Goal: Task Accomplishment & Management: Use online tool/utility

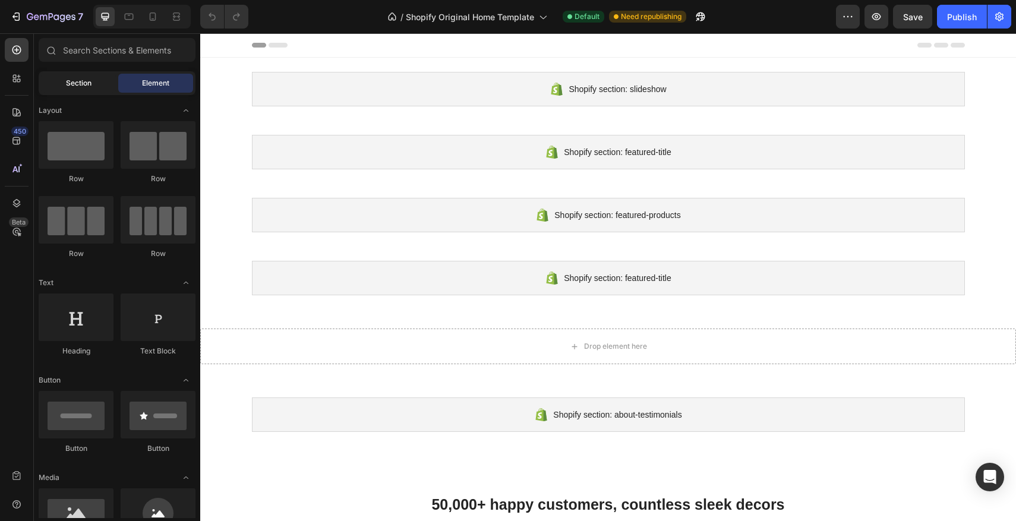
click at [56, 86] on div "Section" at bounding box center [78, 83] width 75 height 19
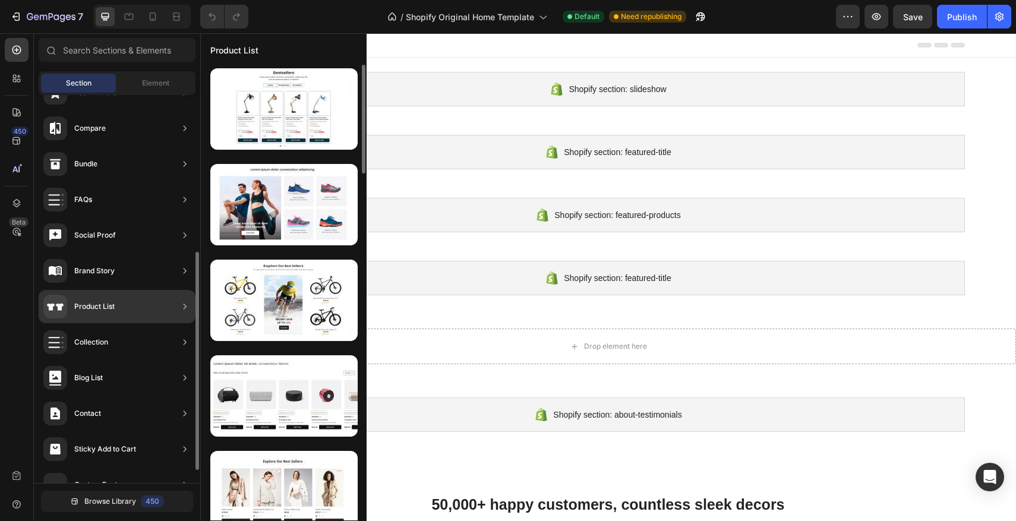
scroll to position [301, 0]
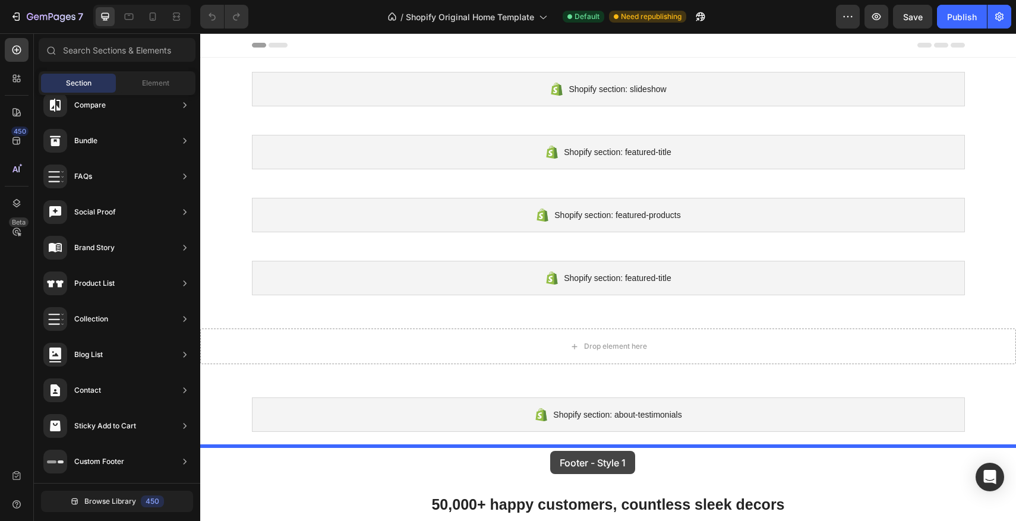
drag, startPoint x: 468, startPoint y: 162, endPoint x: 552, endPoint y: 451, distance: 300.9
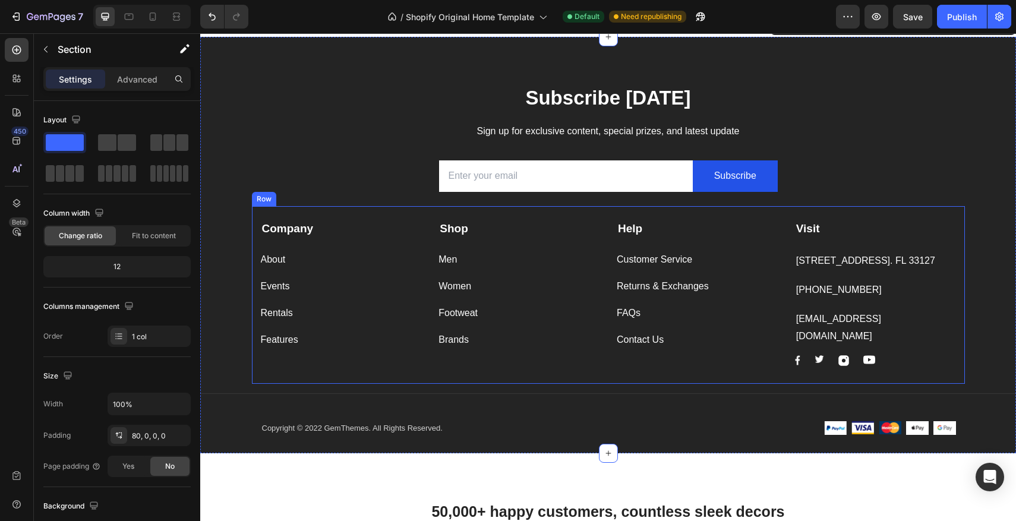
scroll to position [421, 0]
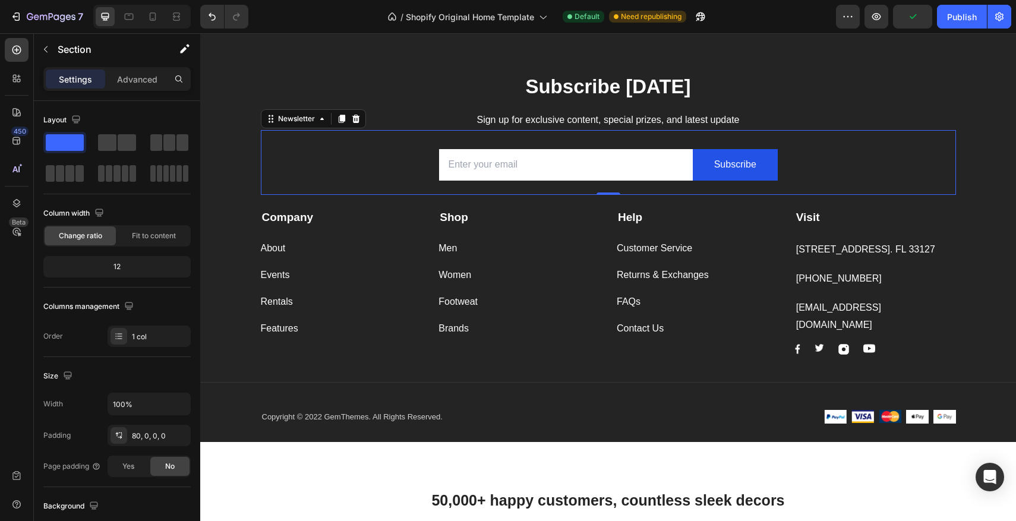
click at [320, 144] on div "Email Field Subscribe Submit Button Row Newsletter 0" at bounding box center [608, 162] width 695 height 65
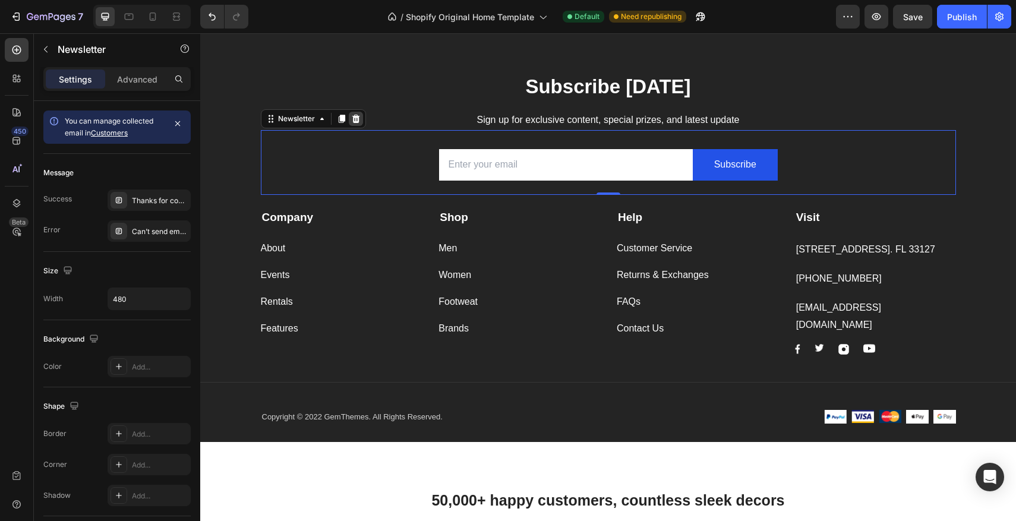
click at [358, 120] on icon at bounding box center [356, 119] width 8 height 8
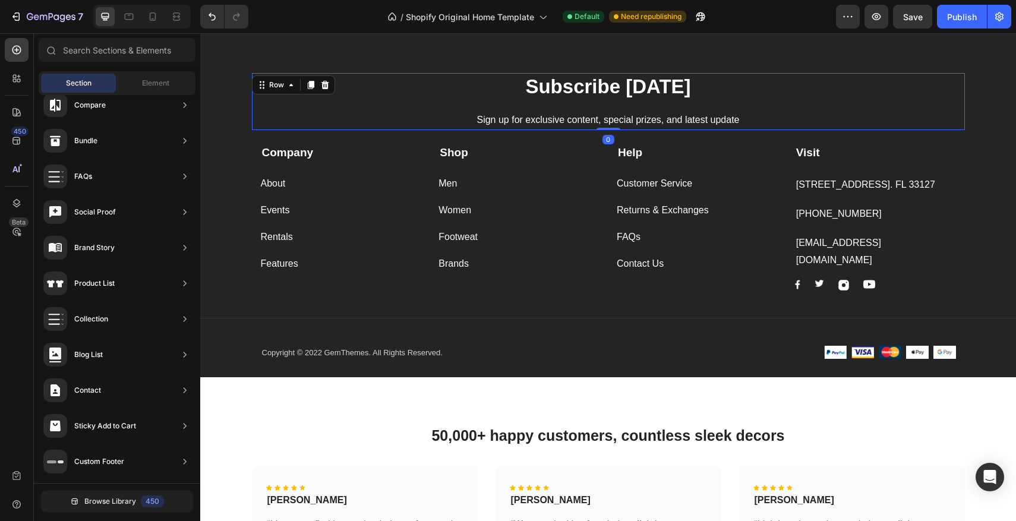
click at [487, 103] on div "Subscribe Today Heading Sign up for exclusive content, special prizes, and late…" at bounding box center [608, 101] width 695 height 57
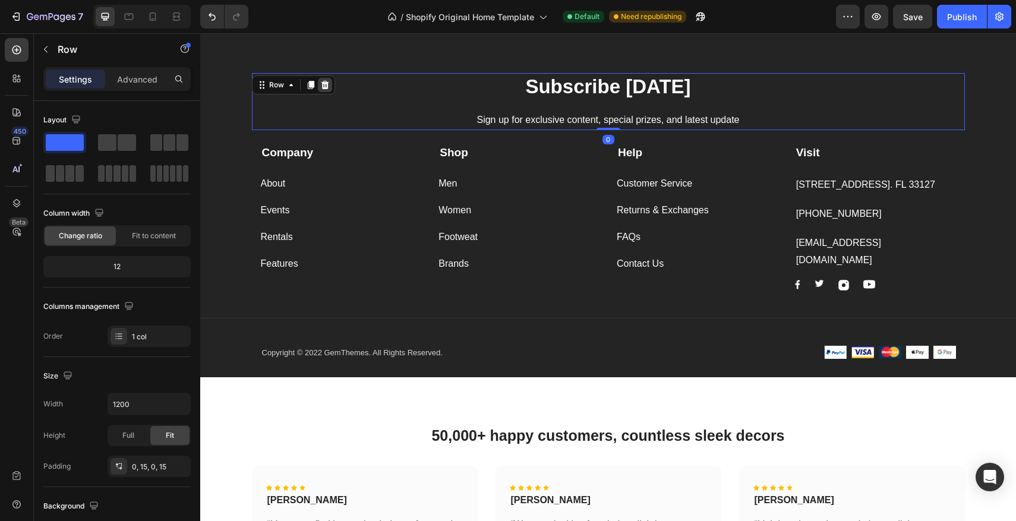
click at [329, 86] on icon at bounding box center [325, 85] width 10 height 10
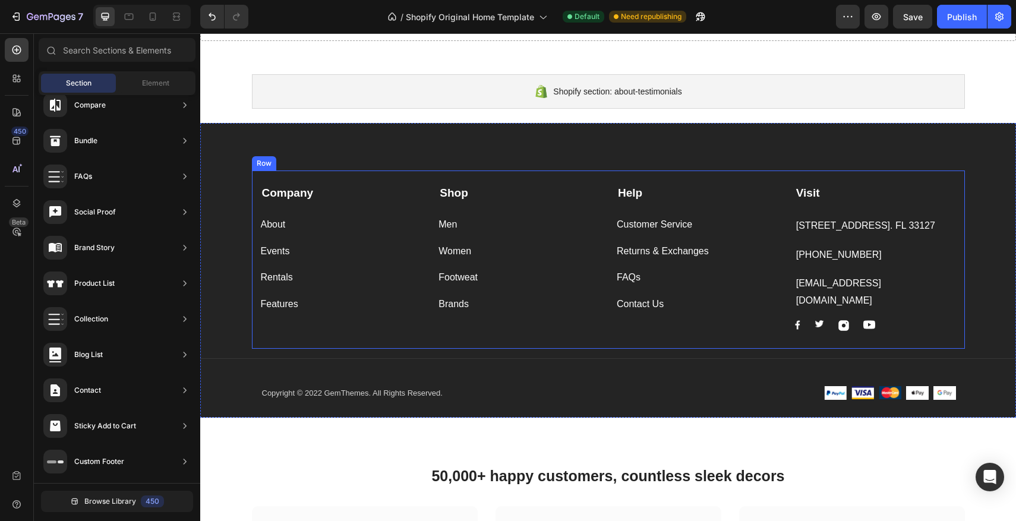
scroll to position [300, 0]
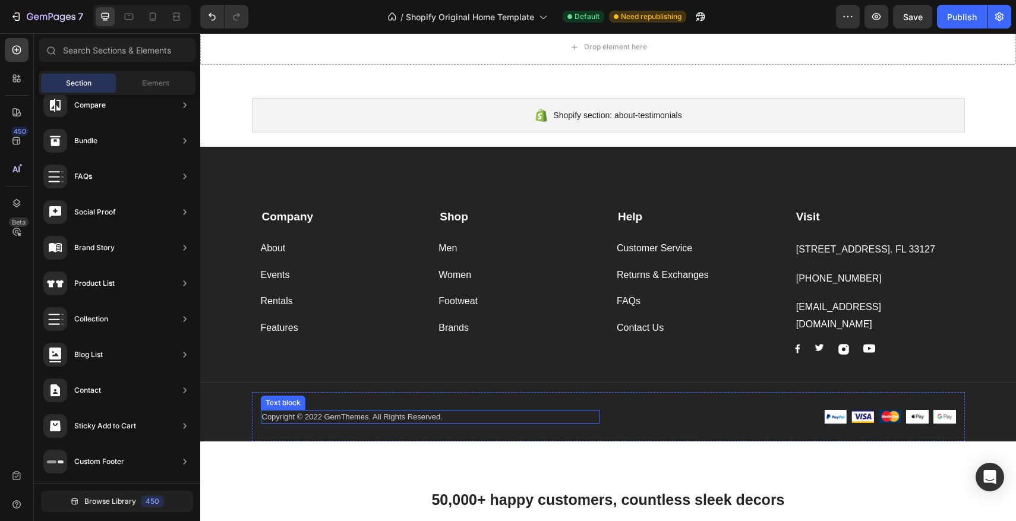
click at [309, 411] on p "Copyright © 2022 GemThemes. All Rights Reserved." at bounding box center [430, 417] width 336 height 12
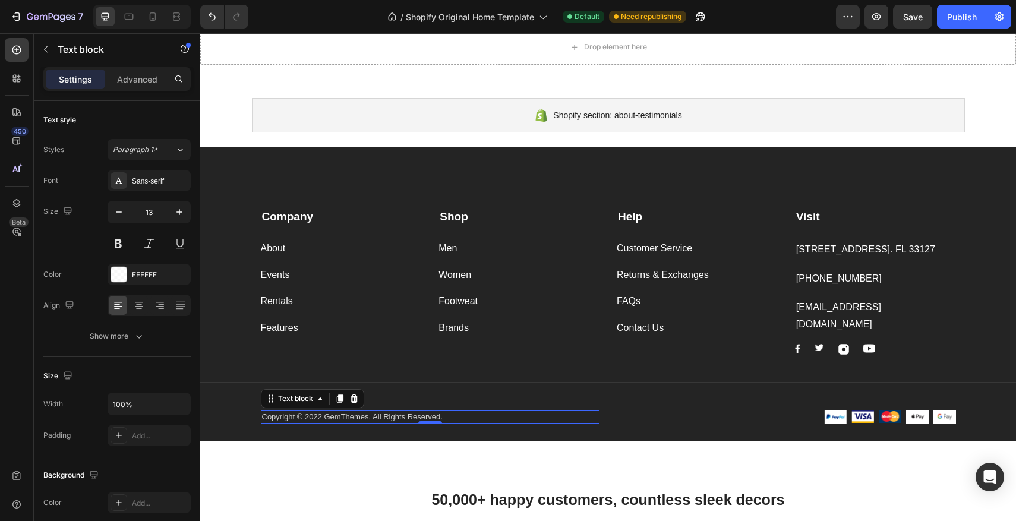
click at [294, 411] on p "Copyright © 2022 GemThemes. All Rights Reserved." at bounding box center [430, 417] width 336 height 12
click at [458, 411] on p "Copyright © 2022 GemThemes. All Rights Reserved." at bounding box center [430, 417] width 336 height 12
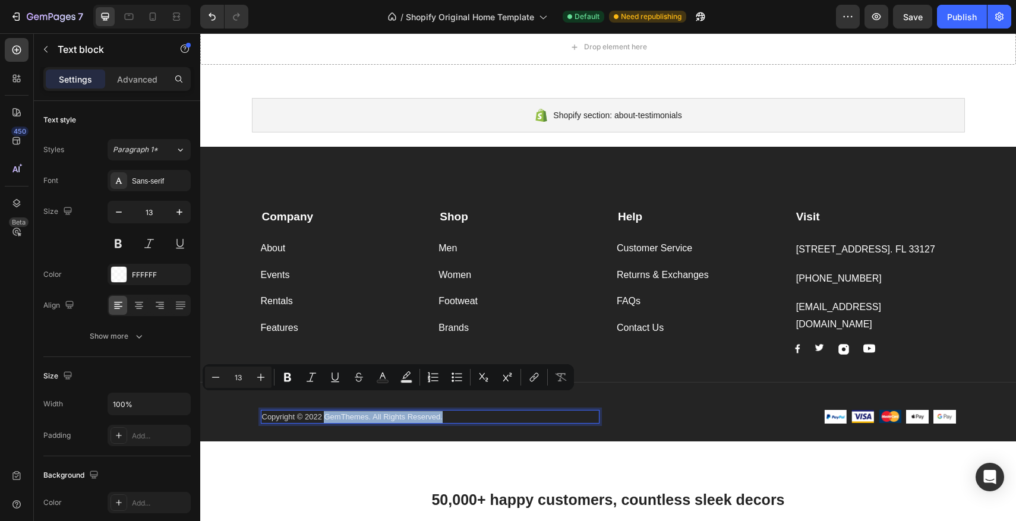
drag, startPoint x: 457, startPoint y: 402, endPoint x: 327, endPoint y: 403, distance: 130.2
click at [327, 411] on p "Copyright © 2022 GemThemes. All Rights Reserved." at bounding box center [430, 417] width 336 height 12
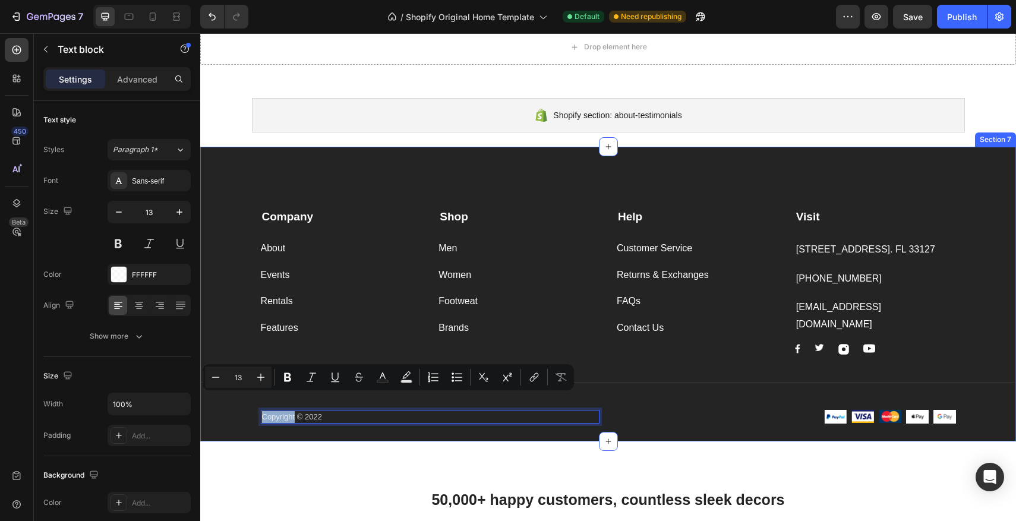
drag, startPoint x: 295, startPoint y: 401, endPoint x: 250, endPoint y: 399, distance: 45.2
click at [247, 400] on div "Company Text block About Button Events Button Rentals Button Features Button Sh…" at bounding box center [608, 317] width 816 height 247
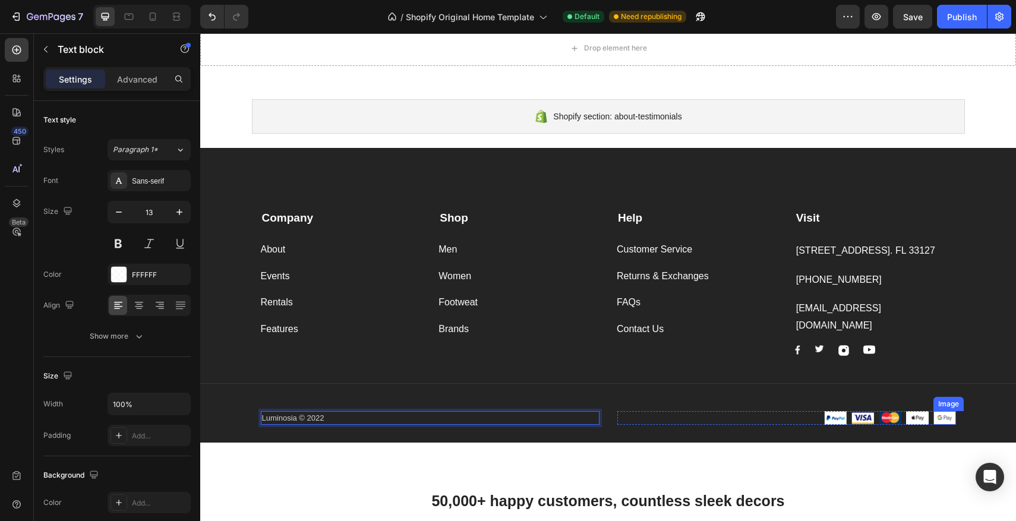
click at [938, 411] on img at bounding box center [945, 418] width 23 height 14
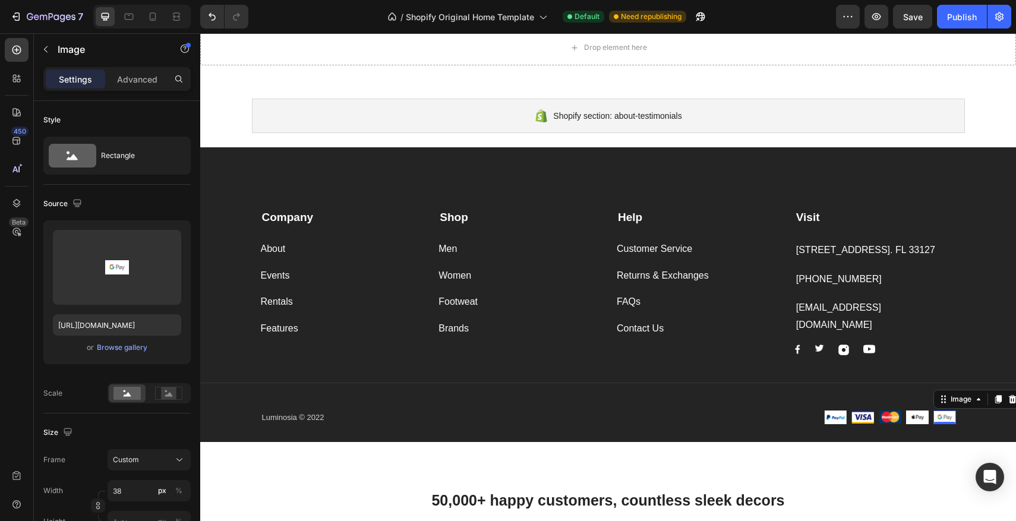
scroll to position [307, 0]
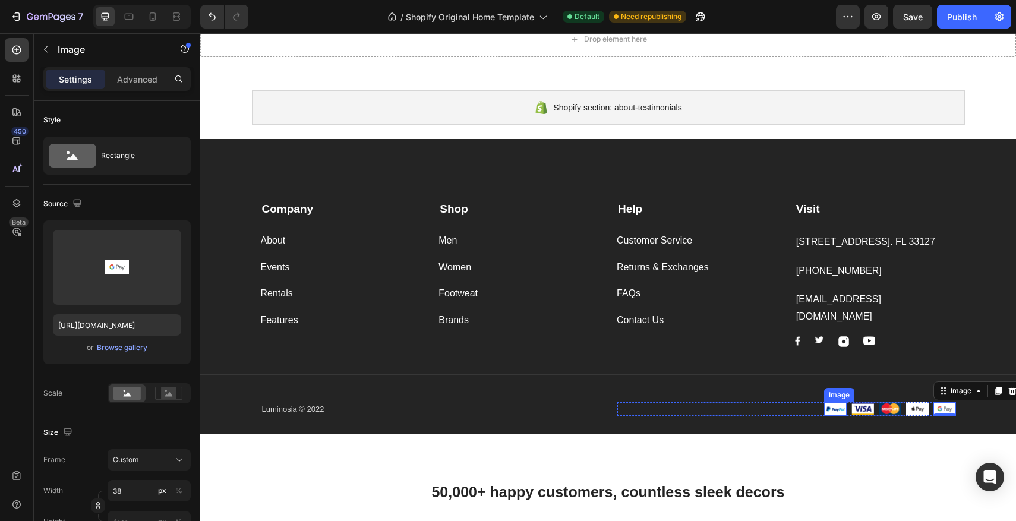
click at [836, 402] on img at bounding box center [835, 409] width 23 height 14
click at [878, 213] on p "Visit" at bounding box center [875, 209] width 159 height 15
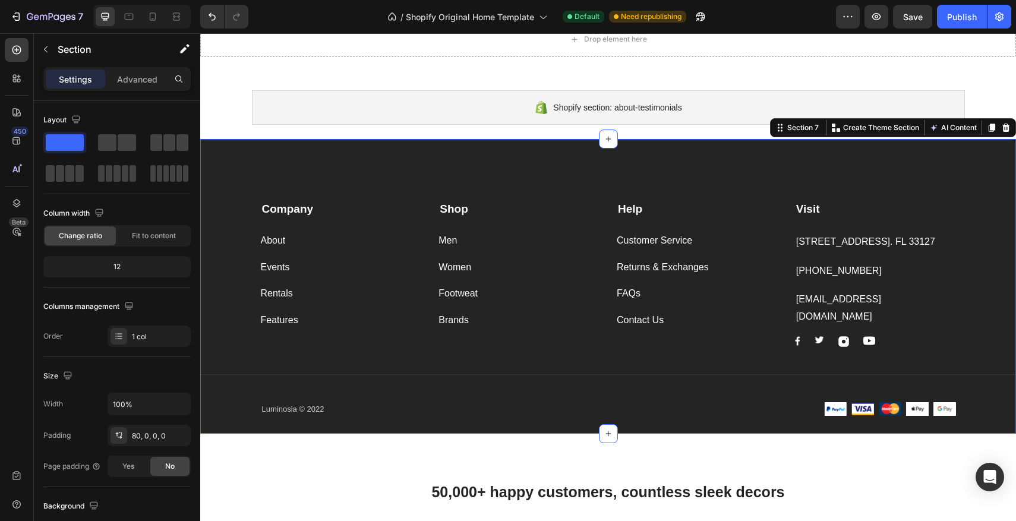
click at [401, 160] on div "Company Text block About Button Events Button Rentals Button Features Button Sh…" at bounding box center [608, 286] width 816 height 295
click at [953, 128] on button "AI Content" at bounding box center [953, 128] width 52 height 14
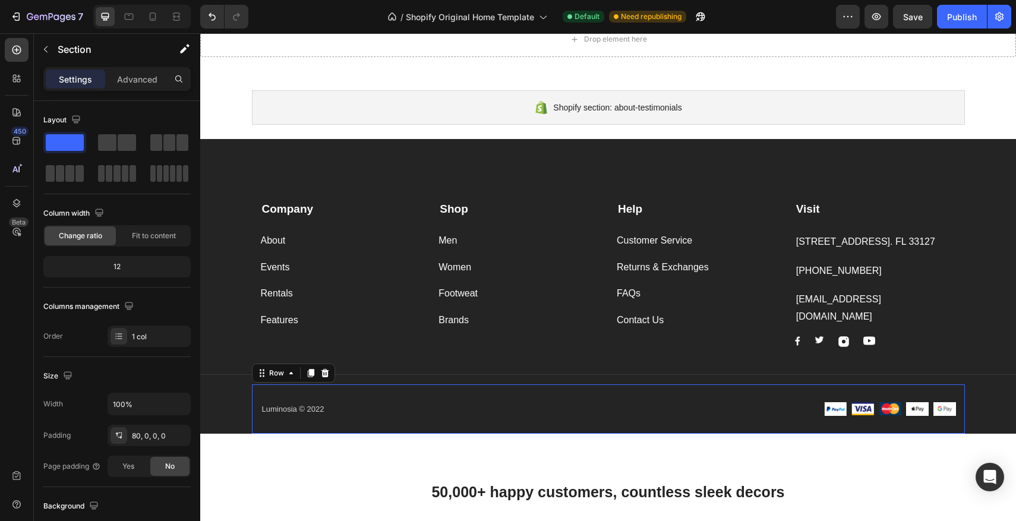
click at [723, 385] on div "Luminosia © 2022 Text block Image Image Image Image Image Row Row 0" at bounding box center [608, 410] width 713 height 50
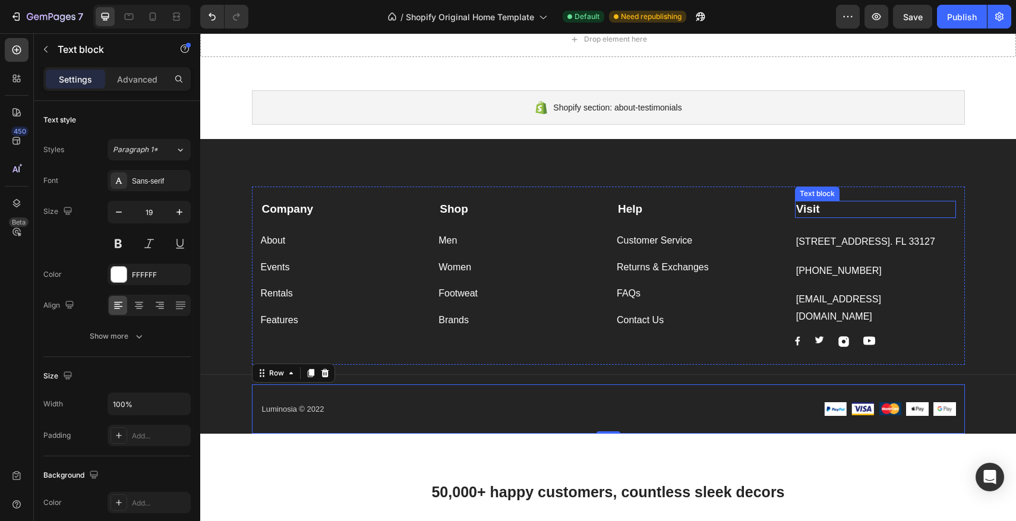
click at [805, 207] on strong "Visit" at bounding box center [808, 209] width 24 height 12
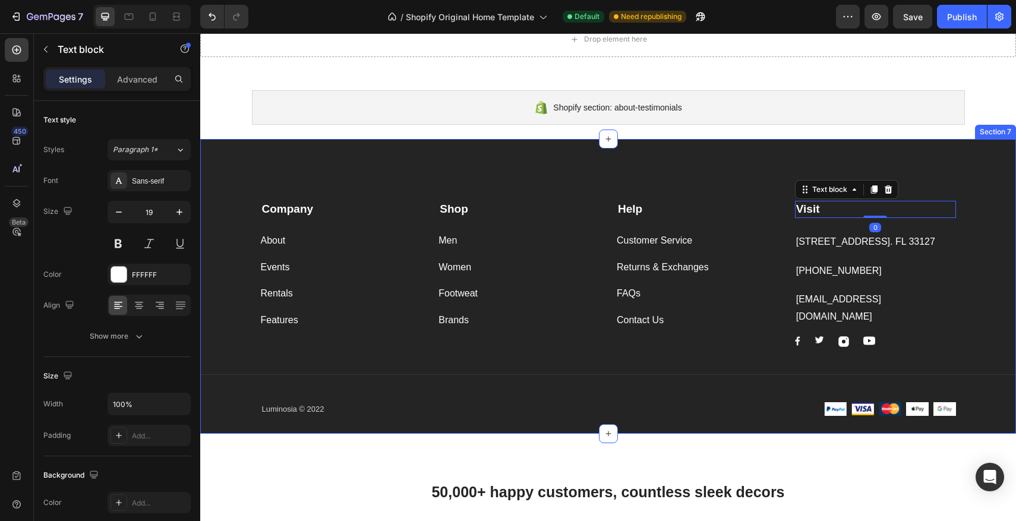
click at [983, 155] on div "Company Text block About Button Events Button Rentals Button Features Button Sh…" at bounding box center [608, 286] width 816 height 295
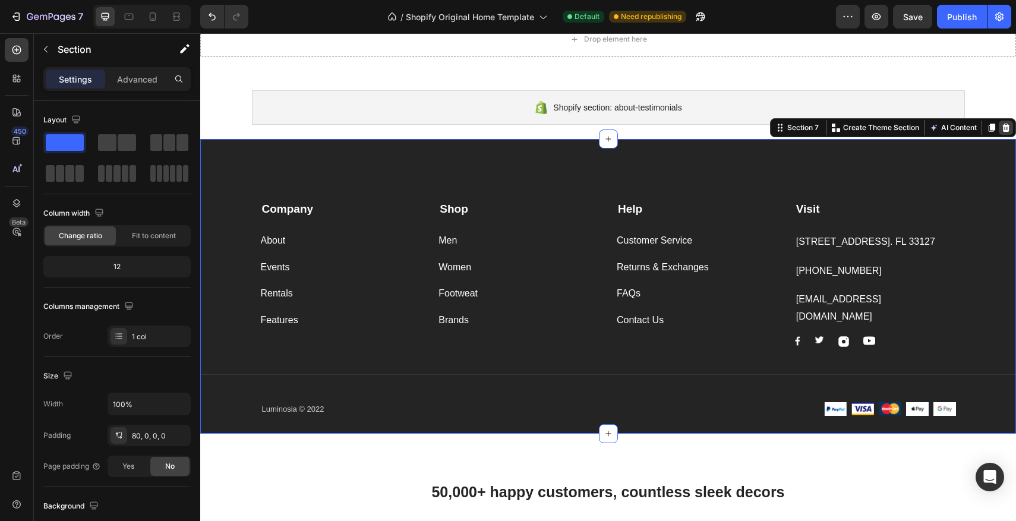
click at [1007, 130] on icon at bounding box center [1007, 128] width 8 height 8
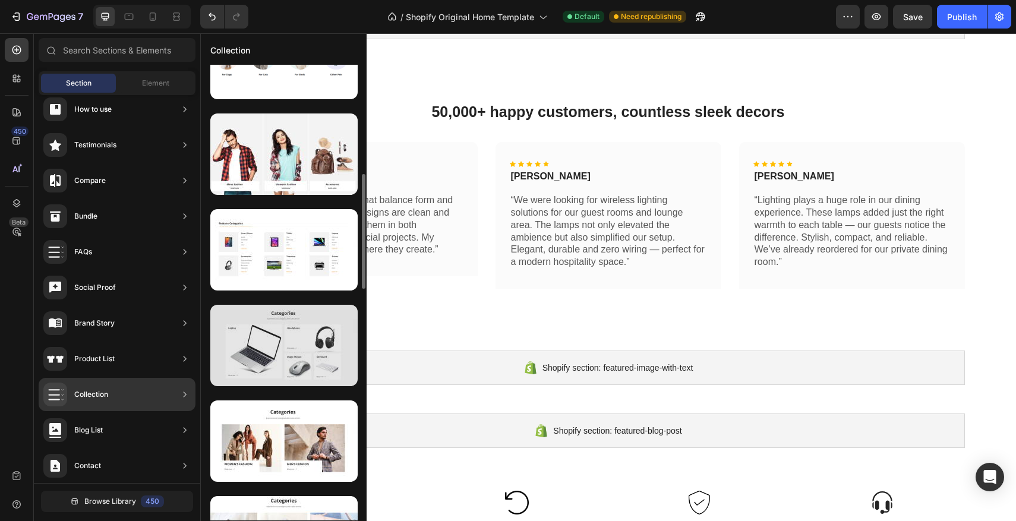
scroll to position [434, 0]
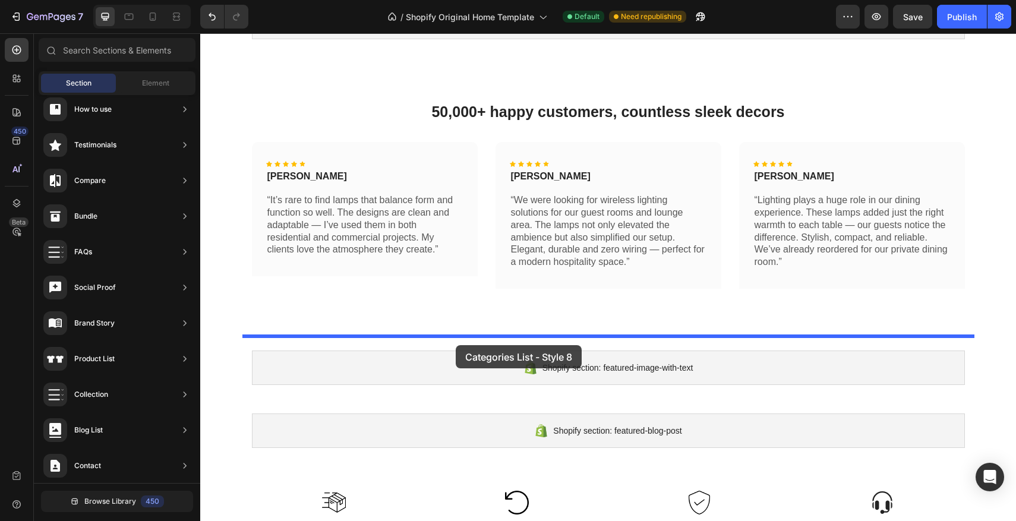
drag, startPoint x: 486, startPoint y: 384, endPoint x: 456, endPoint y: 345, distance: 48.7
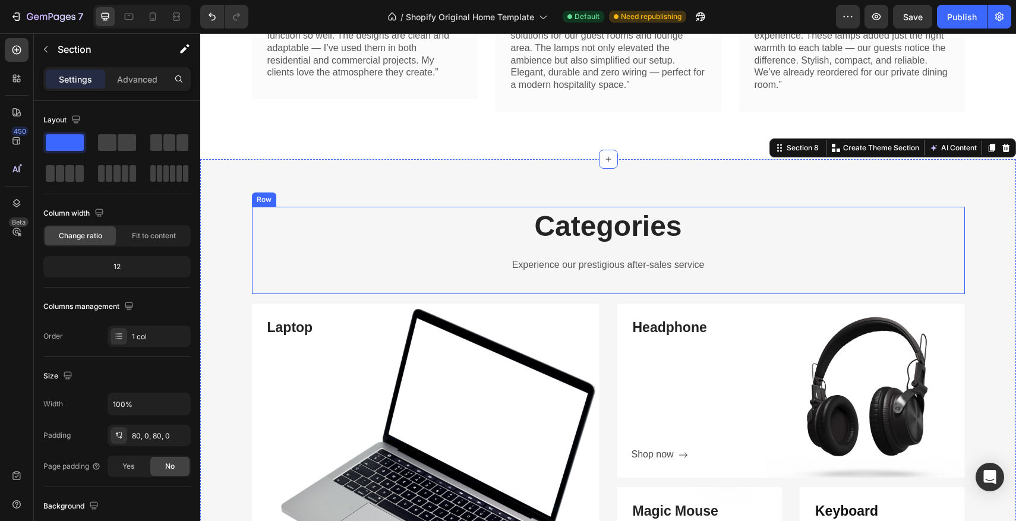
scroll to position [654, 0]
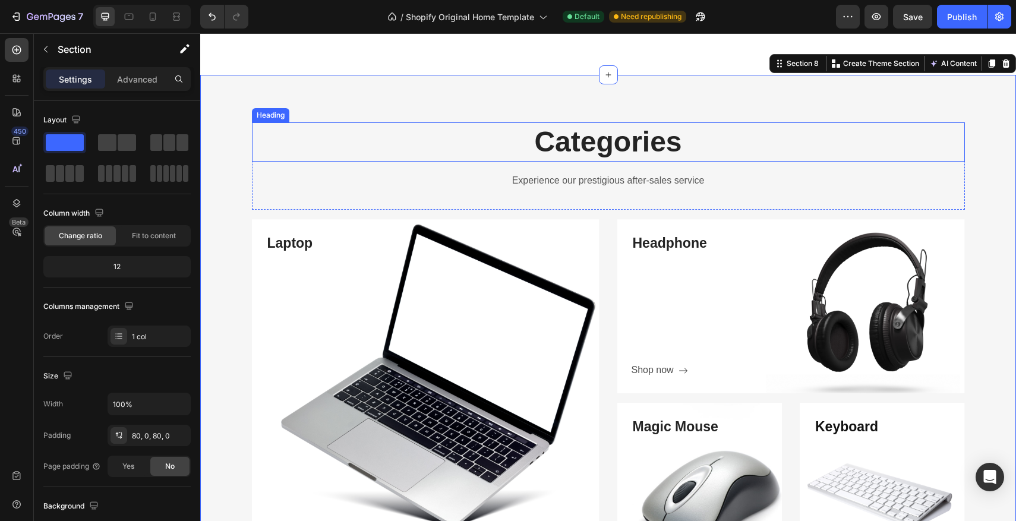
click at [643, 142] on p "Categories" at bounding box center [608, 142] width 711 height 37
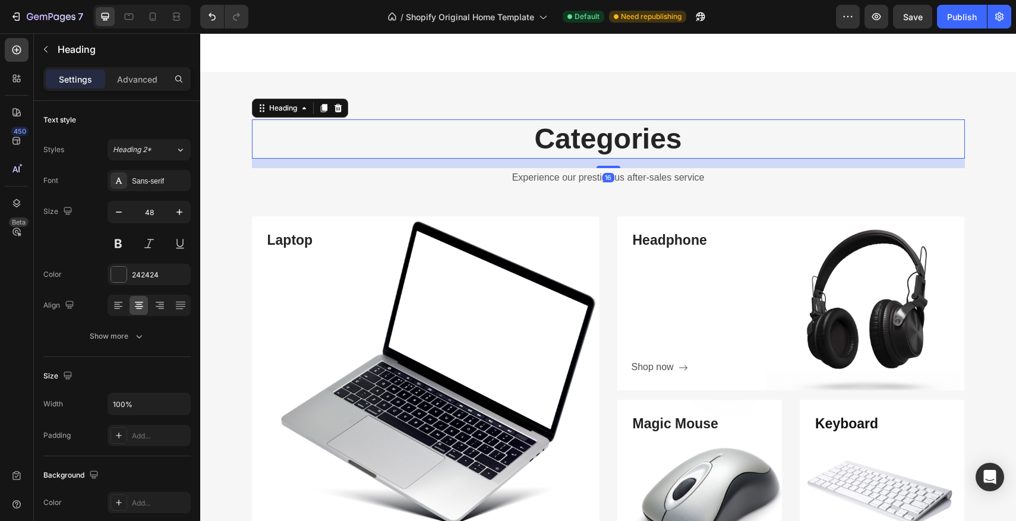
scroll to position [658, 0]
click at [692, 137] on p "Categories" at bounding box center [608, 138] width 711 height 37
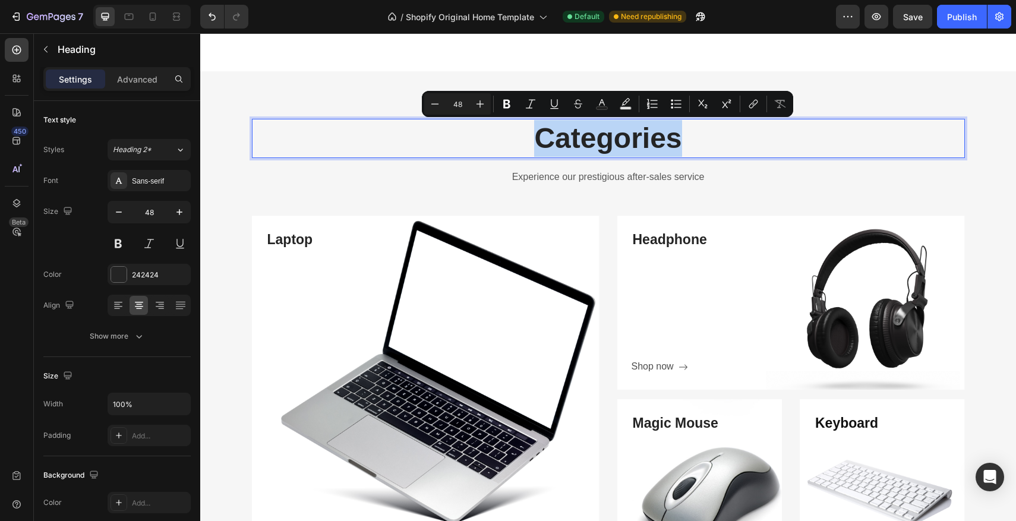
drag, startPoint x: 691, startPoint y: 136, endPoint x: 536, endPoint y: 133, distance: 155.8
click at [536, 133] on p "Categories" at bounding box center [608, 138] width 711 height 37
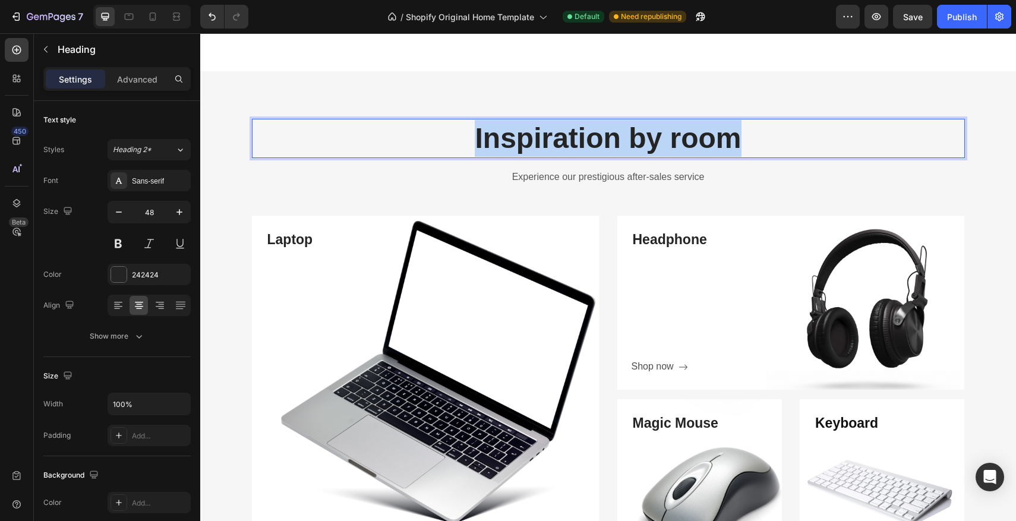
drag, startPoint x: 755, startPoint y: 136, endPoint x: 469, endPoint y: 132, distance: 285.9
click at [471, 132] on p "Inspiration by room" at bounding box center [608, 138] width 711 height 37
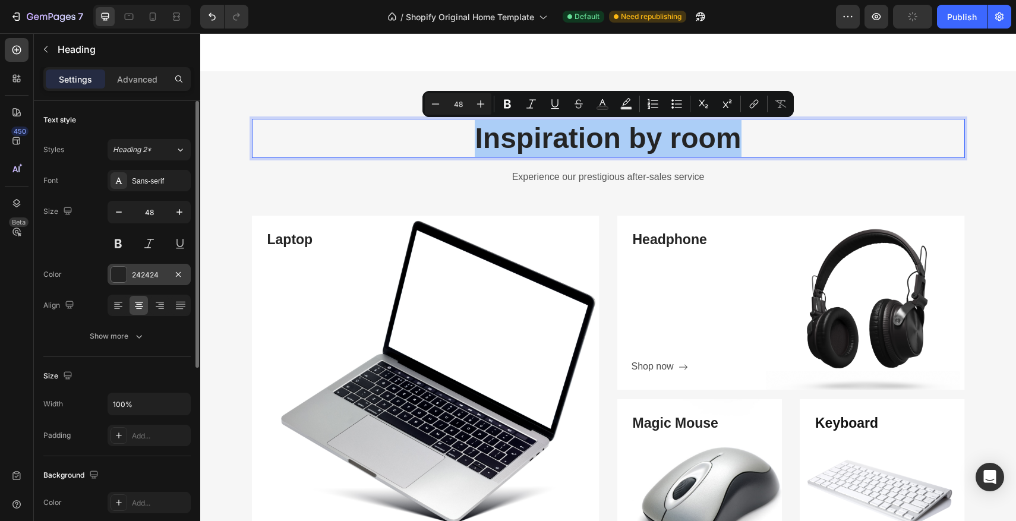
click at [114, 284] on div "242424" at bounding box center [149, 274] width 83 height 21
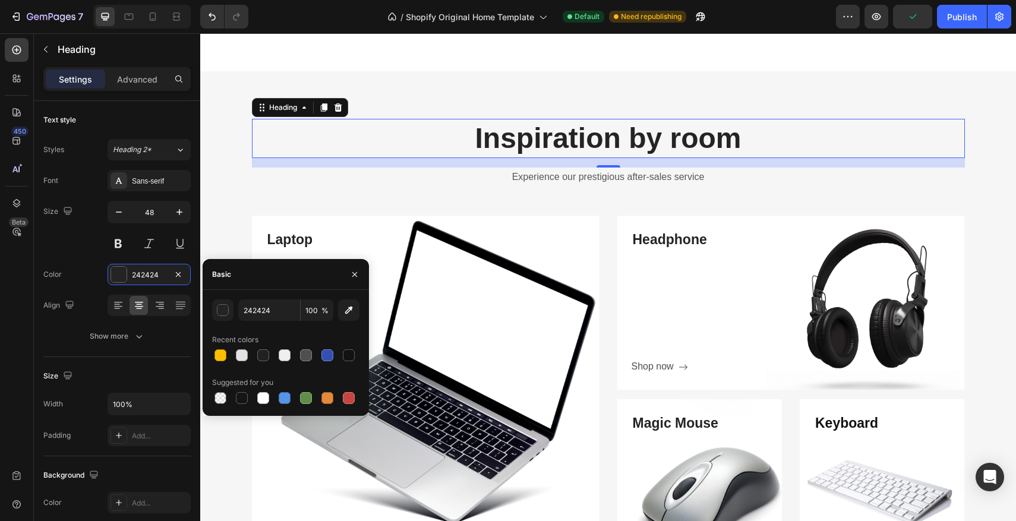
click at [283, 364] on div "242424 100 % Recent colors Suggested for you" at bounding box center [285, 353] width 147 height 107
click at [286, 358] on div at bounding box center [285, 355] width 12 height 12
type input "EFEFEF"
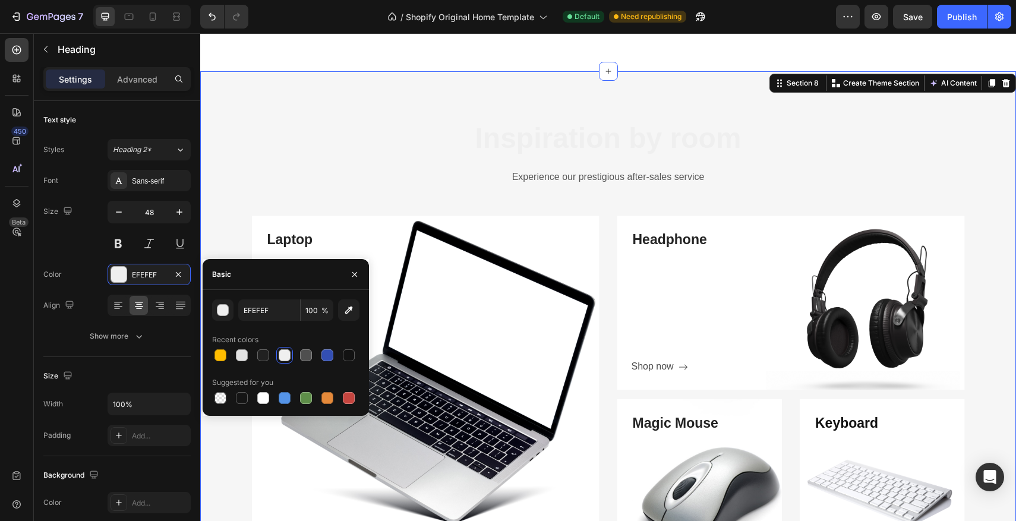
click at [228, 250] on div "Inspiration by room Heading Experience our prestigious after-sales service Text…" at bounding box center [608, 345] width 816 height 453
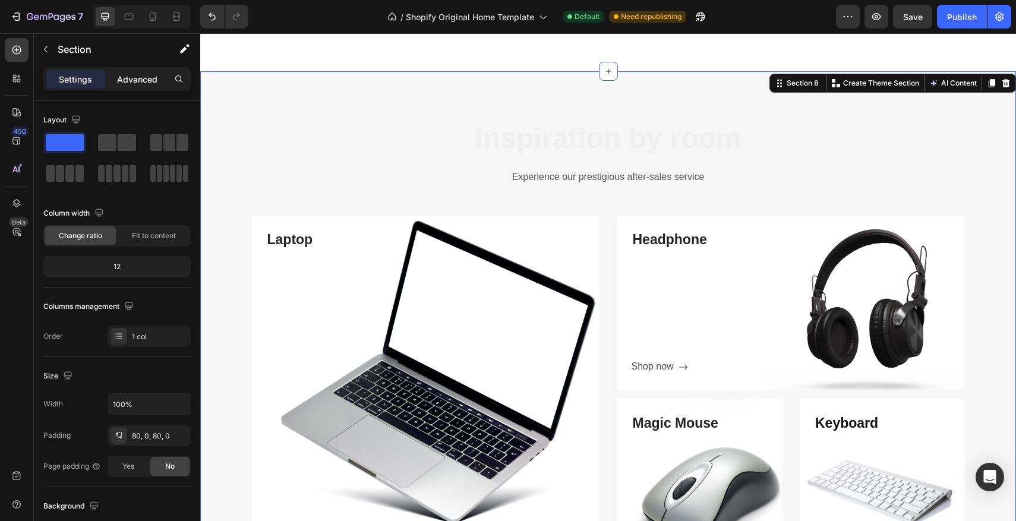
click at [127, 73] on p "Advanced" at bounding box center [137, 79] width 40 height 12
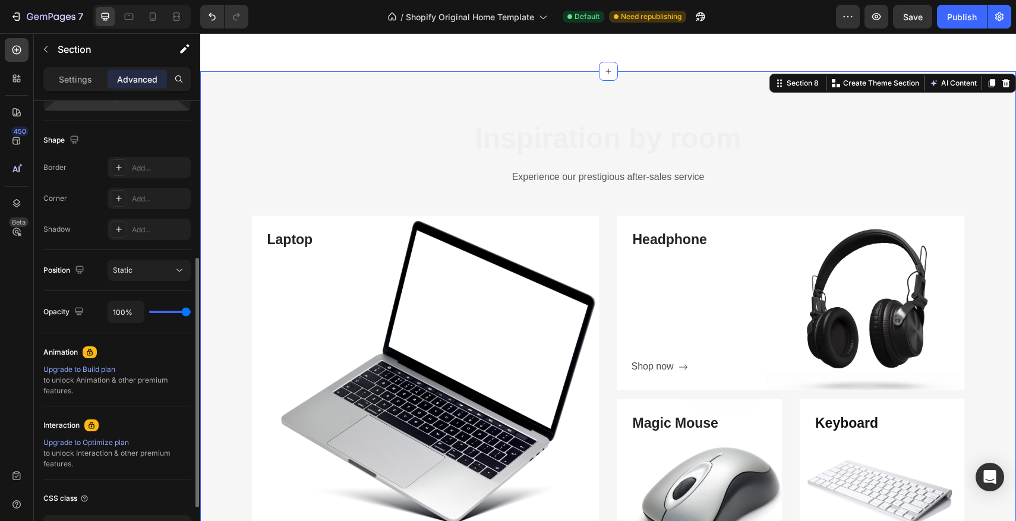
scroll to position [311, 0]
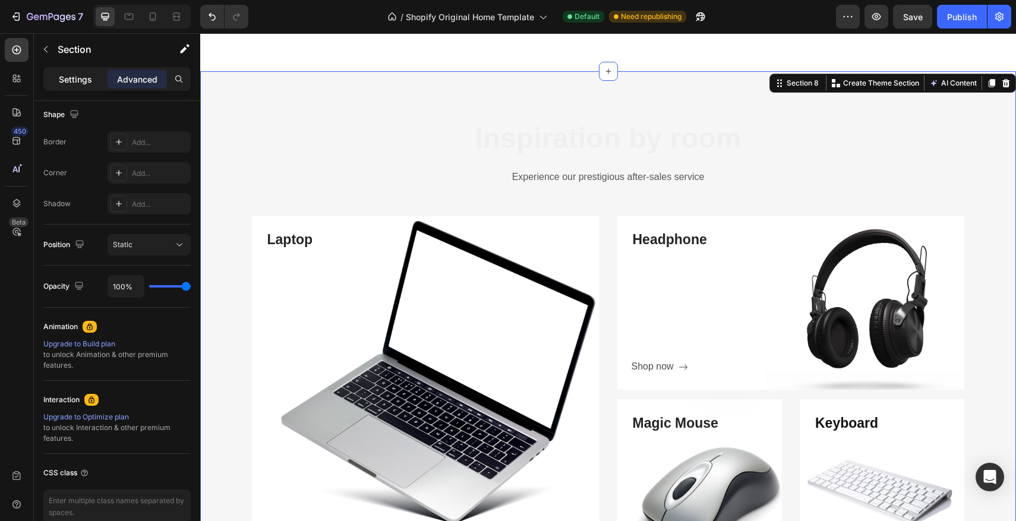
click at [59, 83] on p "Settings" at bounding box center [75, 79] width 33 height 12
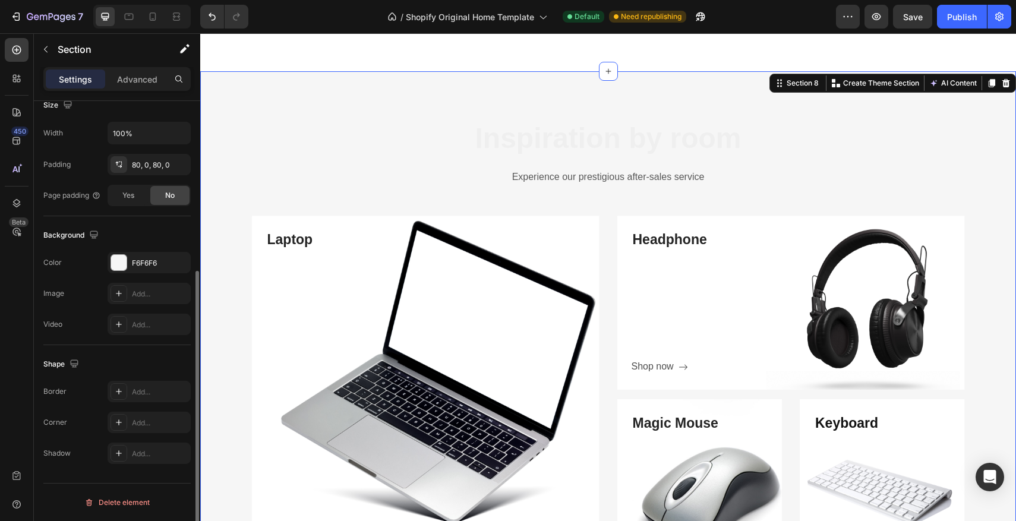
scroll to position [271, 0]
click at [114, 269] on div at bounding box center [118, 262] width 15 height 15
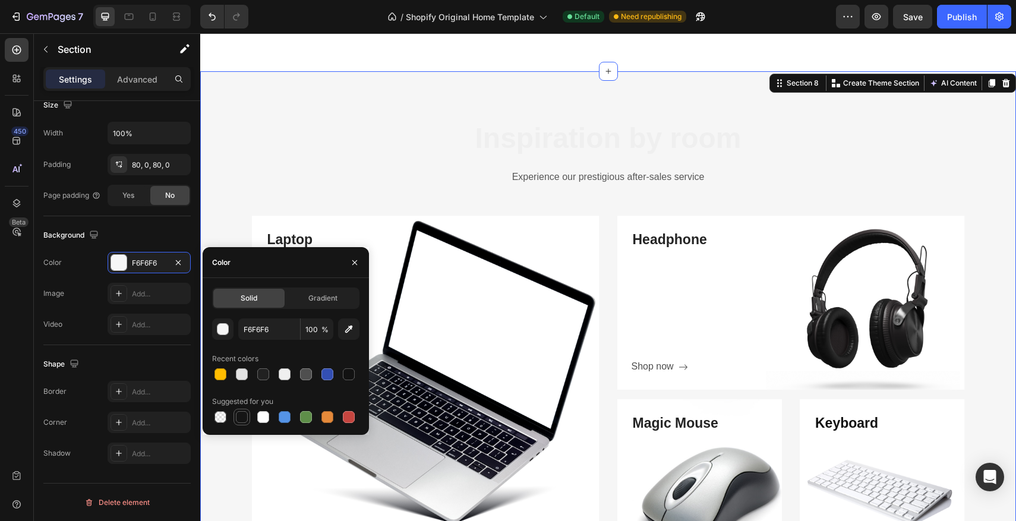
click at [241, 416] on div at bounding box center [242, 417] width 12 height 12
type input "151515"
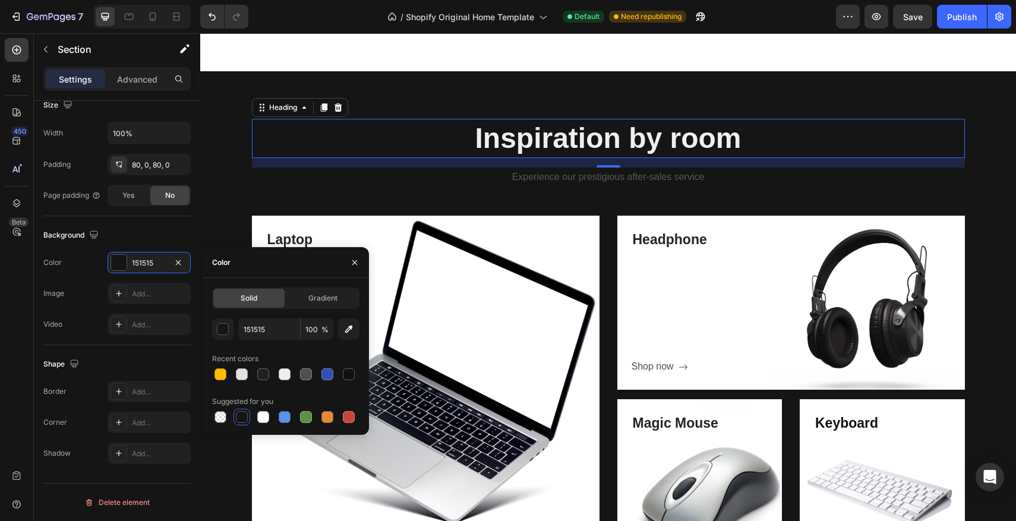
click at [292, 150] on p "Inspiration by room" at bounding box center [608, 138] width 711 height 37
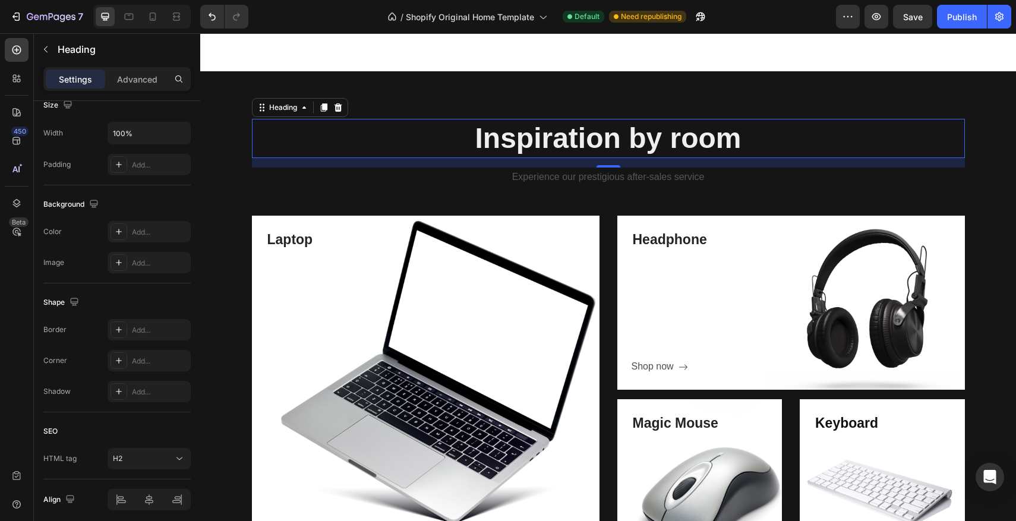
scroll to position [0, 0]
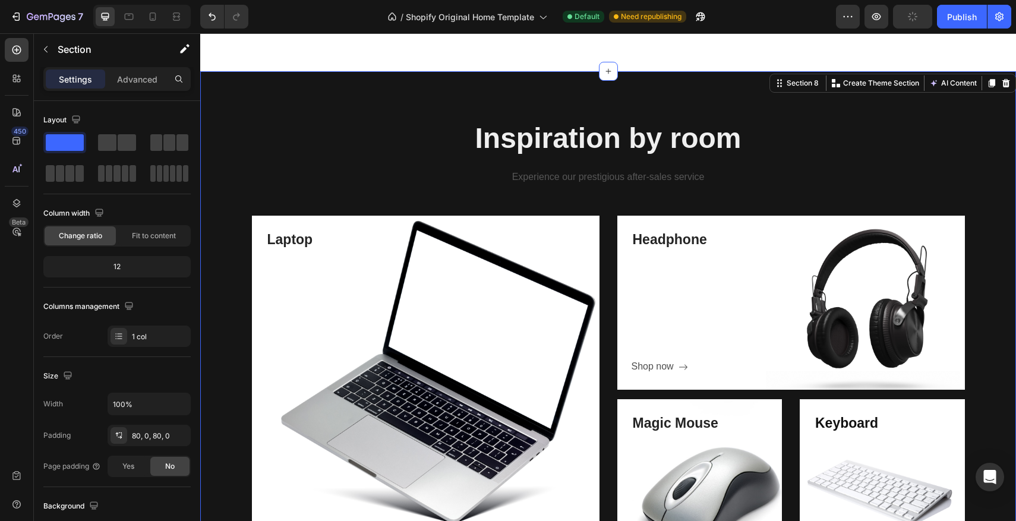
click at [424, 104] on div "Inspiration by room Heading Experience our prestigious after-sales service Text…" at bounding box center [608, 345] width 816 height 549
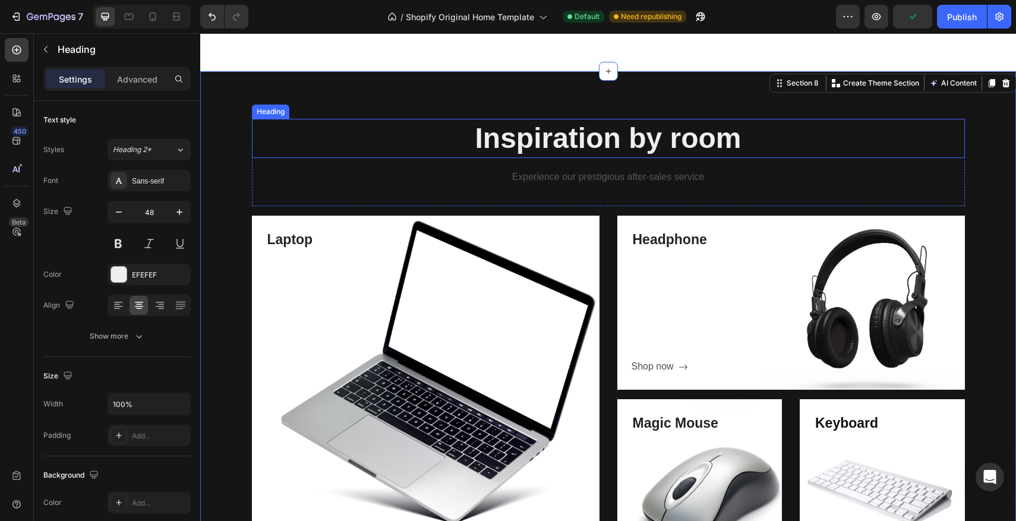
click at [595, 136] on p "Inspiration by room" at bounding box center [608, 138] width 711 height 37
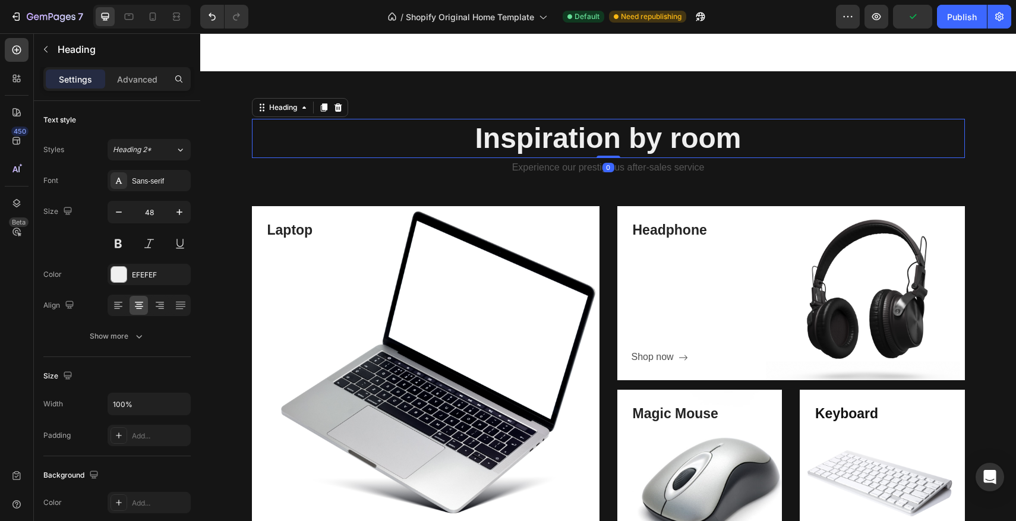
drag, startPoint x: 612, startPoint y: 166, endPoint x: 659, endPoint y: 159, distance: 47.6
click at [610, 149] on div "Inspiration by room Heading 0" at bounding box center [608, 138] width 713 height 39
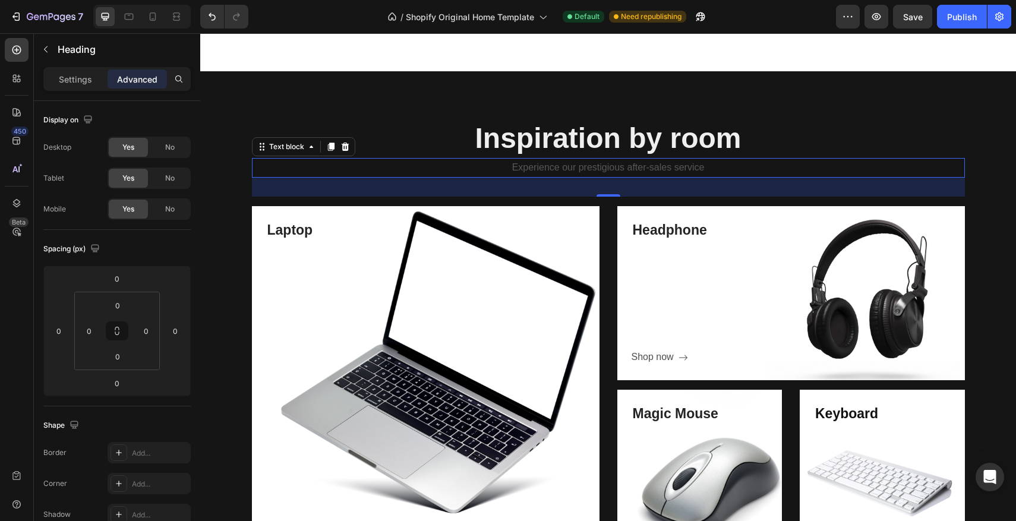
click at [662, 159] on div "Experience our prestigious after-sales service" at bounding box center [608, 168] width 713 height 20
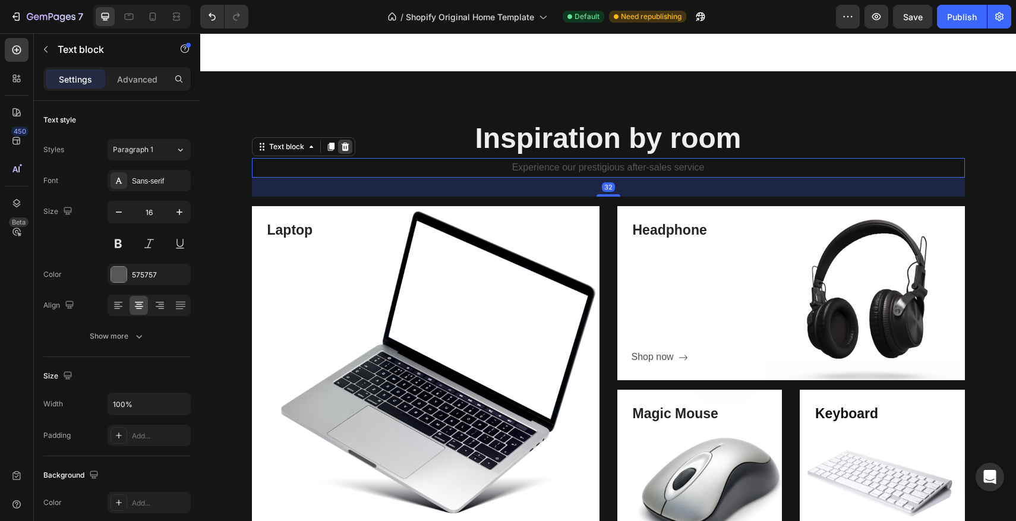
click at [345, 147] on icon at bounding box center [346, 147] width 10 height 10
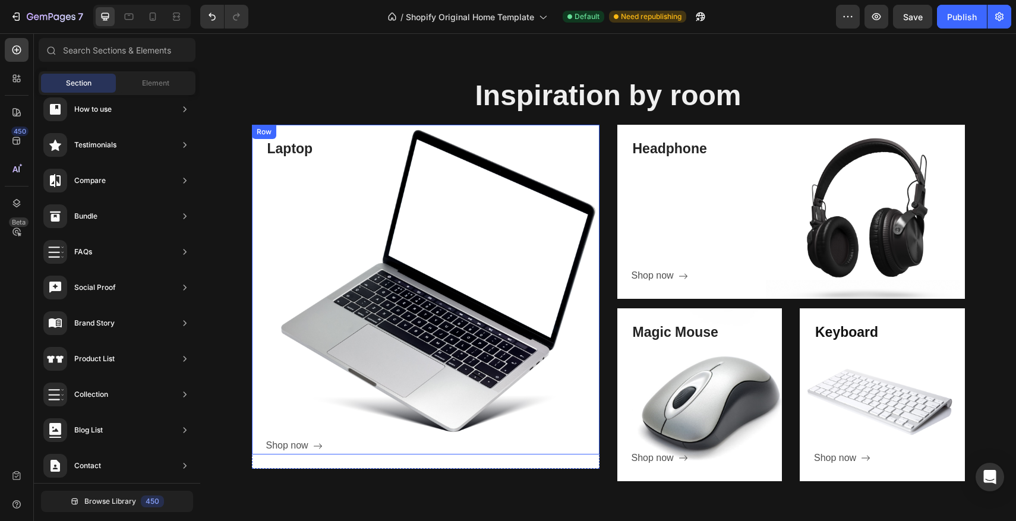
scroll to position [677, 0]
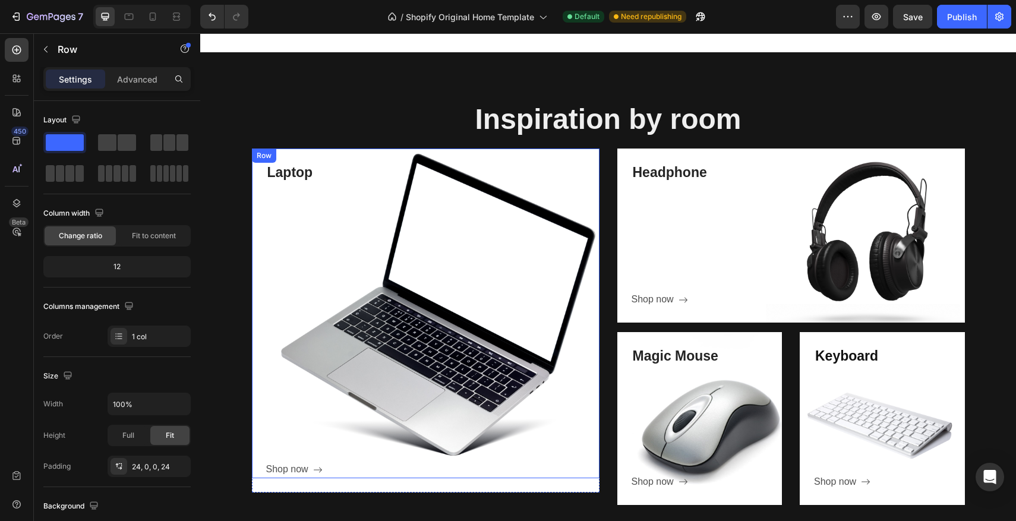
click at [344, 194] on div "Laptop Heading Shop now Button" at bounding box center [432, 321] width 333 height 316
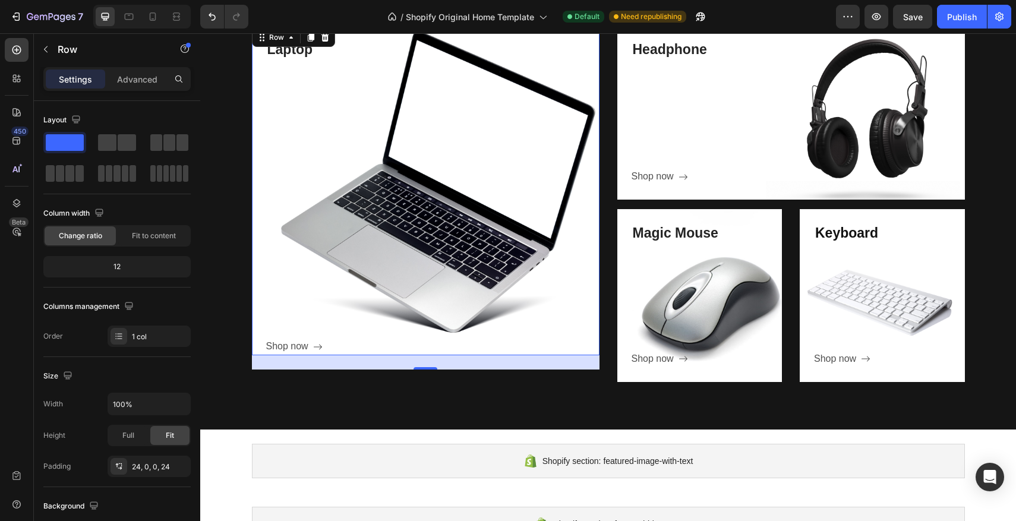
scroll to position [801, 0]
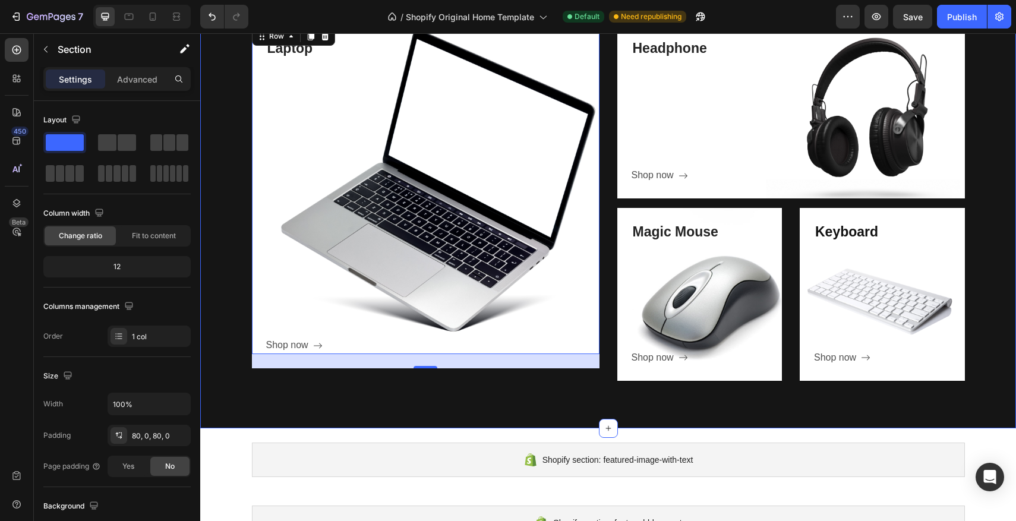
click at [710, 395] on div "Inspiration by room Heading Row Laptop Heading Shop now Button Row 24 Hero Bann…" at bounding box center [608, 178] width 816 height 500
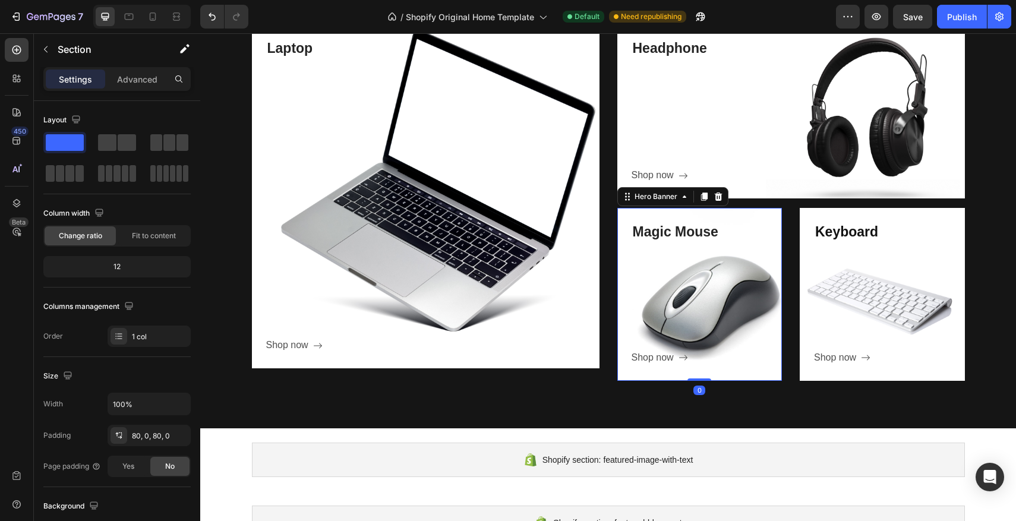
click at [697, 373] on div "Magic Mouse Heading Shop now Button Row" at bounding box center [700, 294] width 165 height 173
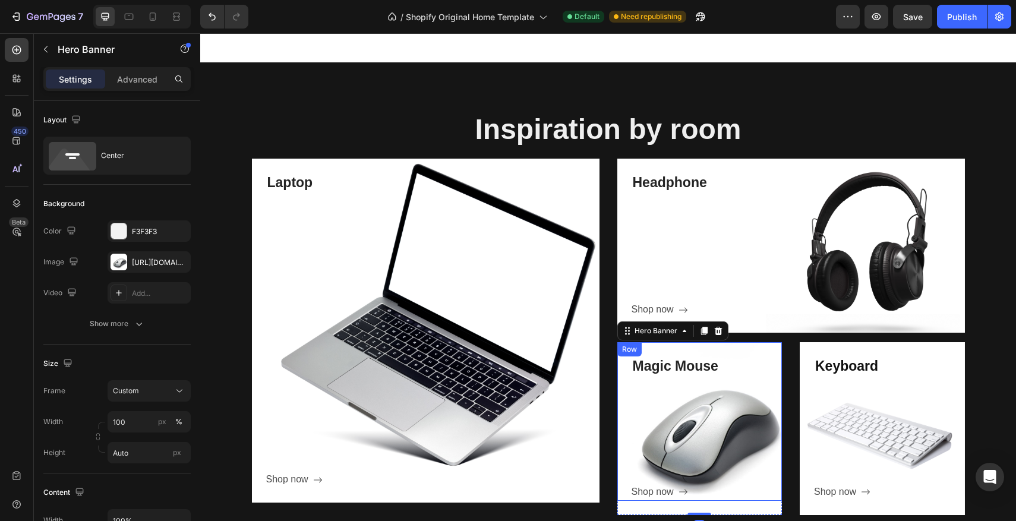
scroll to position [658, 0]
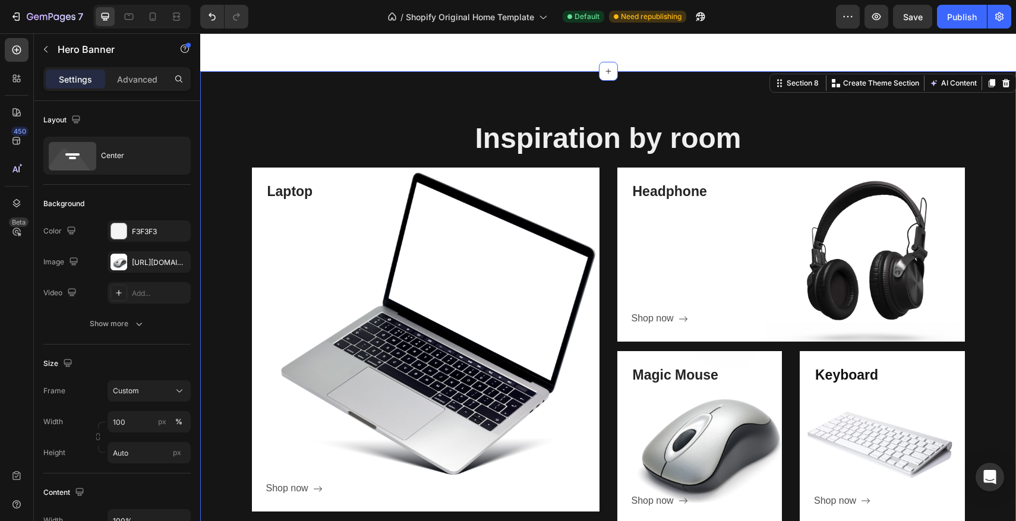
click at [596, 97] on div "Inspiration by room Heading Row Laptop Heading Shop now Button Row Hero Banner …" at bounding box center [608, 321] width 816 height 500
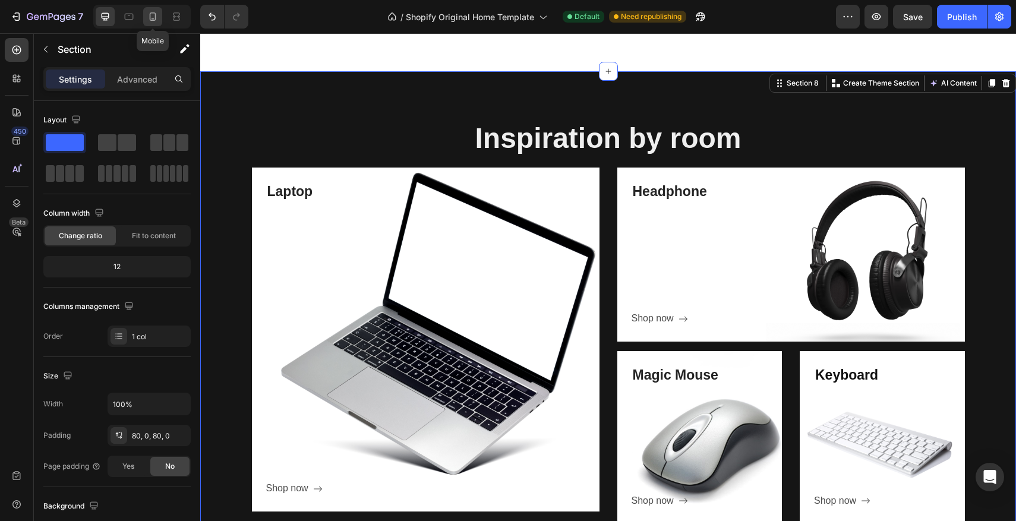
click at [154, 17] on icon at bounding box center [153, 17] width 12 height 12
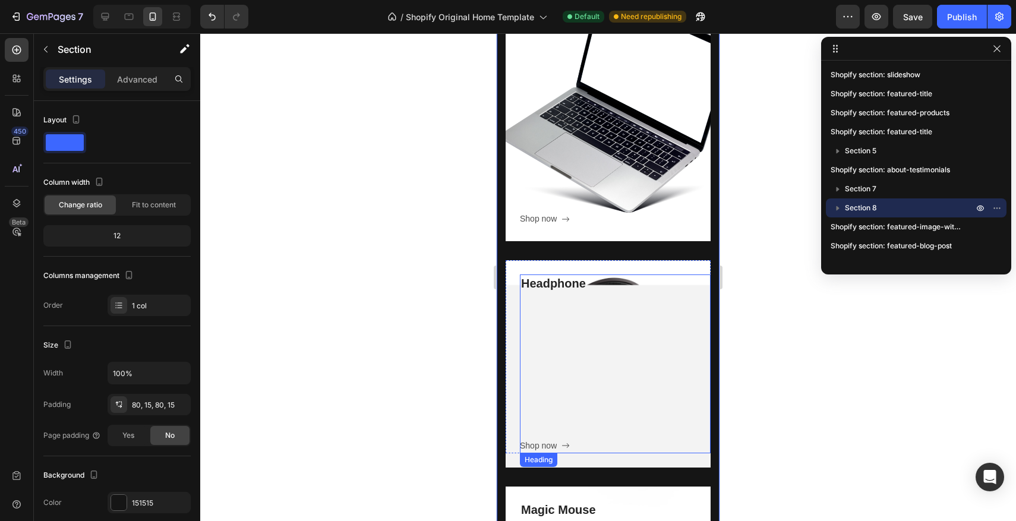
scroll to position [694, 0]
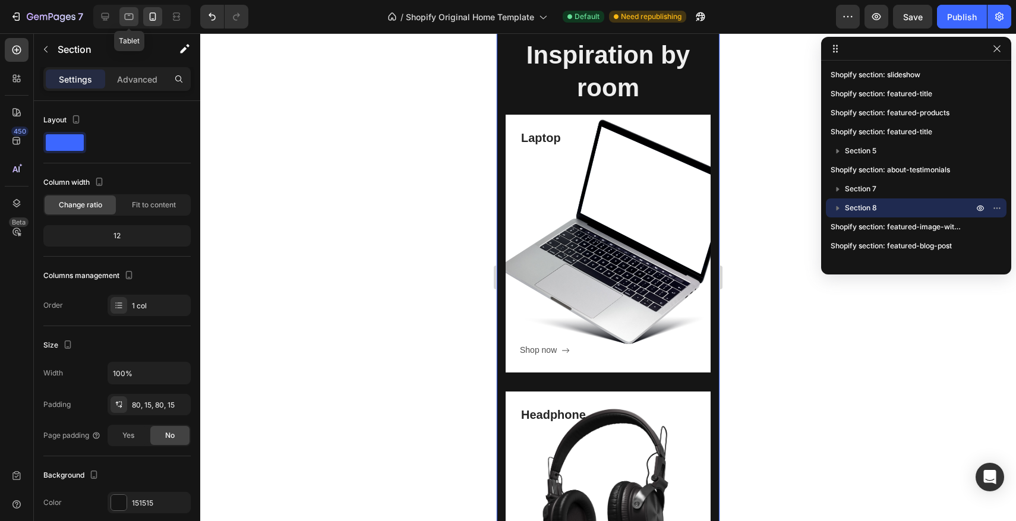
click at [122, 14] on div at bounding box center [128, 16] width 19 height 19
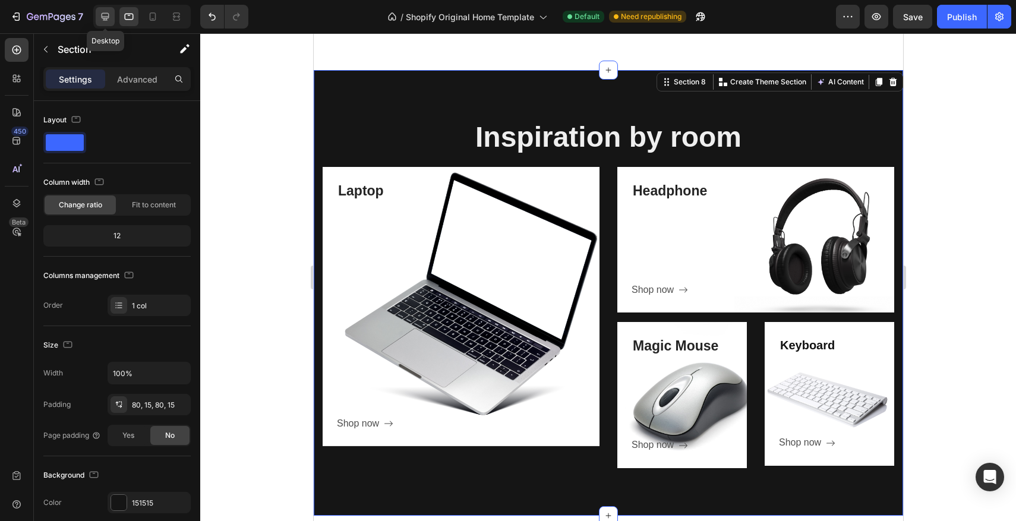
click at [112, 16] on div at bounding box center [105, 16] width 19 height 19
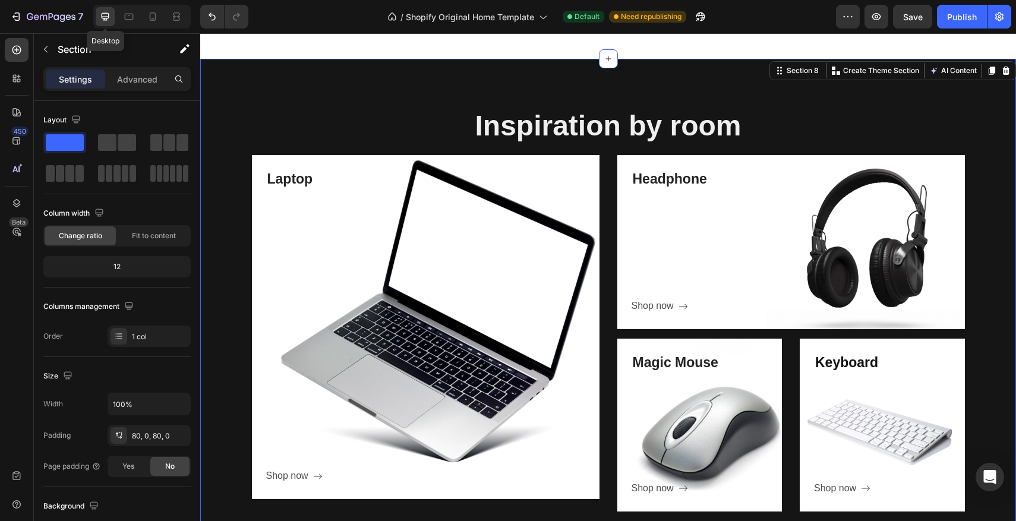
scroll to position [654, 0]
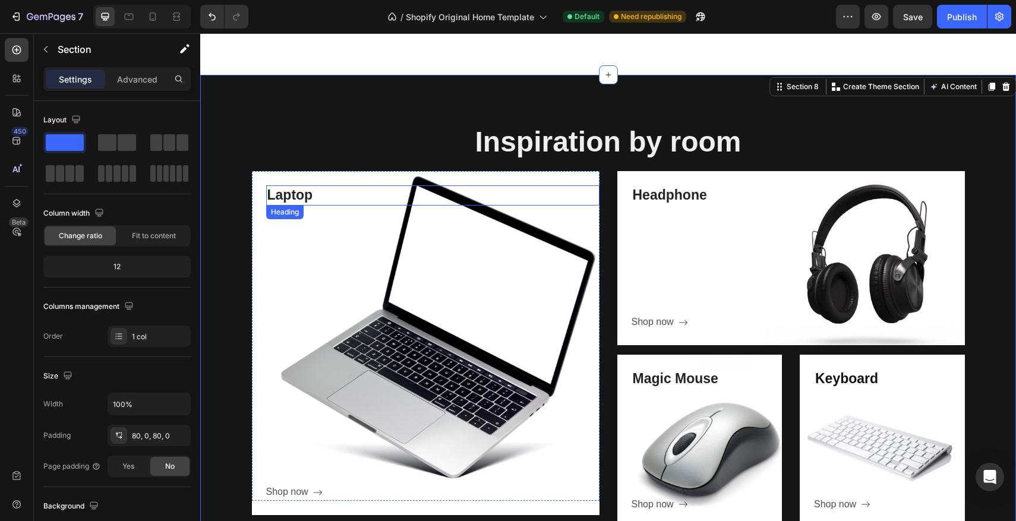
click at [299, 193] on p "Laptop" at bounding box center [432, 196] width 331 height 18
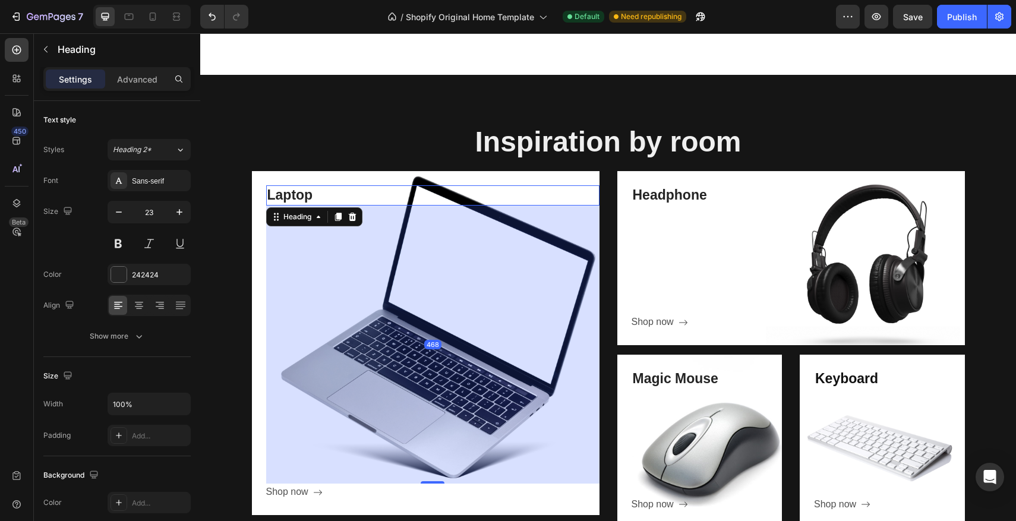
click at [320, 196] on p "Laptop" at bounding box center [432, 196] width 331 height 18
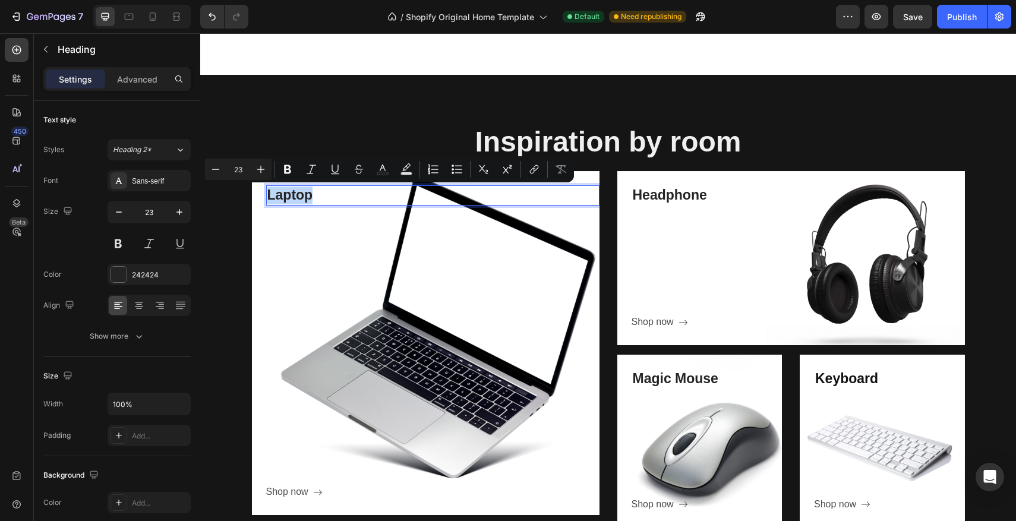
drag, startPoint x: 320, startPoint y: 196, endPoint x: 270, endPoint y: 194, distance: 49.4
click at [270, 194] on p "Laptop" at bounding box center [432, 196] width 331 height 18
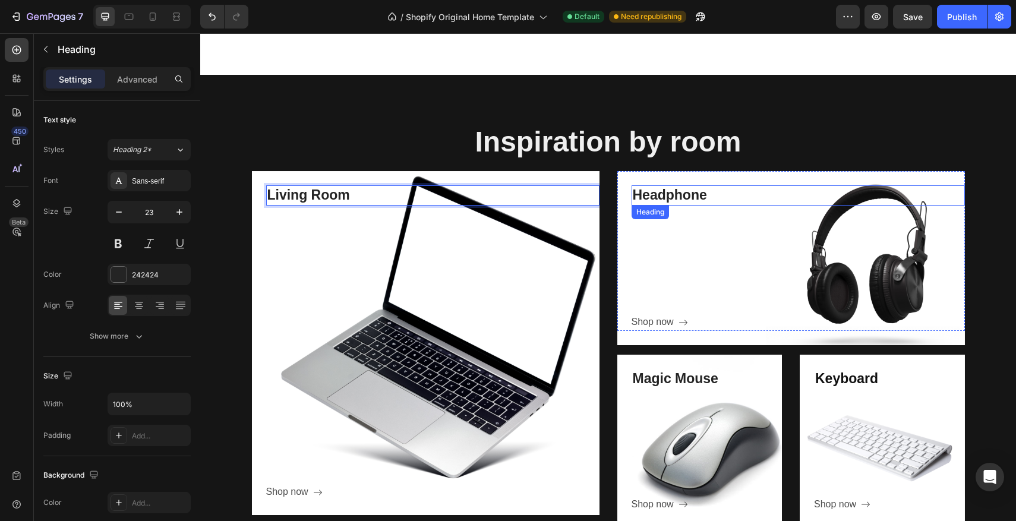
click at [657, 194] on p "Headphone" at bounding box center [798, 196] width 331 height 18
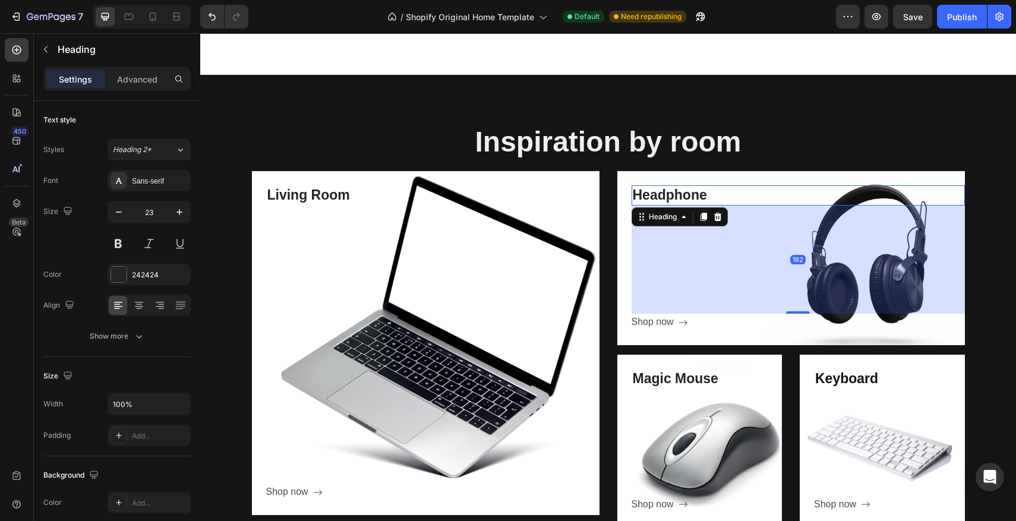
click at [657, 194] on p "Headphone" at bounding box center [798, 196] width 331 height 18
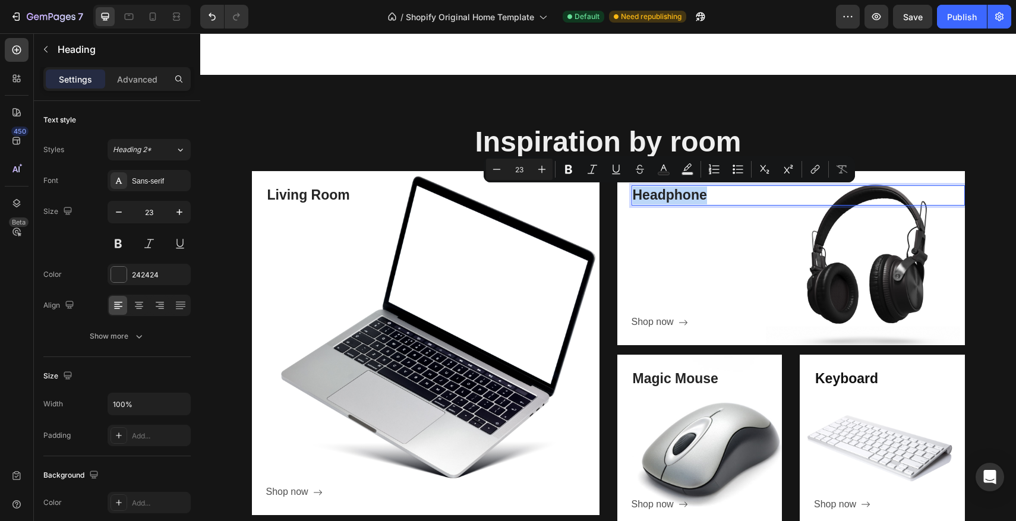
drag, startPoint x: 710, startPoint y: 194, endPoint x: 633, endPoint y: 189, distance: 77.5
click at [633, 189] on p "Headphone" at bounding box center [798, 196] width 331 height 18
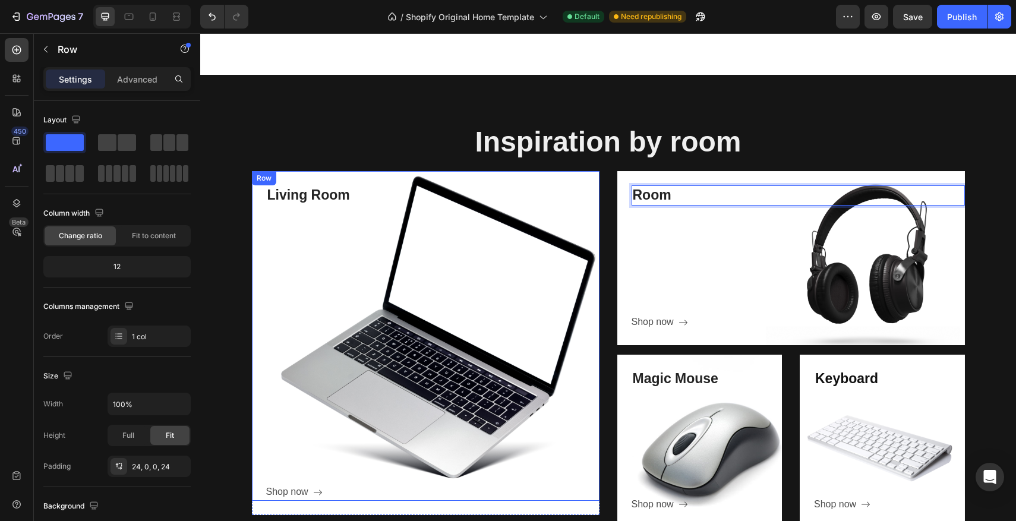
click at [363, 232] on div "Living Room Heading Shop now Button" at bounding box center [432, 343] width 333 height 316
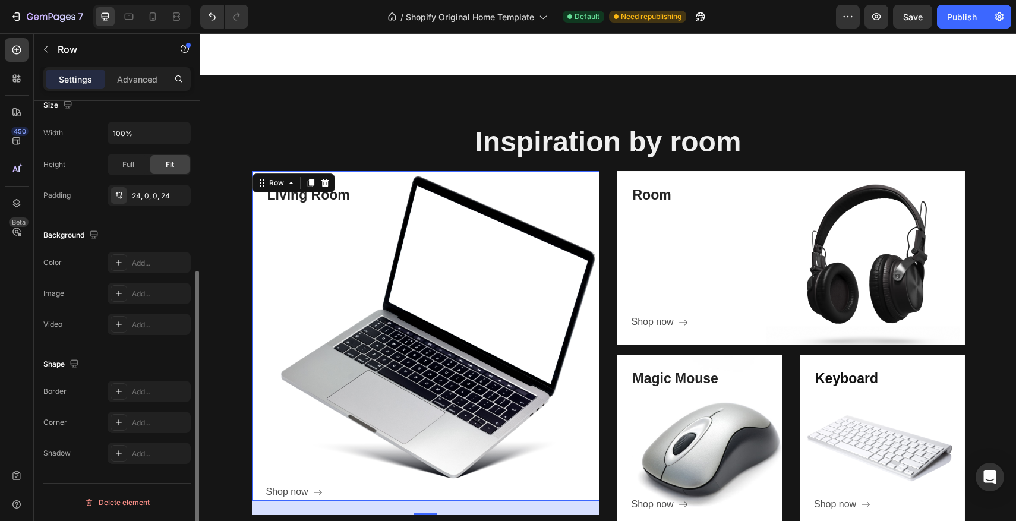
scroll to position [0, 0]
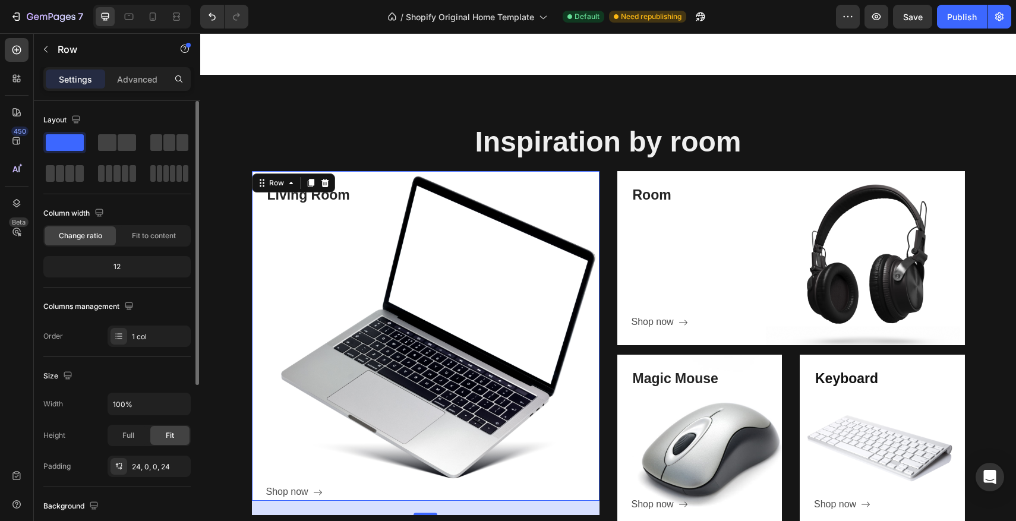
click at [385, 279] on div "Living Room Heading Shop now Button" at bounding box center [432, 343] width 333 height 316
click at [118, 82] on p "Advanced" at bounding box center [137, 79] width 40 height 12
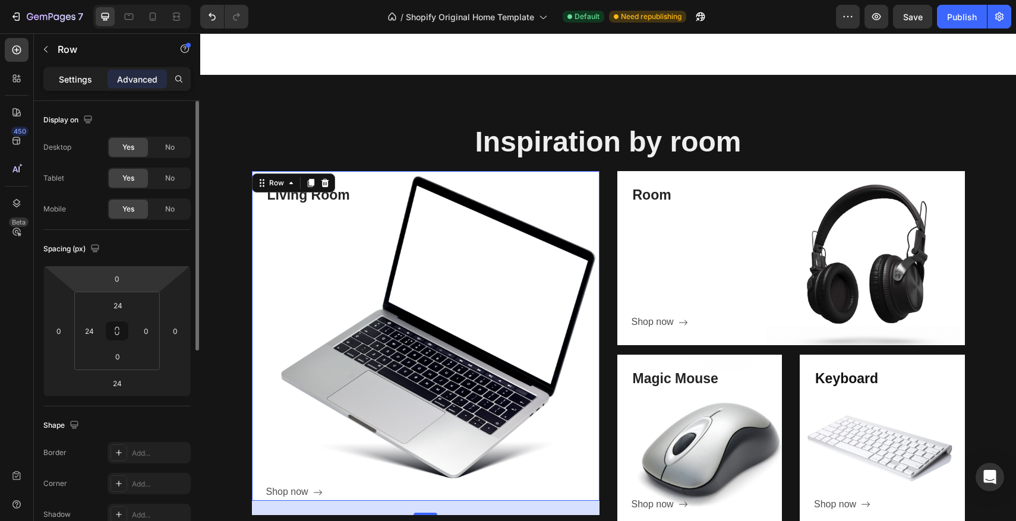
click at [64, 72] on div "Settings" at bounding box center [75, 79] width 59 height 19
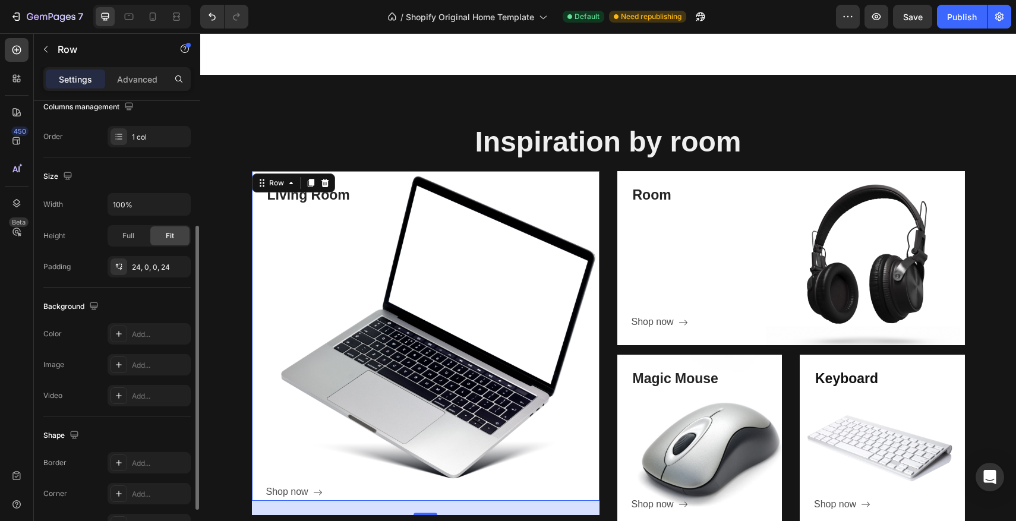
scroll to position [271, 0]
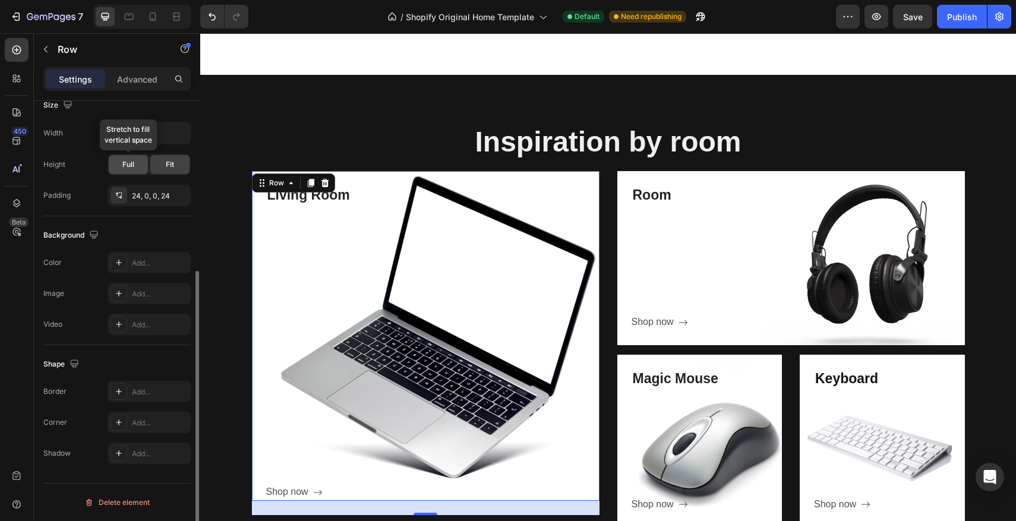
click at [127, 169] on span "Full" at bounding box center [128, 164] width 12 height 11
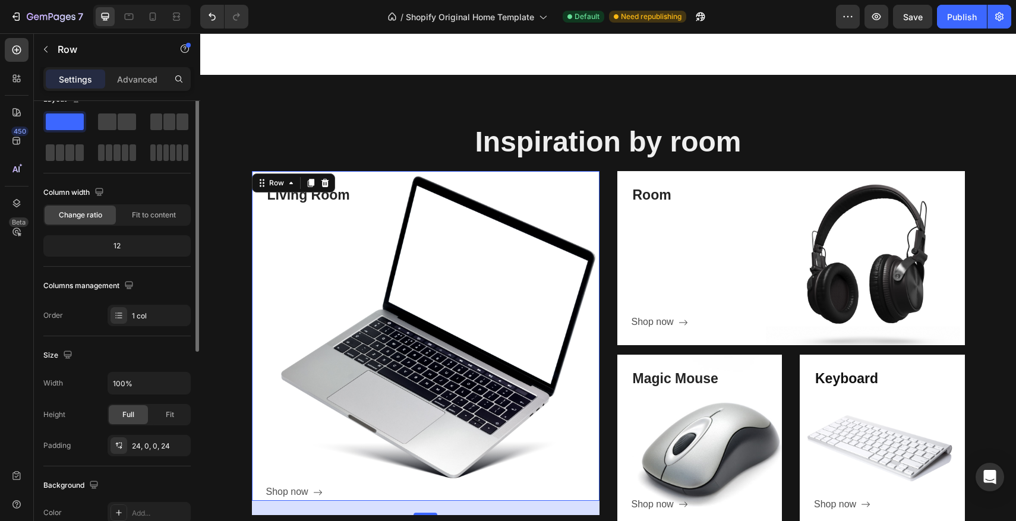
scroll to position [0, 0]
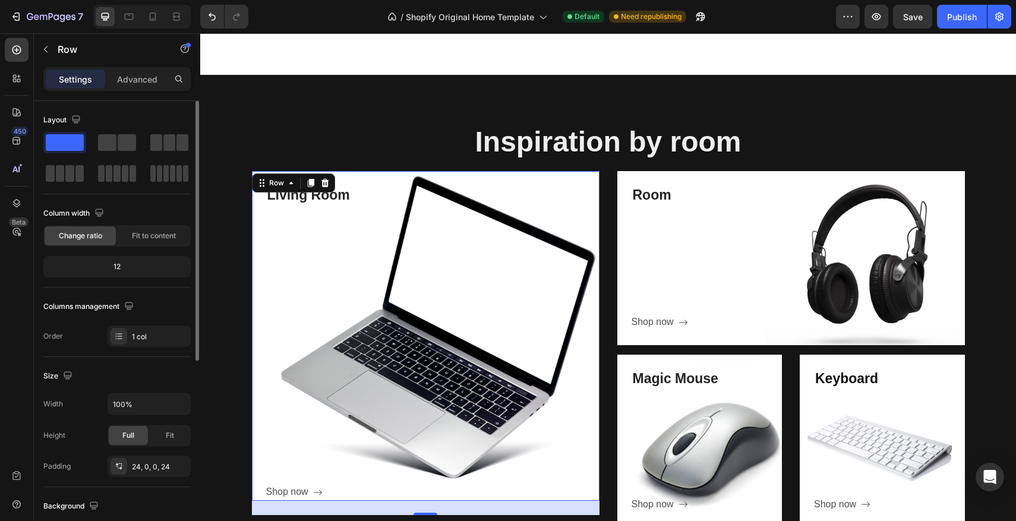
click at [269, 200] on p "Living Room" at bounding box center [432, 196] width 331 height 18
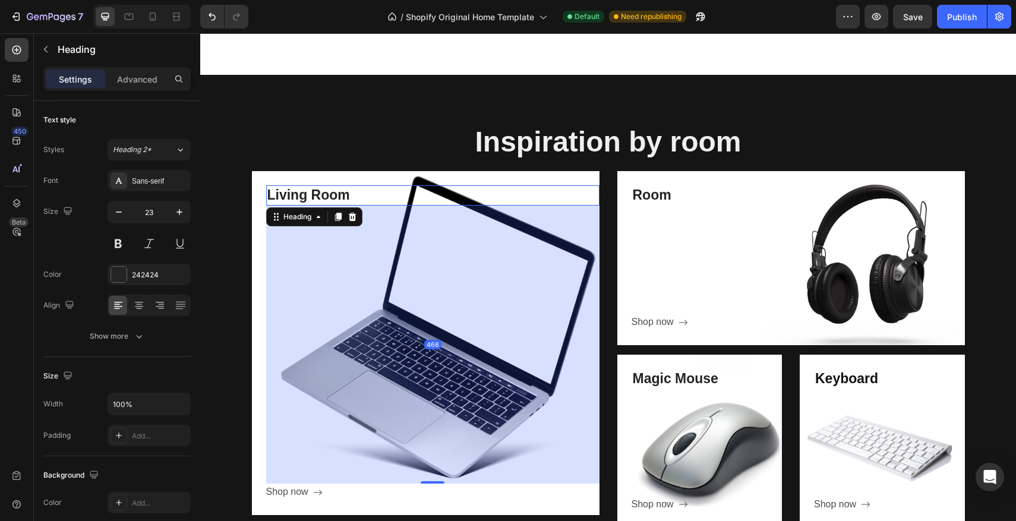
click at [294, 271] on div "468" at bounding box center [432, 345] width 333 height 278
click at [362, 270] on div "468" at bounding box center [432, 345] width 333 height 278
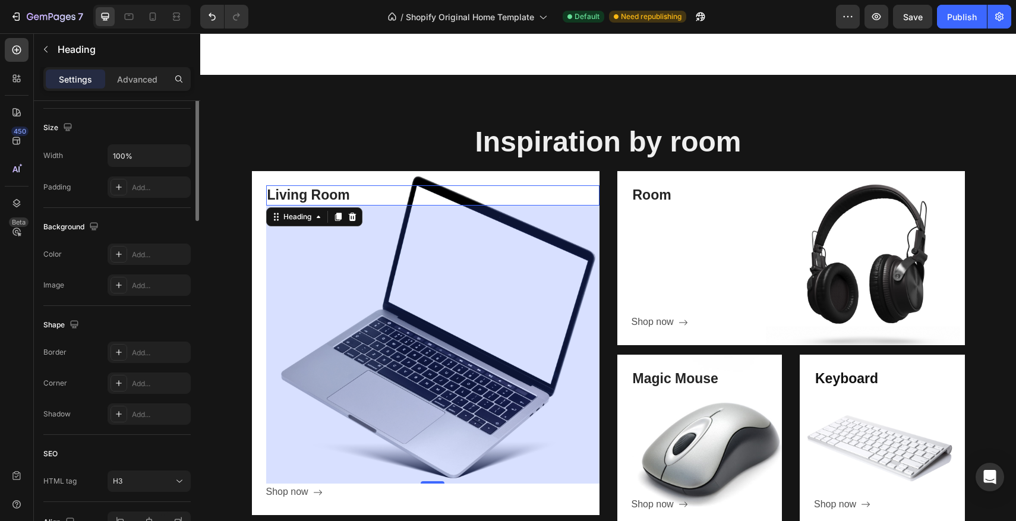
scroll to position [317, 0]
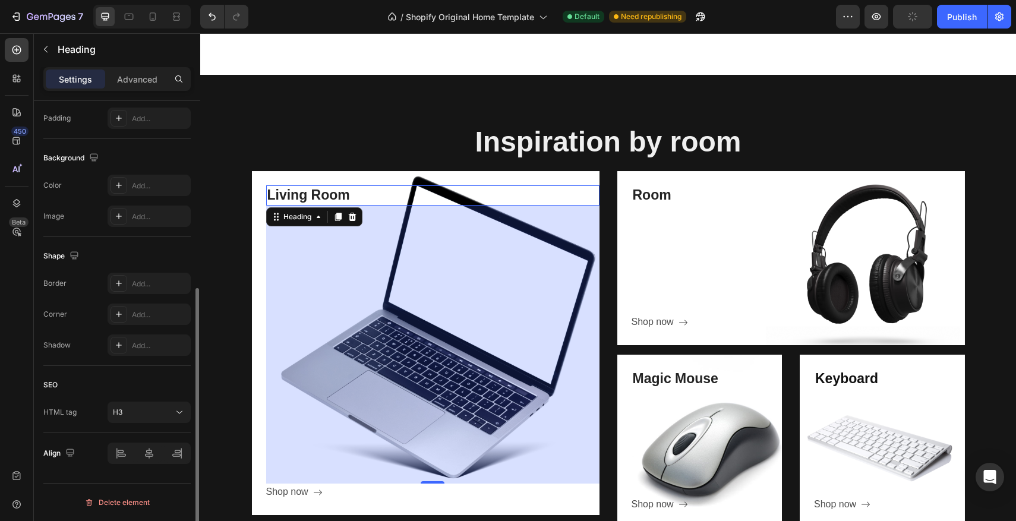
click at [356, 237] on div "468" at bounding box center [432, 345] width 333 height 278
click at [301, 492] on div "Shop now" at bounding box center [287, 492] width 42 height 17
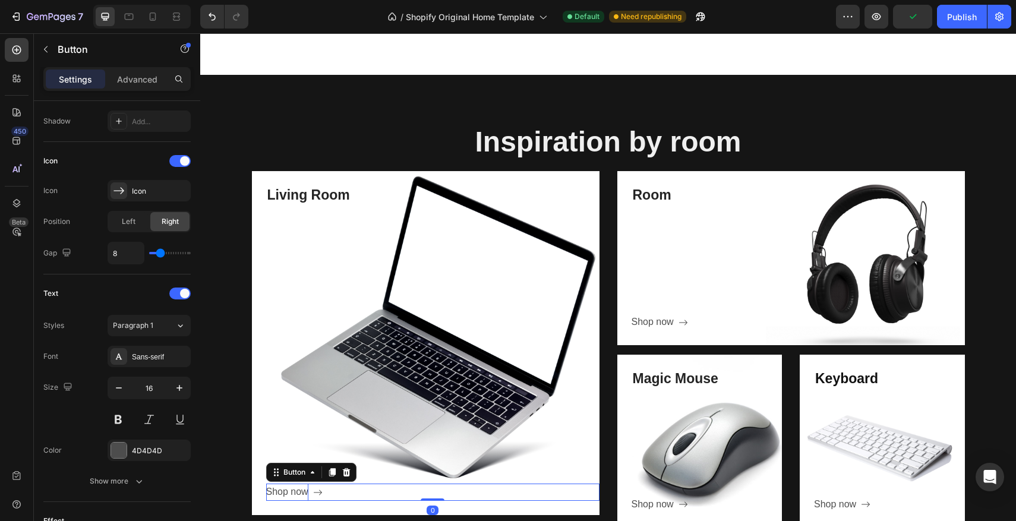
scroll to position [0, 0]
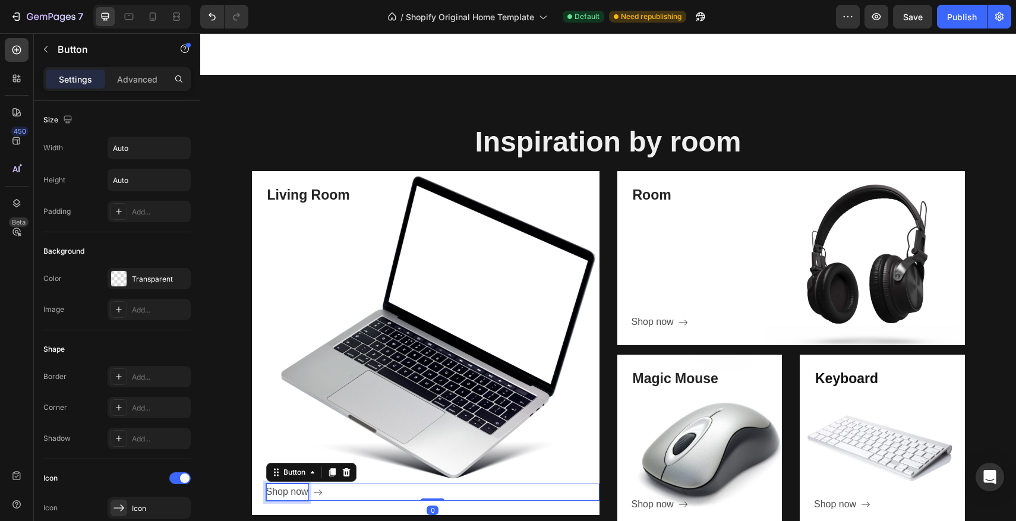
click at [306, 489] on div "Shop now" at bounding box center [287, 492] width 42 height 17
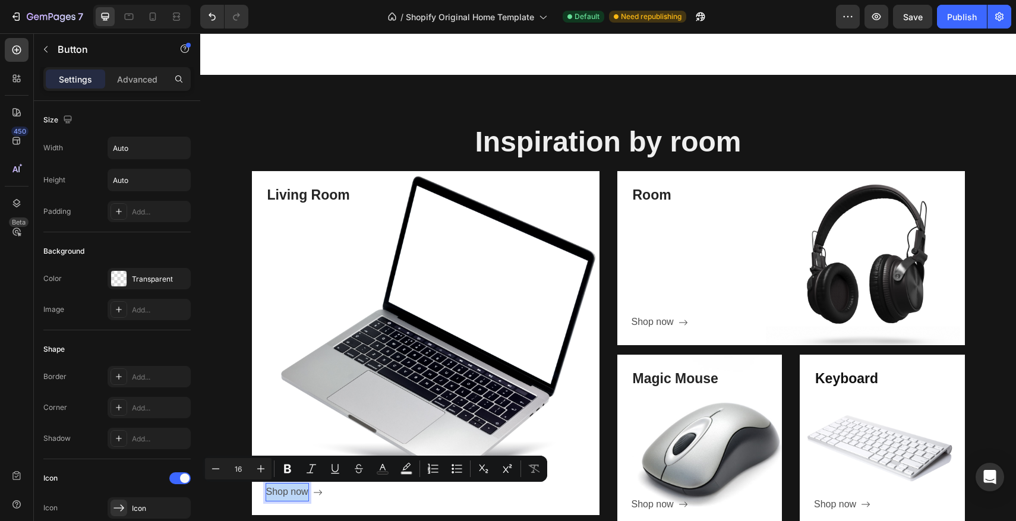
drag, startPoint x: 300, startPoint y: 490, endPoint x: 269, endPoint y: 489, distance: 31.6
click at [269, 489] on p "Shop now" at bounding box center [287, 492] width 42 height 17
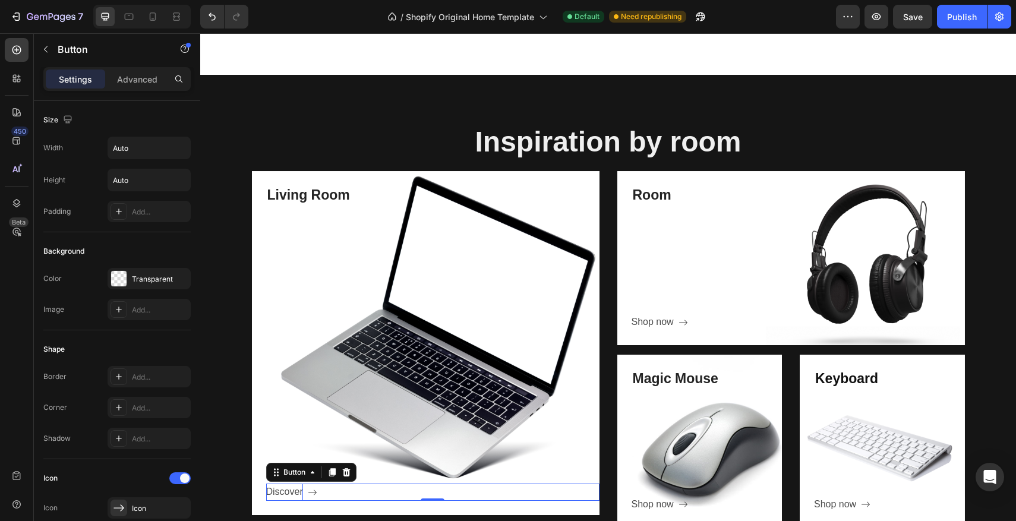
click at [390, 500] on div "Discover Button 0" at bounding box center [432, 492] width 333 height 17
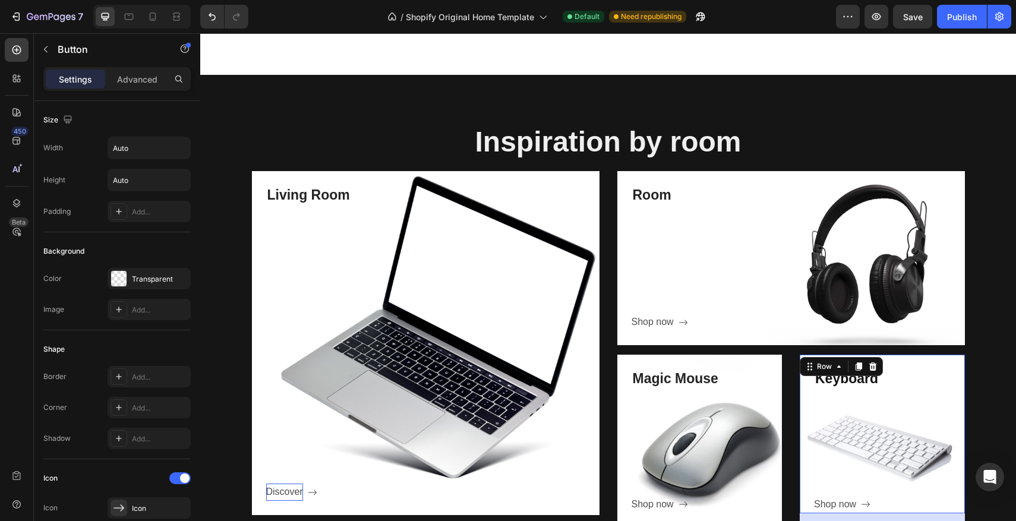
click at [908, 364] on div "Keyboard Heading Shop now Button Row 0" at bounding box center [882, 434] width 165 height 159
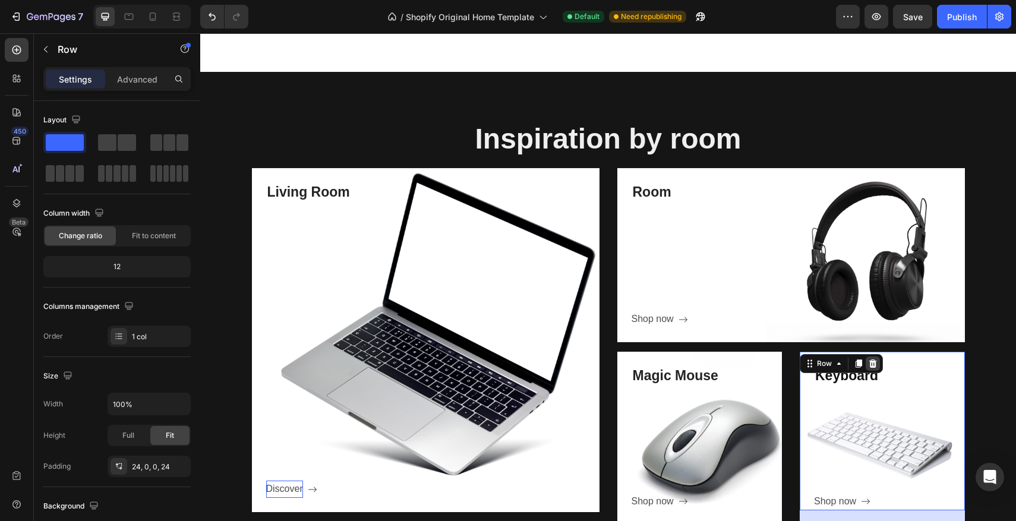
scroll to position [659, 0]
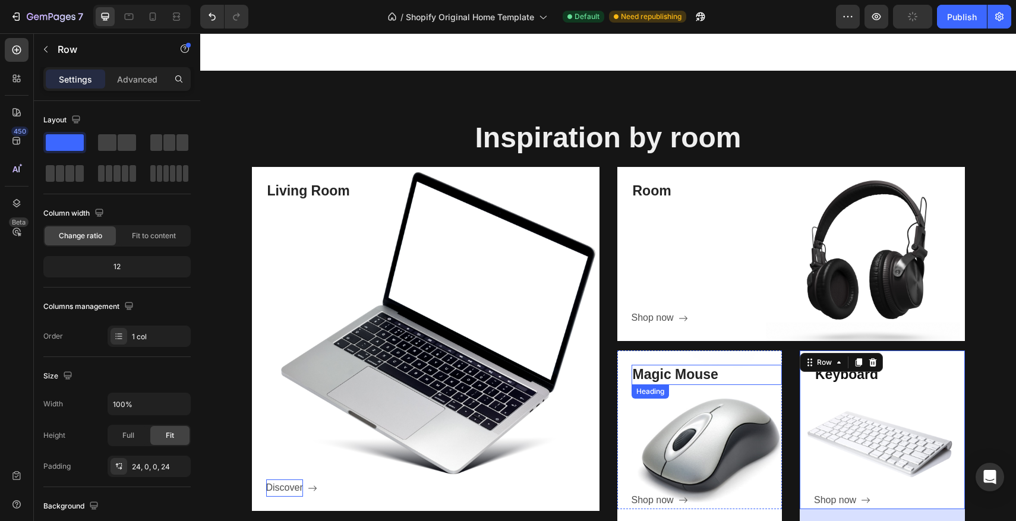
click at [691, 376] on p "Magic Mouse" at bounding box center [707, 375] width 149 height 18
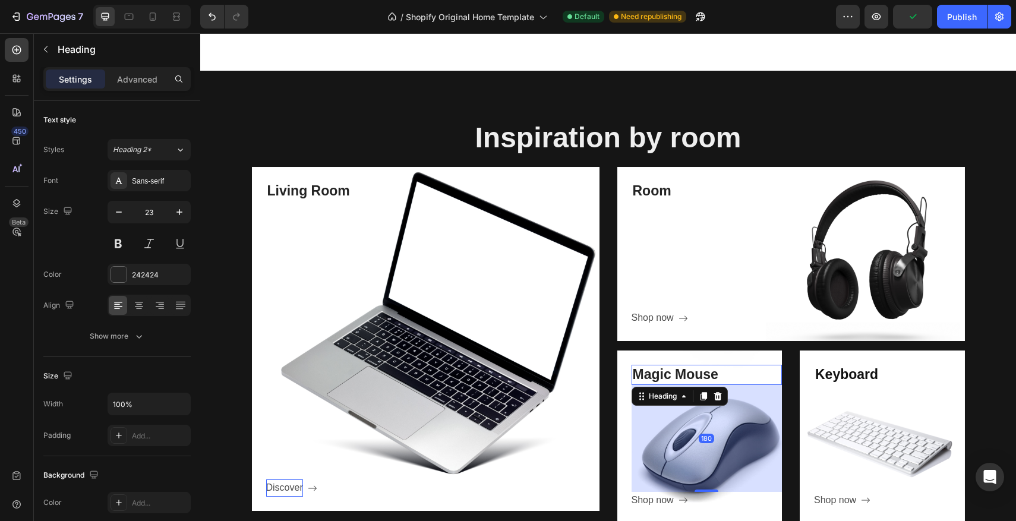
click at [717, 373] on p "Magic Mouse" at bounding box center [707, 375] width 149 height 18
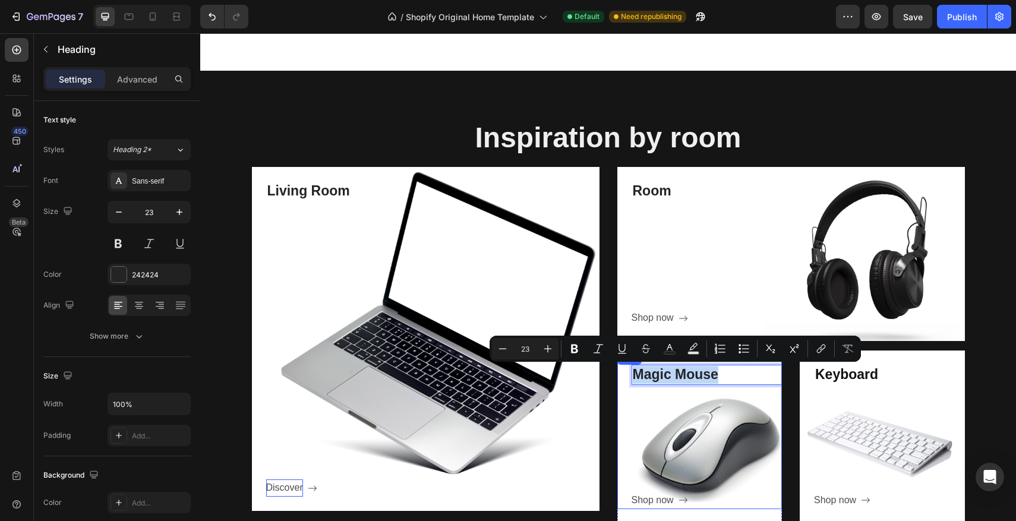
drag, startPoint x: 719, startPoint y: 373, endPoint x: 629, endPoint y: 373, distance: 89.2
click at [629, 373] on div "Magic Mouse Heading 180 Shop now Button Row" at bounding box center [700, 430] width 165 height 159
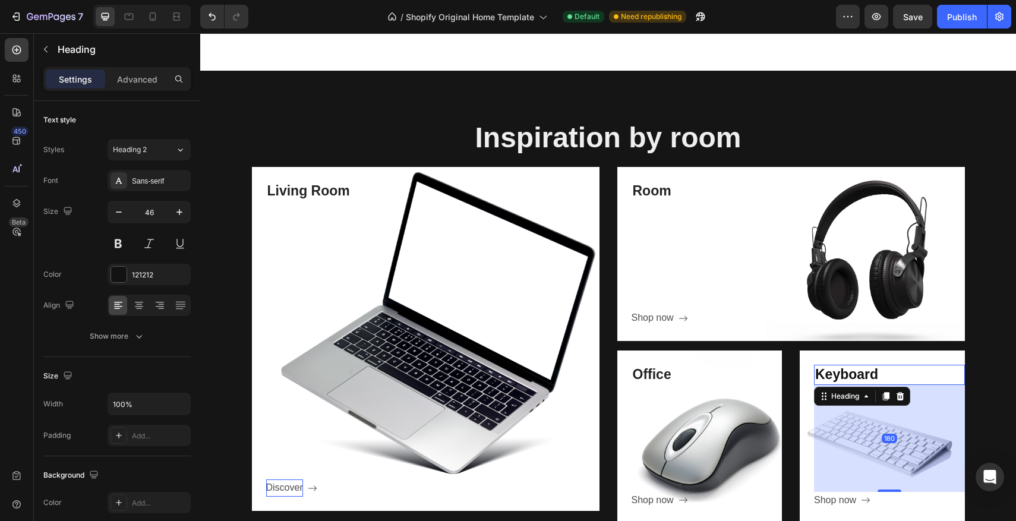
click at [871, 371] on p "Keyboard" at bounding box center [889, 375] width 149 height 18
click at [891, 371] on p "Keyboard" at bounding box center [889, 375] width 149 height 18
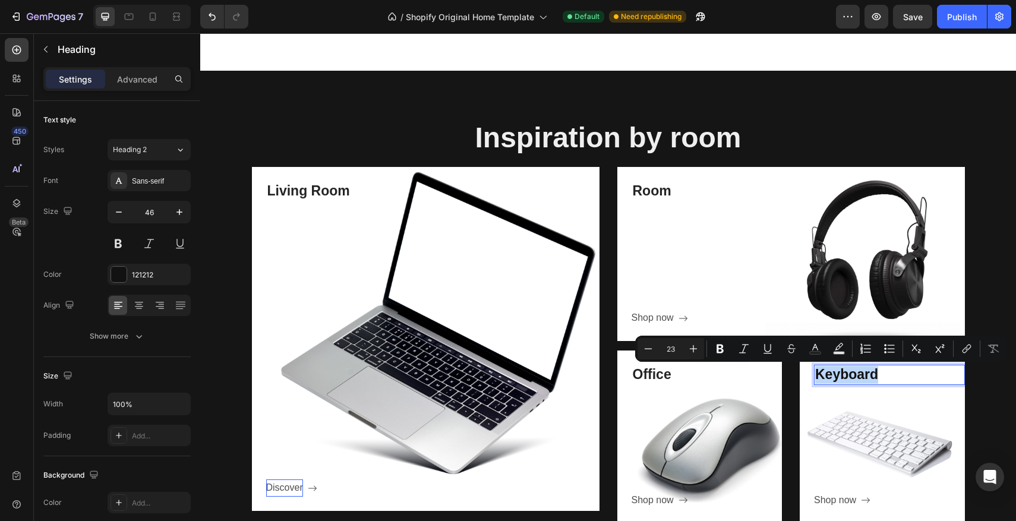
drag, startPoint x: 877, startPoint y: 371, endPoint x: 819, endPoint y: 372, distance: 58.3
click at [819, 372] on p "Keyboard" at bounding box center [889, 375] width 149 height 18
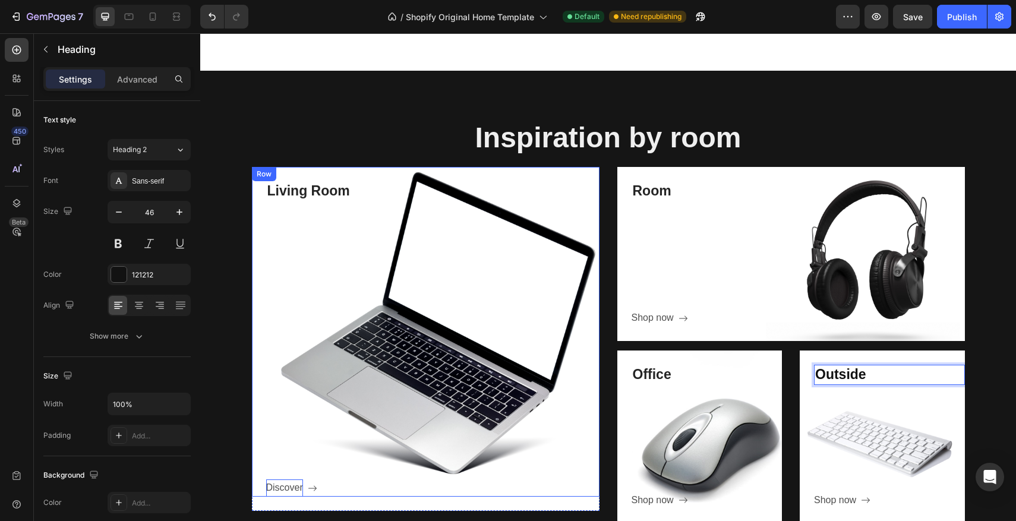
click at [590, 271] on div "Living Room Heading Discover Button" at bounding box center [432, 339] width 333 height 316
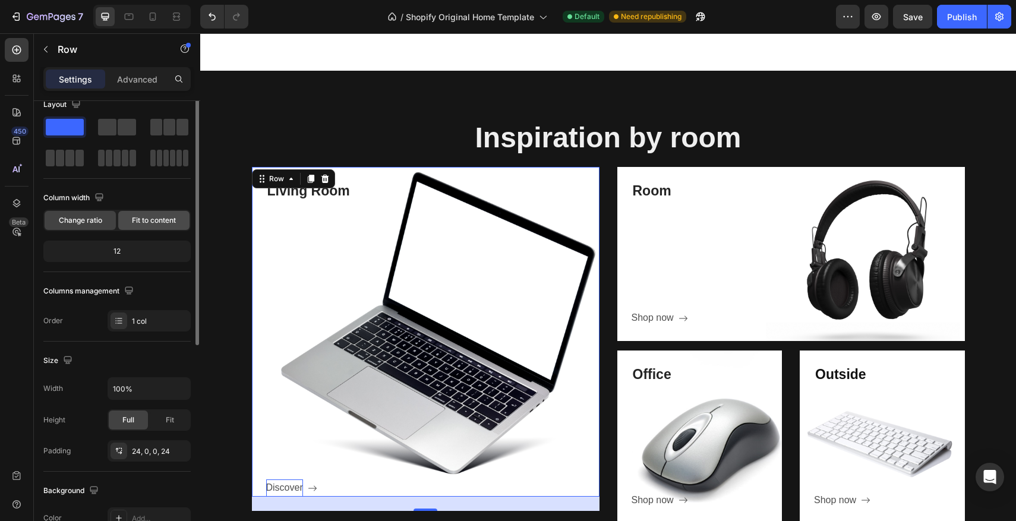
scroll to position [0, 0]
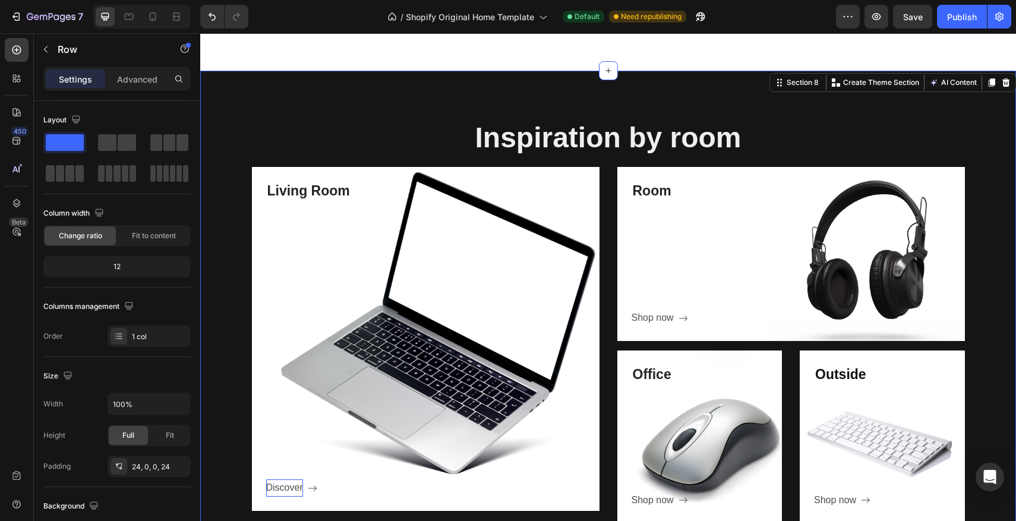
click at [411, 94] on div "Inspiration by room Heading Row Living Room Heading Discover Button Row Hero Ba…" at bounding box center [608, 321] width 816 height 500
click at [1006, 84] on icon at bounding box center [1007, 82] width 8 height 8
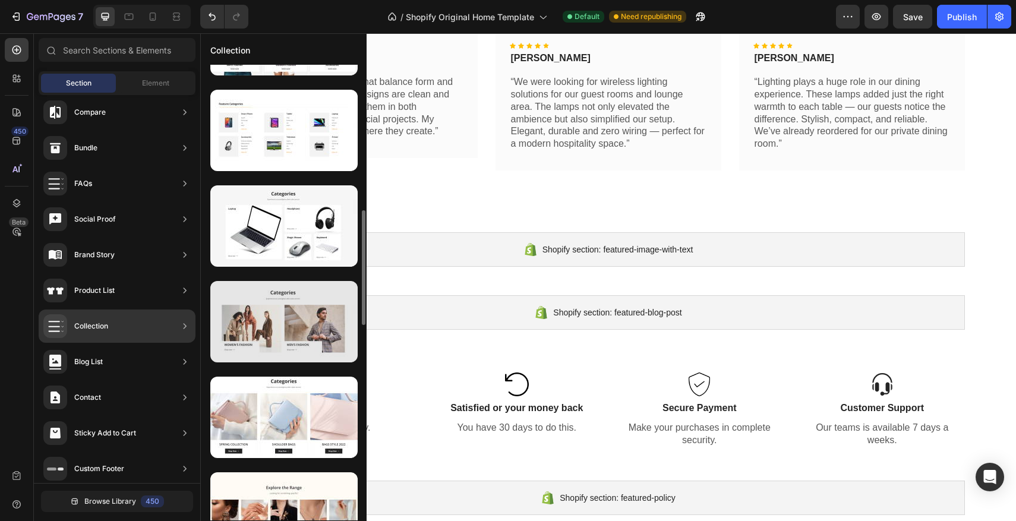
scroll to position [568, 0]
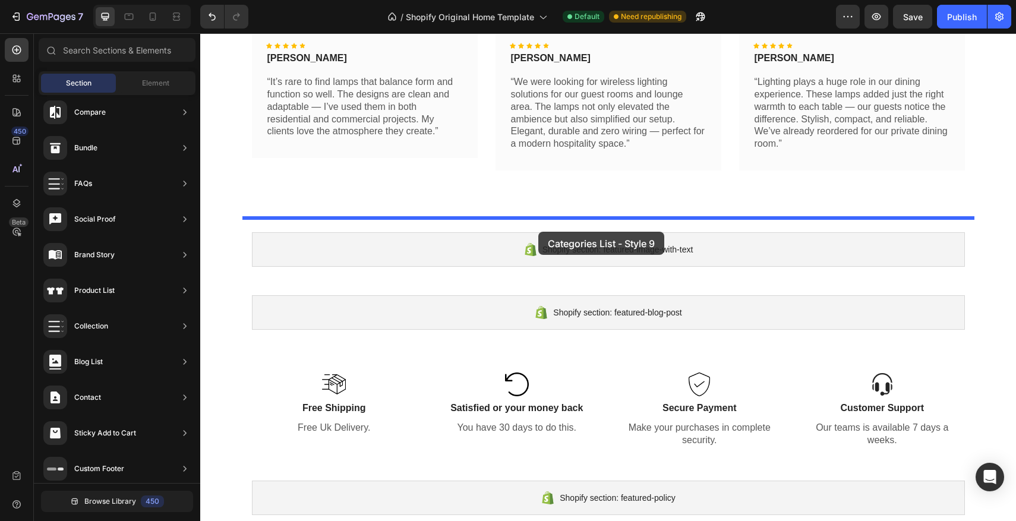
drag, startPoint x: 470, startPoint y: 338, endPoint x: 538, endPoint y: 232, distance: 126.5
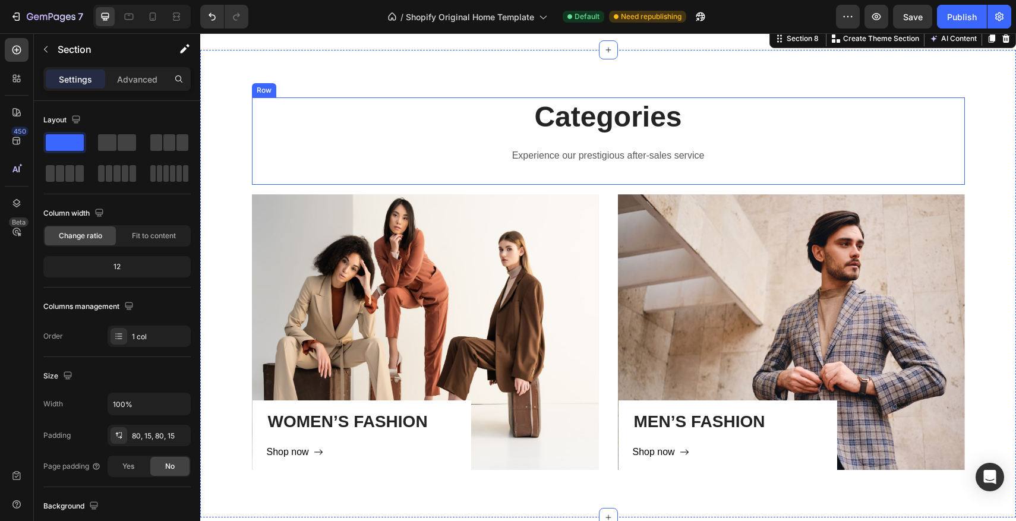
scroll to position [682, 0]
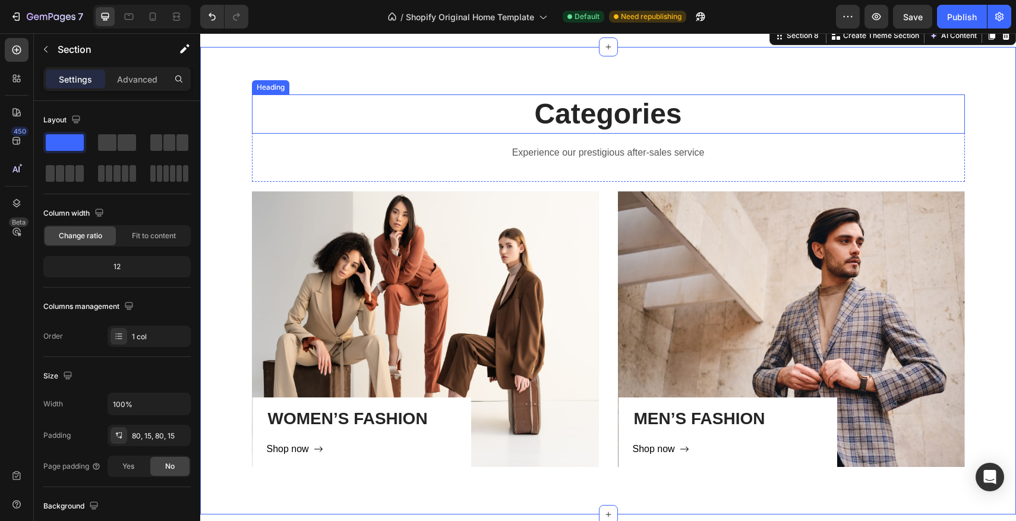
click at [479, 118] on p "Categories" at bounding box center [608, 114] width 711 height 37
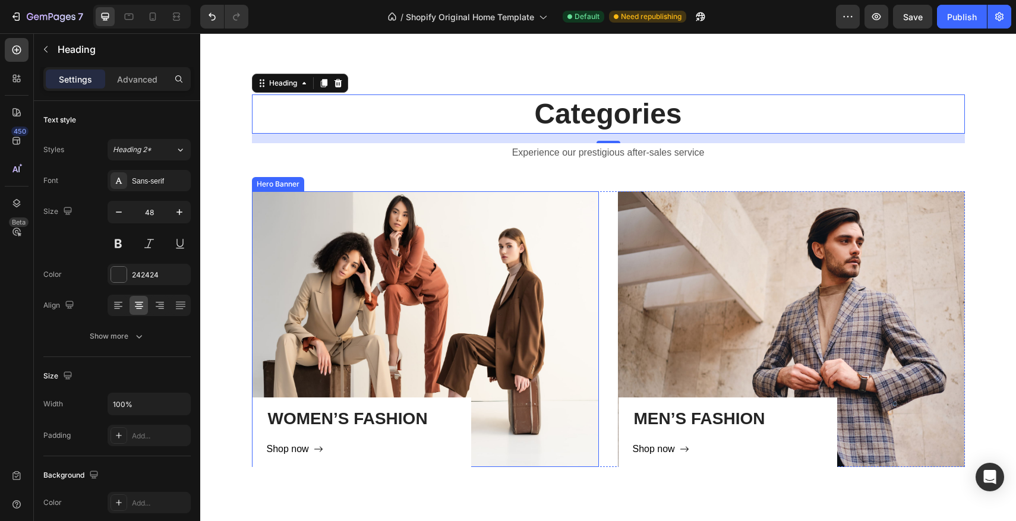
click at [379, 252] on div "WOMEN’S FASHION Heading Shop now Button Row" at bounding box center [425, 329] width 347 height 276
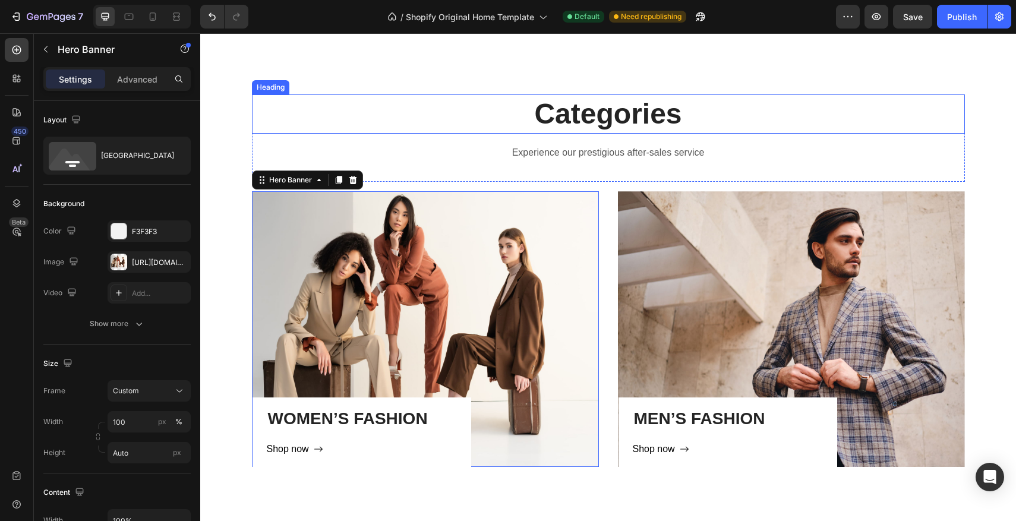
click at [471, 132] on p "Categories" at bounding box center [608, 114] width 711 height 37
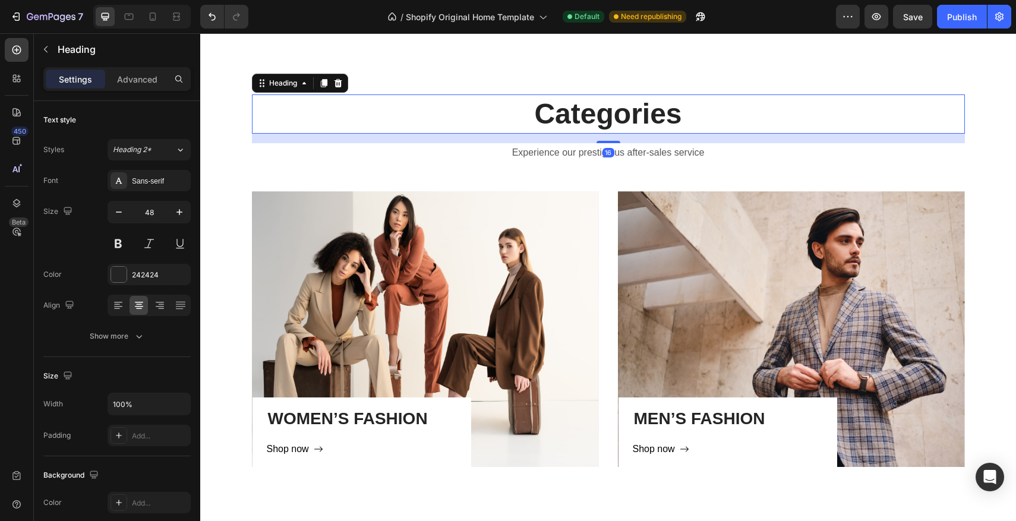
click at [689, 115] on p "Categories" at bounding box center [608, 114] width 711 height 37
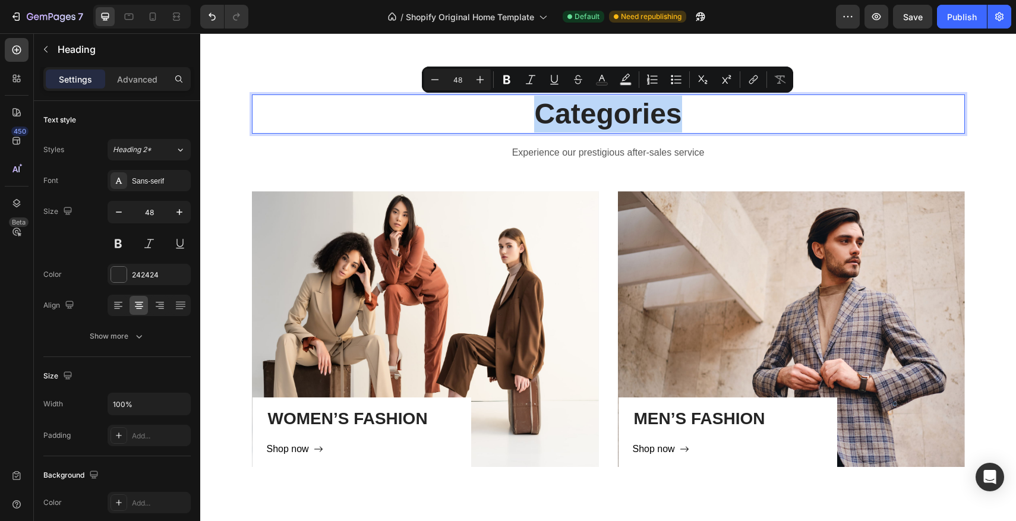
drag, startPoint x: 689, startPoint y: 119, endPoint x: 521, endPoint y: 112, distance: 167.8
click at [521, 112] on p "Categories" at bounding box center [608, 114] width 711 height 37
click at [686, 115] on p "Categories" at bounding box center [608, 114] width 711 height 37
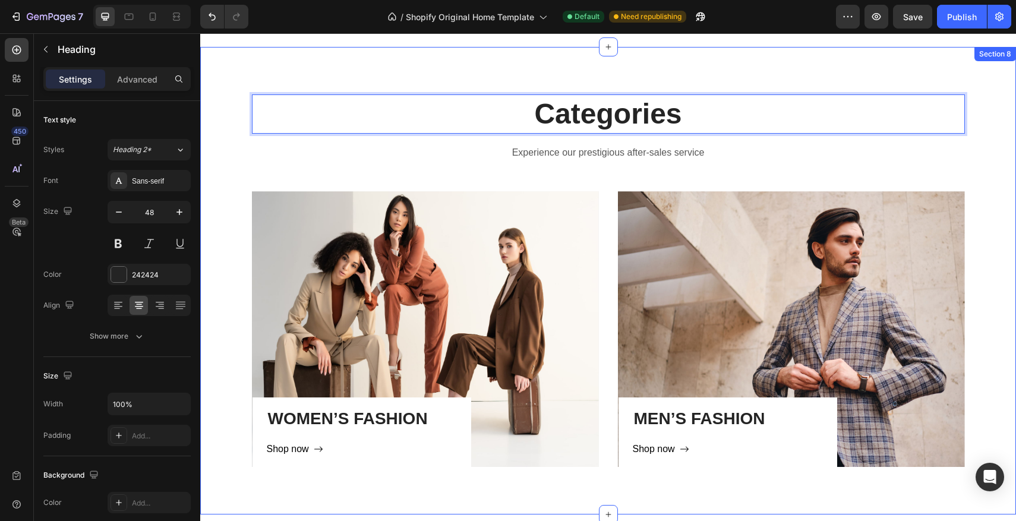
click at [222, 100] on div "Categories Heading 16 Experience our prestigious after-sales service Text block…" at bounding box center [608, 281] width 798 height 373
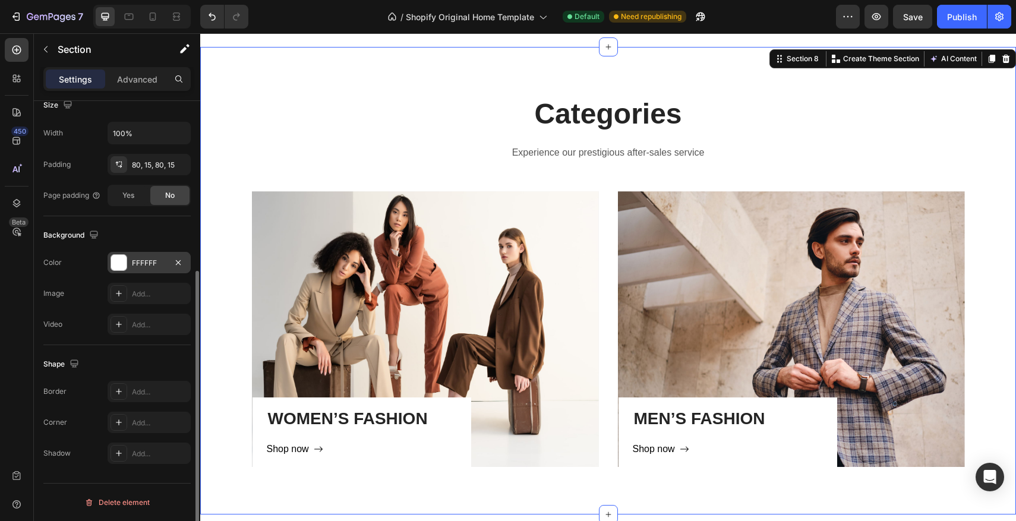
click at [119, 270] on div at bounding box center [118, 262] width 15 height 15
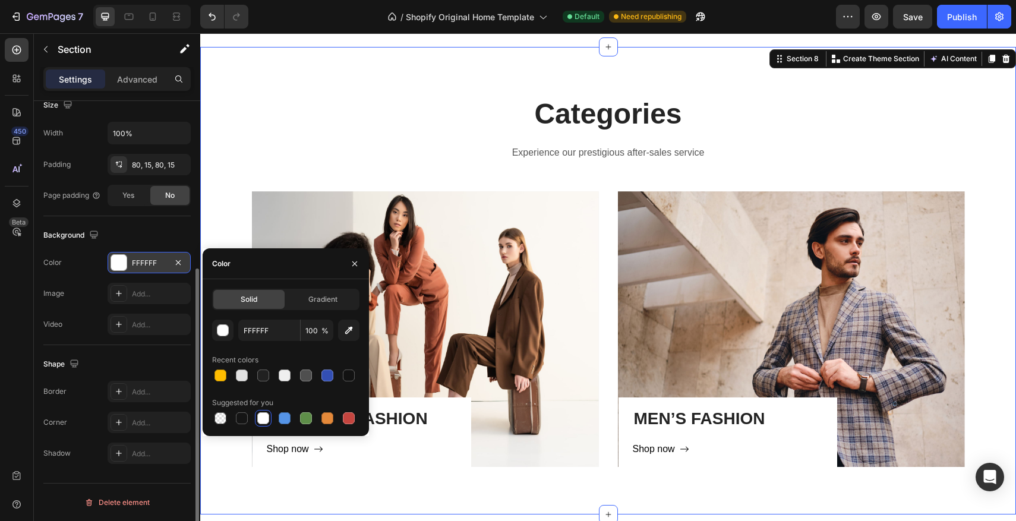
scroll to position [270, 0]
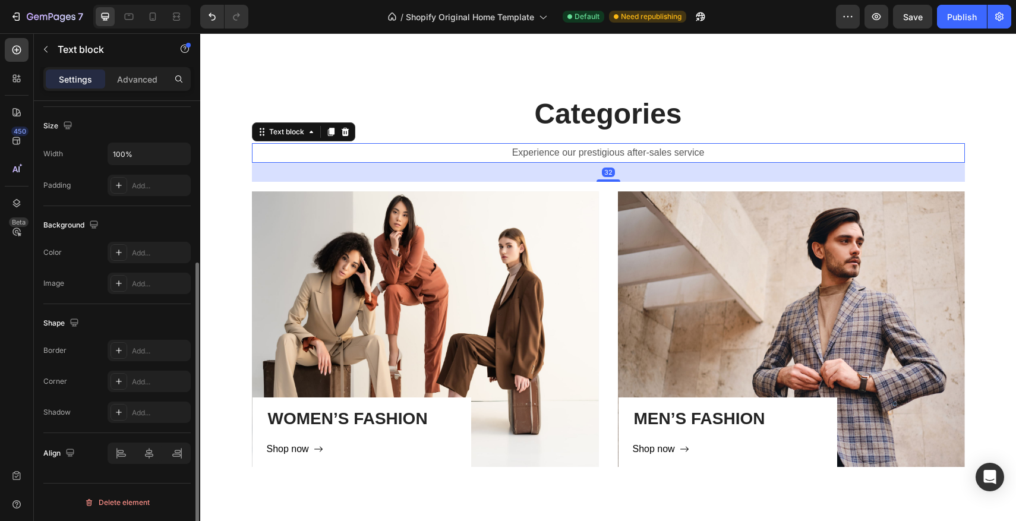
click at [387, 147] on p "Experience our prestigious after-sales service" at bounding box center [608, 152] width 711 height 17
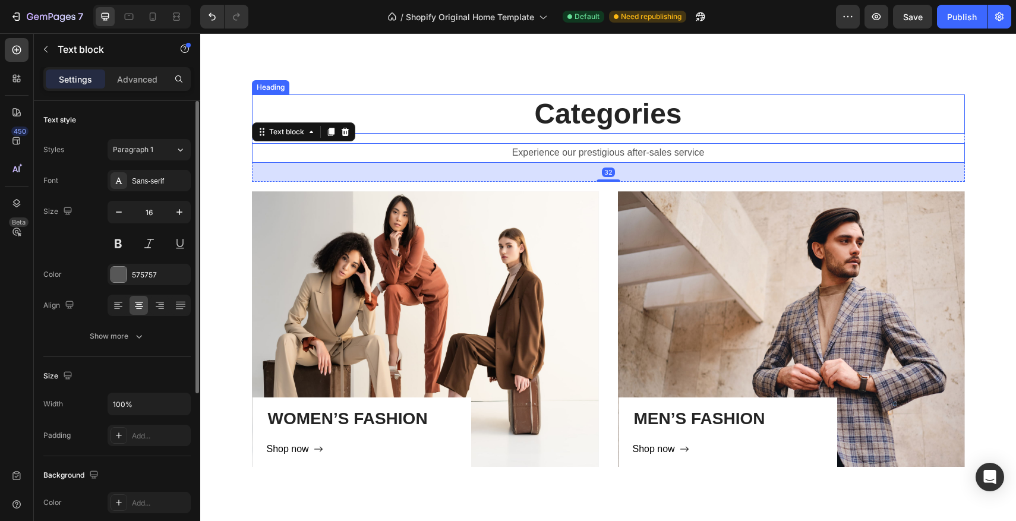
click at [591, 124] on p "Categories" at bounding box center [608, 114] width 711 height 37
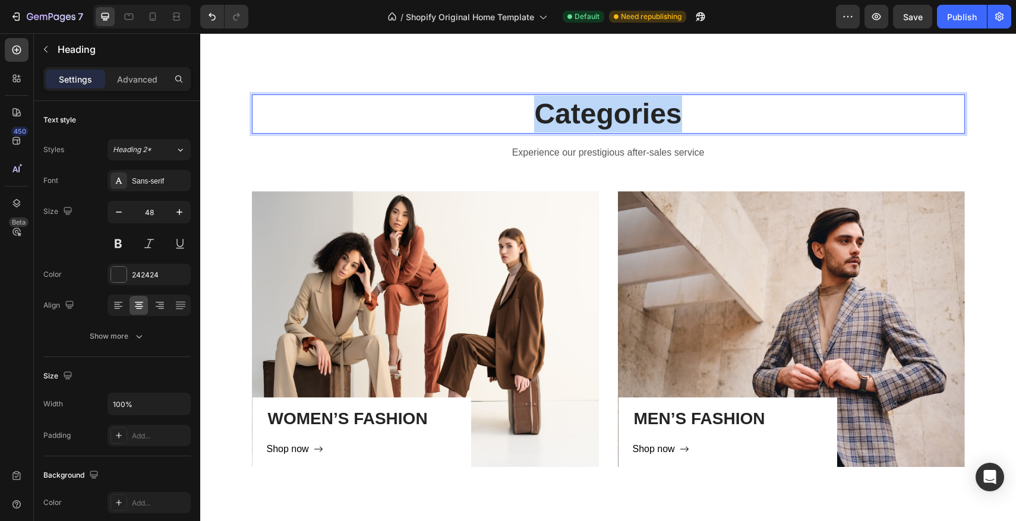
drag, startPoint x: 694, startPoint y: 113, endPoint x: 530, endPoint y: 107, distance: 164.7
click at [530, 107] on p "Categories" at bounding box center [608, 114] width 711 height 37
drag, startPoint x: 735, startPoint y: 112, endPoint x: 452, endPoint y: 107, distance: 283.0
click at [476, 104] on p "Explore by space" at bounding box center [608, 114] width 711 height 37
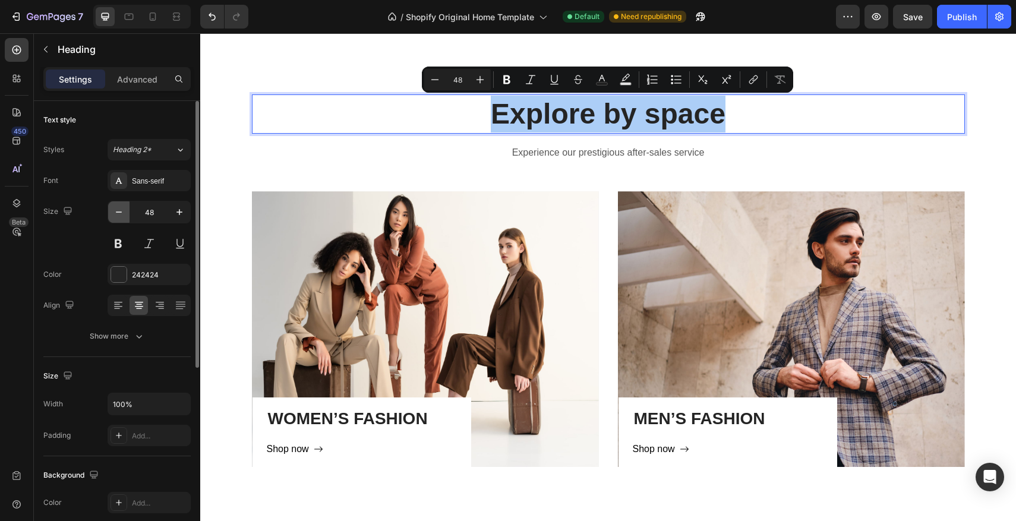
click at [122, 212] on icon "button" at bounding box center [119, 212] width 12 height 12
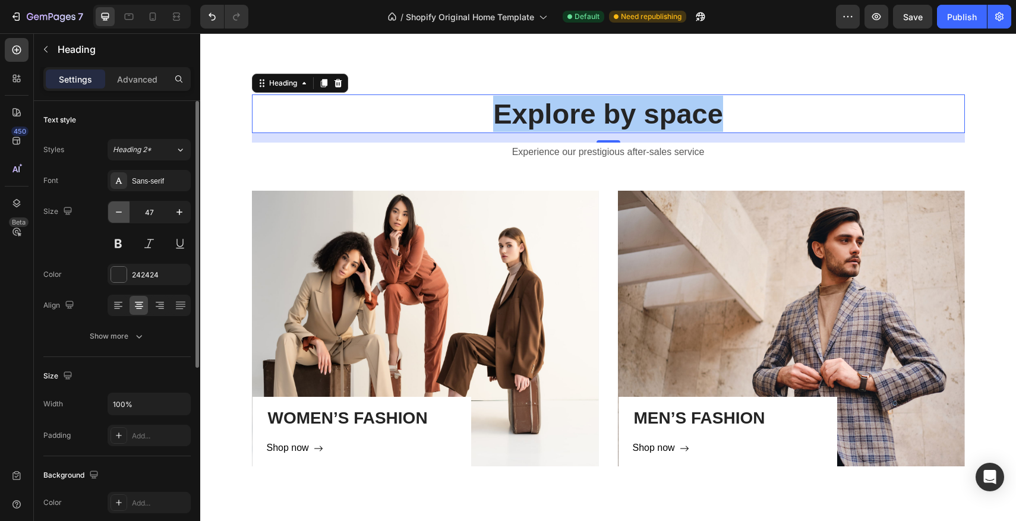
click at [122, 212] on icon "button" at bounding box center [119, 212] width 12 height 12
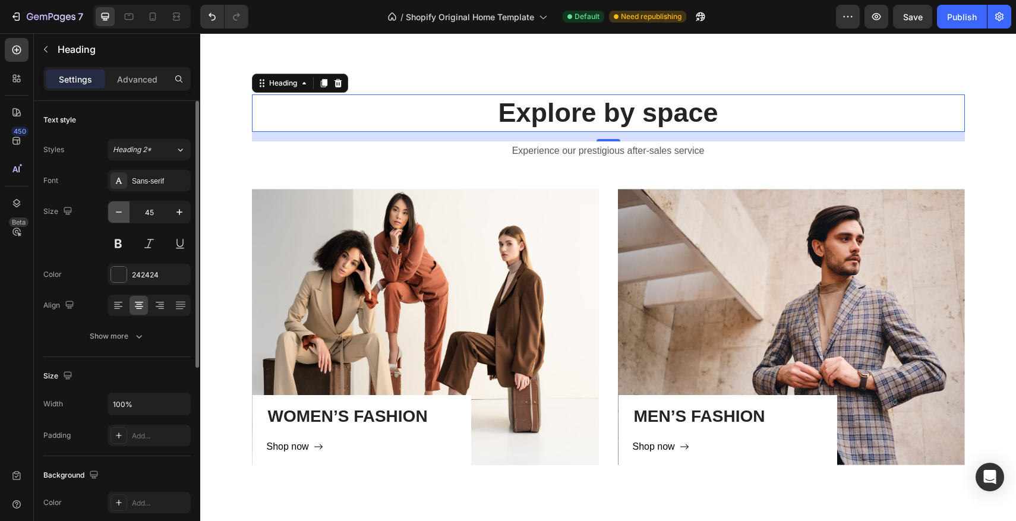
click at [122, 212] on icon "button" at bounding box center [119, 212] width 12 height 12
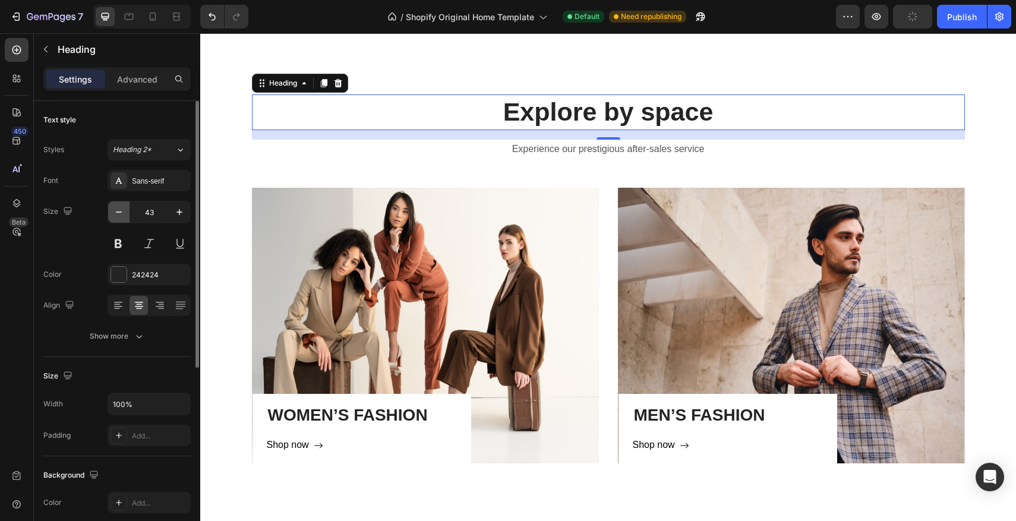
click at [122, 212] on icon "button" at bounding box center [119, 212] width 12 height 12
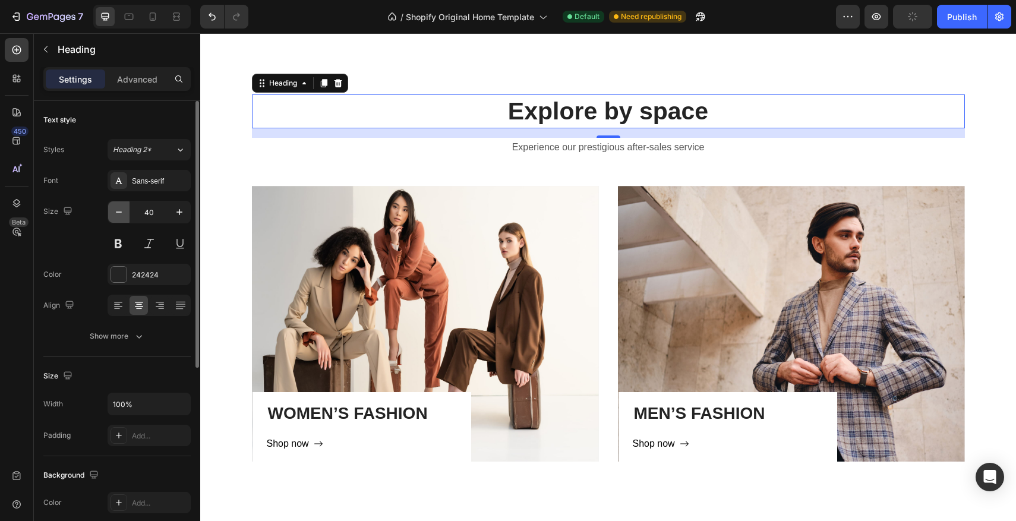
click at [122, 212] on icon "button" at bounding box center [119, 212] width 12 height 12
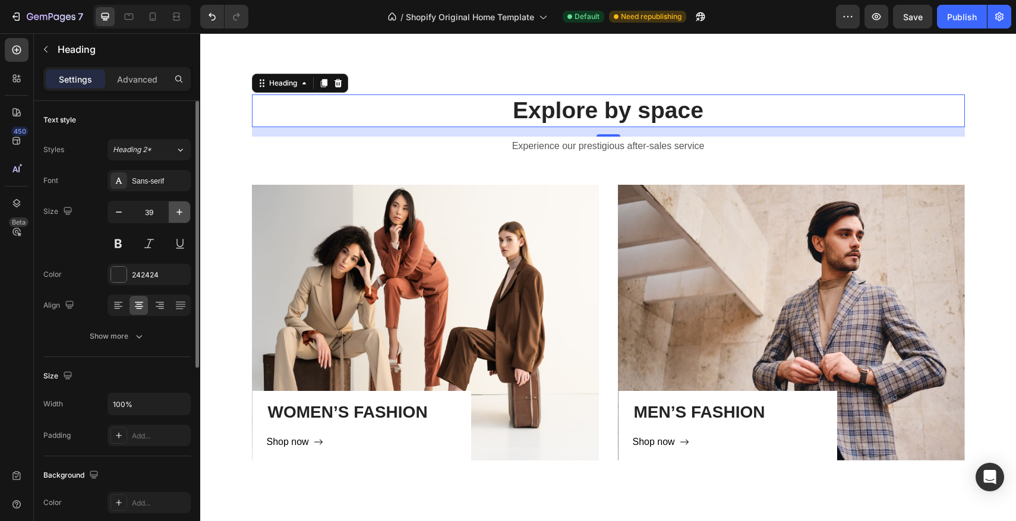
click at [171, 212] on button "button" at bounding box center [179, 211] width 21 height 21
type input "41"
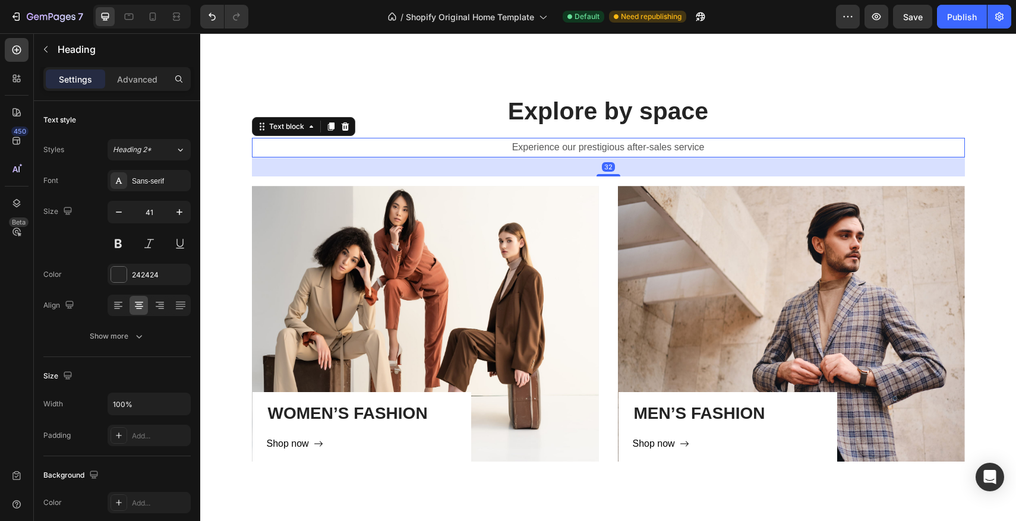
click at [518, 145] on p "Experience our prestigious after-sales service" at bounding box center [608, 147] width 711 height 17
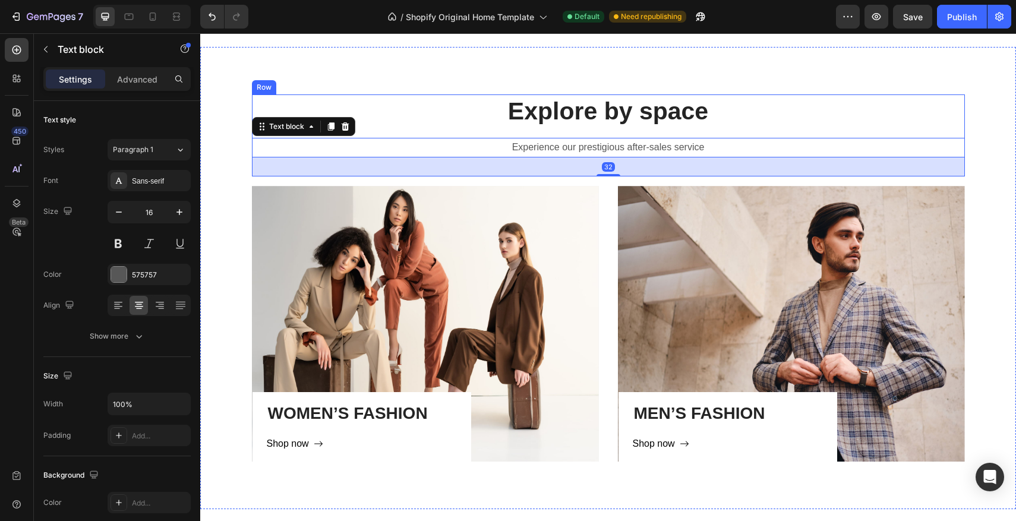
click at [618, 131] on div "Explore by space Heading Experience our prestigious after-sales service Text bl…" at bounding box center [608, 136] width 713 height 82
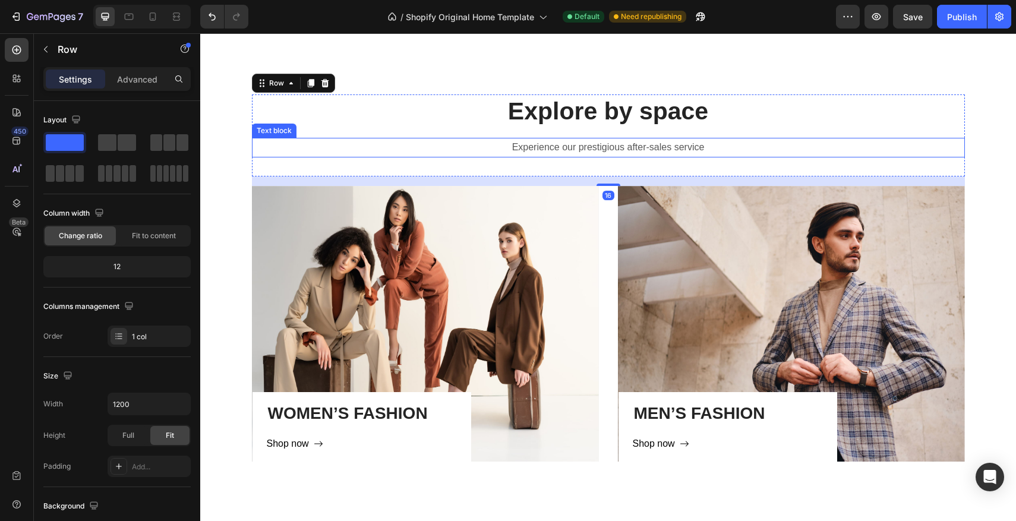
click at [609, 146] on p "Experience our prestigious after-sales service" at bounding box center [608, 147] width 711 height 17
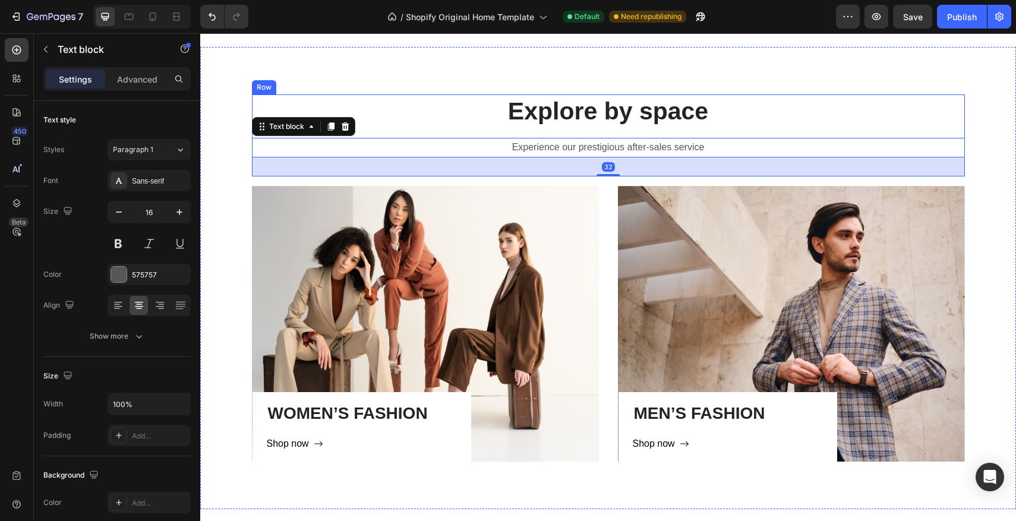
click at [610, 135] on div "Explore by space Heading Experience our prestigious after-sales service Text bl…" at bounding box center [608, 136] width 713 height 82
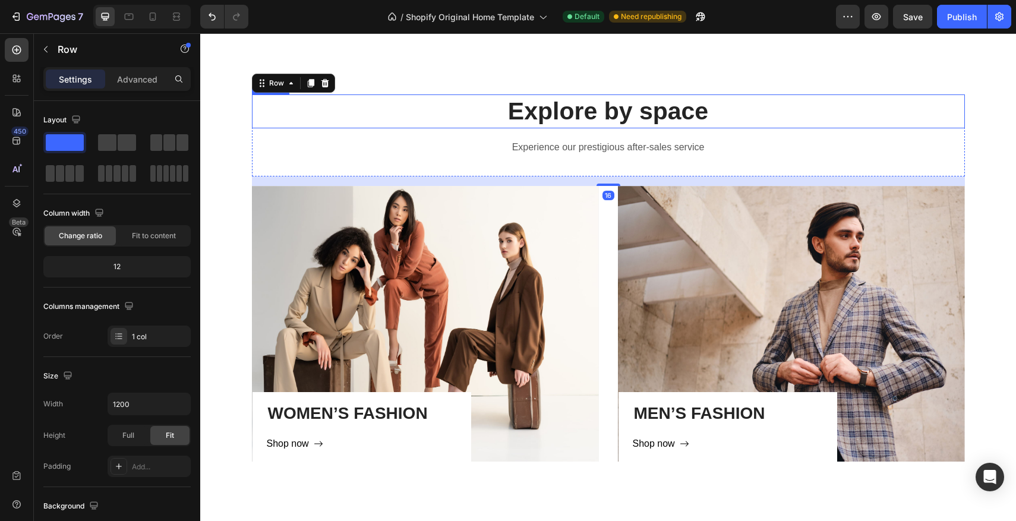
click at [610, 127] on p "Explore by space" at bounding box center [608, 112] width 711 height 32
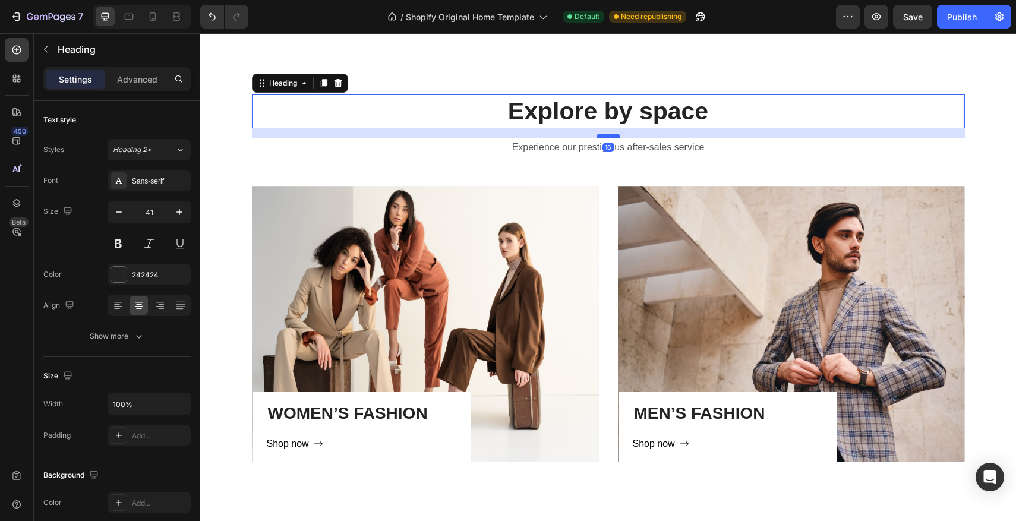
scroll to position [684, 0]
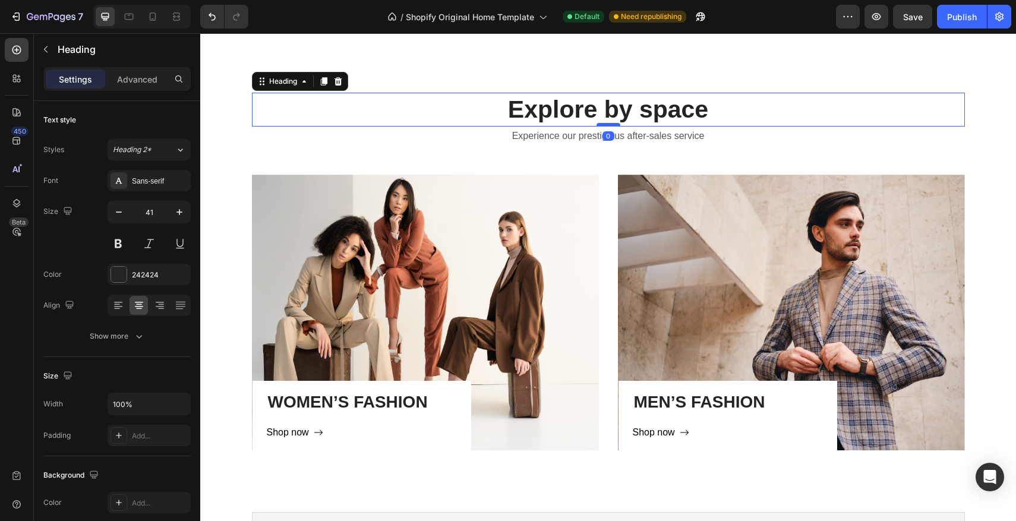
drag, startPoint x: 610, startPoint y: 137, endPoint x: 607, endPoint y: 123, distance: 13.9
click at [607, 123] on div "Explore by space Heading 0" at bounding box center [608, 110] width 713 height 34
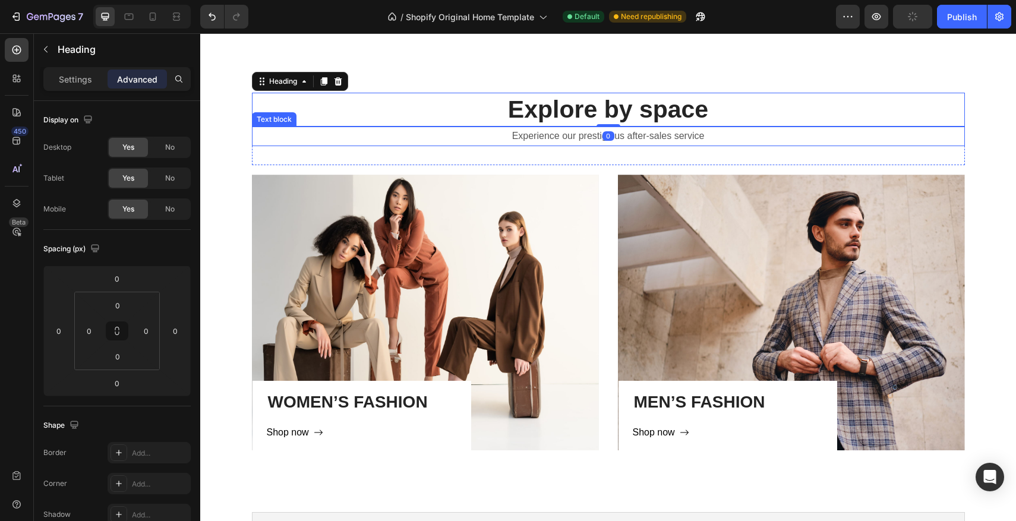
scroll to position [682, 0]
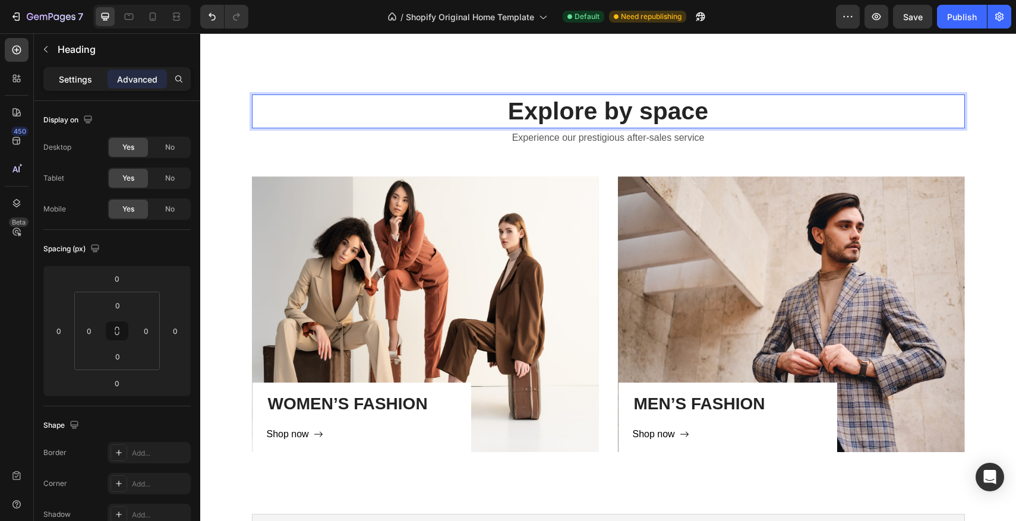
click at [75, 83] on p "Settings" at bounding box center [75, 79] width 33 height 12
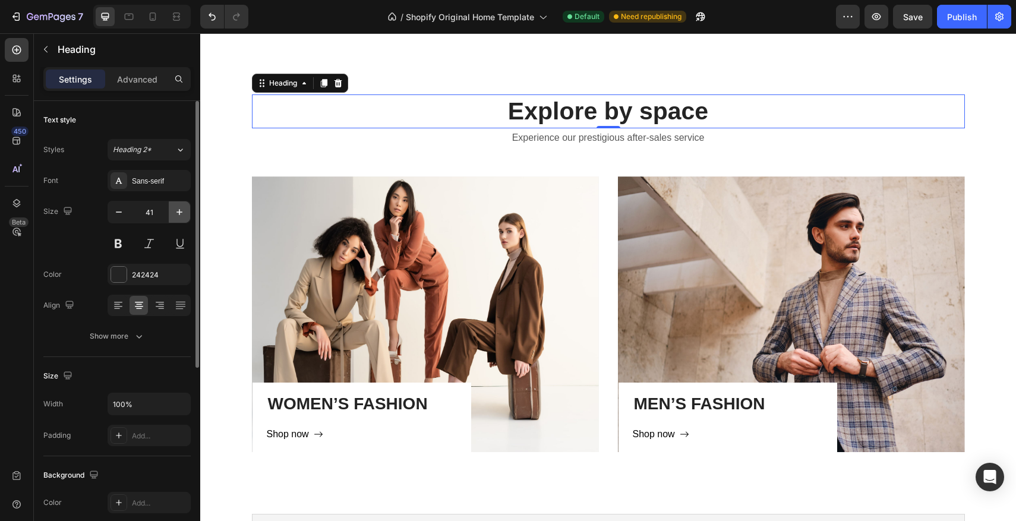
click at [174, 212] on icon "button" at bounding box center [180, 212] width 12 height 12
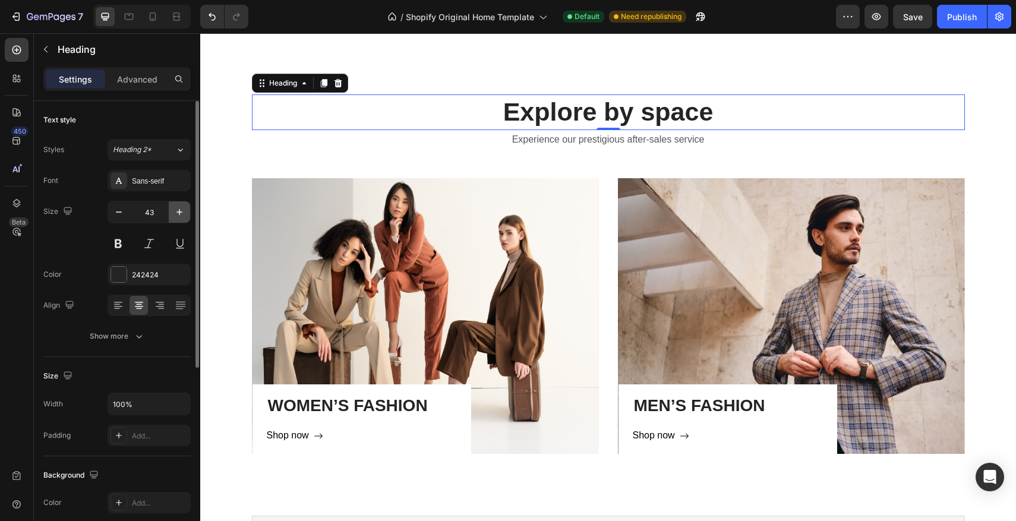
click at [174, 212] on icon "button" at bounding box center [180, 212] width 12 height 12
type input "44"
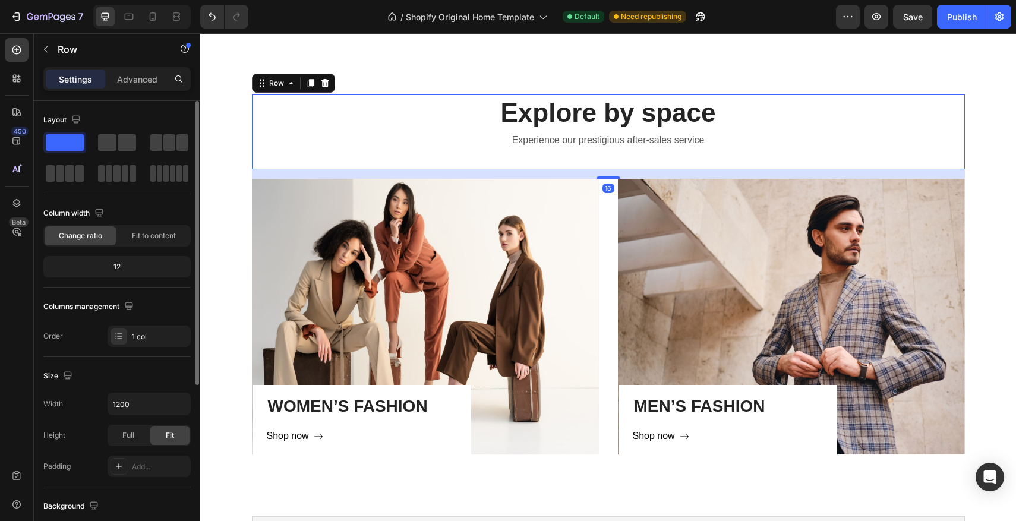
click at [553, 168] on div "Explore by space Heading Experience our prestigious after-sales service Text bl…" at bounding box center [608, 132] width 713 height 75
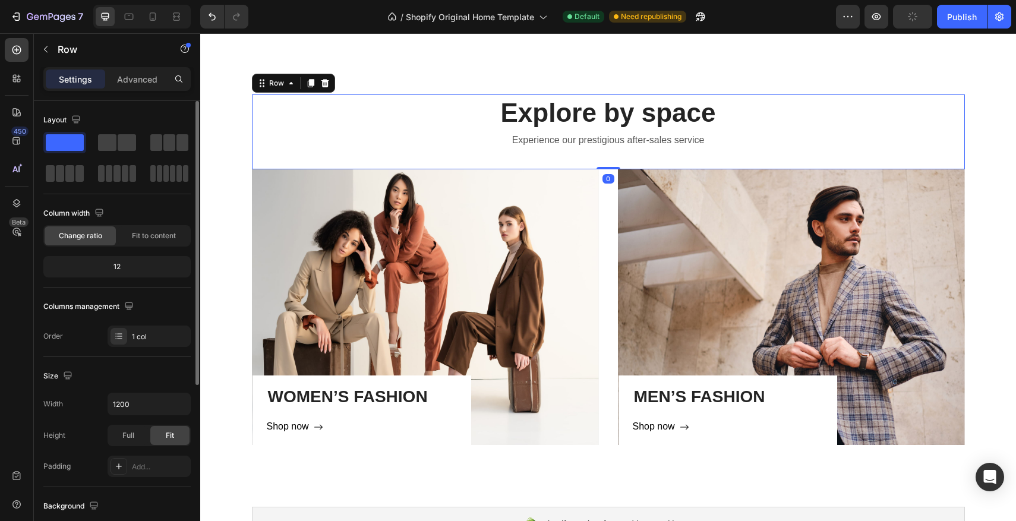
drag, startPoint x: 615, startPoint y: 178, endPoint x: 612, endPoint y: 159, distance: 19.3
click at [612, 159] on div "Explore by space Heading Experience our prestigious after-sales service Text bl…" at bounding box center [608, 132] width 713 height 75
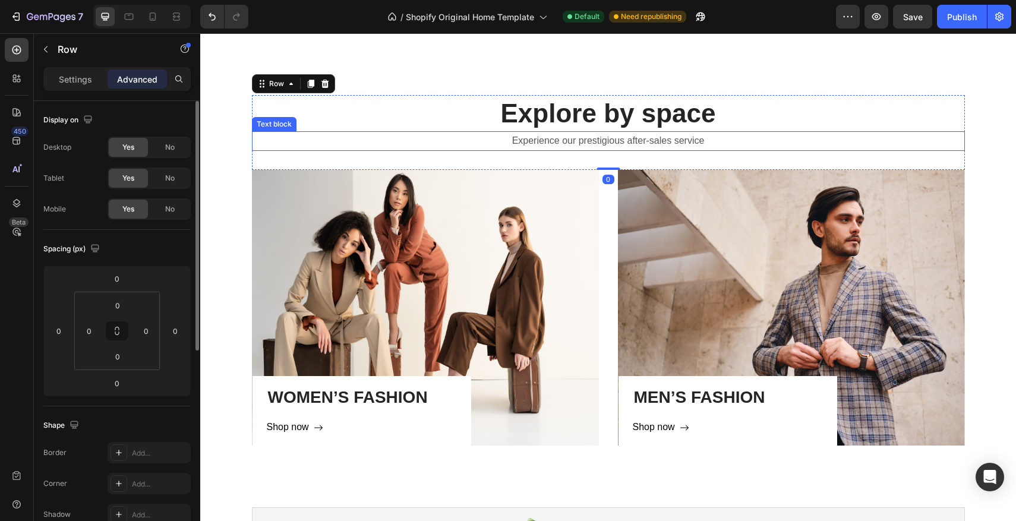
click at [606, 144] on p "Experience our prestigious after-sales service" at bounding box center [608, 141] width 711 height 17
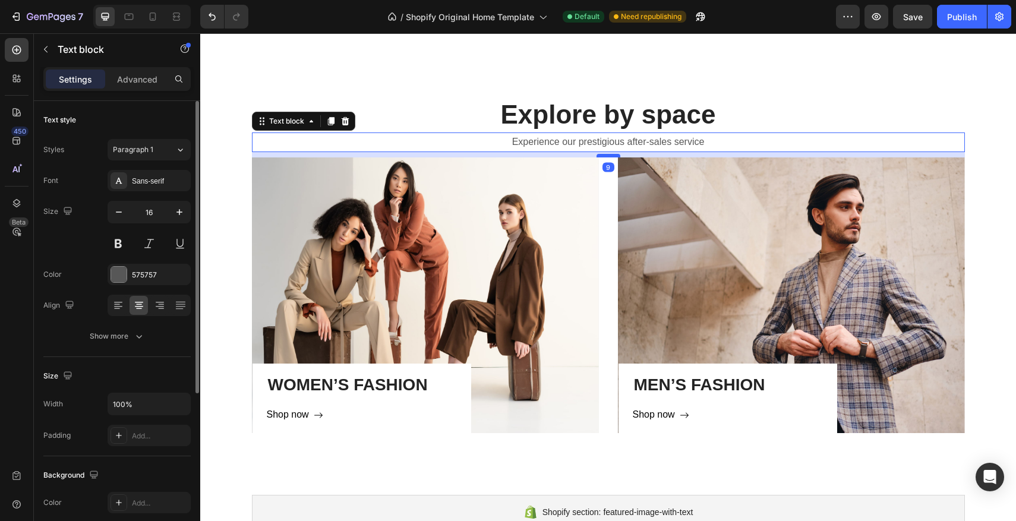
scroll to position [679, 0]
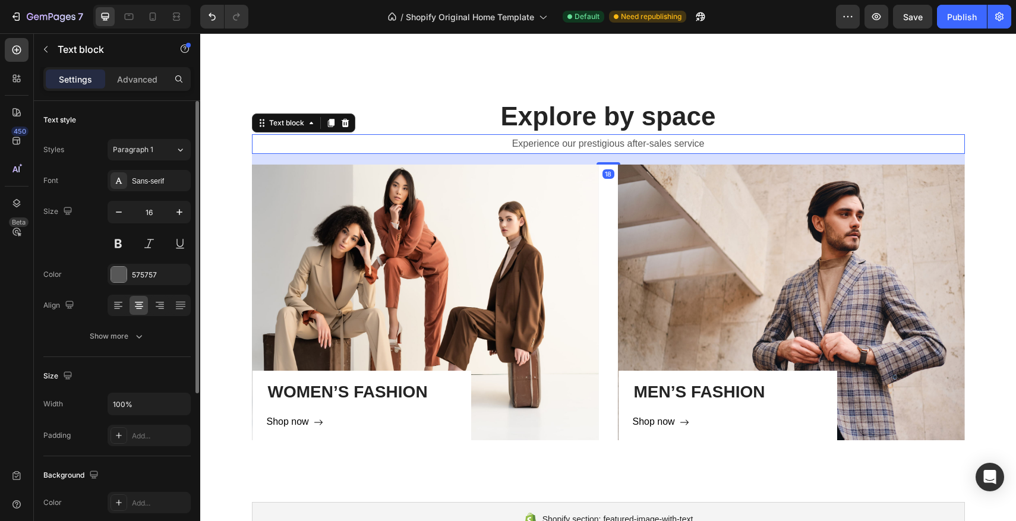
drag, startPoint x: 613, startPoint y: 168, endPoint x: 612, endPoint y: 159, distance: 8.4
click at [612, 154] on div "18" at bounding box center [608, 154] width 713 height 0
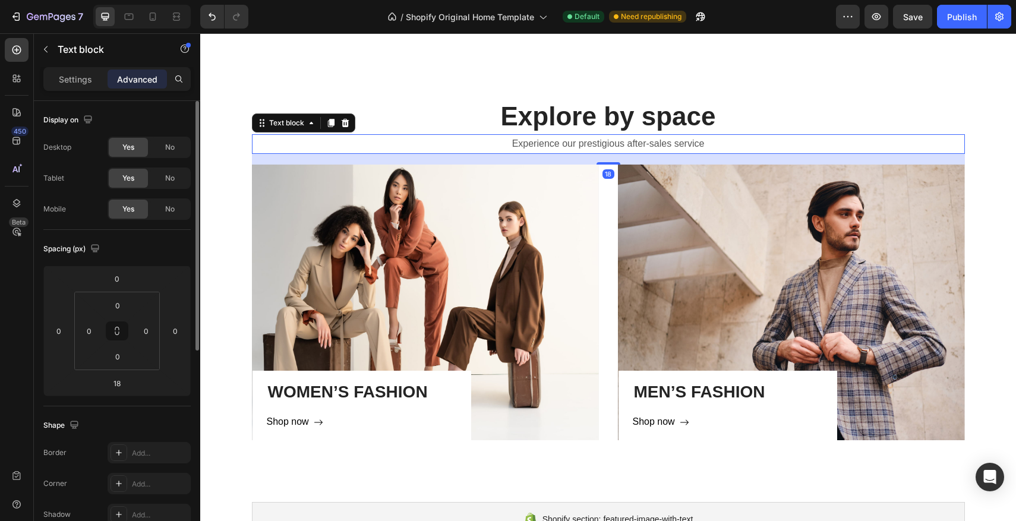
click at [714, 142] on p "Experience our prestigious after-sales service" at bounding box center [608, 144] width 711 height 17
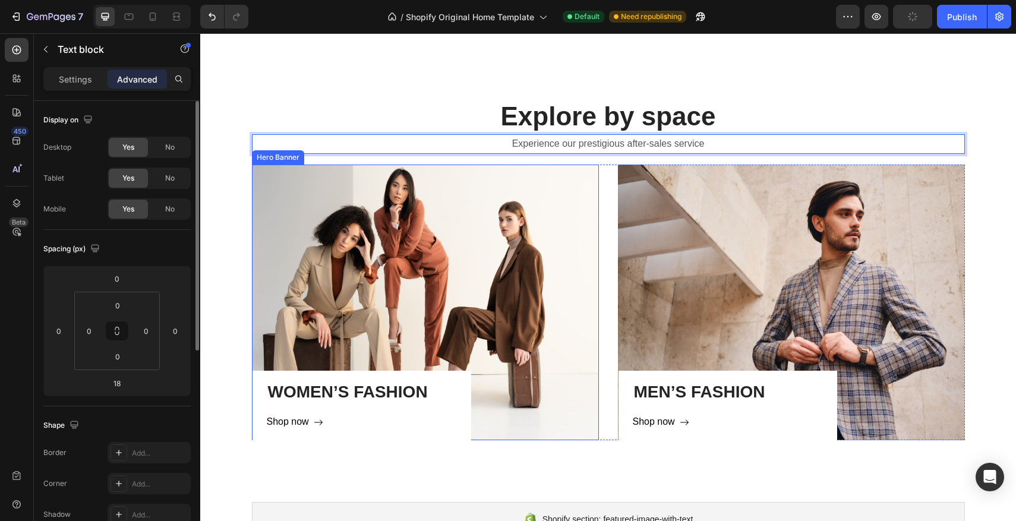
click at [467, 254] on div "WOMEN’S FASHION Heading Shop now Button Row" at bounding box center [425, 303] width 347 height 276
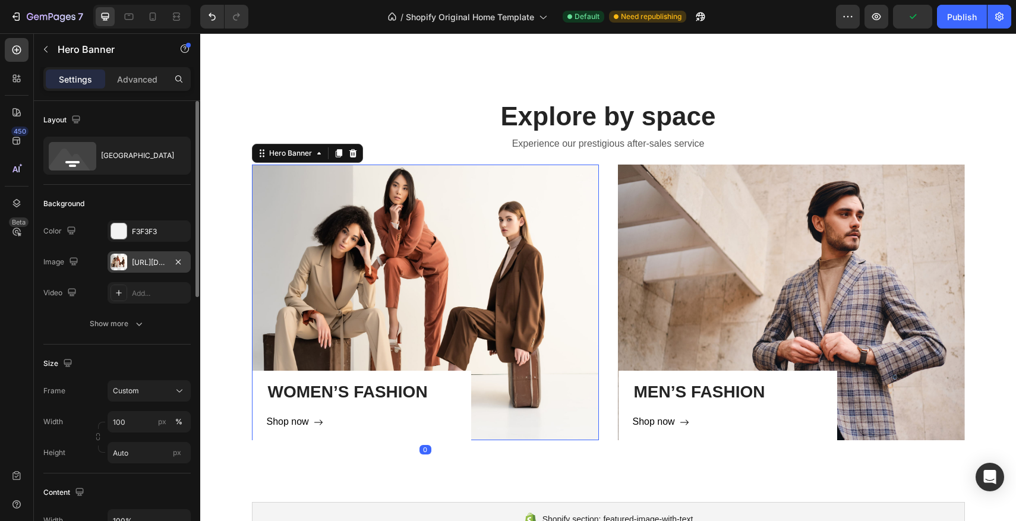
click at [116, 255] on div at bounding box center [119, 262] width 17 height 17
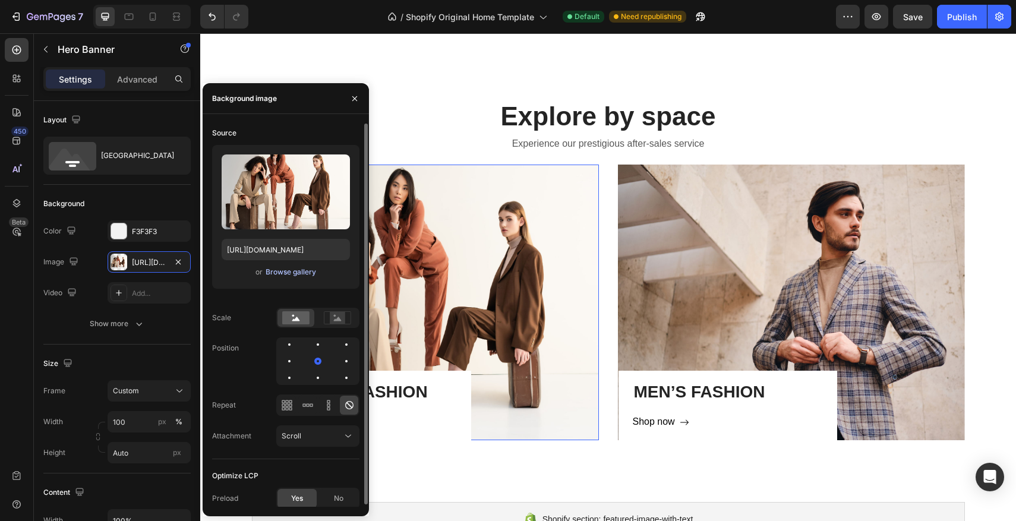
click at [288, 274] on div "Browse gallery" at bounding box center [291, 272] width 51 height 11
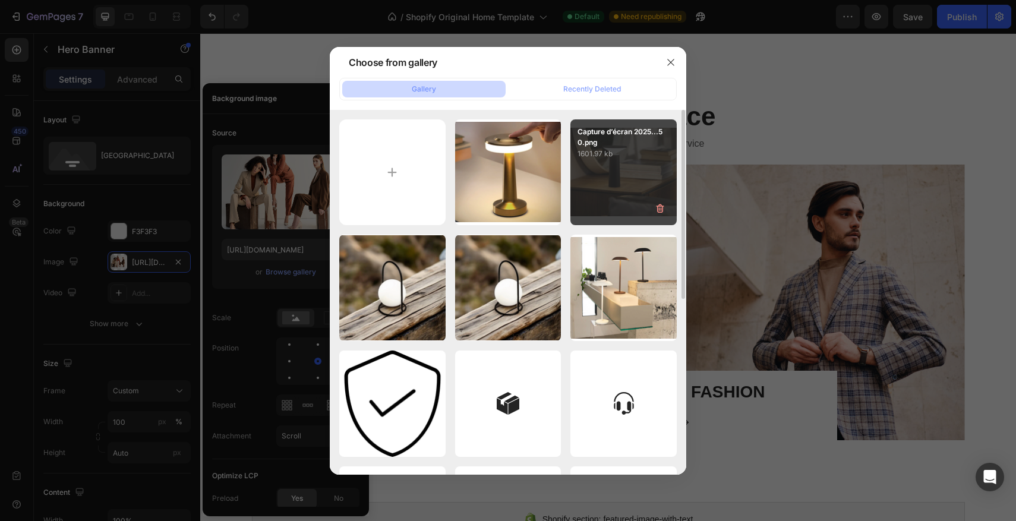
click at [609, 160] on div "Capture d’écran 2025...50.png 1601.97 kb" at bounding box center [624, 172] width 106 height 106
type input "https://cdn.shopify.com/s/files/1/0670/7760/3493/files/gempages_581389846103196…"
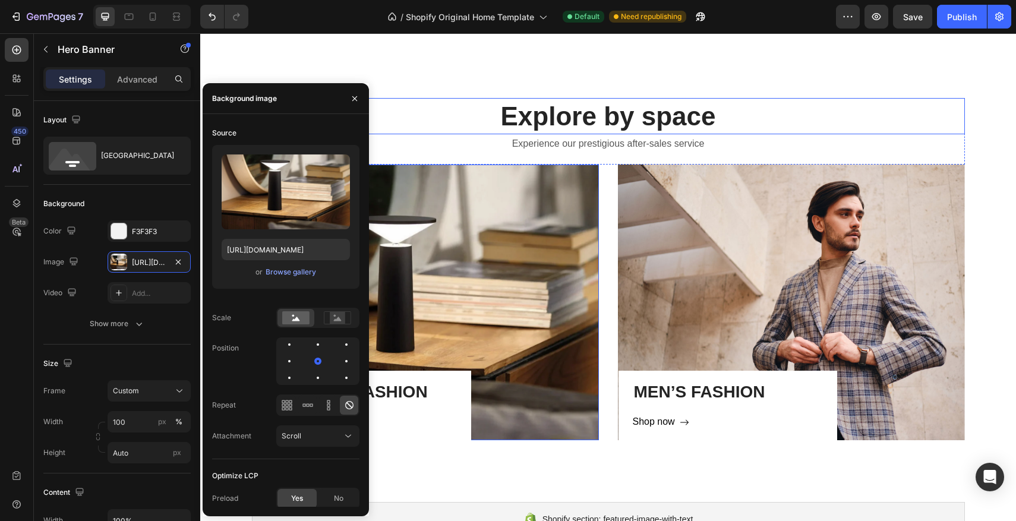
click at [468, 114] on p "Explore by space" at bounding box center [608, 116] width 711 height 34
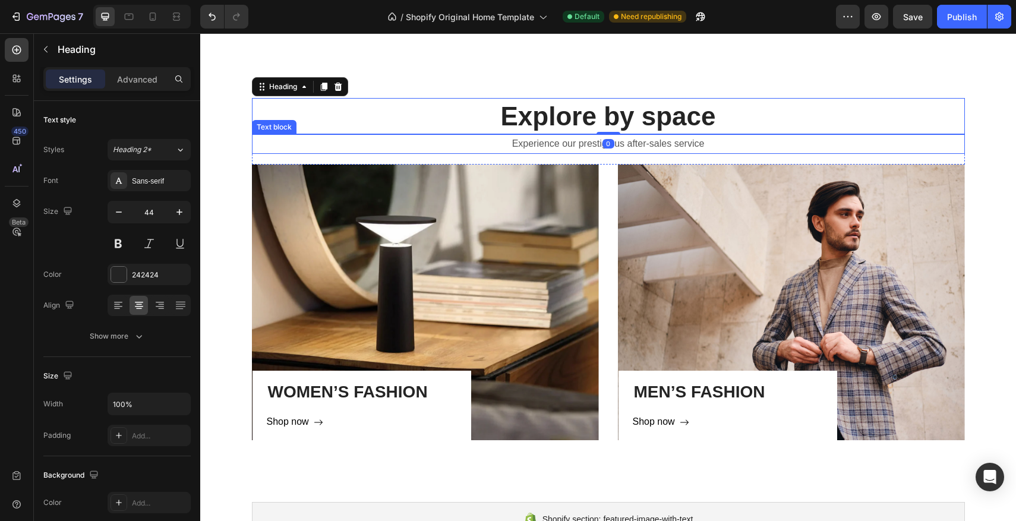
click at [682, 143] on p "Experience our prestigious after-sales service" at bounding box center [608, 144] width 711 height 17
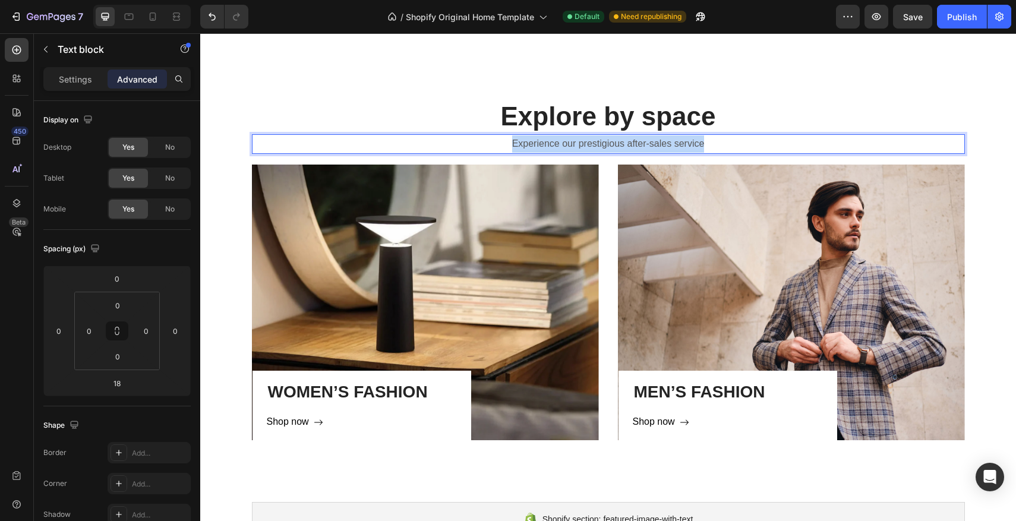
drag, startPoint x: 709, startPoint y: 142, endPoint x: 512, endPoint y: 138, distance: 197.4
click at [512, 138] on p "Experience our prestigious after-sales service" at bounding box center [608, 144] width 711 height 17
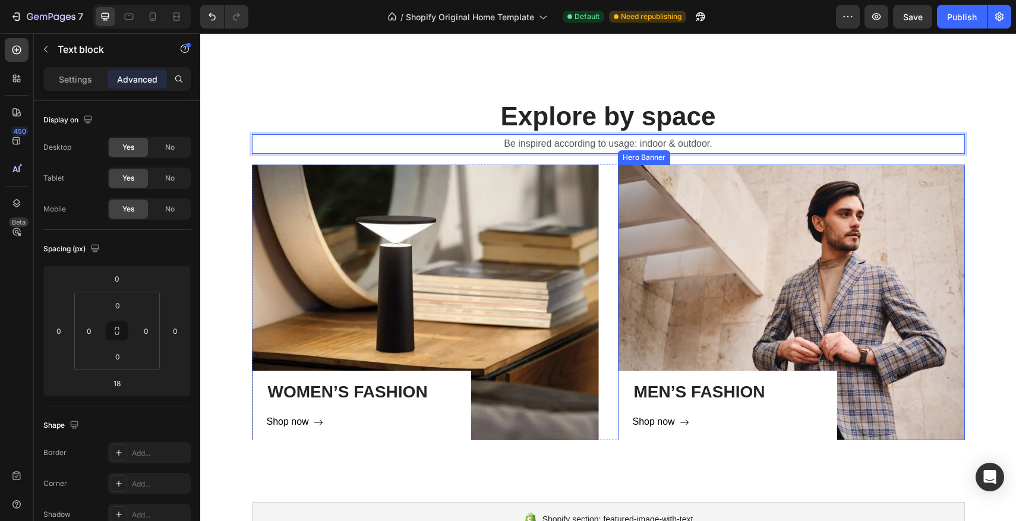
click at [826, 280] on div "MEN’S FASHION Heading Shop now Button Row" at bounding box center [791, 303] width 347 height 276
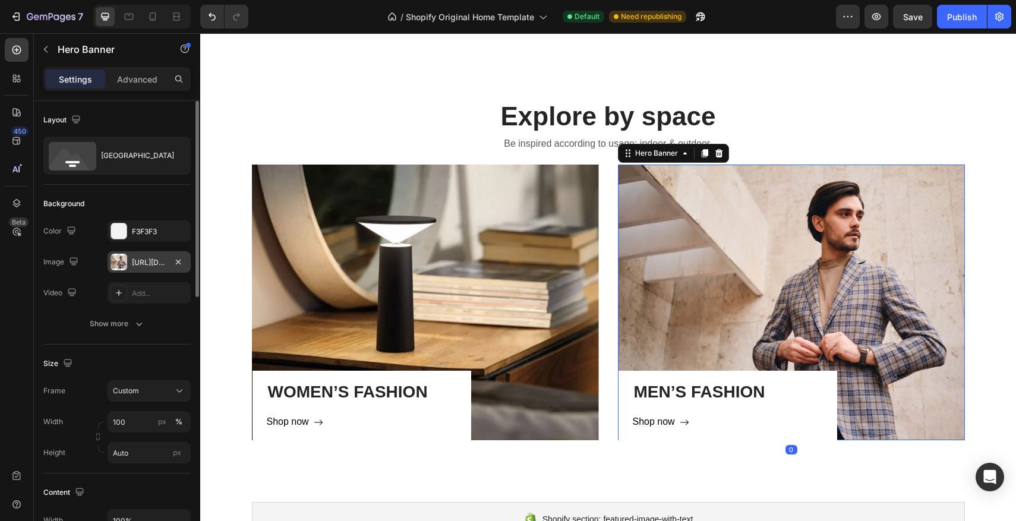
click at [123, 257] on div at bounding box center [119, 262] width 17 height 17
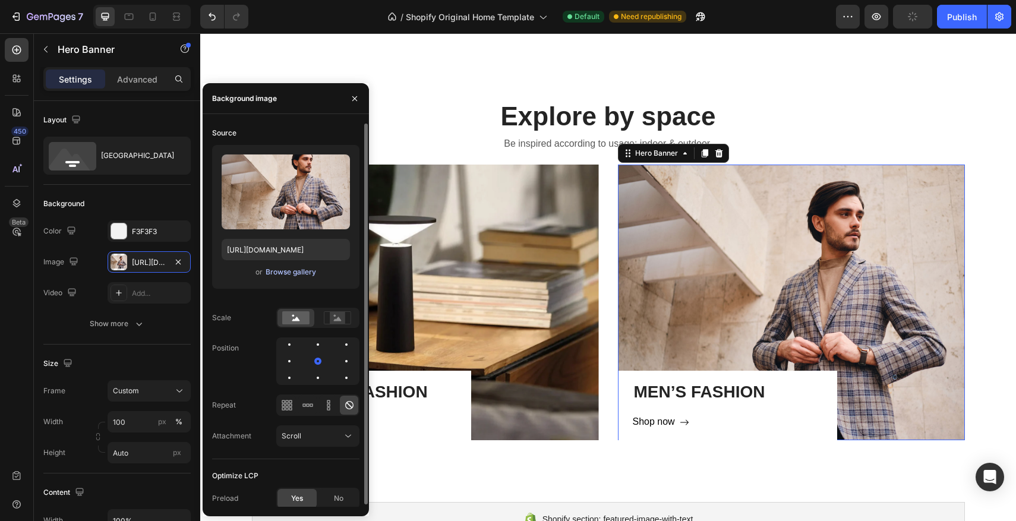
click at [283, 275] on div "Browse gallery" at bounding box center [291, 272] width 51 height 11
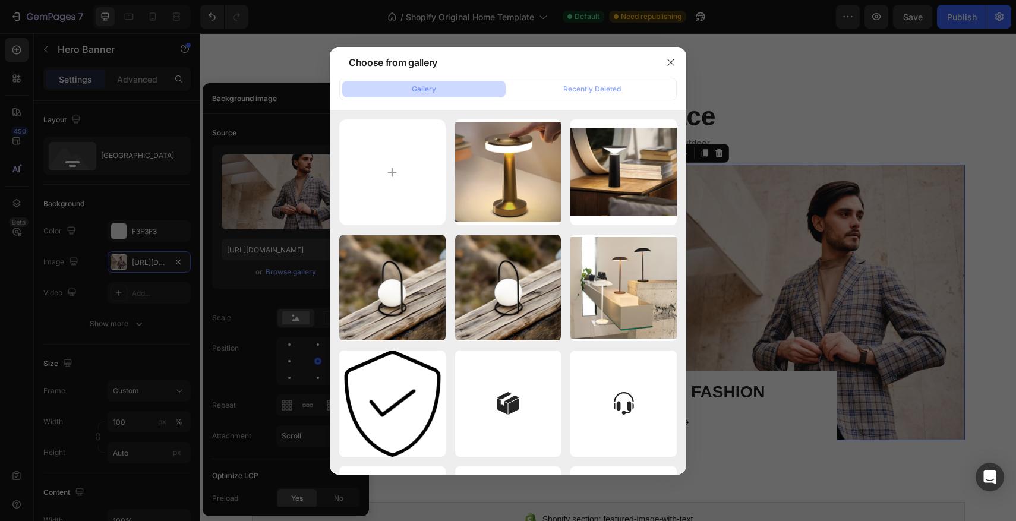
type input "C:\fakepath\Capture d’écran 2025-08-26 à 13.18.38.png"
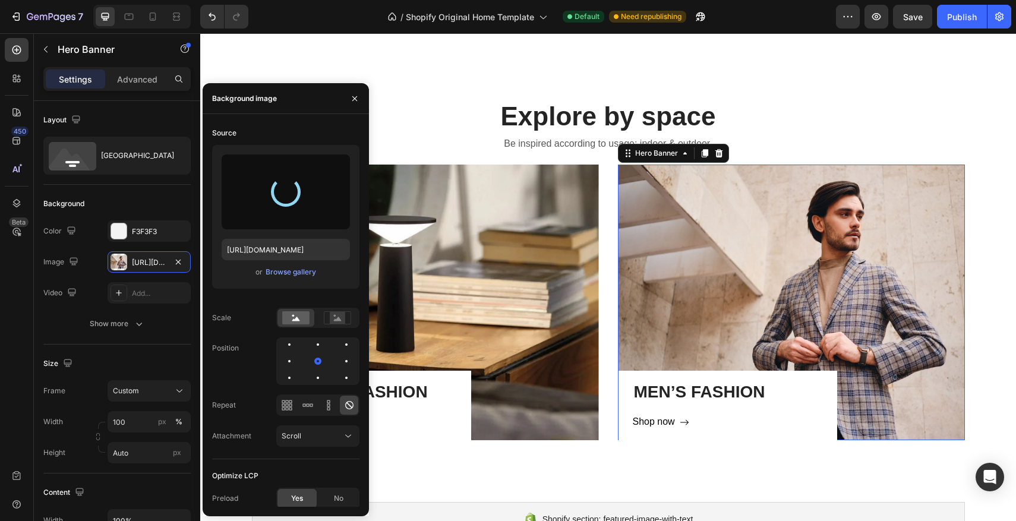
type input "https://cdn.shopify.com/s/files/1/0670/7760/3493/files/gempages_581389846103196…"
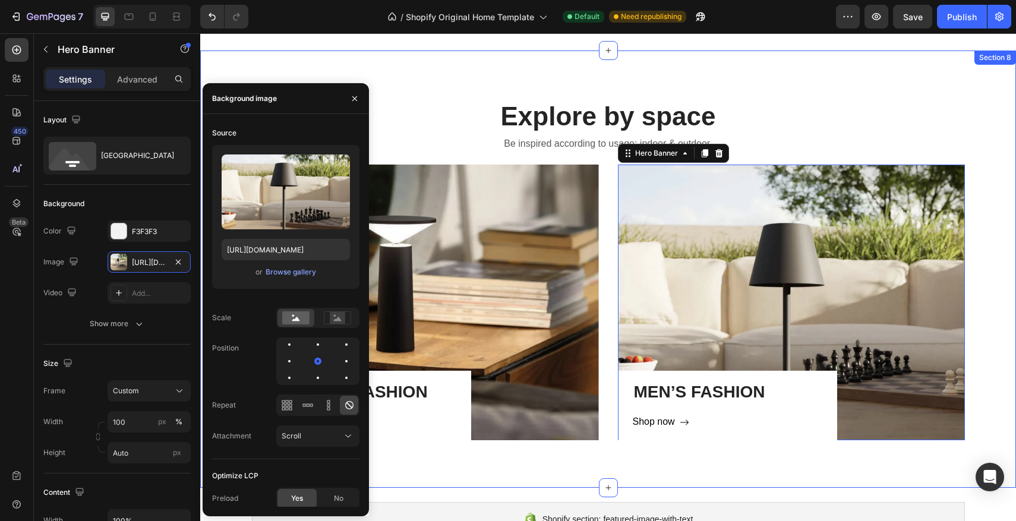
click at [854, 86] on div "Explore by space Heading Be inspired according to usage: indoor & outdoor. Text…" at bounding box center [608, 269] width 816 height 437
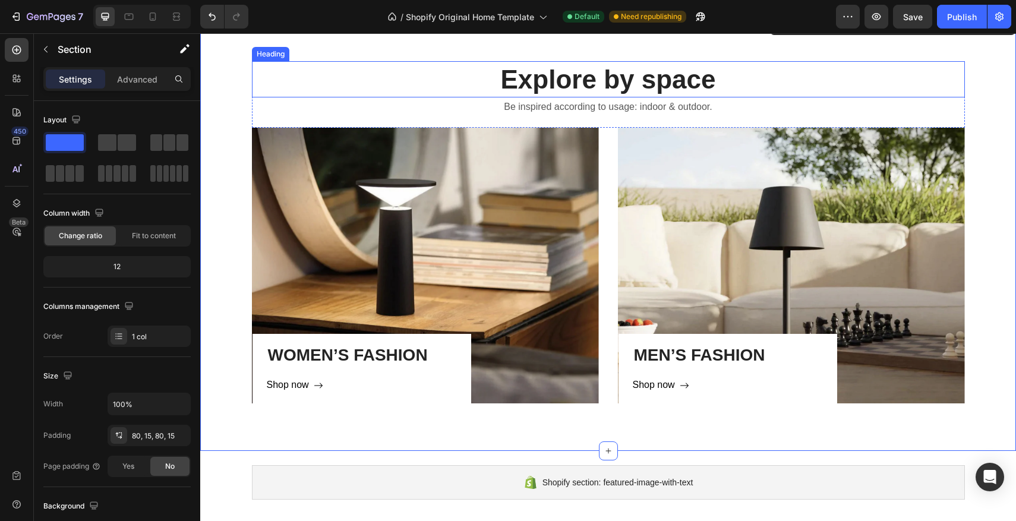
scroll to position [735, 0]
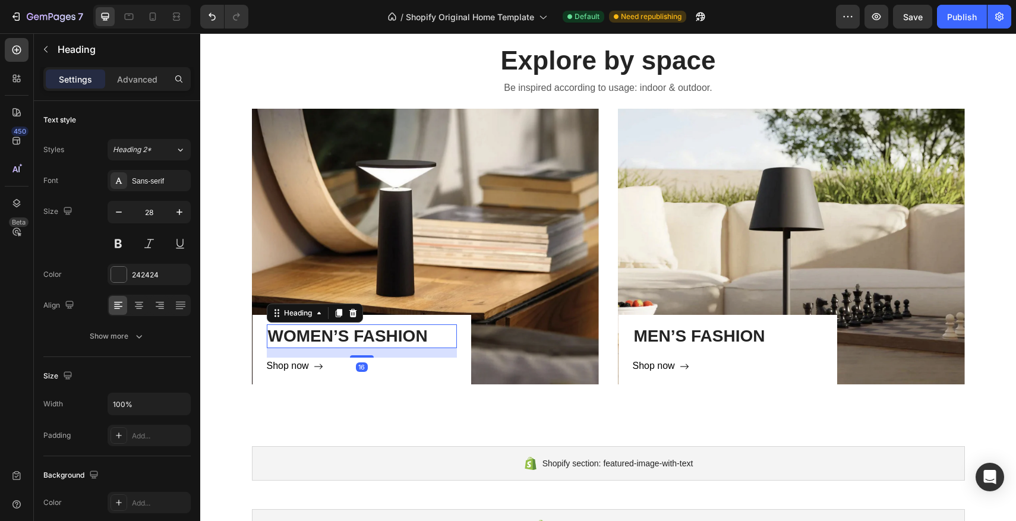
click at [354, 332] on p "WOMEN’S FASHION" at bounding box center [362, 336] width 188 height 21
click at [413, 333] on p "WOMEN’S FASHION" at bounding box center [362, 336] width 188 height 21
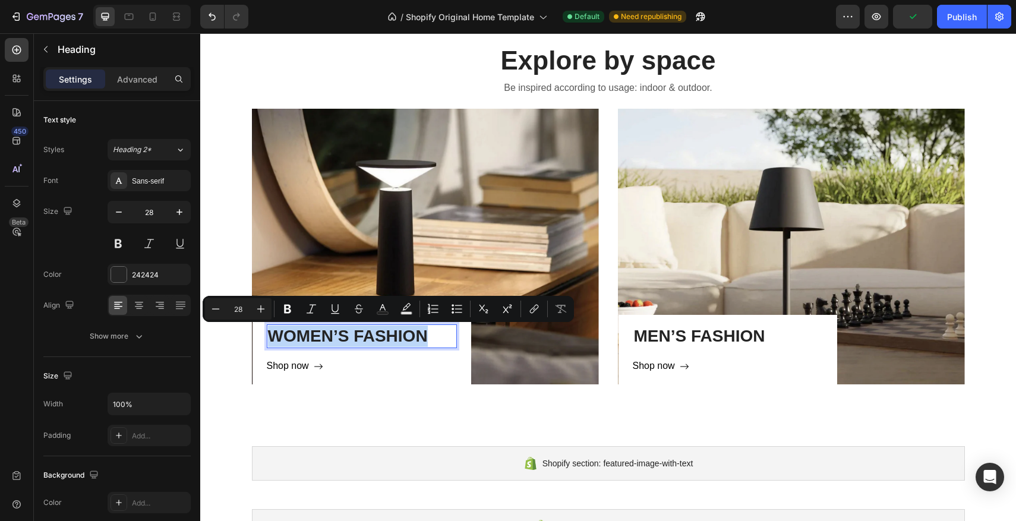
drag, startPoint x: 424, startPoint y: 333, endPoint x: 319, endPoint y: 332, distance: 105.2
click at [275, 332] on p "WOMEN’S FASHION" at bounding box center [362, 336] width 188 height 21
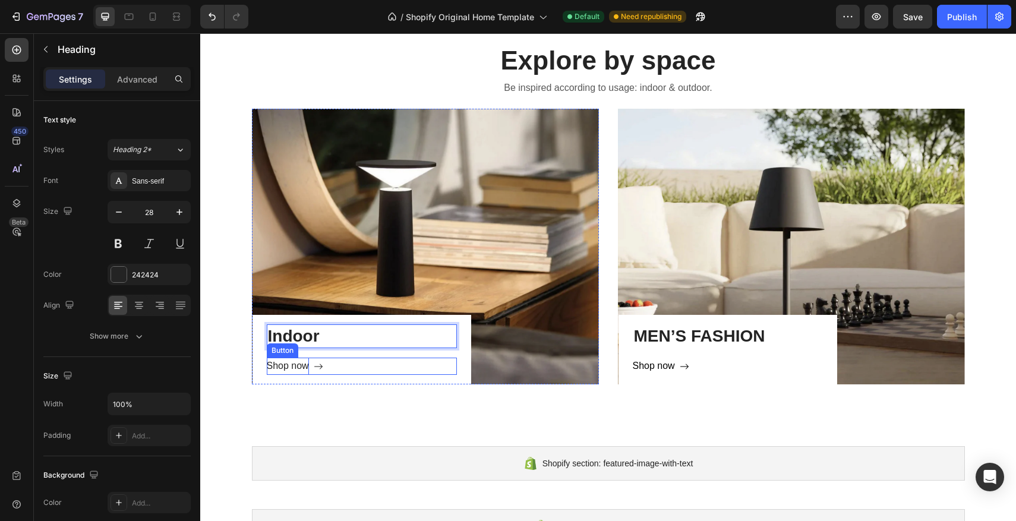
click at [275, 371] on div "Shop now" at bounding box center [288, 366] width 42 height 17
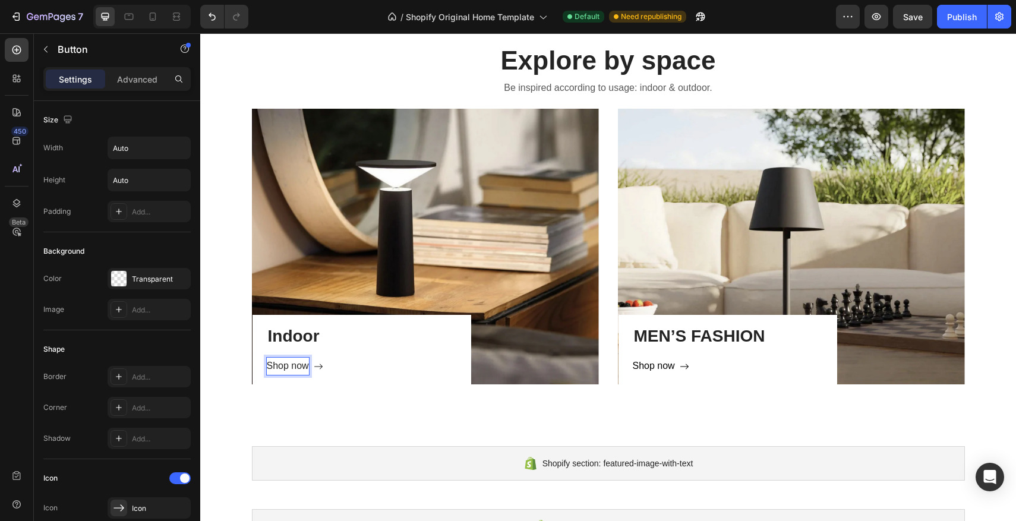
click at [304, 369] on div "Shop now" at bounding box center [288, 366] width 42 height 17
click at [267, 358] on button "Discover" at bounding box center [292, 366] width 51 height 17
click at [651, 367] on div "Shop now" at bounding box center [654, 366] width 42 height 17
click at [671, 367] on div "Shop now" at bounding box center [654, 366] width 42 height 17
click at [674, 367] on p "Shop now" at bounding box center [654, 366] width 42 height 17
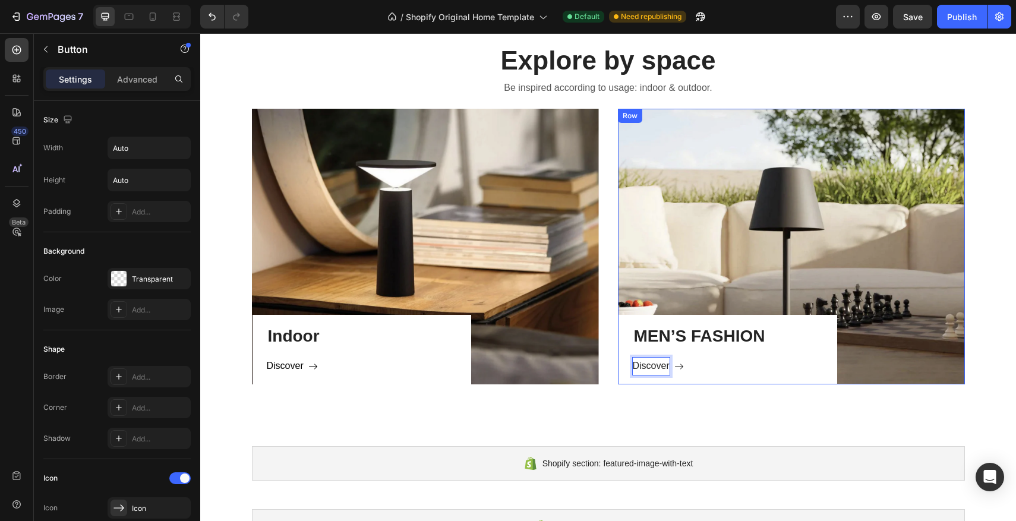
click at [633, 358] on button "Discover" at bounding box center [658, 366] width 51 height 17
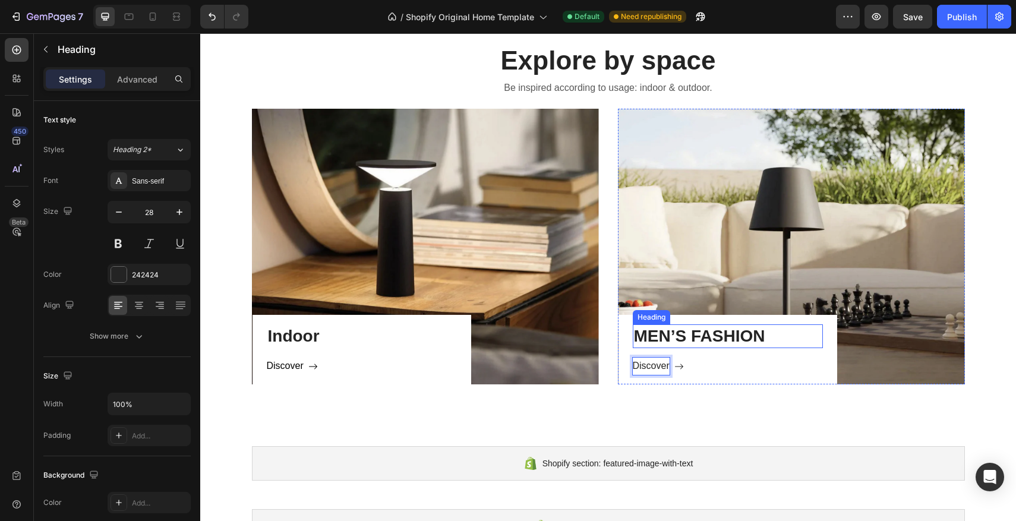
click at [748, 335] on p "MEN’S FASHION" at bounding box center [728, 336] width 188 height 21
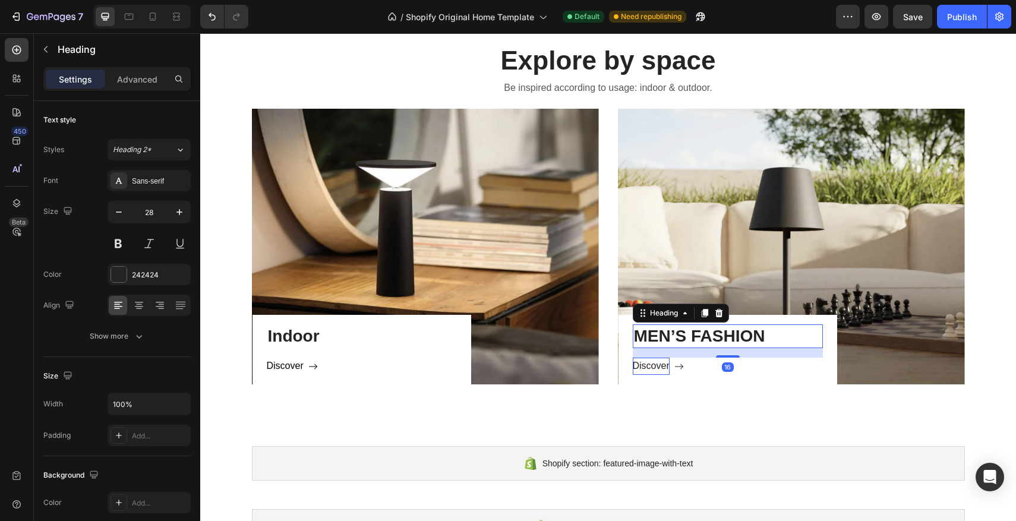
click at [769, 336] on p "MEN’S FASHION" at bounding box center [728, 336] width 188 height 21
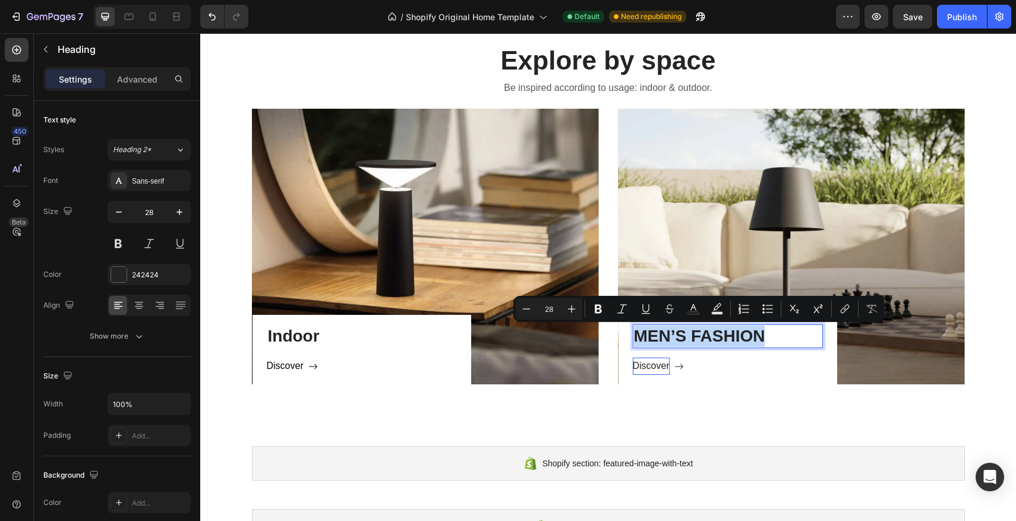
drag, startPoint x: 774, startPoint y: 336, endPoint x: 638, endPoint y: 337, distance: 136.7
click at [638, 337] on p "MEN’S FASHION" at bounding box center [728, 336] width 188 height 21
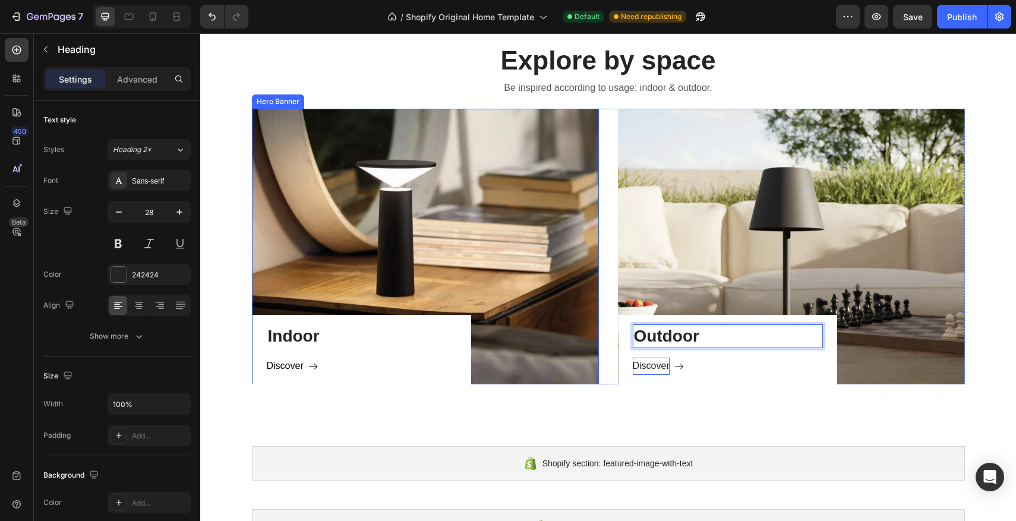
click at [521, 285] on div "Indoor Heading Discover Button Row" at bounding box center [425, 247] width 347 height 276
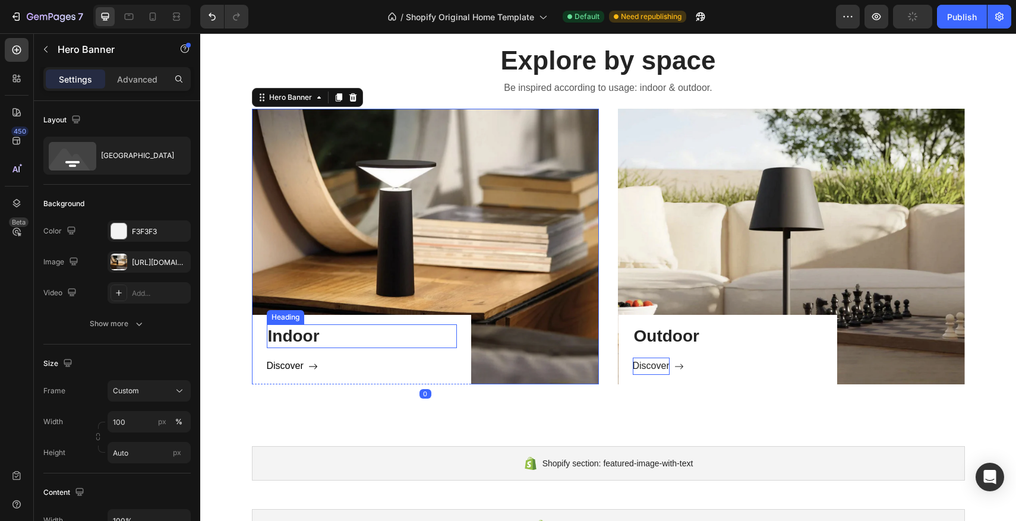
click at [453, 338] on p "Indoor" at bounding box center [362, 336] width 188 height 21
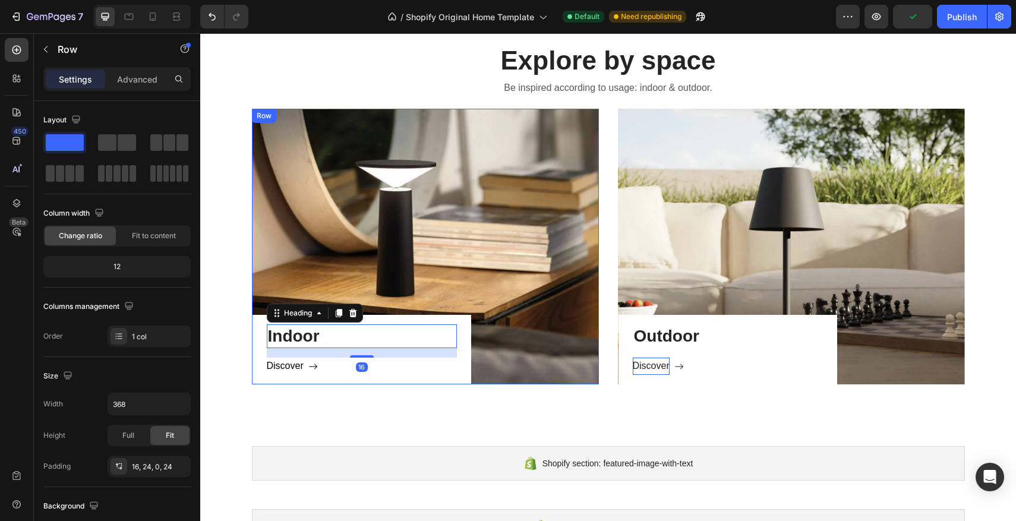
click at [464, 338] on div "Indoor Heading 16 Discover Button Row" at bounding box center [362, 350] width 219 height 70
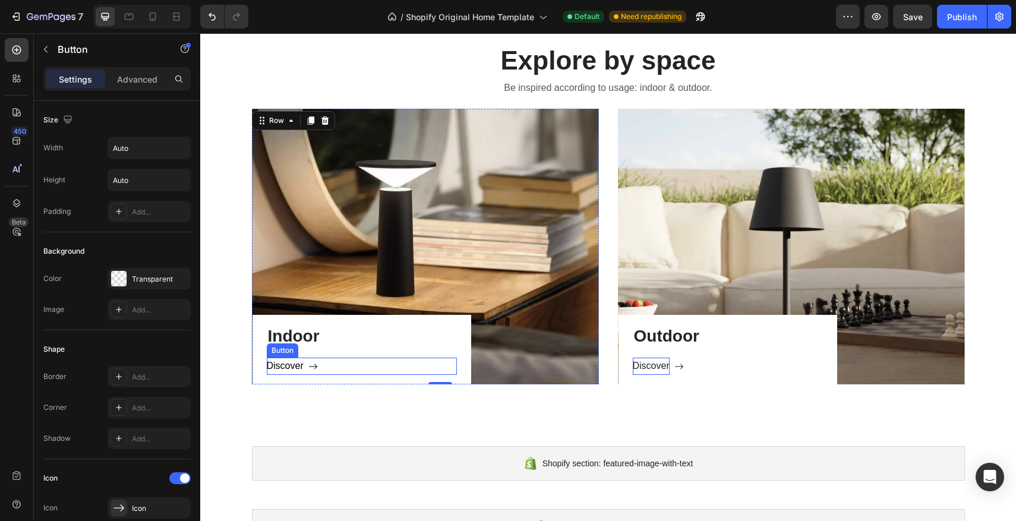
click at [455, 358] on div "Discover Button" at bounding box center [362, 366] width 190 height 17
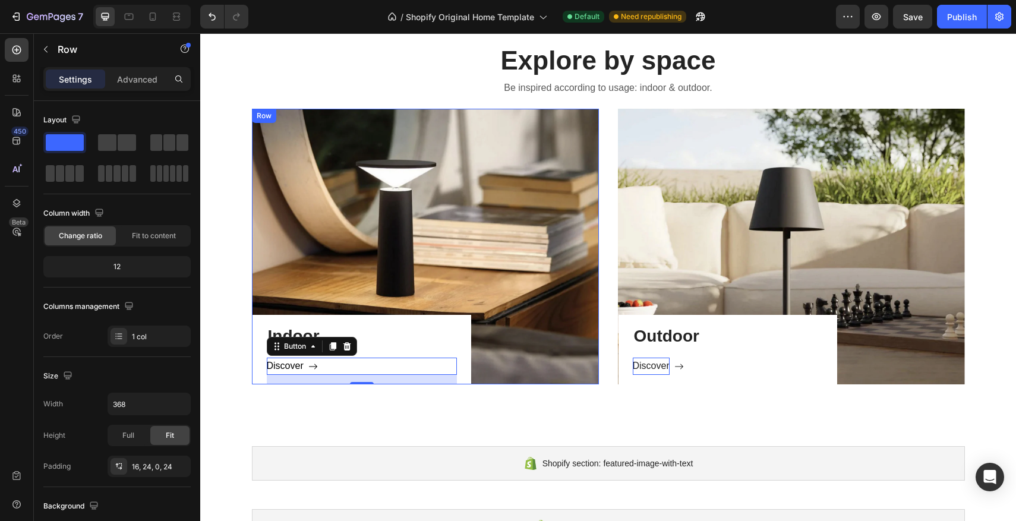
click at [459, 335] on div "Indoor Heading Discover Button 16 Row" at bounding box center [362, 350] width 219 height 70
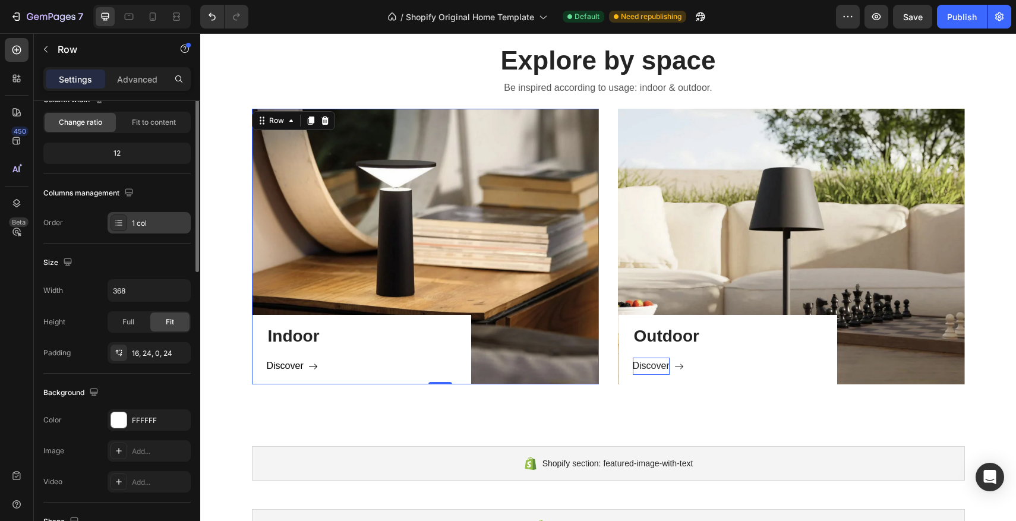
scroll to position [271, 0]
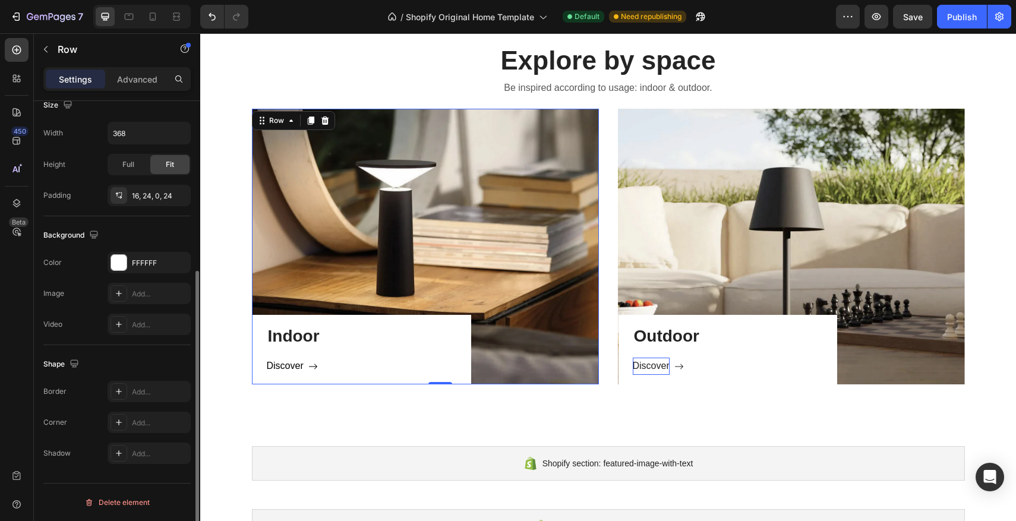
click at [125, 273] on div "The changes might be hidden by the video. Color FFFFFF Image Add... Video Add..." at bounding box center [116, 293] width 147 height 83
click at [121, 264] on div at bounding box center [118, 262] width 15 height 15
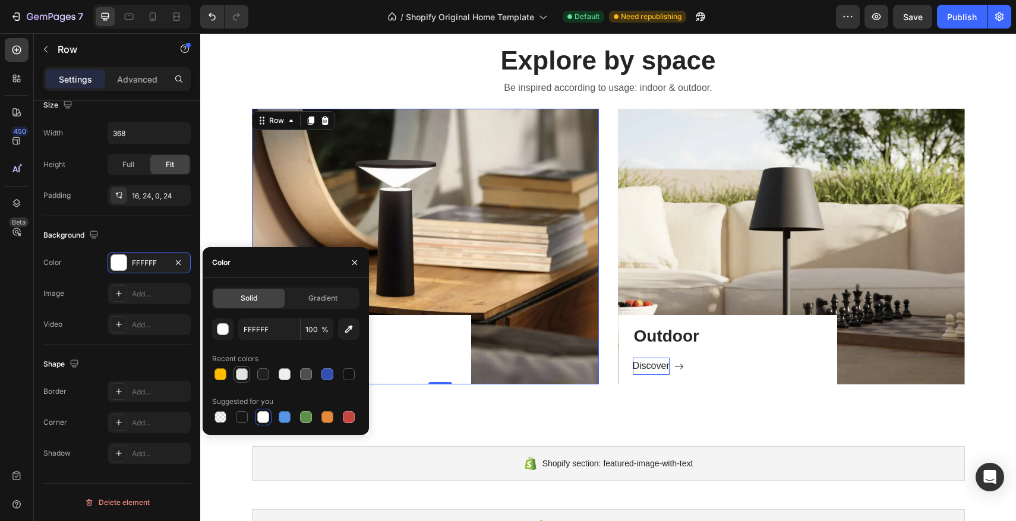
click at [245, 373] on div at bounding box center [242, 375] width 12 height 12
type input "E2E2E2"
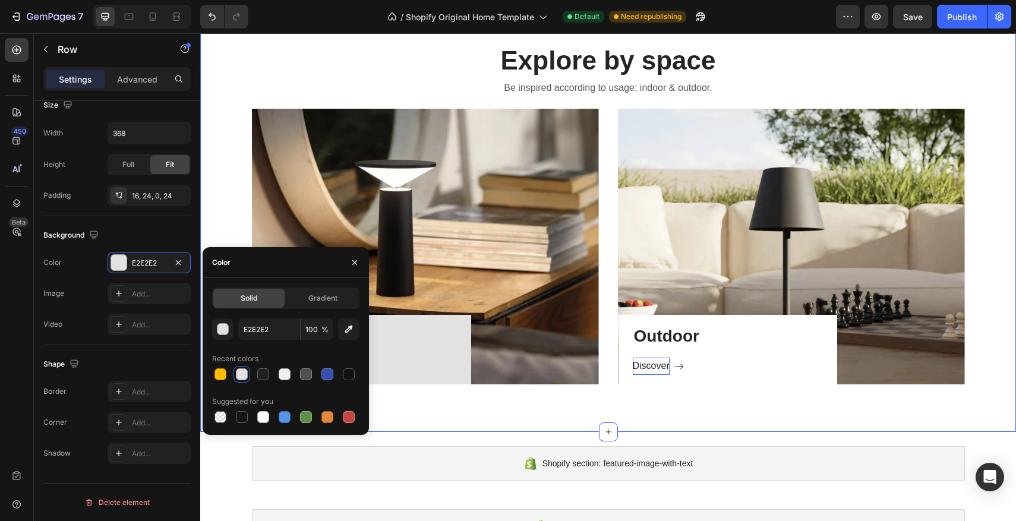
click at [461, 402] on div "Explore by space Heading Be inspired according to usage: indoor & outdoor. Text…" at bounding box center [608, 213] width 816 height 437
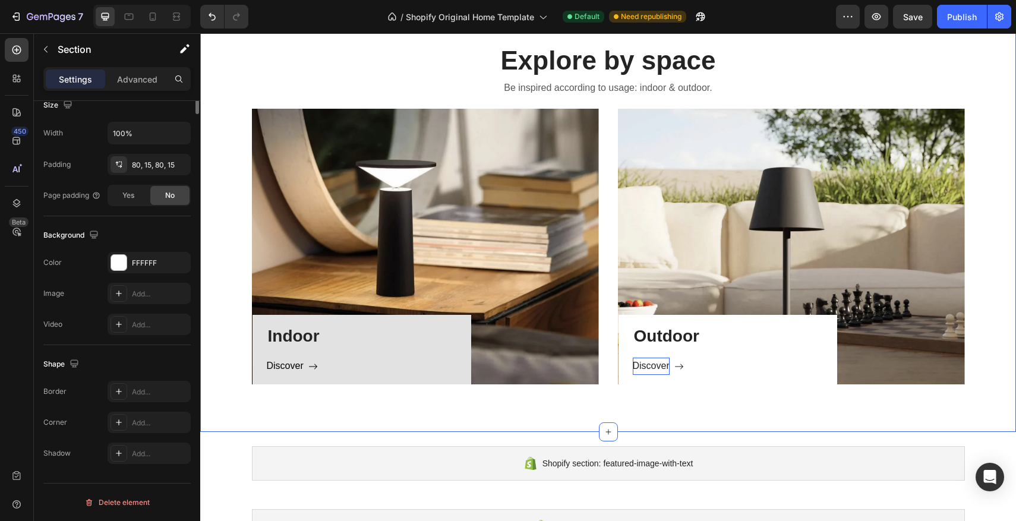
scroll to position [0, 0]
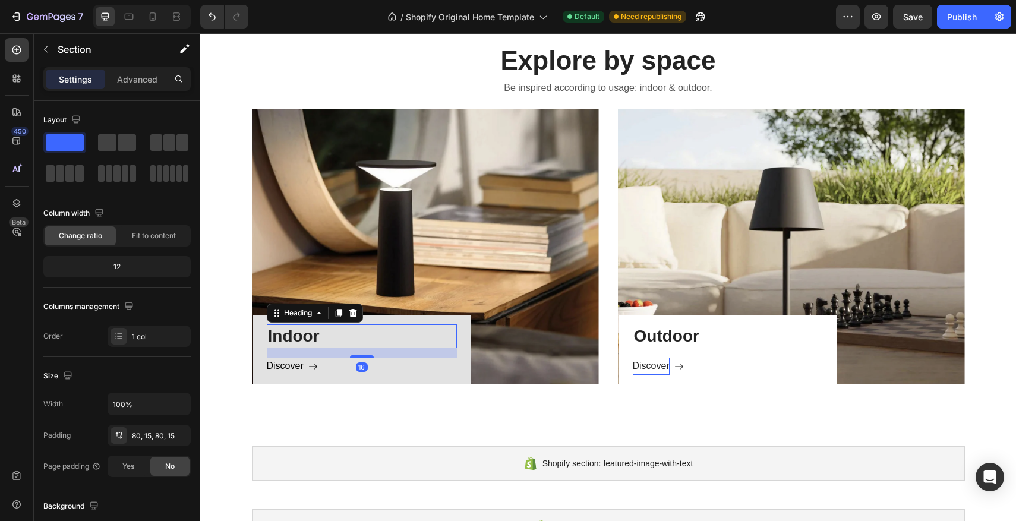
click at [303, 342] on p "Indoor" at bounding box center [362, 336] width 188 height 21
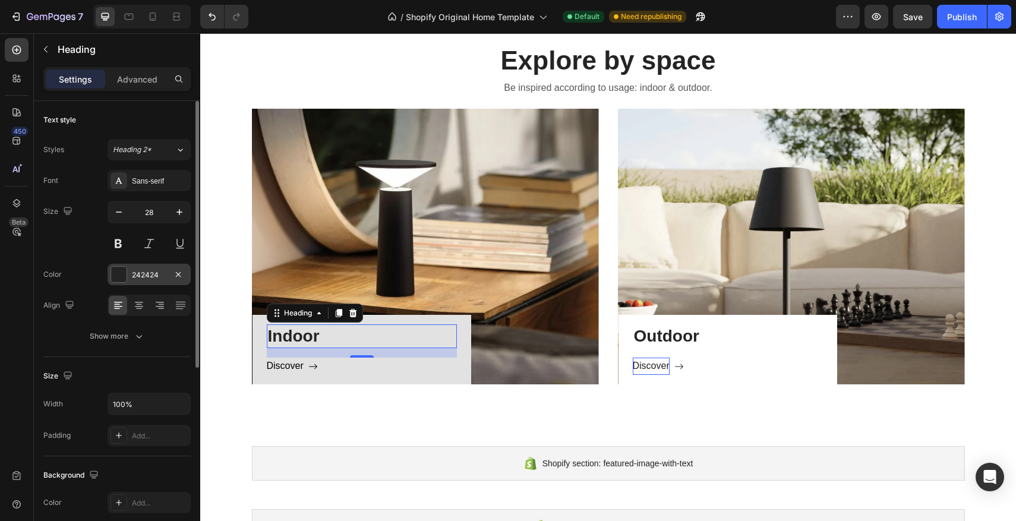
click at [122, 279] on div at bounding box center [118, 274] width 15 height 15
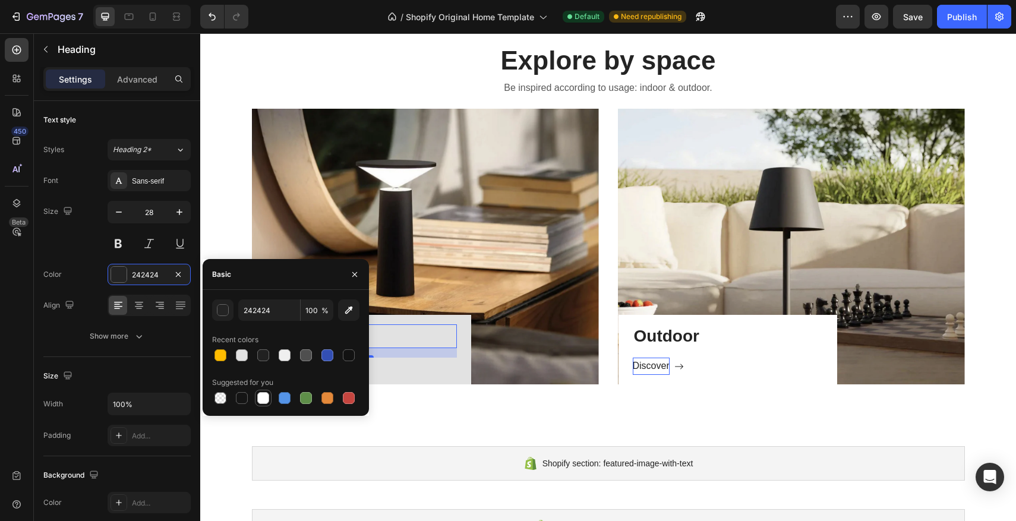
click at [257, 398] on div at bounding box center [263, 398] width 12 height 12
type input "FFFFFF"
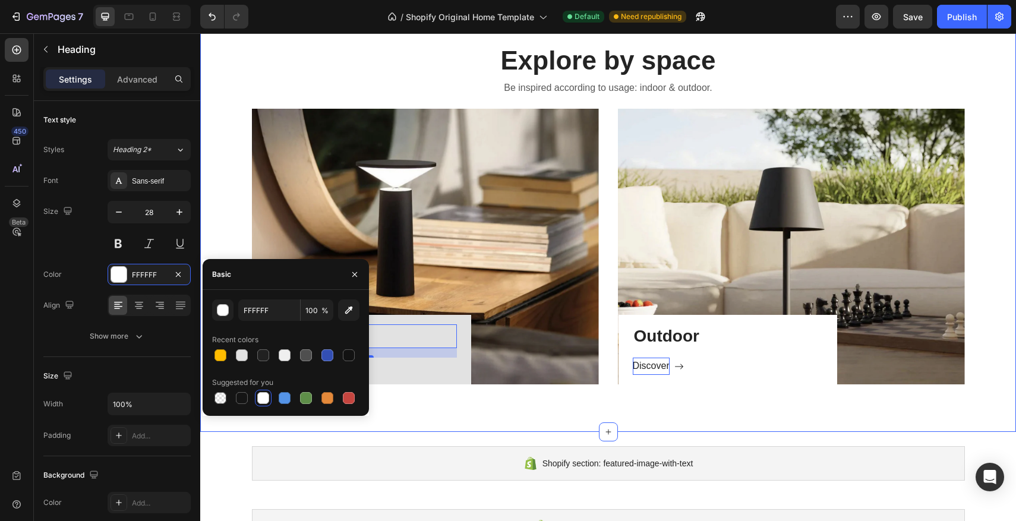
click at [415, 422] on div "Explore by space Heading Be inspired according to usage: indoor & outdoor. Text…" at bounding box center [608, 213] width 816 height 437
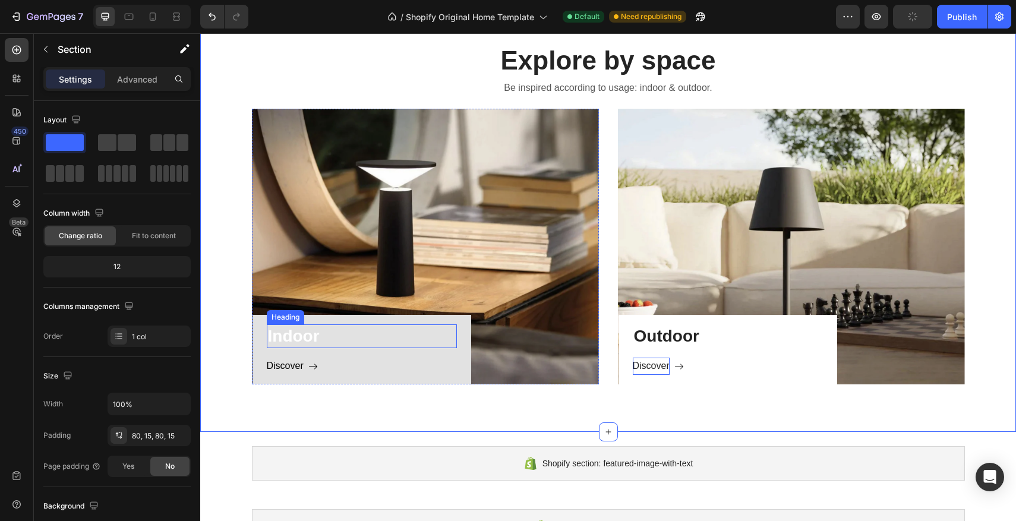
click at [308, 341] on p "Indoor" at bounding box center [362, 336] width 188 height 21
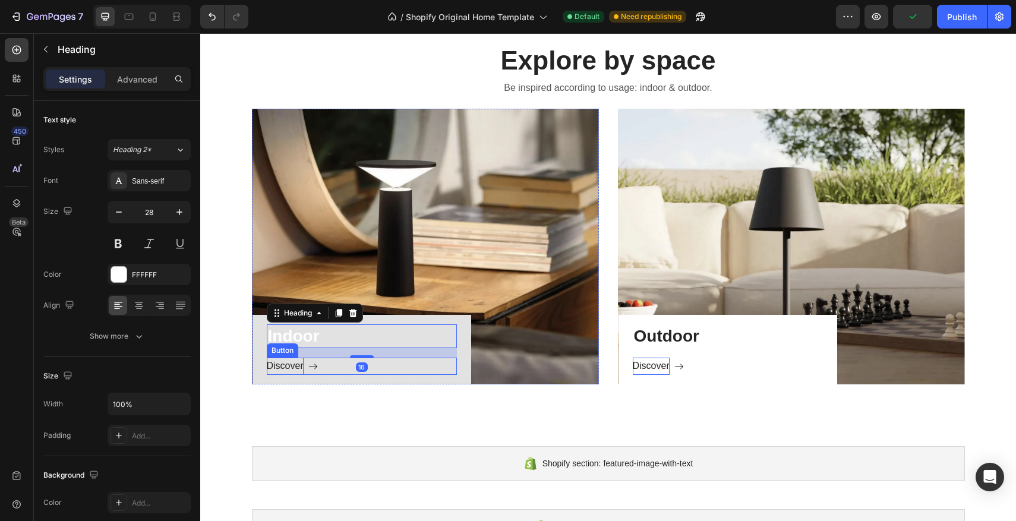
click at [285, 369] on p "Discover" at bounding box center [285, 366] width 37 height 17
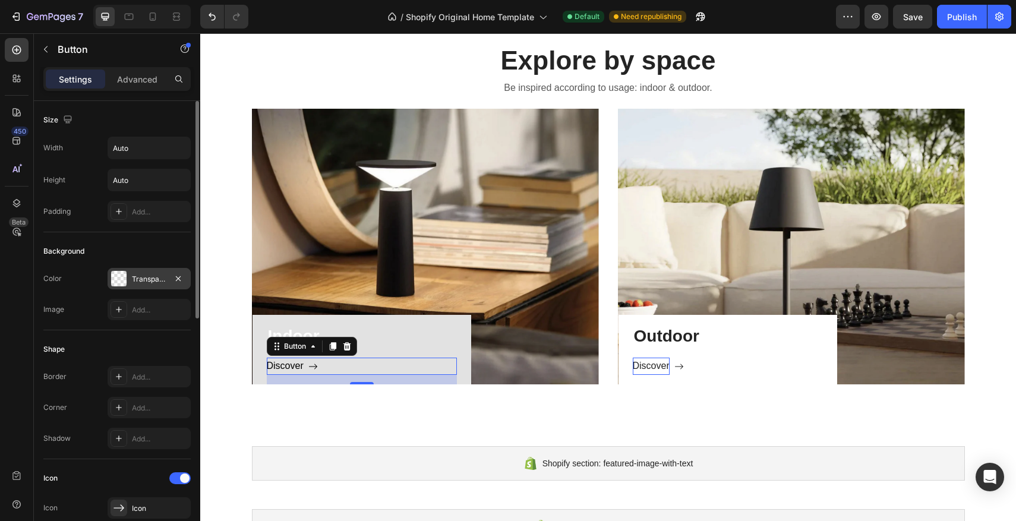
click at [127, 282] on div at bounding box center [119, 278] width 17 height 17
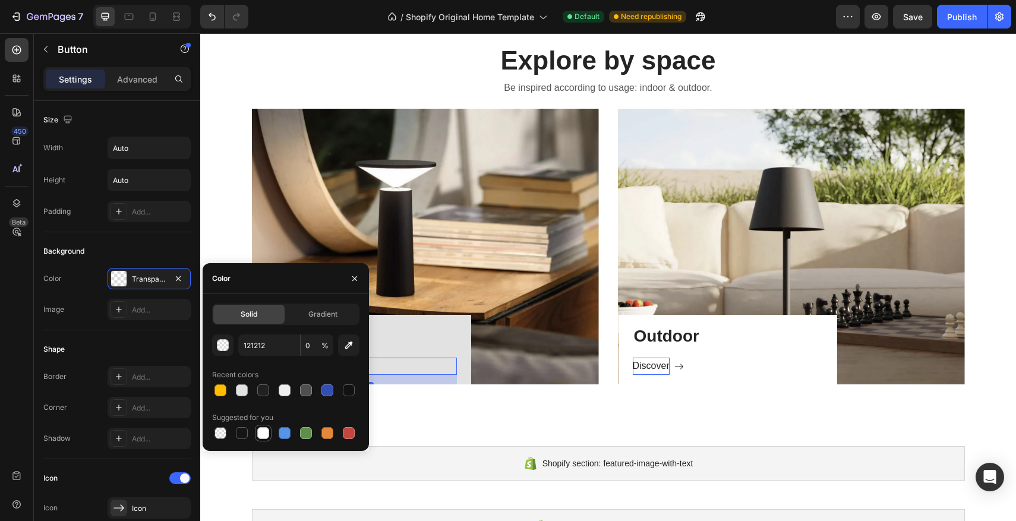
click at [260, 430] on div at bounding box center [263, 433] width 12 height 12
type input "FFFFFF"
type input "100"
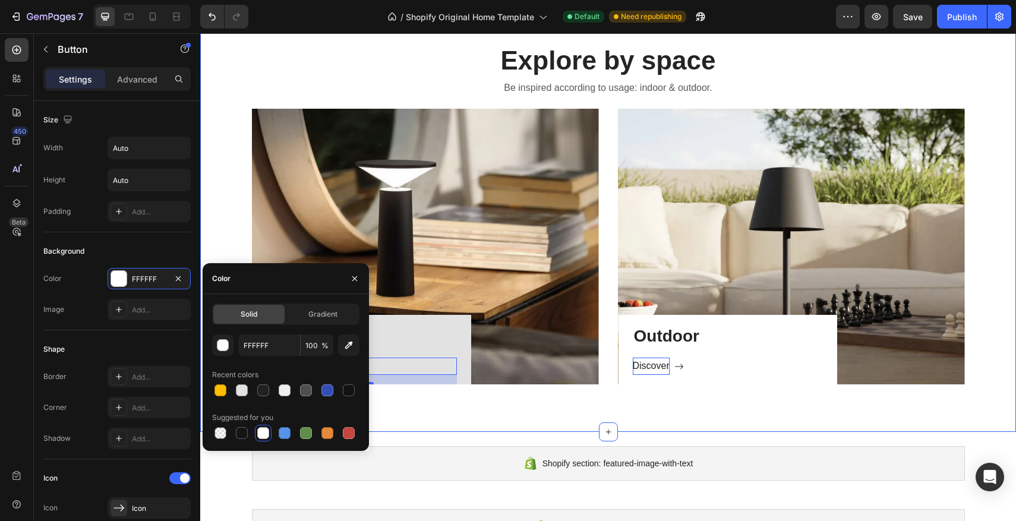
click at [461, 404] on div "Explore by space Heading Be inspired according to usage: indoor & outdoor. Text…" at bounding box center [608, 213] width 816 height 437
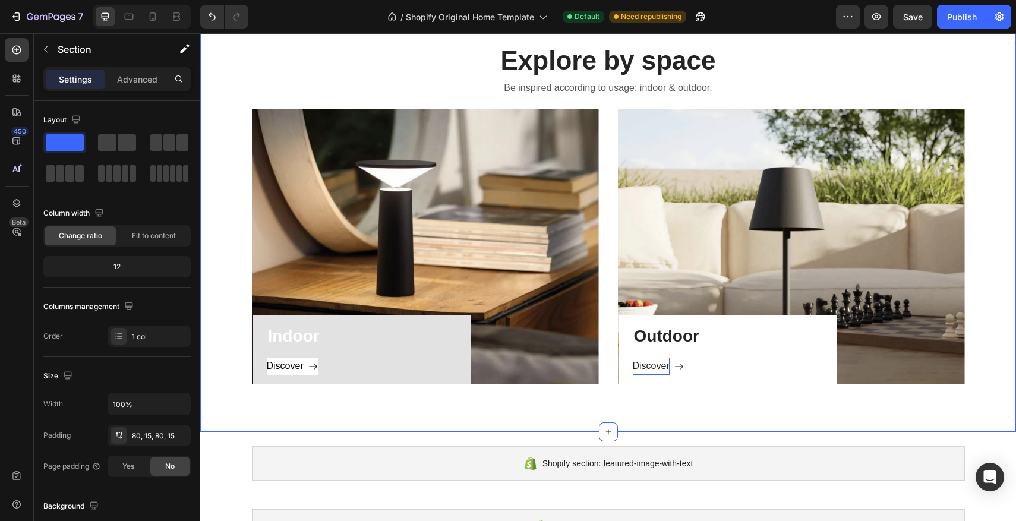
click at [478, 402] on div "Explore by space Heading Be inspired according to usage: indoor & outdoor. Text…" at bounding box center [608, 213] width 816 height 437
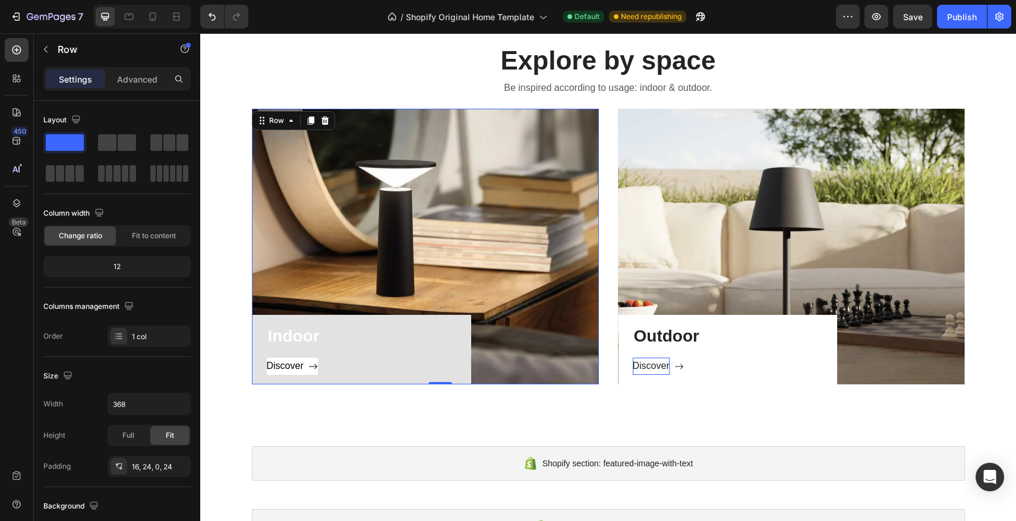
click at [456, 333] on div "Indoor Heading Discover Button Row 0" at bounding box center [362, 350] width 219 height 70
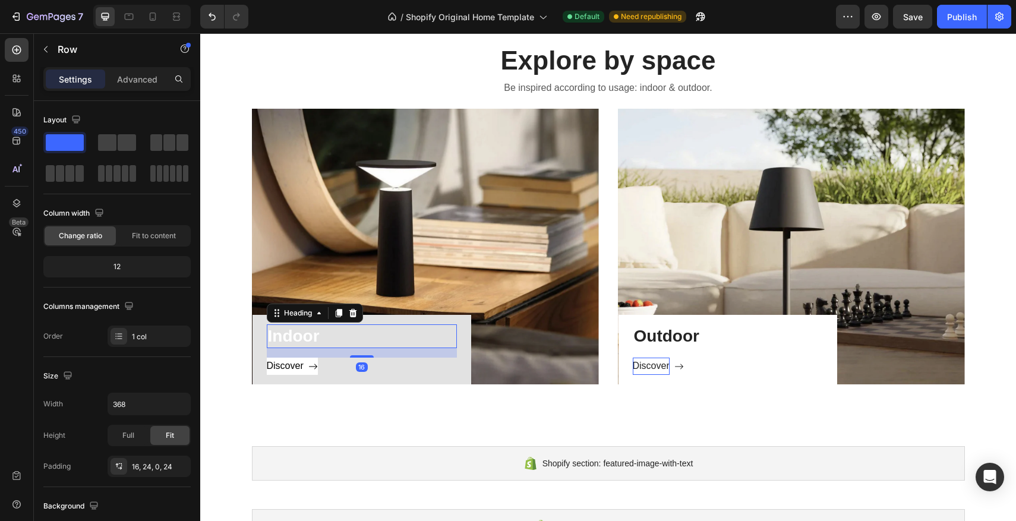
click at [433, 345] on p "Indoor" at bounding box center [362, 336] width 188 height 21
click at [461, 344] on div "Indoor Heading 16 Discover Button Row" at bounding box center [362, 350] width 219 height 70
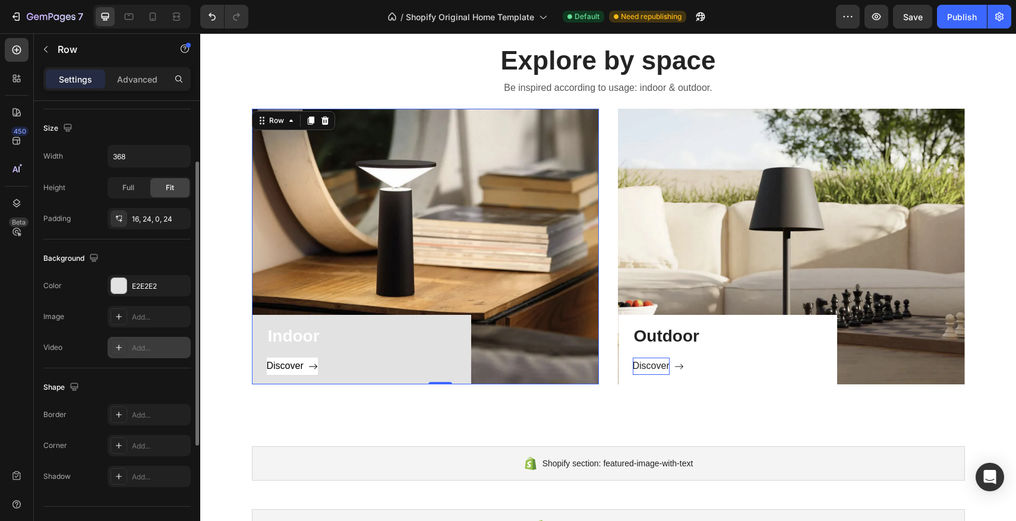
scroll to position [271, 0]
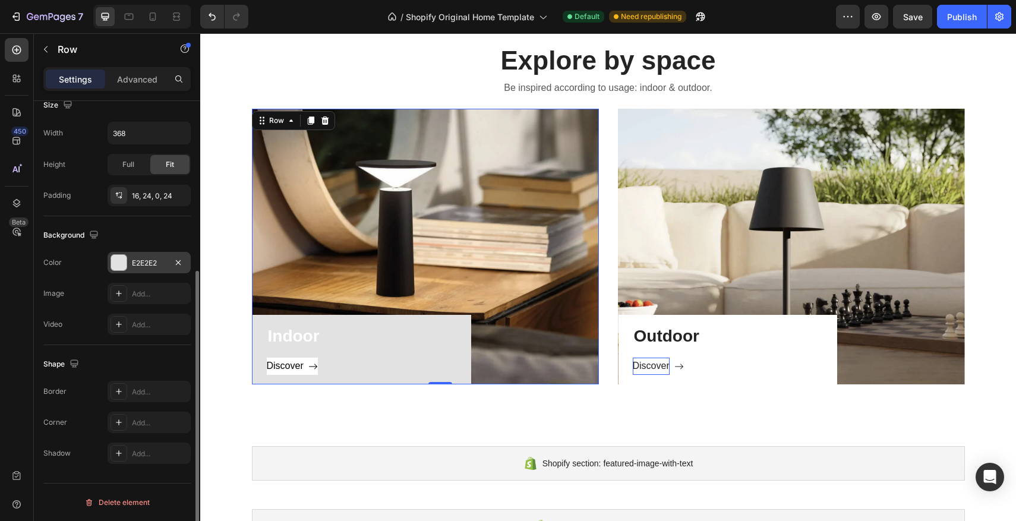
click at [115, 265] on div at bounding box center [118, 262] width 15 height 15
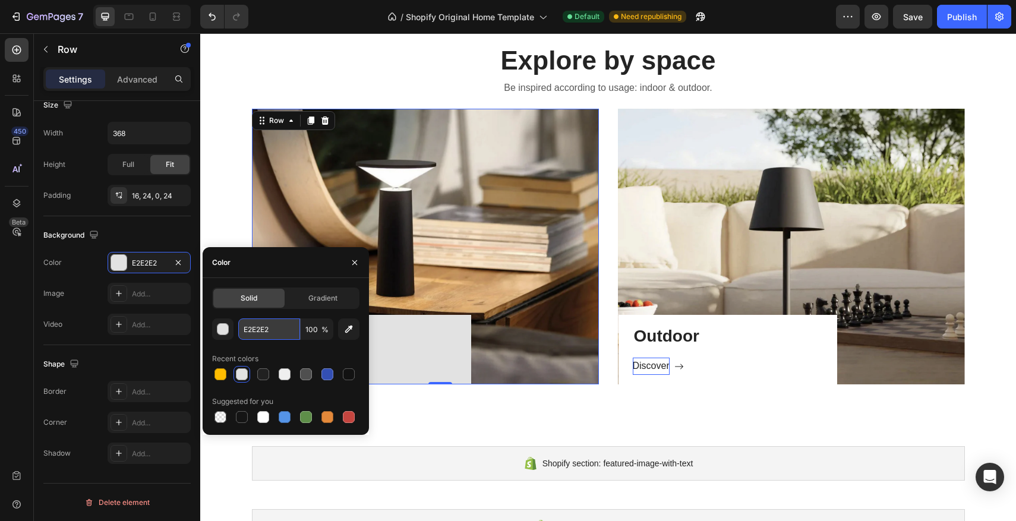
click at [269, 332] on input "E2E2E2" at bounding box center [269, 329] width 62 height 21
type input "EFEFEF"
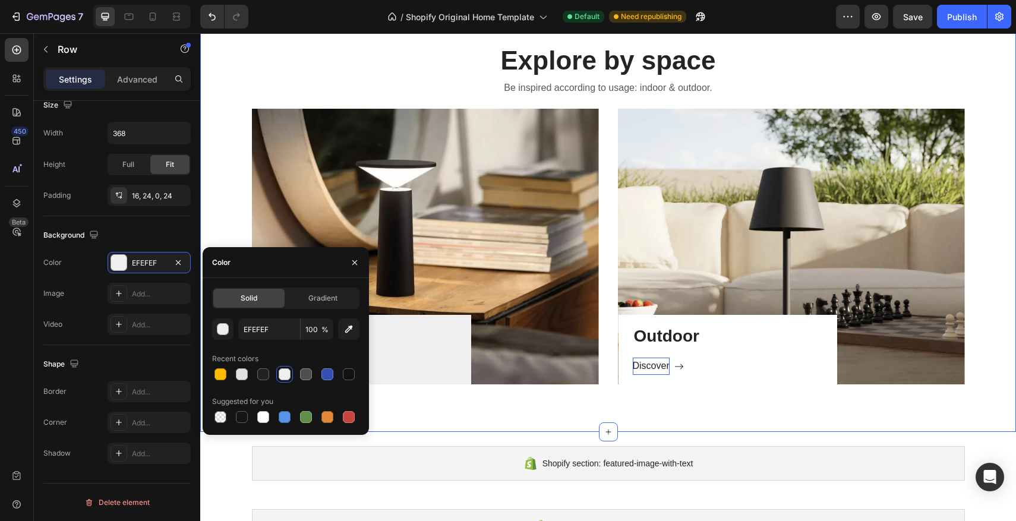
click at [411, 398] on div "Explore by space Heading Be inspired according to usage: indoor & outdoor. Text…" at bounding box center [608, 213] width 816 height 437
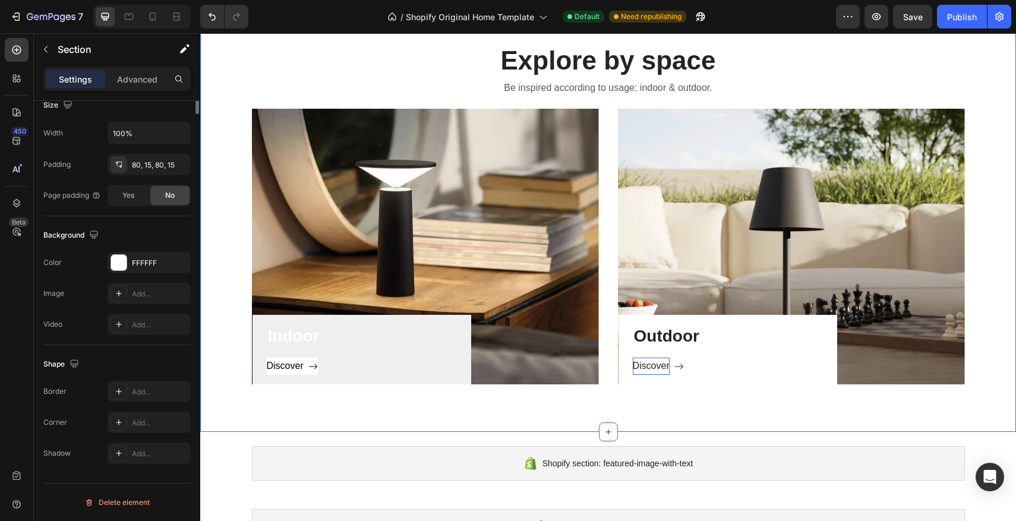
scroll to position [0, 0]
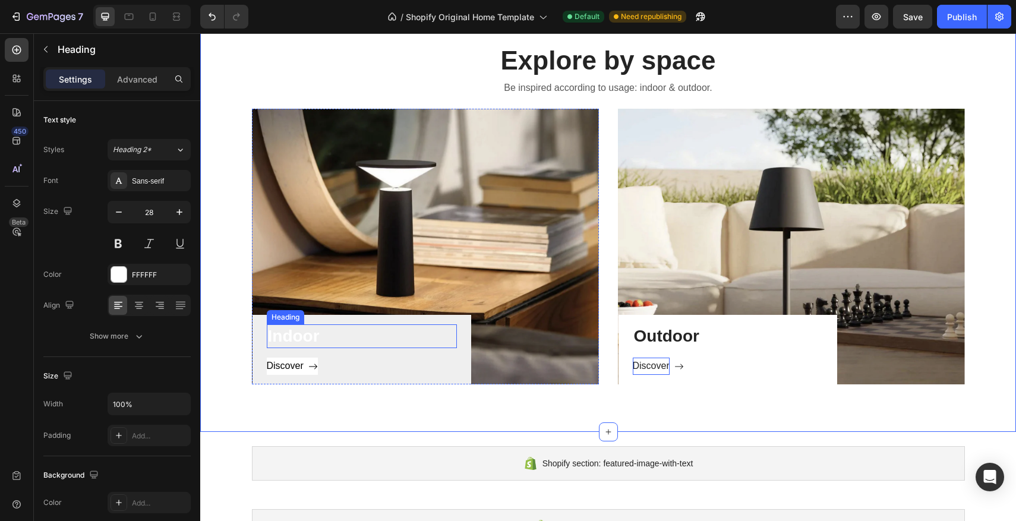
click at [308, 333] on p "Indoor" at bounding box center [362, 336] width 188 height 21
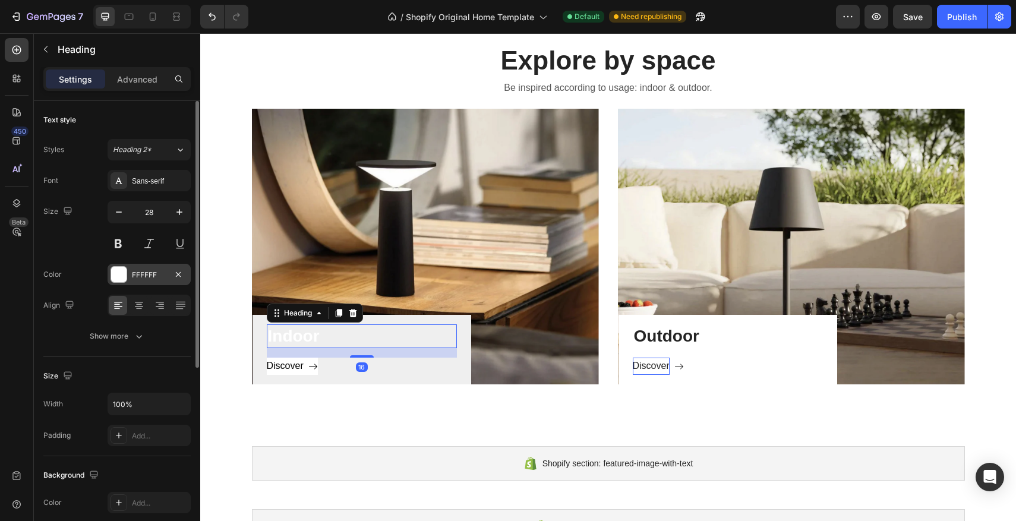
click at [116, 275] on div at bounding box center [118, 274] width 15 height 15
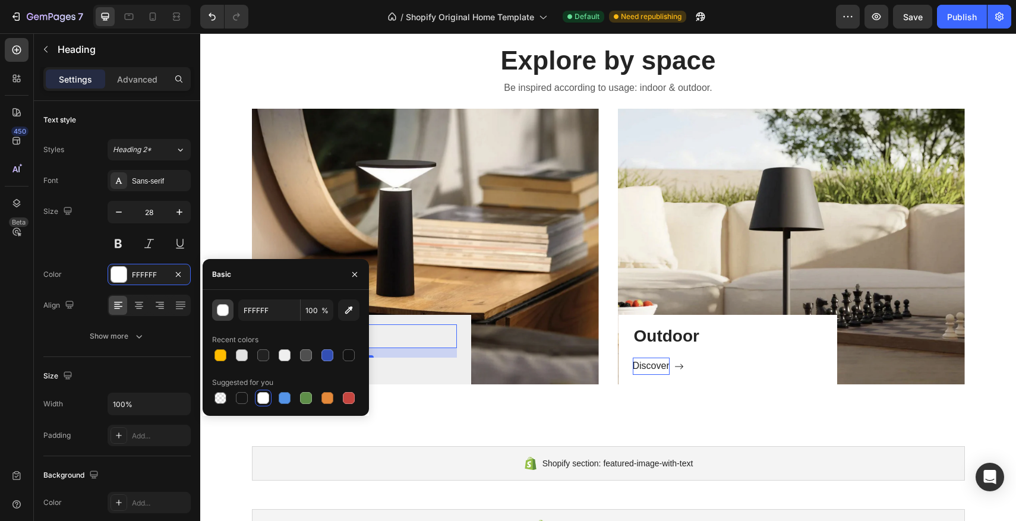
click at [230, 308] on button "button" at bounding box center [222, 310] width 21 height 21
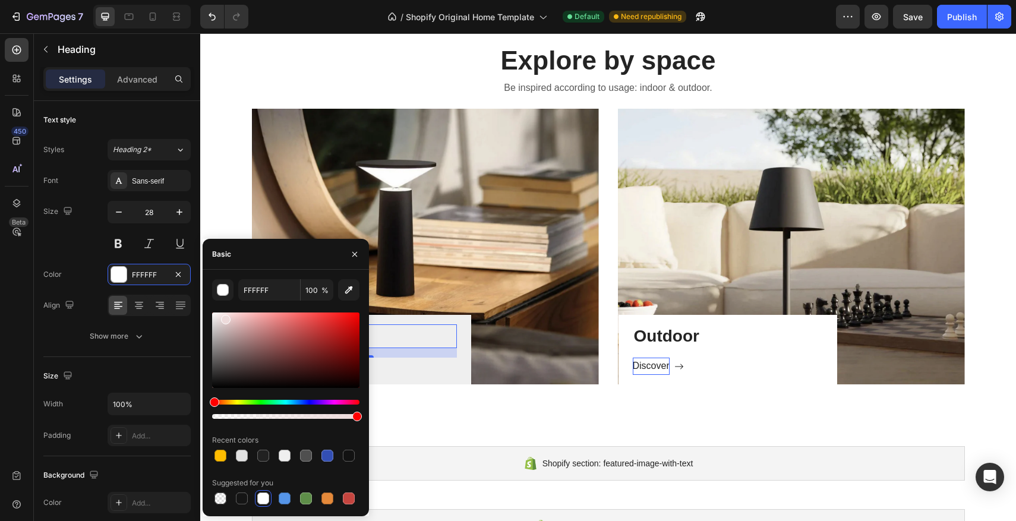
drag, startPoint x: 215, startPoint y: 318, endPoint x: 224, endPoint y: 317, distance: 9.5
click at [224, 317] on div at bounding box center [226, 320] width 10 height 10
click at [265, 252] on div "Basic" at bounding box center [286, 254] width 166 height 31
click at [354, 255] on icon "button" at bounding box center [354, 253] width 5 height 5
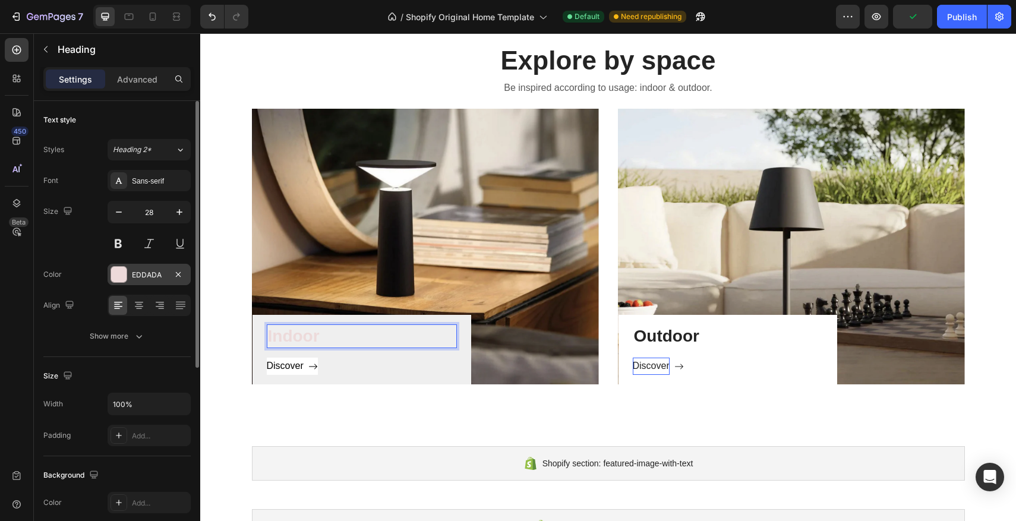
click at [126, 280] on div at bounding box center [119, 274] width 17 height 17
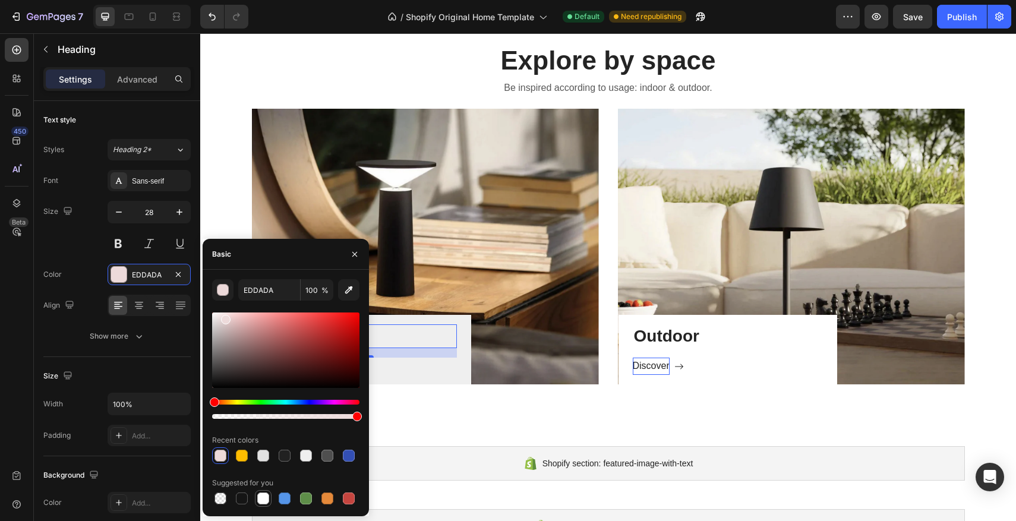
click at [266, 503] on div at bounding box center [263, 499] width 12 height 12
type input "FFFFFF"
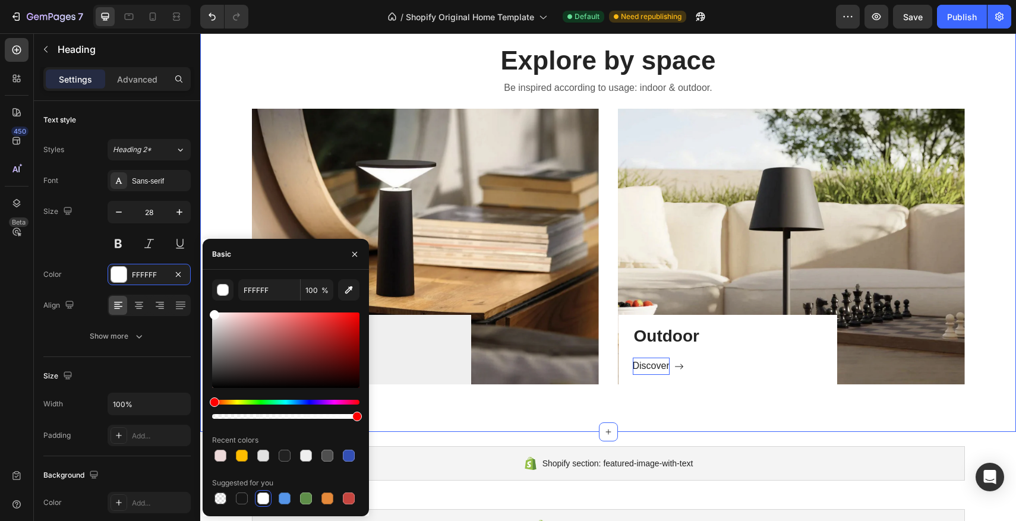
click at [423, 411] on div "Explore by space Heading Be inspired according to usage: indoor & outdoor. Text…" at bounding box center [608, 213] width 816 height 437
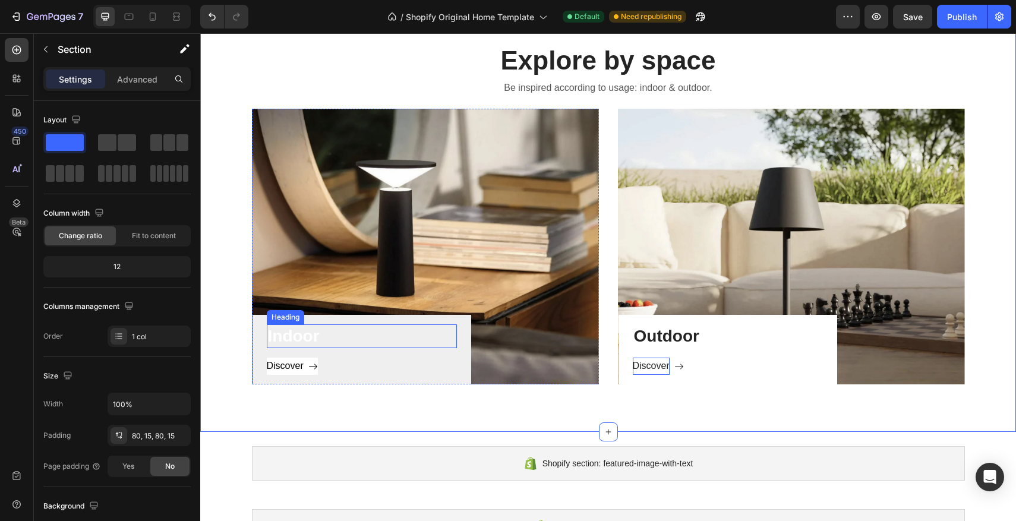
click at [312, 337] on p "Indoor" at bounding box center [362, 336] width 188 height 21
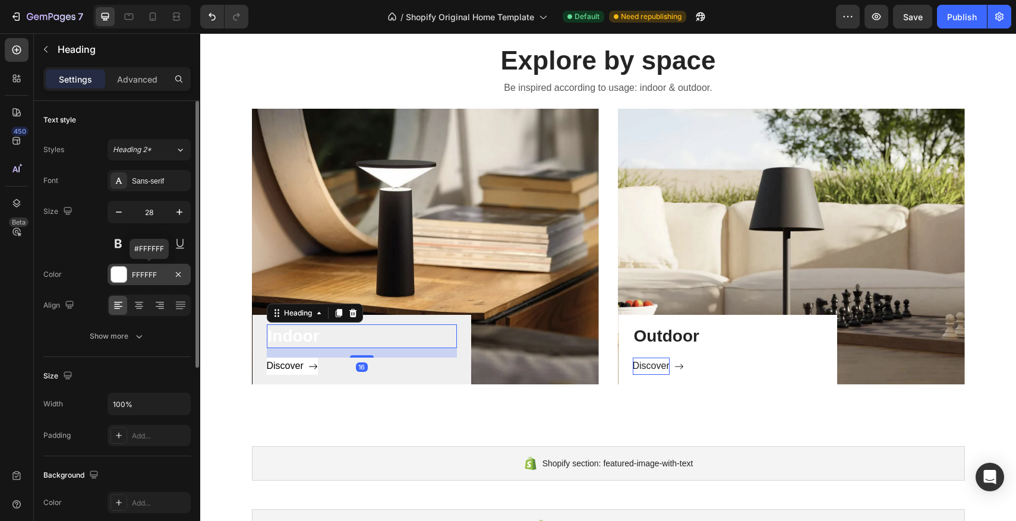
click at [127, 278] on div "FFFFFF" at bounding box center [149, 274] width 83 height 21
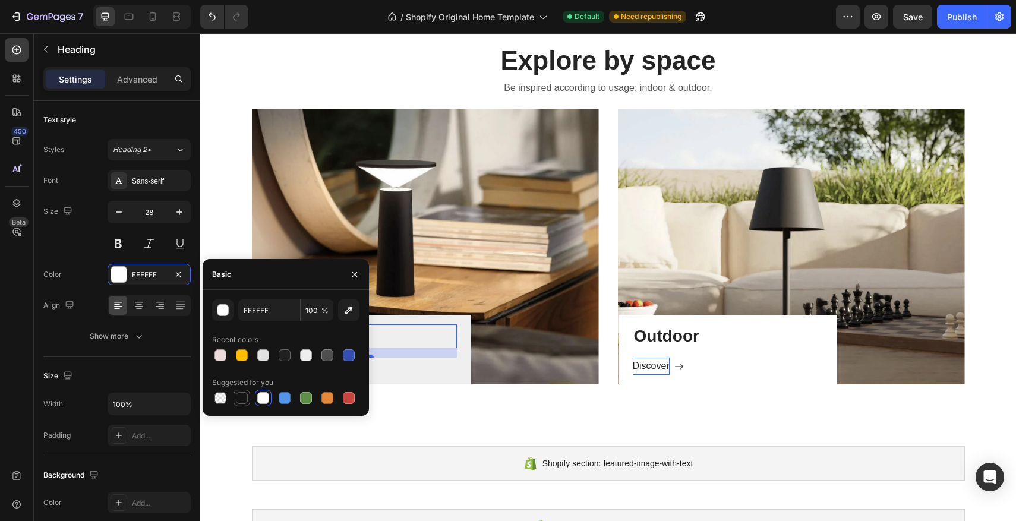
click at [244, 395] on div at bounding box center [242, 398] width 12 height 12
type input "151515"
click at [484, 382] on div "Indoor Heading 16 Discover Button Row" at bounding box center [425, 247] width 347 height 276
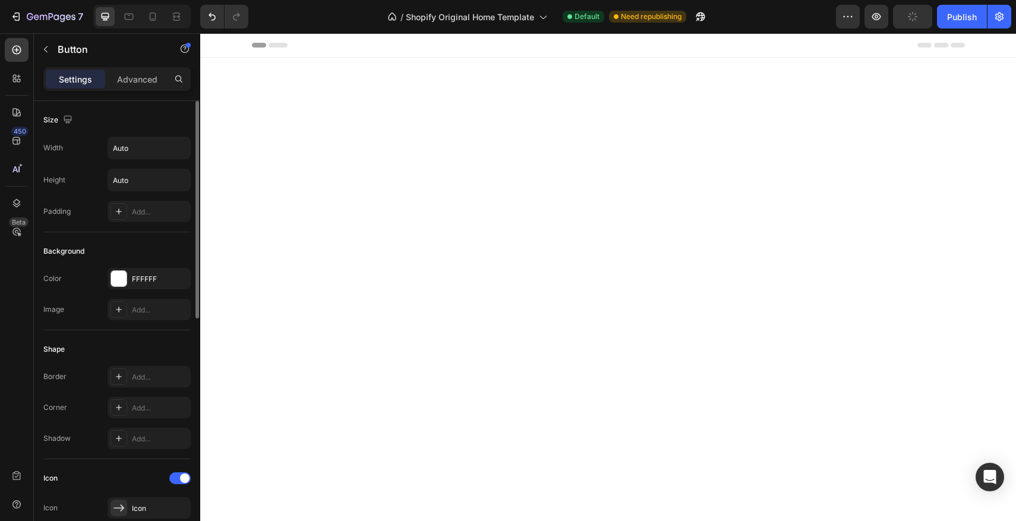
scroll to position [735, 0]
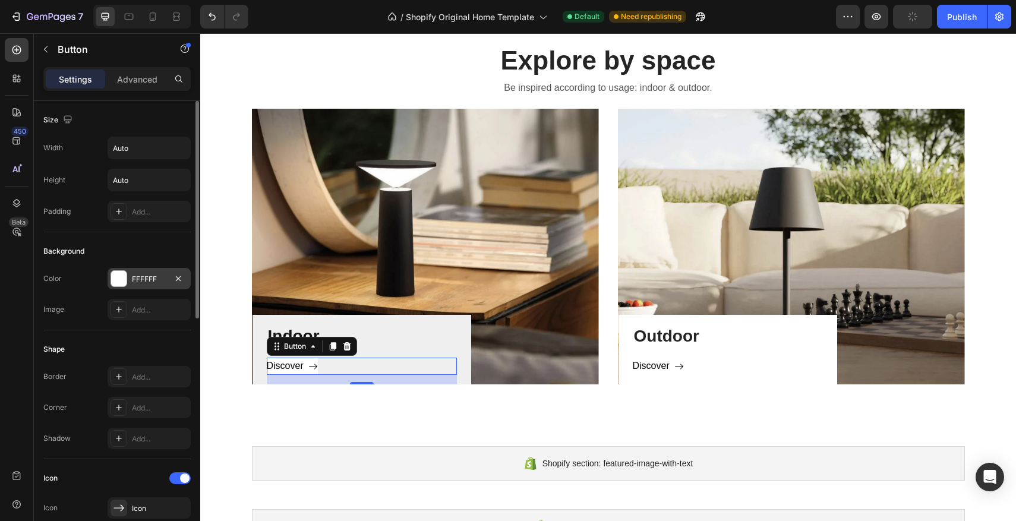
click at [124, 280] on div at bounding box center [118, 278] width 15 height 15
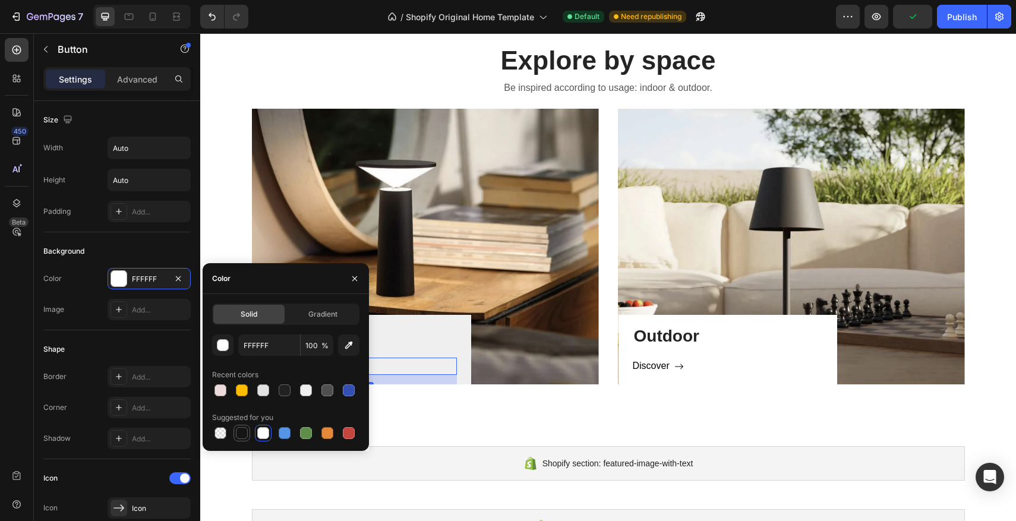
click at [247, 434] on div at bounding box center [242, 433] width 12 height 12
type input "151515"
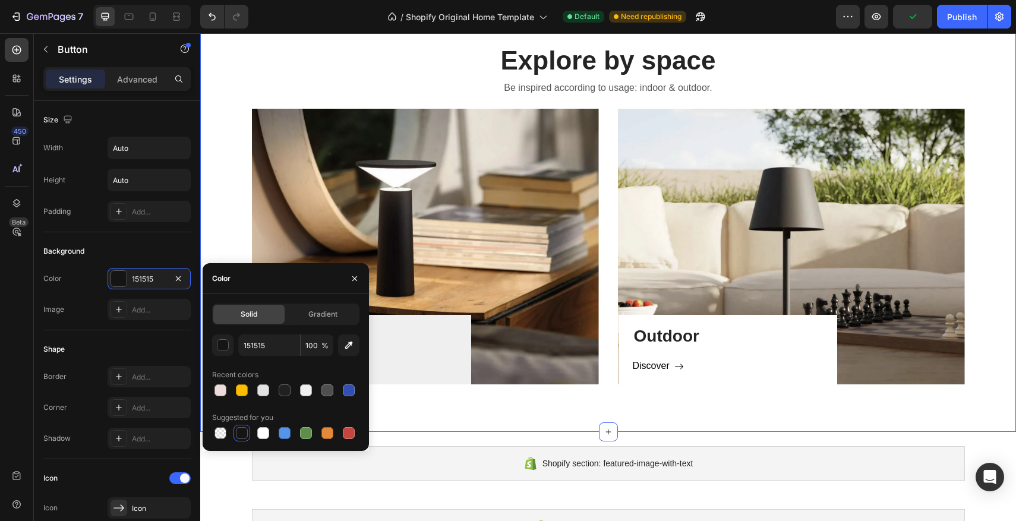
click at [444, 411] on div "Explore by space Heading Be inspired according to usage: indoor & outdoor. Text…" at bounding box center [608, 213] width 816 height 437
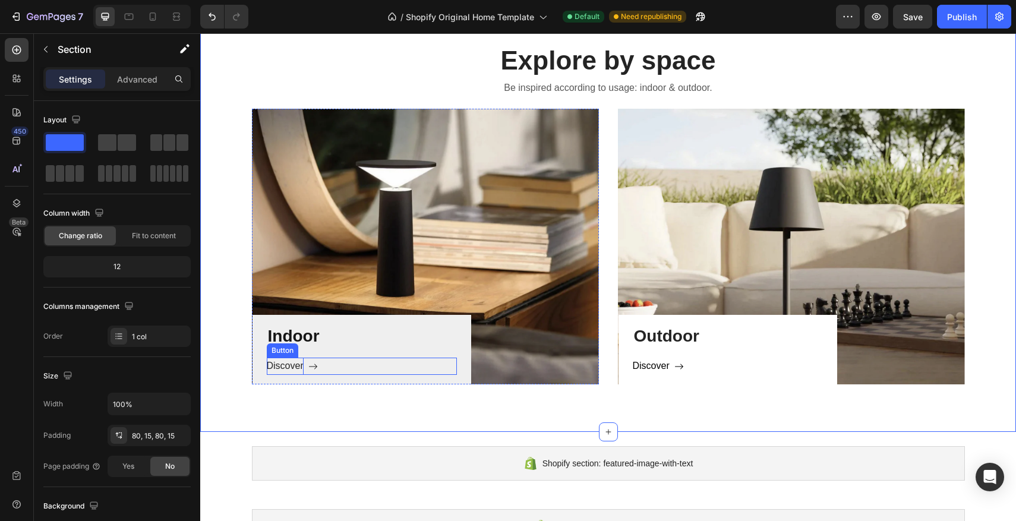
click at [296, 371] on p "Discover" at bounding box center [285, 366] width 37 height 17
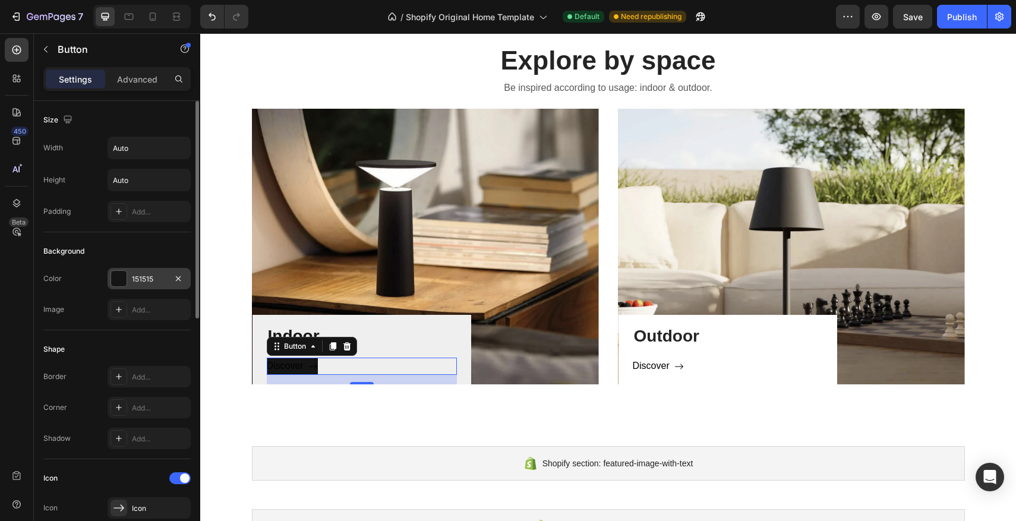
click at [122, 282] on div at bounding box center [118, 278] width 15 height 15
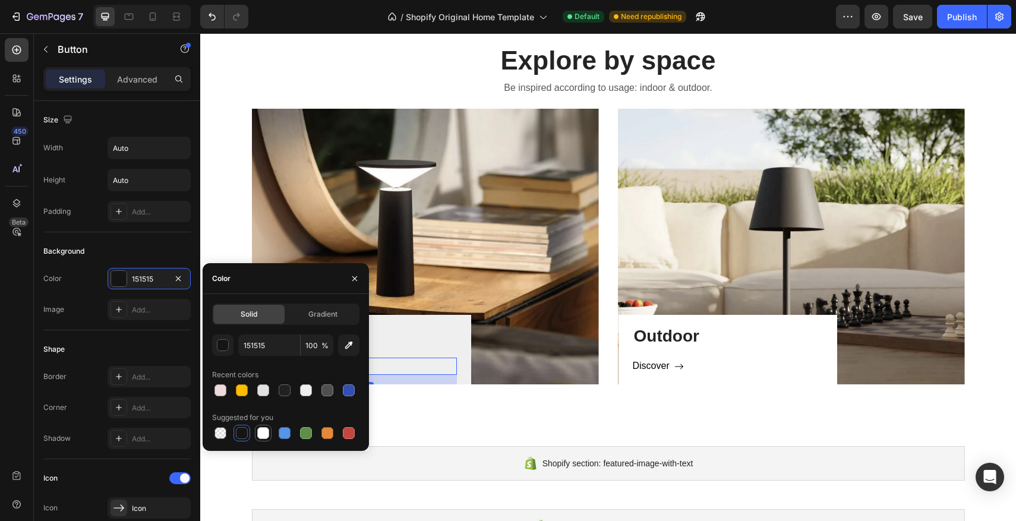
click at [258, 430] on div at bounding box center [263, 433] width 12 height 12
type input "FFFFFF"
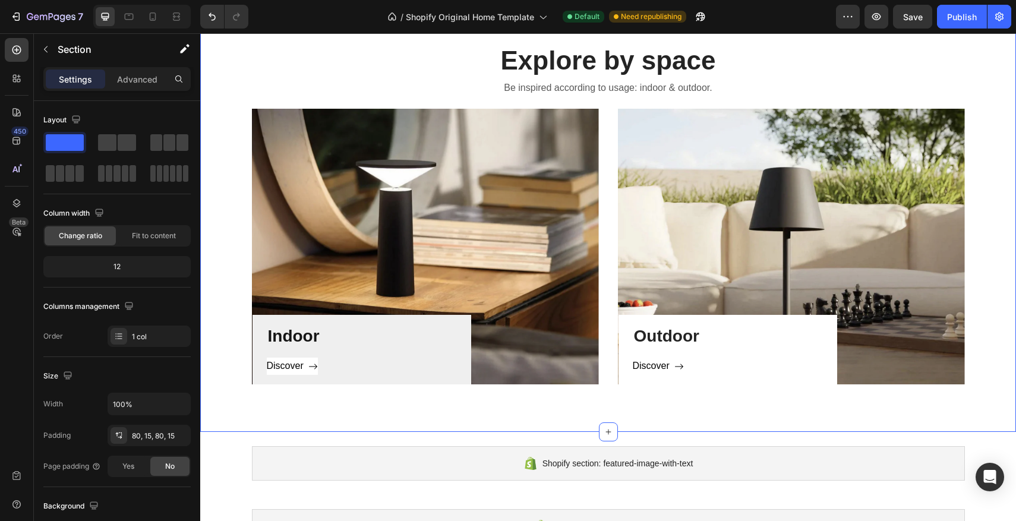
click at [406, 412] on div "Explore by space Heading Be inspired according to usage: indoor & outdoor. Text…" at bounding box center [608, 213] width 816 height 437
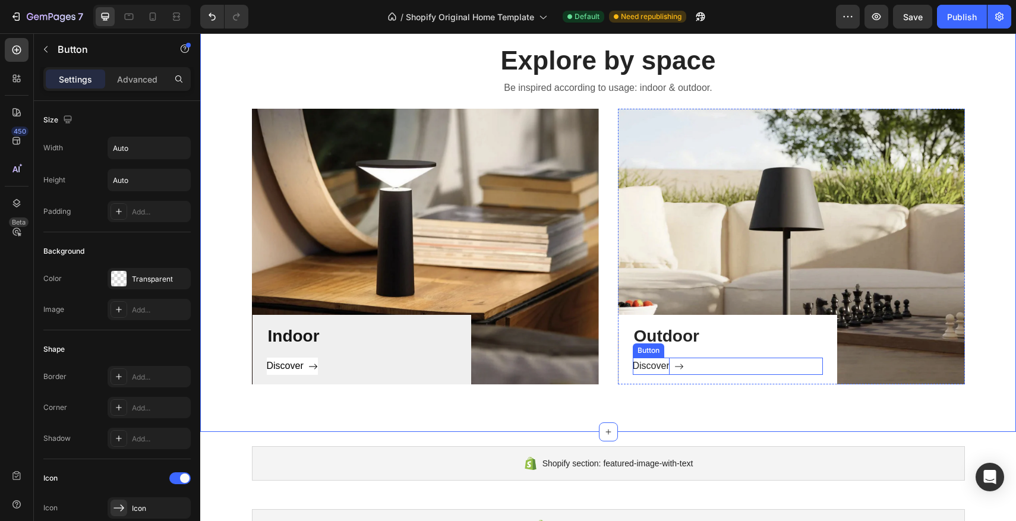
click at [663, 370] on p "Discover" at bounding box center [651, 366] width 37 height 17
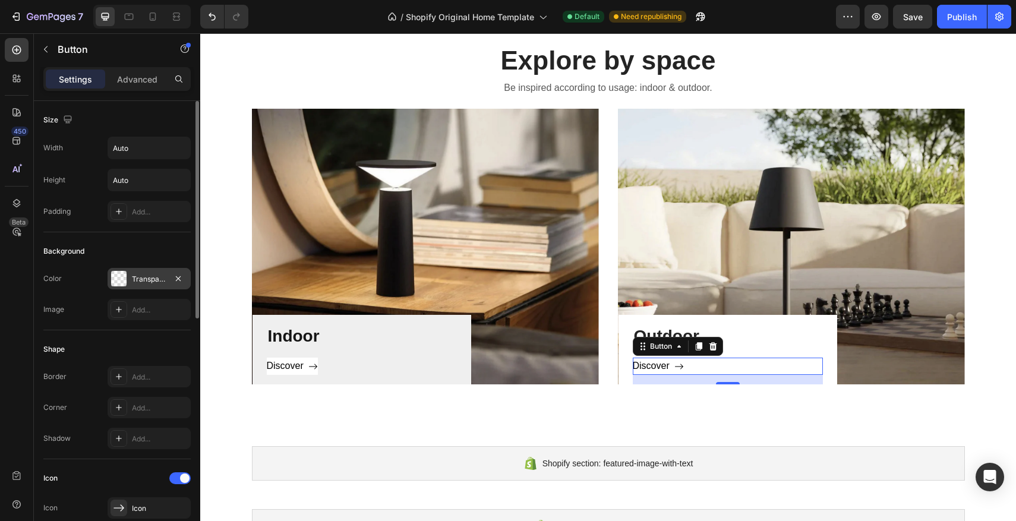
click at [116, 274] on div at bounding box center [118, 278] width 15 height 15
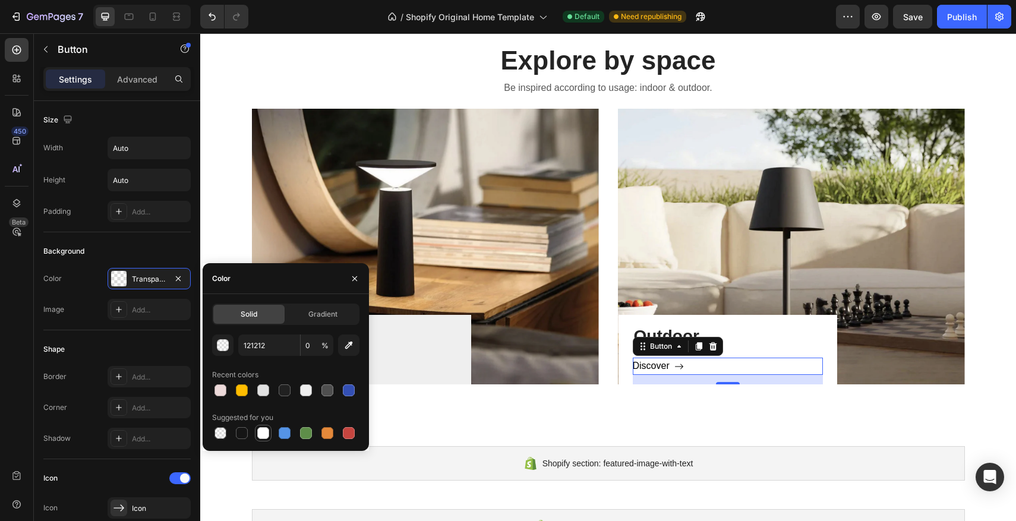
click at [256, 434] on div at bounding box center [263, 433] width 14 height 14
type input "FFFFFF"
type input "100"
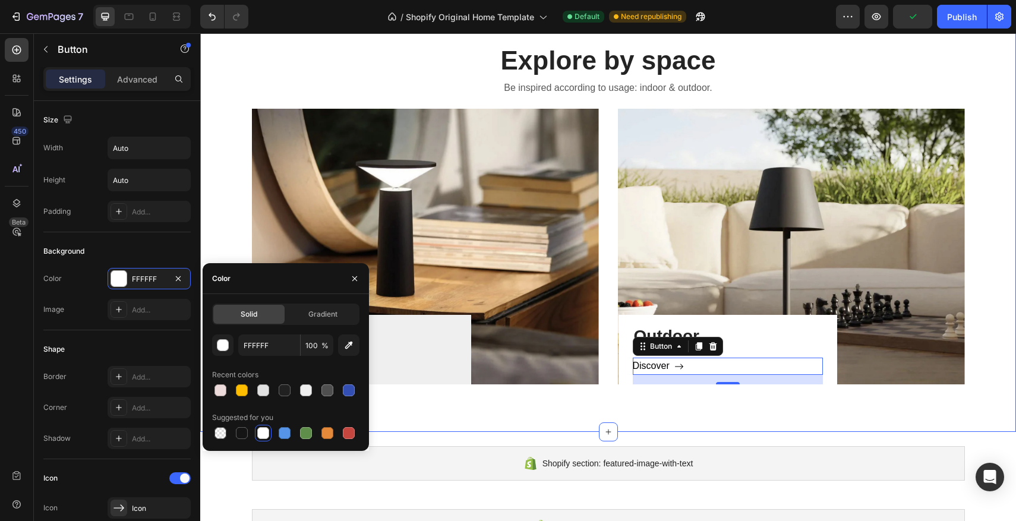
click at [506, 403] on div "Explore by space Heading Be inspired according to usage: indoor & outdoor. Text…" at bounding box center [608, 213] width 816 height 437
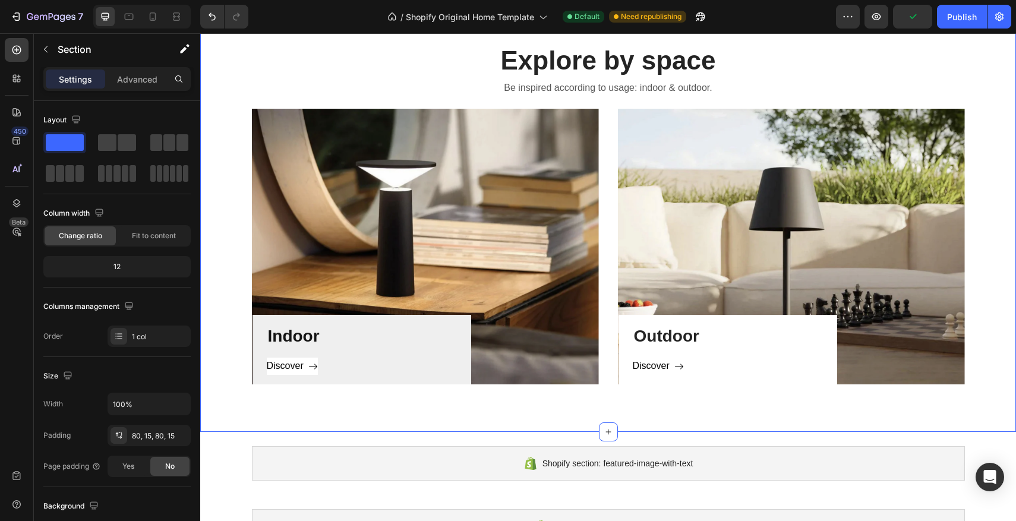
click at [531, 392] on div "Explore by space Heading Be inspired according to usage: indoor & outdoor. Text…" at bounding box center [608, 213] width 816 height 437
click at [633, 370] on p "Discover" at bounding box center [651, 366] width 37 height 17
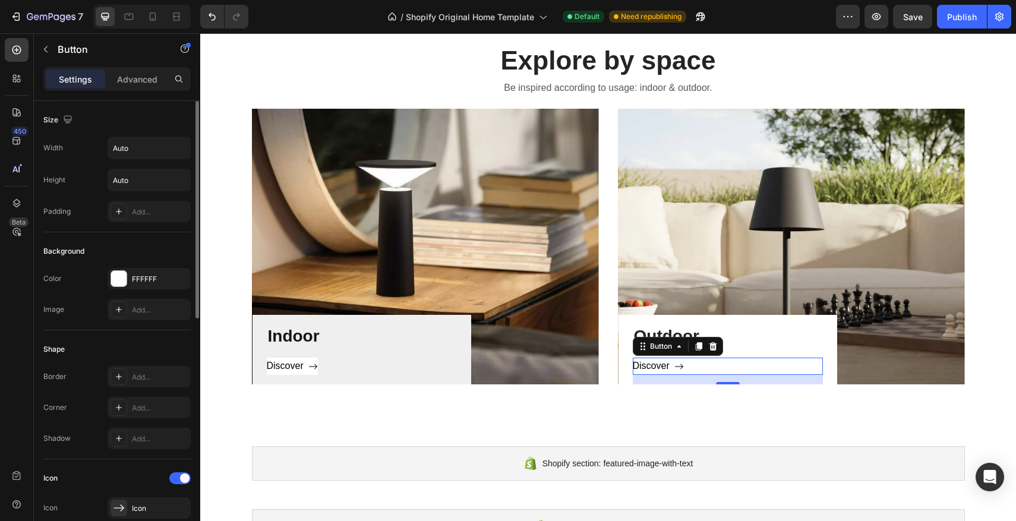
click at [117, 277] on div at bounding box center [118, 278] width 15 height 15
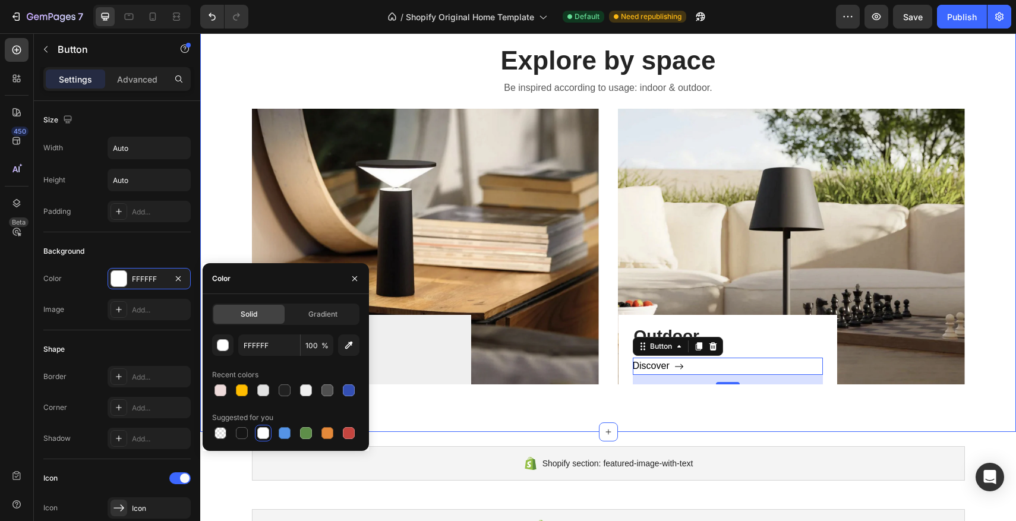
click at [453, 387] on div "Explore by space Heading Be inspired according to usage: indoor & outdoor. Text…" at bounding box center [608, 213] width 816 height 437
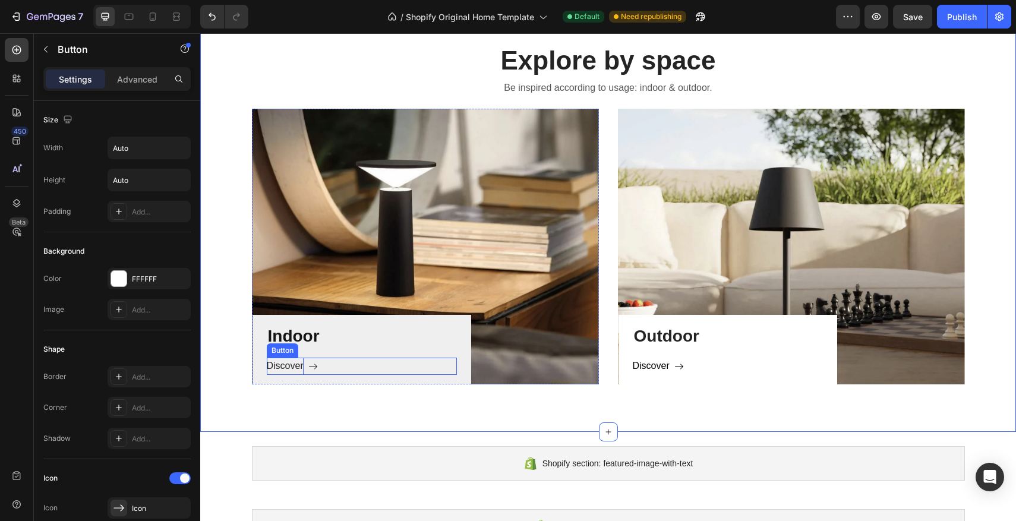
click at [294, 366] on p "Discover" at bounding box center [285, 366] width 37 height 17
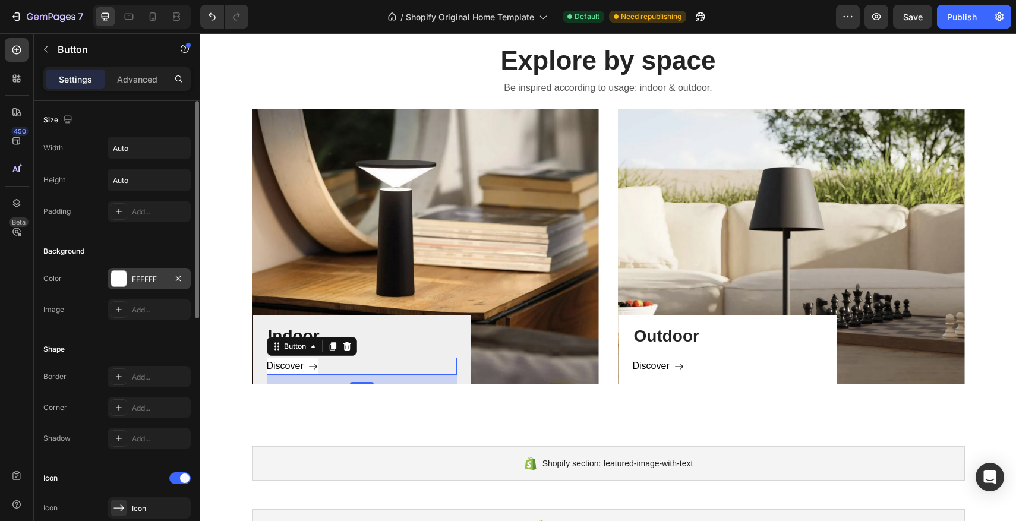
click at [120, 282] on div at bounding box center [118, 278] width 15 height 15
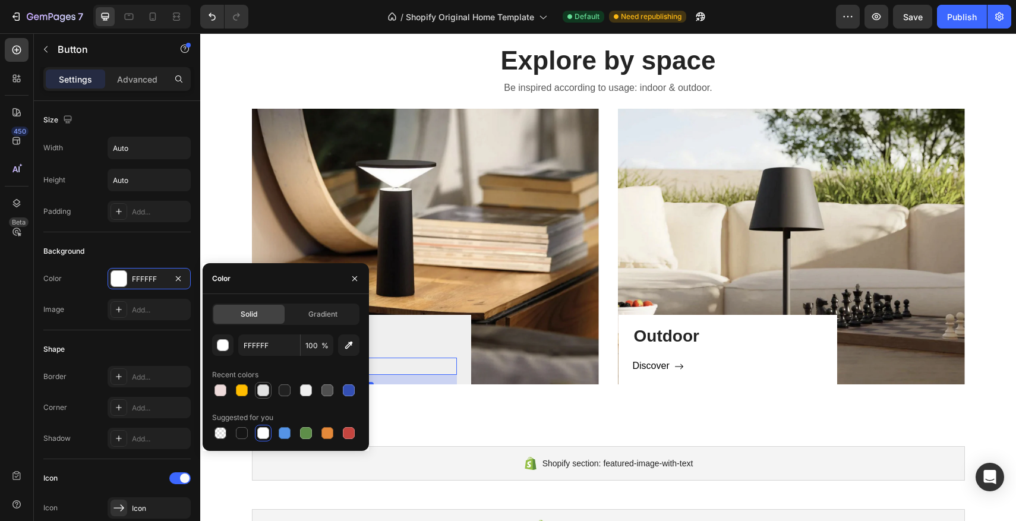
click at [266, 391] on div at bounding box center [263, 391] width 12 height 12
type input "E2E2E2"
click at [451, 379] on div "16" at bounding box center [362, 380] width 190 height 10
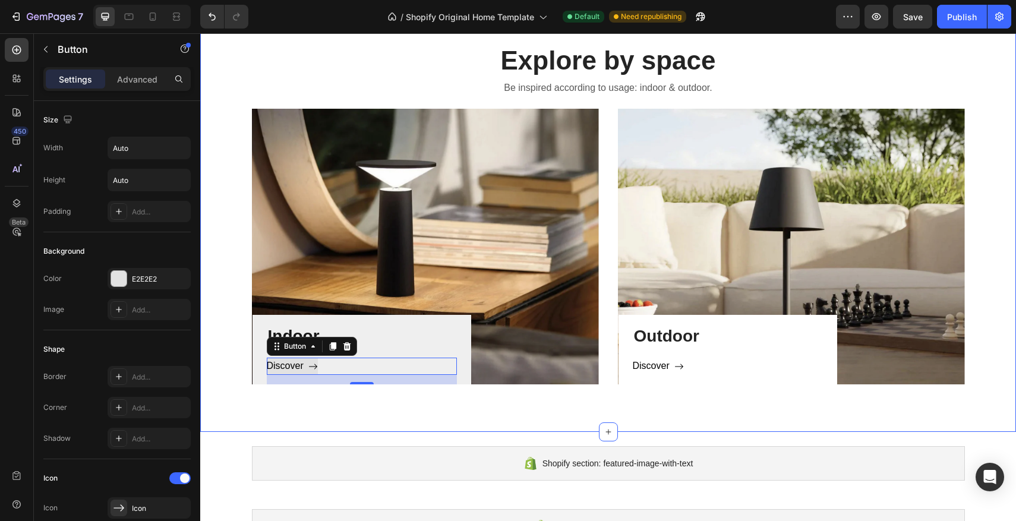
click at [436, 391] on div "Explore by space Heading Be inspired according to usage: indoor & outdoor. Text…" at bounding box center [608, 213] width 816 height 437
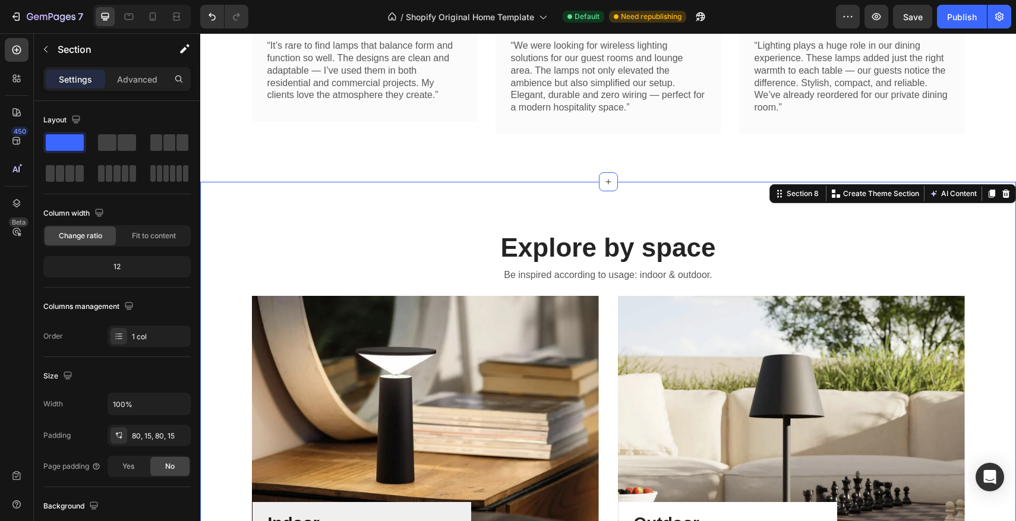
scroll to position [559, 0]
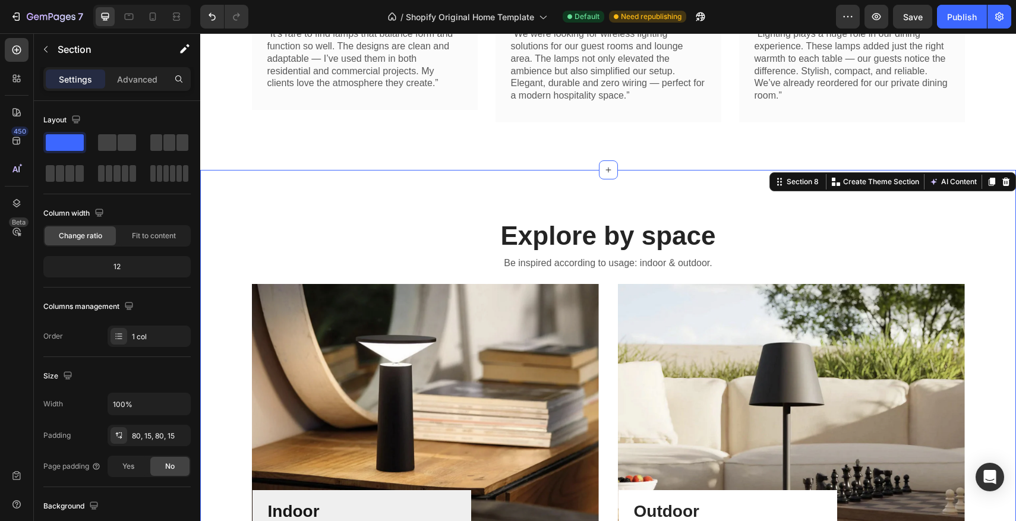
click at [383, 213] on div "Explore by space Heading Be inspired according to usage: indoor & outdoor. Text…" at bounding box center [608, 388] width 816 height 437
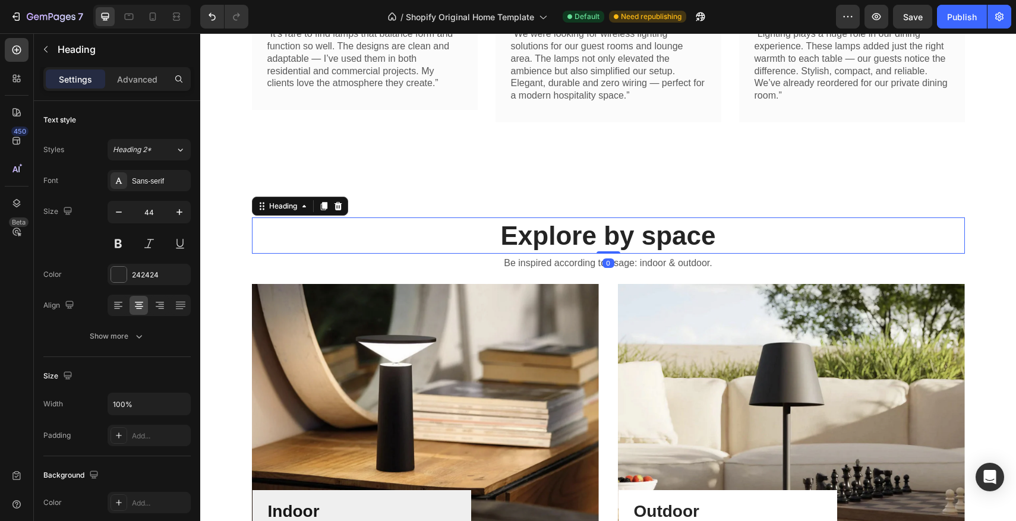
click at [285, 229] on p "Explore by space" at bounding box center [608, 236] width 711 height 34
click at [207, 219] on div "Explore by space Heading 0 Be inspired according to usage: indoor & outdoor. Te…" at bounding box center [608, 388] width 816 height 437
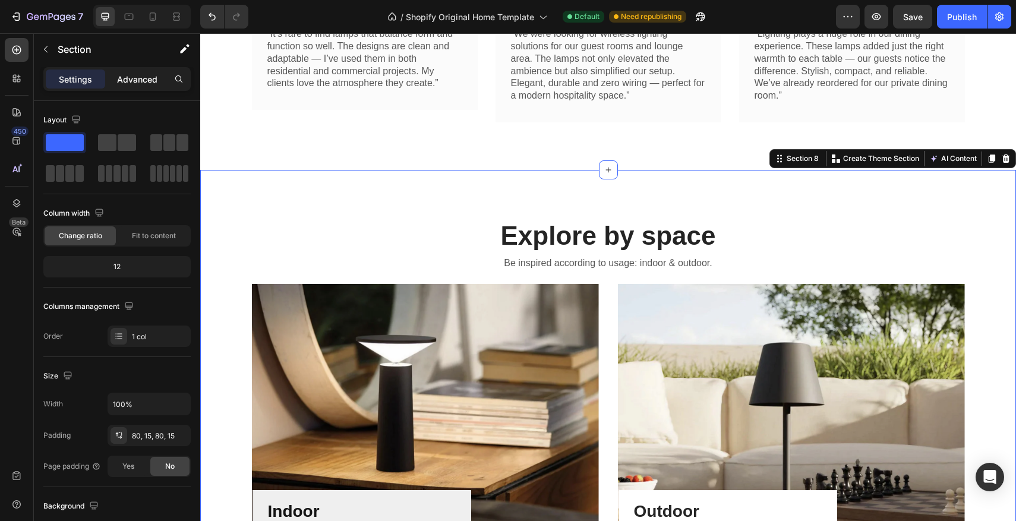
click at [139, 80] on p "Advanced" at bounding box center [137, 79] width 40 height 12
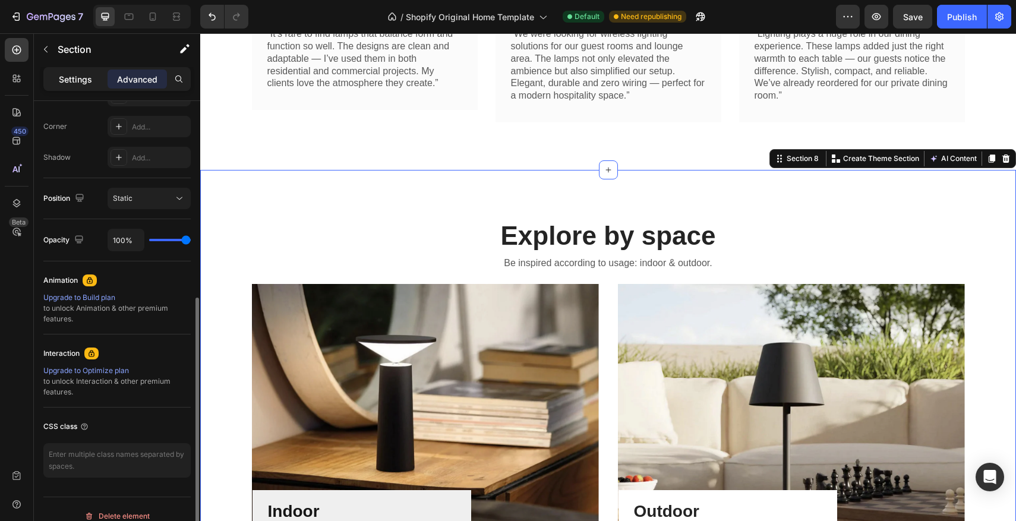
click at [84, 73] on p "Settings" at bounding box center [75, 79] width 33 height 12
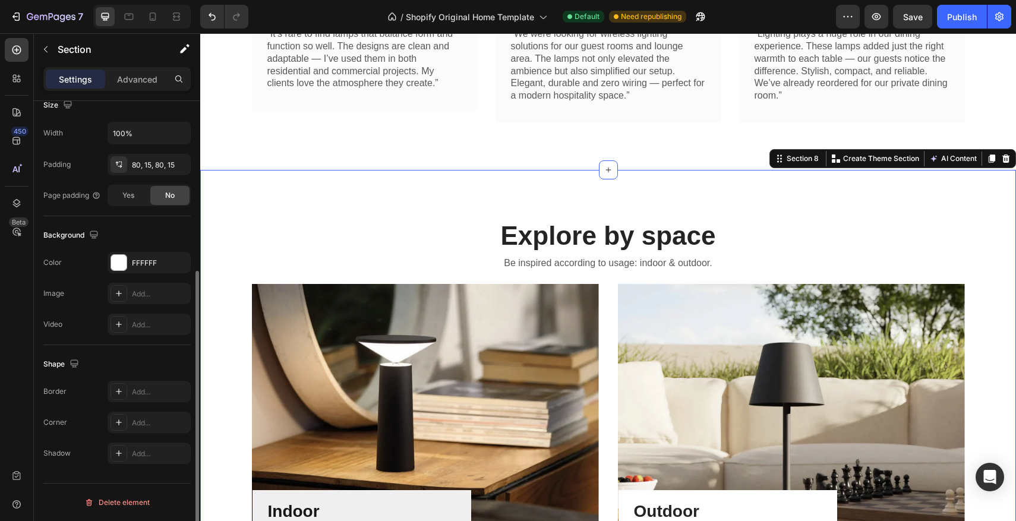
scroll to position [271, 0]
click at [120, 258] on div at bounding box center [118, 262] width 15 height 15
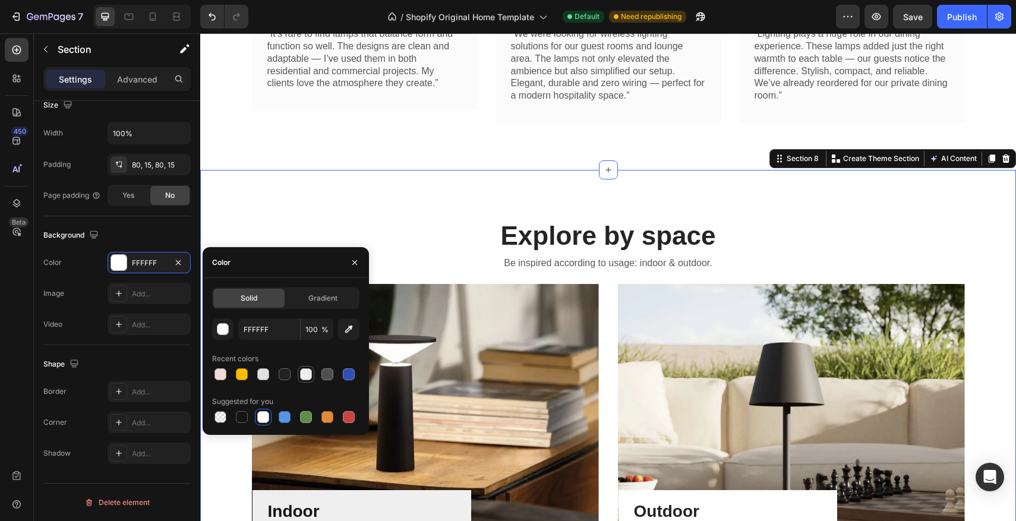
click at [309, 380] on div at bounding box center [306, 375] width 12 height 12
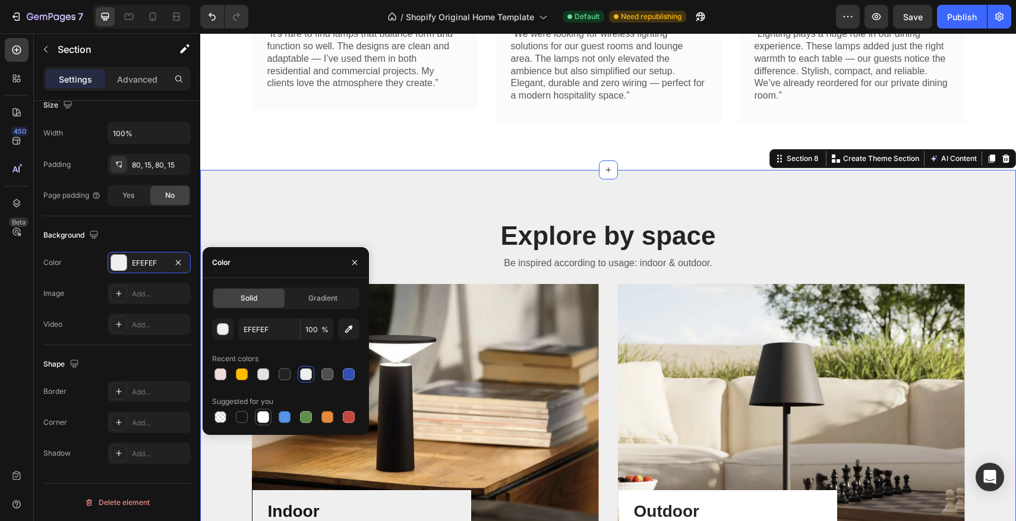
click at [267, 417] on div at bounding box center [263, 417] width 12 height 12
type input "FFFFFF"
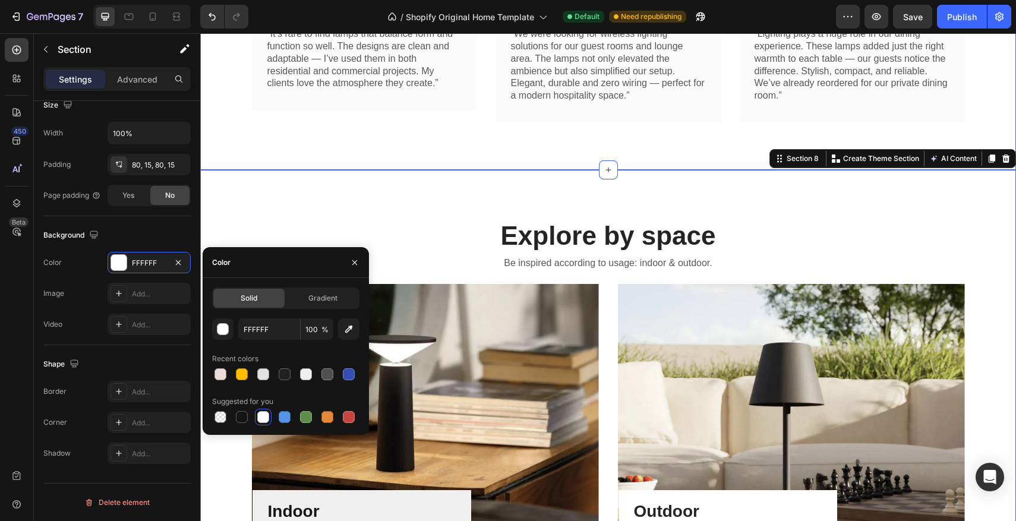
click at [316, 160] on div "50,000+ happy customers, countless sleek decors Heading Row Icon Icon Icon Icon…" at bounding box center [608, 28] width 816 height 283
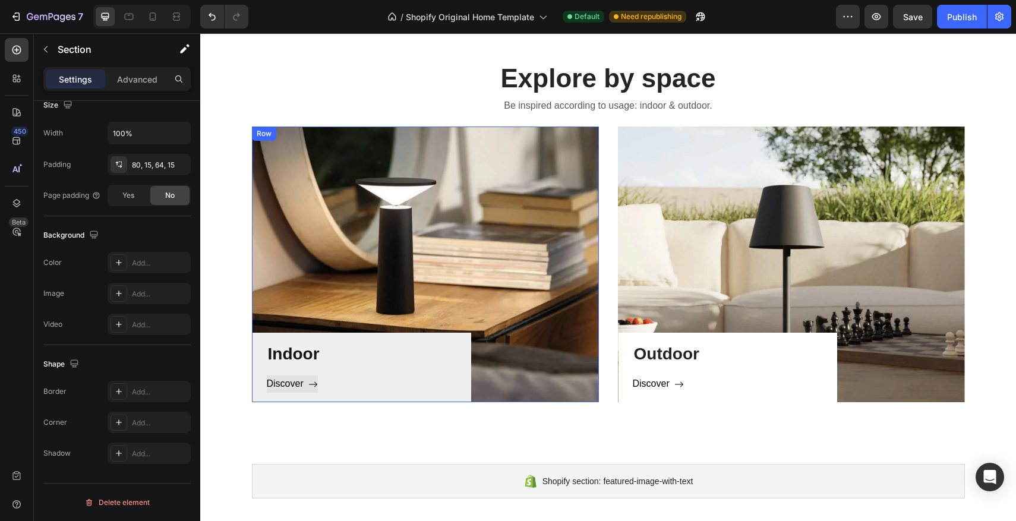
scroll to position [721, 0]
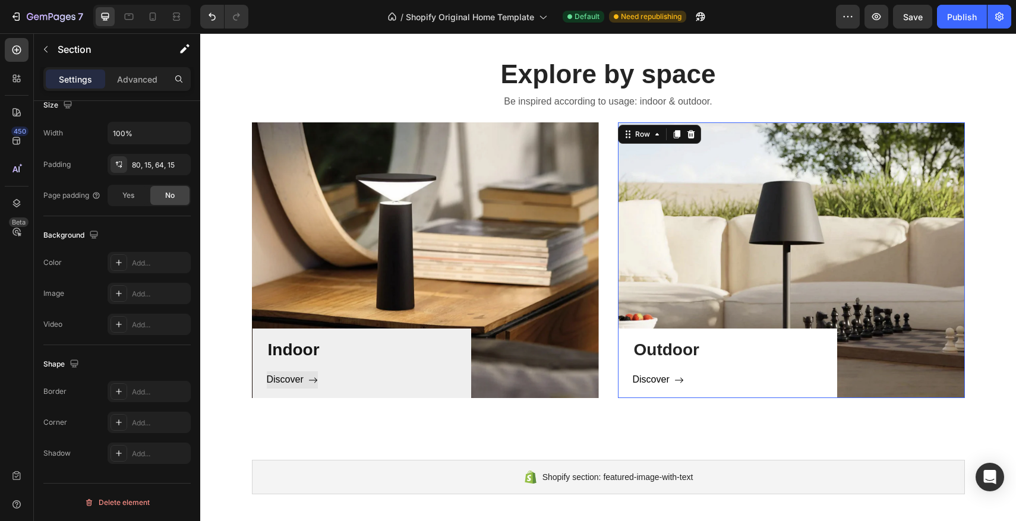
click at [783, 370] on div "Outdoor Heading Discover Button" at bounding box center [728, 368] width 190 height 60
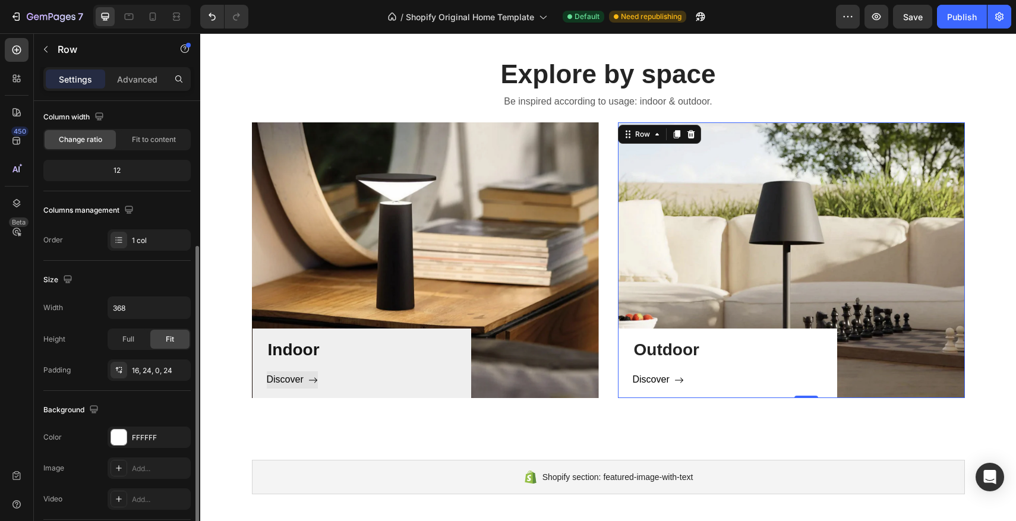
scroll to position [266, 0]
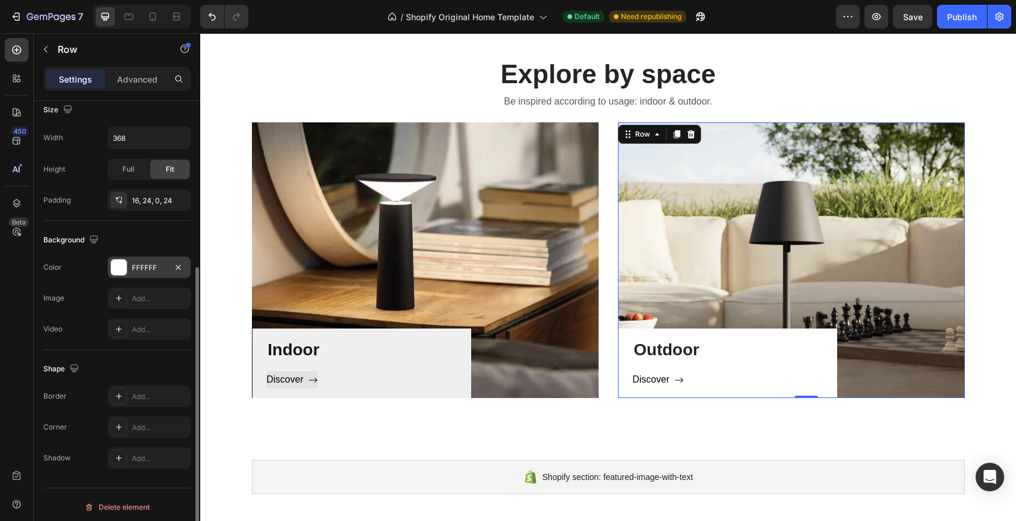
click at [115, 257] on div "FFFFFF" at bounding box center [149, 267] width 83 height 21
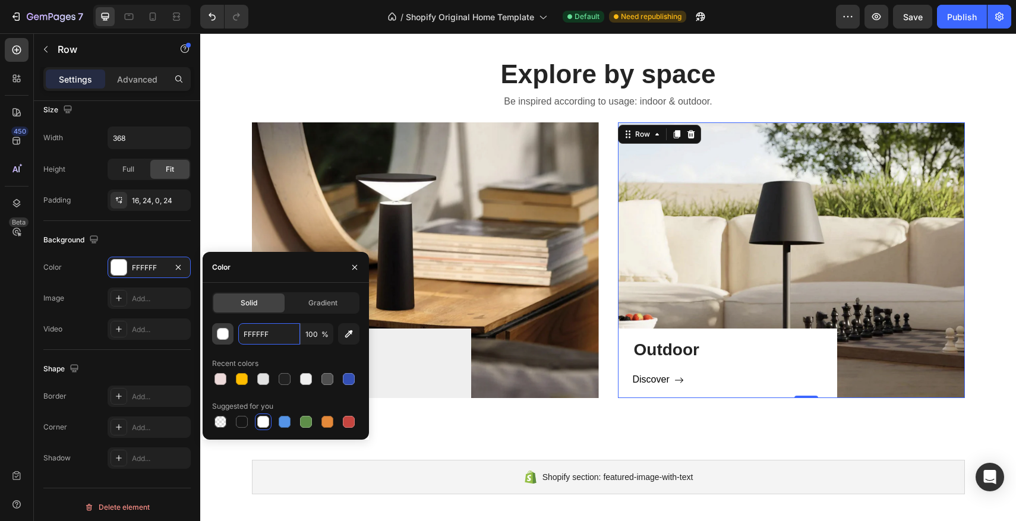
drag, startPoint x: 270, startPoint y: 333, endPoint x: 229, endPoint y: 330, distance: 41.2
click at [229, 330] on div "FFFFFF 100 %" at bounding box center [285, 333] width 147 height 21
drag, startPoint x: 228, startPoint y: 330, endPoint x: 259, endPoint y: 341, distance: 32.7
click at [239, 332] on div "FFFFFF 100 %" at bounding box center [285, 333] width 147 height 21
click at [280, 333] on input "FFFFFF" at bounding box center [269, 333] width 62 height 21
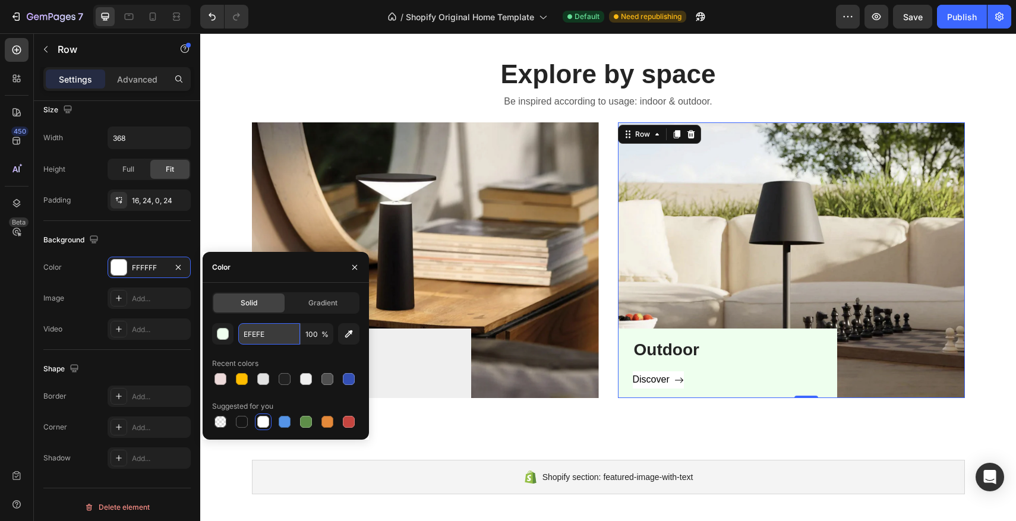
type input "EFEFEF"
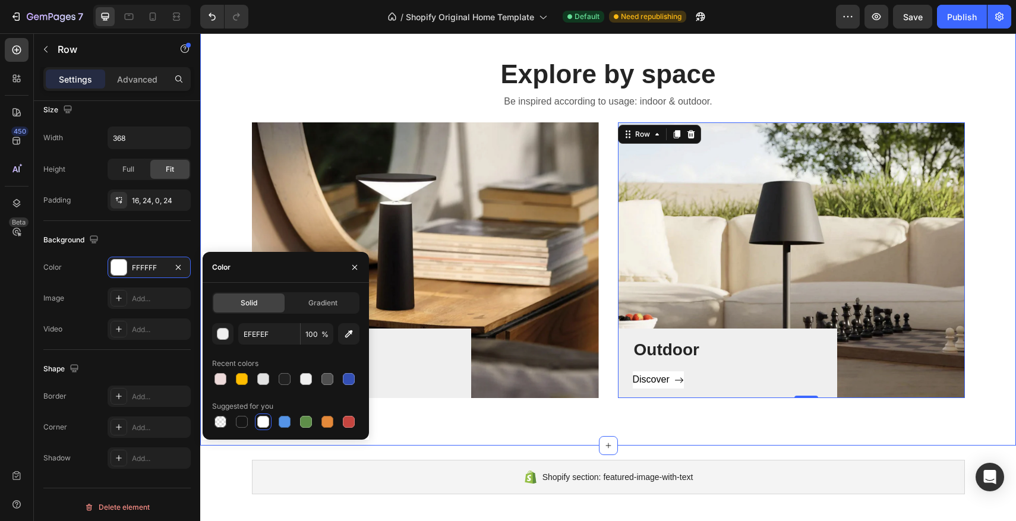
click at [433, 420] on div "Explore by space Heading Be inspired according to usage: indoor & outdoor. Text…" at bounding box center [608, 226] width 816 height 437
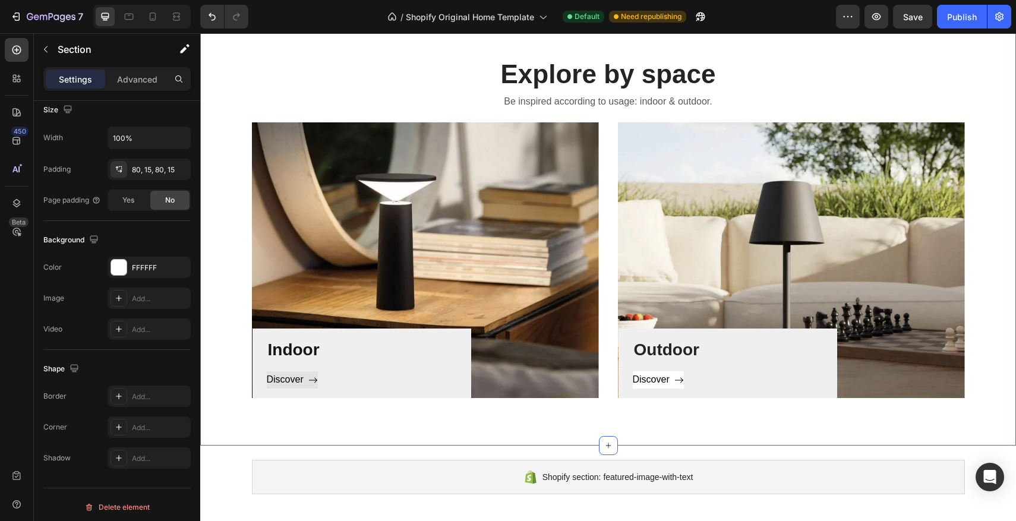
scroll to position [0, 0]
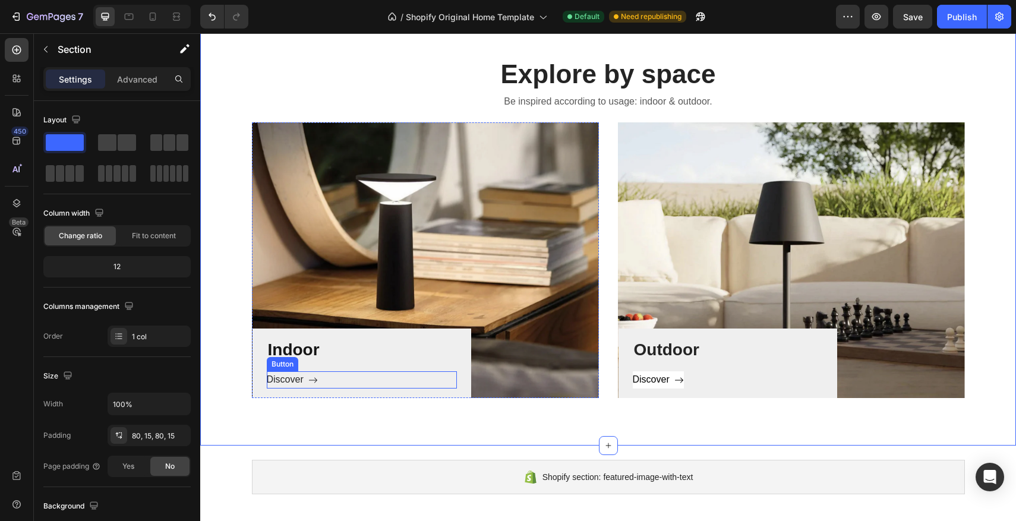
click at [317, 380] on icon "<p>Discover&nbsp;</p>" at bounding box center [313, 381] width 10 height 10
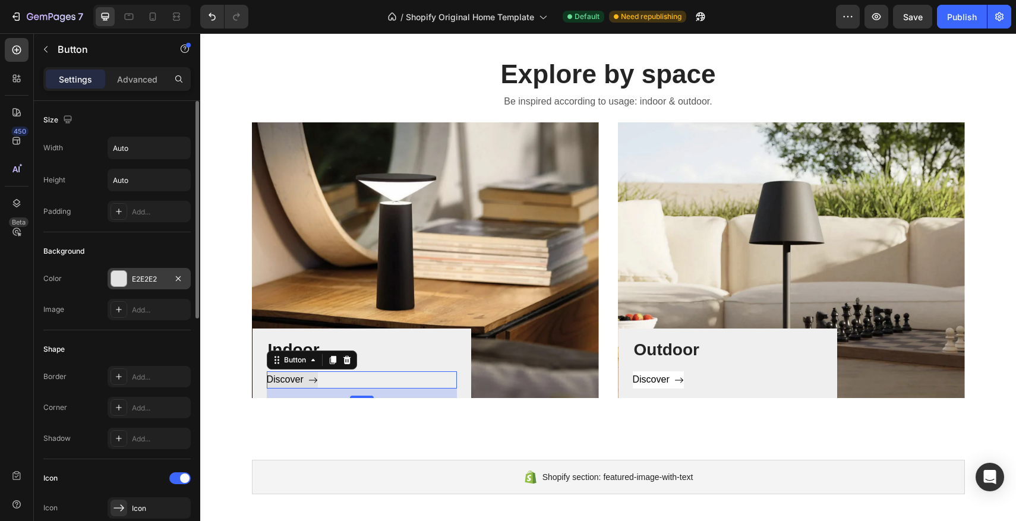
click at [124, 285] on div at bounding box center [118, 278] width 15 height 15
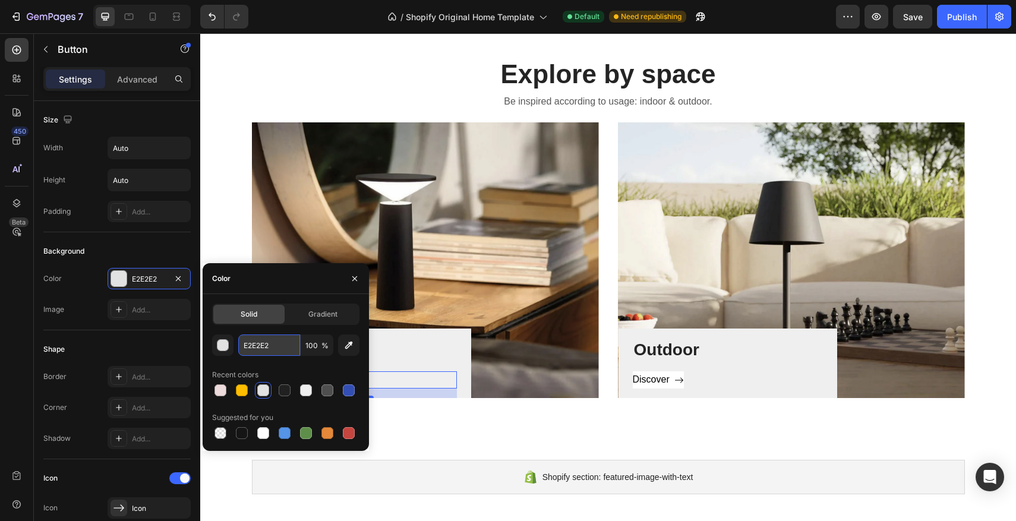
drag, startPoint x: 270, startPoint y: 344, endPoint x: 279, endPoint y: 348, distance: 10.1
click at [279, 348] on input "E2E2E2" at bounding box center [269, 345] width 62 height 21
type input "EFEFEF"
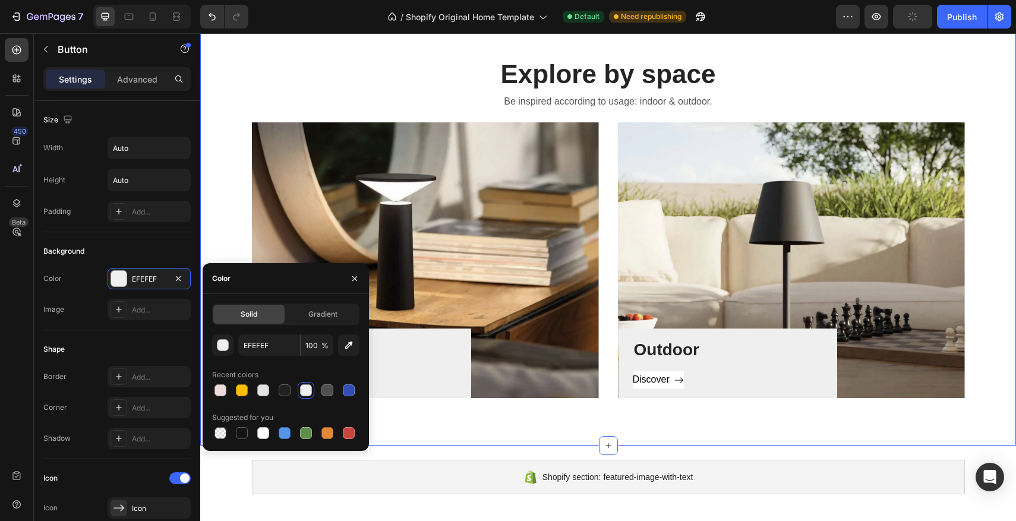
click at [480, 432] on div "Explore by space Heading Be inspired according to usage: indoor & outdoor. Text…" at bounding box center [608, 226] width 816 height 437
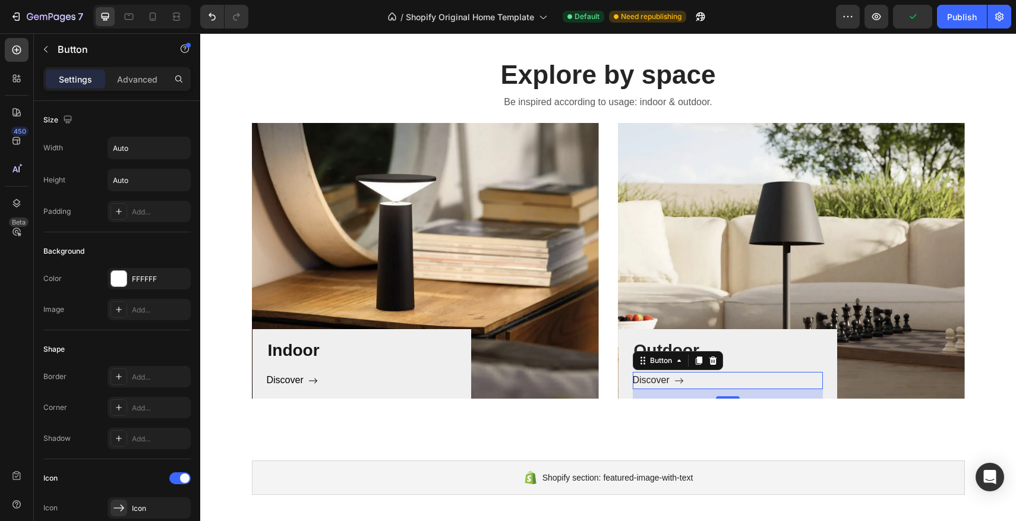
click at [675, 384] on icon "<p>Discover&nbsp;</p>" at bounding box center [680, 381] width 10 height 10
click at [128, 278] on div "FFFFFF" at bounding box center [149, 278] width 83 height 21
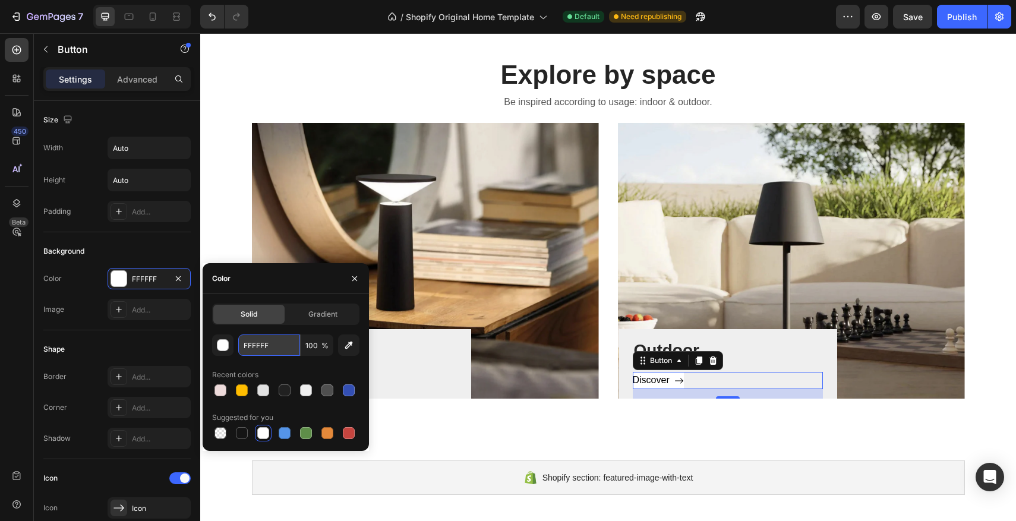
drag, startPoint x: 279, startPoint y: 347, endPoint x: 243, endPoint y: 346, distance: 35.7
click at [243, 346] on input "FFFFFF" at bounding box center [269, 345] width 62 height 21
drag, startPoint x: 245, startPoint y: 347, endPoint x: 288, endPoint y: 349, distance: 42.3
click at [281, 348] on input "FFFFFF" at bounding box center [269, 345] width 62 height 21
type input "EFEFEF"
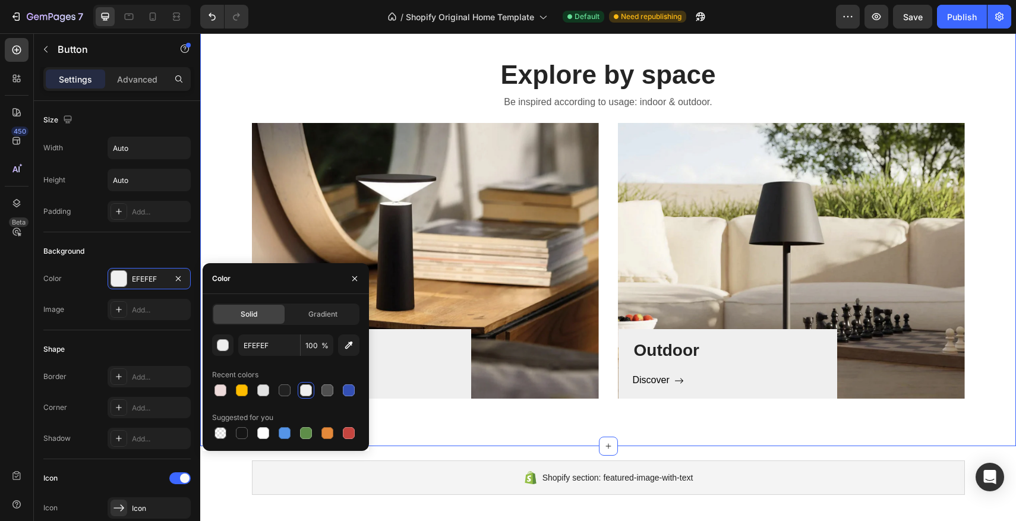
click at [478, 420] on div "Explore by space Heading Be inspired according to usage: indoor & outdoor. Text…" at bounding box center [608, 227] width 816 height 437
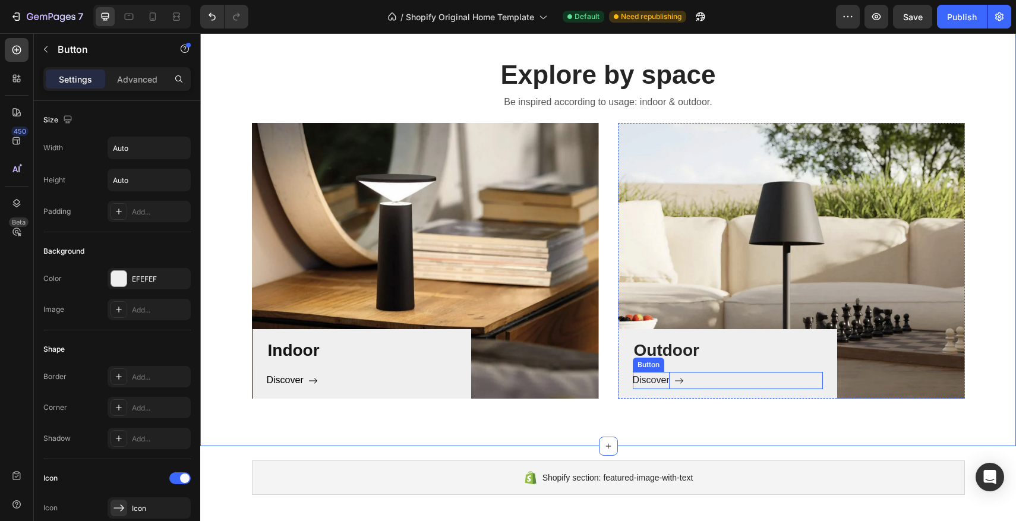
click at [663, 381] on p "Discover" at bounding box center [651, 380] width 37 height 17
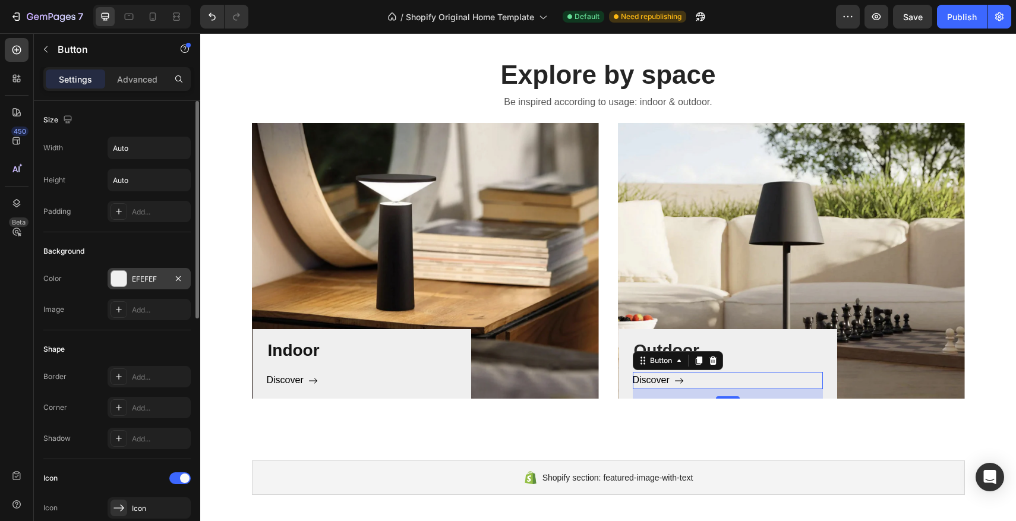
click at [120, 284] on div at bounding box center [118, 278] width 15 height 15
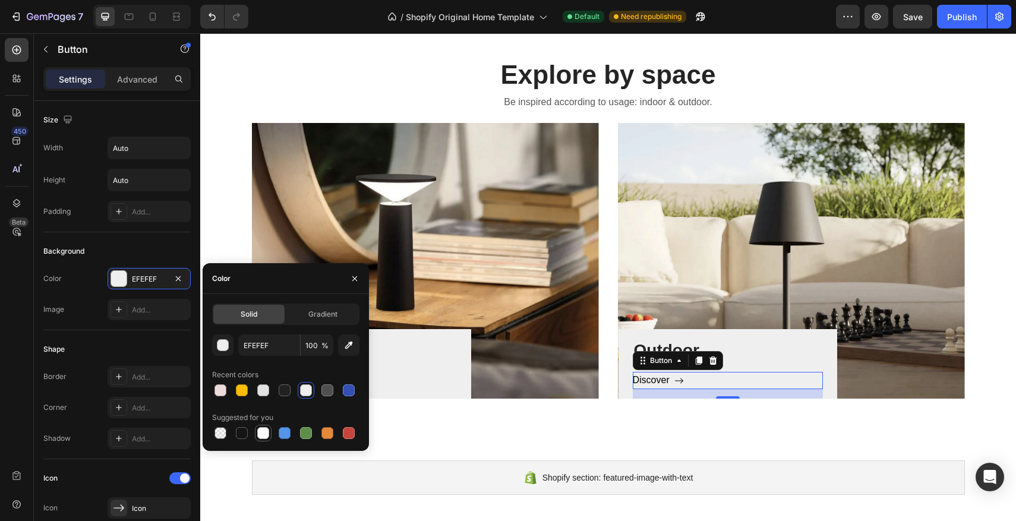
click at [261, 434] on div at bounding box center [263, 433] width 12 height 12
type input "FFFFFF"
click at [472, 422] on div "Explore by space Heading Be inspired according to usage: indoor & outdoor. Text…" at bounding box center [608, 227] width 816 height 437
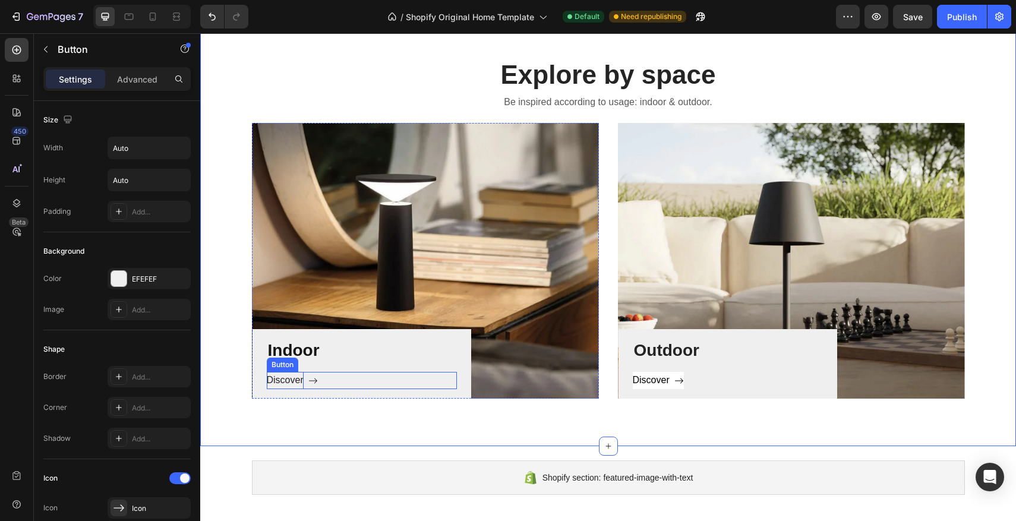
click at [291, 385] on p "Discover" at bounding box center [285, 380] width 37 height 17
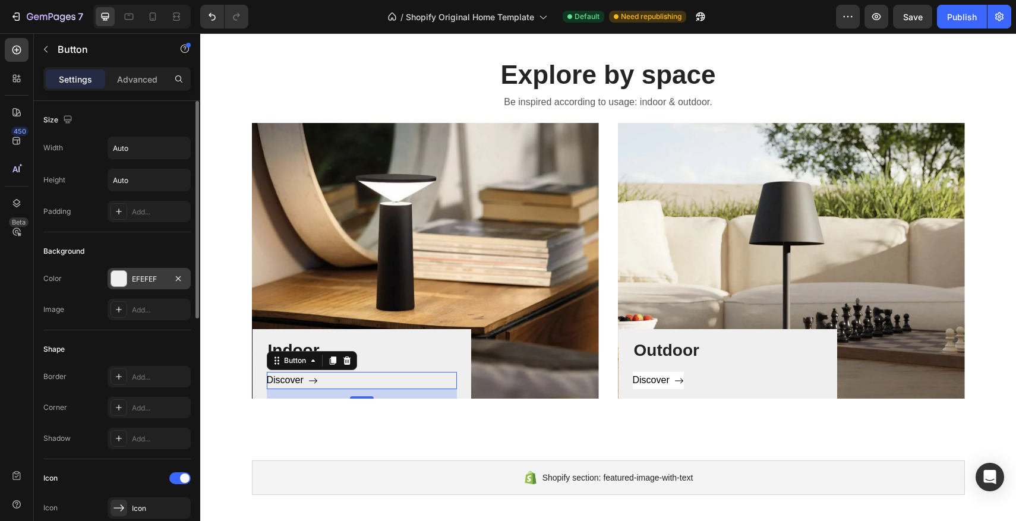
click at [118, 279] on div at bounding box center [118, 278] width 15 height 15
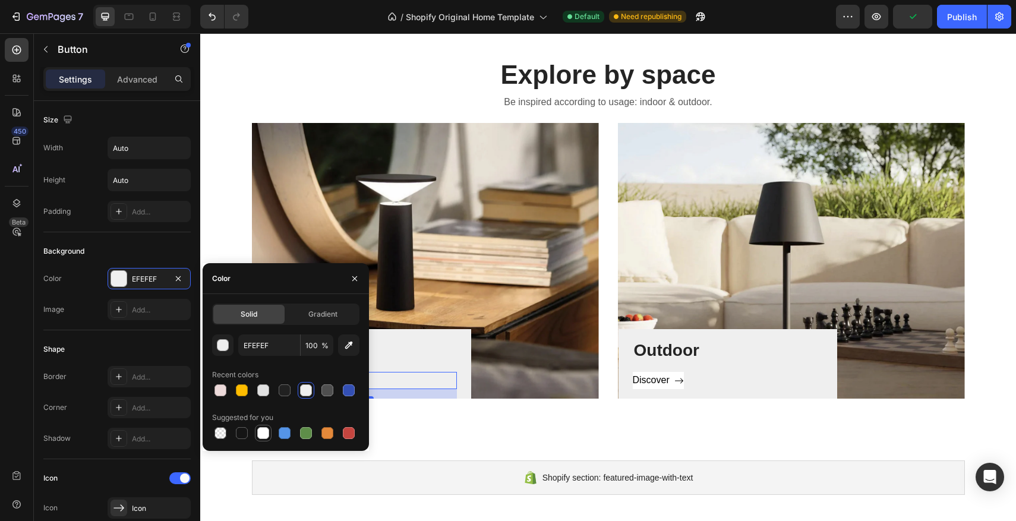
click at [269, 432] on div at bounding box center [263, 433] width 12 height 12
type input "FFFFFF"
click at [449, 401] on div "Explore by space Heading Be inspired according to usage: indoor & outdoor. Text…" at bounding box center [608, 227] width 816 height 437
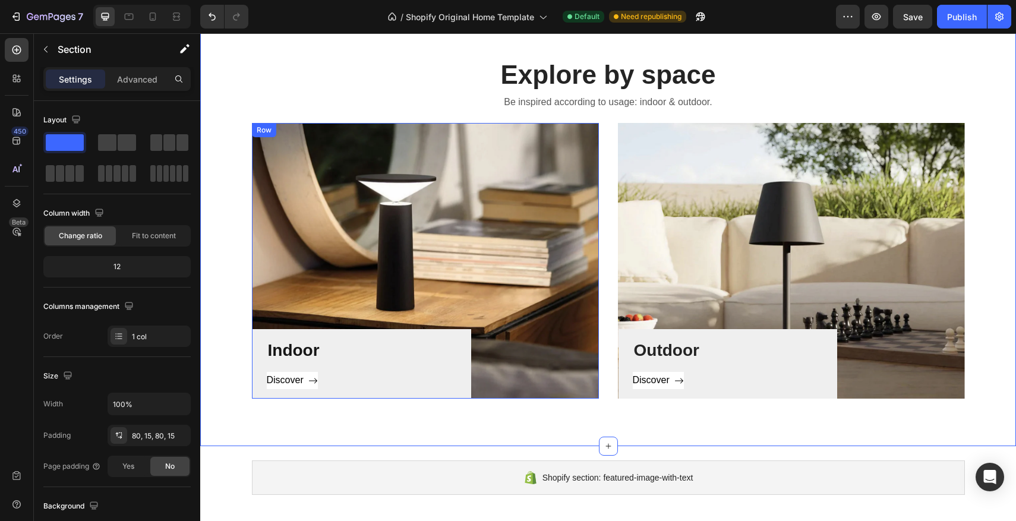
click at [421, 395] on div "Discover Button" at bounding box center [362, 385] width 190 height 27
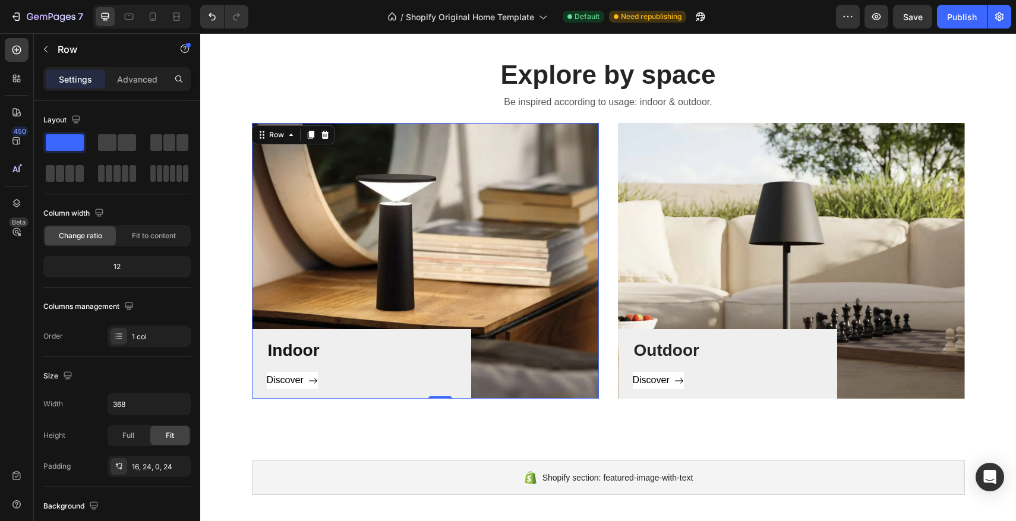
click at [439, 391] on div "Indoor Heading Discover Button Row 0" at bounding box center [362, 364] width 219 height 70
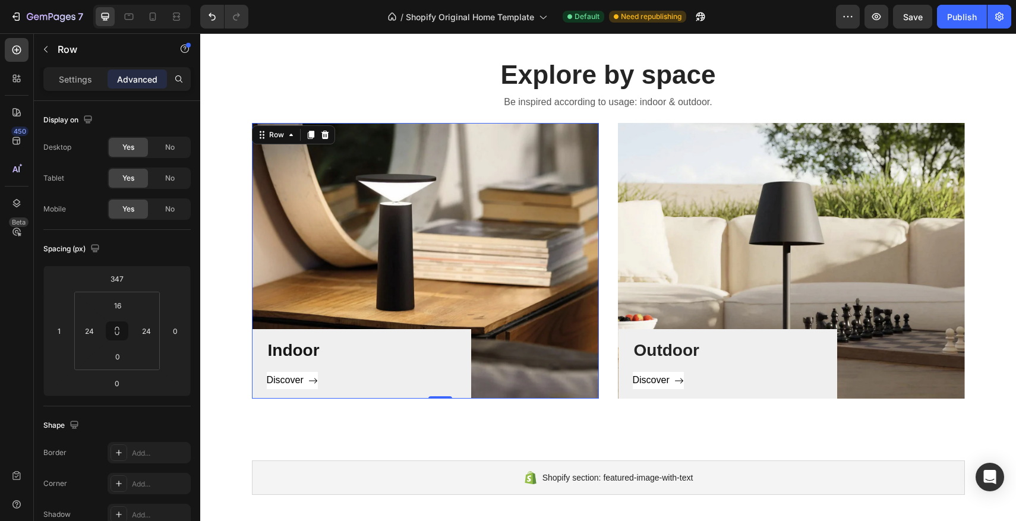
drag, startPoint x: 442, startPoint y: 396, endPoint x: 429, endPoint y: 393, distance: 14.1
click at [442, 390] on div "Indoor Heading Discover Button Row 0" at bounding box center [362, 364] width 219 height 70
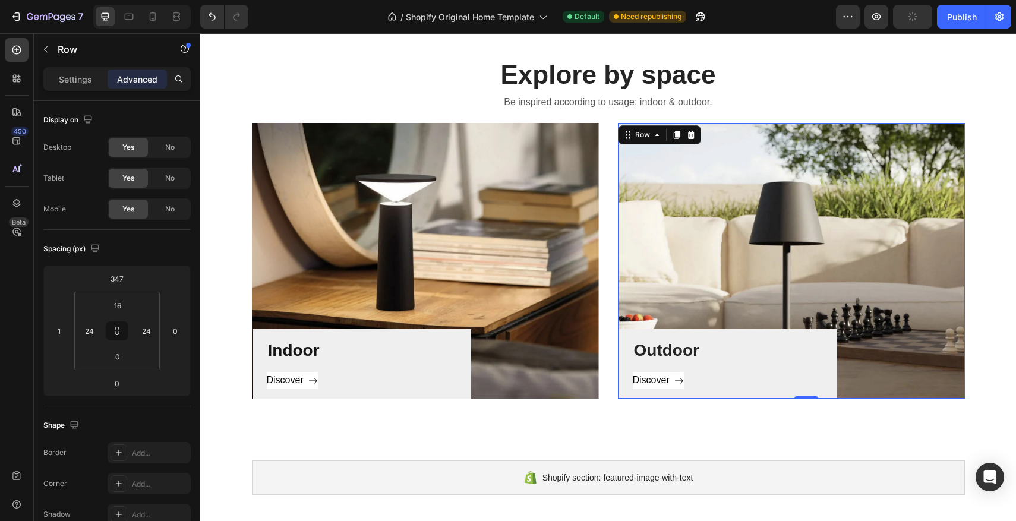
click at [702, 395] on div "Discover Button" at bounding box center [728, 385] width 190 height 27
drag, startPoint x: 805, startPoint y: 398, endPoint x: 267, endPoint y: 367, distance: 538.8
click at [801, 390] on div "Outdoor Heading Discover Button Row 0" at bounding box center [728, 364] width 219 height 70
click at [356, 390] on div "Discover Button" at bounding box center [362, 385] width 190 height 27
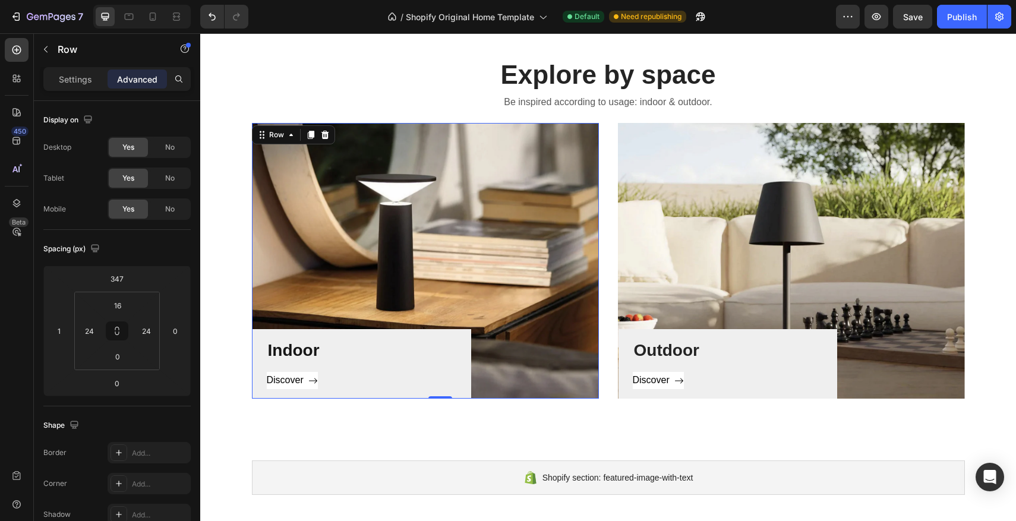
drag, startPoint x: 439, startPoint y: 398, endPoint x: 295, endPoint y: 369, distance: 146.1
click at [418, 383] on div "Indoor Heading Discover Button Row 0" at bounding box center [362, 364] width 219 height 70
click at [285, 365] on div "Indoor Heading Discover Button" at bounding box center [362, 369] width 190 height 60
click at [289, 364] on div "Indoor Heading Discover Button" at bounding box center [362, 369] width 190 height 60
click at [297, 375] on p "Discover" at bounding box center [285, 380] width 37 height 17
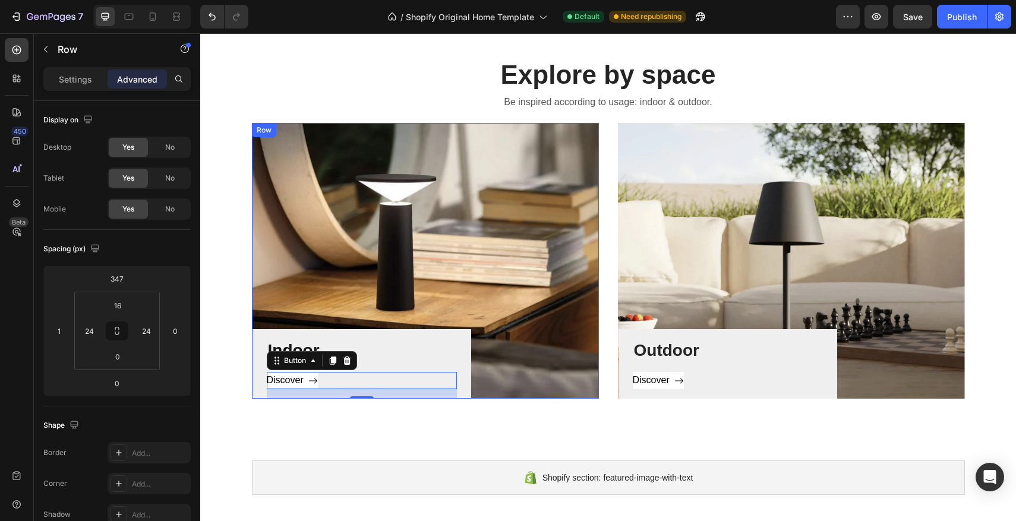
click at [375, 369] on div "Indoor Heading Discover Button 16" at bounding box center [362, 369] width 190 height 60
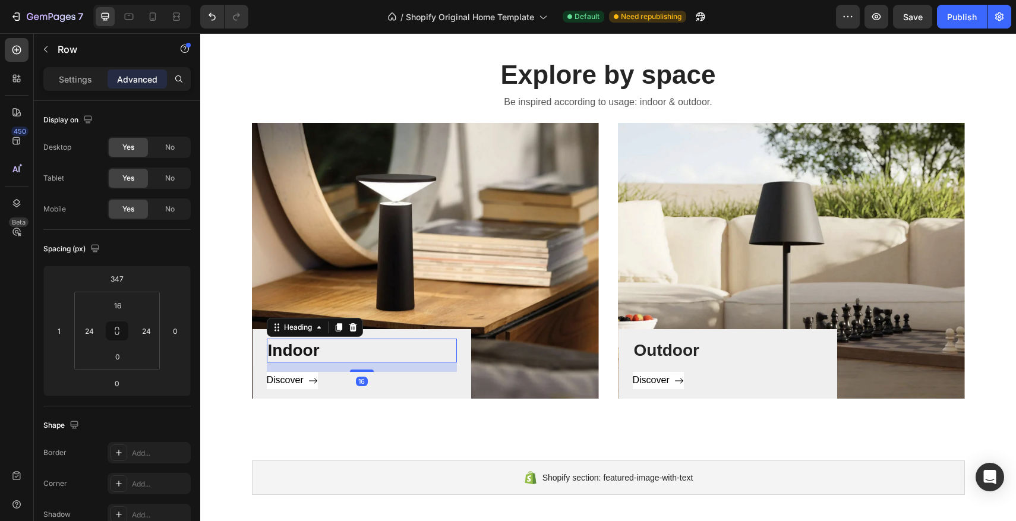
click at [339, 353] on h3 "Indoor" at bounding box center [362, 351] width 190 height 24
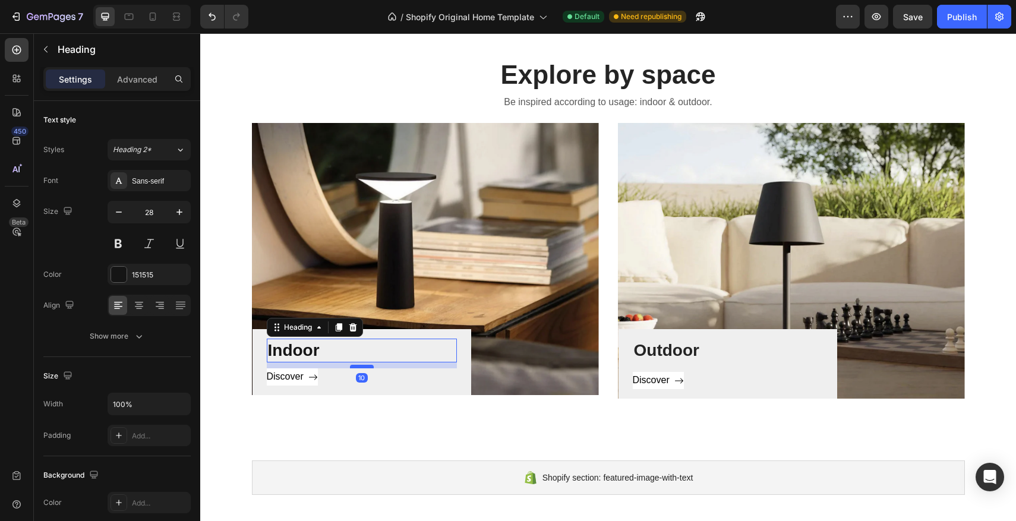
click at [363, 367] on div at bounding box center [362, 367] width 24 height 4
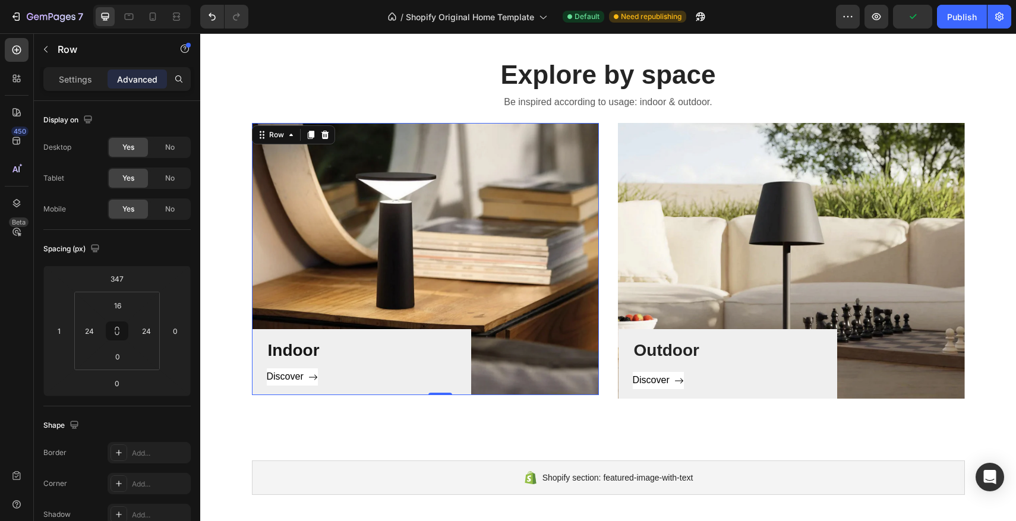
click at [426, 388] on div "Discover Button" at bounding box center [362, 382] width 190 height 27
drag, startPoint x: 442, startPoint y: 395, endPoint x: 440, endPoint y: 387, distance: 7.8
click at [442, 388] on div "Indoor Heading Discover Button Row 0" at bounding box center [362, 362] width 219 height 66
click at [698, 366] on div "Outdoor Heading Discover Button" at bounding box center [728, 369] width 190 height 60
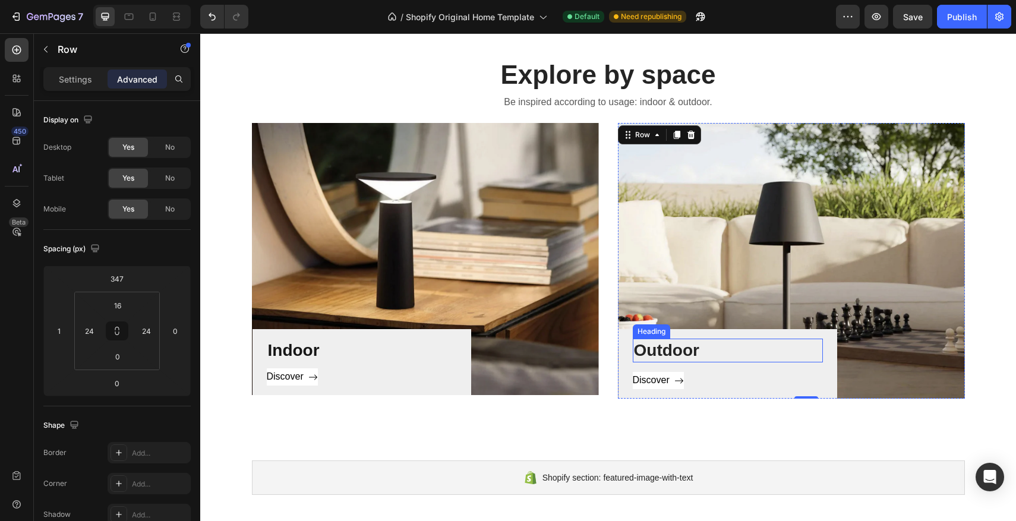
click at [666, 357] on h3 "Outdoor" at bounding box center [728, 351] width 190 height 24
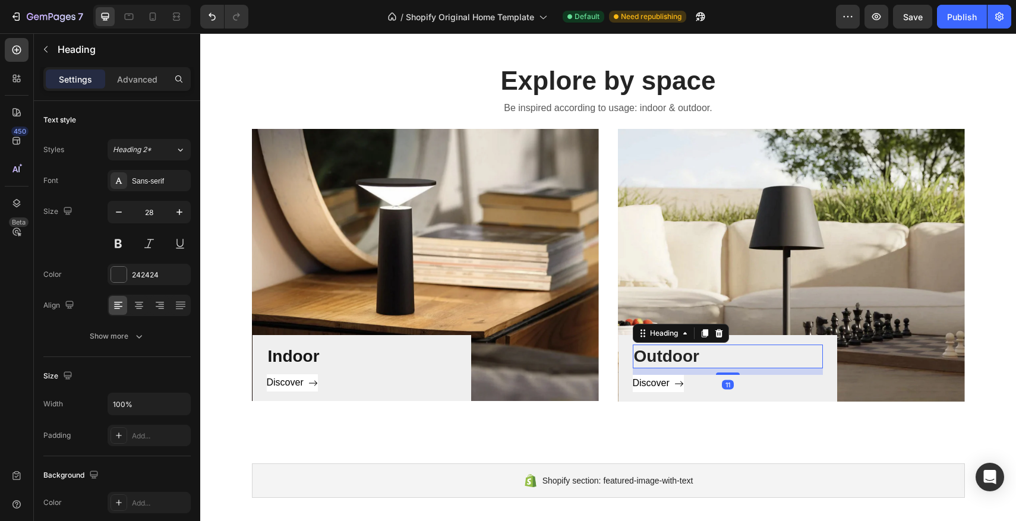
scroll to position [715, 0]
click at [728, 368] on div "11" at bounding box center [728, 368] width 190 height 0
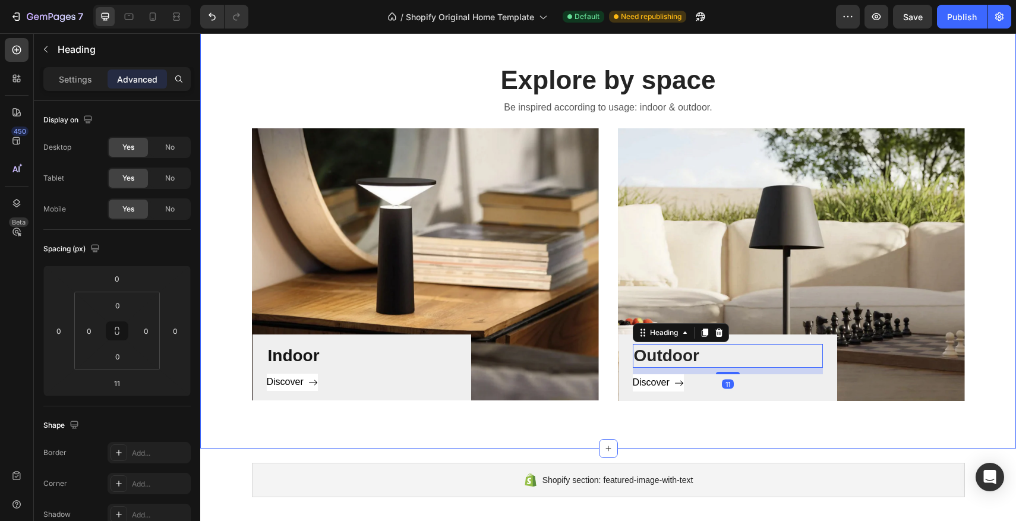
click at [610, 412] on div "Explore by space Heading Be inspired according to usage: indoor & outdoor. Text…" at bounding box center [608, 231] width 816 height 434
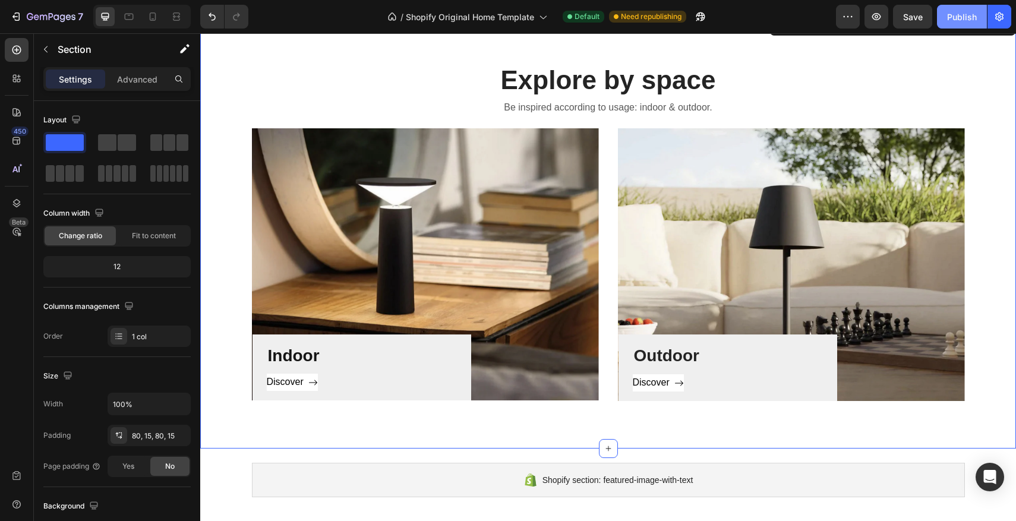
click at [956, 21] on div "Publish" at bounding box center [962, 17] width 30 height 12
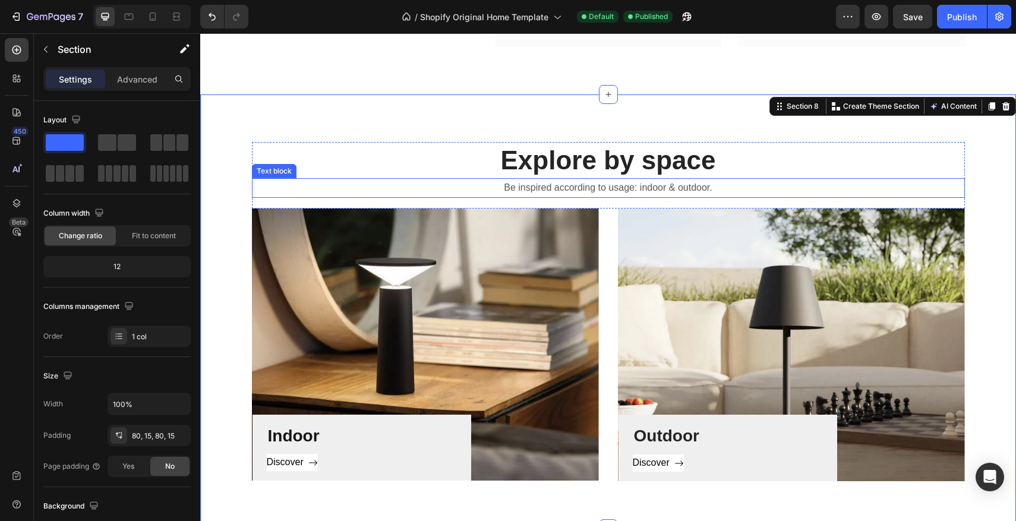
scroll to position [692, 0]
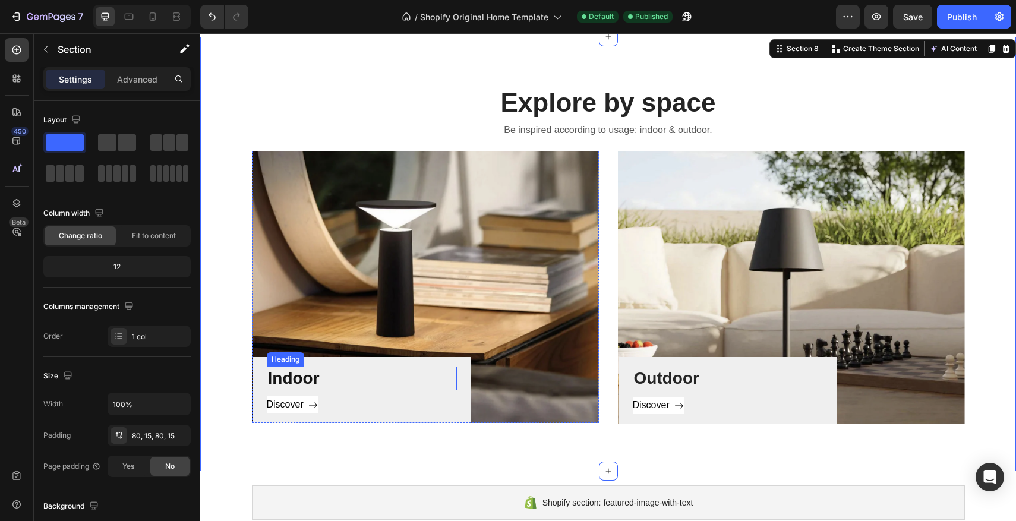
click at [415, 371] on h3 "Indoor" at bounding box center [362, 379] width 190 height 24
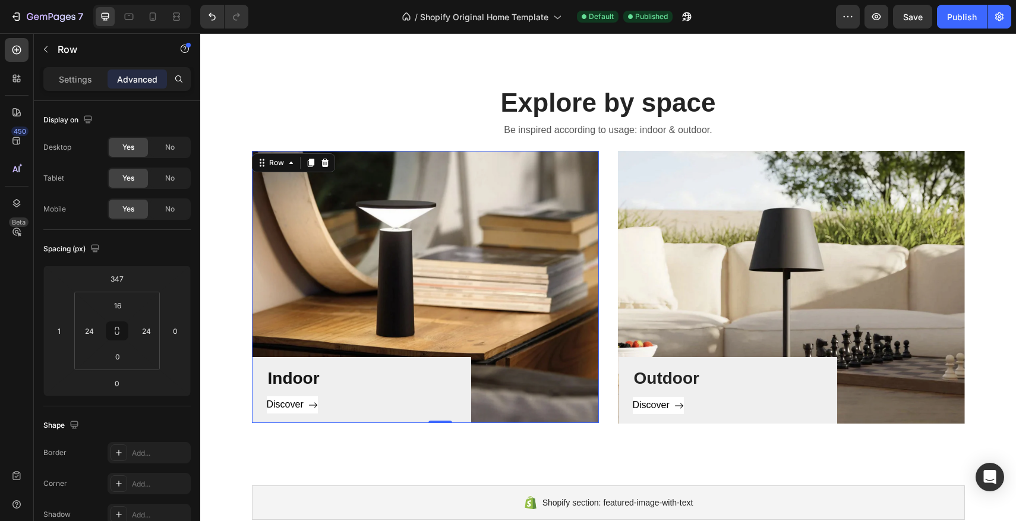
click at [470, 366] on div "Indoor Heading Discover Button Row 0" at bounding box center [362, 390] width 219 height 66
click at [70, 74] on p "Settings" at bounding box center [75, 79] width 33 height 12
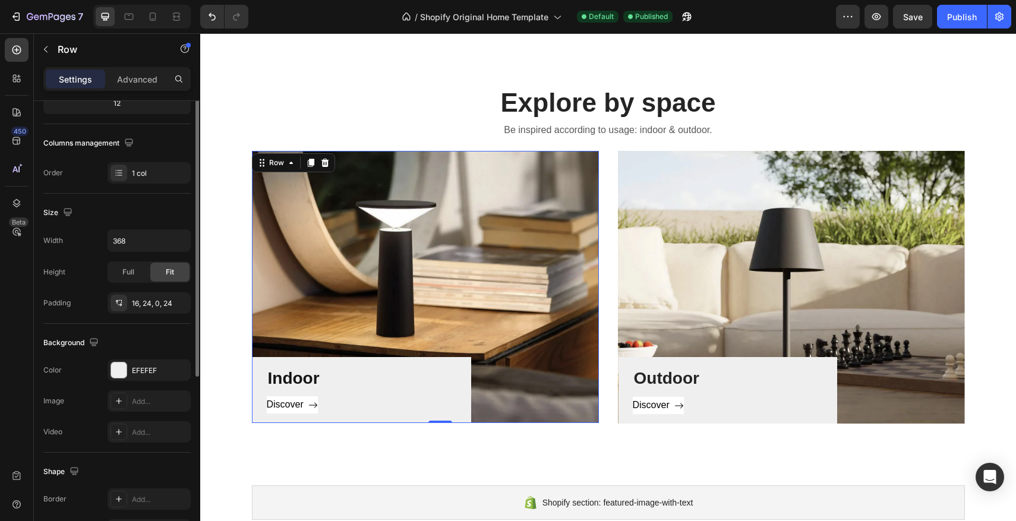
scroll to position [244, 0]
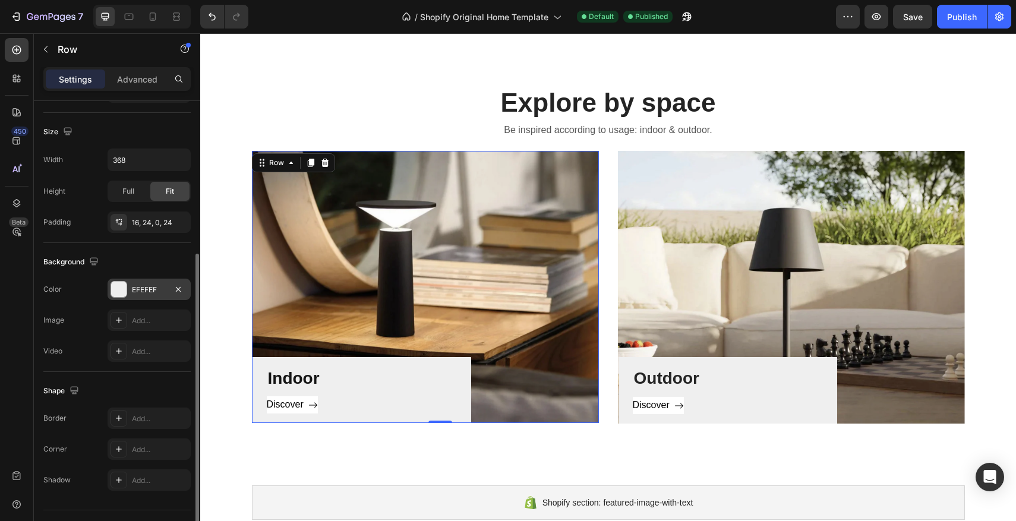
click at [116, 291] on div at bounding box center [118, 289] width 15 height 15
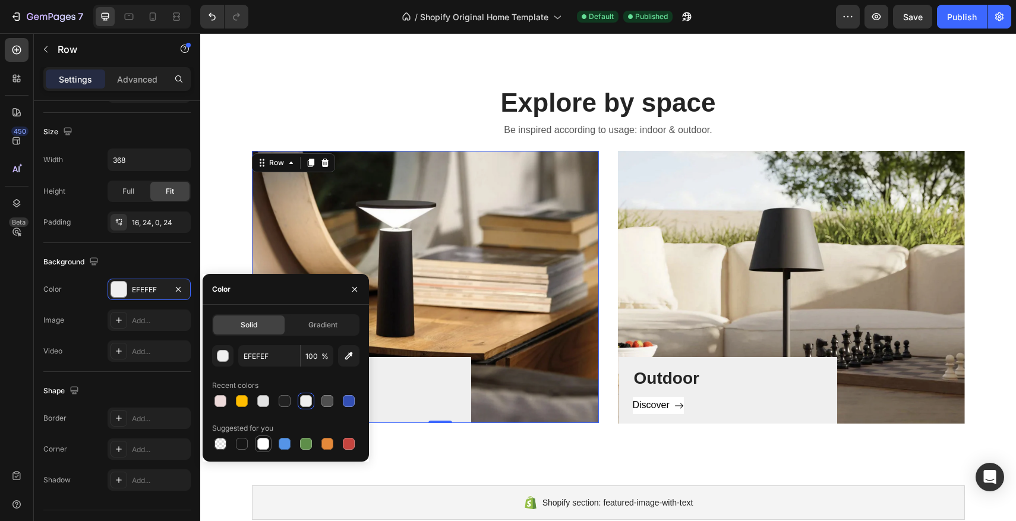
click at [266, 442] on div at bounding box center [263, 444] width 12 height 12
type input "FFFFFF"
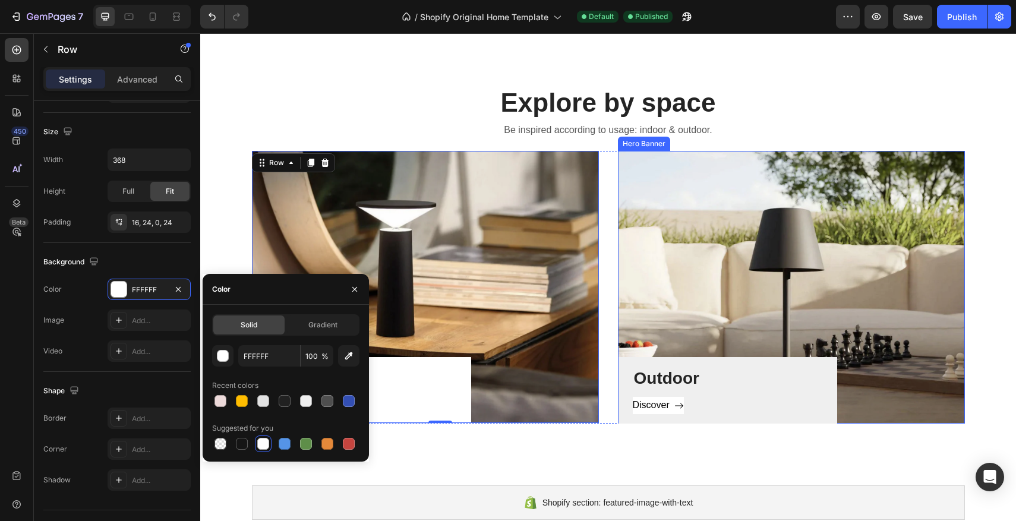
click at [706, 304] on div "Outdoor Heading Discover Button Row" at bounding box center [791, 287] width 347 height 273
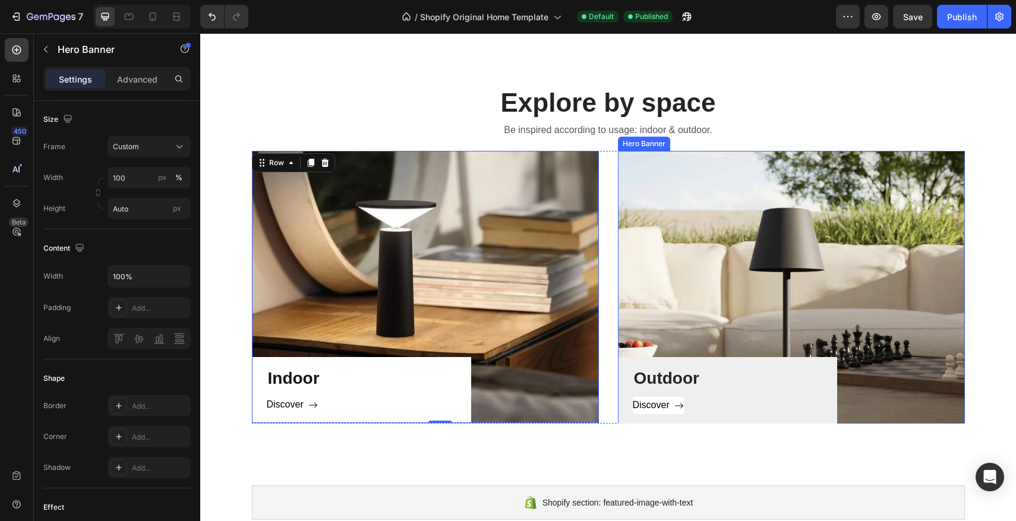
scroll to position [0, 0]
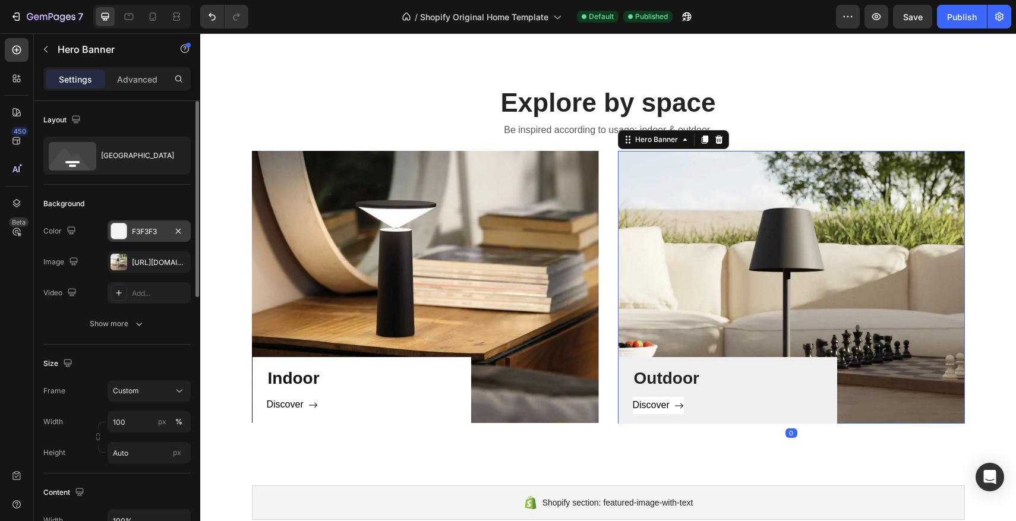
click at [118, 231] on div at bounding box center [118, 230] width 15 height 15
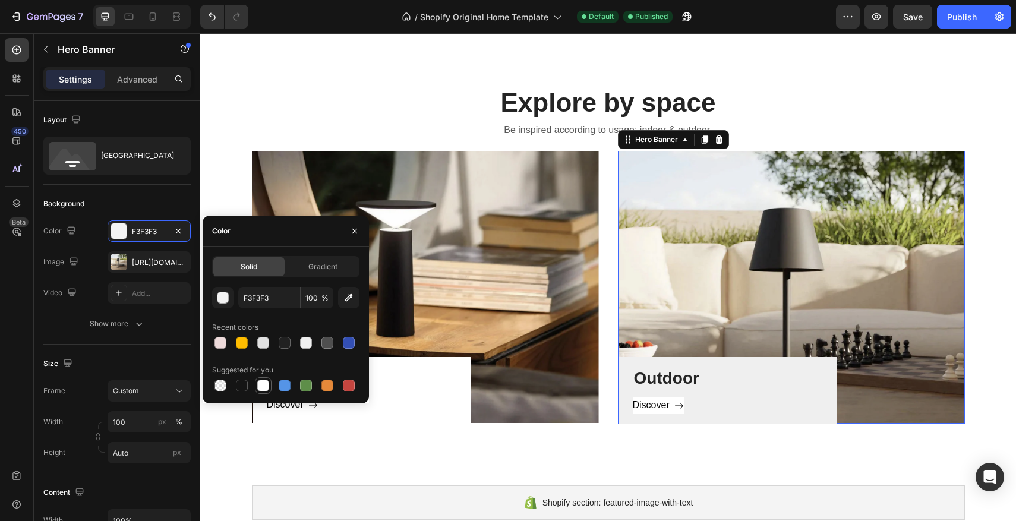
click at [263, 389] on div at bounding box center [263, 386] width 12 height 12
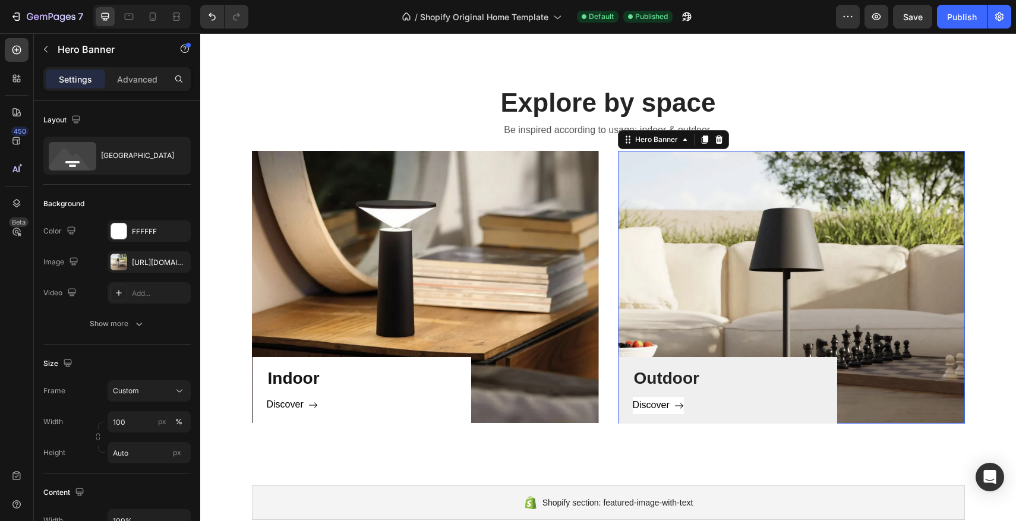
click at [841, 217] on div "Outdoor Heading Discover Button Row" at bounding box center [791, 287] width 347 height 273
click at [119, 241] on div "FFFFFF" at bounding box center [149, 231] width 83 height 21
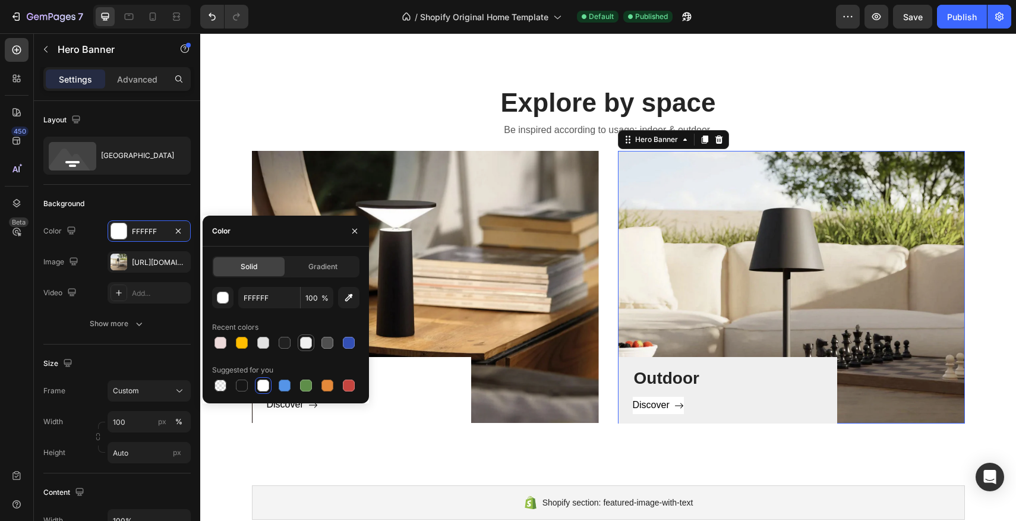
click at [310, 347] on div at bounding box center [306, 343] width 12 height 12
click at [265, 388] on div at bounding box center [263, 386] width 12 height 12
type input "FFFFFF"
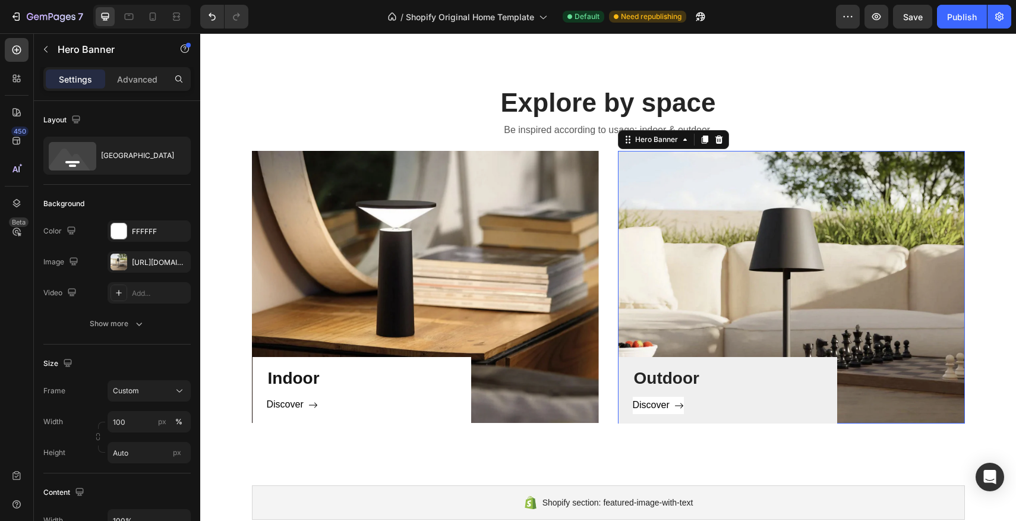
click at [777, 283] on div "Outdoor Heading Discover Button Row" at bounding box center [791, 287] width 347 height 273
click at [753, 379] on h3 "Outdoor" at bounding box center [728, 379] width 190 height 24
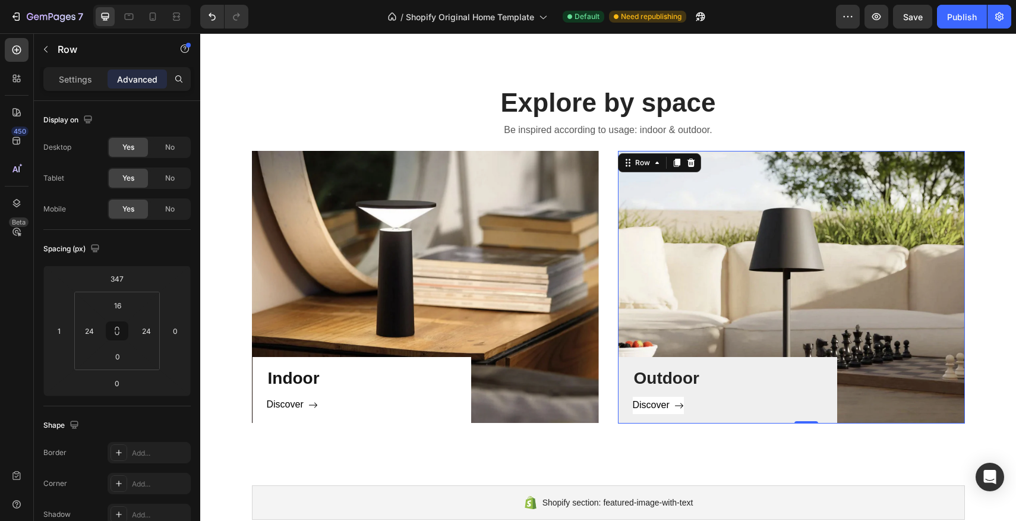
click at [801, 361] on div "Outdoor Heading Discover Button Row 0" at bounding box center [728, 390] width 219 height 67
click at [58, 82] on div "Settings" at bounding box center [75, 79] width 59 height 19
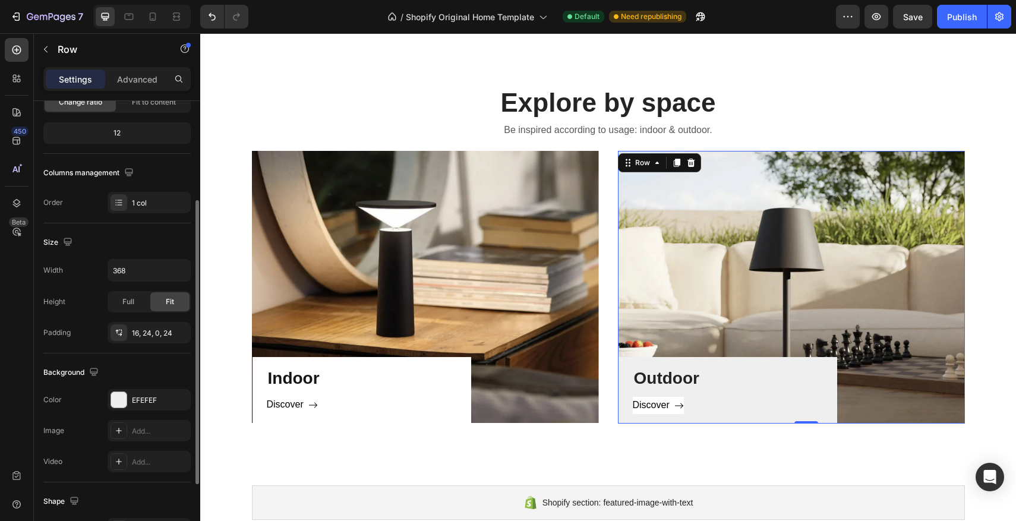
scroll to position [149, 0]
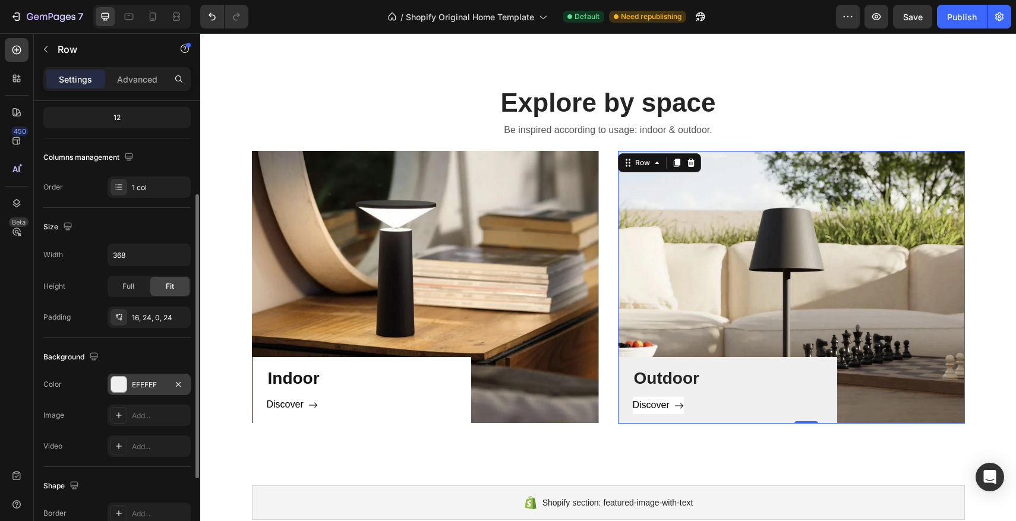
click at [123, 383] on div at bounding box center [118, 384] width 15 height 15
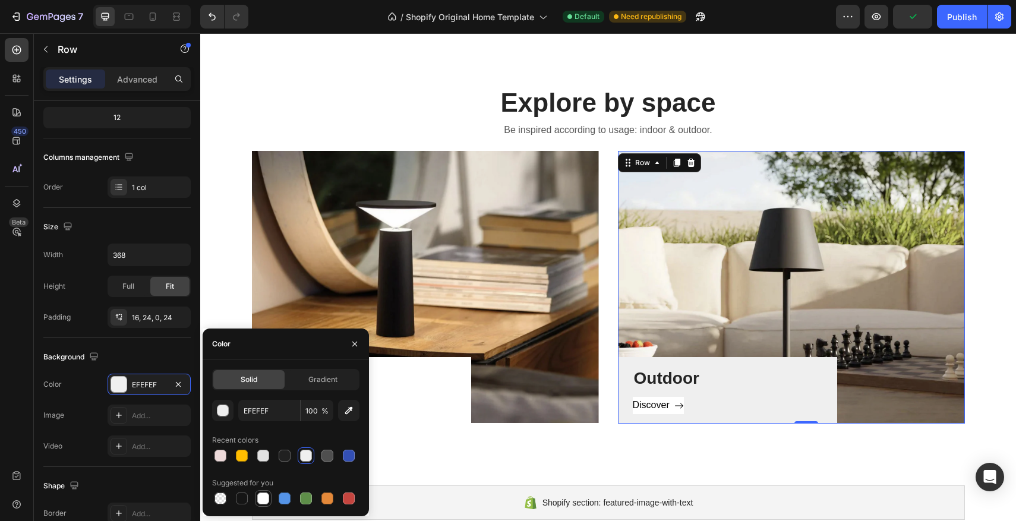
click at [264, 498] on div at bounding box center [263, 499] width 12 height 12
type input "FFFFFF"
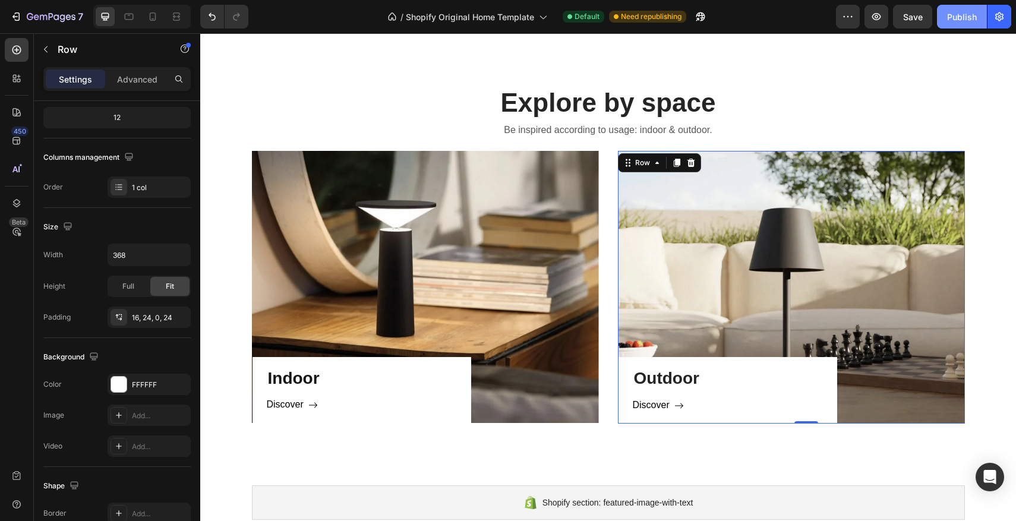
click at [950, 22] on div "Publish" at bounding box center [962, 17] width 30 height 12
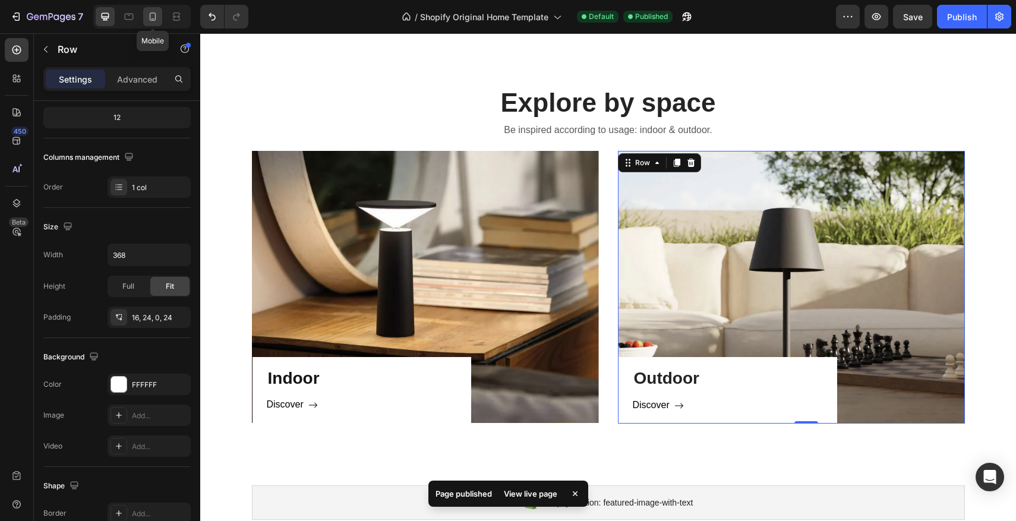
click at [152, 9] on div at bounding box center [152, 16] width 19 height 19
type input "251"
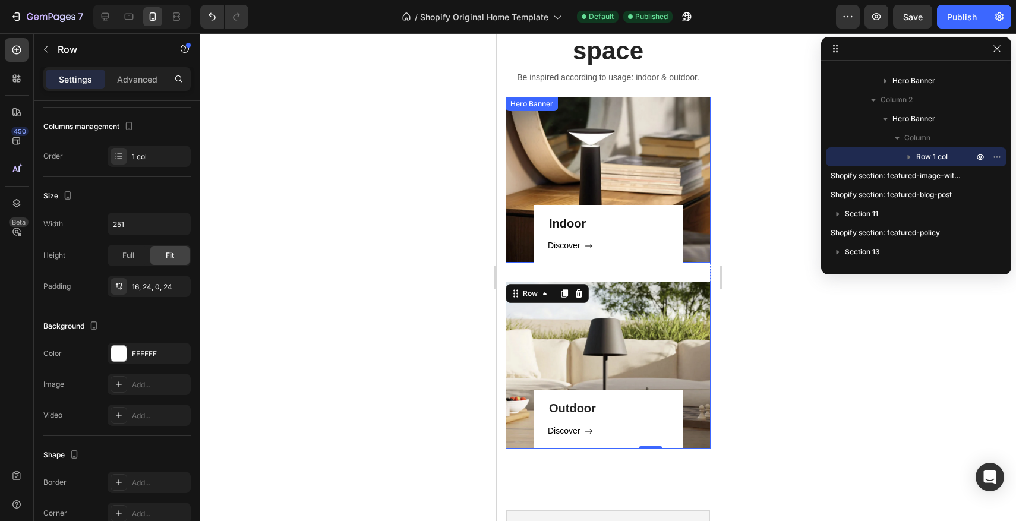
scroll to position [695, 0]
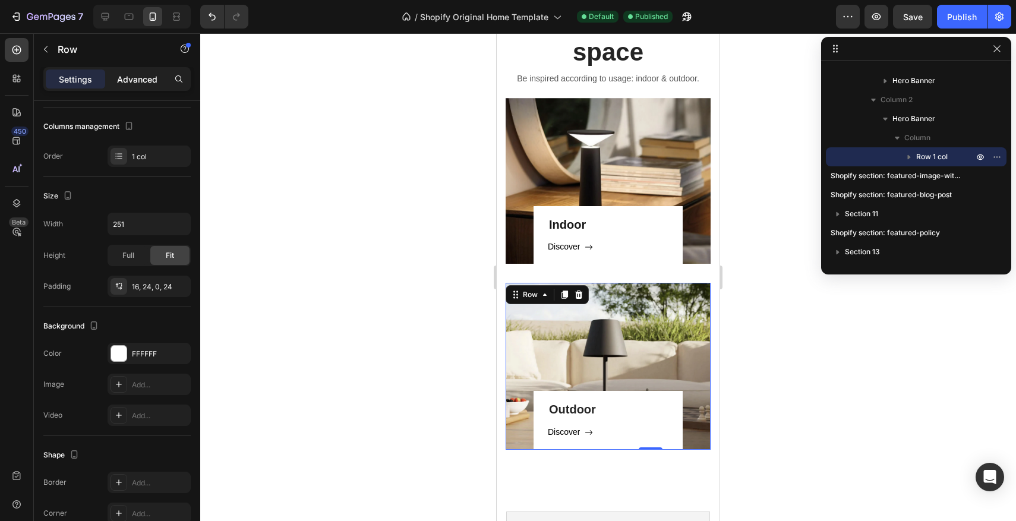
click at [132, 84] on p "Advanced" at bounding box center [137, 79] width 40 height 12
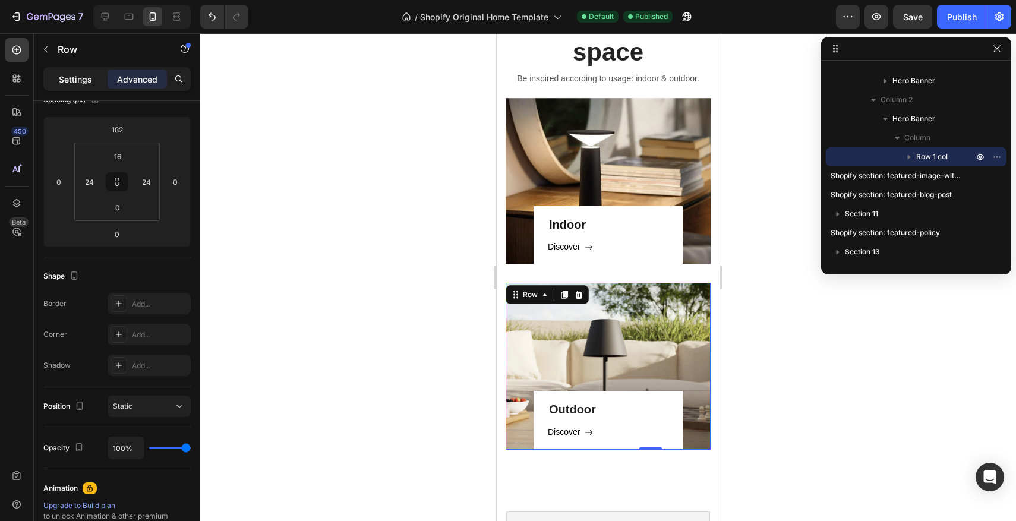
click at [84, 80] on p "Settings" at bounding box center [75, 79] width 33 height 12
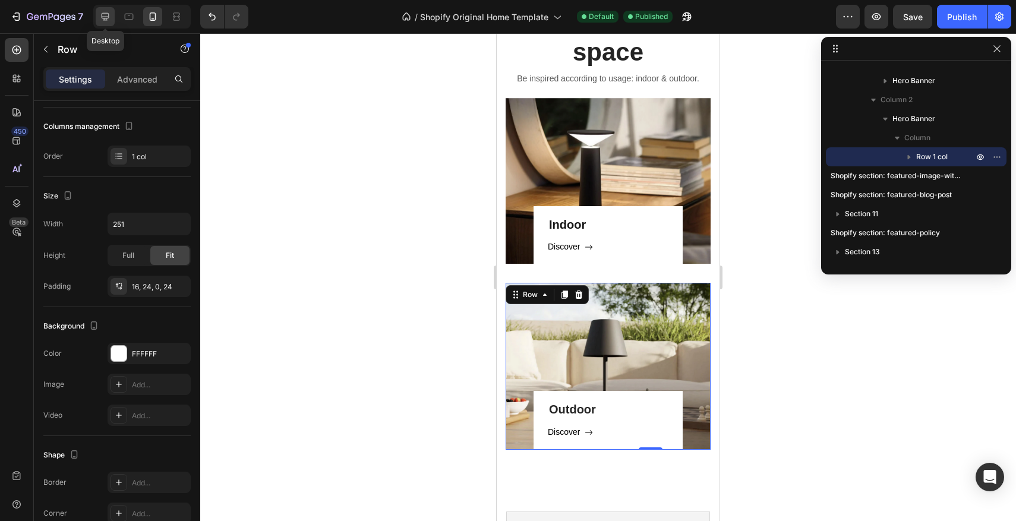
click at [110, 12] on icon at bounding box center [105, 17] width 12 height 12
type input "368"
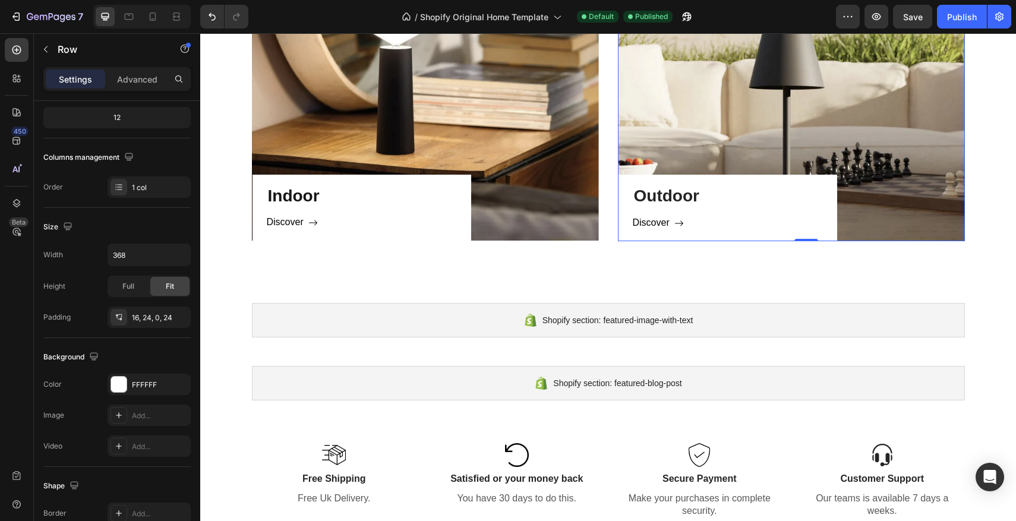
scroll to position [956, 0]
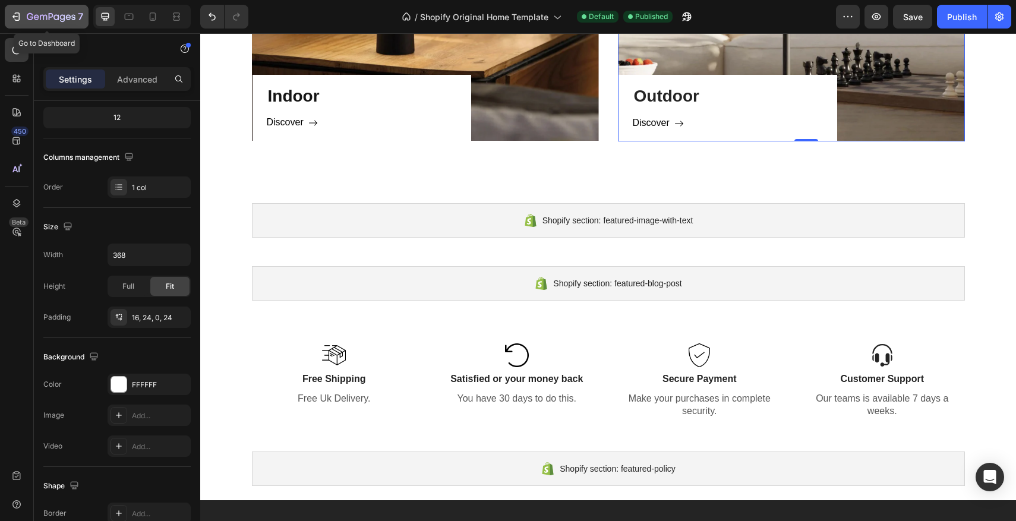
click at [39, 17] on icon "button" at bounding box center [36, 16] width 5 height 5
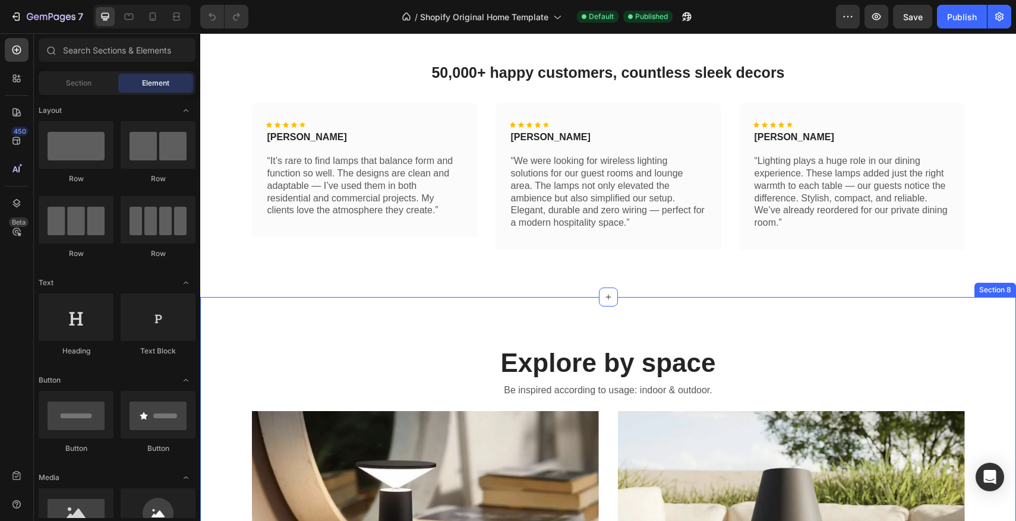
scroll to position [512, 0]
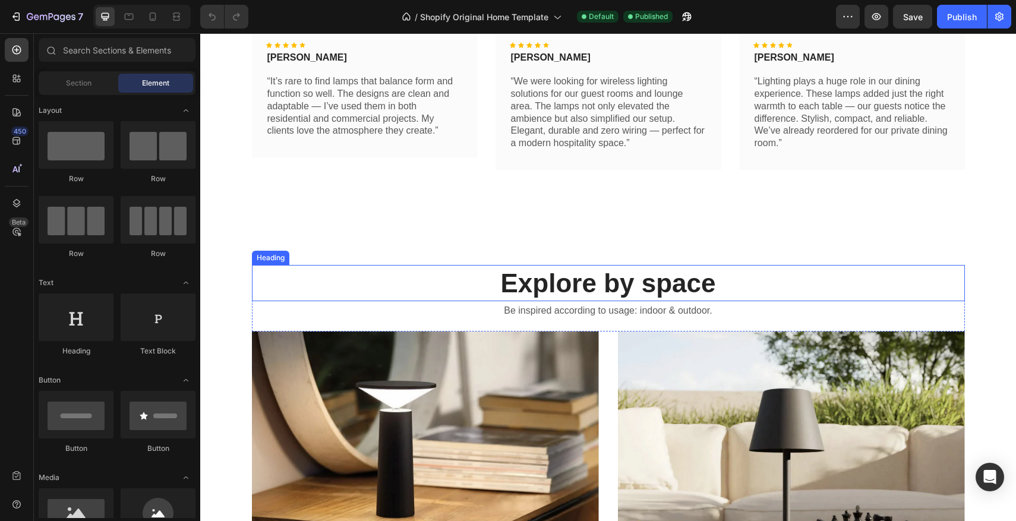
click at [471, 273] on h2 "Explore by space" at bounding box center [608, 283] width 713 height 36
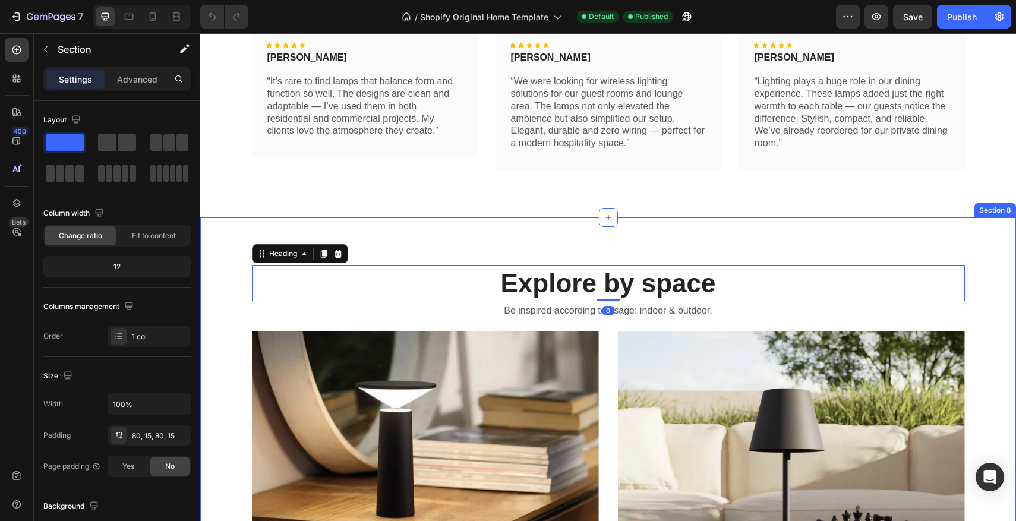
click at [606, 247] on div "Explore by space Heading 0 Be inspired according to usage: indoor & outdoor. Te…" at bounding box center [608, 435] width 816 height 434
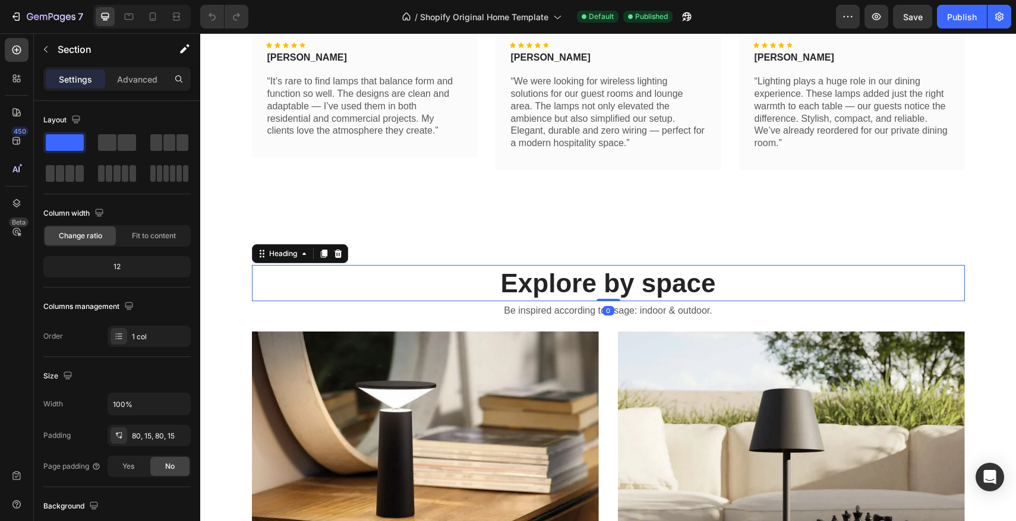
click at [690, 276] on h2 "Explore by space" at bounding box center [608, 283] width 713 height 36
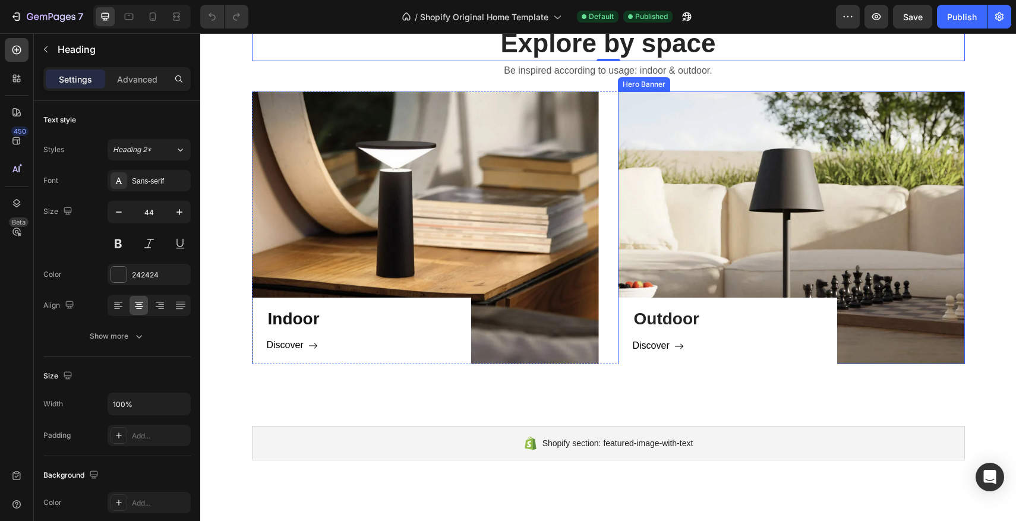
scroll to position [755, 0]
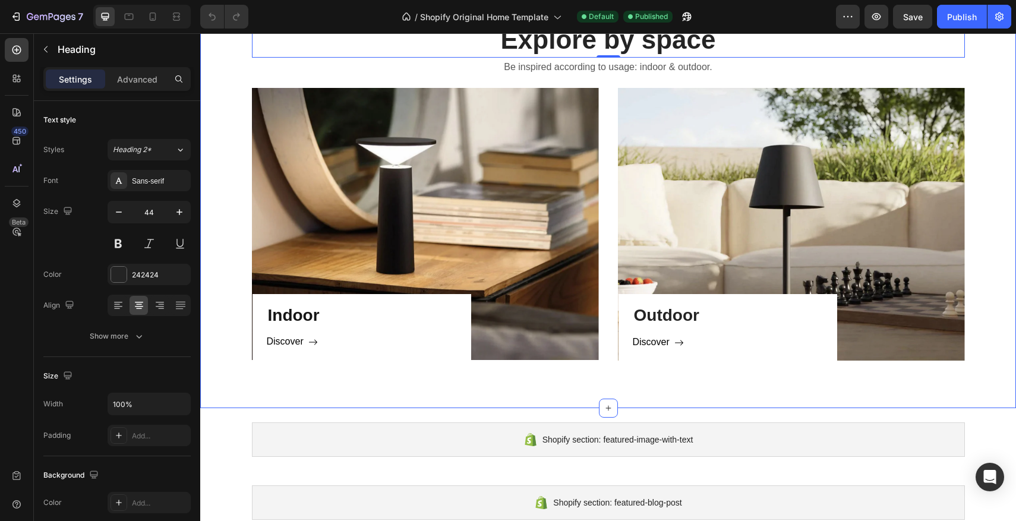
click at [621, 374] on div "Explore by space Heading 0 Be inspired according to usage: indoor & outdoor. Te…" at bounding box center [608, 191] width 816 height 434
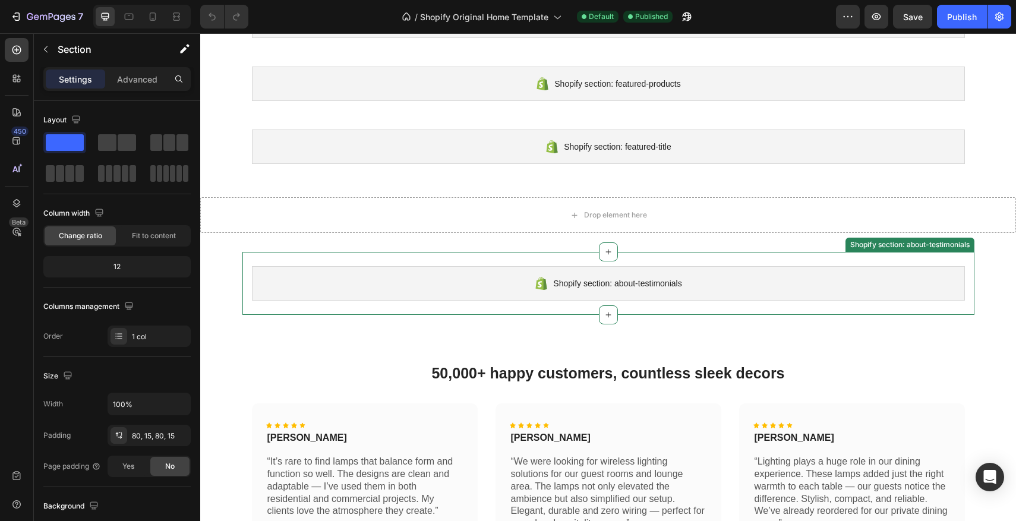
scroll to position [133, 0]
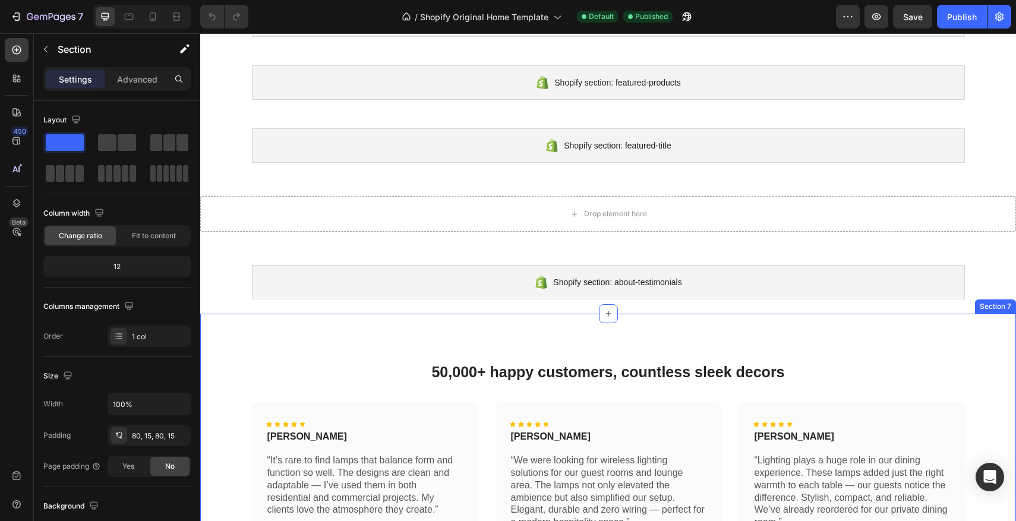
click at [606, 352] on div "50,000+ happy customers, countless sleek decors Heading Row Icon Icon Icon Icon…" at bounding box center [608, 455] width 816 height 283
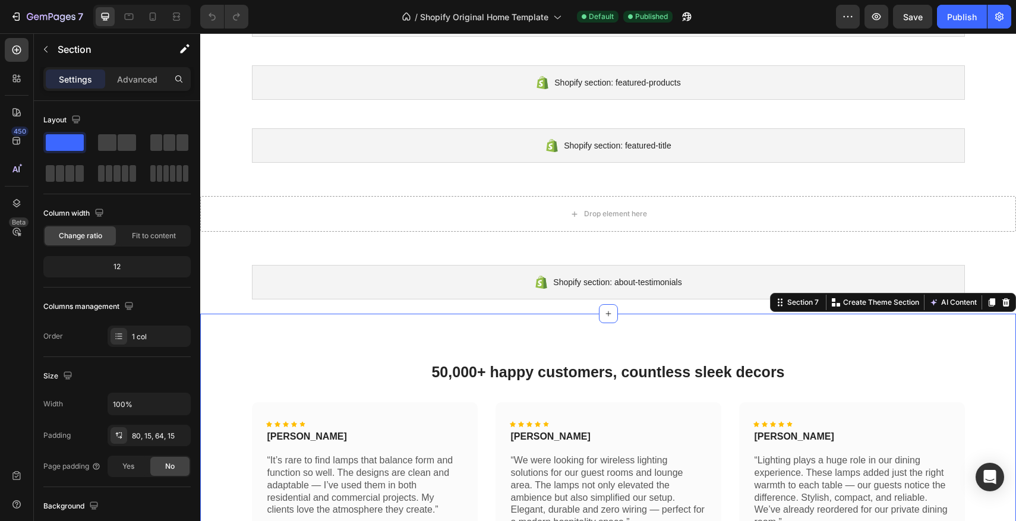
click at [607, 352] on div "50,000+ happy customers, countless sleek decors Heading Row Icon Icon Icon Icon…" at bounding box center [608, 455] width 816 height 283
click at [617, 367] on strong "50,000+ happy customers, countless sleek decors" at bounding box center [608, 372] width 353 height 17
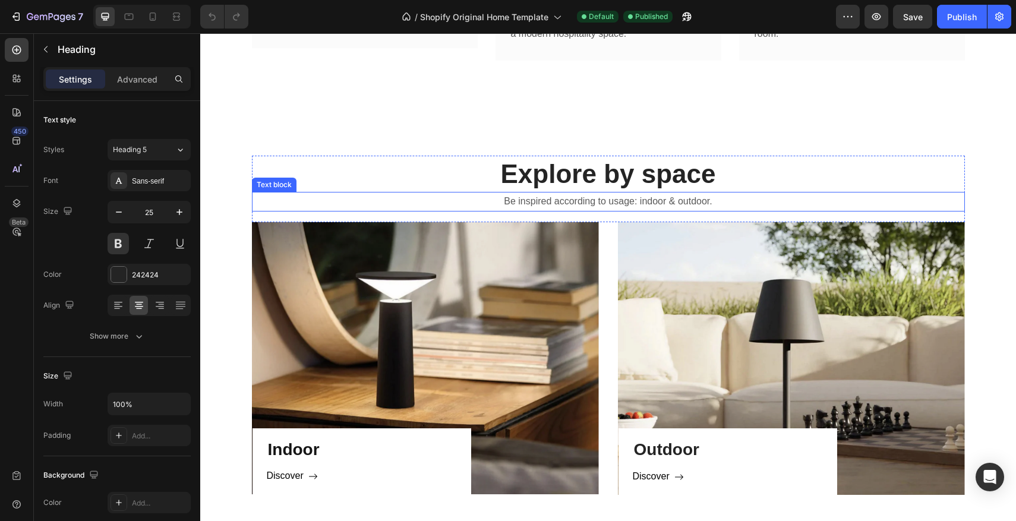
scroll to position [640, 0]
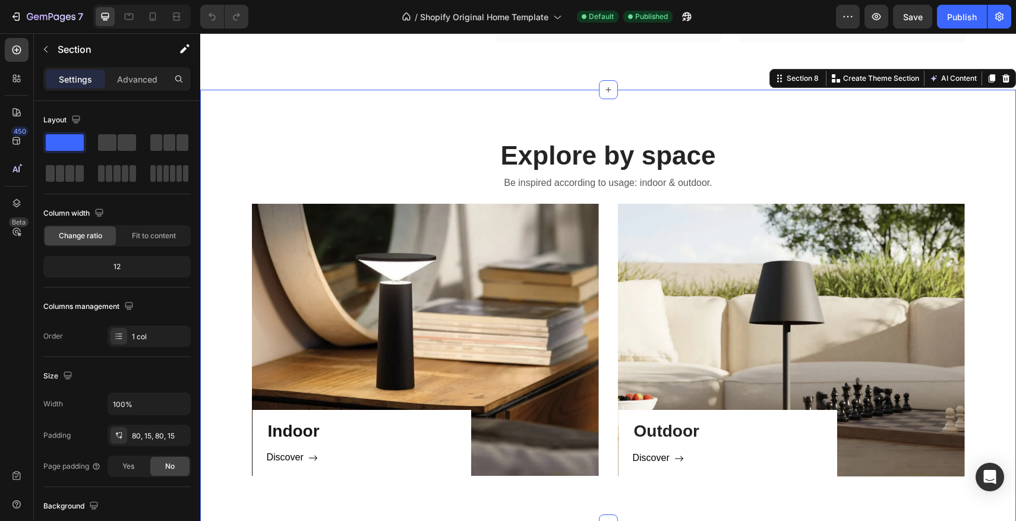
click at [643, 112] on div "Explore by space Heading Be inspired according to usage: indoor & outdoor. Text…" at bounding box center [608, 307] width 816 height 434
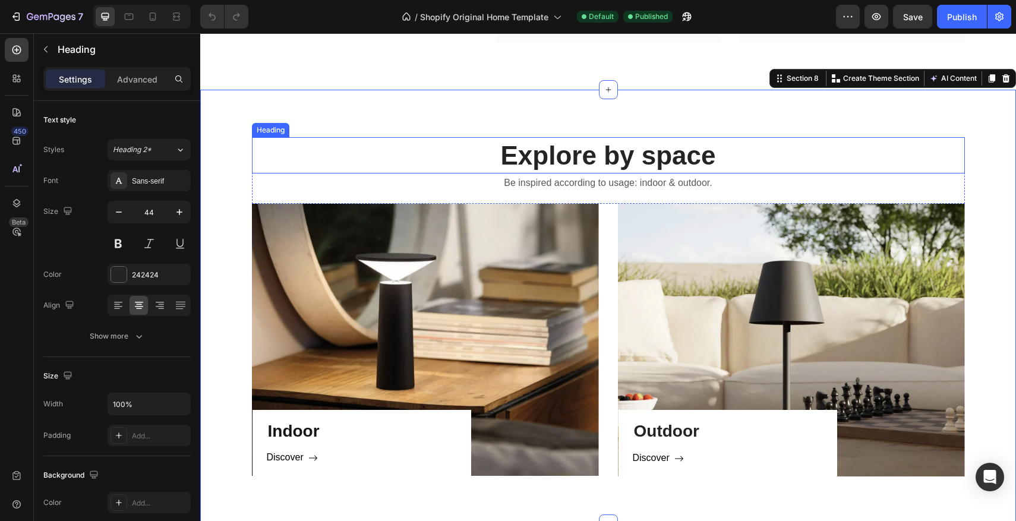
click at [623, 153] on h2 "Explore by space" at bounding box center [608, 155] width 713 height 36
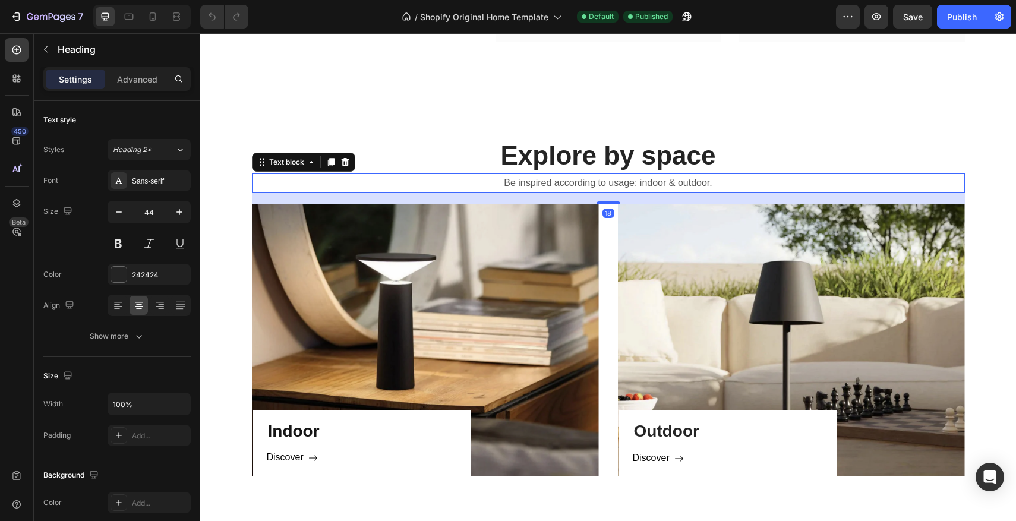
click at [641, 181] on p "Be inspired according to usage: indoor & outdoor." at bounding box center [608, 183] width 711 height 17
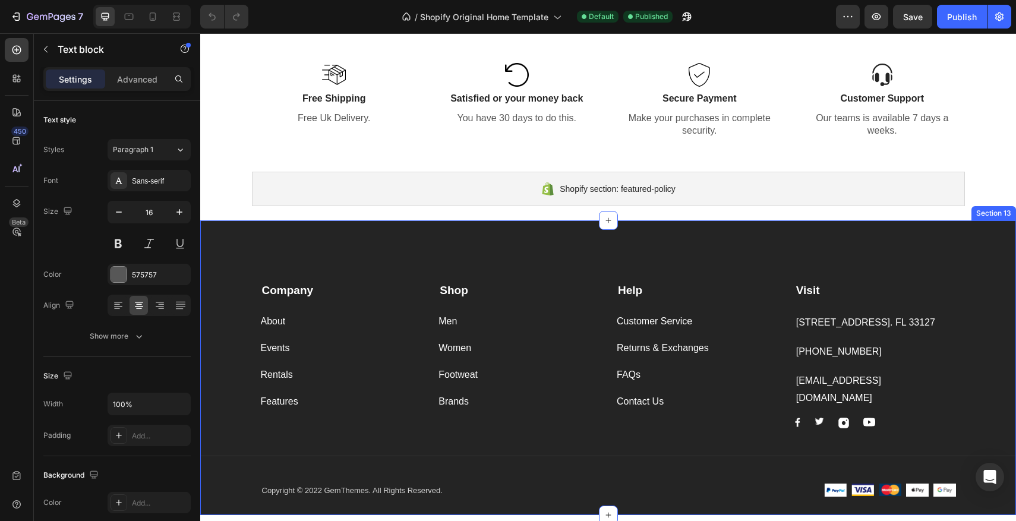
scroll to position [1255, 0]
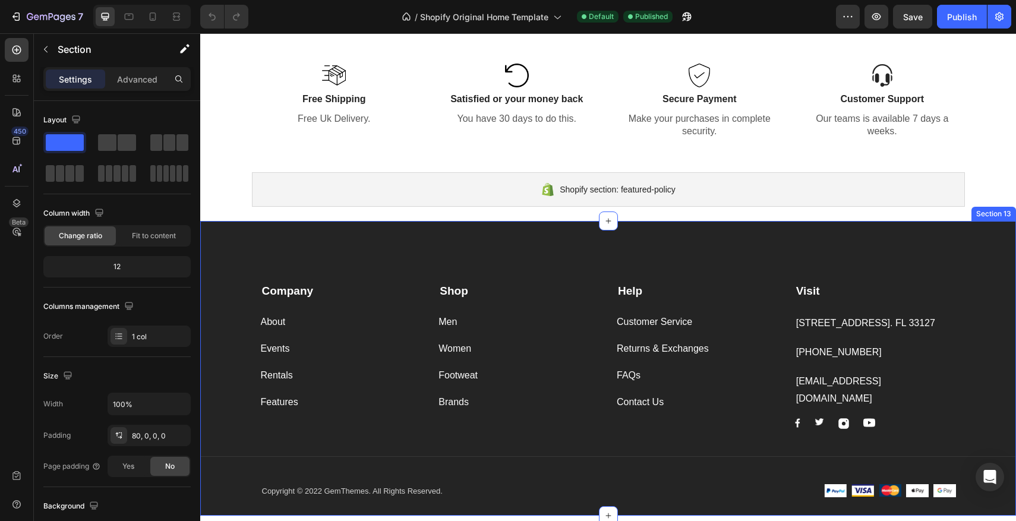
click at [954, 233] on div "Company Text block About Button Events Button Rentals Button Features Button Sh…" at bounding box center [608, 368] width 816 height 295
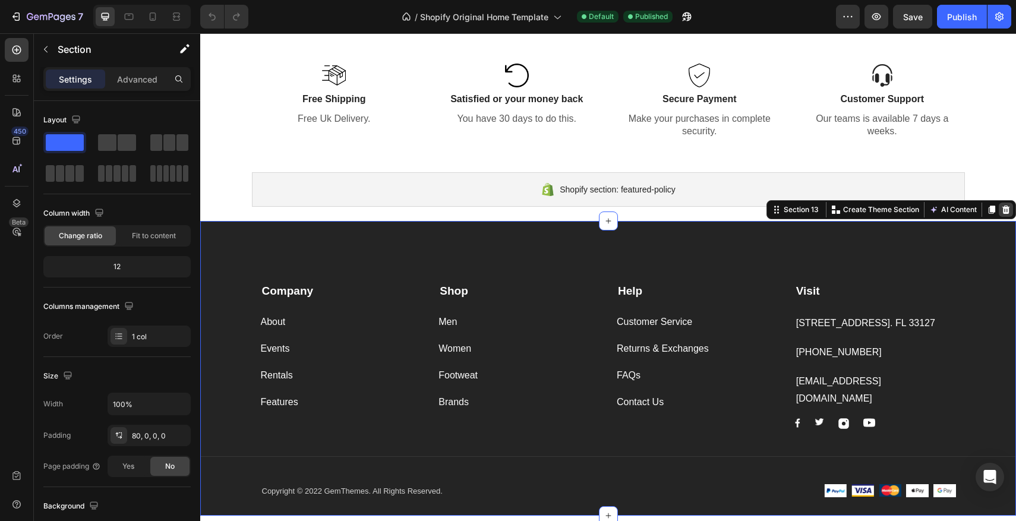
click at [1009, 204] on div at bounding box center [1006, 210] width 14 height 14
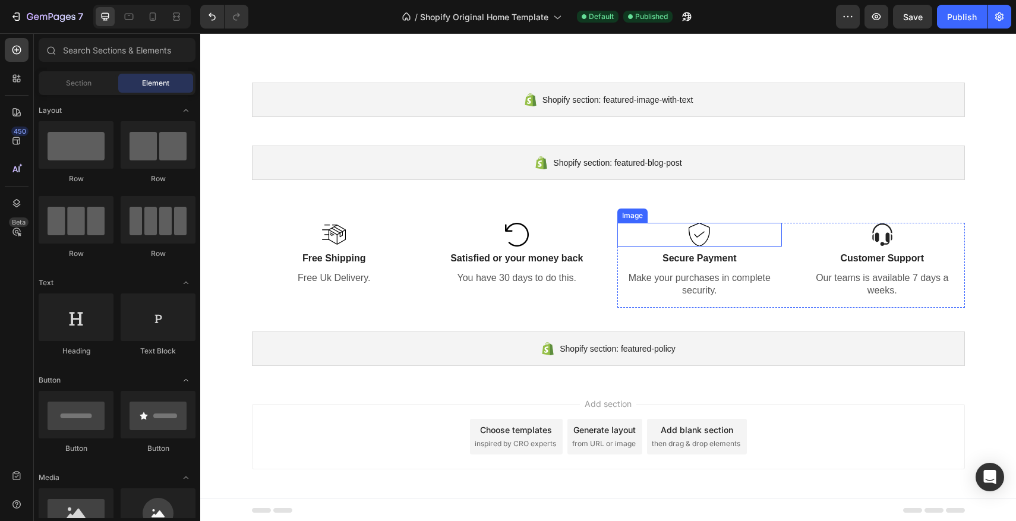
scroll to position [1097, 0]
click at [966, 14] on div "Publish" at bounding box center [962, 17] width 30 height 12
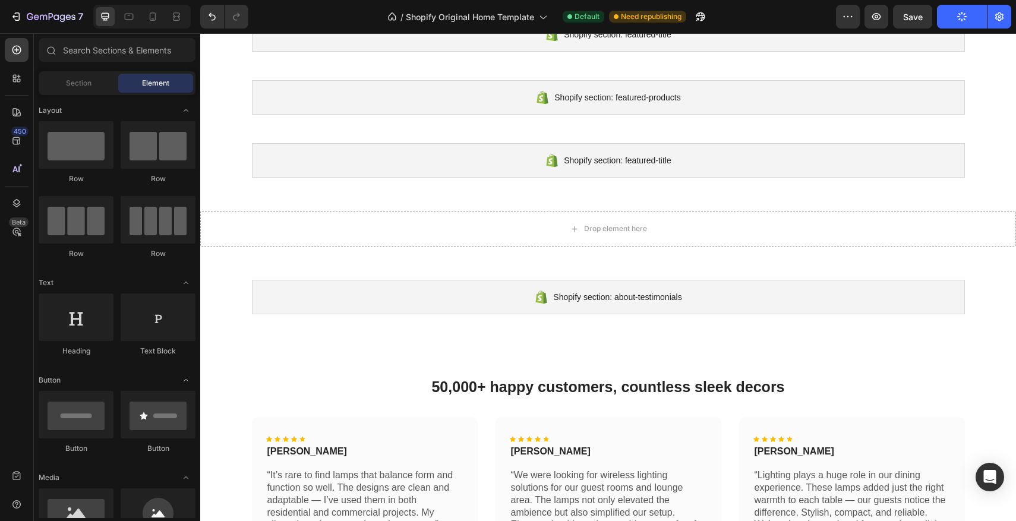
scroll to position [126, 0]
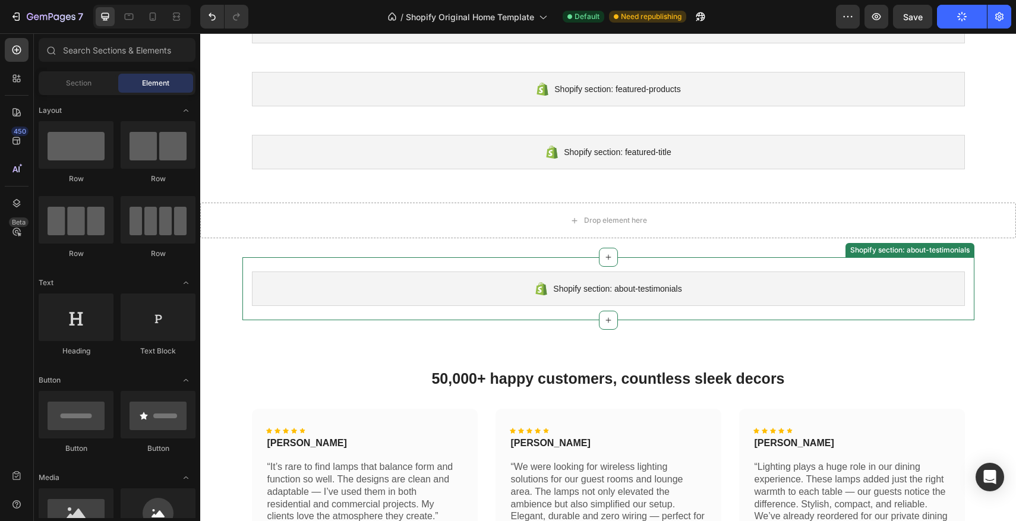
click at [826, 286] on div "Shopify section: about-testimonials" at bounding box center [608, 289] width 713 height 34
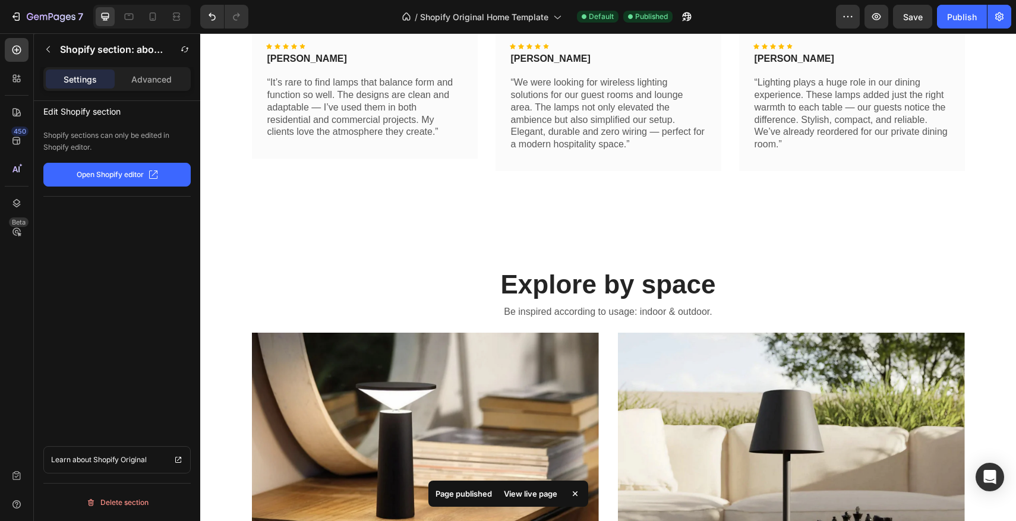
scroll to position [517, 0]
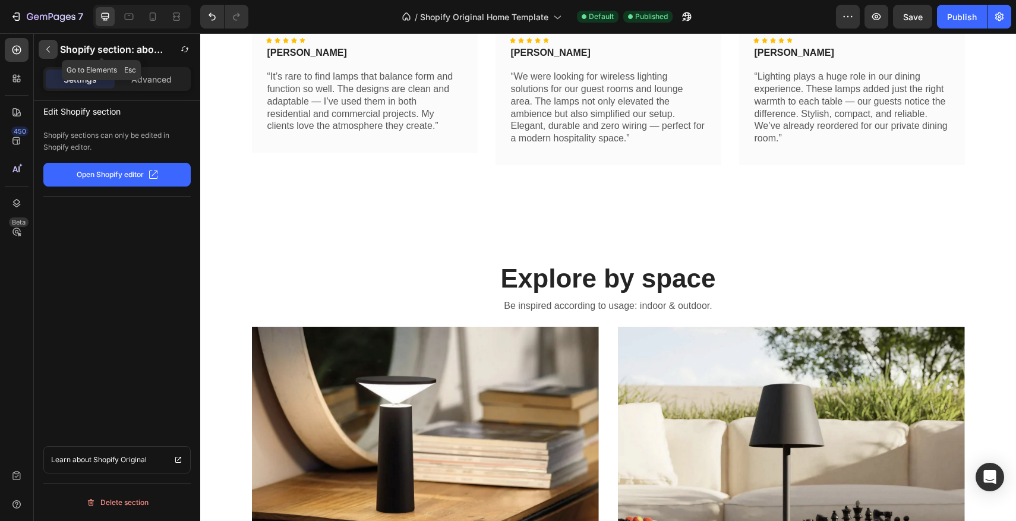
click at [49, 53] on icon "button" at bounding box center [48, 50] width 10 height 10
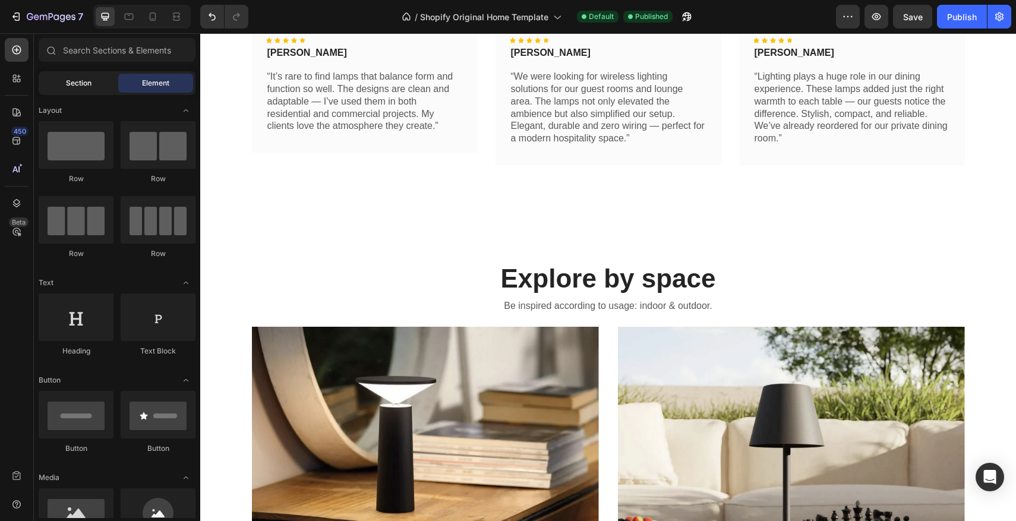
click at [74, 74] on div "Section" at bounding box center [78, 83] width 75 height 19
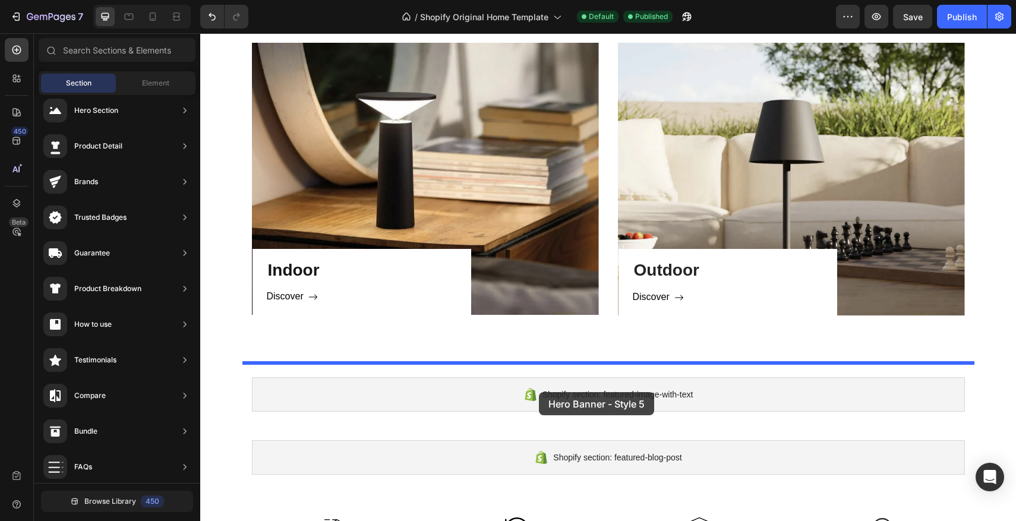
scroll to position [802, 0]
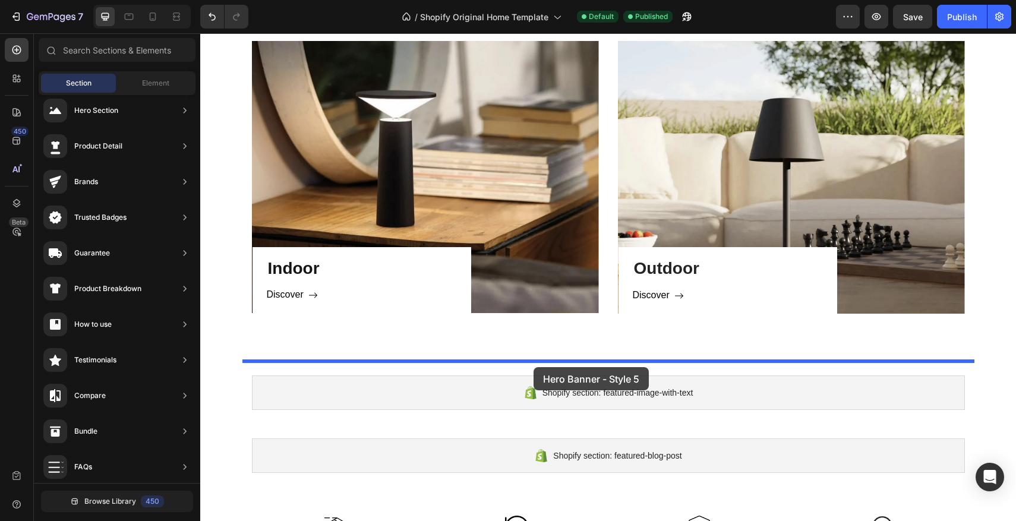
drag, startPoint x: 500, startPoint y: 152, endPoint x: 534, endPoint y: 367, distance: 217.8
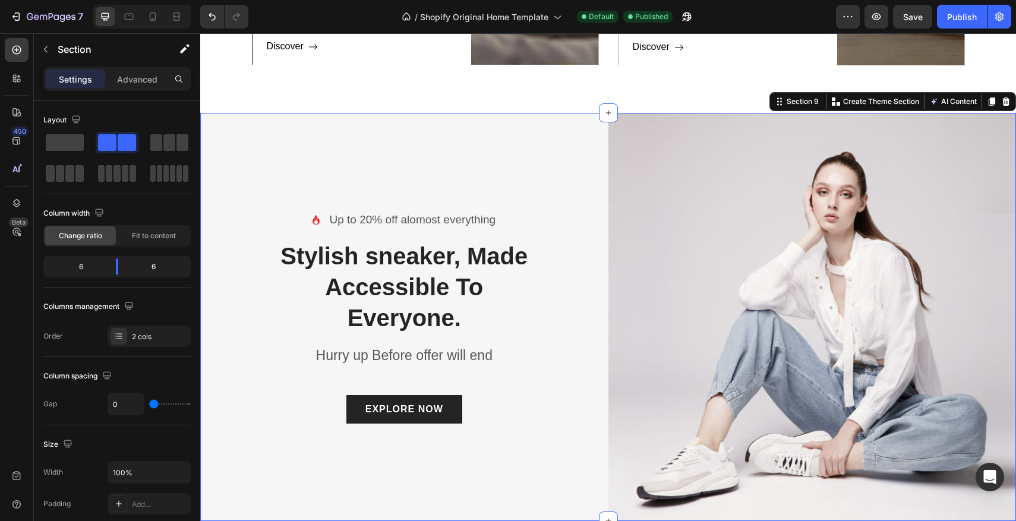
scroll to position [1125, 0]
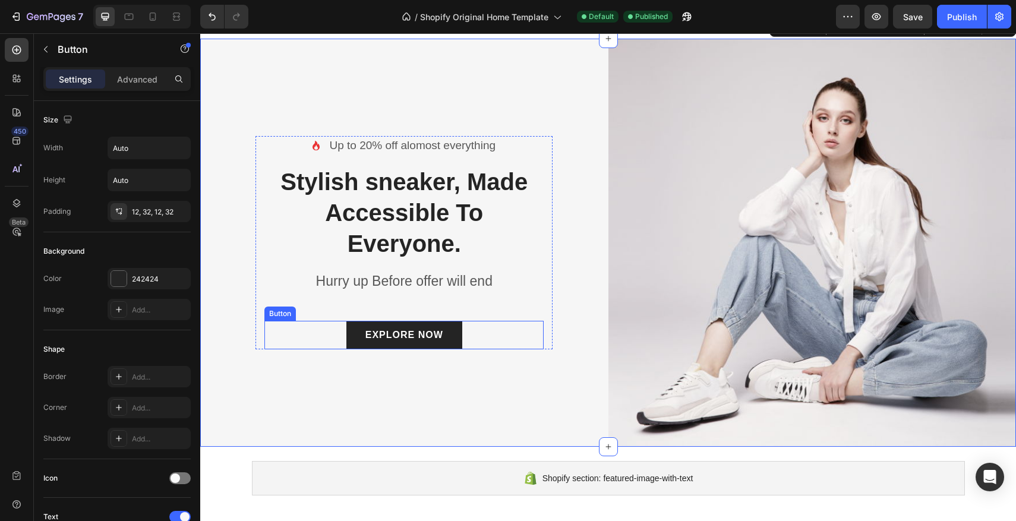
click at [331, 329] on div "EXPLORE NOW Button" at bounding box center [403, 335] width 279 height 29
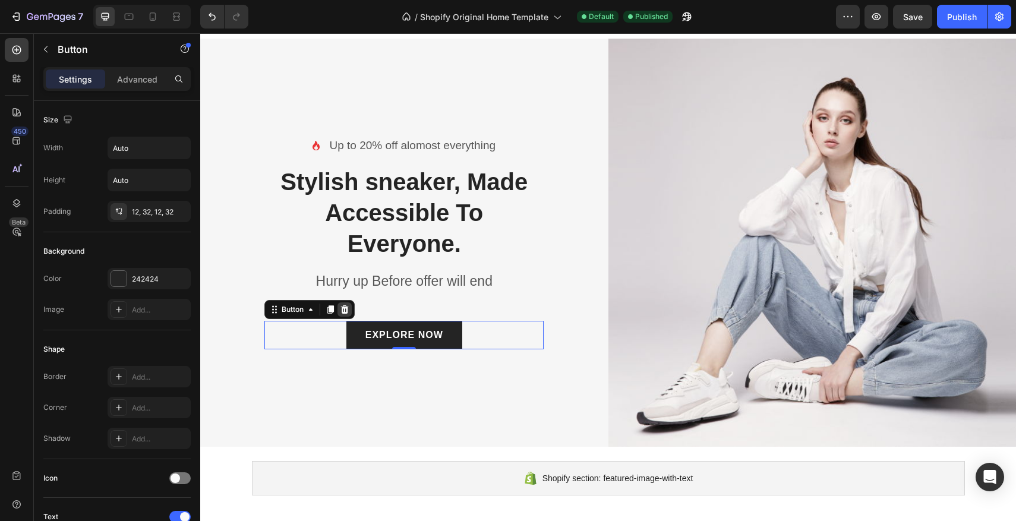
click at [342, 308] on icon at bounding box center [345, 310] width 10 height 10
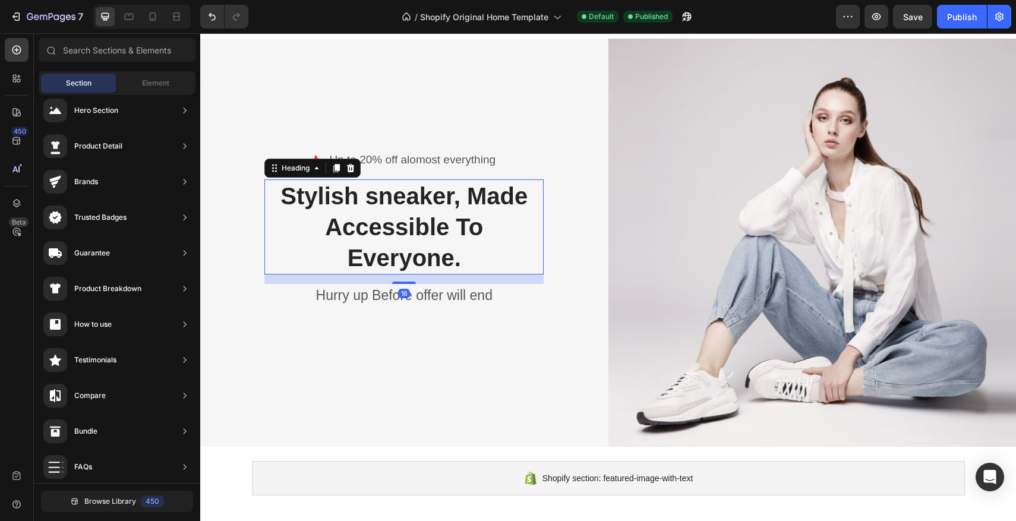
click at [385, 238] on p "Stylish sneaker, Made Accessible To Everyone." at bounding box center [404, 227] width 277 height 93
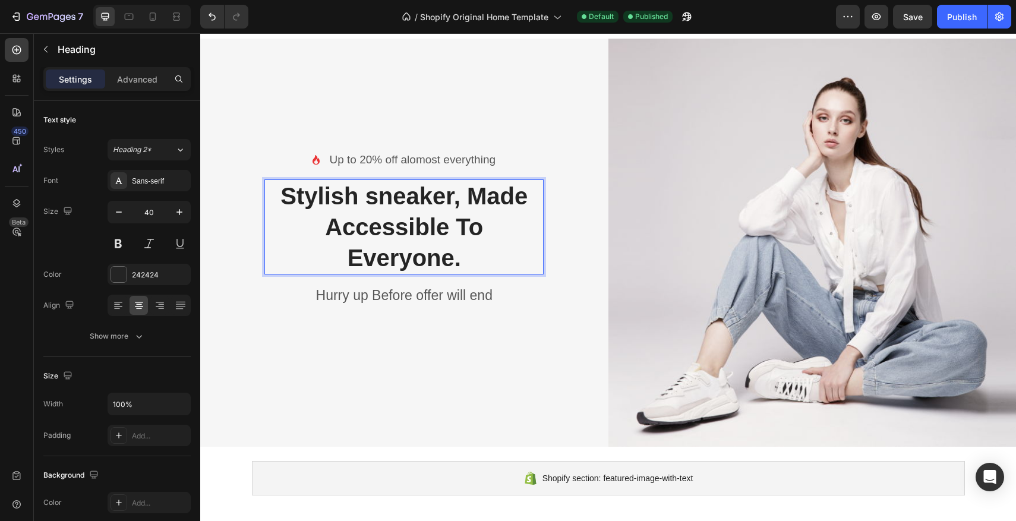
scroll to position [1073, 0]
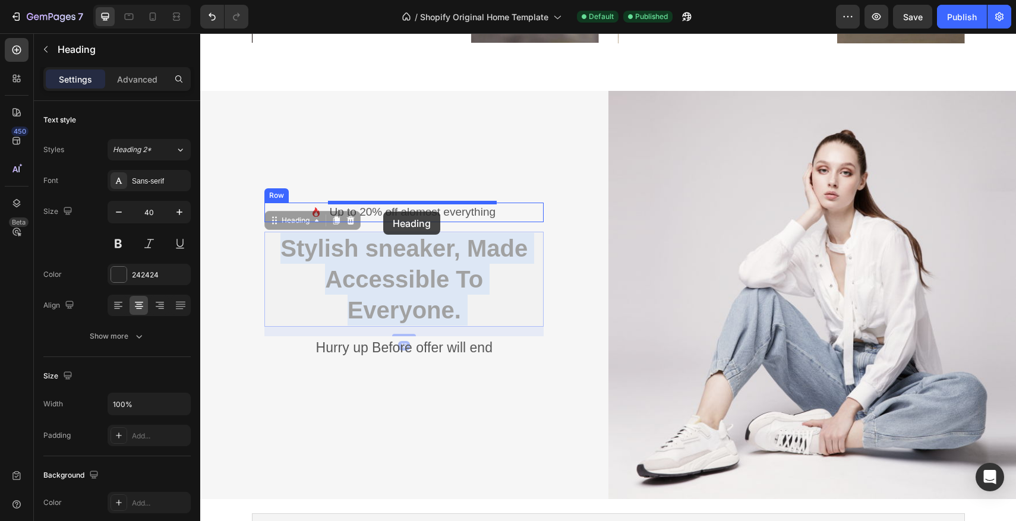
drag, startPoint x: 385, startPoint y: 238, endPoint x: 383, endPoint y: 212, distance: 26.2
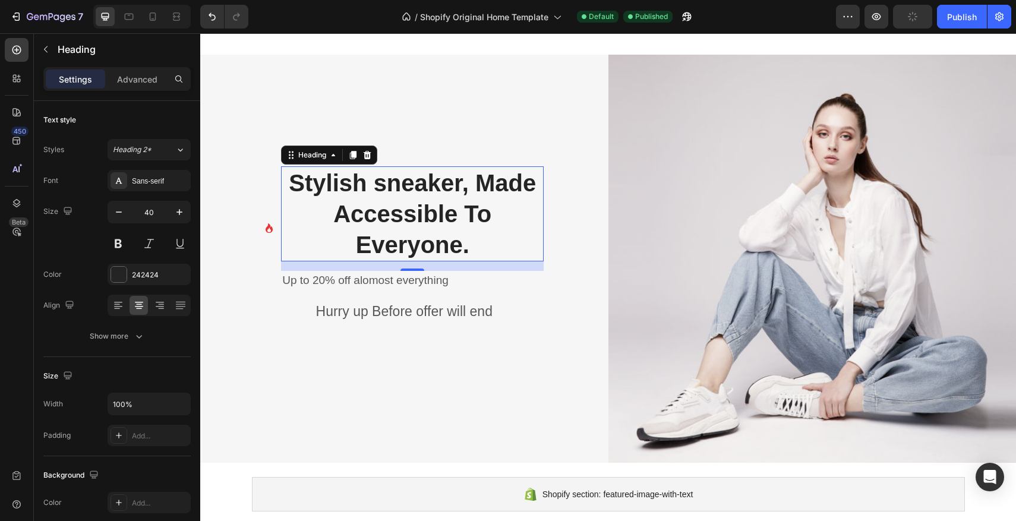
scroll to position [1116, 0]
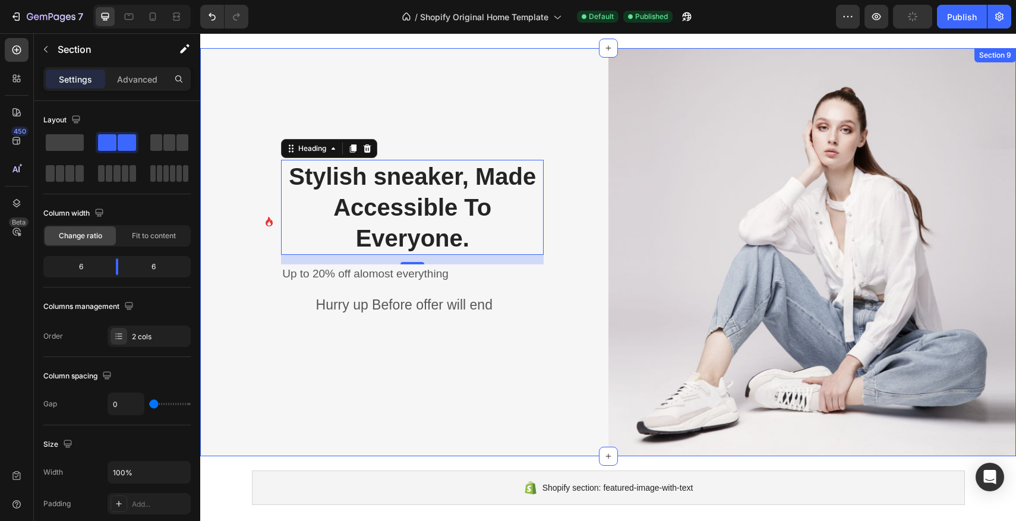
click at [569, 195] on div "Icon Stylish sneaker, Made Accessible To Everyone. Heading 16 Up to 20% off alo…" at bounding box center [404, 252] width 408 height 408
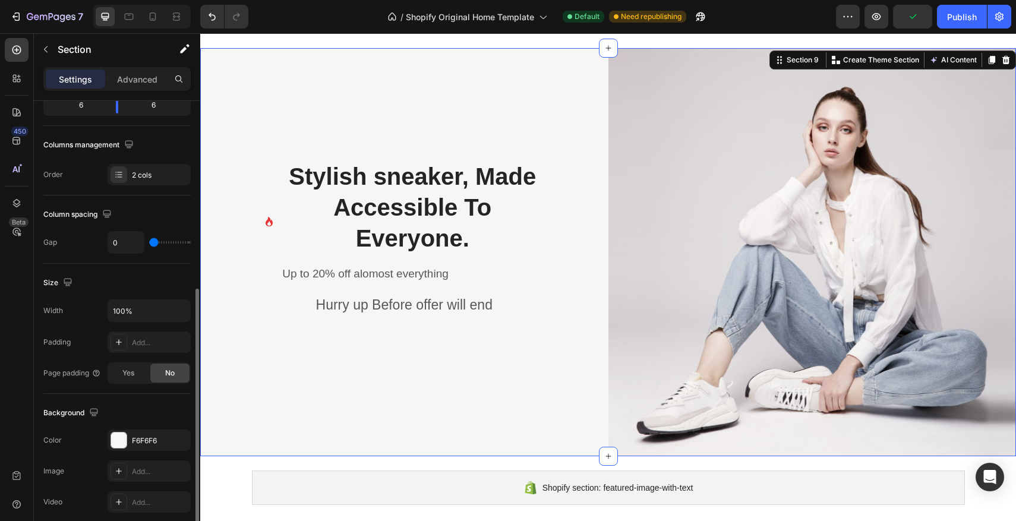
scroll to position [229, 0]
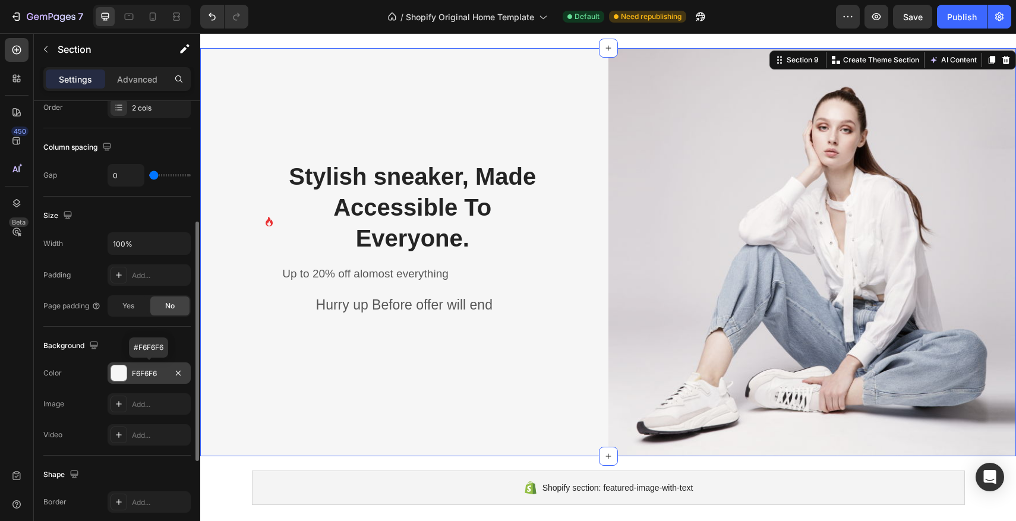
click at [162, 373] on div "F6F6F6" at bounding box center [149, 374] width 34 height 11
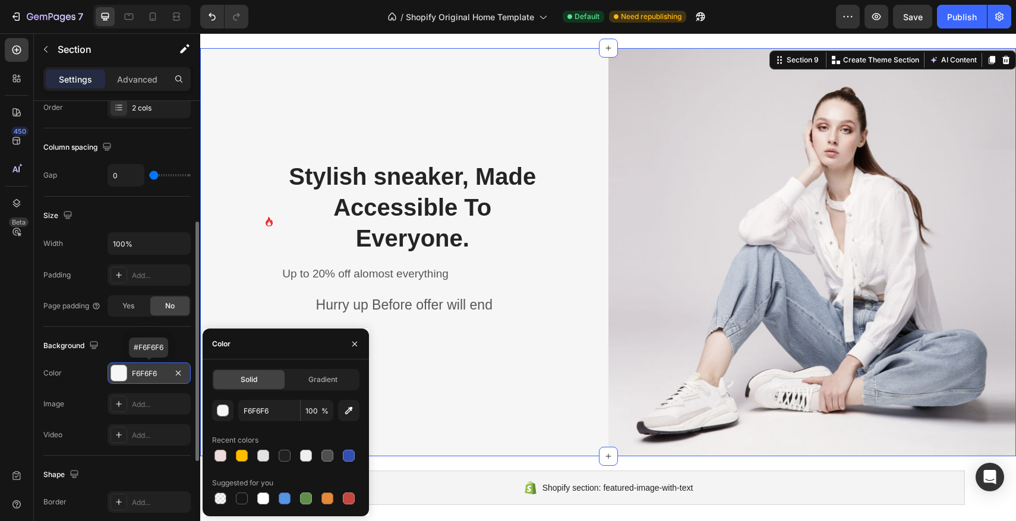
click at [162, 373] on div "F6F6F6" at bounding box center [149, 374] width 34 height 11
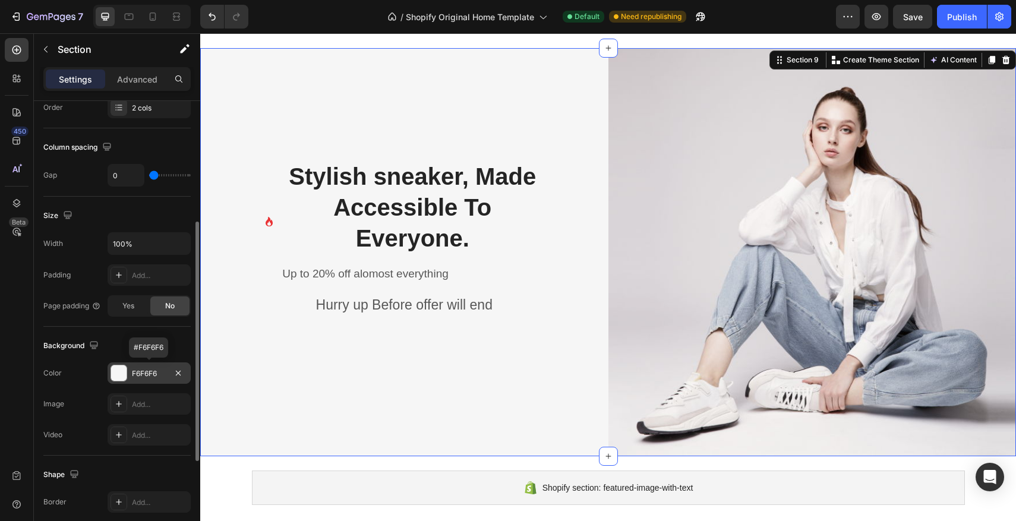
click at [161, 372] on div "F6F6F6" at bounding box center [149, 374] width 34 height 11
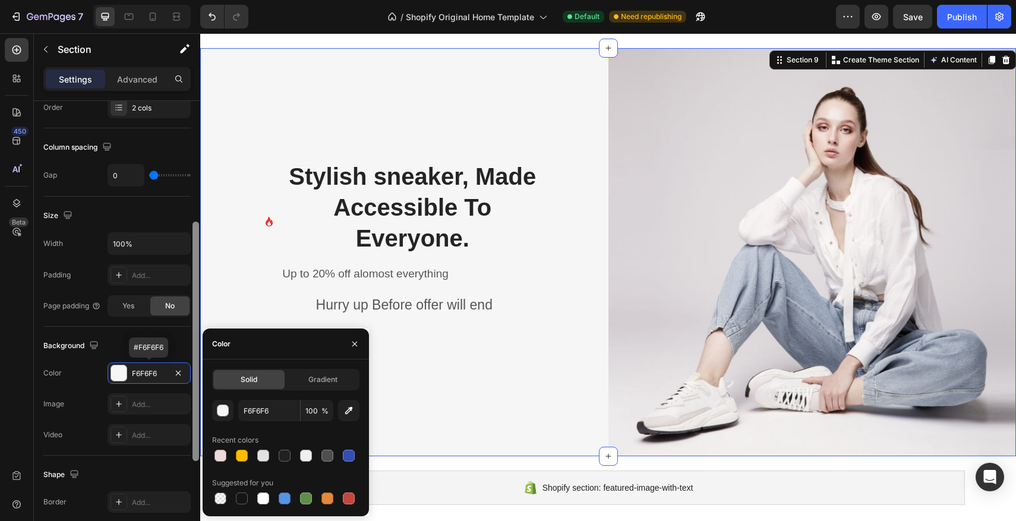
scroll to position [227, 0]
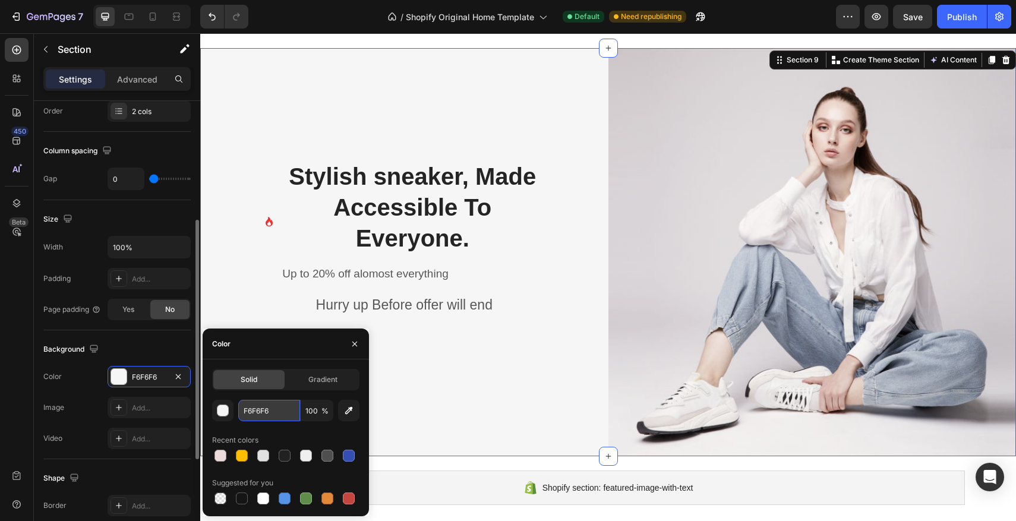
drag, startPoint x: 276, startPoint y: 411, endPoint x: 245, endPoint y: 410, distance: 31.5
click at [245, 410] on input "F6F6F6" at bounding box center [269, 410] width 62 height 21
type input "EFEFEF"
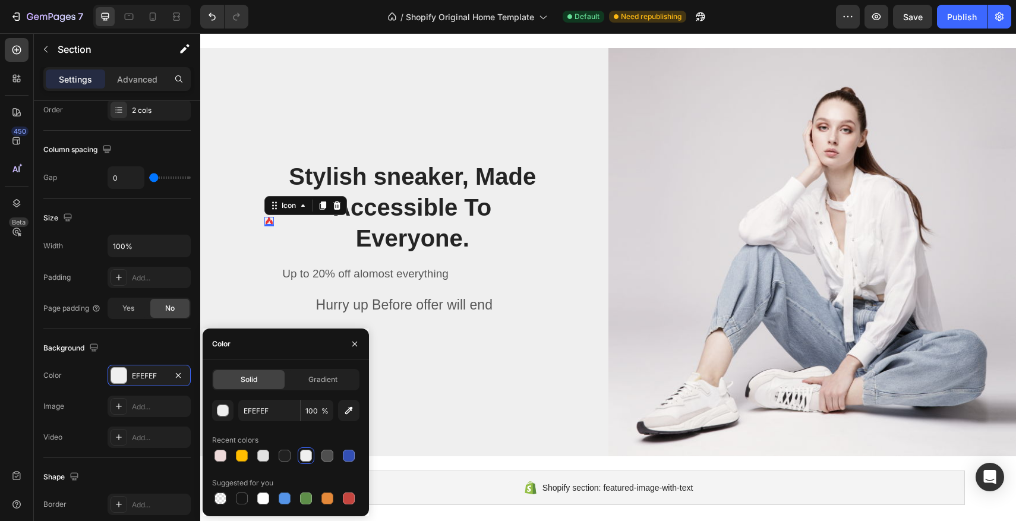
click at [271, 223] on div "Icon 0" at bounding box center [269, 222] width 10 height 10
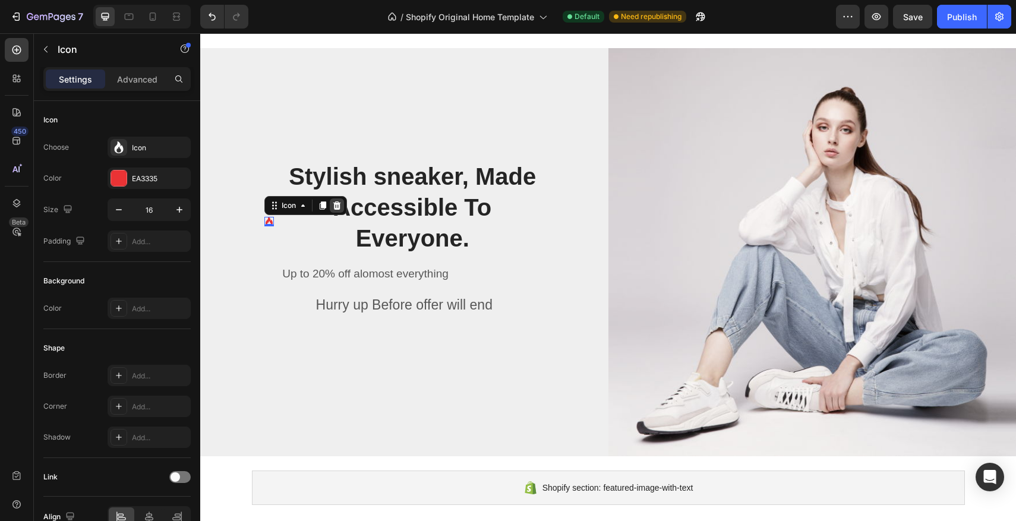
click at [340, 206] on icon at bounding box center [337, 205] width 8 height 8
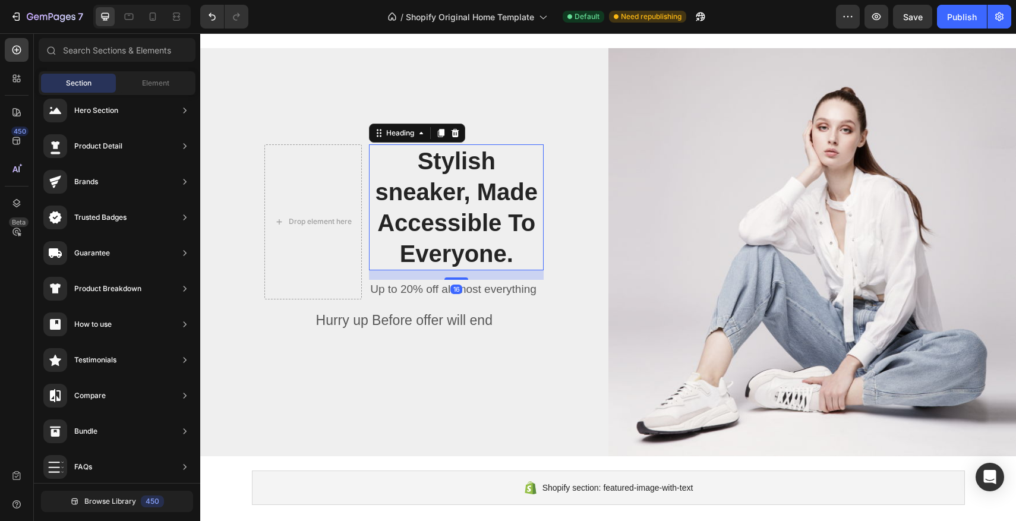
click at [456, 180] on p "Stylish sneaker, Made Accessible To Everyone." at bounding box center [456, 208] width 172 height 124
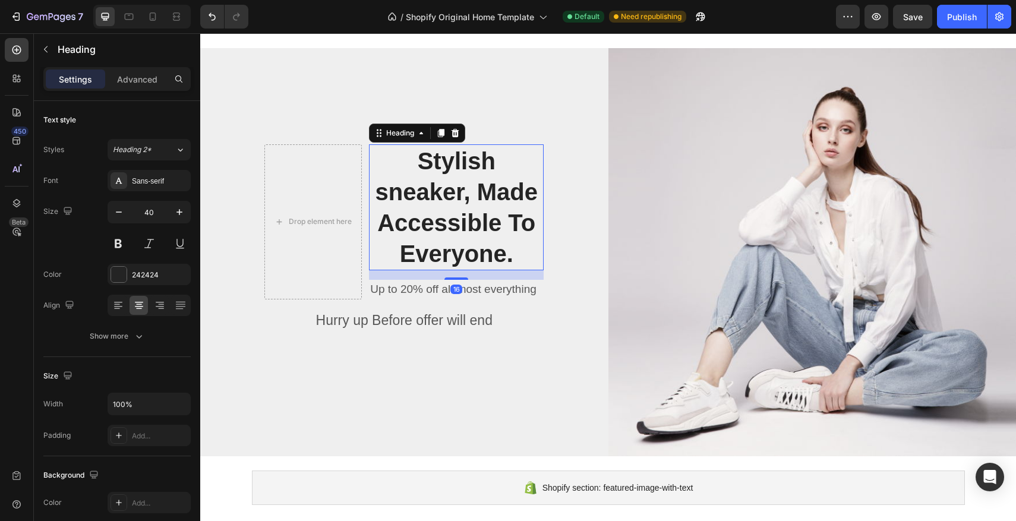
scroll to position [1117, 0]
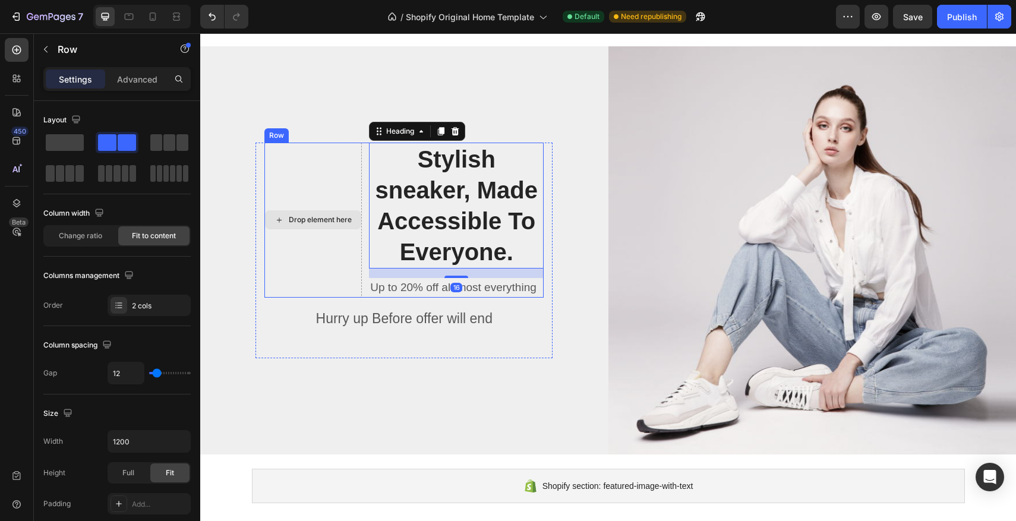
click at [332, 173] on div "Drop element here" at bounding box center [312, 220] width 97 height 155
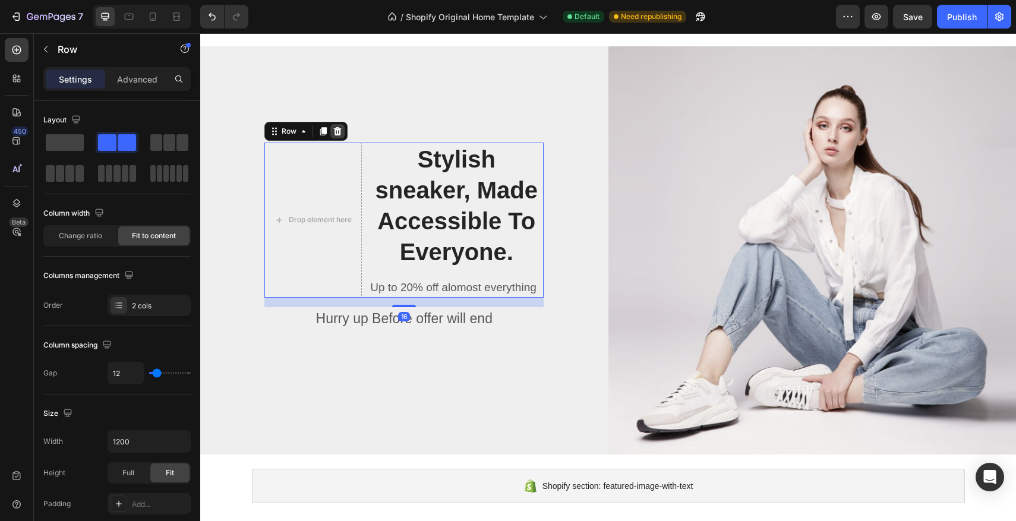
click at [342, 133] on icon at bounding box center [338, 132] width 10 height 10
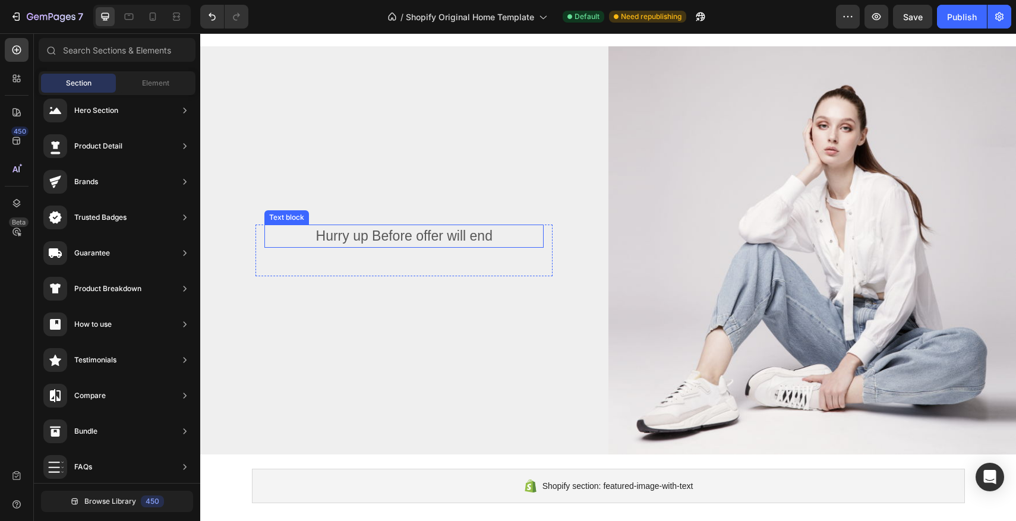
click at [393, 237] on p "Hurry up Before offer will end" at bounding box center [404, 236] width 277 height 21
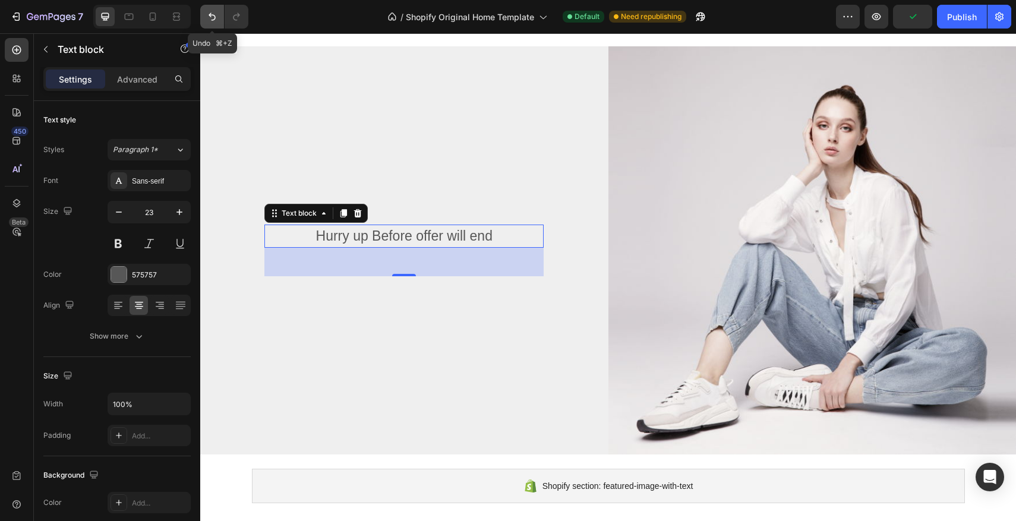
click at [213, 18] on icon "Undo/Redo" at bounding box center [212, 17] width 12 height 12
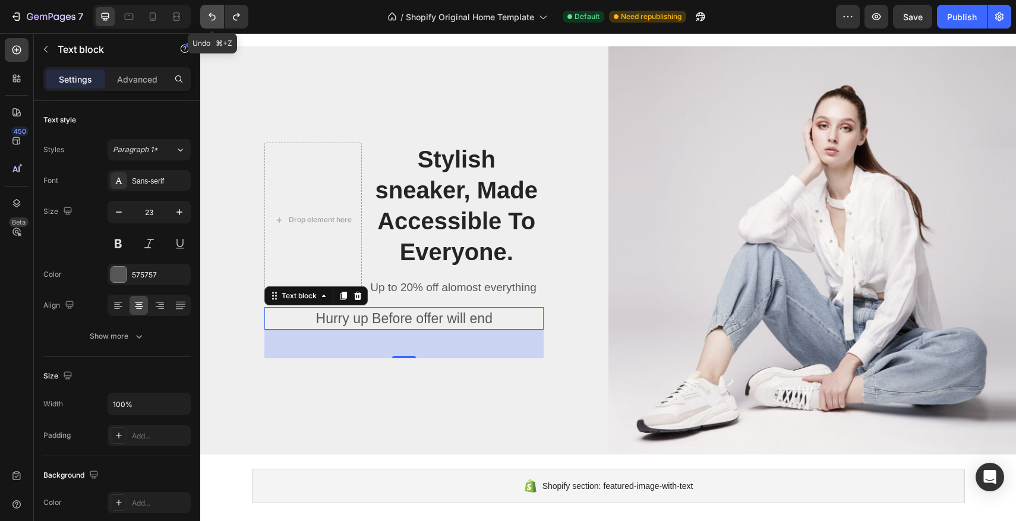
click at [213, 18] on icon "Undo/Redo" at bounding box center [212, 17] width 12 height 12
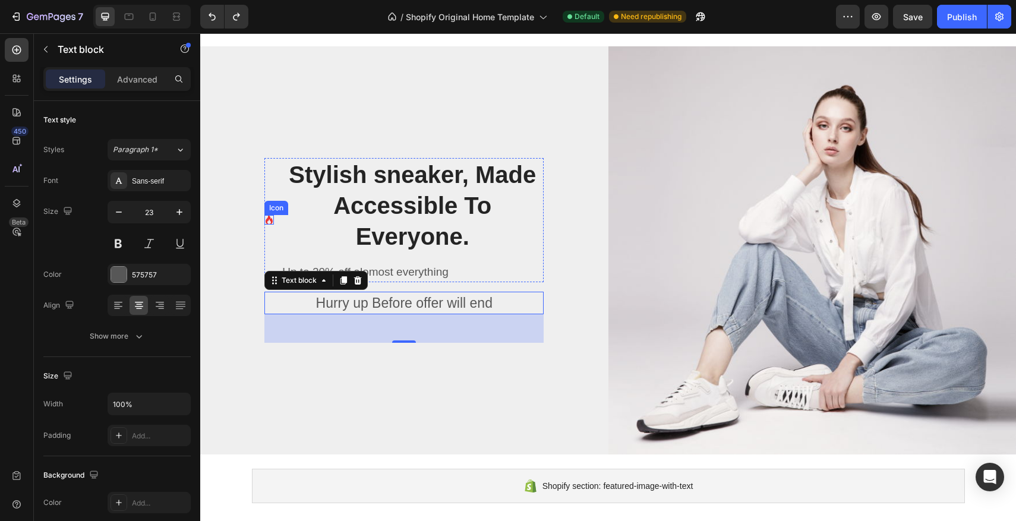
click at [272, 219] on div "Icon" at bounding box center [269, 220] width 10 height 10
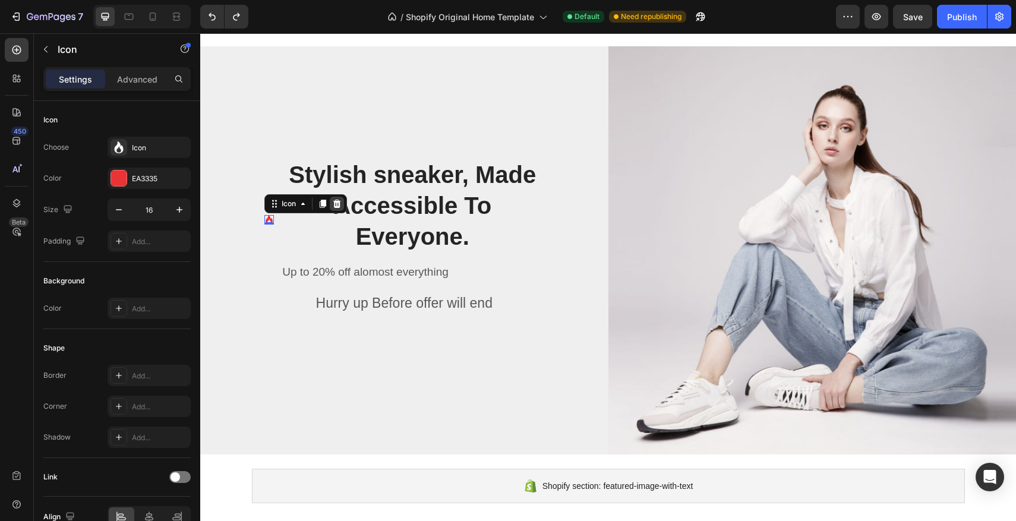
click at [333, 207] on icon at bounding box center [337, 204] width 10 height 10
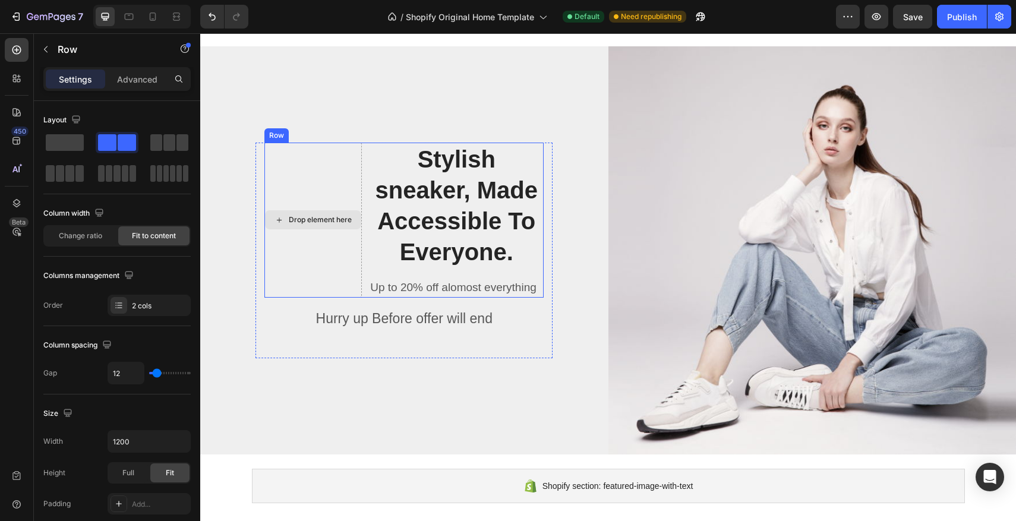
click at [313, 210] on div "Drop element here" at bounding box center [312, 220] width 97 height 155
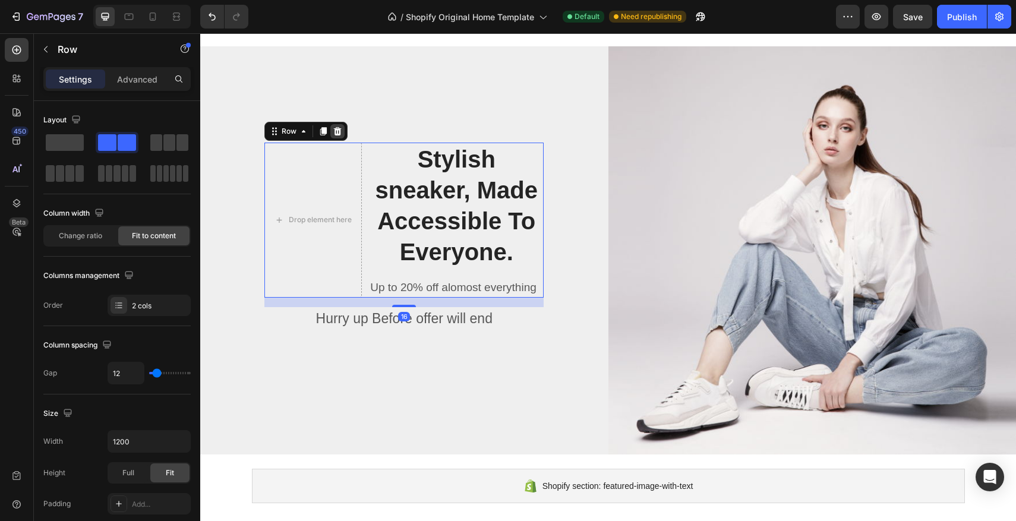
click at [339, 133] on icon at bounding box center [338, 131] width 8 height 8
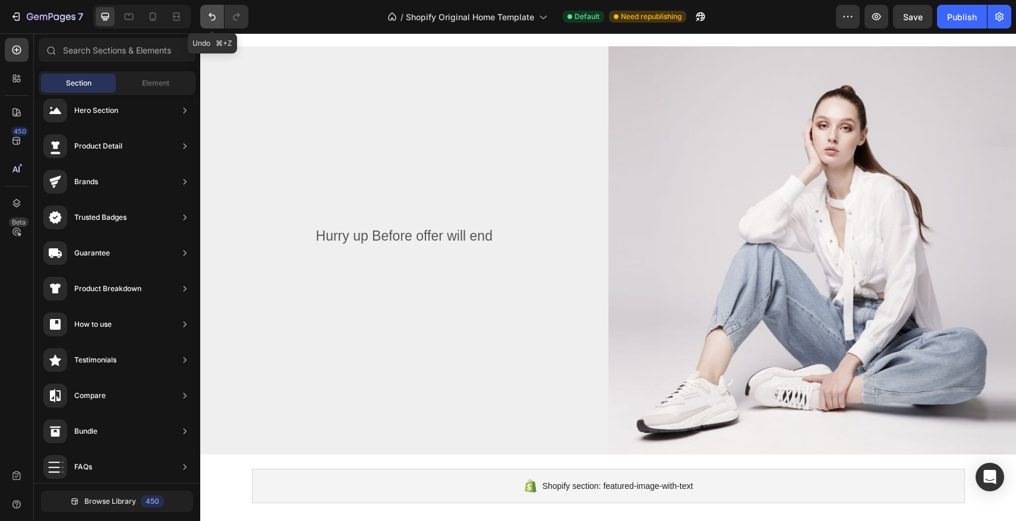
click at [219, 9] on button "Undo/Redo" at bounding box center [212, 17] width 24 height 24
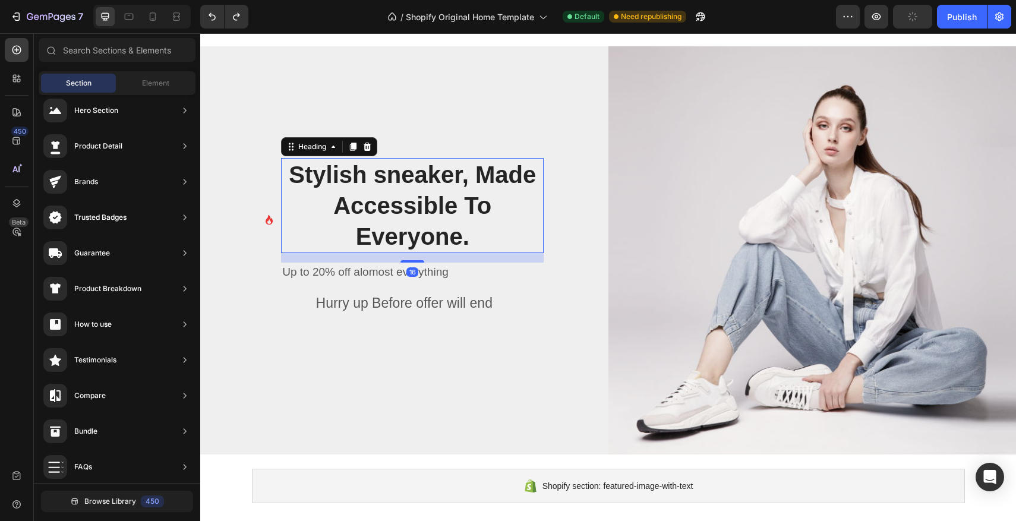
click at [462, 220] on p "Stylish sneaker, Made Accessible To Everyone." at bounding box center [412, 205] width 260 height 93
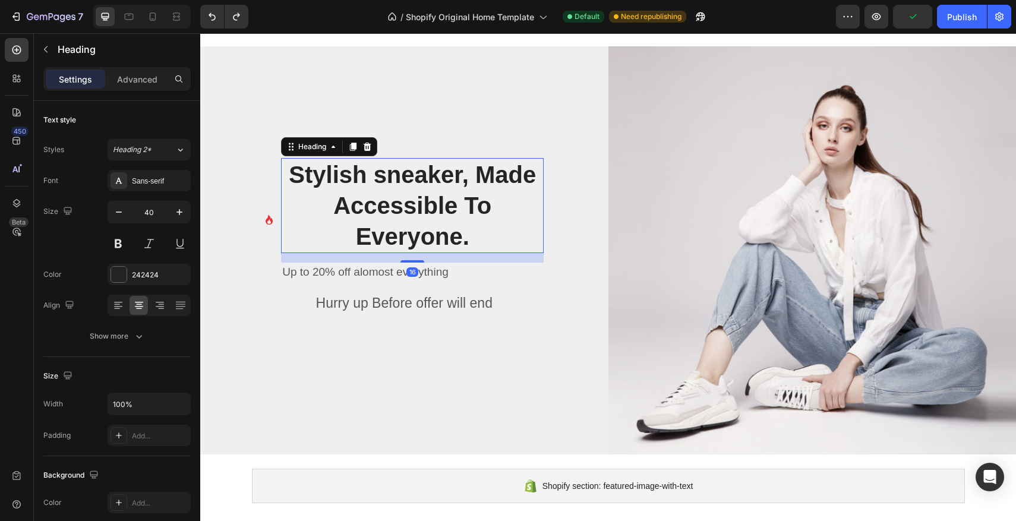
click at [487, 237] on p "Stylish sneaker, Made Accessible To Everyone." at bounding box center [412, 205] width 260 height 93
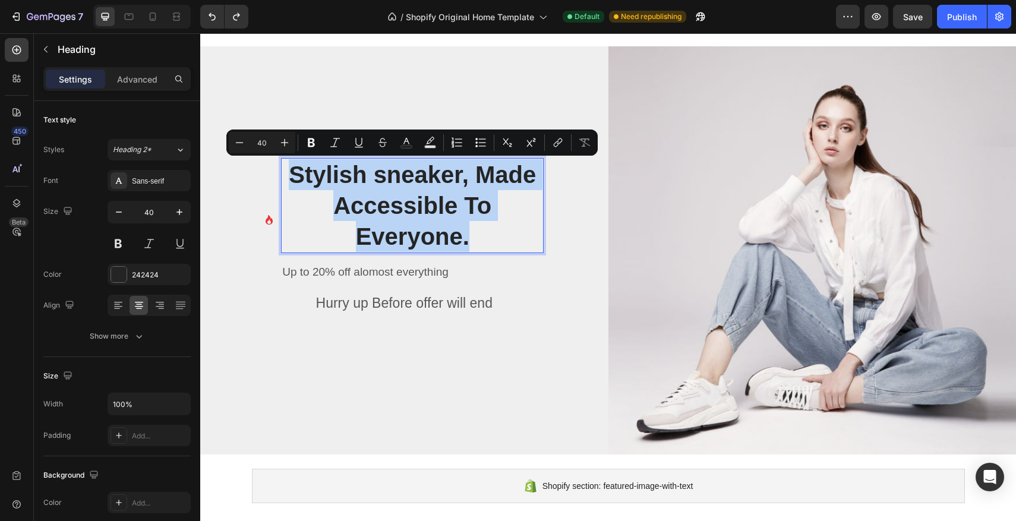
drag, startPoint x: 486, startPoint y: 237, endPoint x: 295, endPoint y: 173, distance: 201.7
click at [295, 173] on p "Stylish sneaker, Made Accessible To Everyone." at bounding box center [412, 205] width 260 height 93
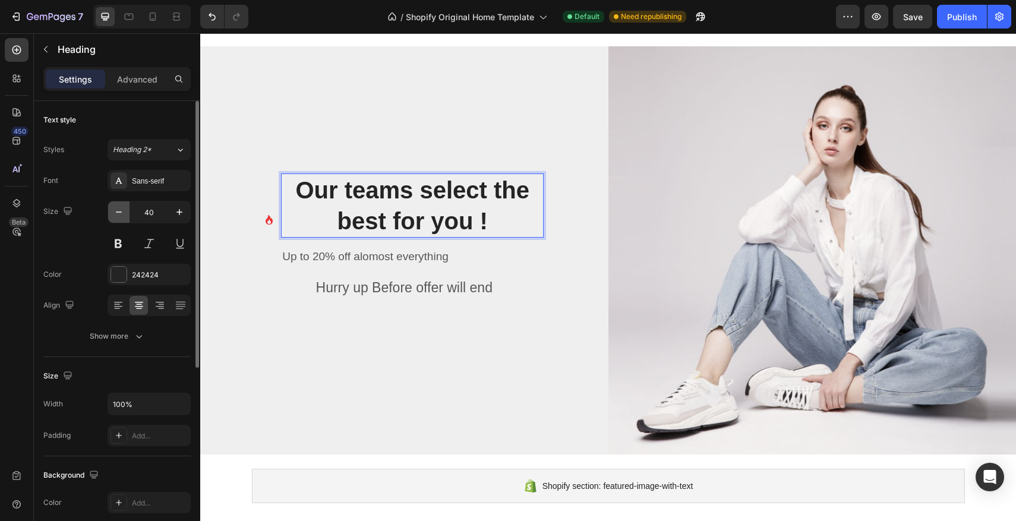
click at [125, 210] on button "button" at bounding box center [118, 211] width 21 height 21
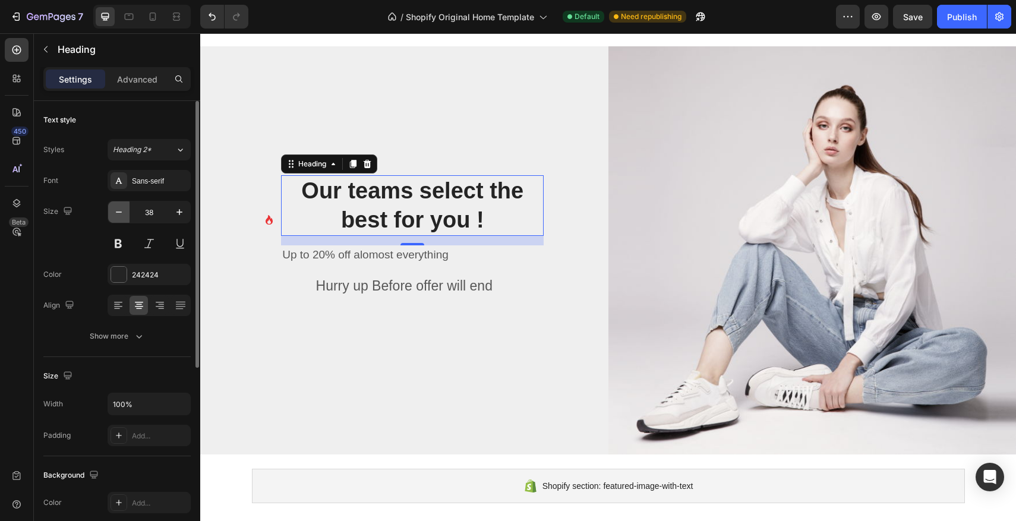
click at [126, 210] on button "button" at bounding box center [118, 211] width 21 height 21
click at [177, 212] on icon "button" at bounding box center [180, 212] width 6 height 6
type input "39"
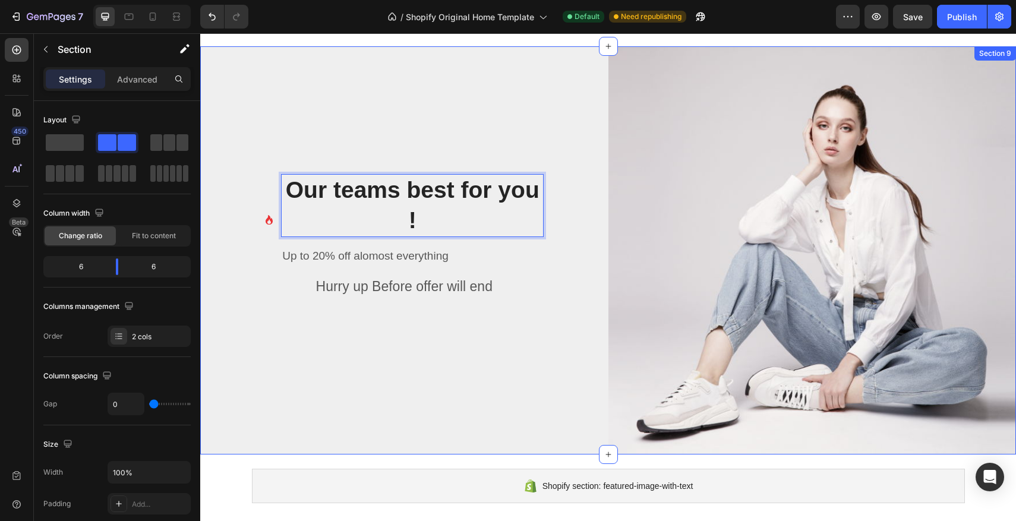
click at [407, 128] on div "Icon Our teams best for you ! Heading 16 Up to 20% off alomost everything Text …" at bounding box center [404, 250] width 408 height 408
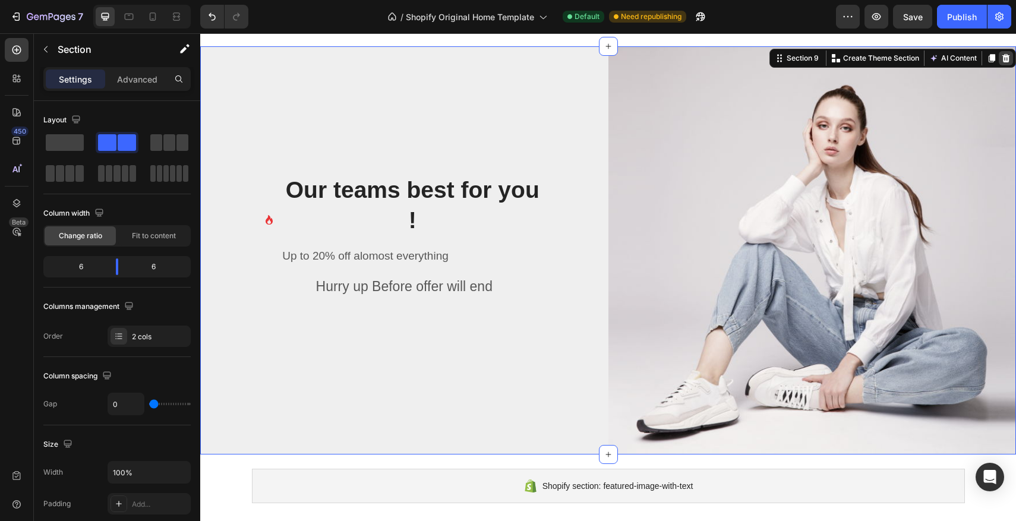
click at [1009, 56] on icon at bounding box center [1007, 58] width 10 height 10
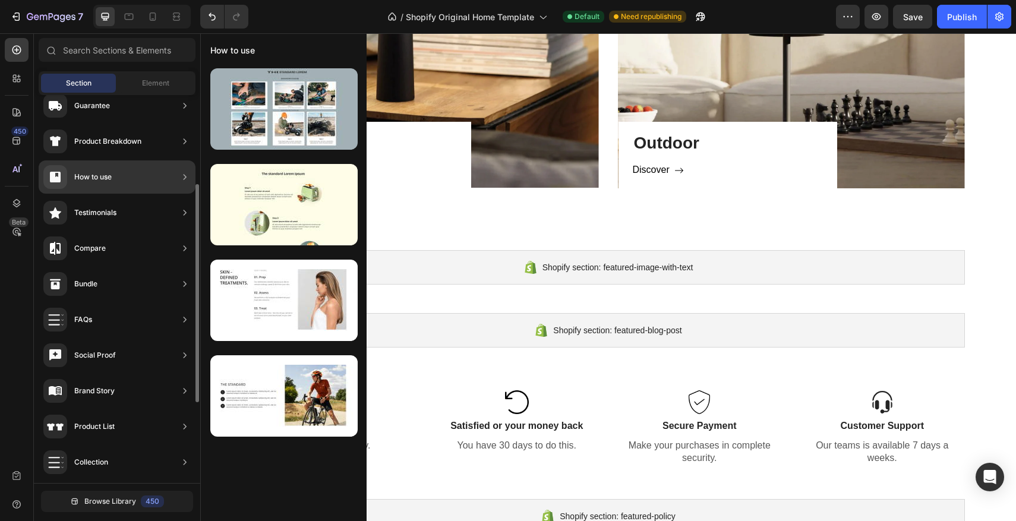
scroll to position [159, 0]
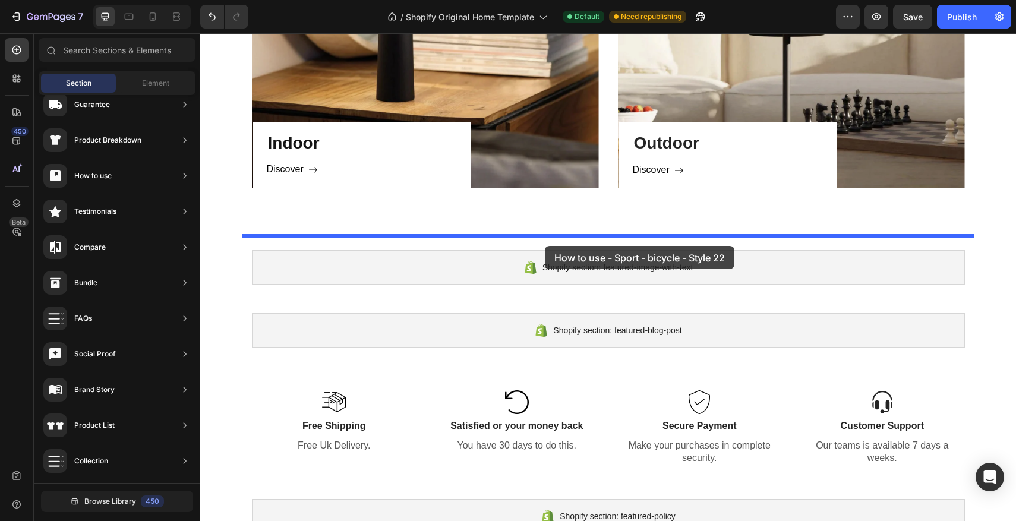
drag, startPoint x: 459, startPoint y: 414, endPoint x: 545, endPoint y: 245, distance: 189.5
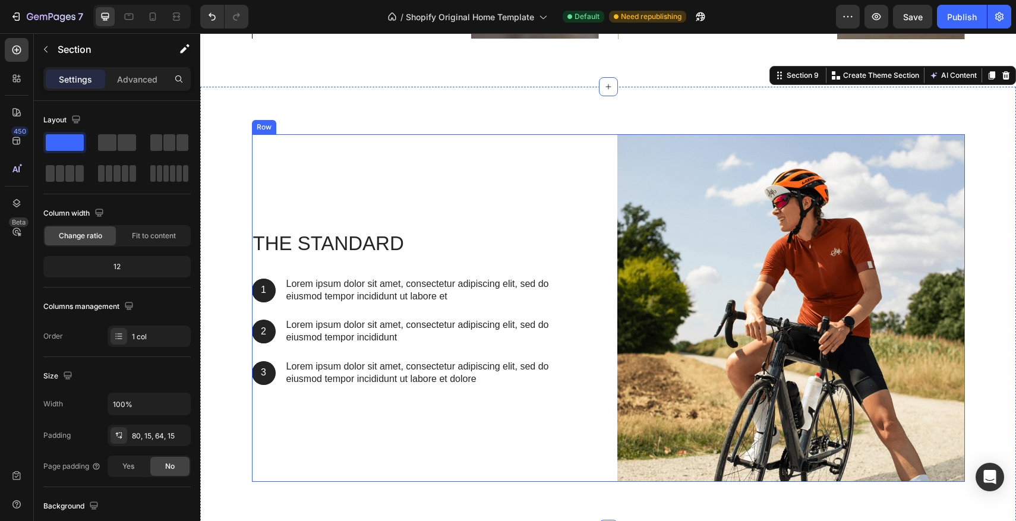
scroll to position [1083, 0]
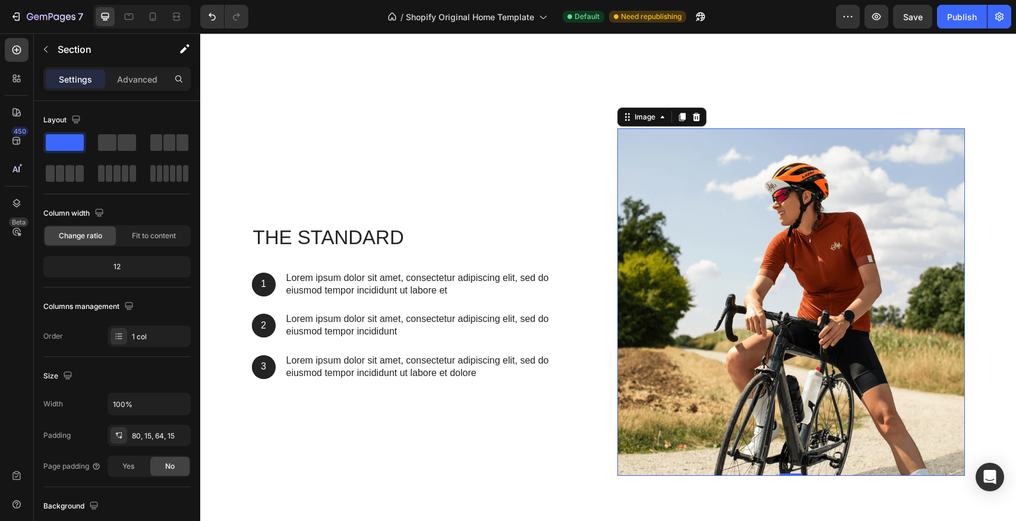
click at [831, 237] on img at bounding box center [792, 302] width 348 height 348
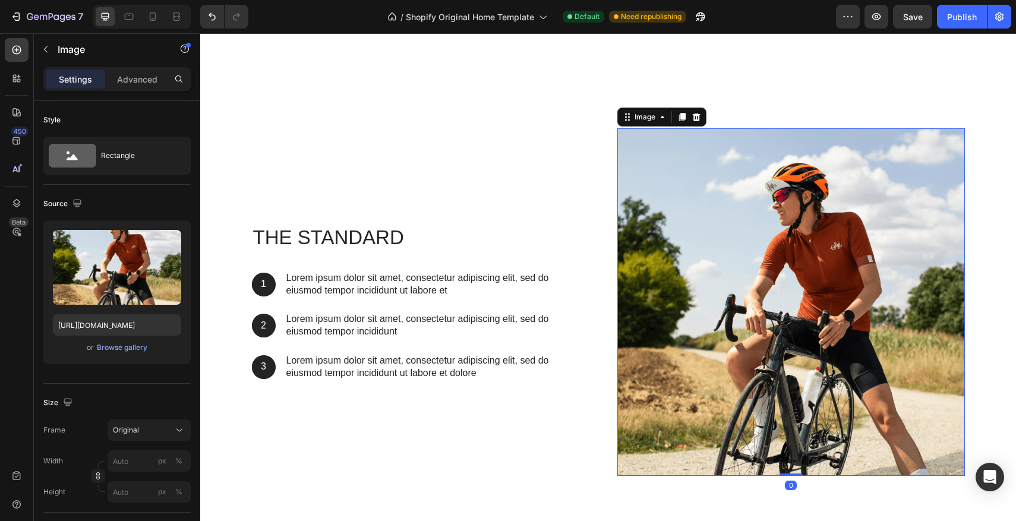
scroll to position [1084, 0]
click at [118, 347] on div "Browse gallery" at bounding box center [122, 347] width 51 height 11
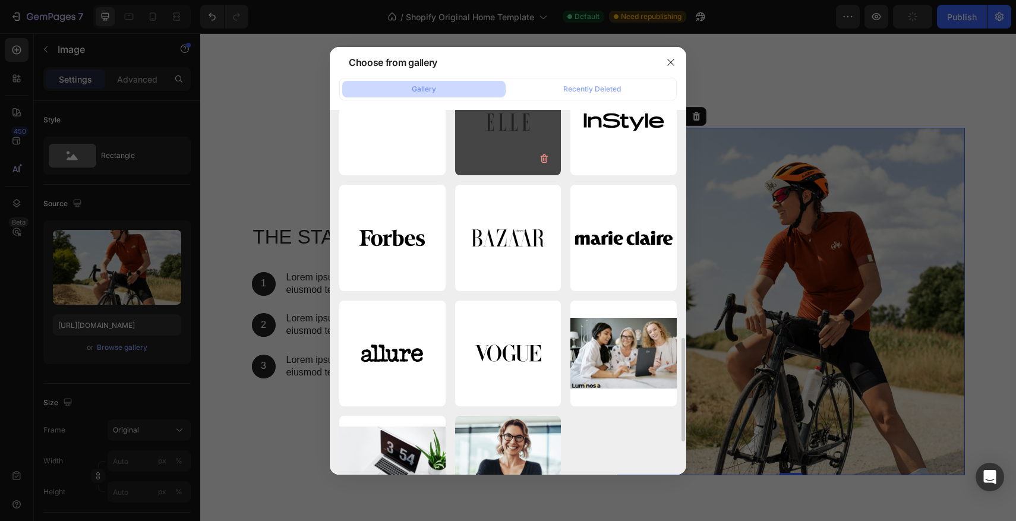
scroll to position [872, 0]
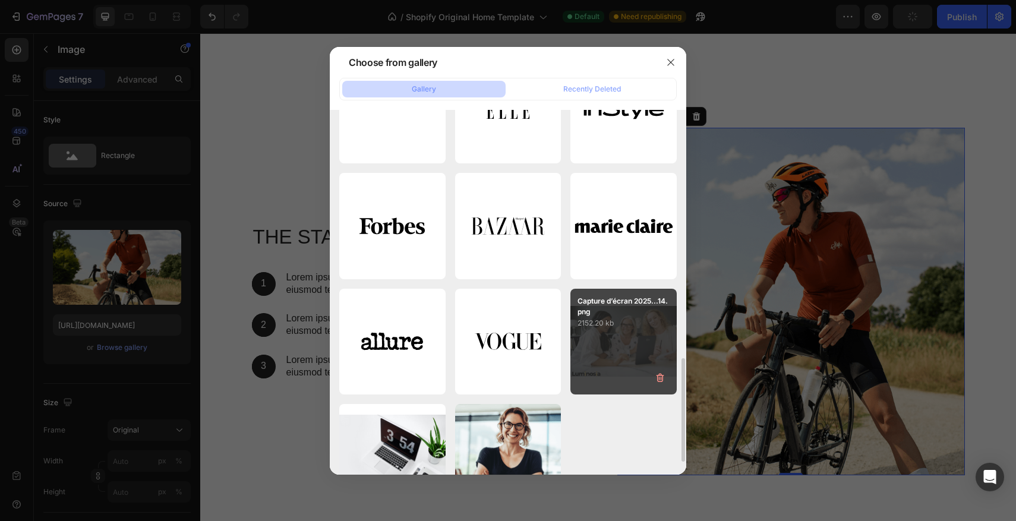
click at [616, 324] on p "2152.20 kb" at bounding box center [624, 323] width 92 height 12
type input "https://cdn.shopify.com/s/files/1/0670/7760/3493/files/gempages_581389846103196…"
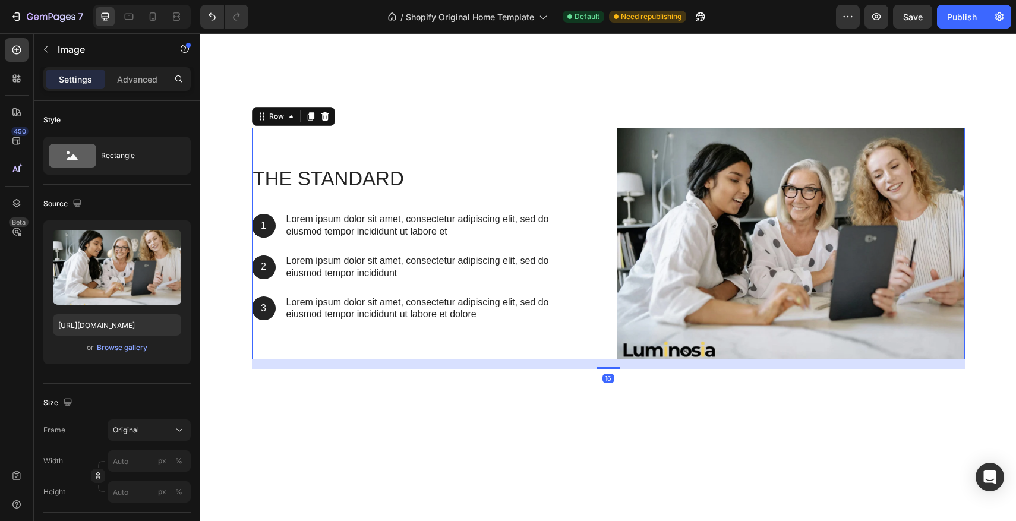
click at [471, 147] on div "The standard Heading 1 Text Block Hero Banner Lorem ipsum dolor sit amet, conse…" at bounding box center [426, 244] width 348 height 232
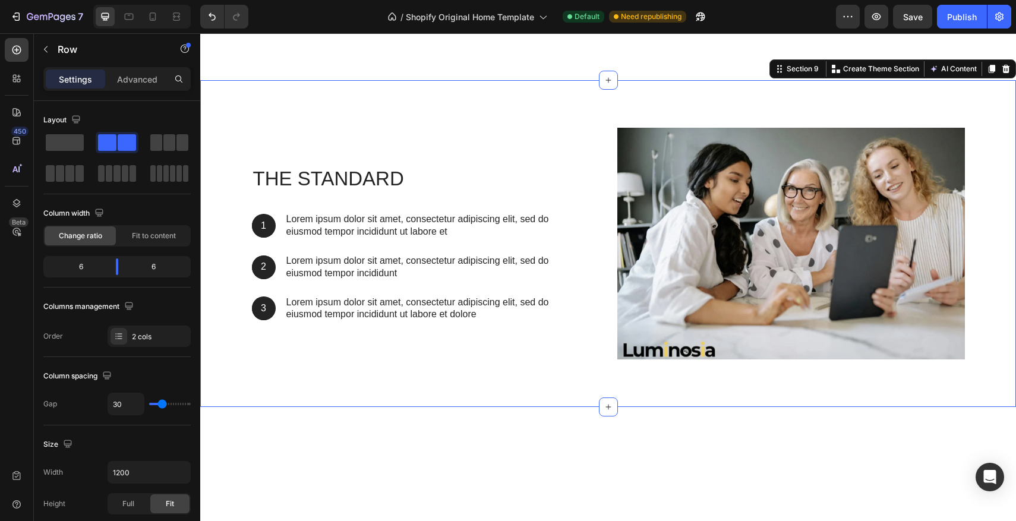
click at [455, 100] on div "The standard Heading 1 Text Block Hero Banner Lorem ipsum dolor sit amet, conse…" at bounding box center [608, 243] width 816 height 327
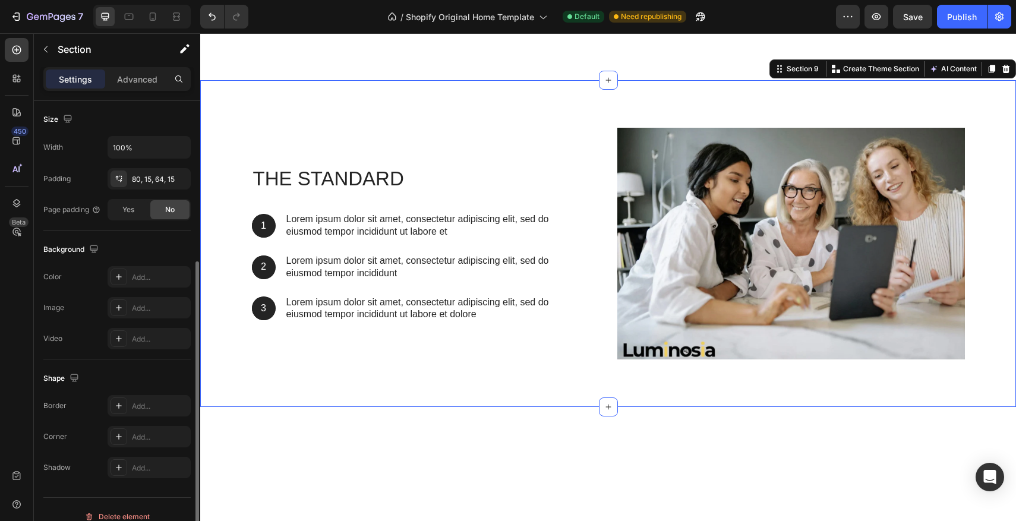
scroll to position [269, 0]
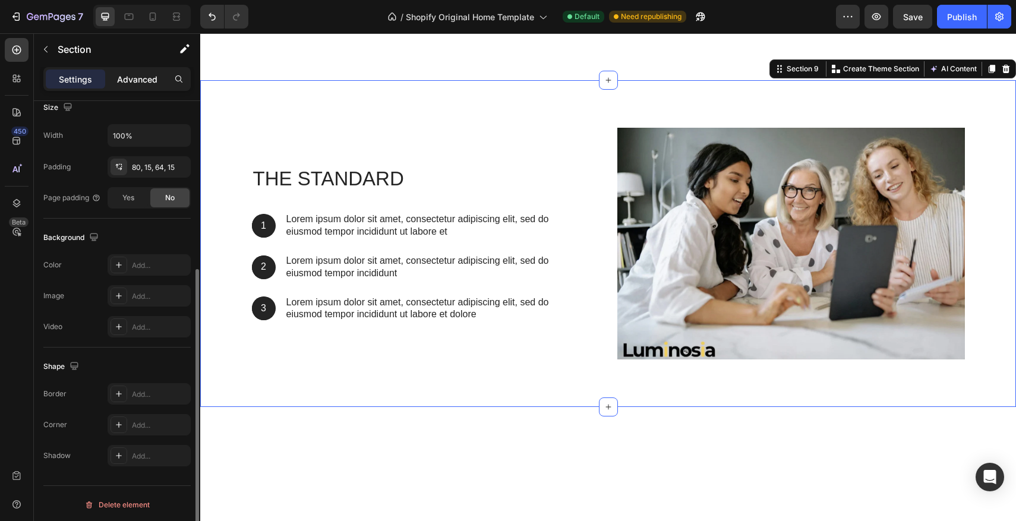
click at [133, 75] on p "Advanced" at bounding box center [137, 79] width 40 height 12
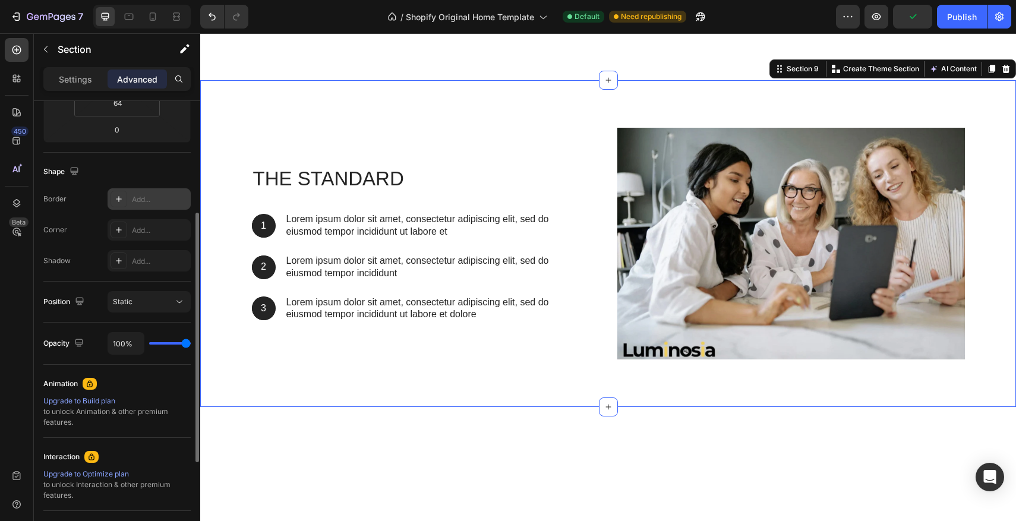
scroll to position [371, 0]
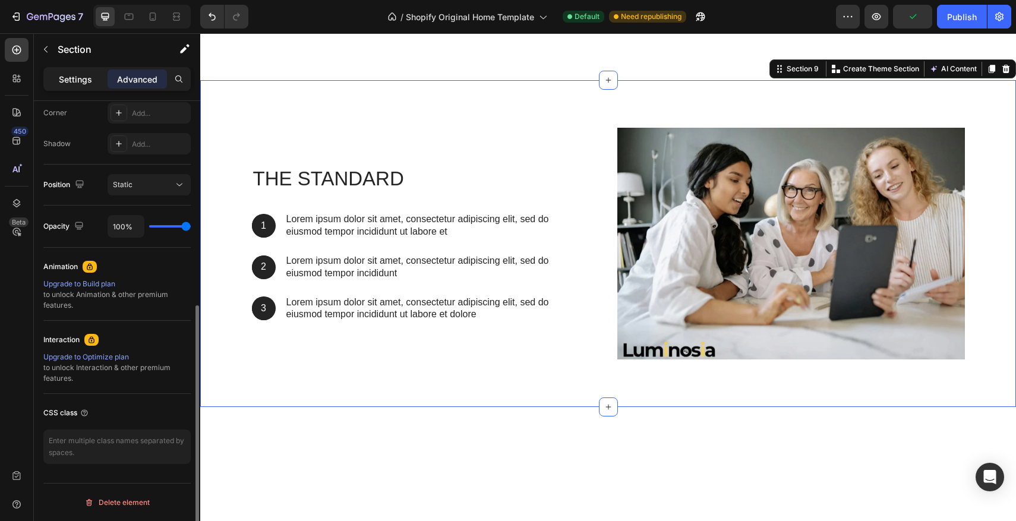
click at [84, 86] on div "Settings" at bounding box center [75, 79] width 59 height 19
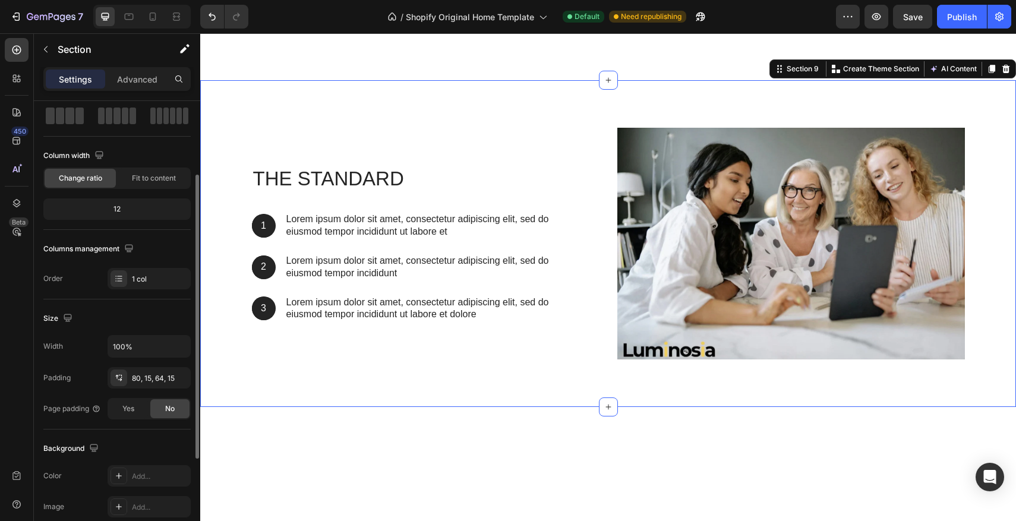
scroll to position [0, 0]
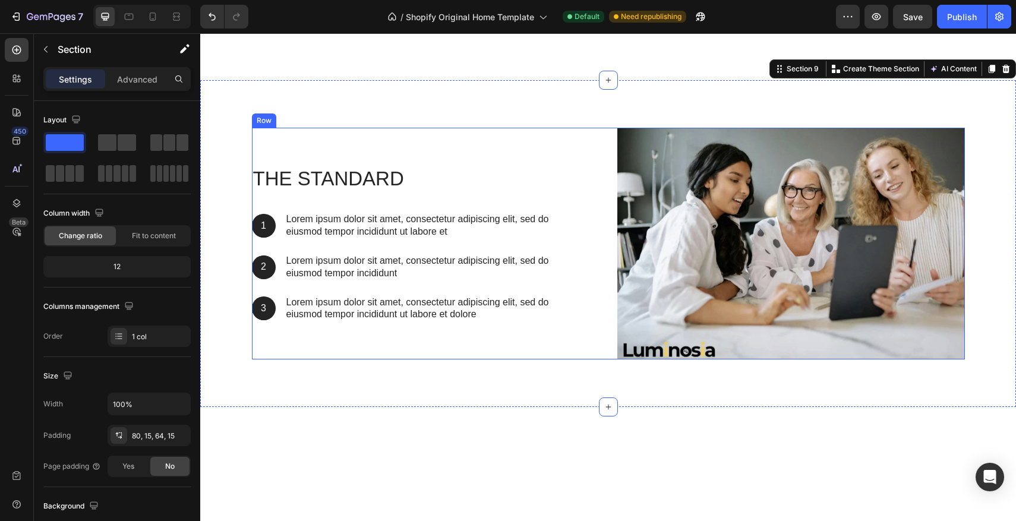
click at [339, 147] on div "The standard Heading 1 Text Block Hero Banner Lorem ipsum dolor sit amet, conse…" at bounding box center [426, 244] width 348 height 232
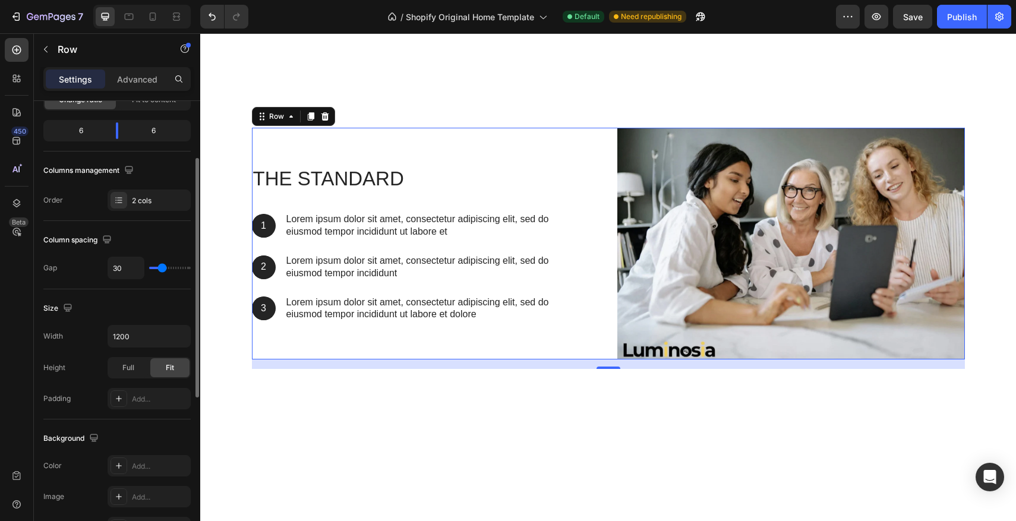
scroll to position [139, 0]
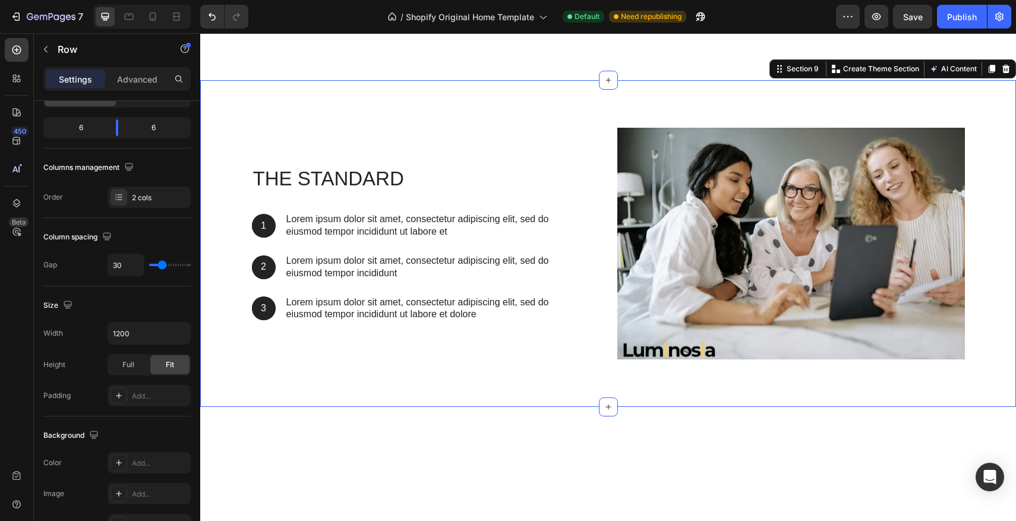
click at [417, 96] on div "The standard Heading 1 Text Block Hero Banner Lorem ipsum dolor sit amet, conse…" at bounding box center [608, 243] width 816 height 327
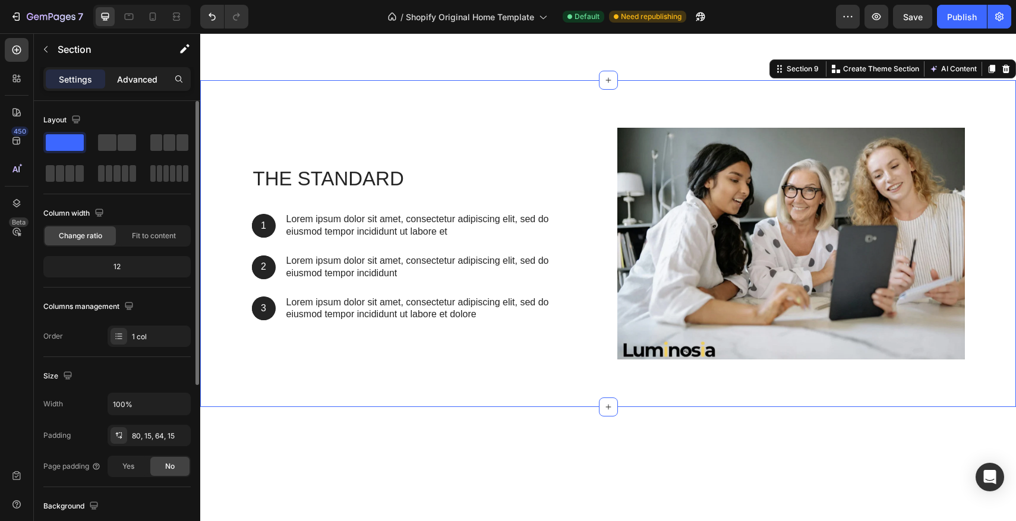
click at [124, 80] on p "Advanced" at bounding box center [137, 79] width 40 height 12
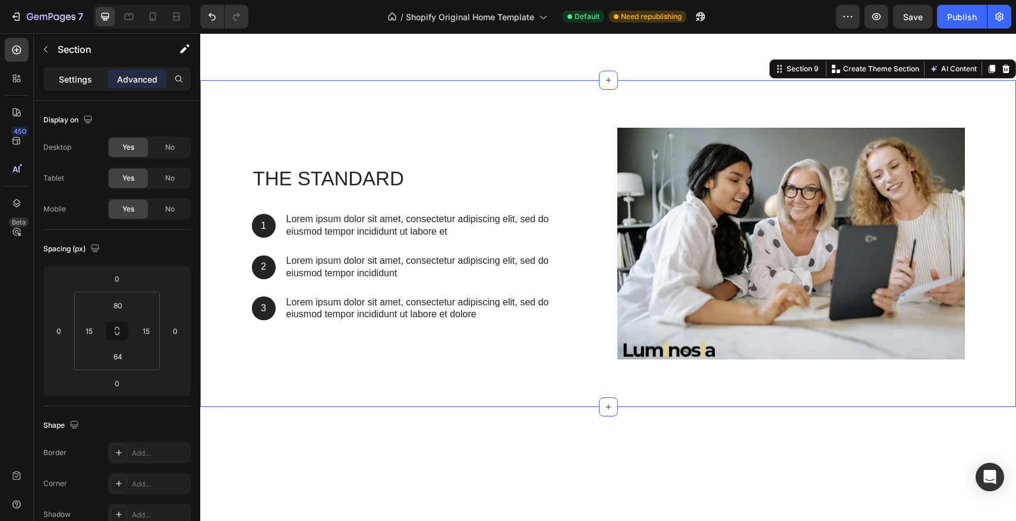
click at [67, 74] on p "Settings" at bounding box center [75, 79] width 33 height 12
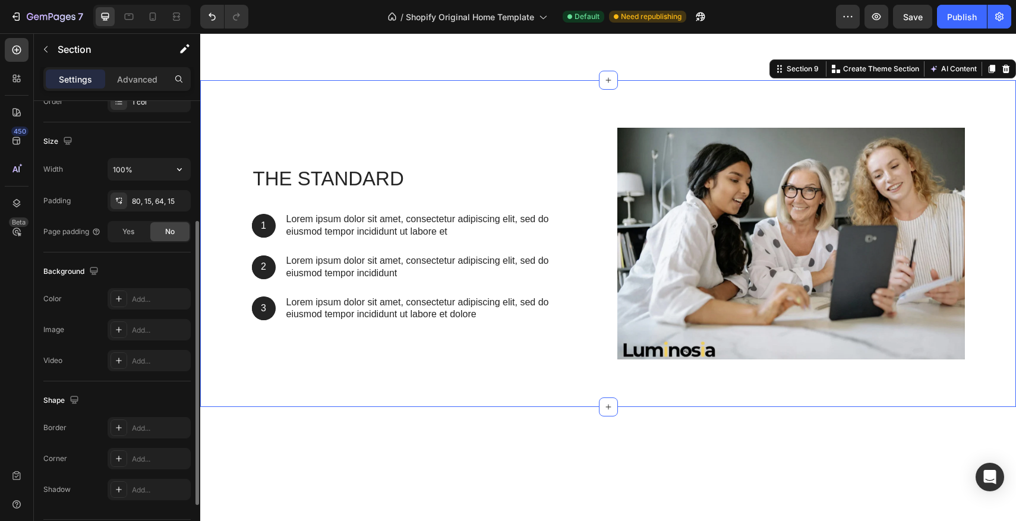
scroll to position [271, 0]
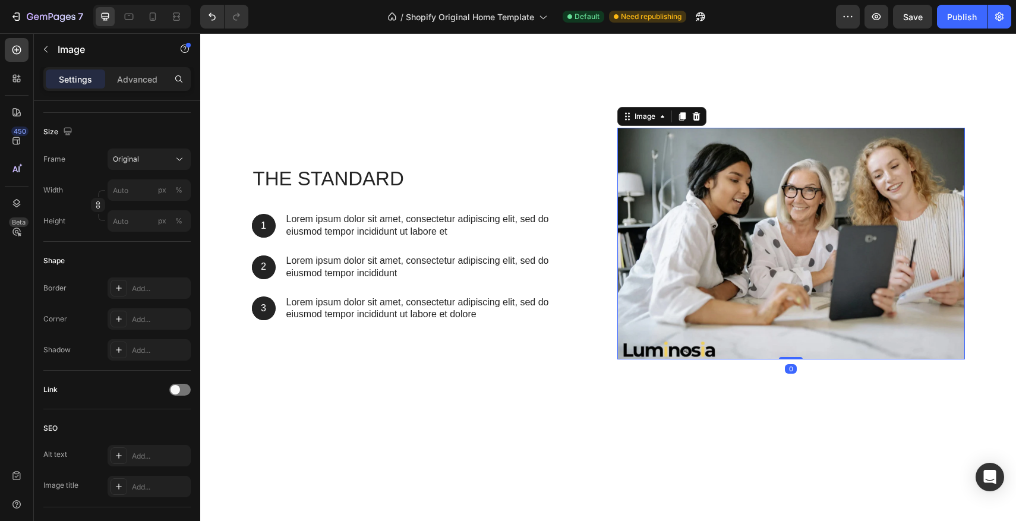
click at [728, 208] on img at bounding box center [792, 244] width 348 height 232
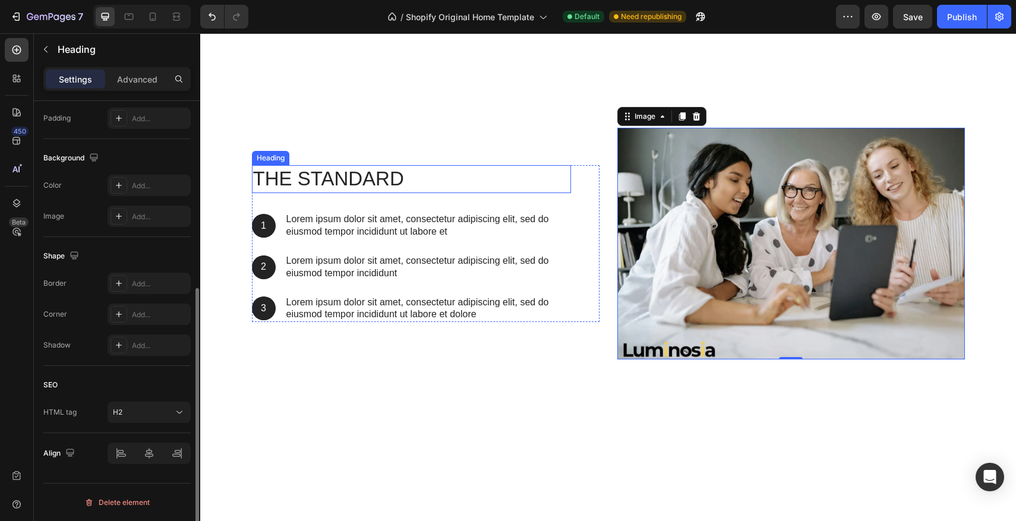
scroll to position [0, 0]
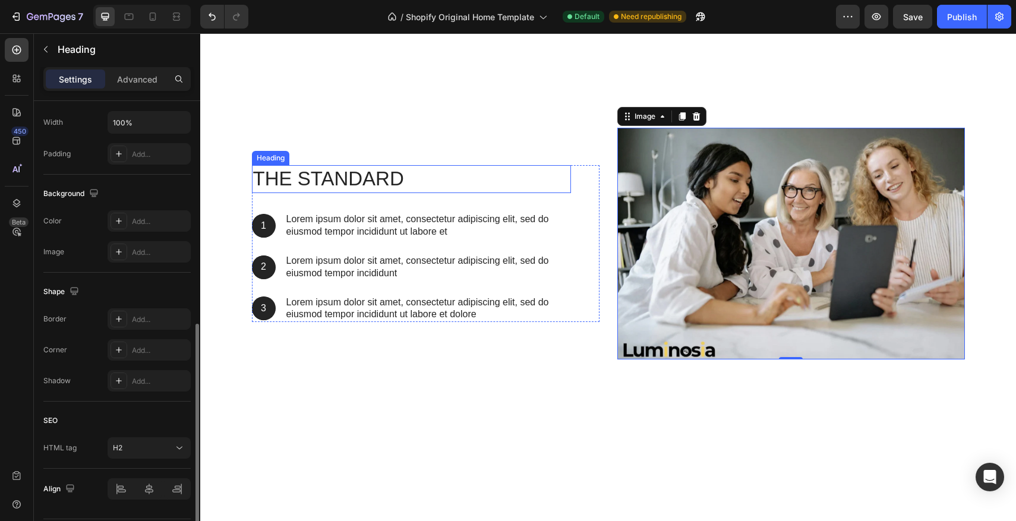
click at [403, 185] on h2 "The standard" at bounding box center [411, 179] width 319 height 28
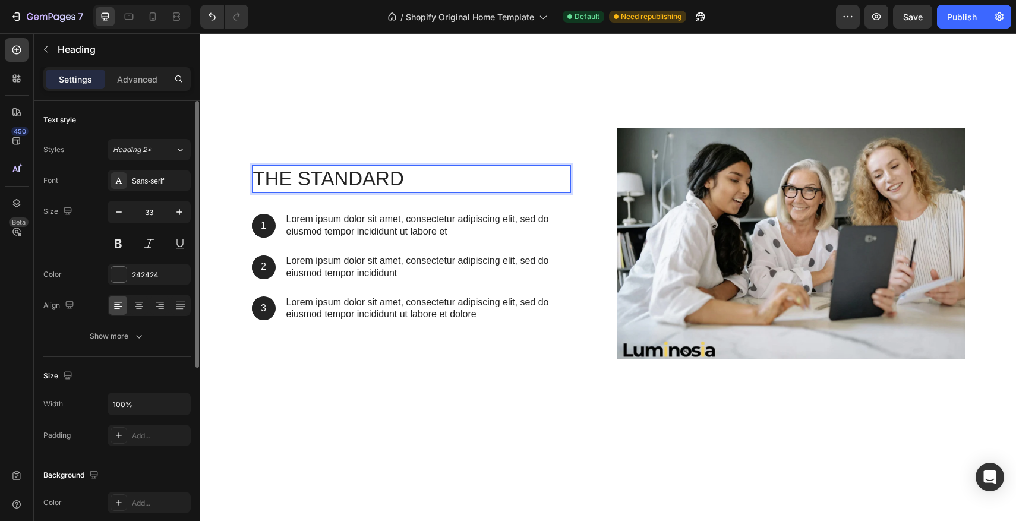
click at [409, 181] on h2 "The standard" at bounding box center [411, 179] width 319 height 28
click at [450, 128] on div "The standard Heading 32 1 Text Block Hero Banner Lorem ipsum dolor sit amet, co…" at bounding box center [426, 244] width 348 height 232
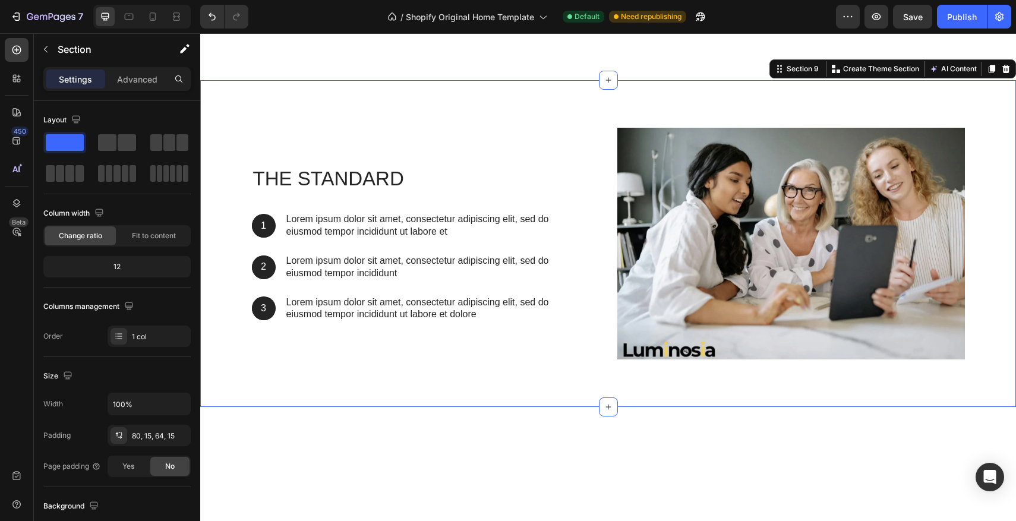
click at [456, 108] on div "The standard Heading 1 Text Block Hero Banner Lorem ipsum dolor sit amet, conse…" at bounding box center [608, 243] width 816 height 327
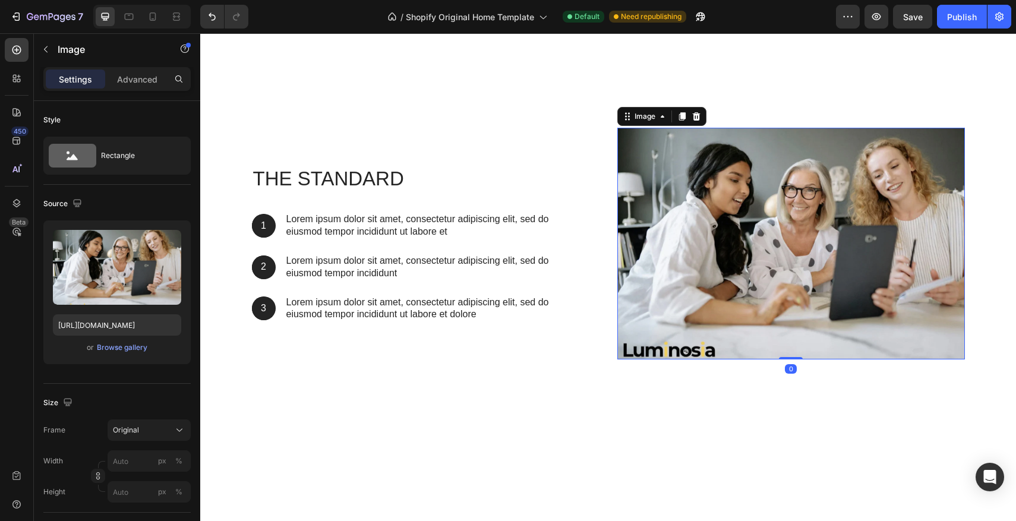
click at [719, 141] on img at bounding box center [792, 244] width 348 height 232
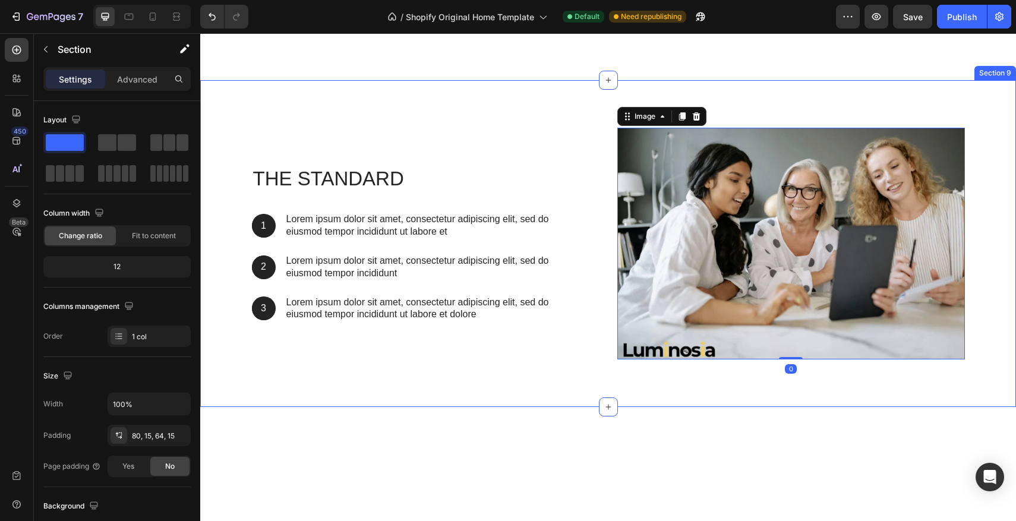
click at [542, 111] on div "The standard Heading 1 Text Block Hero Banner Lorem ipsum dolor sit amet, conse…" at bounding box center [608, 243] width 816 height 327
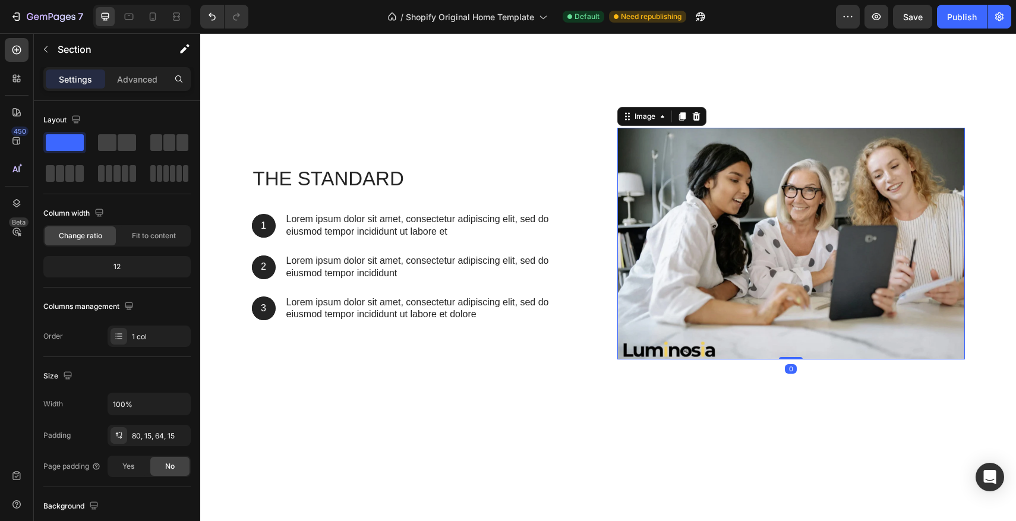
click at [664, 159] on img at bounding box center [792, 244] width 348 height 232
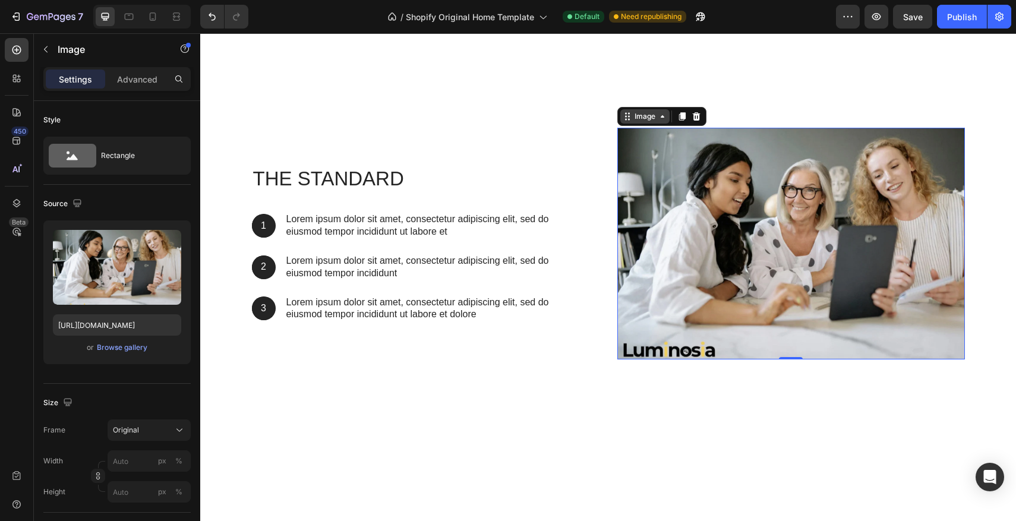
click at [666, 117] on icon at bounding box center [663, 117] width 10 height 10
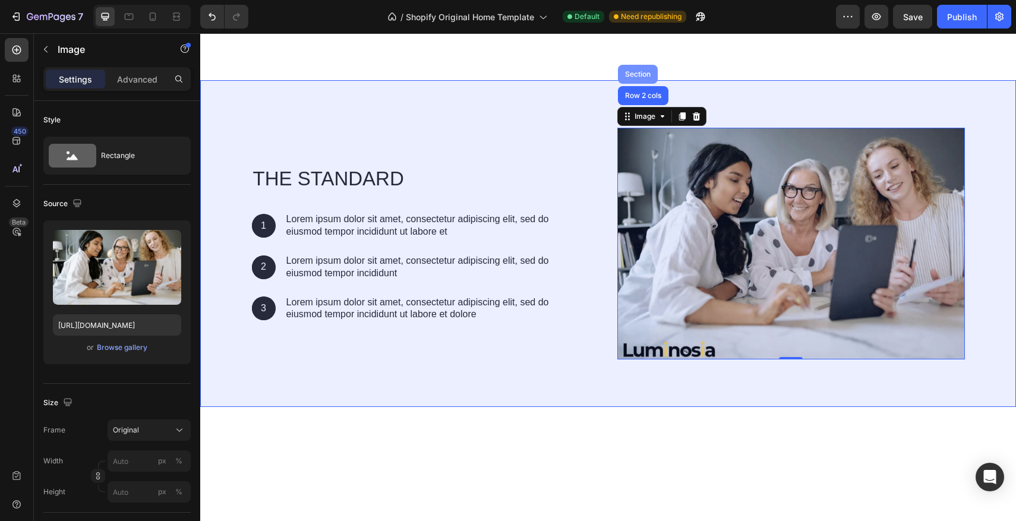
click at [636, 74] on div "Section" at bounding box center [638, 74] width 30 height 7
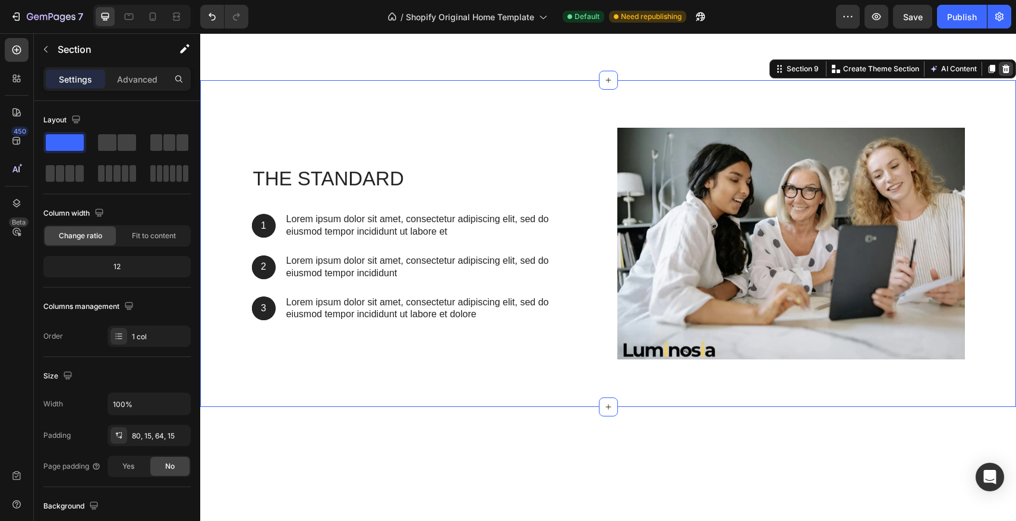
click at [1007, 73] on icon at bounding box center [1007, 69] width 10 height 10
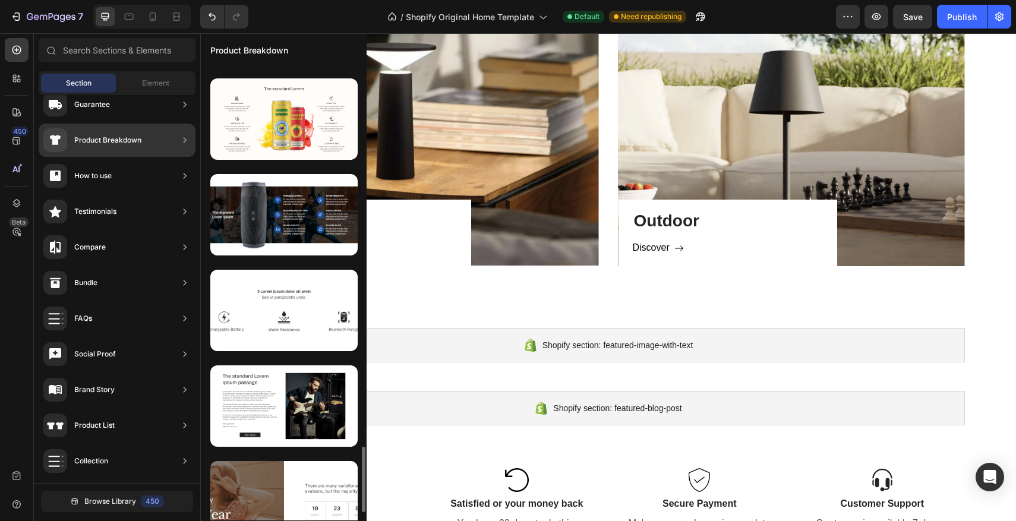
scroll to position [2695, 0]
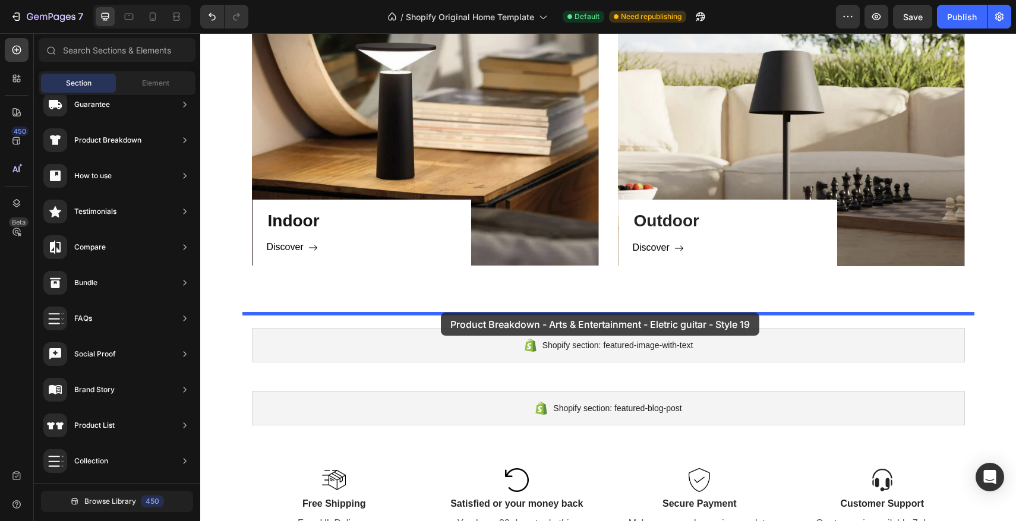
drag, startPoint x: 487, startPoint y: 400, endPoint x: 441, endPoint y: 313, distance: 98.9
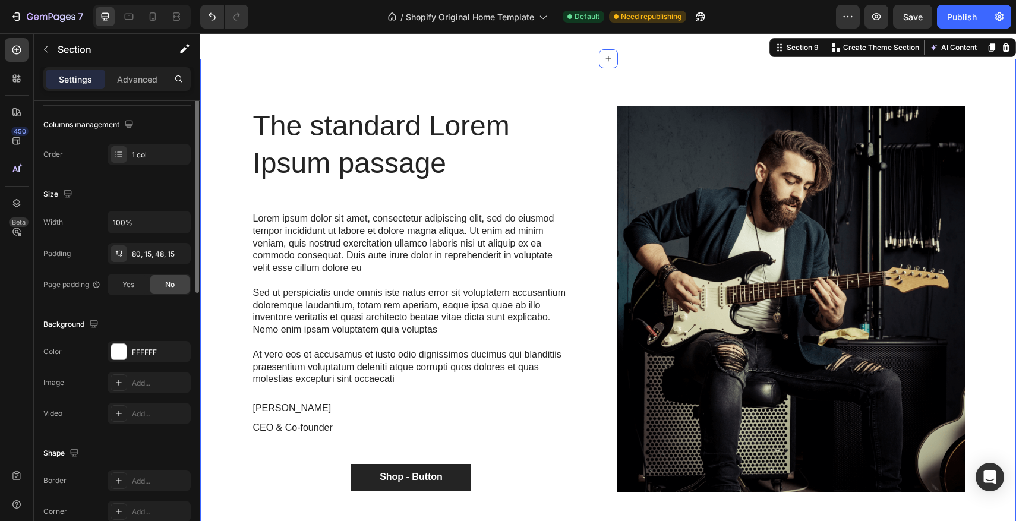
scroll to position [271, 0]
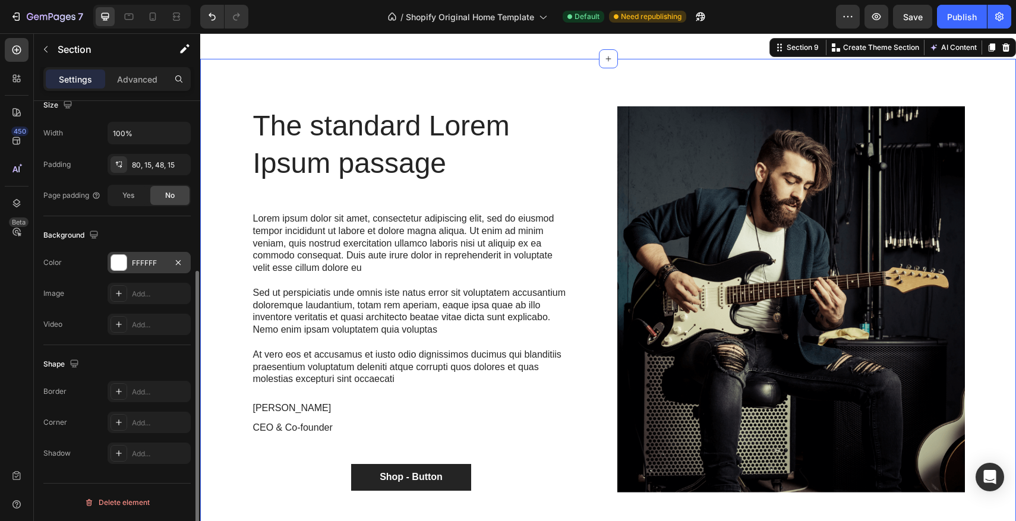
click at [125, 256] on div at bounding box center [119, 262] width 17 height 17
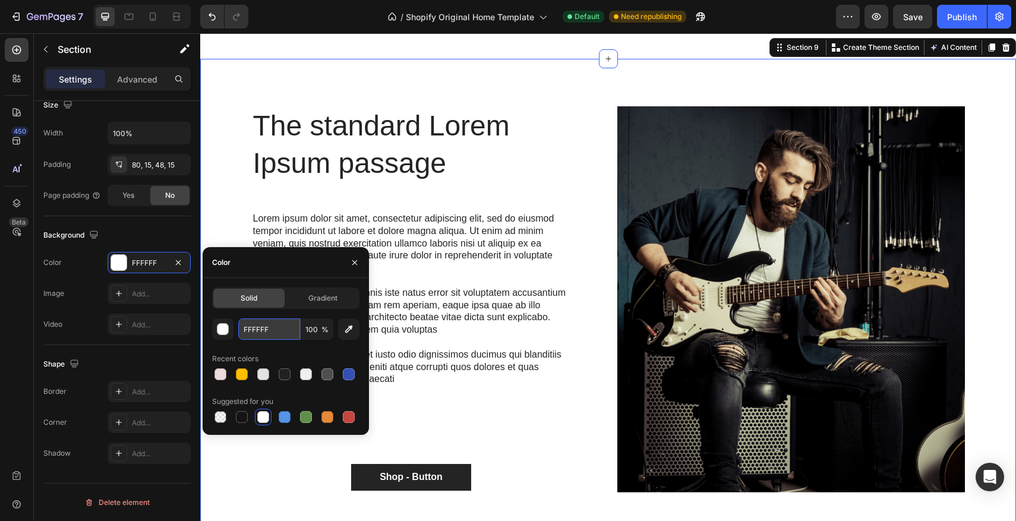
click at [276, 330] on input "FFFFFF" at bounding box center [269, 329] width 62 height 21
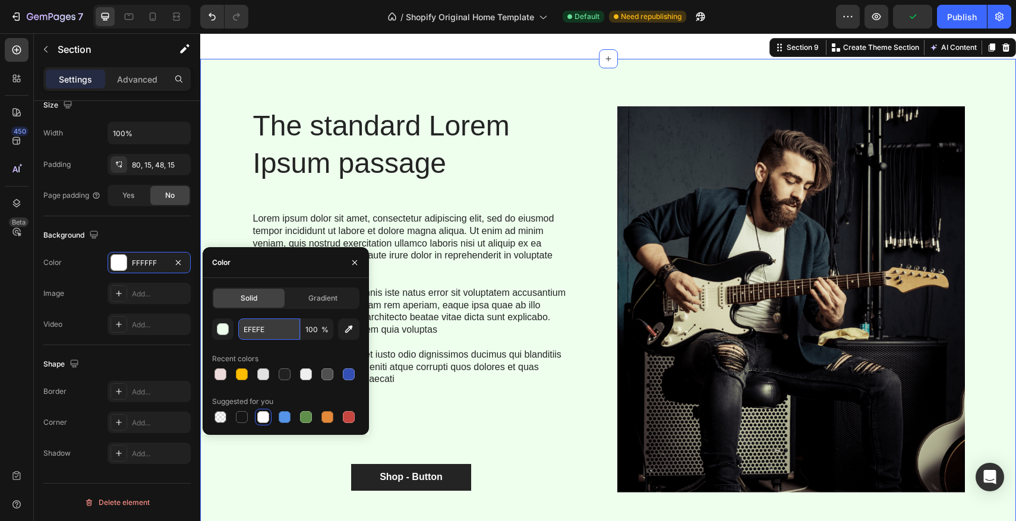
type input "EFEFEF"
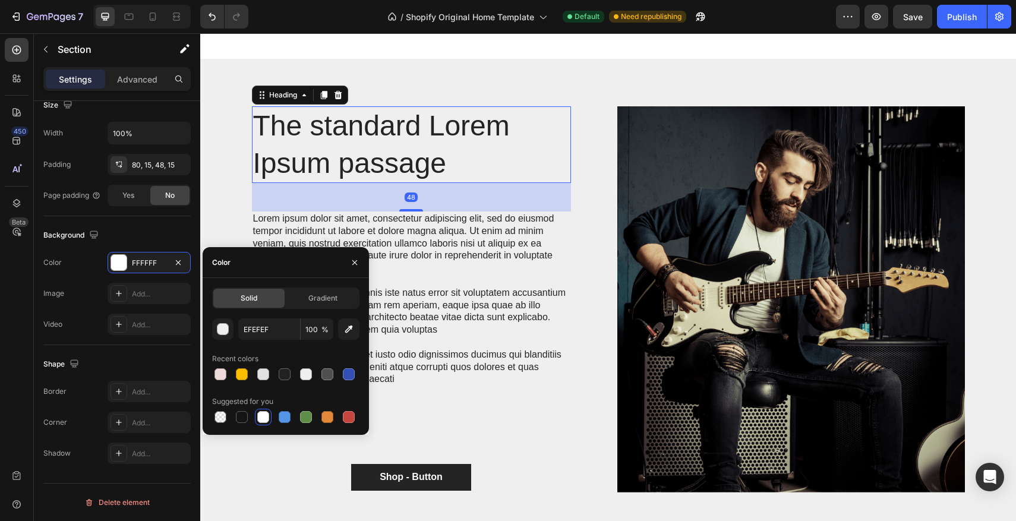
click at [410, 160] on h2 "The standard Lorem Ipsum passage" at bounding box center [411, 144] width 319 height 77
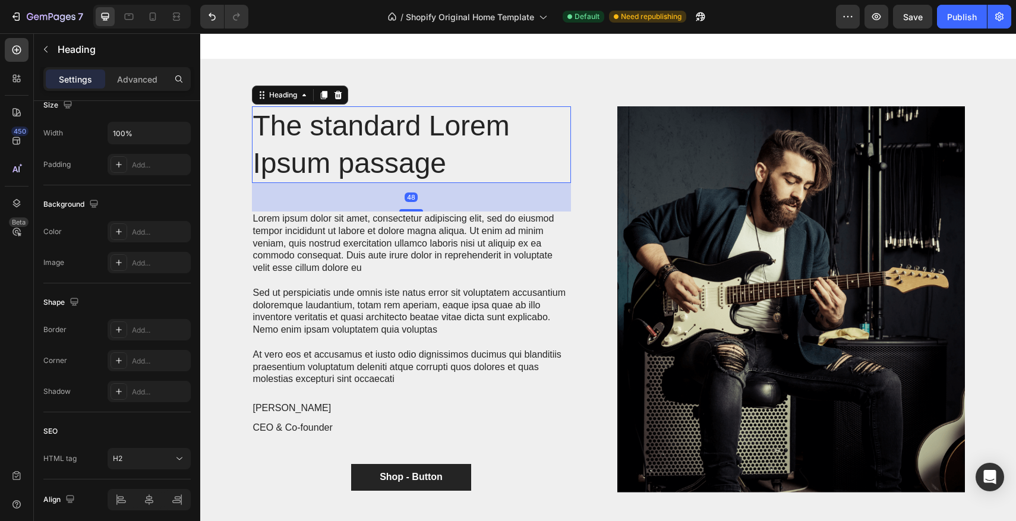
scroll to position [0, 0]
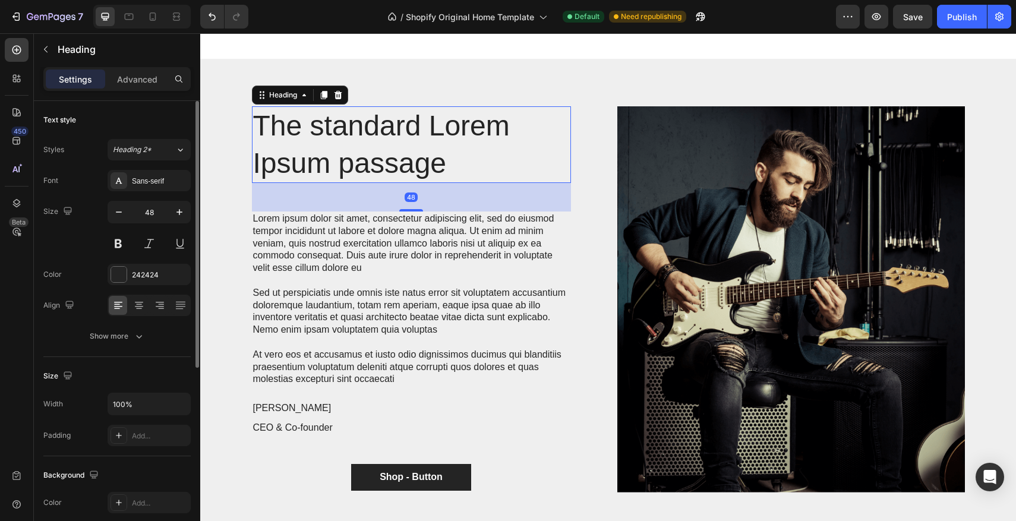
click at [442, 162] on h2 "The standard Lorem Ipsum passage" at bounding box center [411, 144] width 319 height 77
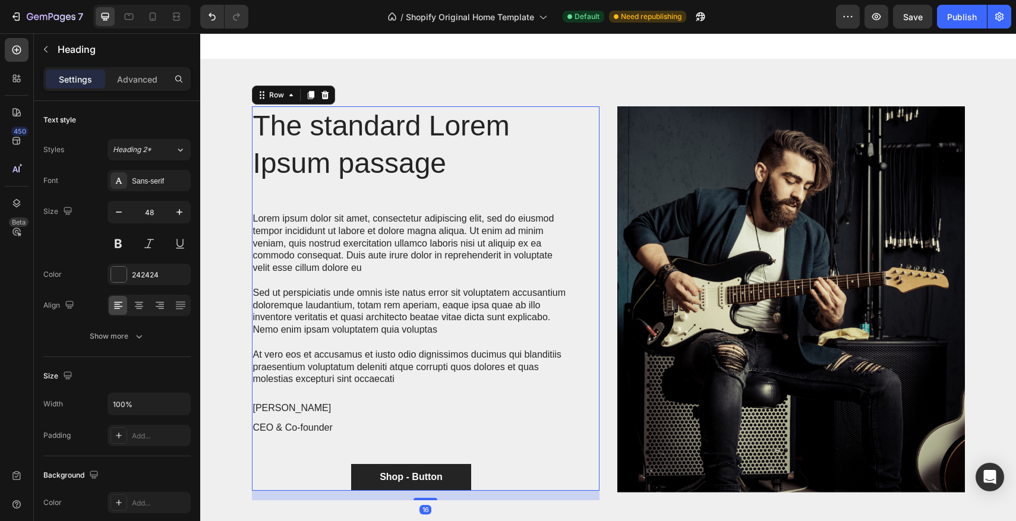
click at [441, 203] on div "The standard Lorem Ipsum passage Heading Lorem ipsum dolor sit amet, consectetu…" at bounding box center [411, 298] width 319 height 384
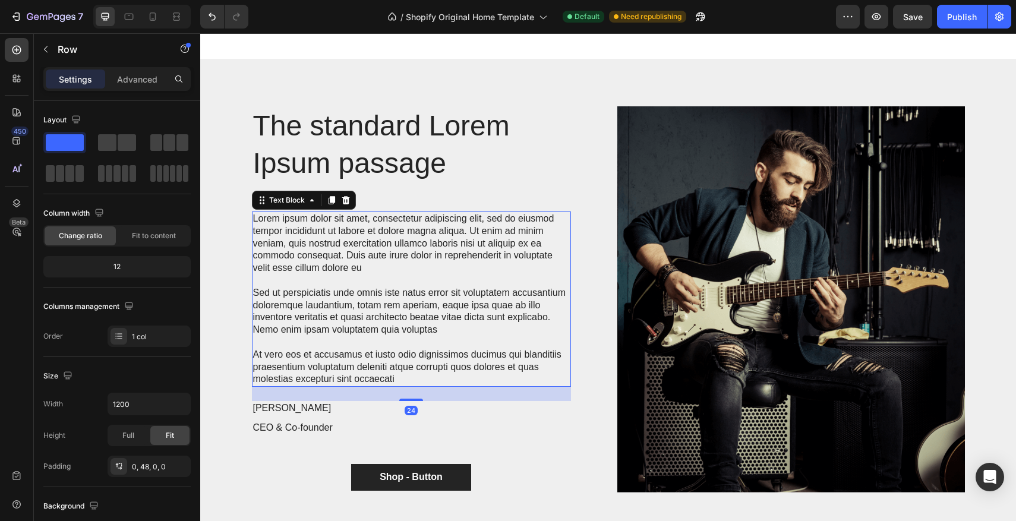
click at [436, 216] on p "Lorem ipsum dolor sit amet, consectetur adipiscing elit, sed do eiusmod tempor …" at bounding box center [411, 244] width 317 height 62
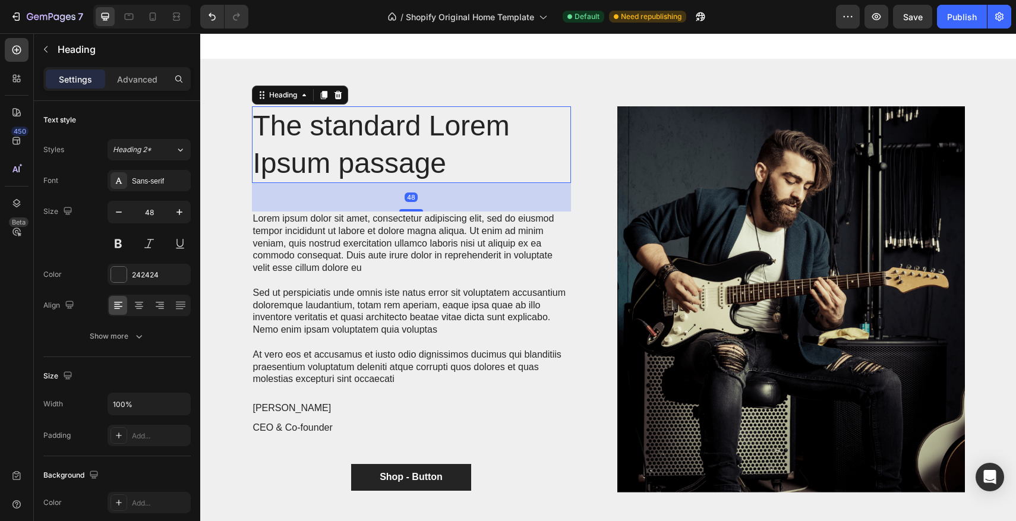
click at [423, 152] on p "The standard Lorem Ipsum passage" at bounding box center [411, 145] width 317 height 74
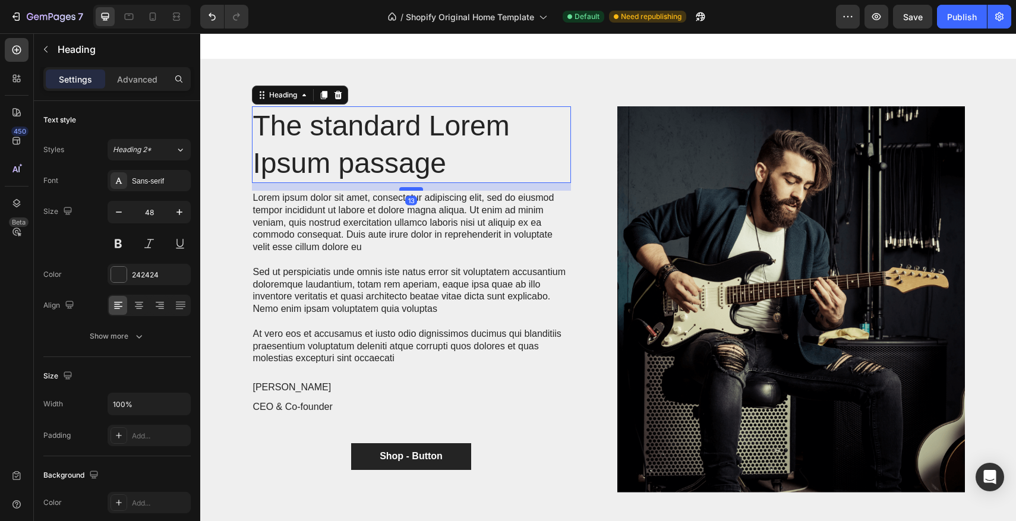
drag, startPoint x: 414, startPoint y: 209, endPoint x: 416, endPoint y: 188, distance: 20.9
click at [416, 188] on div at bounding box center [411, 189] width 24 height 4
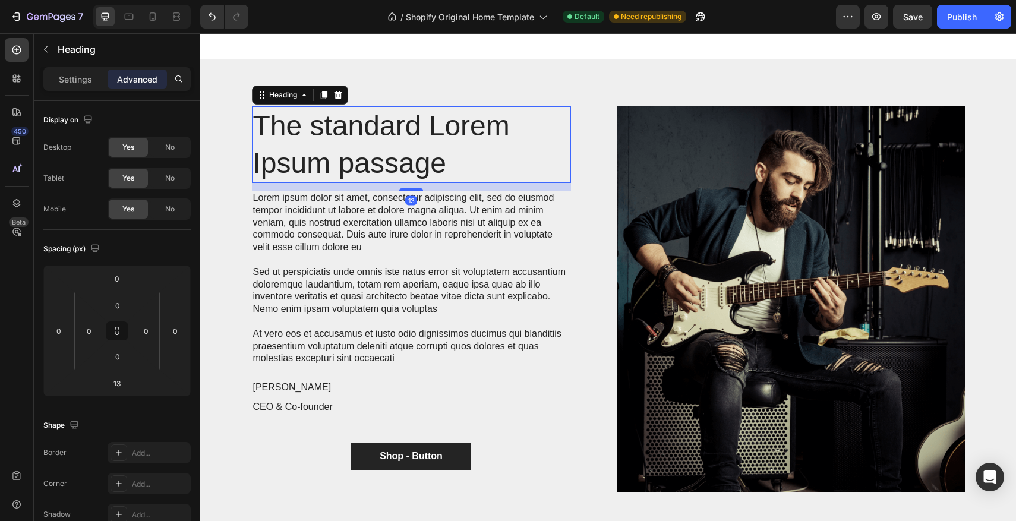
scroll to position [1106, 0]
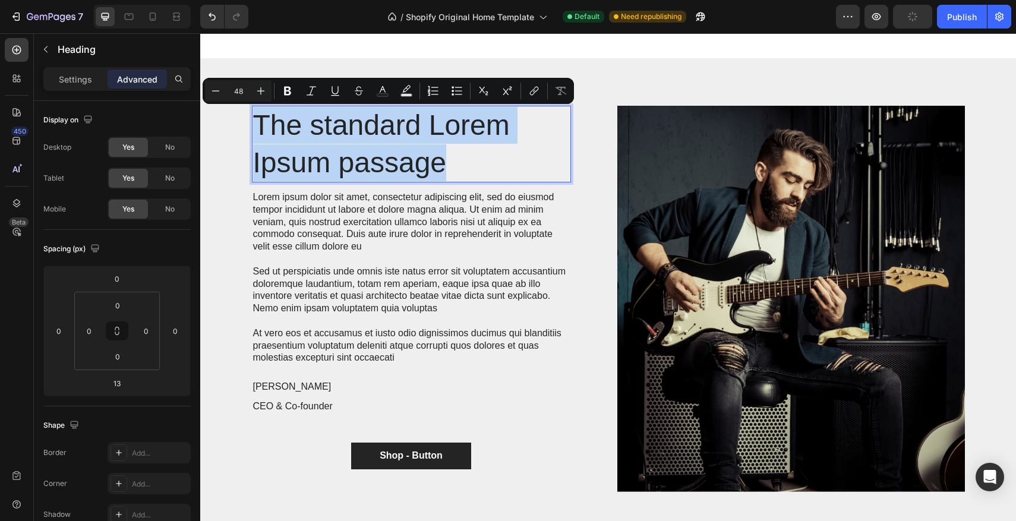
drag, startPoint x: 466, startPoint y: 168, endPoint x: 259, endPoint y: 116, distance: 213.8
click at [259, 117] on p "The standard Lorem Ipsum passage" at bounding box center [411, 144] width 317 height 74
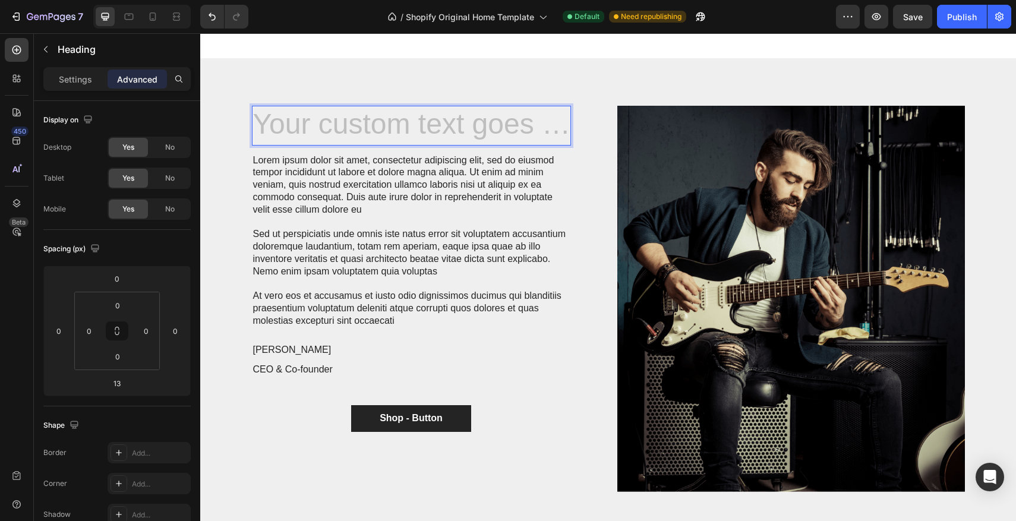
click at [413, 118] on h2 "Rich Text Editor. Editing area: main" at bounding box center [411, 125] width 319 height 39
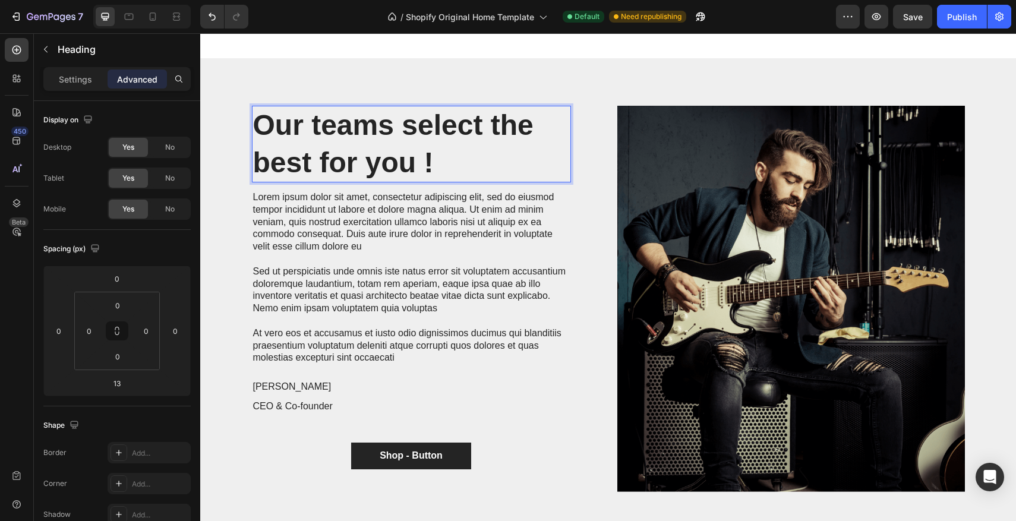
click at [258, 163] on strong "Our teams select the best for you !" at bounding box center [393, 143] width 281 height 68
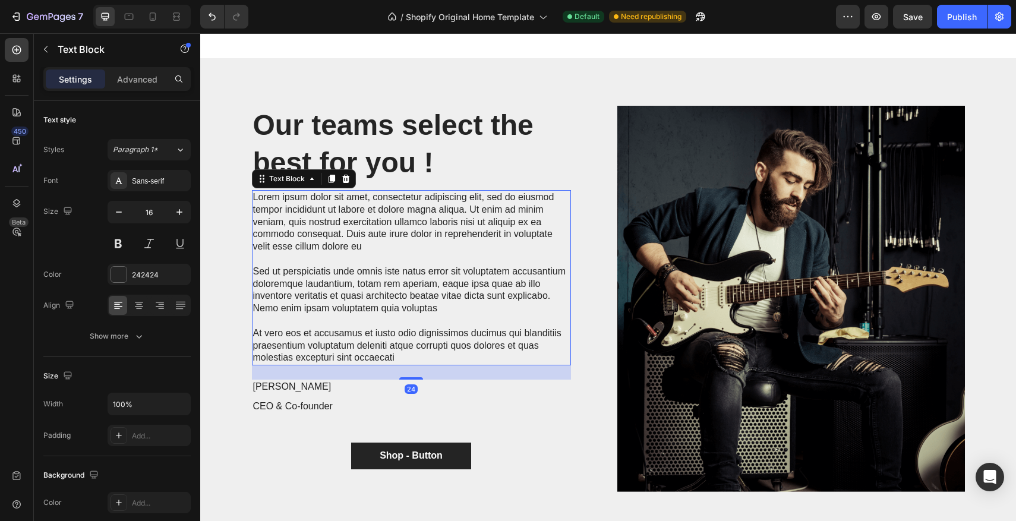
click at [357, 238] on p "Lorem ipsum dolor sit amet, consectetur adipiscing elit, sed do eiusmod tempor …" at bounding box center [411, 222] width 317 height 62
click at [425, 355] on p "At vero eos et accusamus et iusto odio dignissimos ducimus qui blanditiis praes…" at bounding box center [411, 345] width 317 height 37
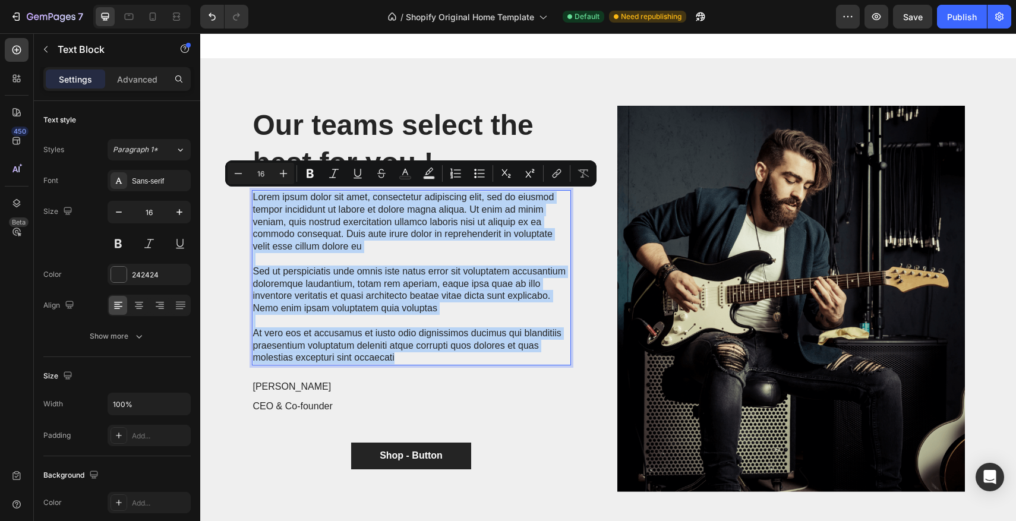
drag, startPoint x: 424, startPoint y: 355, endPoint x: 253, endPoint y: 202, distance: 229.4
click at [253, 202] on div "Lorem ipsum dolor sit amet, consectetur adipiscing elit, sed do eiusmod tempor …" at bounding box center [411, 277] width 319 height 175
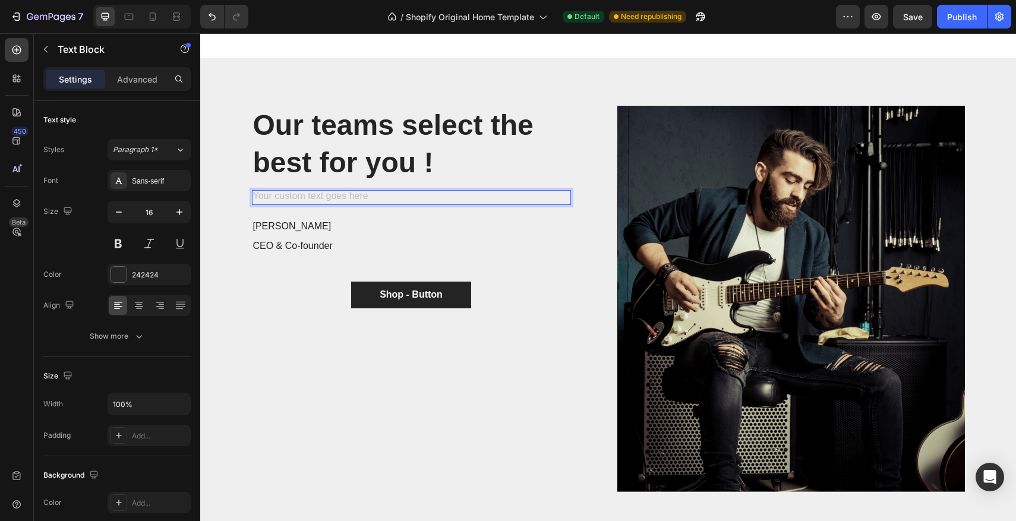
click at [342, 194] on div "Rich Text Editor. Editing area: main" at bounding box center [411, 197] width 319 height 15
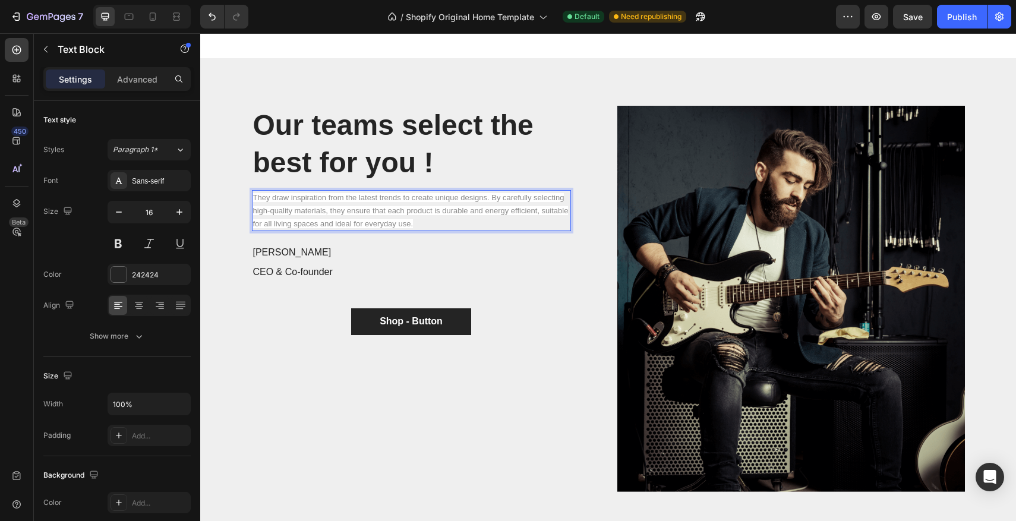
click at [476, 199] on span "They draw inspiration from the latest trends to create unique designs. By caref…" at bounding box center [411, 210] width 316 height 35
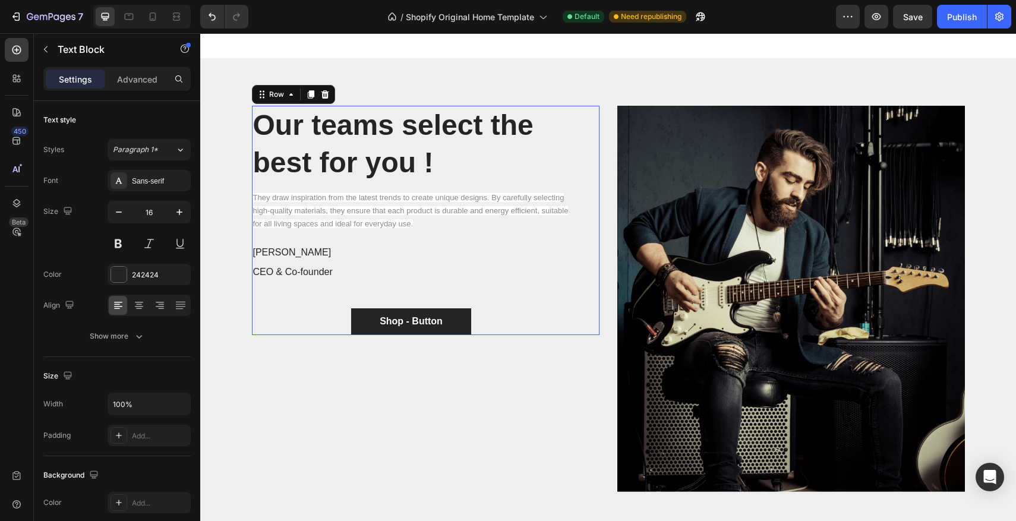
click at [593, 133] on div "⁠⁠⁠⁠⁠⁠⁠ Our teams select the best for you ! Heading They draw inspiration from …" at bounding box center [426, 220] width 348 height 229
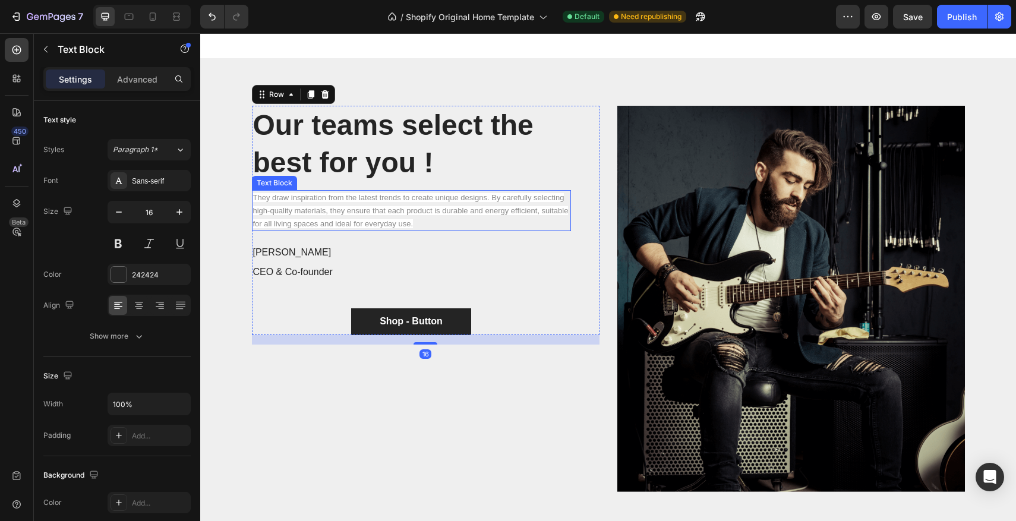
click at [385, 211] on span "They draw inspiration from the latest trends to create unique designs. By caref…" at bounding box center [411, 210] width 316 height 35
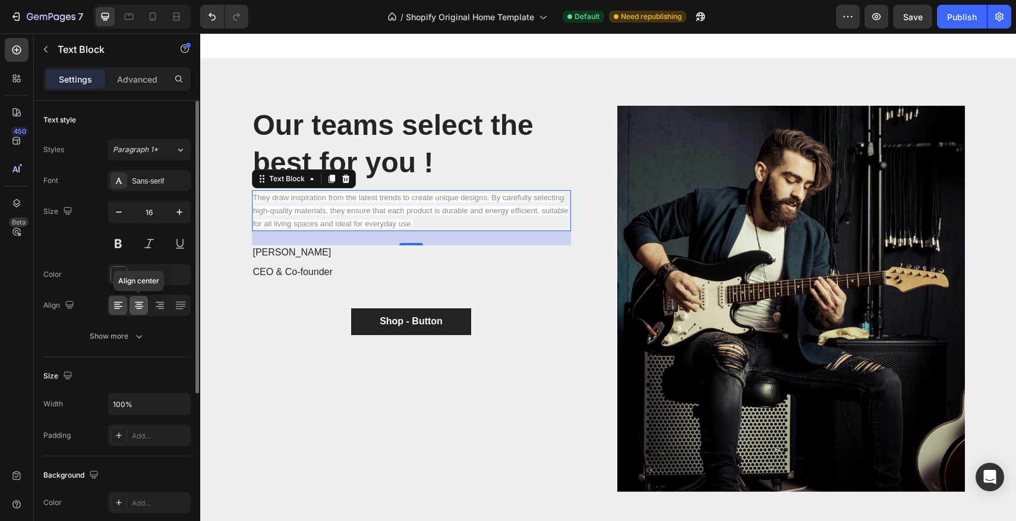
click at [136, 312] on div at bounding box center [139, 305] width 18 height 19
click at [616, 281] on div "⁠⁠⁠⁠⁠⁠⁠ Our teams select the best for you ! Heading They draw inspiration from …" at bounding box center [608, 304] width 713 height 396
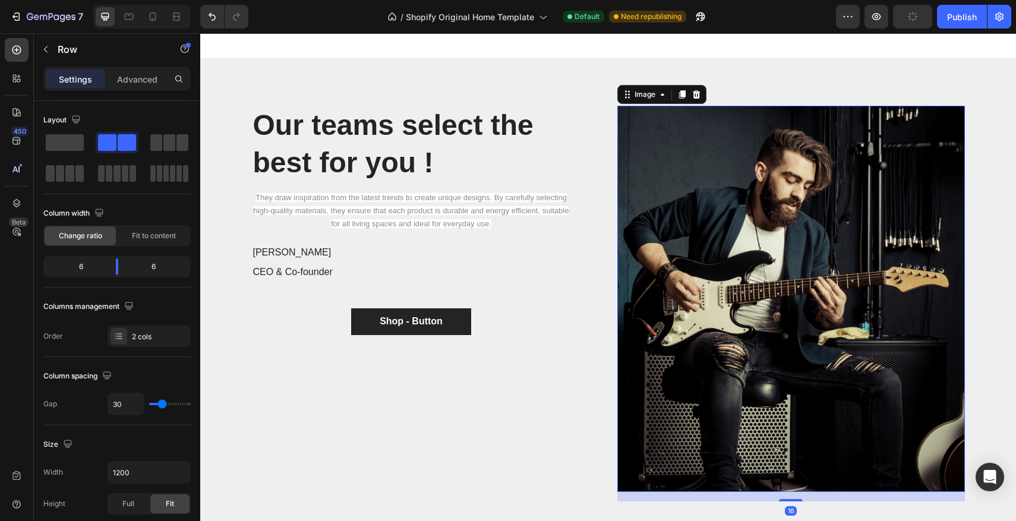
click at [697, 245] on img at bounding box center [792, 299] width 348 height 386
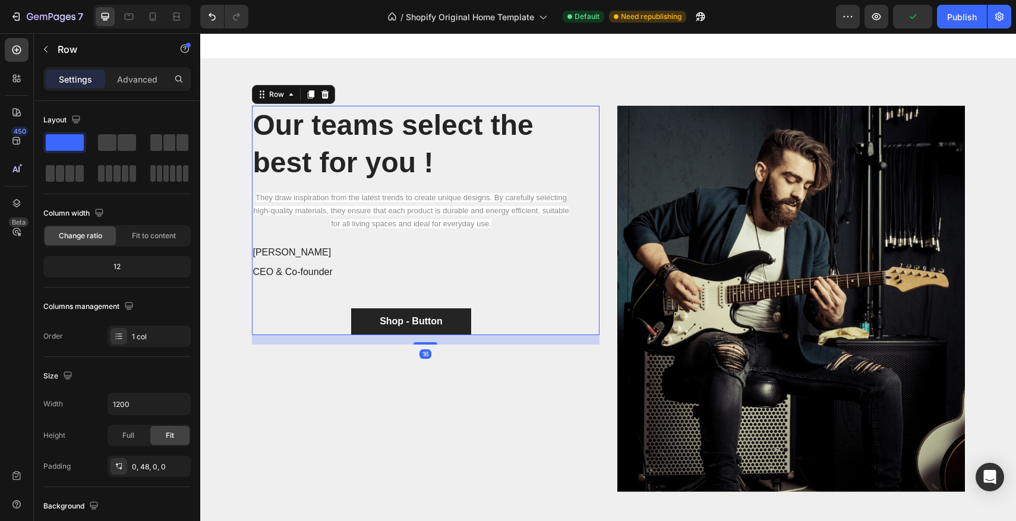
click at [477, 307] on div "⁠⁠⁠⁠⁠⁠⁠ Our teams select the best for you ! Heading They draw inspiration from …" at bounding box center [411, 220] width 319 height 229
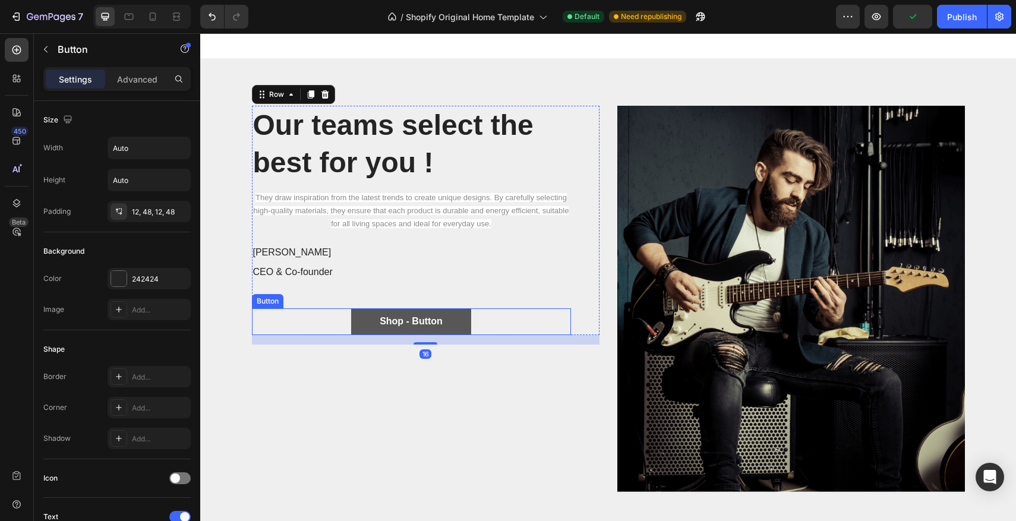
click at [466, 308] on button "Shop - Button" at bounding box center [411, 321] width 120 height 27
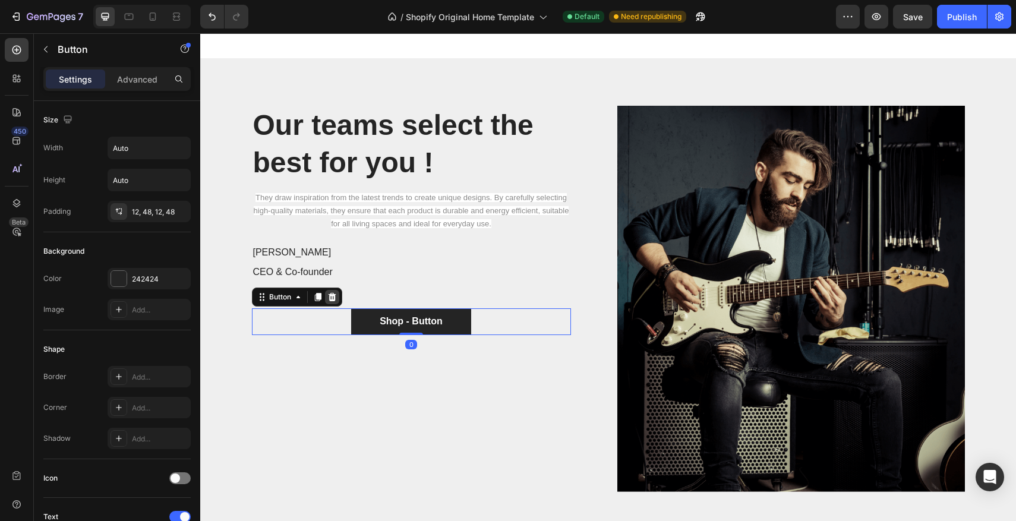
click at [327, 304] on div at bounding box center [332, 297] width 14 height 14
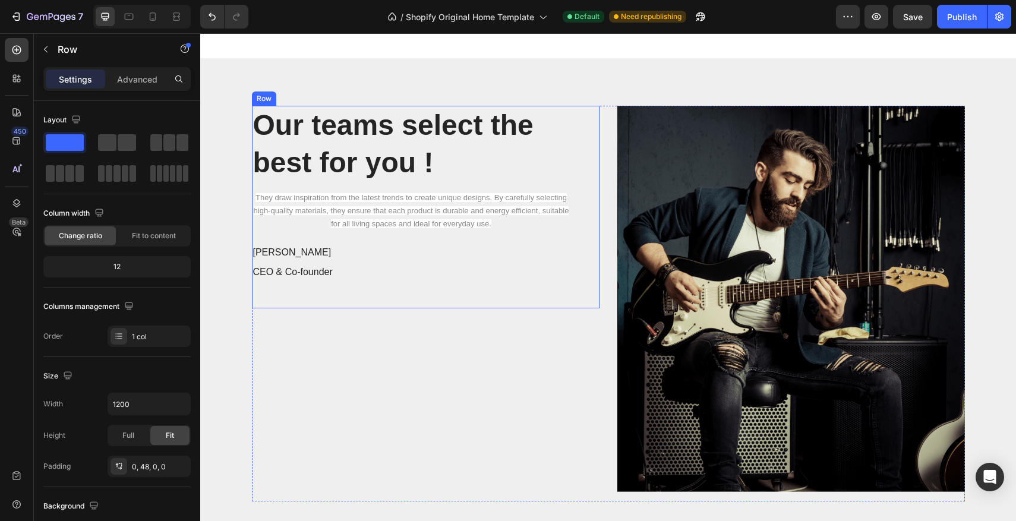
click at [584, 303] on div "⁠⁠⁠⁠⁠⁠⁠ Our teams select the best for you ! Heading They draw inspiration from …" at bounding box center [426, 207] width 348 height 203
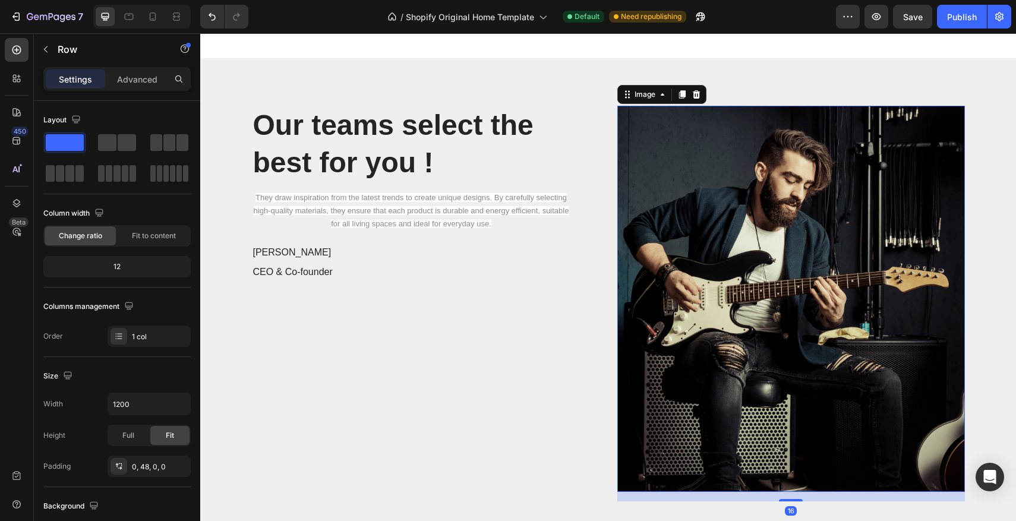
click at [718, 306] on img at bounding box center [792, 299] width 348 height 386
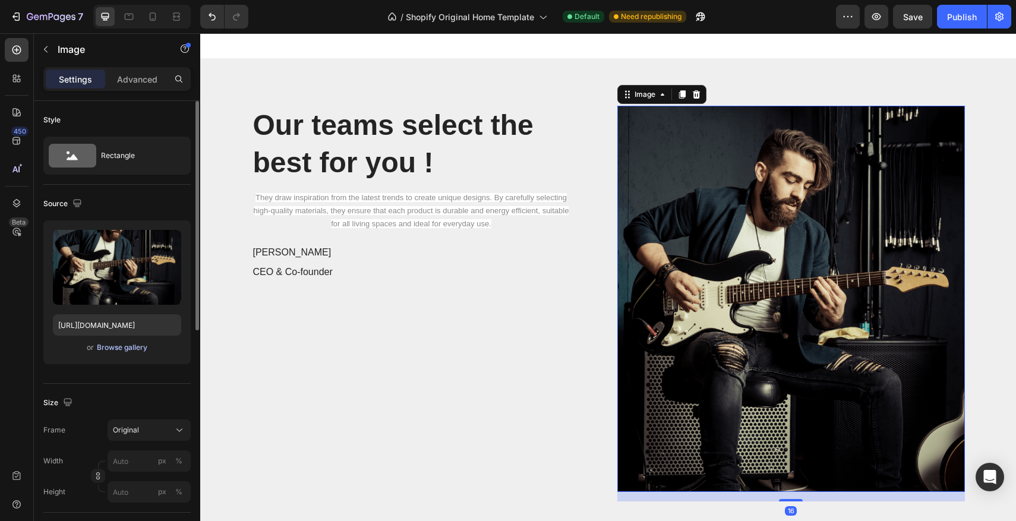
click at [113, 347] on div "Browse gallery" at bounding box center [122, 347] width 51 height 11
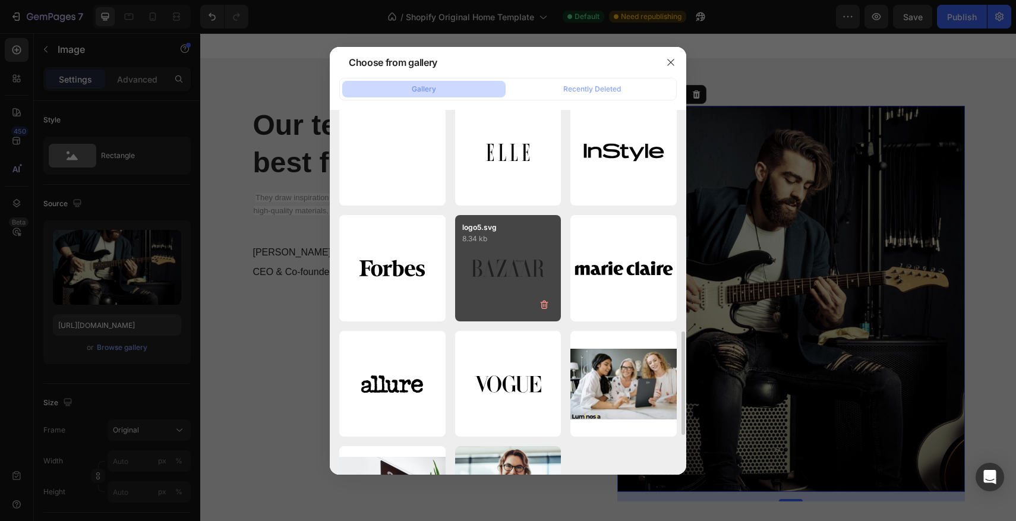
scroll to position [835, 0]
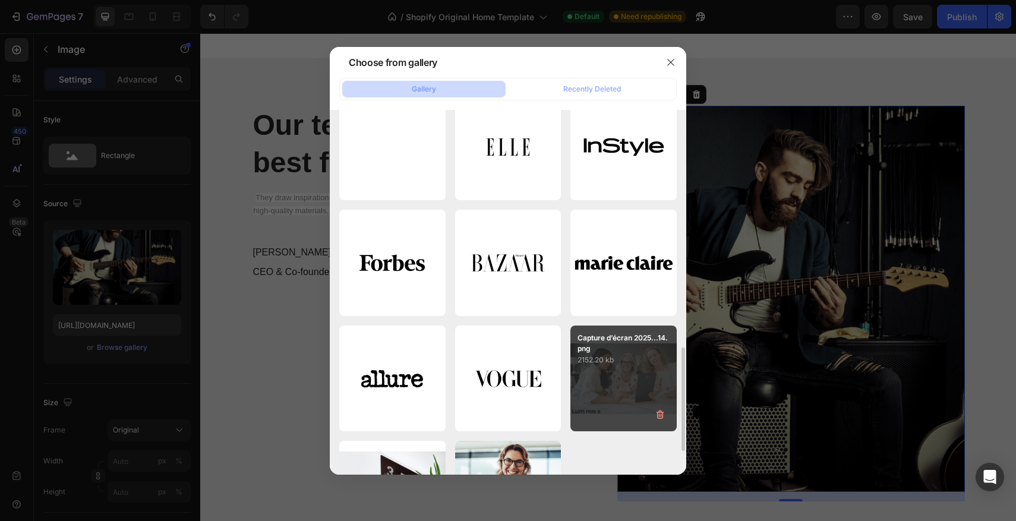
click at [599, 354] on p "2152.20 kb" at bounding box center [624, 360] width 92 height 12
type input "[URL][DOMAIN_NAME]"
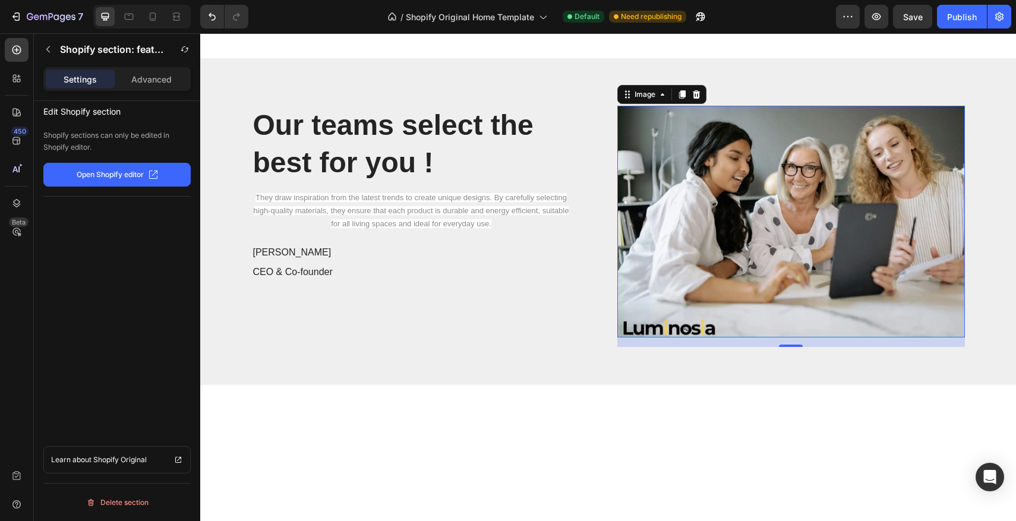
click at [631, 432] on div at bounding box center [608, 416] width 713 height 34
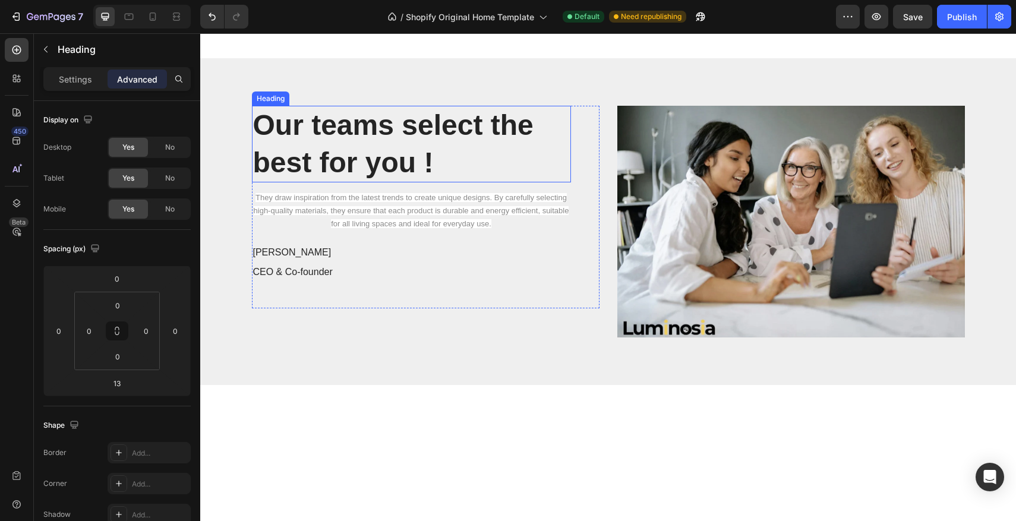
click at [452, 140] on strong "Our teams select the best for you !" at bounding box center [393, 143] width 281 height 68
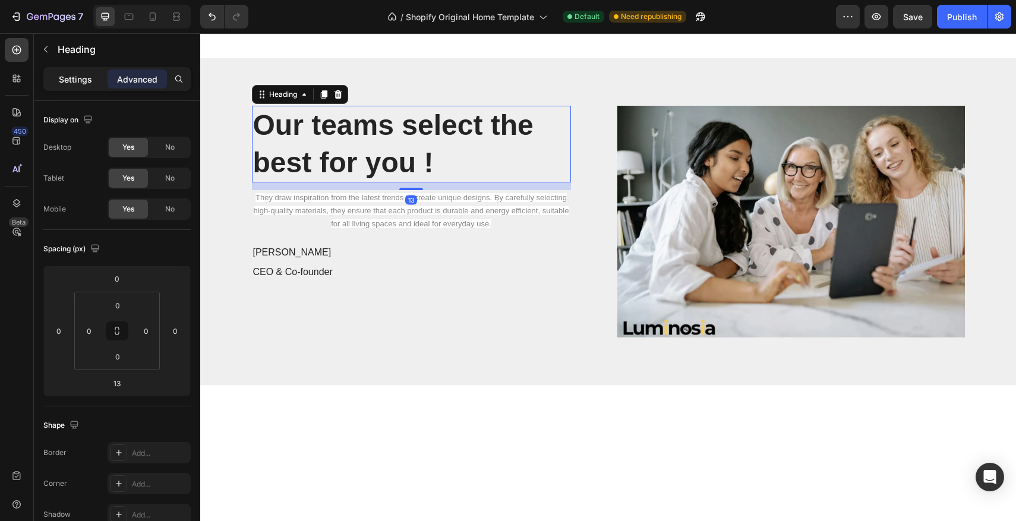
click at [88, 79] on p "Settings" at bounding box center [75, 79] width 33 height 12
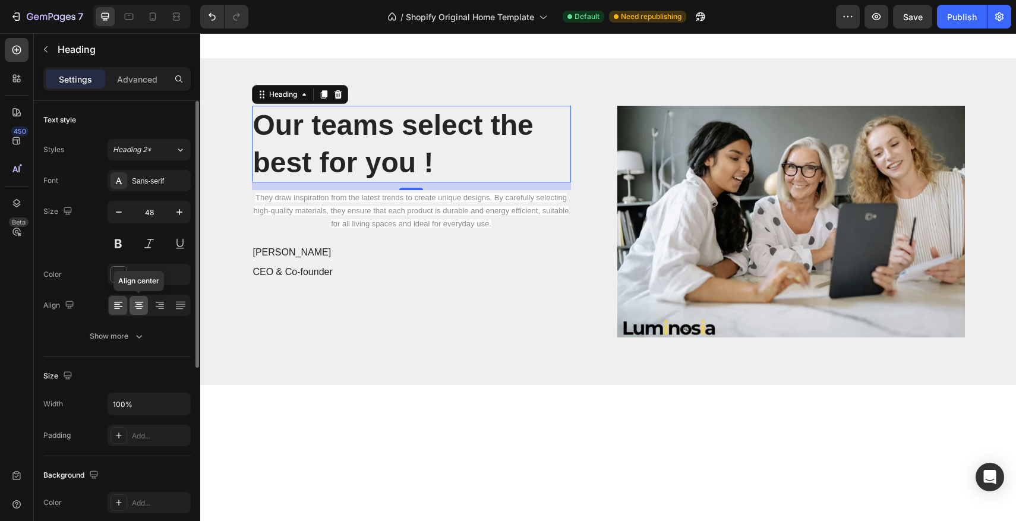
click at [137, 300] on icon at bounding box center [139, 306] width 12 height 12
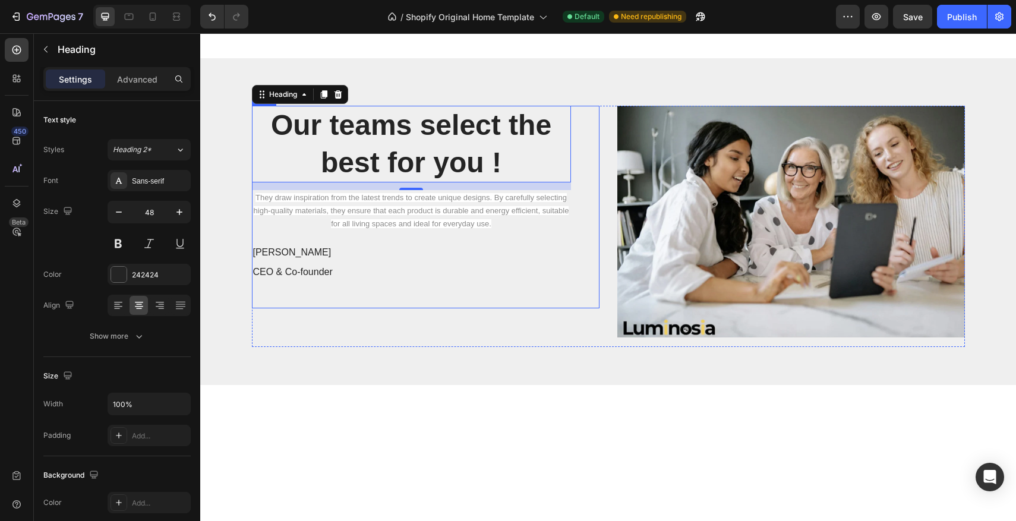
click at [451, 285] on div "⁠⁠⁠⁠⁠⁠⁠ Our teams select the best for you ! Heading 13 They draw inspiration fr…" at bounding box center [411, 207] width 319 height 203
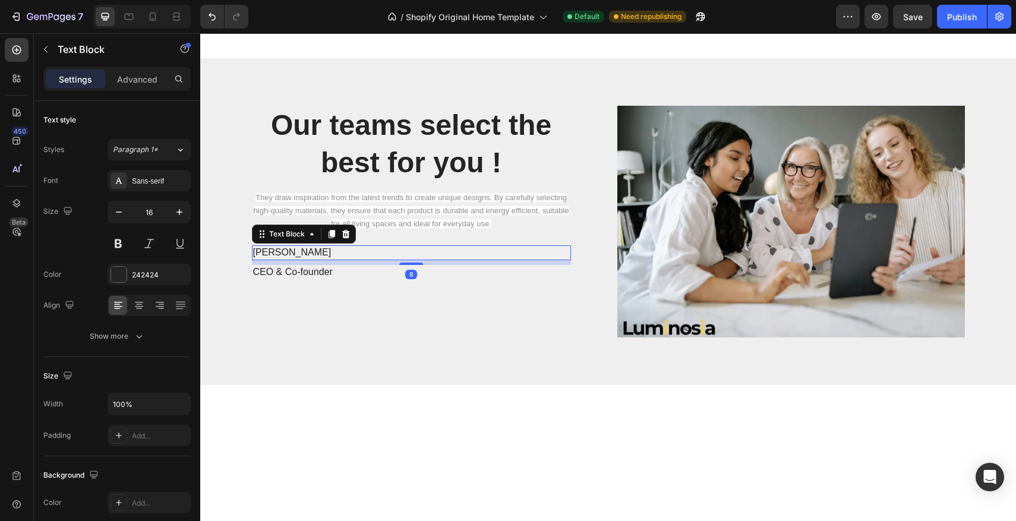
click at [367, 257] on p "Danny grannick" at bounding box center [411, 253] width 317 height 12
click at [342, 240] on div at bounding box center [346, 234] width 14 height 14
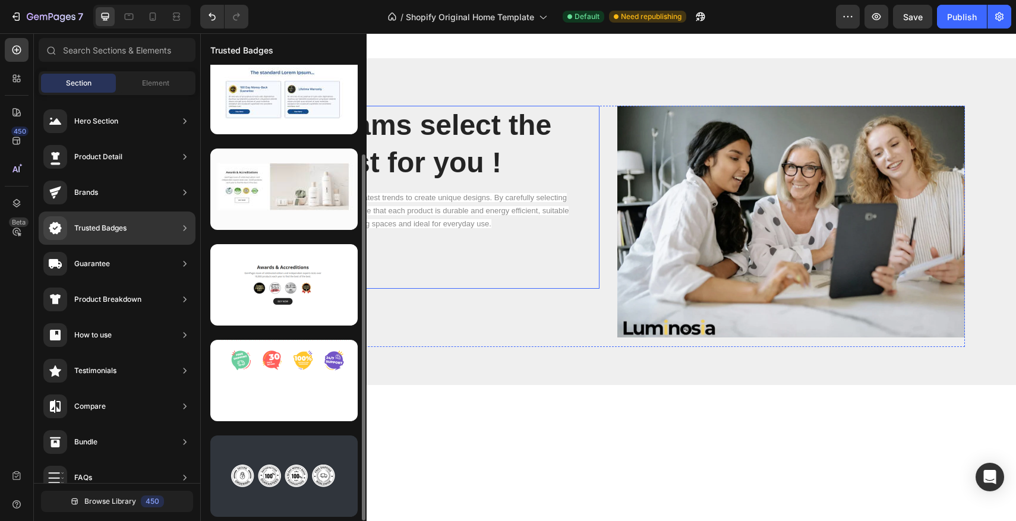
scroll to position [111, 0]
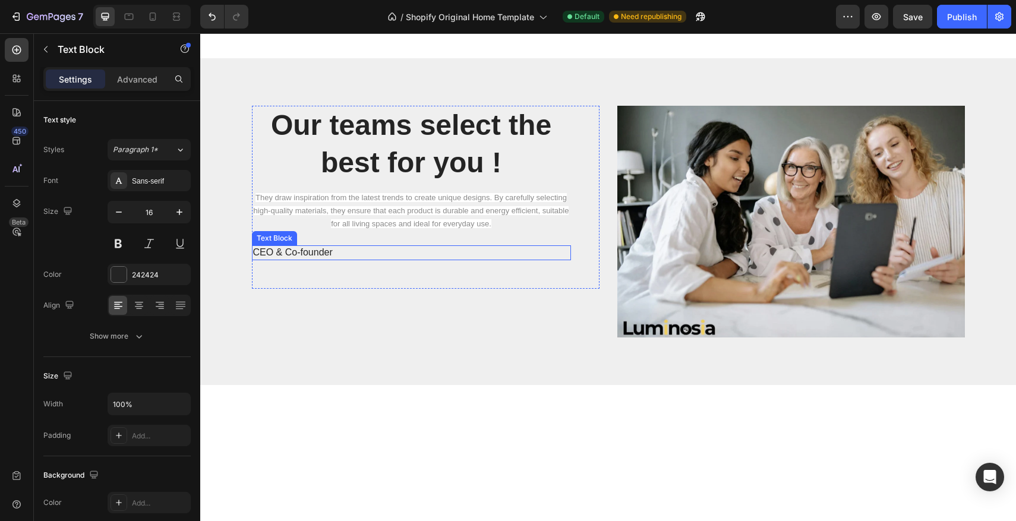
click at [294, 254] on p "CEO & Co-founder" at bounding box center [411, 253] width 317 height 12
click at [342, 253] on p "CEO & Co-founder" at bounding box center [411, 253] width 317 height 12
drag, startPoint x: 342, startPoint y: 253, endPoint x: 270, endPoint y: 247, distance: 71.6
click at [256, 250] on p "CEO & Co-founder" at bounding box center [411, 253] width 317 height 12
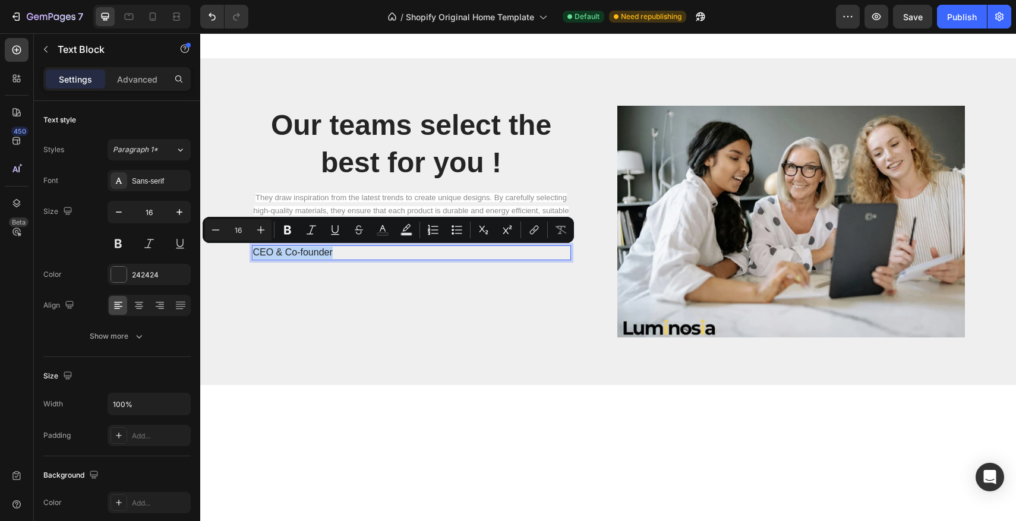
click at [350, 254] on p "CEO & Co-founder" at bounding box center [411, 253] width 317 height 12
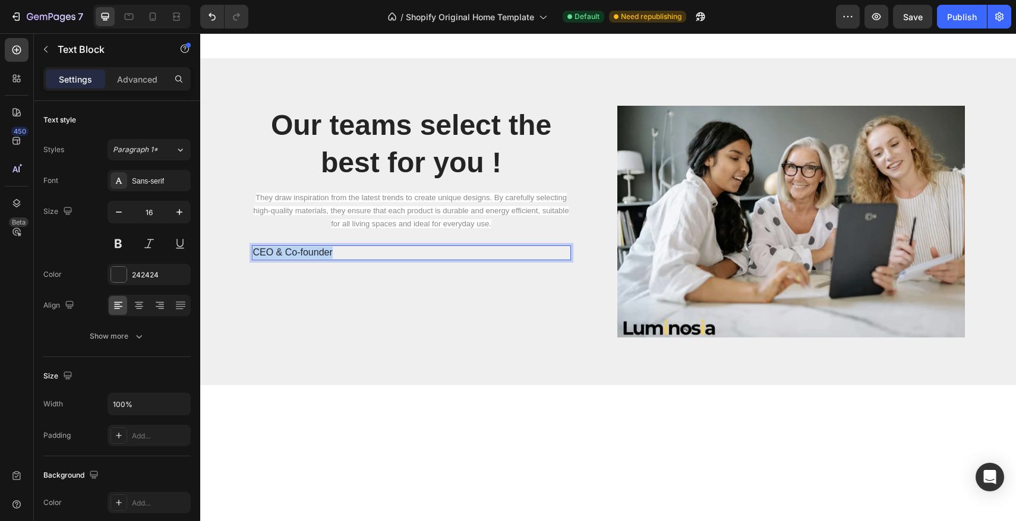
drag, startPoint x: 344, startPoint y: 254, endPoint x: 256, endPoint y: 247, distance: 88.2
click at [256, 248] on p "CEO & Co-founder" at bounding box center [411, 253] width 317 height 12
click at [256, 257] on p "the luminosia team" at bounding box center [411, 253] width 317 height 12
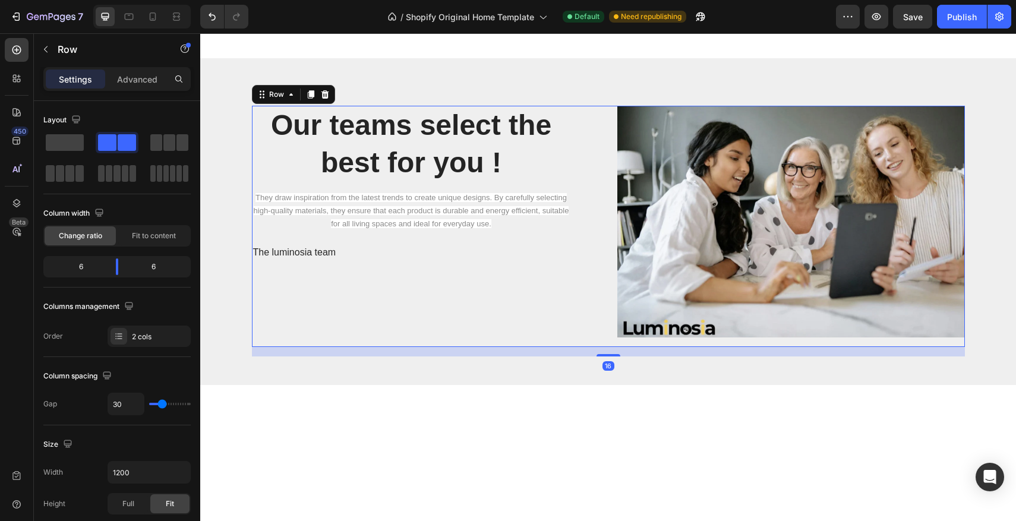
click at [289, 319] on div "⁠⁠⁠⁠⁠⁠⁠ Our teams select the best for you ! Heading They draw inspiration from …" at bounding box center [426, 226] width 348 height 241
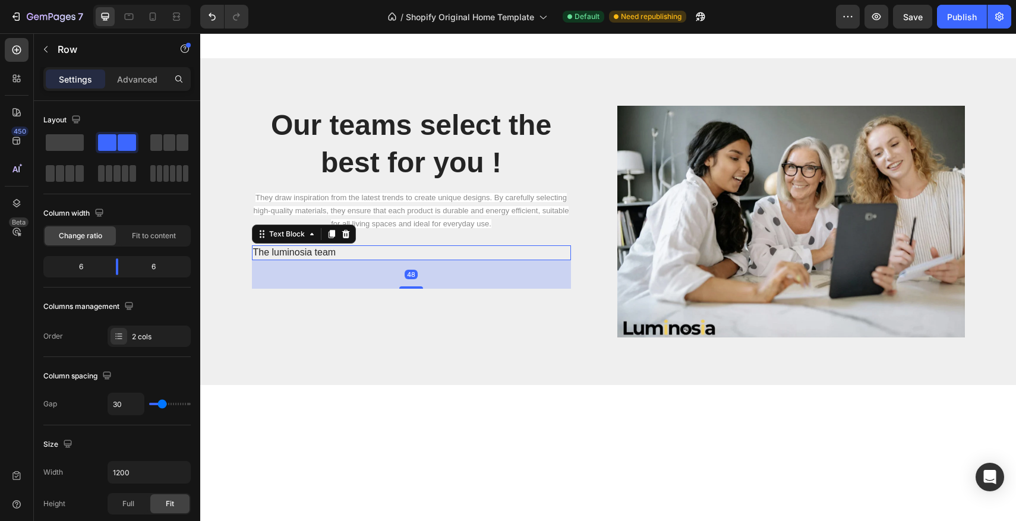
click at [313, 255] on p "The luminosia team" at bounding box center [411, 253] width 317 height 12
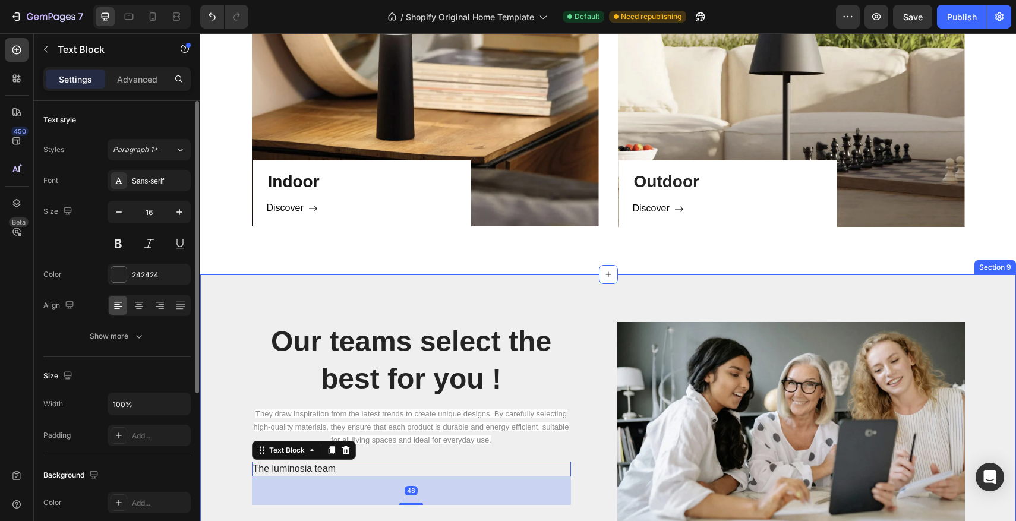
scroll to position [888, 0]
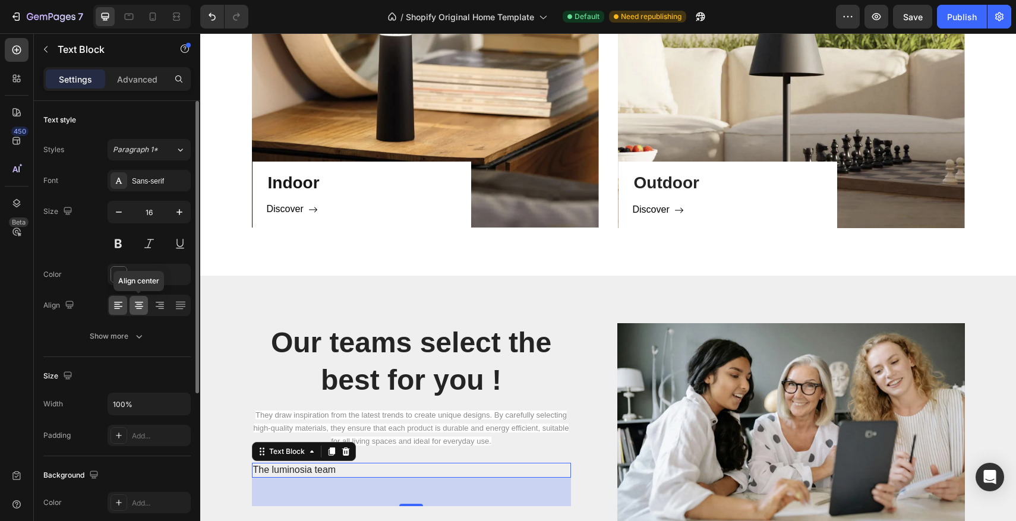
click at [136, 302] on icon at bounding box center [139, 302] width 8 height 1
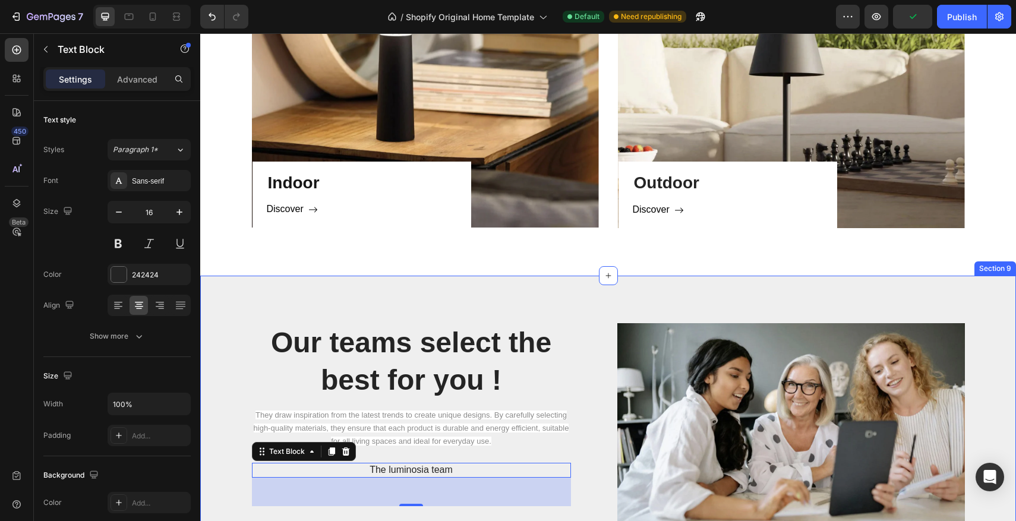
click at [404, 300] on div "⁠⁠⁠⁠⁠⁠⁠ Our teams select the best for you ! Heading They draw inspiration from …" at bounding box center [608, 439] width 816 height 327
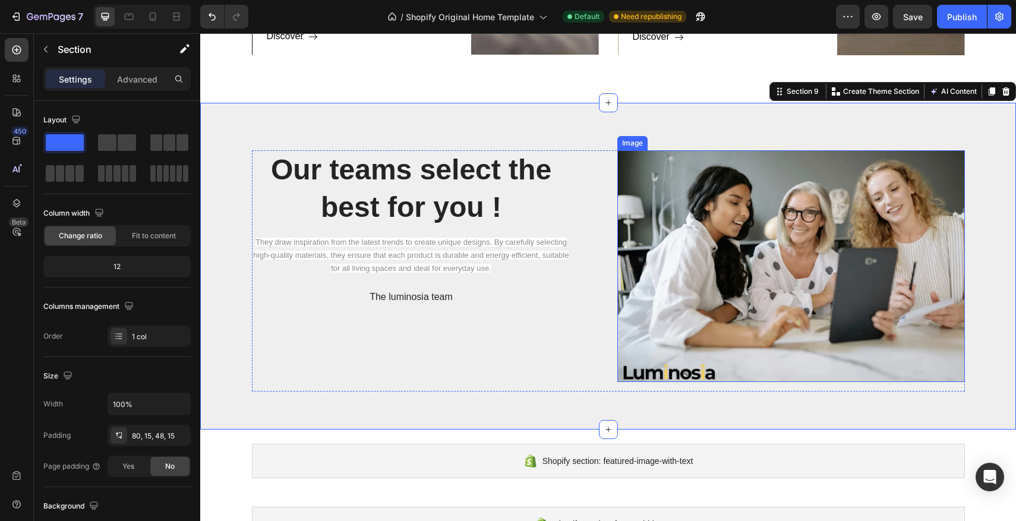
scroll to position [1067, 0]
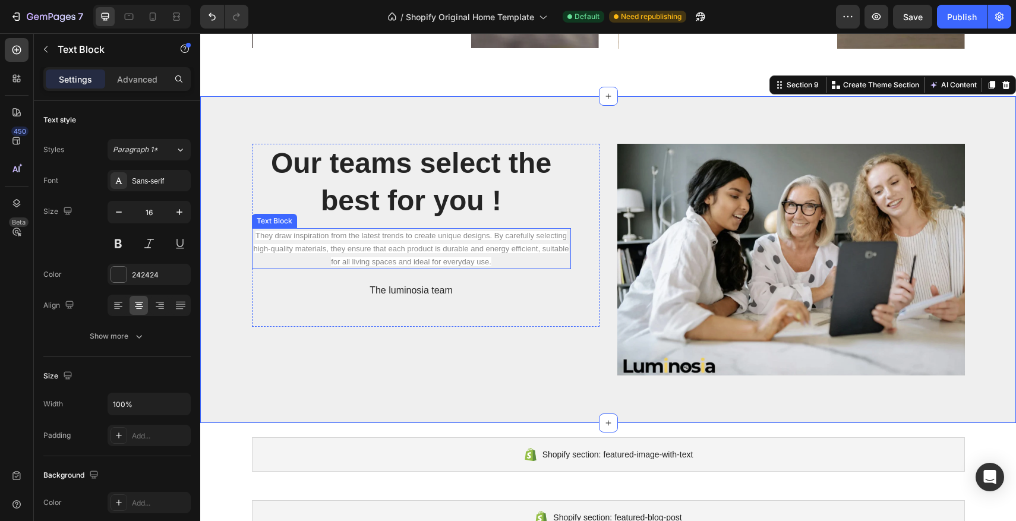
click at [347, 247] on span "They draw inspiration from the latest trends to create unique designs. By caref…" at bounding box center [412, 248] width 316 height 35
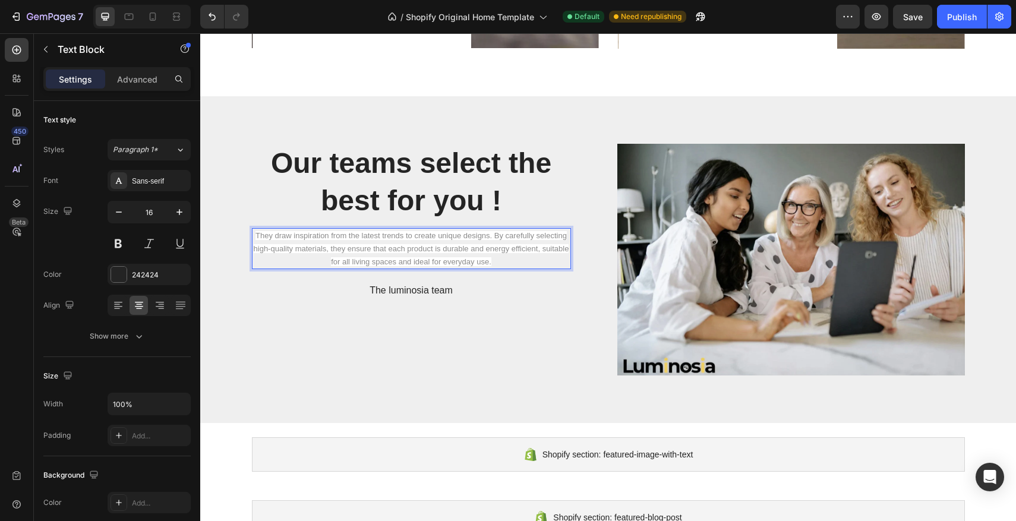
click at [365, 251] on span "They draw inspiration from the latest trends to create unique designs. By caref…" at bounding box center [412, 248] width 316 height 35
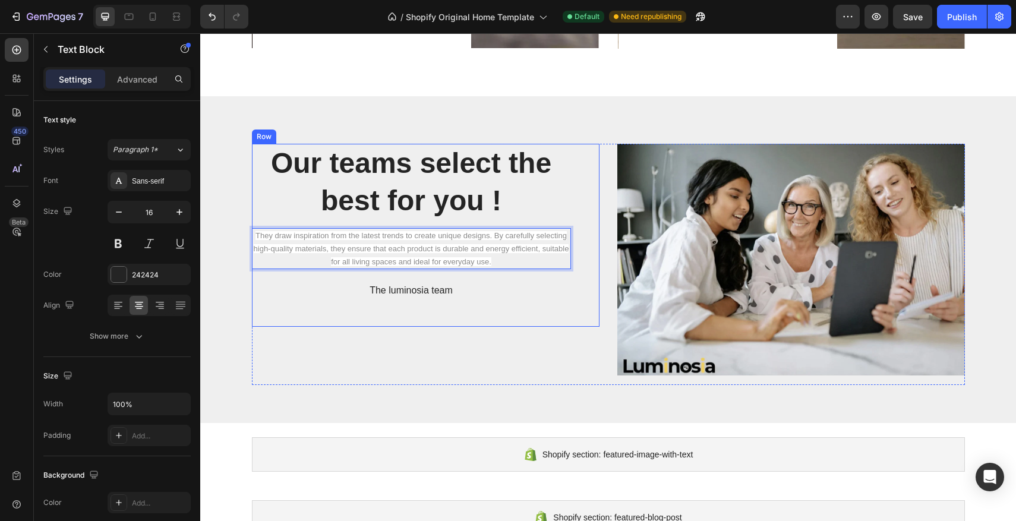
click at [325, 327] on div "⁠⁠⁠⁠⁠⁠⁠ Our teams select the best for you ! Heading They draw inspiration from …" at bounding box center [411, 235] width 319 height 183
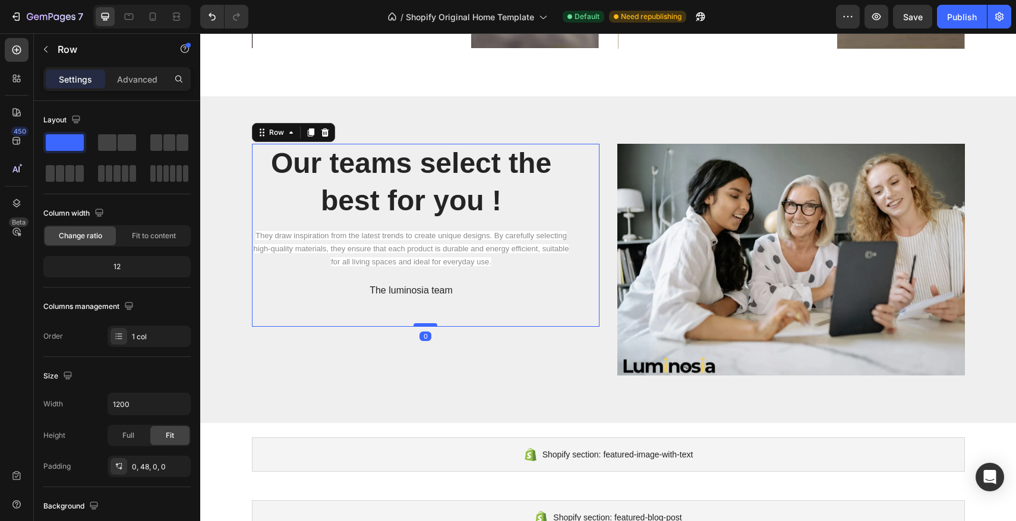
drag, startPoint x: 427, startPoint y: 335, endPoint x: 427, endPoint y: 325, distance: 10.1
click at [427, 325] on div at bounding box center [426, 325] width 24 height 4
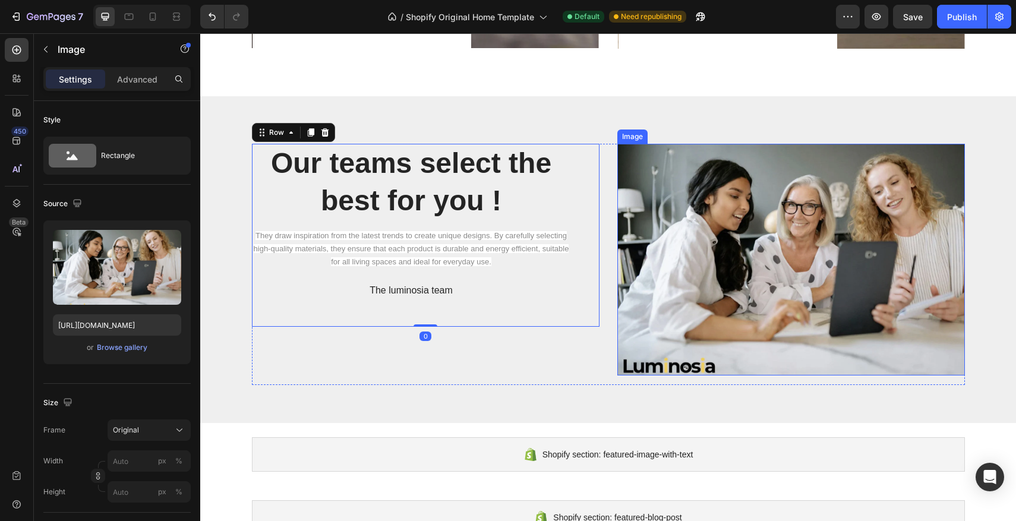
click at [807, 342] on img at bounding box center [792, 260] width 348 height 232
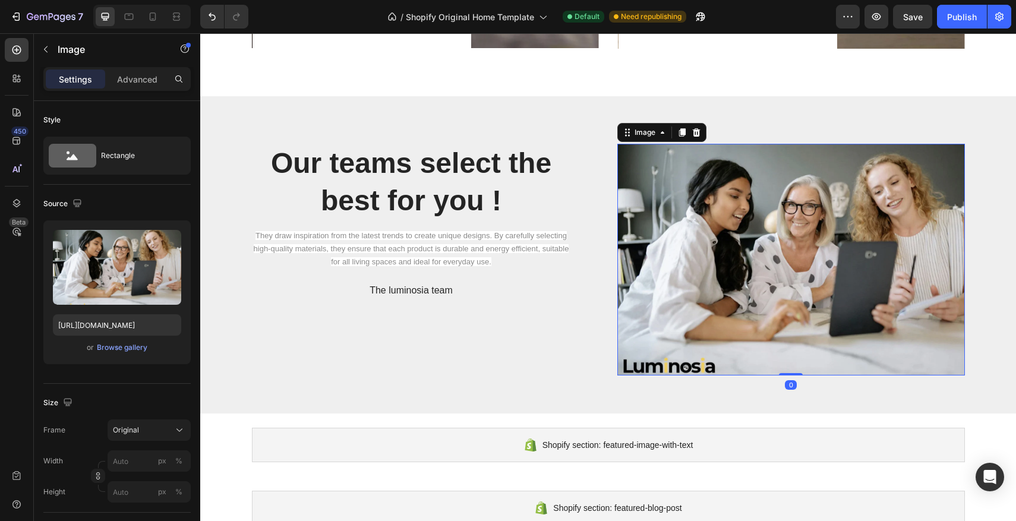
drag, startPoint x: 796, startPoint y: 383, endPoint x: 795, endPoint y: 361, distance: 22.6
click at [795, 361] on div "Image 0" at bounding box center [792, 260] width 348 height 232
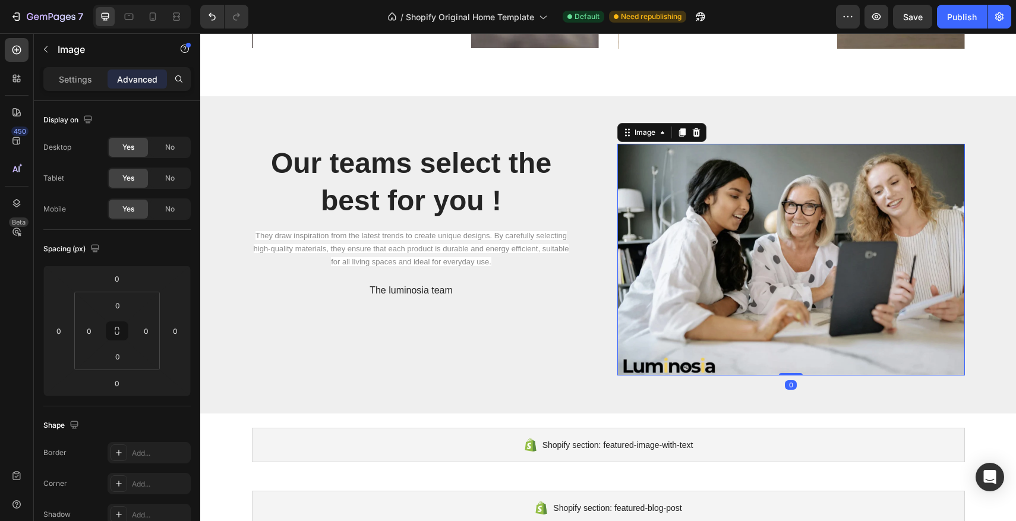
click at [780, 325] on img at bounding box center [792, 260] width 348 height 232
click at [515, 349] on div "⁠⁠⁠⁠⁠⁠⁠ Our teams select the best for you ! Heading They draw inspiration from …" at bounding box center [426, 260] width 348 height 232
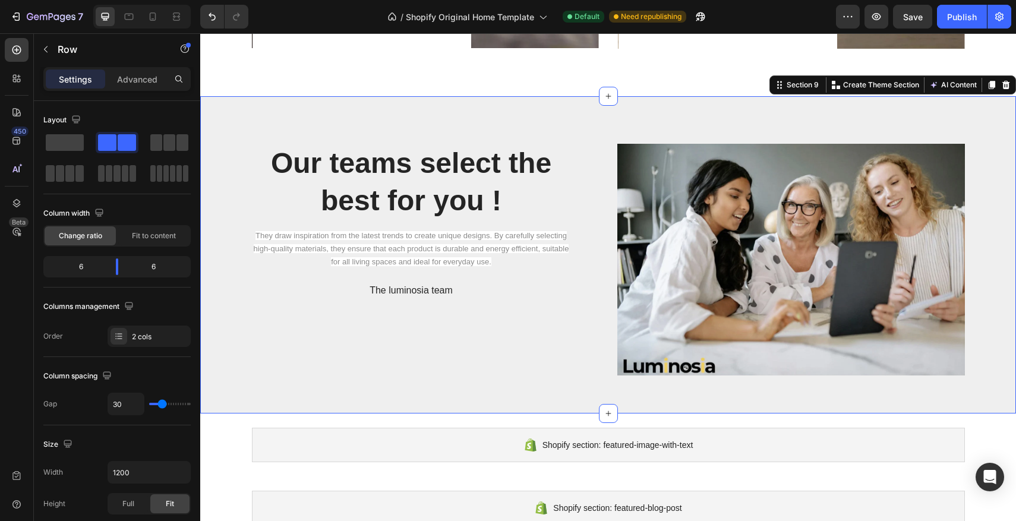
click at [751, 122] on div "⁠⁠⁠⁠⁠⁠⁠ Our teams select the best for you ! Heading They draw inspiration from …" at bounding box center [608, 254] width 816 height 317
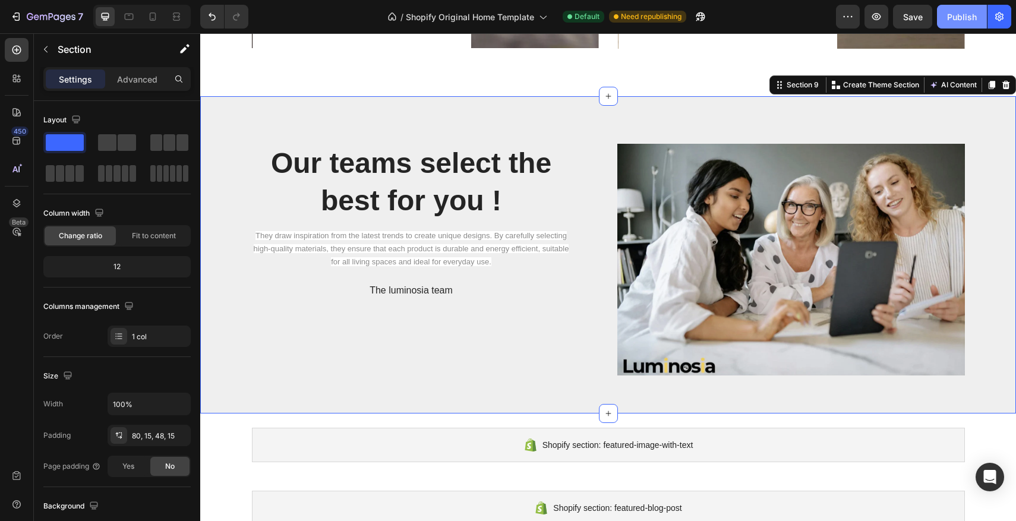
click at [950, 15] on div "Publish" at bounding box center [962, 17] width 30 height 12
click at [1007, 87] on icon at bounding box center [1007, 85] width 8 height 8
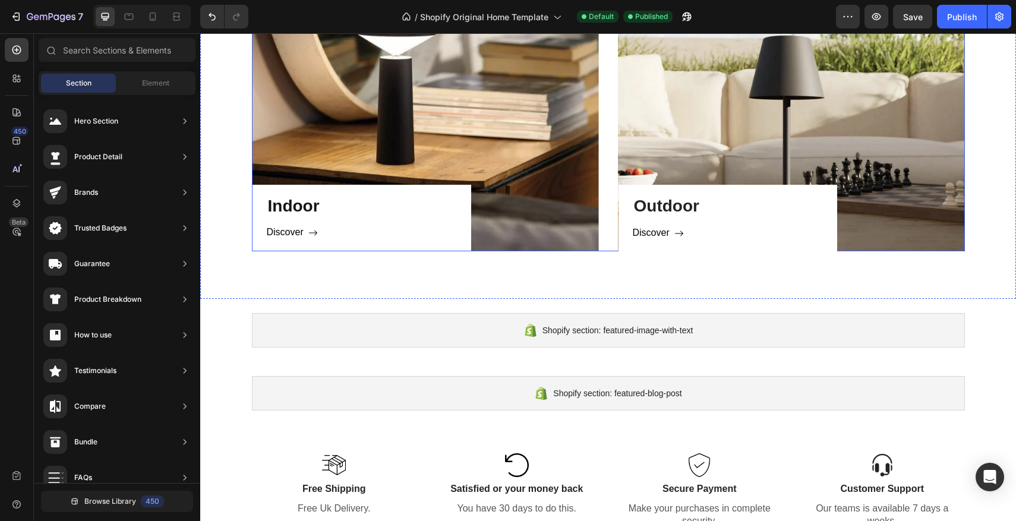
scroll to position [729, 0]
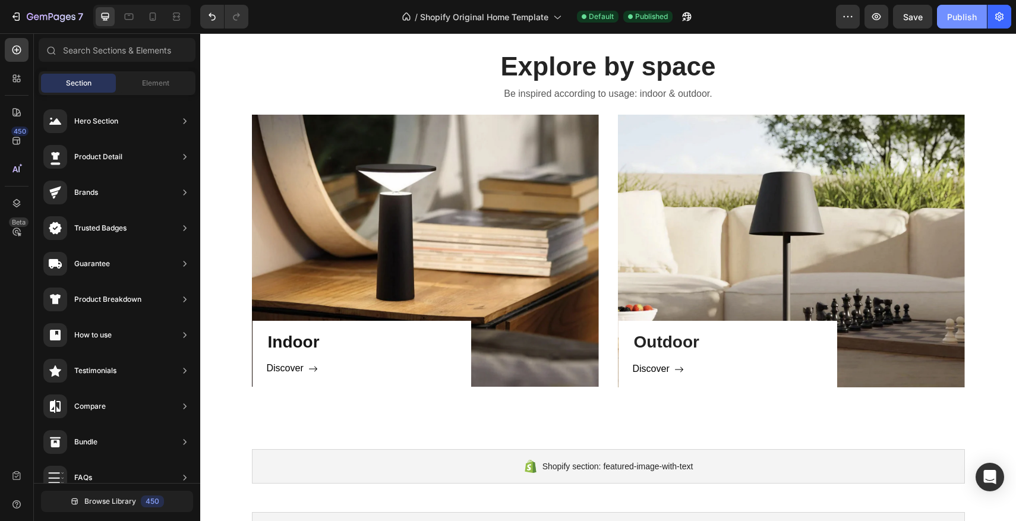
click at [969, 11] on div "Publish" at bounding box center [962, 17] width 30 height 12
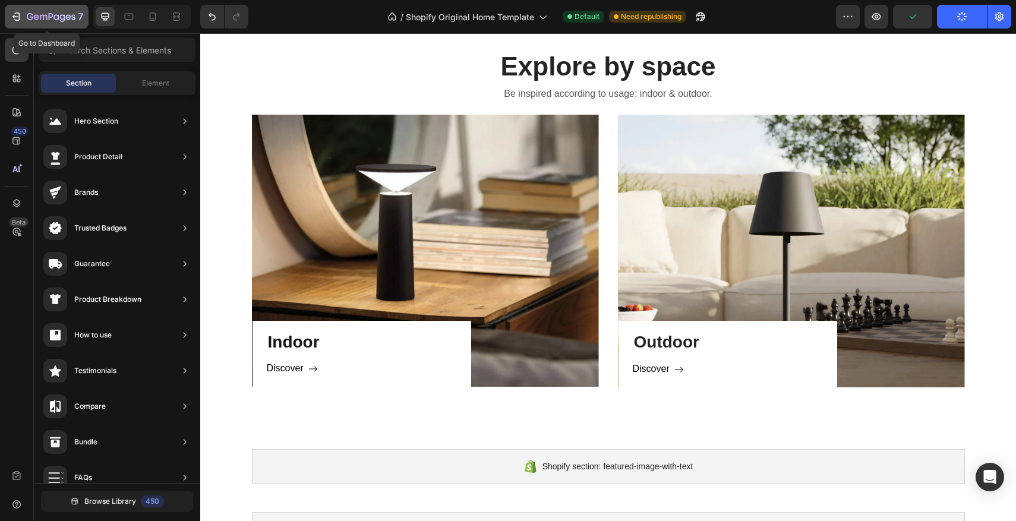
click at [21, 11] on icon "button" at bounding box center [16, 17] width 12 height 12
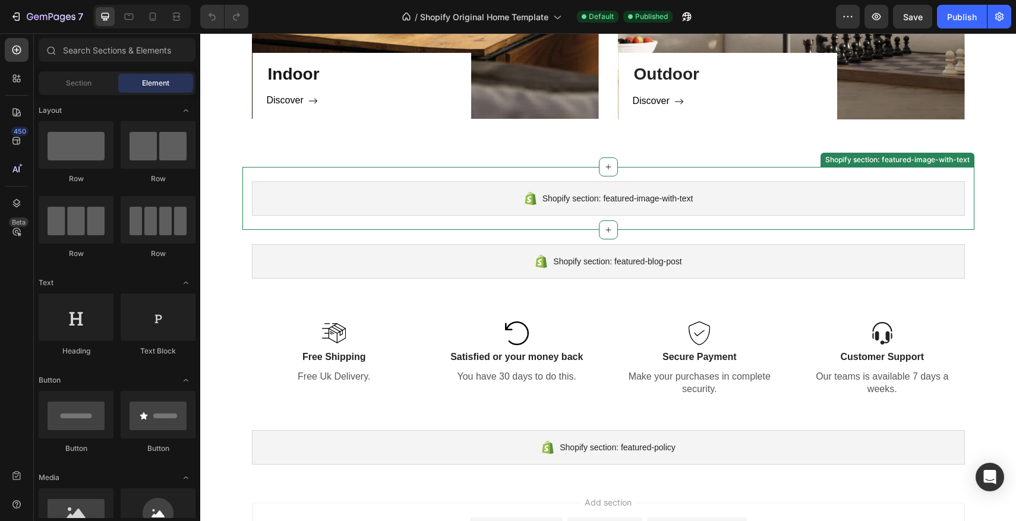
scroll to position [999, 0]
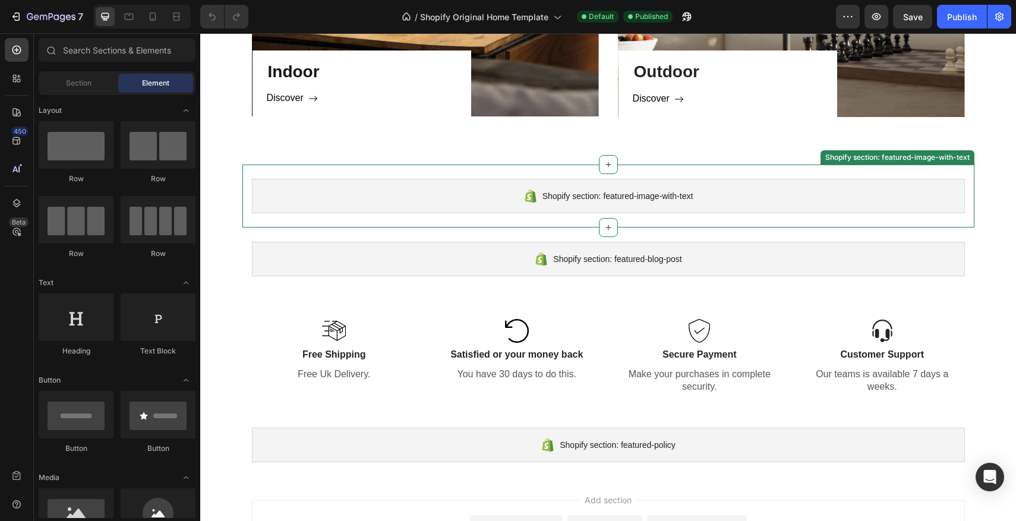
click at [641, 186] on div "Shopify section: featured-image-with-text" at bounding box center [608, 196] width 713 height 34
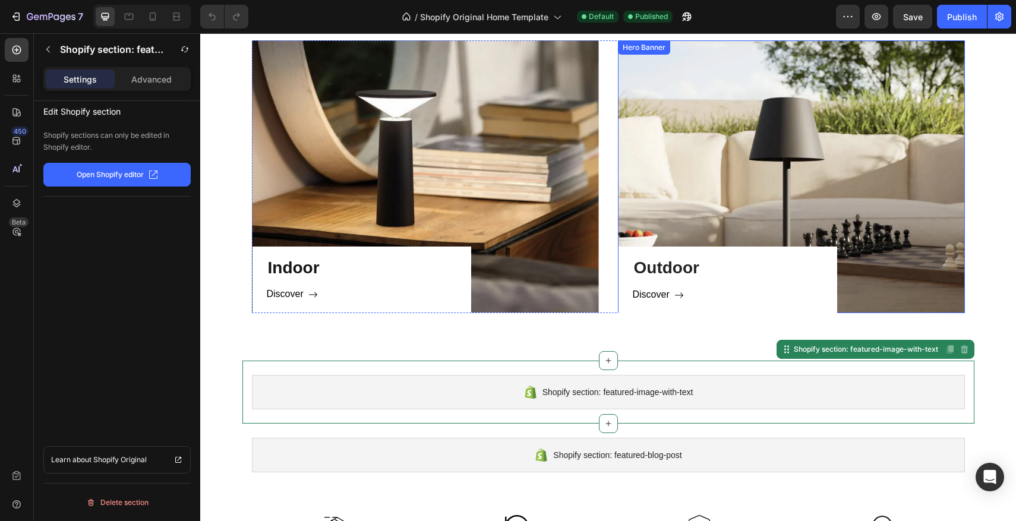
scroll to position [802, 0]
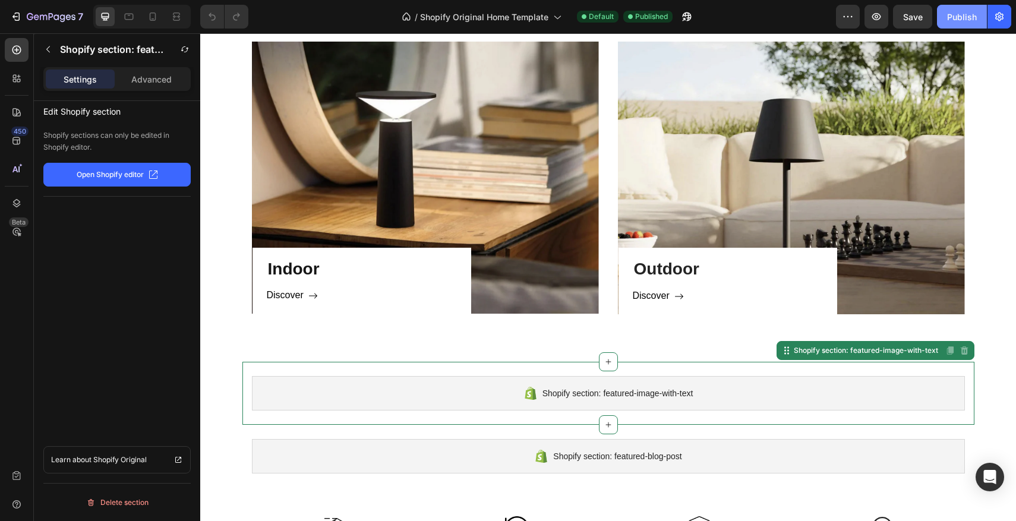
click at [947, 23] on button "Publish" at bounding box center [962, 17] width 50 height 24
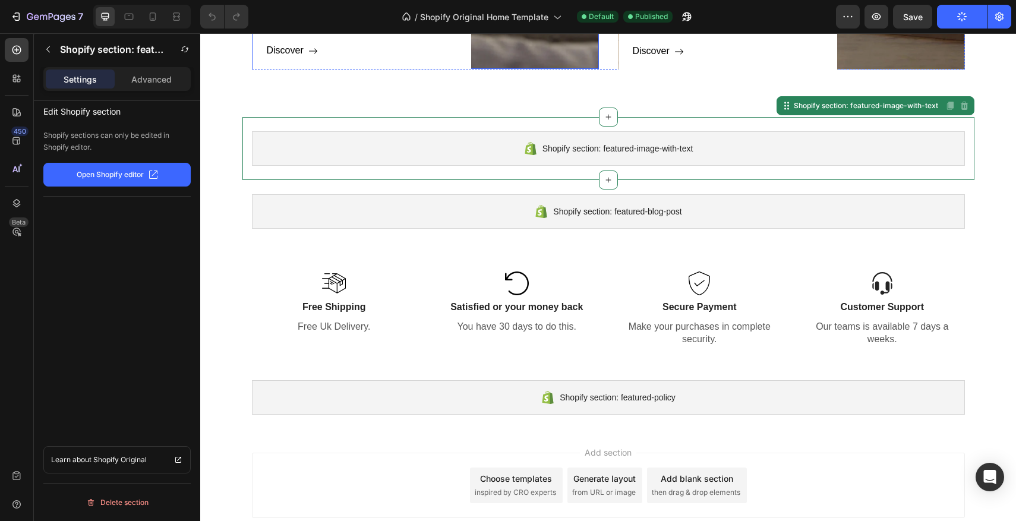
scroll to position [1097, 0]
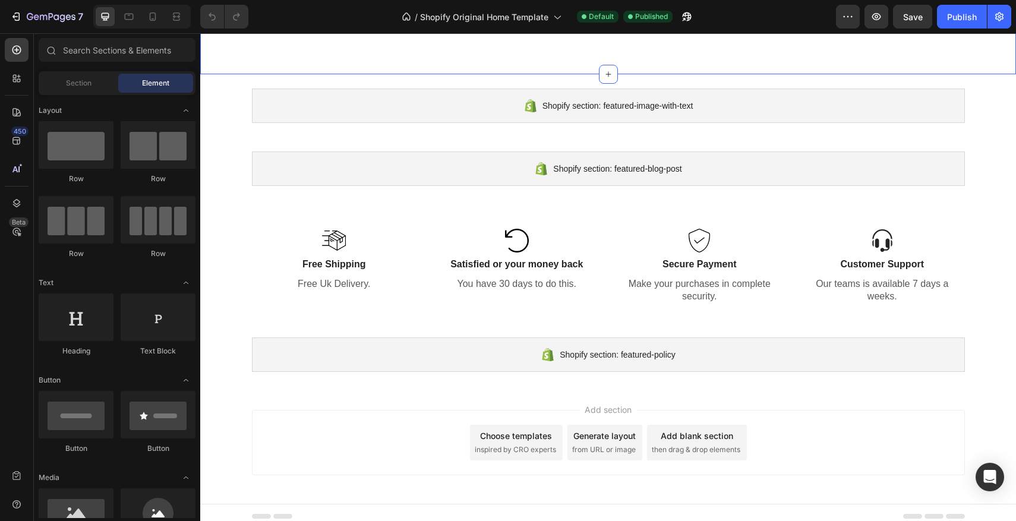
scroll to position [1097, 0]
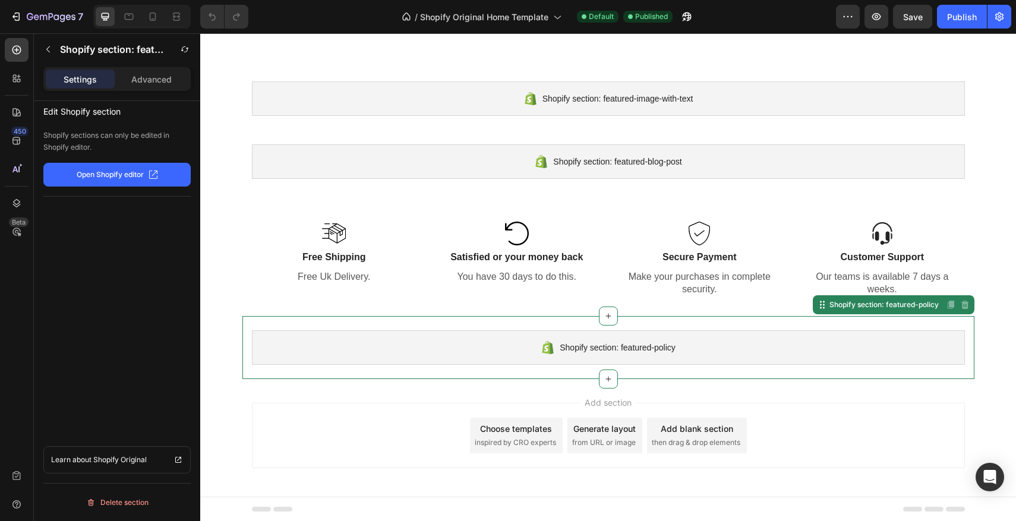
click at [939, 347] on div "Shopify section: featured-policy" at bounding box center [608, 347] width 713 height 34
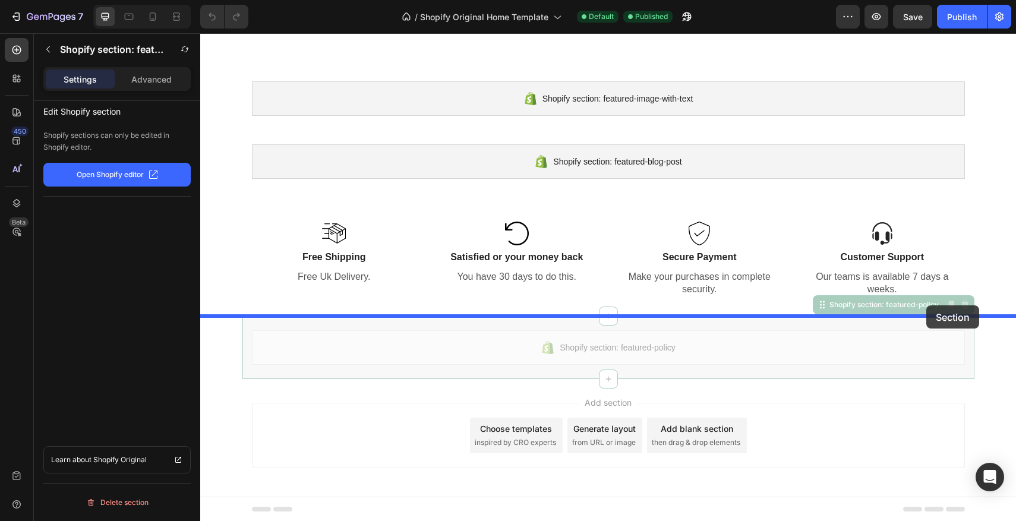
drag, startPoint x: 938, startPoint y: 301, endPoint x: 927, endPoint y: 306, distance: 12.6
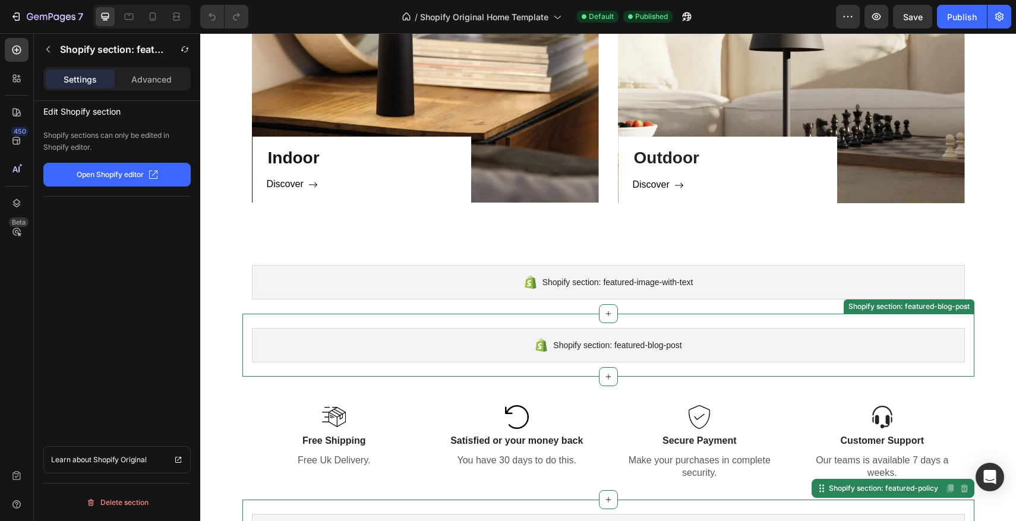
scroll to position [900, 0]
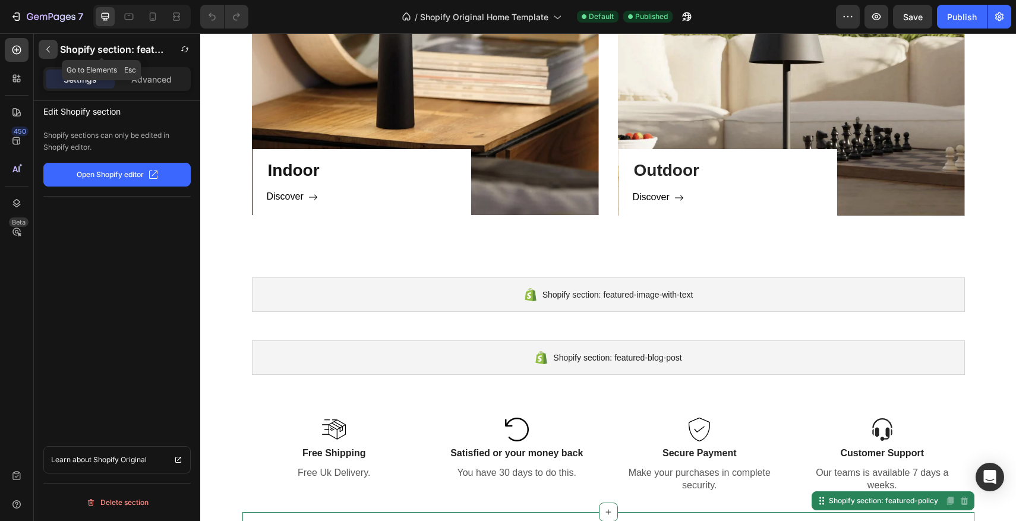
click at [55, 48] on button "button" at bounding box center [48, 49] width 19 height 19
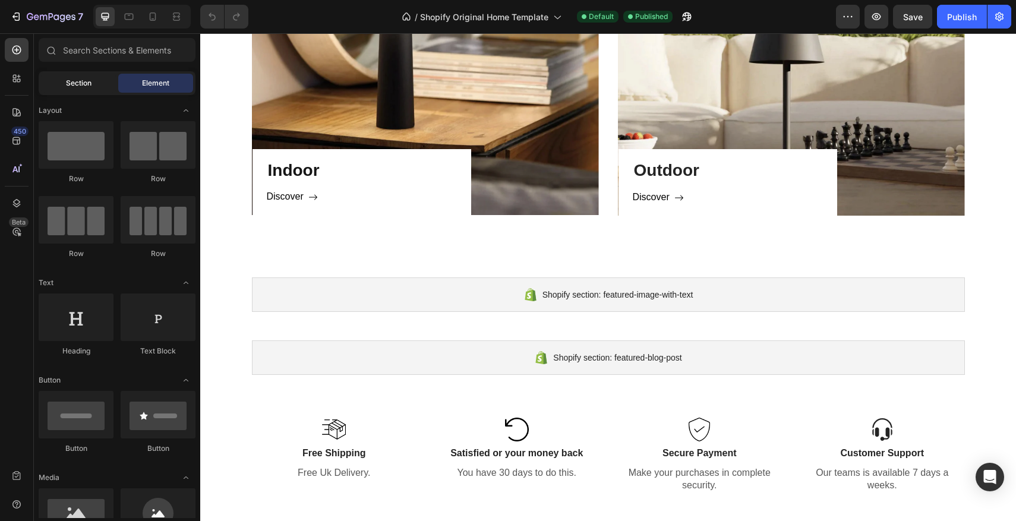
click at [77, 88] on span "Section" at bounding box center [79, 83] width 26 height 11
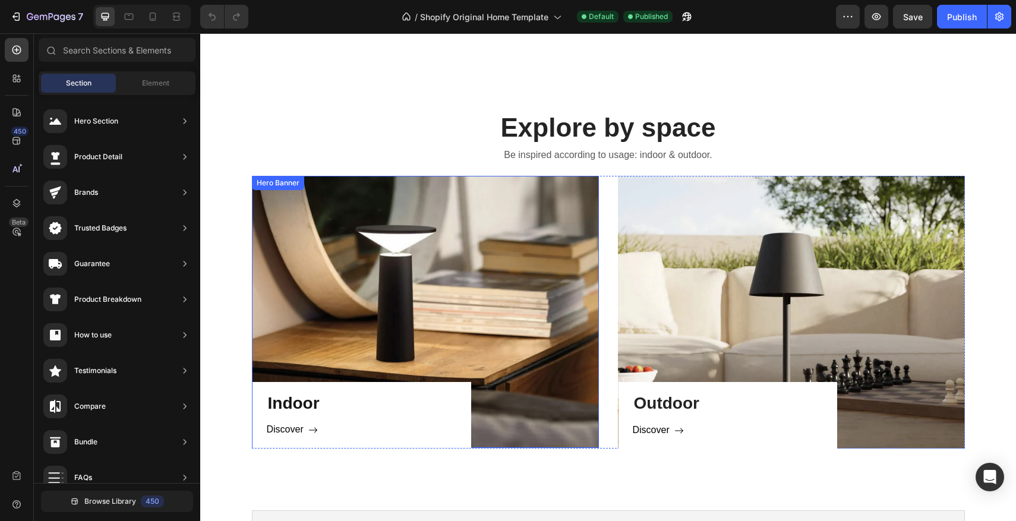
scroll to position [282, 0]
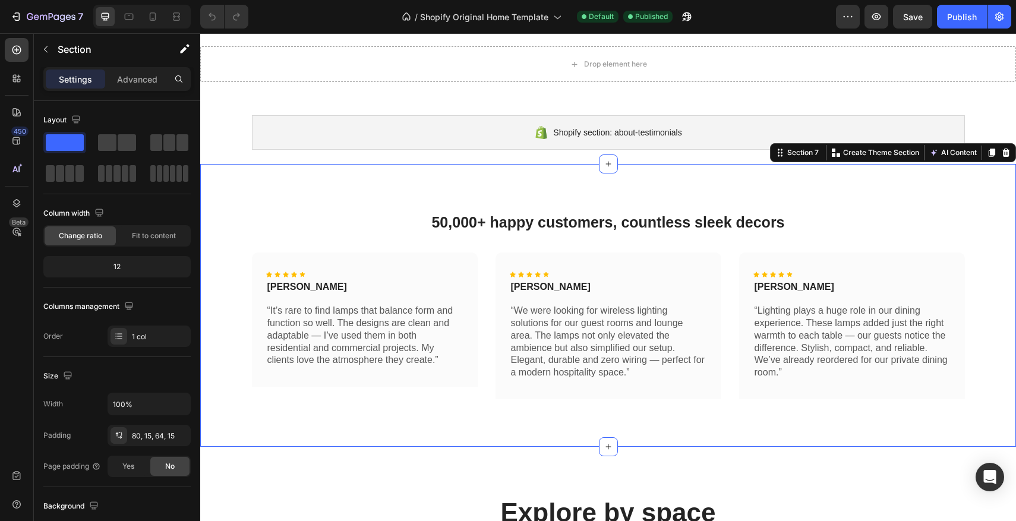
click at [568, 197] on div "50,000+ happy customers, countless sleek decors Heading Row Icon Icon Icon Icon…" at bounding box center [608, 305] width 816 height 283
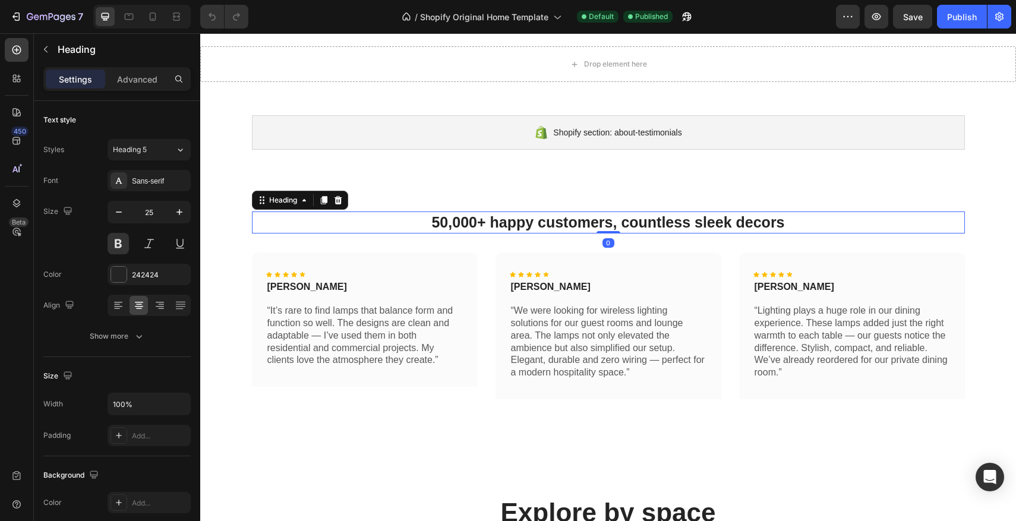
click at [581, 221] on strong "50,000+ happy customers, countless sleek decors" at bounding box center [608, 222] width 353 height 17
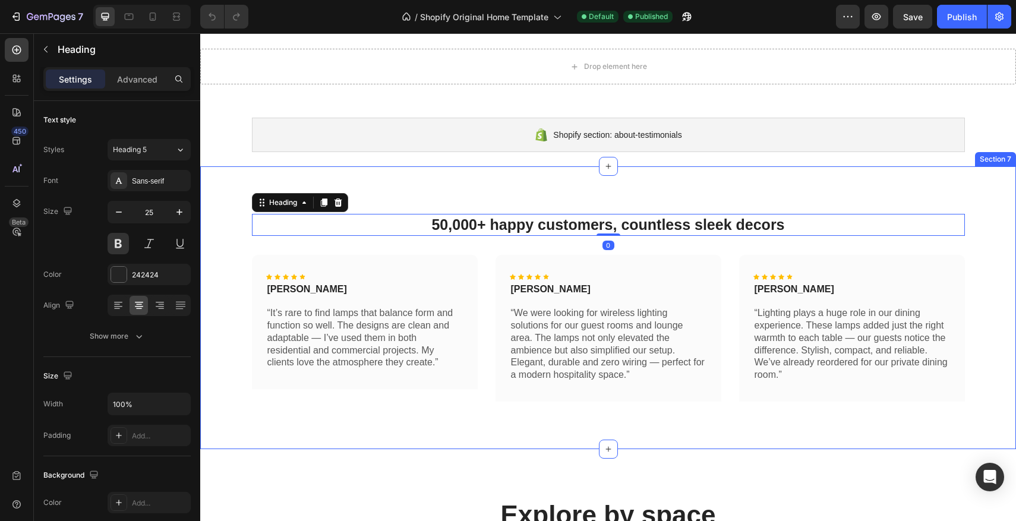
click at [576, 192] on div "50,000+ happy customers, countless sleek decors Heading 0 Row Icon Icon Icon Ic…" at bounding box center [608, 307] width 816 height 283
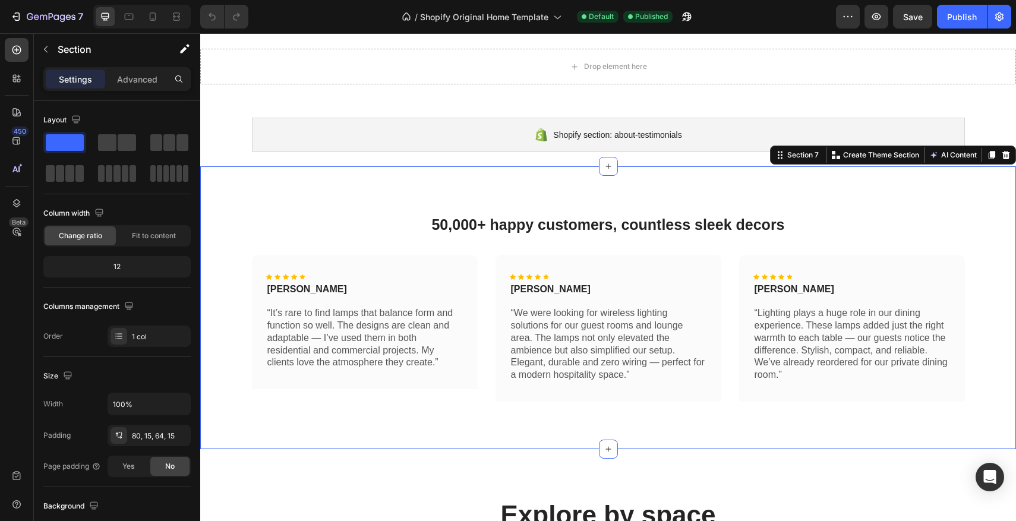
click at [576, 192] on div "50,000+ happy customers, countless sleek decors Heading Row Icon Icon Icon Icon…" at bounding box center [608, 307] width 816 height 283
click at [185, 232] on div "Fit to content" at bounding box center [153, 235] width 71 height 19
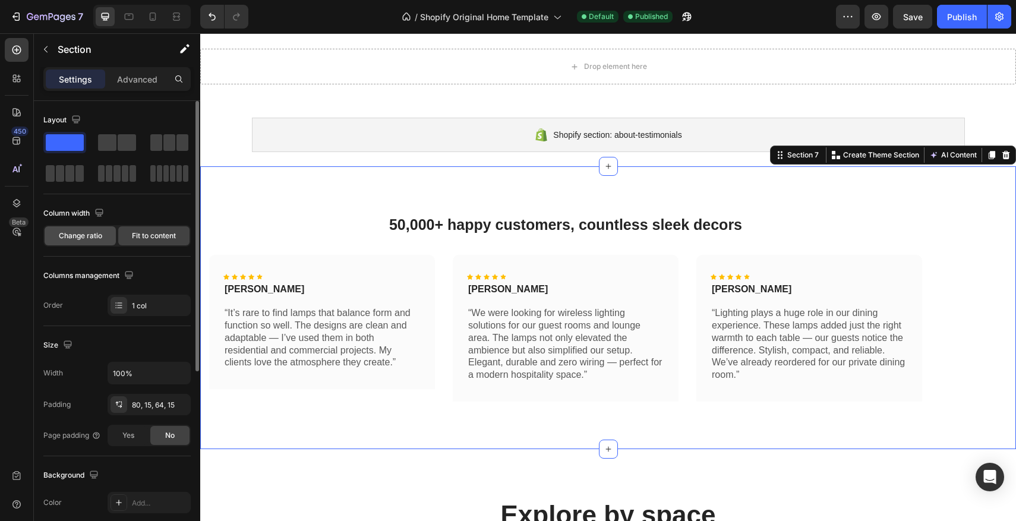
click at [89, 235] on span "Change ratio" at bounding box center [80, 236] width 43 height 11
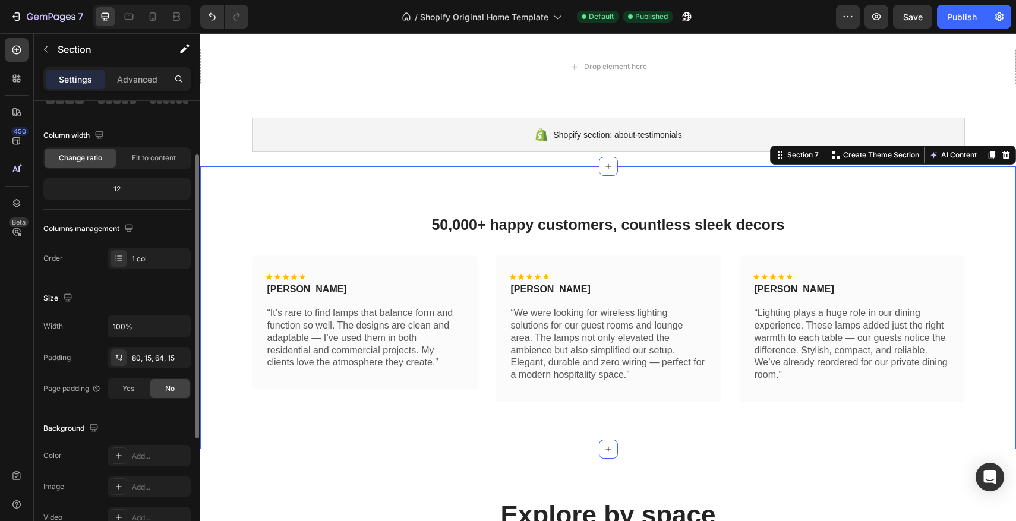
scroll to position [81, 0]
click at [123, 354] on icon at bounding box center [119, 355] width 10 height 10
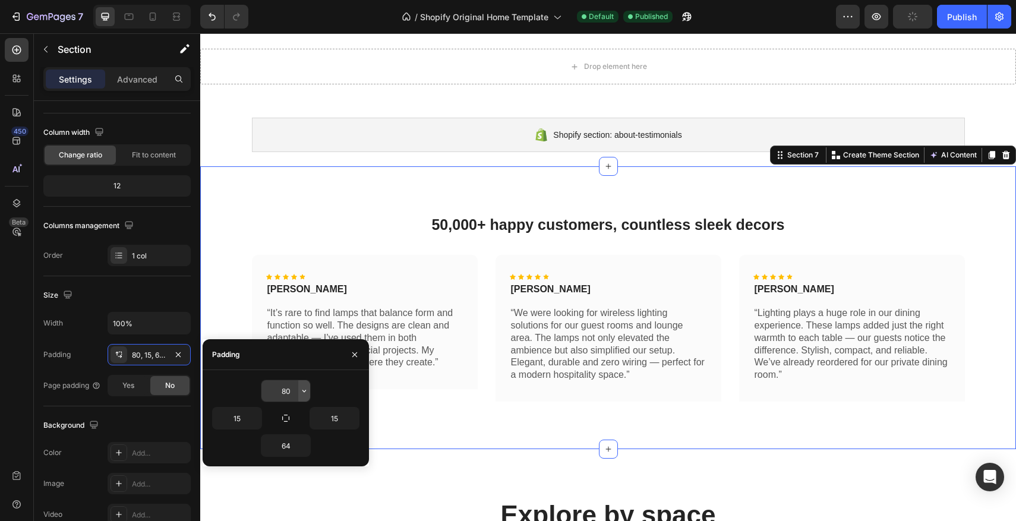
click at [300, 390] on icon "button" at bounding box center [305, 391] width 10 height 10
click at [284, 391] on input "80" at bounding box center [286, 390] width 49 height 21
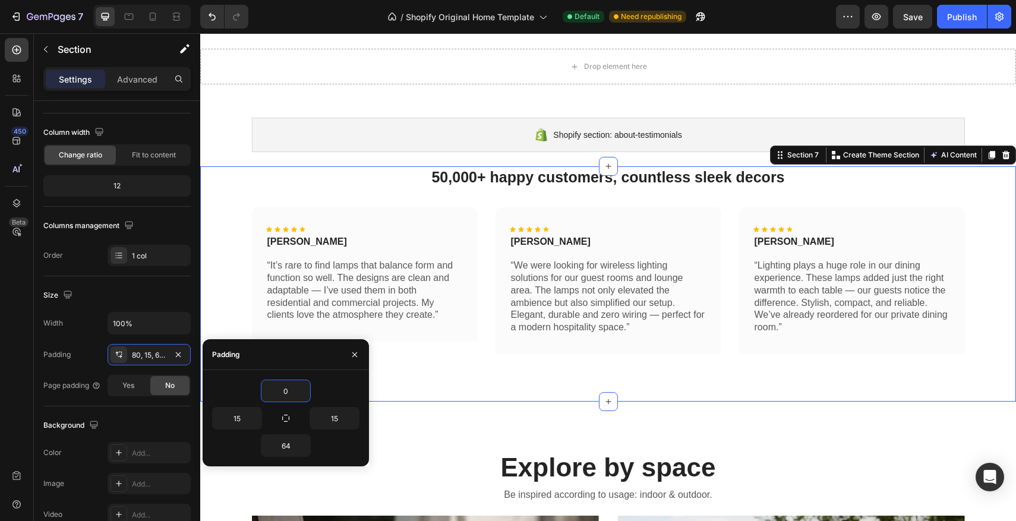
type input "60"
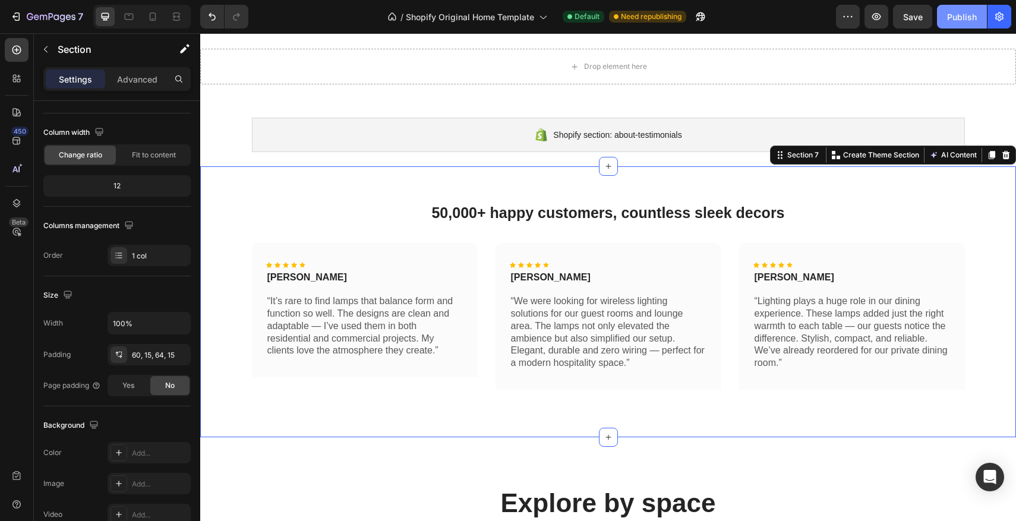
click at [946, 23] on button "Publish" at bounding box center [962, 17] width 50 height 24
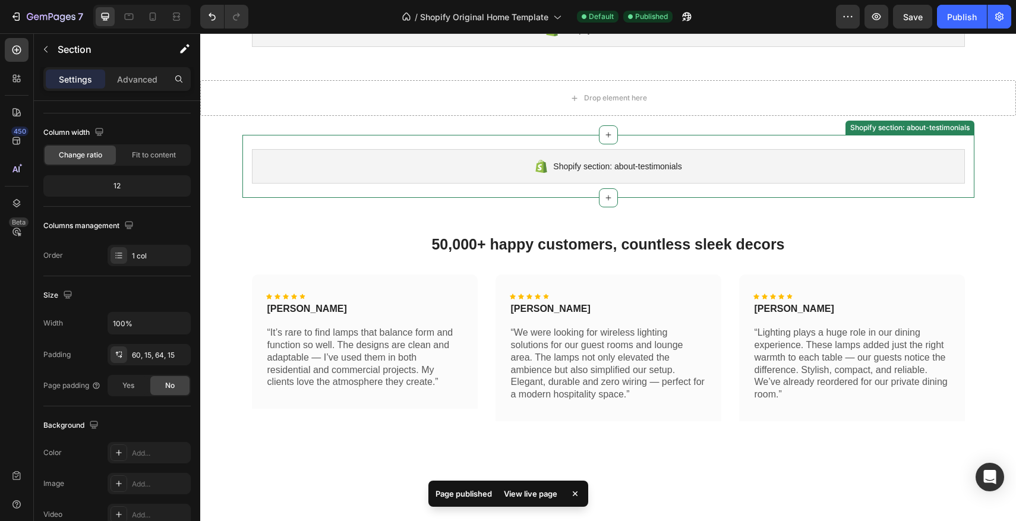
scroll to position [247, 0]
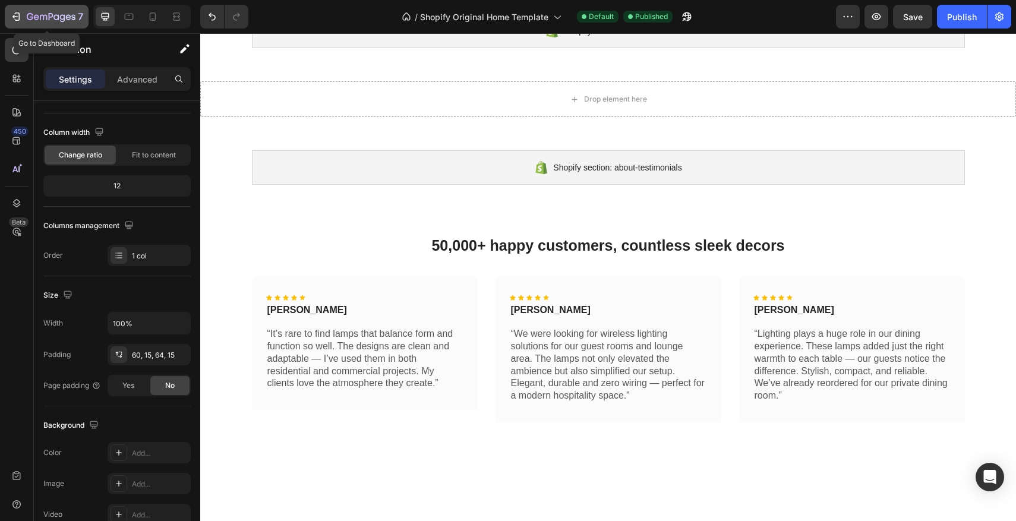
click at [31, 19] on icon "button" at bounding box center [30, 16] width 7 height 7
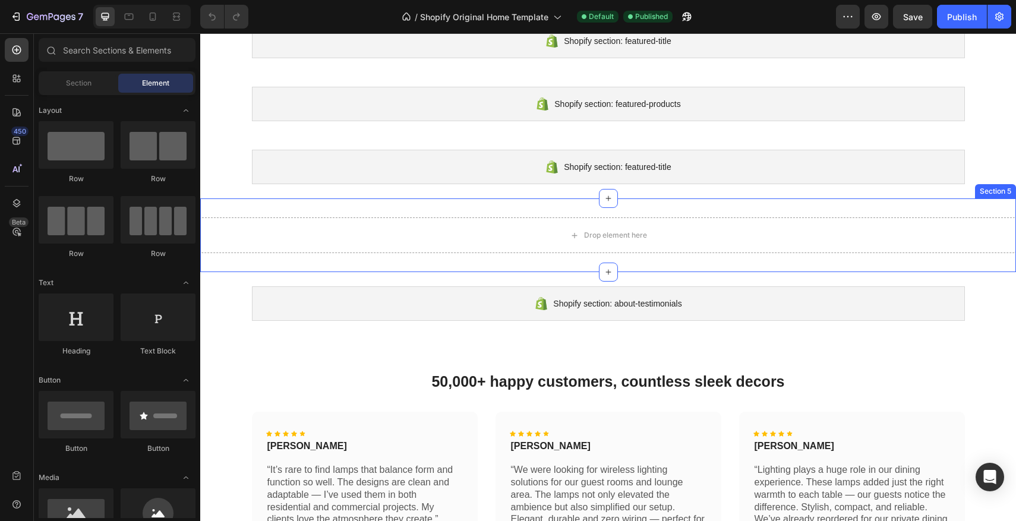
scroll to position [116, 0]
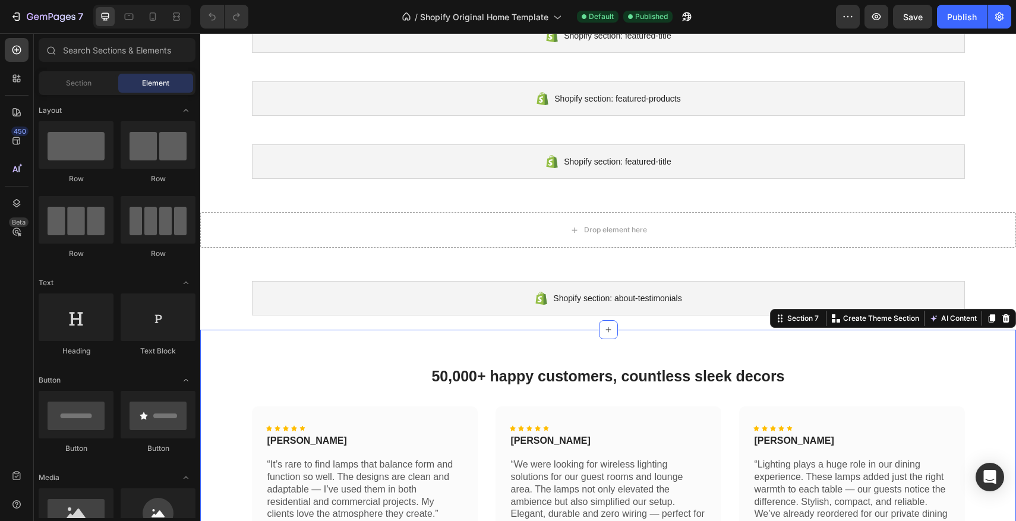
click at [531, 356] on div "50,000+ happy customers, countless sleek decors Heading Row Icon Icon Icon Icon…" at bounding box center [608, 465] width 816 height 271
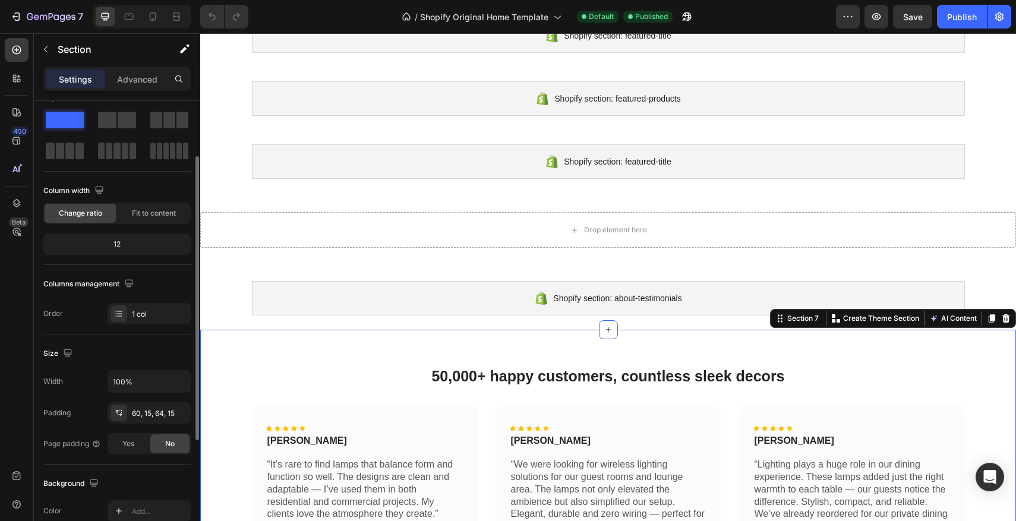
scroll to position [51, 0]
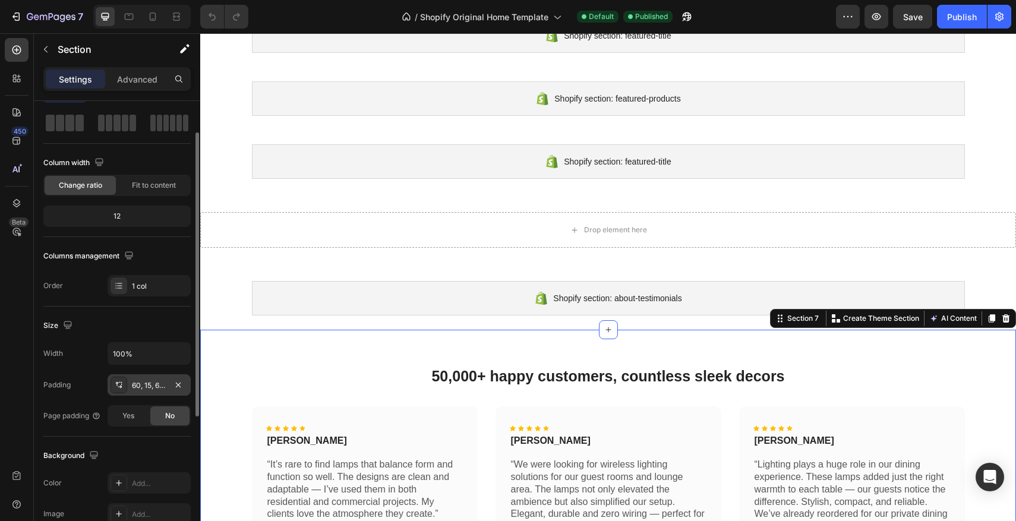
click at [134, 388] on div "60, 15, 64, 15" at bounding box center [149, 385] width 34 height 11
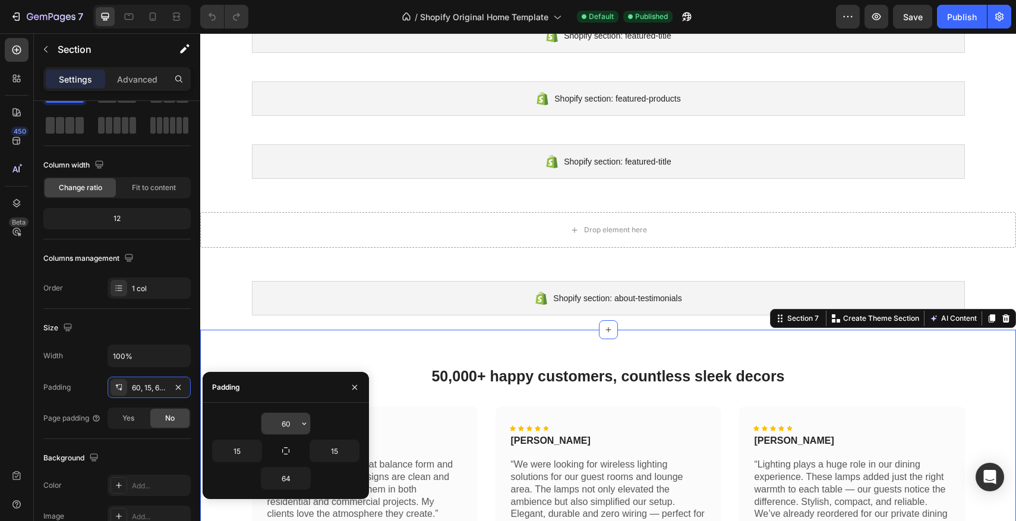
click at [284, 422] on input "60" at bounding box center [286, 423] width 49 height 21
click at [284, 425] on input "60" at bounding box center [286, 423] width 49 height 21
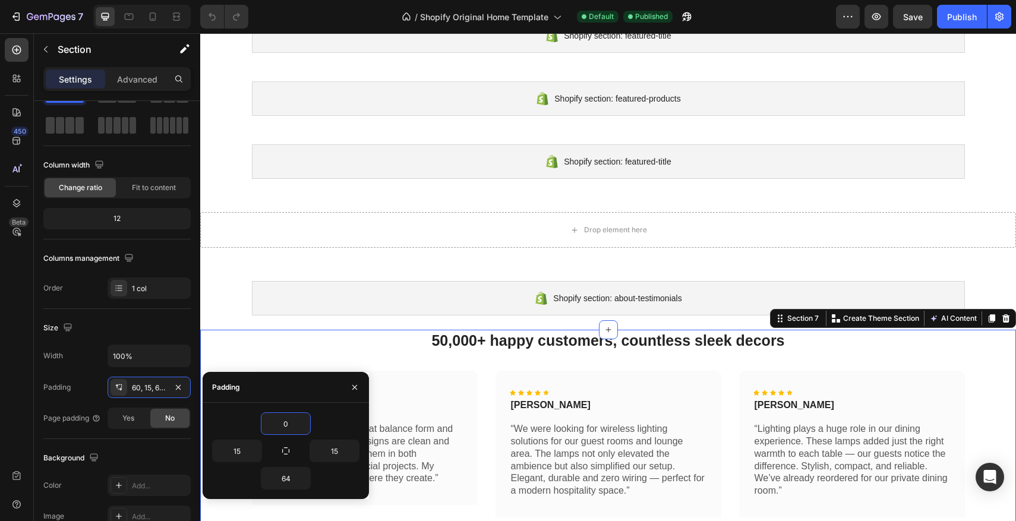
type input "40"
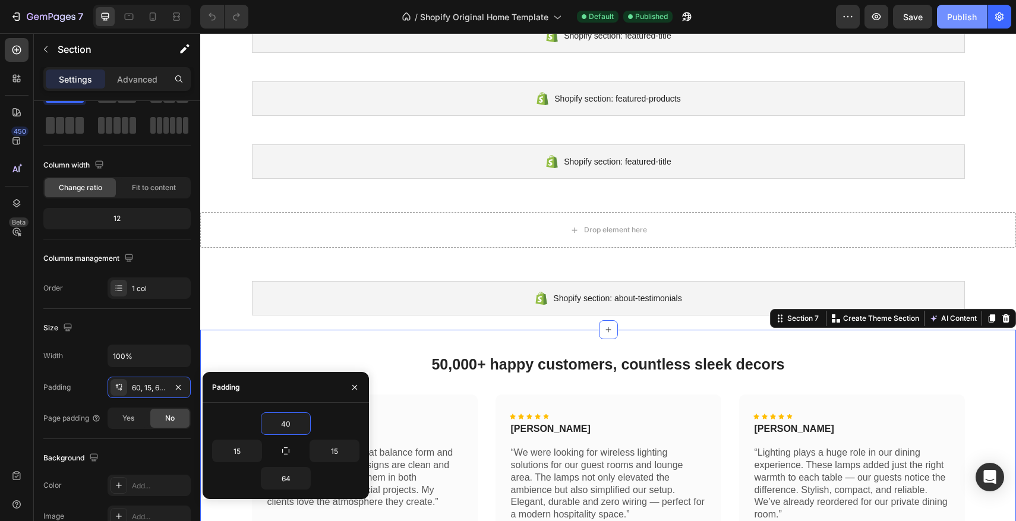
click at [949, 21] on div "Publish" at bounding box center [962, 17] width 30 height 12
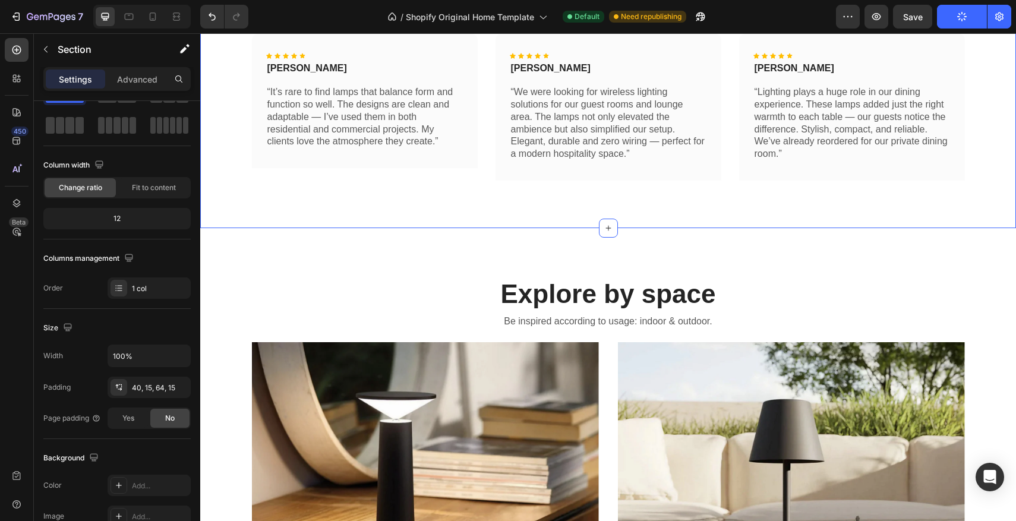
scroll to position [581, 0]
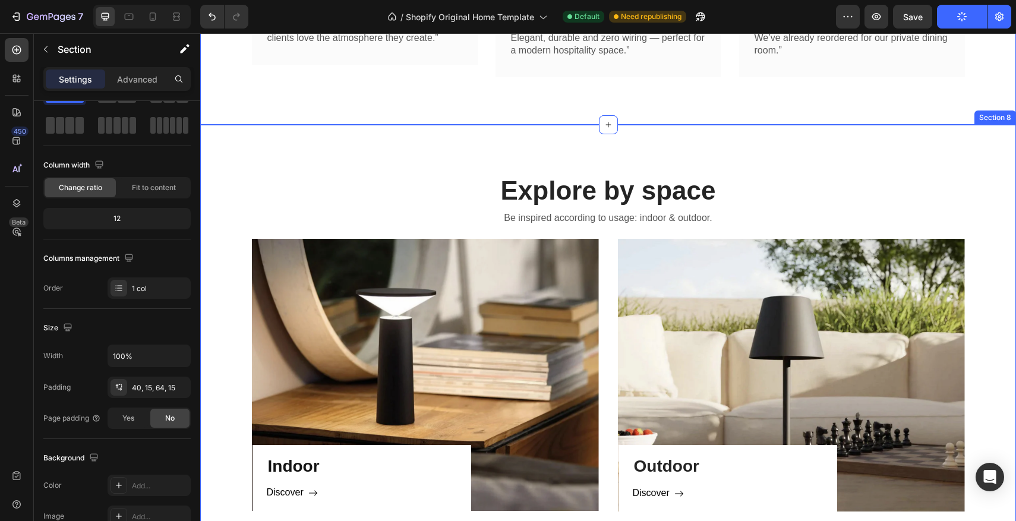
click at [395, 156] on div "Explore by space Heading Be inspired according to usage: indoor & outdoor. Text…" at bounding box center [608, 342] width 816 height 434
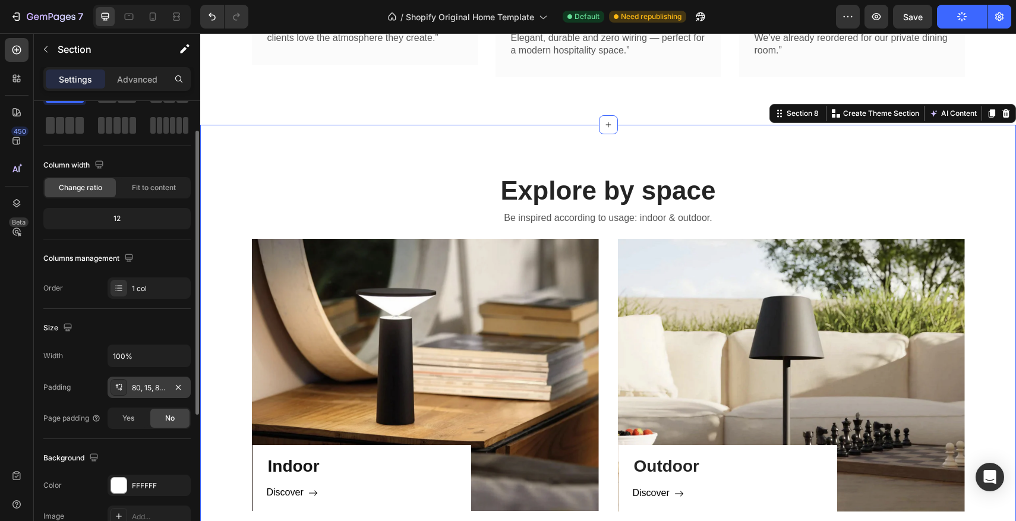
click at [136, 390] on div "80, 15, 80, 15" at bounding box center [149, 388] width 34 height 11
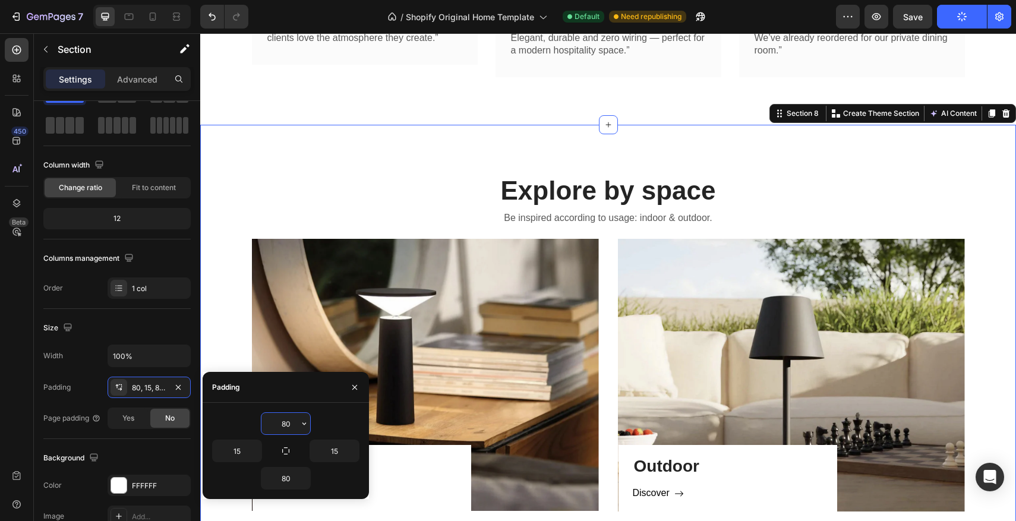
click at [286, 423] on input "80" at bounding box center [286, 423] width 49 height 21
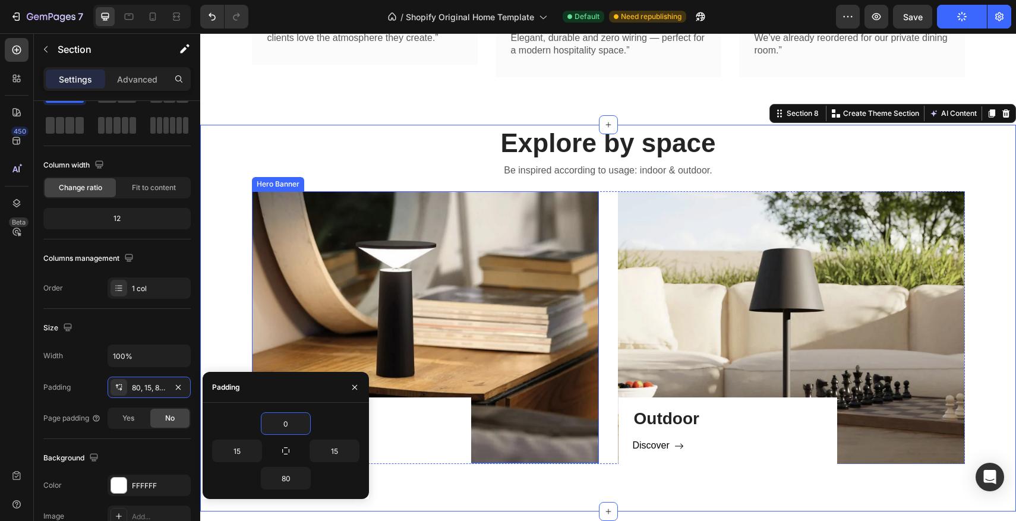
type input "40"
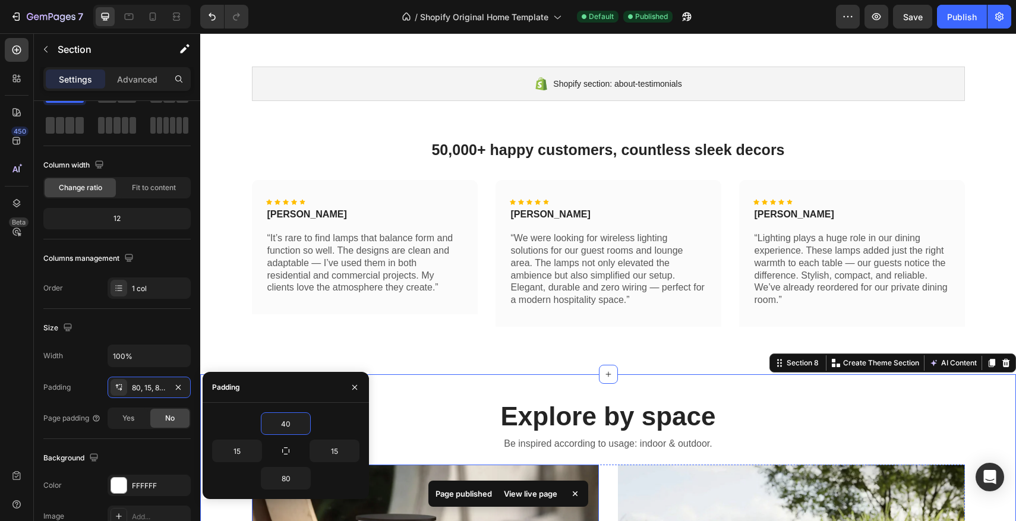
scroll to position [418, 0]
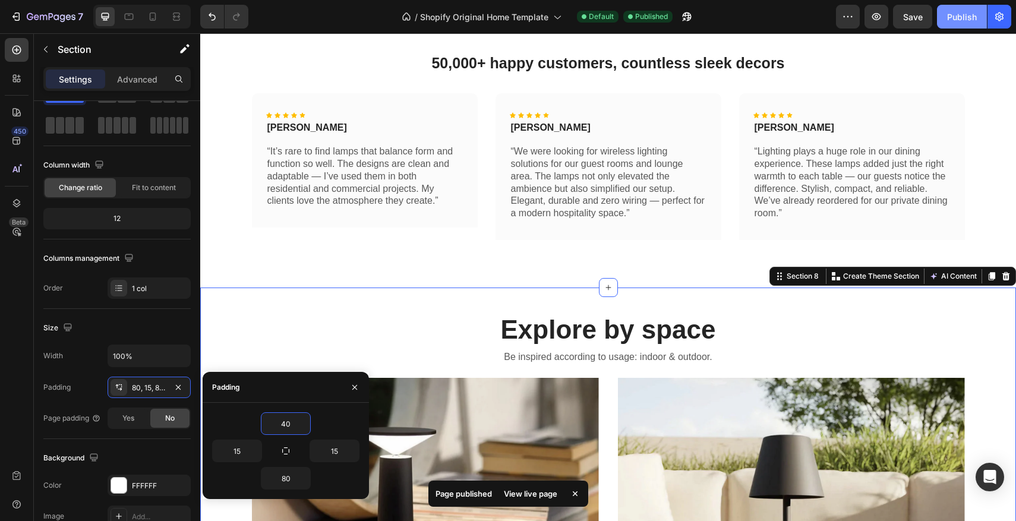
click at [972, 16] on div "Publish" at bounding box center [962, 17] width 30 height 12
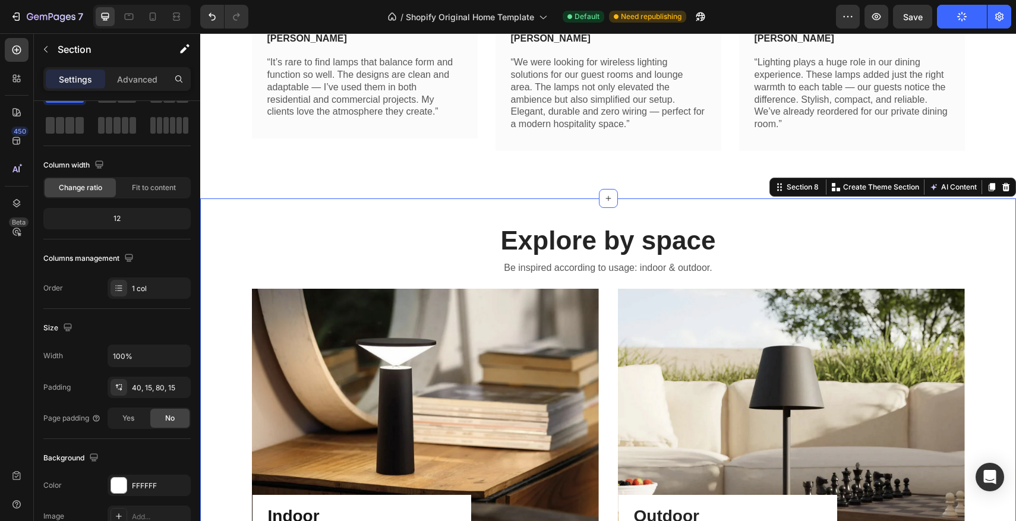
scroll to position [508, 0]
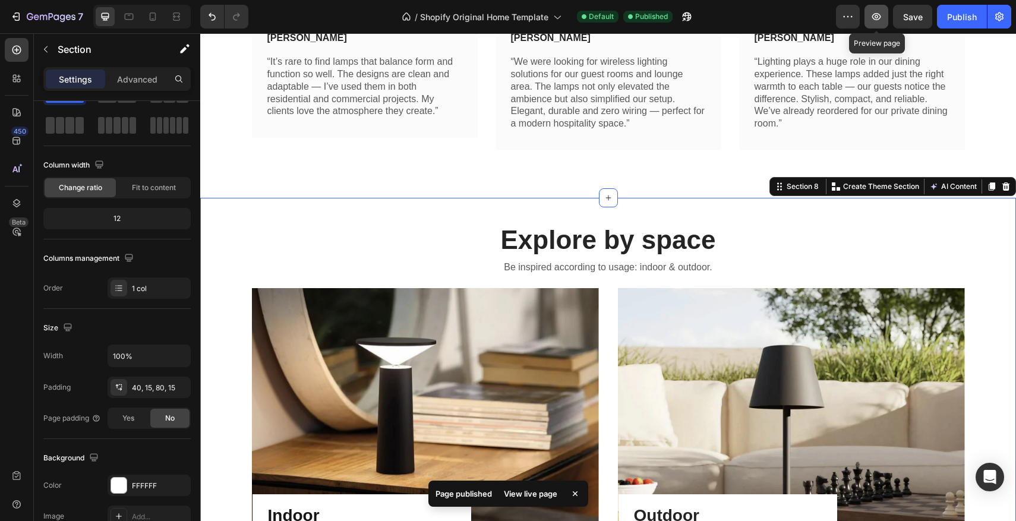
click at [879, 18] on icon "button" at bounding box center [877, 17] width 12 height 12
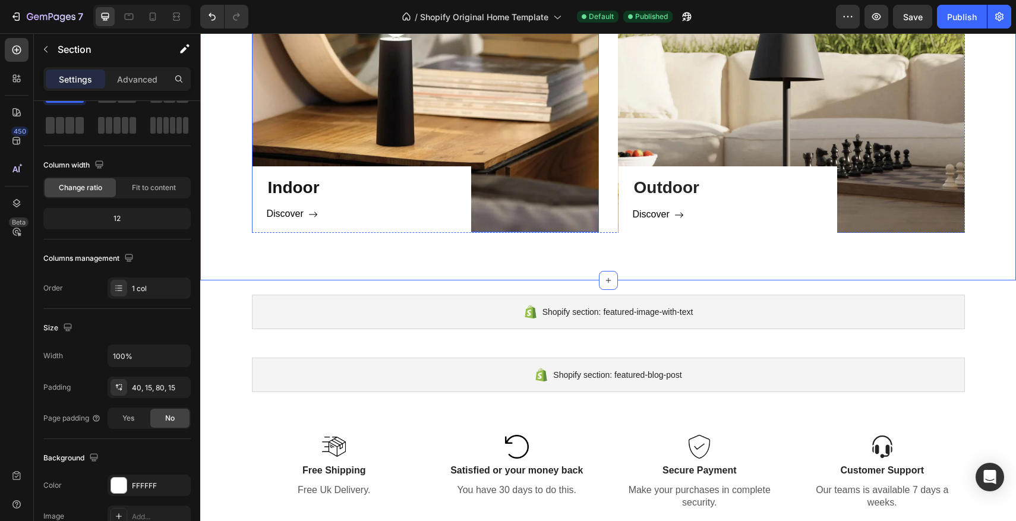
scroll to position [837, 0]
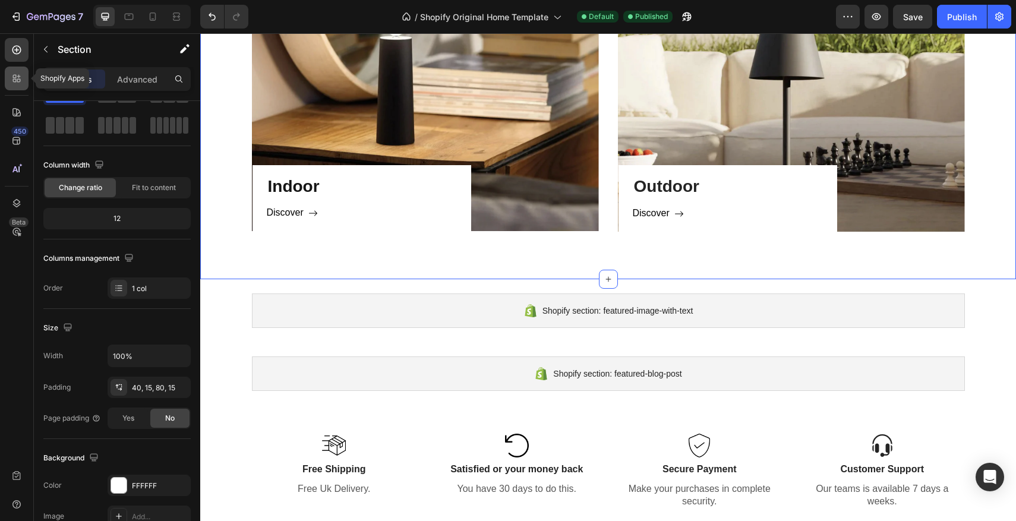
click at [13, 79] on icon at bounding box center [15, 81] width 4 height 4
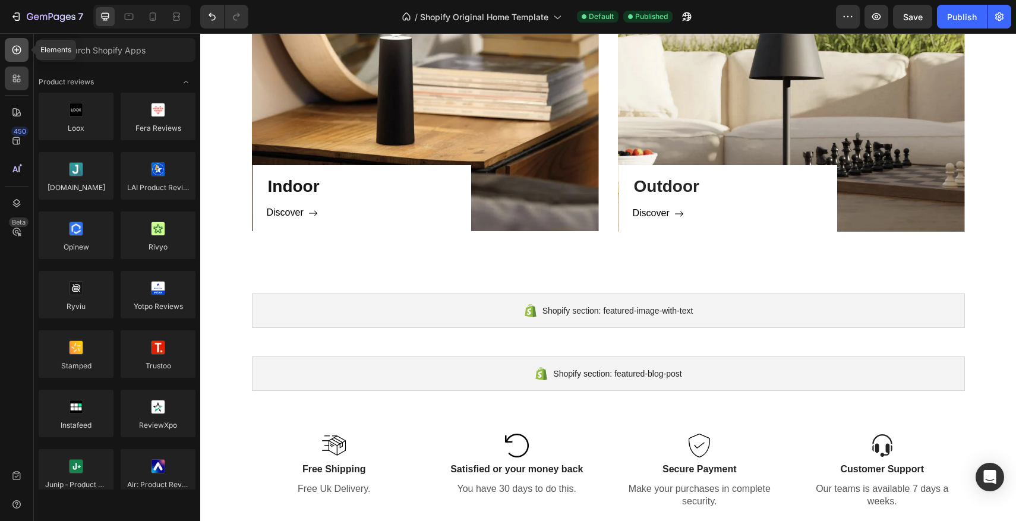
click at [18, 59] on div at bounding box center [17, 50] width 24 height 24
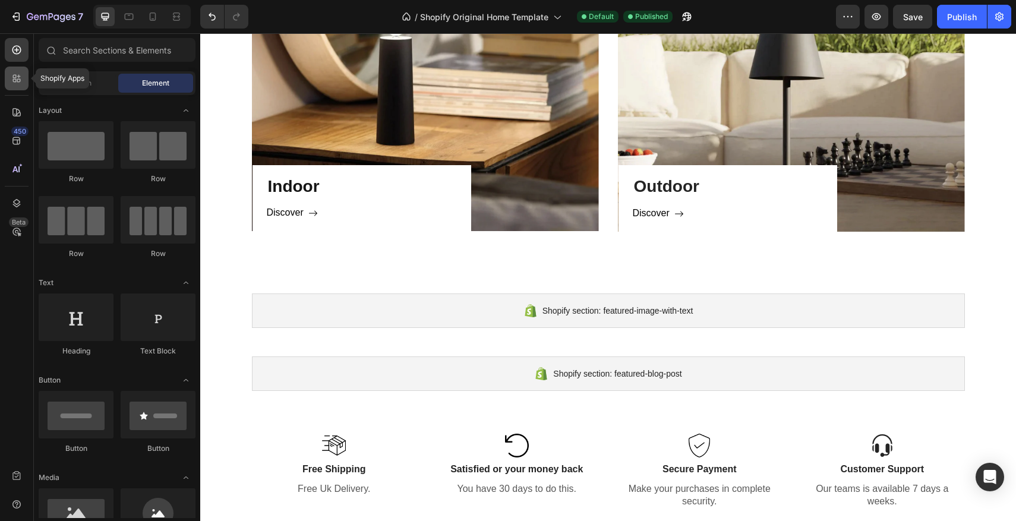
click at [18, 71] on div at bounding box center [17, 79] width 24 height 24
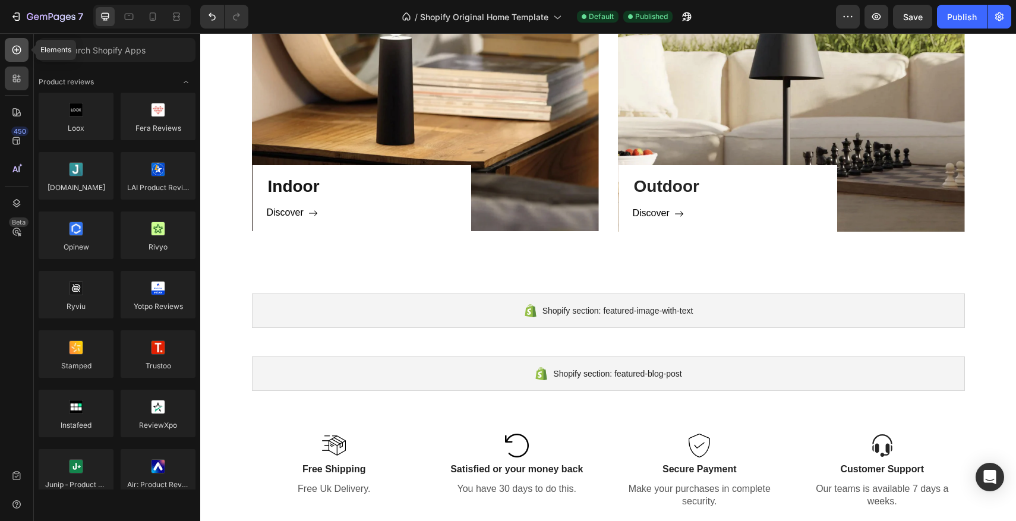
click at [24, 45] on div at bounding box center [17, 50] width 24 height 24
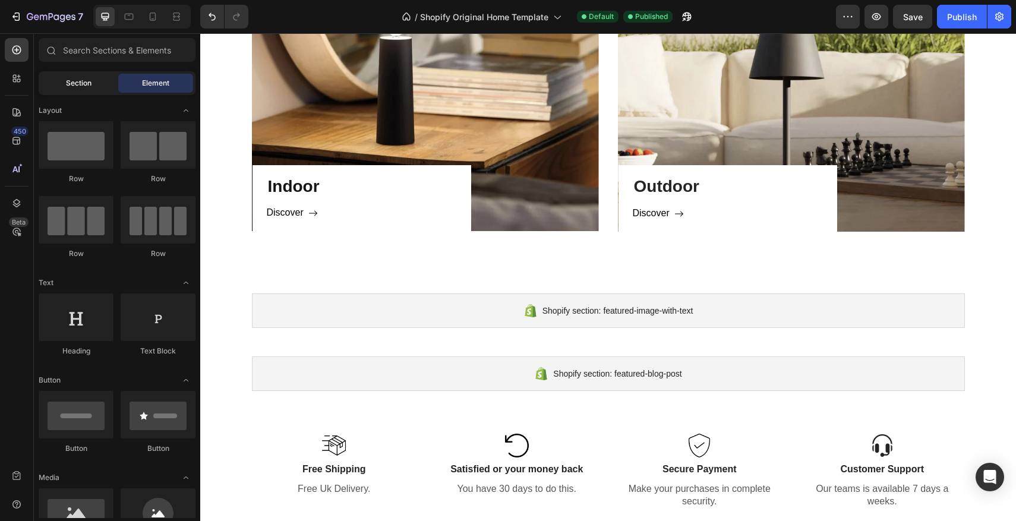
click at [80, 80] on span "Section" at bounding box center [79, 83] width 26 height 11
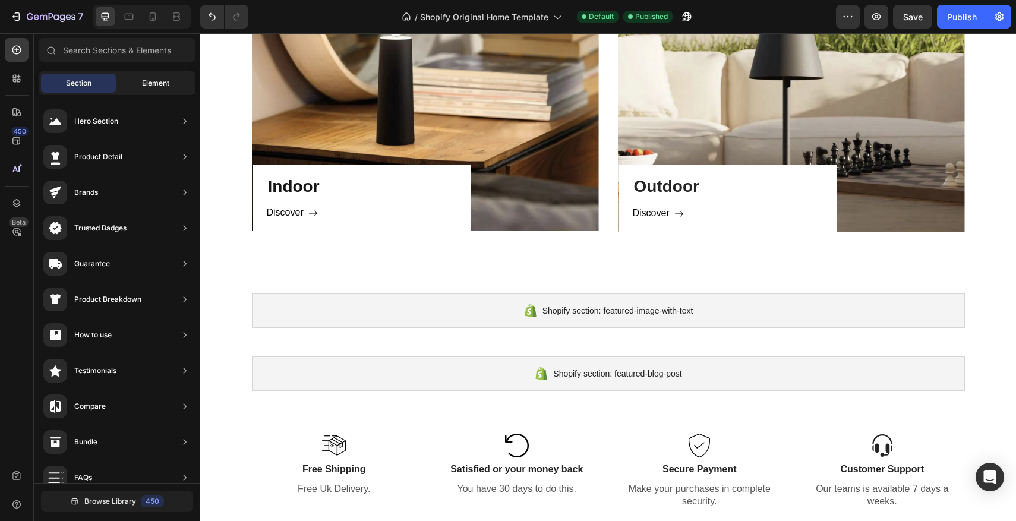
click at [150, 82] on span "Element" at bounding box center [155, 83] width 27 height 11
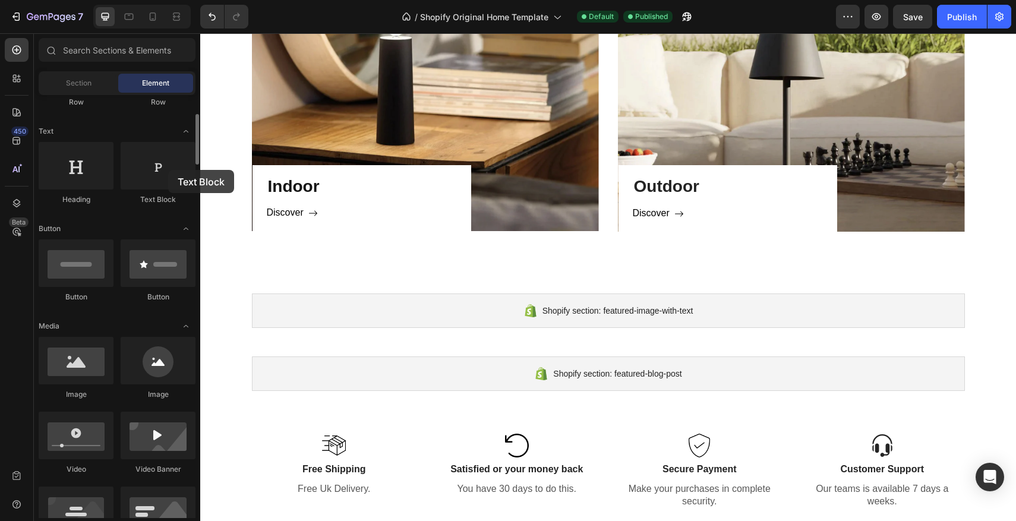
scroll to position [153, 0]
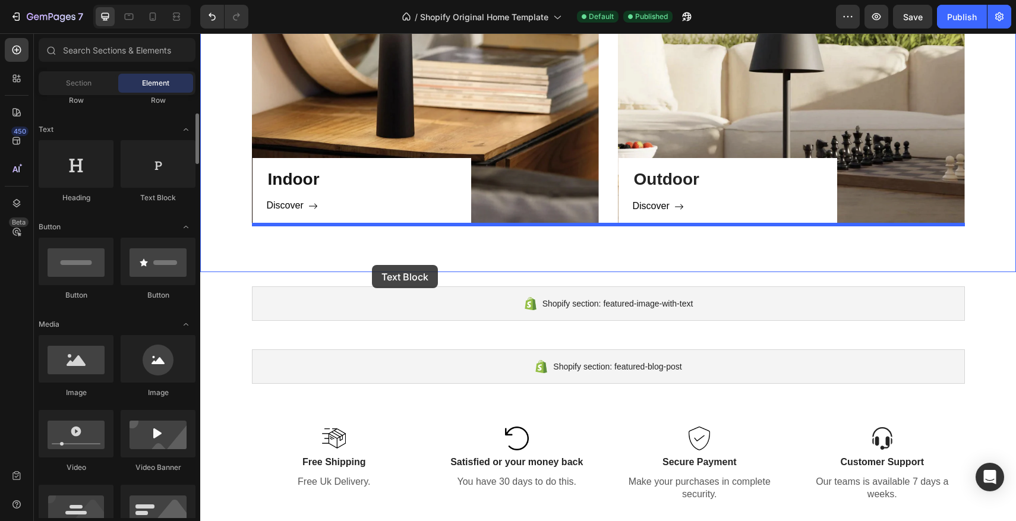
drag, startPoint x: 369, startPoint y: 203, endPoint x: 372, endPoint y: 265, distance: 61.9
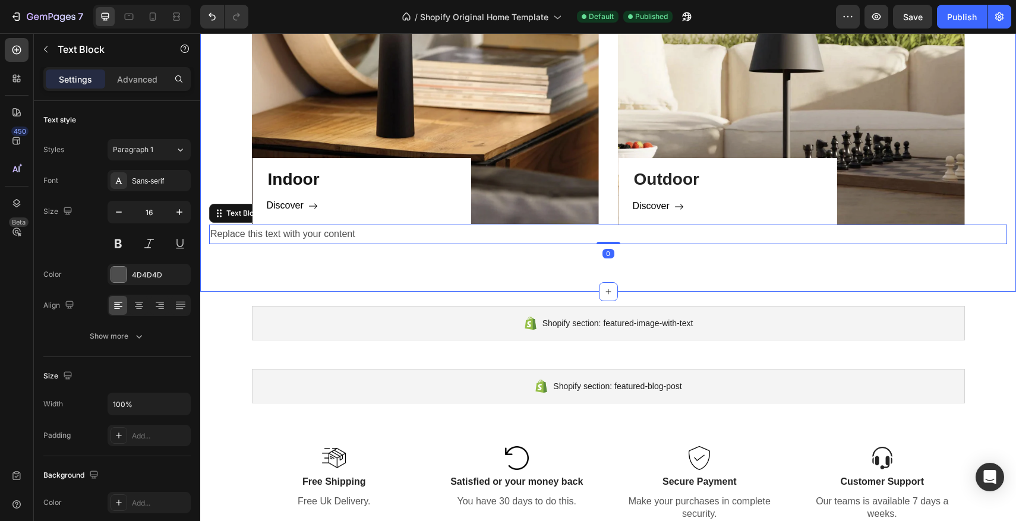
scroll to position [842, 0]
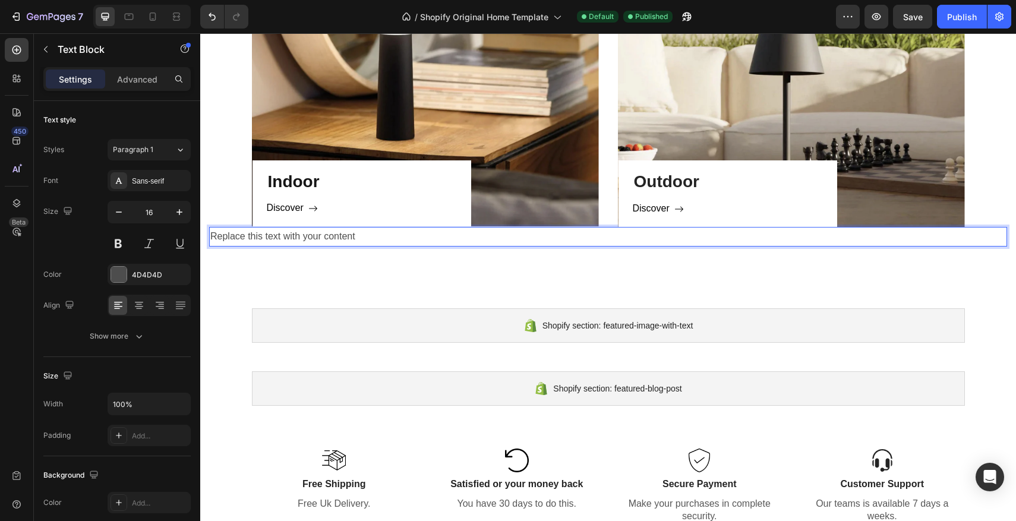
click at [851, 240] on div "Replace this text with your content" at bounding box center [608, 237] width 798 height 20
click at [851, 240] on p "Replace this text with your content" at bounding box center [608, 236] width 796 height 17
drag, startPoint x: 369, startPoint y: 238, endPoint x: 213, endPoint y: 236, distance: 155.1
click at [213, 236] on p "Replace this text with your content" at bounding box center [608, 236] width 796 height 17
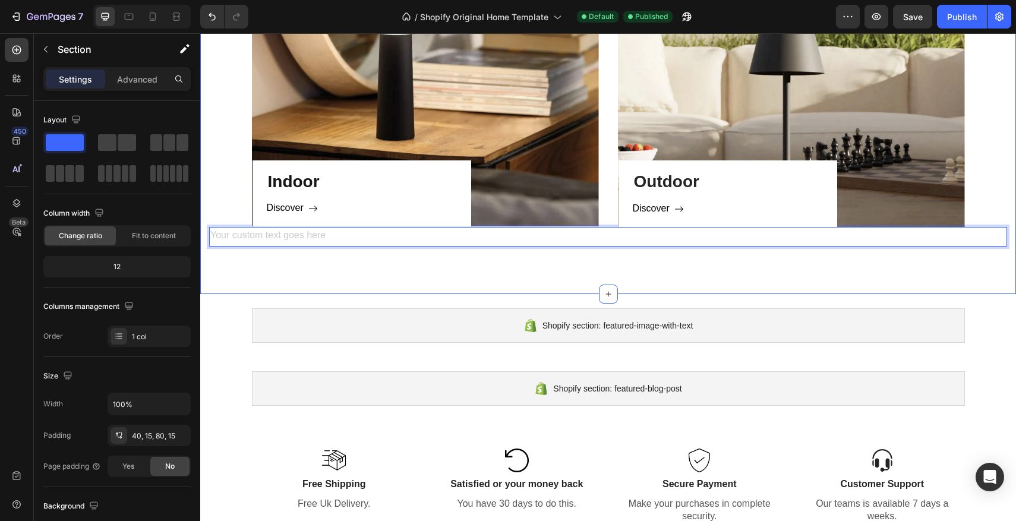
click at [366, 270] on div "Explore by space Heading Be inspired according to usage: indoor & outdoor. Text…" at bounding box center [608, 79] width 816 height 430
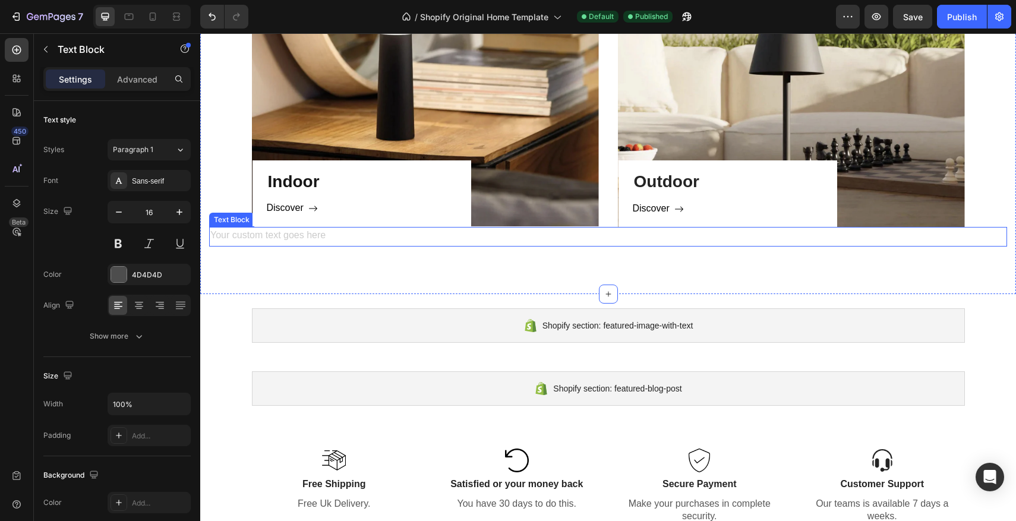
click at [350, 242] on div "Rich Text Editor. Editing area: main" at bounding box center [608, 237] width 798 height 20
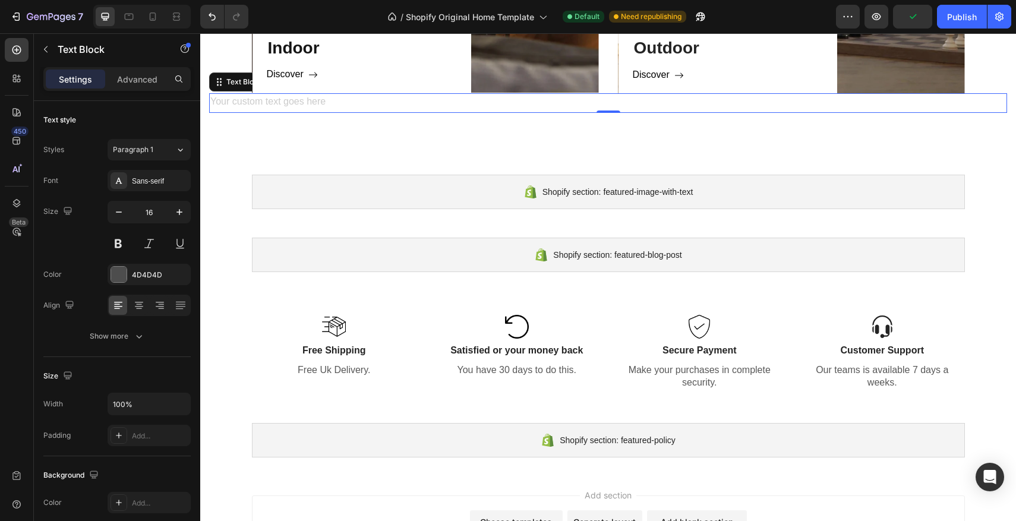
scroll to position [972, 0]
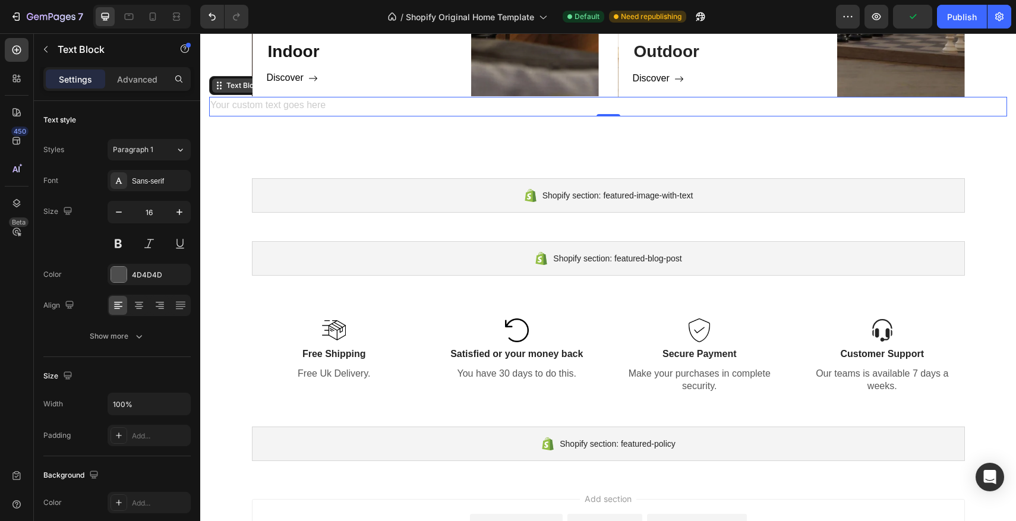
click at [243, 92] on div "Text Block" at bounding box center [244, 85] width 64 height 14
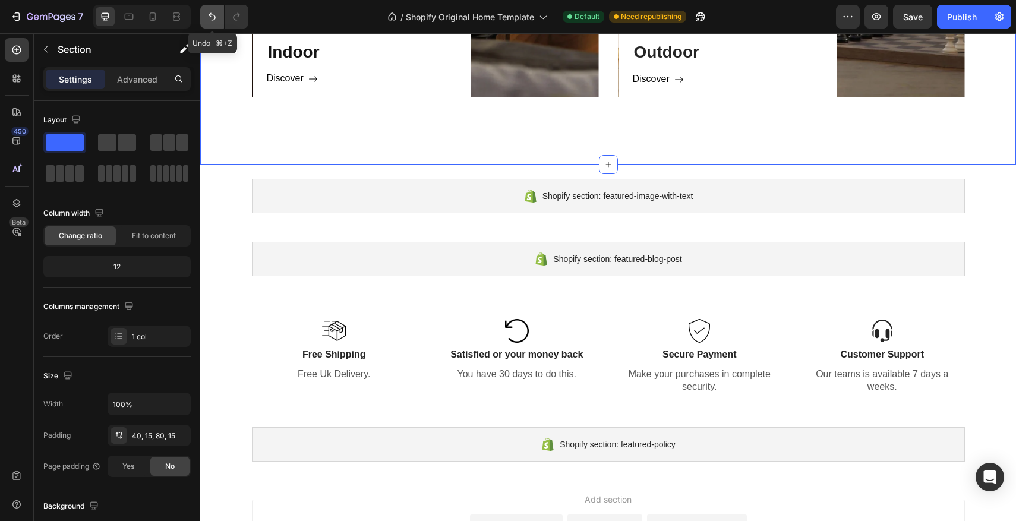
click at [211, 22] on icon "Undo/Redo" at bounding box center [212, 17] width 12 height 12
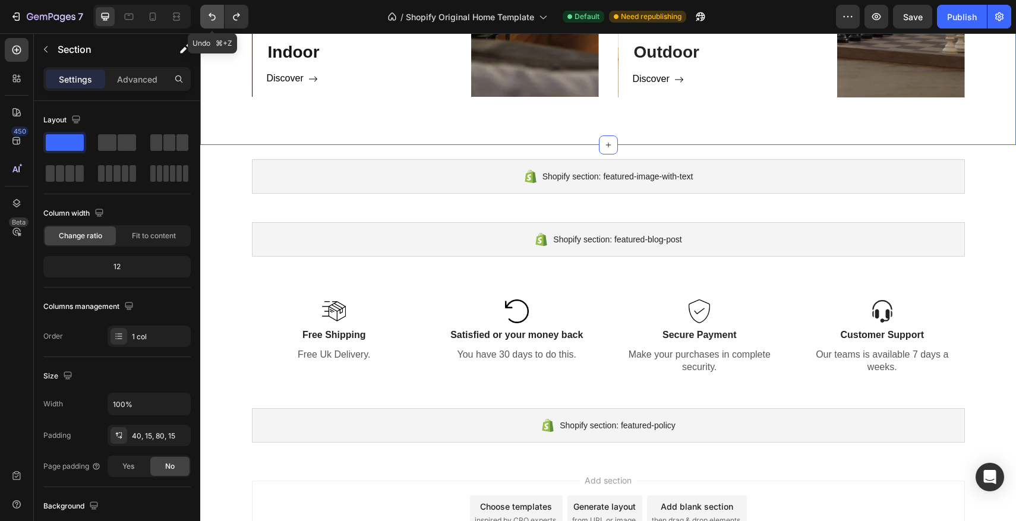
click at [211, 22] on icon "Undo/Redo" at bounding box center [212, 17] width 12 height 12
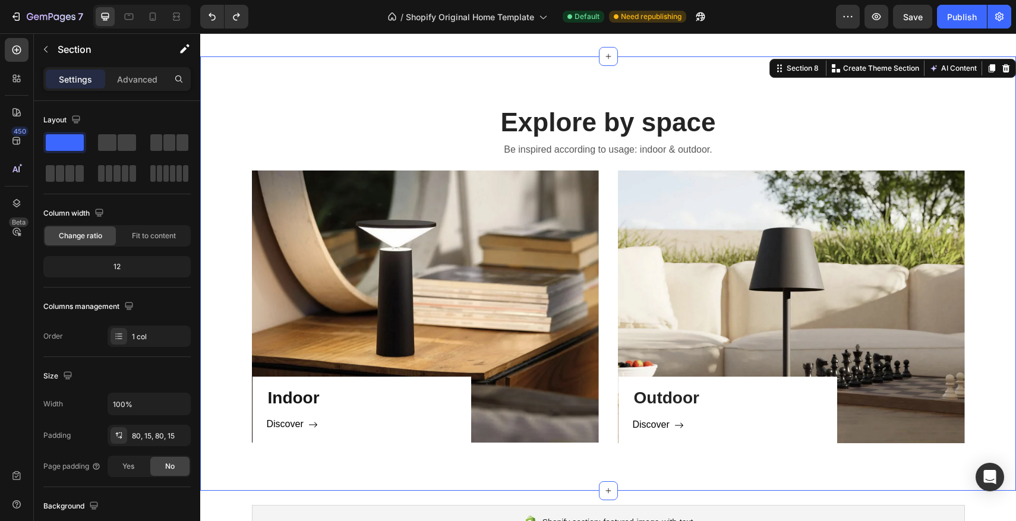
scroll to position [650, 0]
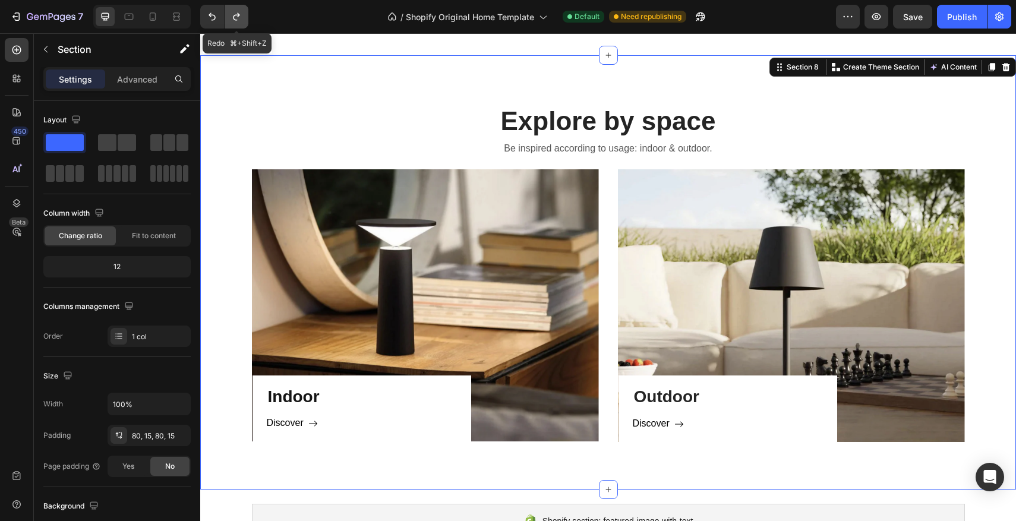
click at [240, 23] on button "Undo/Redo" at bounding box center [237, 17] width 24 height 24
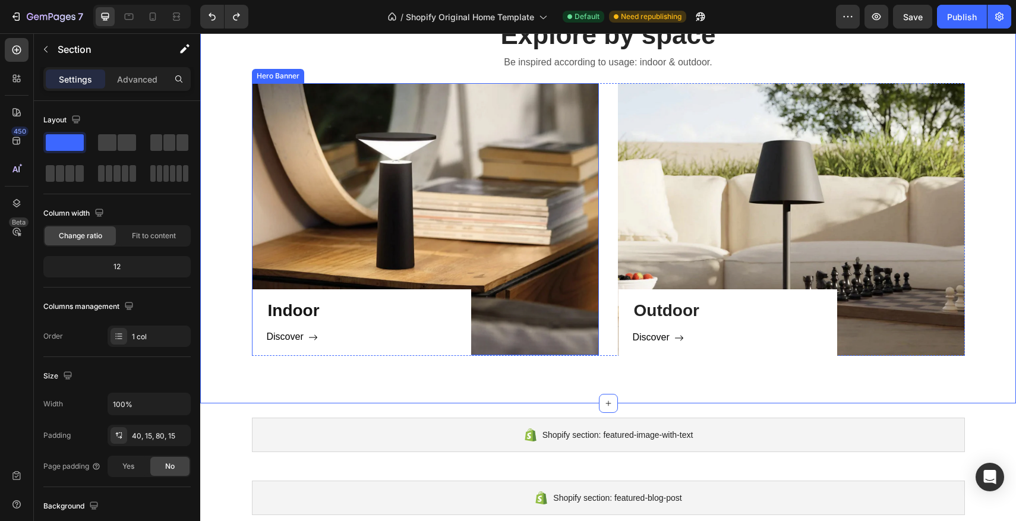
scroll to position [746, 0]
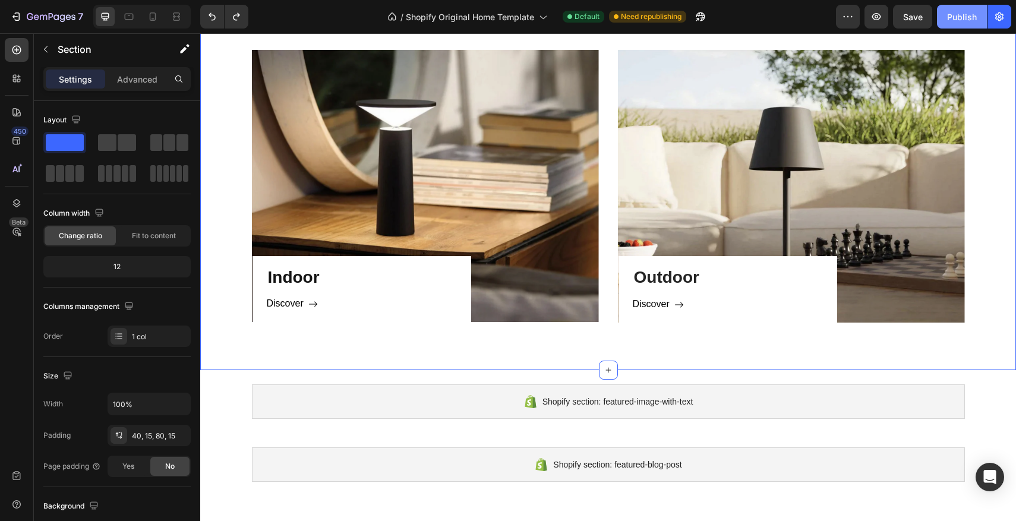
click at [967, 12] on div "Publish" at bounding box center [962, 17] width 30 height 12
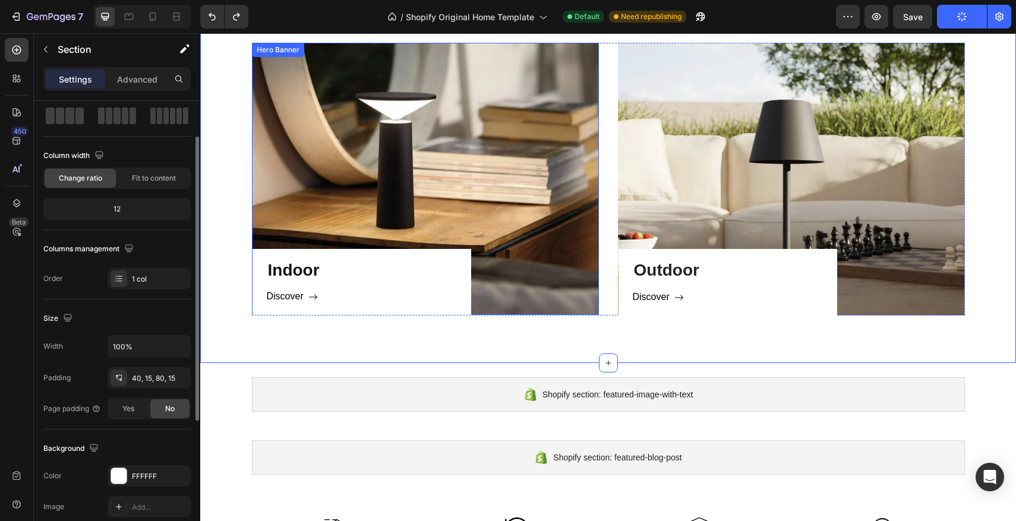
scroll to position [756, 0]
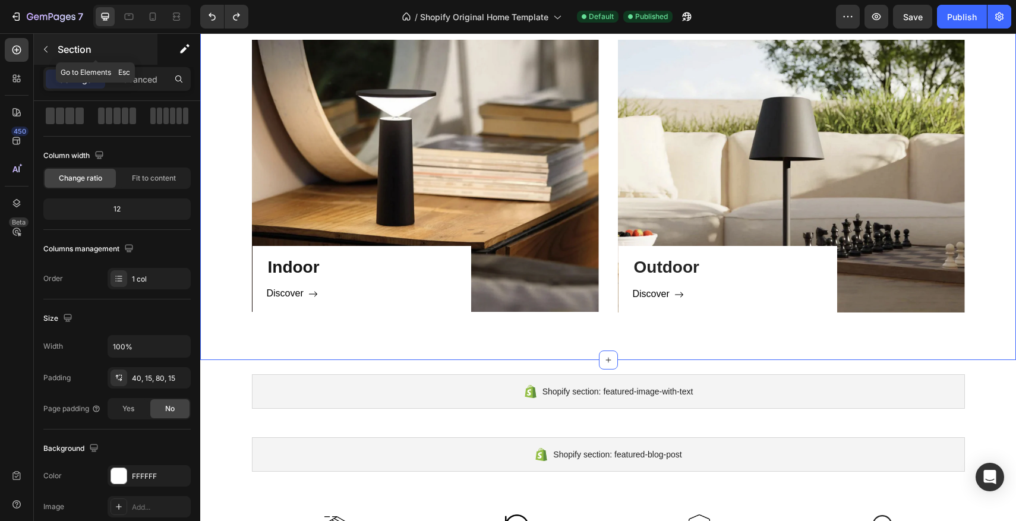
click at [50, 50] on icon "button" at bounding box center [46, 50] width 10 height 10
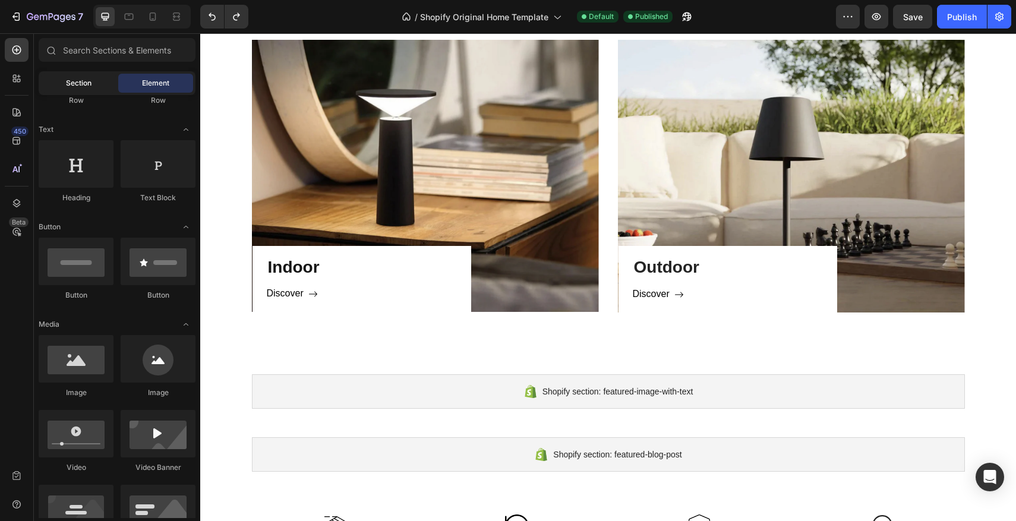
click at [90, 86] on span "Section" at bounding box center [79, 83] width 26 height 11
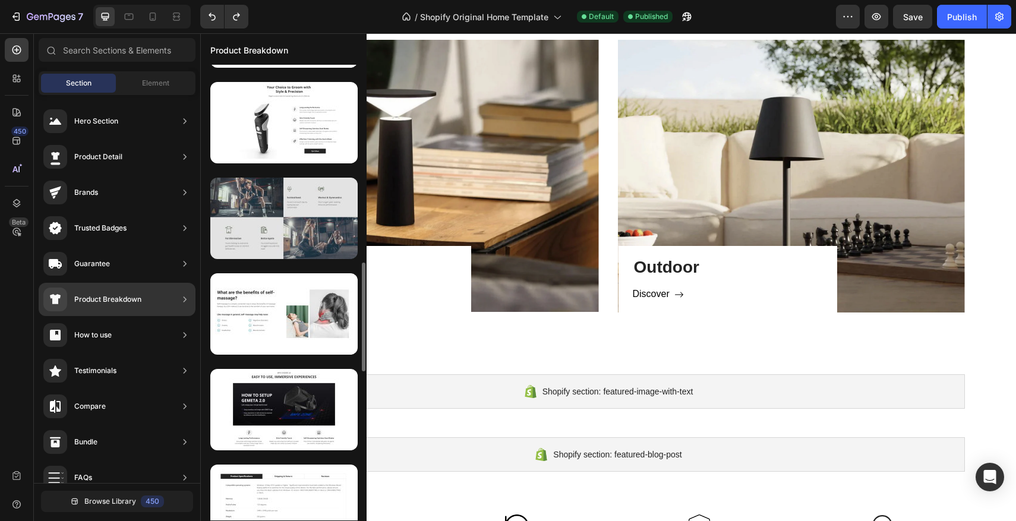
scroll to position [852, 0]
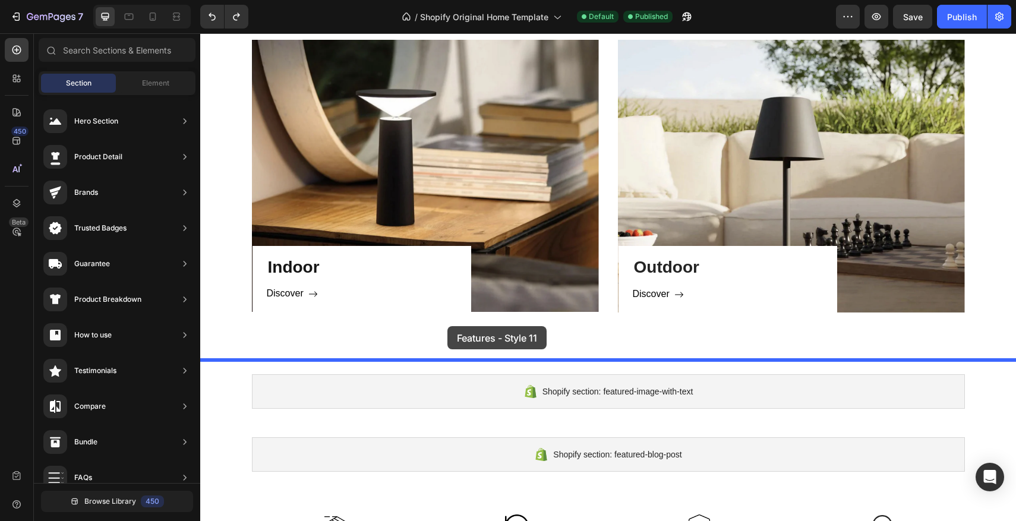
drag, startPoint x: 461, startPoint y: 234, endPoint x: 448, endPoint y: 326, distance: 93.1
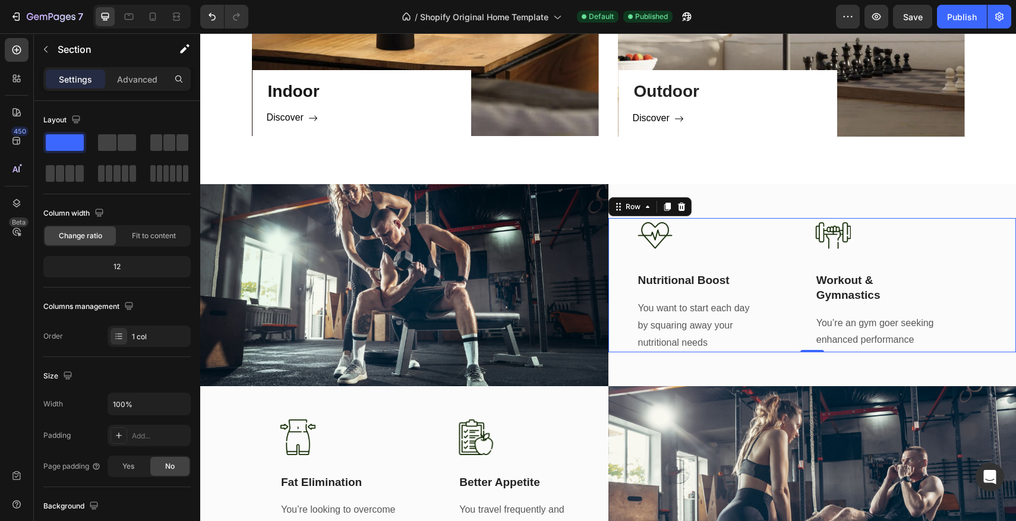
click at [777, 256] on div "Image Nutritional Boost Text Block You want to start each day by squaring away …" at bounding box center [813, 285] width 408 height 135
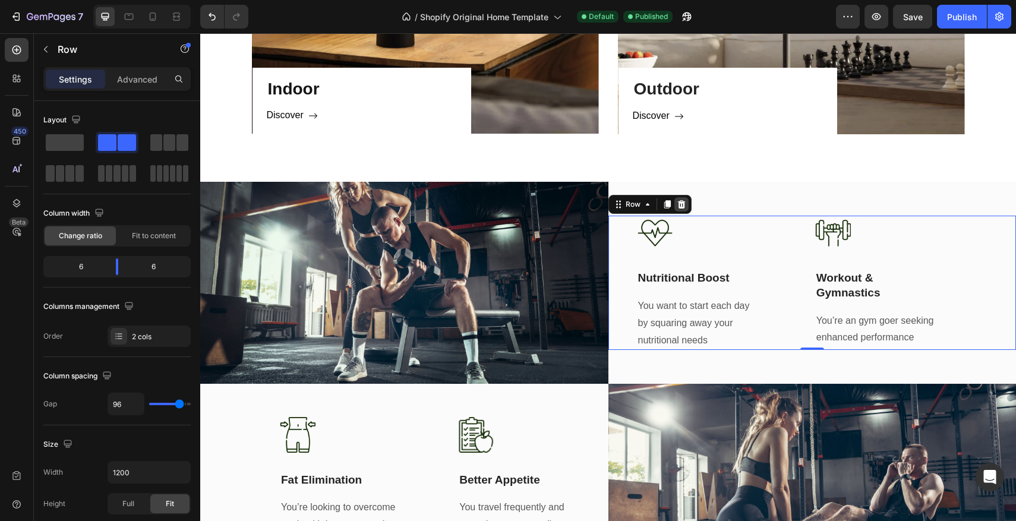
click at [680, 203] on icon at bounding box center [682, 204] width 8 height 8
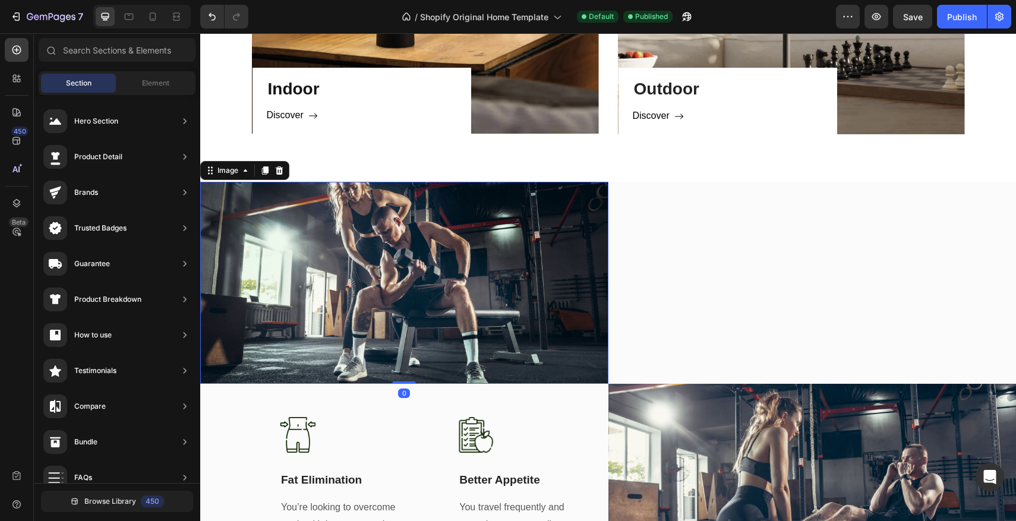
scroll to position [933, 0]
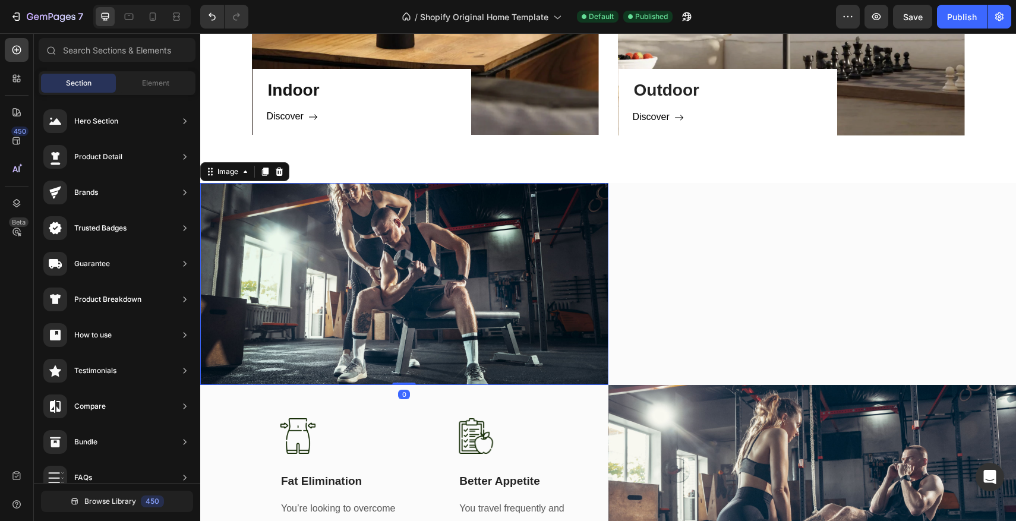
click at [596, 216] on img at bounding box center [404, 283] width 408 height 201
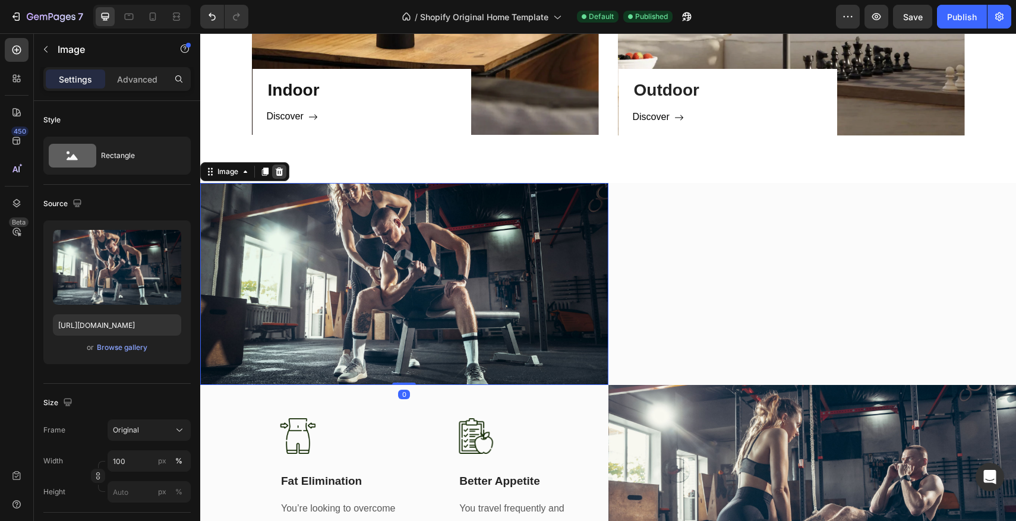
click at [281, 171] on icon at bounding box center [280, 172] width 8 height 8
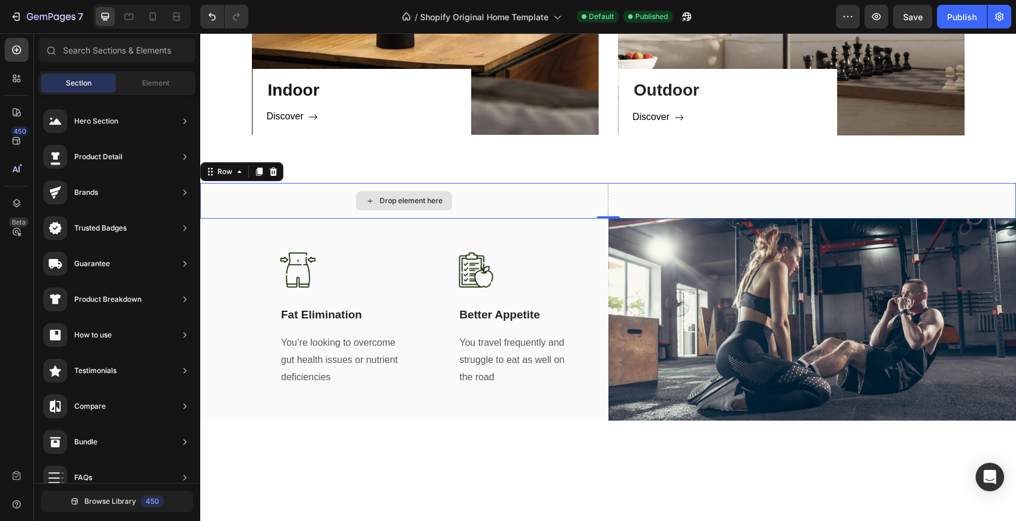
click at [519, 202] on div "Drop element here" at bounding box center [404, 201] width 408 height 36
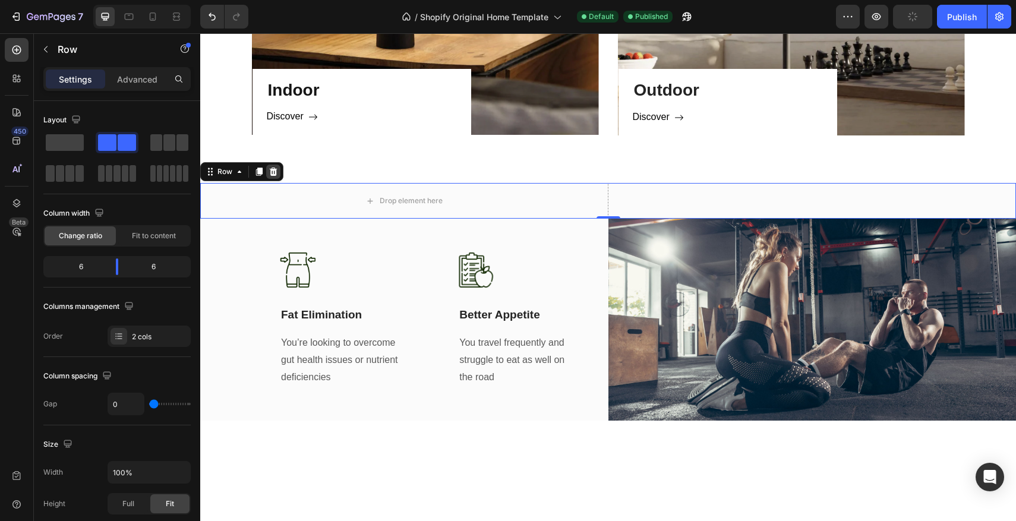
click at [276, 174] on icon at bounding box center [274, 172] width 10 height 10
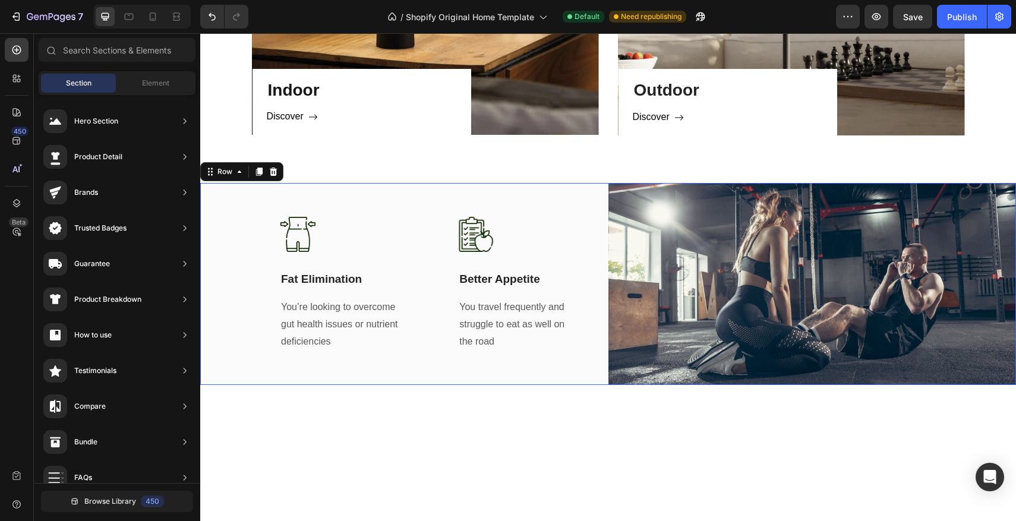
click at [467, 367] on div "Image Fat Elimination Text Block You’re looking to overcome gut health issues o…" at bounding box center [404, 283] width 408 height 201
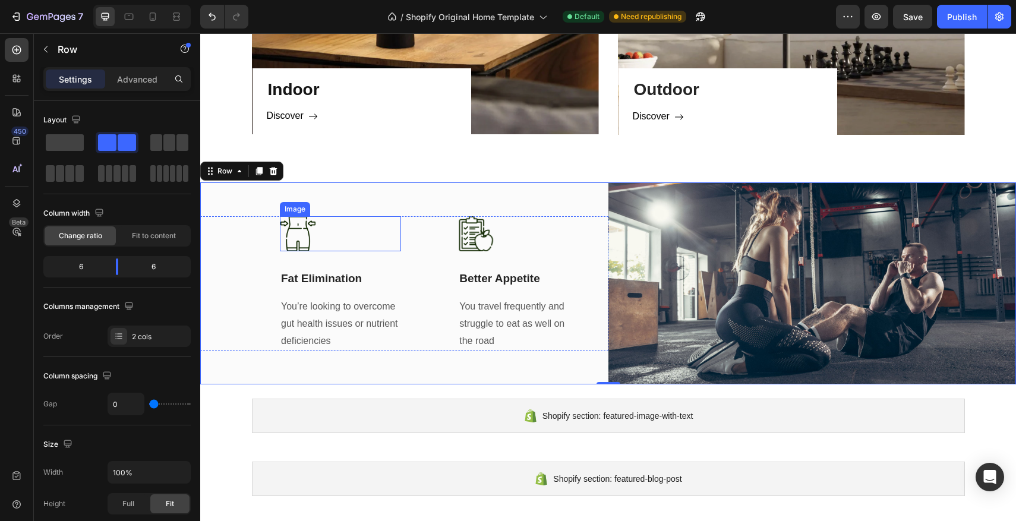
click at [295, 236] on img at bounding box center [298, 234] width 36 height 36
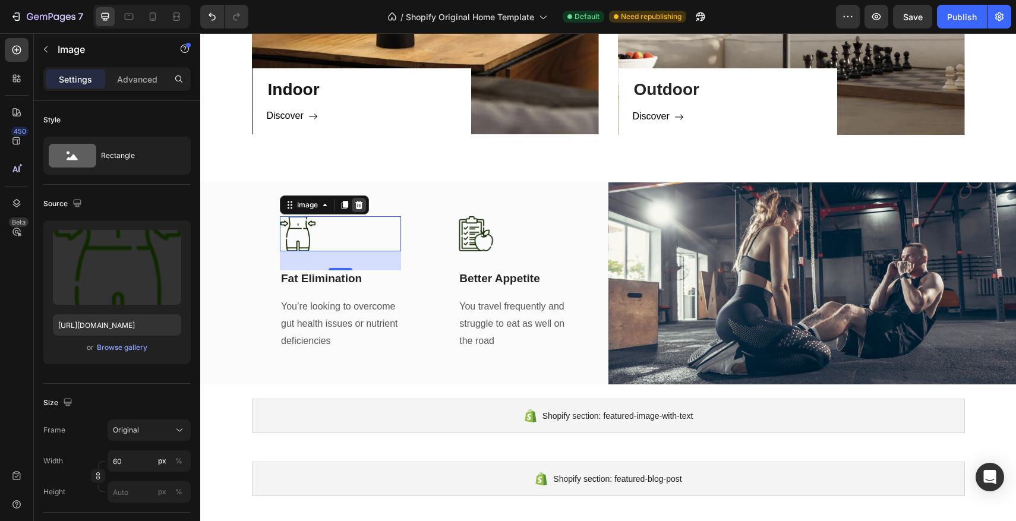
click at [357, 206] on icon at bounding box center [359, 204] width 8 height 8
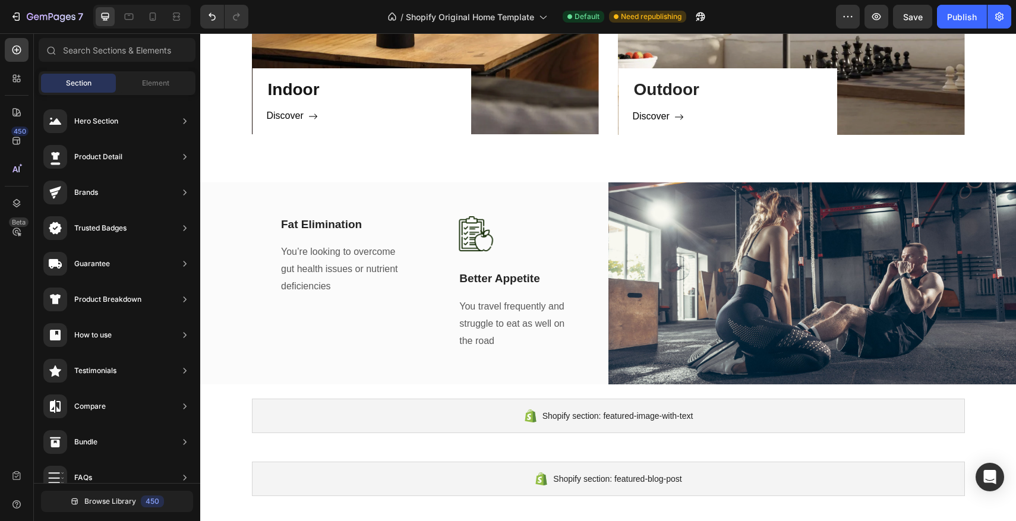
scroll to position [930, 0]
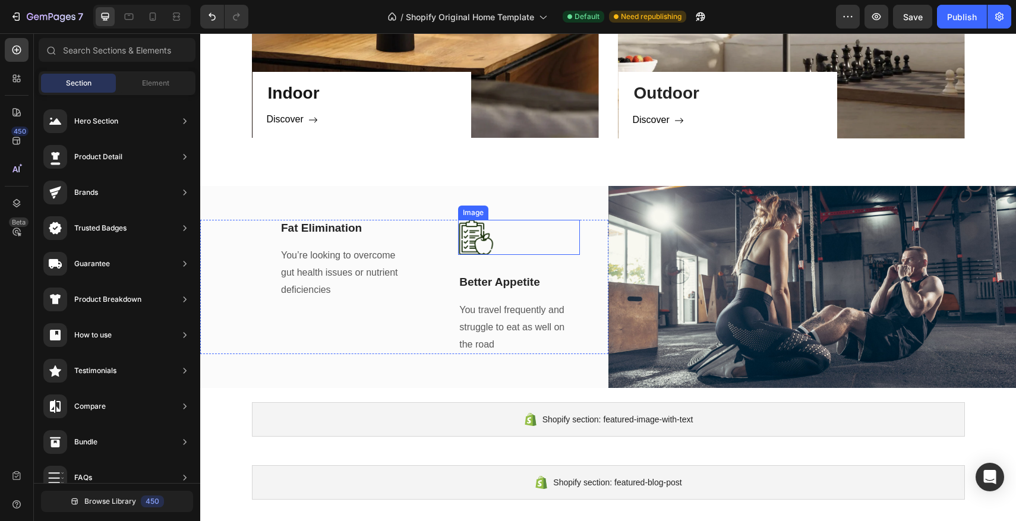
click at [473, 240] on img at bounding box center [476, 238] width 36 height 36
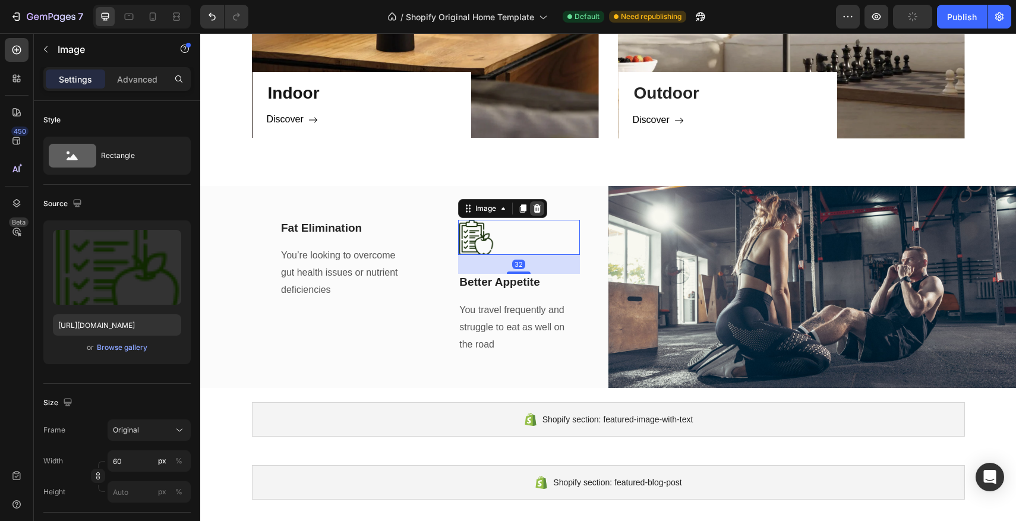
click at [537, 212] on icon at bounding box center [538, 208] width 8 height 8
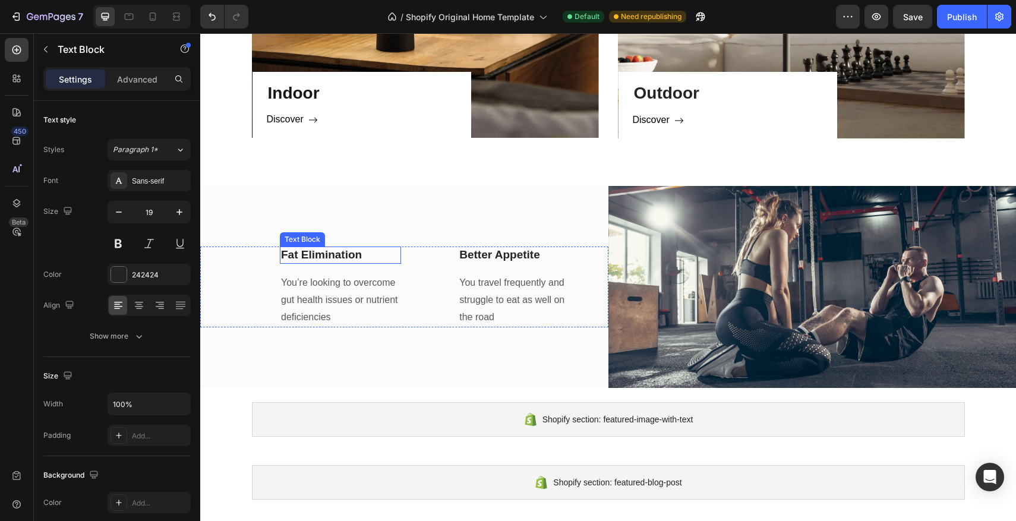
click at [350, 257] on p "Fat Elimination" at bounding box center [340, 255] width 119 height 15
click at [378, 257] on p "Fat Elimination" at bounding box center [340, 255] width 119 height 15
drag, startPoint x: 378, startPoint y: 257, endPoint x: 282, endPoint y: 257, distance: 96.3
click at [282, 257] on p "Fat Elimination" at bounding box center [340, 255] width 119 height 15
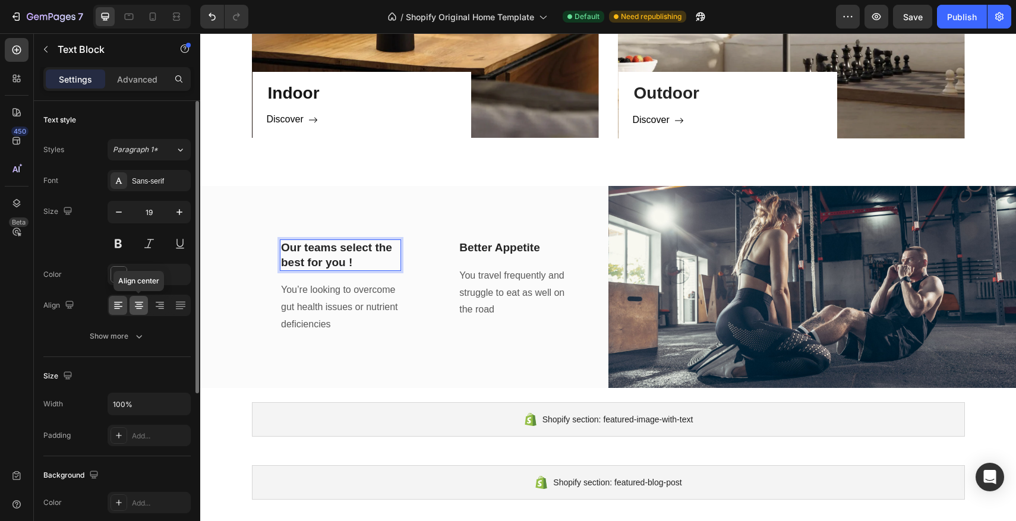
click at [141, 307] on icon at bounding box center [139, 306] width 12 height 12
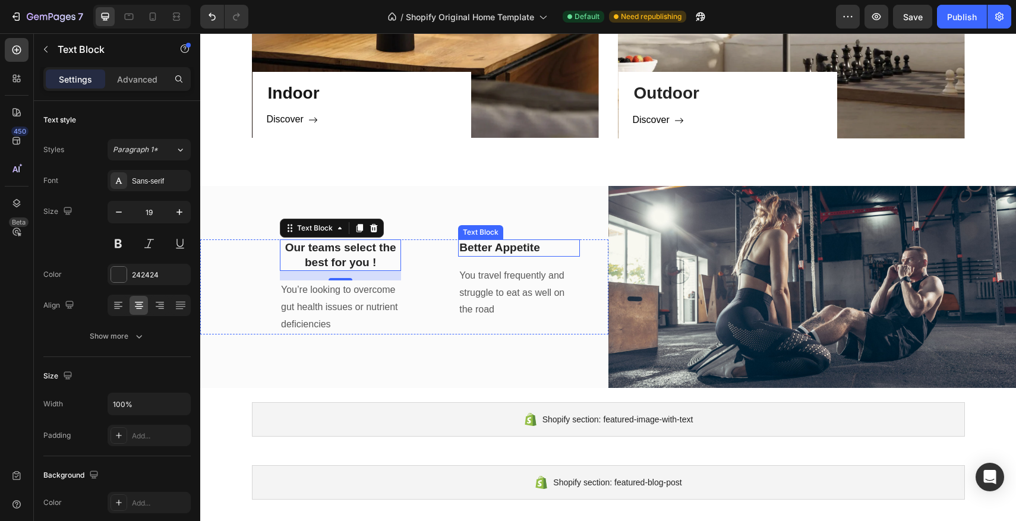
click at [497, 244] on p "Better Appetite" at bounding box center [518, 248] width 119 height 15
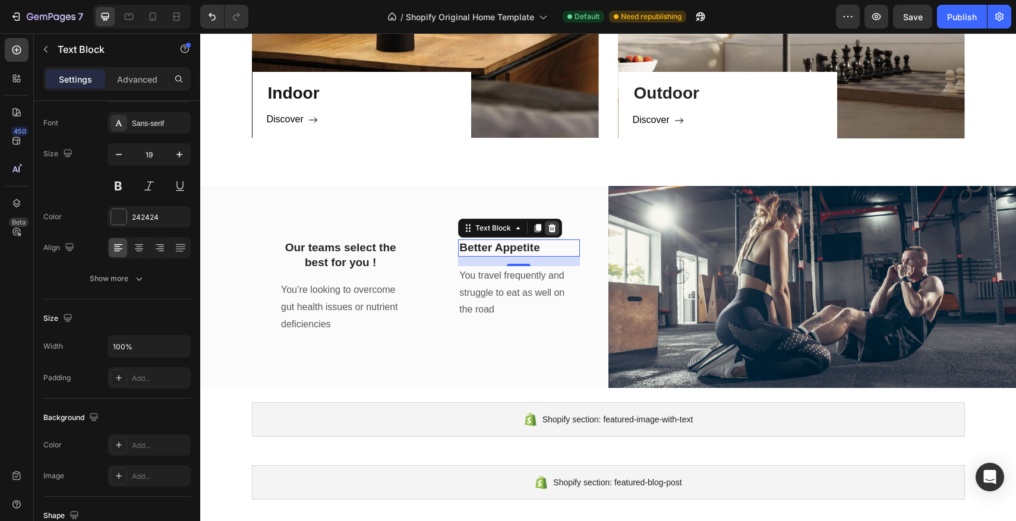
click at [552, 228] on icon at bounding box center [553, 228] width 8 height 8
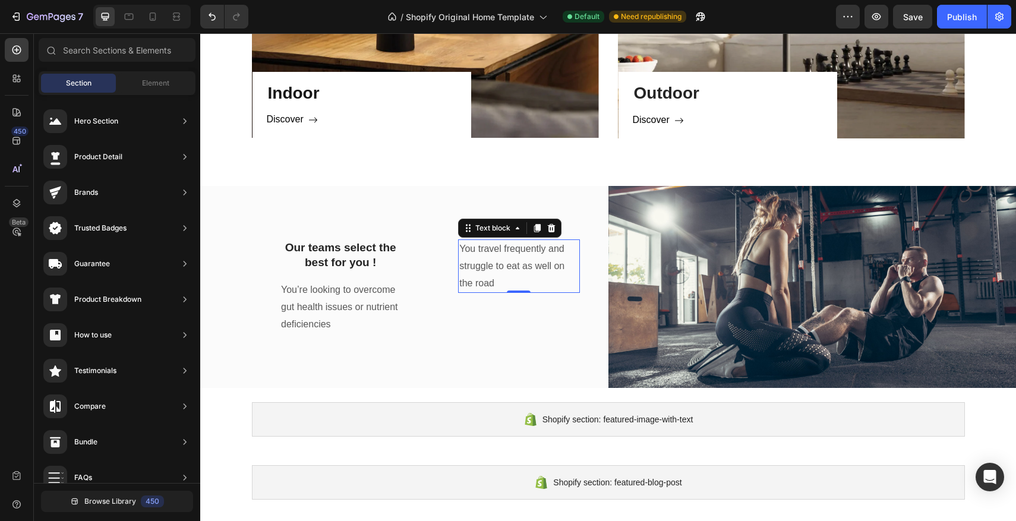
click at [524, 259] on p "You travel frequently and struggle to eat as well on the road" at bounding box center [518, 266] width 119 height 51
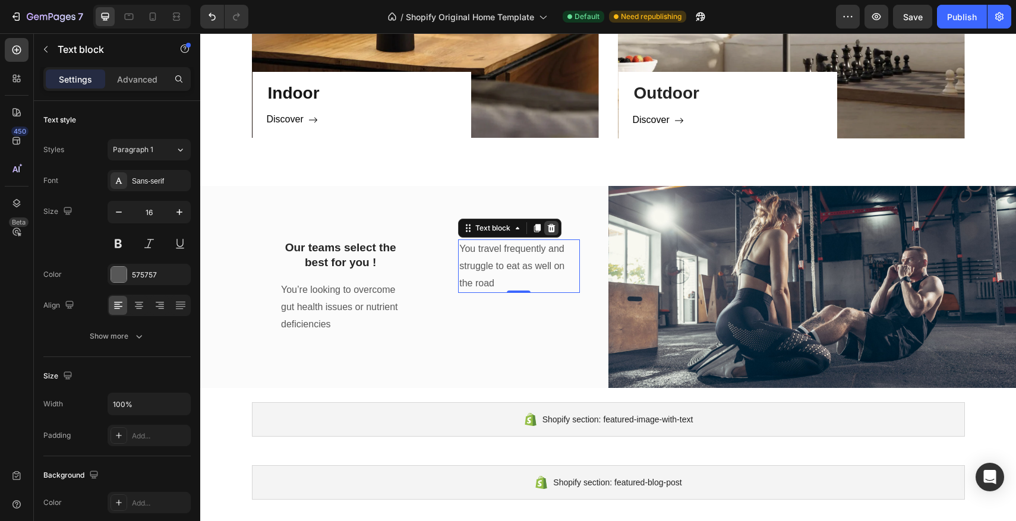
click at [552, 231] on icon at bounding box center [552, 228] width 8 height 8
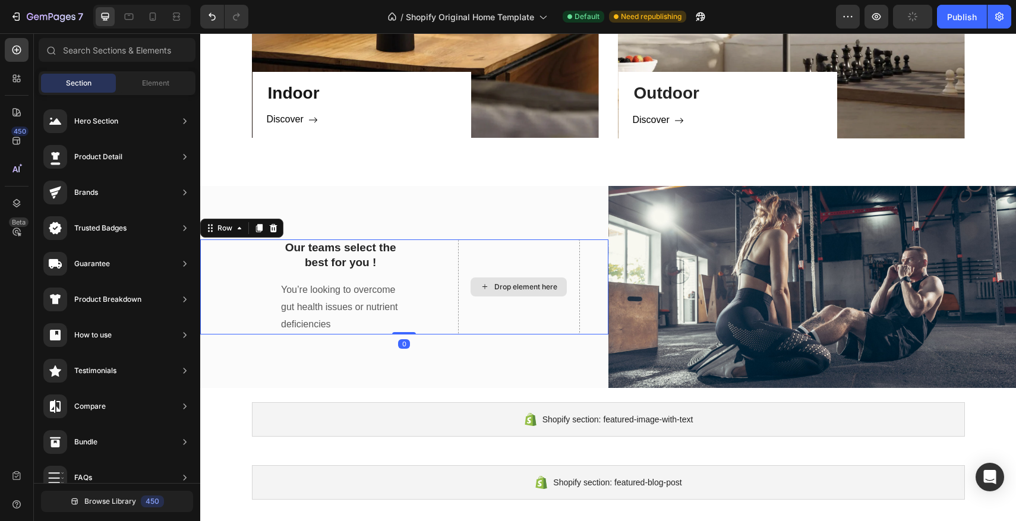
click at [534, 272] on div "Drop element here" at bounding box center [518, 287] width 121 height 95
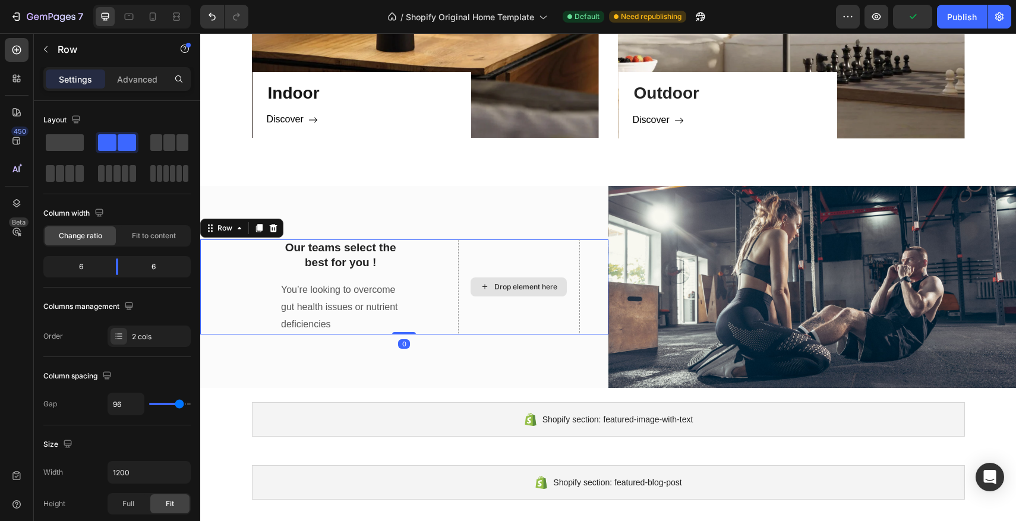
click at [461, 264] on div "Drop element here" at bounding box center [518, 287] width 121 height 95
click at [514, 262] on div "Drop element here" at bounding box center [518, 287] width 121 height 95
click at [278, 225] on icon at bounding box center [274, 228] width 10 height 10
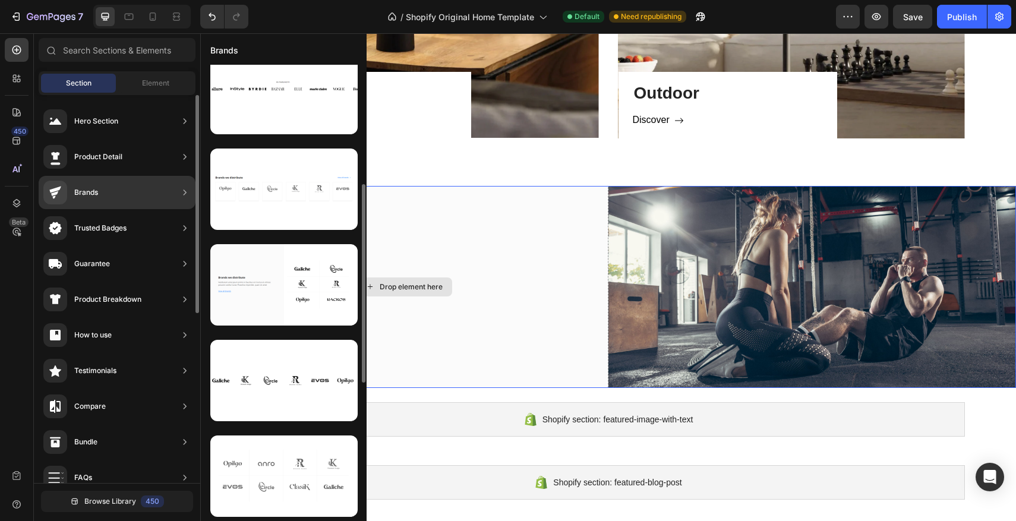
scroll to position [494, 0]
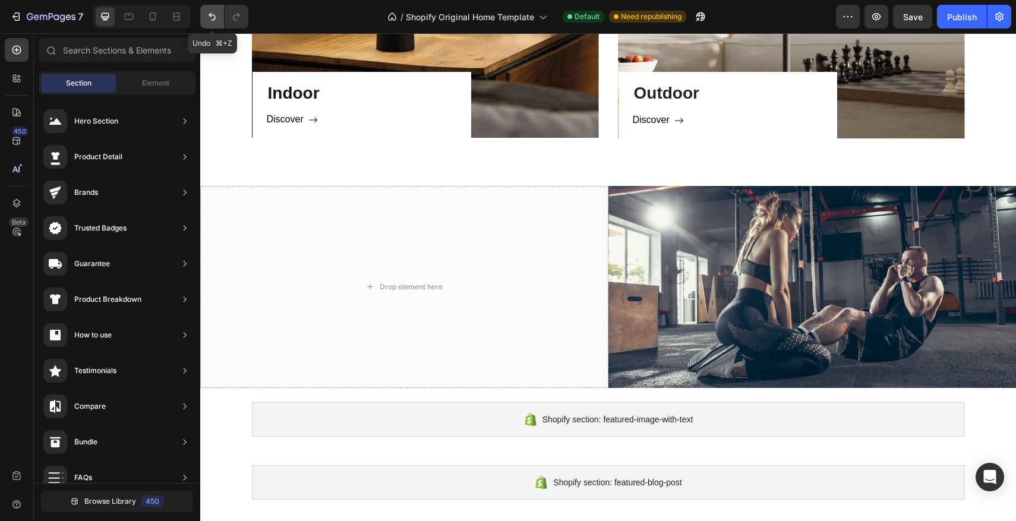
click at [208, 19] on icon "Undo/Redo" at bounding box center [212, 17] width 12 height 12
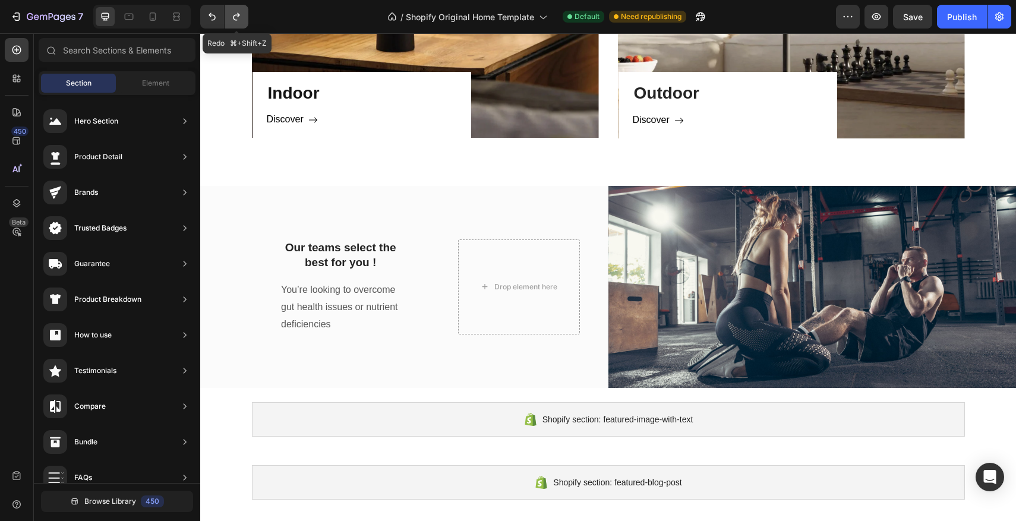
click at [234, 18] on icon "Undo/Redo" at bounding box center [236, 17] width 7 height 8
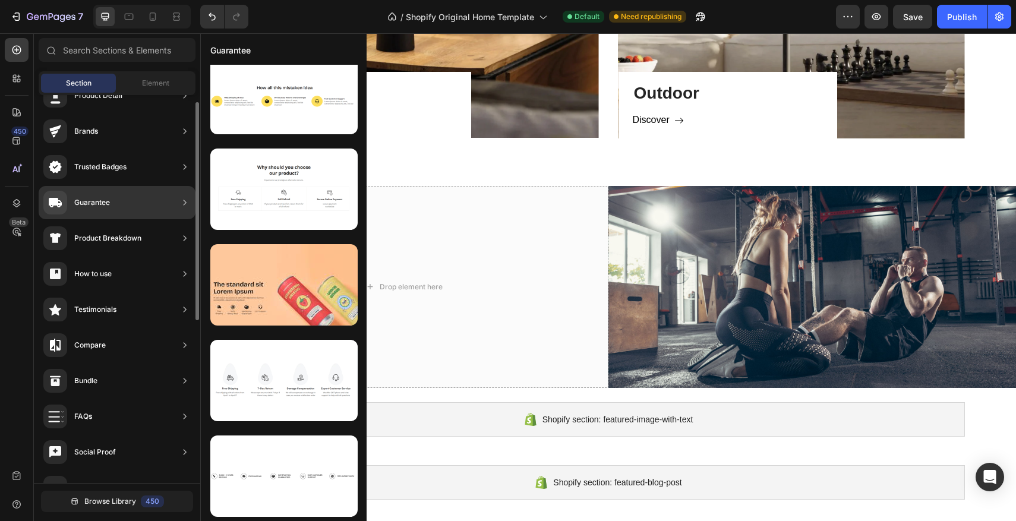
scroll to position [0, 0]
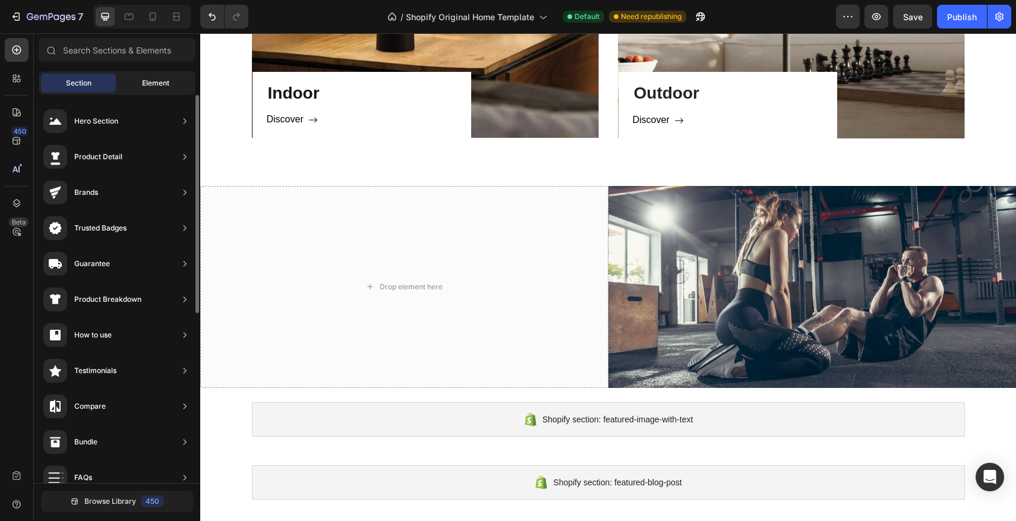
click at [149, 80] on span "Element" at bounding box center [155, 83] width 27 height 11
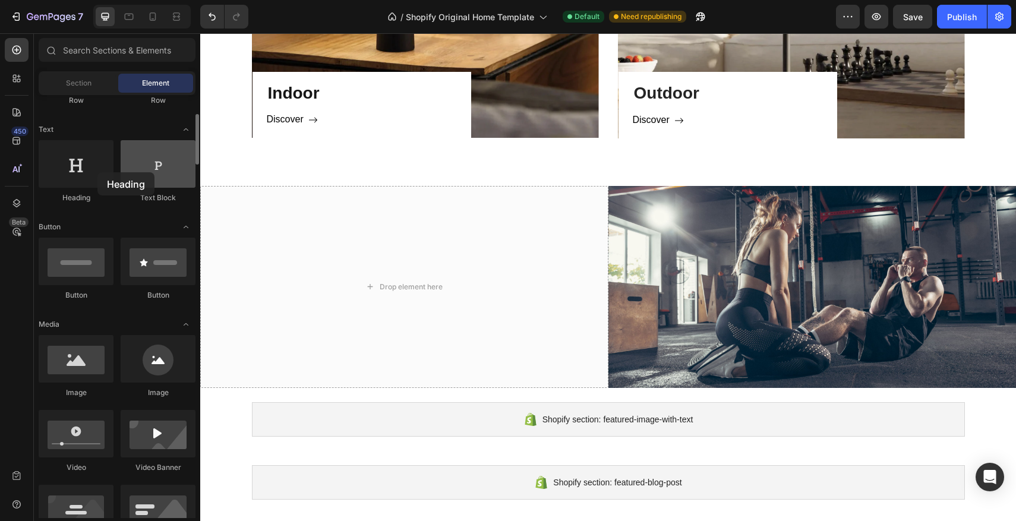
scroll to position [154, 0]
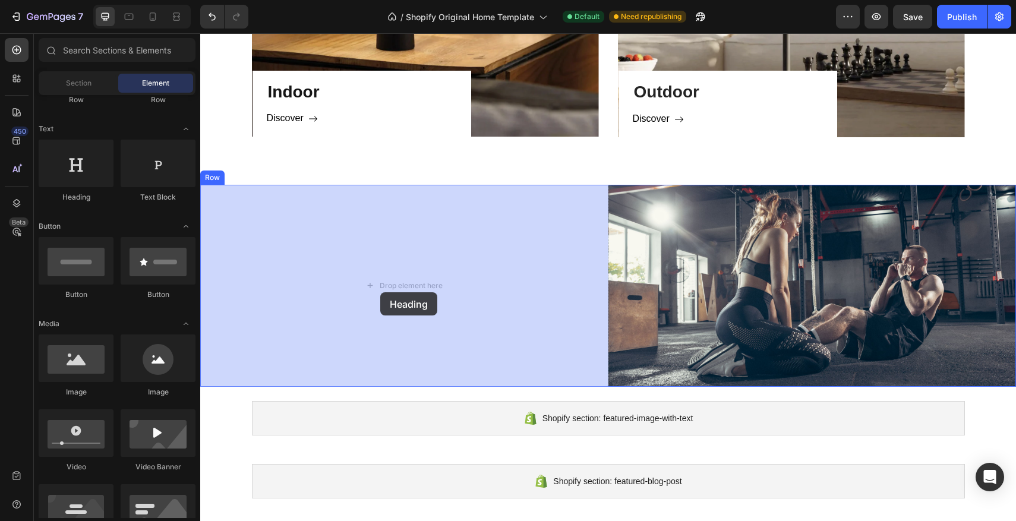
drag, startPoint x: 286, startPoint y: 204, endPoint x: 380, endPoint y: 292, distance: 129.1
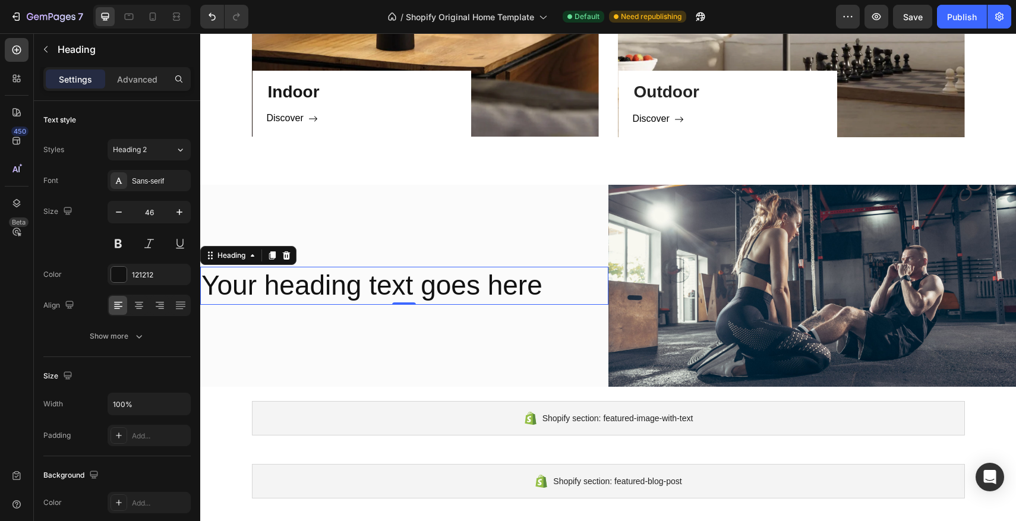
scroll to position [928, 0]
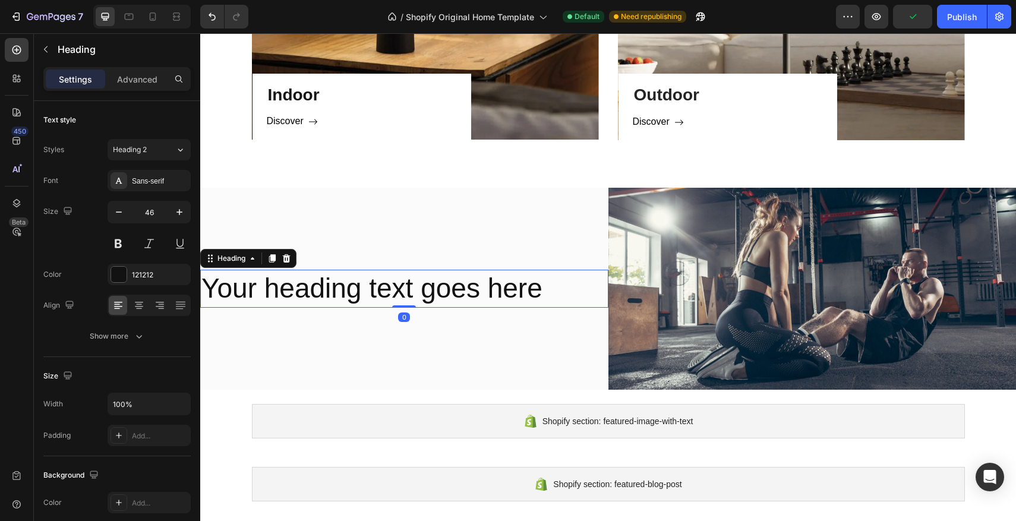
click at [538, 286] on h2 "Your heading text goes here" at bounding box center [404, 289] width 408 height 38
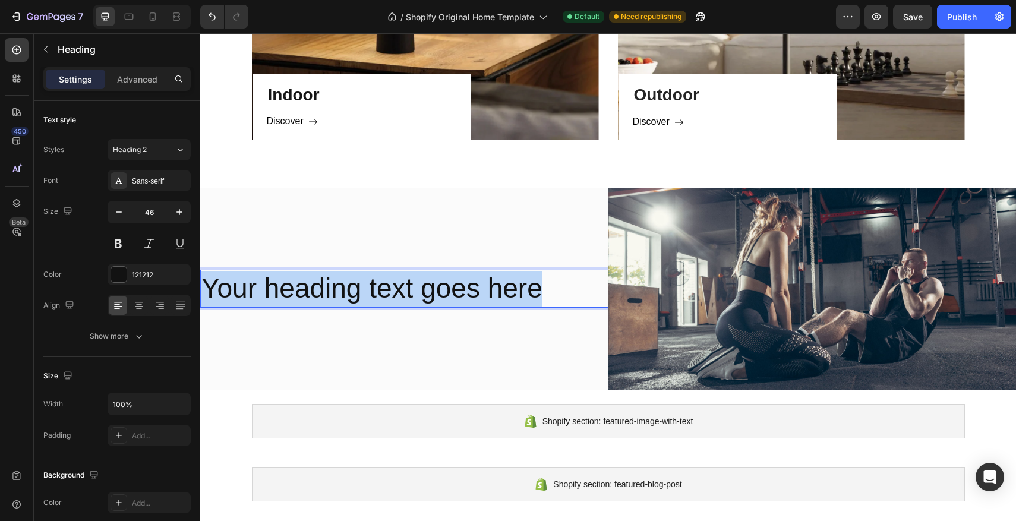
drag, startPoint x: 544, startPoint y: 287, endPoint x: 211, endPoint y: 280, distance: 332.9
click at [209, 282] on p "Your heading text goes here" at bounding box center [404, 289] width 406 height 36
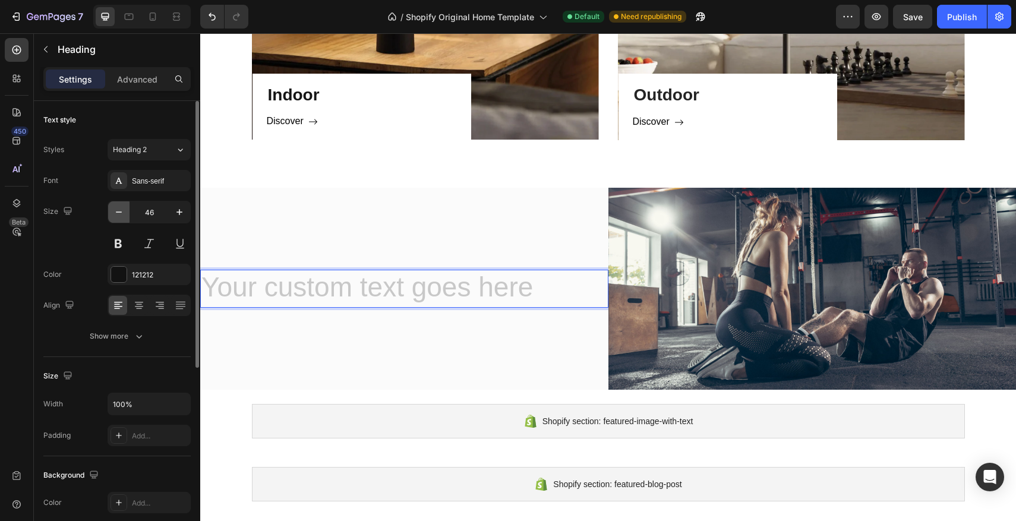
click at [128, 212] on button "button" at bounding box center [118, 211] width 21 height 21
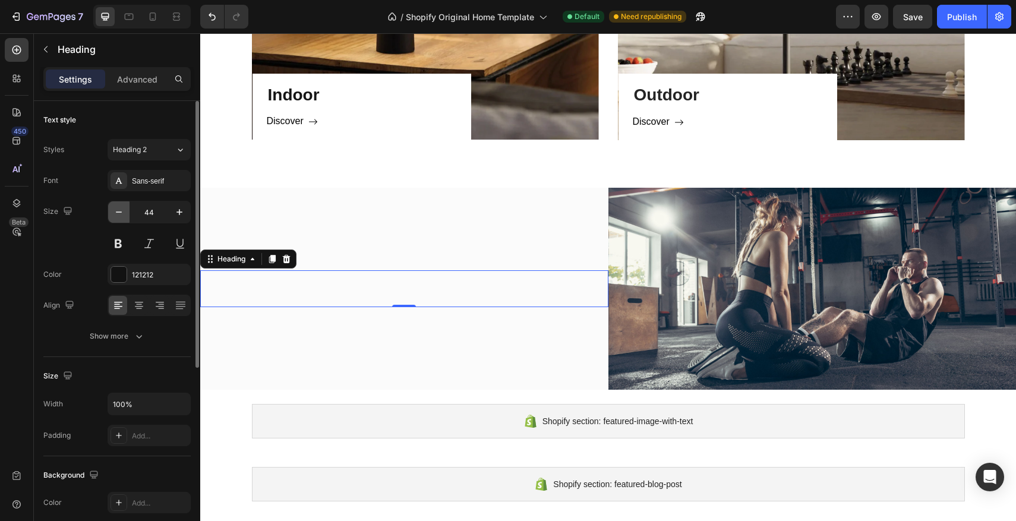
click at [128, 212] on button "button" at bounding box center [118, 211] width 21 height 21
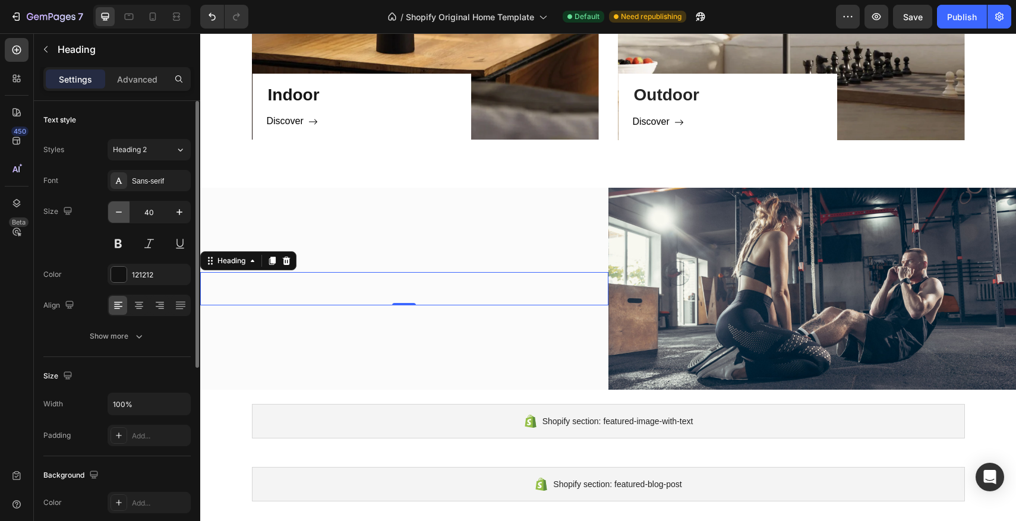
click at [128, 212] on button "button" at bounding box center [118, 211] width 21 height 21
type input "35"
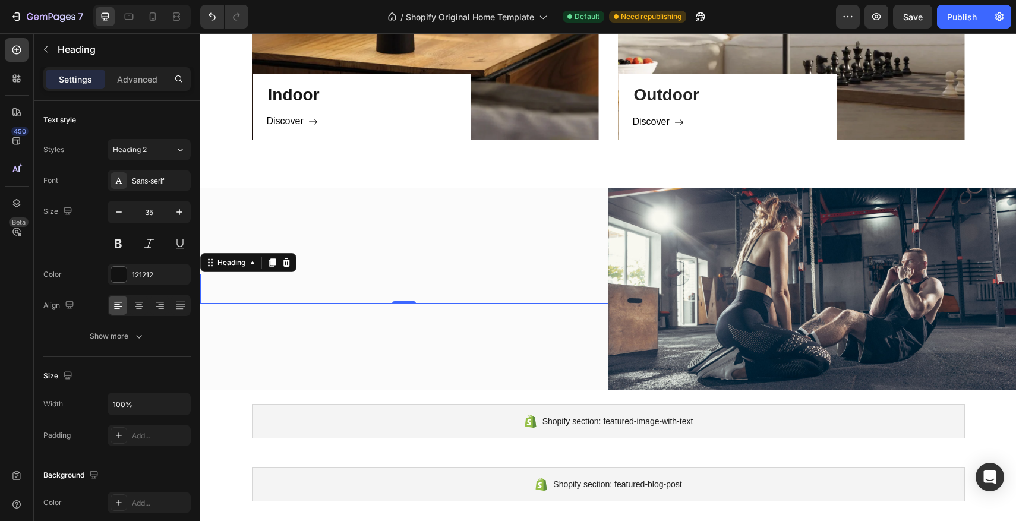
click at [330, 288] on h2 "Rich Text Editor. Editing area: main" at bounding box center [404, 289] width 408 height 30
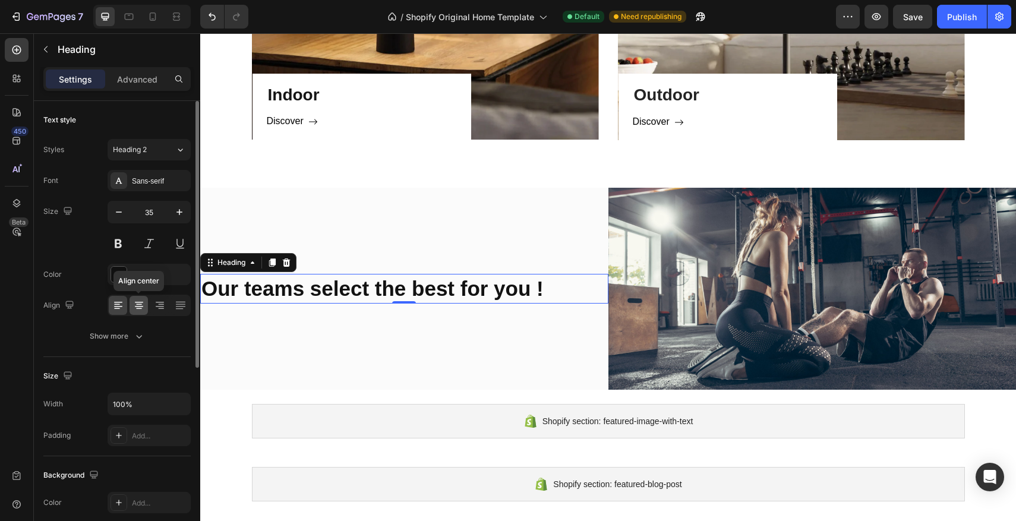
click at [140, 305] on icon at bounding box center [139, 306] width 12 height 12
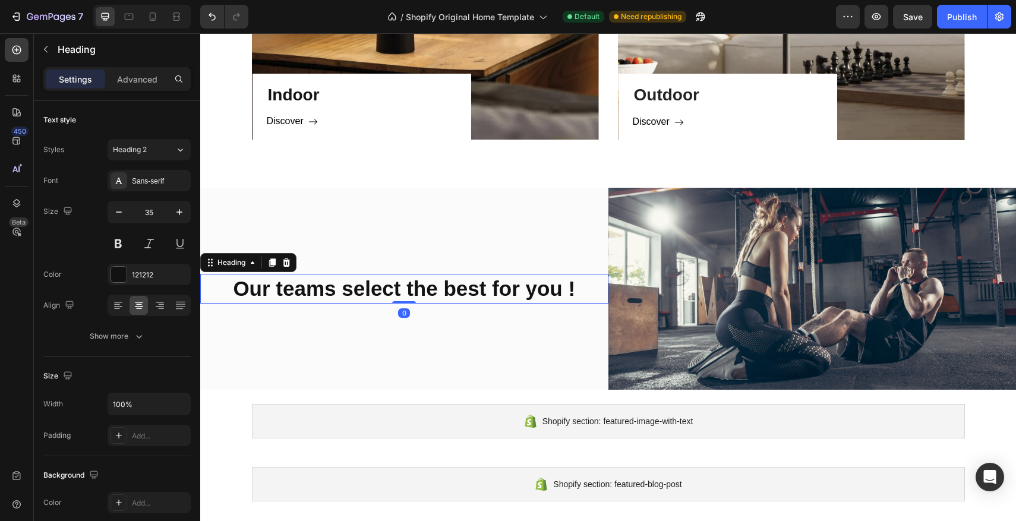
click at [403, 297] on div "Our teams select the best for you ! Heading 0" at bounding box center [404, 289] width 408 height 30
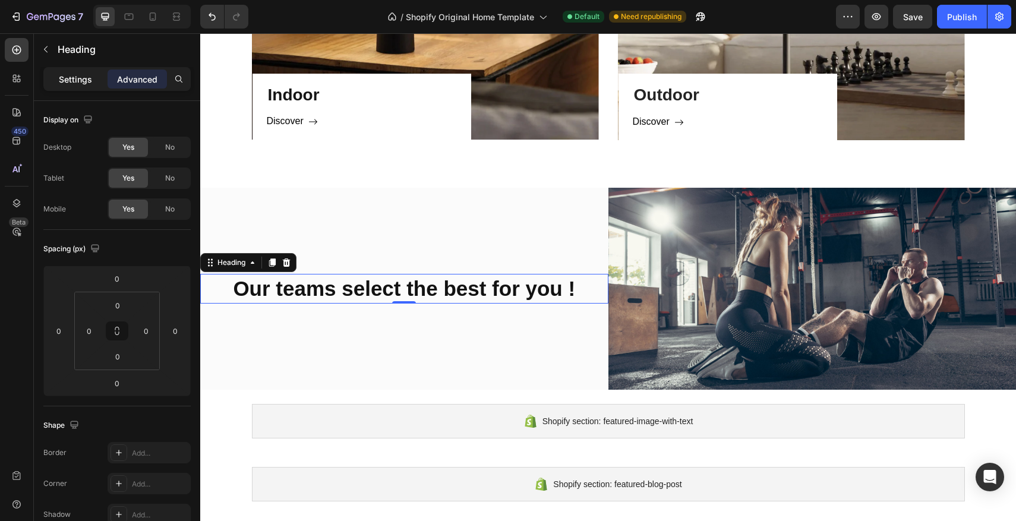
click at [80, 83] on p "Settings" at bounding box center [75, 79] width 33 height 12
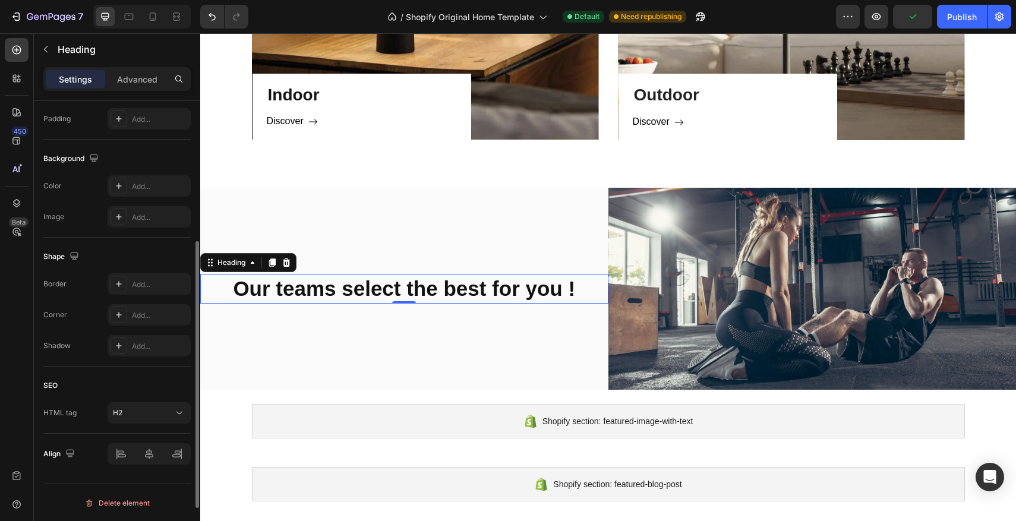
scroll to position [317, 0]
click at [166, 414] on div "H2" at bounding box center [143, 412] width 61 height 11
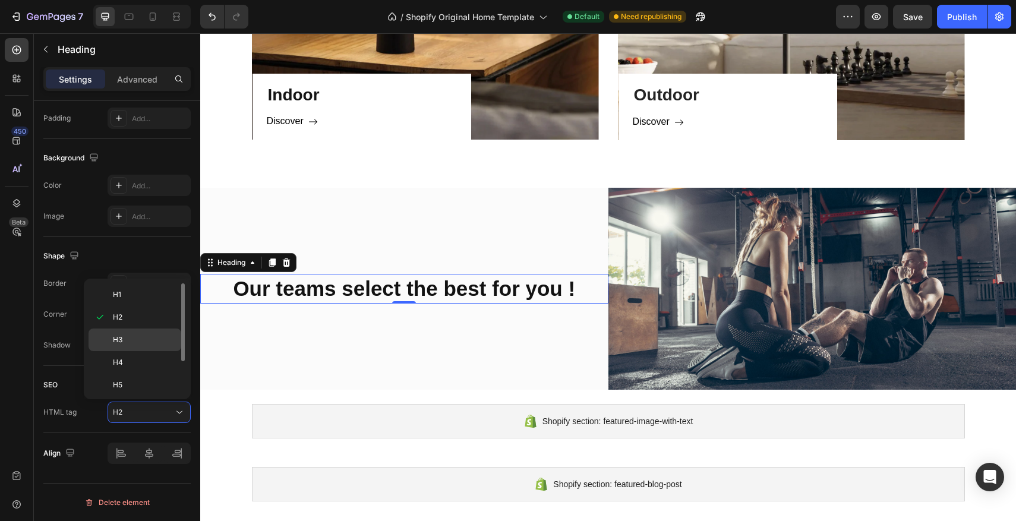
click at [143, 343] on p "H3" at bounding box center [144, 340] width 63 height 11
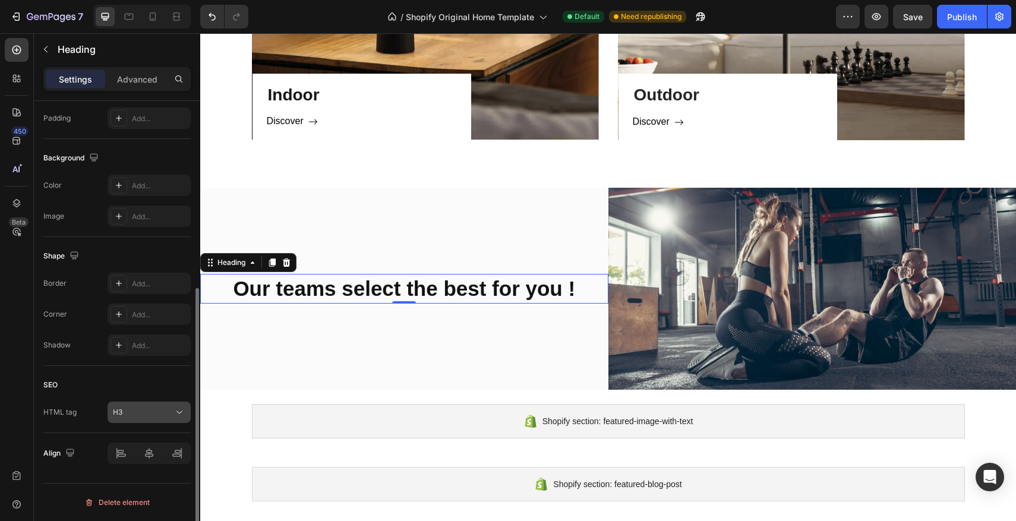
click at [140, 411] on div "H3" at bounding box center [143, 412] width 61 height 11
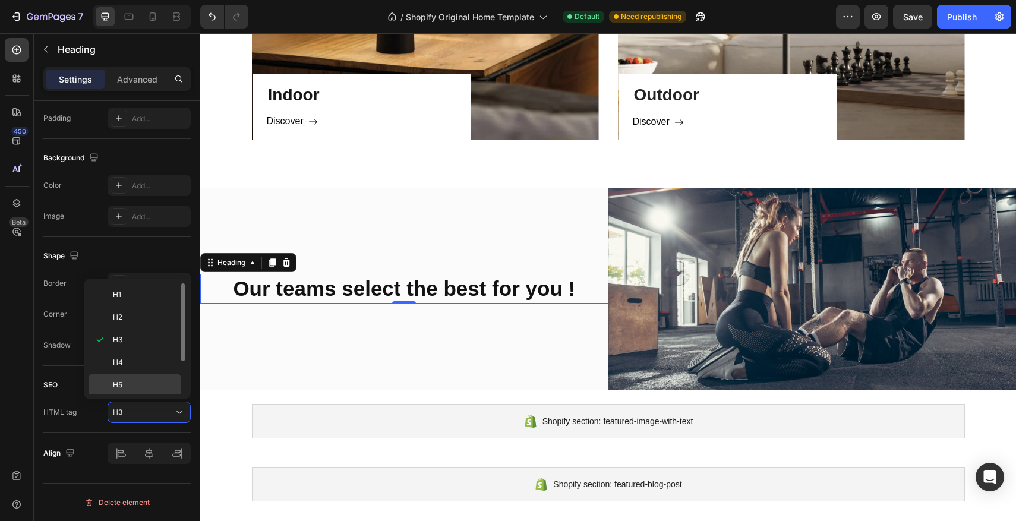
click at [141, 396] on div "H5" at bounding box center [135, 407] width 93 height 23
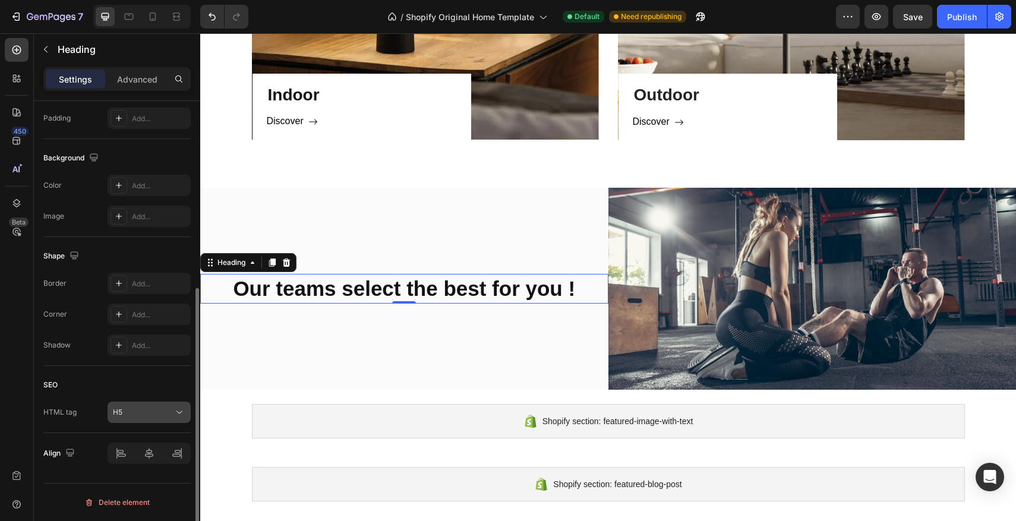
click at [150, 411] on div "H5" at bounding box center [143, 412] width 61 height 11
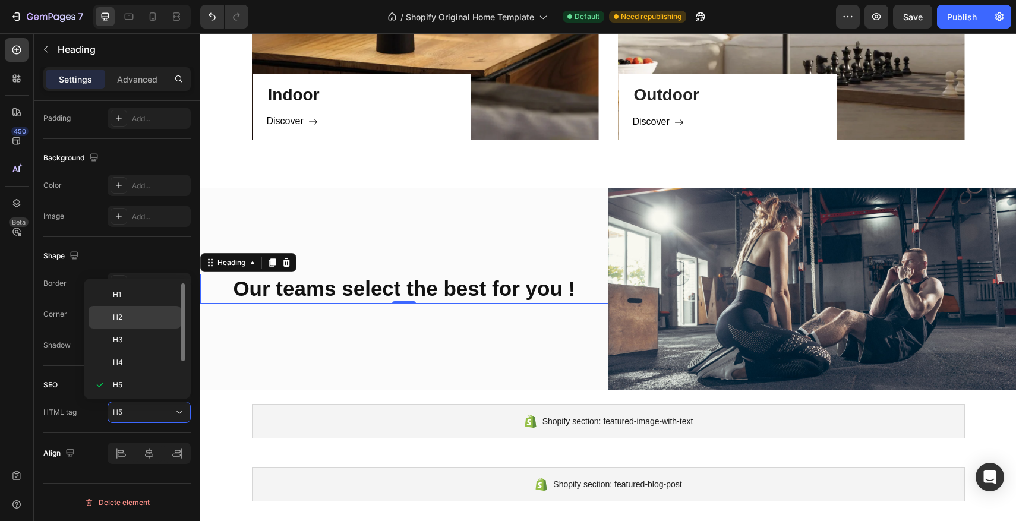
click at [138, 329] on div "H2" at bounding box center [135, 340] width 93 height 23
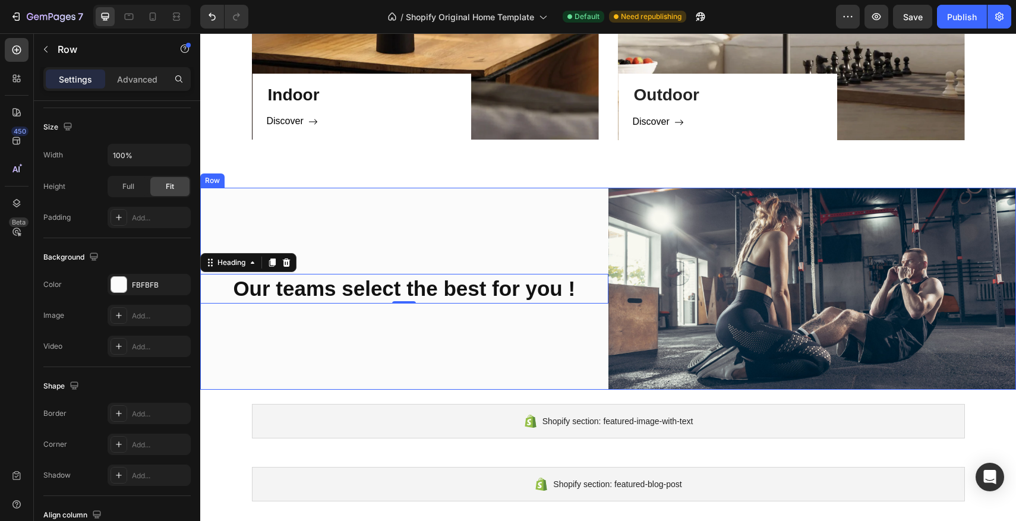
click at [284, 362] on div "Our teams select the best for you ! Heading 0" at bounding box center [404, 288] width 408 height 201
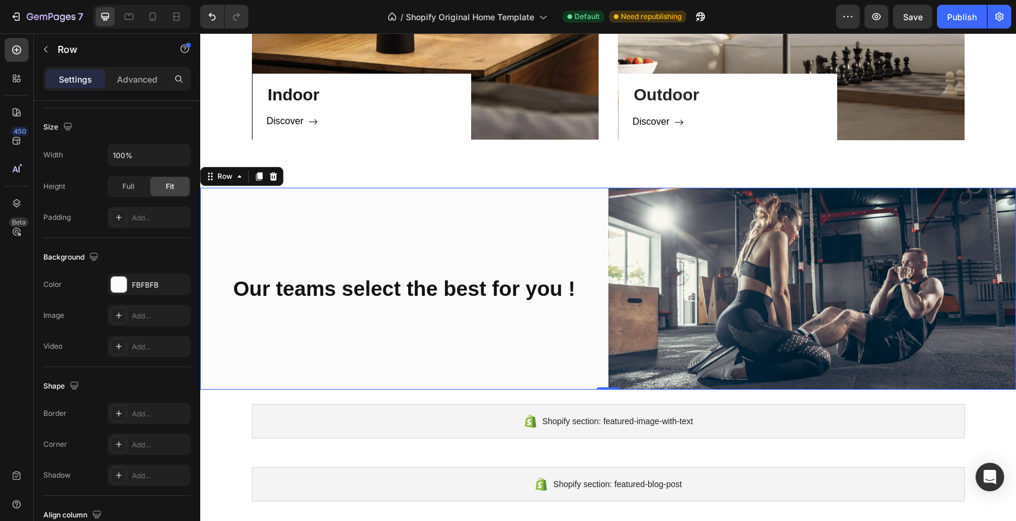
scroll to position [0, 0]
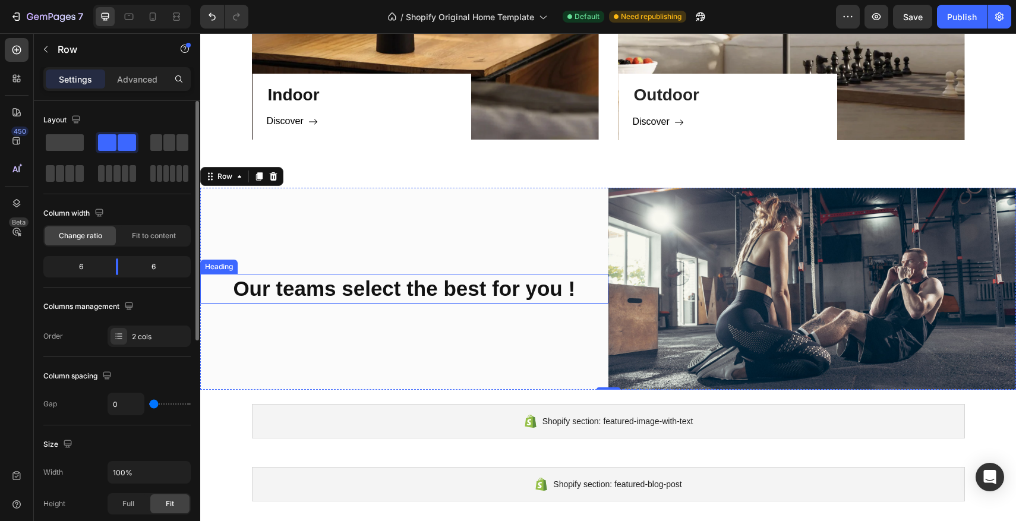
click at [355, 291] on strong "Our teams select the best for you !" at bounding box center [404, 288] width 342 height 23
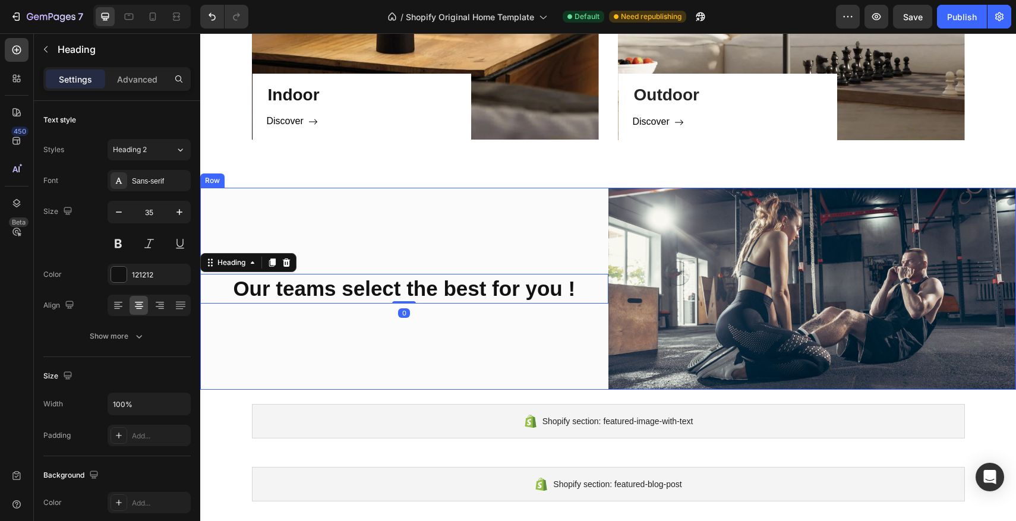
click at [338, 327] on div "Our teams select the best for you ! Heading 0" at bounding box center [404, 288] width 408 height 201
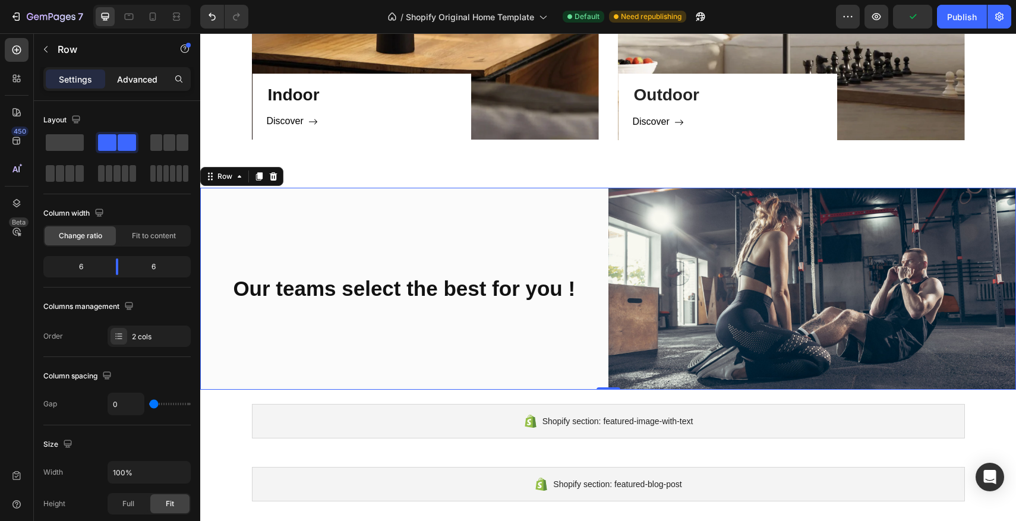
click at [124, 87] on div "Advanced" at bounding box center [137, 79] width 59 height 19
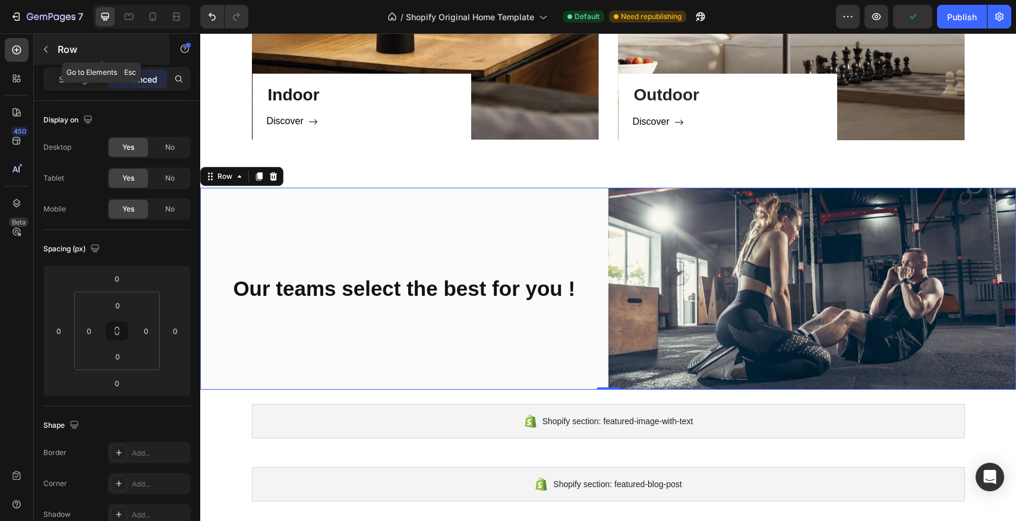
click at [53, 51] on button "button" at bounding box center [45, 49] width 19 height 19
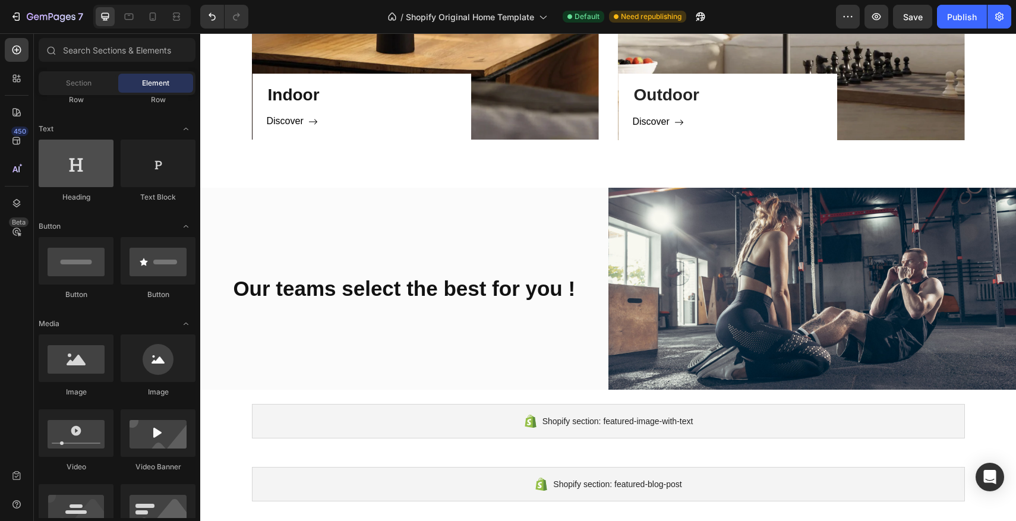
scroll to position [174, 0]
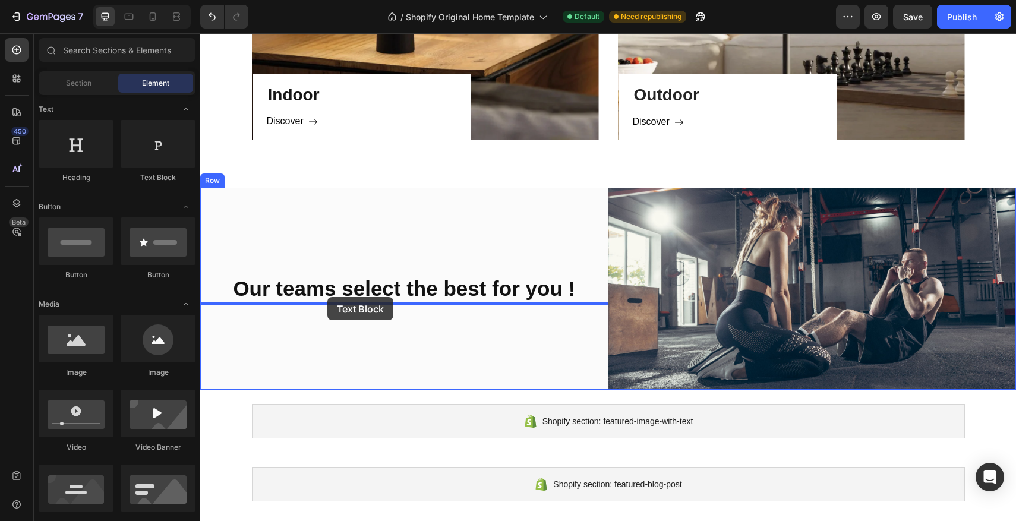
drag, startPoint x: 351, startPoint y: 194, endPoint x: 327, endPoint y: 297, distance: 106.1
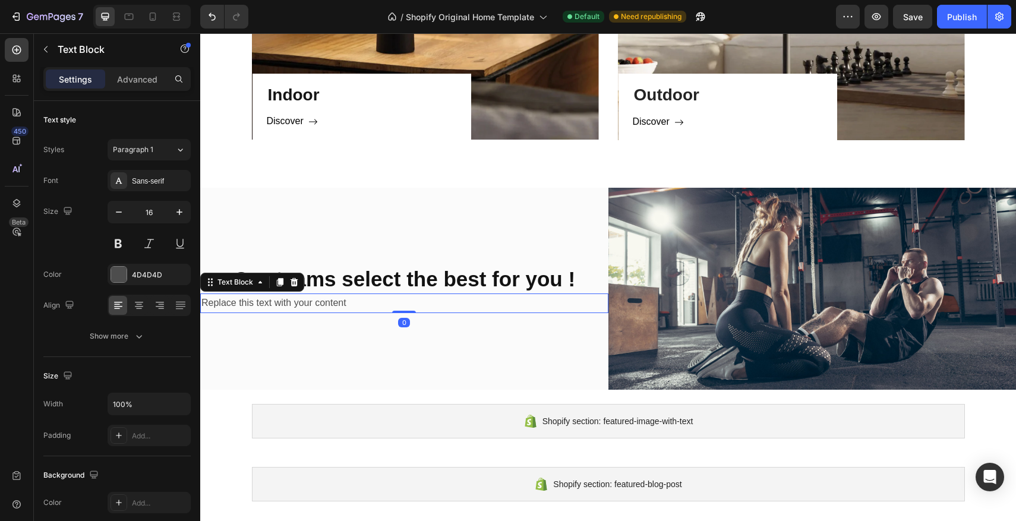
click at [365, 302] on div "Replace this text with your content" at bounding box center [404, 304] width 408 height 20
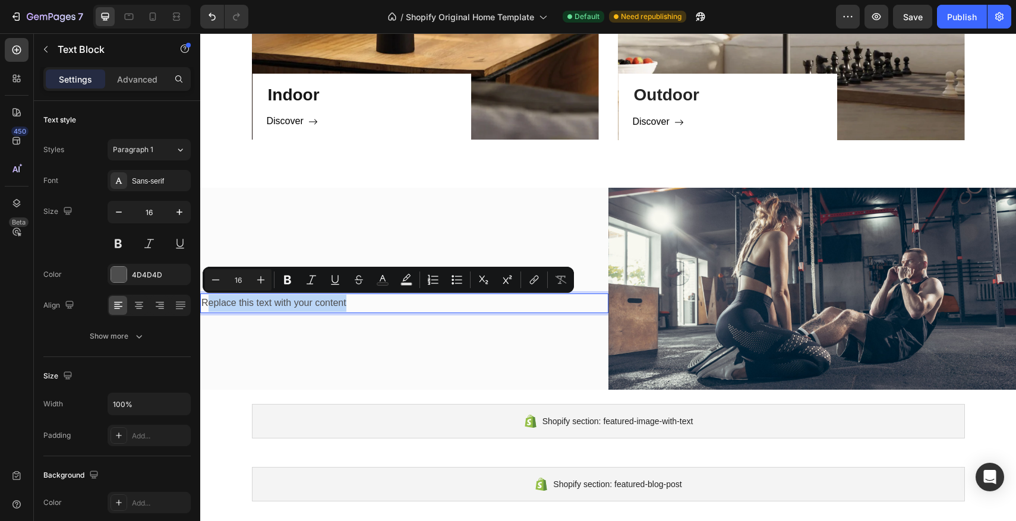
drag, startPoint x: 365, startPoint y: 302, endPoint x: 206, endPoint y: 306, distance: 158.7
click at [206, 306] on p "Replace this text with your content" at bounding box center [404, 303] width 406 height 17
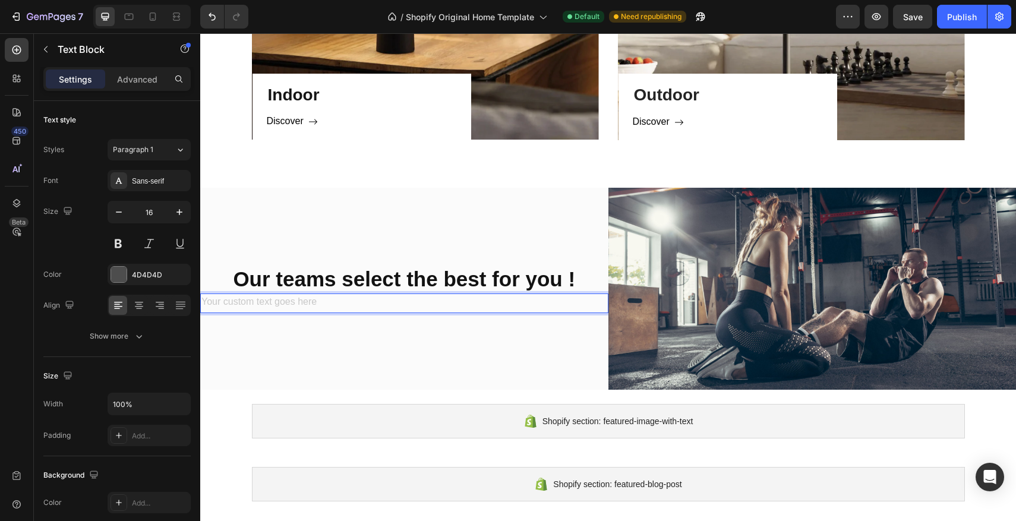
click at [289, 300] on div "Rich Text Editor. Editing area: main" at bounding box center [404, 304] width 408 height 20
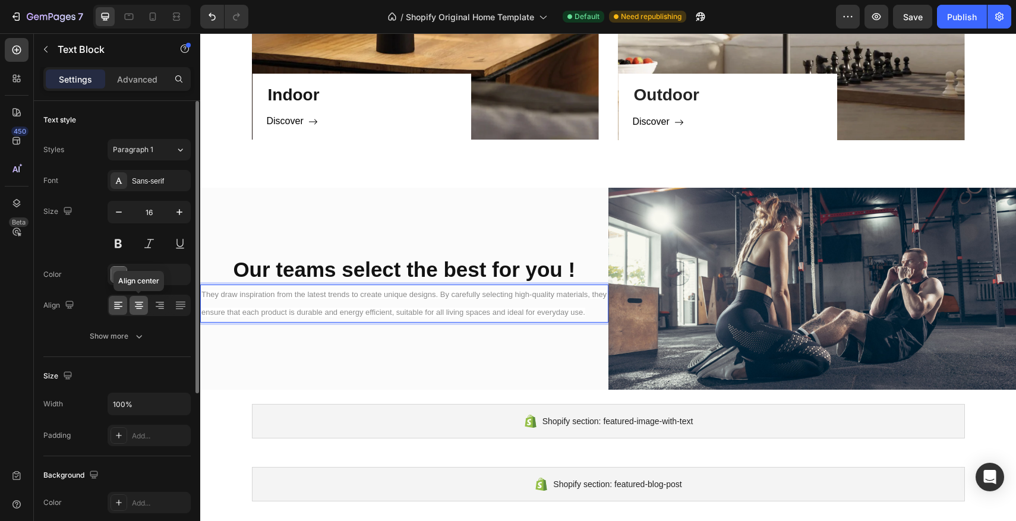
click at [138, 304] on icon at bounding box center [139, 304] width 6 height 1
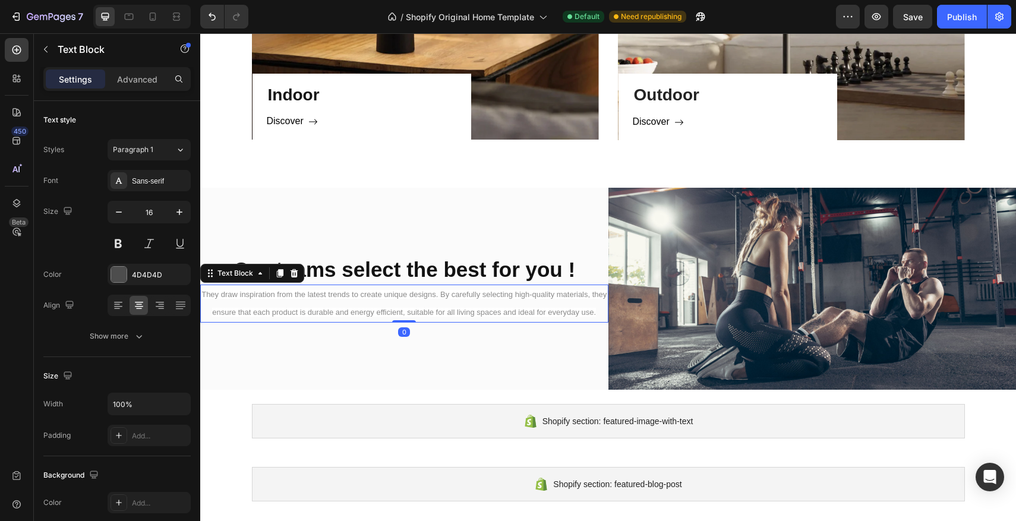
drag, startPoint x: 402, startPoint y: 322, endPoint x: 404, endPoint y: 314, distance: 8.4
click at [404, 314] on div "They draw inspiration from the latest trends to create unique designs. By caref…" at bounding box center [404, 304] width 408 height 38
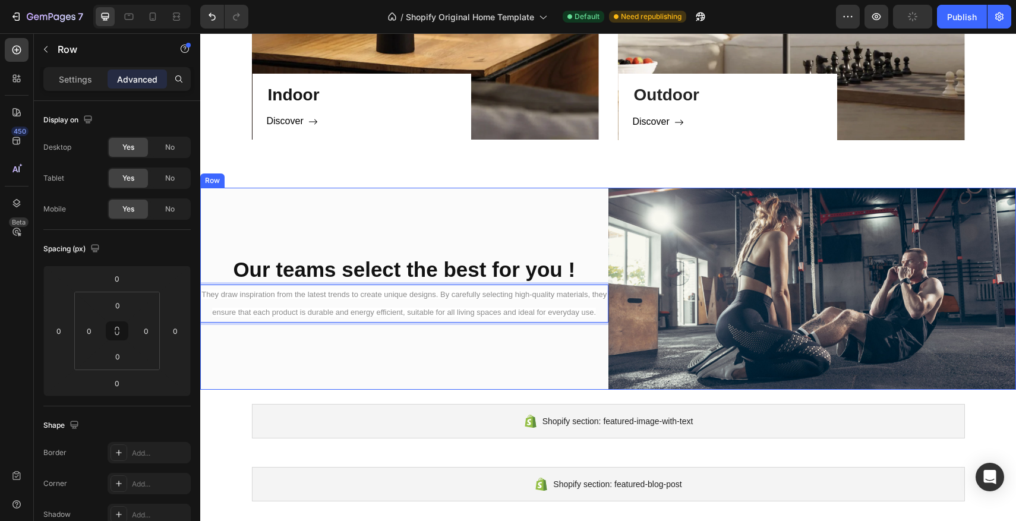
click at [363, 236] on div "Our teams select the best for you ! Heading They draw inspiration from the late…" at bounding box center [404, 288] width 408 height 201
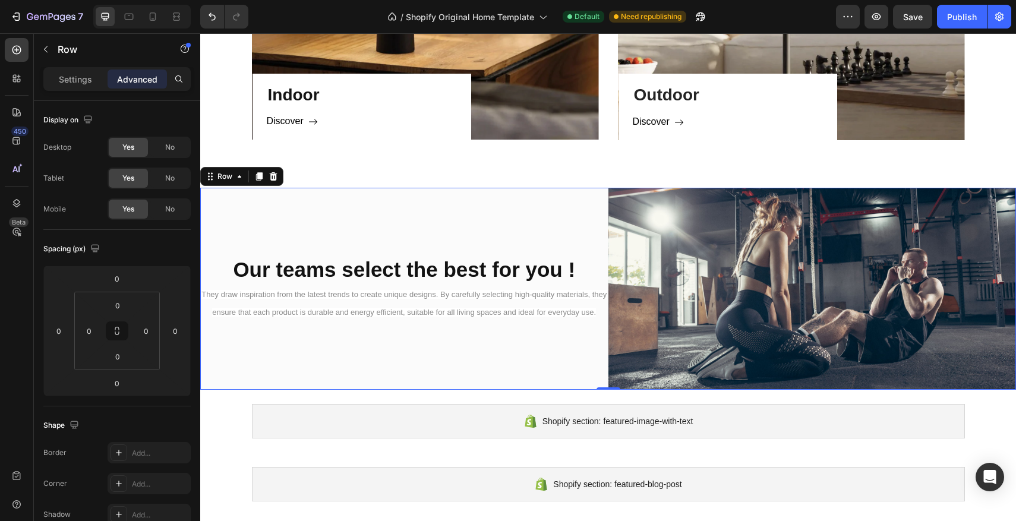
click at [362, 237] on div "Our teams select the best for you ! Heading They draw inspiration from the late…" at bounding box center [404, 288] width 408 height 201
click at [67, 75] on p "Settings" at bounding box center [75, 79] width 33 height 12
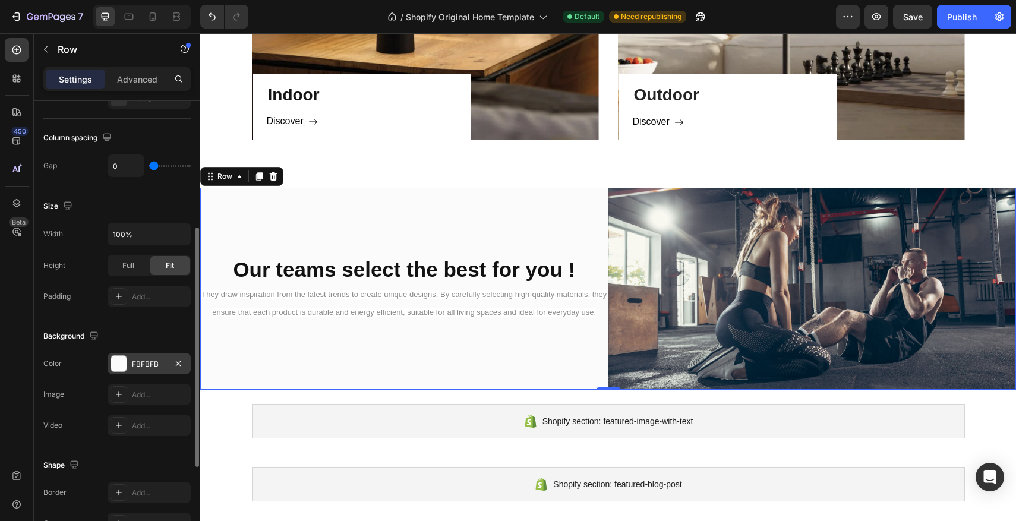
click at [119, 360] on div at bounding box center [118, 363] width 15 height 15
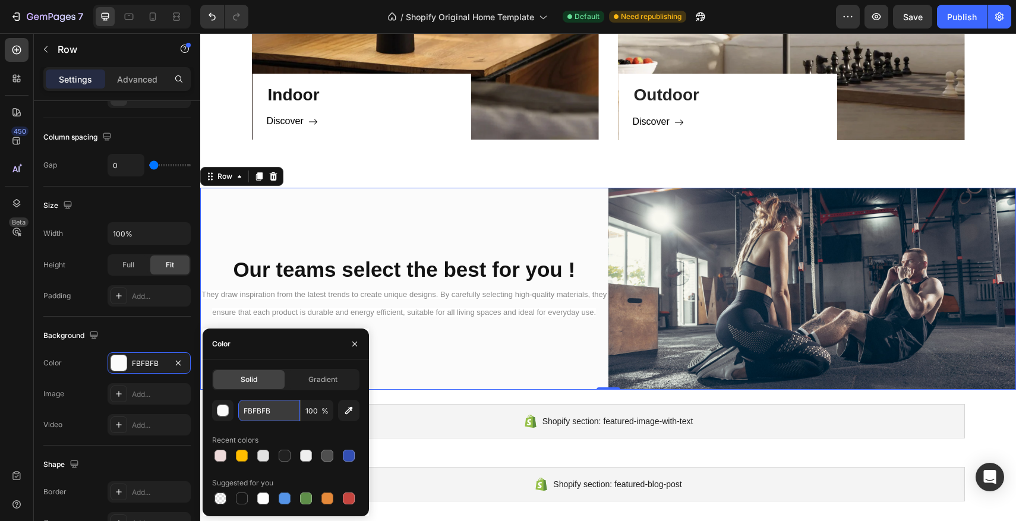
drag, startPoint x: 285, startPoint y: 418, endPoint x: 244, endPoint y: 415, distance: 41.2
click at [244, 415] on input "FBFBFB" at bounding box center [269, 410] width 62 height 21
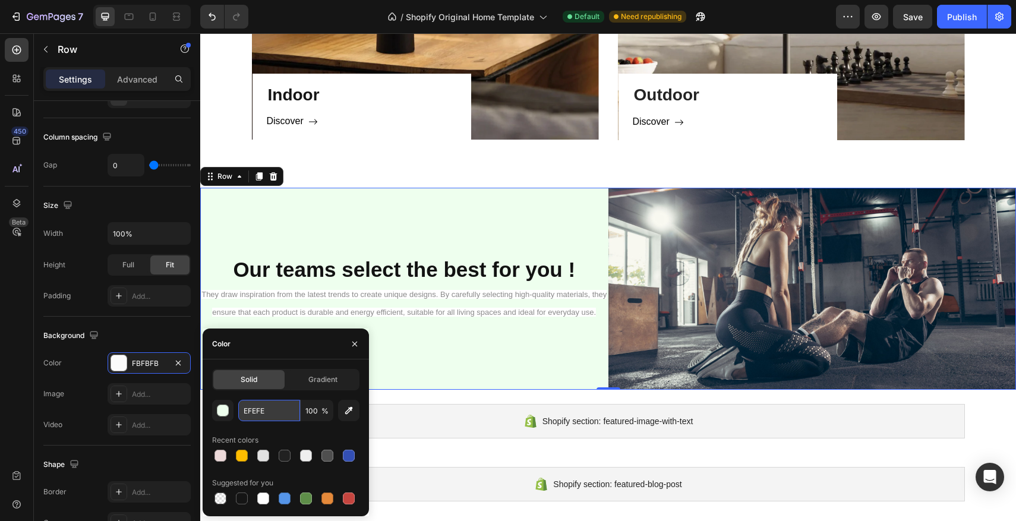
type input "EFEFEF"
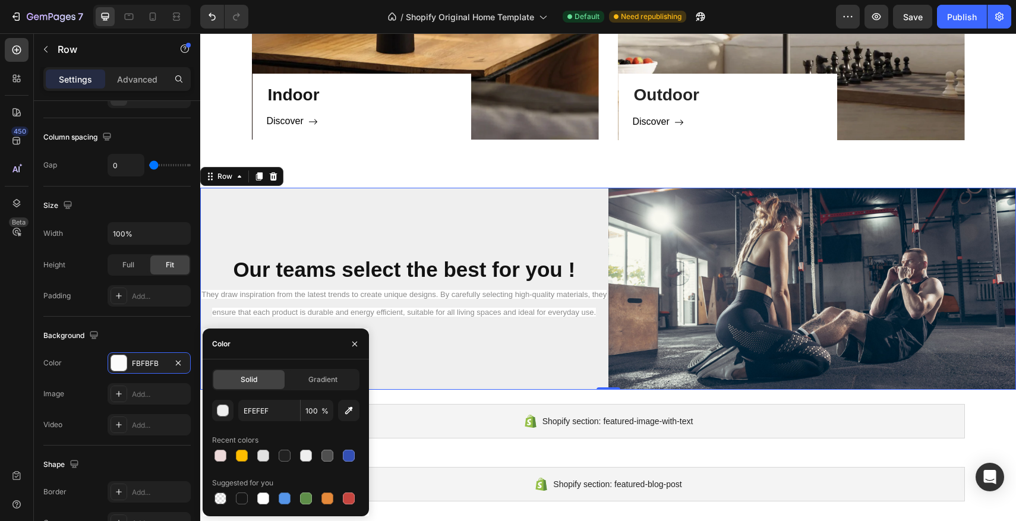
click at [364, 226] on div "Our teams select the best for you ! Heading They draw inspiration from the late…" at bounding box center [404, 288] width 408 height 201
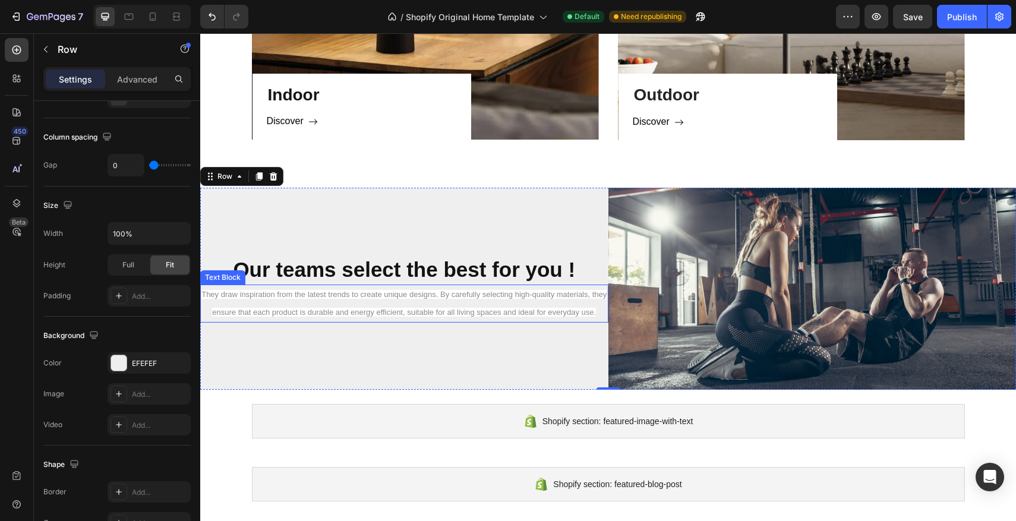
click at [367, 295] on span "They draw inspiration from the latest trends to create unique designs. By caref…" at bounding box center [403, 303] width 405 height 27
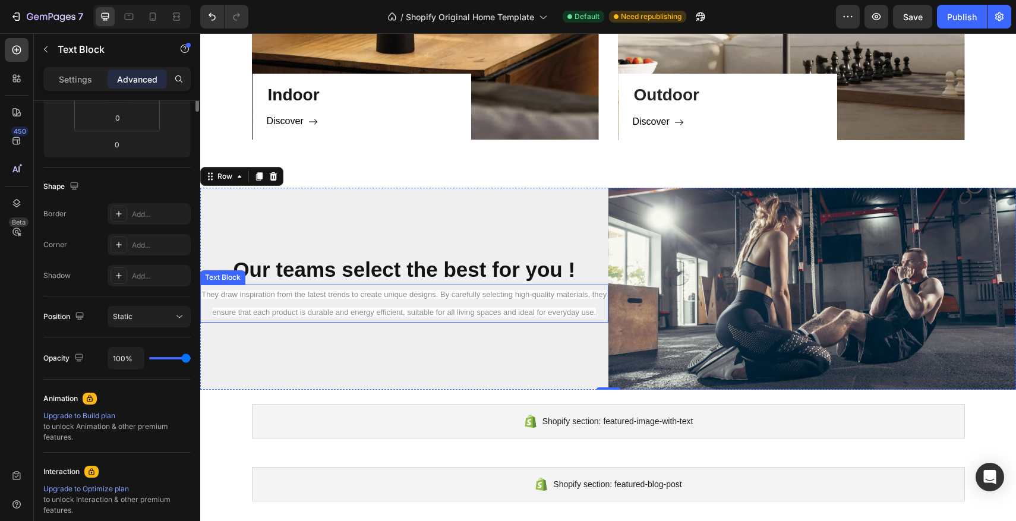
scroll to position [0, 0]
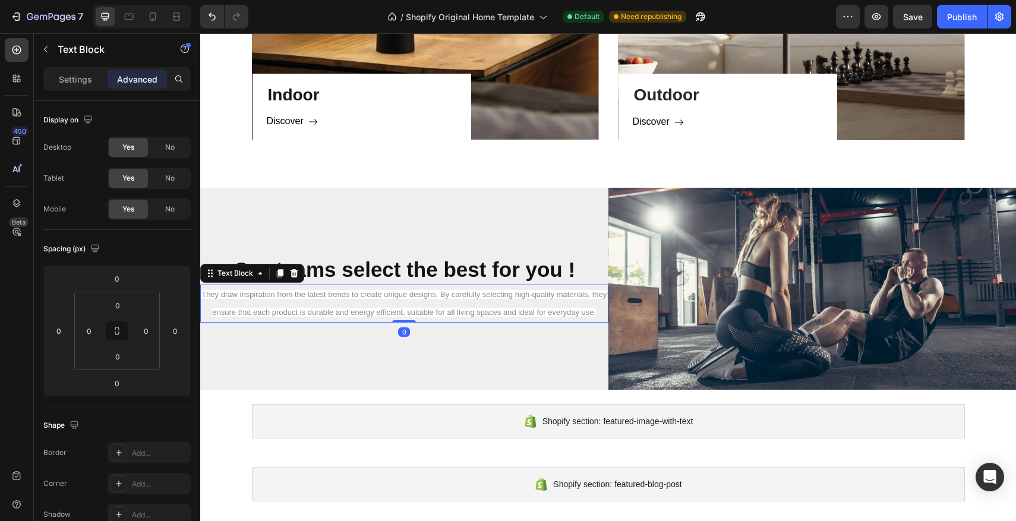
click at [71, 91] on div "Settings Advanced" at bounding box center [117, 84] width 166 height 34
click at [75, 84] on p "Settings" at bounding box center [75, 79] width 33 height 12
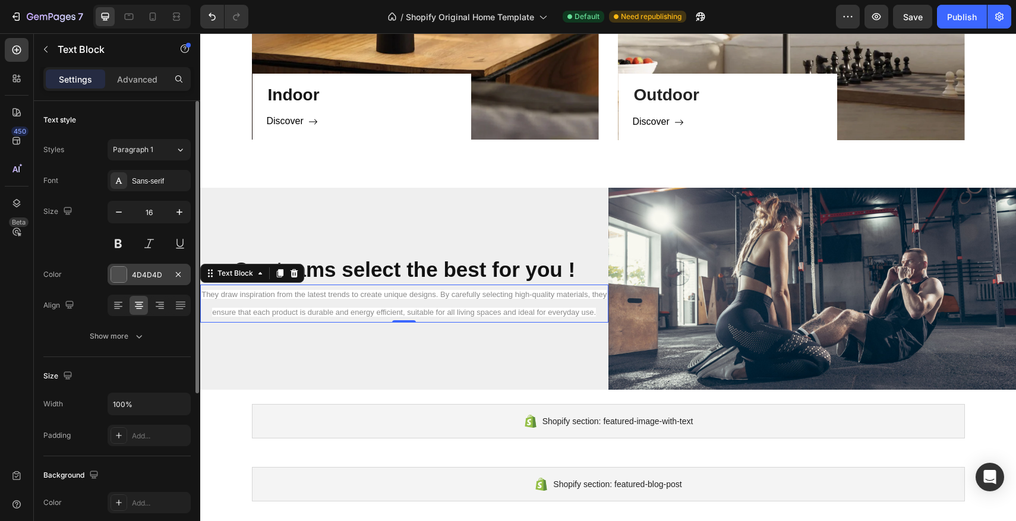
click at [114, 264] on div "4D4D4D" at bounding box center [149, 274] width 83 height 21
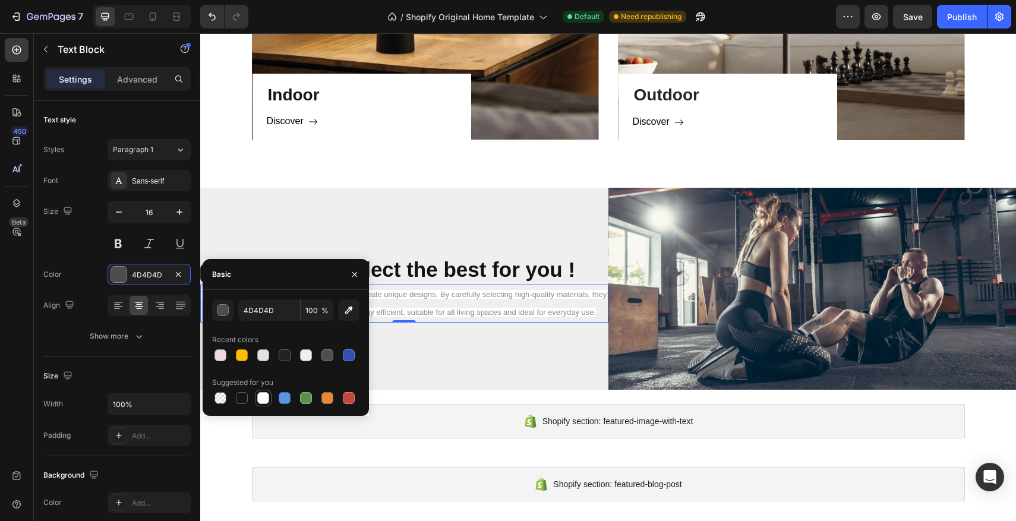
click at [263, 396] on div at bounding box center [263, 398] width 12 height 12
click at [265, 352] on div at bounding box center [263, 355] width 12 height 12
type input "E2E2E2"
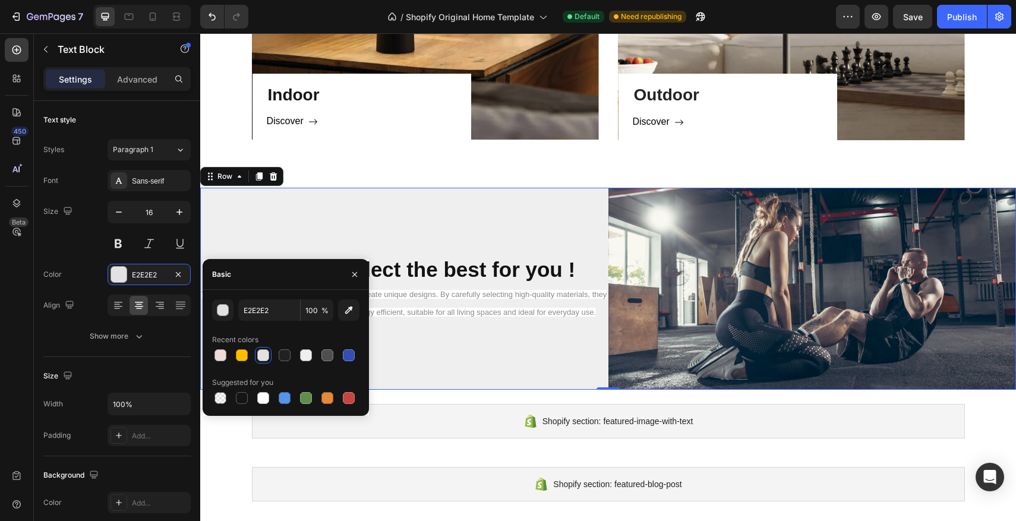
click at [423, 352] on div "Our teams select the best for you ! Heading They draw inspiration from the late…" at bounding box center [404, 288] width 408 height 201
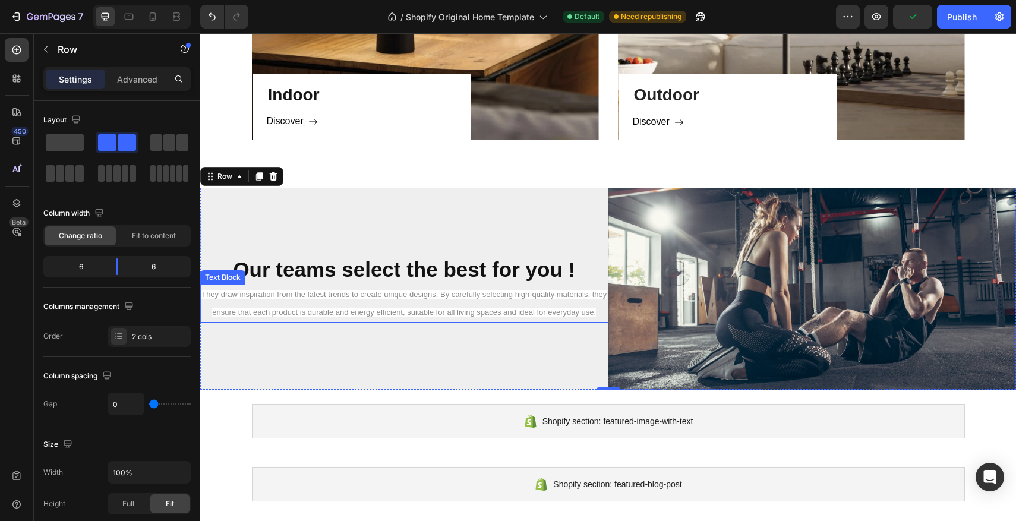
click at [448, 301] on p "They draw inspiration from the latest trends to create unique designs. By caref…" at bounding box center [404, 304] width 406 height 36
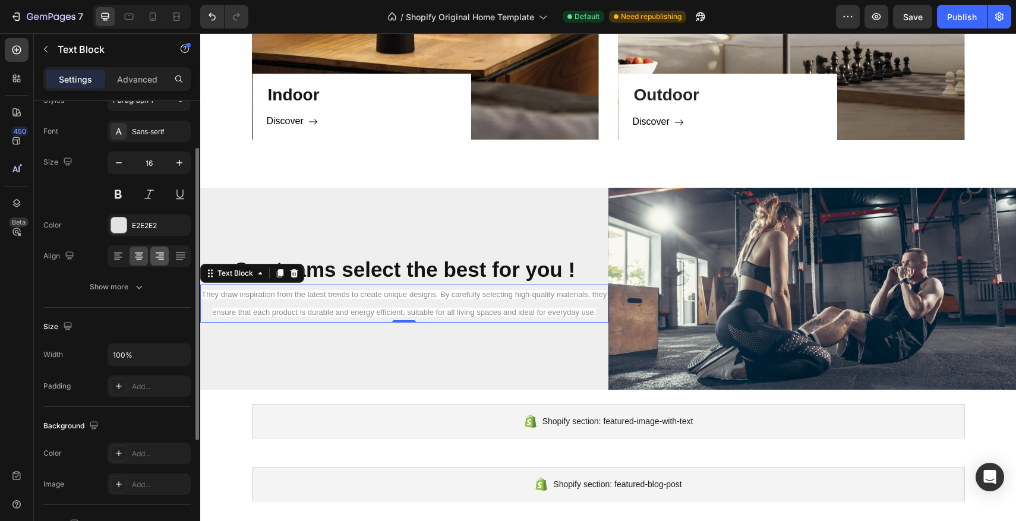
scroll to position [16, 0]
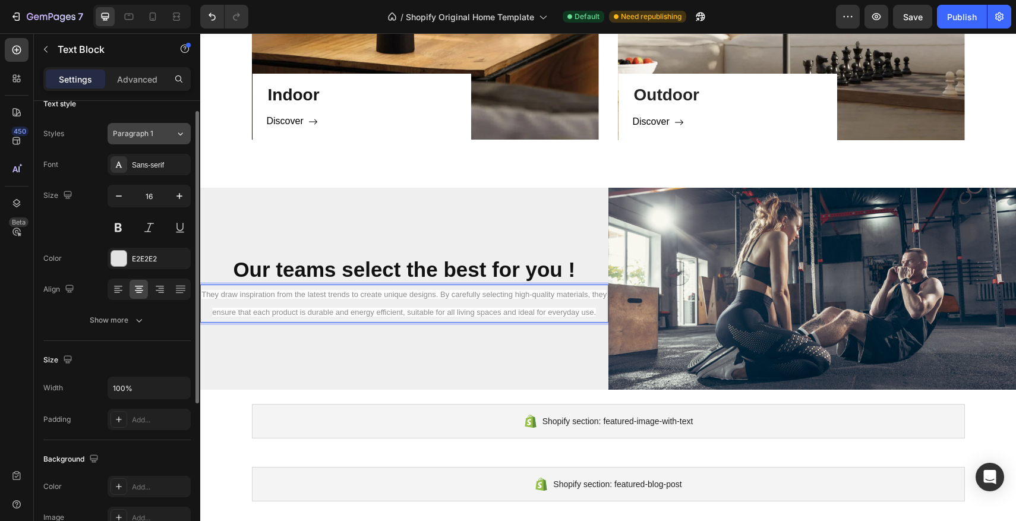
click at [157, 141] on button "Paragraph 1" at bounding box center [149, 133] width 83 height 21
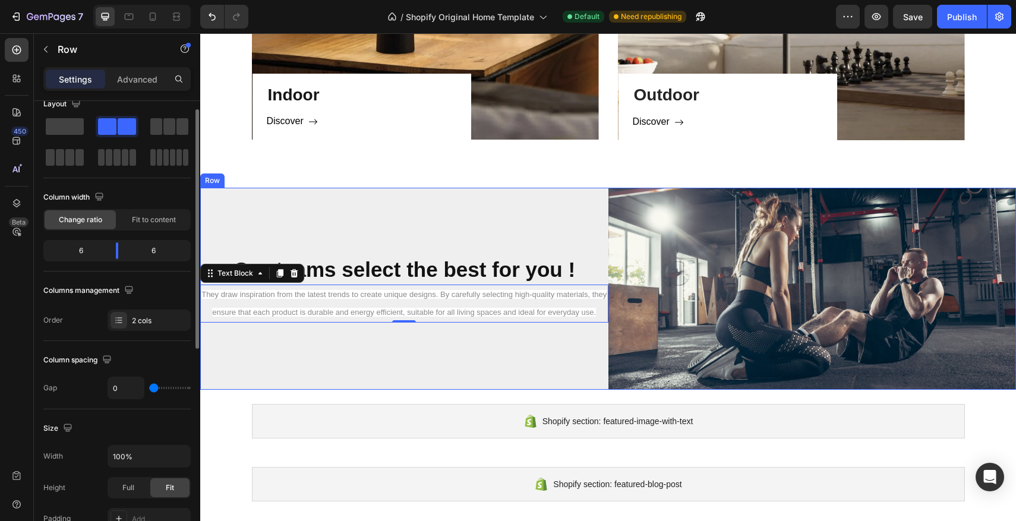
click at [241, 201] on div "Our teams select the best for you ! Heading They draw inspiration from the late…" at bounding box center [404, 288] width 408 height 201
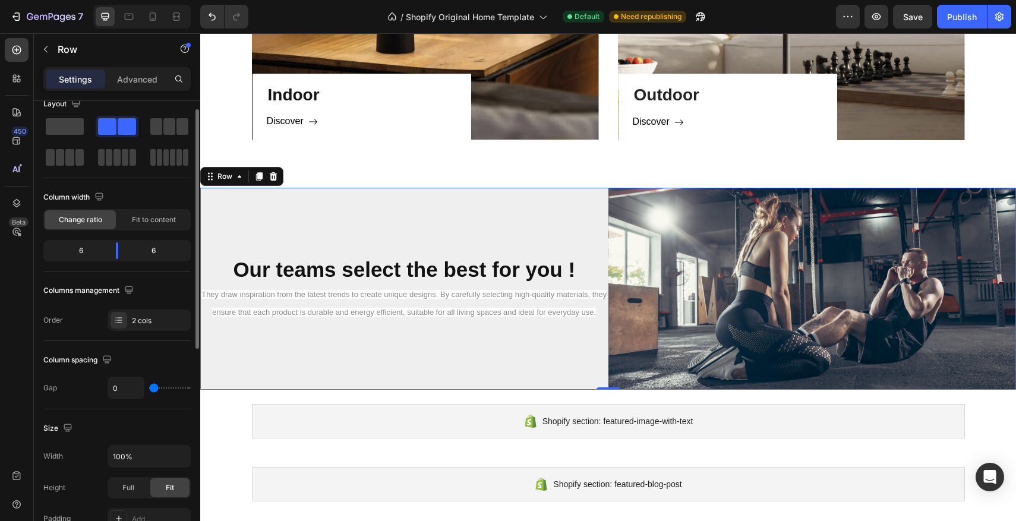
scroll to position [0, 0]
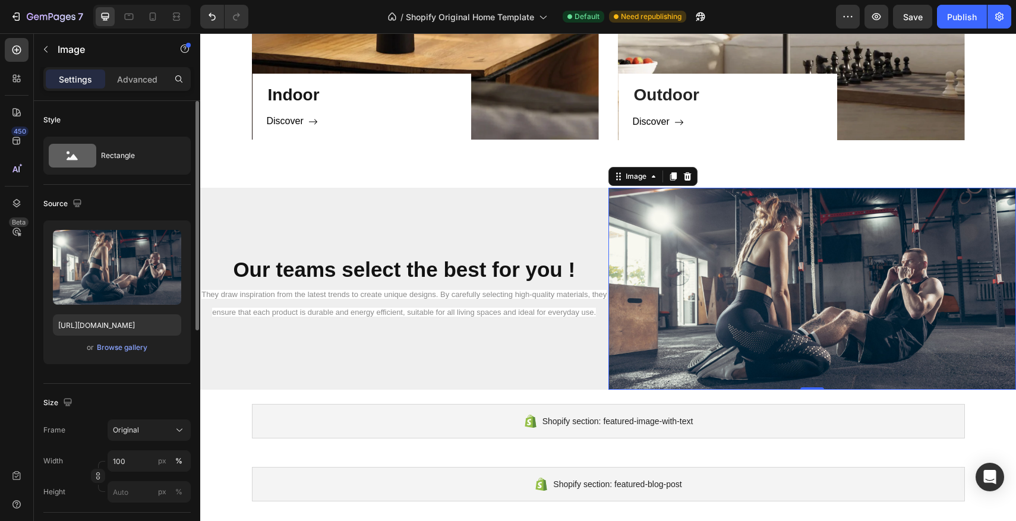
click at [823, 252] on img at bounding box center [813, 288] width 408 height 201
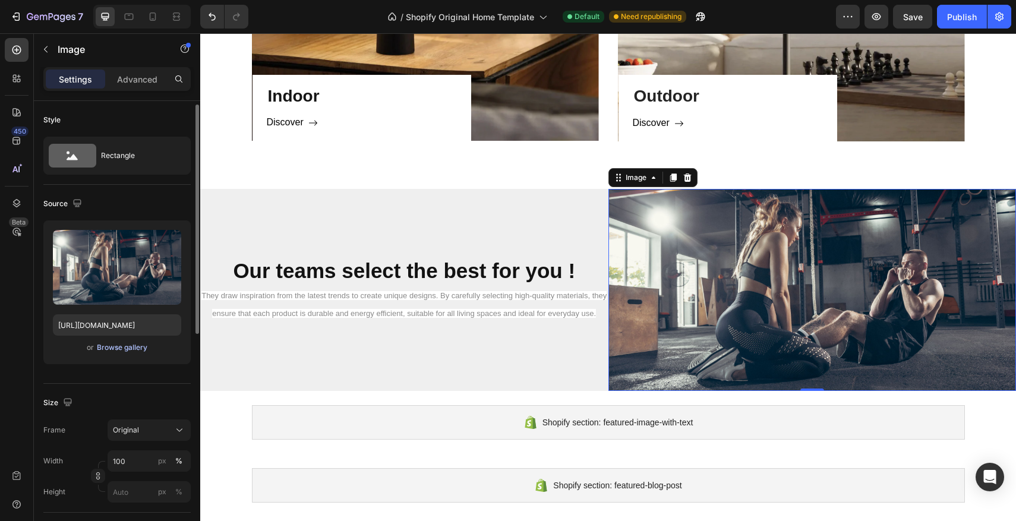
scroll to position [5, 0]
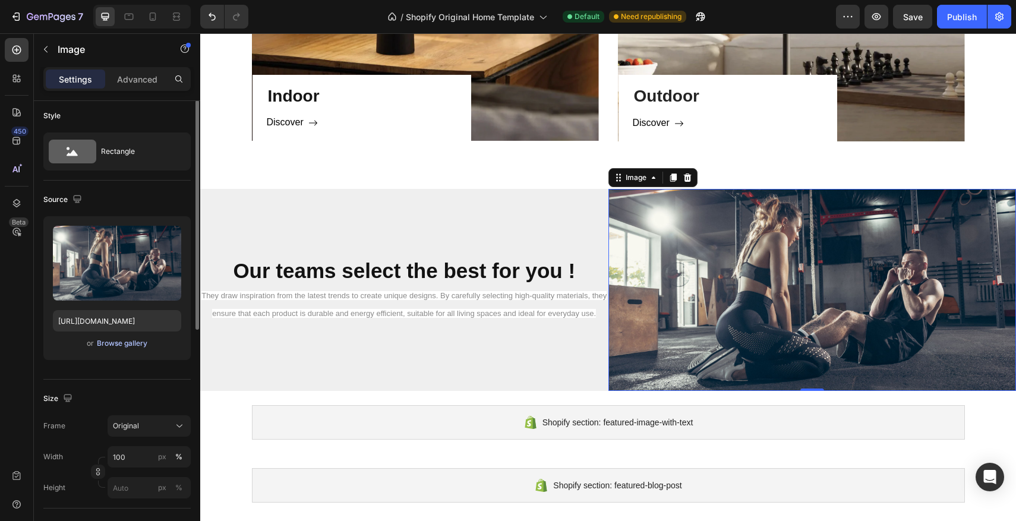
click at [99, 351] on div "Upload Image https://ucarecdn.com/0e06d035-9634-47d1-8a1e-ef25a2786321/-/format…" at bounding box center [116, 288] width 147 height 144
click at [107, 344] on div "Browse gallery" at bounding box center [122, 343] width 51 height 11
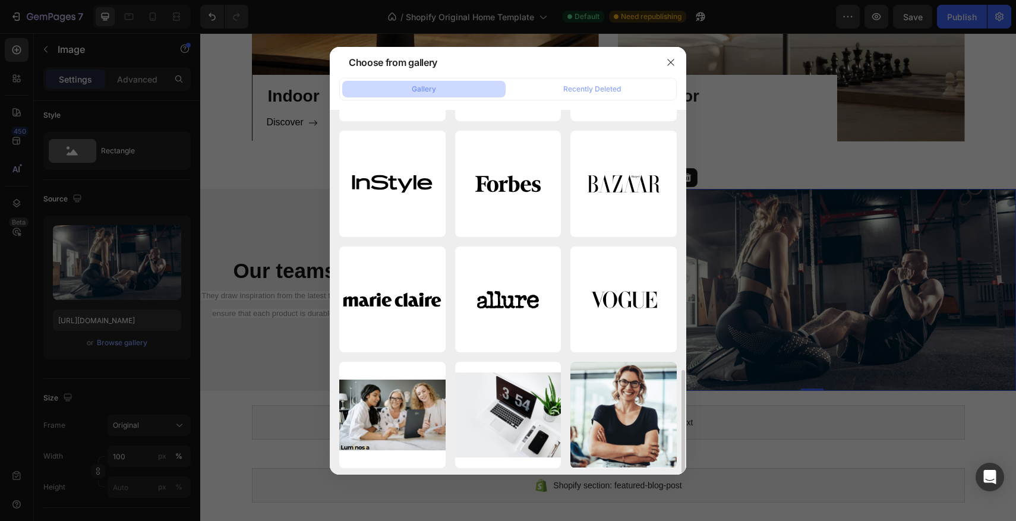
scroll to position [917, 0]
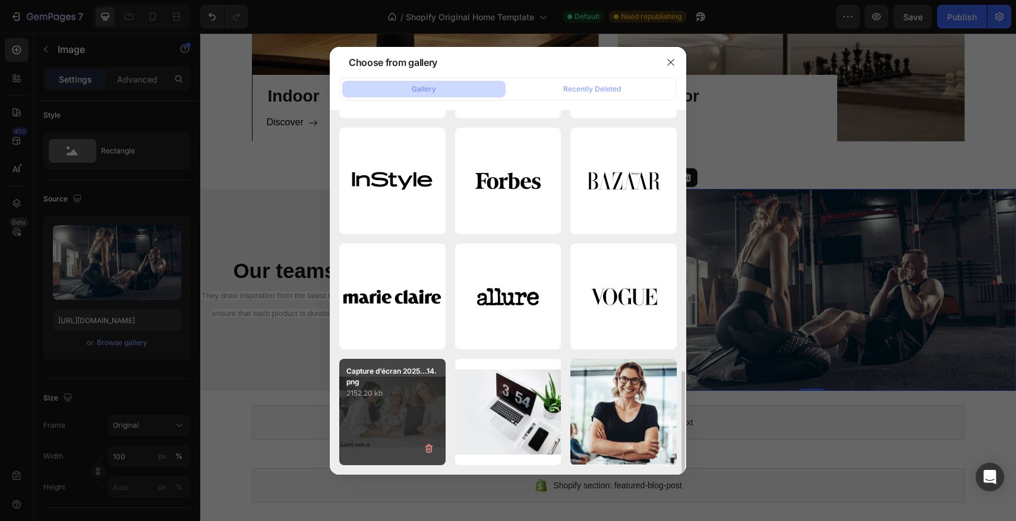
click at [412, 381] on p "Capture d’écran 2025...14.png" at bounding box center [393, 376] width 92 height 21
type input "https://cdn.shopify.com/s/files/1/0670/7760/3493/files/gempages_581389846103196…"
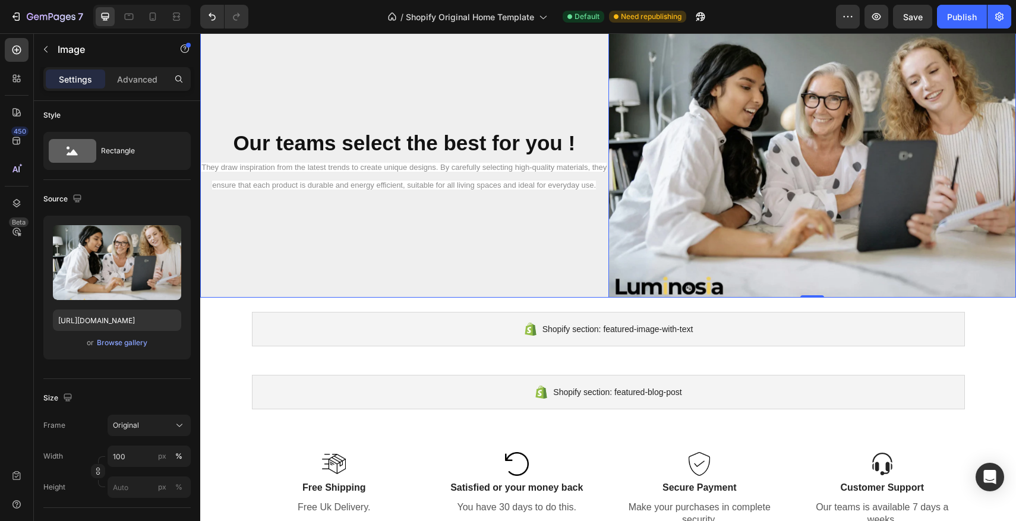
scroll to position [1091, 0]
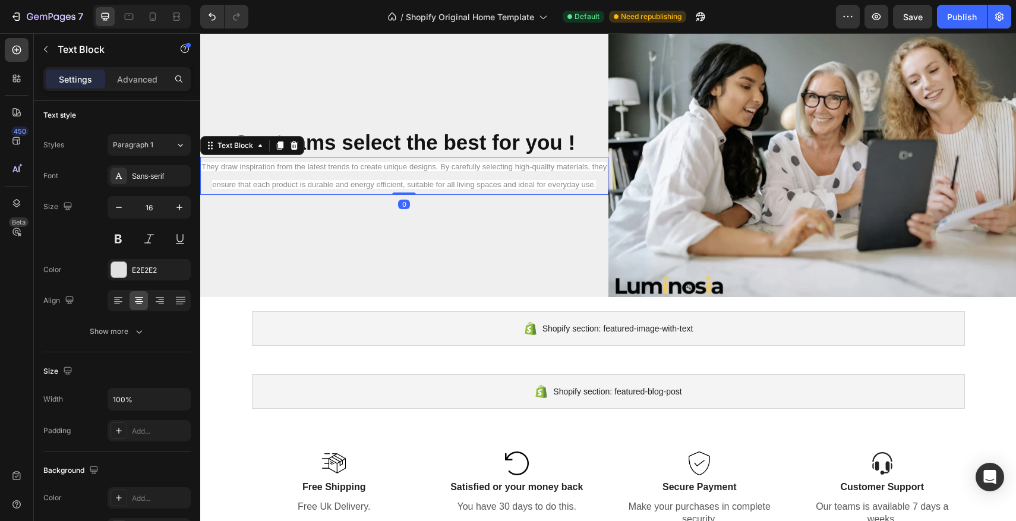
click at [523, 169] on span "They draw inspiration from the latest trends to create unique designs. By caref…" at bounding box center [403, 175] width 405 height 27
click at [127, 273] on div "E2E2E2" at bounding box center [149, 274] width 83 height 21
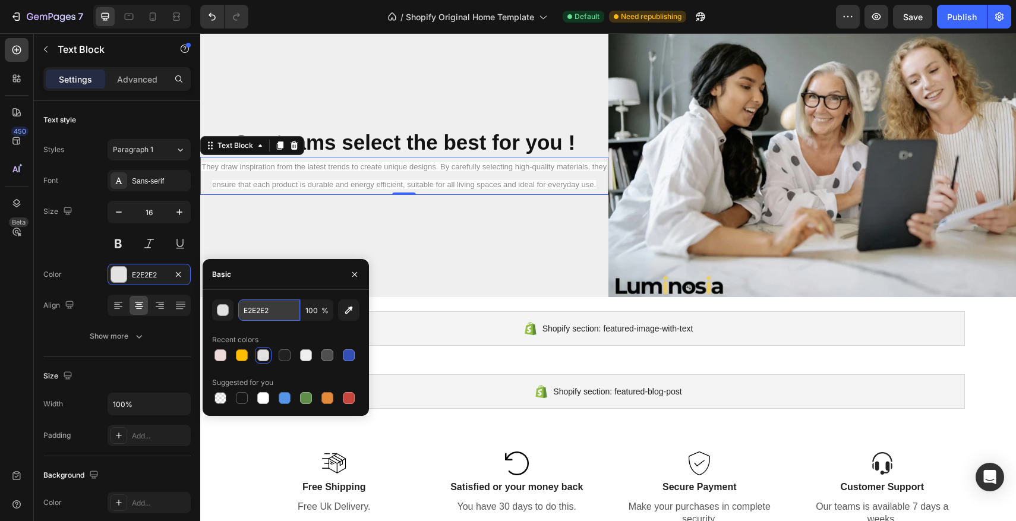
click at [272, 315] on input "E2E2E2" at bounding box center [269, 310] width 62 height 21
type input "EFEFEF"
click at [228, 310] on div "button" at bounding box center [223, 310] width 12 height 12
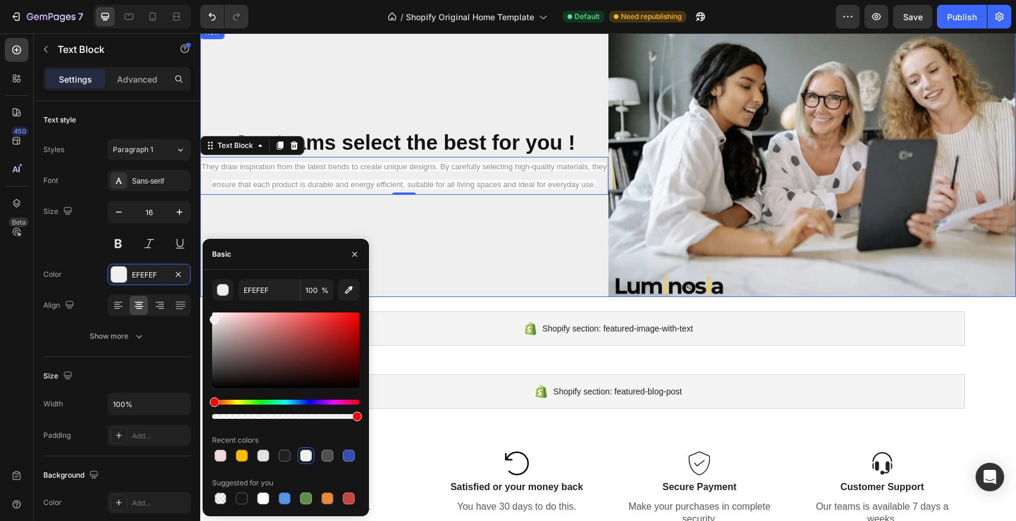
click at [307, 210] on div "Our teams select the best for you ! Heading They draw inspiration from the late…" at bounding box center [404, 161] width 408 height 272
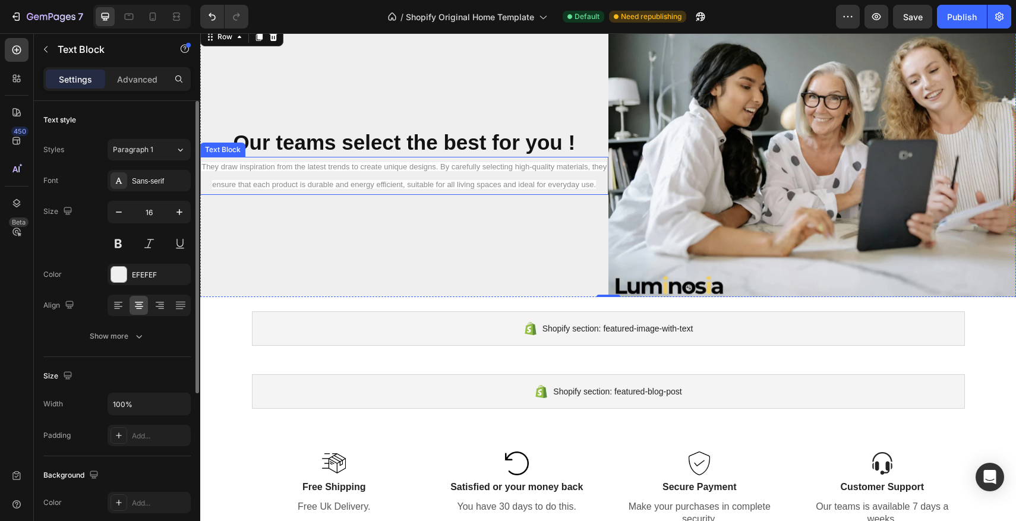
click at [245, 169] on span "They draw inspiration from the latest trends to create unique designs. By caref…" at bounding box center [403, 175] width 405 height 27
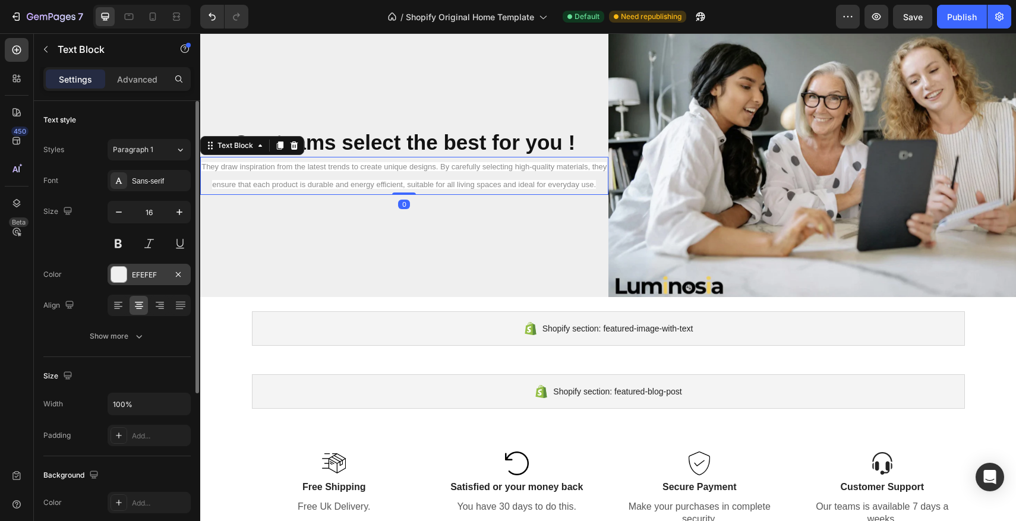
click at [125, 275] on div at bounding box center [118, 274] width 15 height 15
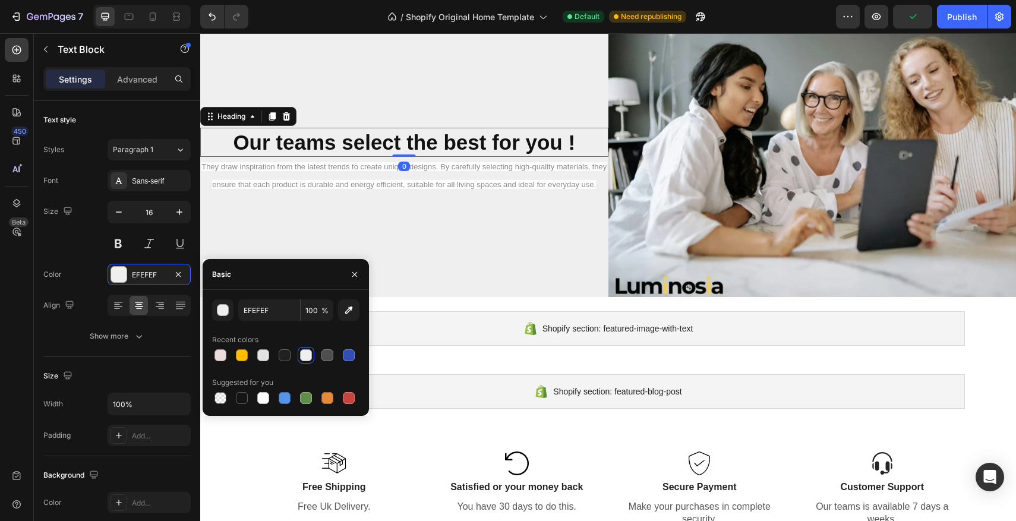
click at [349, 144] on strong "Our teams select the best for you !" at bounding box center [404, 142] width 342 height 23
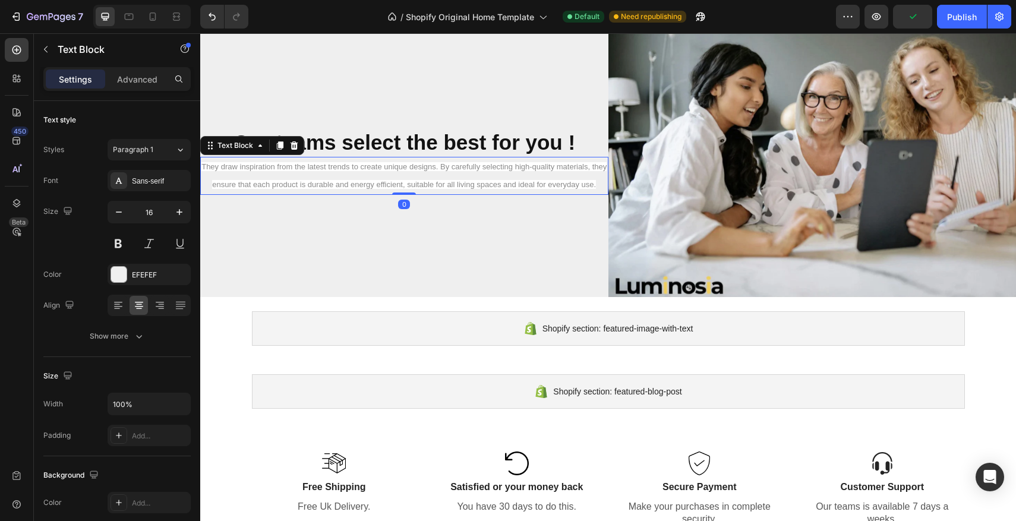
click at [295, 185] on span "They draw inspiration from the latest trends to create unique designs. By caref…" at bounding box center [403, 175] width 405 height 27
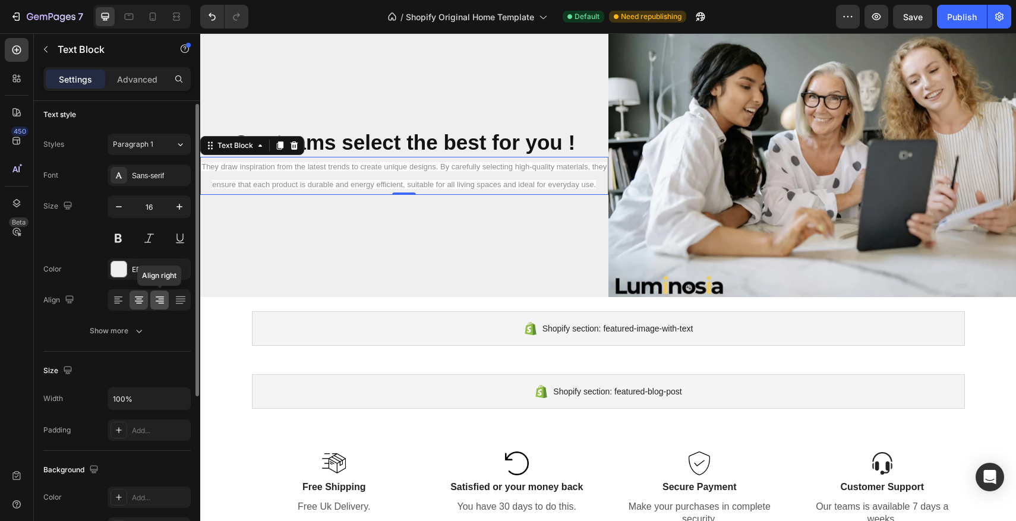
click at [154, 304] on icon at bounding box center [160, 300] width 12 height 12
click at [121, 301] on icon at bounding box center [118, 302] width 12 height 12
click at [131, 301] on div at bounding box center [139, 301] width 18 height 19
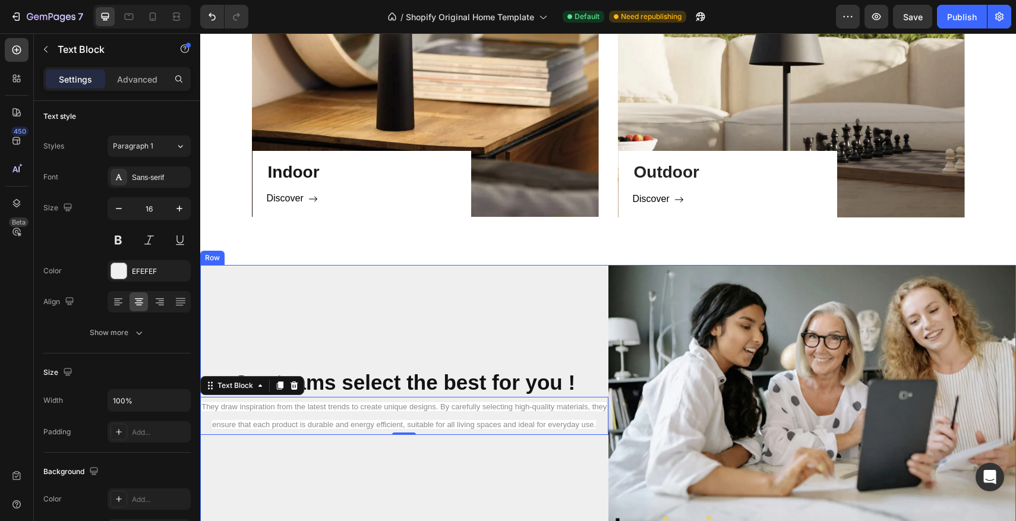
scroll to position [716, 0]
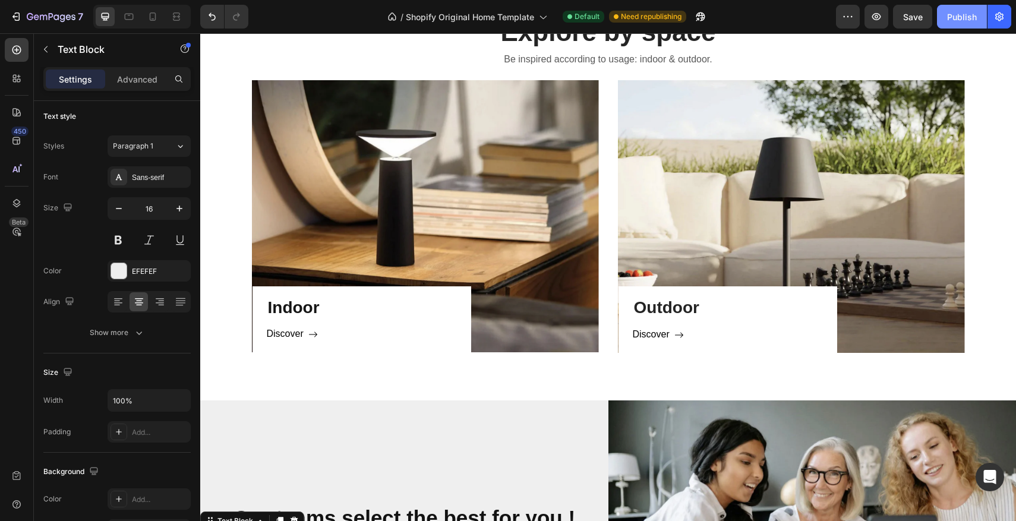
click at [960, 21] on div "Publish" at bounding box center [962, 17] width 30 height 12
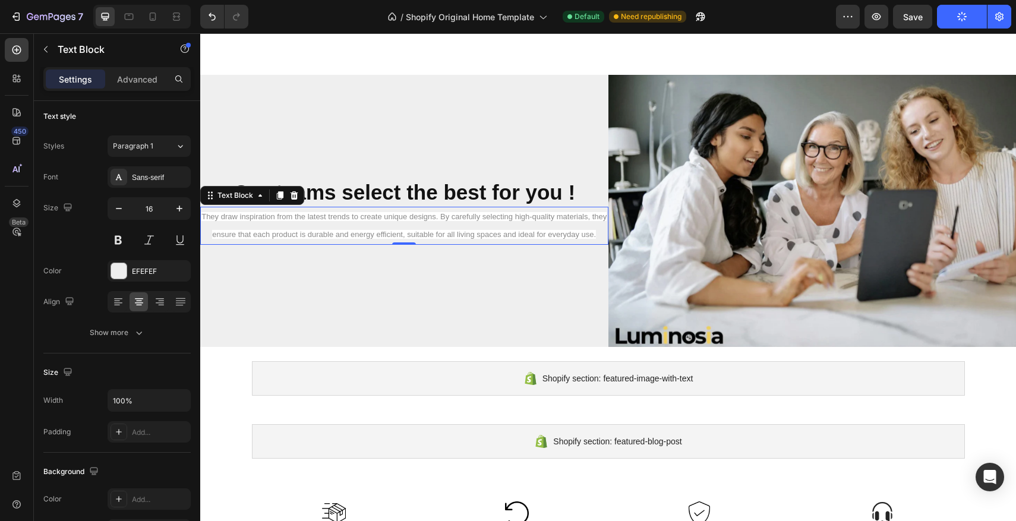
scroll to position [1043, 0]
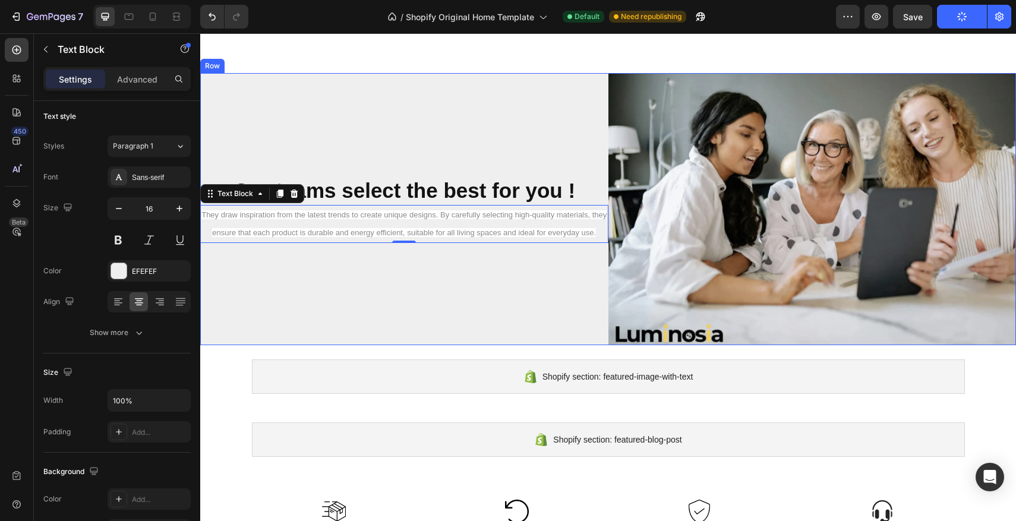
click at [470, 83] on div "Our teams select the best for you ! Heading They draw inspiration from the late…" at bounding box center [404, 209] width 408 height 272
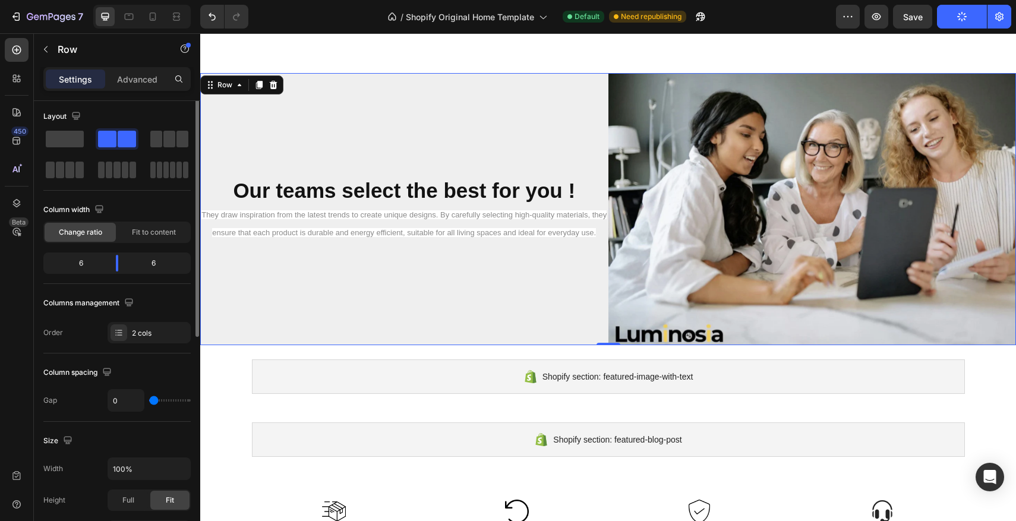
scroll to position [0, 0]
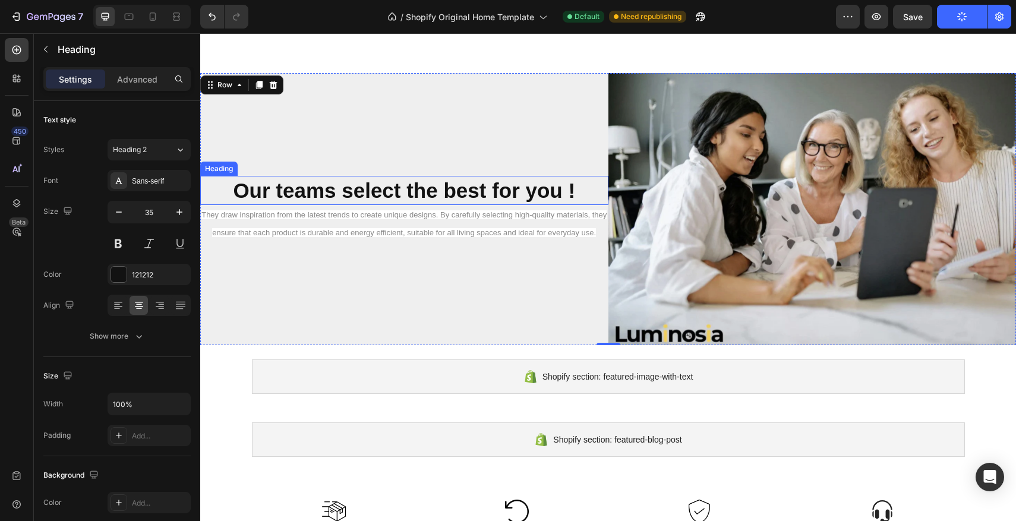
click at [446, 183] on strong "Our teams select the best for you !" at bounding box center [404, 190] width 342 height 23
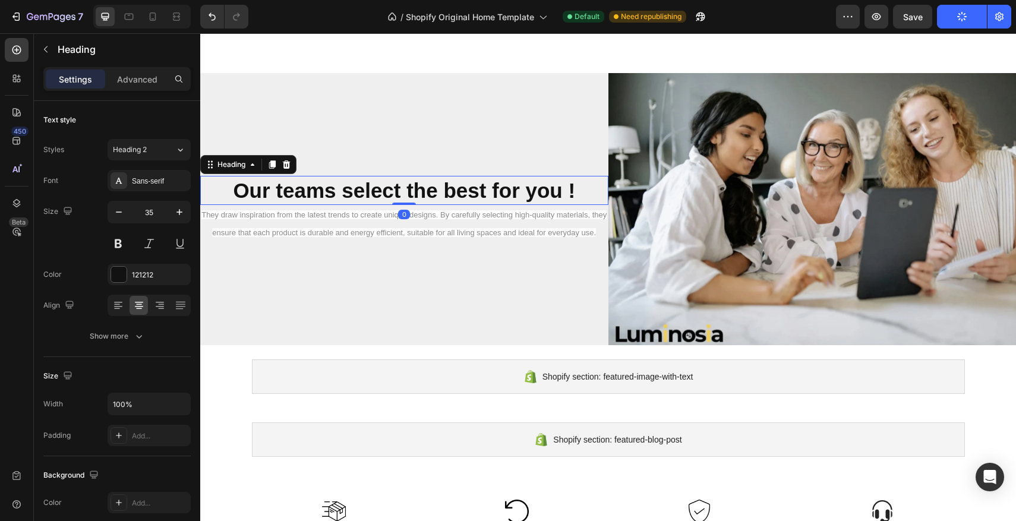
click at [410, 199] on div "Our teams select the best for you ! Heading 0" at bounding box center [404, 191] width 408 height 30
click at [418, 223] on p "They draw inspiration from the latest trends to create unique designs. By caref…" at bounding box center [404, 224] width 406 height 36
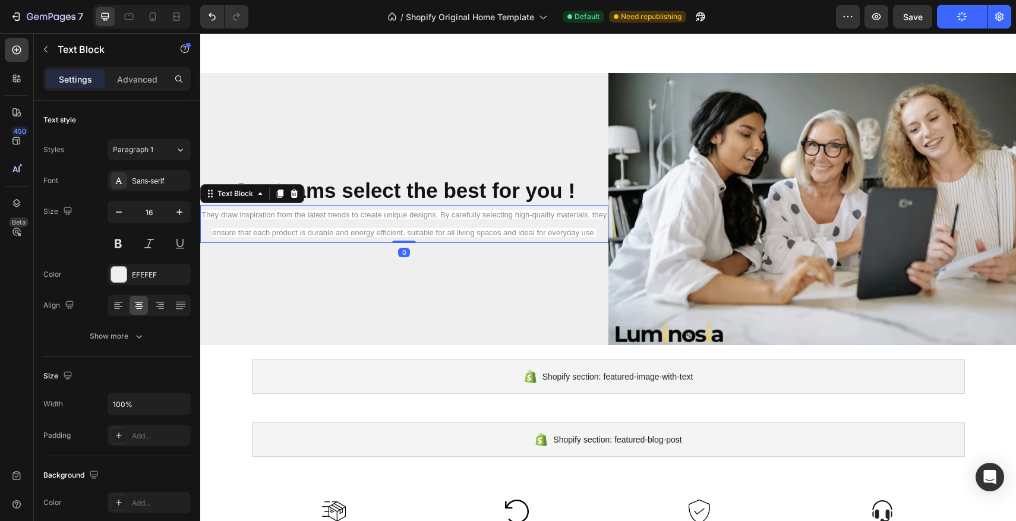
click at [402, 237] on div "They draw inspiration from the latest trends to create unique designs. By caref…" at bounding box center [404, 224] width 408 height 38
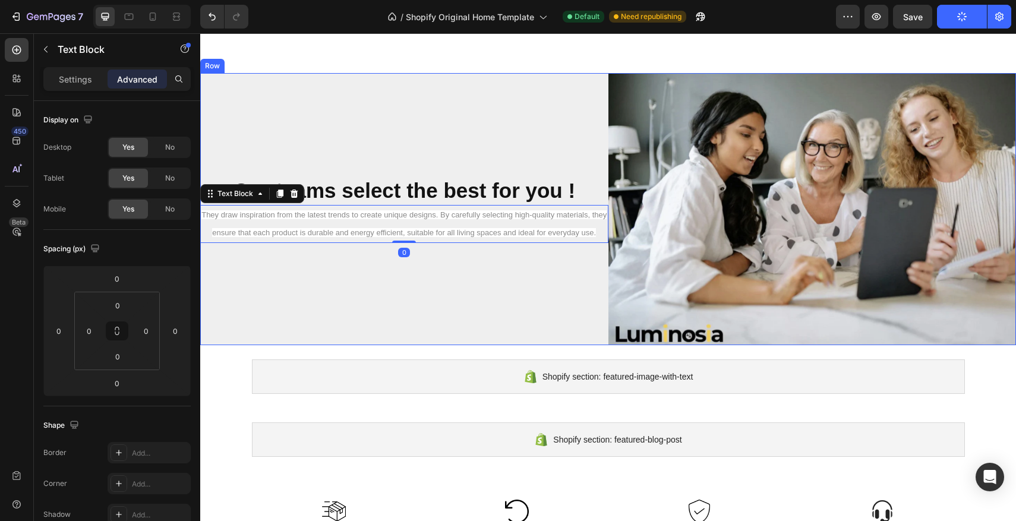
click at [539, 247] on div "Our teams select the best for you ! Heading They draw inspiration from the late…" at bounding box center [404, 209] width 408 height 272
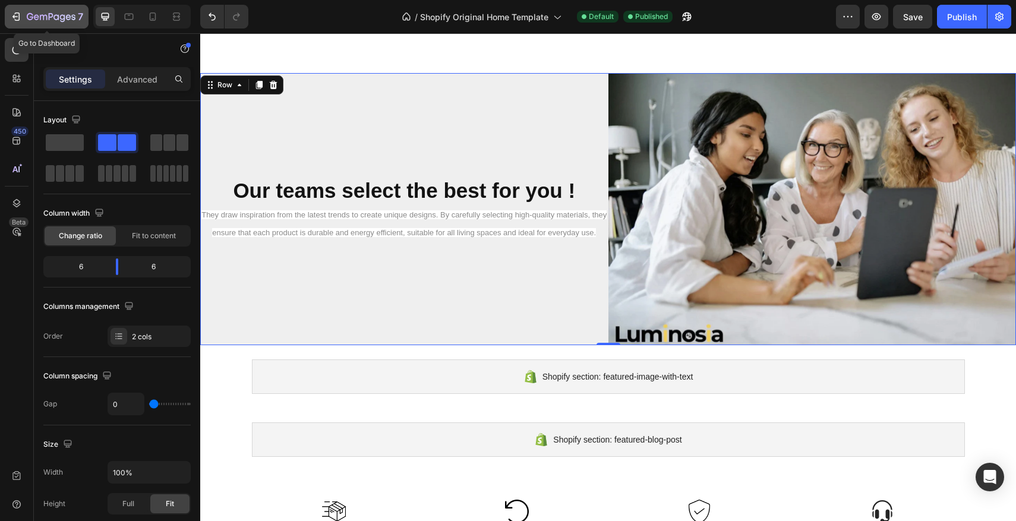
click at [29, 20] on icon "button" at bounding box center [51, 17] width 49 height 10
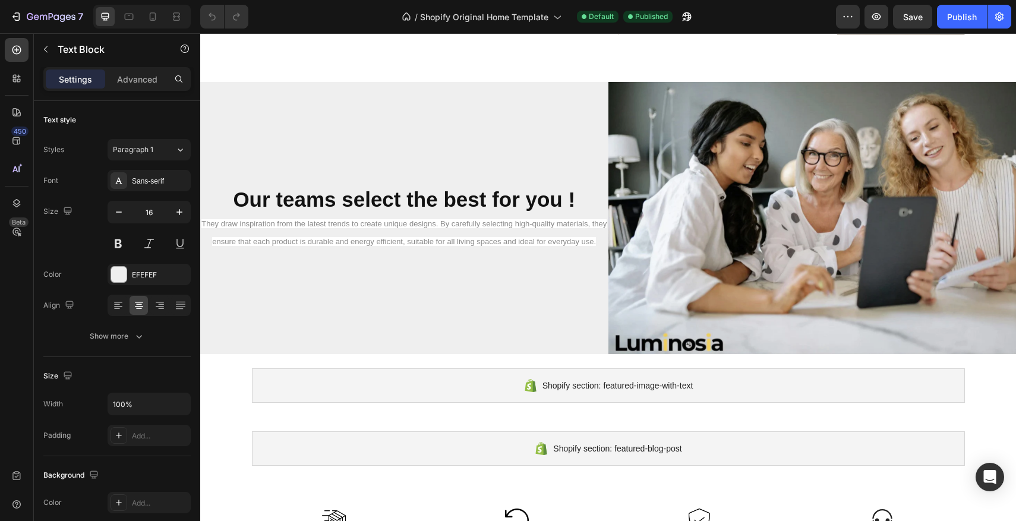
click at [456, 232] on p "They draw inspiration from the latest trends to create unique designs. By caref…" at bounding box center [404, 233] width 406 height 36
click at [473, 234] on p "They draw inspiration from the latest trends to create unique designs. By caref…" at bounding box center [404, 234] width 406 height 36
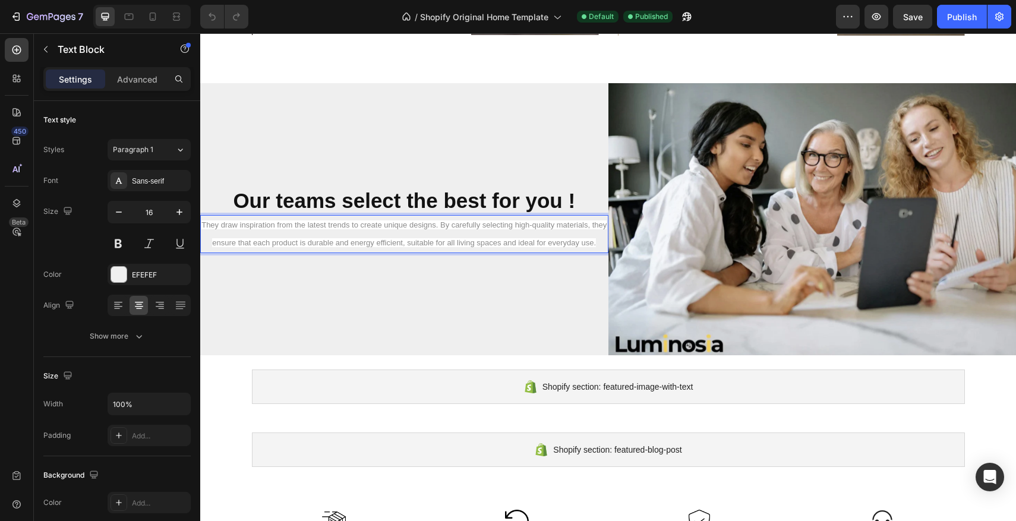
click at [601, 243] on p "They draw inspiration from the latest trends to create unique designs. By caref…" at bounding box center [404, 234] width 406 height 36
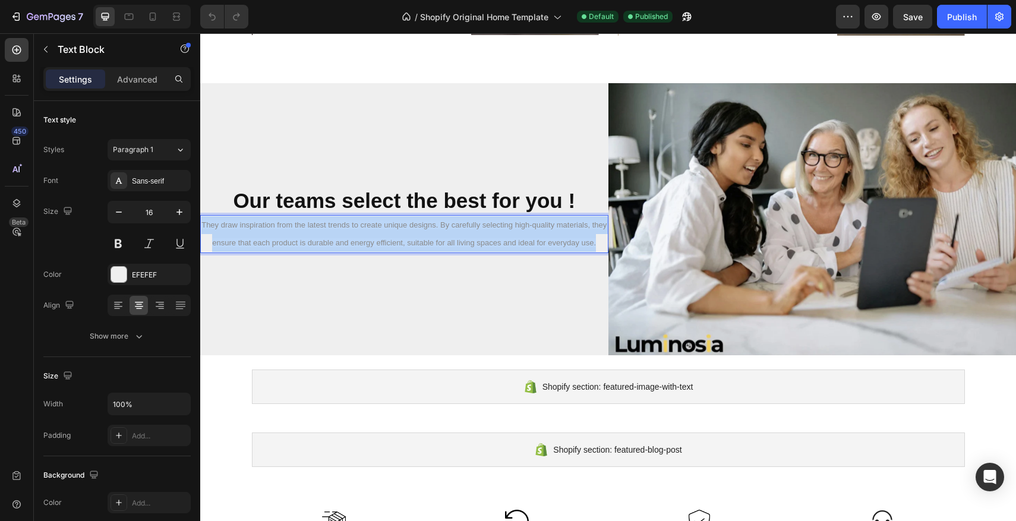
drag, startPoint x: 599, startPoint y: 243, endPoint x: 204, endPoint y: 222, distance: 395.8
click at [204, 222] on p "They draw inspiration from the latest trends to create unique designs. By caref…" at bounding box center [404, 234] width 406 height 36
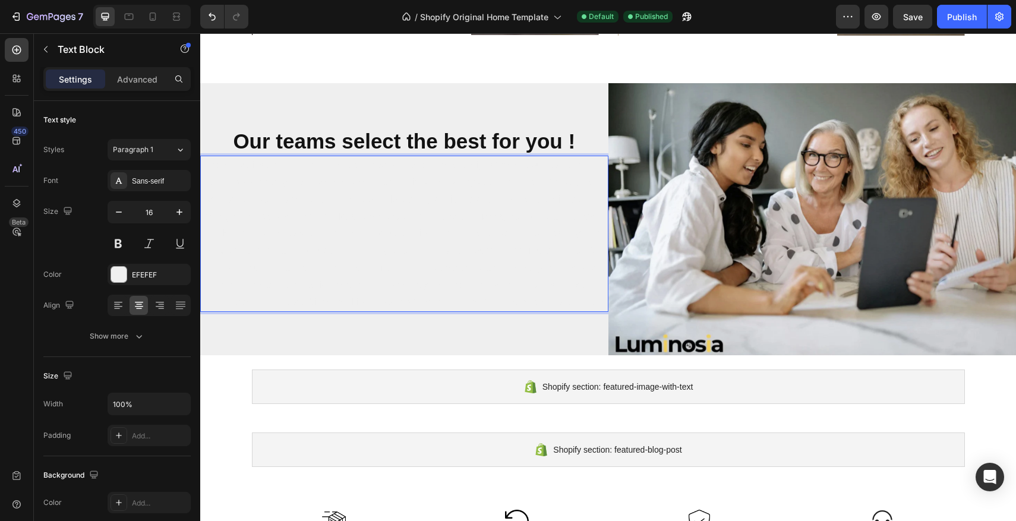
click at [404, 262] on p "They draw inspiration from the latest trends to create unique designs that are …" at bounding box center [404, 234] width 406 height 154
click at [118, 269] on div at bounding box center [118, 274] width 15 height 15
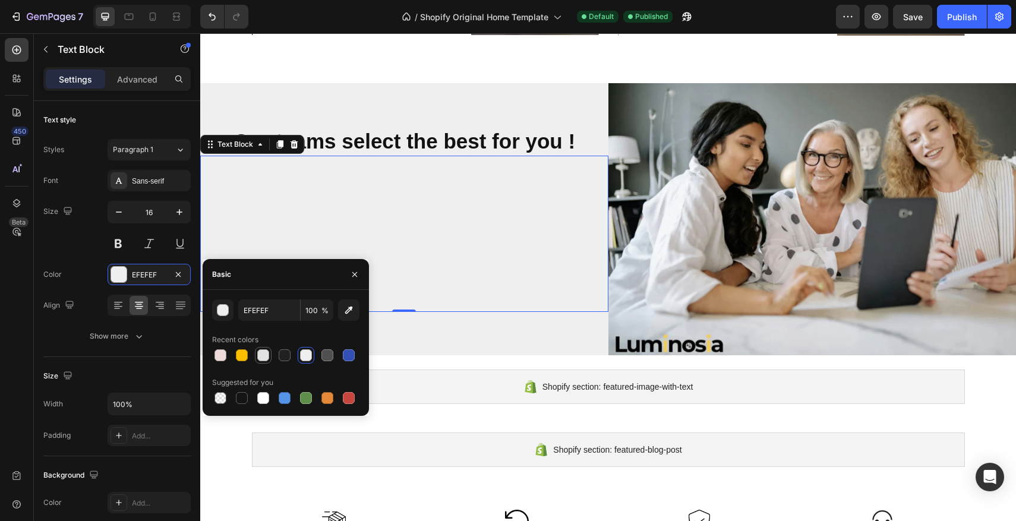
click at [258, 353] on div at bounding box center [263, 355] width 12 height 12
click at [272, 314] on input "E2E2E2" at bounding box center [269, 310] width 62 height 21
click at [228, 307] on div "button" at bounding box center [224, 311] width 12 height 12
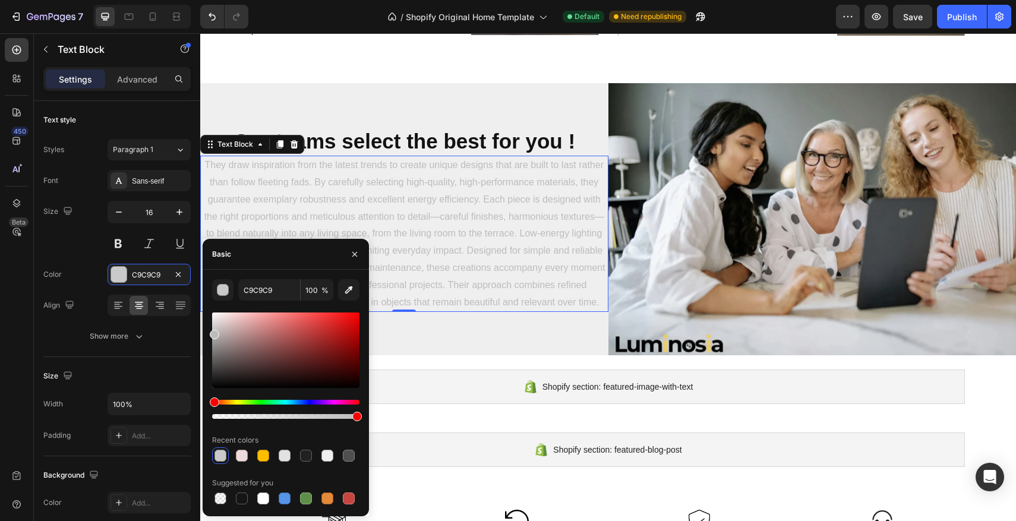
type input "BCBCBC"
drag, startPoint x: 213, startPoint y: 322, endPoint x: 212, endPoint y: 332, distance: 9.5
click at [212, 332] on div at bounding box center [215, 335] width 10 height 10
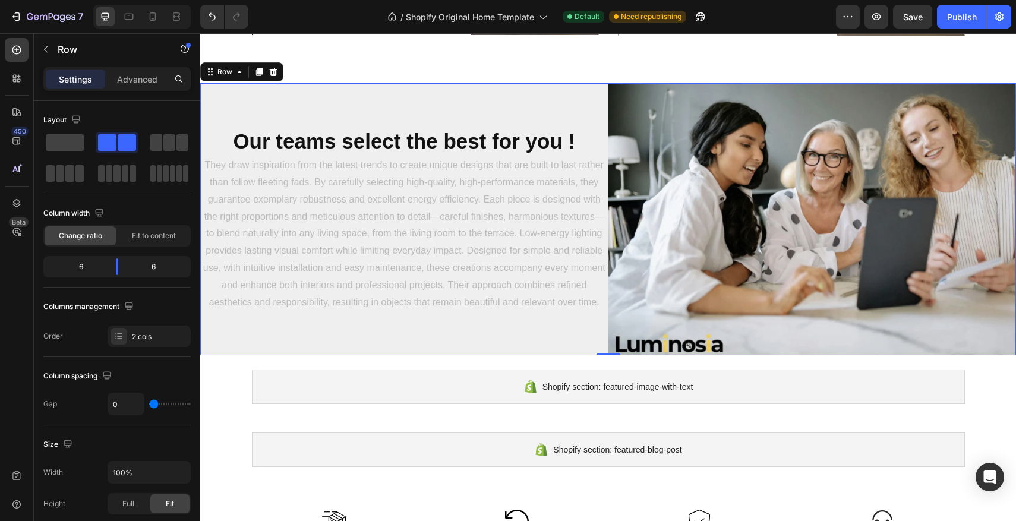
click at [371, 102] on div "Our teams select the best for you ! Heading They draw inspiration from the late…" at bounding box center [404, 219] width 408 height 272
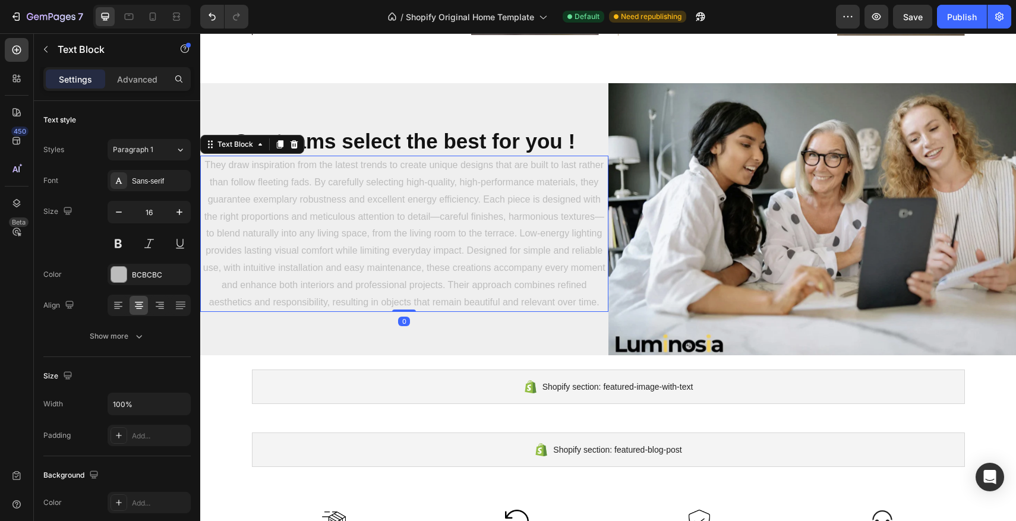
click at [466, 184] on p "They draw inspiration from the latest trends to create unique designs that are …" at bounding box center [404, 234] width 406 height 154
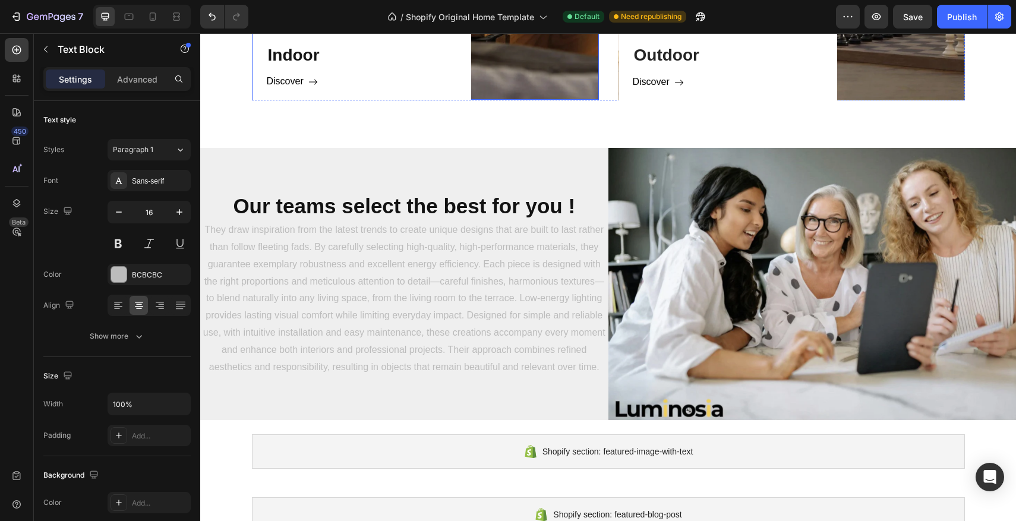
scroll to position [972, 0]
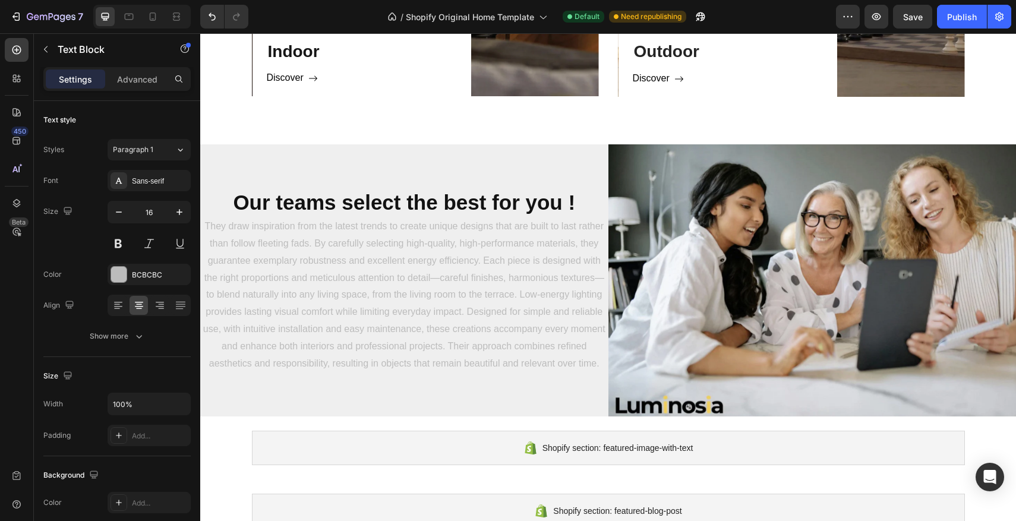
click at [475, 311] on p "They draw inspiration from the latest trends to create unique designs that are …" at bounding box center [404, 295] width 406 height 154
click at [378, 286] on p "They draw inspiration from the latest trends to create unique designs that are …" at bounding box center [404, 295] width 406 height 154
click at [389, 269] on p "They draw inspiration from the latest trends to create unique designs that are …" at bounding box center [404, 295] width 406 height 154
click at [529, 281] on p "They draw inspiration from the latest trends to create unique designs that are …" at bounding box center [404, 295] width 406 height 154
click at [491, 352] on p "They draw inspiration from the latest trends to create unique designs that are …" at bounding box center [404, 295] width 406 height 154
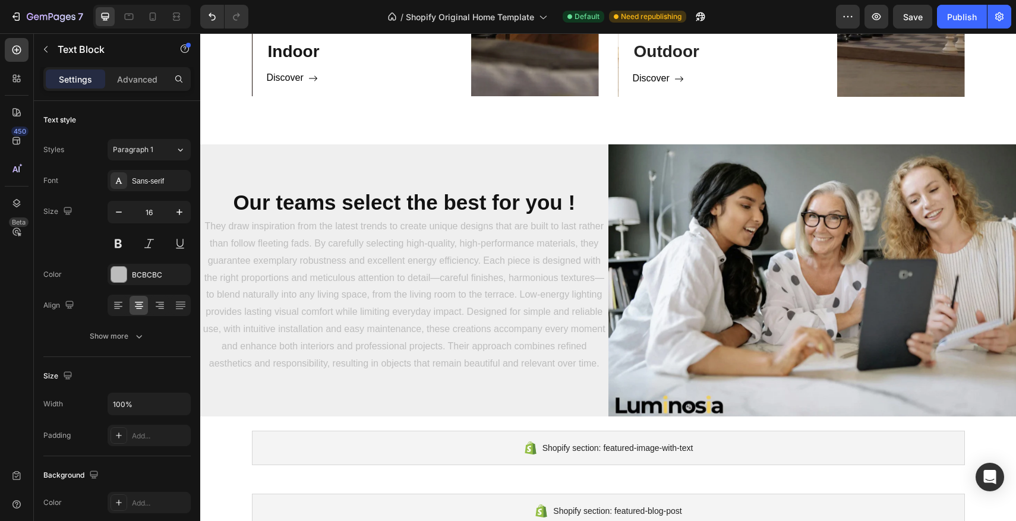
click at [531, 361] on p "They draw inspiration from the latest trends to create unique designs that are …" at bounding box center [404, 295] width 406 height 154
click at [127, 278] on div at bounding box center [119, 274] width 17 height 17
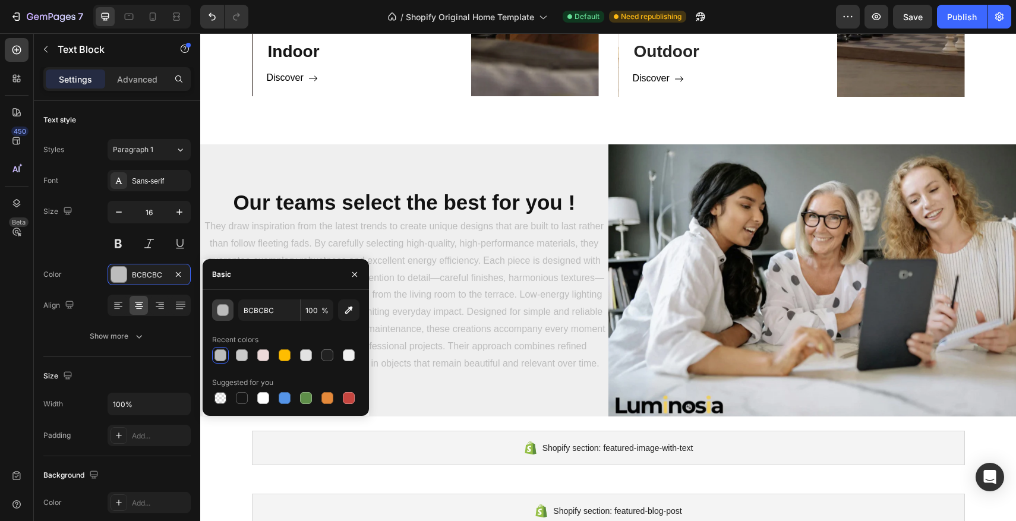
click at [227, 314] on div "button" at bounding box center [224, 311] width 12 height 12
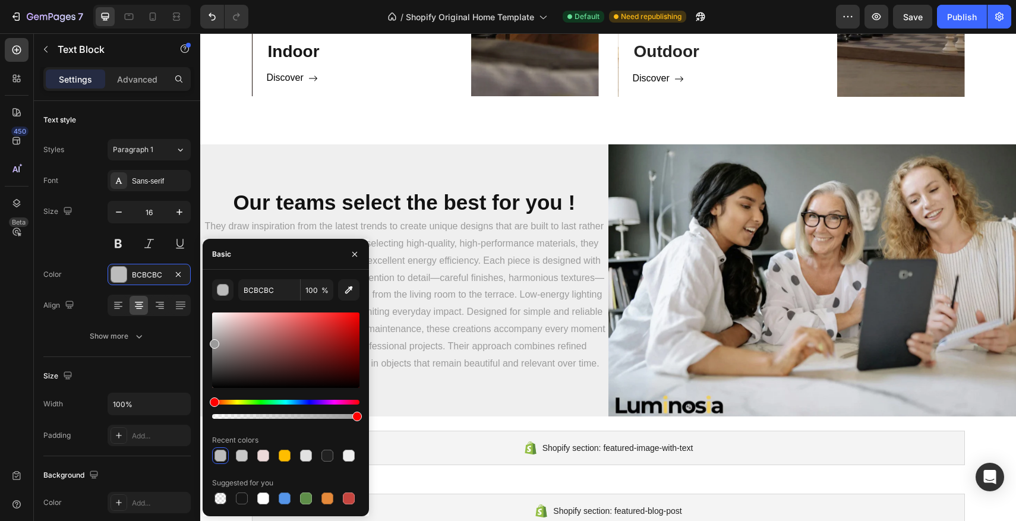
click at [212, 342] on div at bounding box center [215, 344] width 10 height 10
type input "9B9B9B"
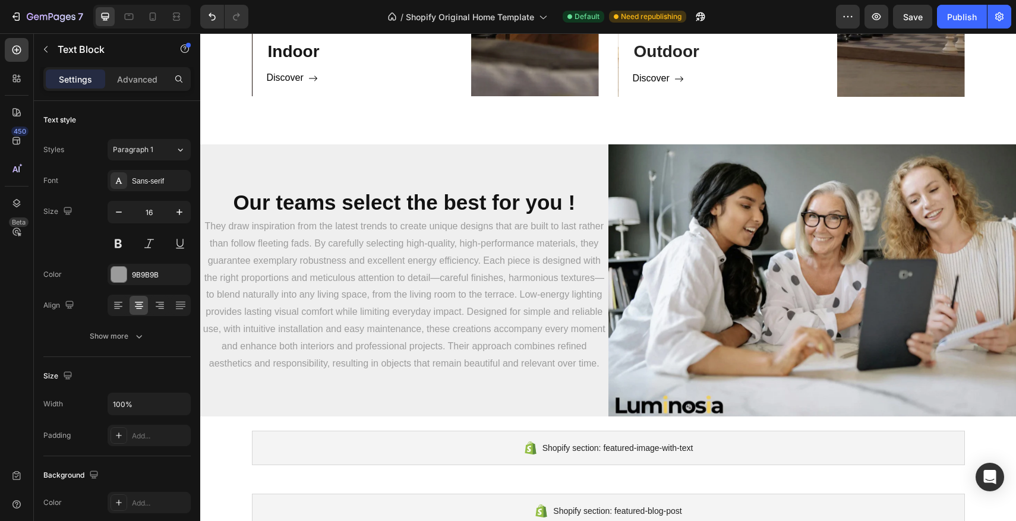
click at [405, 244] on p "They draw inspiration from the latest trends to create unique designs that are …" at bounding box center [404, 295] width 406 height 154
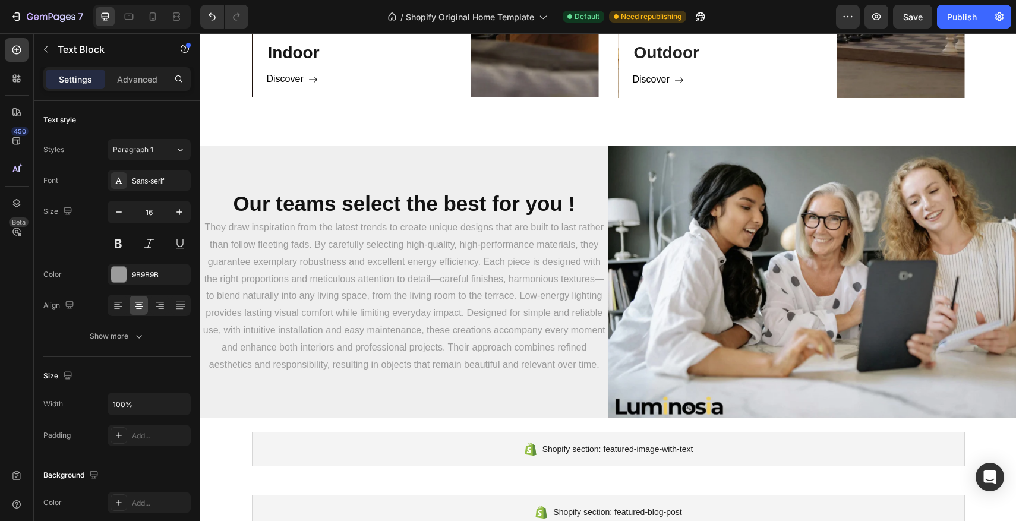
click at [479, 254] on p "They draw inspiration from the latest trends to create unique designs that are …" at bounding box center [404, 296] width 406 height 154
click at [515, 317] on p "They draw inspiration from the latest trends to create unique designs that are …" at bounding box center [404, 296] width 406 height 154
click at [591, 363] on p "They draw inspiration from the latest trends to create unique designs that are …" at bounding box center [404, 296] width 406 height 154
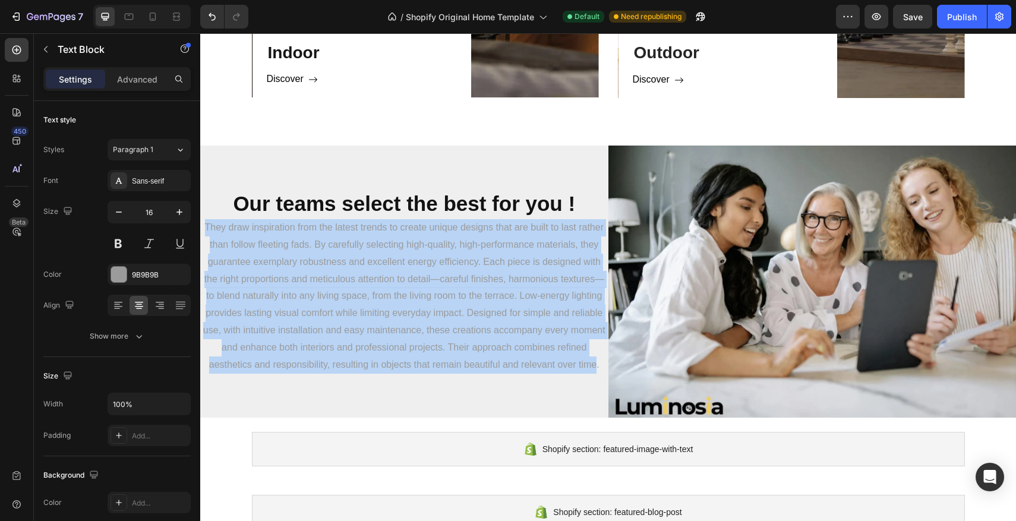
drag, startPoint x: 597, startPoint y: 364, endPoint x: 394, endPoint y: 256, distance: 229.7
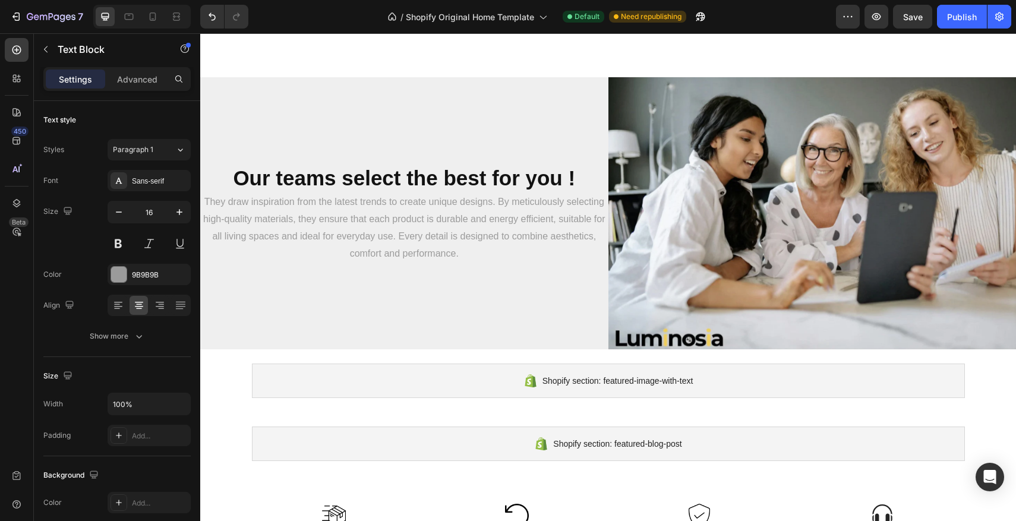
scroll to position [1013, 0]
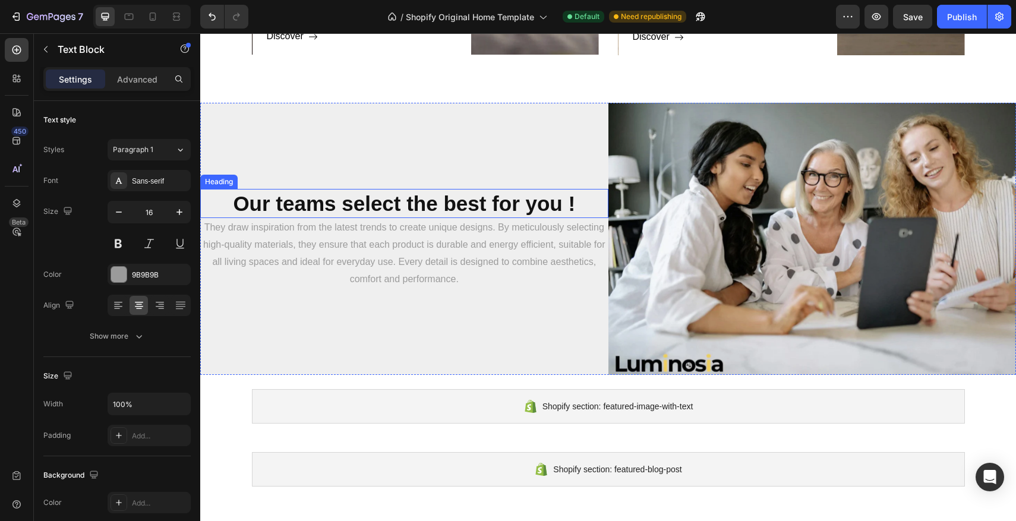
click at [448, 196] on strong "Our teams select the best for you !" at bounding box center [404, 203] width 342 height 23
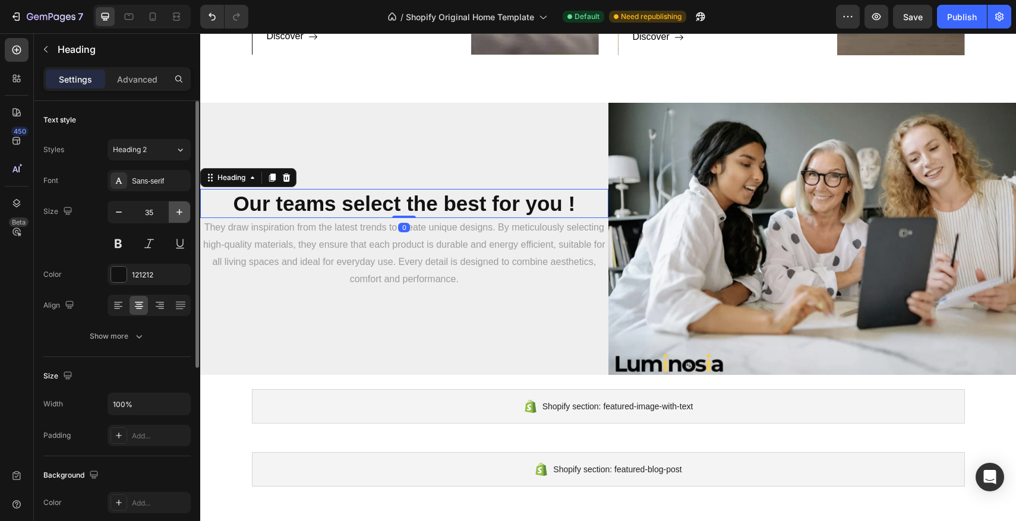
click at [174, 210] on icon "button" at bounding box center [180, 212] width 12 height 12
type input "36"
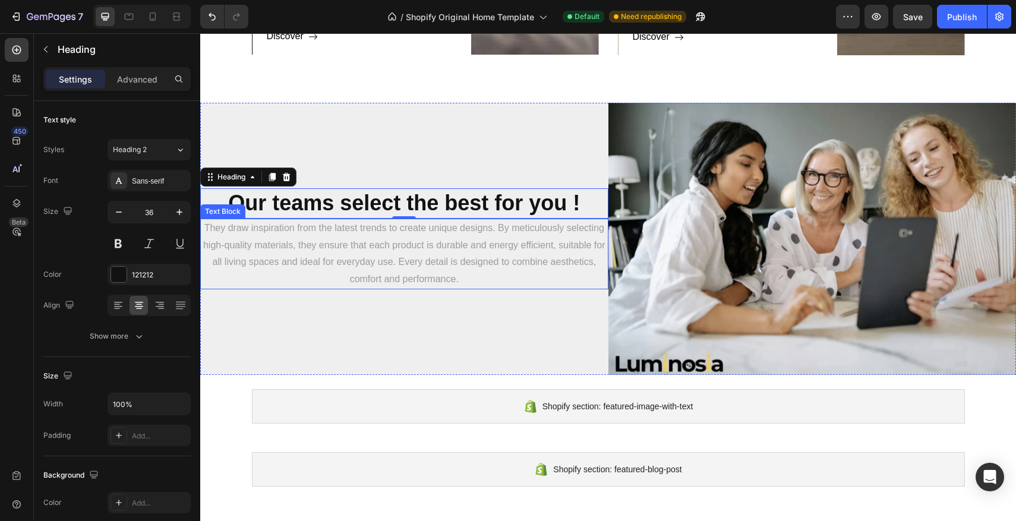
click at [327, 233] on p "They draw inspiration from the latest trends to create unique designs. By metic…" at bounding box center [404, 254] width 406 height 68
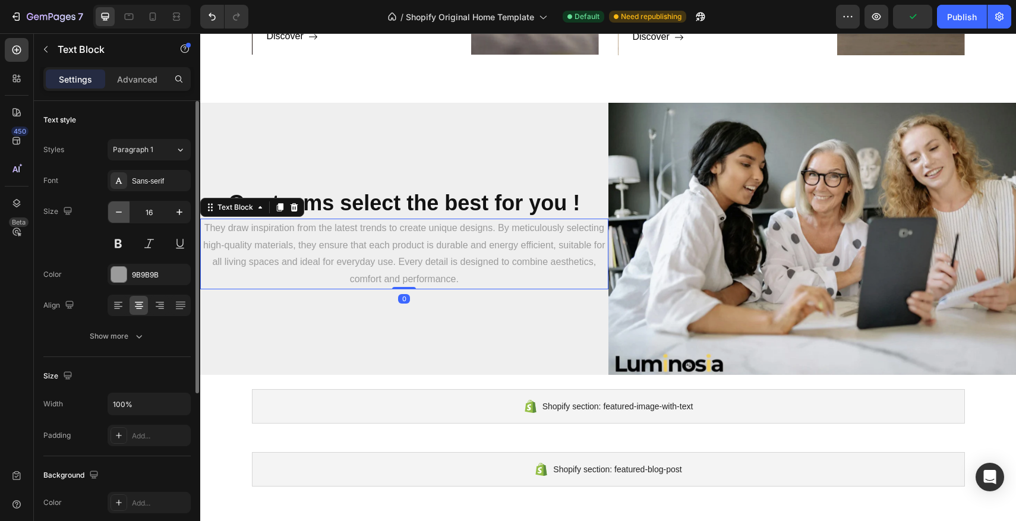
click at [124, 213] on icon "button" at bounding box center [119, 212] width 12 height 12
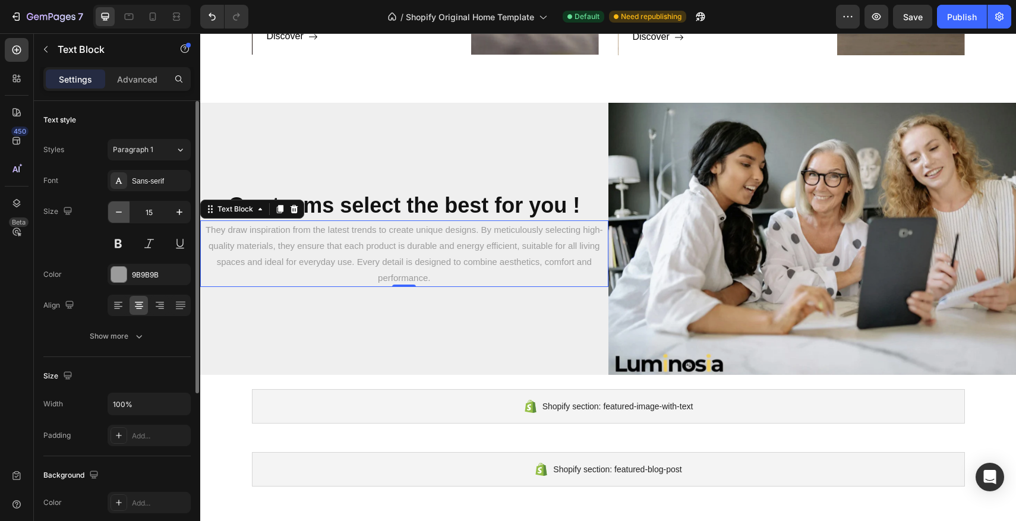
click at [124, 213] on icon "button" at bounding box center [119, 212] width 12 height 12
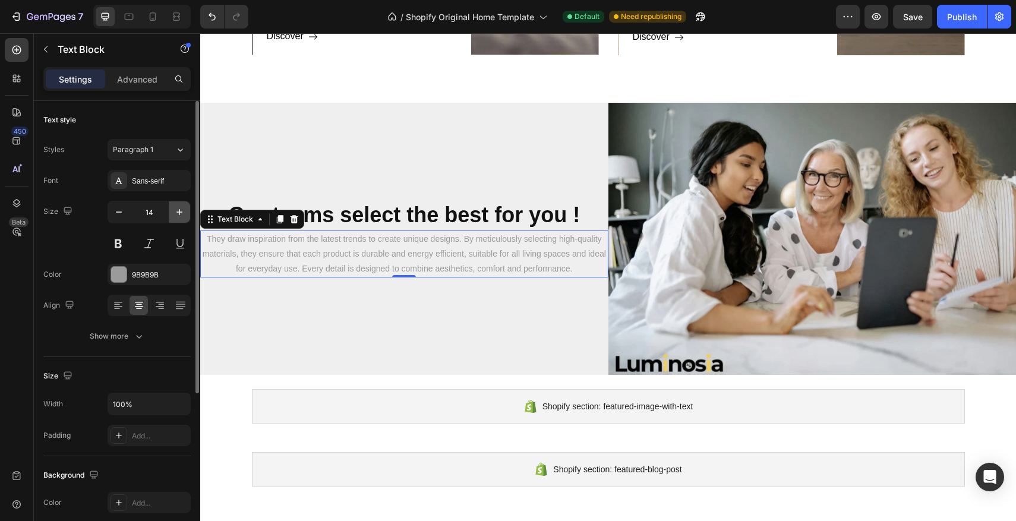
click at [175, 213] on icon "button" at bounding box center [180, 212] width 12 height 12
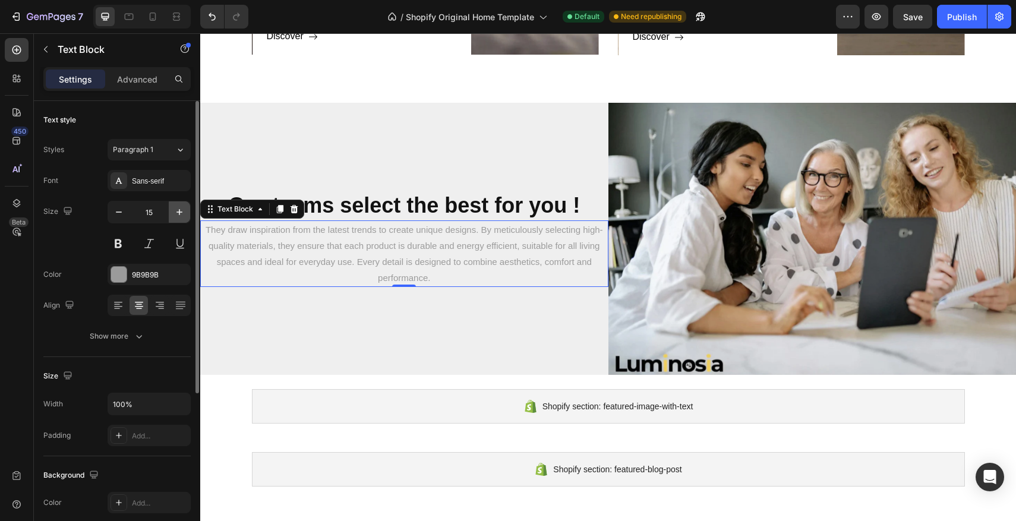
click at [175, 213] on icon "button" at bounding box center [180, 212] width 12 height 12
type input "16"
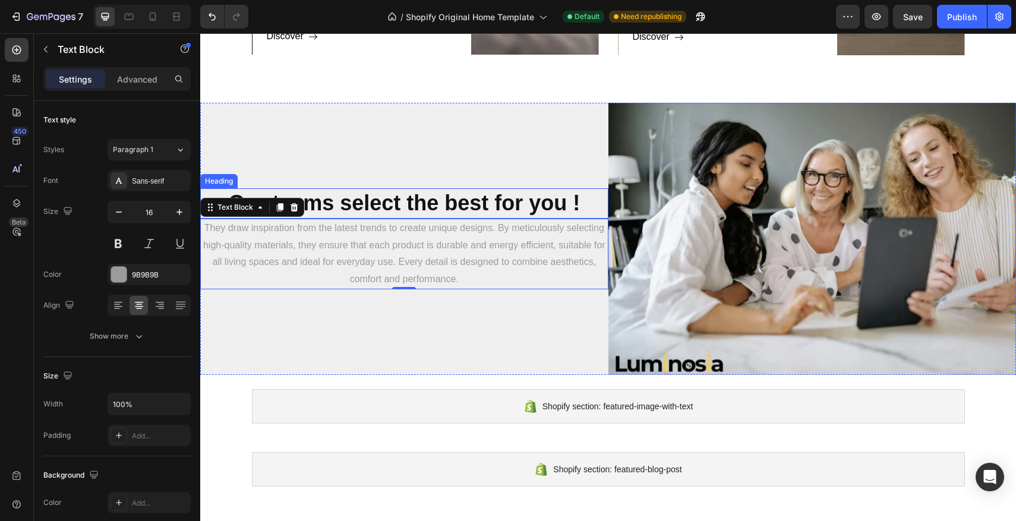
click at [369, 209] on strong "Our teams select the best for you !" at bounding box center [404, 203] width 352 height 24
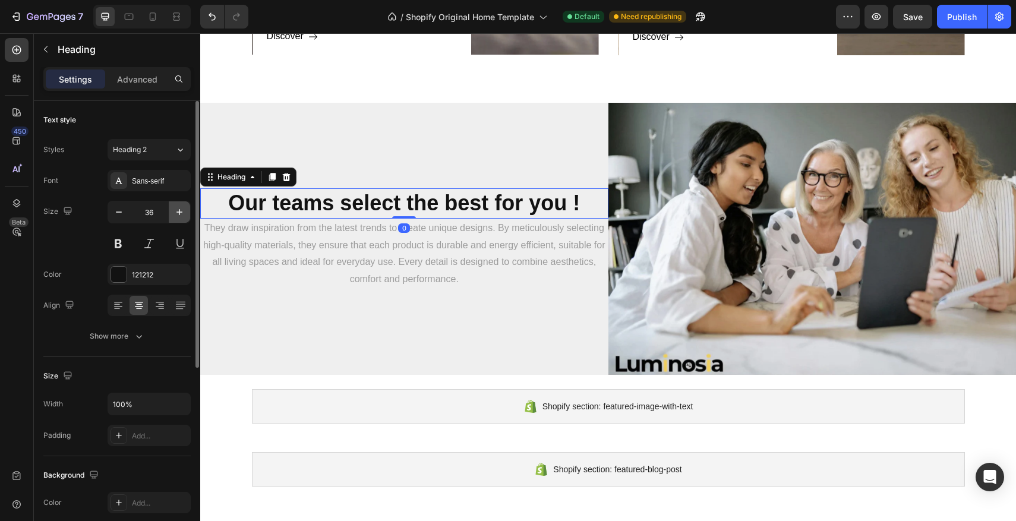
click at [178, 209] on icon "button" at bounding box center [180, 212] width 12 height 12
type input "37"
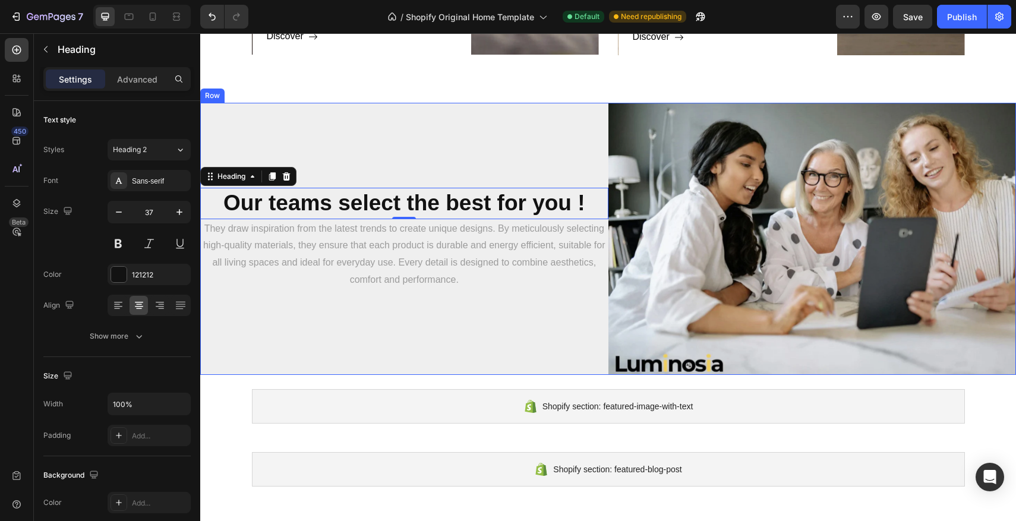
click at [437, 123] on div "Our teams select the best for you ! Heading 0 They draw inspiration from the la…" at bounding box center [404, 239] width 408 height 272
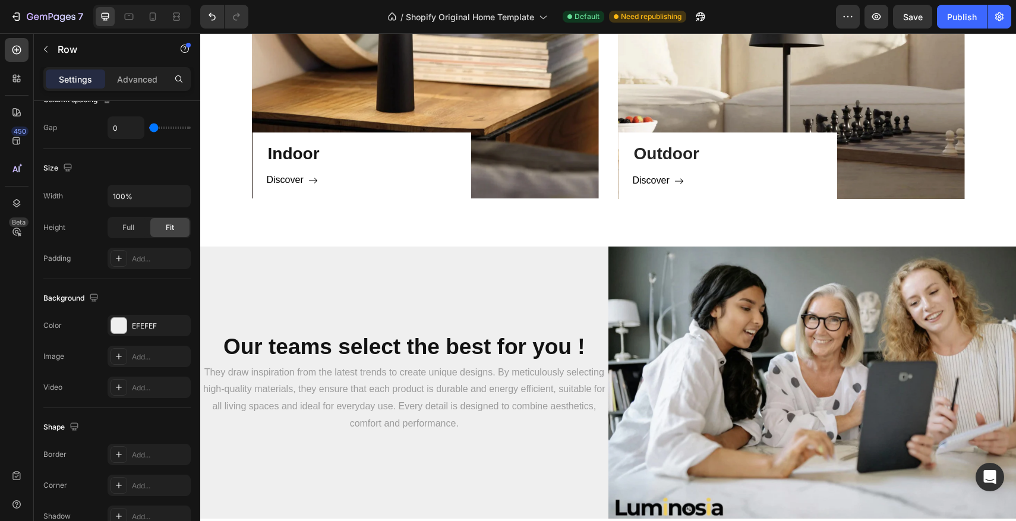
scroll to position [902, 0]
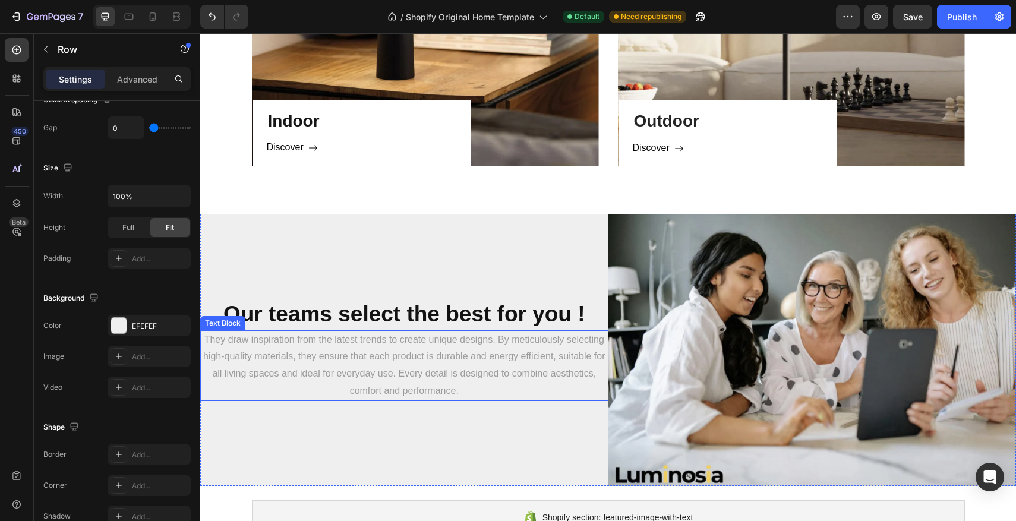
click at [409, 347] on p "They draw inspiration from the latest trends to create unique designs. By metic…" at bounding box center [404, 366] width 406 height 68
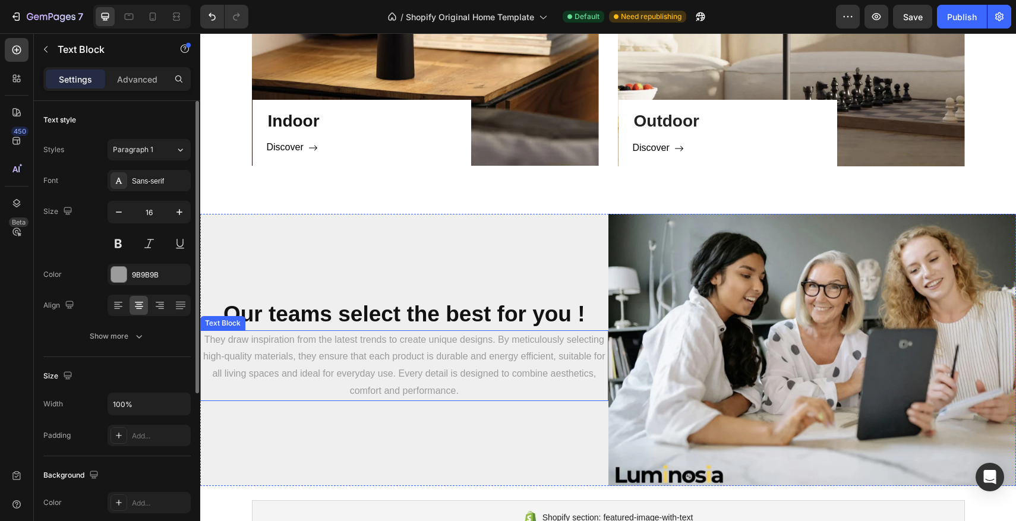
scroll to position [904, 0]
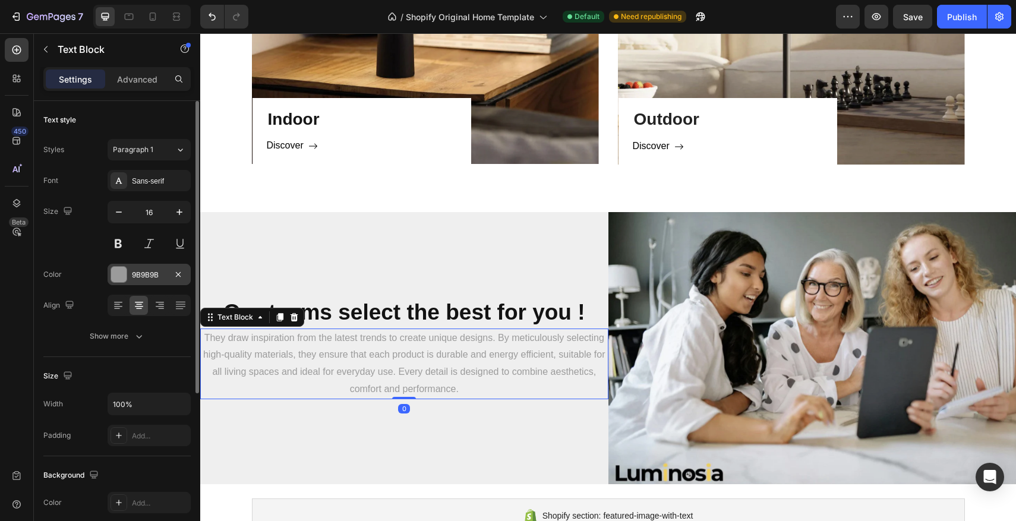
click at [115, 268] on div at bounding box center [118, 274] width 15 height 15
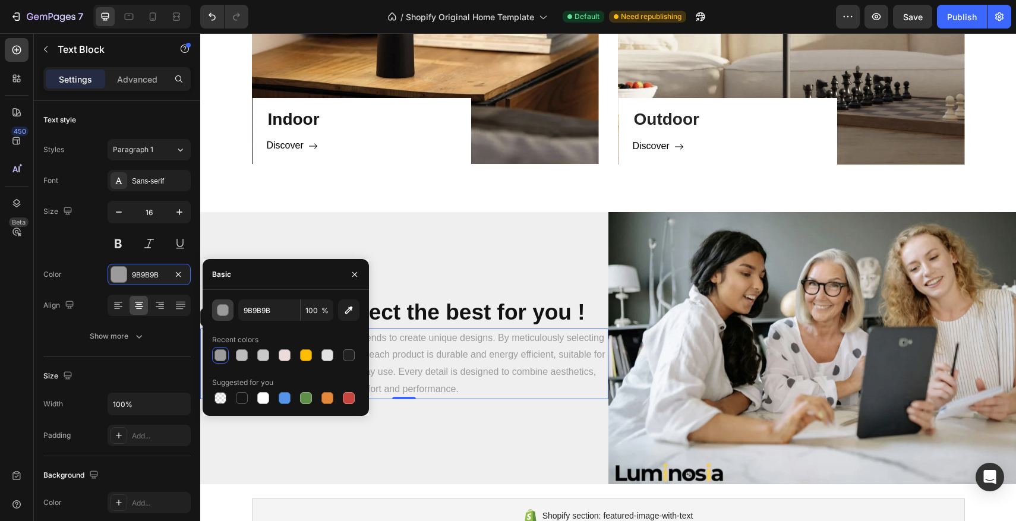
click at [228, 311] on div "button" at bounding box center [224, 311] width 12 height 12
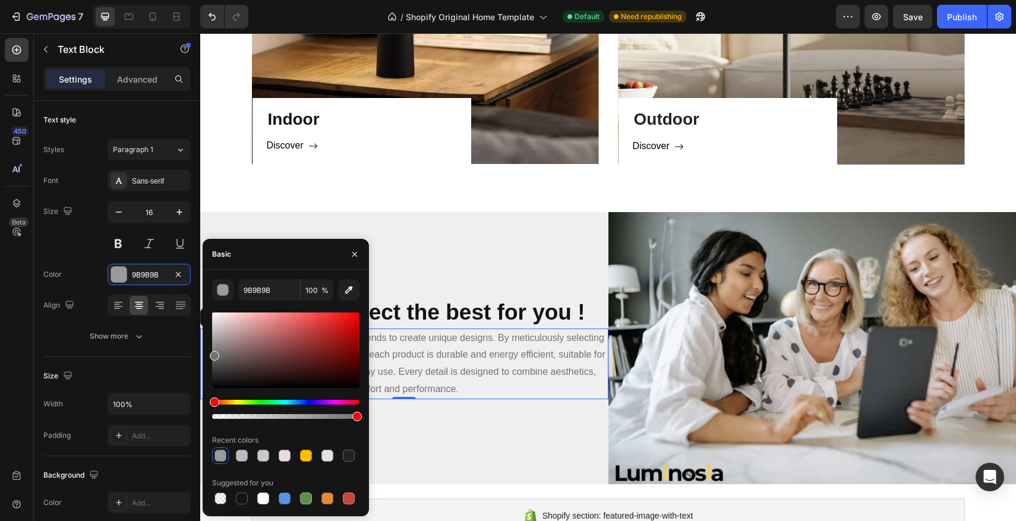
drag, startPoint x: 212, startPoint y: 342, endPoint x: 211, endPoint y: 353, distance: 11.4
click at [210, 354] on div at bounding box center [215, 356] width 10 height 10
type input "727272"
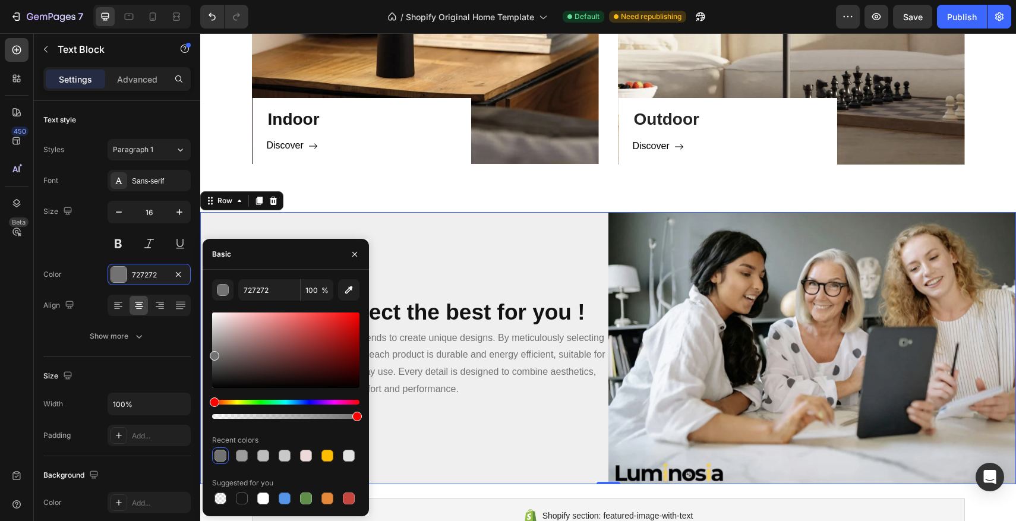
click at [541, 257] on div "Our teams select the best for you ! Heading They draw inspiration from the late…" at bounding box center [404, 348] width 408 height 272
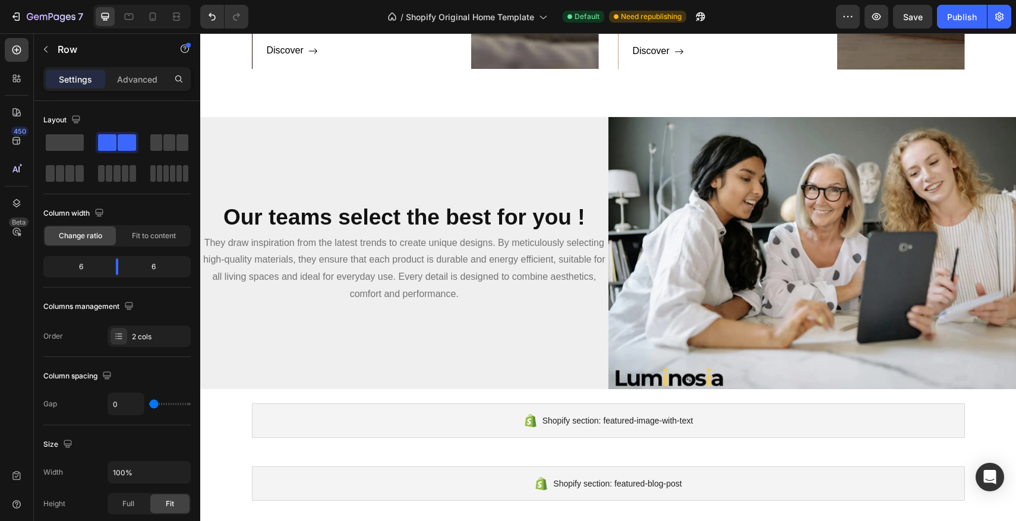
scroll to position [1000, 0]
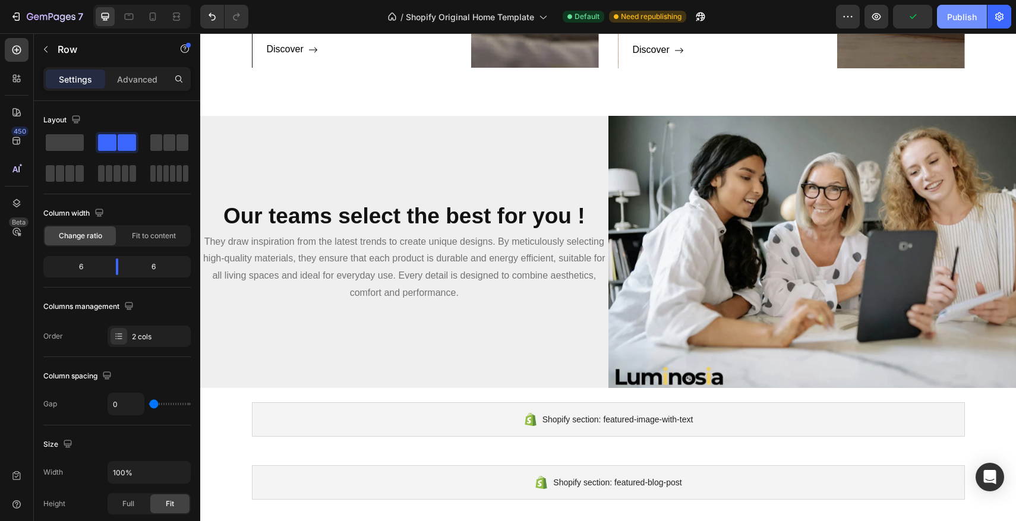
click at [959, 18] on div "Publish" at bounding box center [962, 17] width 30 height 12
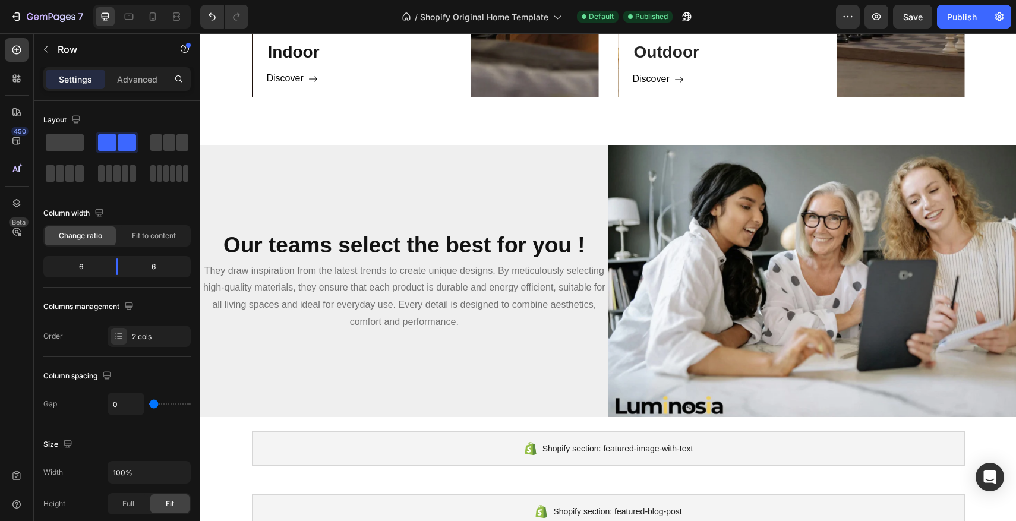
scroll to position [938, 0]
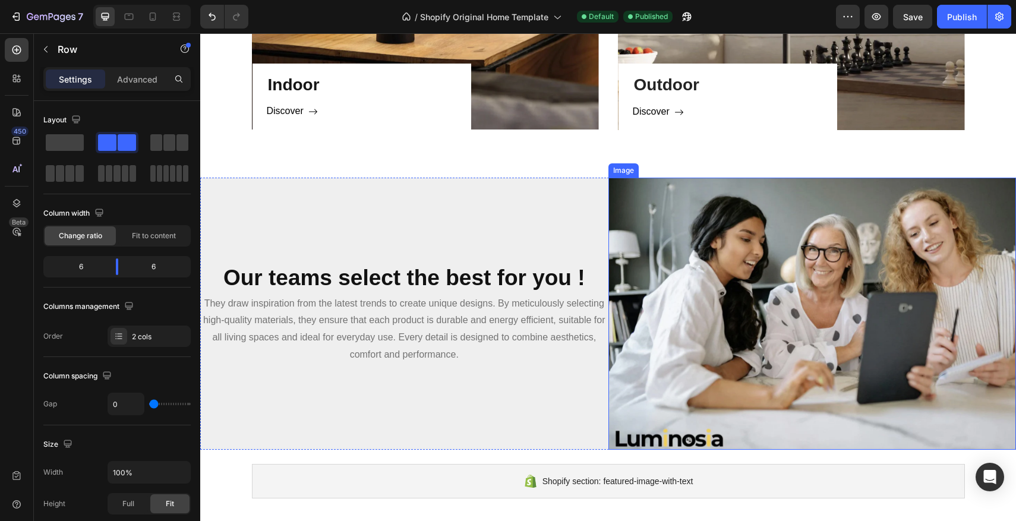
click at [709, 247] on img at bounding box center [813, 314] width 408 height 272
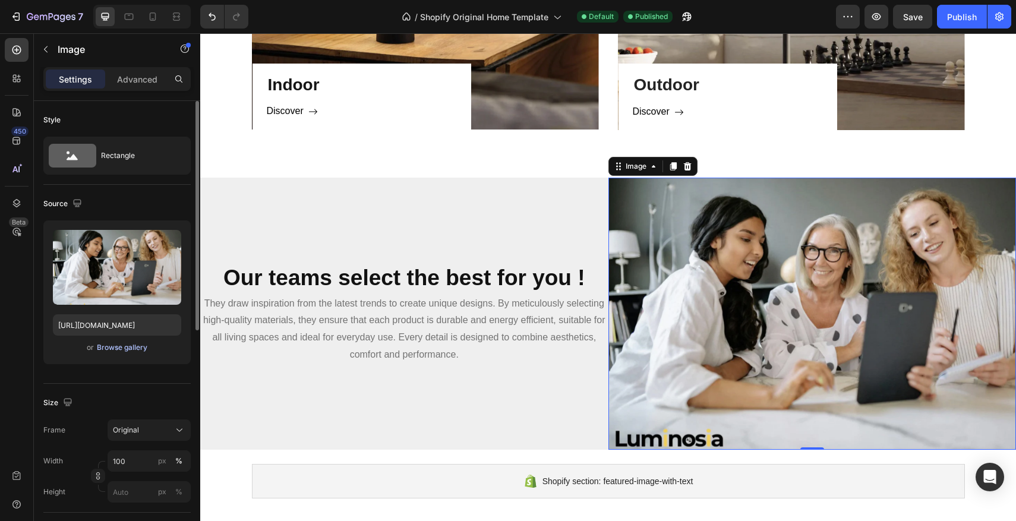
click at [135, 349] on div "Browse gallery" at bounding box center [122, 347] width 51 height 11
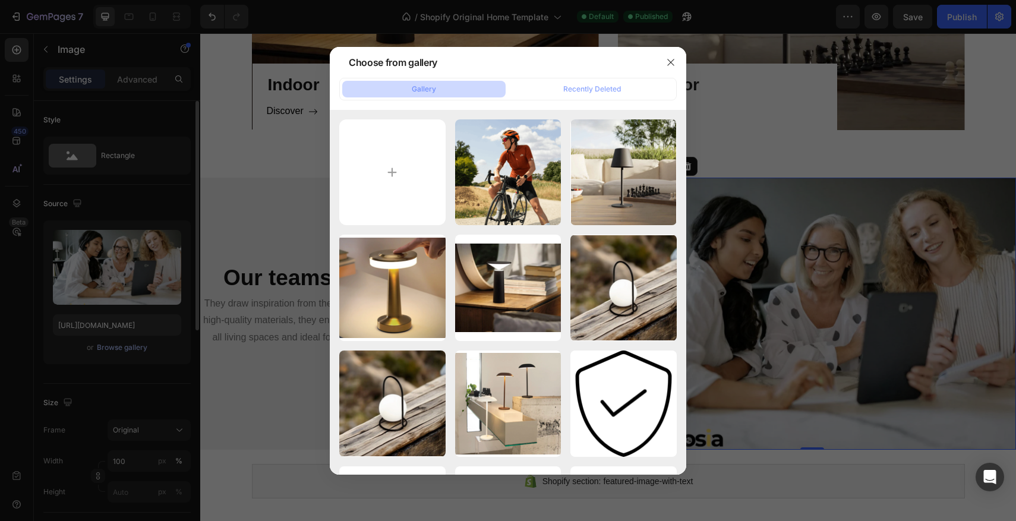
type input "C:\fakepath\Design sans titre (11).png"
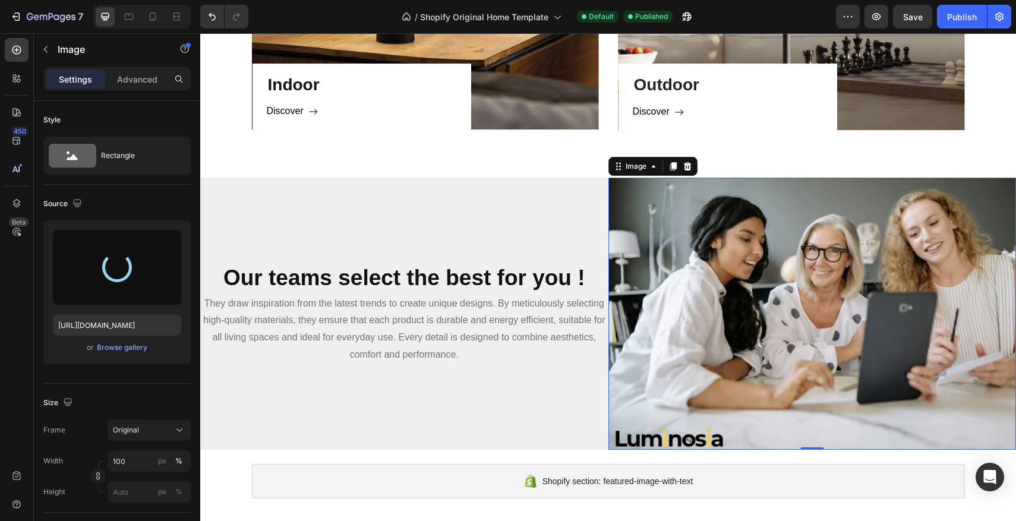
type input "[URL][DOMAIN_NAME]"
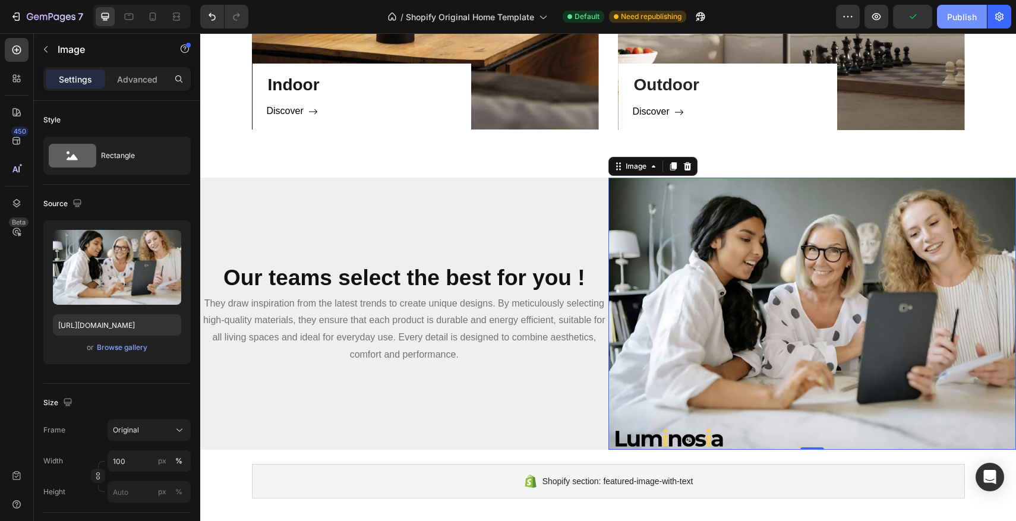
click at [959, 15] on div "Publish" at bounding box center [962, 17] width 30 height 12
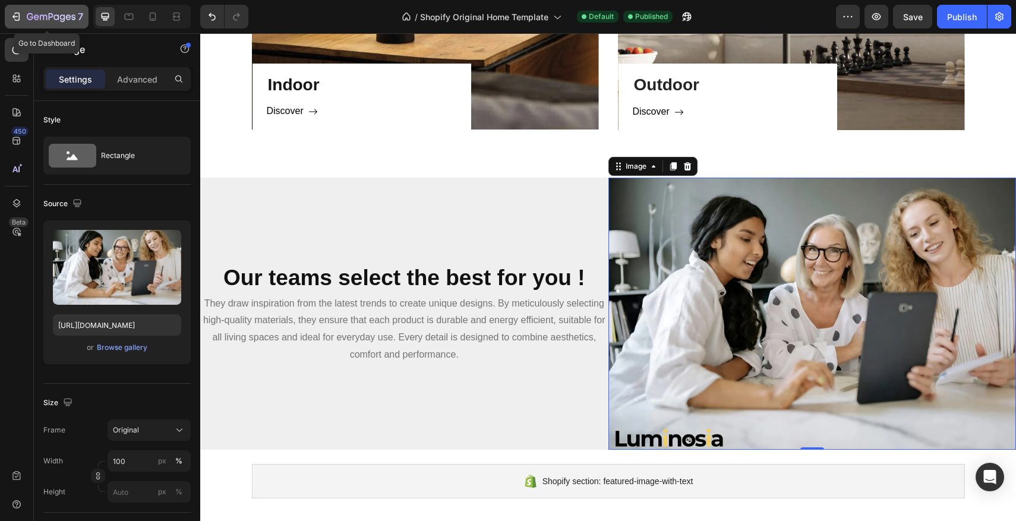
click at [46, 16] on icon "button" at bounding box center [51, 17] width 49 height 10
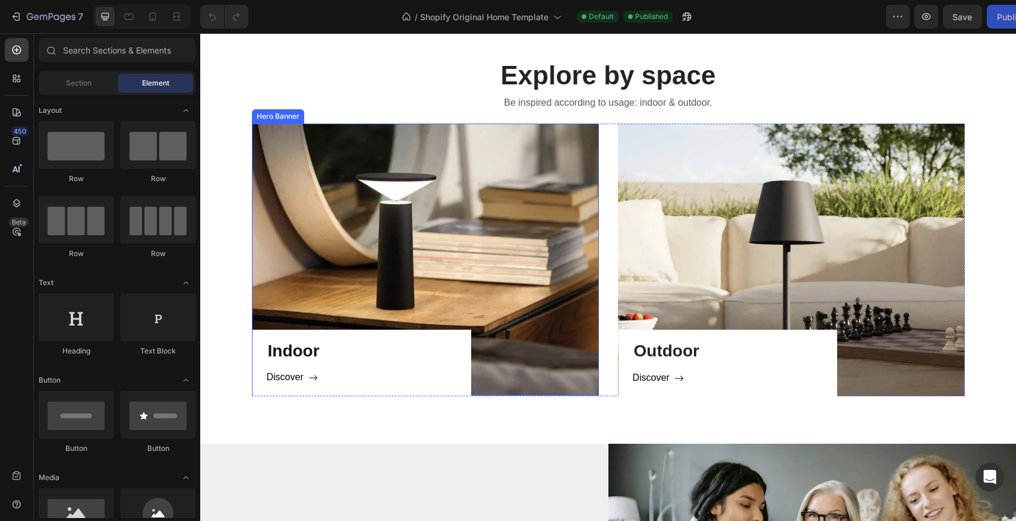
scroll to position [839, 0]
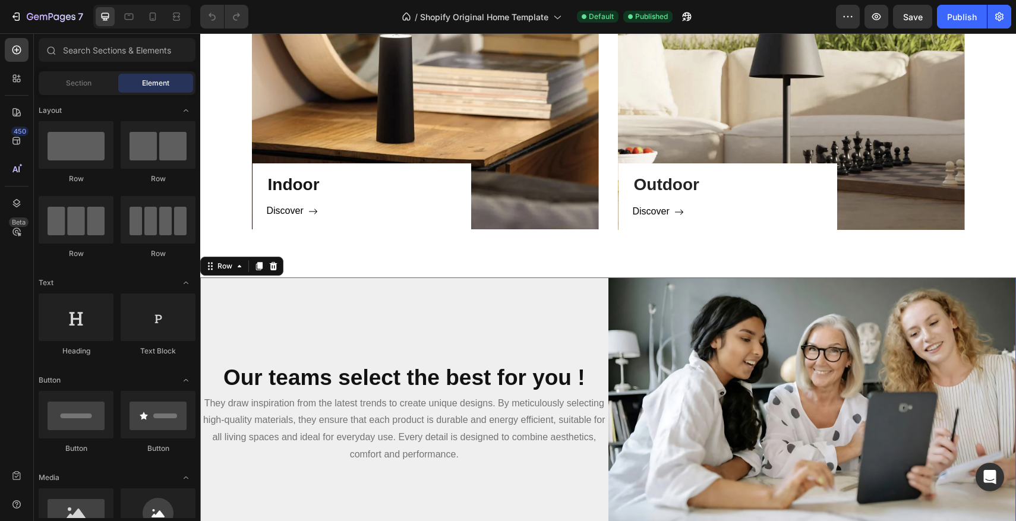
click at [492, 304] on div "Our teams select the best for you ! Heading They draw inspiration from the late…" at bounding box center [404, 414] width 408 height 272
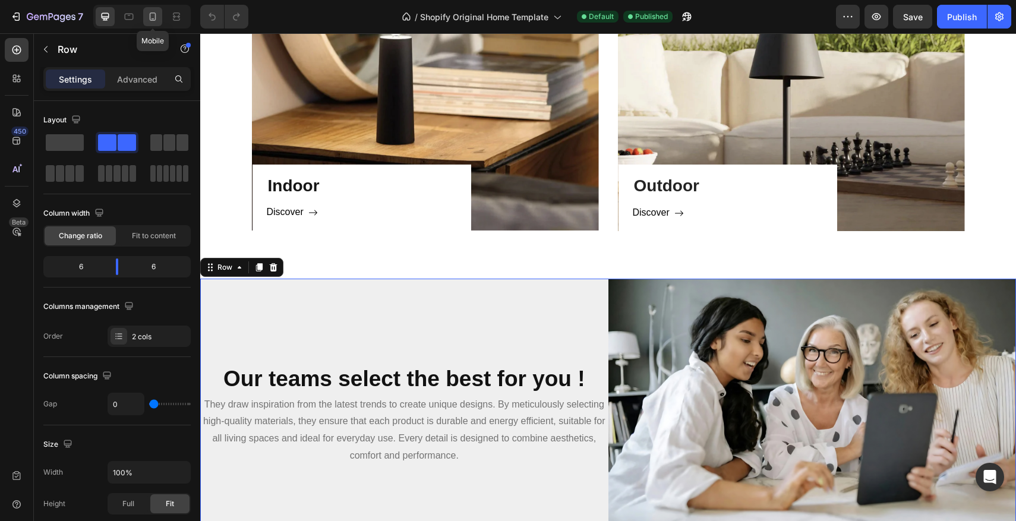
click at [155, 25] on div at bounding box center [152, 16] width 19 height 19
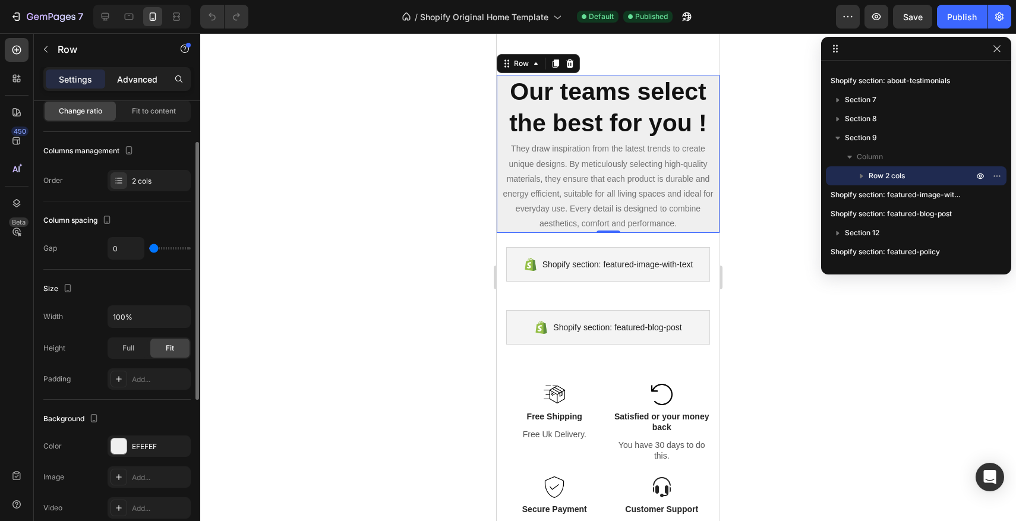
scroll to position [79, 0]
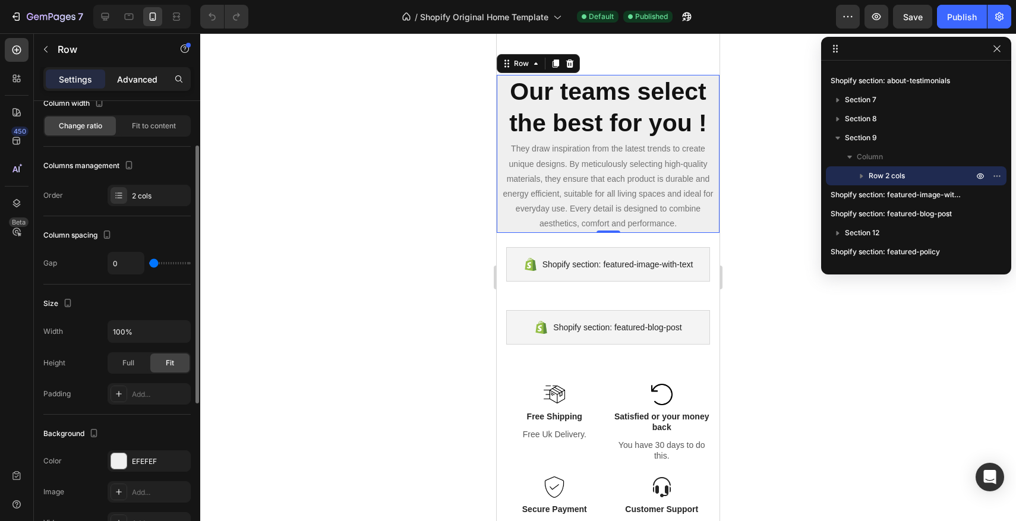
click at [156, 71] on div "Advanced" at bounding box center [137, 79] width 59 height 19
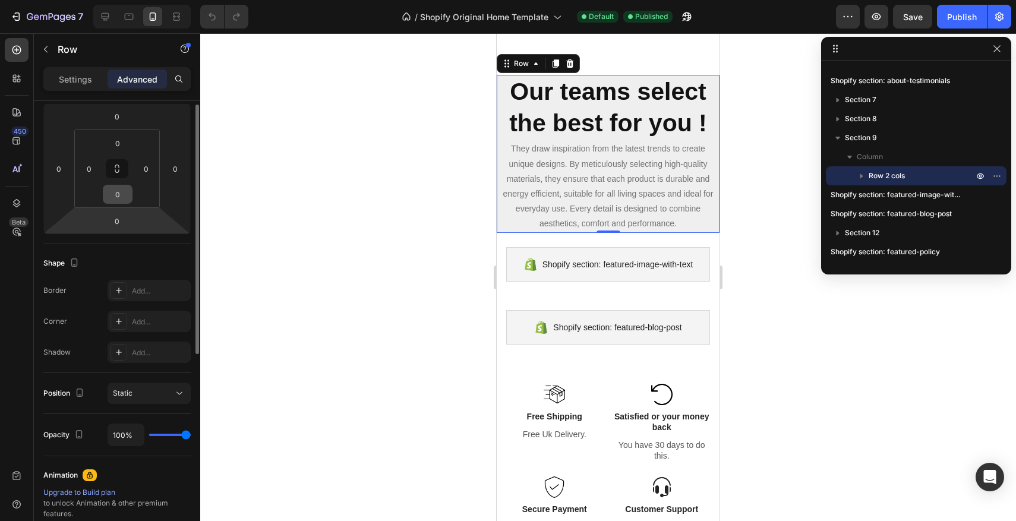
scroll to position [0, 0]
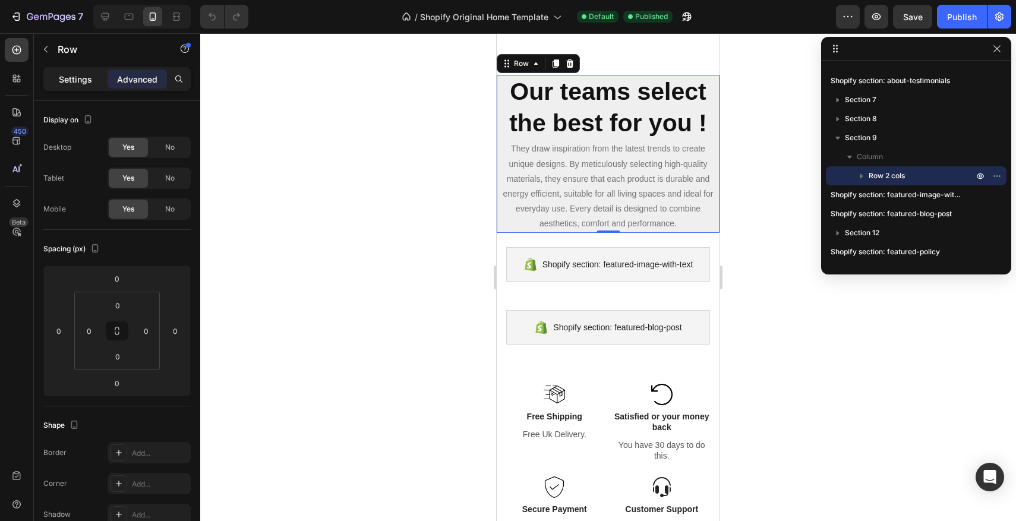
click at [70, 77] on p "Settings" at bounding box center [75, 79] width 33 height 12
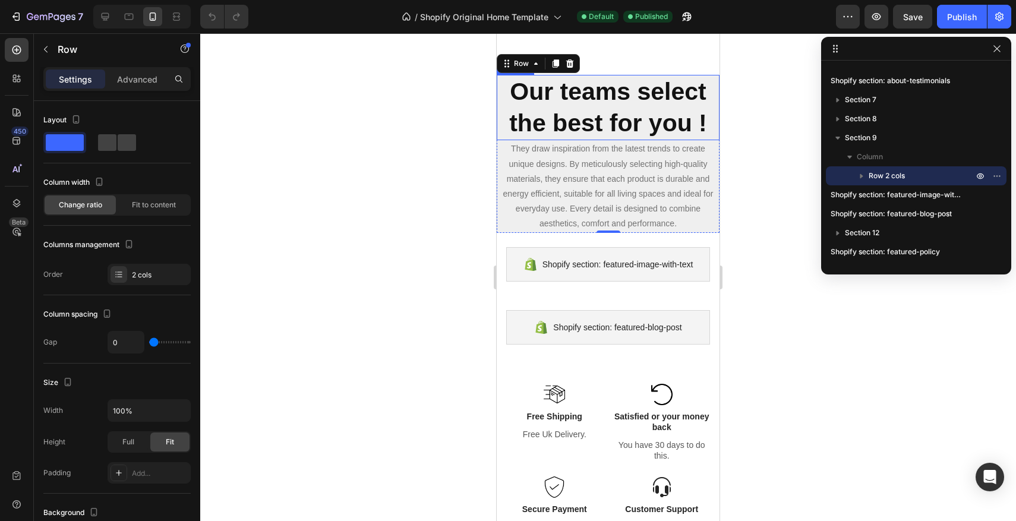
click at [571, 118] on strong "Our teams select the best for you !" at bounding box center [608, 107] width 198 height 59
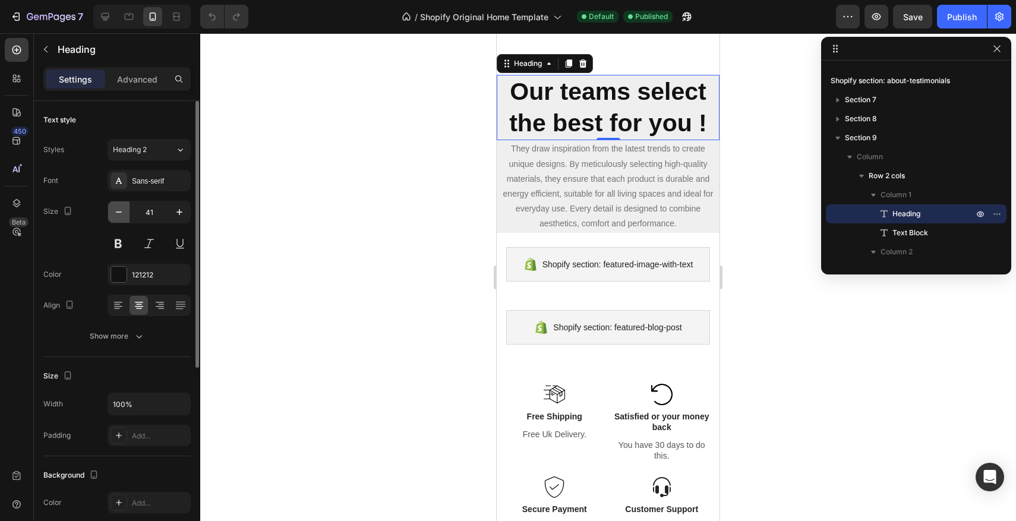
click at [124, 218] on icon "button" at bounding box center [119, 212] width 12 height 12
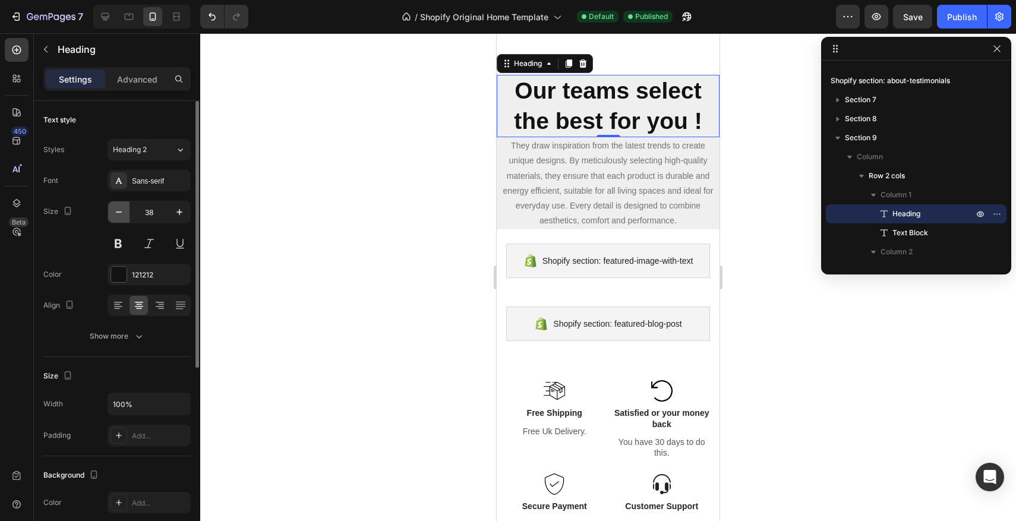
click at [124, 218] on icon "button" at bounding box center [119, 212] width 12 height 12
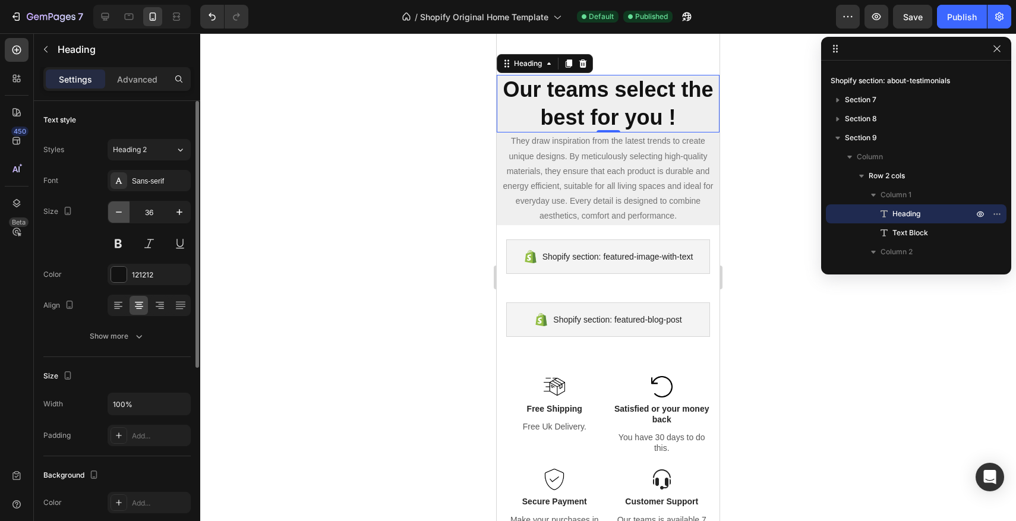
click at [124, 218] on icon "button" at bounding box center [119, 212] width 12 height 12
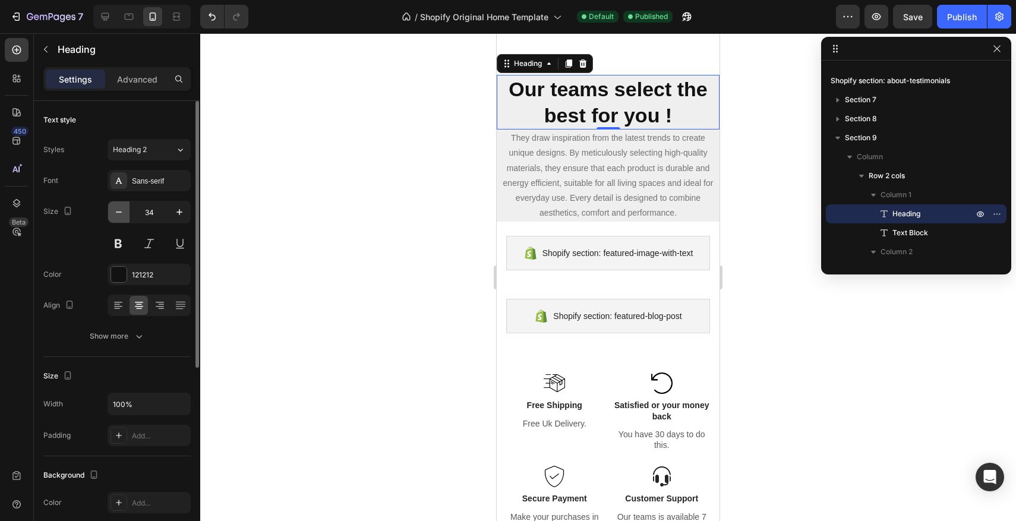
click at [124, 218] on icon "button" at bounding box center [119, 212] width 12 height 12
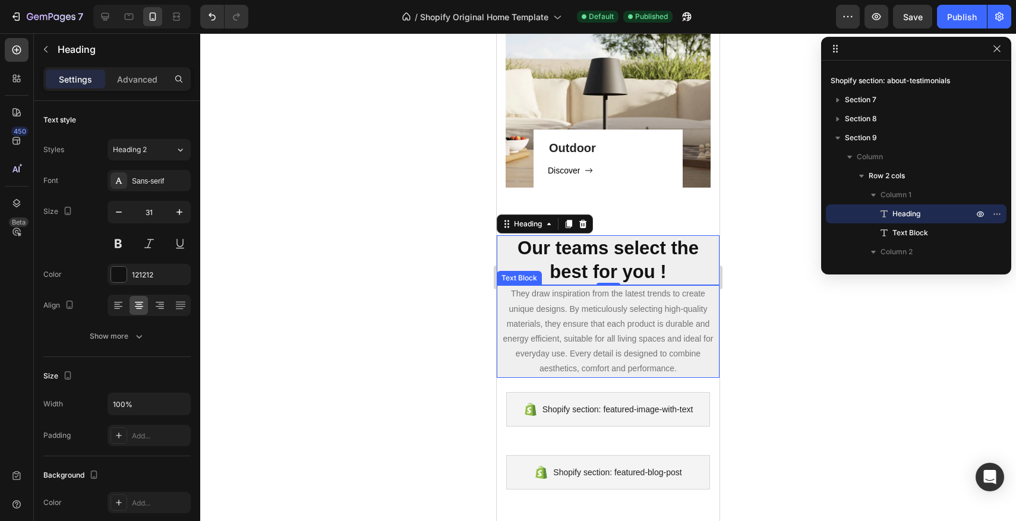
scroll to position [968, 0]
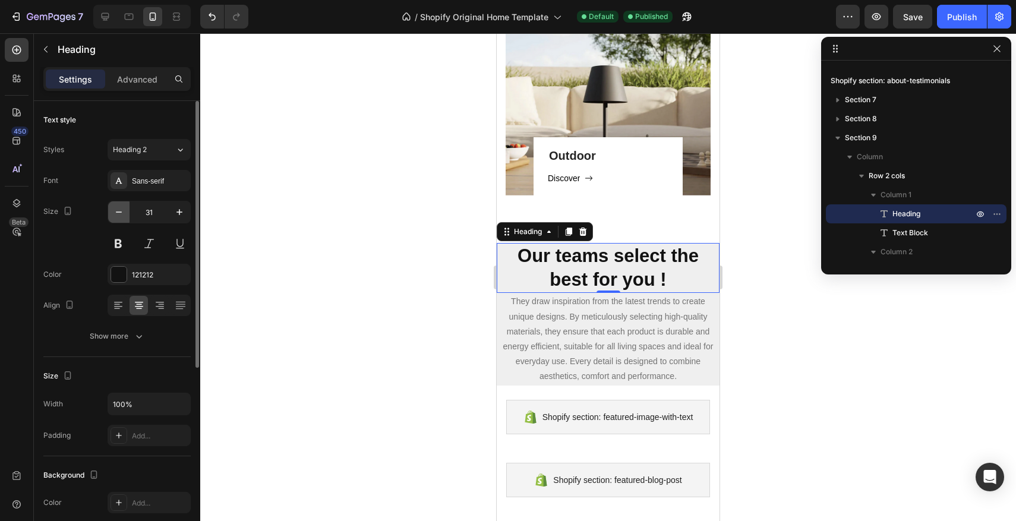
click at [120, 209] on icon "button" at bounding box center [119, 212] width 12 height 12
click at [178, 215] on icon "button" at bounding box center [180, 212] width 12 height 12
type input "31"
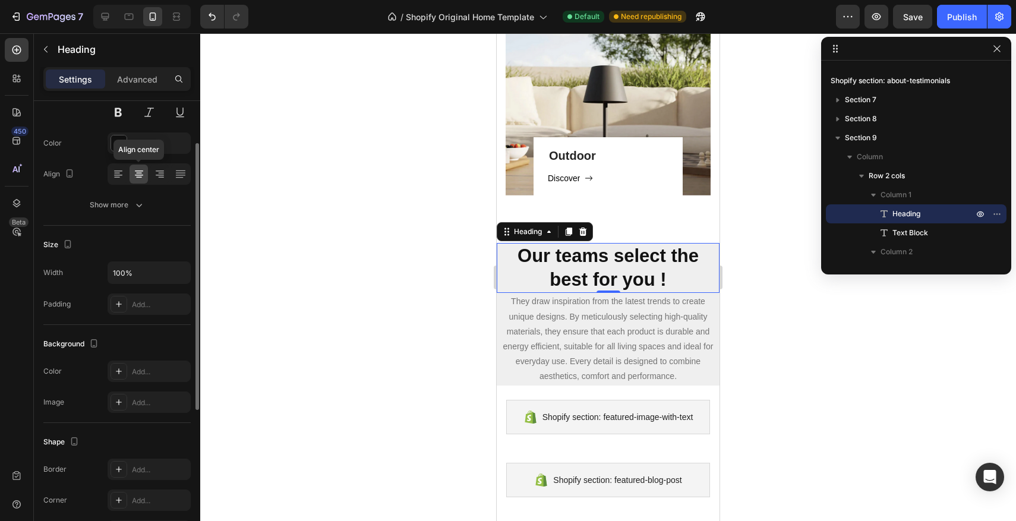
scroll to position [0, 0]
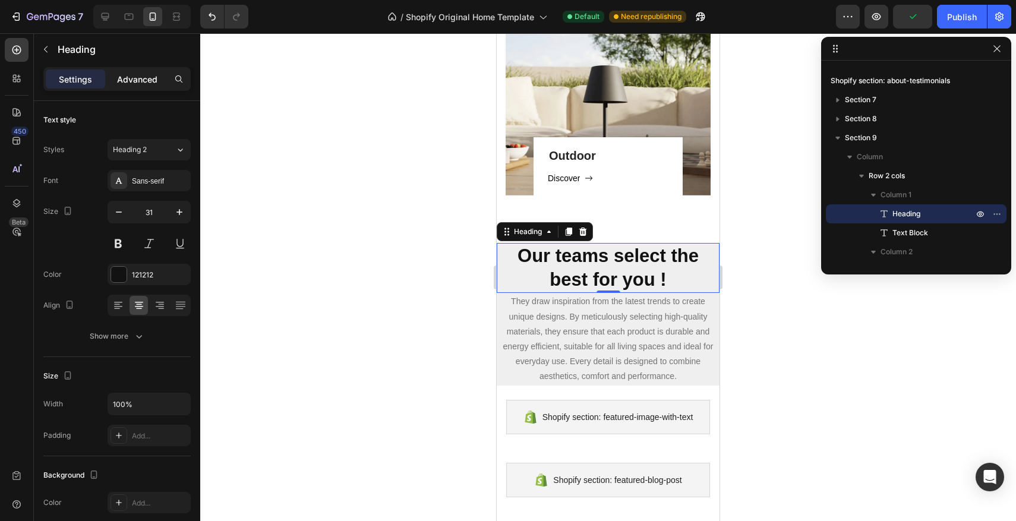
click at [155, 73] on p "Advanced" at bounding box center [137, 79] width 40 height 12
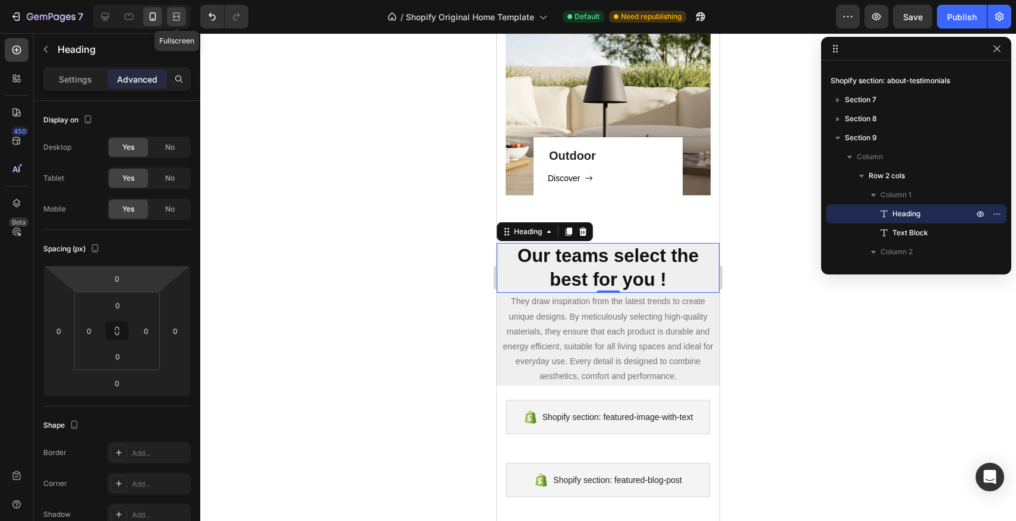
click at [182, 19] on div at bounding box center [176, 16] width 19 height 19
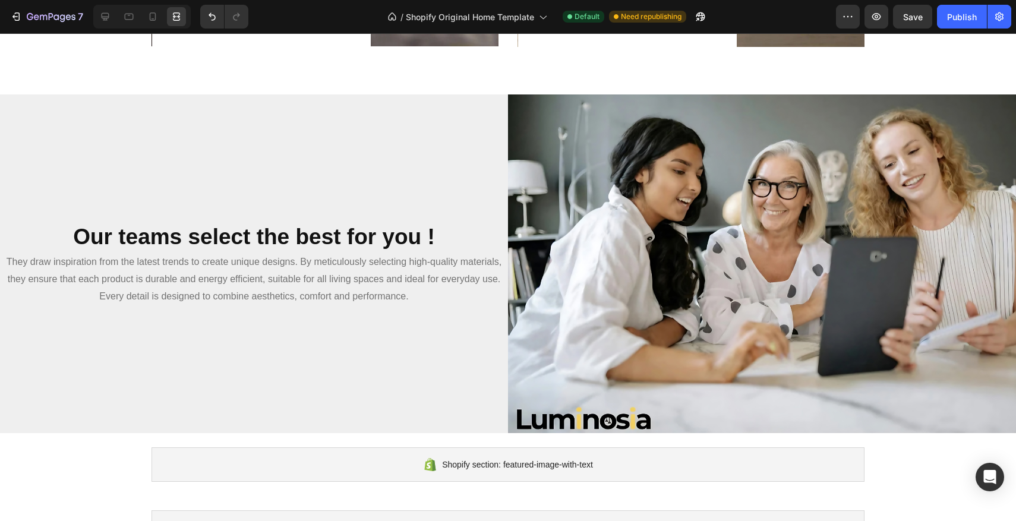
scroll to position [1023, 0]
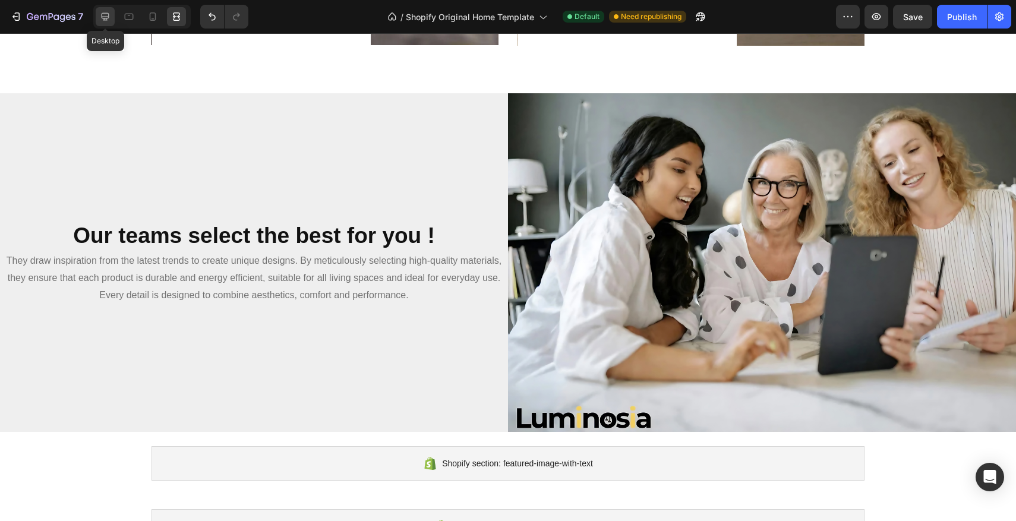
click at [108, 17] on icon at bounding box center [105, 17] width 12 height 12
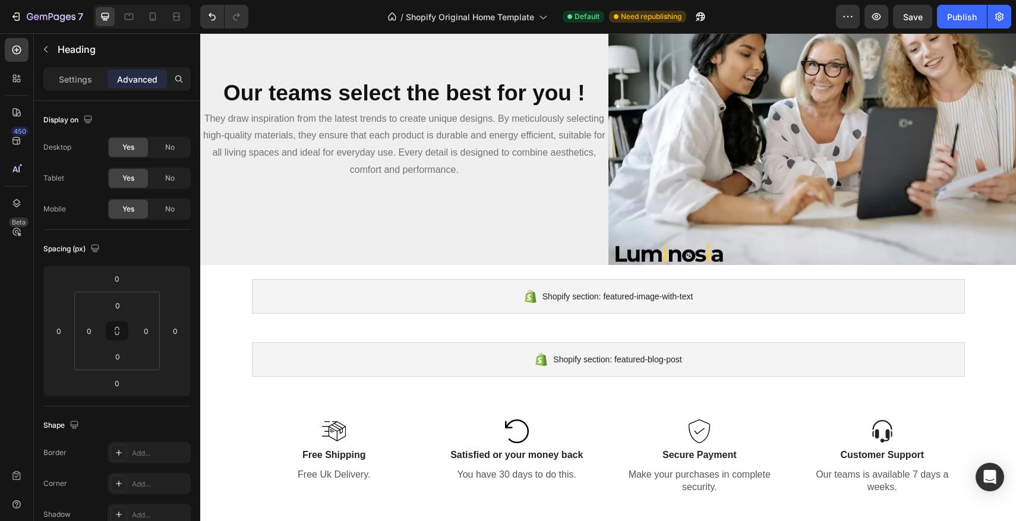
scroll to position [1127, 0]
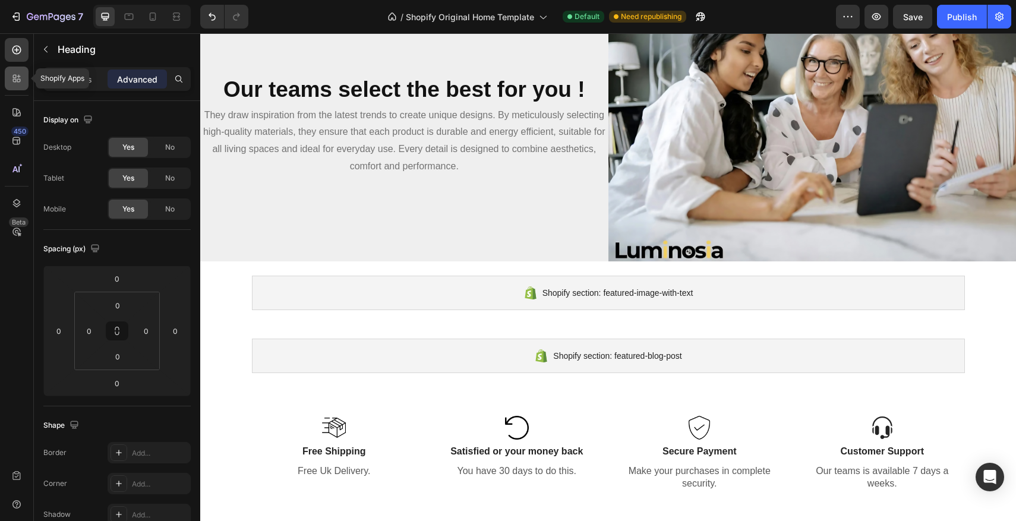
click at [18, 84] on div at bounding box center [17, 79] width 24 height 24
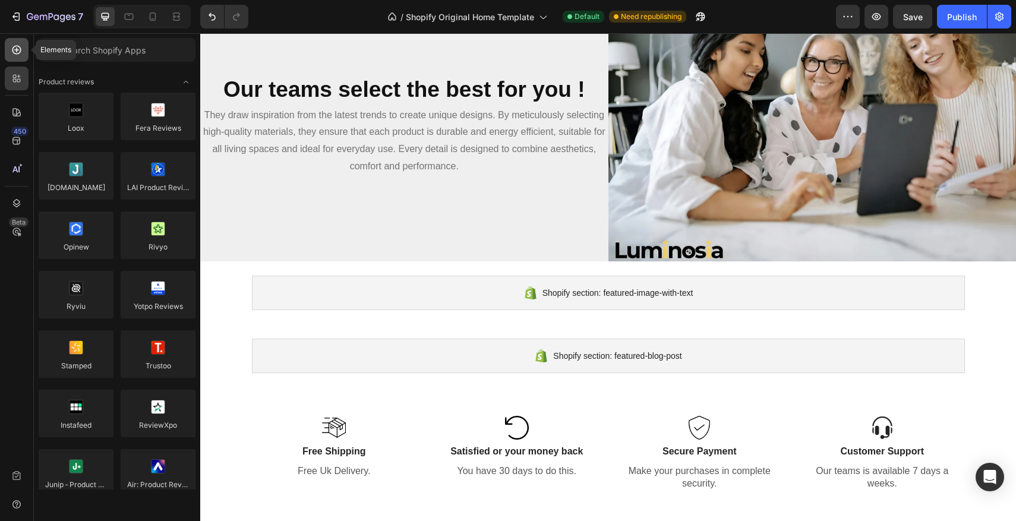
click at [23, 59] on div at bounding box center [17, 50] width 24 height 24
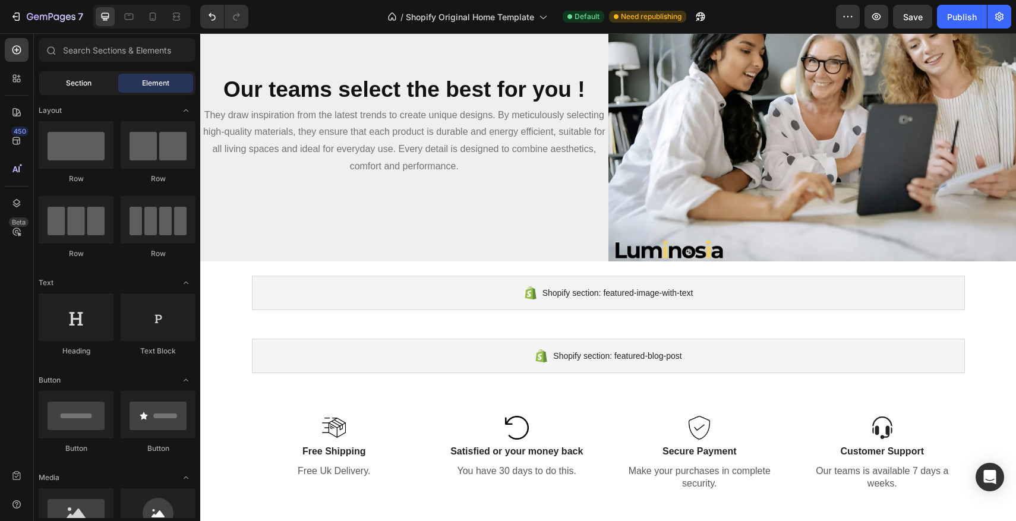
click at [64, 77] on div "Section" at bounding box center [78, 83] width 75 height 19
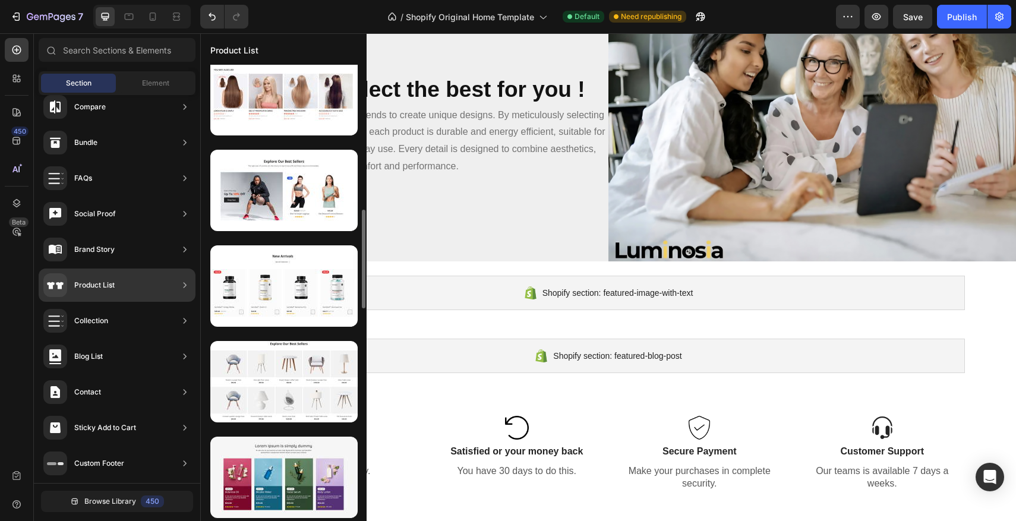
scroll to position [681, 0]
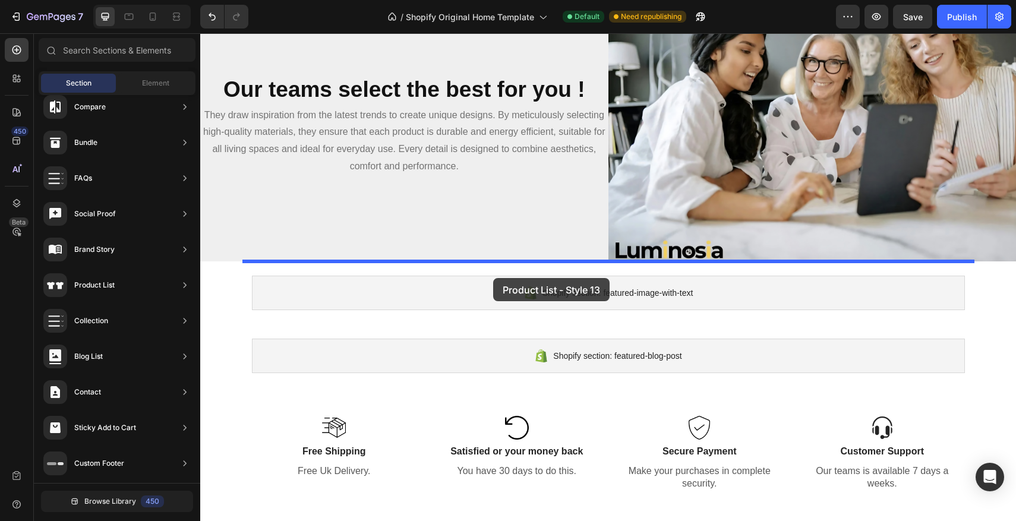
drag, startPoint x: 481, startPoint y: 304, endPoint x: 493, endPoint y: 278, distance: 28.7
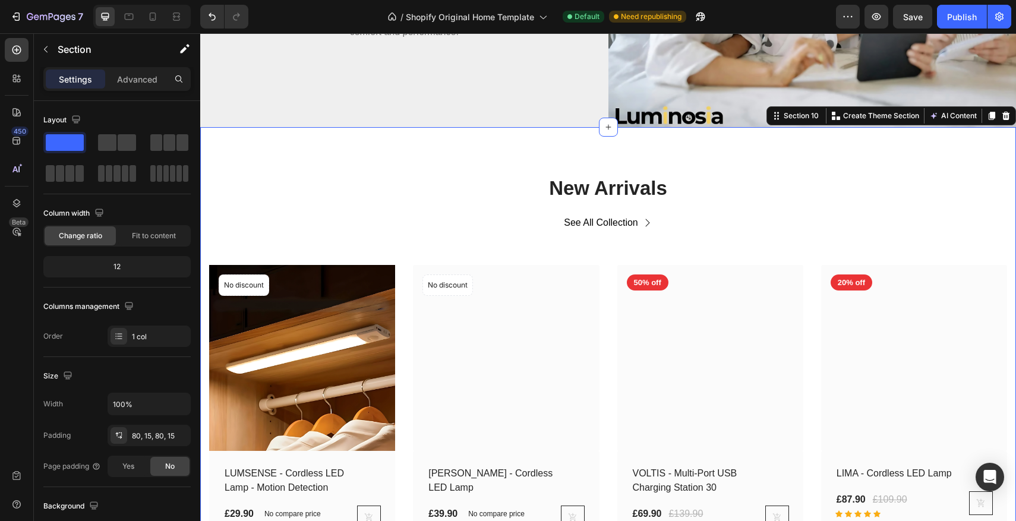
scroll to position [1315, 0]
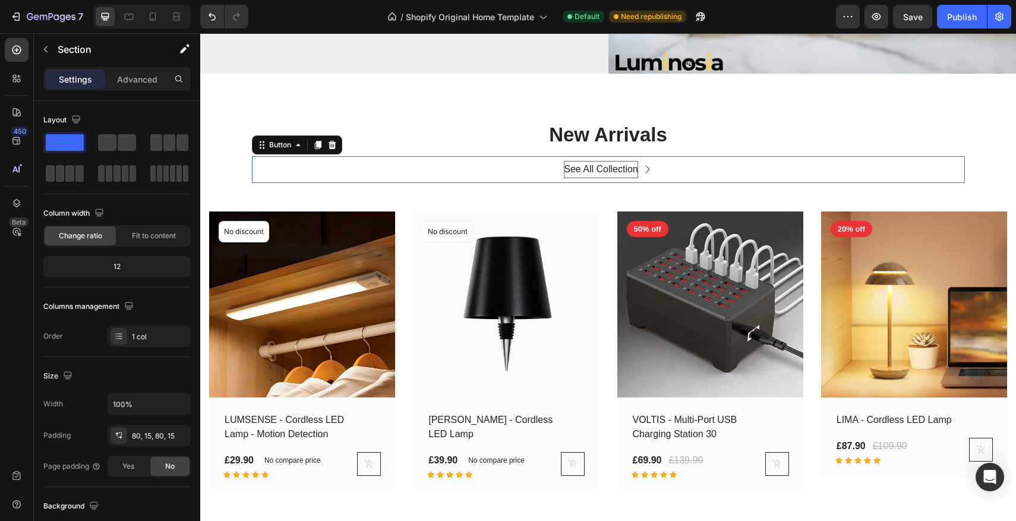
click at [628, 163] on div "See All Collection" at bounding box center [601, 169] width 74 height 17
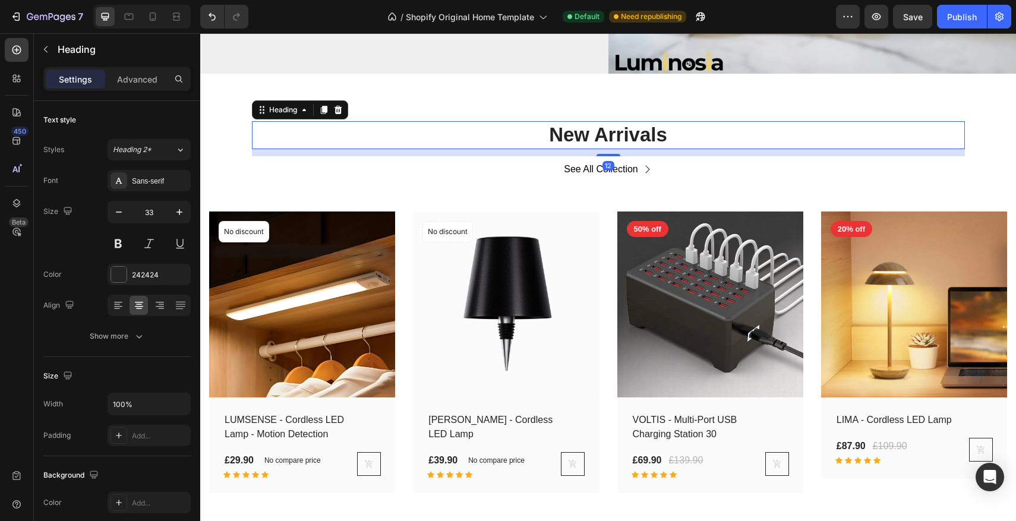
click at [686, 141] on p "New Arrivals" at bounding box center [608, 135] width 711 height 26
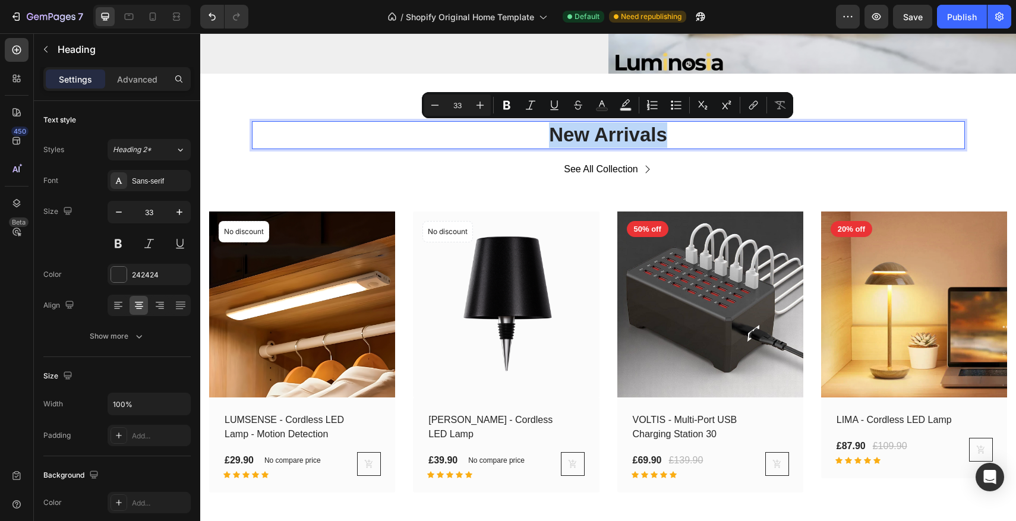
drag, startPoint x: 685, startPoint y: 139, endPoint x: 549, endPoint y: 136, distance: 136.1
click at [549, 136] on p "New Arrivals" at bounding box center [608, 135] width 711 height 26
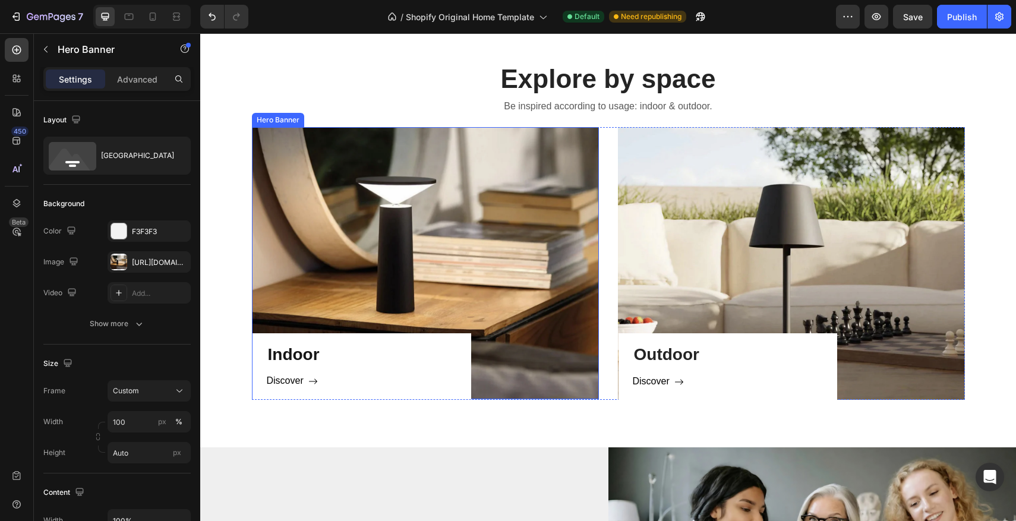
click at [423, 200] on div "Indoor Heading Discover Button Row" at bounding box center [425, 263] width 347 height 272
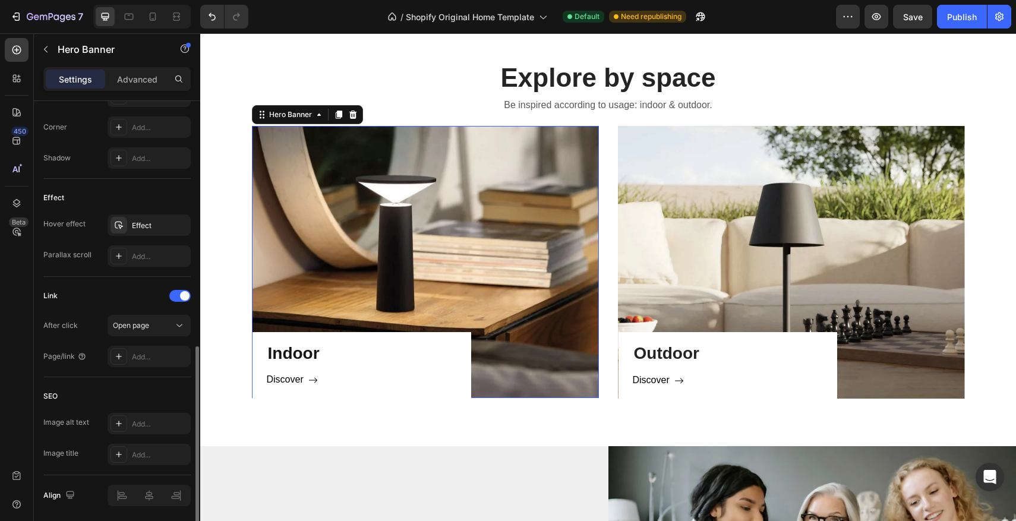
scroll to position [596, 0]
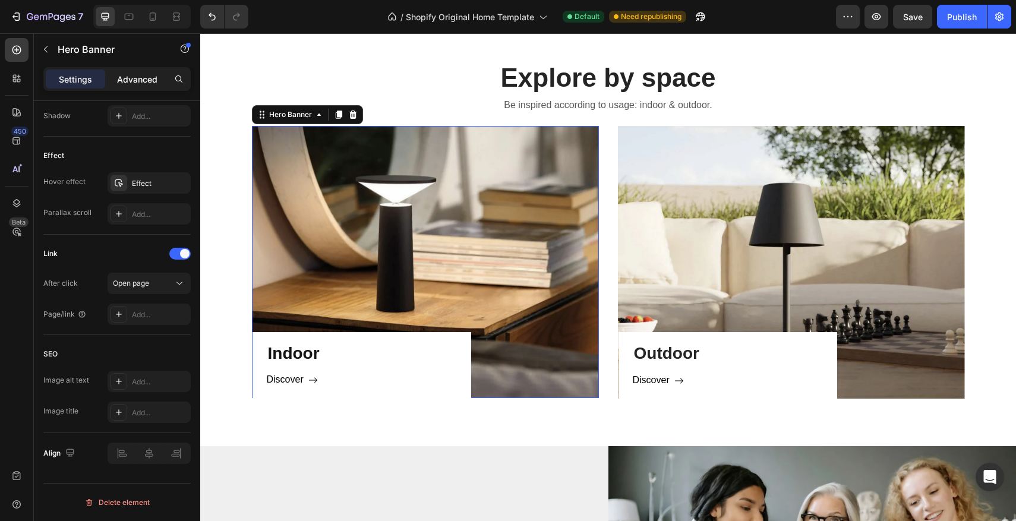
click at [125, 78] on p "Advanced" at bounding box center [137, 79] width 40 height 12
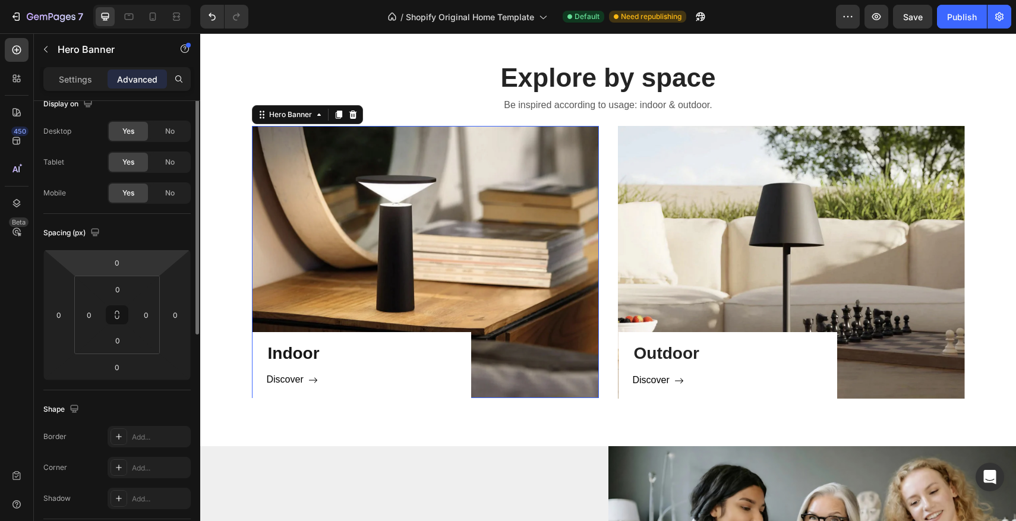
scroll to position [0, 0]
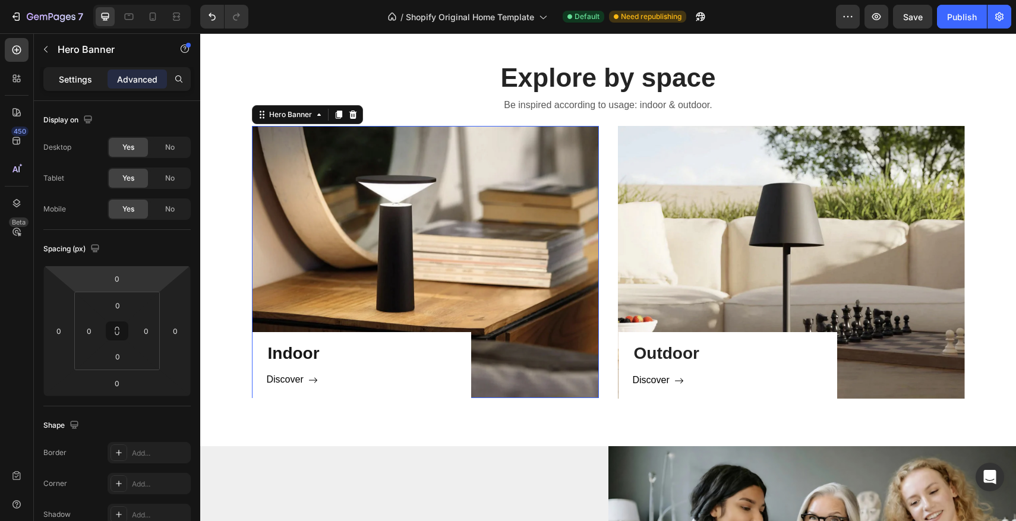
click at [80, 80] on p "Settings" at bounding box center [75, 79] width 33 height 12
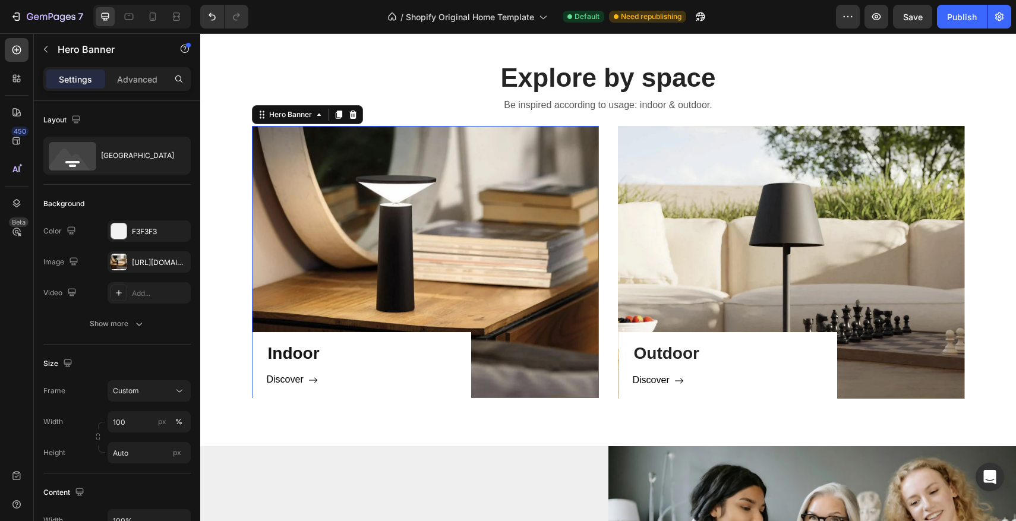
click at [399, 292] on div "Indoor Heading Discover Button Row" at bounding box center [425, 262] width 347 height 272
click at [293, 119] on div "Hero Banner" at bounding box center [291, 114] width 48 height 11
click at [311, 363] on h3 "Indoor" at bounding box center [362, 354] width 190 height 24
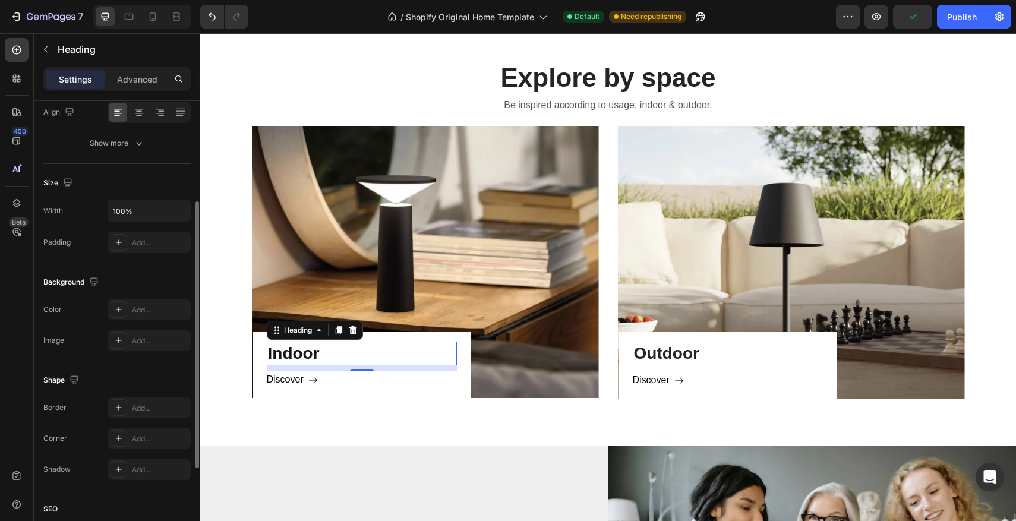
scroll to position [218, 0]
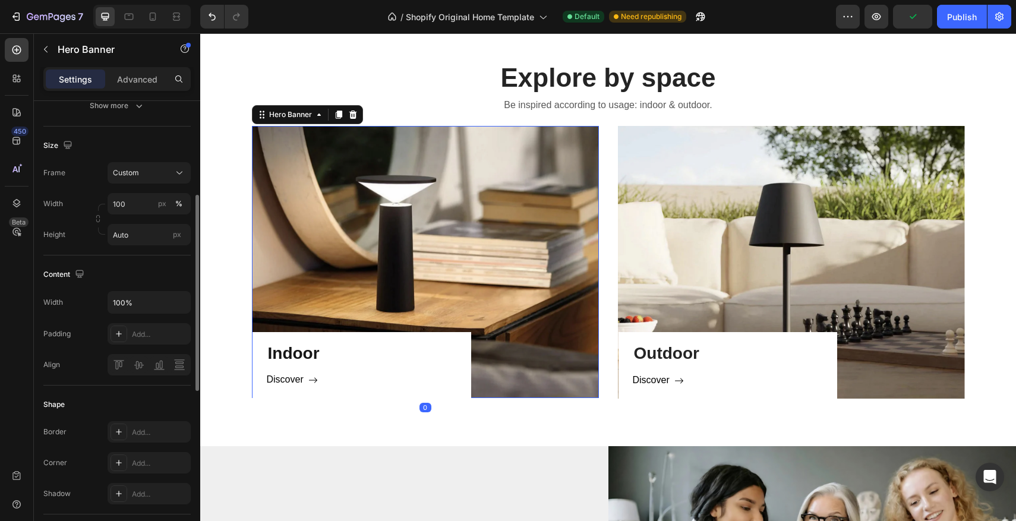
click at [373, 212] on div "Indoor Heading Discover Button Row" at bounding box center [425, 262] width 347 height 272
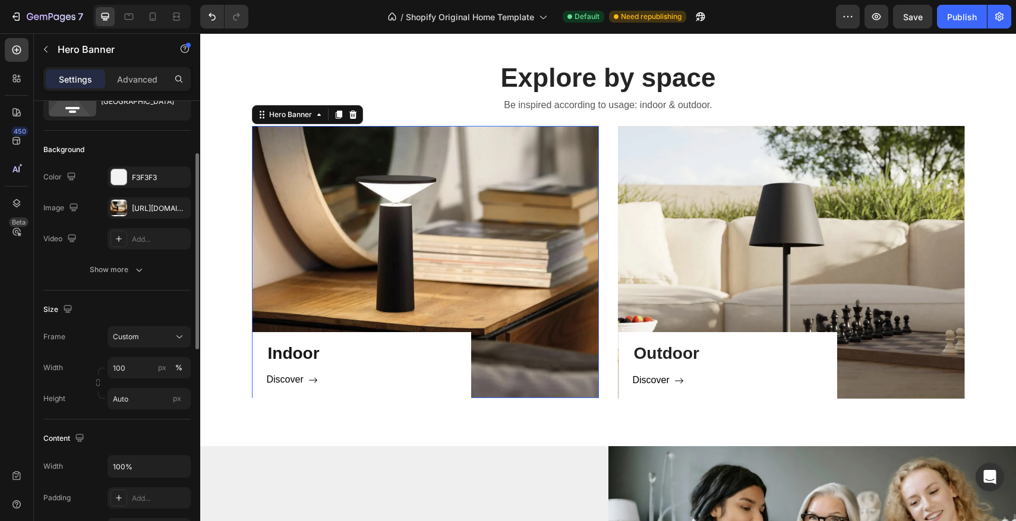
scroll to position [80, 0]
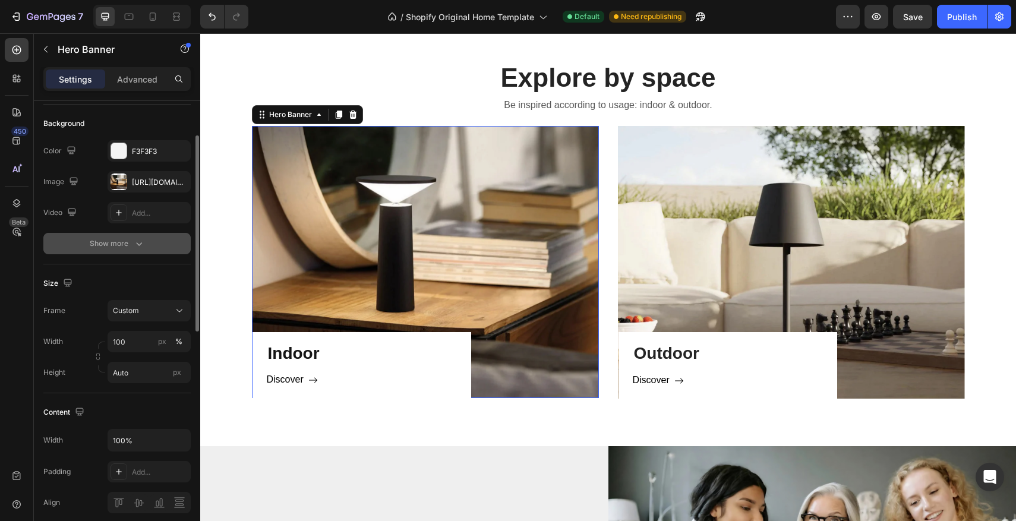
click at [137, 242] on icon "button" at bounding box center [139, 244] width 12 height 12
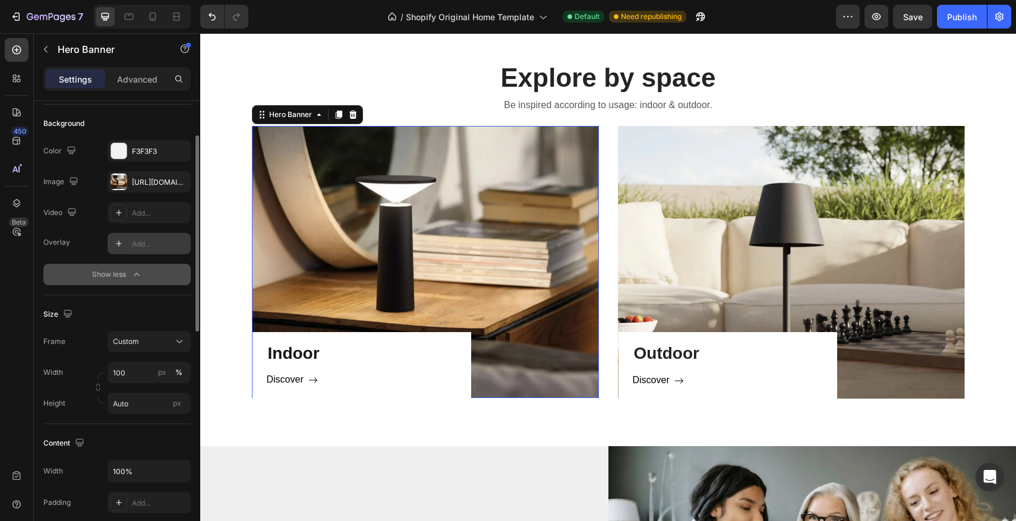
click at [145, 244] on div "Add..." at bounding box center [160, 244] width 56 height 11
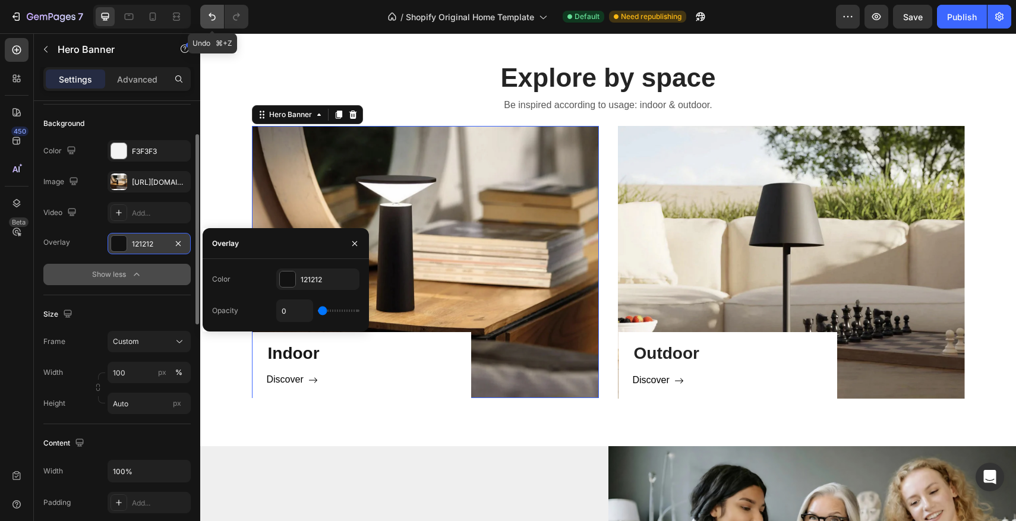
click at [212, 17] on icon "Undo/Redo" at bounding box center [212, 17] width 12 height 12
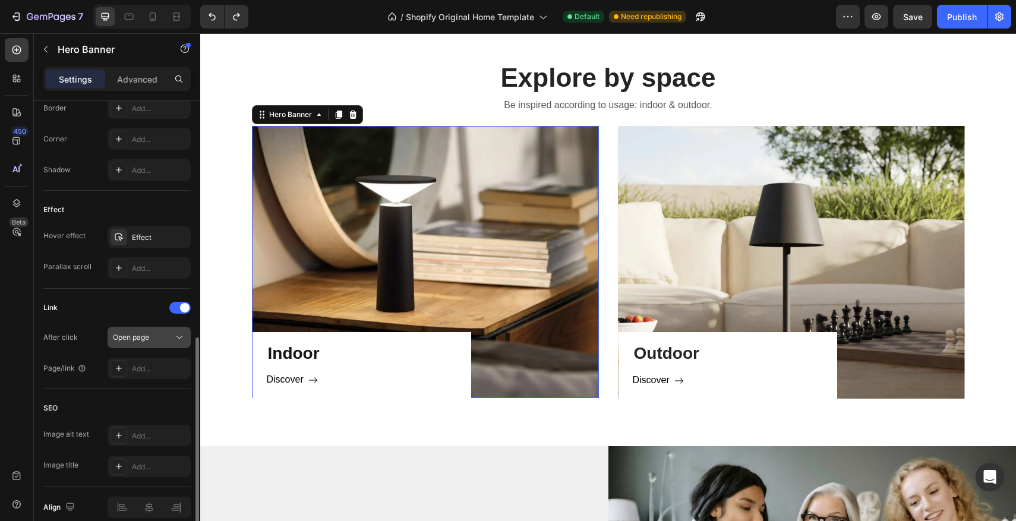
scroll to position [574, 0]
click at [130, 335] on span "Open page" at bounding box center [131, 336] width 36 height 9
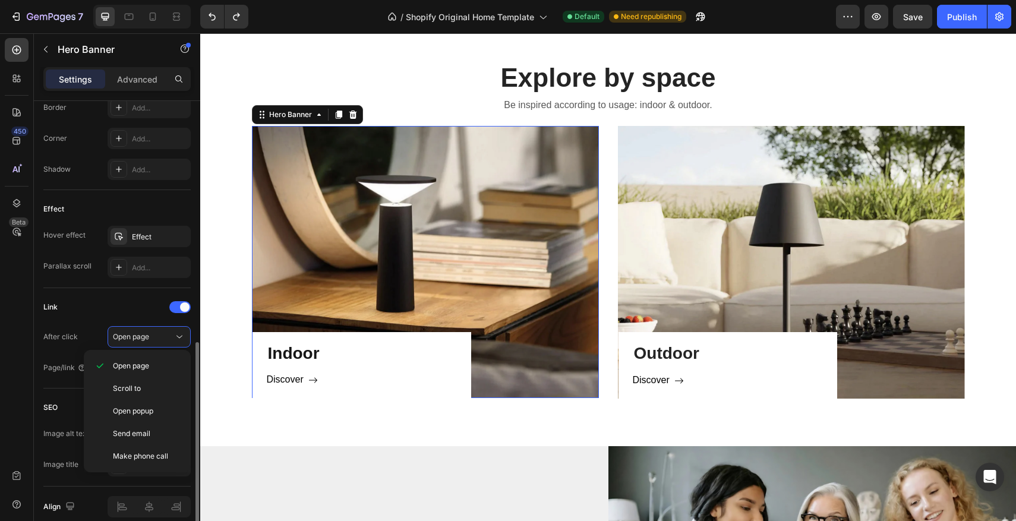
click at [81, 321] on div "Link After click Open page Page/link Add..." at bounding box center [116, 338] width 147 height 81
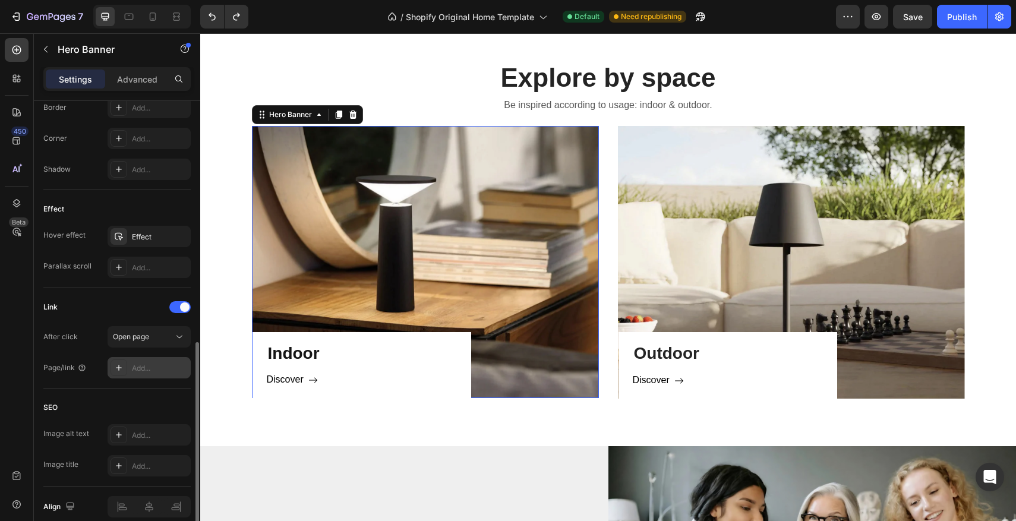
click at [141, 371] on div "Add..." at bounding box center [160, 368] width 56 height 11
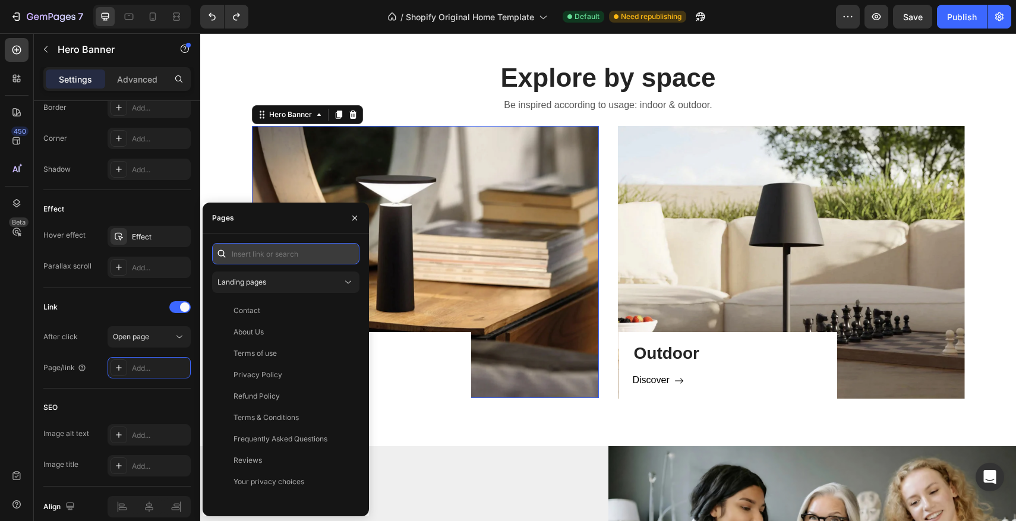
click at [267, 256] on input "text" at bounding box center [285, 253] width 147 height 21
paste input "https://luminosia.co/search?type=product&options%5Bprefix%5D=last&q=indoor"
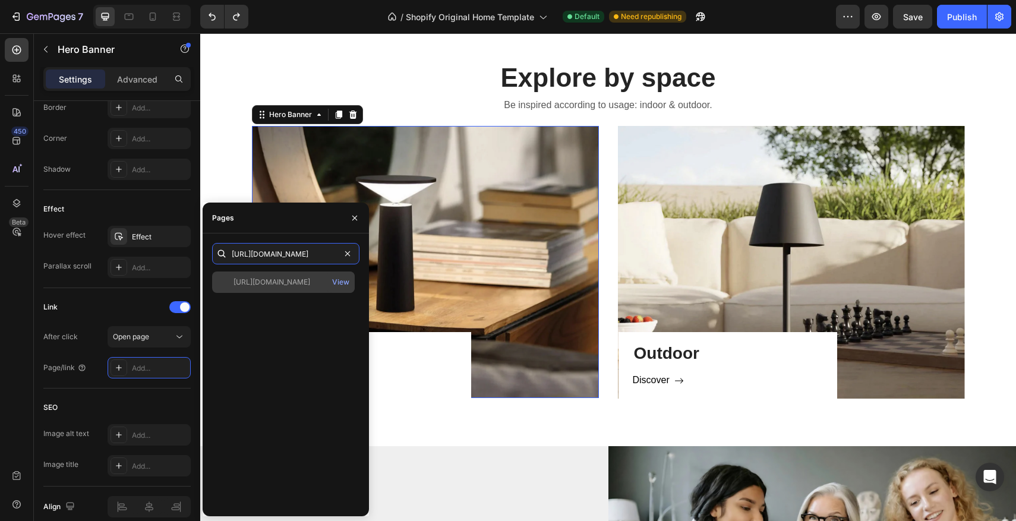
type input "https://luminosia.co/search?type=product&options%5Bprefix%5D=last&q=indoor"
click at [291, 282] on div "https://luminosia.co/search?type=product&options%5Bprefix%5D=last&q=indoor" at bounding box center [272, 282] width 77 height 11
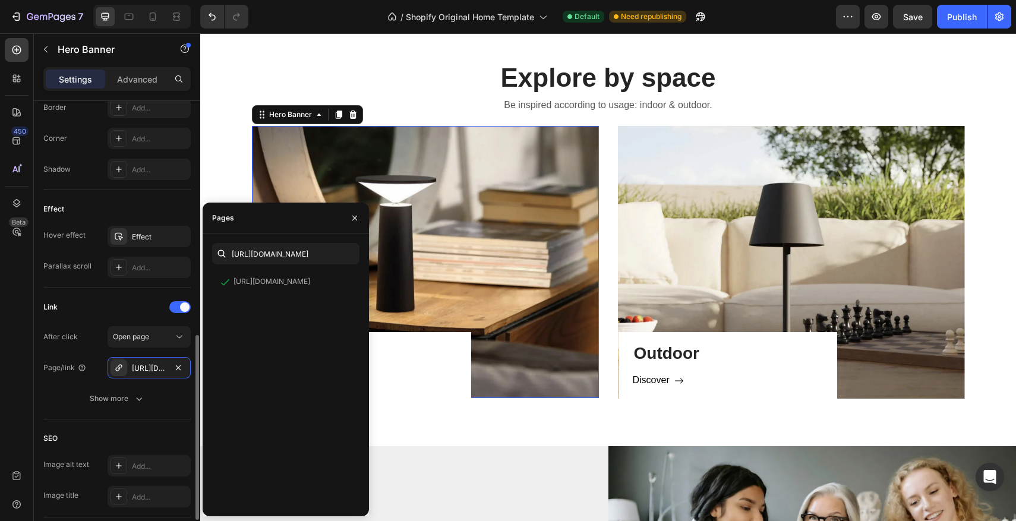
click at [137, 315] on div "Link" at bounding box center [116, 307] width 147 height 19
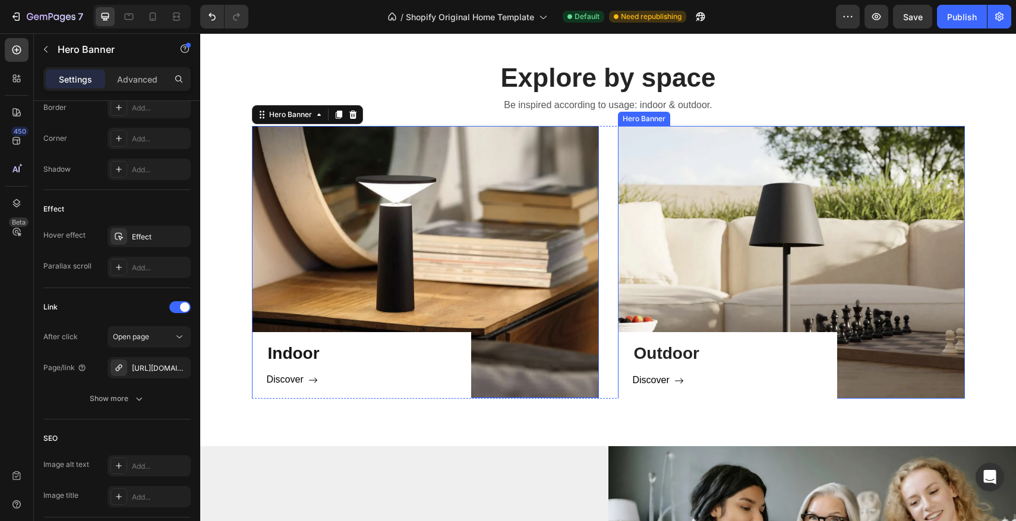
click at [862, 271] on div "Outdoor Heading Discover Button Row" at bounding box center [791, 262] width 347 height 273
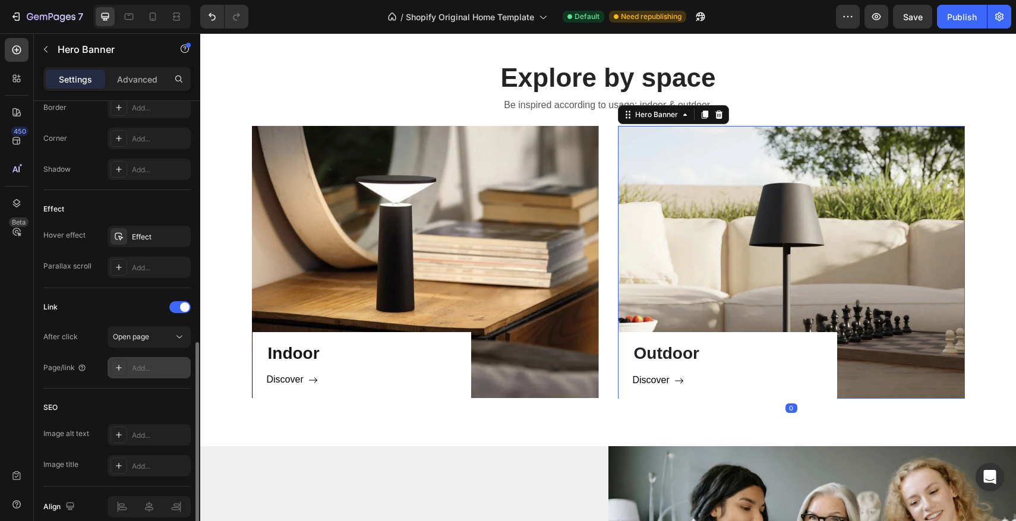
click at [163, 373] on div "Add..." at bounding box center [160, 368] width 56 height 11
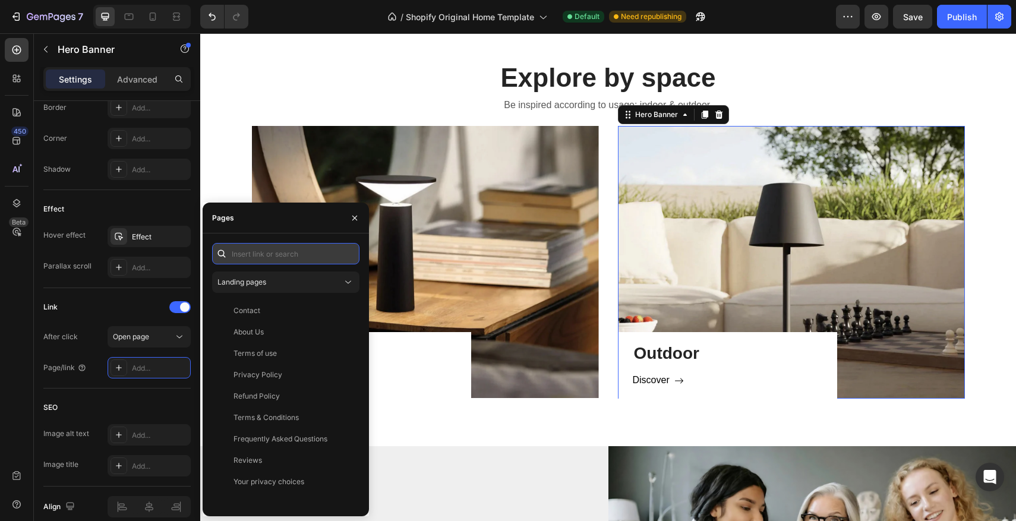
click at [270, 257] on input "text" at bounding box center [285, 253] width 147 height 21
paste input "https://luminosia.co/search?type=product&options%5Bprefix%5D=last&q=outdoor"
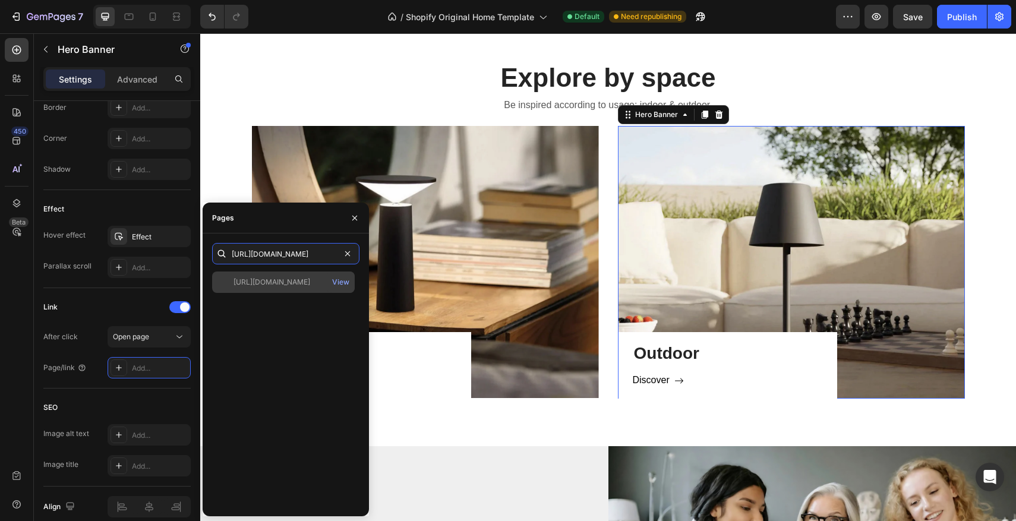
type input "https://luminosia.co/search?type=product&options%5Bprefix%5D=last&q=outdoor"
click at [278, 285] on div "https://luminosia.co/search?type=product&options%5Bprefix%5D=last&q=outdoor" at bounding box center [272, 282] width 77 height 11
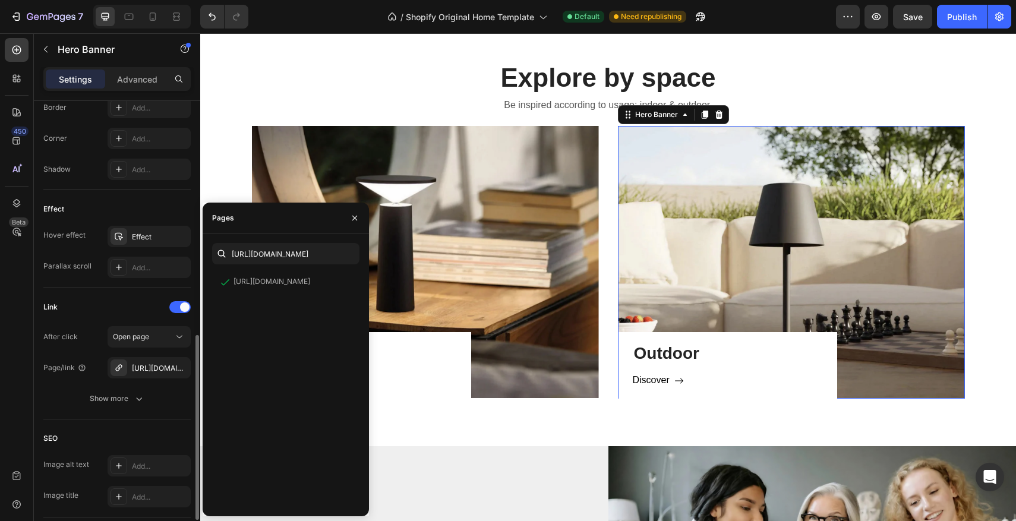
click at [75, 312] on div "Link" at bounding box center [116, 307] width 147 height 19
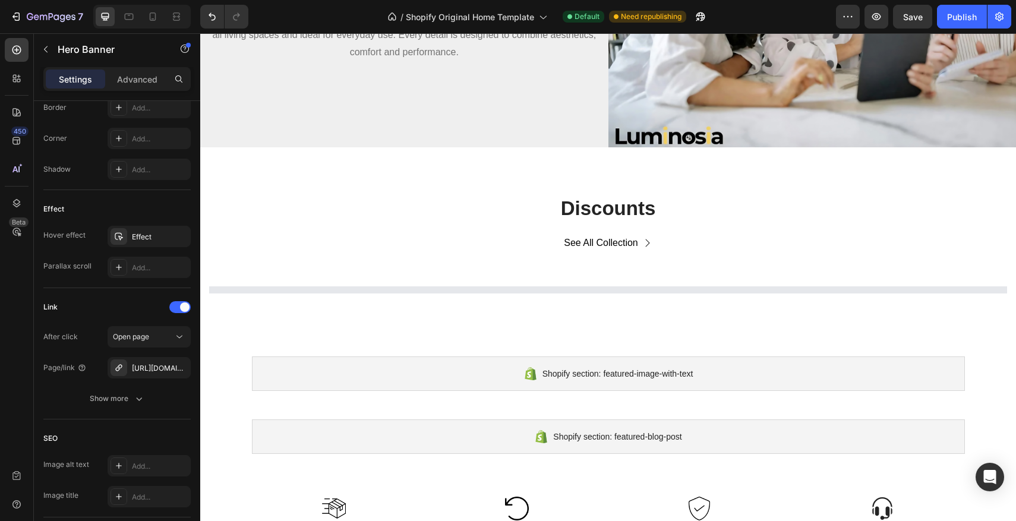
scroll to position [1244, 0]
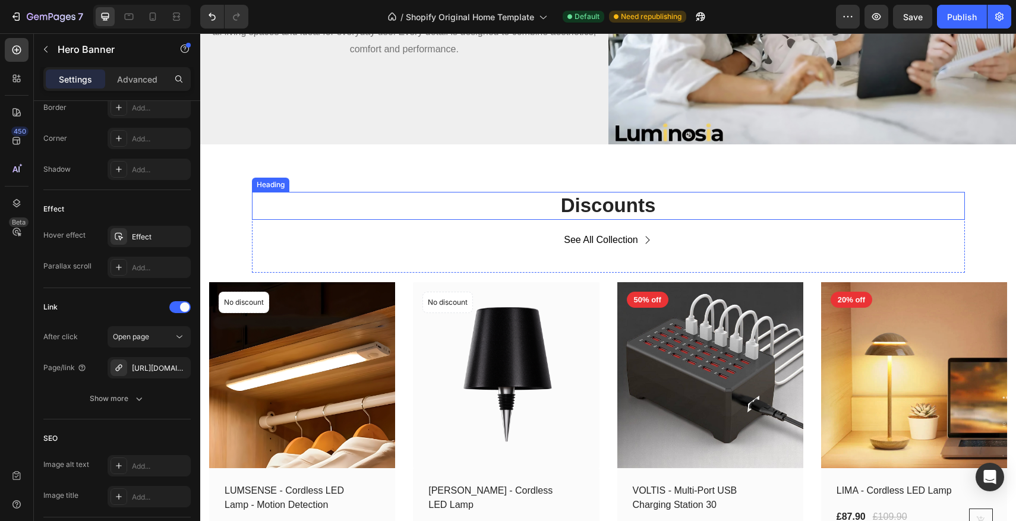
click at [546, 212] on h2 "Discounts" at bounding box center [608, 206] width 713 height 28
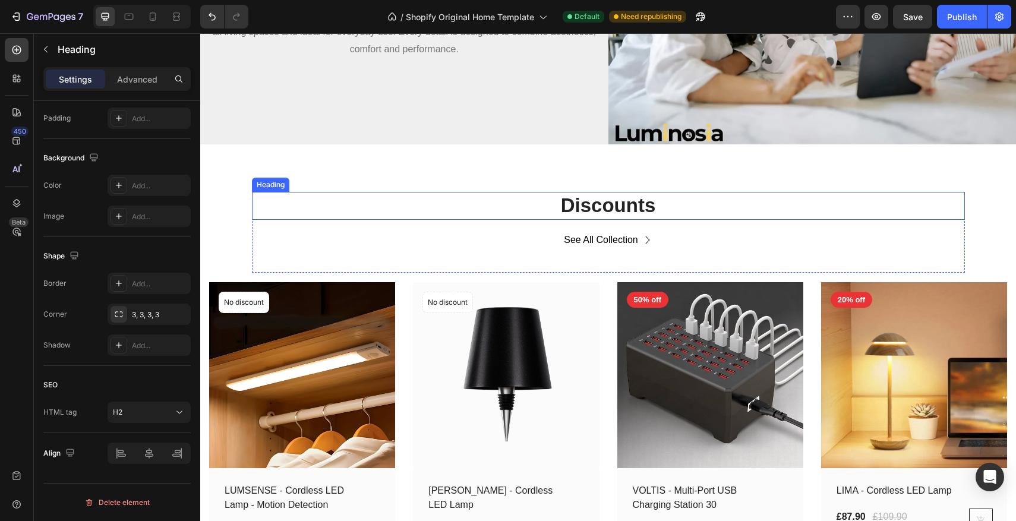
scroll to position [0, 0]
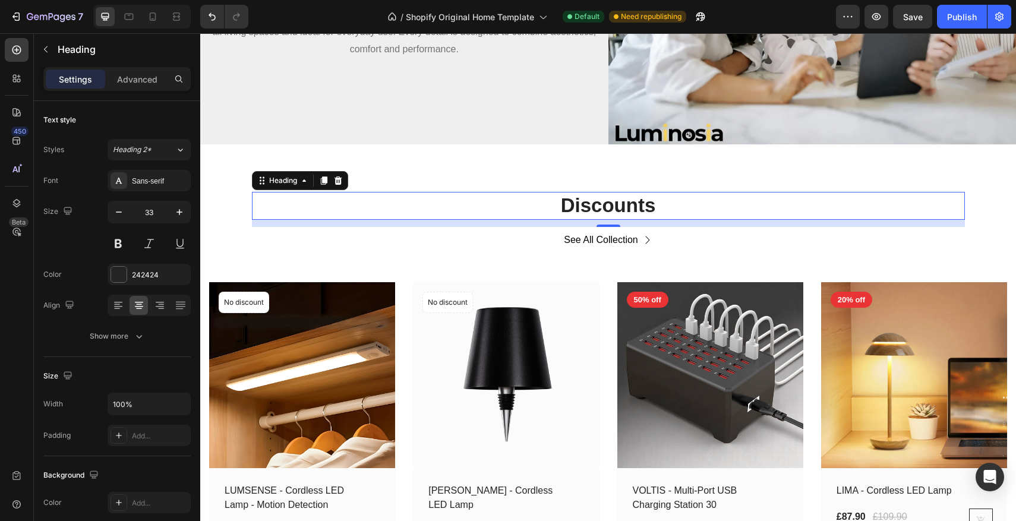
click at [657, 205] on h2 "Discounts" at bounding box center [608, 206] width 713 height 28
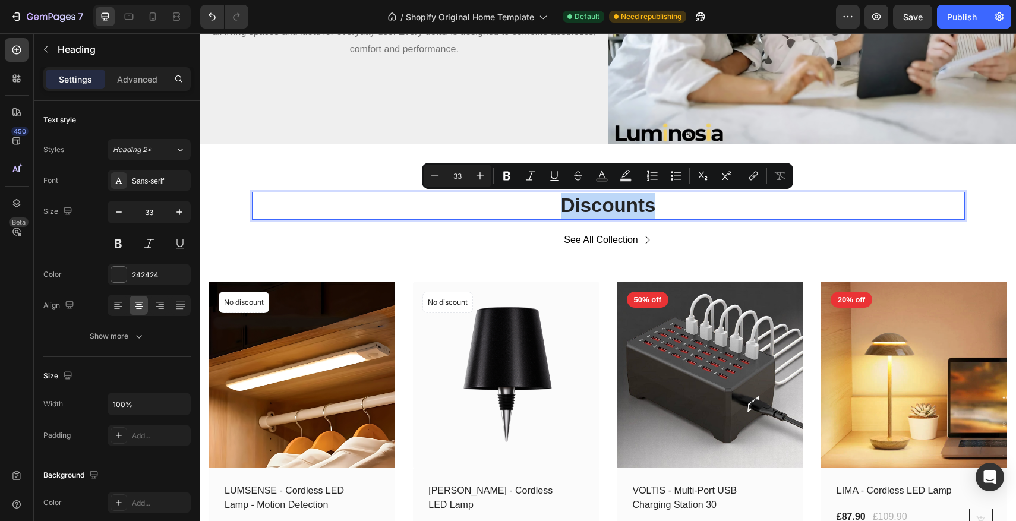
drag, startPoint x: 657, startPoint y: 205, endPoint x: 561, endPoint y: 204, distance: 96.3
click at [561, 204] on p "Discounts" at bounding box center [608, 206] width 711 height 26
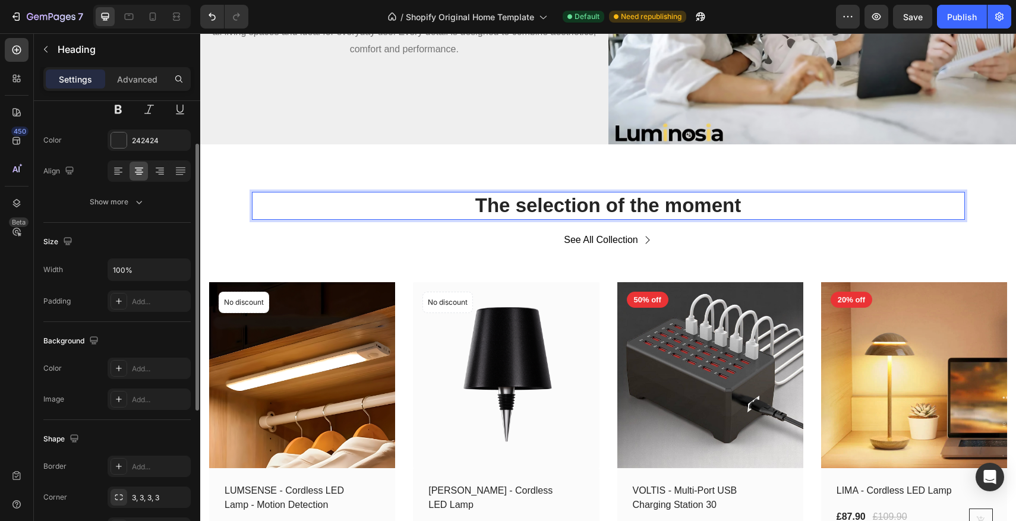
scroll to position [175, 0]
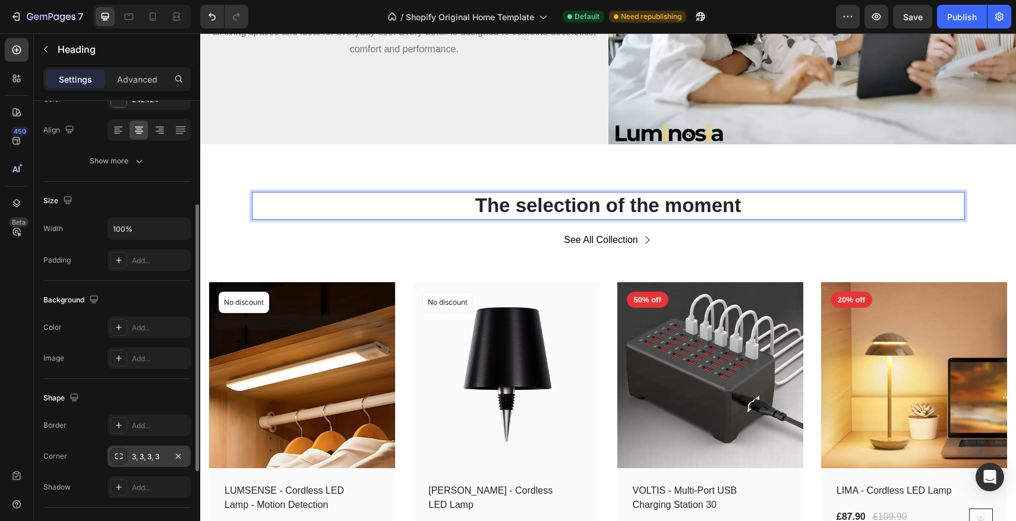
click at [127, 456] on div "3, 3, 3, 3" at bounding box center [149, 456] width 83 height 21
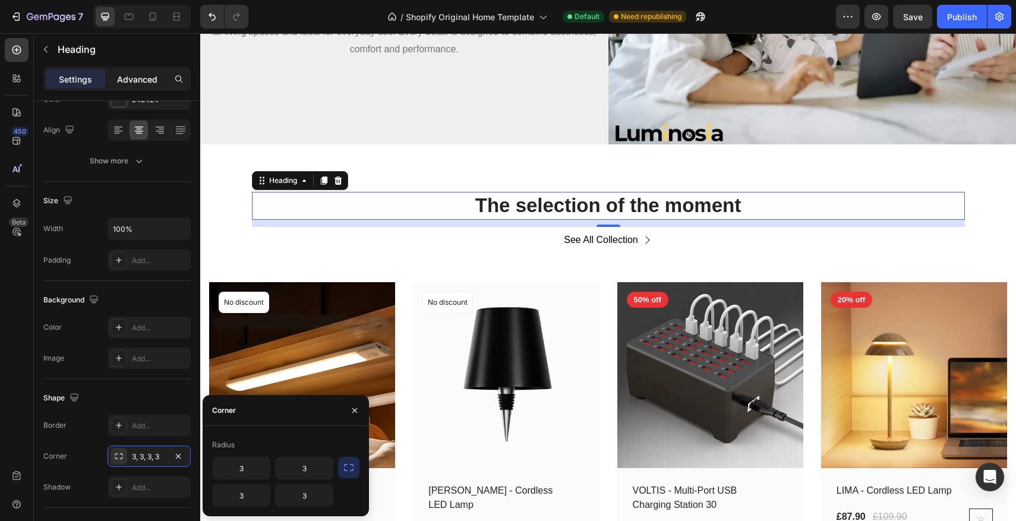
click at [129, 85] on p "Advanced" at bounding box center [137, 79] width 40 height 12
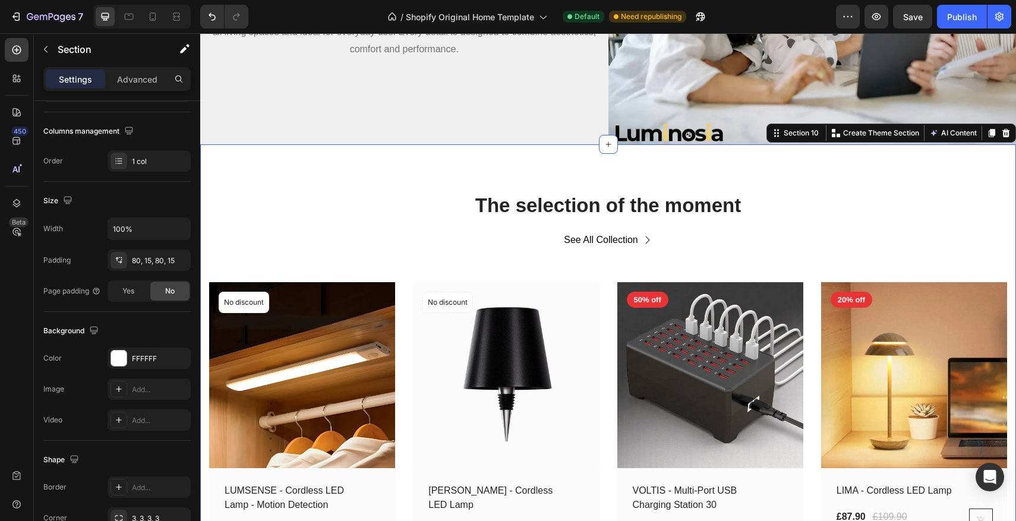
click at [507, 171] on div "The selection of the moment Heading See All Collection Button Row (P) Images No…" at bounding box center [608, 377] width 816 height 467
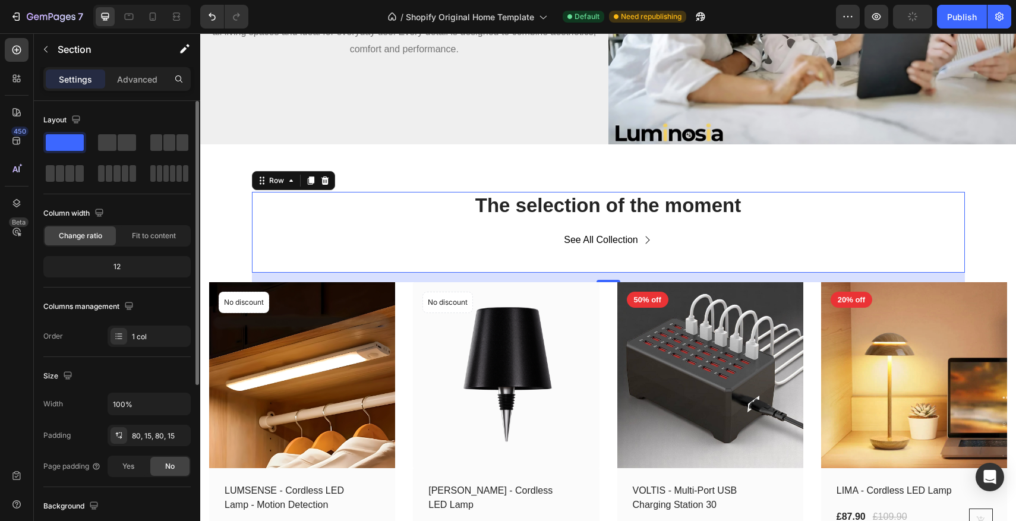
click at [601, 220] on div "The selection of the moment Heading See All Collection Button" at bounding box center [608, 232] width 713 height 81
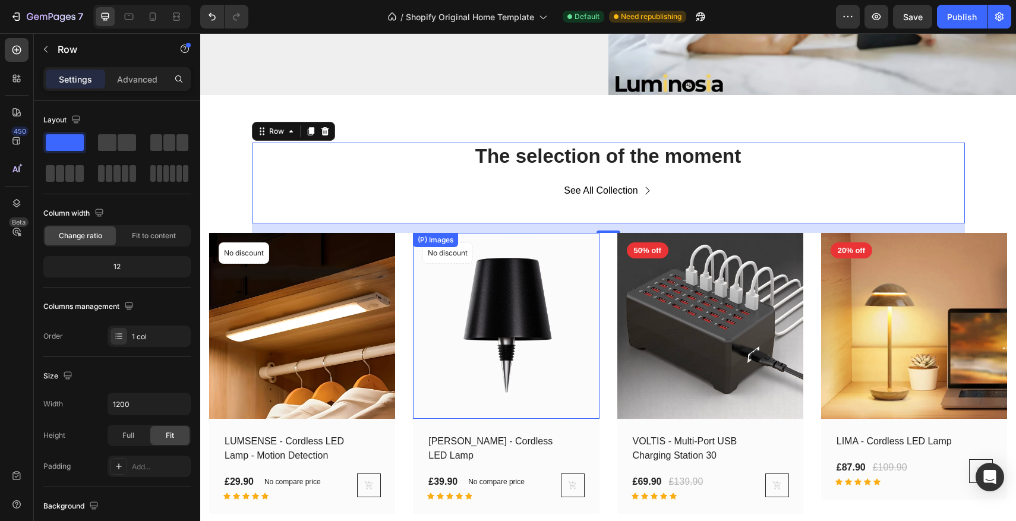
scroll to position [1239, 0]
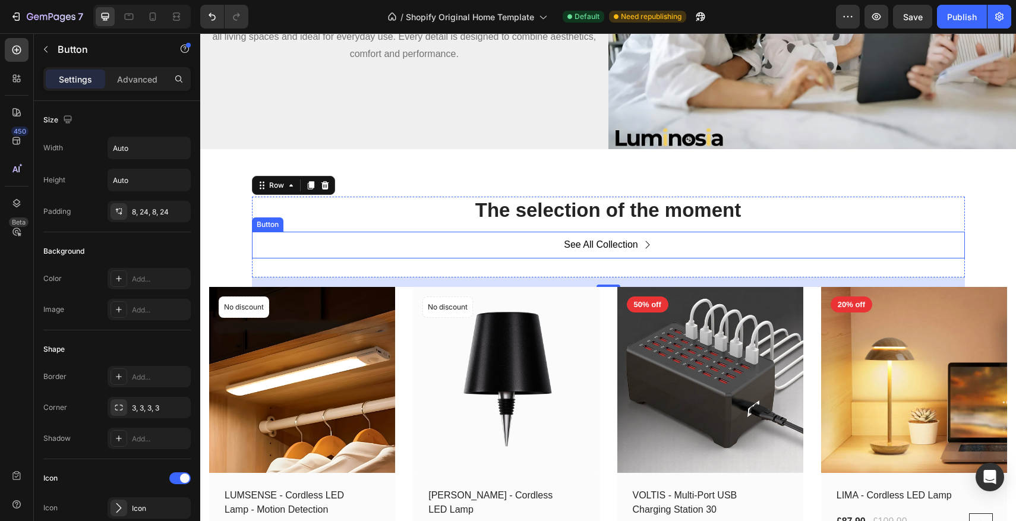
click at [682, 242] on div "See All Collection Button" at bounding box center [608, 245] width 713 height 27
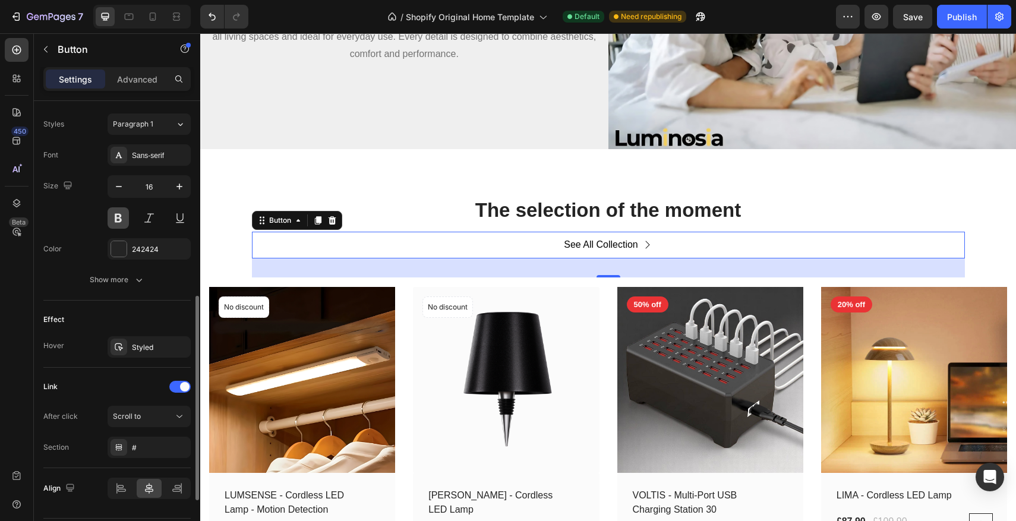
scroll to position [554, 0]
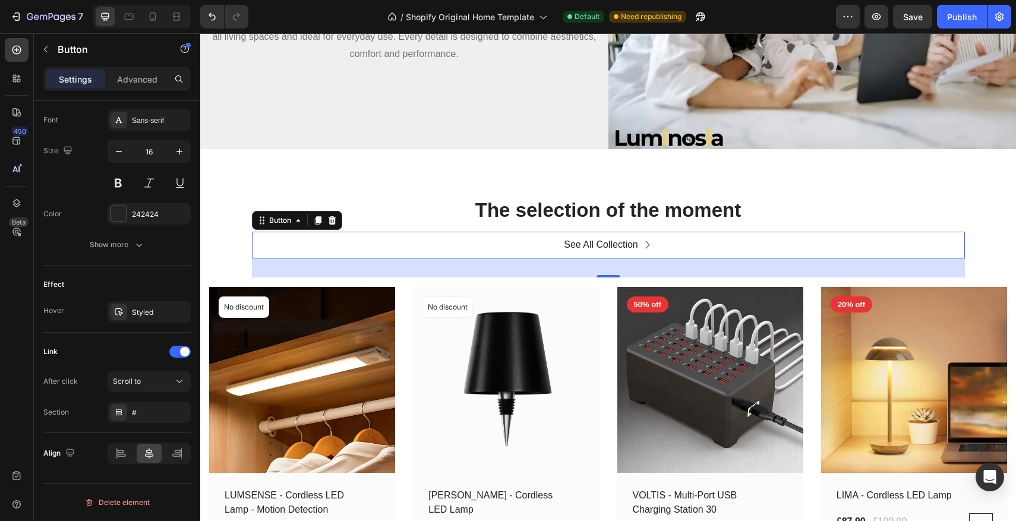
click at [659, 245] on link "See All Collection" at bounding box center [608, 245] width 117 height 27
click at [613, 249] on div "See All Collection" at bounding box center [601, 245] width 74 height 17
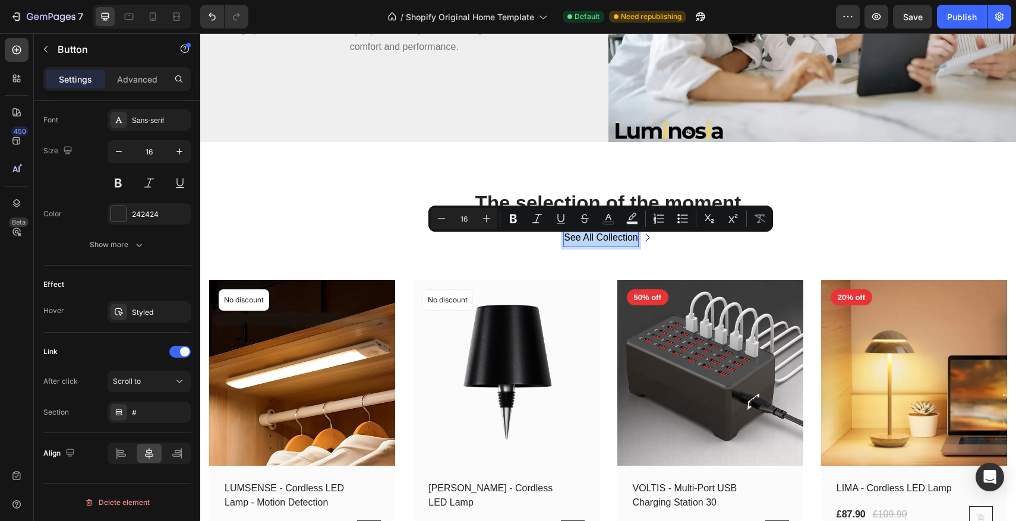
drag, startPoint x: 637, startPoint y: 245, endPoint x: 546, endPoint y: 244, distance: 91.5
click at [546, 244] on div "See All Collection Button 32" at bounding box center [608, 238] width 713 height 27
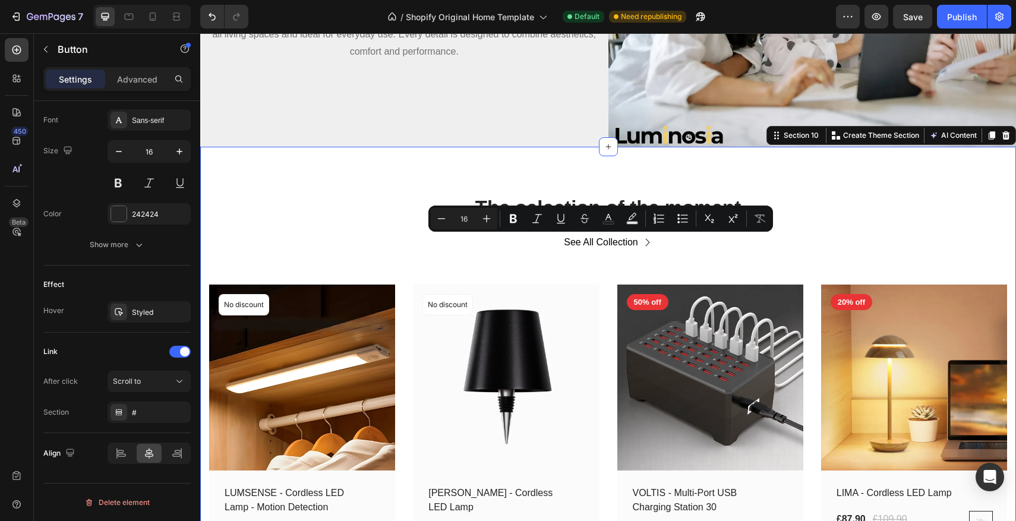
click at [377, 187] on div "The selection of the moment Heading See All Collection Button Row (P) Images No…" at bounding box center [608, 380] width 816 height 467
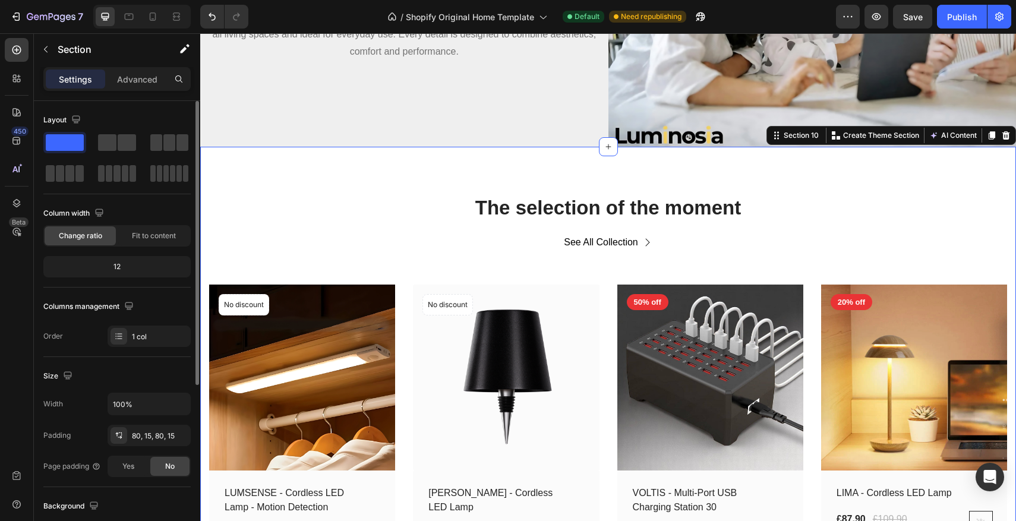
click at [397, 177] on div "The selection of the moment Heading See All Collection Button Row (P) Images No…" at bounding box center [608, 380] width 816 height 467
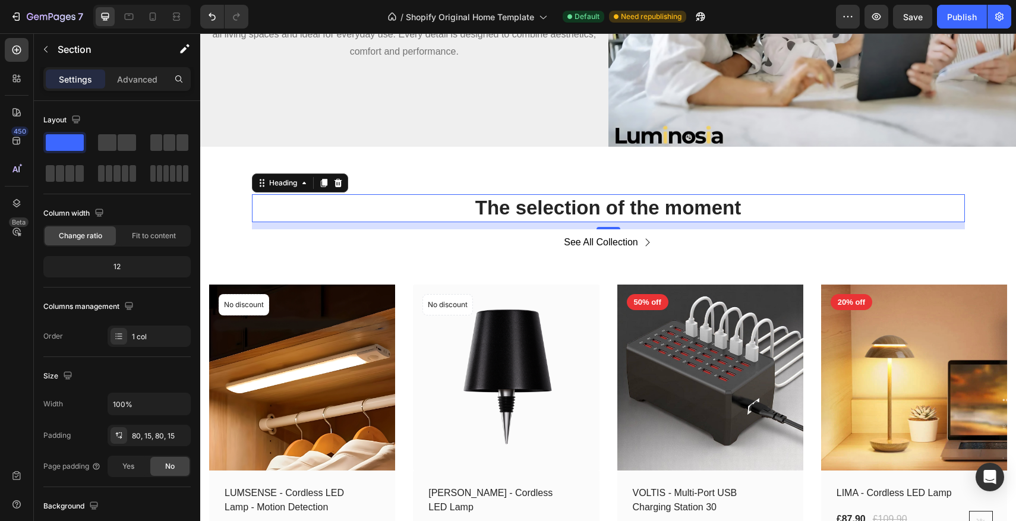
click at [580, 202] on p "The selection of the moment" at bounding box center [608, 209] width 711 height 26
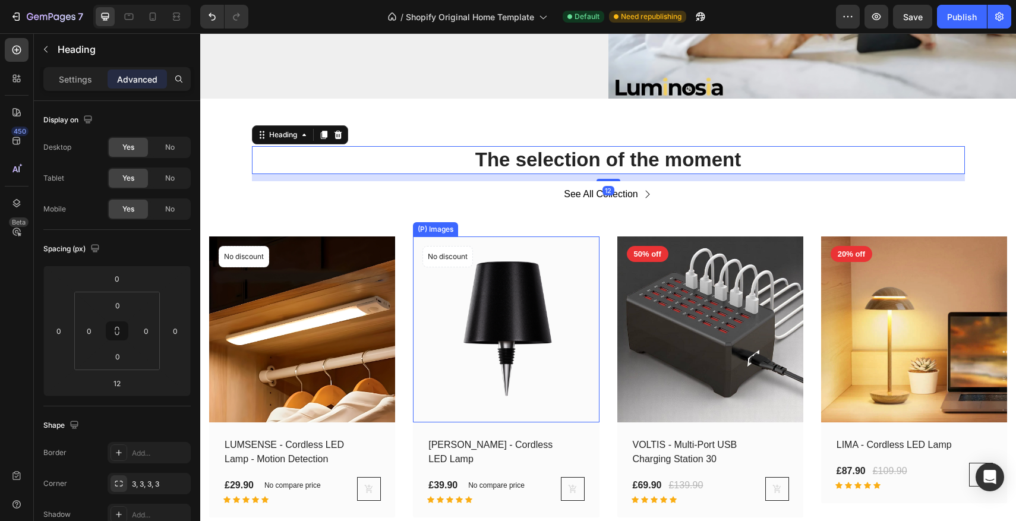
scroll to position [1303, 0]
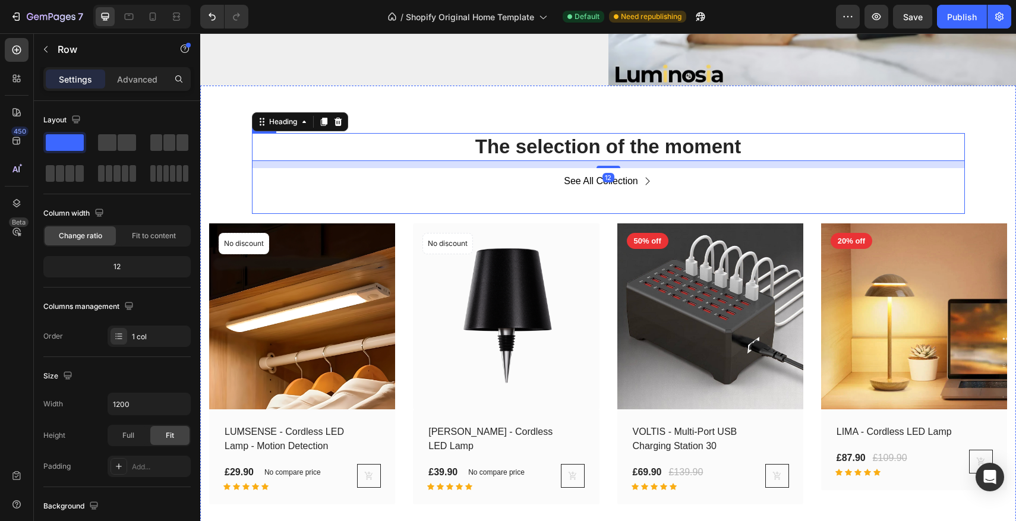
click at [592, 204] on div "See All Collection Button" at bounding box center [608, 191] width 713 height 46
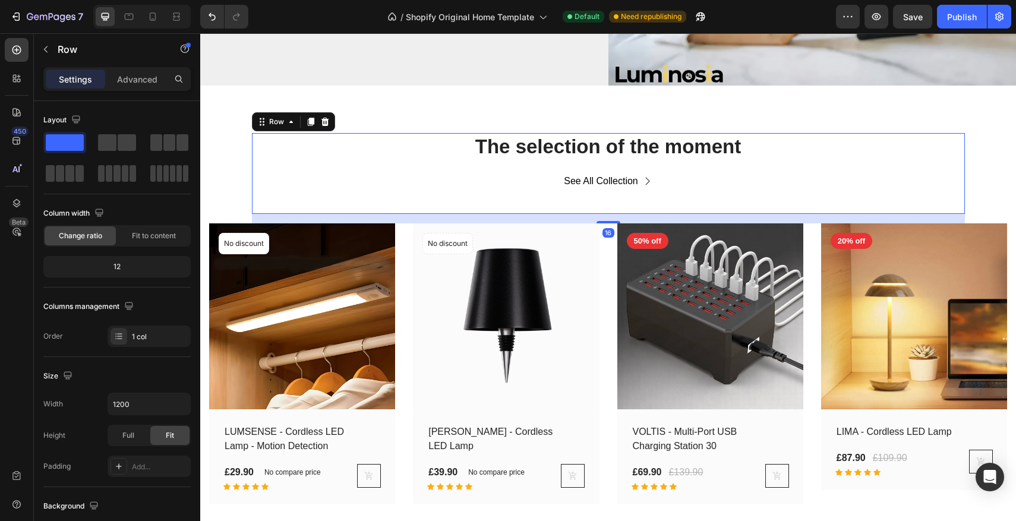
scroll to position [1302, 0]
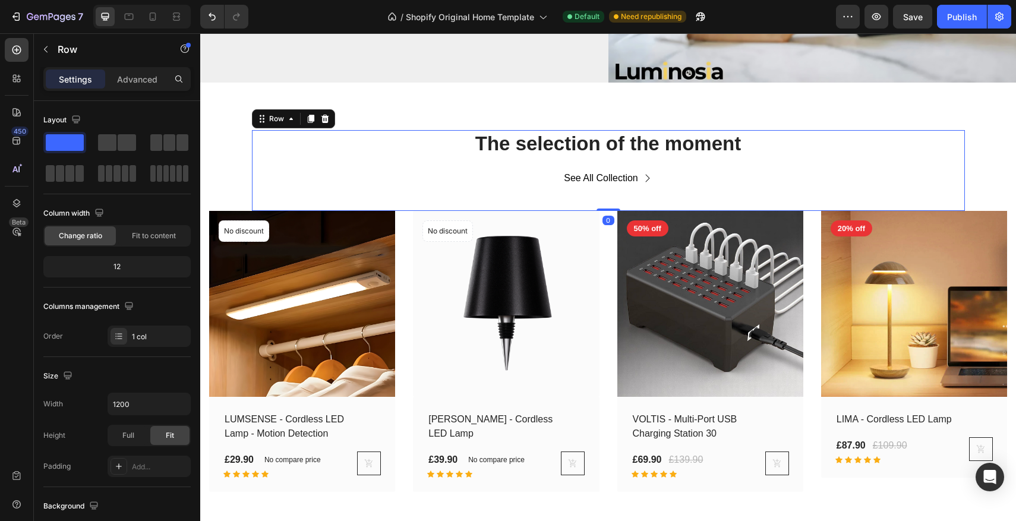
drag, startPoint x: 610, startPoint y: 222, endPoint x: 610, endPoint y: 204, distance: 17.8
click at [610, 204] on div "The selection of the moment Heading See All Collection Button Row 0" at bounding box center [608, 170] width 713 height 81
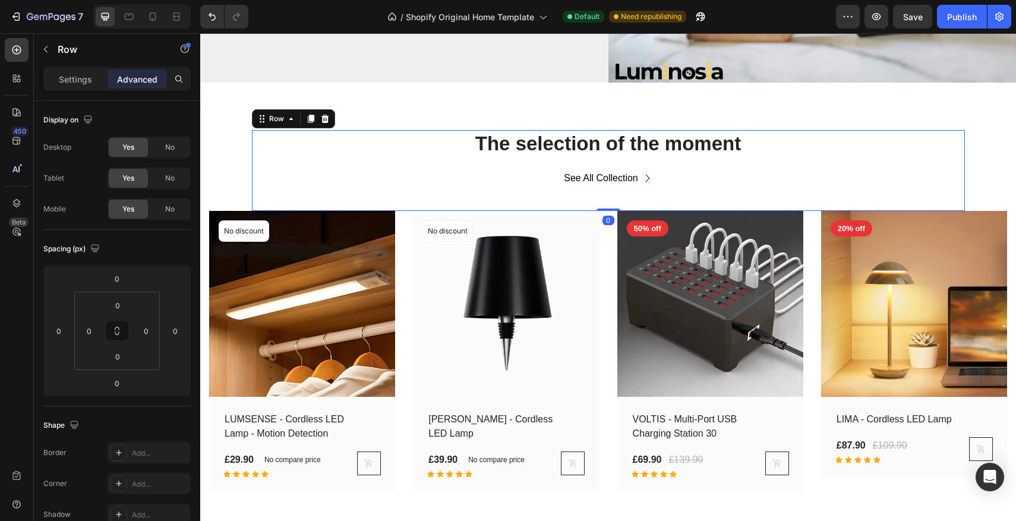
scroll to position [1302, 0]
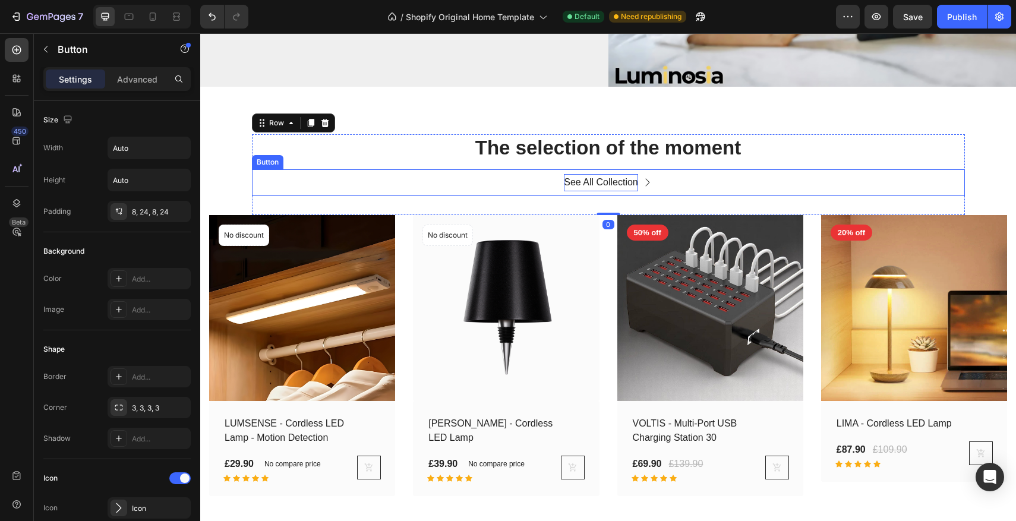
click at [610, 184] on p "See All Collection" at bounding box center [601, 182] width 74 height 17
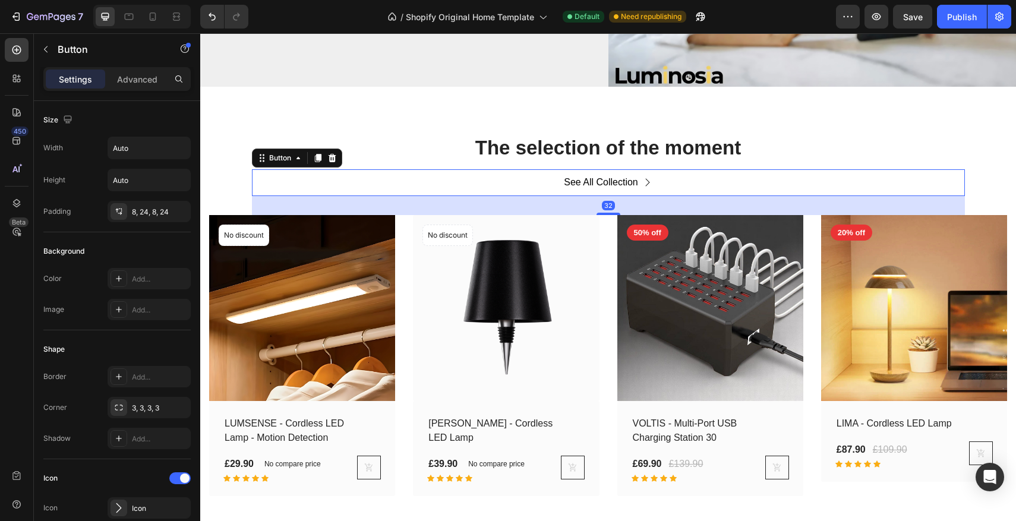
drag, startPoint x: 609, startPoint y: 210, endPoint x: 609, endPoint y: 200, distance: 10.7
click at [609, 200] on div "32" at bounding box center [608, 205] width 713 height 19
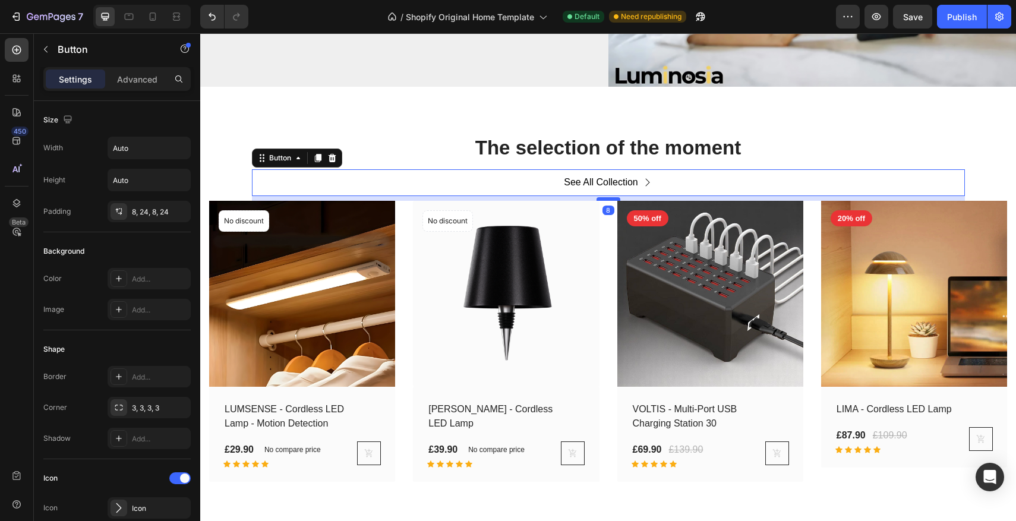
drag, startPoint x: 612, startPoint y: 214, endPoint x: 610, endPoint y: 200, distance: 14.4
click at [610, 200] on div at bounding box center [609, 199] width 24 height 4
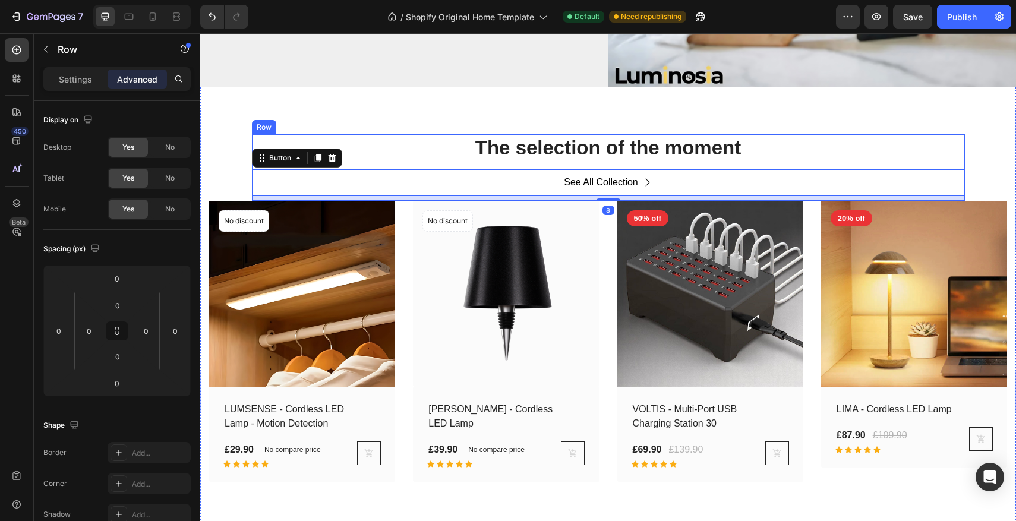
click at [623, 165] on div "The selection of the moment Heading See All Collection Button 8" at bounding box center [608, 167] width 713 height 67
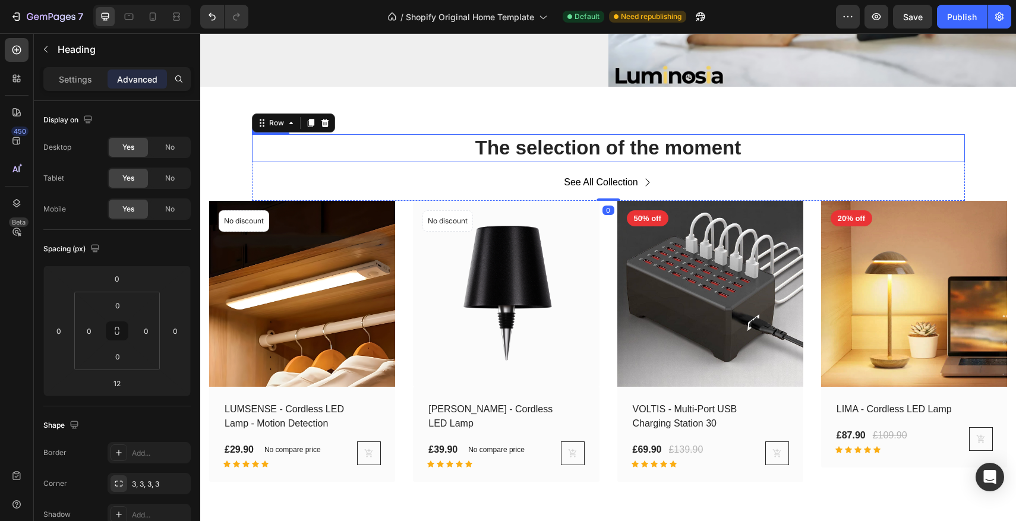
click at [621, 152] on p "The selection of the moment" at bounding box center [608, 149] width 711 height 26
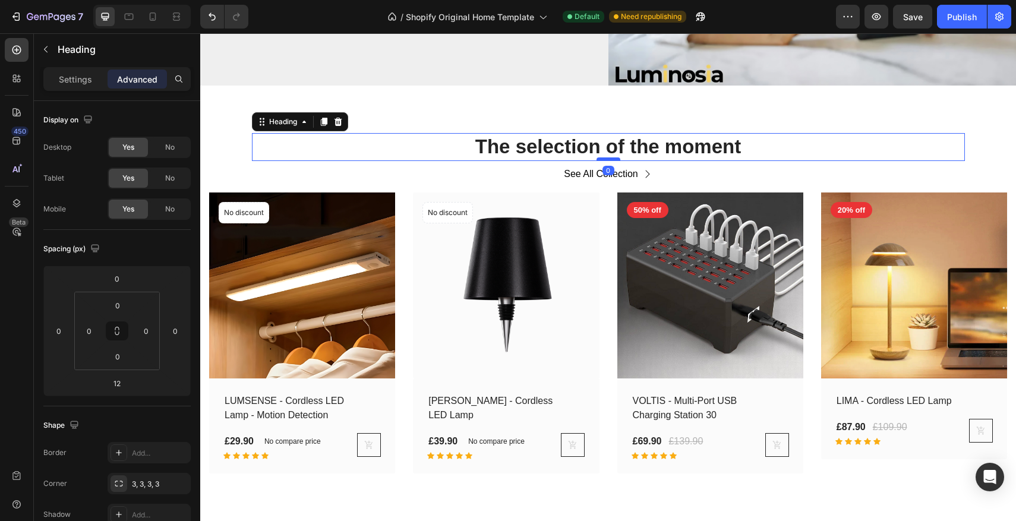
drag, startPoint x: 617, startPoint y: 166, endPoint x: 616, endPoint y: 159, distance: 7.2
click at [616, 159] on div "The selection of the moment Heading 0" at bounding box center [608, 147] width 713 height 28
type input "0"
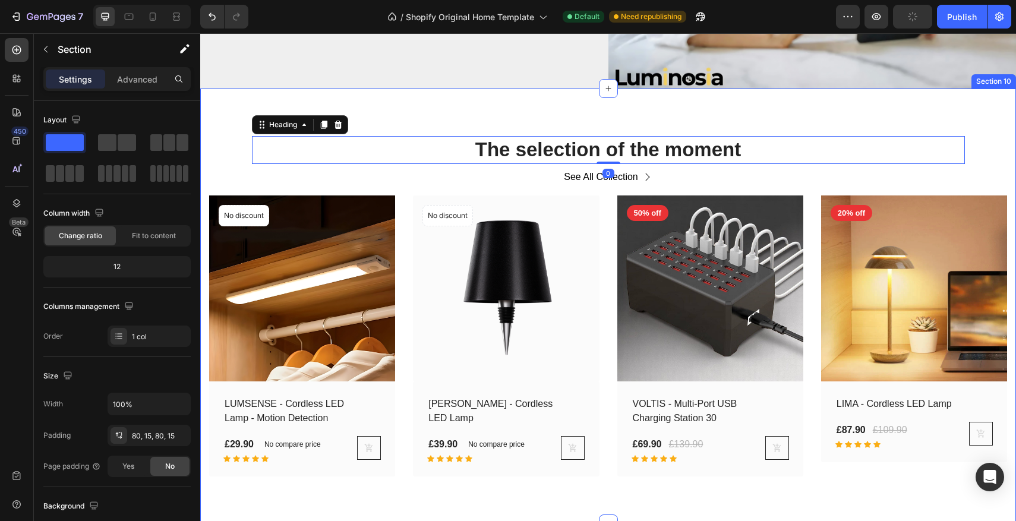
click at [610, 131] on div "The selection of the moment Heading 0 See All Collection Button Row (P) Images …" at bounding box center [608, 307] width 816 height 436
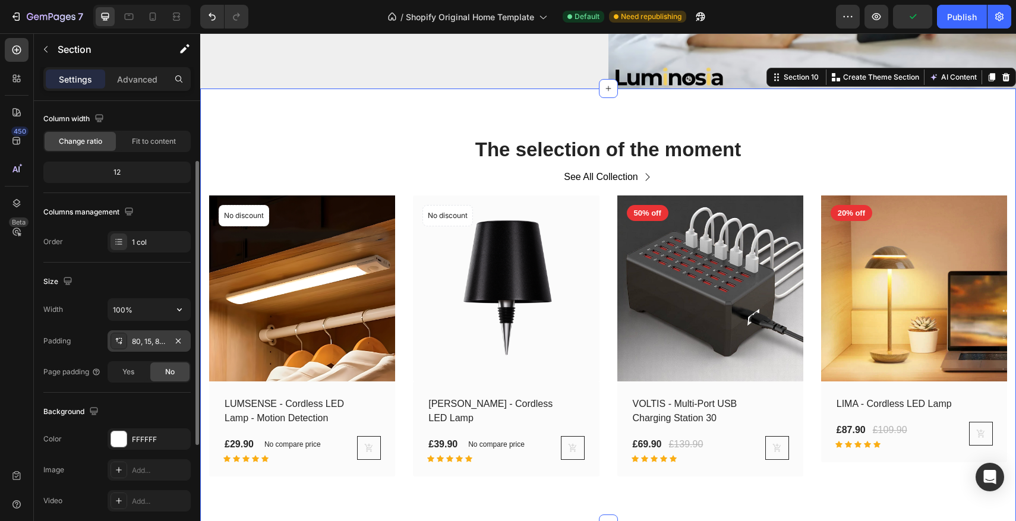
scroll to position [96, 0]
click at [136, 341] on div "80, 15, 80, 15" at bounding box center [149, 340] width 34 height 11
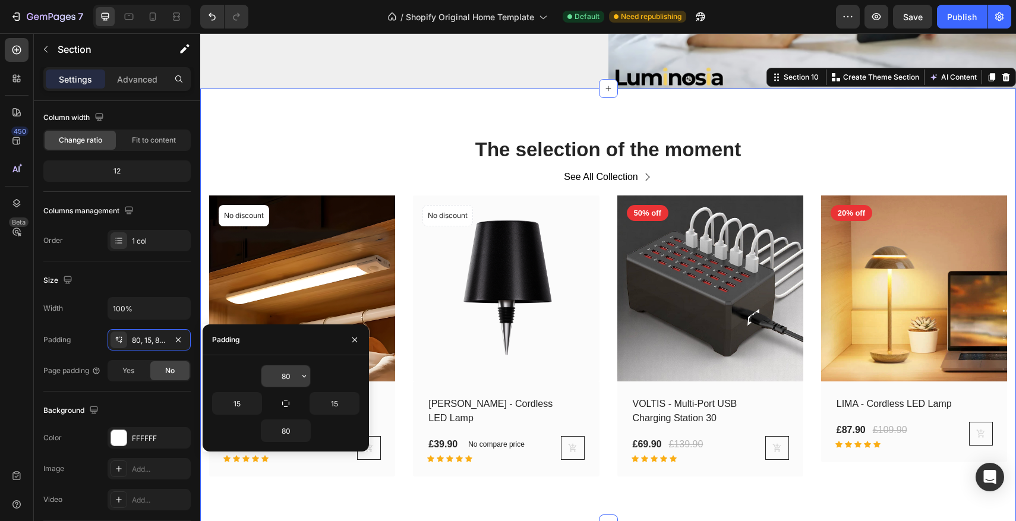
click at [286, 377] on input "80" at bounding box center [286, 376] width 49 height 21
click at [285, 377] on input "80" at bounding box center [286, 376] width 49 height 21
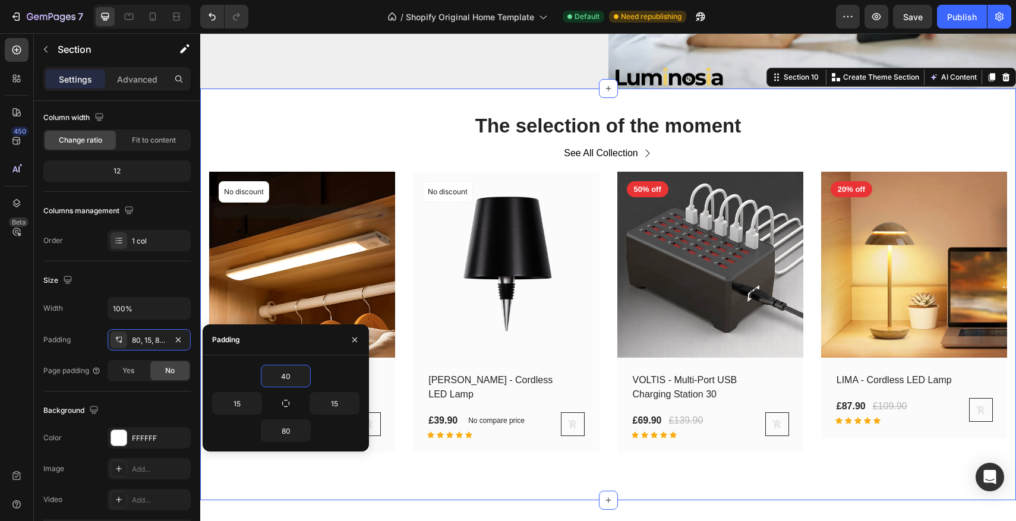
type input "40"
click at [254, 374] on div "40" at bounding box center [285, 376] width 147 height 23
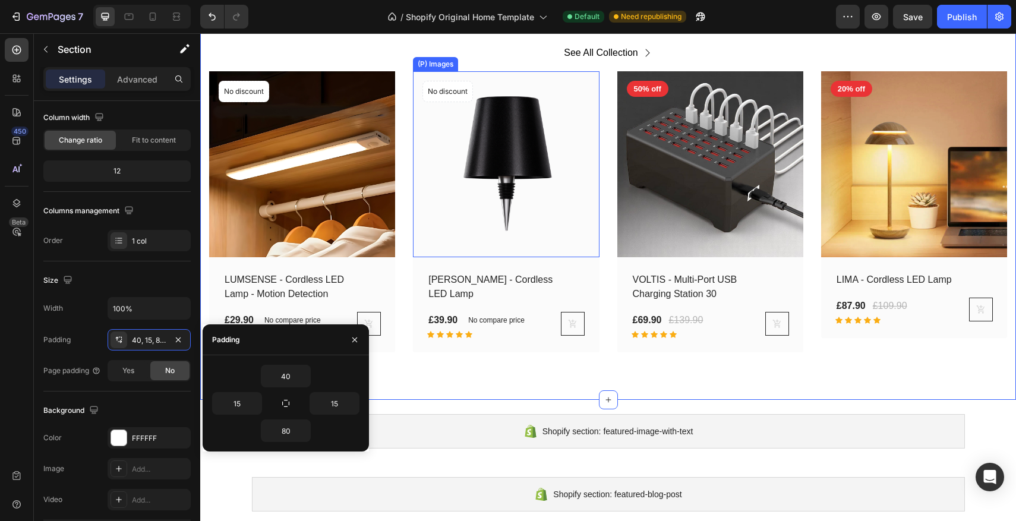
scroll to position [1419, 0]
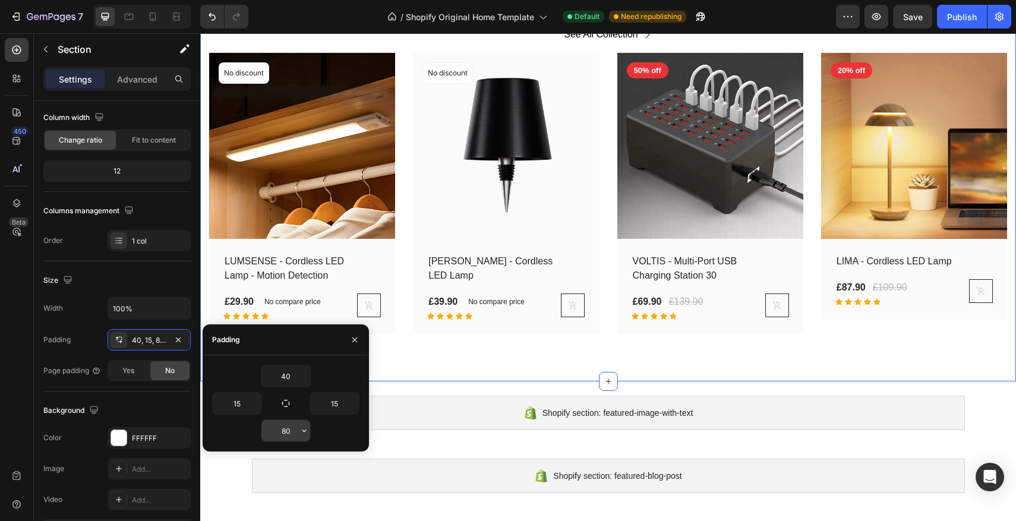
click at [285, 430] on input "80" at bounding box center [286, 430] width 49 height 21
click at [285, 433] on input "80" at bounding box center [286, 430] width 49 height 21
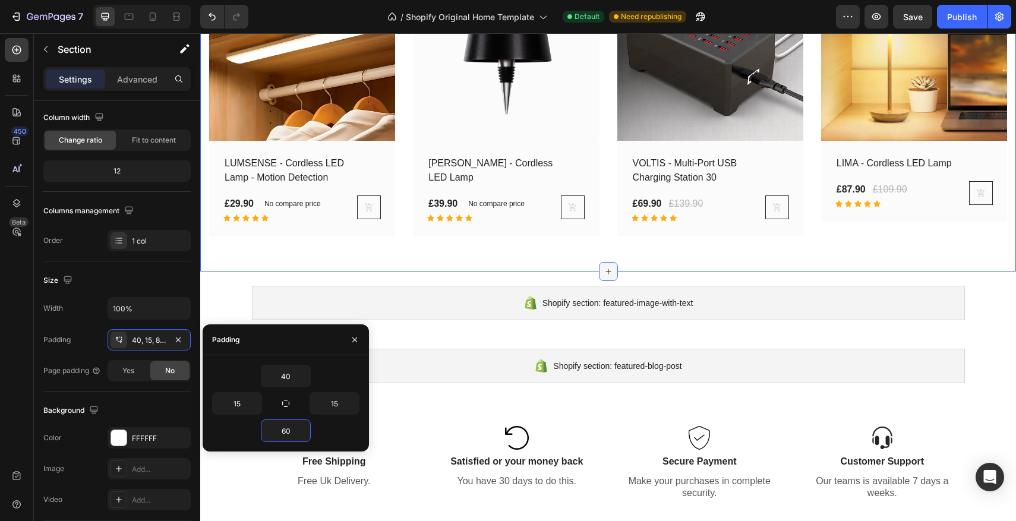
scroll to position [1545, 0]
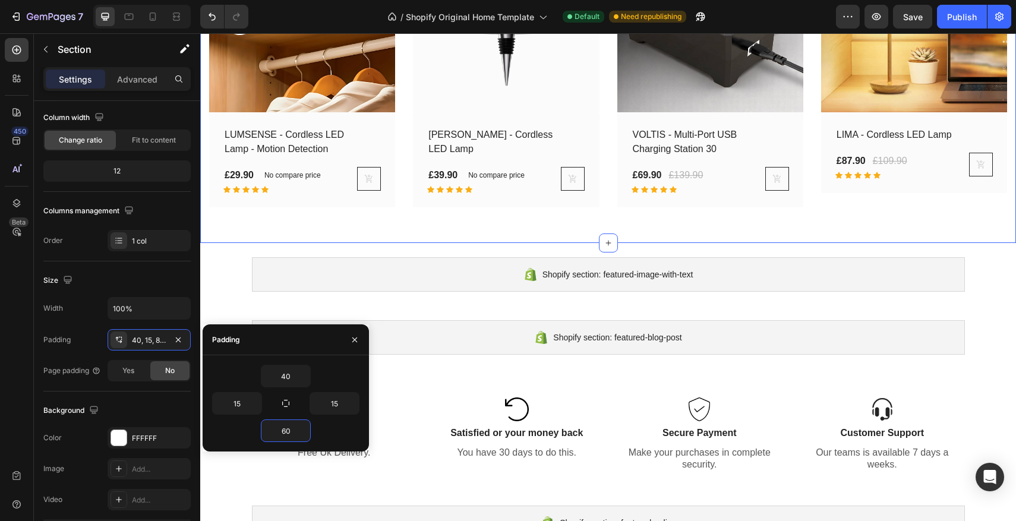
type input "0"
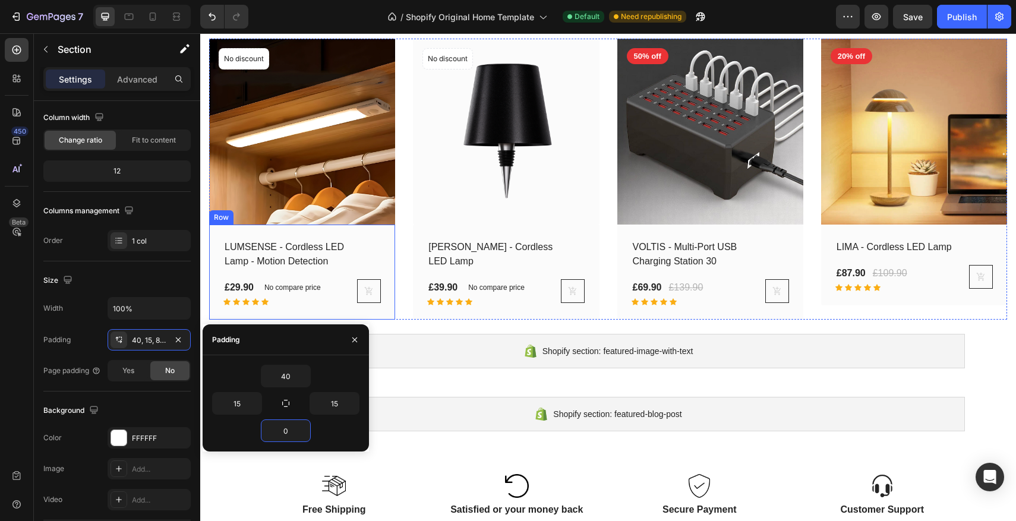
scroll to position [1447, 0]
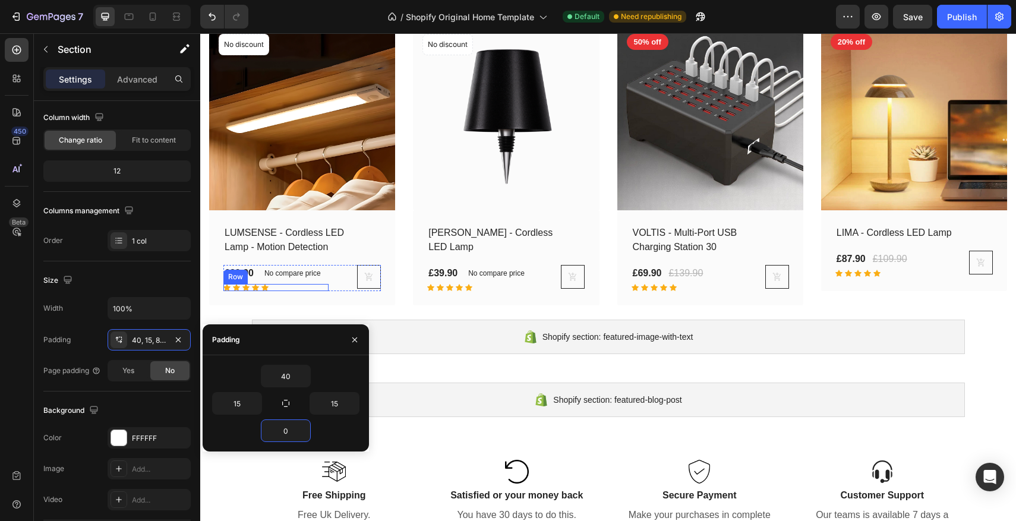
click at [300, 284] on div "Icon Icon Icon Icon Icon Row" at bounding box center [275, 287] width 105 height 7
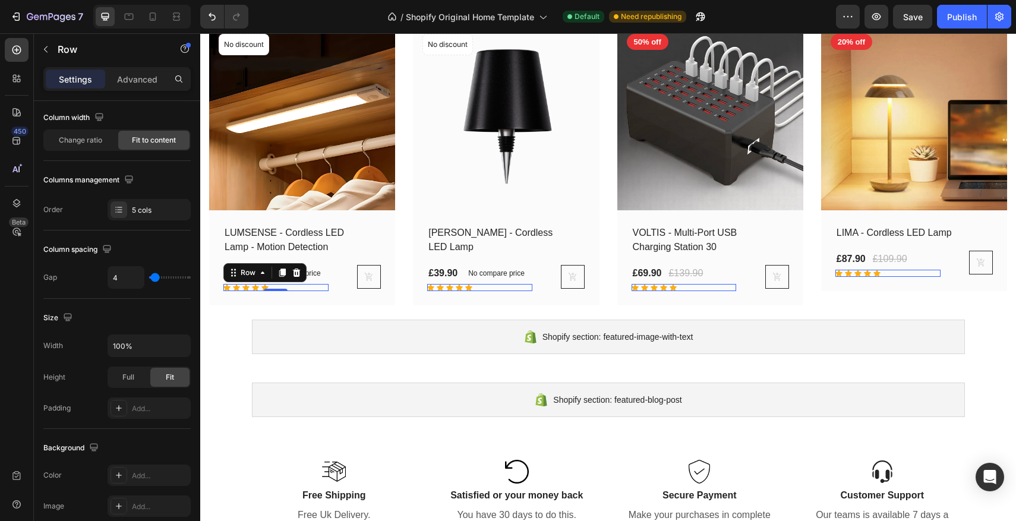
scroll to position [0, 0]
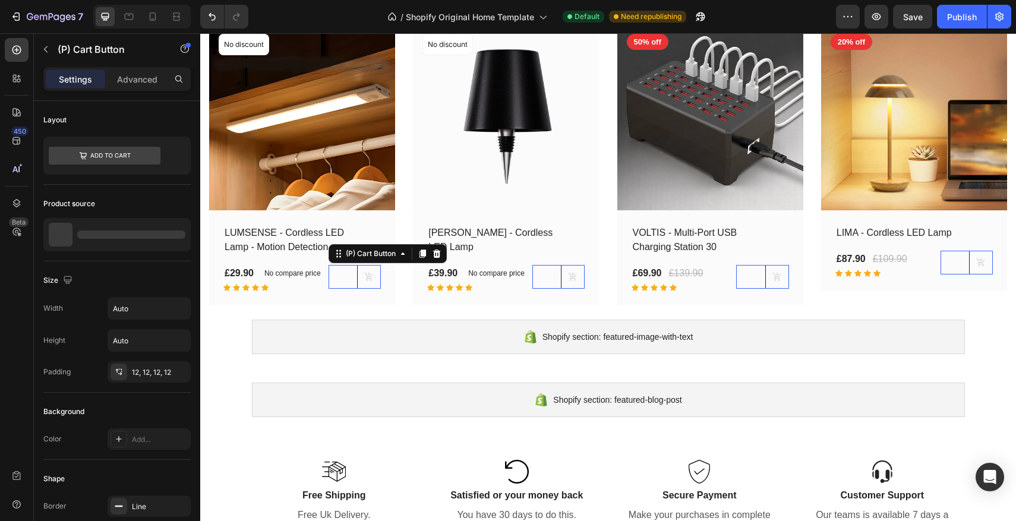
click at [353, 274] on div "(P) Cart Button 0" at bounding box center [355, 277] width 52 height 24
click at [435, 255] on icon at bounding box center [437, 253] width 8 height 8
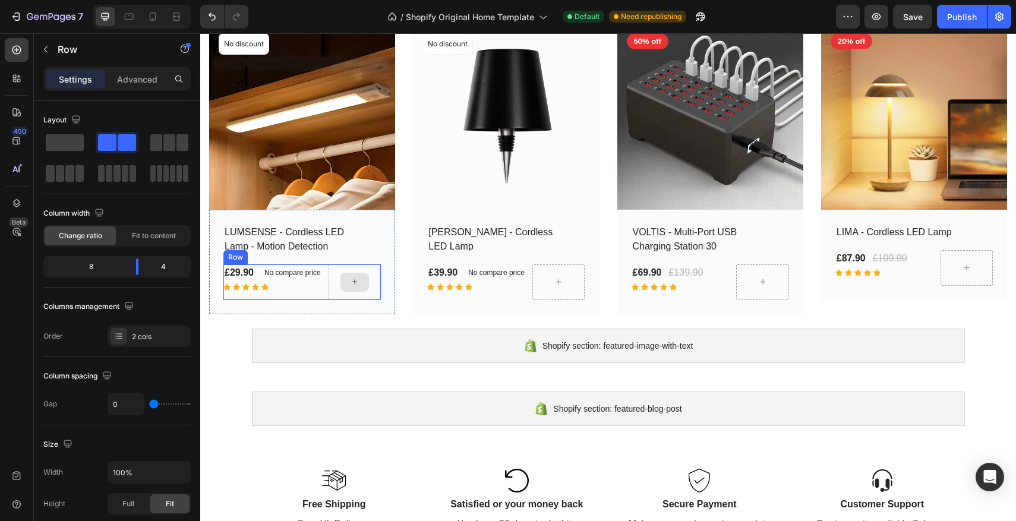
click at [377, 269] on div at bounding box center [355, 282] width 52 height 36
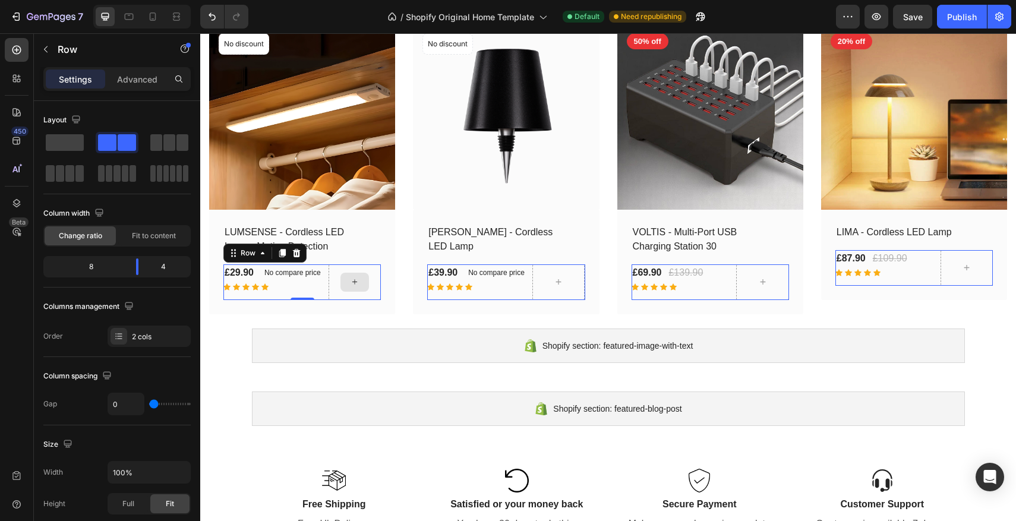
click at [334, 277] on div at bounding box center [355, 282] width 52 height 36
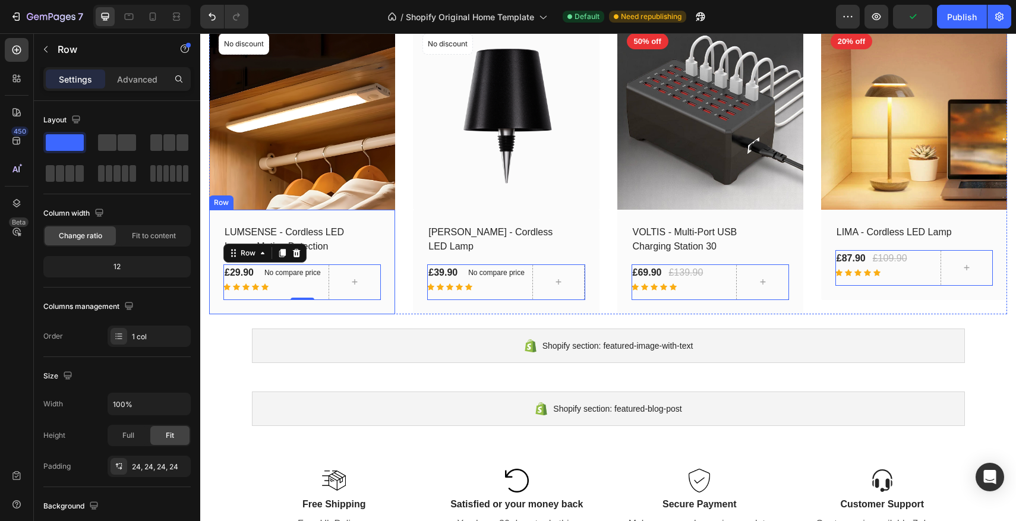
click at [394, 247] on div "LUMSENSE - Cordless LED Lamp - Motion Detection (P) Title £29.90 (P) Price (P) …" at bounding box center [302, 262] width 186 height 105
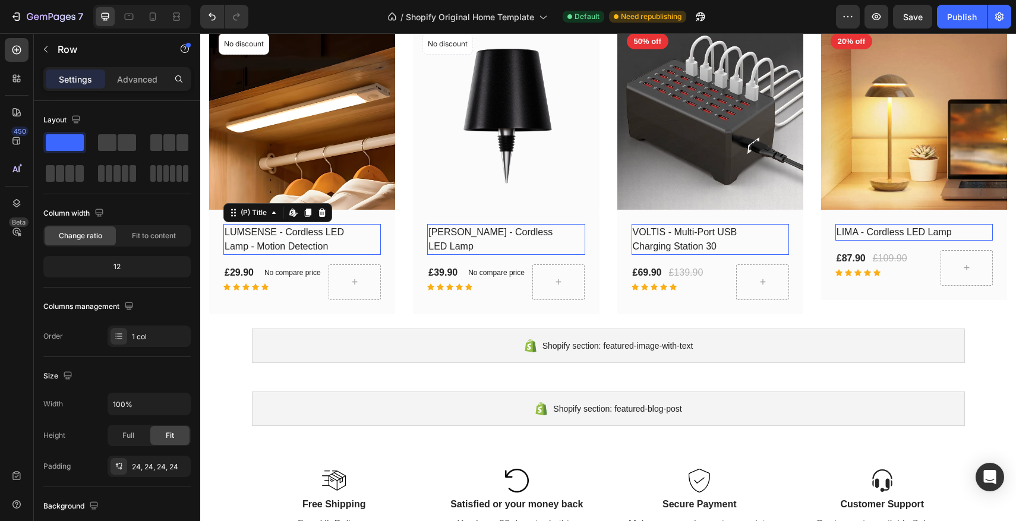
click at [379, 233] on div "LUMSENSE - Cordless LED Lamp - Motion Detection (P) Title Edit content in Shopi…" at bounding box center [302, 239] width 158 height 31
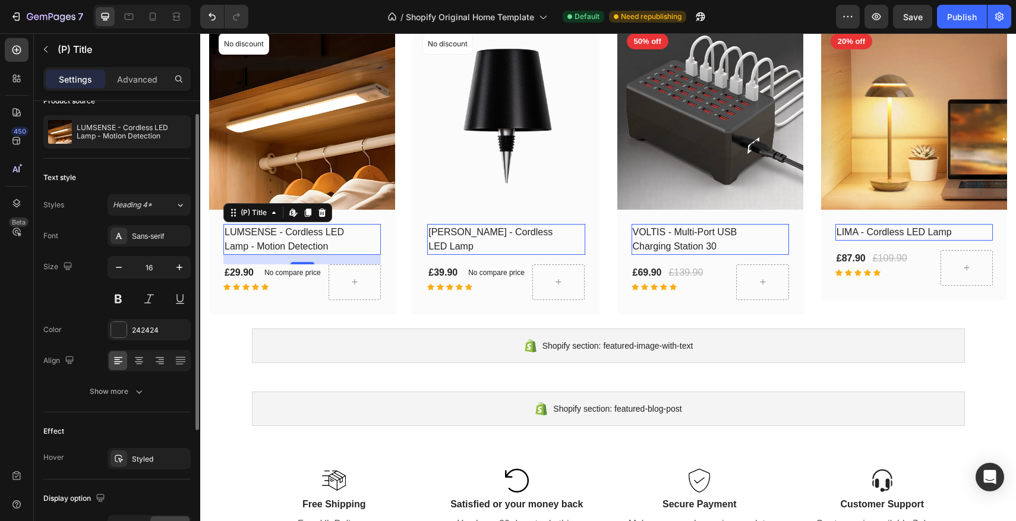
scroll to position [18, 0]
click at [143, 355] on div at bounding box center [139, 361] width 18 height 19
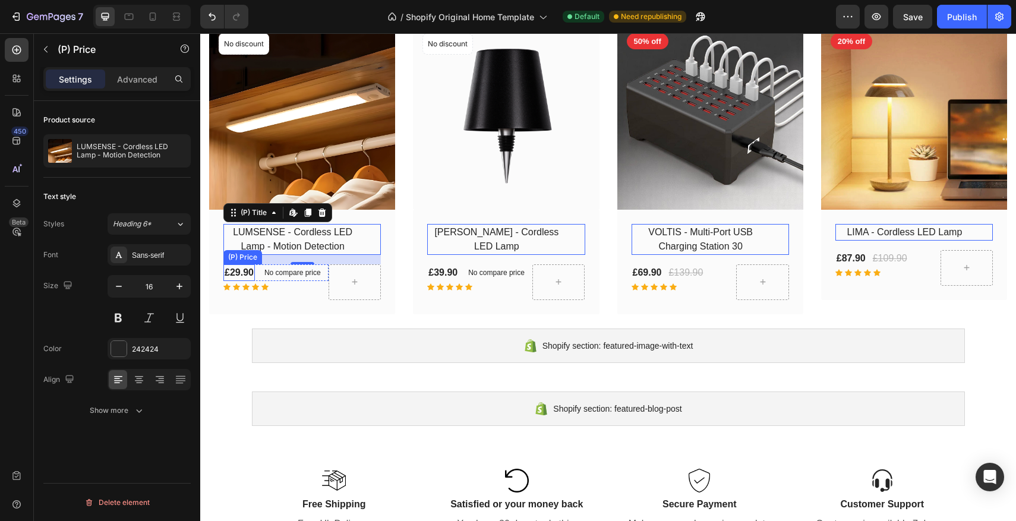
click at [245, 273] on div "£29.90" at bounding box center [239, 272] width 32 height 17
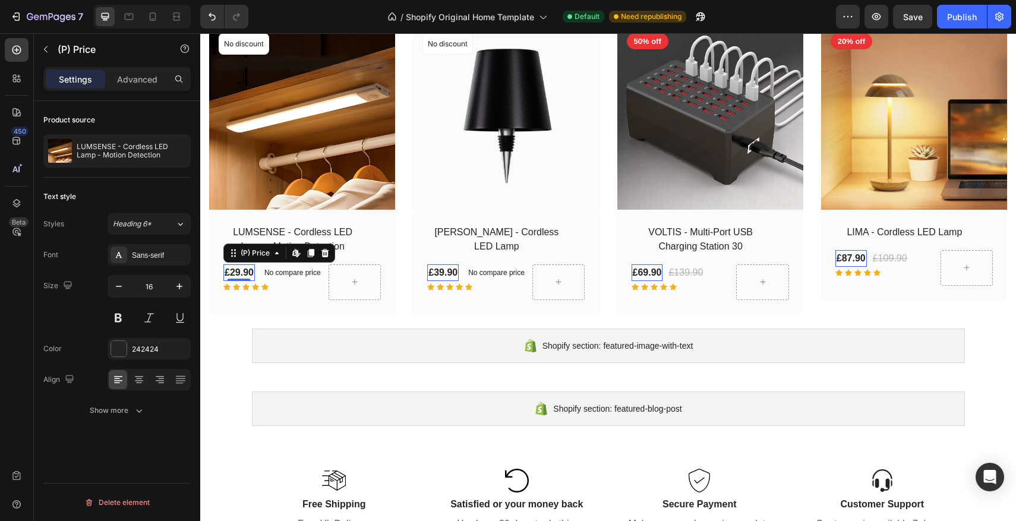
scroll to position [0, 0]
click at [295, 276] on p "No compare price" at bounding box center [292, 272] width 56 height 7
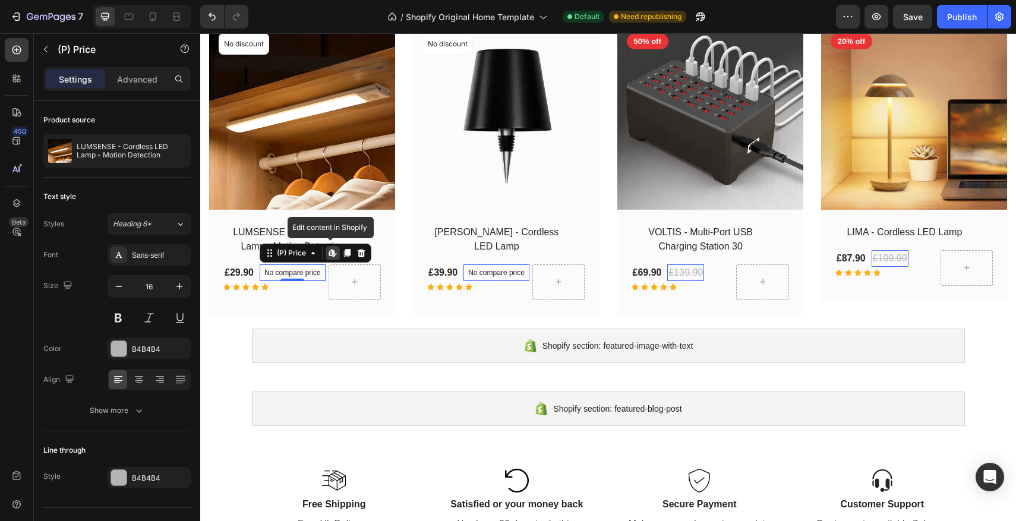
click at [332, 251] on icon at bounding box center [333, 253] width 10 height 10
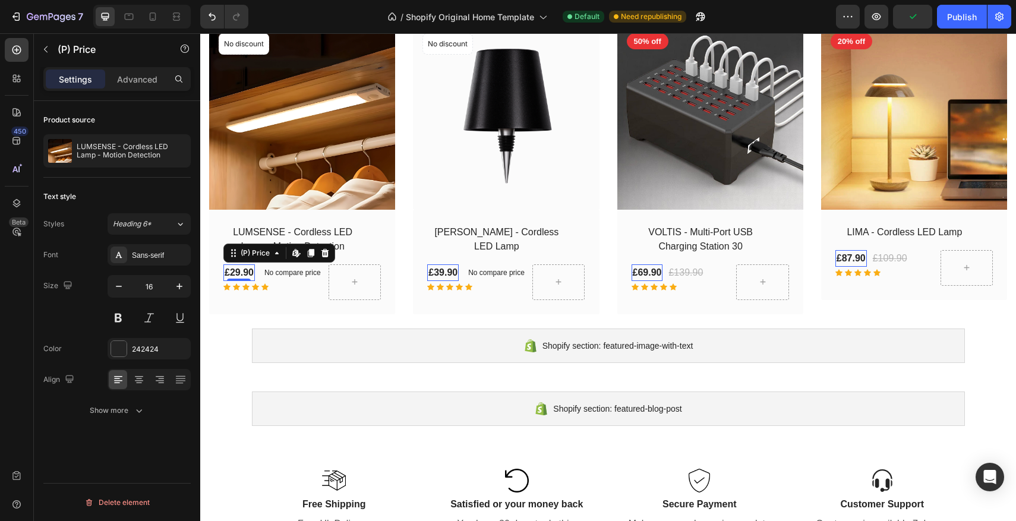
click at [234, 277] on div "£29.90 (P) Price Edit content in Shopify 0 (P) Price Edit content in Shopify 0" at bounding box center [239, 272] width 32 height 17
drag, startPoint x: 235, startPoint y: 276, endPoint x: 249, endPoint y: 278, distance: 13.8
click at [320, 276] on div "£29.90 (P) Price Edit content in Shopify 0 (P) Price Edit content in Shopify 0 …" at bounding box center [275, 272] width 105 height 17
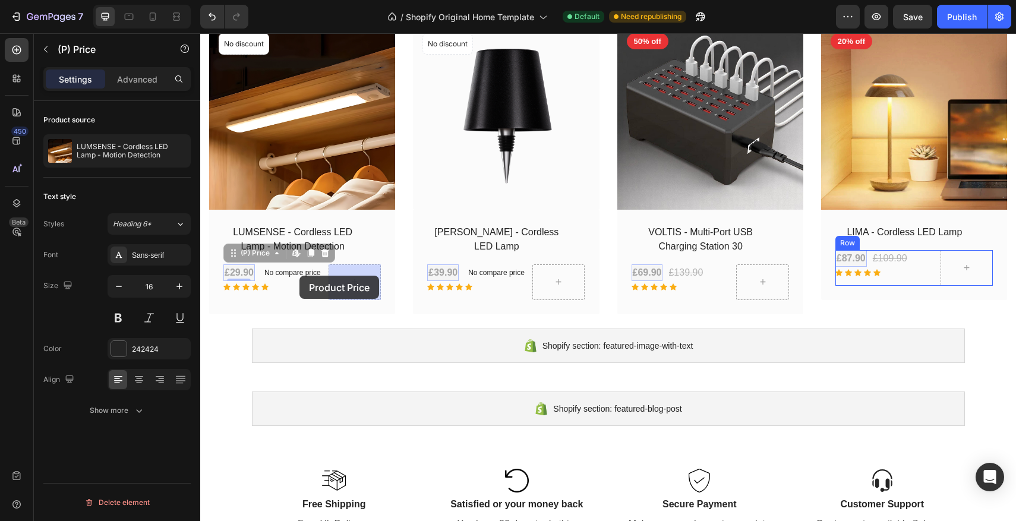
drag, startPoint x: 242, startPoint y: 275, endPoint x: 301, endPoint y: 273, distance: 59.4
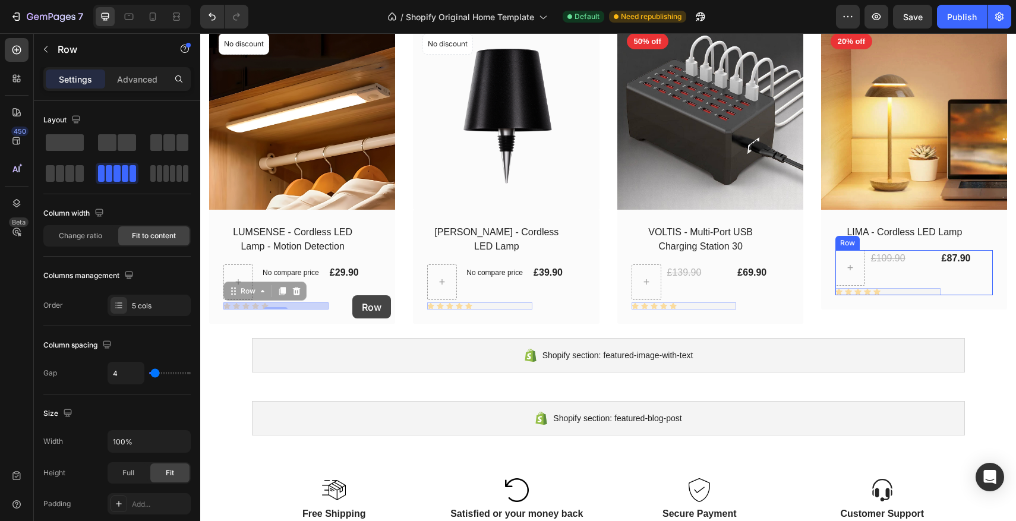
drag, startPoint x: 293, startPoint y: 307, endPoint x: 352, endPoint y: 295, distance: 60.5
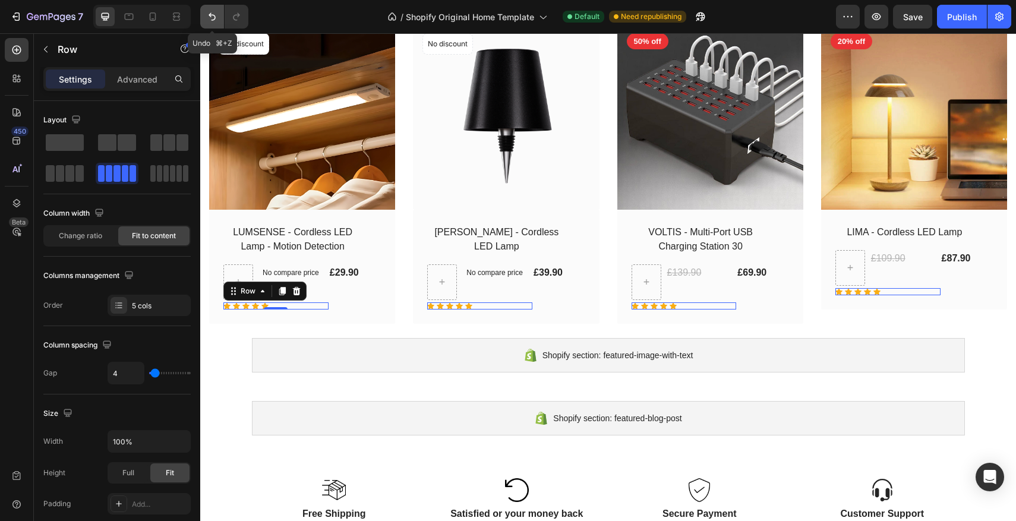
click at [219, 17] on button "Undo/Redo" at bounding box center [212, 17] width 24 height 24
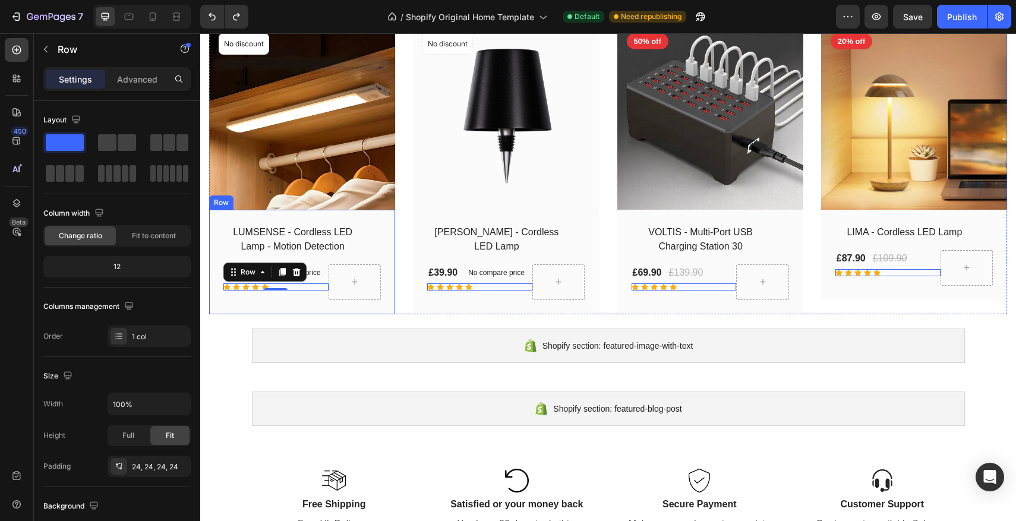
click at [217, 218] on div "LUMSENSE - Cordless LED Lamp - Motion Detection (P) Title £29.90 (P) Price (P) …" at bounding box center [302, 262] width 186 height 105
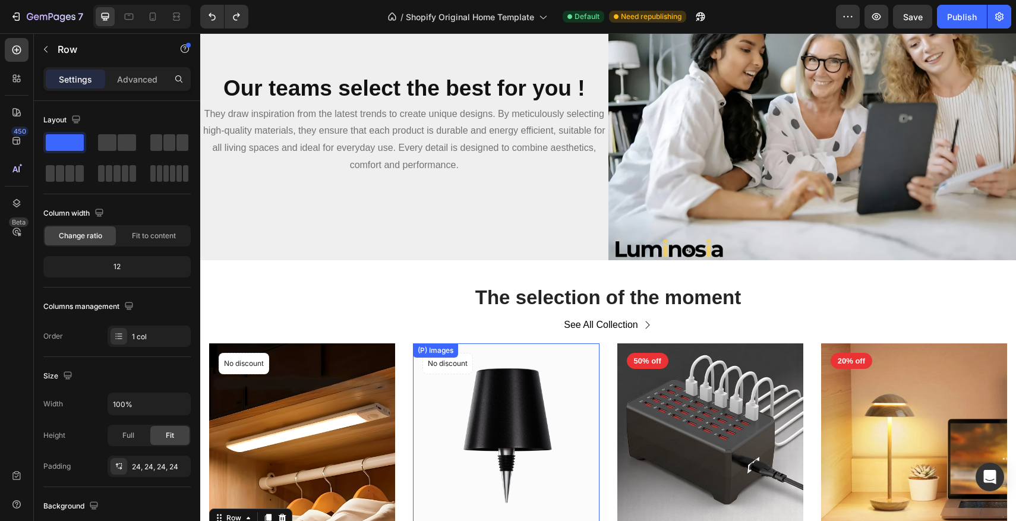
scroll to position [1111, 0]
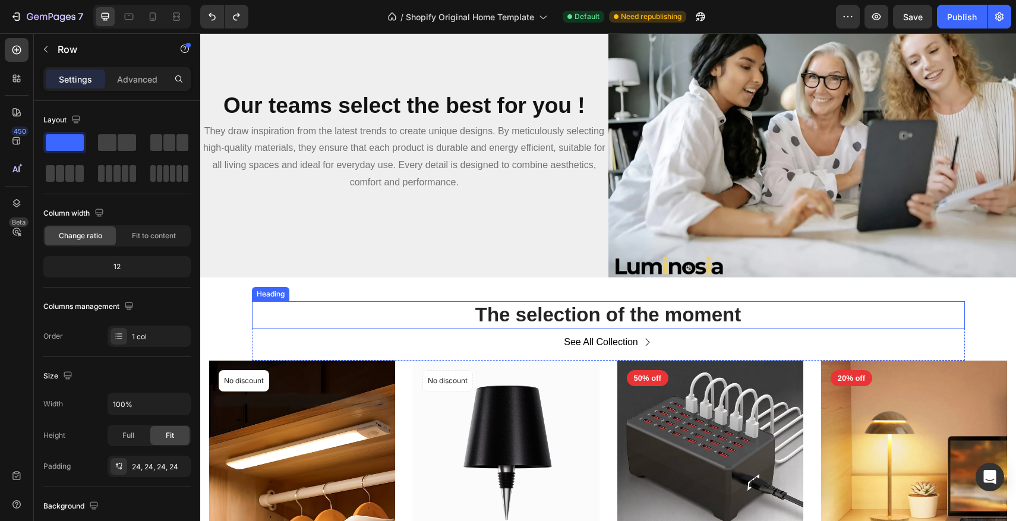
click at [607, 309] on h2 "The selection of the moment" at bounding box center [608, 315] width 713 height 28
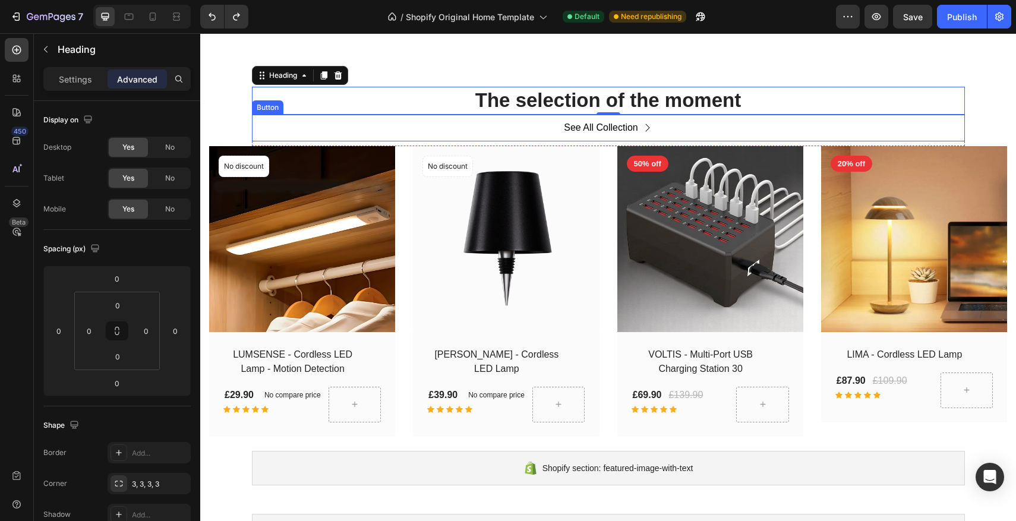
scroll to position [1385, 0]
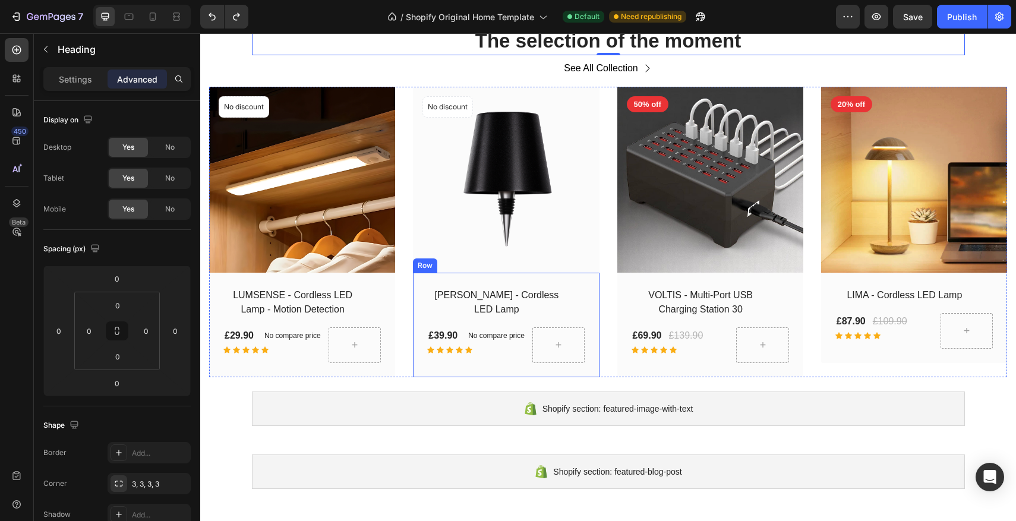
click at [395, 300] on div "BOTTA - Cordless LED Lamp (P) Title £39.90 (P) Price (P) Price No compare price…" at bounding box center [302, 325] width 186 height 105
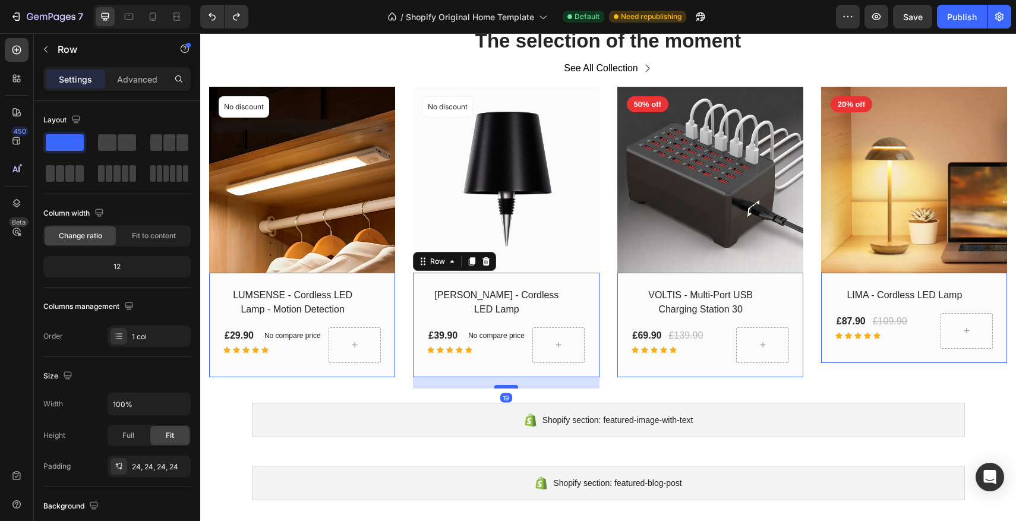
drag, startPoint x: 509, startPoint y: 361, endPoint x: 509, endPoint y: 373, distance: 11.3
click at [200, 33] on div at bounding box center [200, 33] width 0 height 0
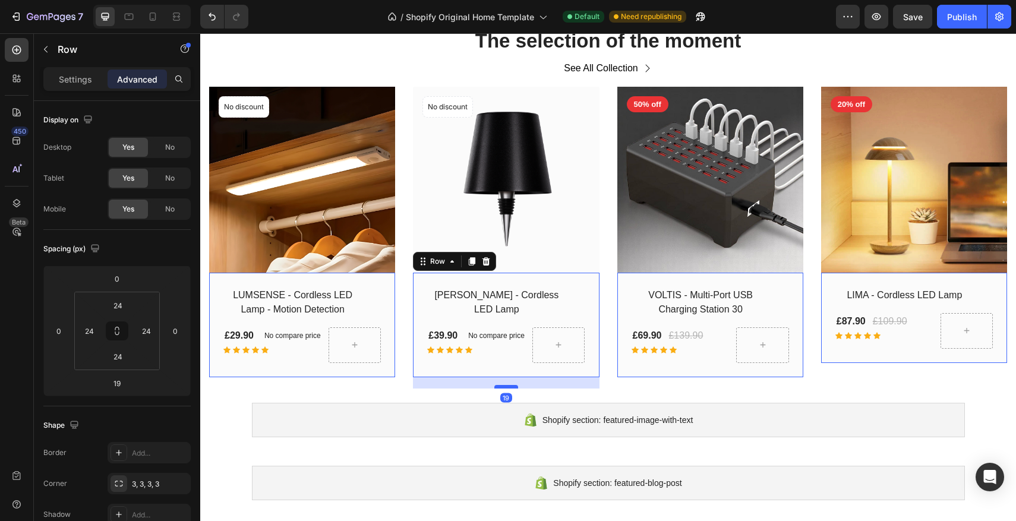
click at [200, 33] on div at bounding box center [200, 33] width 0 height 0
drag, startPoint x: 510, startPoint y: 374, endPoint x: 512, endPoint y: 363, distance: 11.5
click at [200, 33] on div at bounding box center [200, 33] width 0 height 0
type input "0"
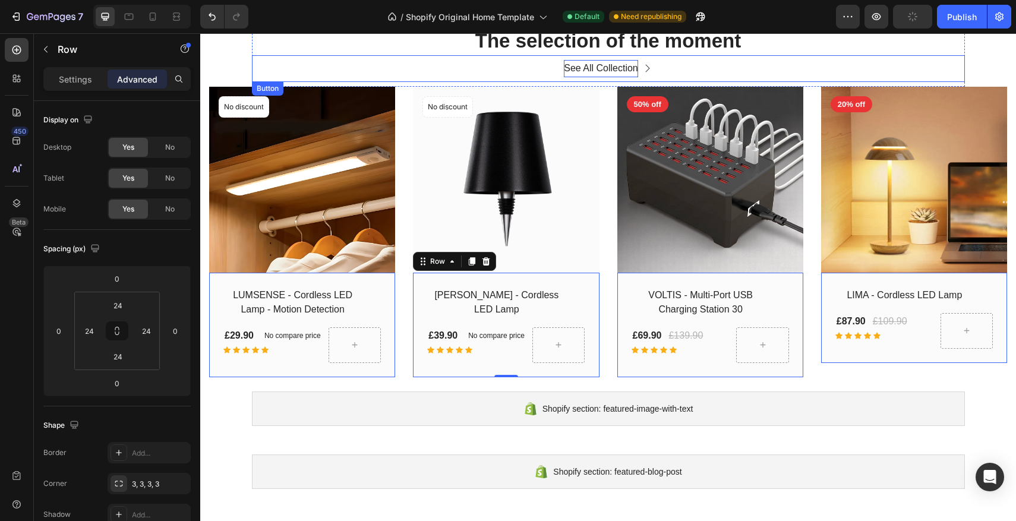
click at [607, 70] on div "See All Collection" at bounding box center [601, 68] width 74 height 17
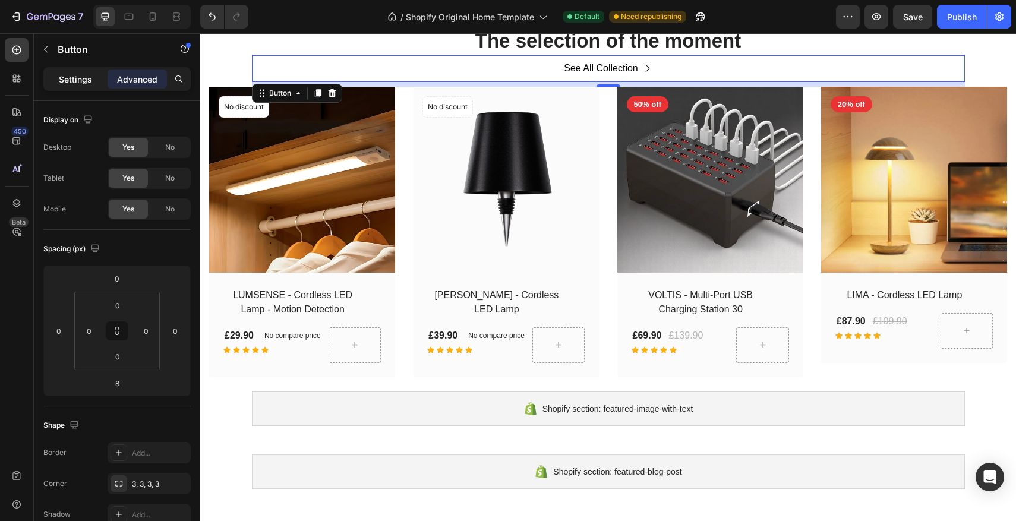
click at [78, 86] on div "Settings" at bounding box center [75, 79] width 59 height 19
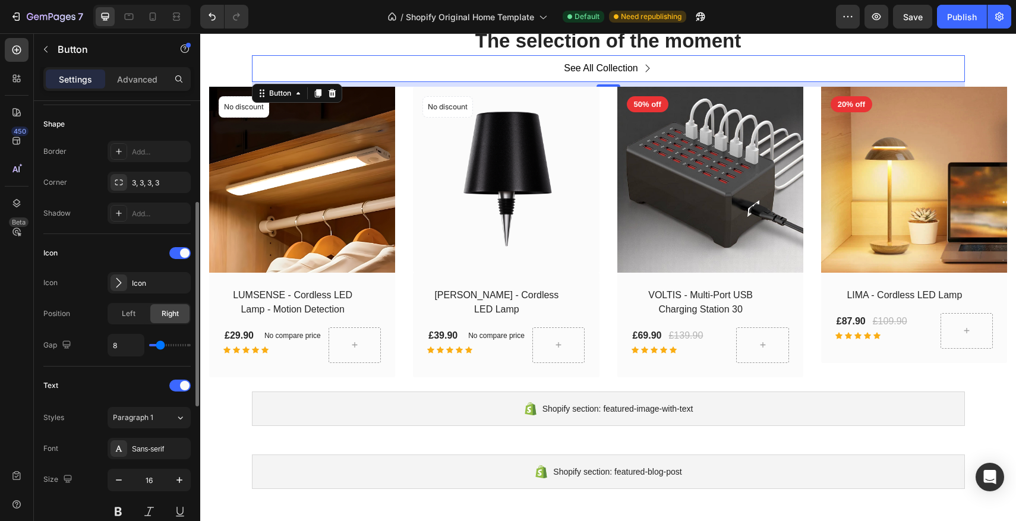
scroll to position [228, 0]
click at [116, 284] on icon at bounding box center [118, 280] width 5 height 10
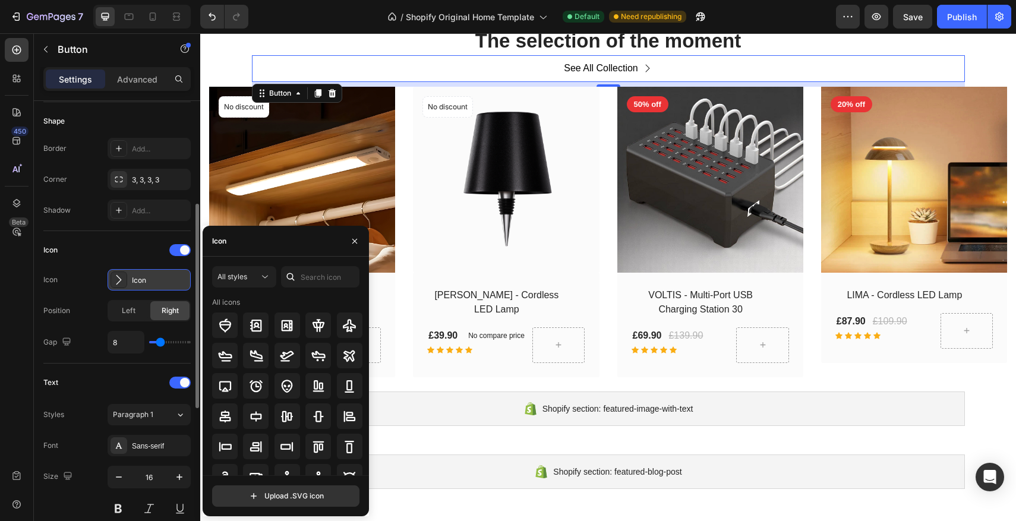
click at [116, 283] on icon at bounding box center [119, 280] width 12 height 12
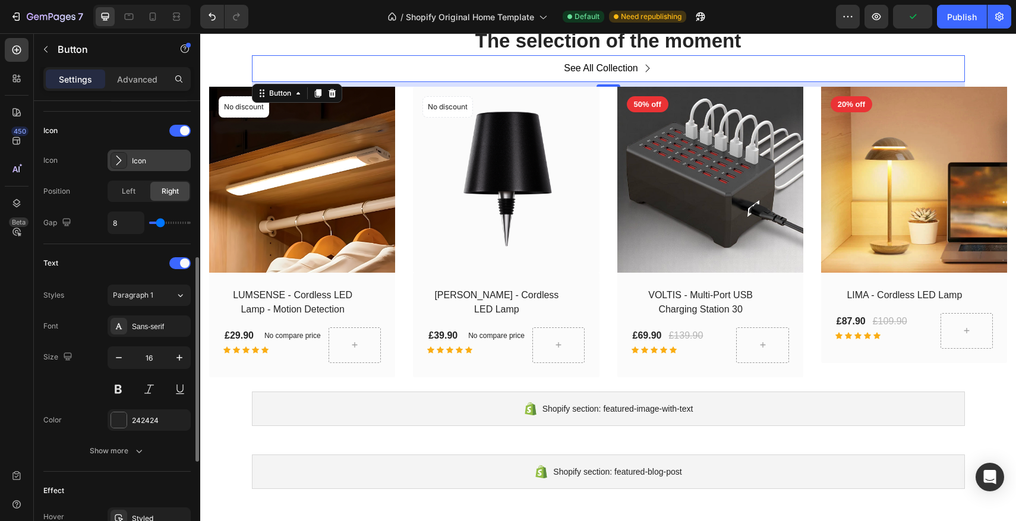
scroll to position [341, 0]
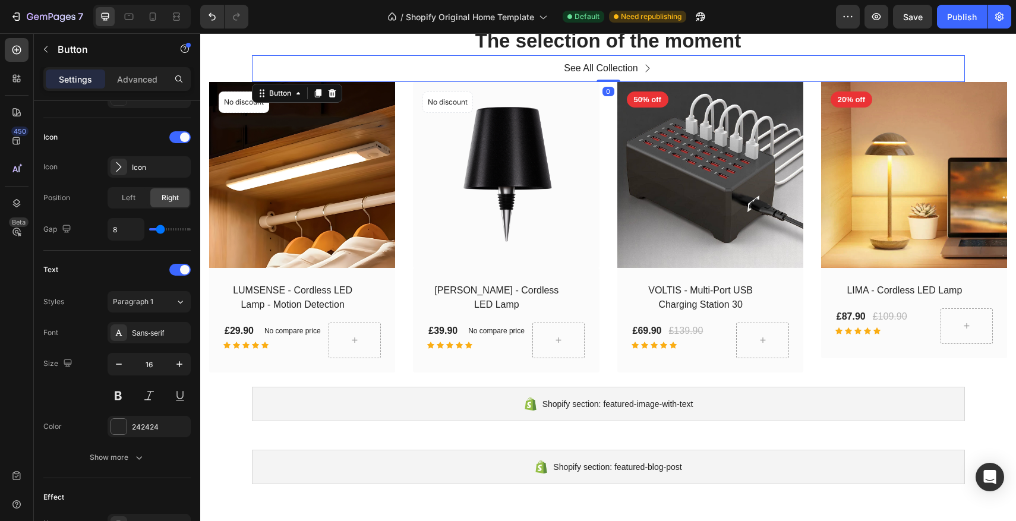
drag, startPoint x: 609, startPoint y: 84, endPoint x: 609, endPoint y: 77, distance: 6.6
click at [609, 77] on div "See All Collection Button 0" at bounding box center [608, 68] width 713 height 27
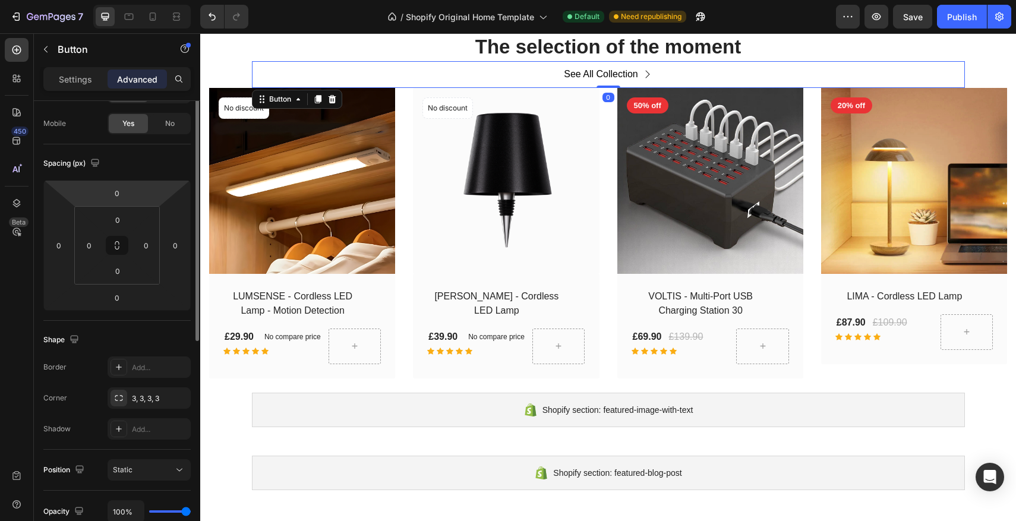
scroll to position [0, 0]
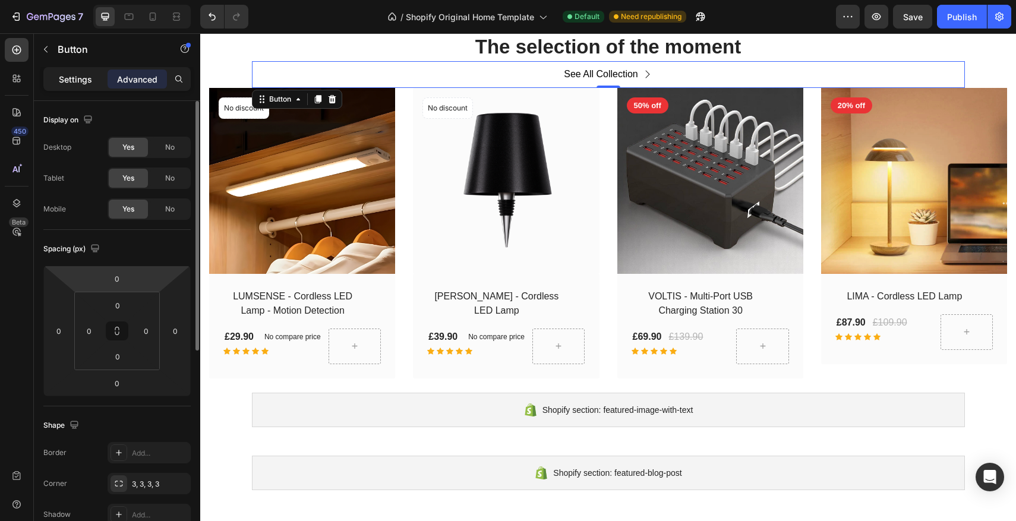
click at [66, 74] on p "Settings" at bounding box center [75, 79] width 33 height 12
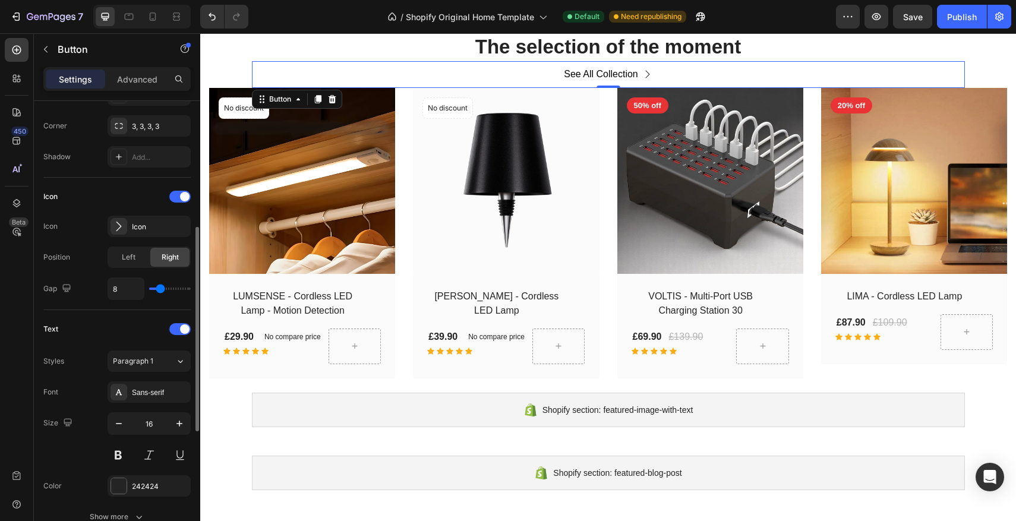
scroll to position [281, 0]
click at [124, 263] on span "Left" at bounding box center [129, 258] width 14 height 11
click at [158, 260] on div "Right" at bounding box center [169, 257] width 39 height 19
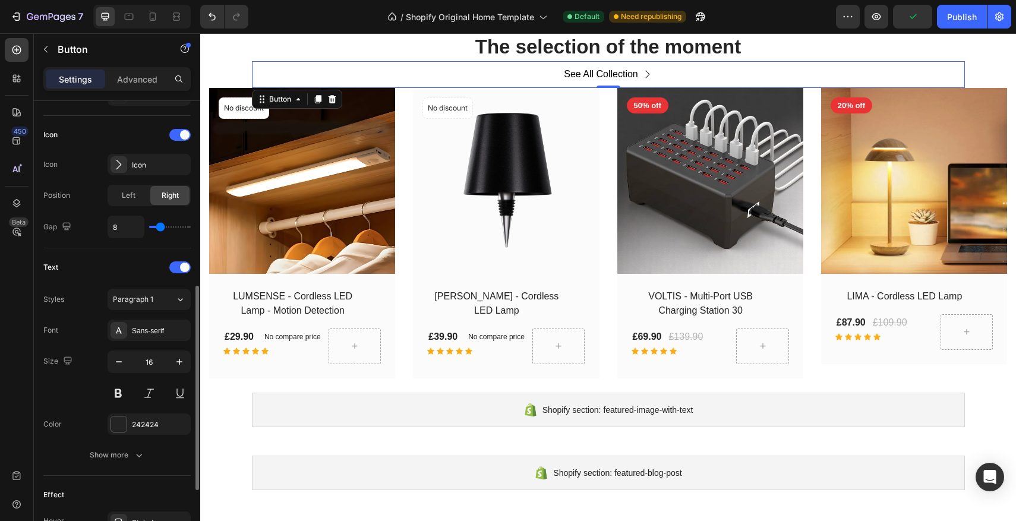
scroll to position [365, 0]
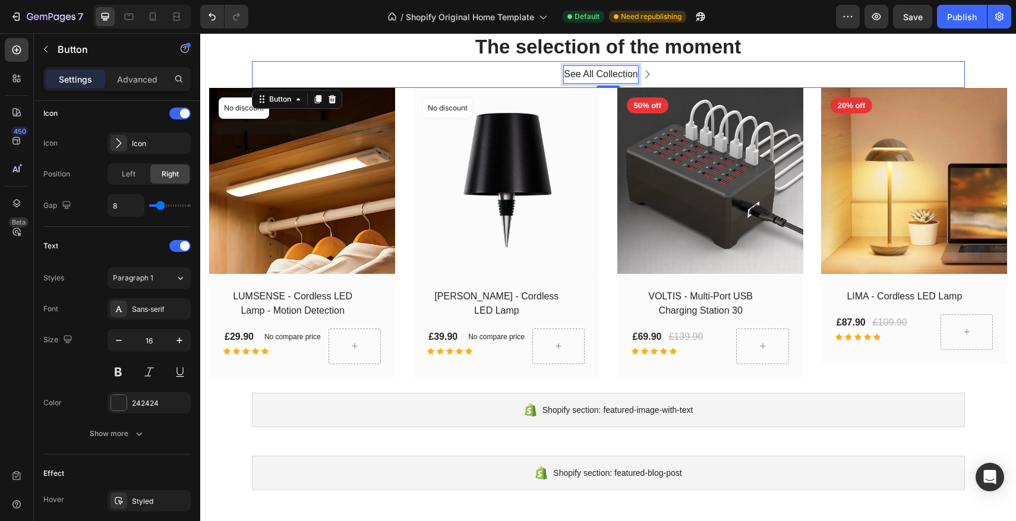
click at [594, 74] on div "See All Collection" at bounding box center [601, 74] width 74 height 17
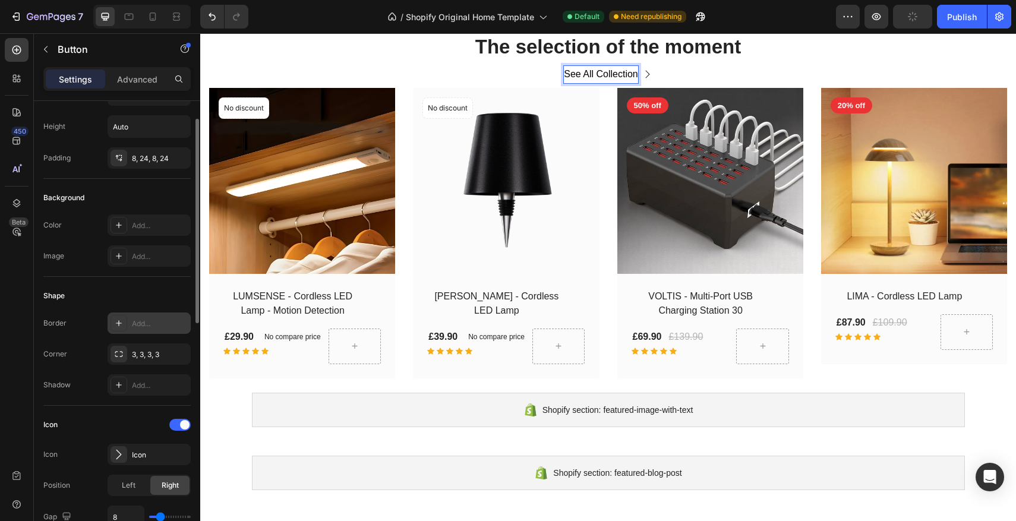
scroll to position [0, 0]
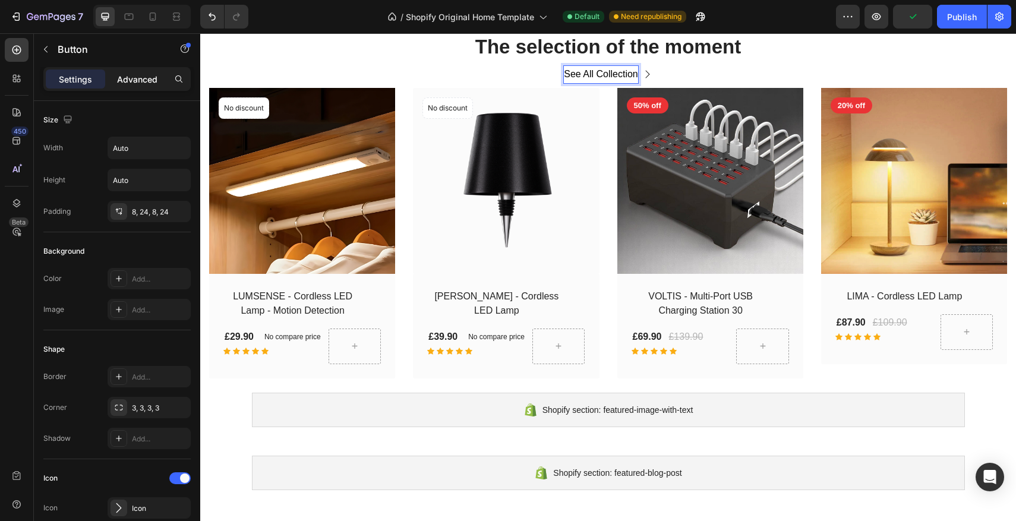
click at [144, 78] on p "Advanced" at bounding box center [137, 79] width 40 height 12
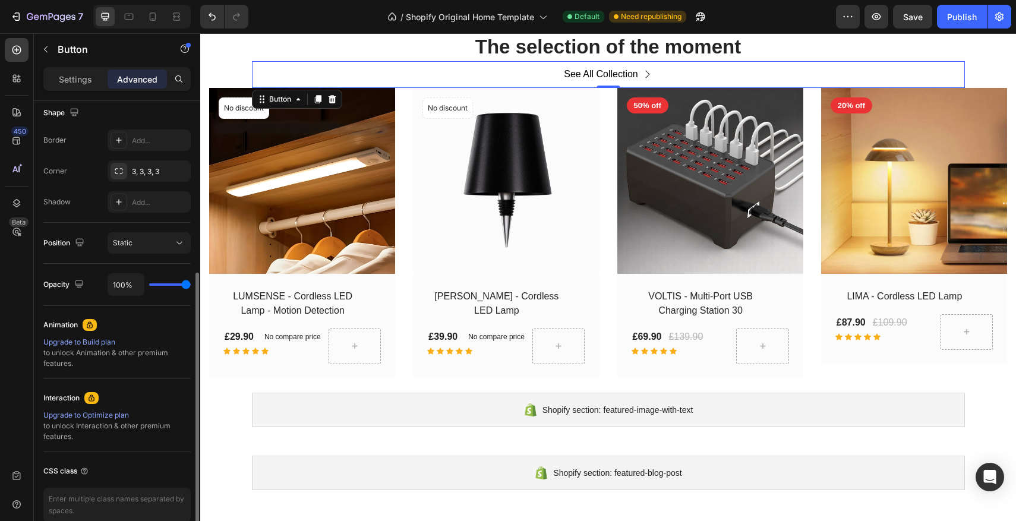
scroll to position [371, 0]
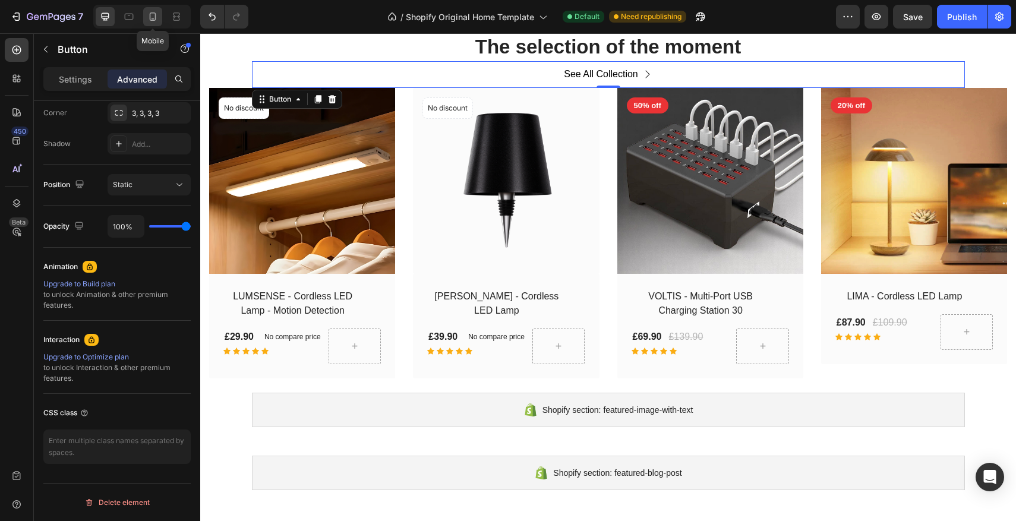
click at [156, 20] on icon at bounding box center [153, 17] width 12 height 12
type input "21"
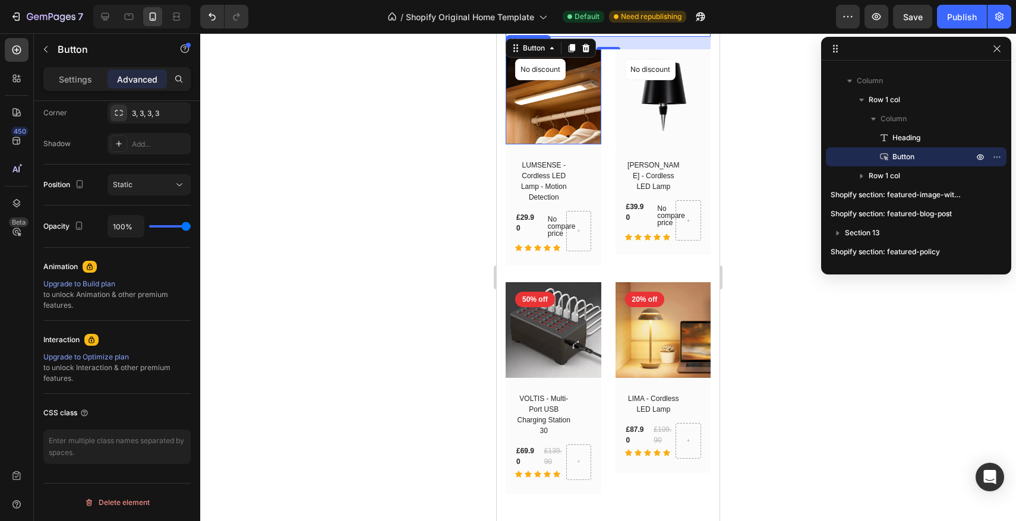
scroll to position [1306, 0]
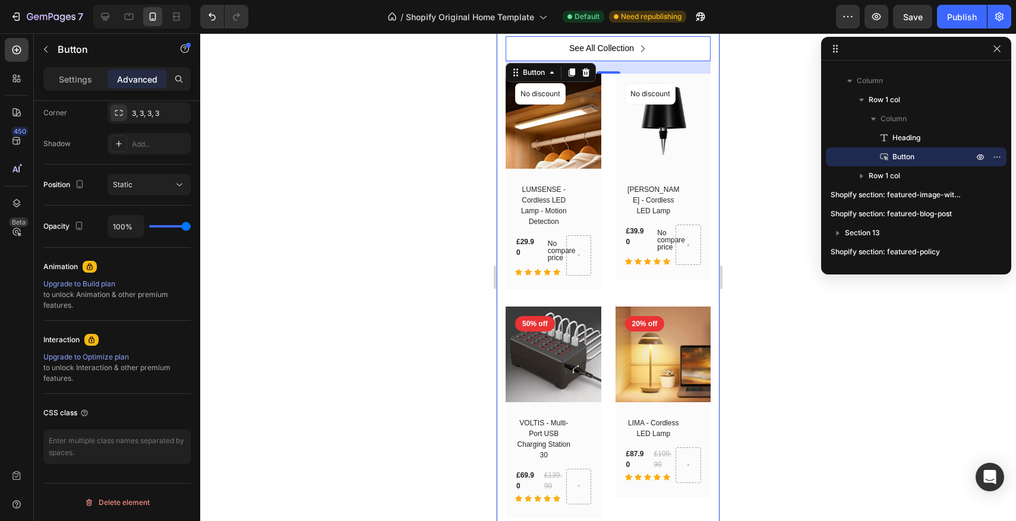
click at [351, 168] on div at bounding box center [608, 277] width 816 height 488
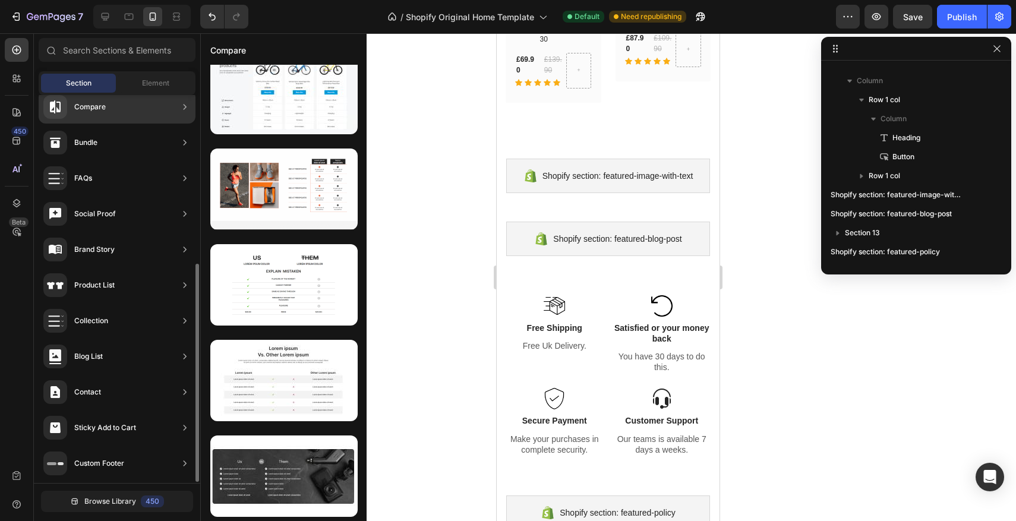
scroll to position [15, 0]
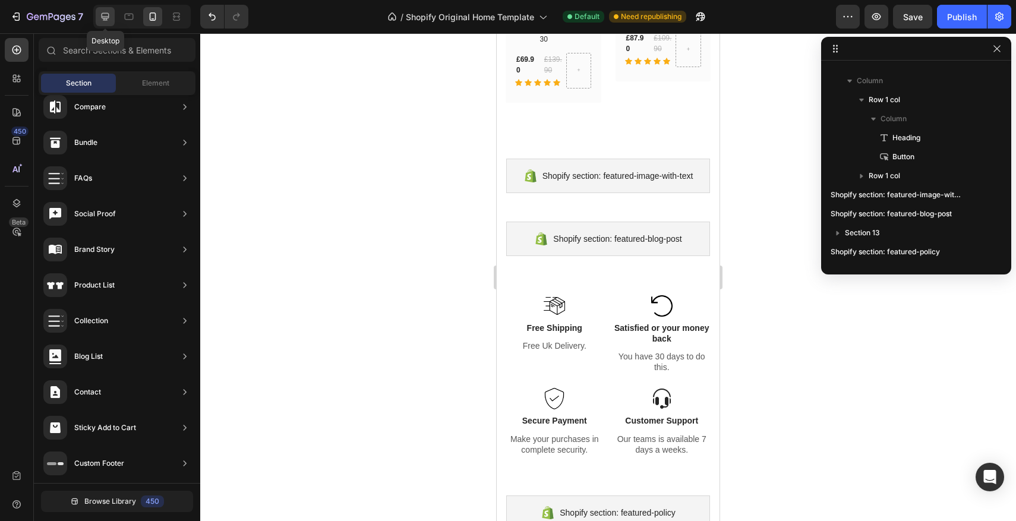
click at [106, 17] on icon at bounding box center [106, 17] width 8 height 8
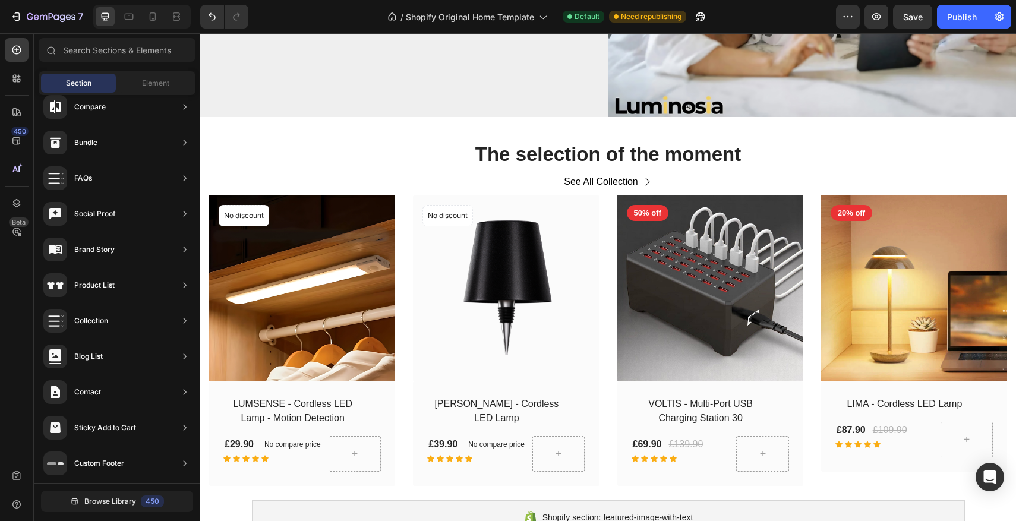
scroll to position [1276, 0]
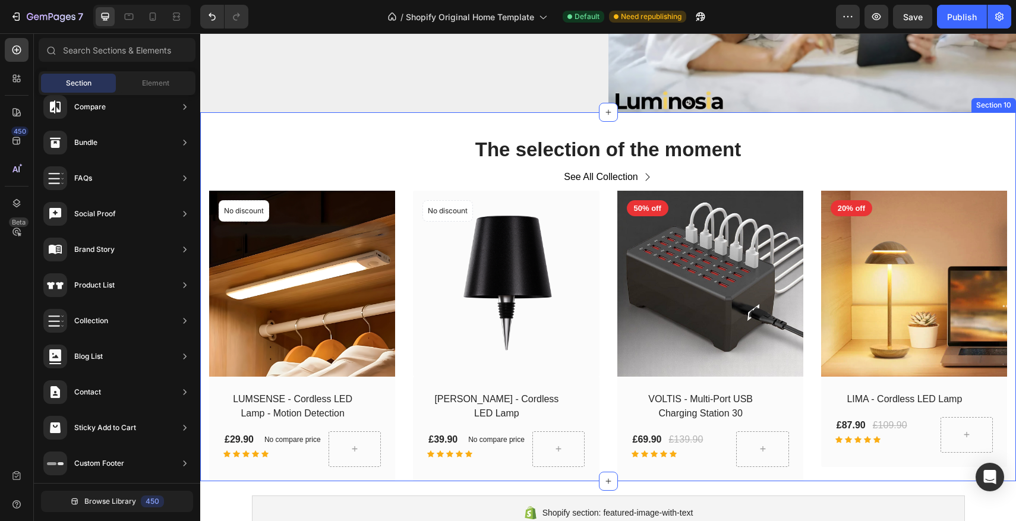
click at [423, 125] on div "The selection of the moment Heading See All Collection Button Row (P) Images No…" at bounding box center [608, 296] width 816 height 369
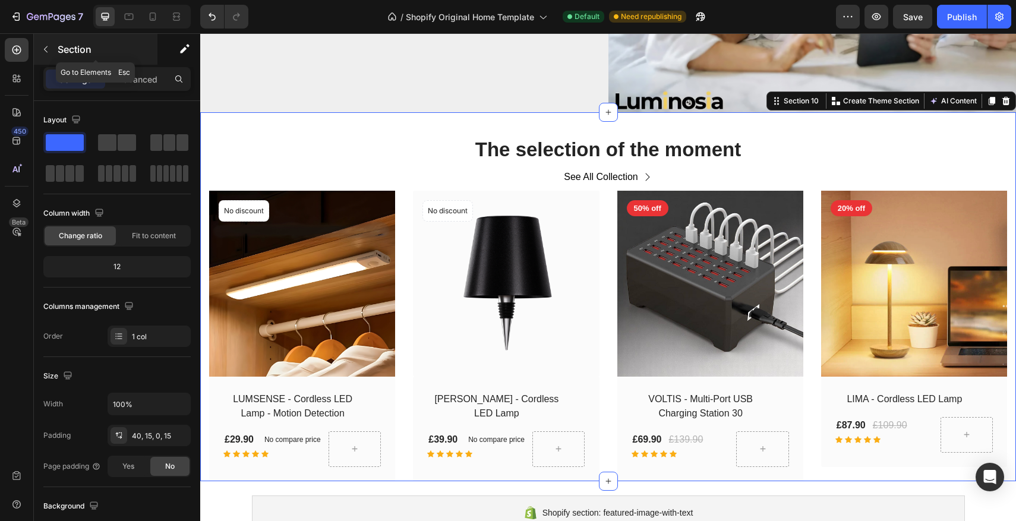
click at [53, 53] on button "button" at bounding box center [45, 49] width 19 height 19
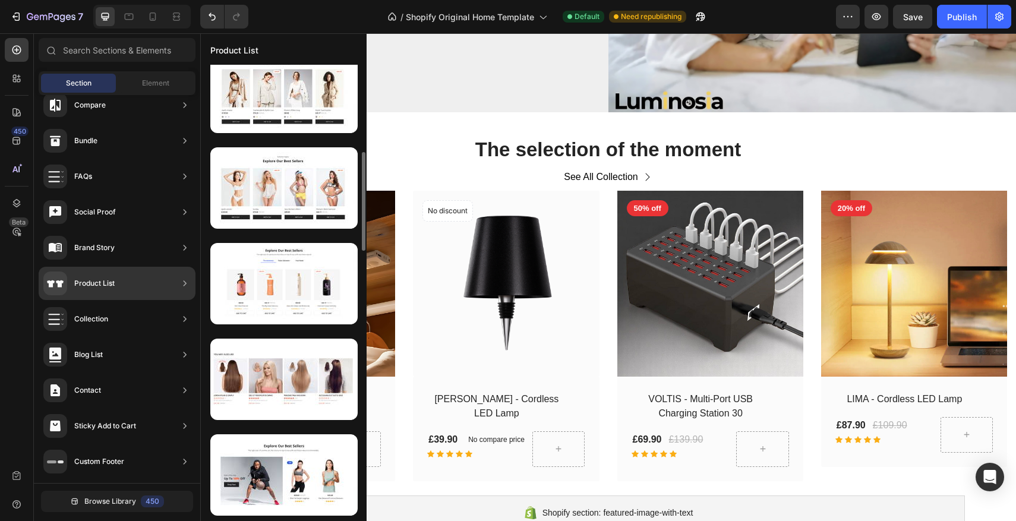
scroll to position [400, 0]
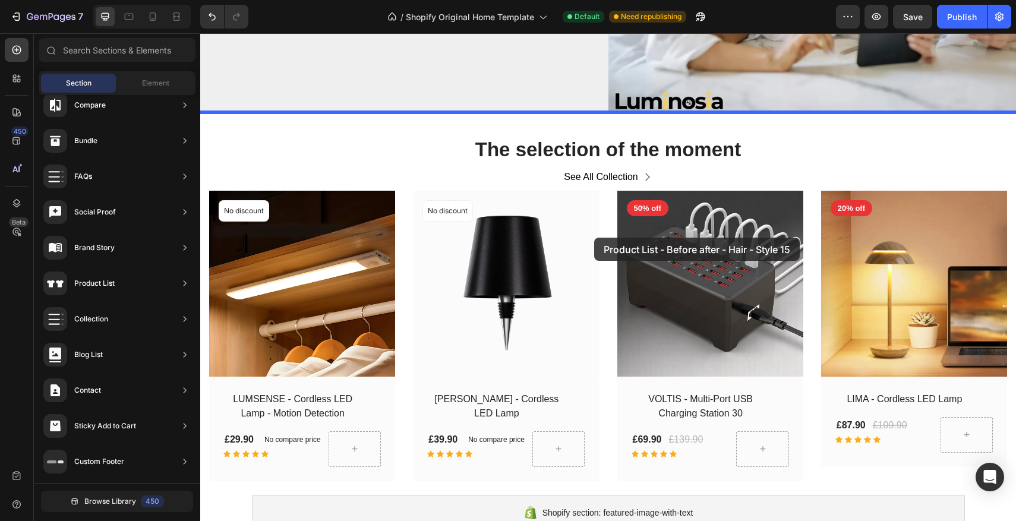
drag, startPoint x: 480, startPoint y: 398, endPoint x: 594, endPoint y: 238, distance: 196.8
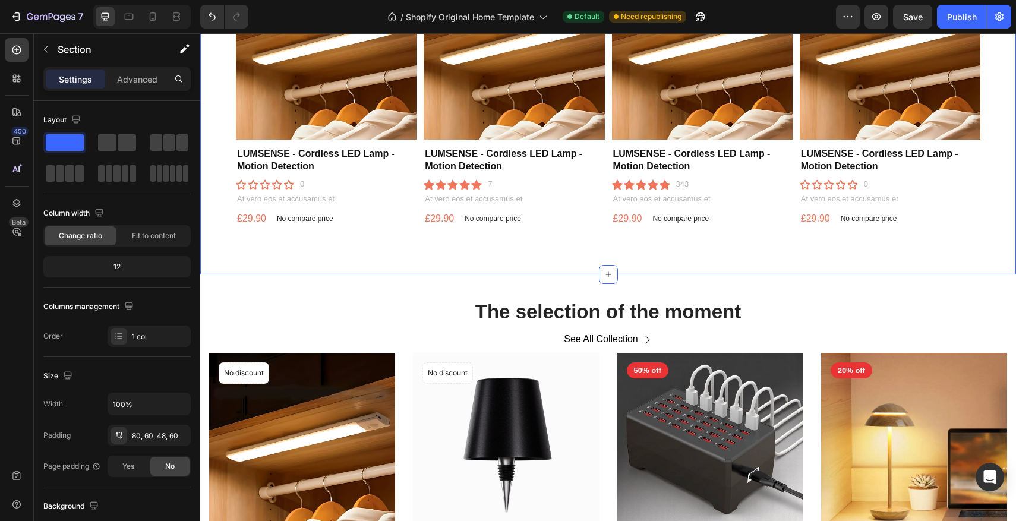
scroll to position [1511, 0]
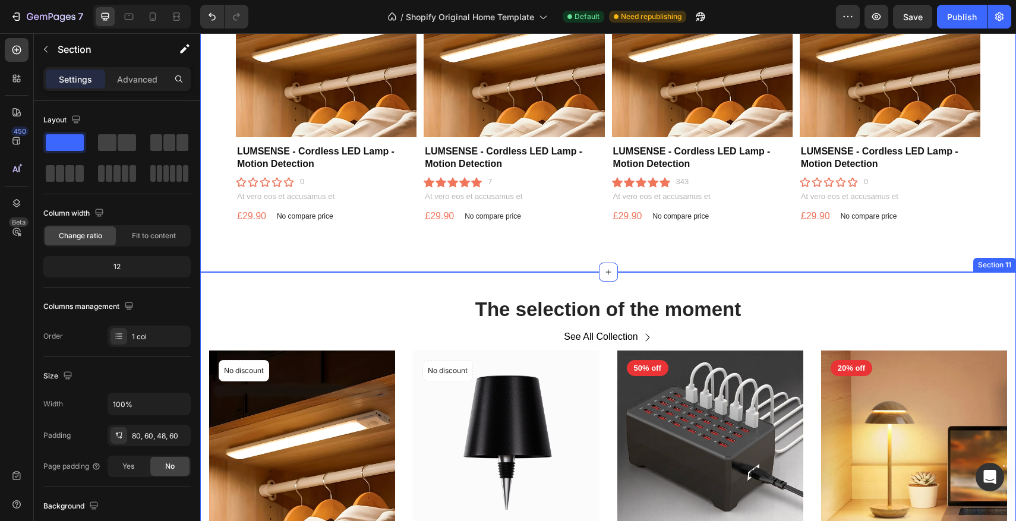
click at [553, 285] on div "The selection of the moment Heading See All Collection Button Row (P) Images No…" at bounding box center [608, 456] width 816 height 369
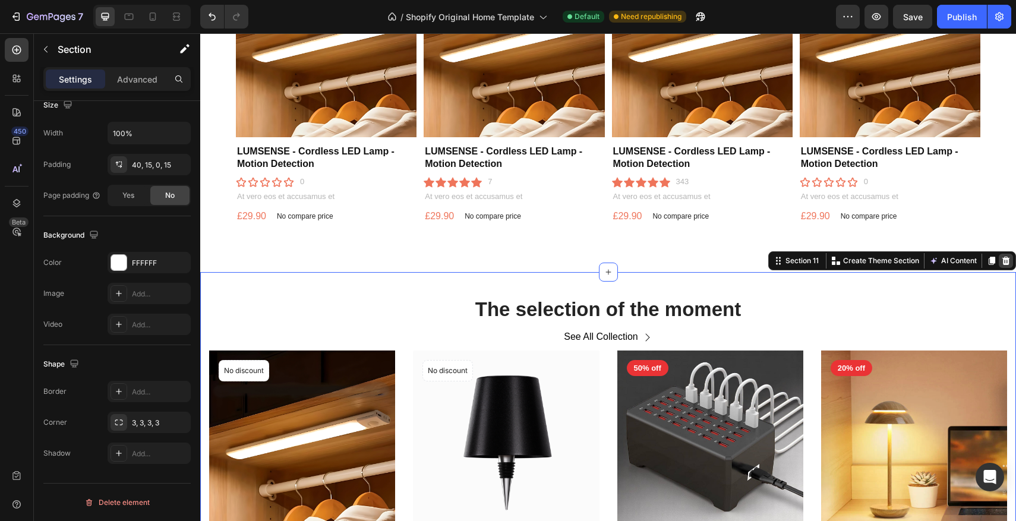
click at [1004, 267] on div at bounding box center [1006, 261] width 14 height 14
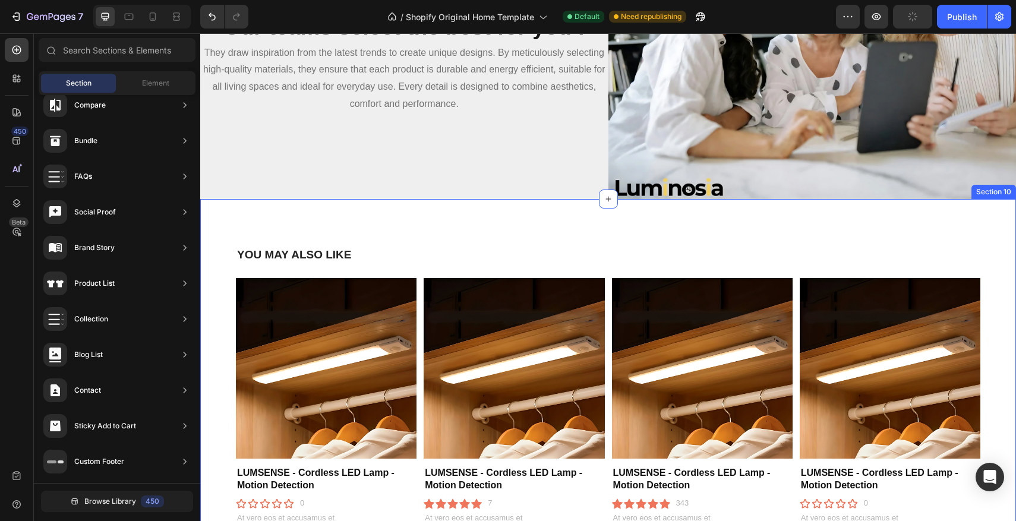
scroll to position [1164, 0]
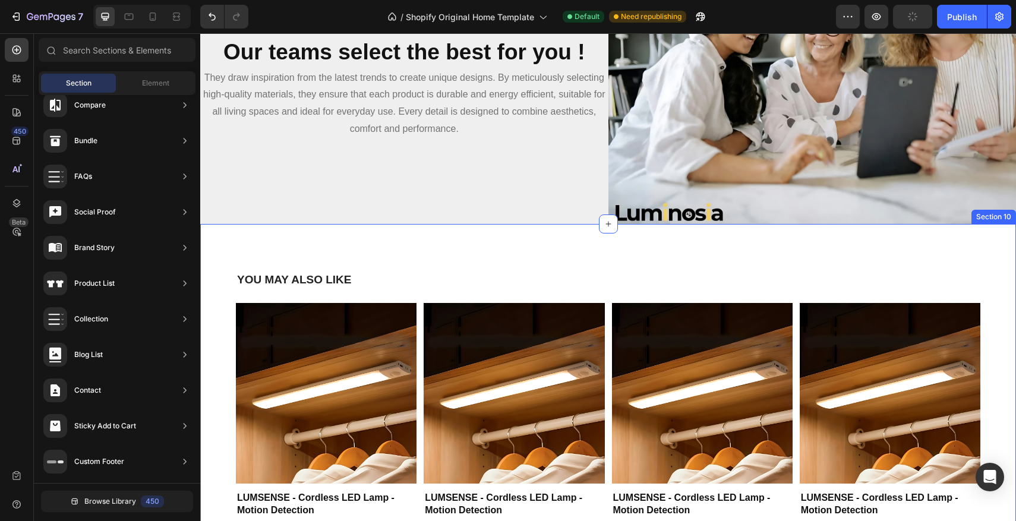
click at [461, 255] on div "YOU MAY ALSO LIKE Heading Product Images LUMSENSE - Cordless LED Lamp - Motion …" at bounding box center [608, 421] width 816 height 395
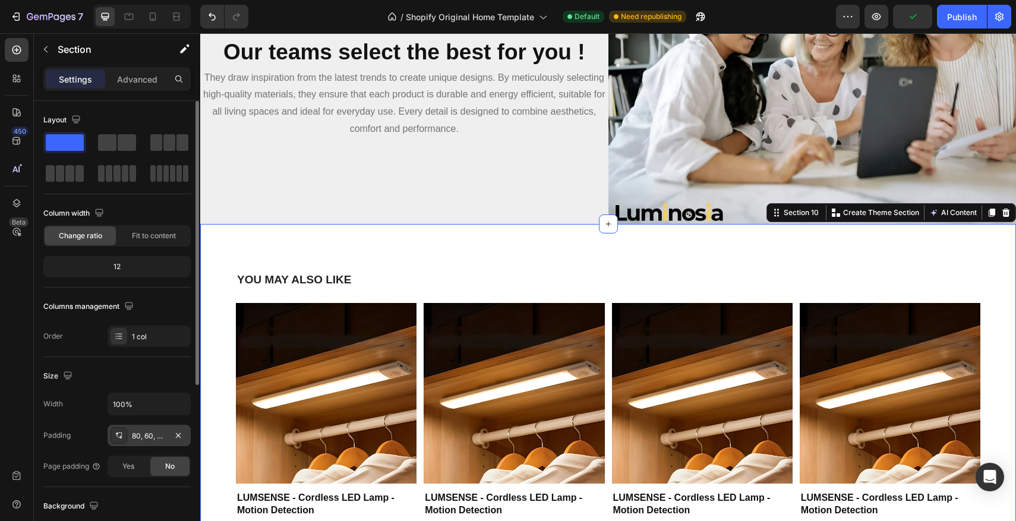
click at [136, 433] on div "80, 60, 48, 60" at bounding box center [149, 436] width 34 height 11
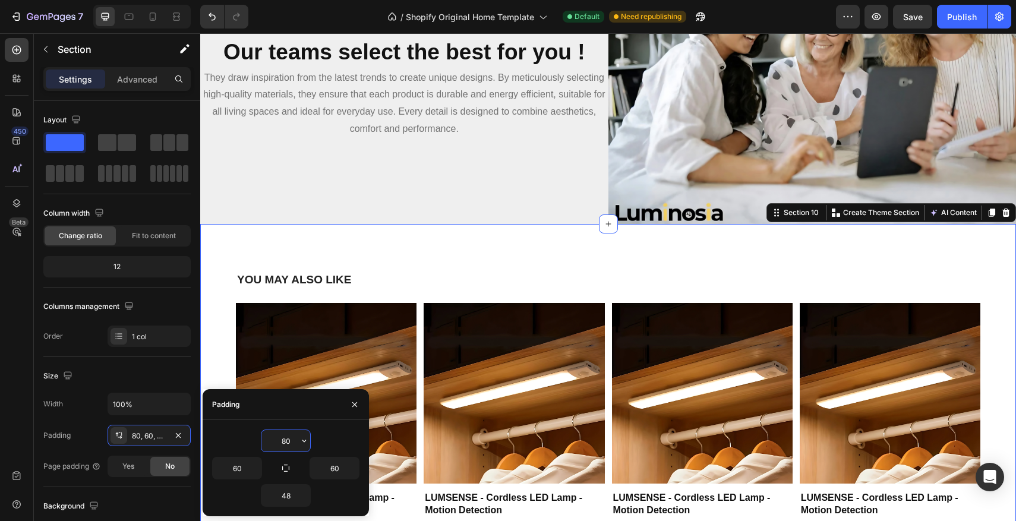
click at [284, 439] on input "80" at bounding box center [286, 440] width 49 height 21
drag, startPoint x: 285, startPoint y: 442, endPoint x: 281, endPoint y: 452, distance: 10.7
click at [285, 442] on input "80" at bounding box center [286, 440] width 49 height 21
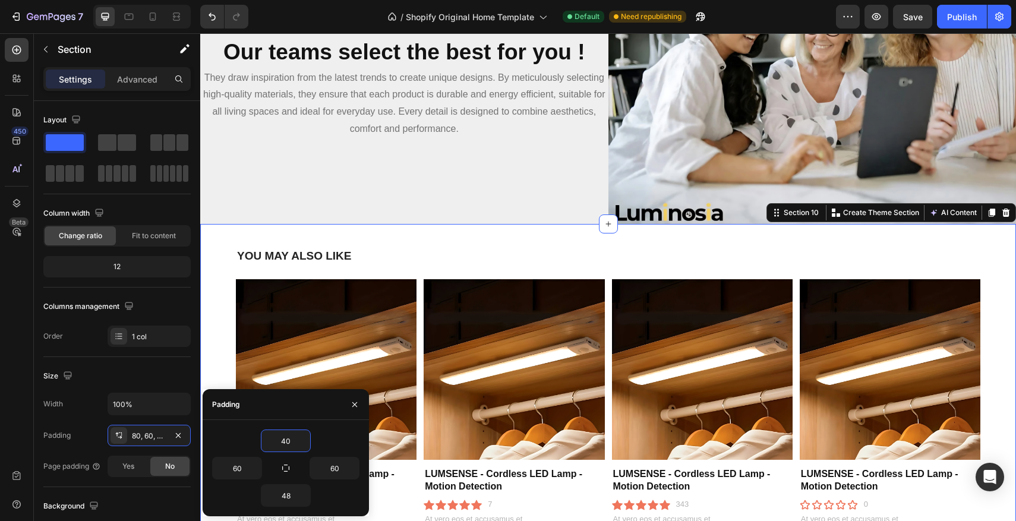
type input "40"
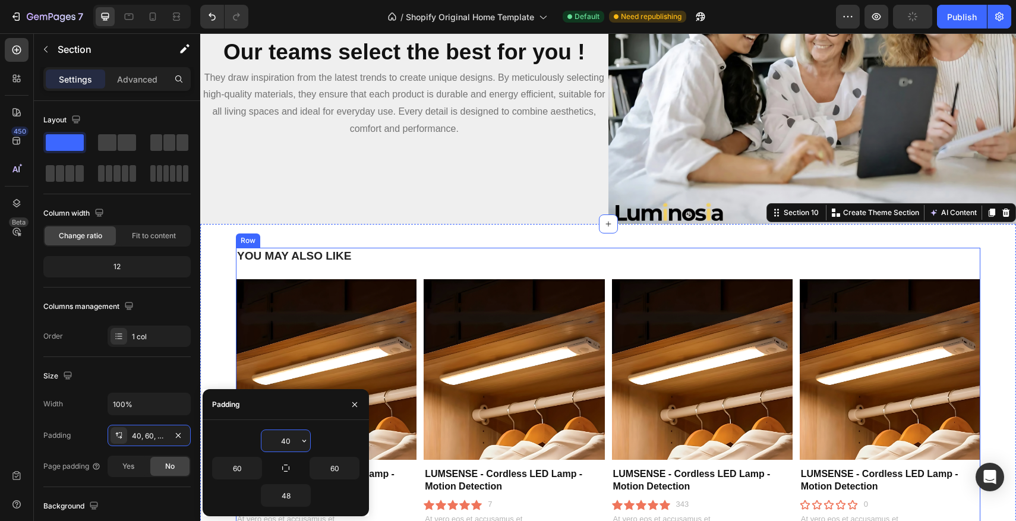
click at [358, 257] on h2 "YOU MAY ALSO LIKE" at bounding box center [608, 256] width 745 height 17
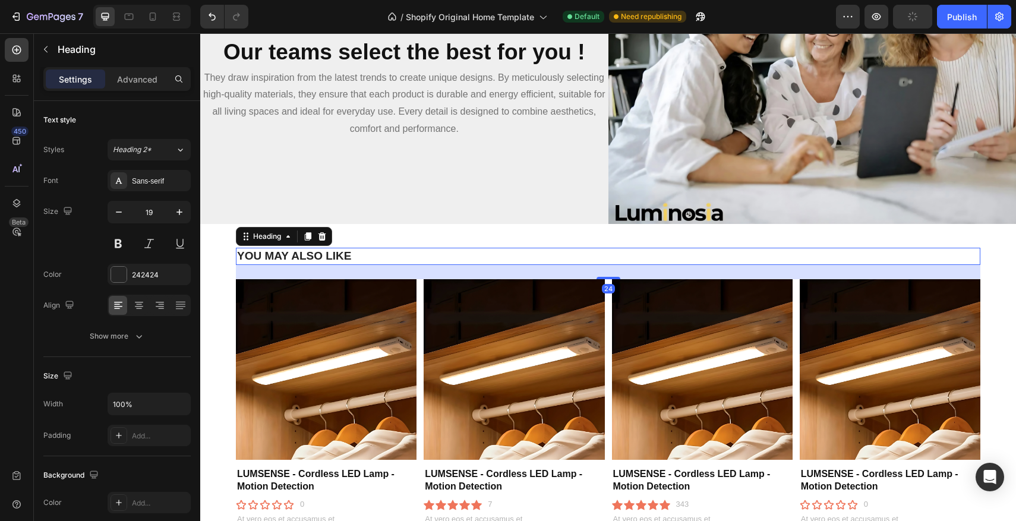
click at [362, 254] on h2 "YOU MAY ALSO LIKE" at bounding box center [608, 256] width 745 height 17
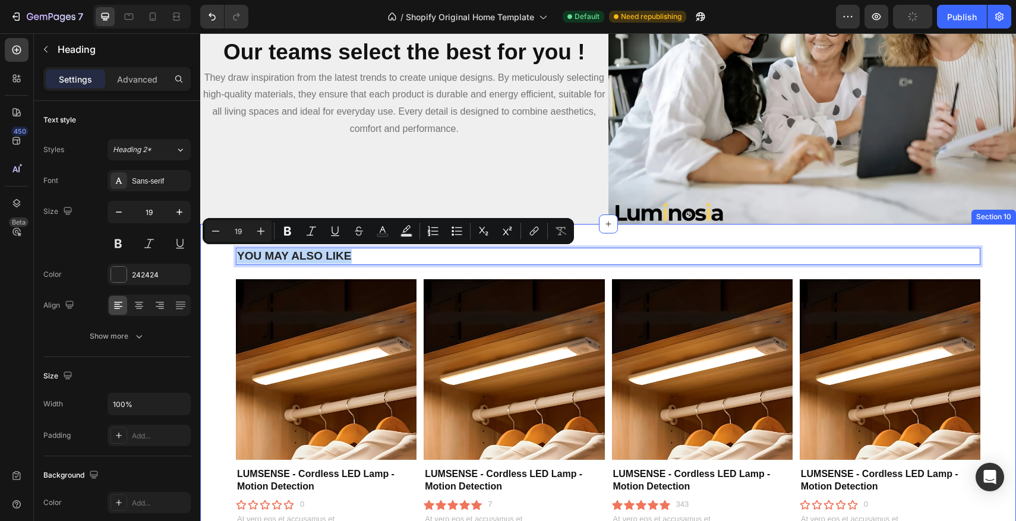
drag, startPoint x: 362, startPoint y: 254, endPoint x: 234, endPoint y: 252, distance: 128.4
click at [234, 252] on div "YOU MAY ALSO LIKE Heading 24 Product Images LUMSENSE - Cordless LED Lamp - Moti…" at bounding box center [608, 409] width 816 height 371
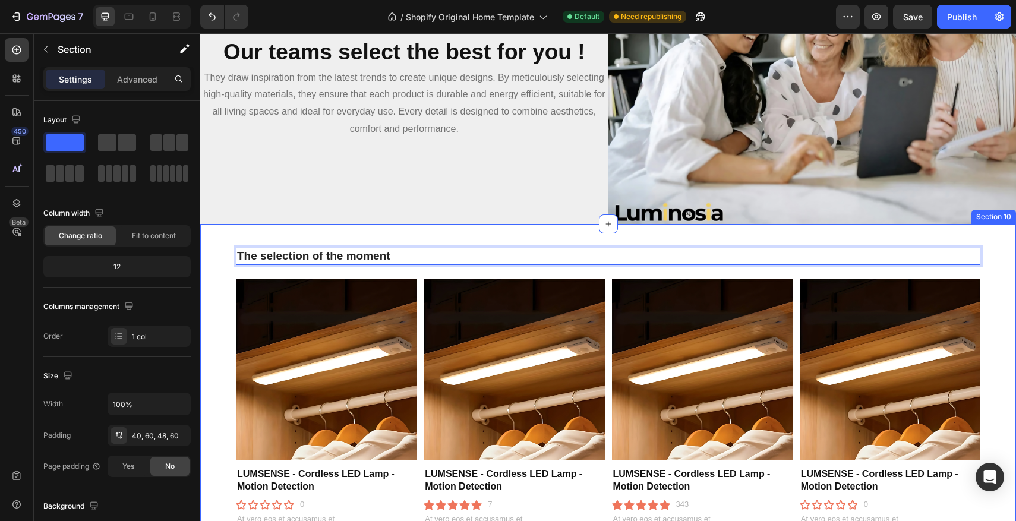
click at [426, 224] on div "The selection of the moment Heading 24 Product Images LUMSENSE - Cordless LED L…" at bounding box center [608, 409] width 816 height 371
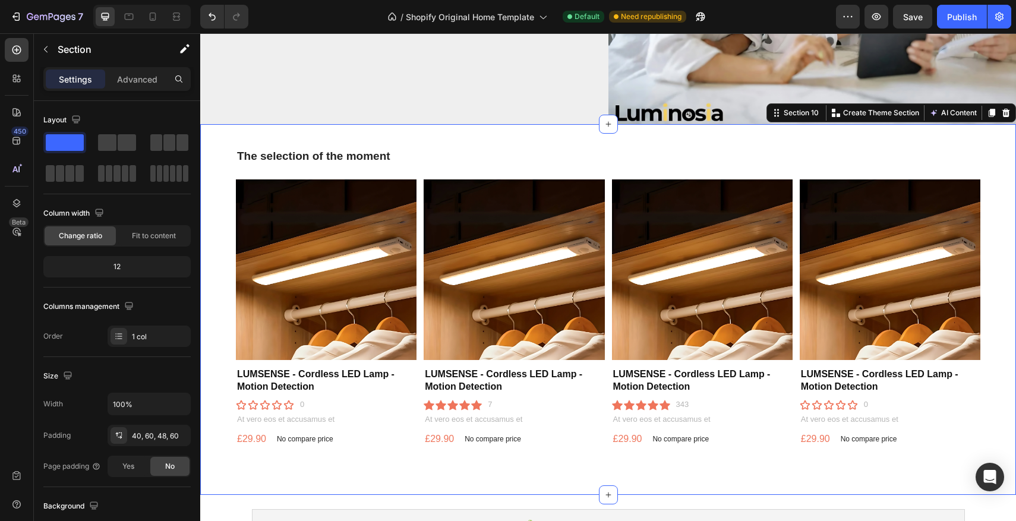
scroll to position [1265, 0]
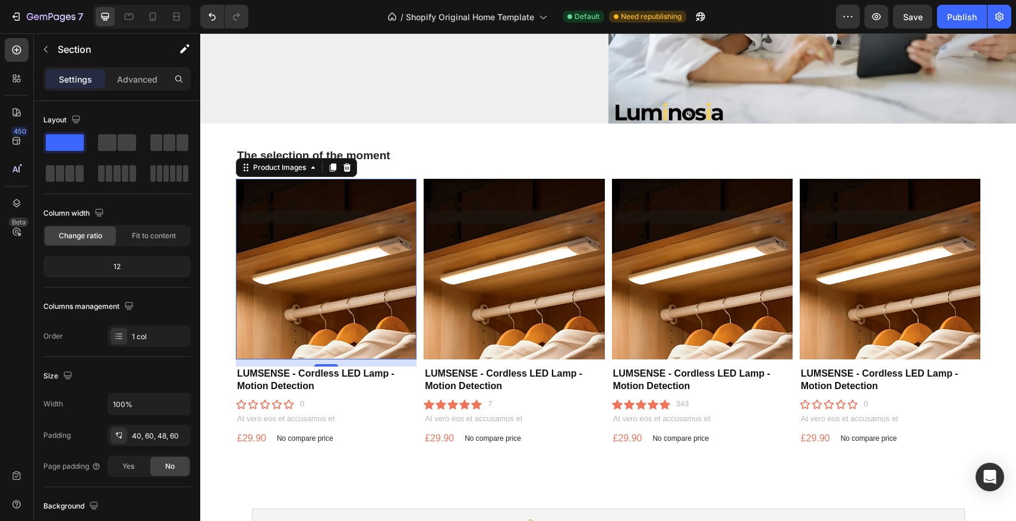
click at [308, 300] on img at bounding box center [326, 269] width 181 height 181
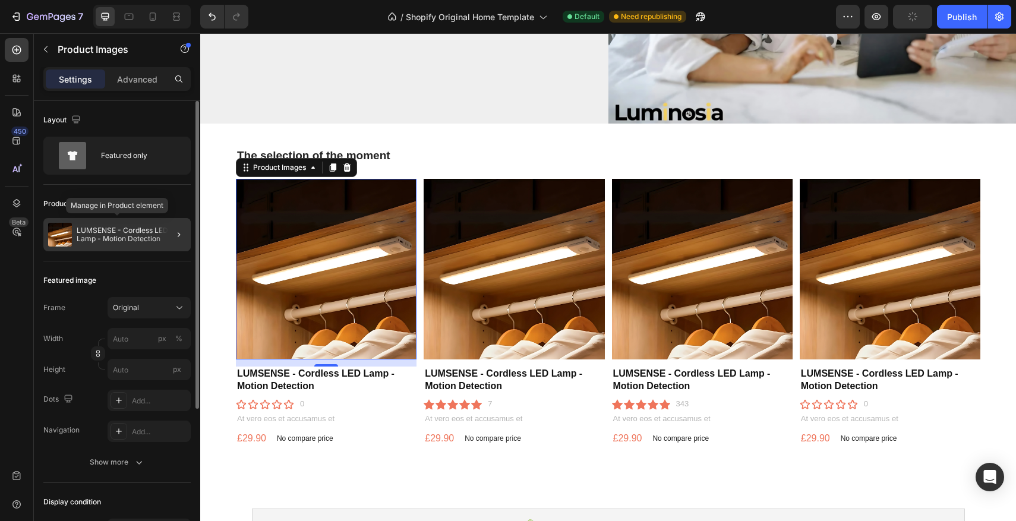
click at [121, 239] on p "LUMSENSE - Cordless LED Lamp - Motion Detection" at bounding box center [131, 234] width 109 height 17
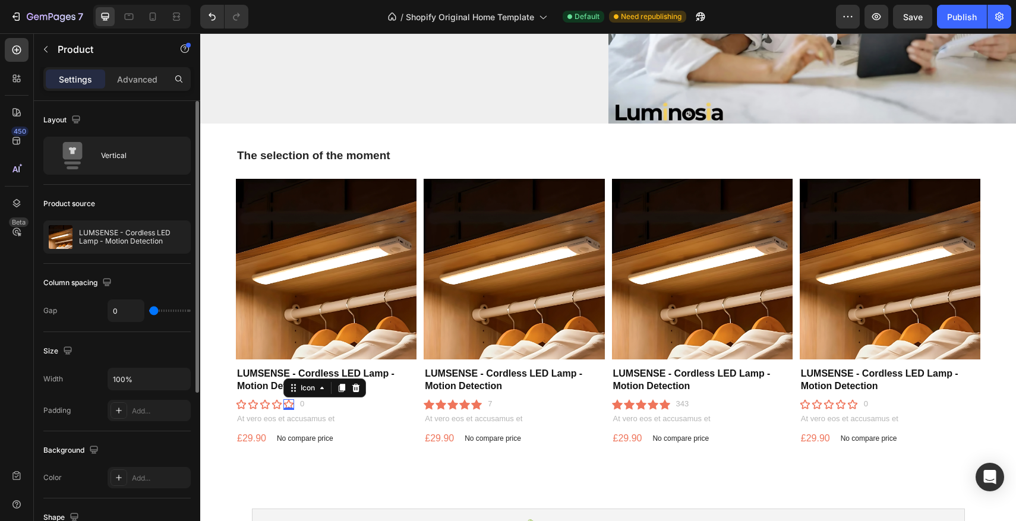
click at [288, 406] on div "Icon 0" at bounding box center [289, 404] width 11 height 11
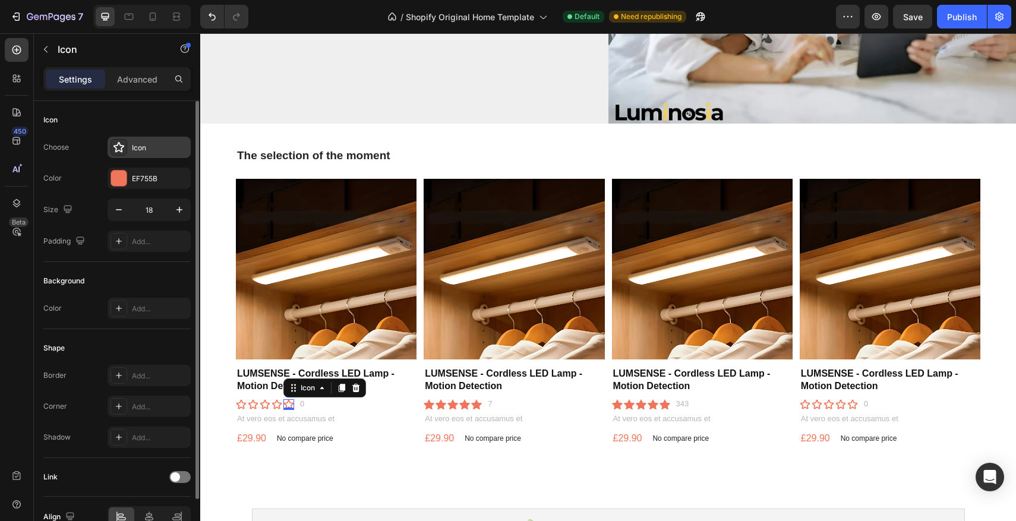
click at [119, 151] on icon at bounding box center [119, 147] width 11 height 11
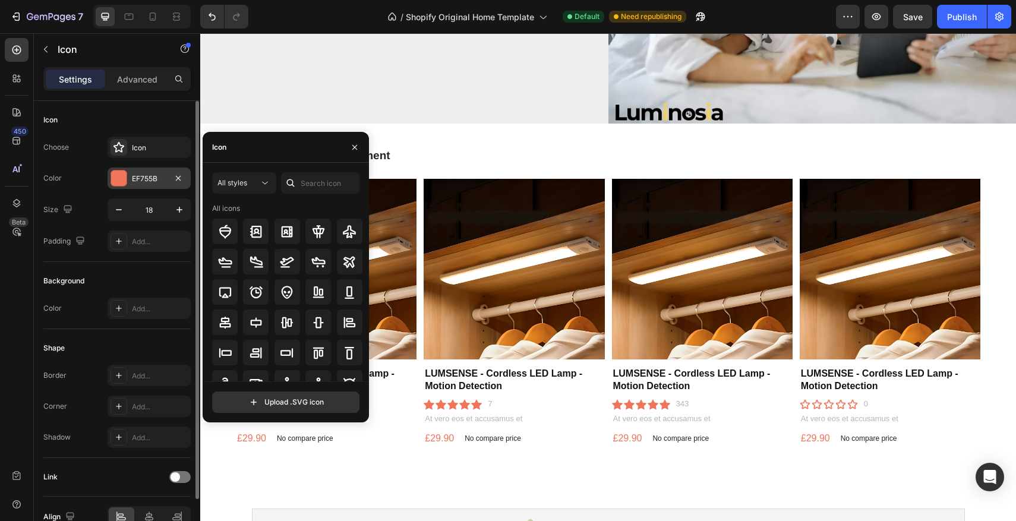
click at [115, 176] on div at bounding box center [118, 178] width 15 height 15
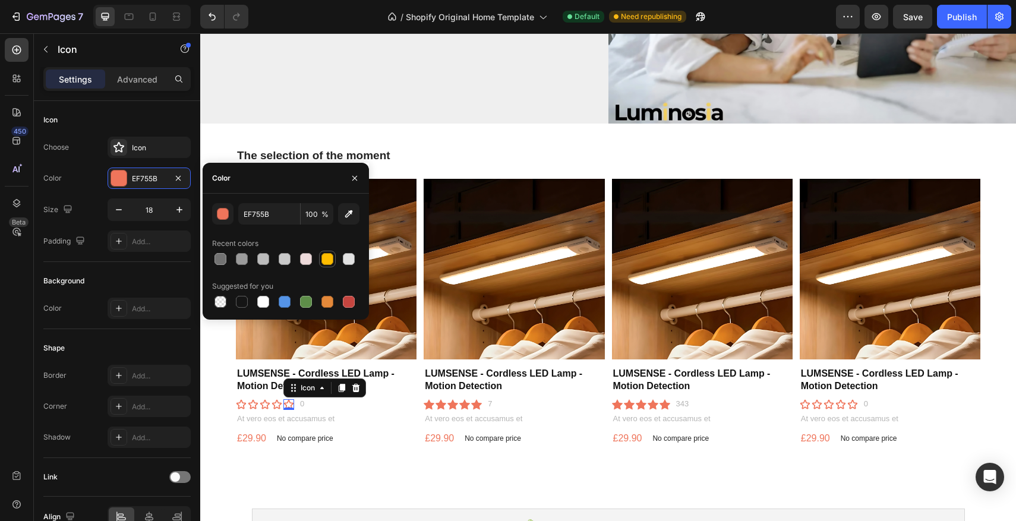
click at [322, 261] on div at bounding box center [328, 259] width 12 height 12
type input "FFBD00"
click at [120, 143] on icon at bounding box center [119, 147] width 12 height 12
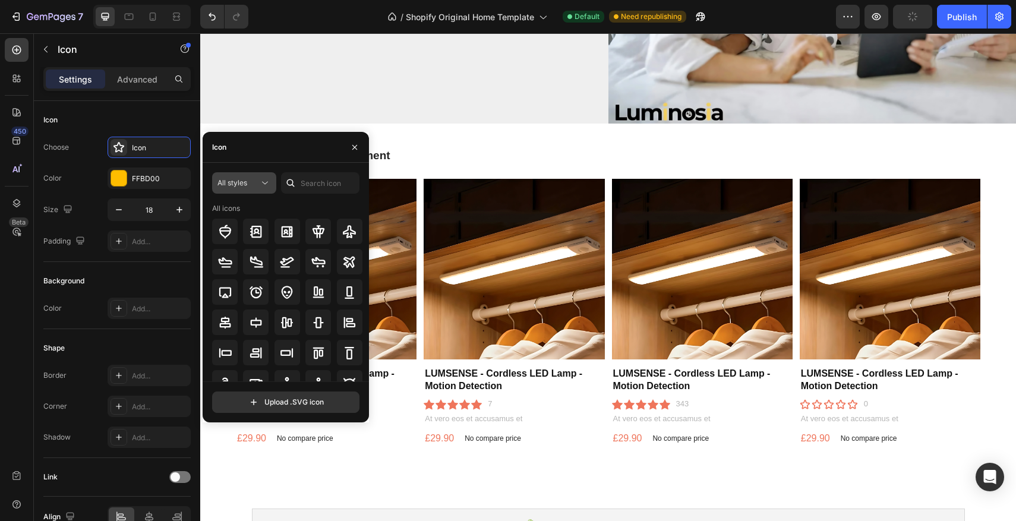
click at [272, 185] on button "All styles" at bounding box center [244, 182] width 64 height 21
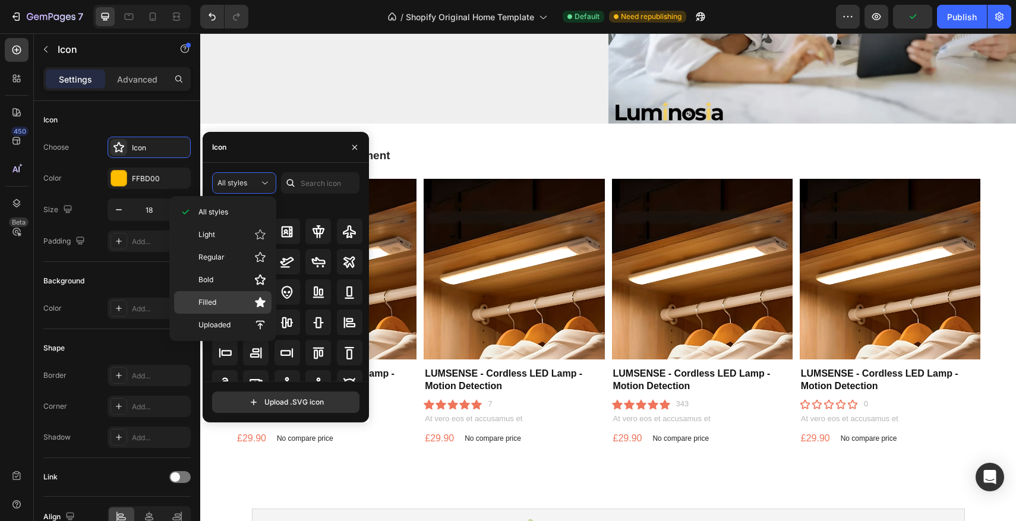
click at [223, 298] on p "Filled" at bounding box center [233, 303] width 68 height 12
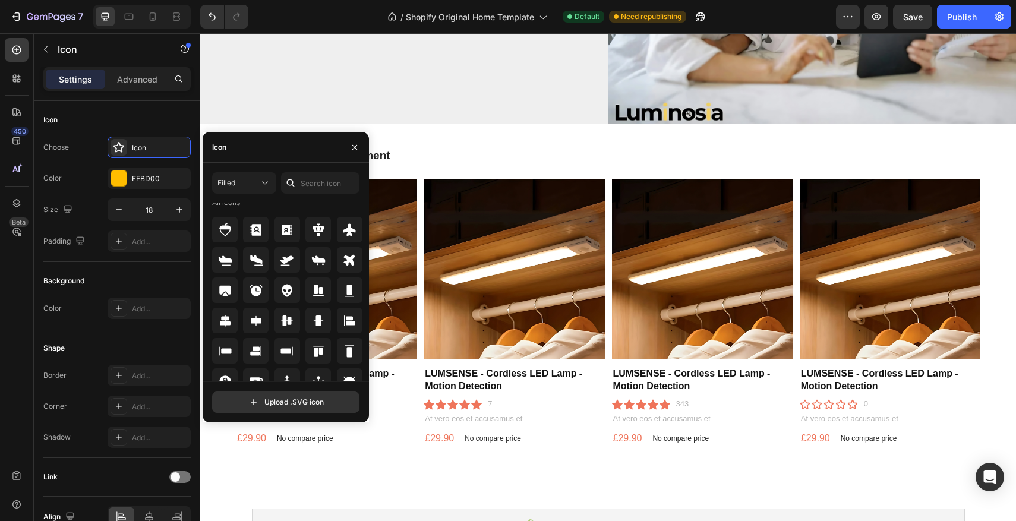
scroll to position [0, 0]
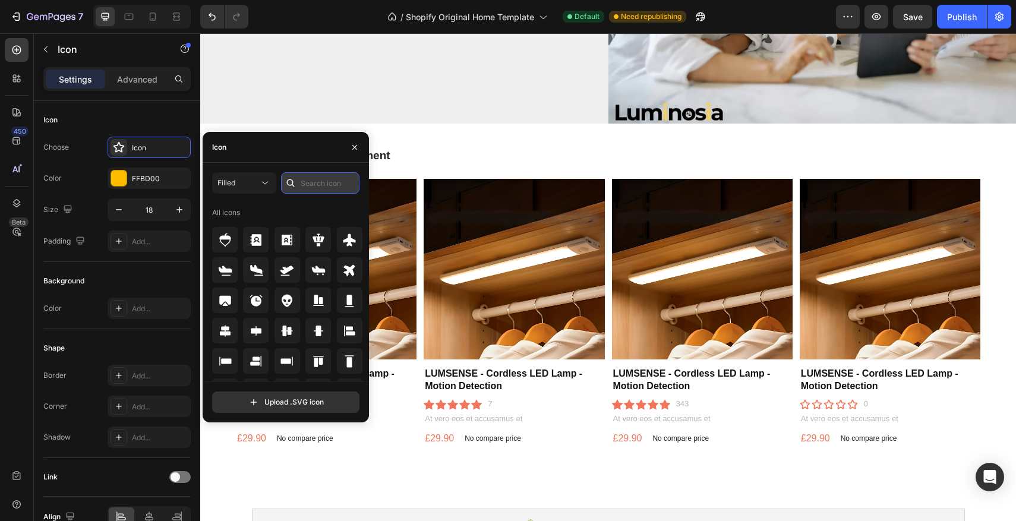
click at [319, 185] on input "text" at bounding box center [320, 182] width 78 height 21
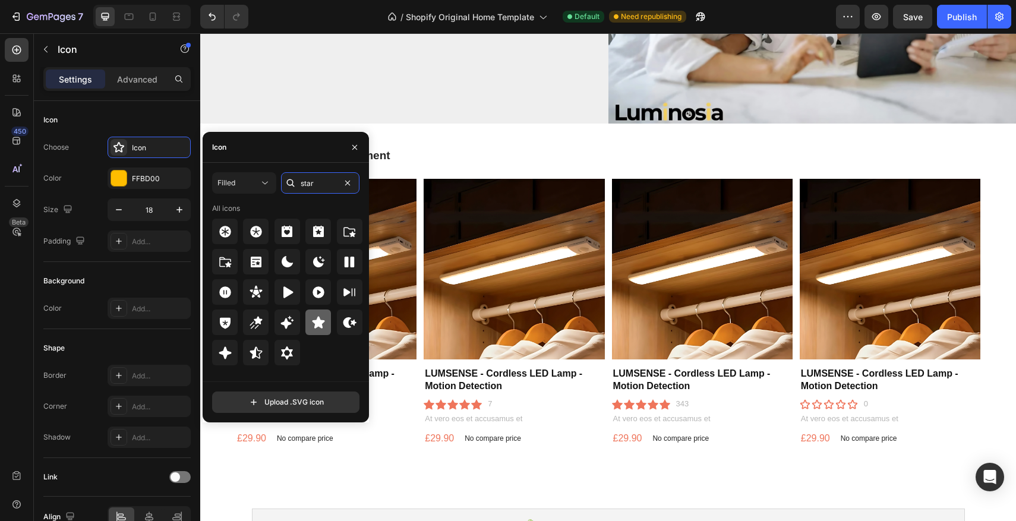
type input "star"
click at [310, 325] on div at bounding box center [319, 323] width 26 height 26
click at [399, 404] on div "Icon Icon Icon Icon Icon 0 Icon List 0 Text Block Row" at bounding box center [326, 404] width 181 height 12
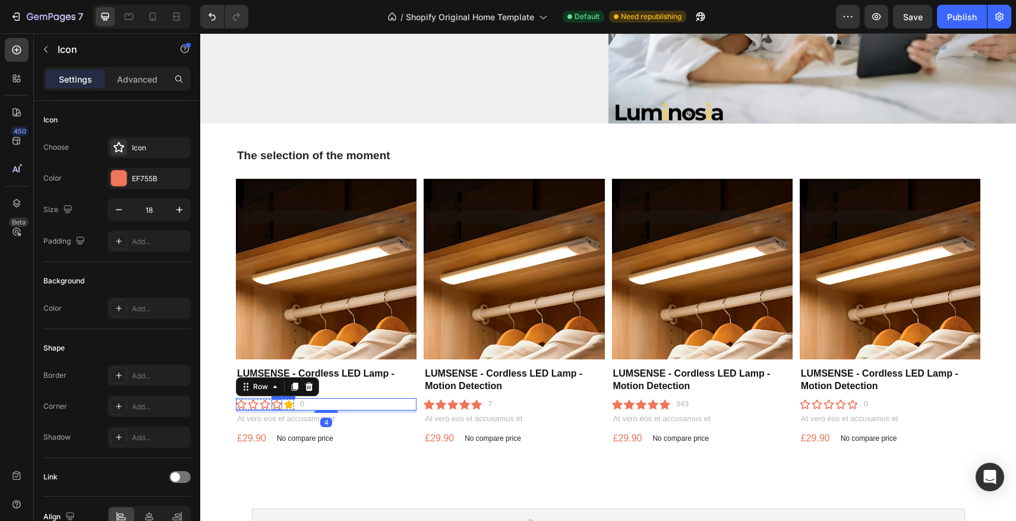
click at [279, 402] on icon at bounding box center [277, 405] width 10 height 10
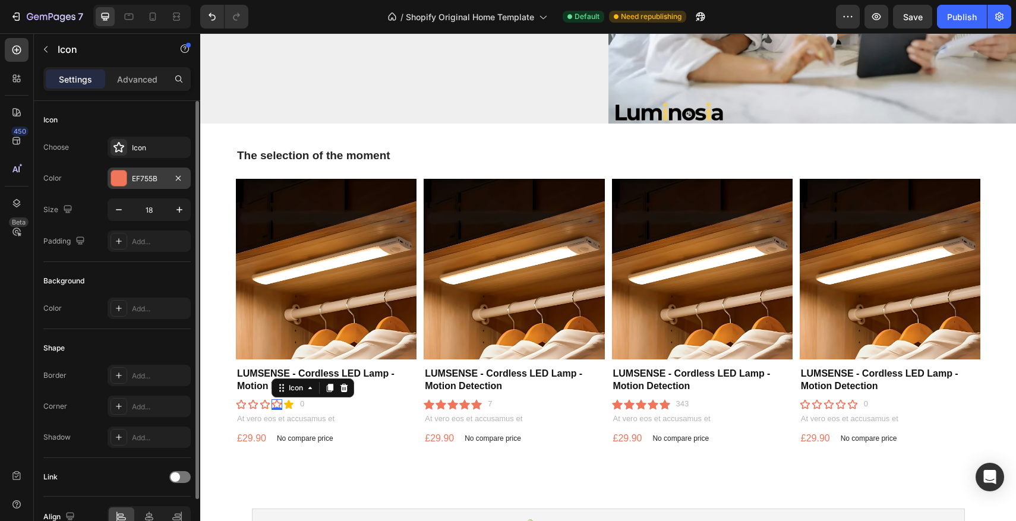
click at [124, 175] on div at bounding box center [118, 178] width 15 height 15
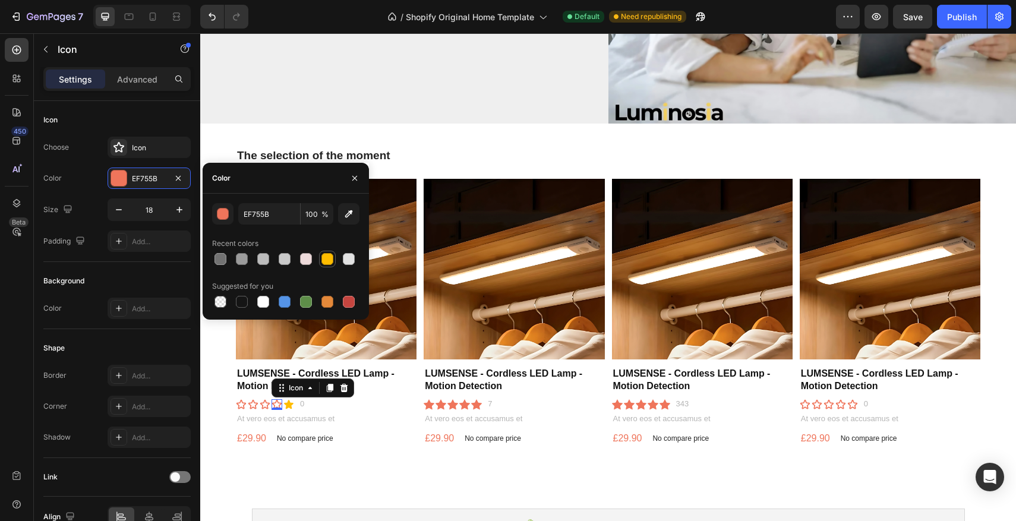
click at [332, 262] on div at bounding box center [328, 259] width 12 height 12
type input "FFBD00"
click at [190, 150] on div "Icon" at bounding box center [149, 147] width 83 height 21
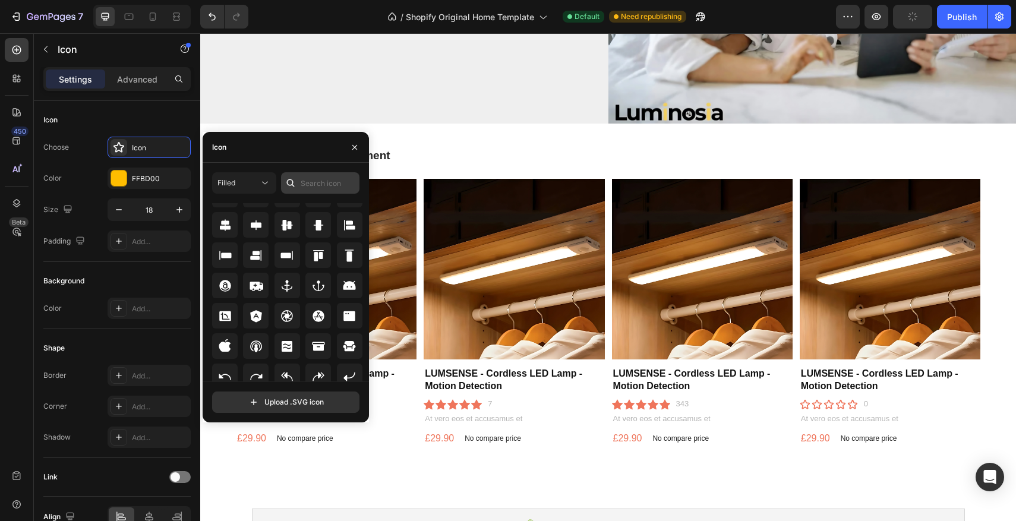
scroll to position [105, 0]
click at [324, 180] on input "text" at bounding box center [320, 182] width 78 height 21
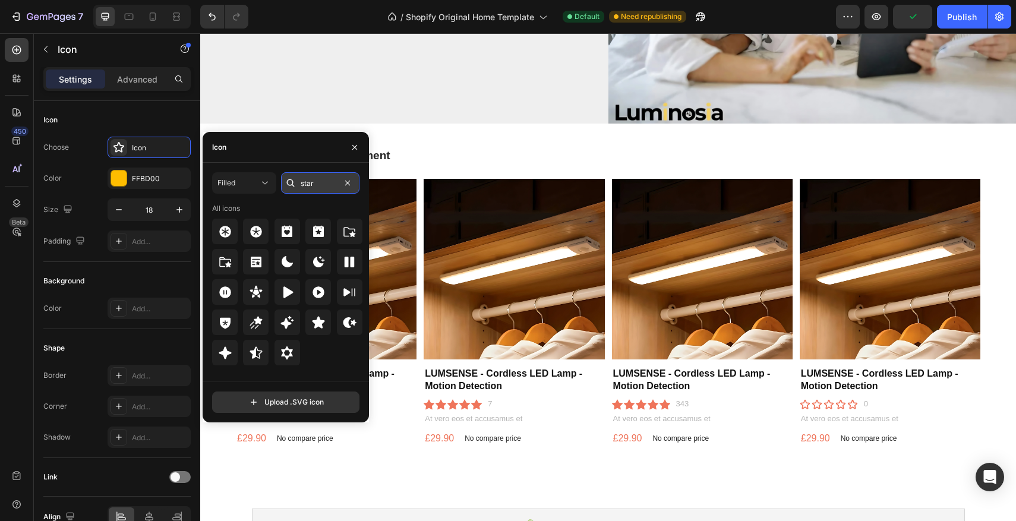
scroll to position [0, 0]
type input "star"
click at [311, 317] on icon at bounding box center [318, 323] width 14 height 14
click at [382, 314] on img at bounding box center [326, 269] width 181 height 181
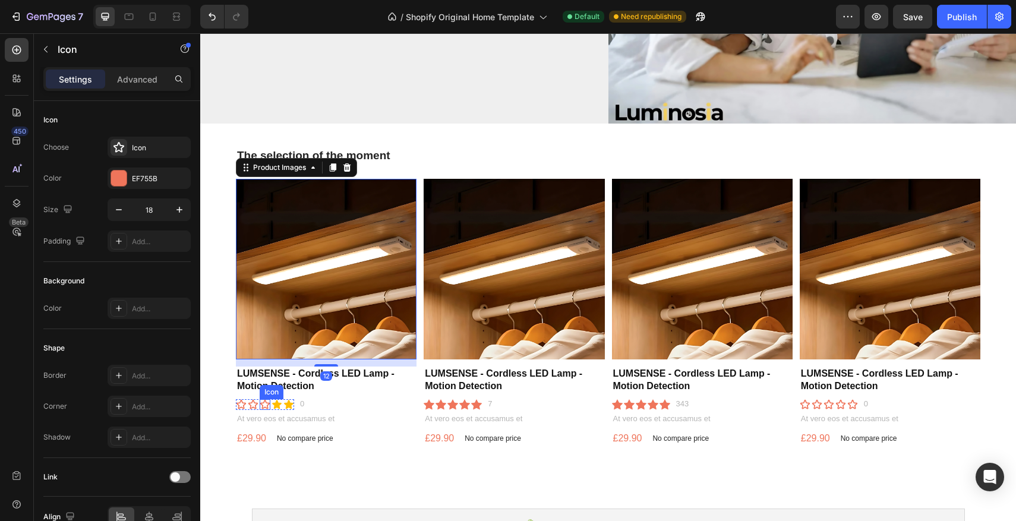
click at [266, 402] on icon at bounding box center [265, 404] width 11 height 11
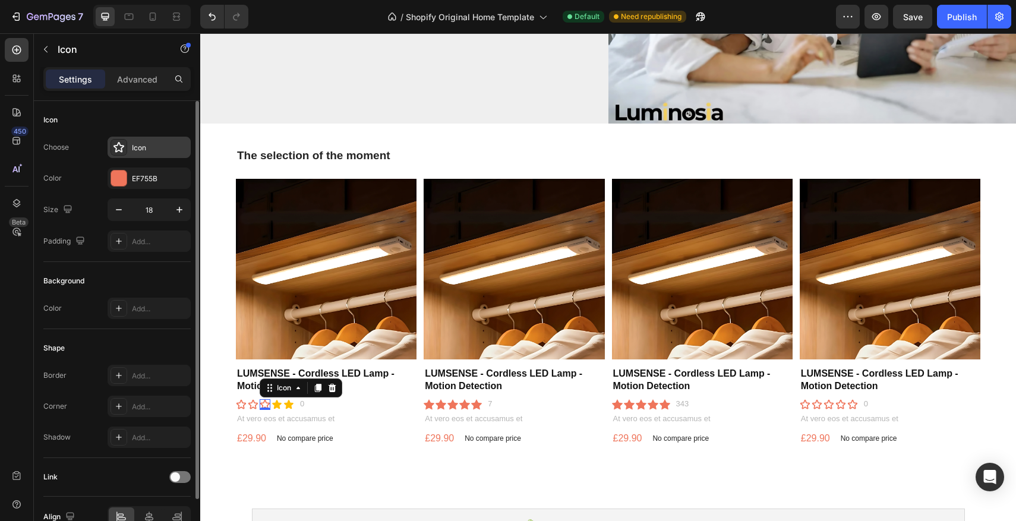
click at [138, 145] on div "Icon" at bounding box center [160, 148] width 56 height 11
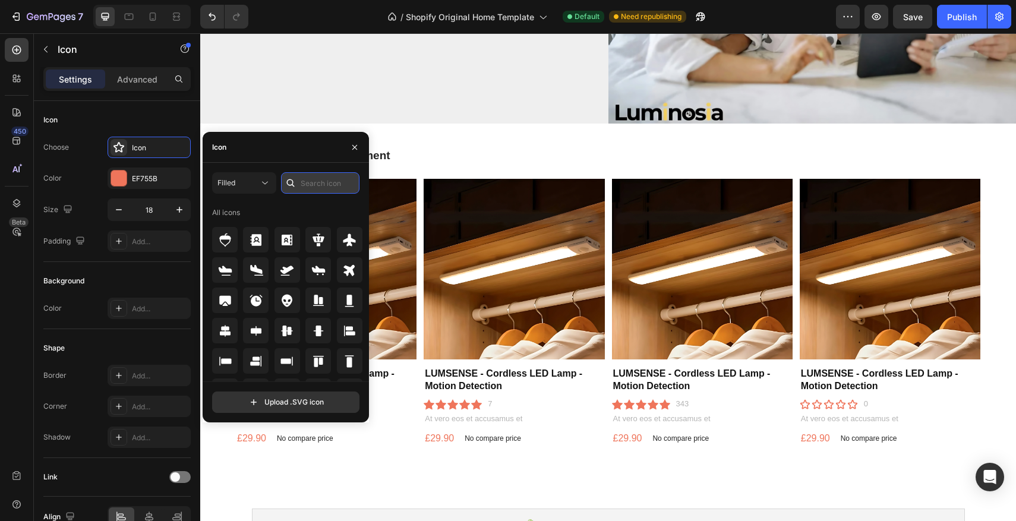
click at [340, 181] on input "text" at bounding box center [320, 182] width 78 height 21
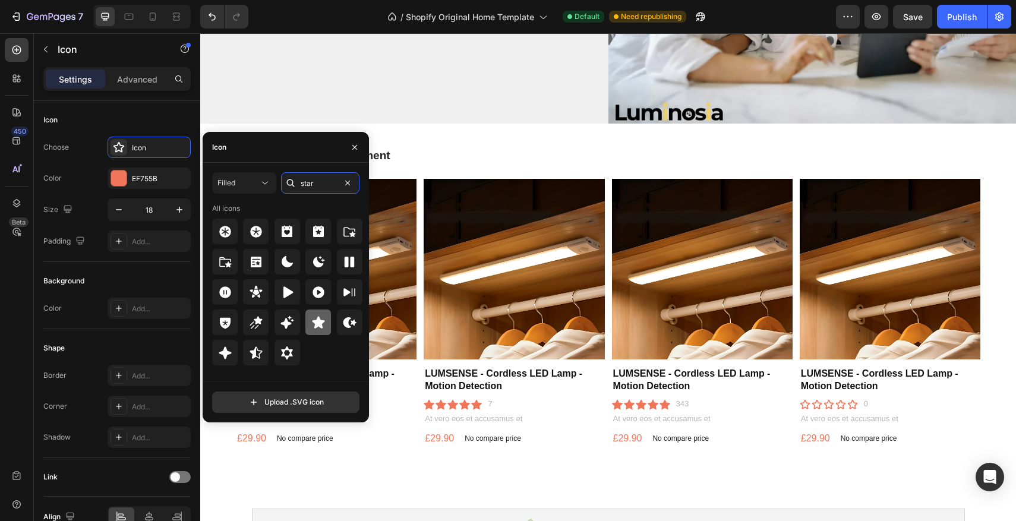
type input "star"
click at [312, 327] on icon at bounding box center [318, 323] width 14 height 14
click at [402, 295] on img at bounding box center [326, 269] width 181 height 181
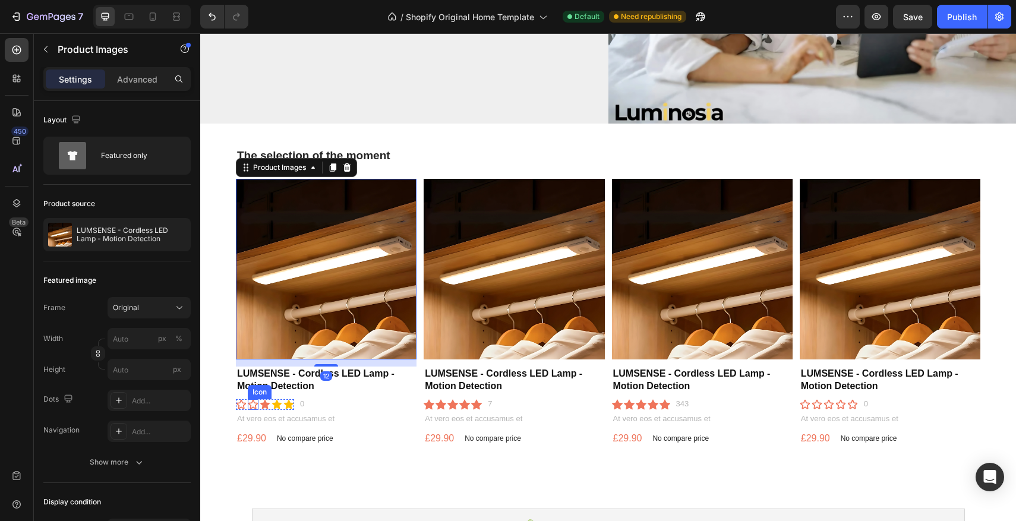
click at [256, 404] on icon at bounding box center [253, 404] width 11 height 11
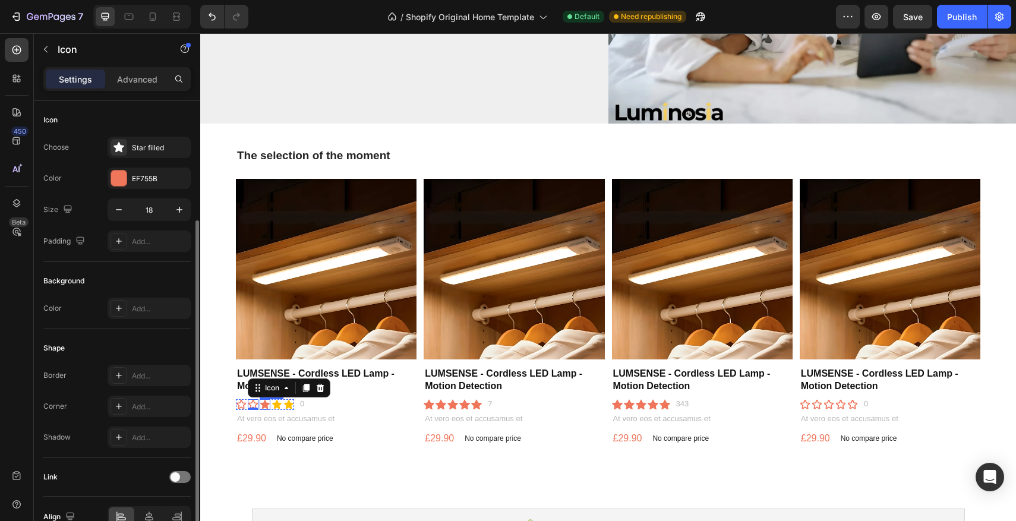
click at [261, 404] on icon at bounding box center [265, 404] width 10 height 9
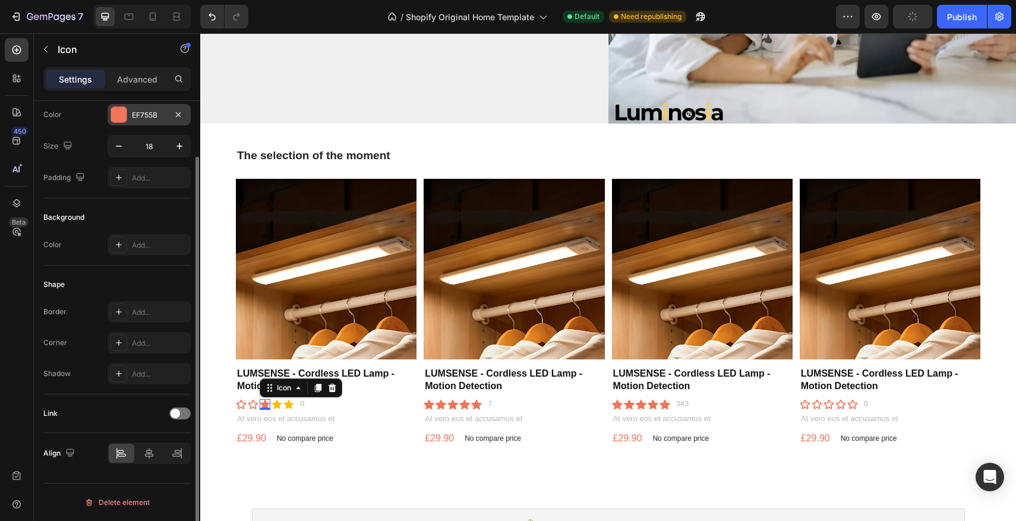
click at [148, 118] on div "EF755B" at bounding box center [149, 115] width 34 height 11
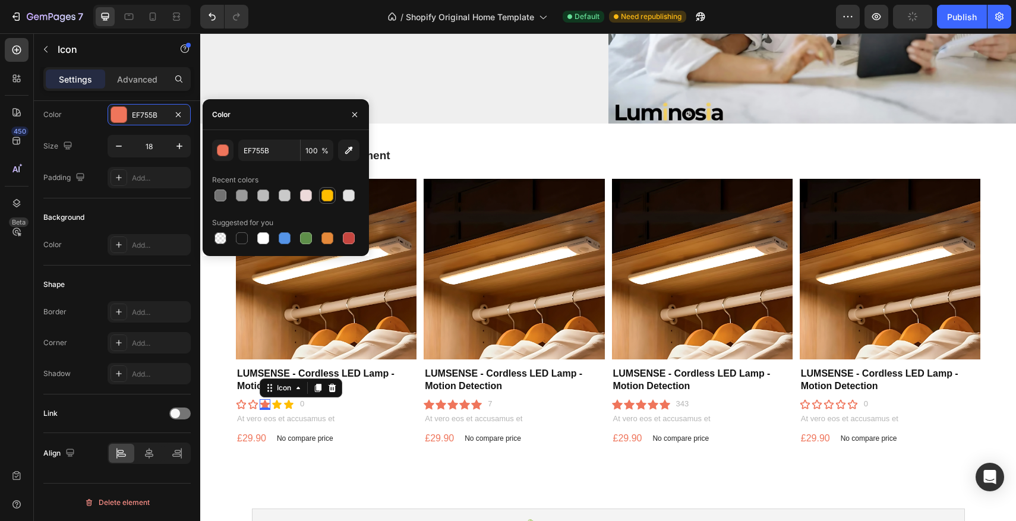
click at [325, 196] on div at bounding box center [328, 196] width 12 height 12
type input "FFBD00"
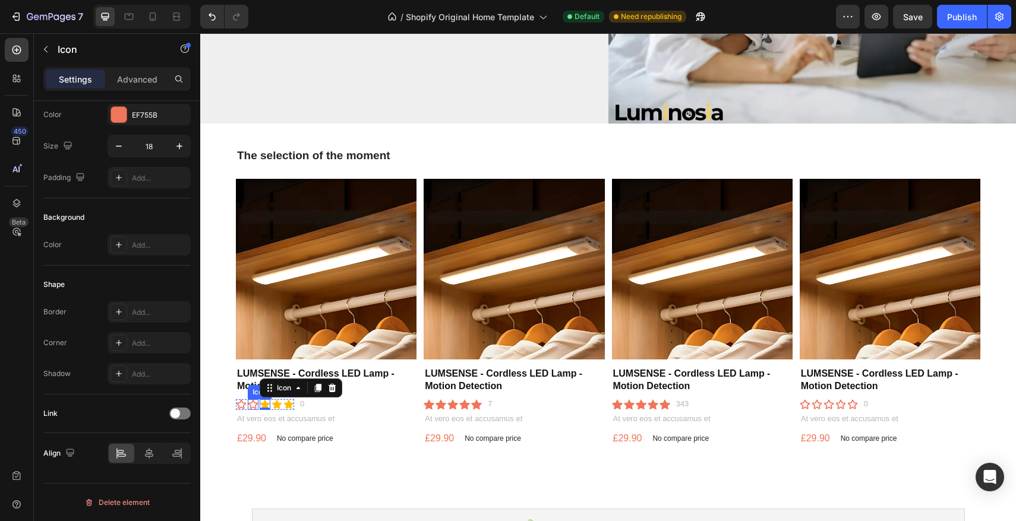
click at [251, 404] on icon at bounding box center [253, 404] width 11 height 11
click at [150, 122] on div "EF755B" at bounding box center [149, 114] width 83 height 21
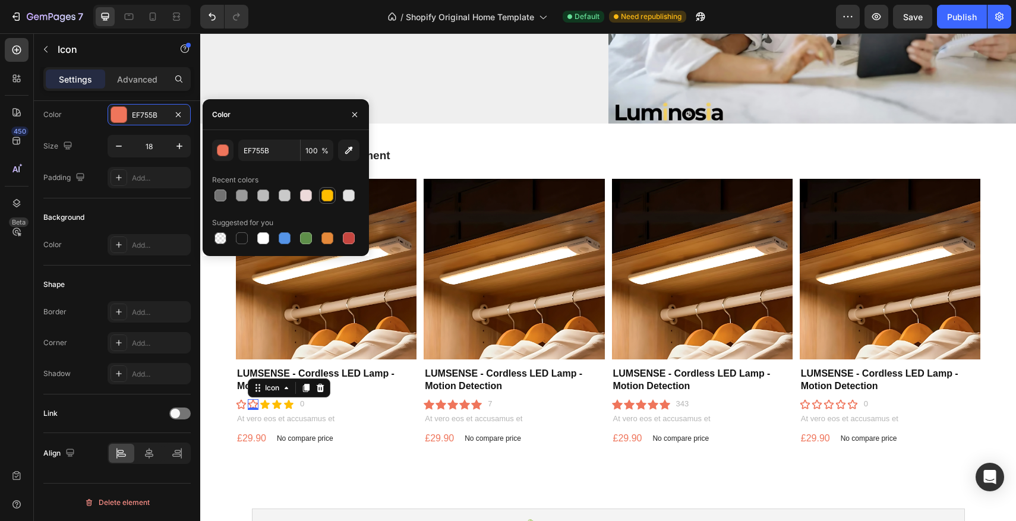
click at [323, 194] on div at bounding box center [328, 196] width 12 height 12
type input "FFBD00"
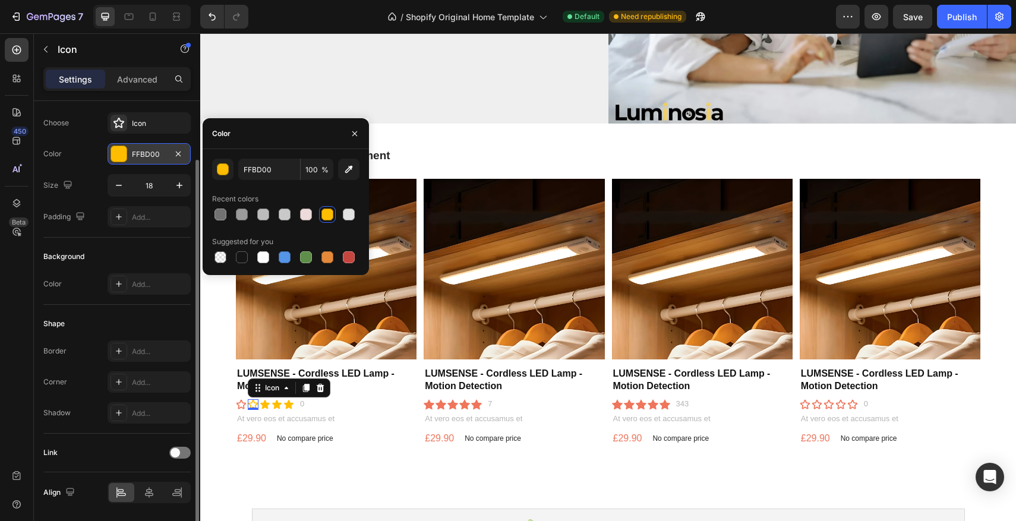
scroll to position [9, 0]
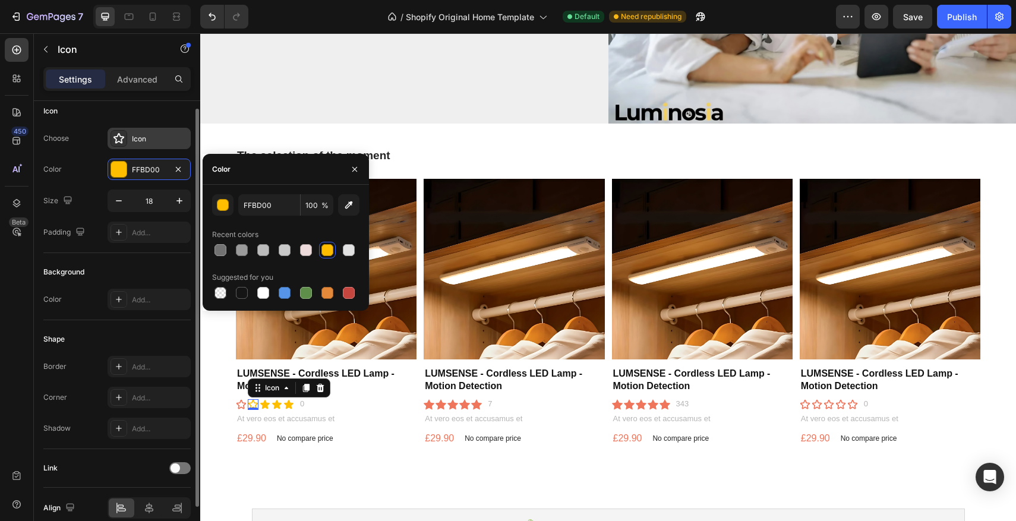
click at [148, 145] on div "Icon" at bounding box center [149, 138] width 83 height 21
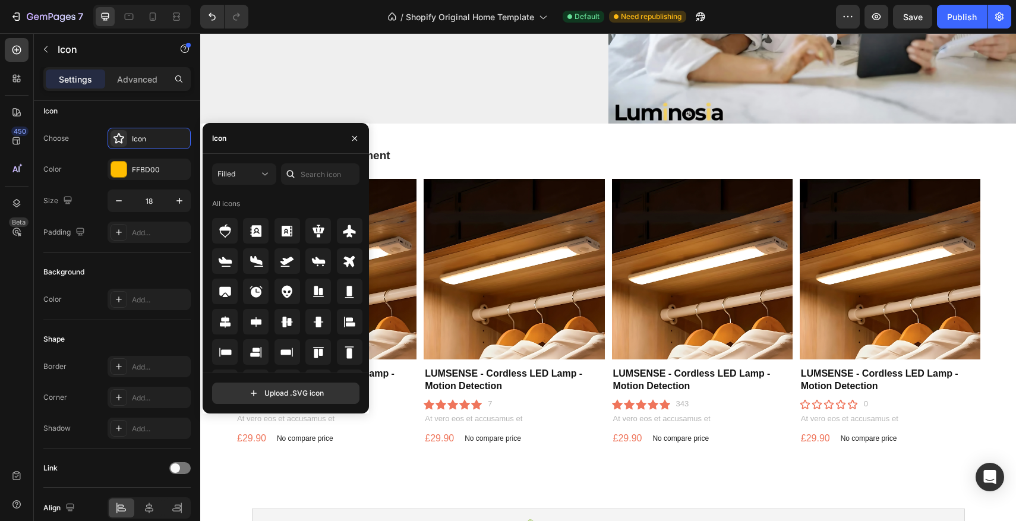
click at [300, 173] on div at bounding box center [290, 173] width 19 height 21
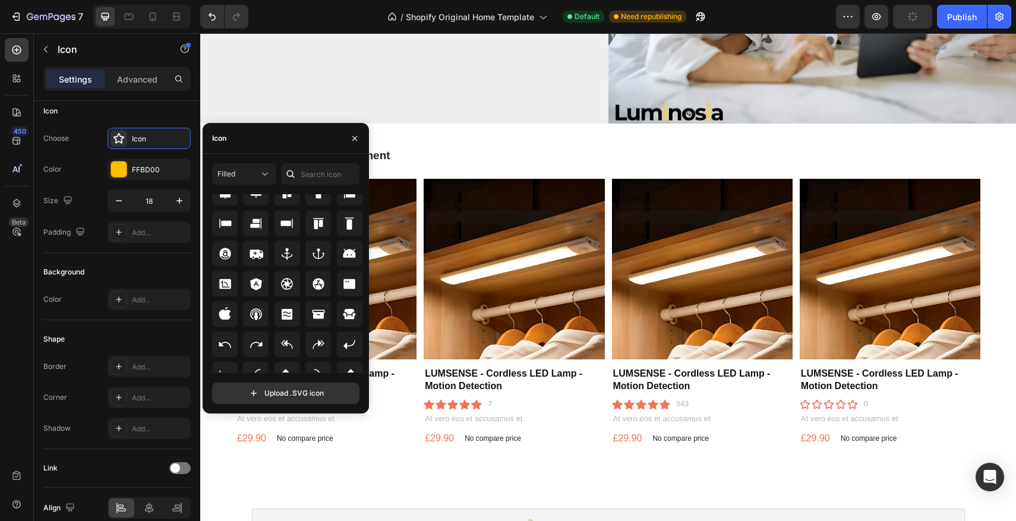
scroll to position [130, 0]
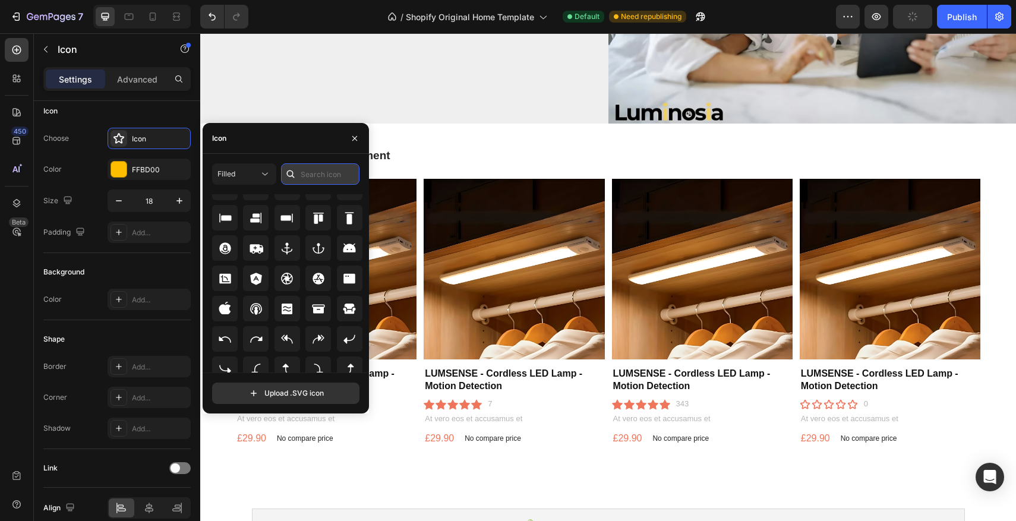
click at [312, 178] on input "text" at bounding box center [320, 173] width 78 height 21
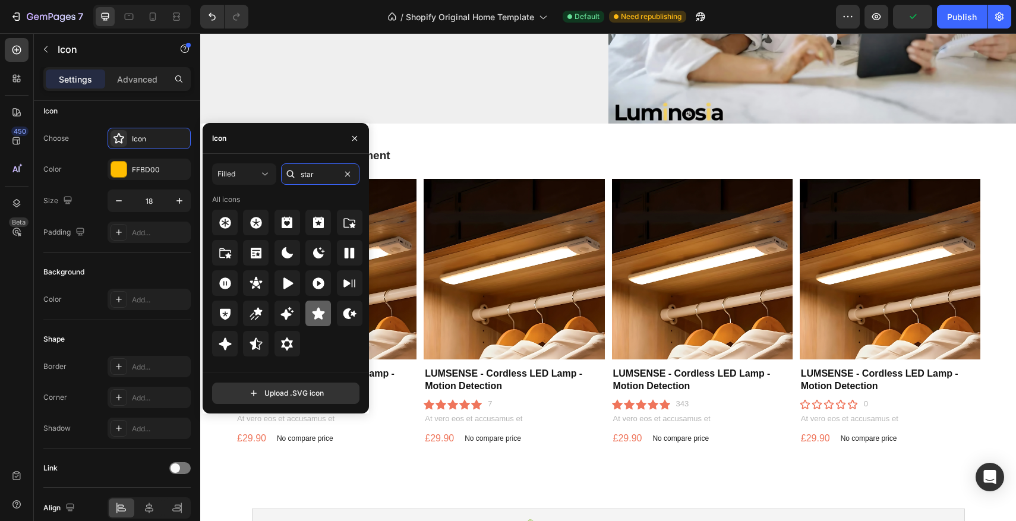
type input "star"
click at [310, 308] on div at bounding box center [319, 314] width 26 height 26
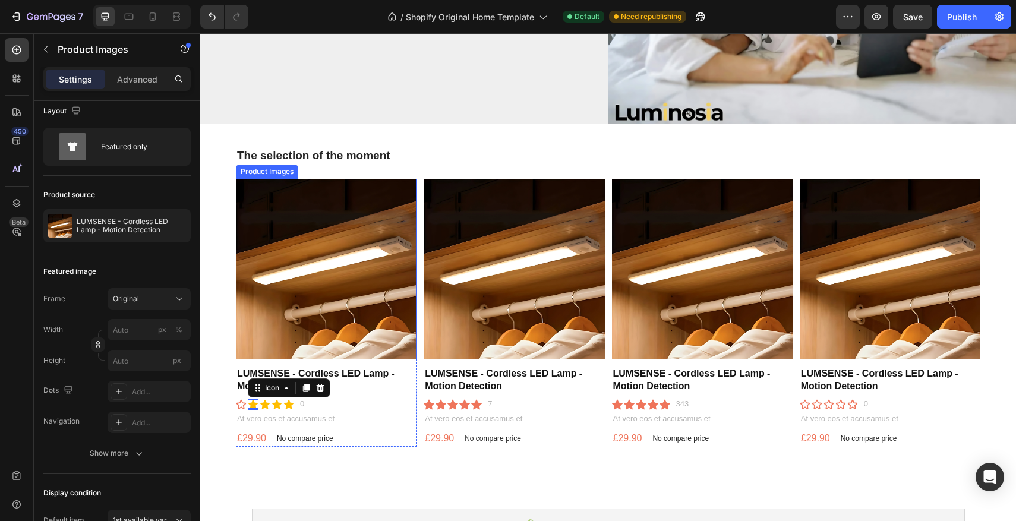
click at [405, 287] on img at bounding box center [326, 269] width 181 height 181
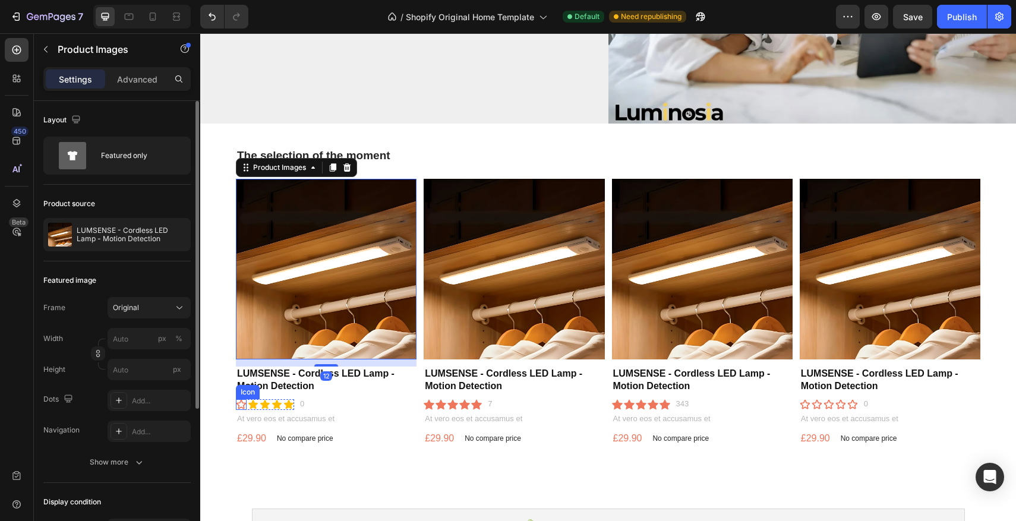
click at [238, 406] on div "Icon" at bounding box center [241, 404] width 11 height 11
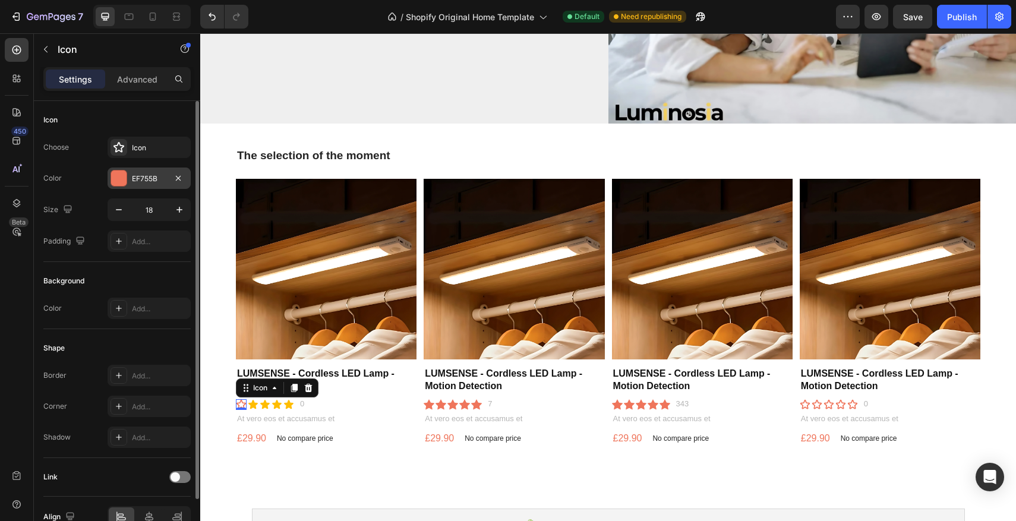
click at [126, 178] on div at bounding box center [118, 178] width 15 height 15
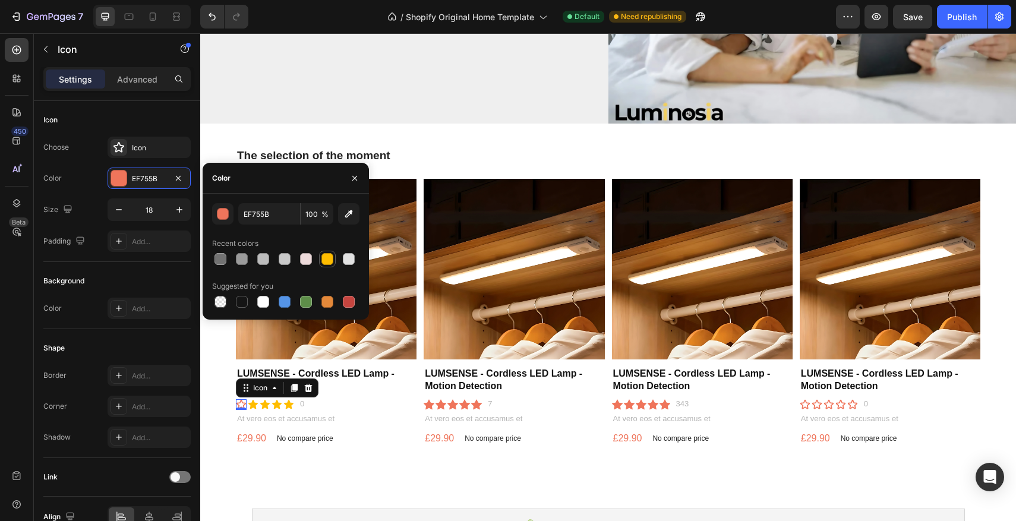
click at [325, 262] on div at bounding box center [328, 259] width 12 height 12
type input "FFBD00"
click at [122, 146] on icon at bounding box center [119, 147] width 11 height 11
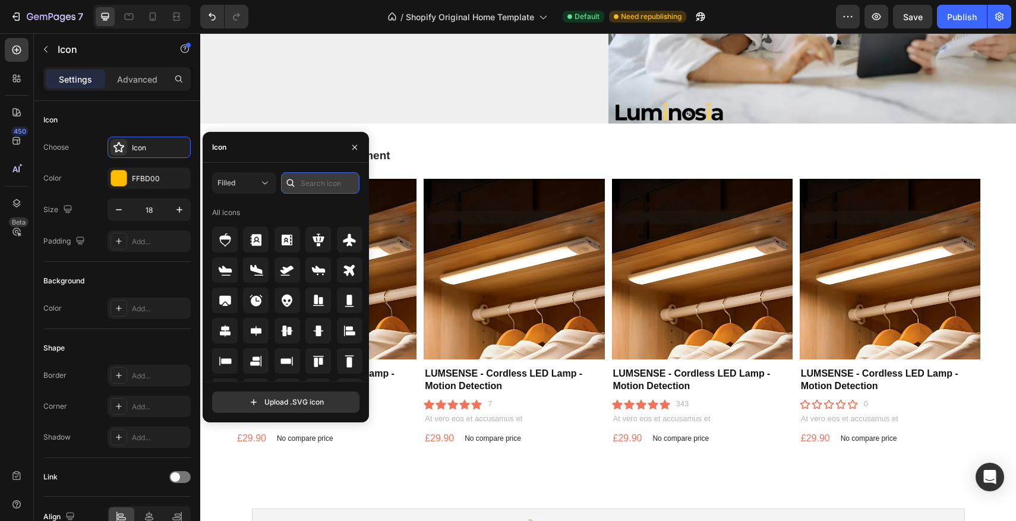
click at [341, 179] on input "text" at bounding box center [320, 182] width 78 height 21
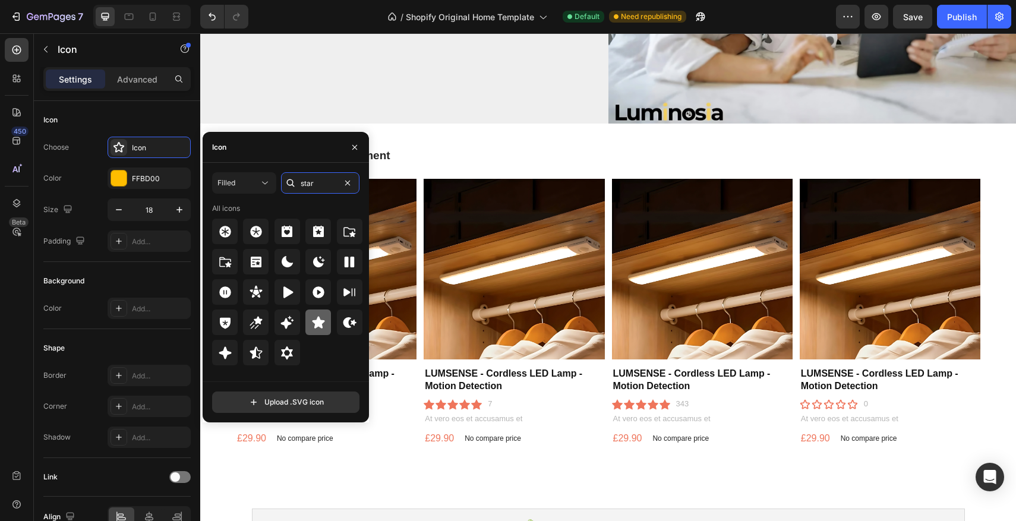
type input "star"
click at [311, 318] on icon at bounding box center [318, 323] width 14 height 14
click at [398, 287] on img at bounding box center [326, 269] width 181 height 181
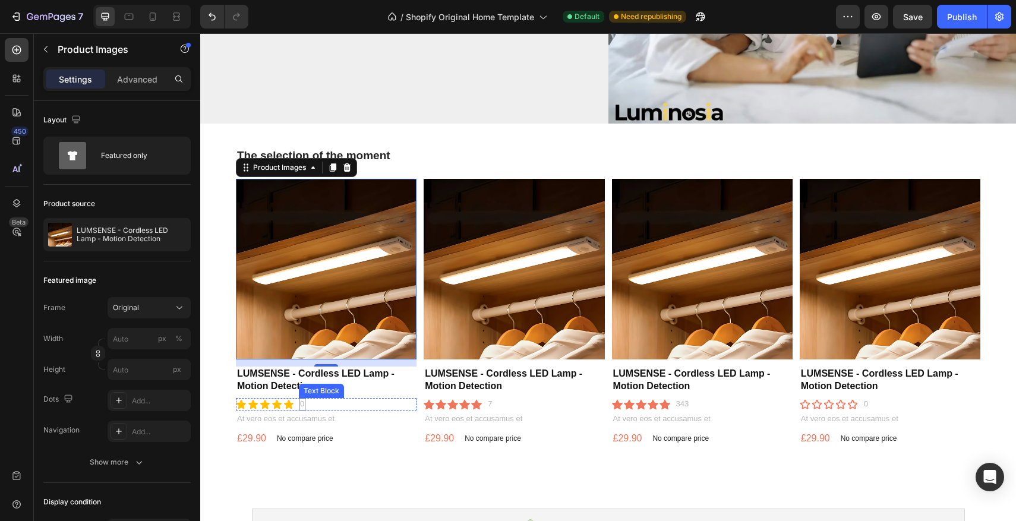
click at [303, 404] on p "0" at bounding box center [302, 404] width 4 height 10
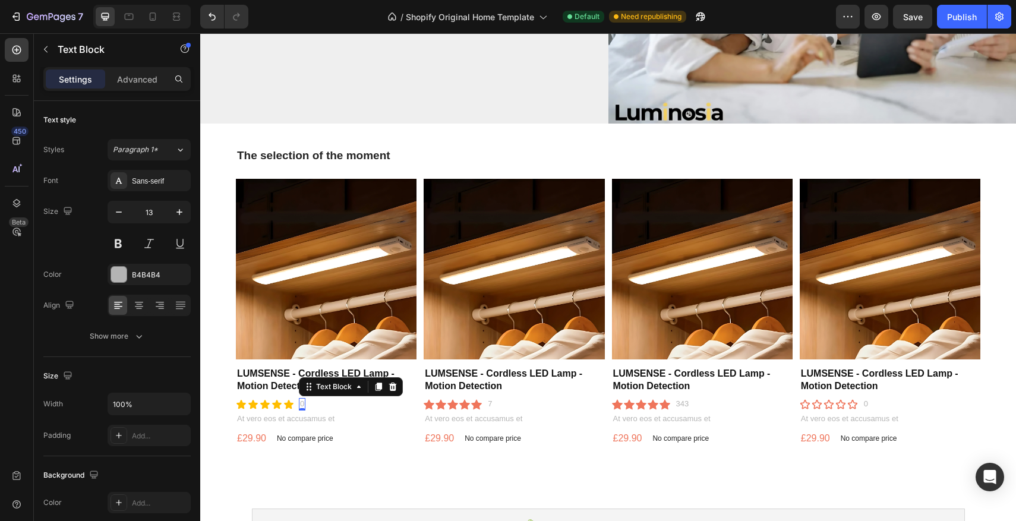
click at [302, 405] on p "0" at bounding box center [302, 404] width 4 height 10
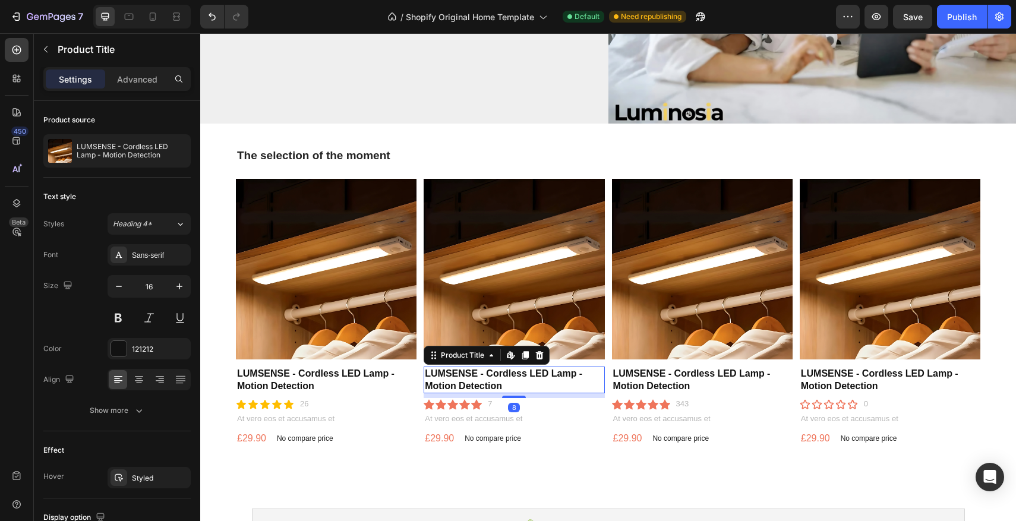
click at [437, 364] on div "Product Images LUMSENSE - Cordless LED Lamp - Motion Detection Product Title Ed…" at bounding box center [514, 313] width 181 height 269
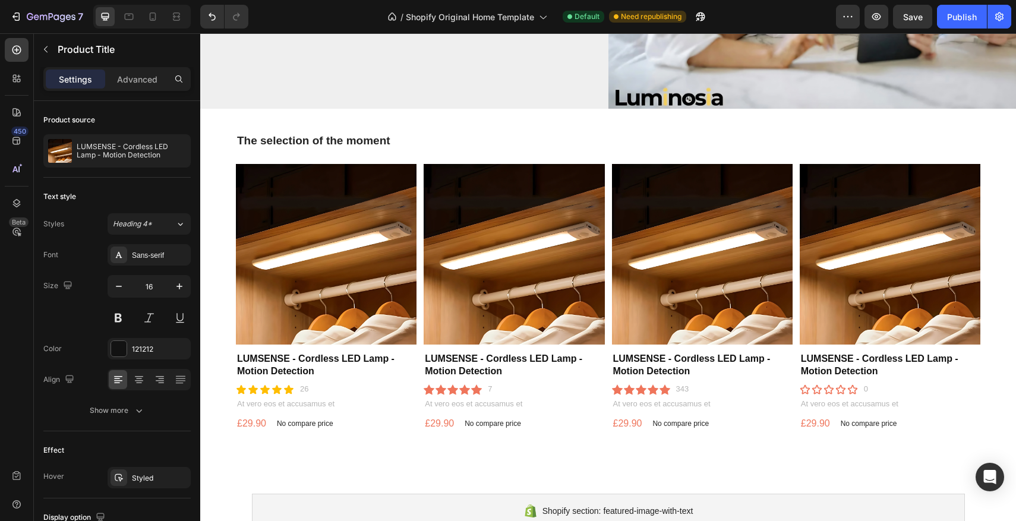
scroll to position [1281, 0]
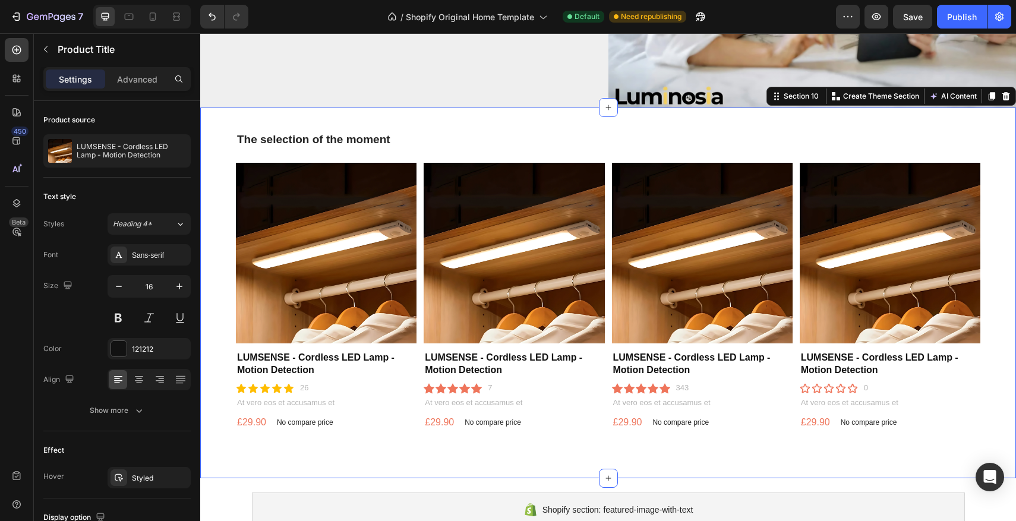
click at [420, 128] on div "The selection of the moment Heading Product Images LUMSENSE - Cordless LED Lamp…" at bounding box center [608, 293] width 816 height 371
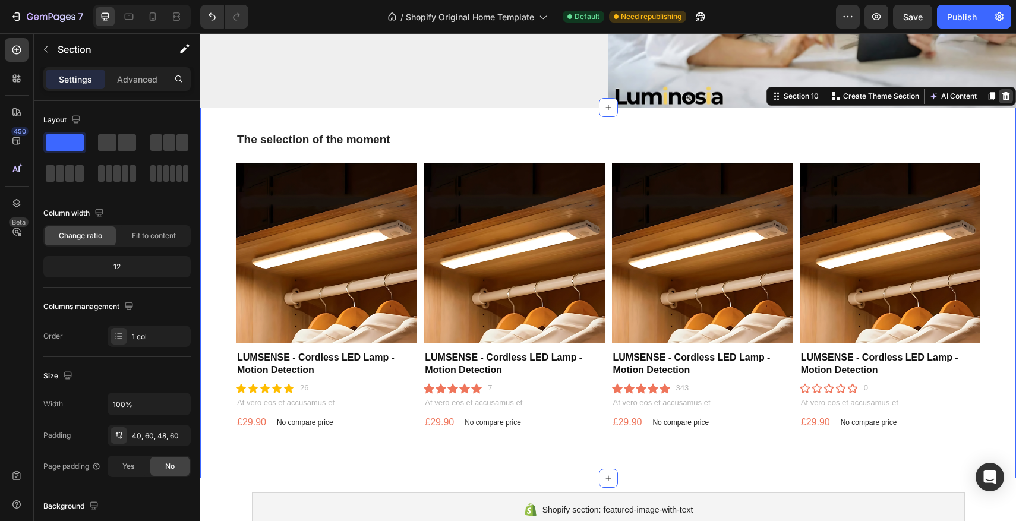
click at [1003, 95] on icon at bounding box center [1007, 97] width 10 height 10
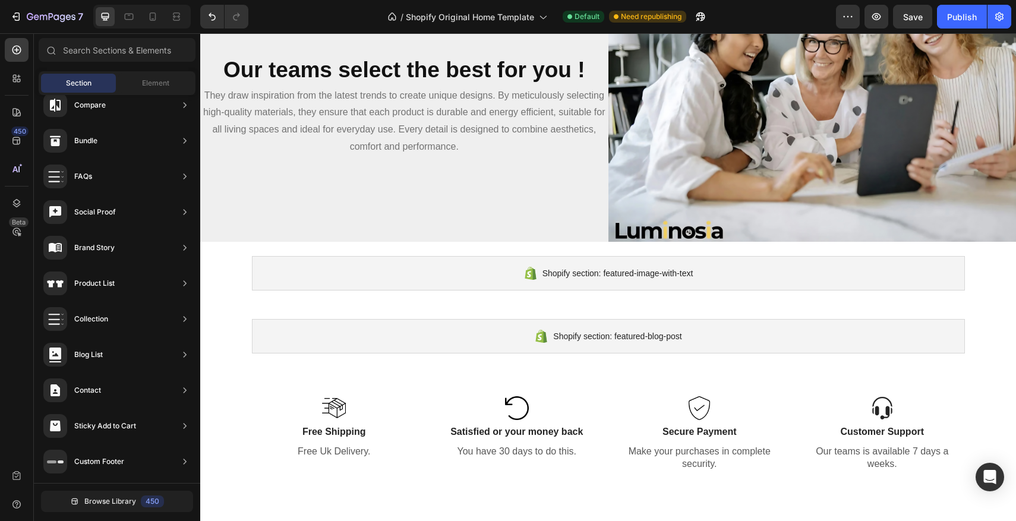
scroll to position [1166, 0]
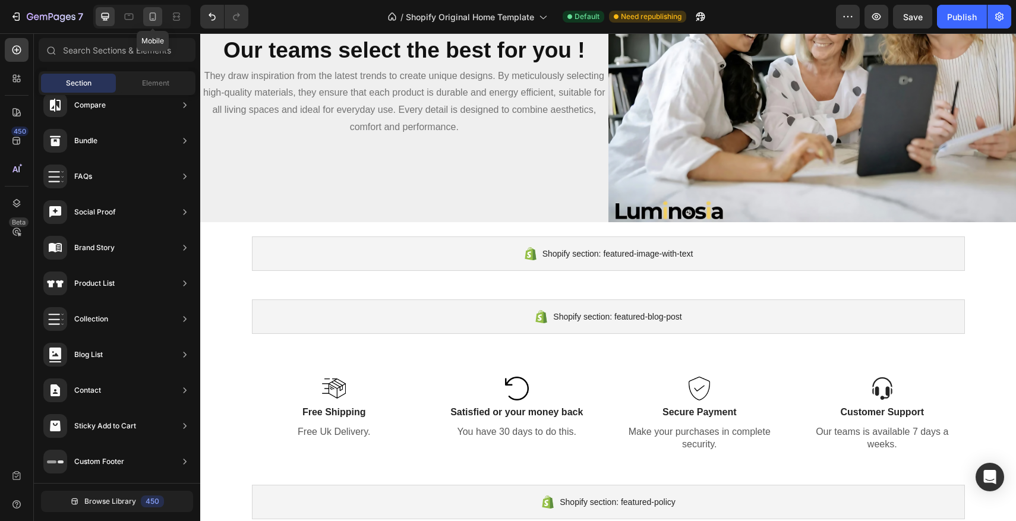
click at [152, 17] on icon at bounding box center [153, 17] width 12 height 12
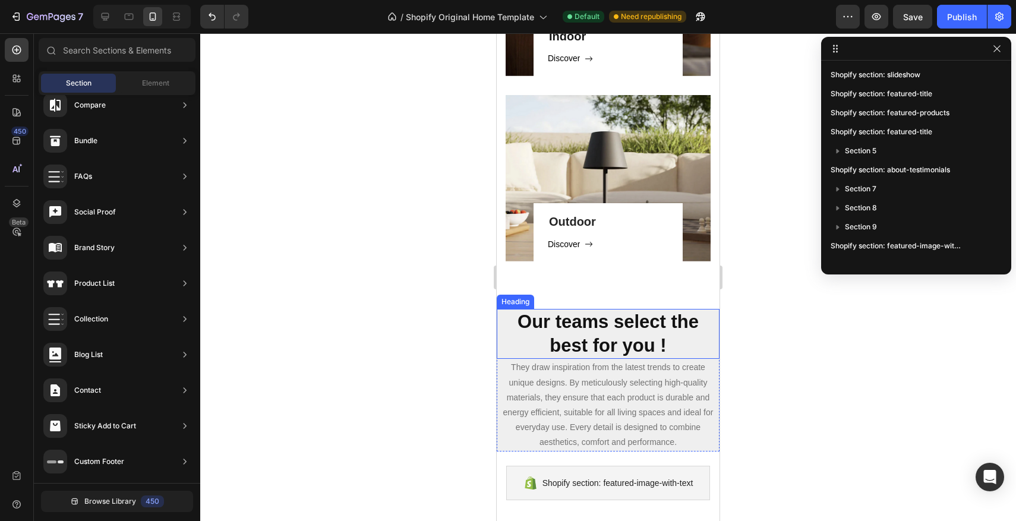
scroll to position [901, 0]
click at [566, 342] on strong "Our teams select the best for you !" at bounding box center [608, 334] width 181 height 45
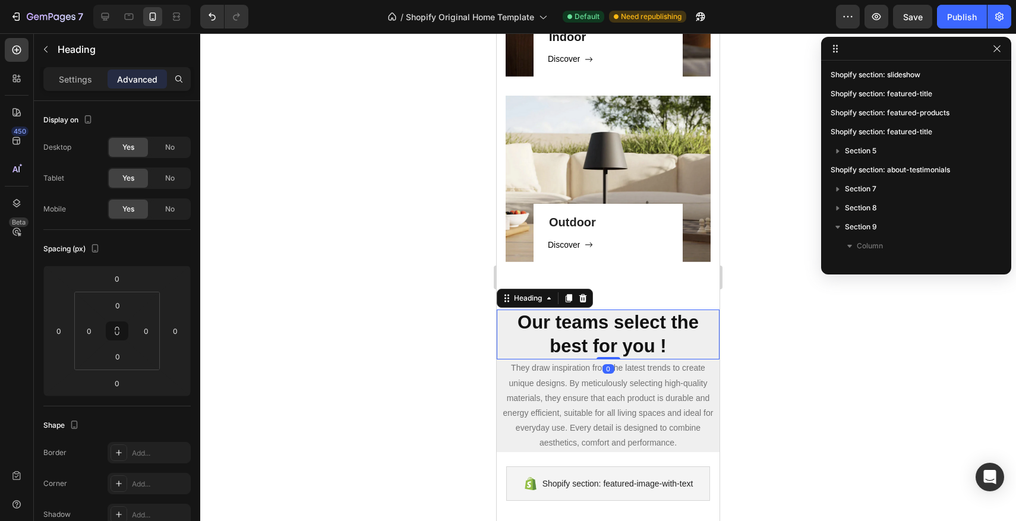
scroll to position [149, 0]
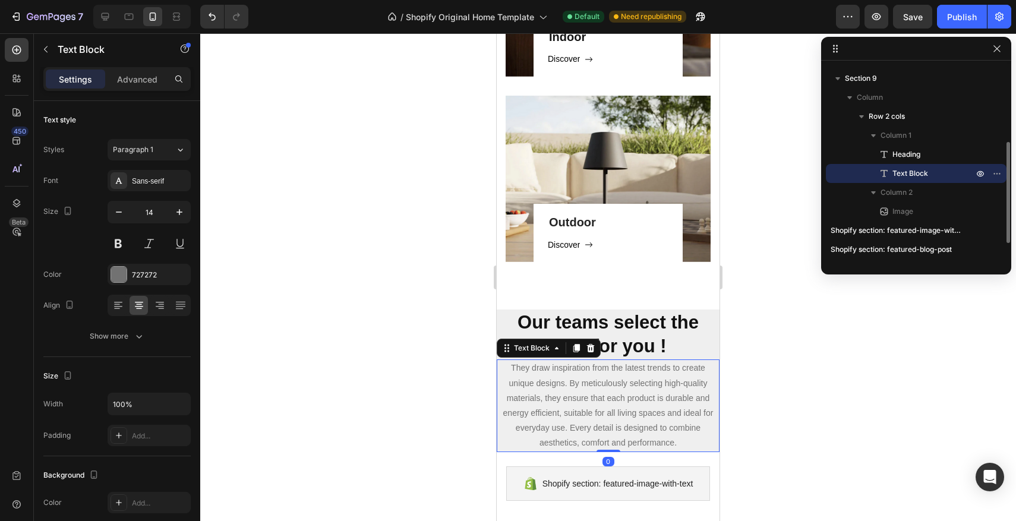
click at [534, 372] on p "They draw inspiration from the latest trends to create unique designs. By metic…" at bounding box center [608, 406] width 221 height 90
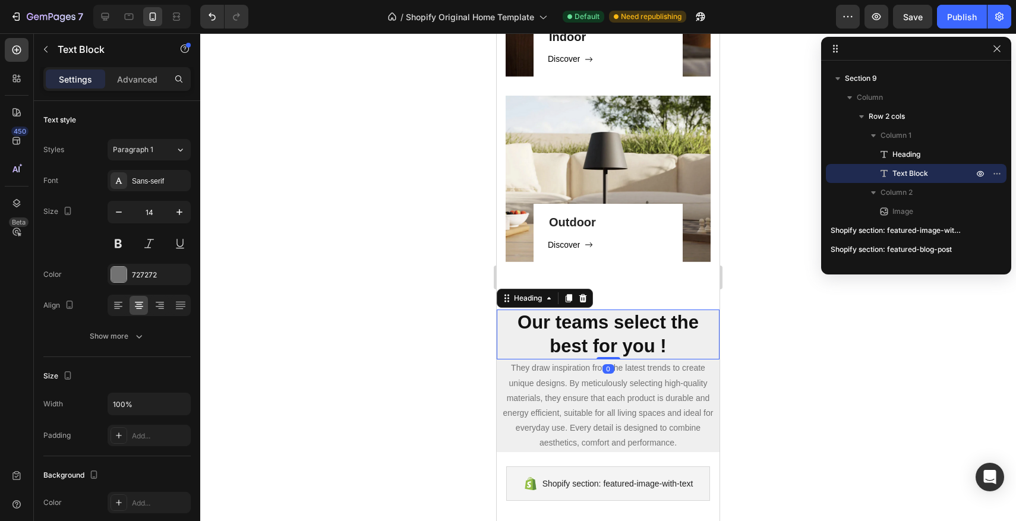
click at [514, 314] on h2 "Our teams select the best for you !" at bounding box center [608, 335] width 223 height 51
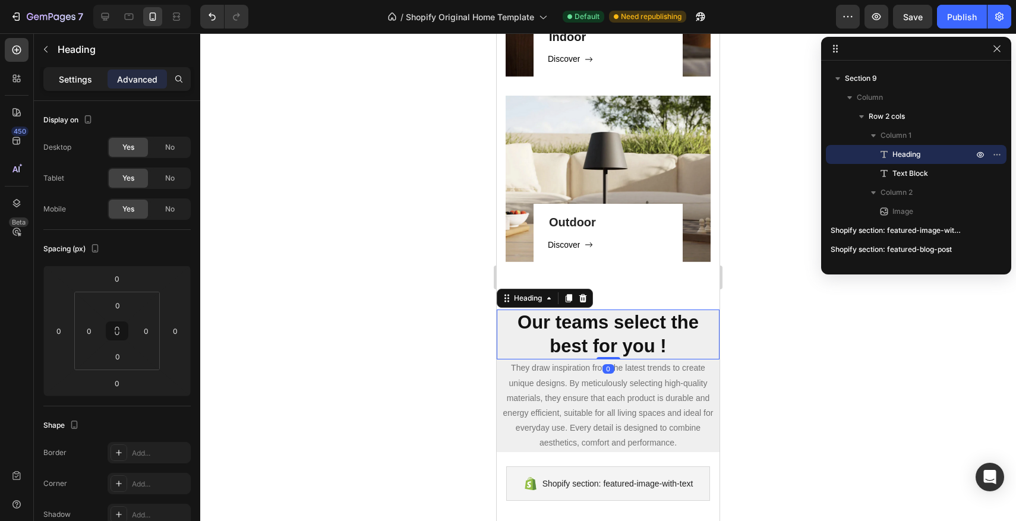
click at [64, 87] on div "Settings" at bounding box center [75, 79] width 59 height 19
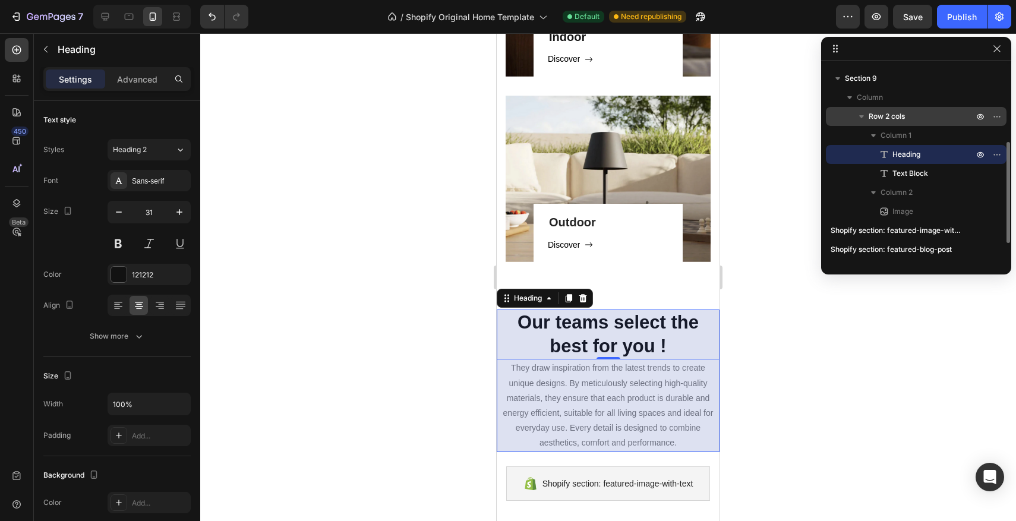
click at [917, 121] on p "Row 2 cols" at bounding box center [922, 117] width 107 height 12
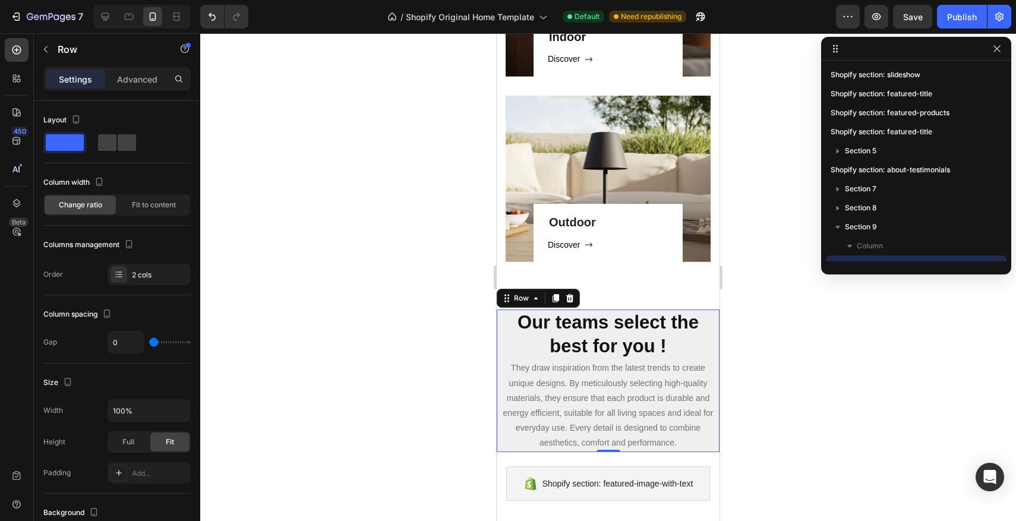
scroll to position [149, 0]
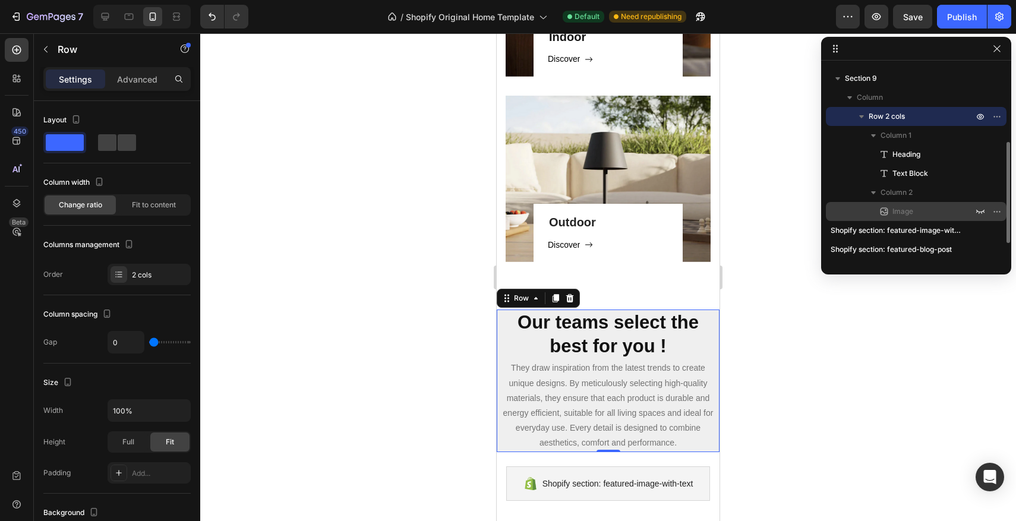
click at [900, 207] on span "Image" at bounding box center [903, 212] width 21 height 12
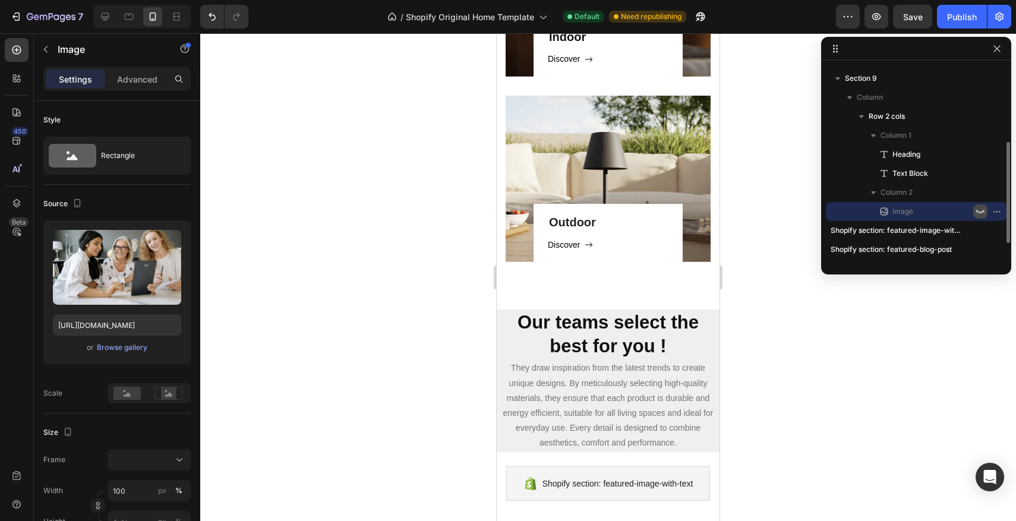
click at [979, 211] on icon "button" at bounding box center [981, 212] width 8 height 4
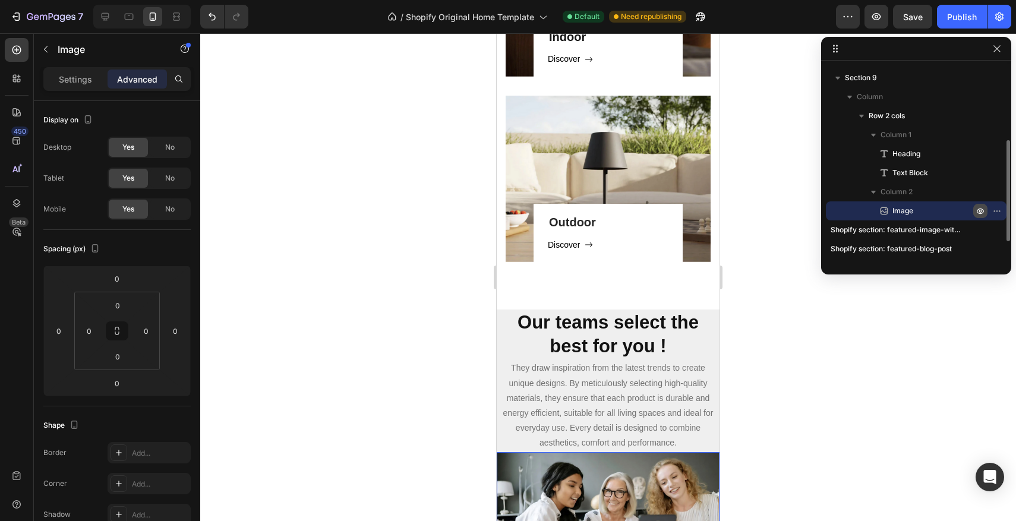
scroll to position [148, 0]
click at [875, 210] on div "Image" at bounding box center [916, 212] width 171 height 19
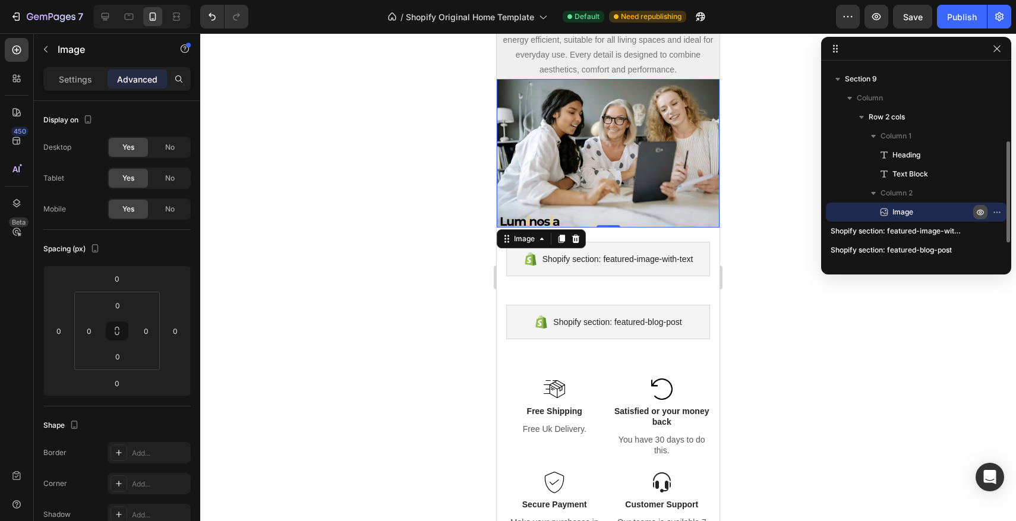
scroll to position [1278, 0]
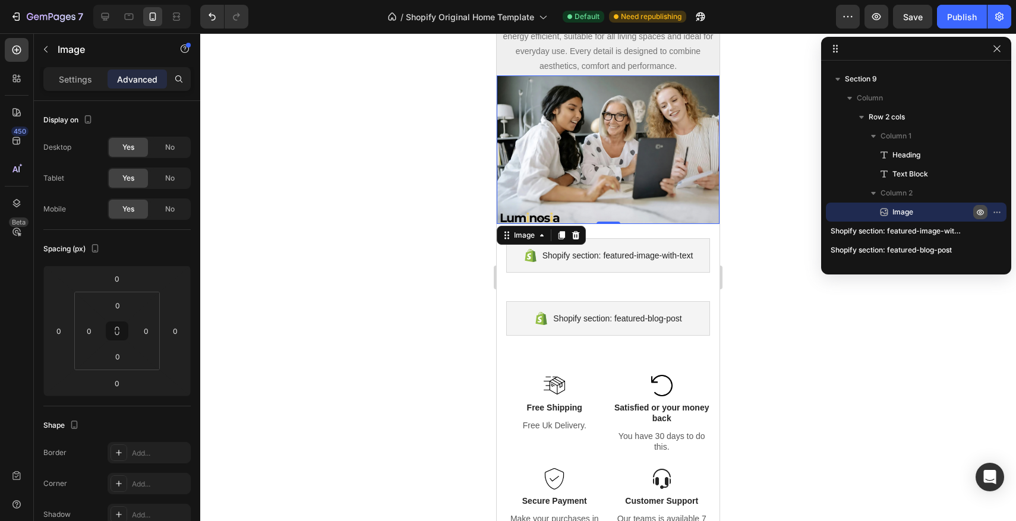
click at [745, 156] on div at bounding box center [608, 277] width 816 height 488
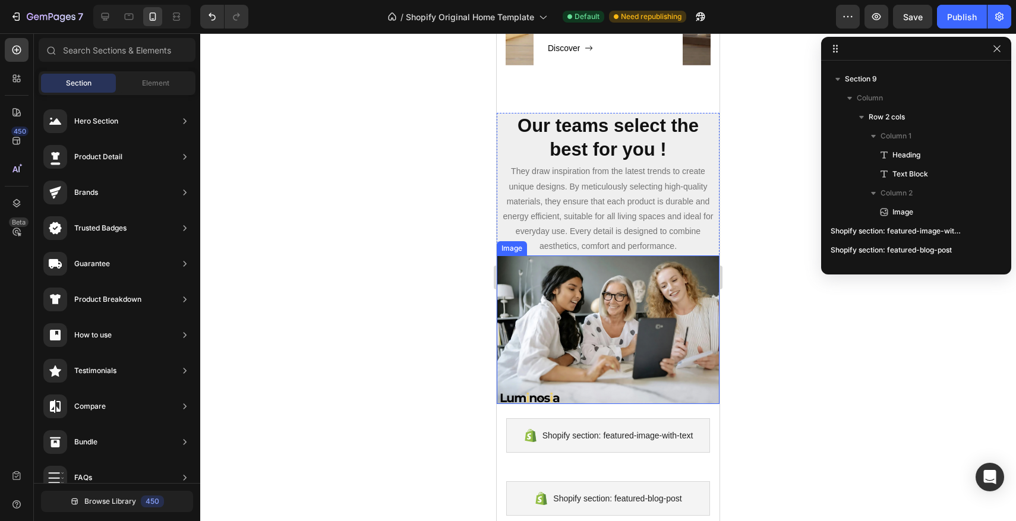
scroll to position [1095, 0]
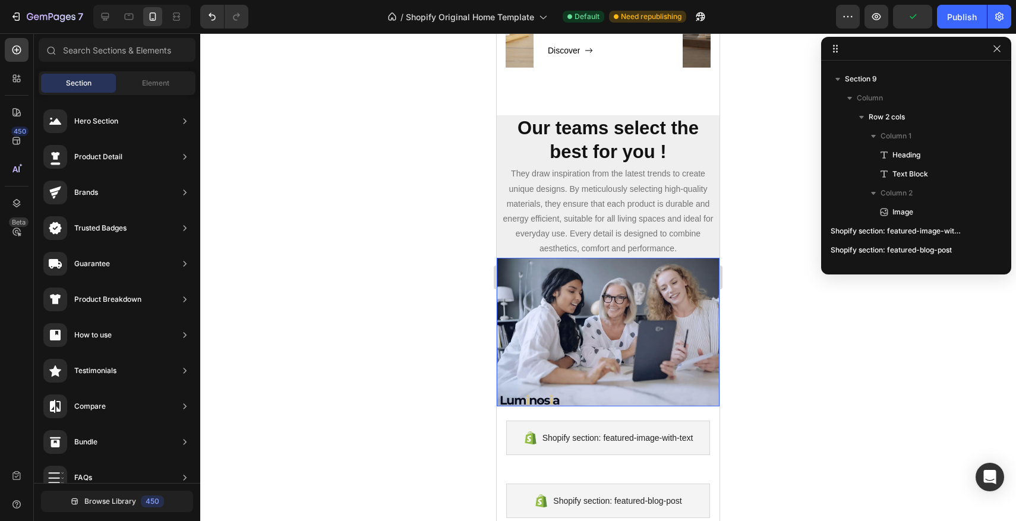
click at [996, 213] on icon "button" at bounding box center [998, 212] width 10 height 10
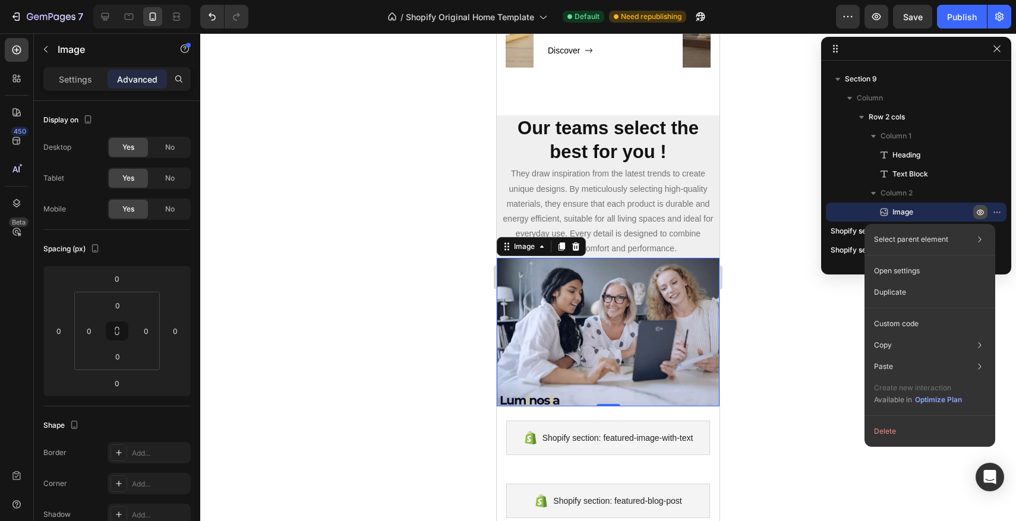
click at [848, 214] on div "Image" at bounding box center [916, 212] width 171 height 19
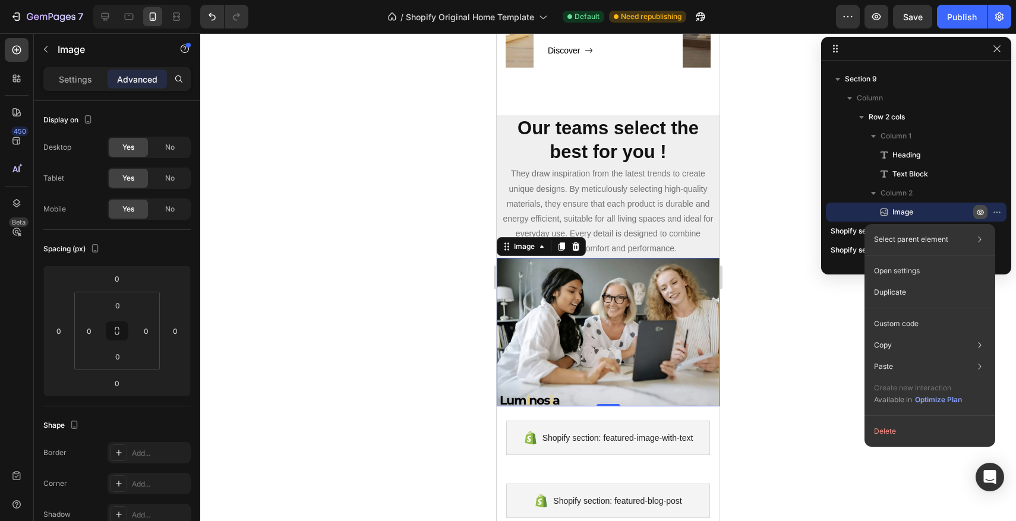
click at [777, 215] on div at bounding box center [608, 277] width 816 height 488
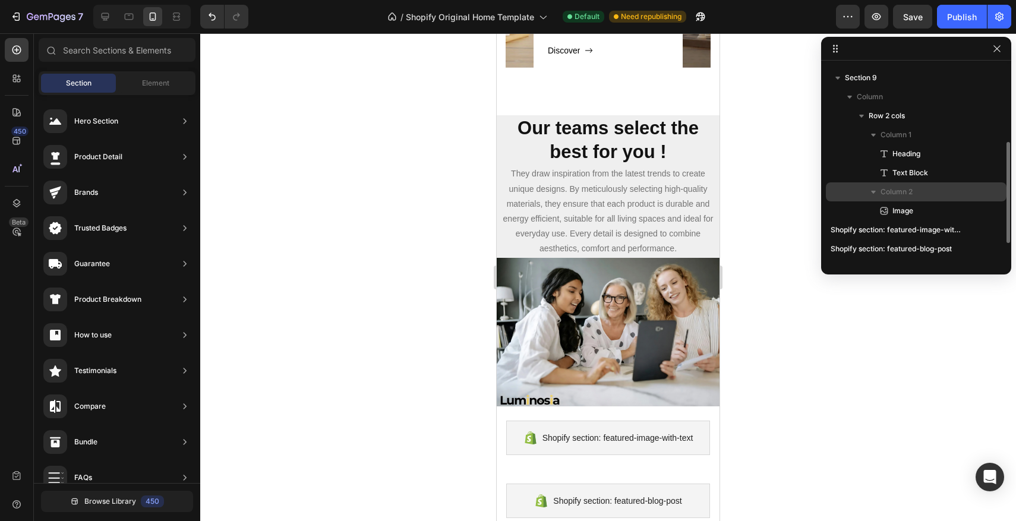
drag, startPoint x: 845, startPoint y: 213, endPoint x: 845, endPoint y: 197, distance: 16.1
click at [845, 197] on div "Column 2 Image" at bounding box center [916, 201] width 181 height 38
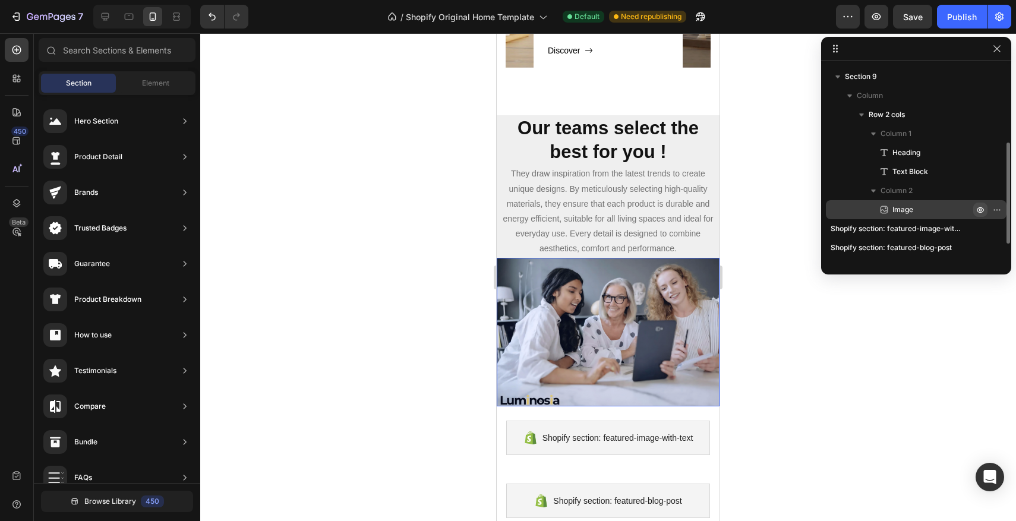
drag, startPoint x: 885, startPoint y: 212, endPoint x: 885, endPoint y: 202, distance: 10.1
click at [885, 202] on div "Image" at bounding box center [916, 209] width 171 height 19
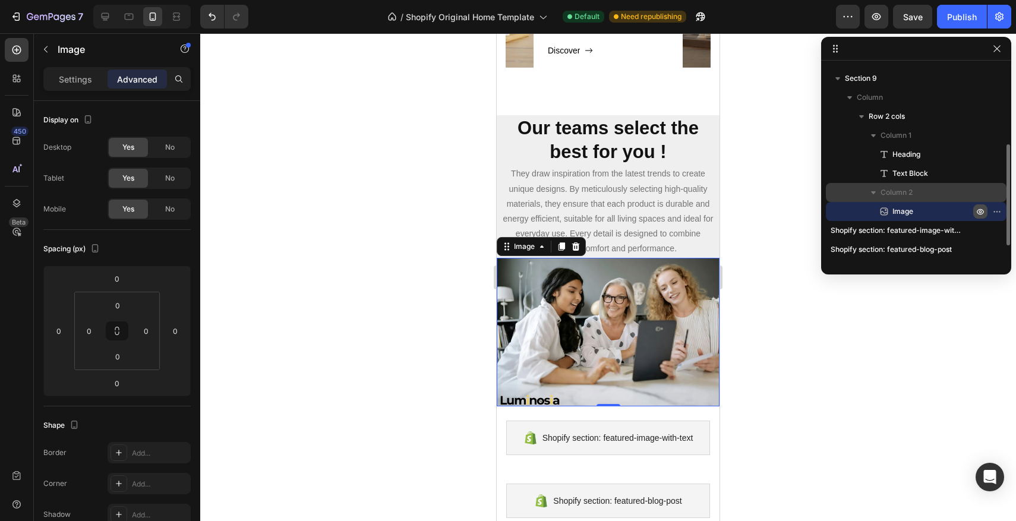
scroll to position [155, 0]
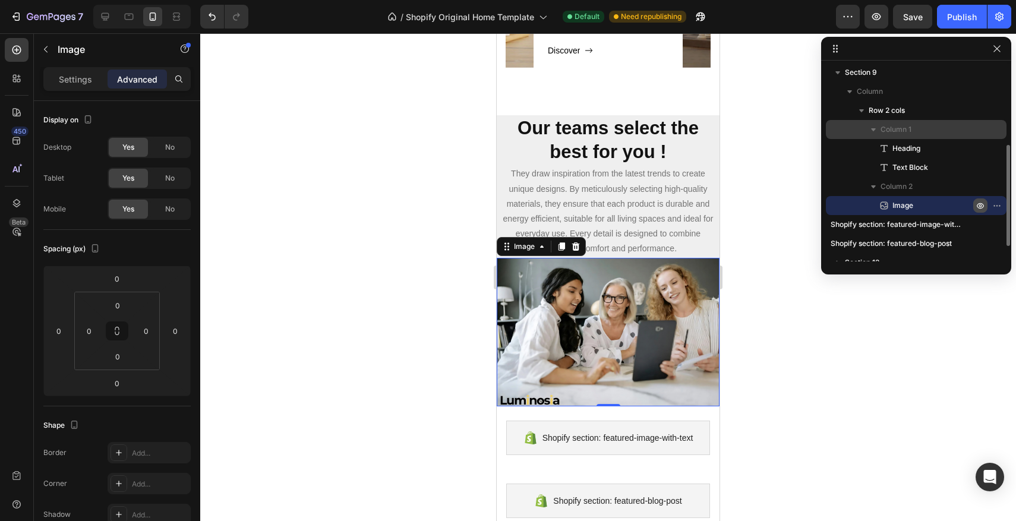
drag, startPoint x: 880, startPoint y: 194, endPoint x: 873, endPoint y: 136, distance: 58.6
click at [873, 136] on div "Column 1 Heading Text Block Column 2 Image" at bounding box center [916, 167] width 181 height 95
click at [783, 184] on div at bounding box center [608, 277] width 816 height 488
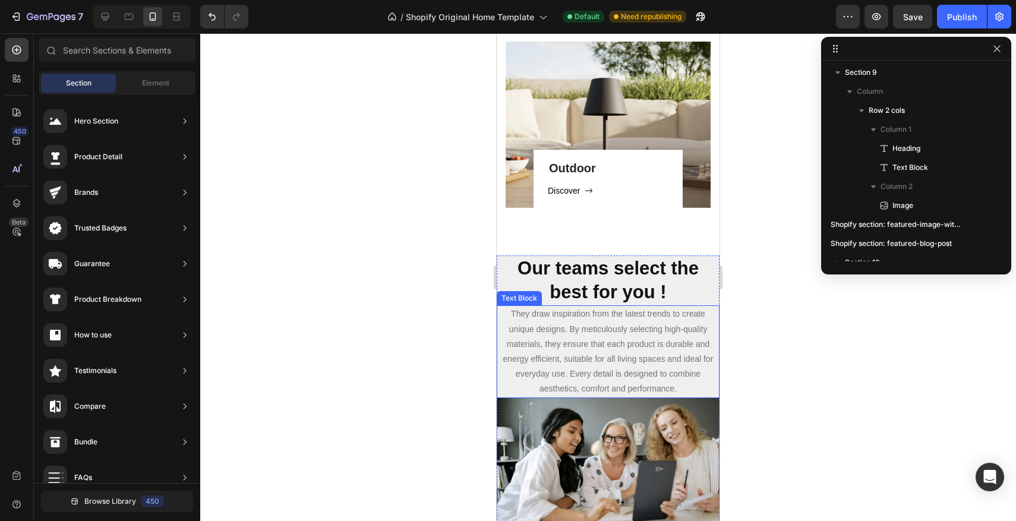
scroll to position [995, 0]
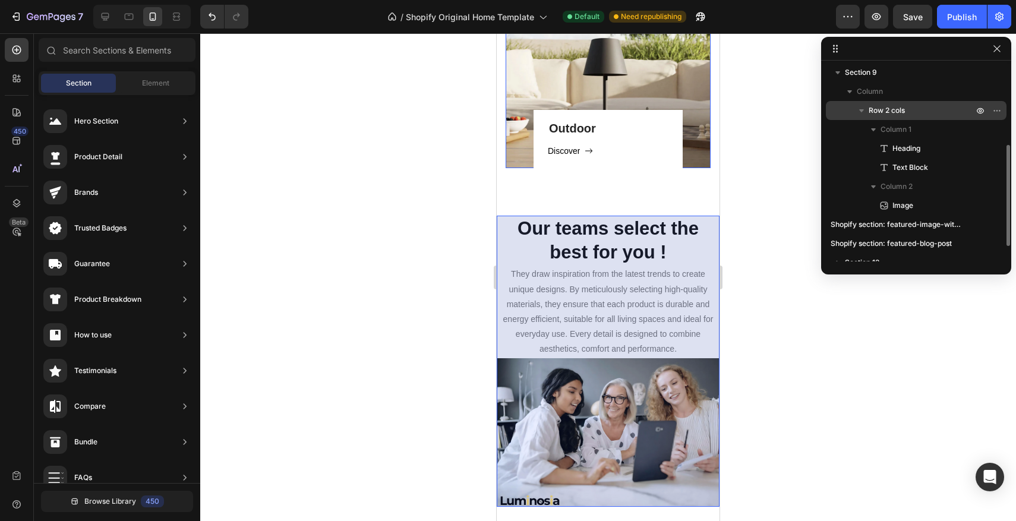
click at [862, 106] on icon "button" at bounding box center [862, 111] width 12 height 12
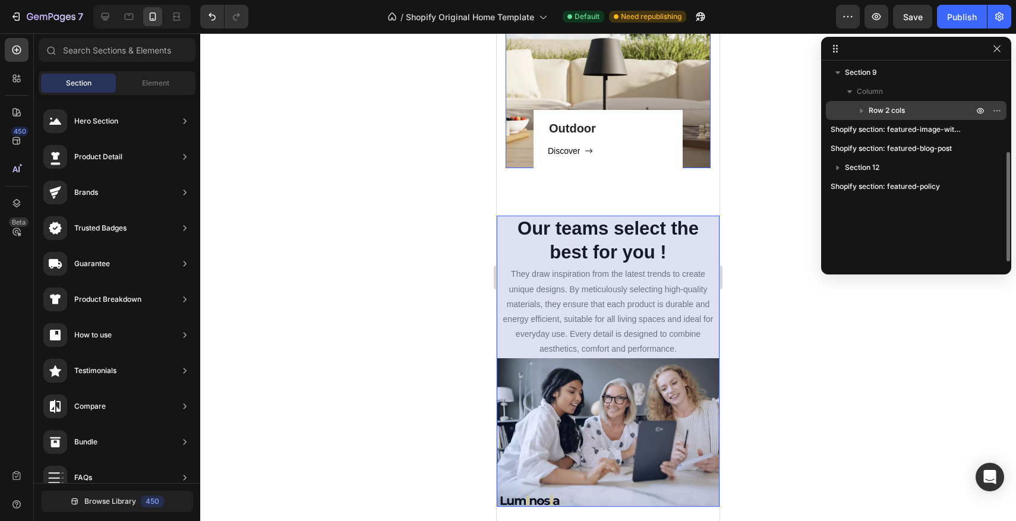
click at [861, 112] on icon "button" at bounding box center [862, 111] width 3 height 5
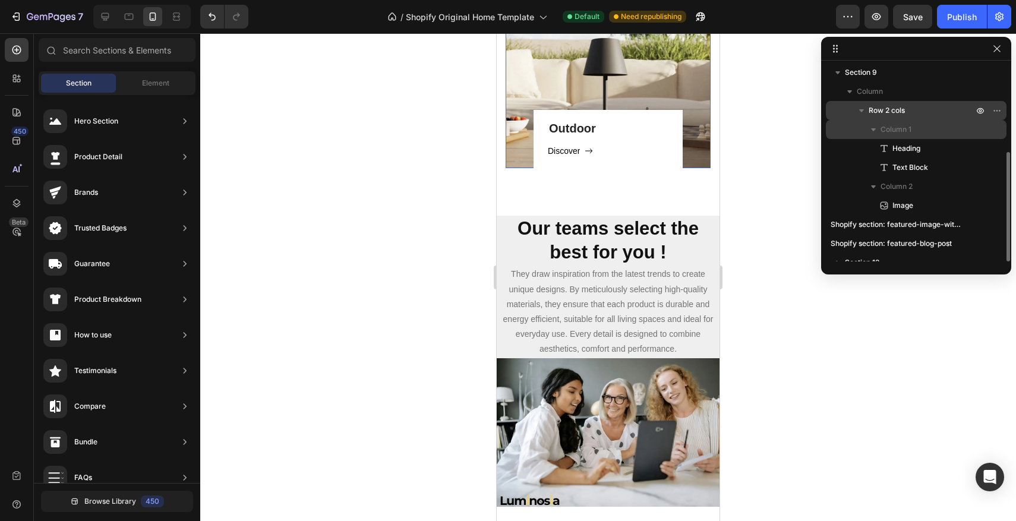
click at [873, 132] on icon "button" at bounding box center [874, 130] width 12 height 12
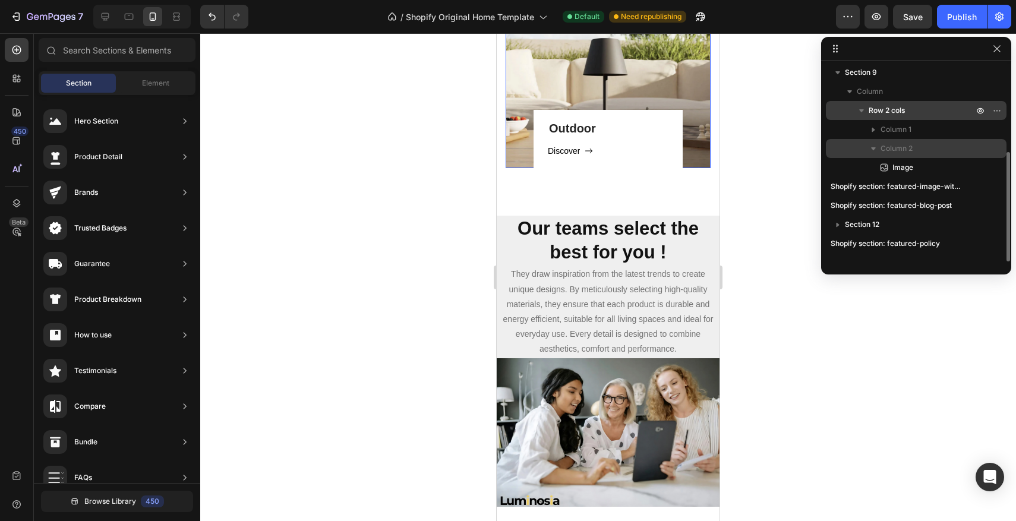
click at [873, 150] on icon "button" at bounding box center [873, 148] width 5 height 3
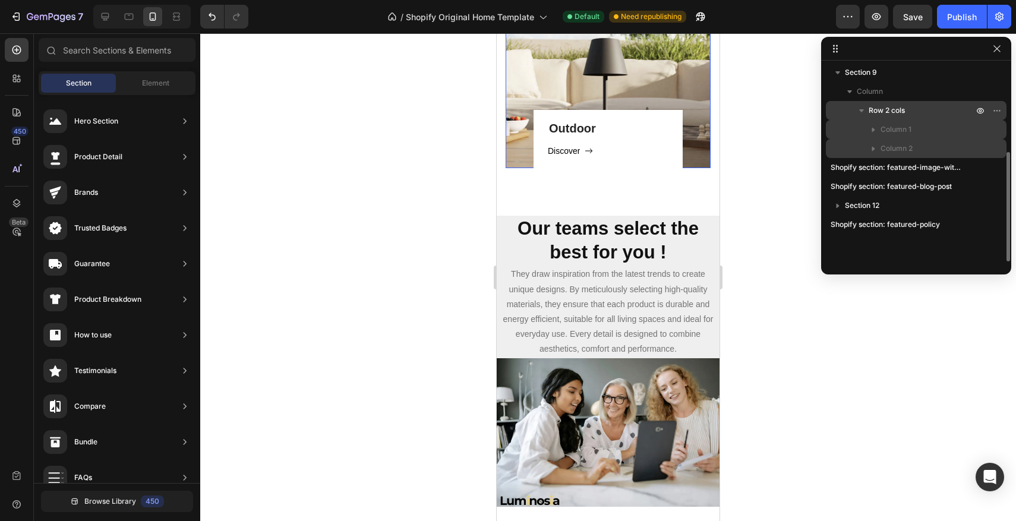
drag, startPoint x: 890, startPoint y: 149, endPoint x: 889, endPoint y: 137, distance: 11.9
click at [889, 137] on div "Column 1 Column 2" at bounding box center [916, 139] width 181 height 38
click at [523, 242] on h2 "Our teams select the best for you !" at bounding box center [608, 241] width 223 height 51
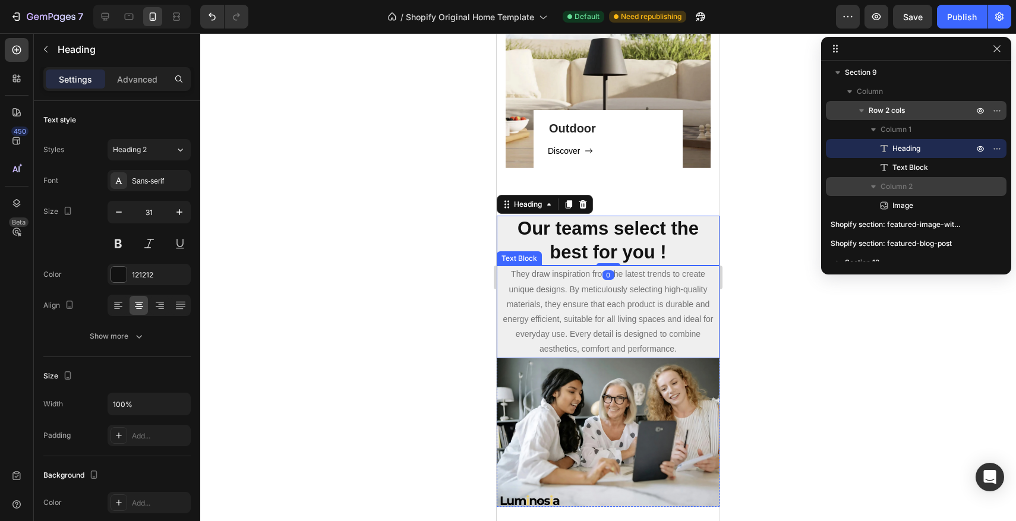
click at [512, 298] on p "They draw inspiration from the latest trends to create unique designs. By metic…" at bounding box center [608, 312] width 221 height 90
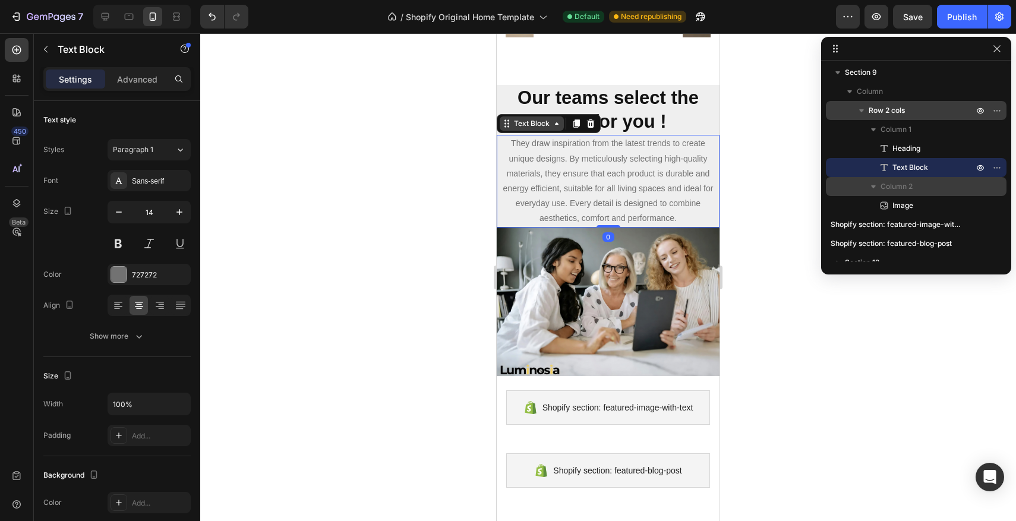
scroll to position [1147, 0]
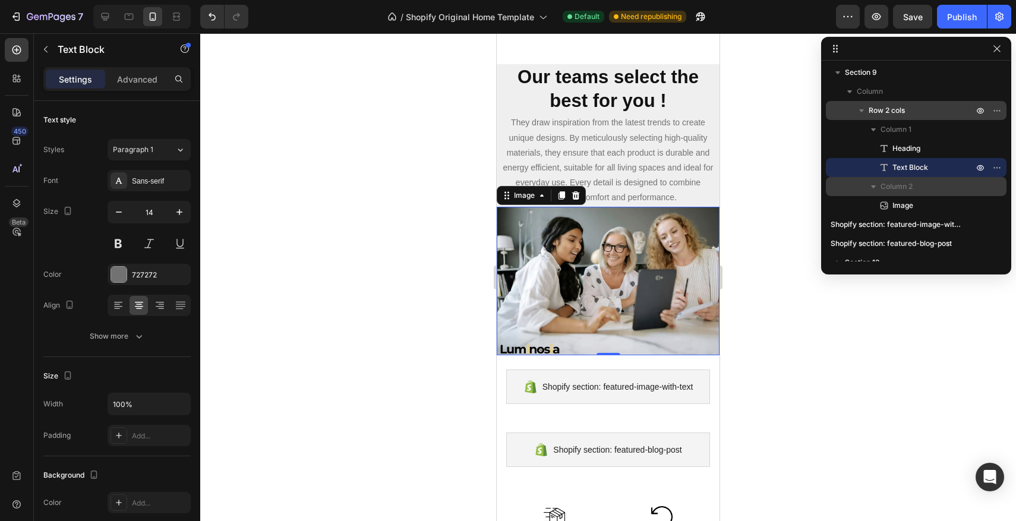
click at [546, 268] on img at bounding box center [608, 281] width 223 height 149
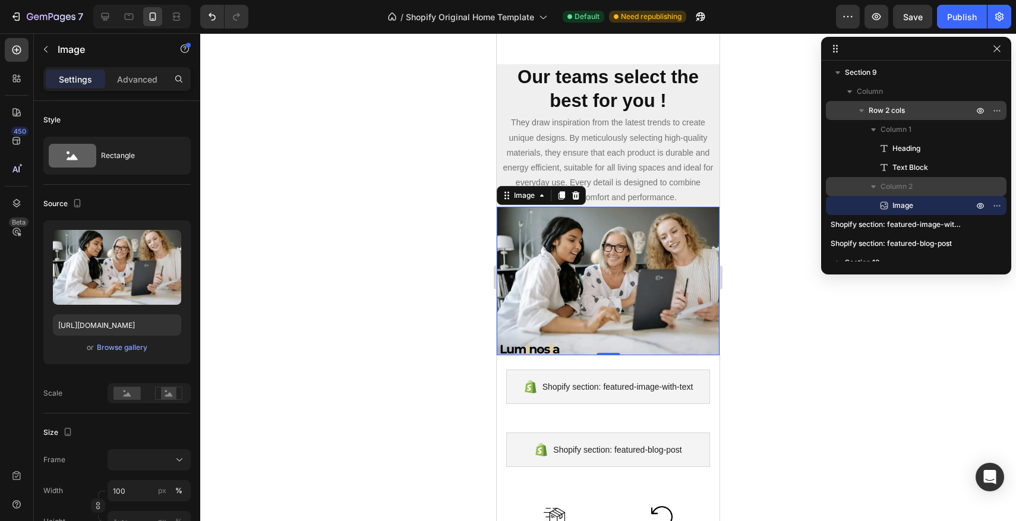
scroll to position [1145, 0]
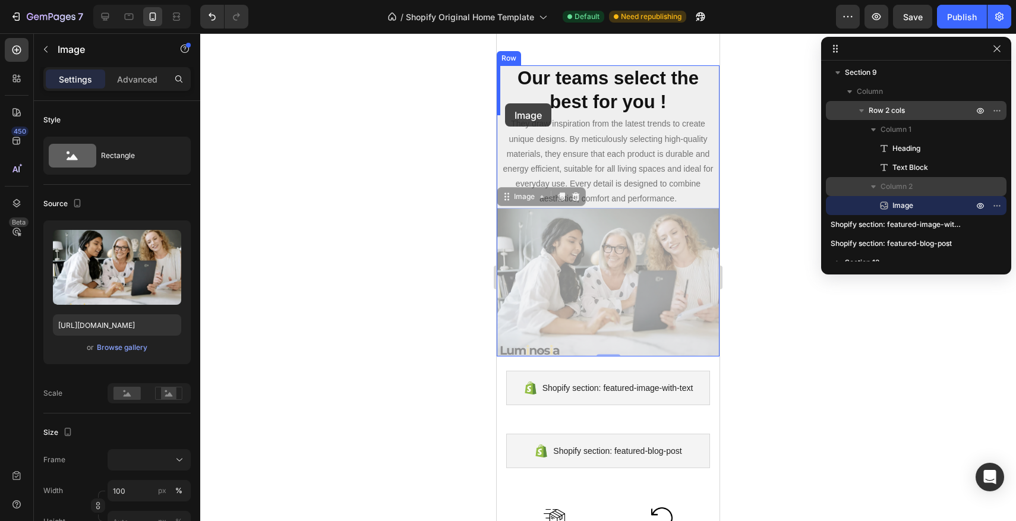
drag, startPoint x: 504, startPoint y: 197, endPoint x: 505, endPoint y: 103, distance: 93.3
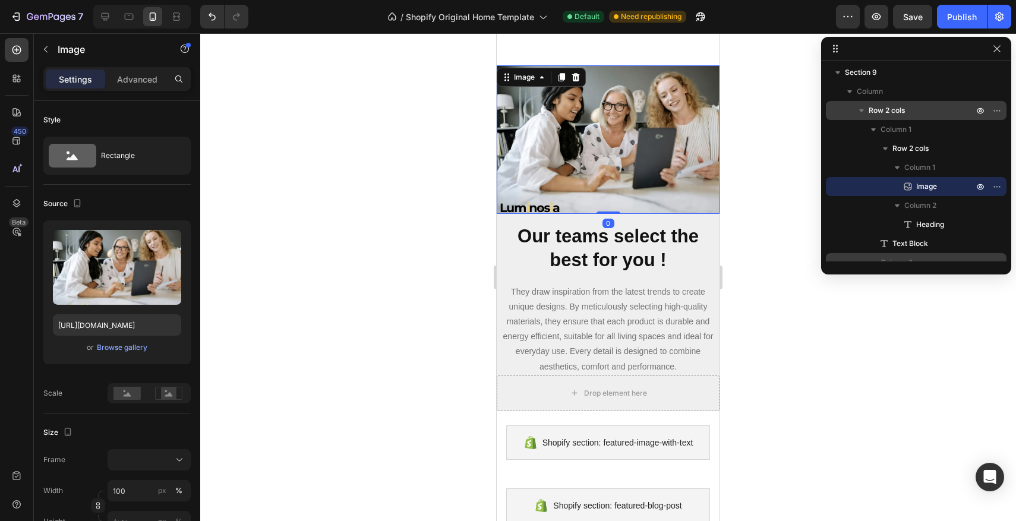
click at [439, 221] on div at bounding box center [608, 277] width 816 height 488
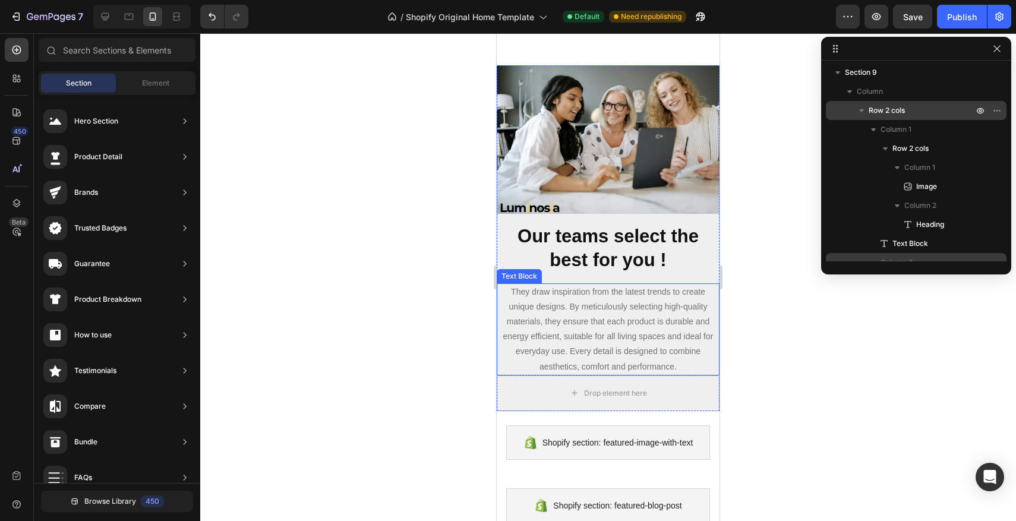
click at [566, 310] on p "They draw inspiration from the latest trends to create unique designs. By metic…" at bounding box center [608, 330] width 221 height 90
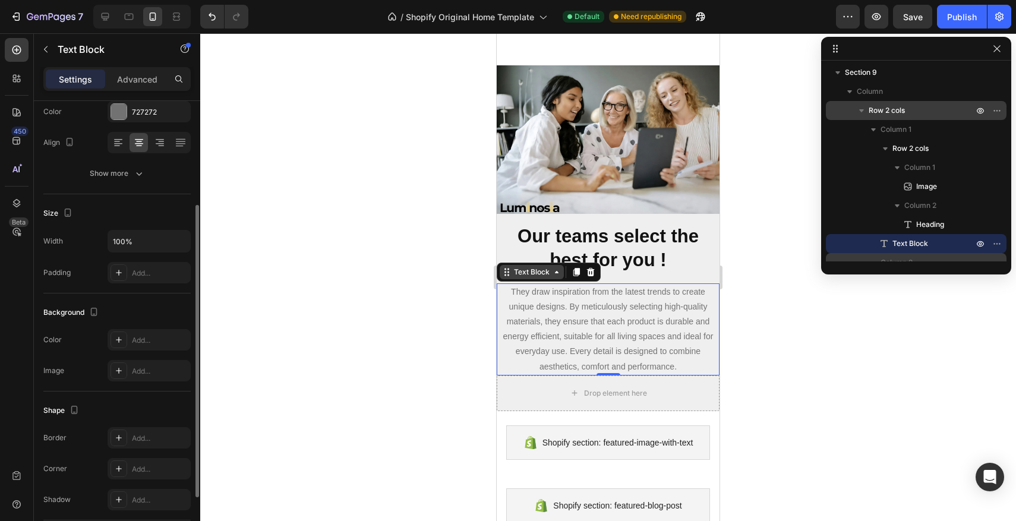
scroll to position [0, 0]
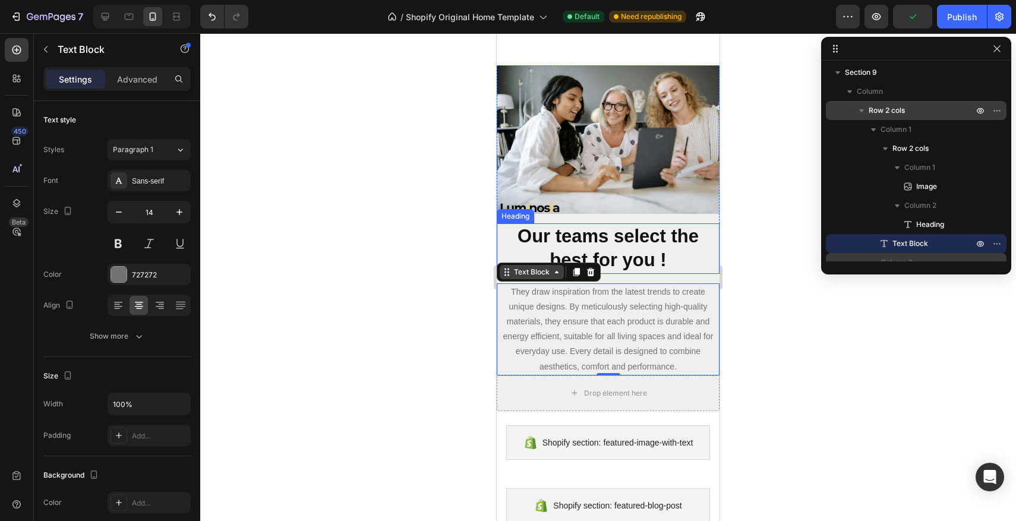
click at [646, 253] on strong "Our teams select the best for you !" at bounding box center [608, 248] width 181 height 45
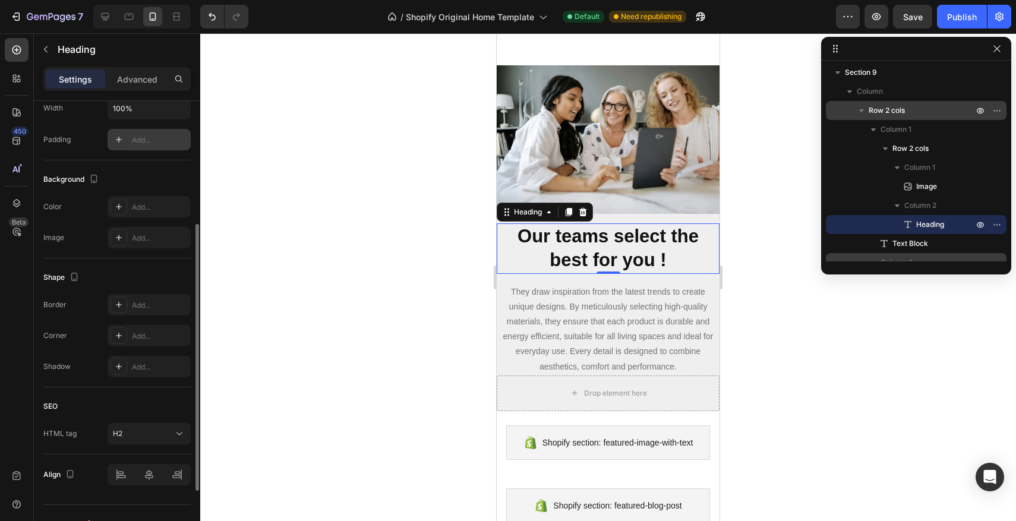
scroll to position [317, 0]
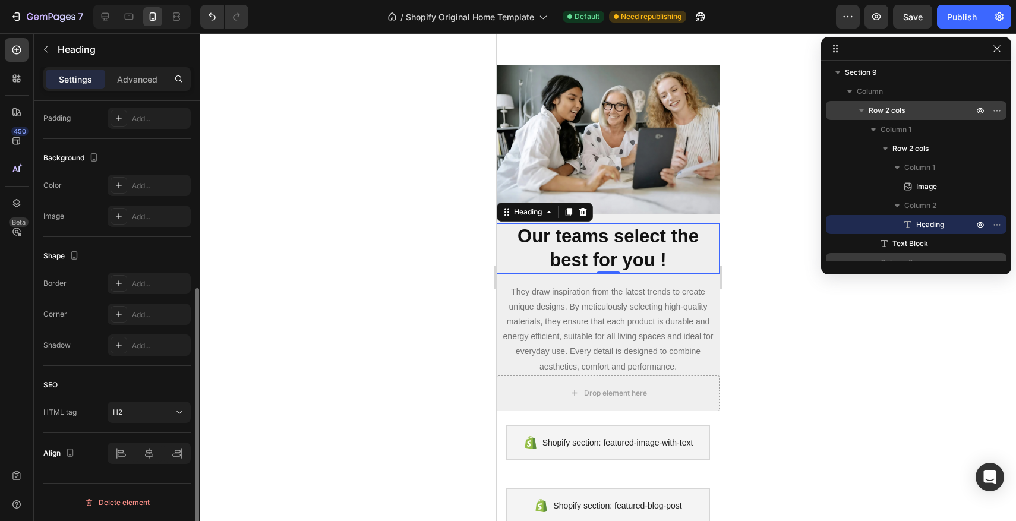
click at [322, 242] on div at bounding box center [608, 277] width 816 height 488
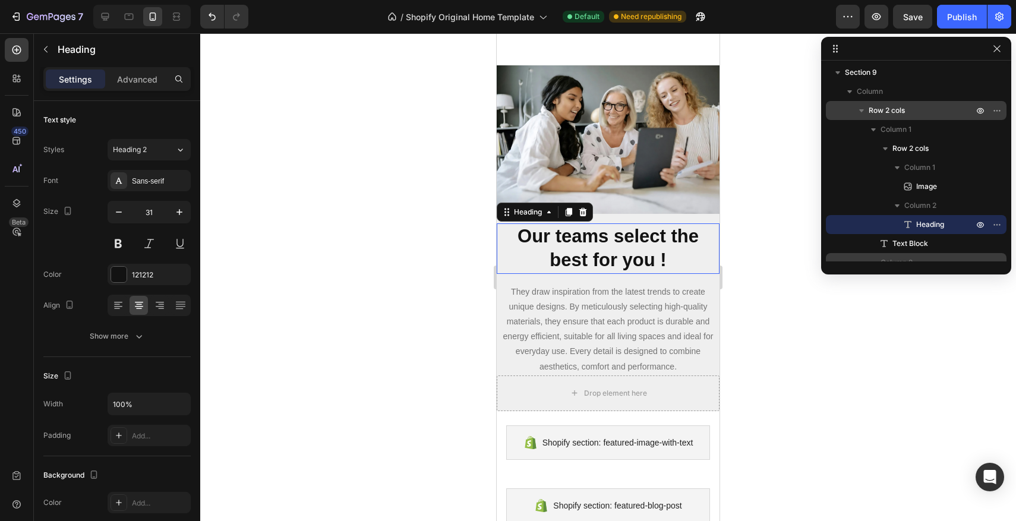
click at [662, 267] on strong "Our teams select the best for you !" at bounding box center [608, 248] width 181 height 45
click at [121, 213] on icon "button" at bounding box center [119, 212] width 12 height 12
type input "30"
click at [349, 257] on div at bounding box center [608, 277] width 816 height 488
click at [594, 262] on strong "Our teams select the best for you !" at bounding box center [608, 247] width 217 height 43
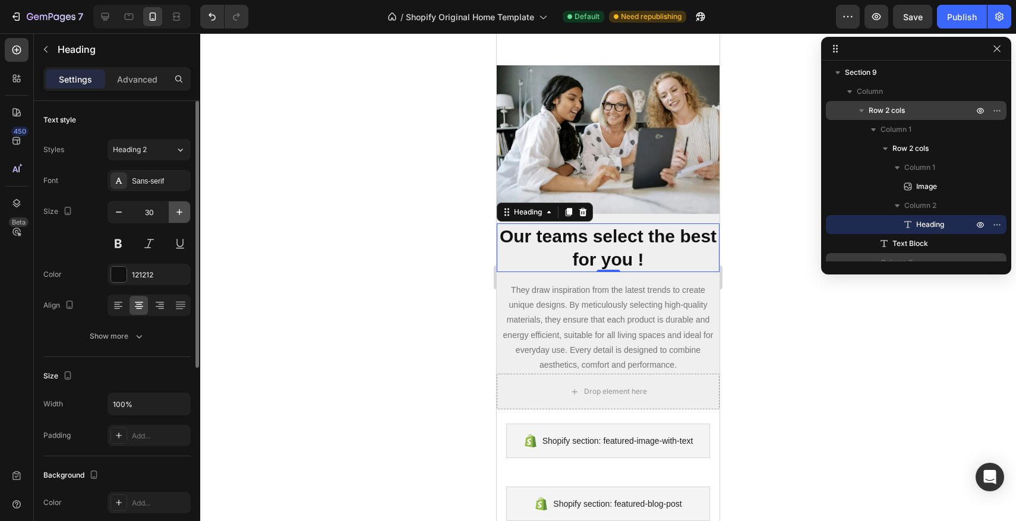
click at [186, 212] on button "button" at bounding box center [179, 211] width 21 height 21
type input "31"
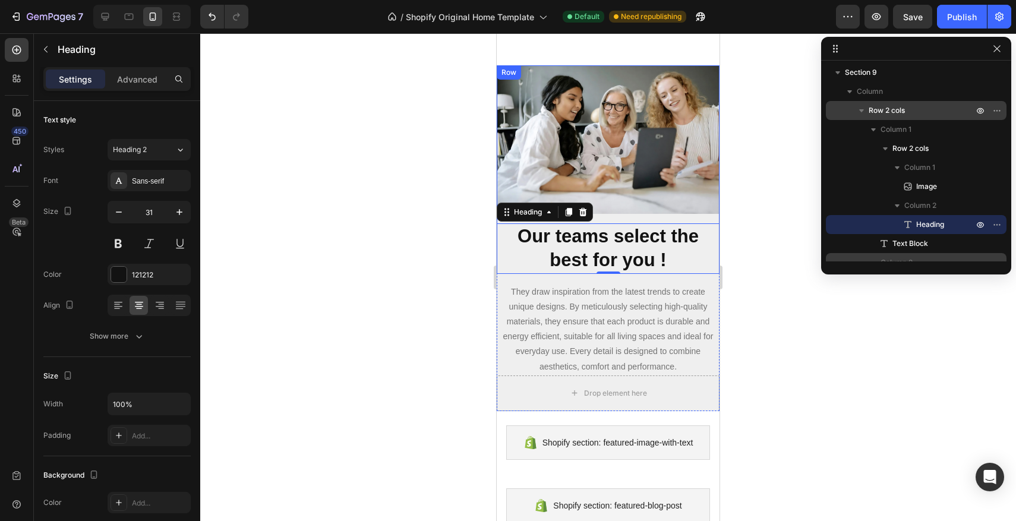
click at [642, 218] on div "Image Our teams select the best for you ! Heading 0 Row" at bounding box center [608, 169] width 223 height 209
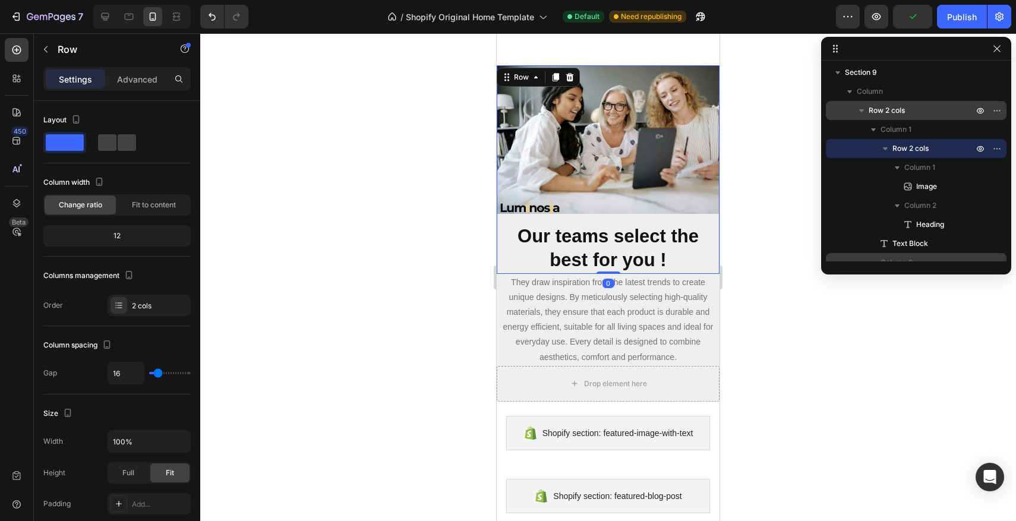
drag, startPoint x: 616, startPoint y: 282, endPoint x: 617, endPoint y: 242, distance: 40.4
click at [618, 272] on div at bounding box center [609, 273] width 24 height 2
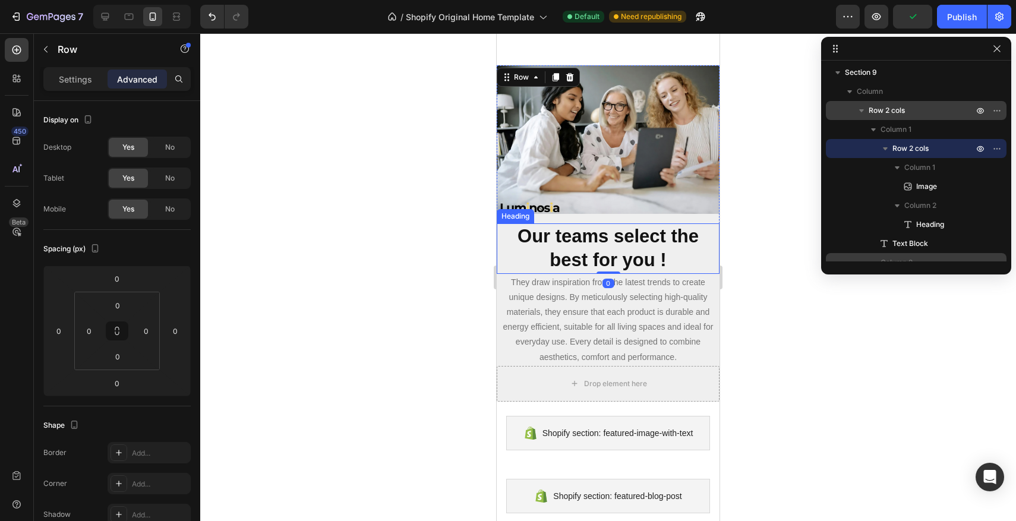
click at [619, 228] on strong "Our teams select the best for you !" at bounding box center [608, 248] width 181 height 45
click at [615, 217] on div "Image Our teams select the best for you ! Heading Row 0" at bounding box center [608, 169] width 223 height 209
click at [618, 205] on img at bounding box center [608, 139] width 223 height 149
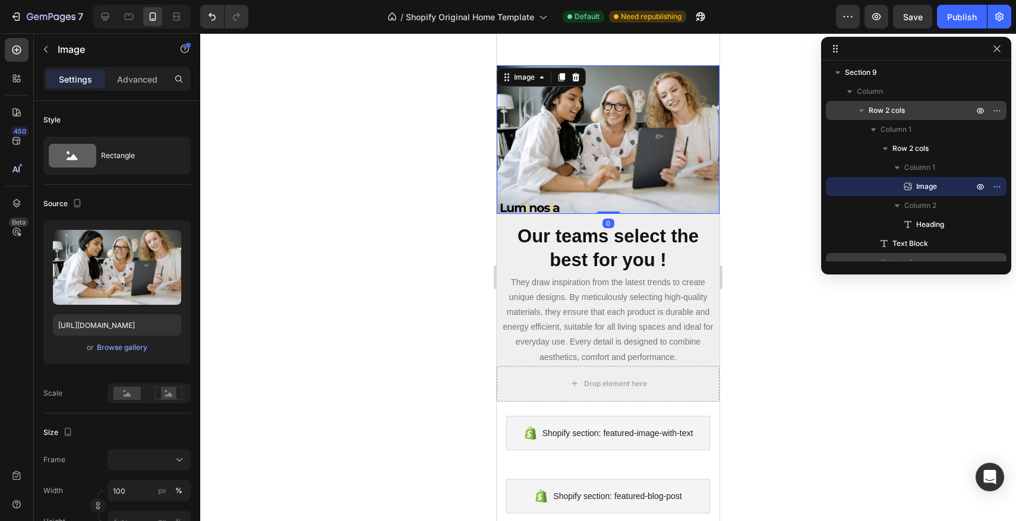
drag, startPoint x: 612, startPoint y: 212, endPoint x: 611, endPoint y: 203, distance: 8.4
click at [611, 203] on div "Image 0" at bounding box center [608, 139] width 223 height 149
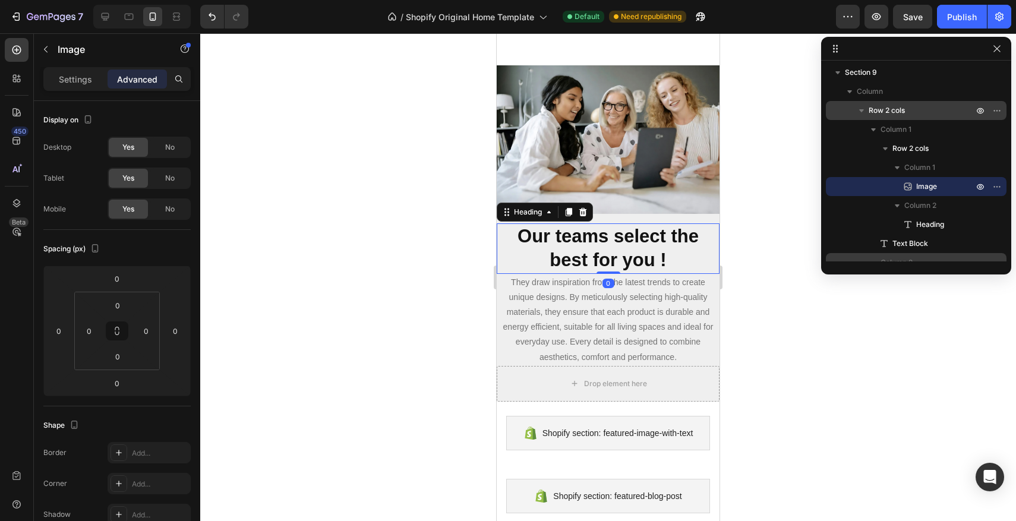
click at [640, 231] on strong "Our teams select the best for you !" at bounding box center [608, 248] width 181 height 45
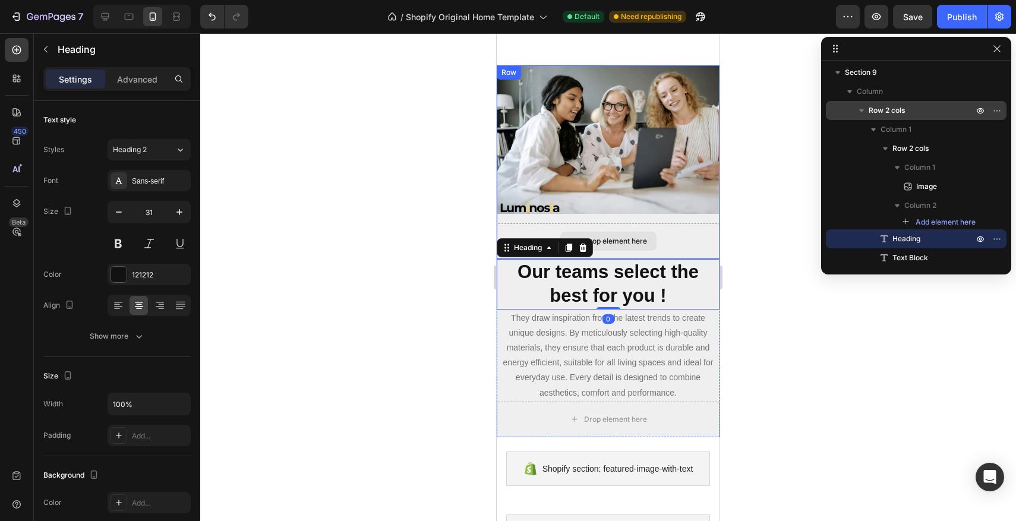
click at [669, 239] on div "Drop element here" at bounding box center [608, 241] width 223 height 36
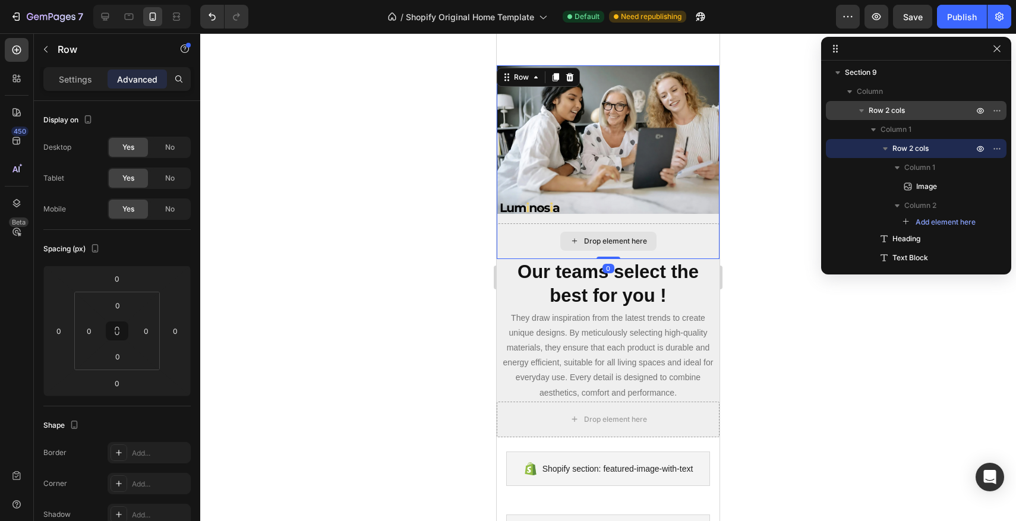
click at [664, 232] on div "Drop element here" at bounding box center [608, 241] width 223 height 36
click at [210, 12] on icon "Undo/Redo" at bounding box center [212, 17] width 12 height 12
click at [218, 17] on icon "Undo/Redo" at bounding box center [212, 17] width 12 height 12
click at [235, 18] on icon "Undo/Redo" at bounding box center [237, 17] width 12 height 12
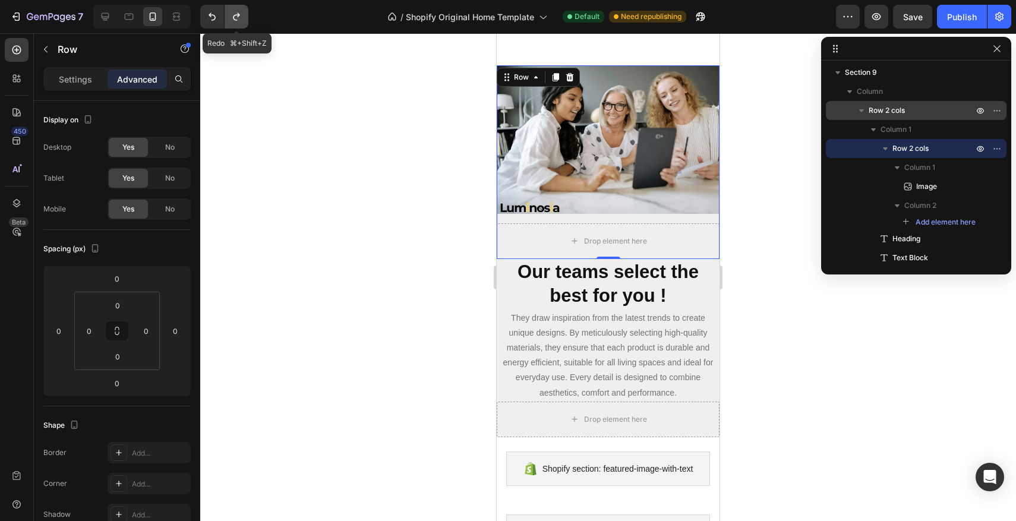
click at [235, 18] on icon "Undo/Redo" at bounding box center [237, 17] width 12 height 12
click at [223, 21] on button "Undo/Redo" at bounding box center [212, 17] width 24 height 24
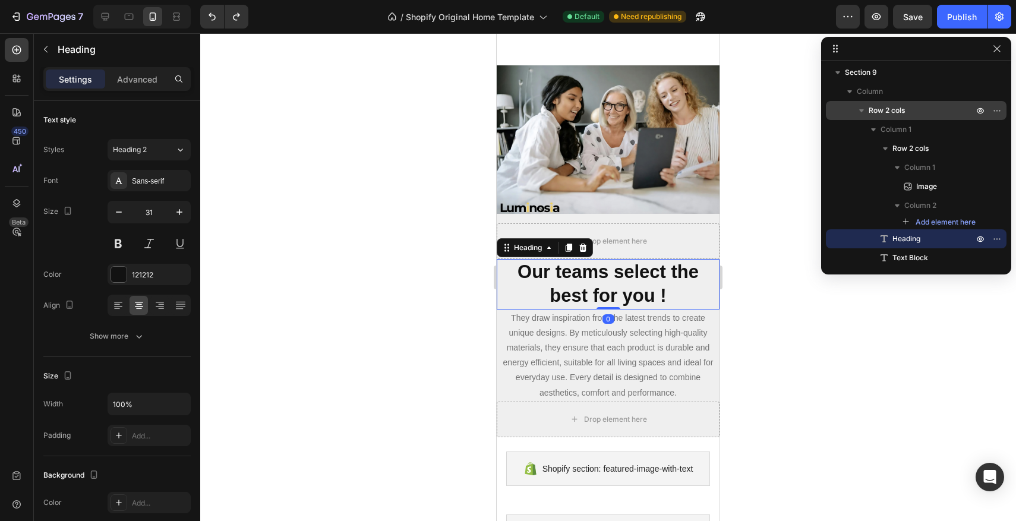
click at [594, 306] on strong "Our teams select the best for you !" at bounding box center [608, 284] width 181 height 45
click at [635, 251] on div "Drop element here" at bounding box center [608, 241] width 223 height 36
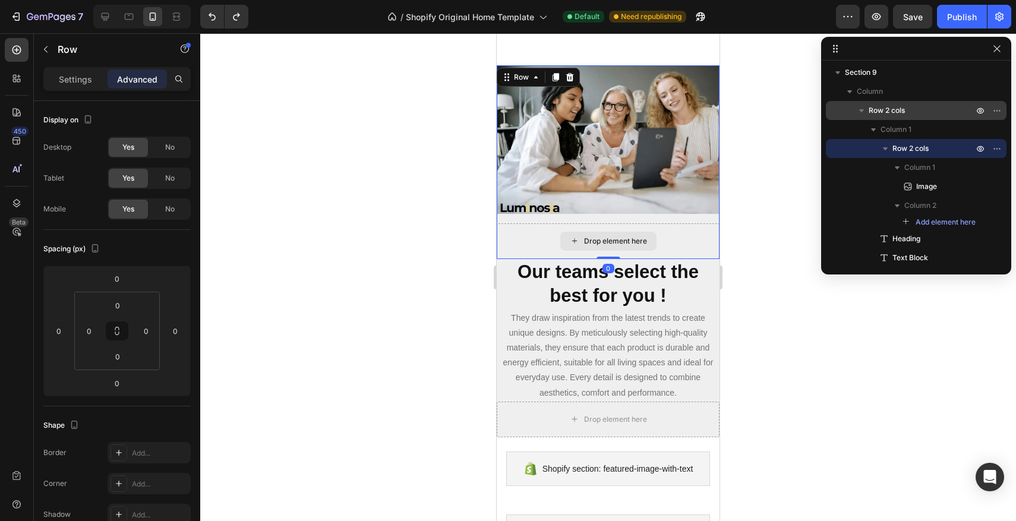
click at [689, 245] on div "Drop element here" at bounding box center [608, 241] width 223 height 36
click at [559, 231] on div "Drop element here" at bounding box center [608, 241] width 223 height 36
click at [555, 218] on div "Image Drop element here Row 0" at bounding box center [608, 162] width 223 height 194
click at [544, 228] on div "Drop element here" at bounding box center [608, 241] width 223 height 36
click at [511, 297] on h2 "Our teams select the best for you !" at bounding box center [608, 284] width 223 height 51
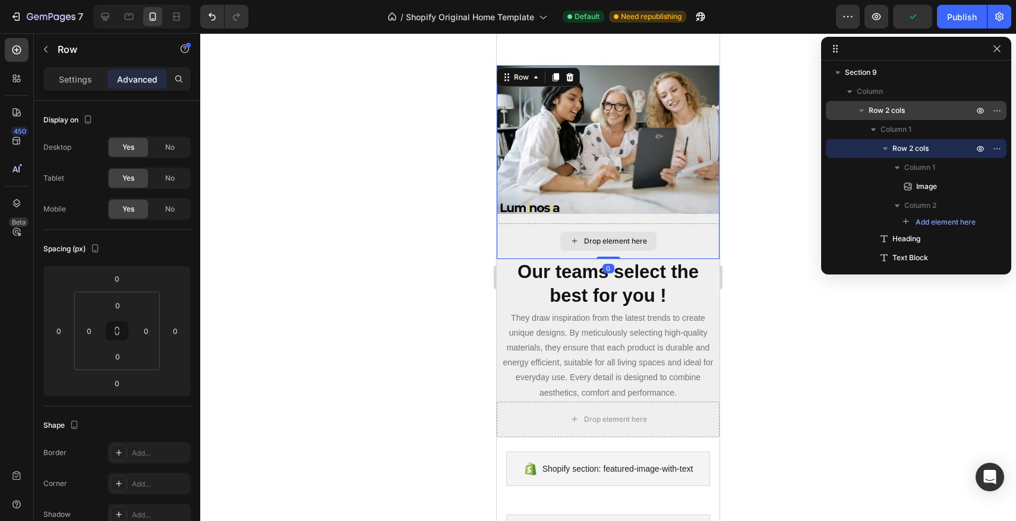
click at [700, 247] on div "Drop element here" at bounding box center [608, 241] width 223 height 36
click at [978, 149] on icon "button" at bounding box center [981, 149] width 10 height 10
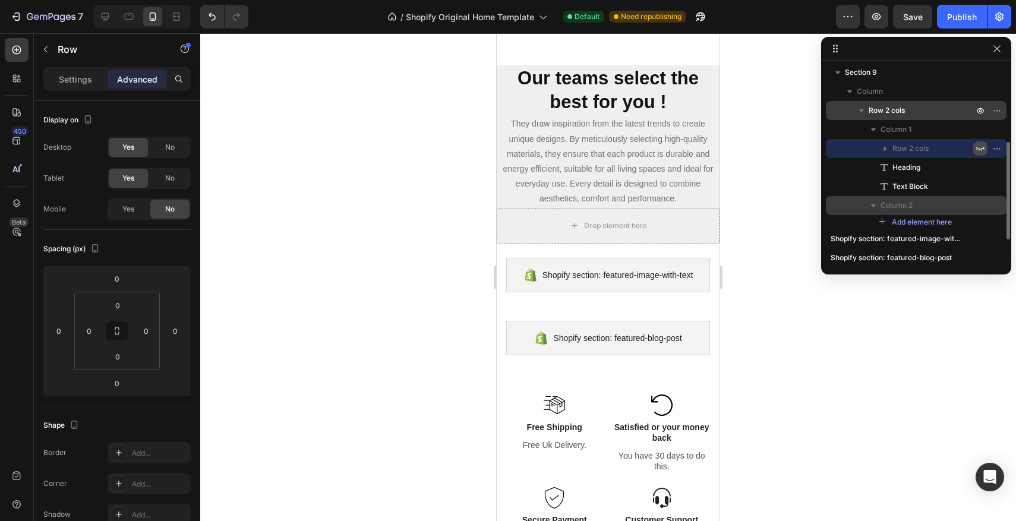
click at [978, 149] on icon "button" at bounding box center [981, 149] width 8 height 4
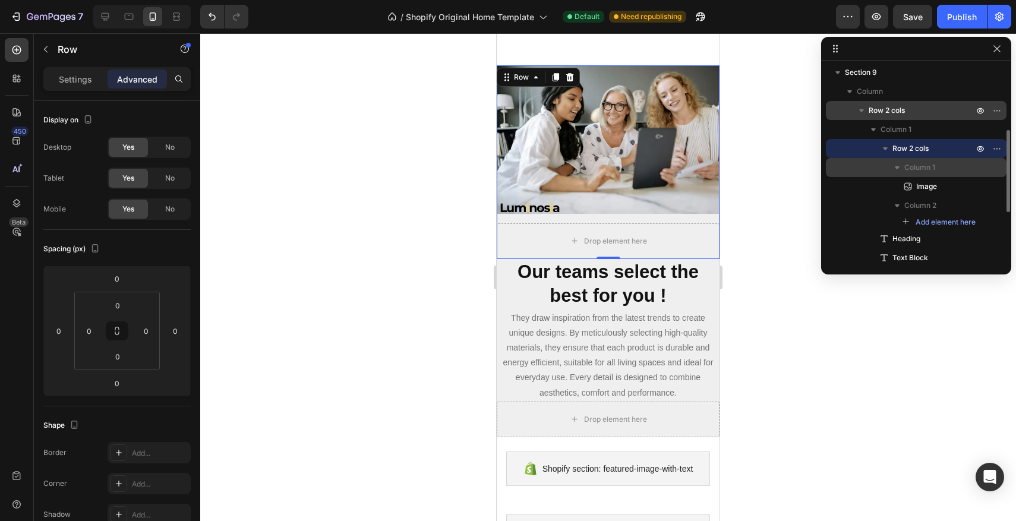
click at [937, 166] on p "Column 1" at bounding box center [940, 168] width 71 height 12
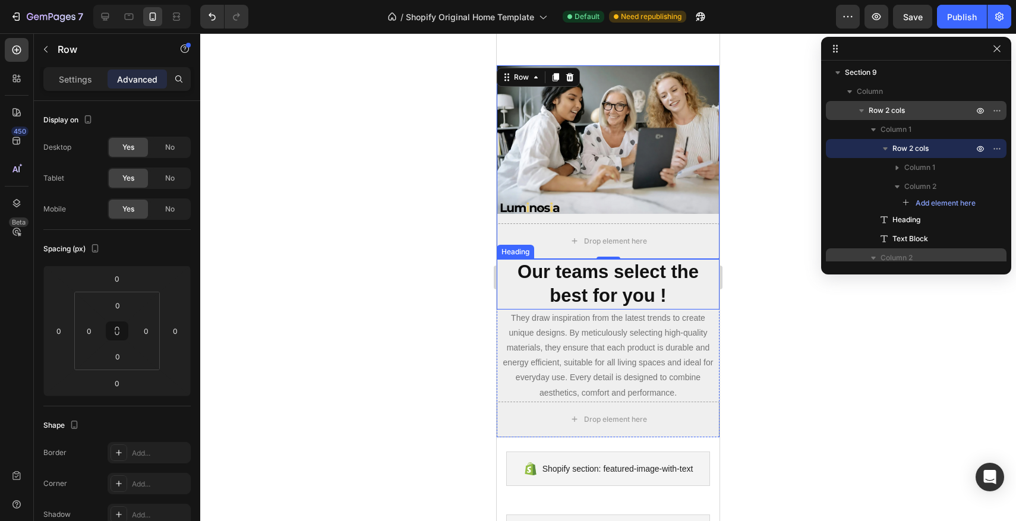
click at [512, 306] on h2 "Our teams select the best for you !" at bounding box center [608, 284] width 223 height 51
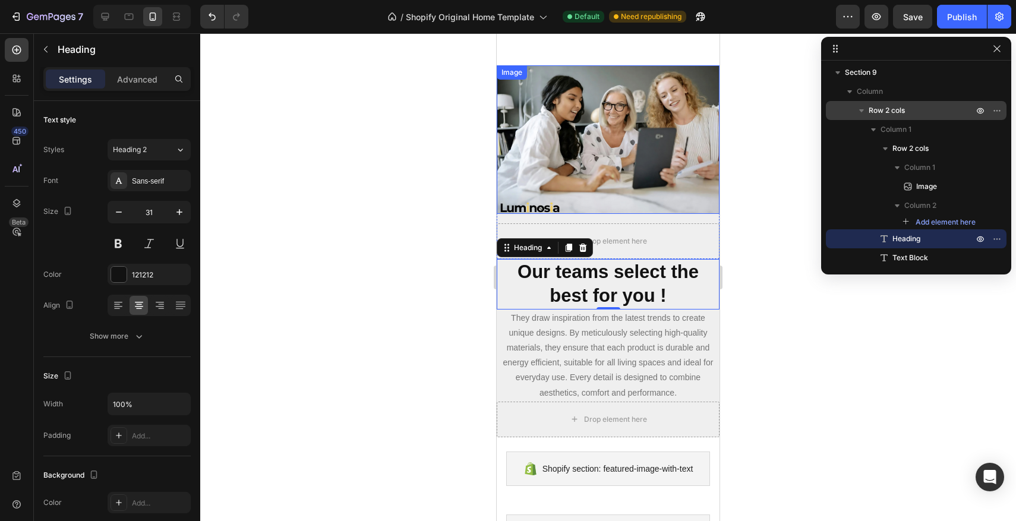
click at [551, 109] on img at bounding box center [608, 139] width 223 height 149
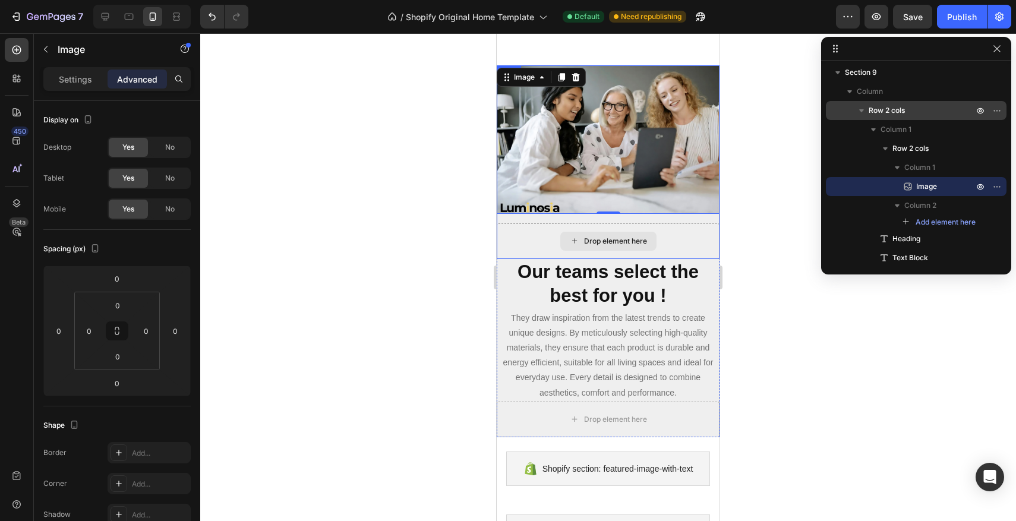
click at [519, 229] on div "Drop element here" at bounding box center [608, 241] width 223 height 36
click at [559, 178] on img at bounding box center [608, 139] width 223 height 149
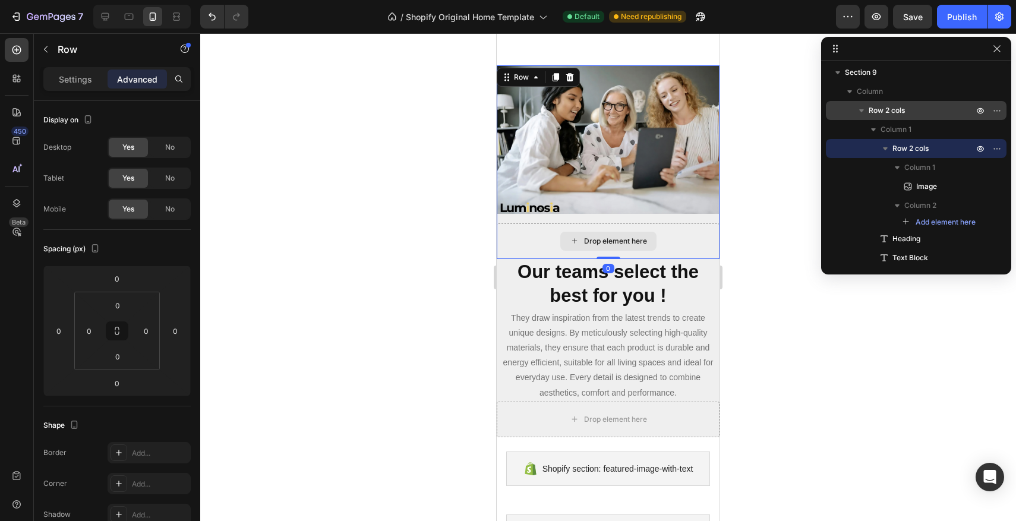
click at [672, 245] on div "Drop element here" at bounding box center [608, 241] width 223 height 36
click at [981, 149] on icon "button" at bounding box center [981, 148] width 3 height 3
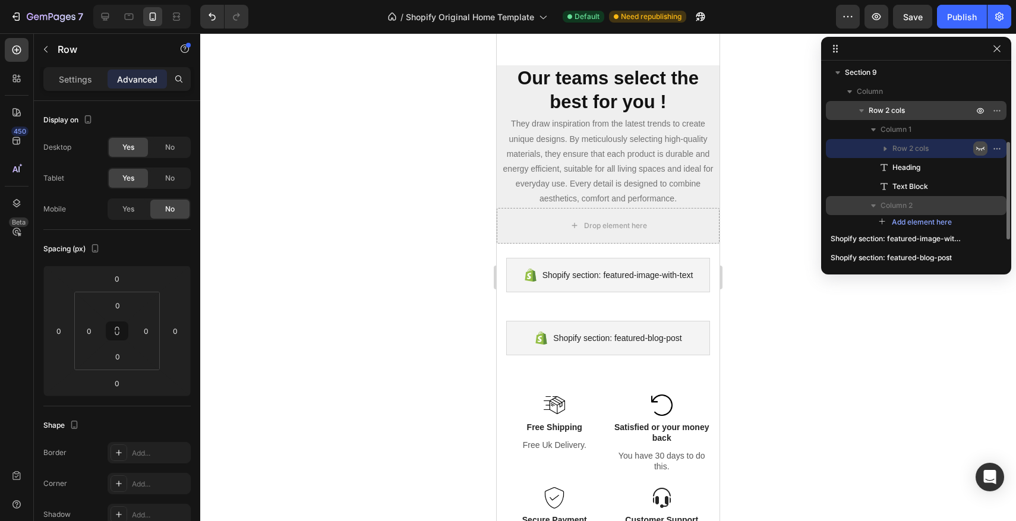
click at [981, 149] on icon "button" at bounding box center [981, 149] width 8 height 4
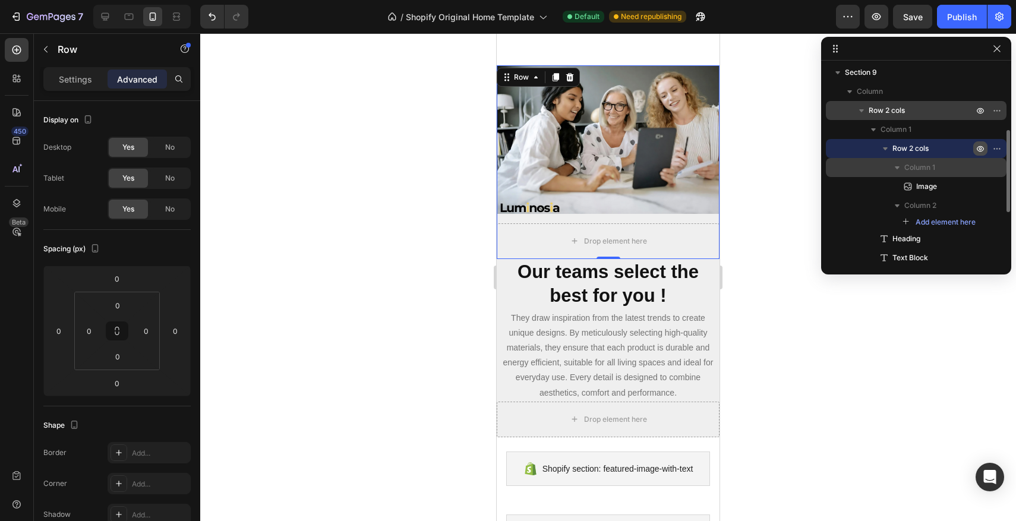
click at [961, 163] on p "Column 1" at bounding box center [940, 168] width 71 height 12
click at [963, 163] on p "Column 1" at bounding box center [940, 168] width 71 height 12
click at [218, 20] on icon "Undo/Redo" at bounding box center [212, 17] width 12 height 12
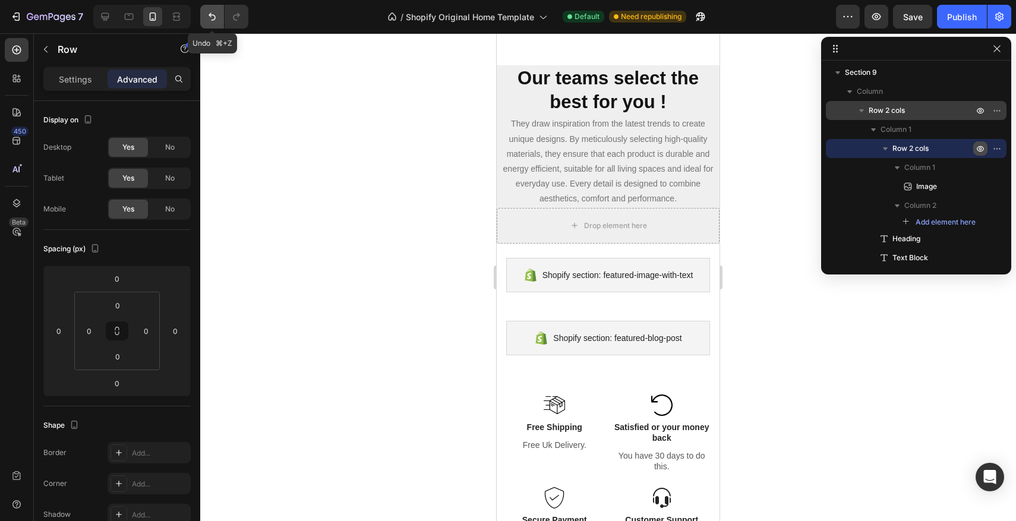
click at [218, 20] on icon "Undo/Redo" at bounding box center [212, 17] width 12 height 12
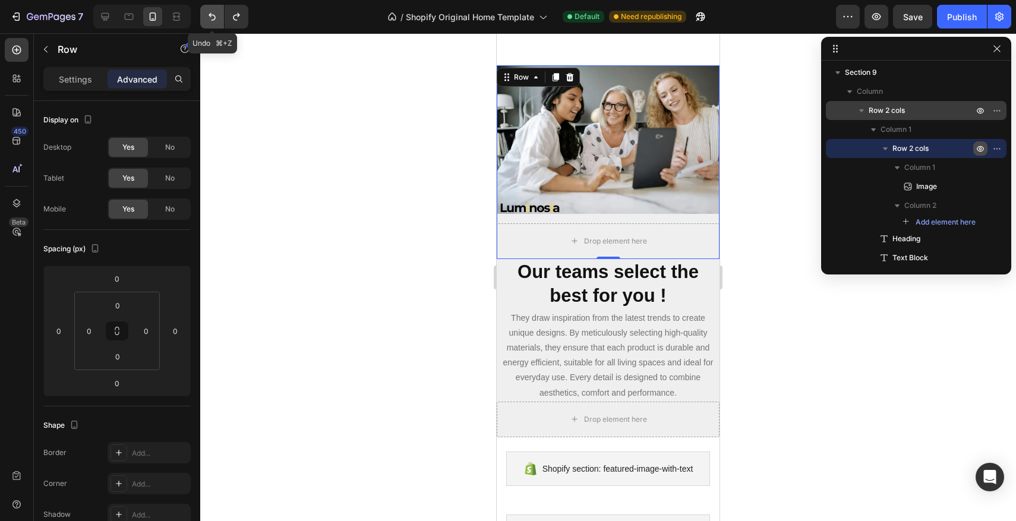
click at [218, 20] on icon "Undo/Redo" at bounding box center [212, 17] width 12 height 12
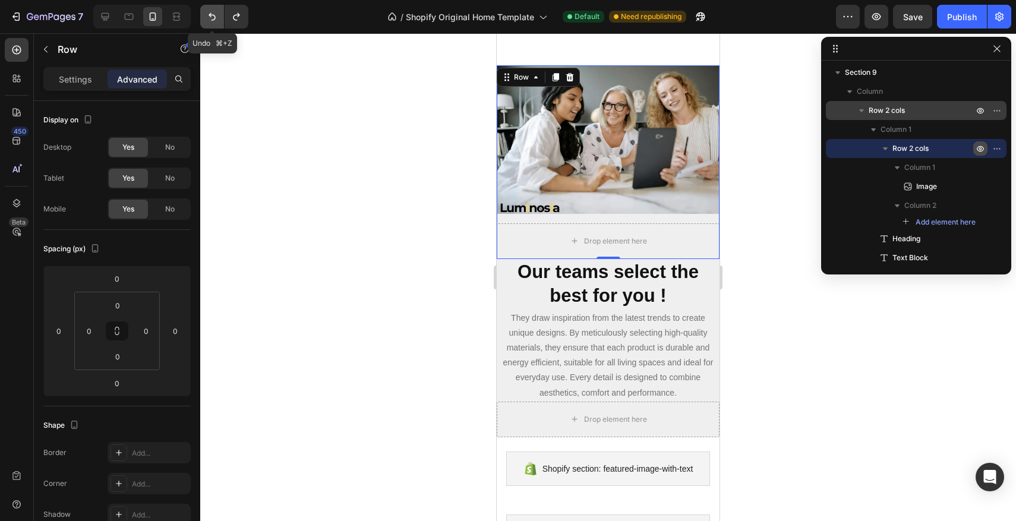
click at [218, 20] on icon "Undo/Redo" at bounding box center [212, 17] width 12 height 12
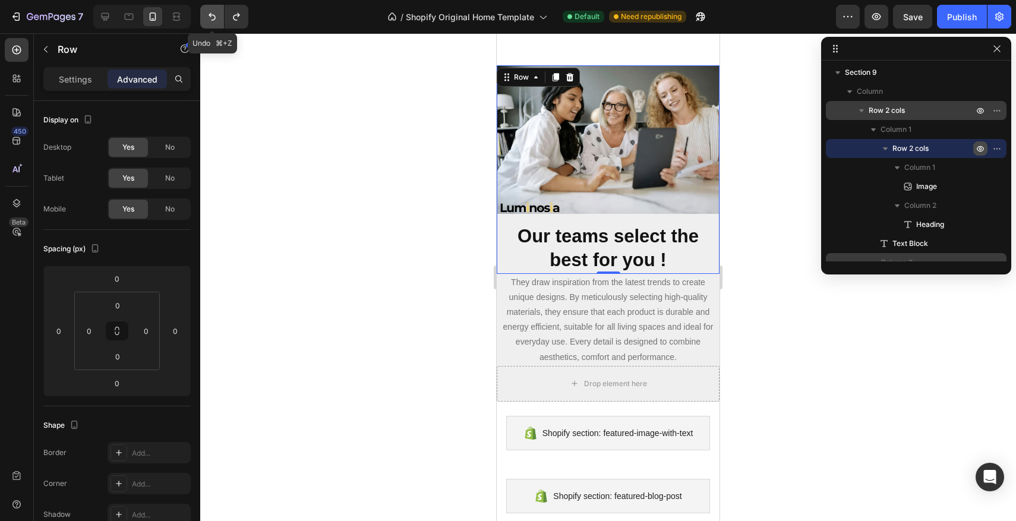
click at [218, 20] on icon "Undo/Redo" at bounding box center [212, 17] width 12 height 12
click at [241, 17] on icon "Undo/Redo" at bounding box center [237, 17] width 12 height 12
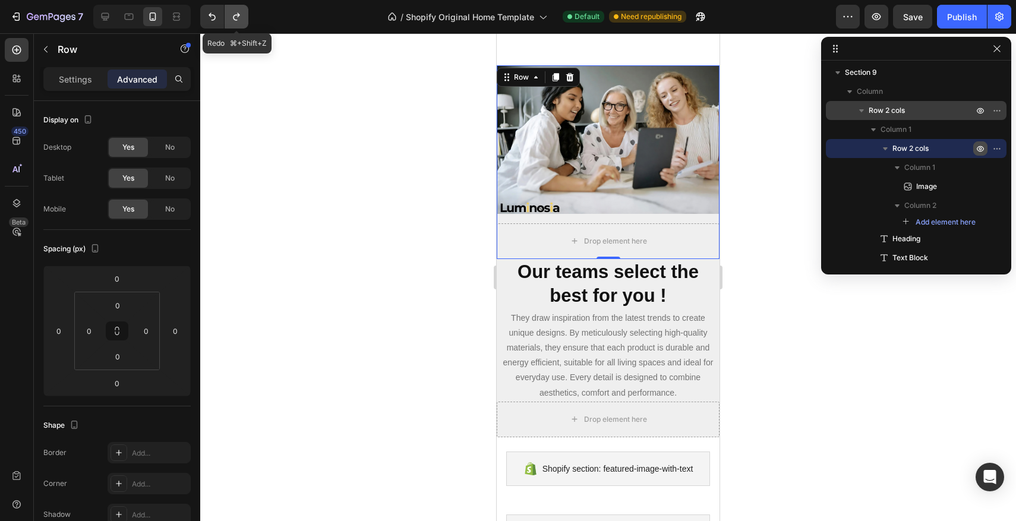
click at [242, 17] on icon "Undo/Redo" at bounding box center [237, 17] width 12 height 12
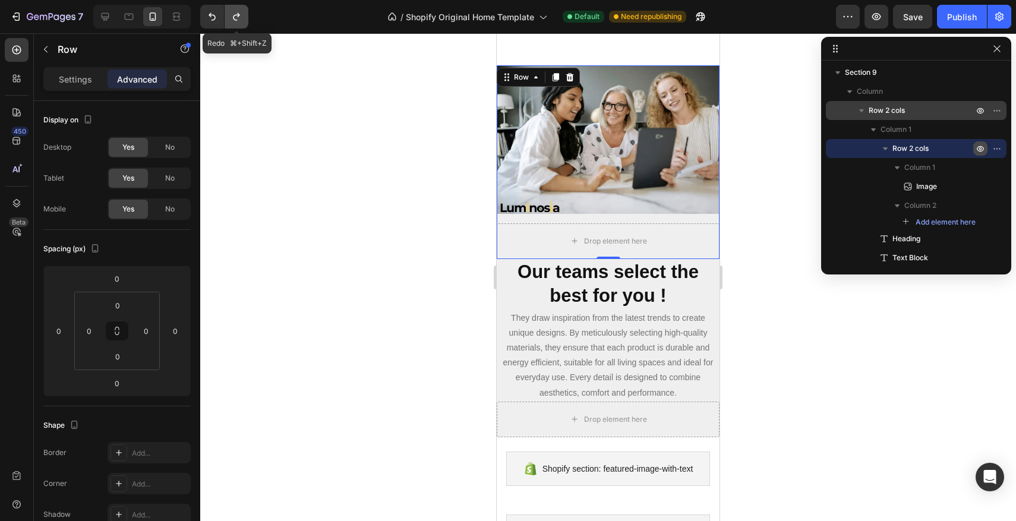
click at [242, 17] on icon "Undo/Redo" at bounding box center [237, 17] width 12 height 12
click at [600, 214] on div "Image Drop element here Row 0" at bounding box center [608, 162] width 223 height 194
click at [599, 226] on div "Drop element here" at bounding box center [608, 241] width 223 height 36
click at [563, 72] on div at bounding box center [570, 77] width 14 height 14
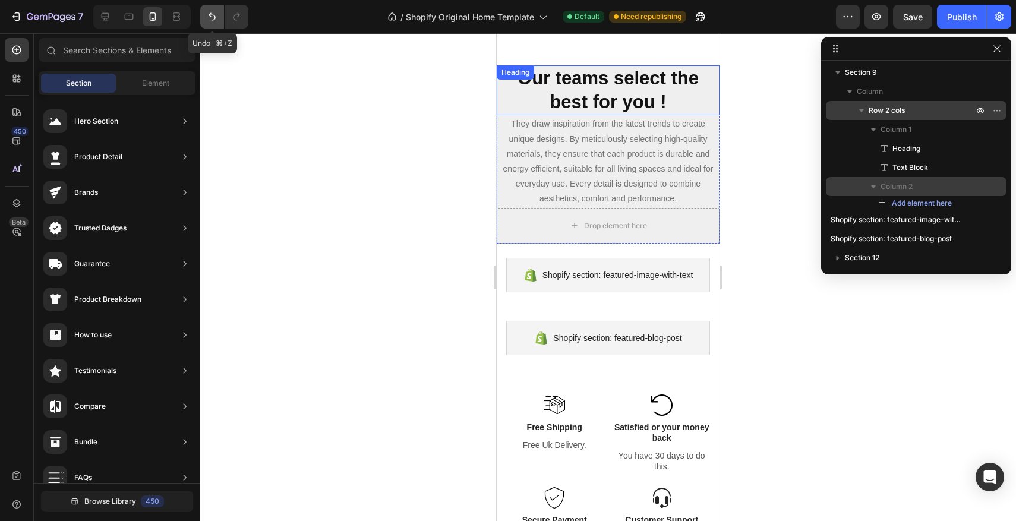
click at [210, 18] on icon "Undo/Redo" at bounding box center [212, 17] width 12 height 12
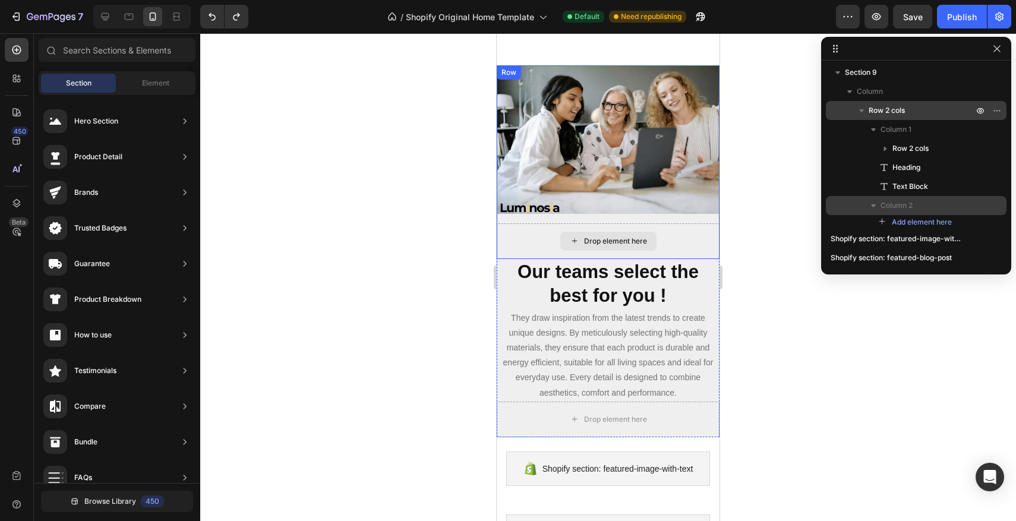
click at [539, 238] on div "Drop element here" at bounding box center [608, 241] width 223 height 36
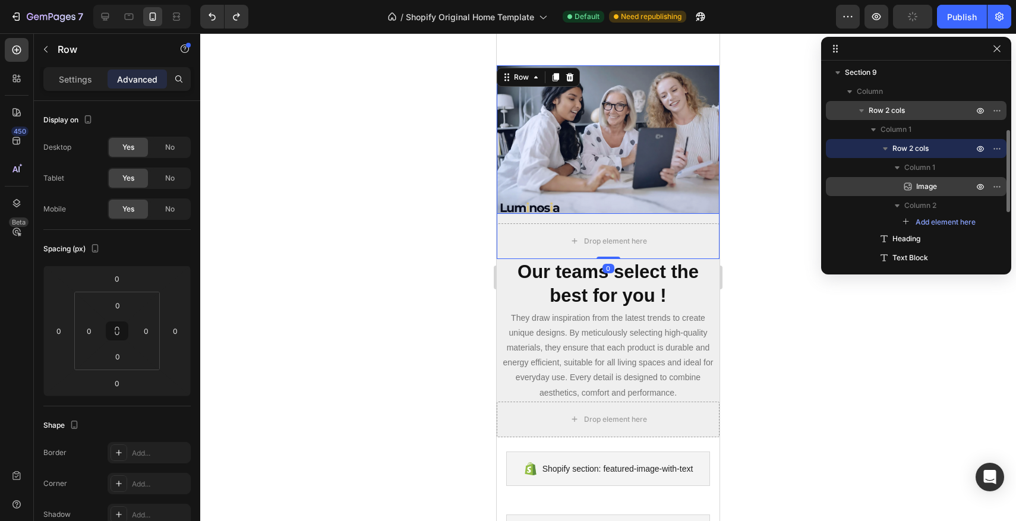
click at [916, 190] on p "Image" at bounding box center [931, 187] width 59 height 12
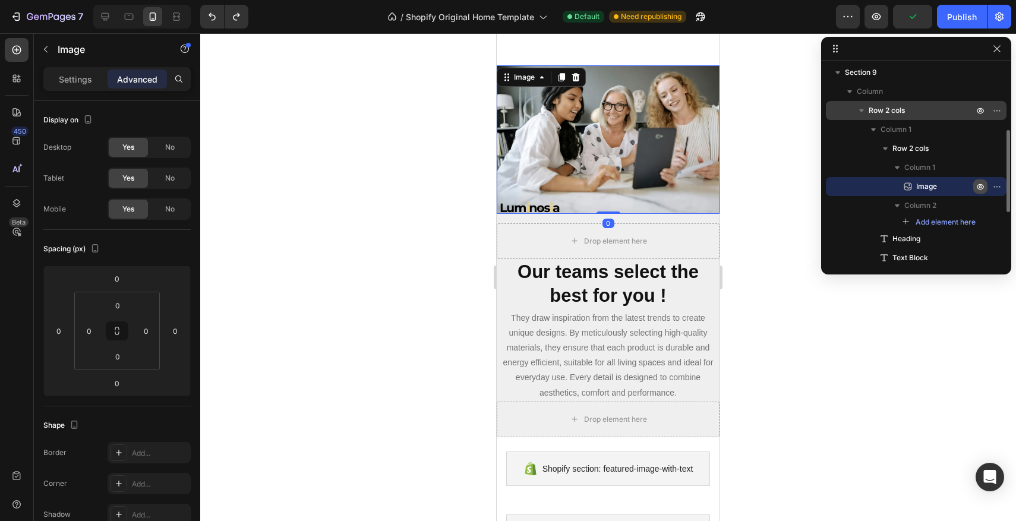
click at [981, 184] on icon "button" at bounding box center [981, 187] width 10 height 10
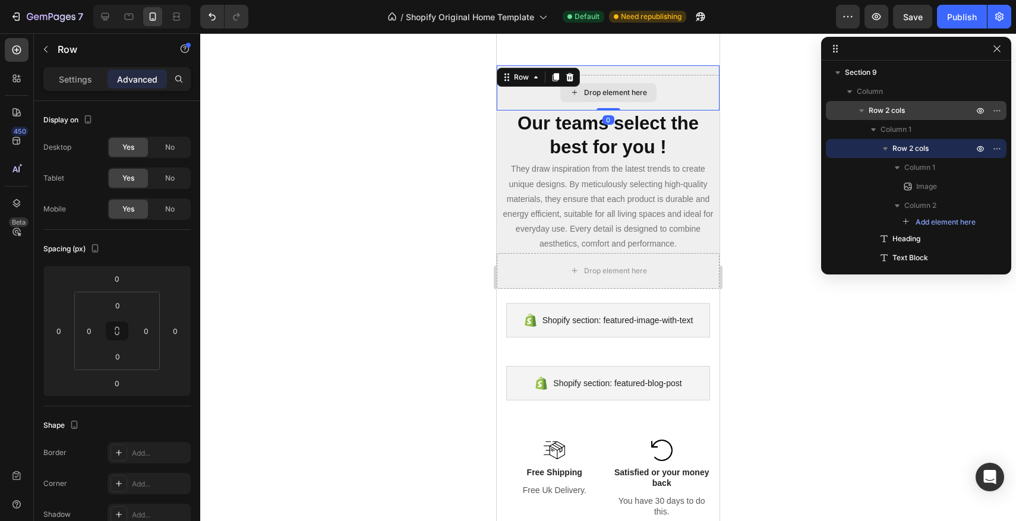
click at [691, 95] on div "Drop element here" at bounding box center [608, 93] width 223 height 36
click at [572, 73] on icon at bounding box center [570, 78] width 10 height 10
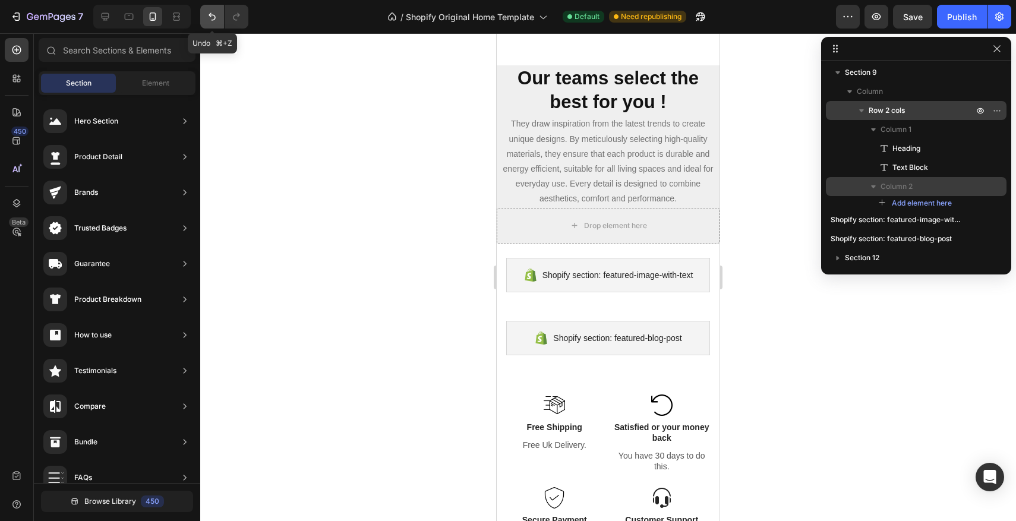
click at [221, 22] on button "Undo/Redo" at bounding box center [212, 17] width 24 height 24
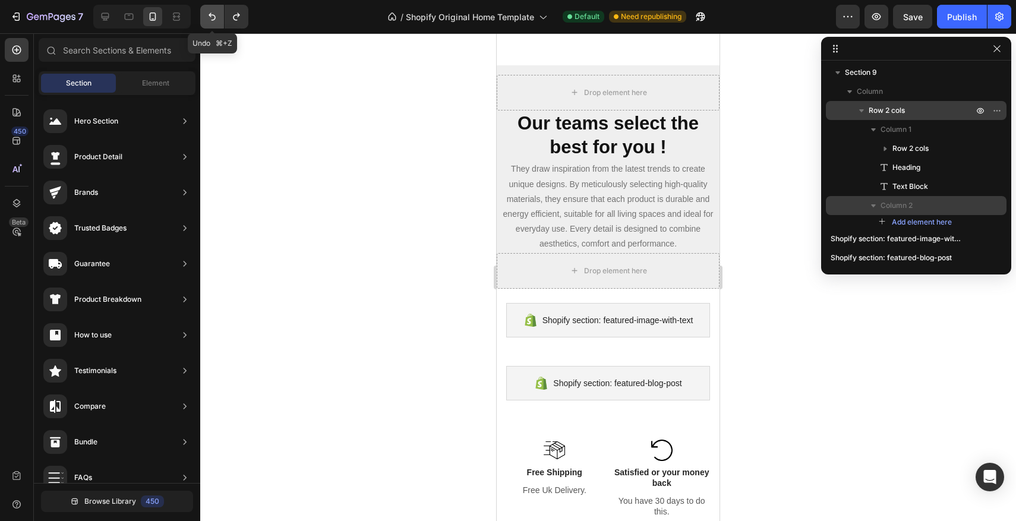
click at [221, 22] on button "Undo/Redo" at bounding box center [212, 17] width 24 height 24
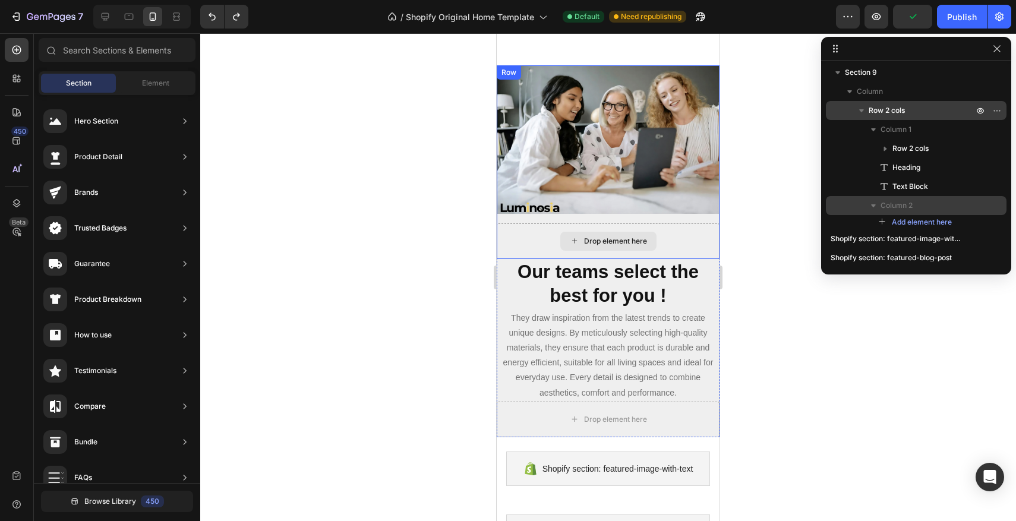
click at [581, 233] on div "Drop element here" at bounding box center [608, 241] width 96 height 19
click at [541, 227] on div "Drop element here" at bounding box center [608, 241] width 223 height 36
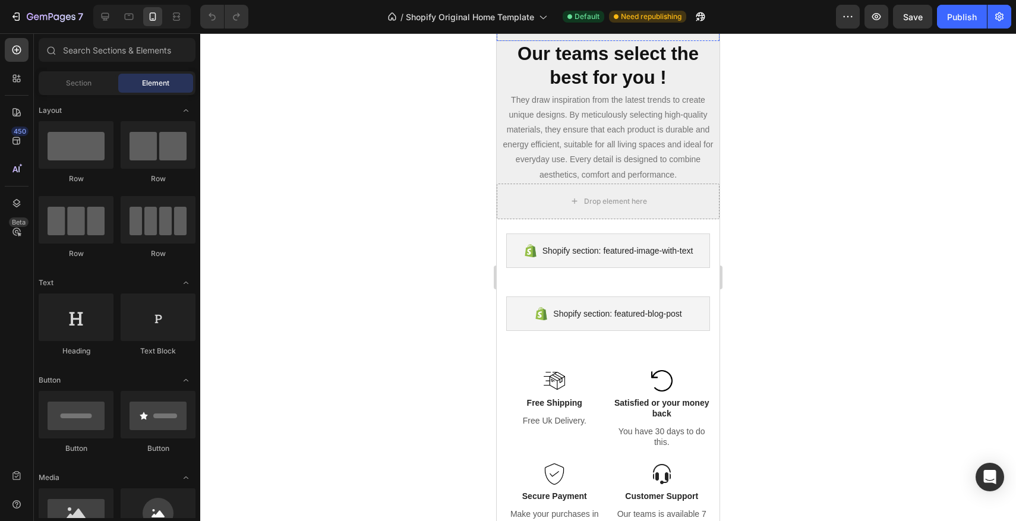
scroll to position [1243, 0]
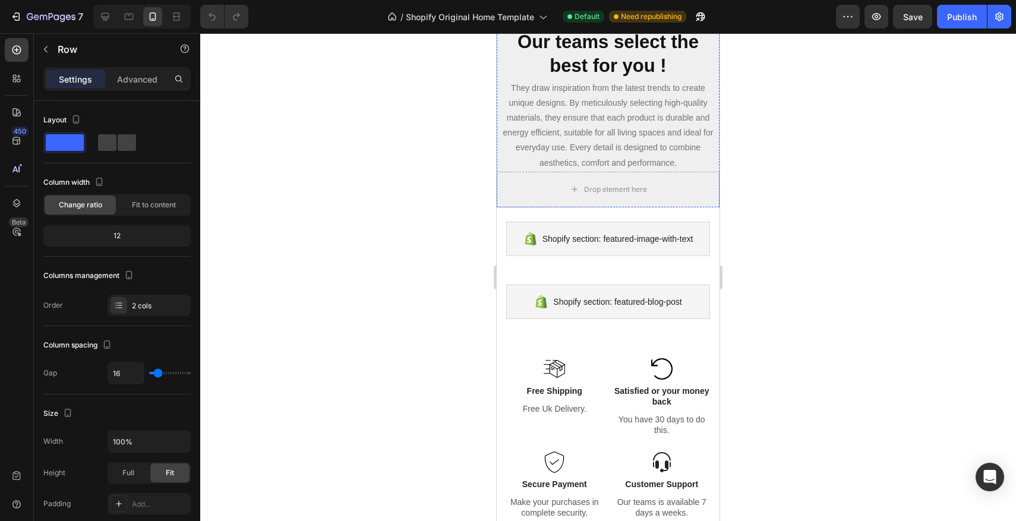
click at [704, 29] on div "Drop element here" at bounding box center [608, 11] width 223 height 36
click at [125, 203] on div "Fit to content" at bounding box center [153, 205] width 71 height 19
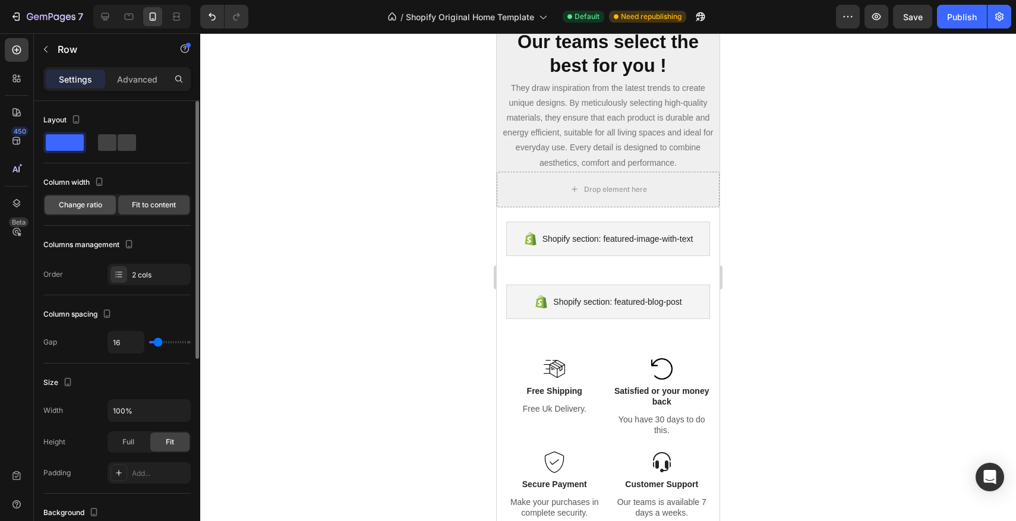
click at [65, 212] on div "Change ratio" at bounding box center [80, 205] width 71 height 19
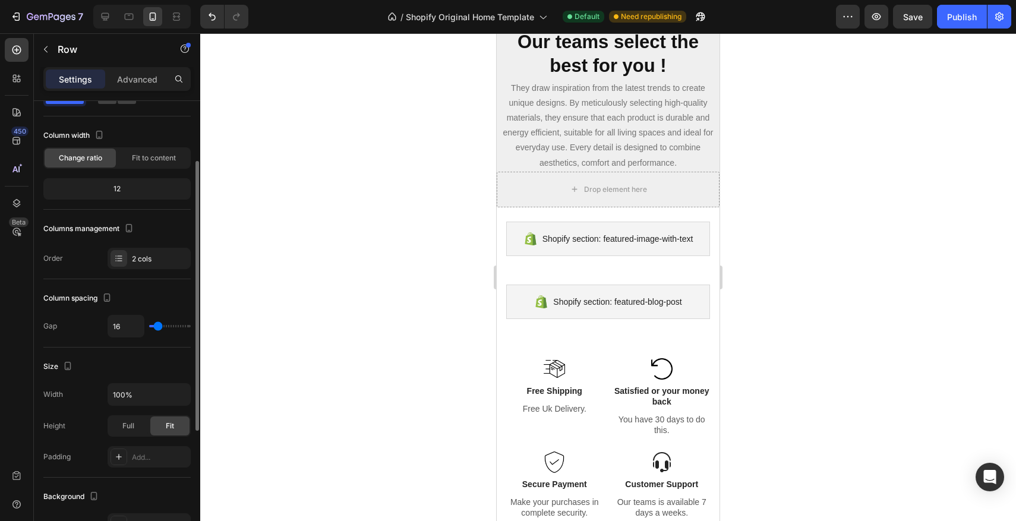
scroll to position [68, 0]
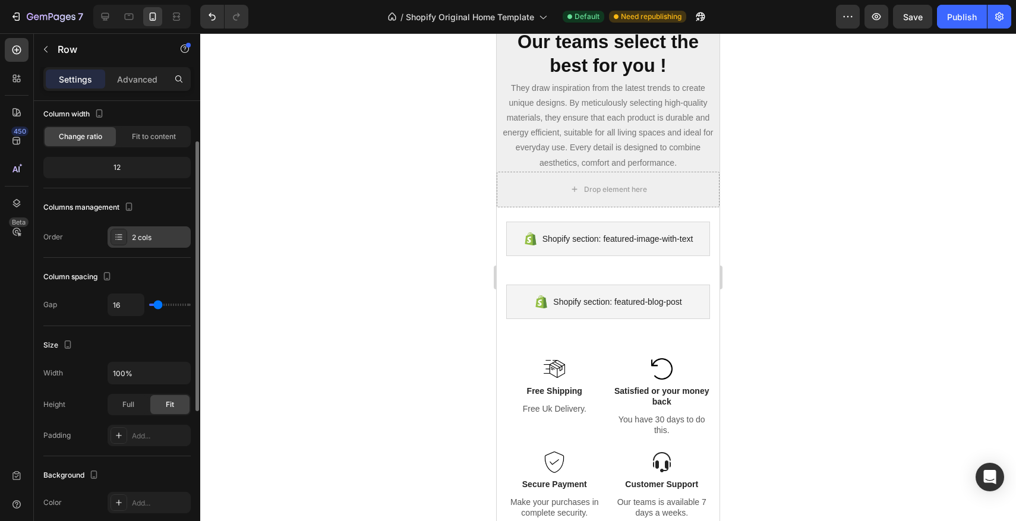
click at [121, 240] on icon at bounding box center [119, 237] width 10 height 10
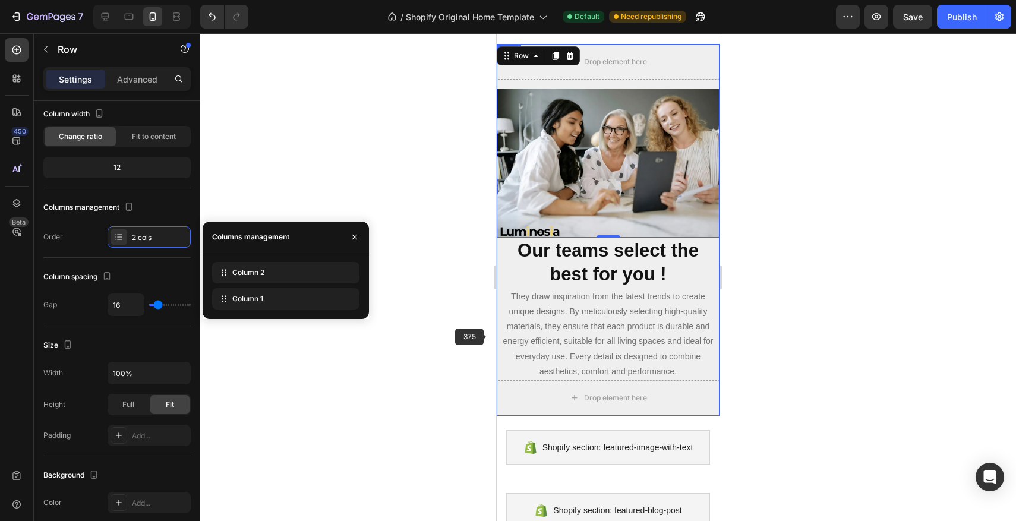
scroll to position [1183, 0]
click at [220, 25] on button "Undo/Redo" at bounding box center [212, 17] width 24 height 24
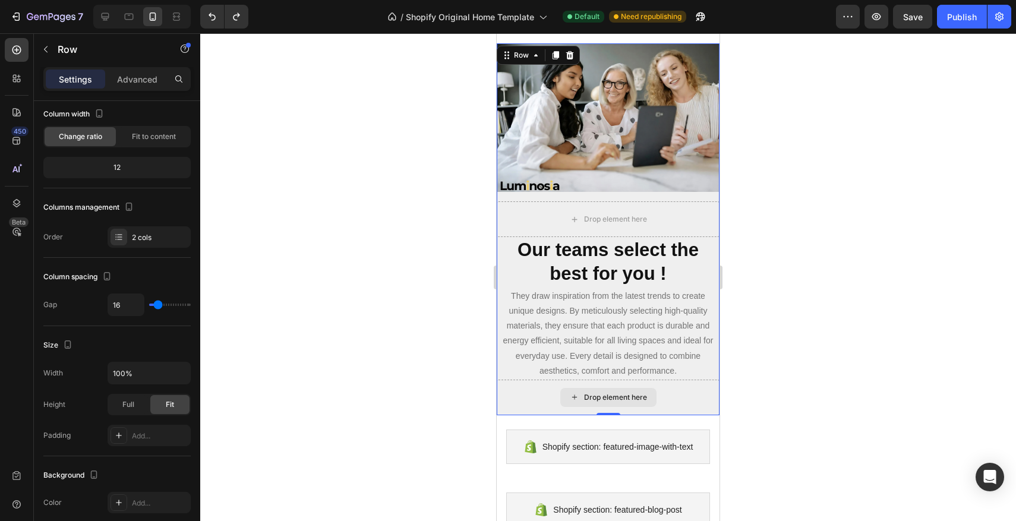
click at [517, 398] on div "Drop element here" at bounding box center [608, 398] width 223 height 36
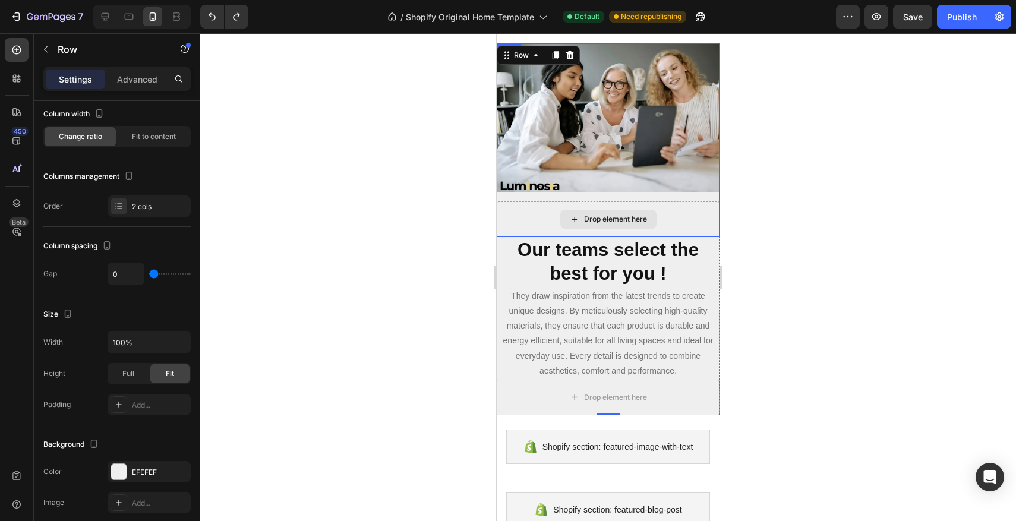
click at [671, 216] on div "Drop element here" at bounding box center [608, 219] width 223 height 36
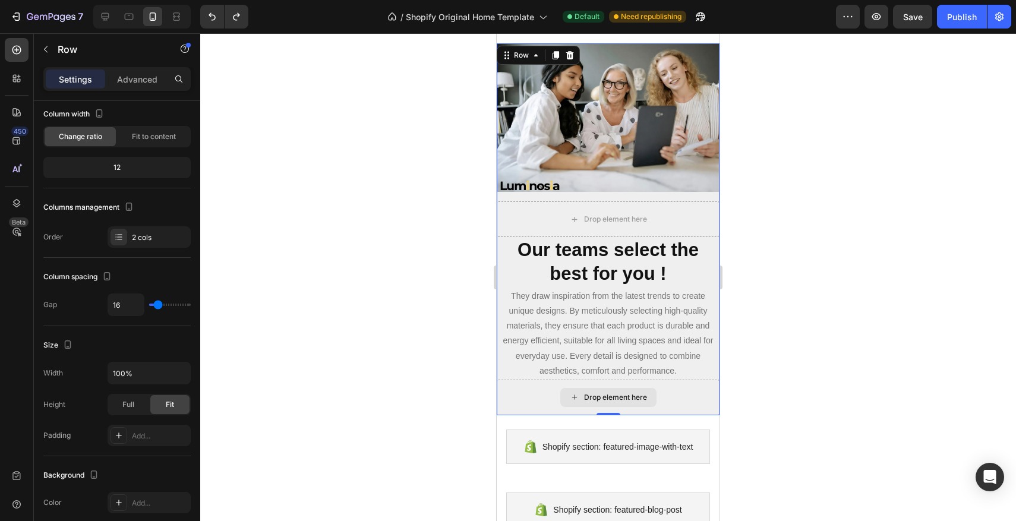
drag, startPoint x: 530, startPoint y: 382, endPoint x: 540, endPoint y: 374, distance: 12.4
click at [530, 382] on div "Drop element here" at bounding box center [608, 398] width 223 height 36
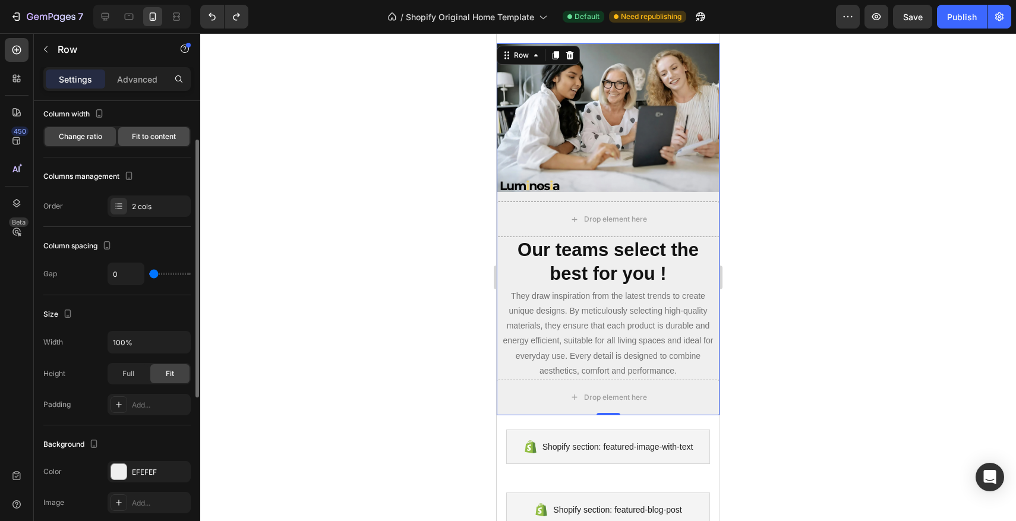
click at [128, 130] on div "Fit to content" at bounding box center [153, 136] width 71 height 19
click at [125, 94] on div "Settings Advanced" at bounding box center [117, 84] width 166 height 34
click at [133, 82] on p "Advanced" at bounding box center [137, 79] width 40 height 12
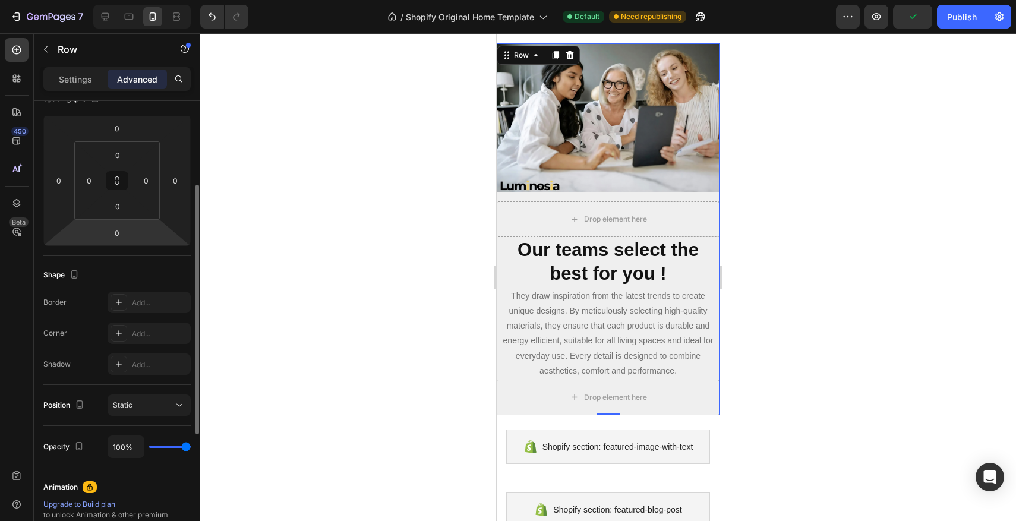
scroll to position [151, 0]
click at [14, 21] on icon "button" at bounding box center [16, 17] width 12 height 12
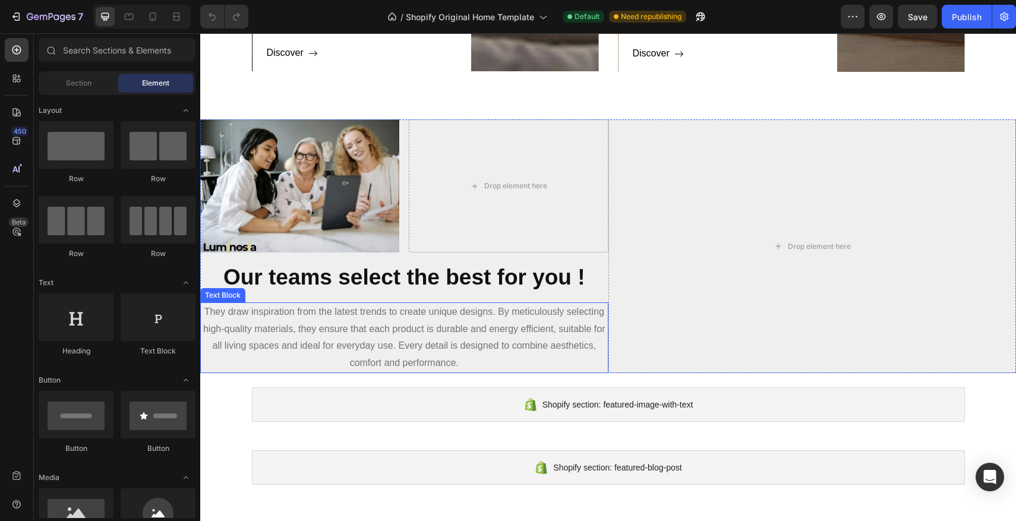
scroll to position [988, 0]
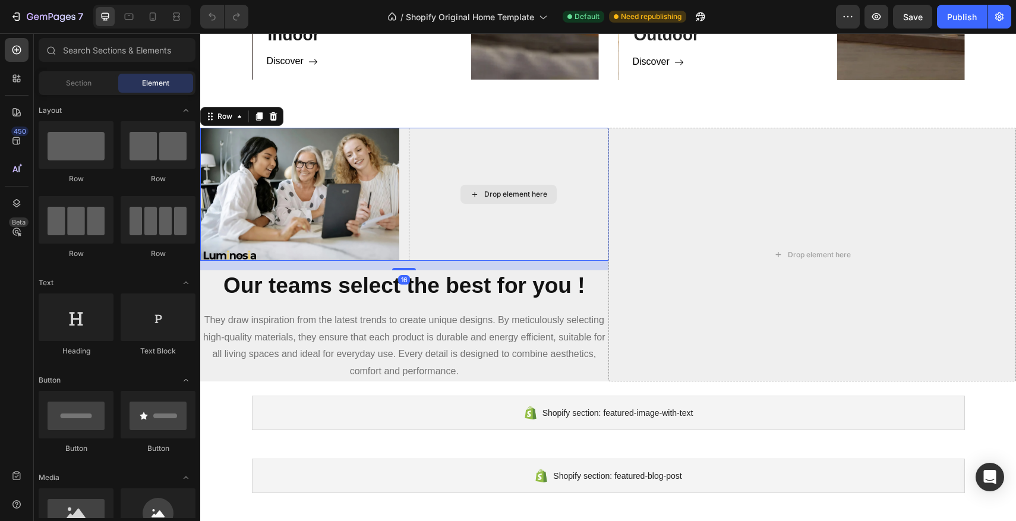
click at [538, 237] on div "Drop element here" at bounding box center [508, 194] width 199 height 133
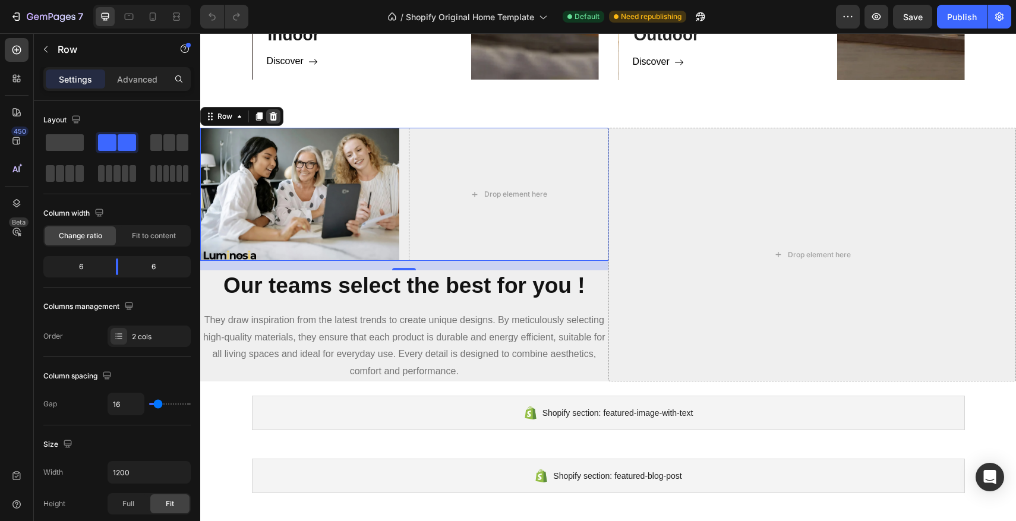
click at [279, 118] on div at bounding box center [273, 116] width 14 height 14
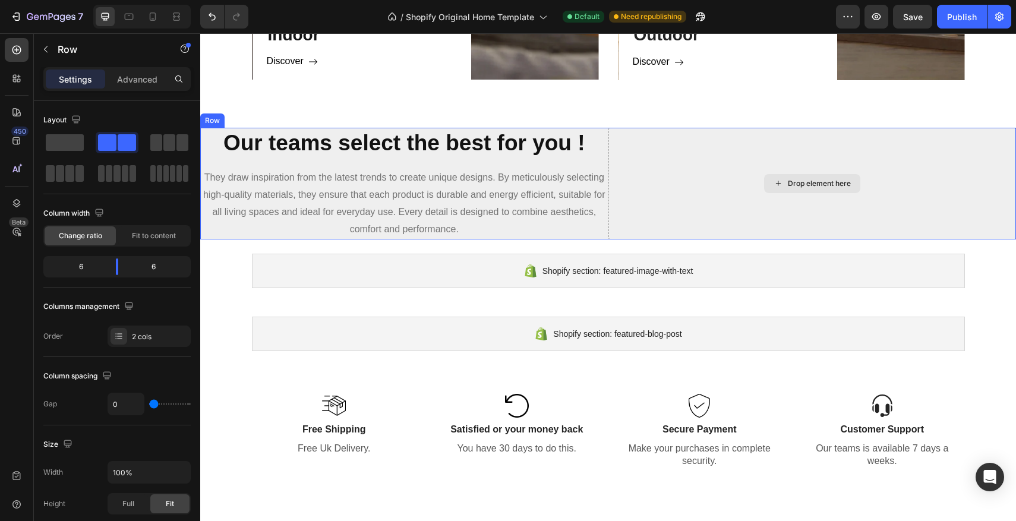
click at [690, 160] on div "Drop element here" at bounding box center [813, 183] width 408 height 111
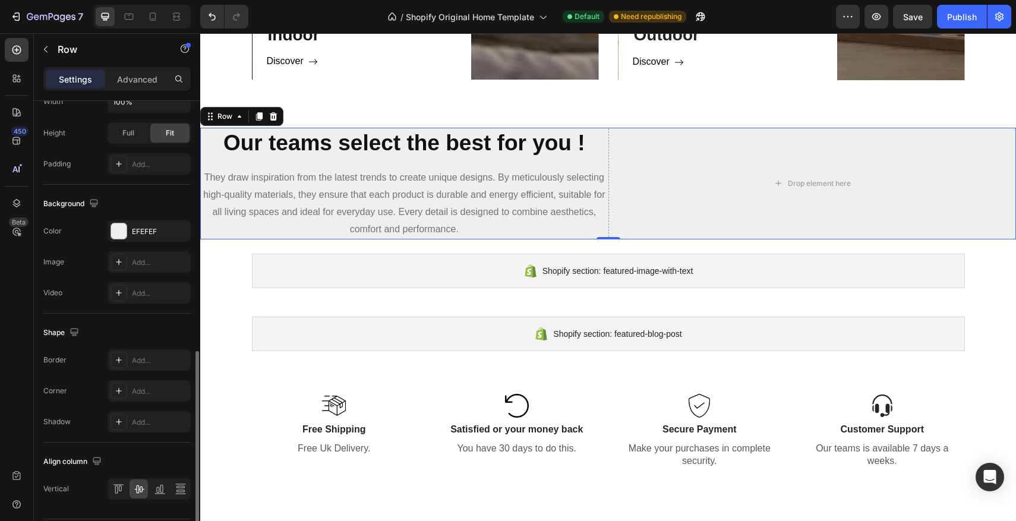
scroll to position [407, 0]
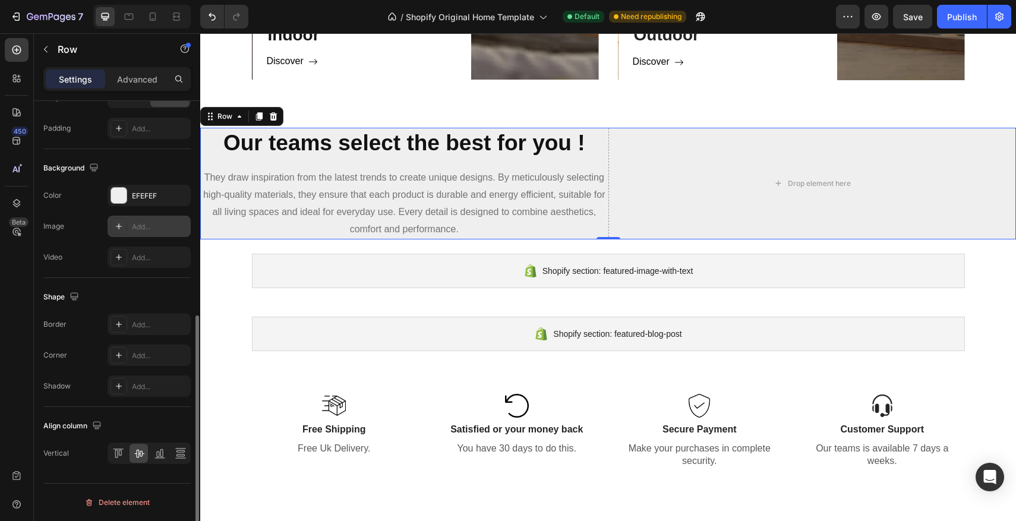
click at [122, 231] on icon at bounding box center [119, 227] width 10 height 10
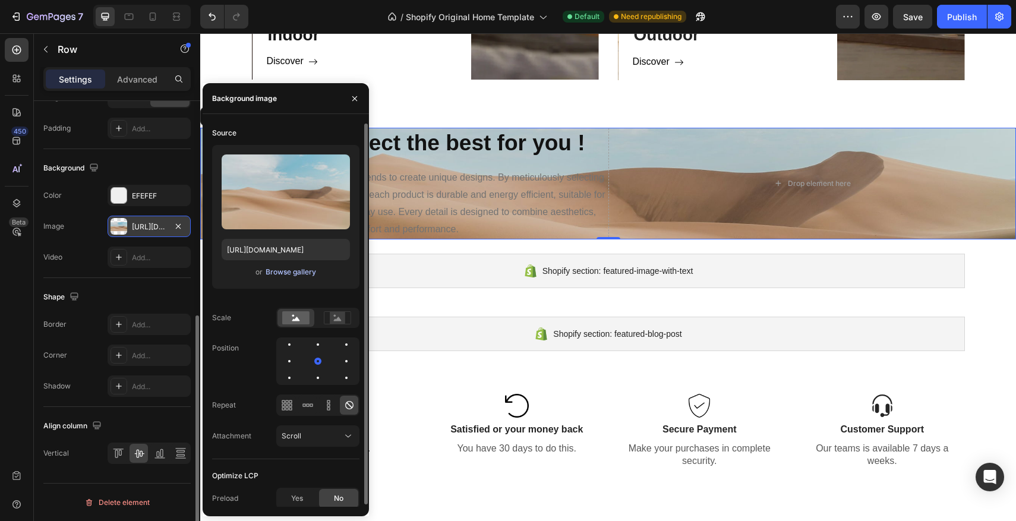
click at [291, 273] on div "Browse gallery" at bounding box center [291, 272] width 51 height 11
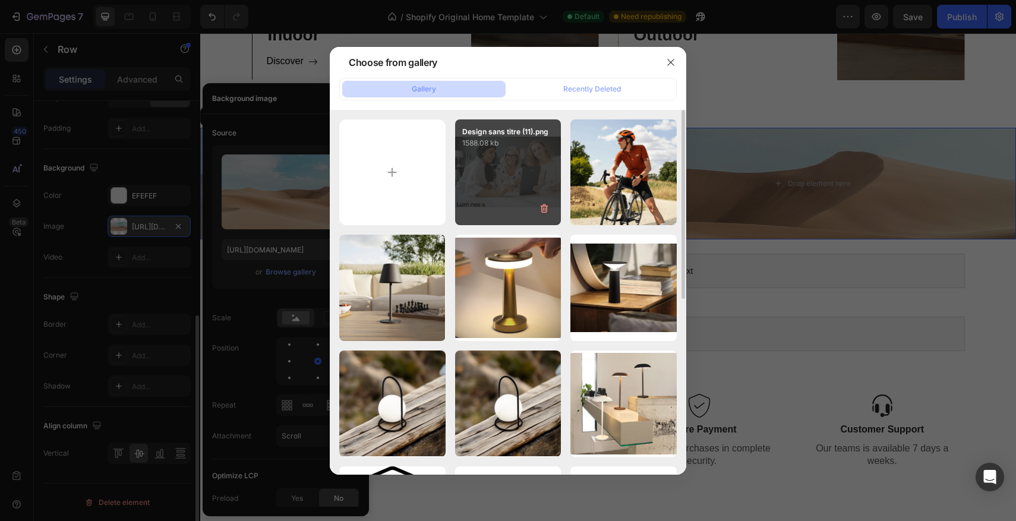
click at [515, 200] on div "Design sans titre (11).png 1588.08 kb" at bounding box center [508, 172] width 106 height 106
type input "[URL][DOMAIN_NAME]"
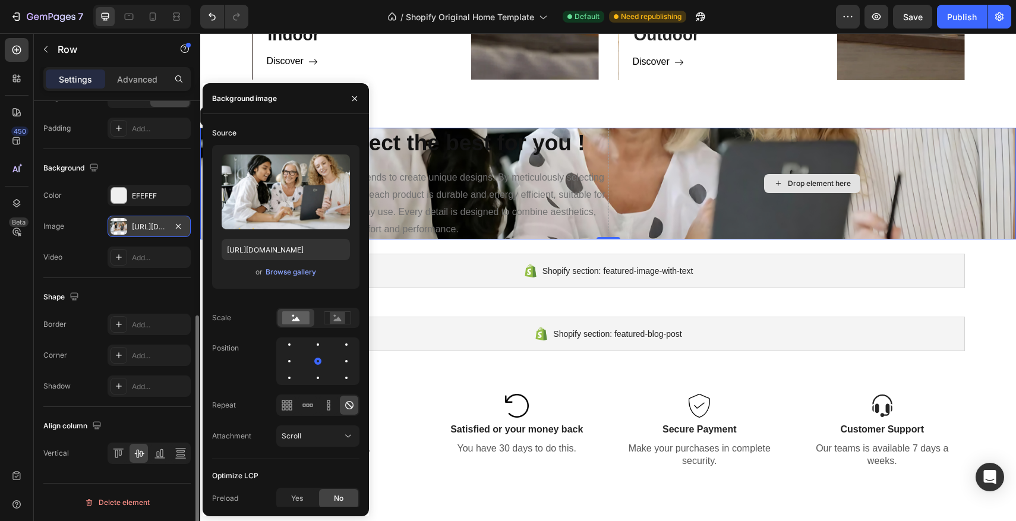
click at [662, 218] on div "Drop element here" at bounding box center [813, 183] width 408 height 111
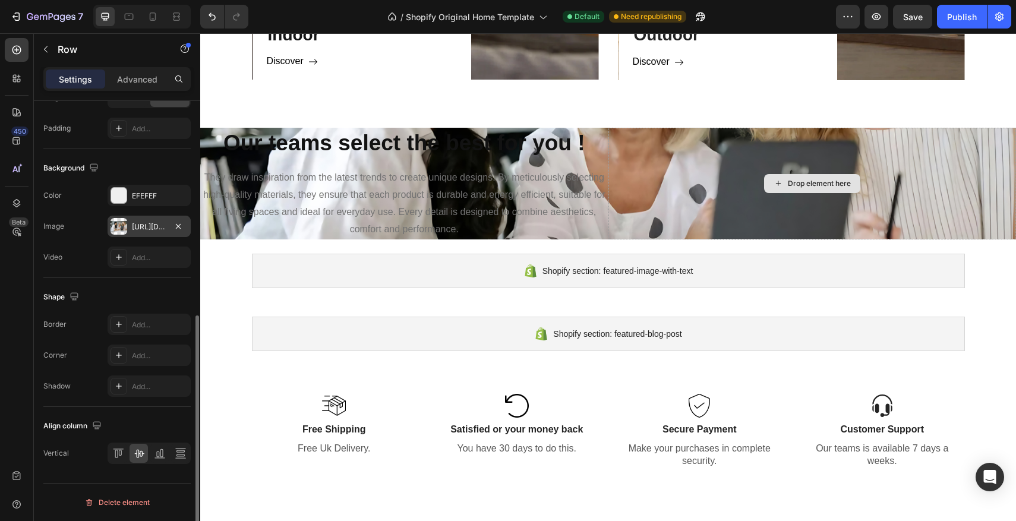
click at [780, 191] on div "Drop element here" at bounding box center [812, 183] width 96 height 19
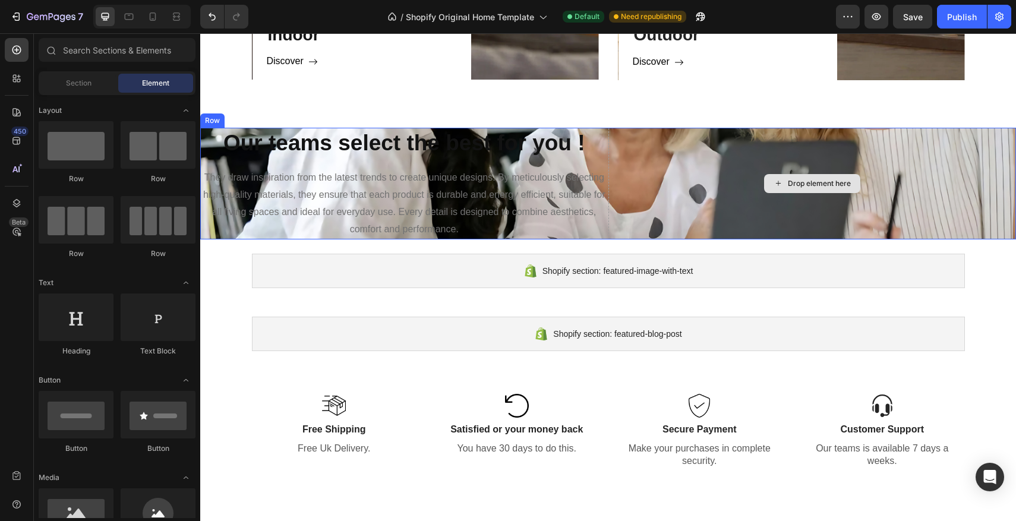
click at [786, 181] on div "Drop element here" at bounding box center [812, 183] width 96 height 19
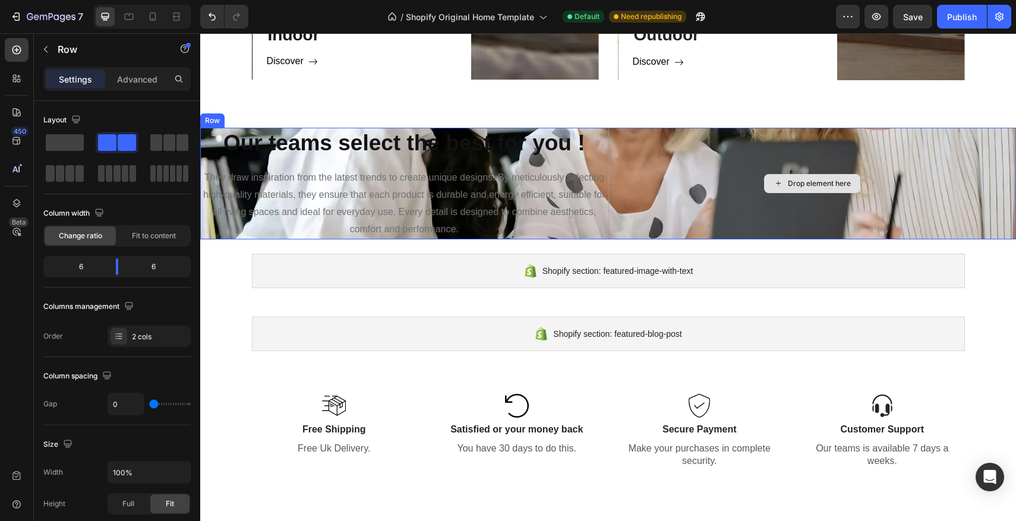
click at [643, 187] on div "Drop element here" at bounding box center [813, 183] width 408 height 111
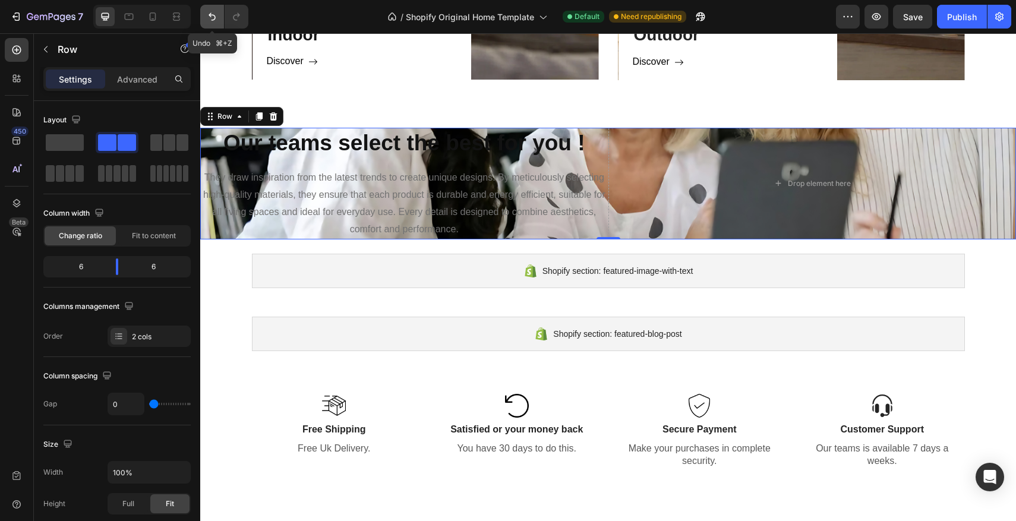
click at [206, 17] on button "Undo/Redo" at bounding box center [212, 17] width 24 height 24
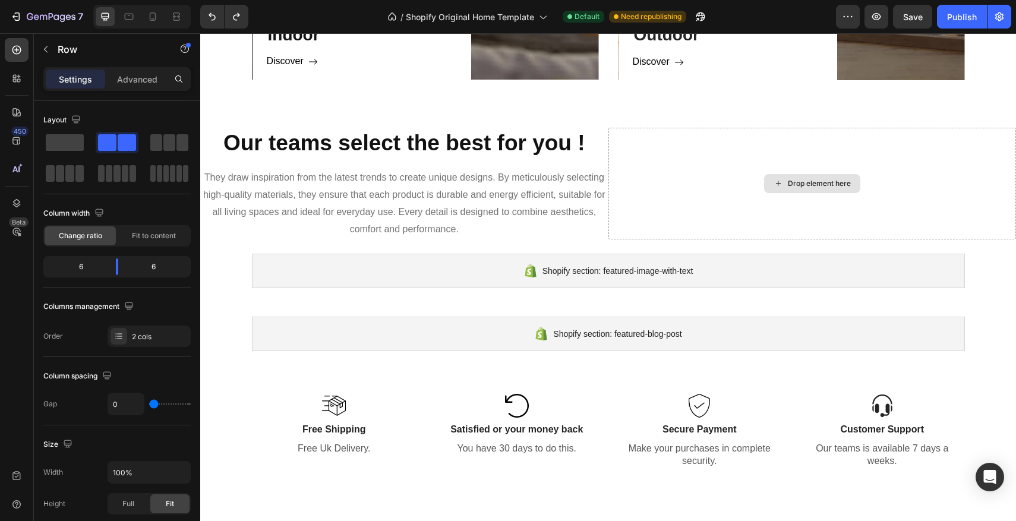
click at [811, 190] on div "Drop element here" at bounding box center [812, 183] width 96 height 19
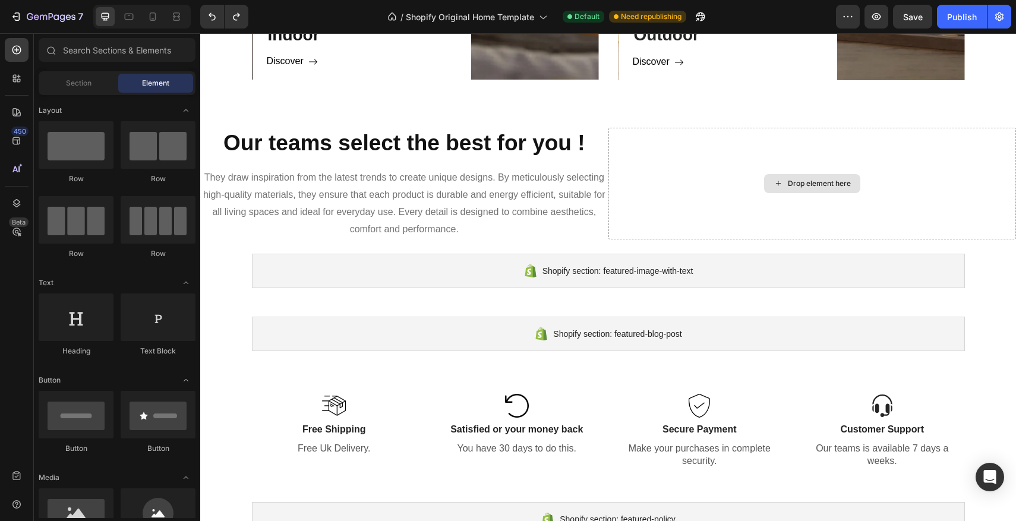
scroll to position [982, 0]
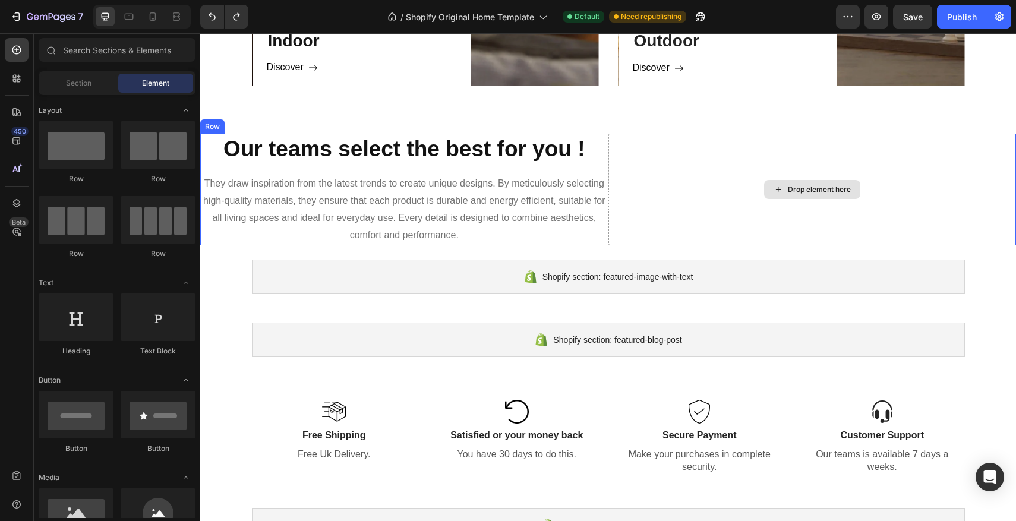
click at [804, 186] on div "Drop element here" at bounding box center [819, 190] width 63 height 10
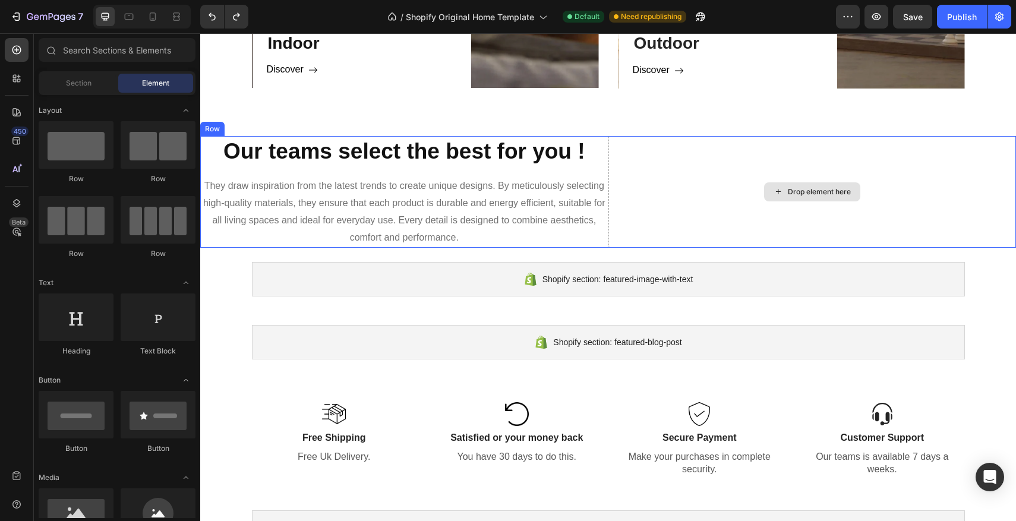
click at [804, 186] on div "Drop element here" at bounding box center [812, 191] width 96 height 19
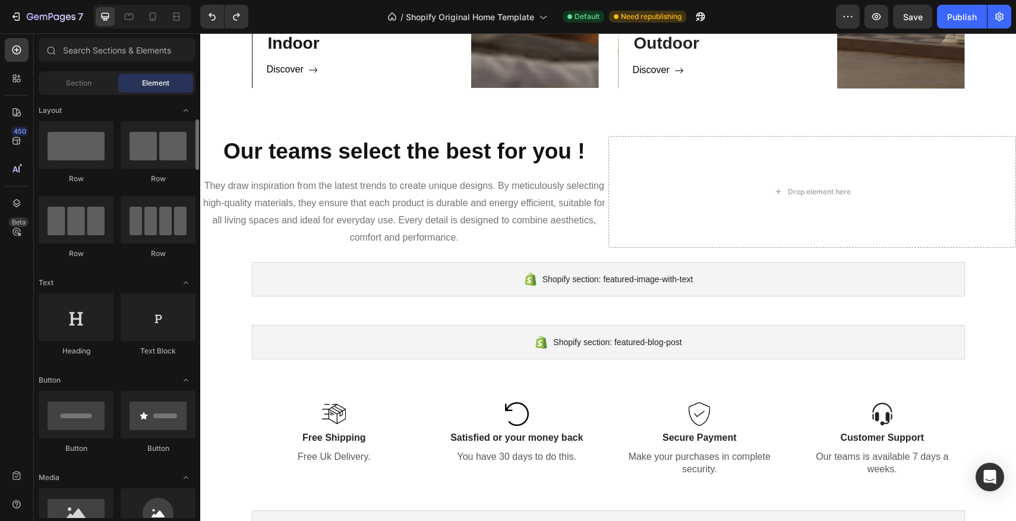
scroll to position [110, 0]
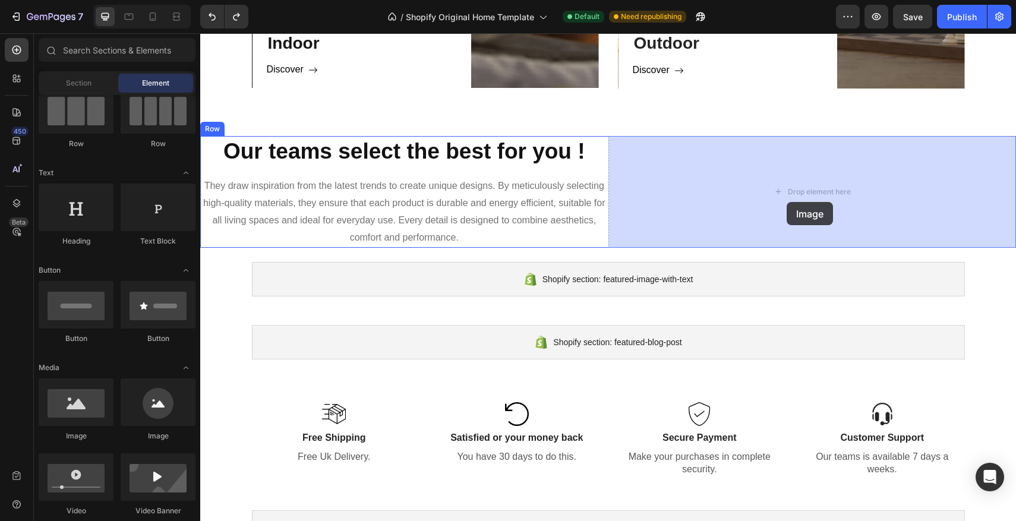
drag, startPoint x: 282, startPoint y: 449, endPoint x: 783, endPoint y: 201, distance: 559.3
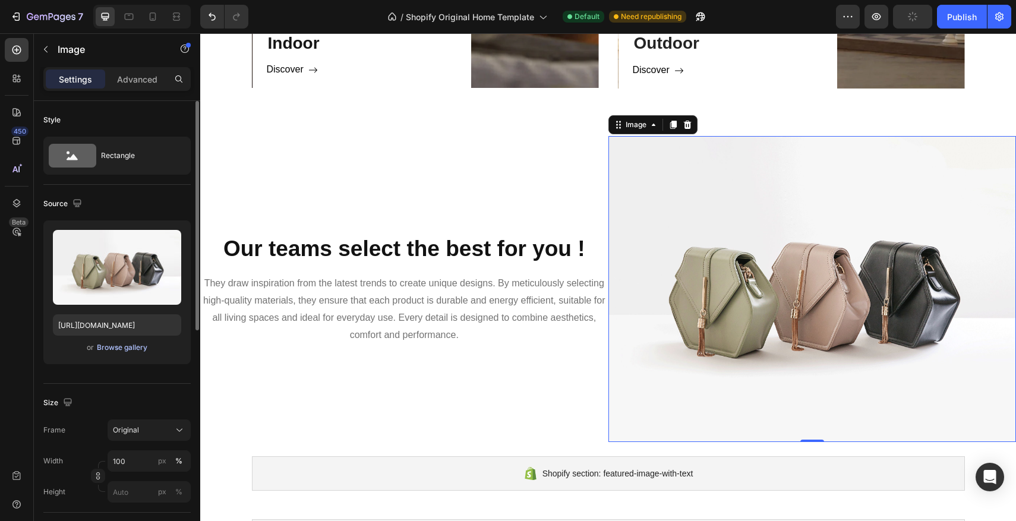
click at [133, 342] on div "Browse gallery" at bounding box center [122, 347] width 51 height 11
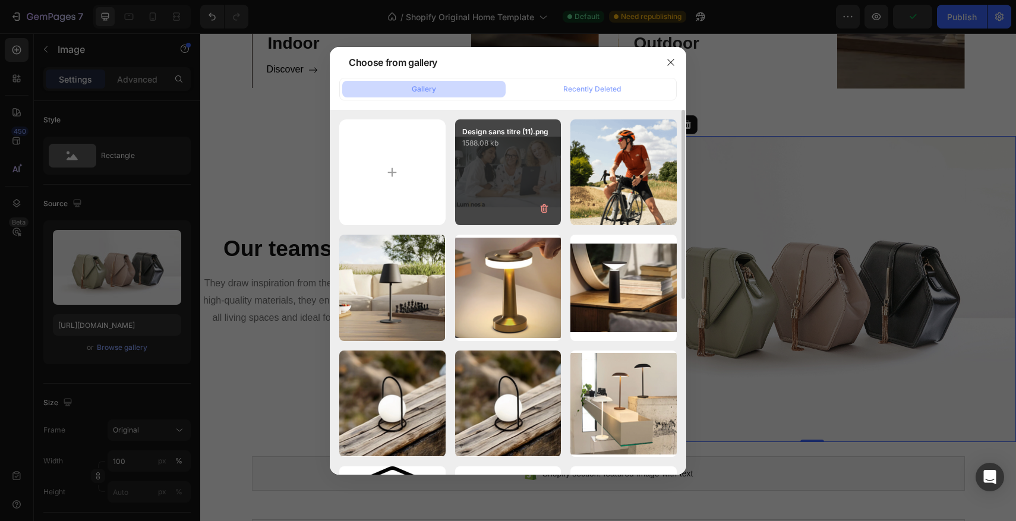
click at [532, 204] on div "Design sans titre (11).png 1588.08 kb" at bounding box center [508, 172] width 106 height 106
type input "[URL][DOMAIN_NAME]"
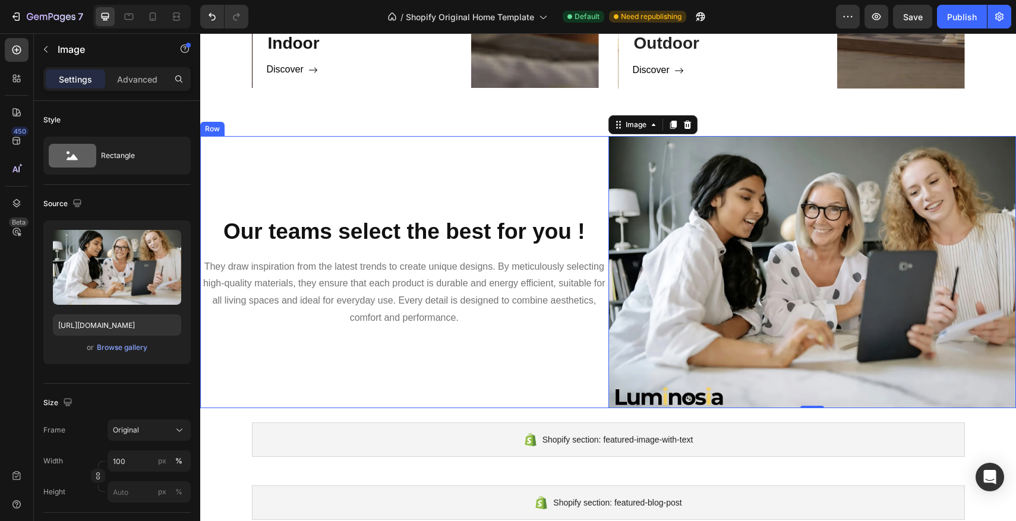
click at [501, 171] on div "Our teams select the best for you ! Heading They draw inspiration from the late…" at bounding box center [404, 272] width 408 height 272
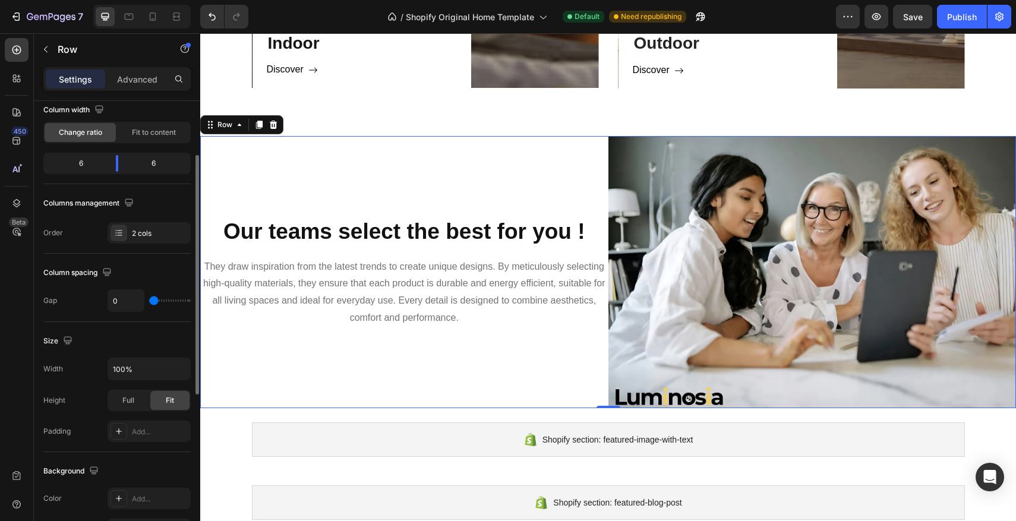
scroll to position [972, 0]
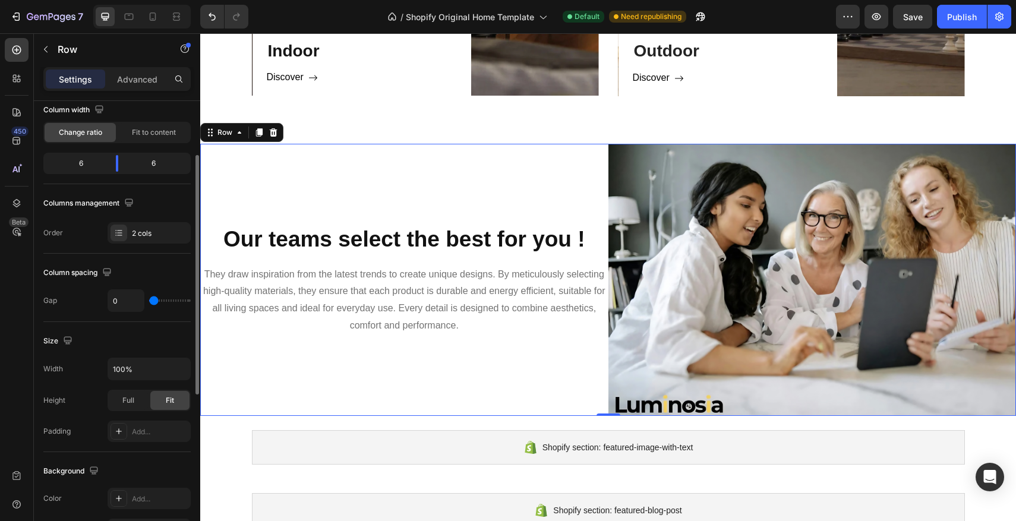
click at [272, 186] on div "Our teams select the best for you ! Heading They draw inspiration from the late…" at bounding box center [404, 280] width 408 height 272
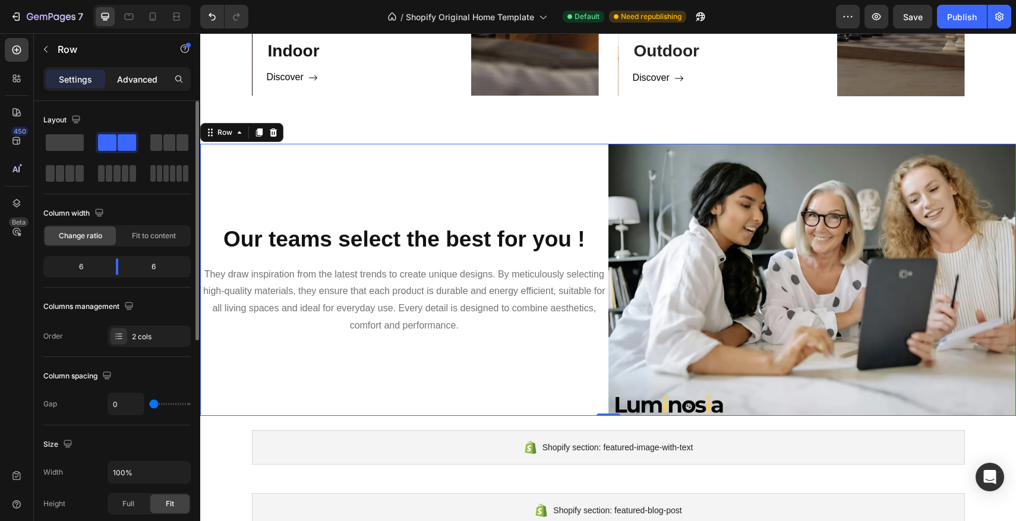
click at [142, 74] on p "Advanced" at bounding box center [137, 79] width 40 height 12
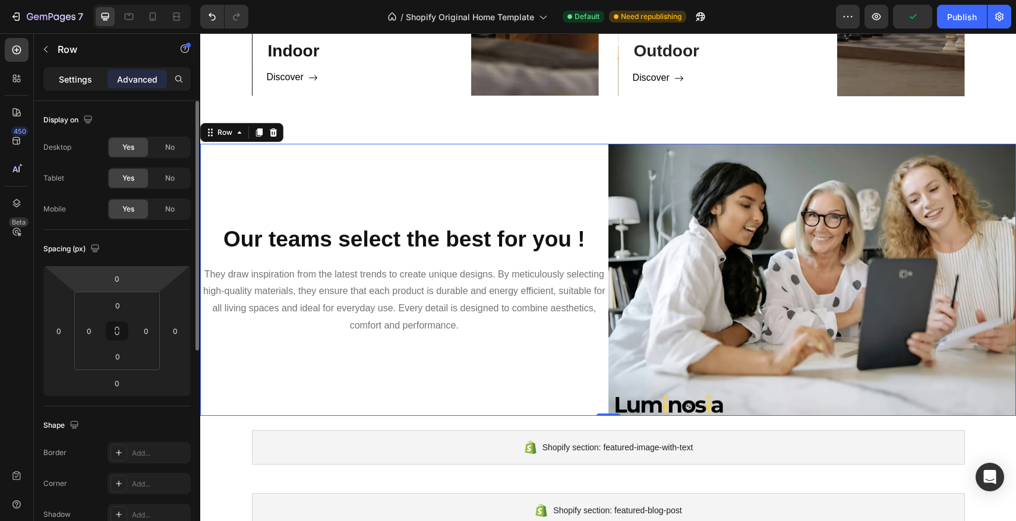
click at [70, 83] on p "Settings" at bounding box center [75, 79] width 33 height 12
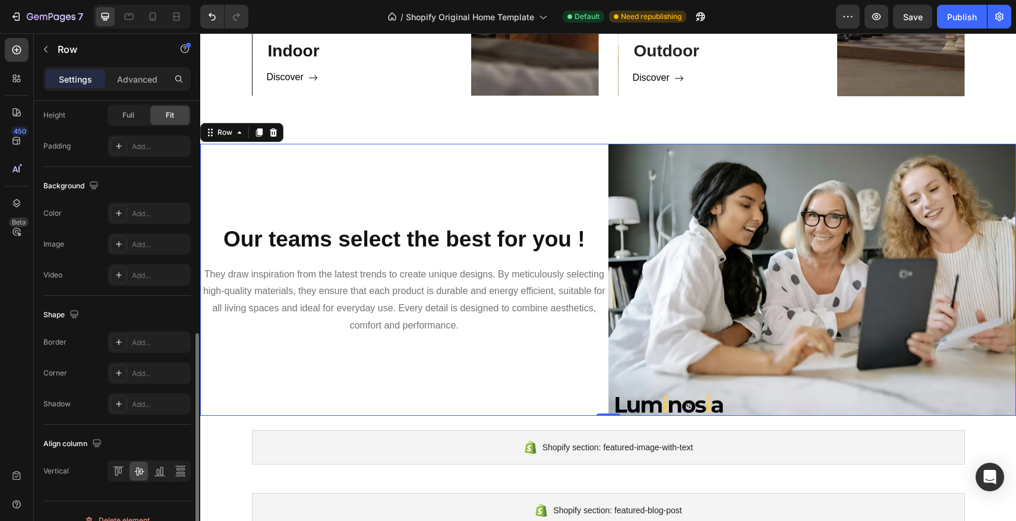
scroll to position [407, 0]
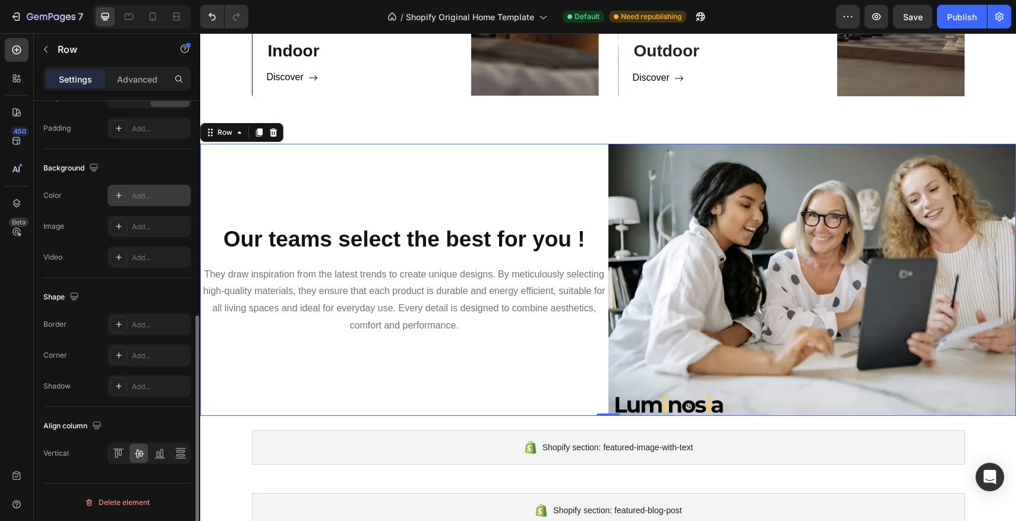
click at [125, 192] on div at bounding box center [119, 195] width 17 height 17
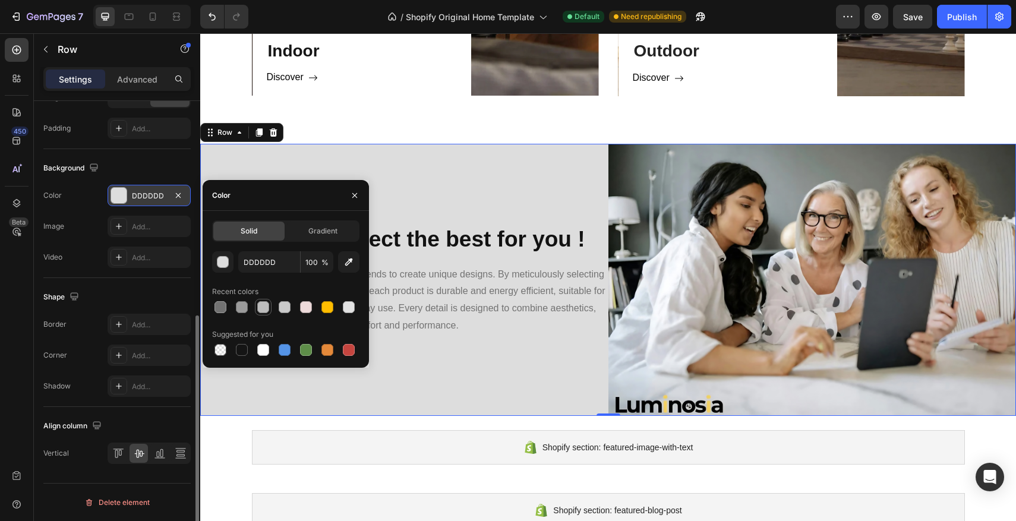
click at [257, 303] on div at bounding box center [263, 307] width 14 height 14
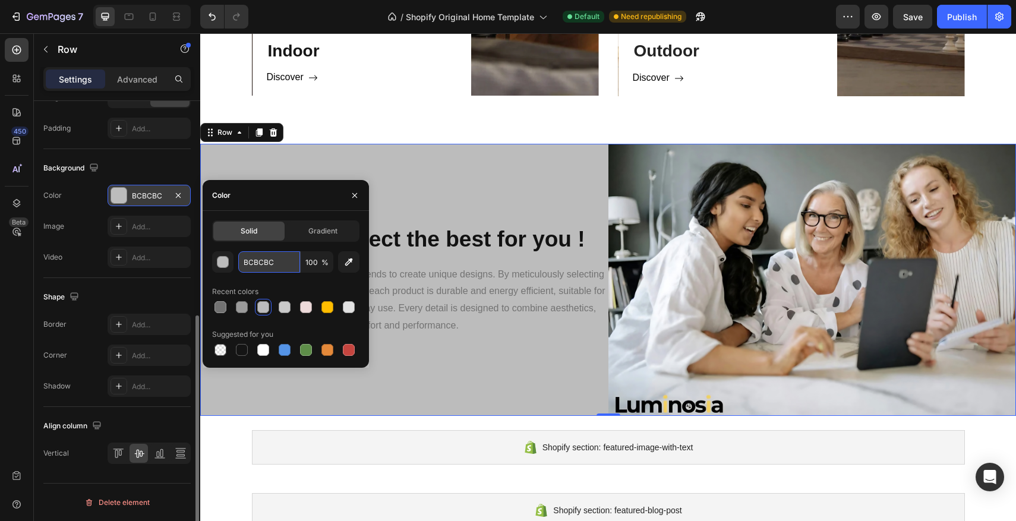
drag, startPoint x: 290, startPoint y: 261, endPoint x: 281, endPoint y: 264, distance: 9.4
click at [281, 264] on input "BCBCBC" at bounding box center [269, 261] width 62 height 21
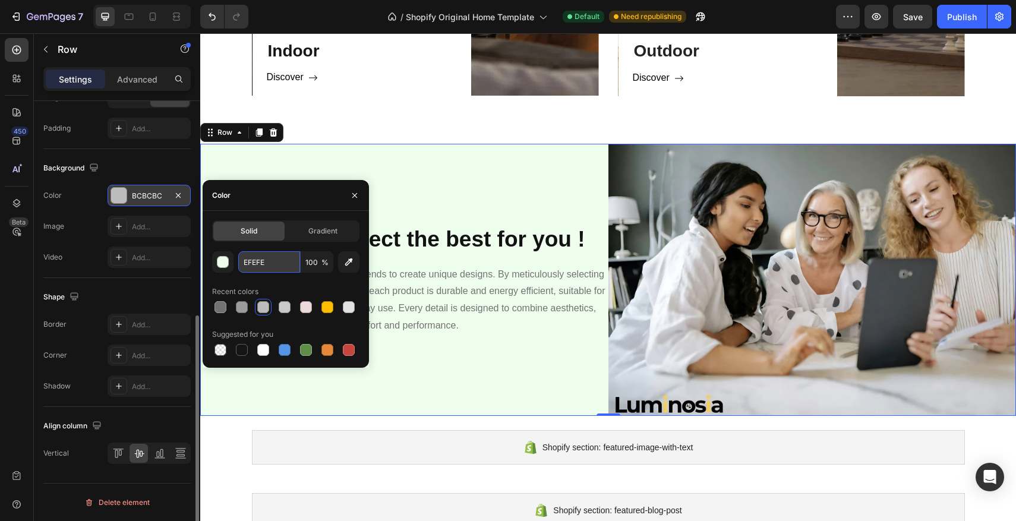
type input "EFEFEF"
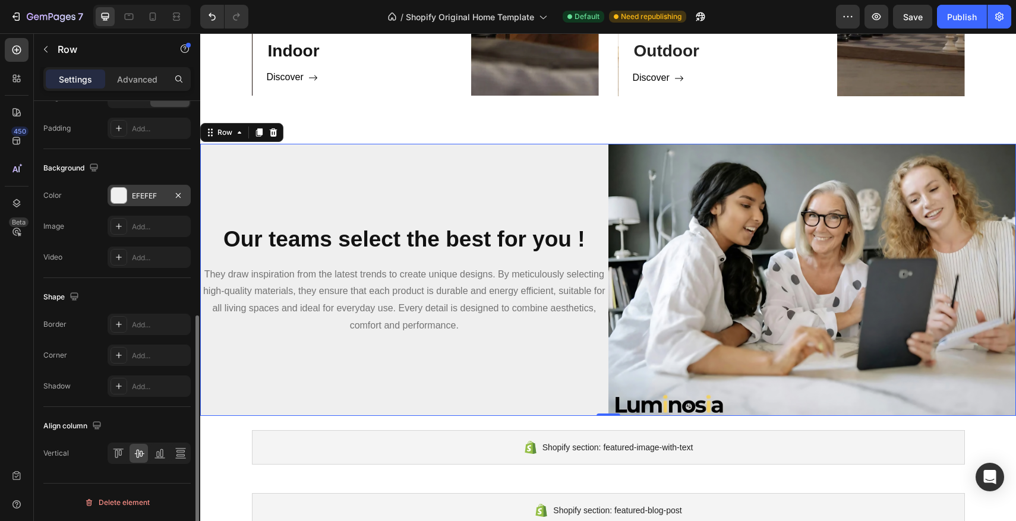
click at [373, 149] on div "Our teams select the best for you ! Heading They draw inspiration from the late…" at bounding box center [404, 280] width 408 height 272
click at [155, 17] on icon at bounding box center [153, 16] width 7 height 8
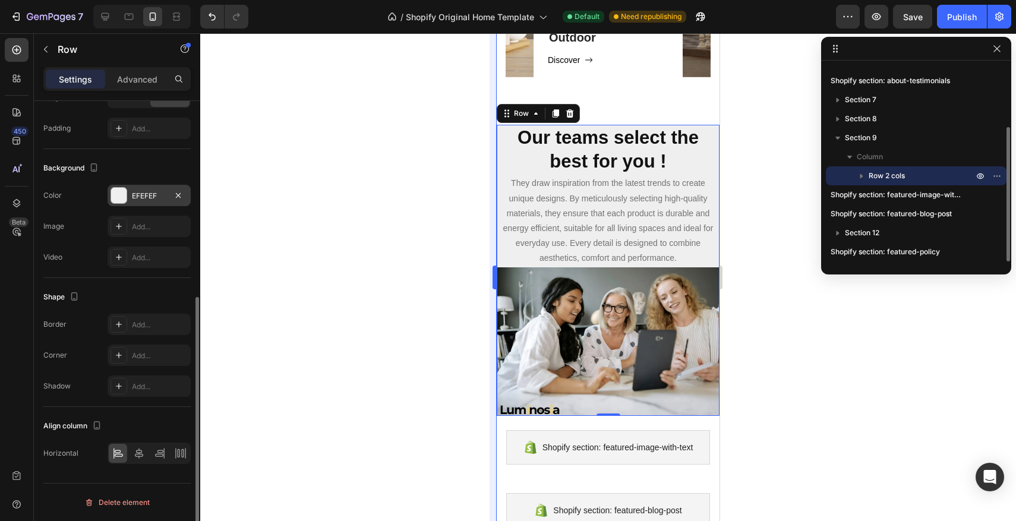
scroll to position [1136, 0]
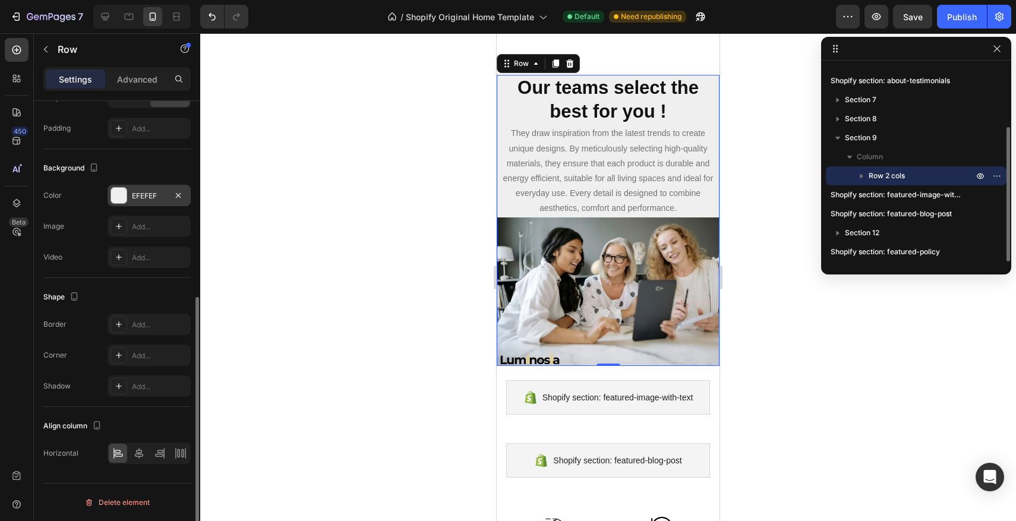
click at [864, 178] on icon "button" at bounding box center [862, 176] width 12 height 12
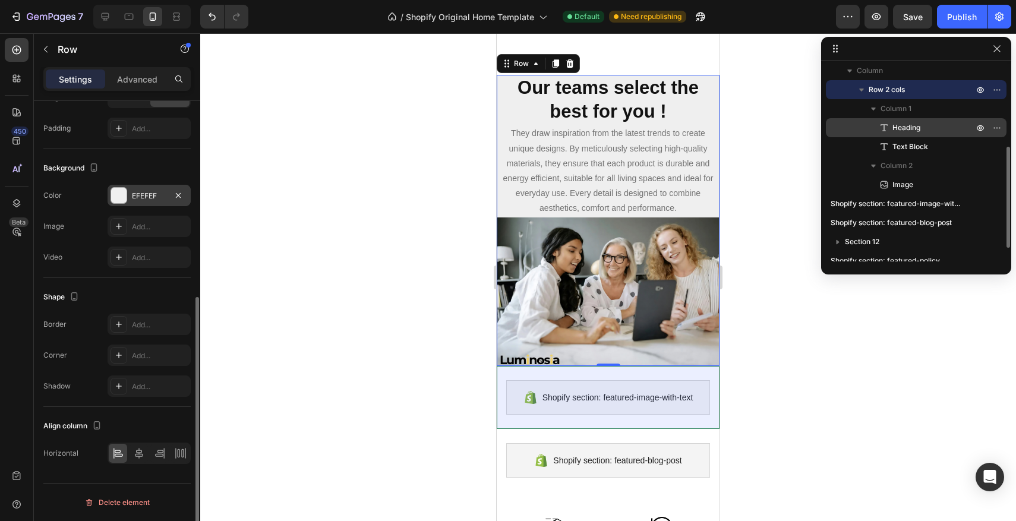
scroll to position [177, 0]
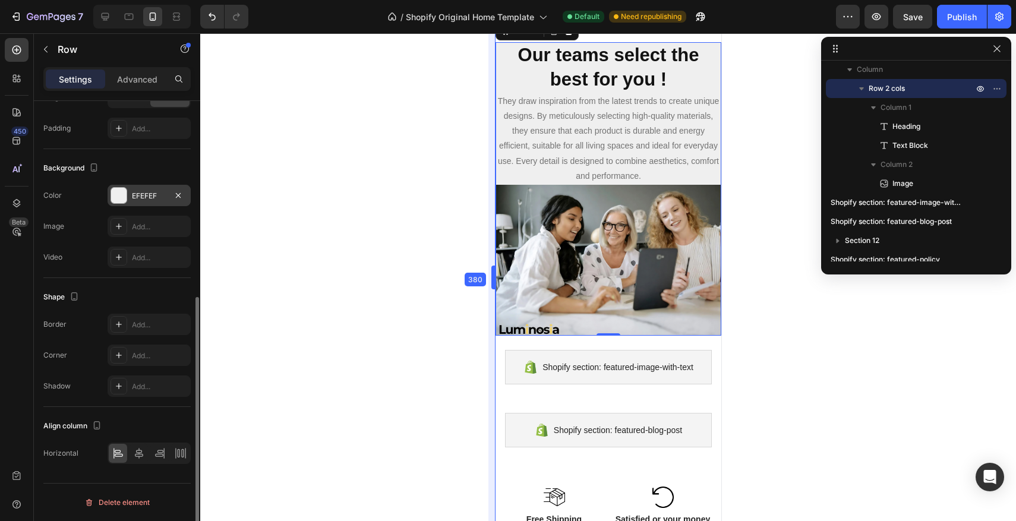
drag, startPoint x: 496, startPoint y: 278, endPoint x: 493, endPoint y: 273, distance: 6.1
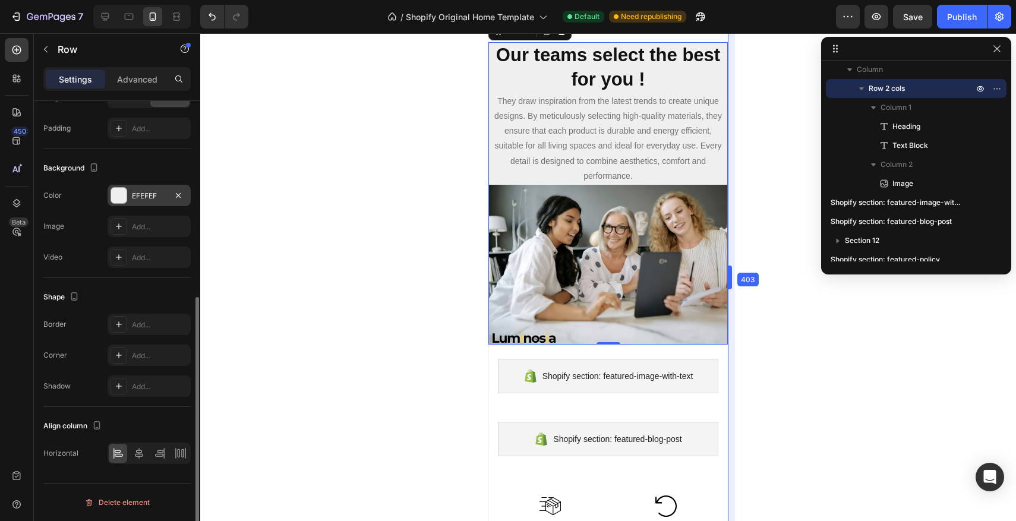
drag, startPoint x: 723, startPoint y: 267, endPoint x: 737, endPoint y: 262, distance: 14.7
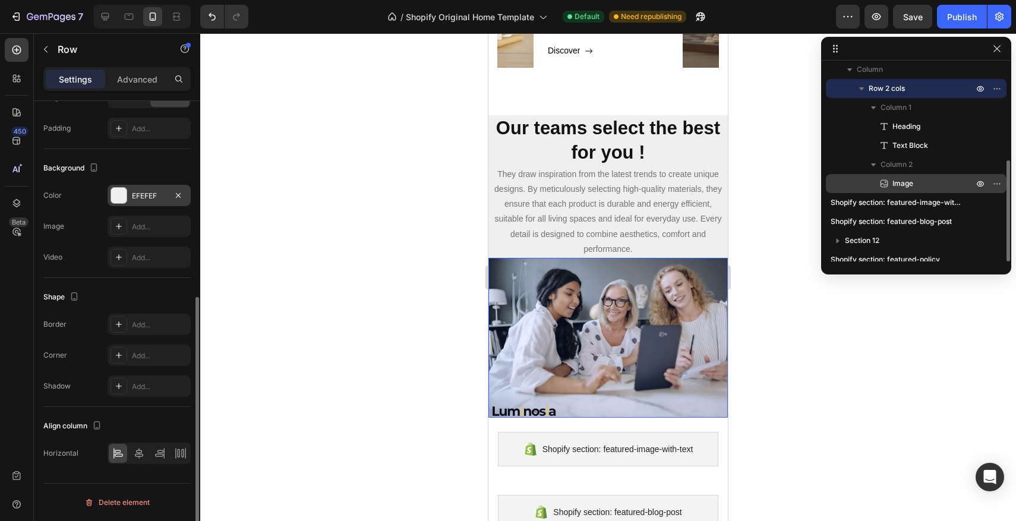
scroll to position [181, 0]
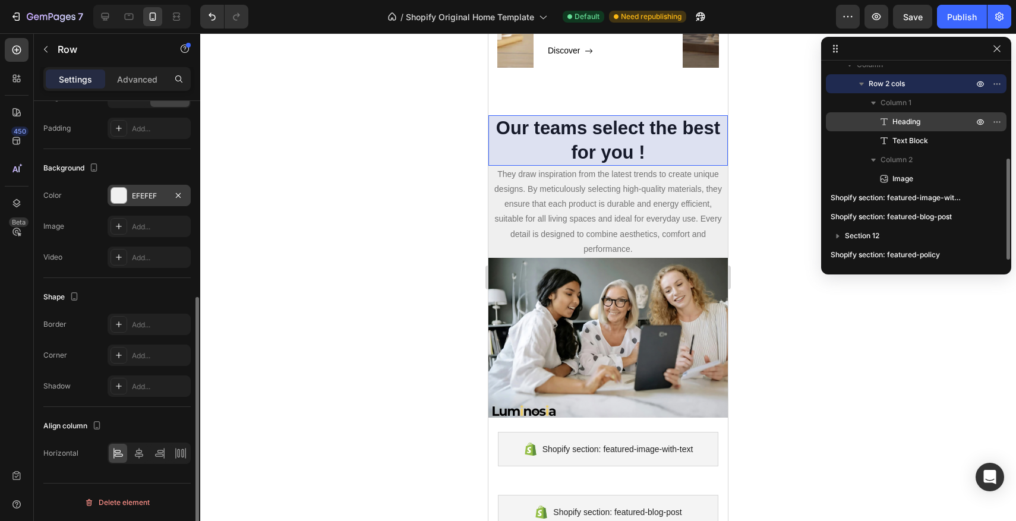
drag, startPoint x: 880, startPoint y: 181, endPoint x: 873, endPoint y: 117, distance: 64.7
click at [873, 117] on div "Column 1 Heading Text Block Column 2 Image" at bounding box center [916, 140] width 181 height 95
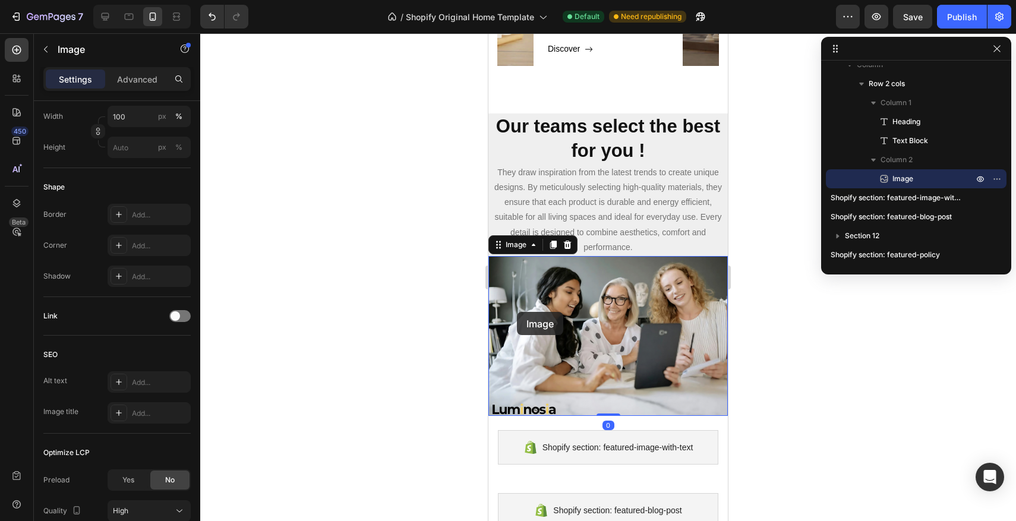
scroll to position [0, 0]
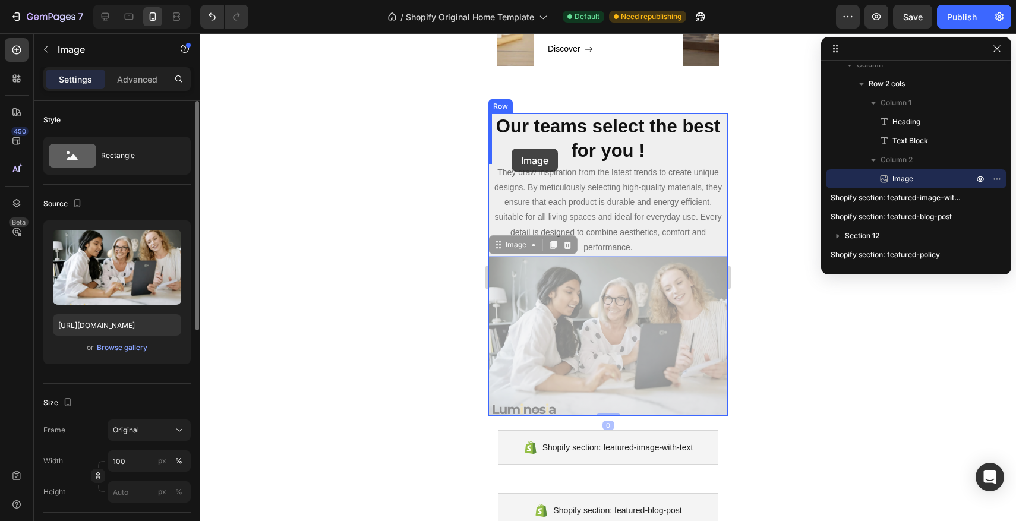
drag, startPoint x: 518, startPoint y: 332, endPoint x: 512, endPoint y: 149, distance: 183.2
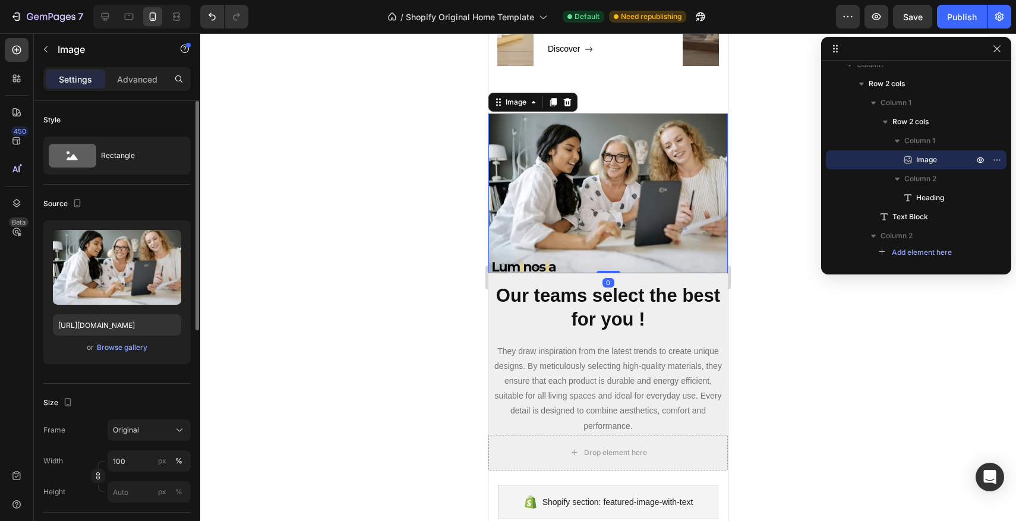
click at [798, 289] on div at bounding box center [608, 277] width 816 height 488
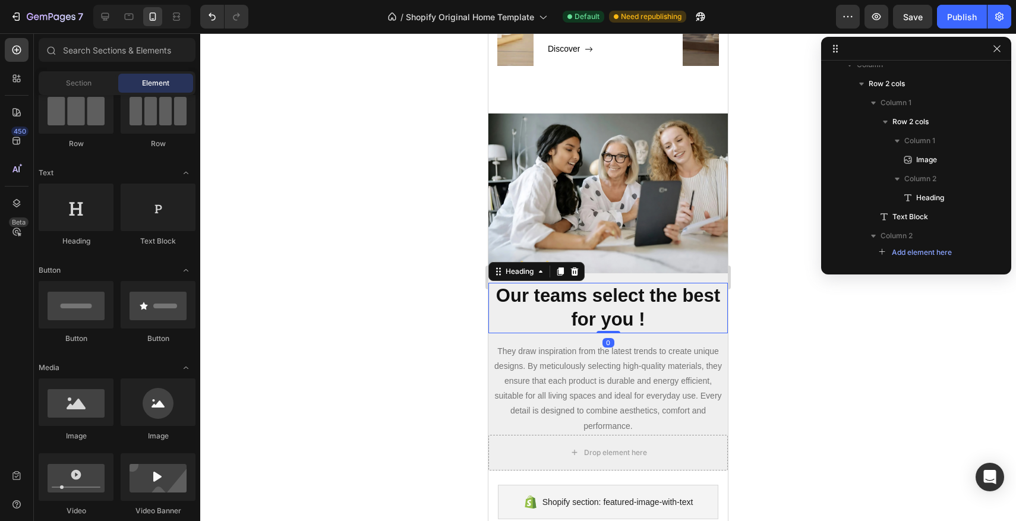
click at [677, 304] on strong "Our teams select the best for you !" at bounding box center [608, 307] width 224 height 45
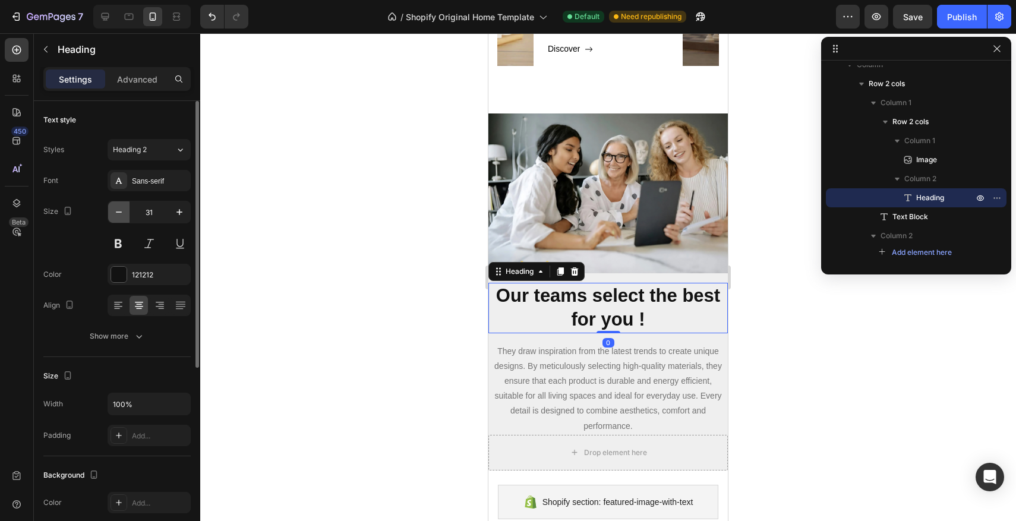
click at [111, 211] on button "button" at bounding box center [118, 211] width 21 height 21
type input "29"
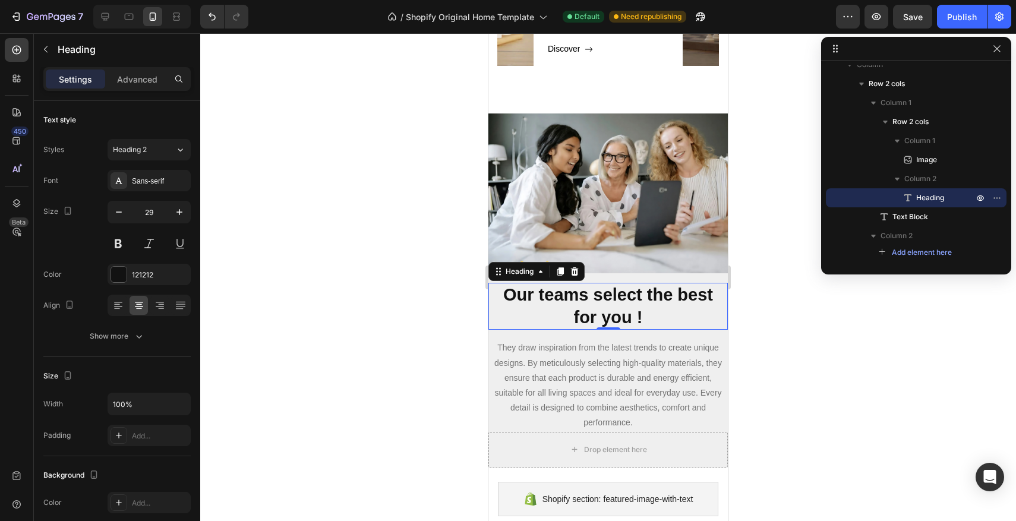
click at [309, 311] on div at bounding box center [608, 277] width 816 height 488
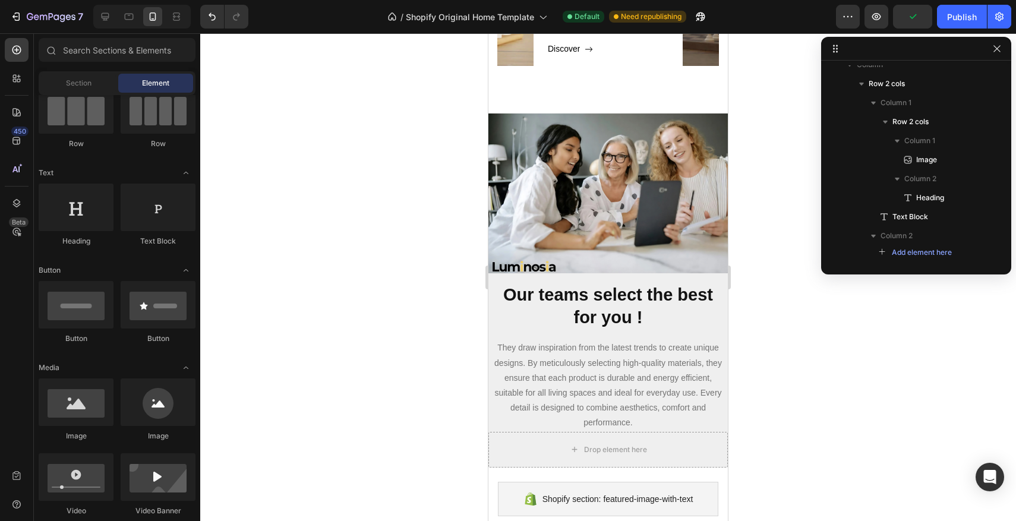
click at [761, 289] on div at bounding box center [608, 277] width 816 height 488
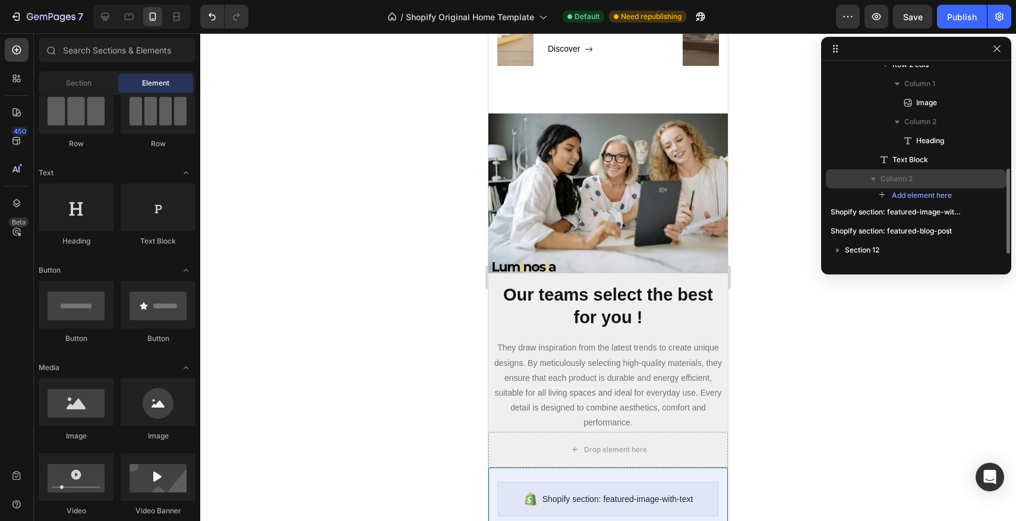
scroll to position [236, 0]
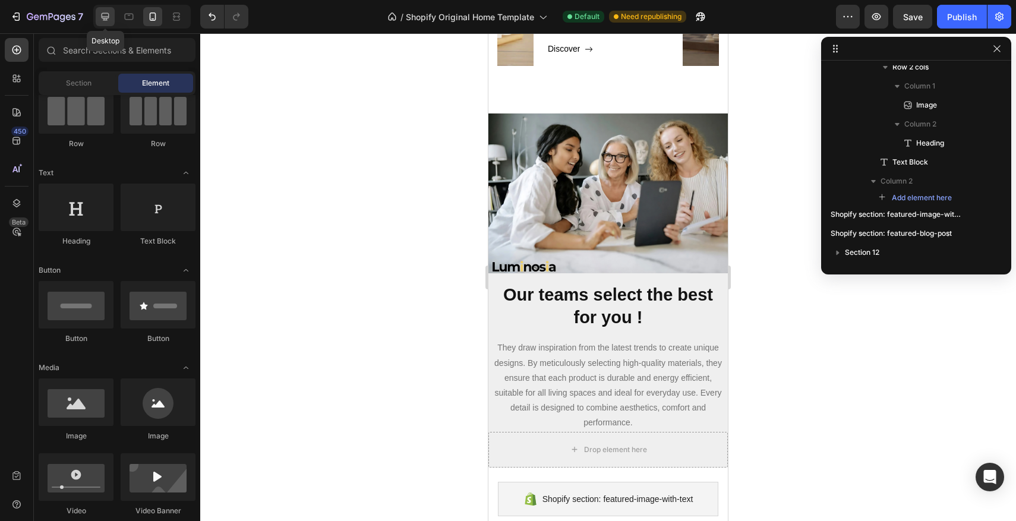
click at [108, 22] on icon at bounding box center [105, 17] width 12 height 12
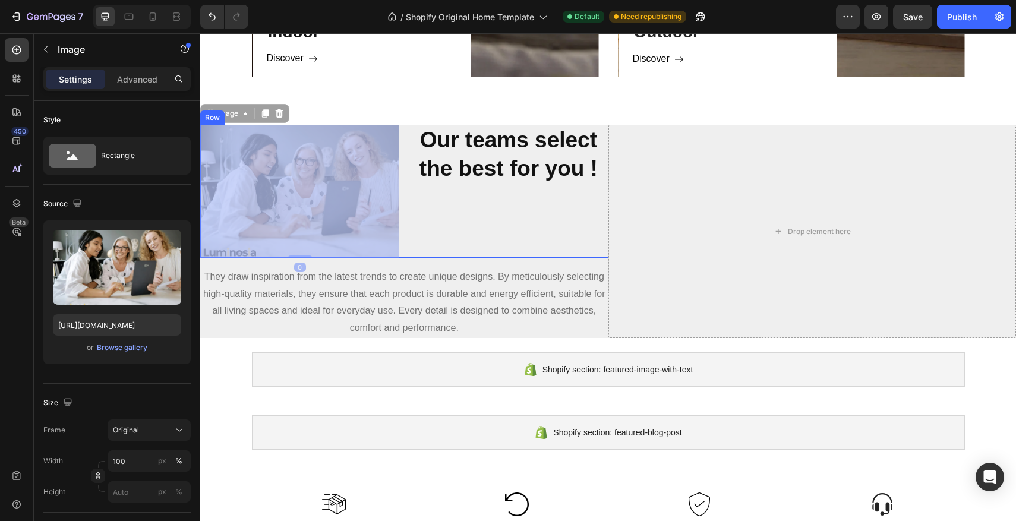
scroll to position [993, 0]
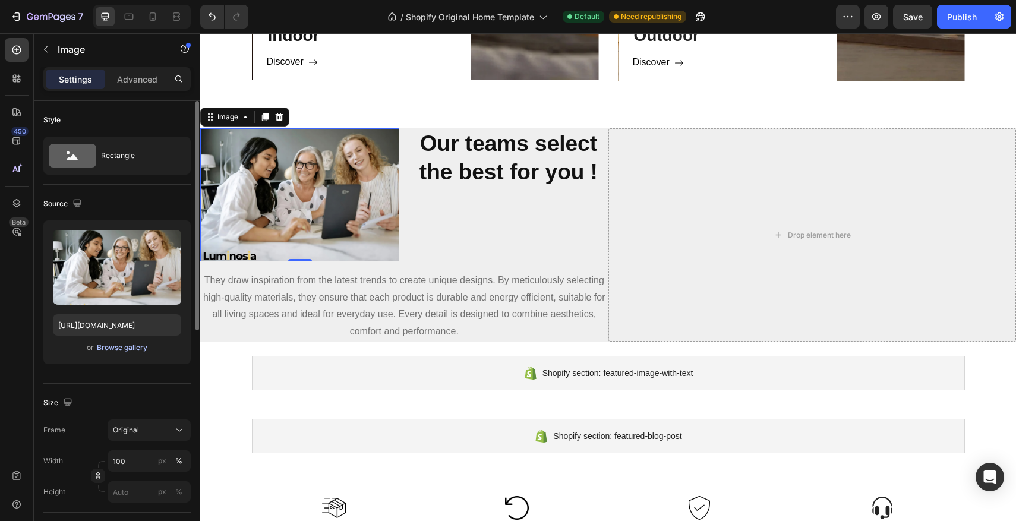
click at [121, 345] on div "Browse gallery" at bounding box center [122, 347] width 51 height 11
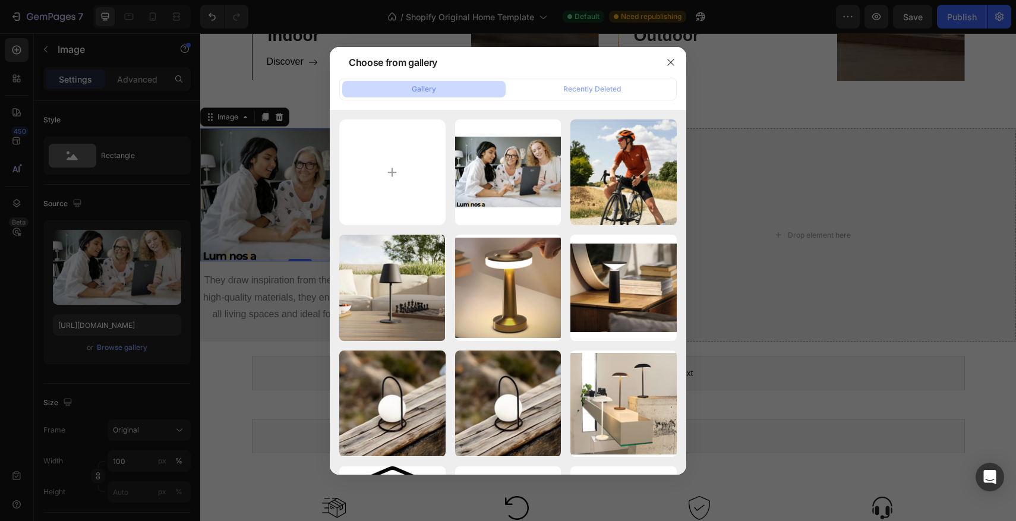
click at [784, 198] on div at bounding box center [508, 260] width 1016 height 521
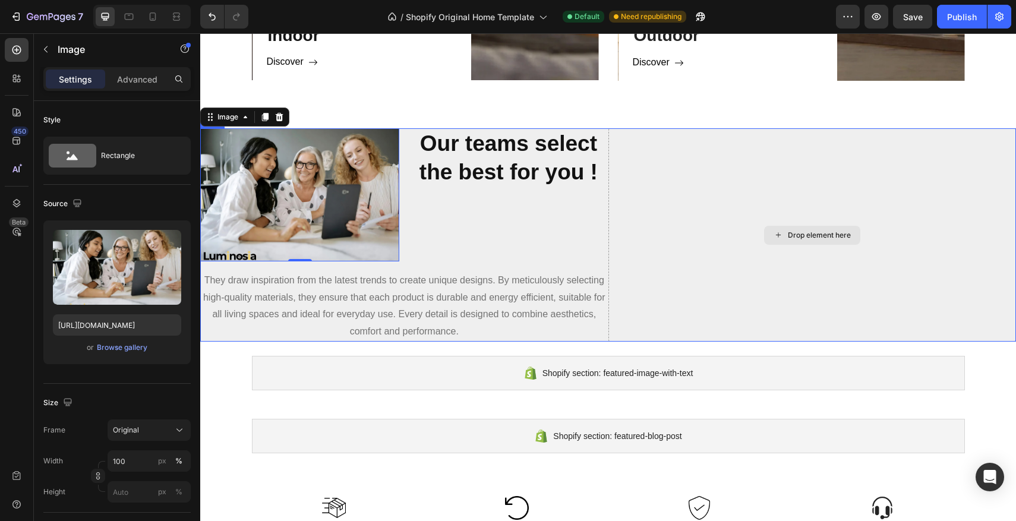
click at [783, 198] on div "Drop element here" at bounding box center [813, 234] width 408 height 213
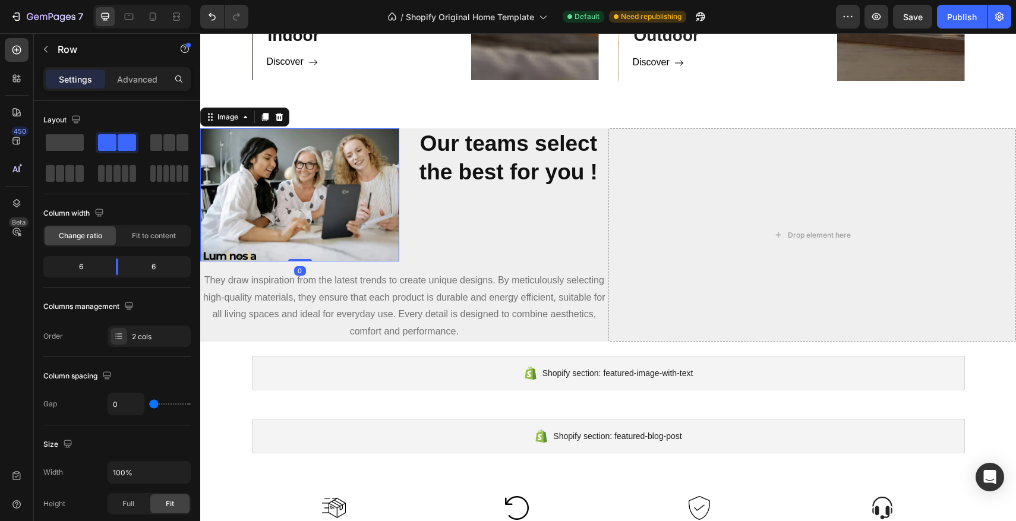
click at [353, 207] on img at bounding box center [299, 194] width 199 height 133
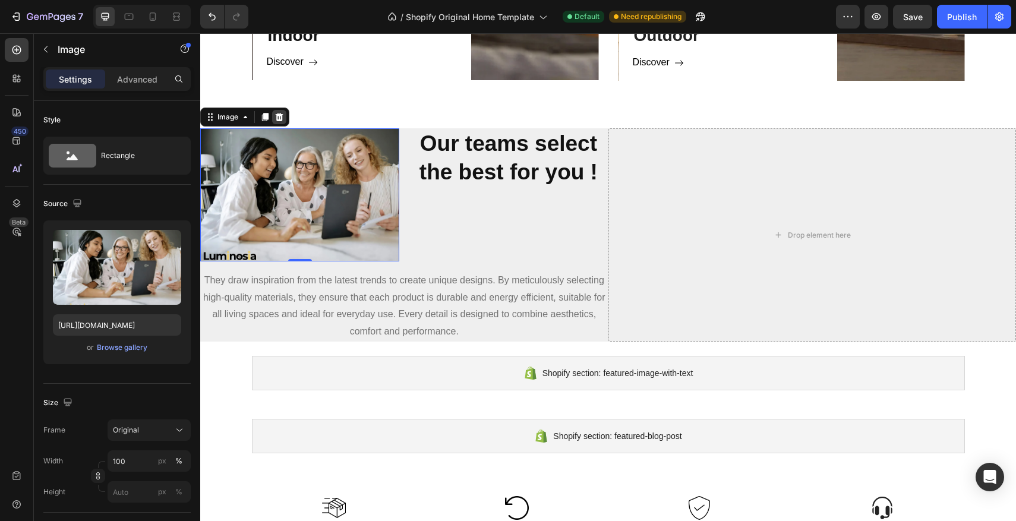
click at [282, 116] on icon at bounding box center [280, 117] width 8 height 8
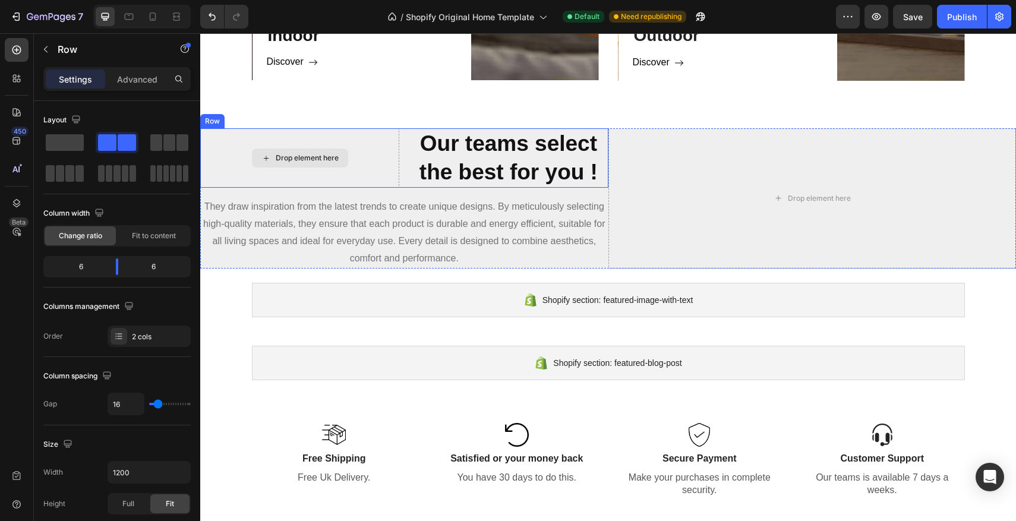
click at [377, 165] on div "Drop element here" at bounding box center [299, 157] width 199 height 59
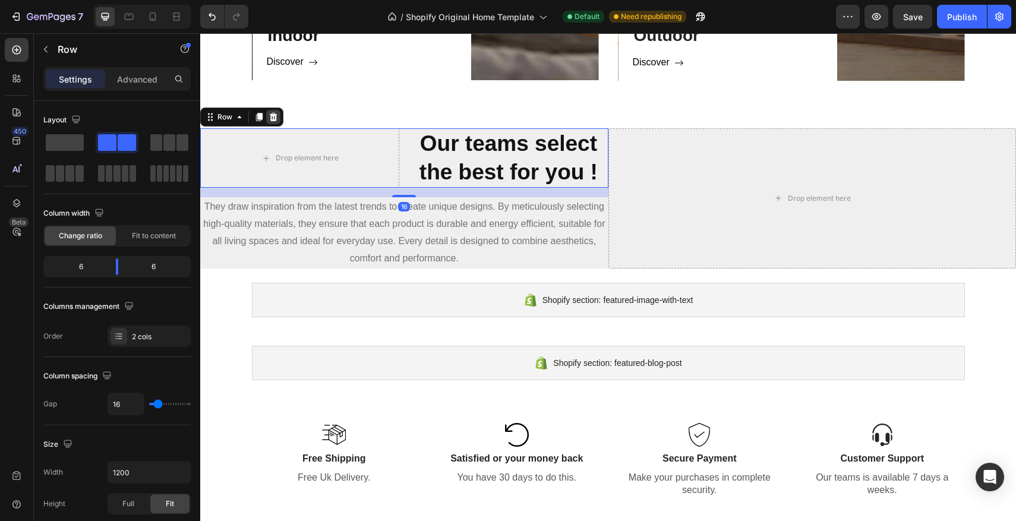
click at [270, 116] on icon at bounding box center [274, 117] width 8 height 8
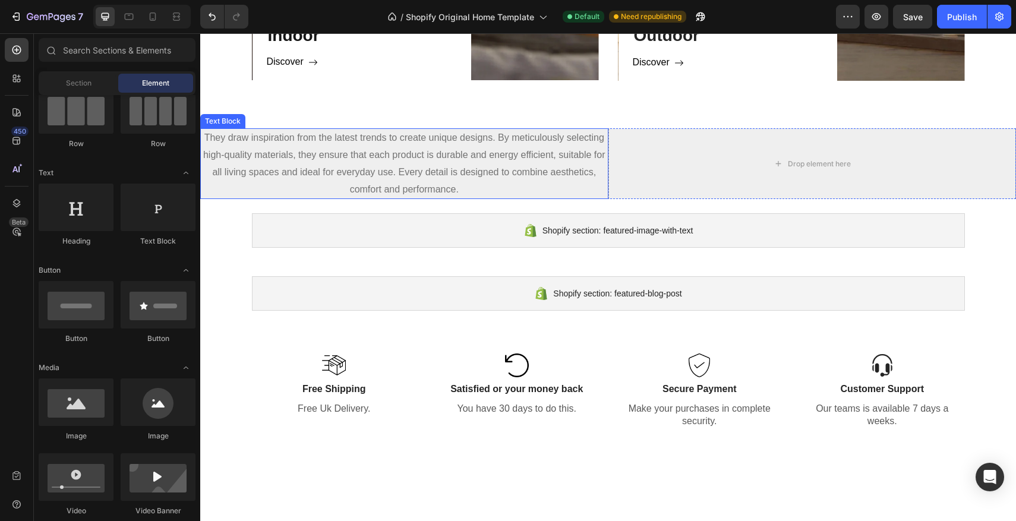
click at [325, 148] on p "They draw inspiration from the latest trends to create unique designs. By metic…" at bounding box center [404, 164] width 406 height 68
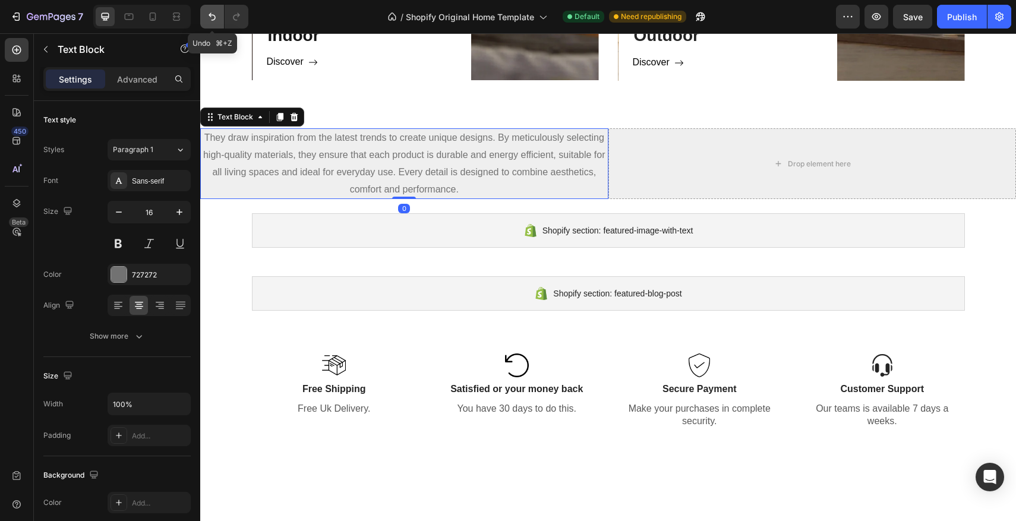
click at [216, 15] on icon "Undo/Redo" at bounding box center [212, 17] width 12 height 12
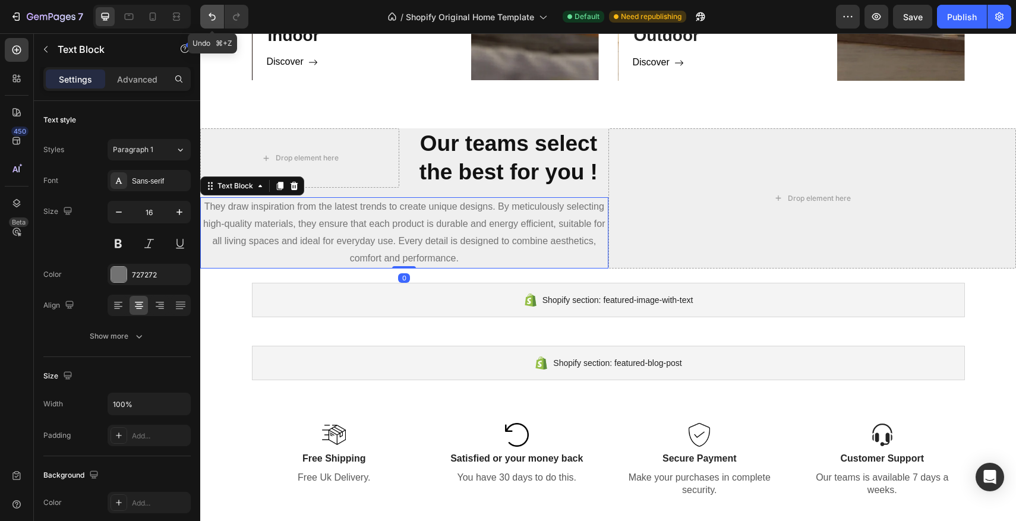
click at [216, 15] on icon "Undo/Redo" at bounding box center [212, 17] width 12 height 12
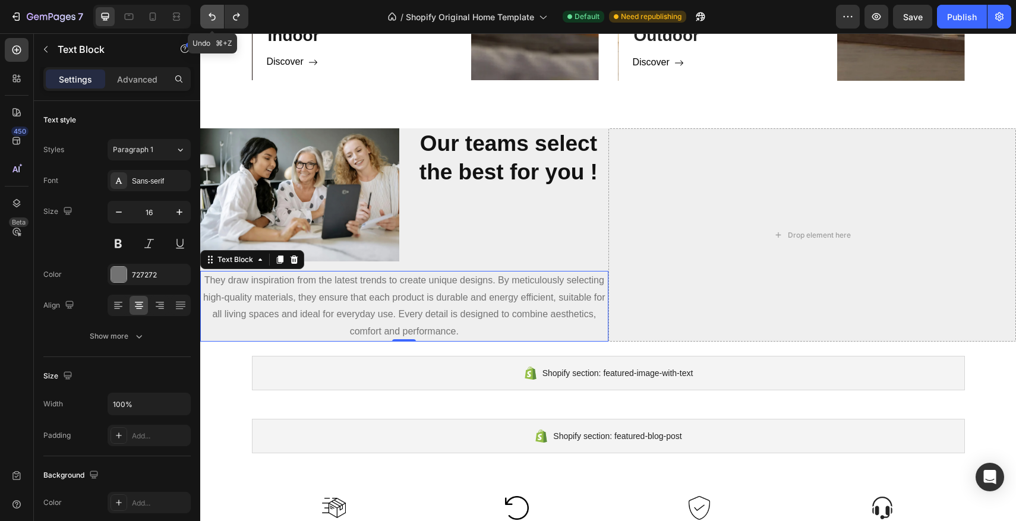
click at [215, 15] on icon "Undo/Redo" at bounding box center [212, 17] width 12 height 12
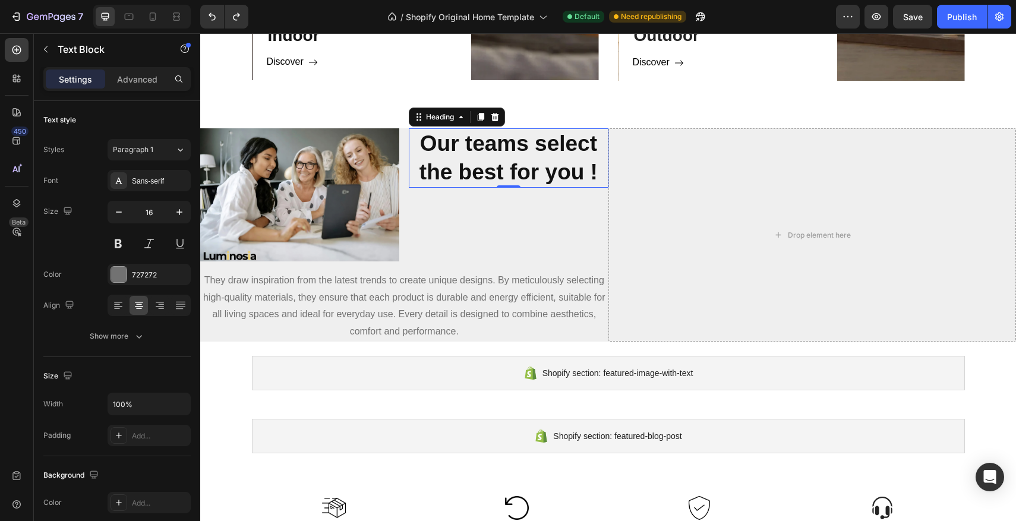
click at [436, 172] on strong "Our teams select the best for you !" at bounding box center [509, 157] width 178 height 53
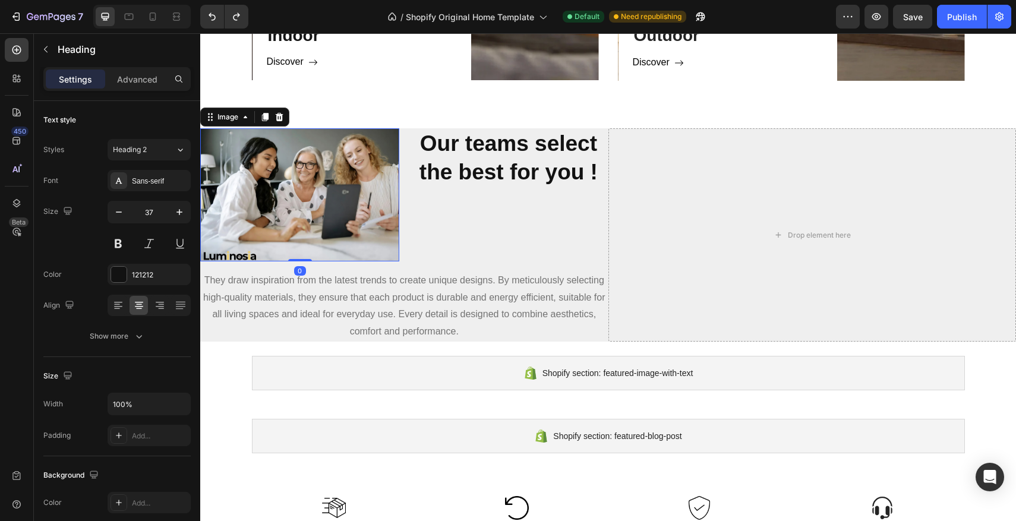
click at [345, 186] on img at bounding box center [299, 194] width 199 height 133
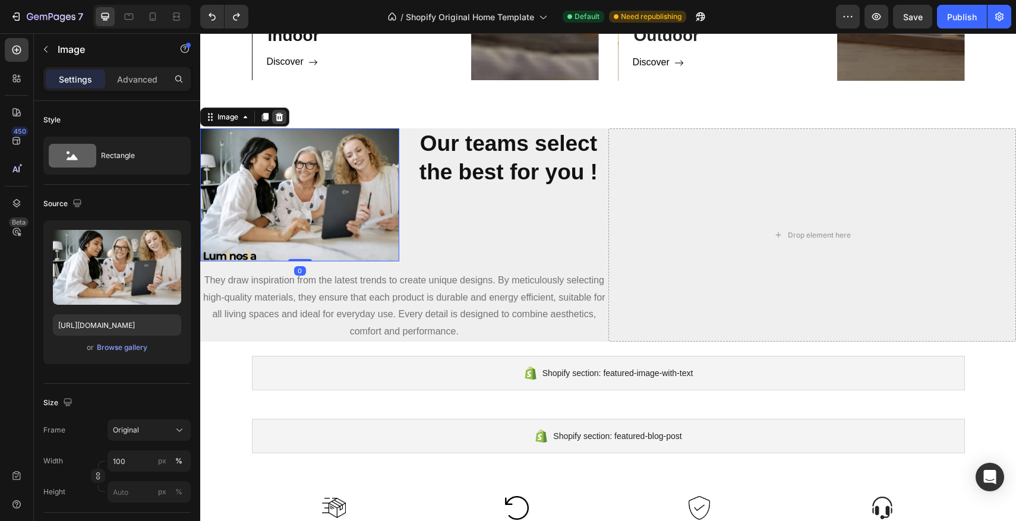
click at [284, 119] on icon at bounding box center [280, 117] width 10 height 10
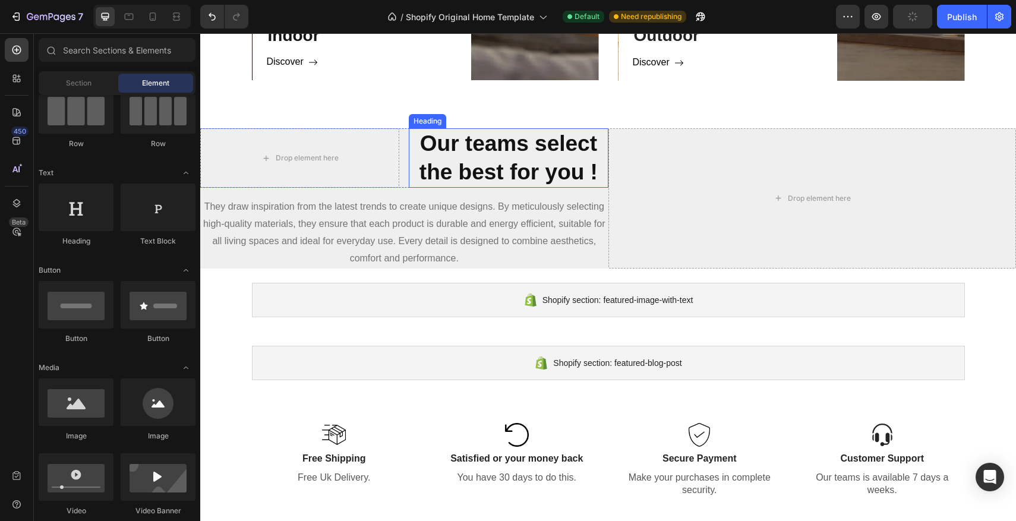
click at [420, 148] on strong "Our teams select the best for you !" at bounding box center [509, 157] width 178 height 53
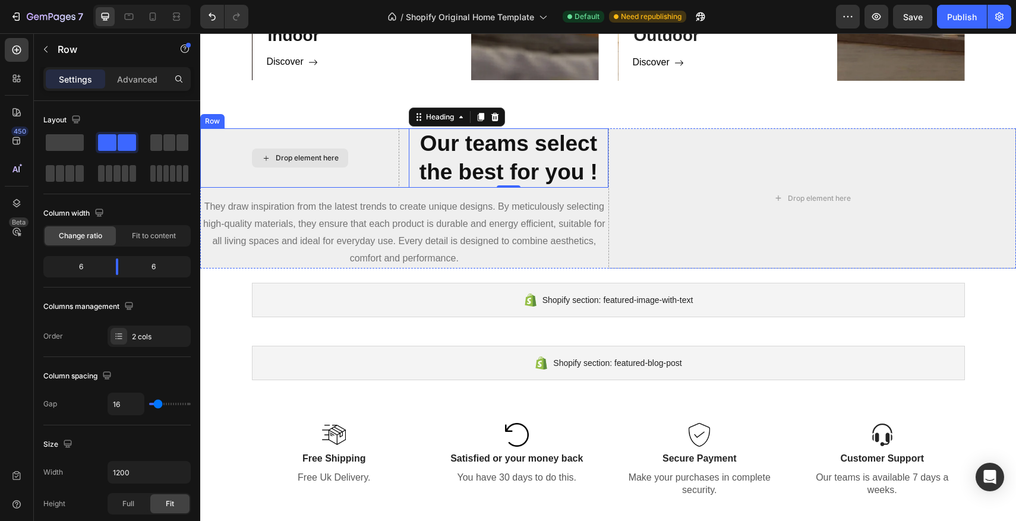
click at [265, 173] on div "Drop element here" at bounding box center [299, 157] width 199 height 59
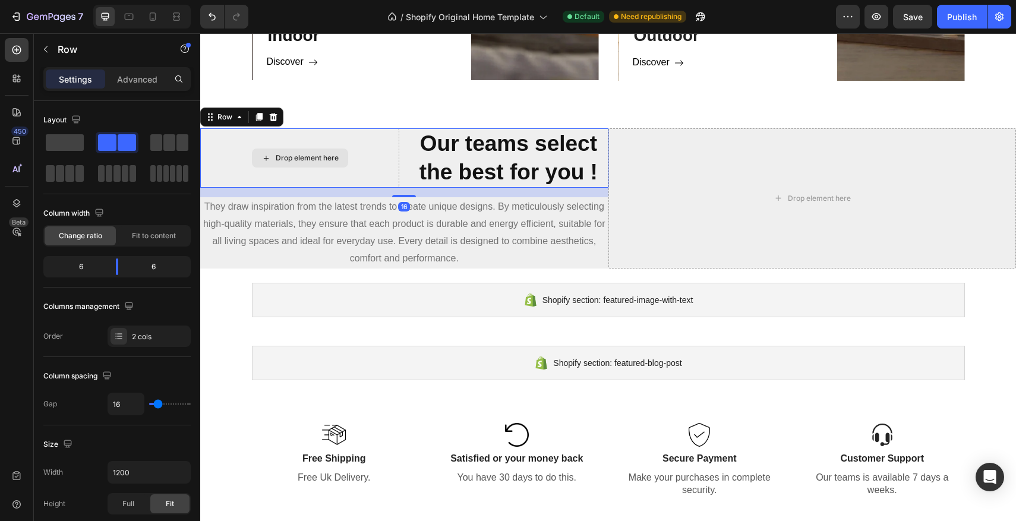
click at [238, 136] on div "Drop element here" at bounding box center [299, 157] width 199 height 59
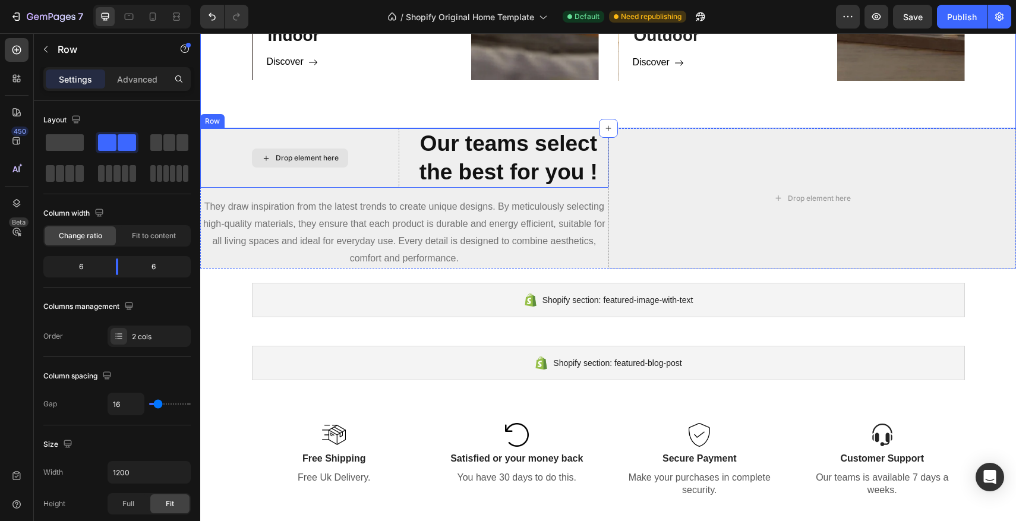
click at [395, 139] on div "Drop element here" at bounding box center [299, 157] width 199 height 59
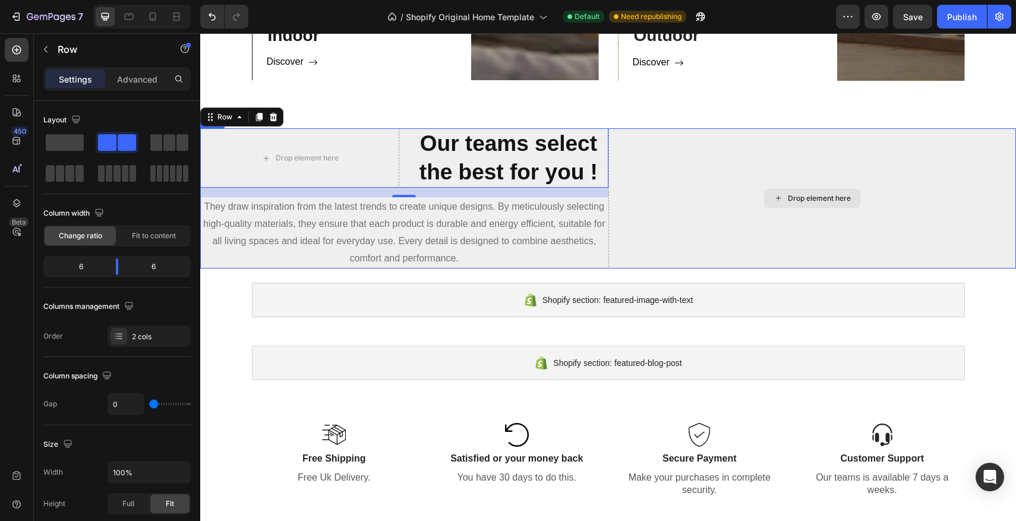
click at [684, 174] on div "Drop element here" at bounding box center [813, 198] width 408 height 140
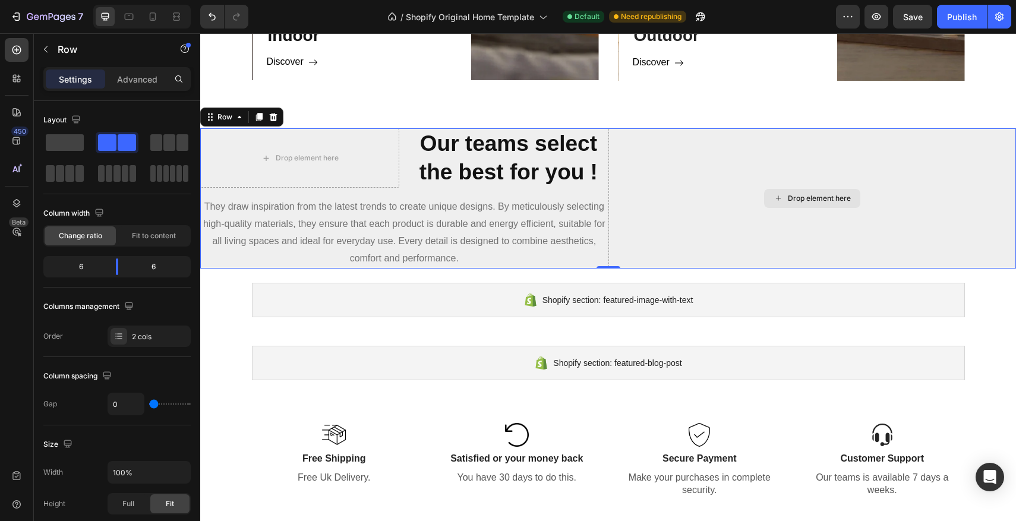
click at [792, 186] on div "Drop element here" at bounding box center [813, 198] width 408 height 140
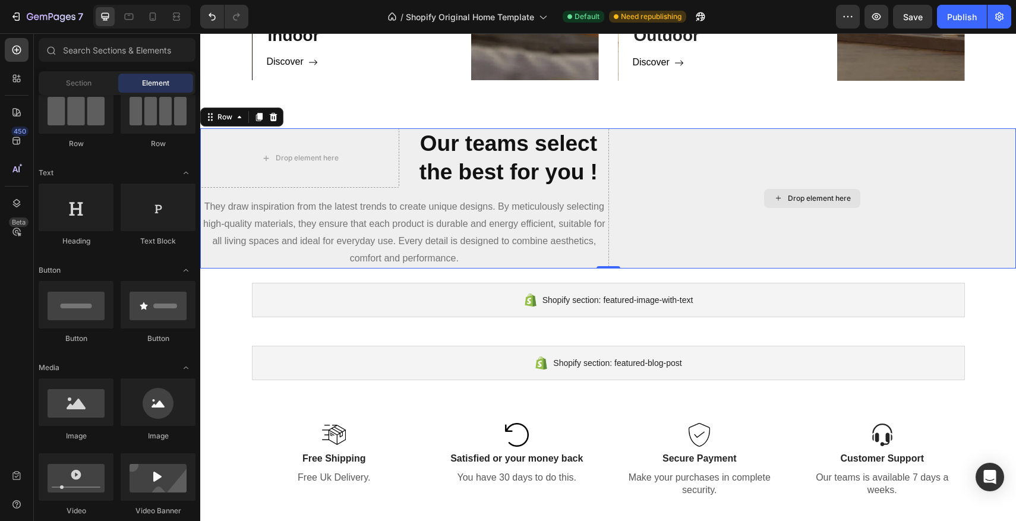
click at [792, 200] on div "Drop element here" at bounding box center [819, 199] width 63 height 10
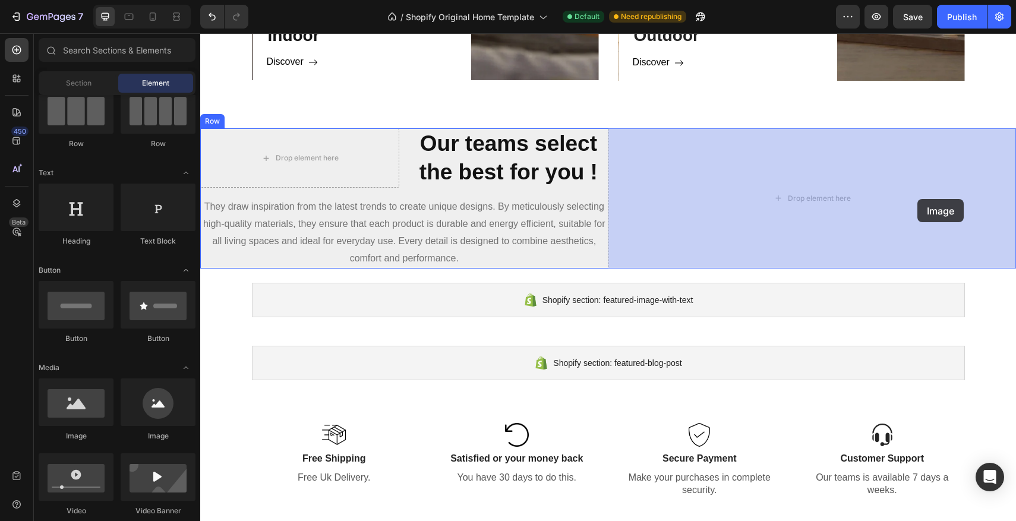
drag, startPoint x: 289, startPoint y: 432, endPoint x: 624, endPoint y: 260, distance: 376.1
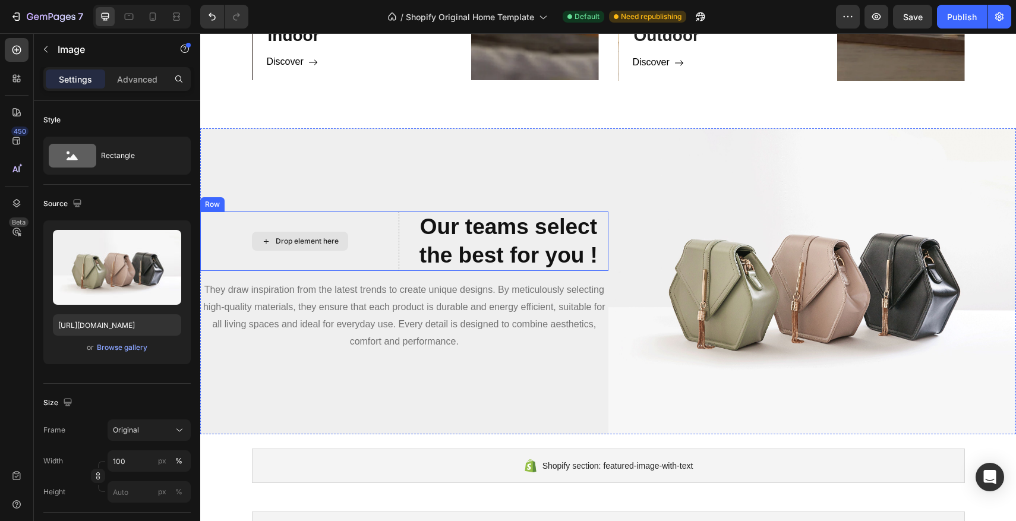
click at [299, 244] on div "Drop element here" at bounding box center [307, 242] width 63 height 10
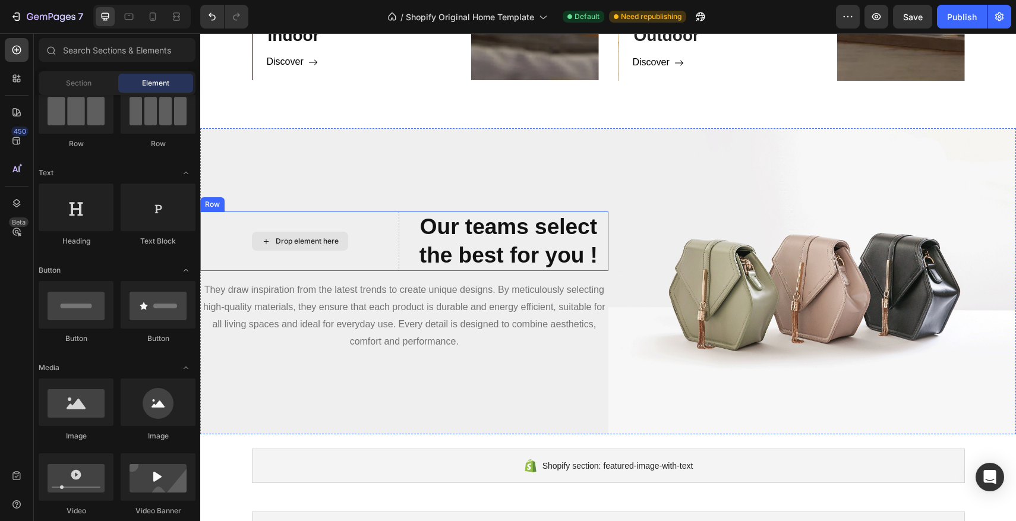
scroll to position [993, 0]
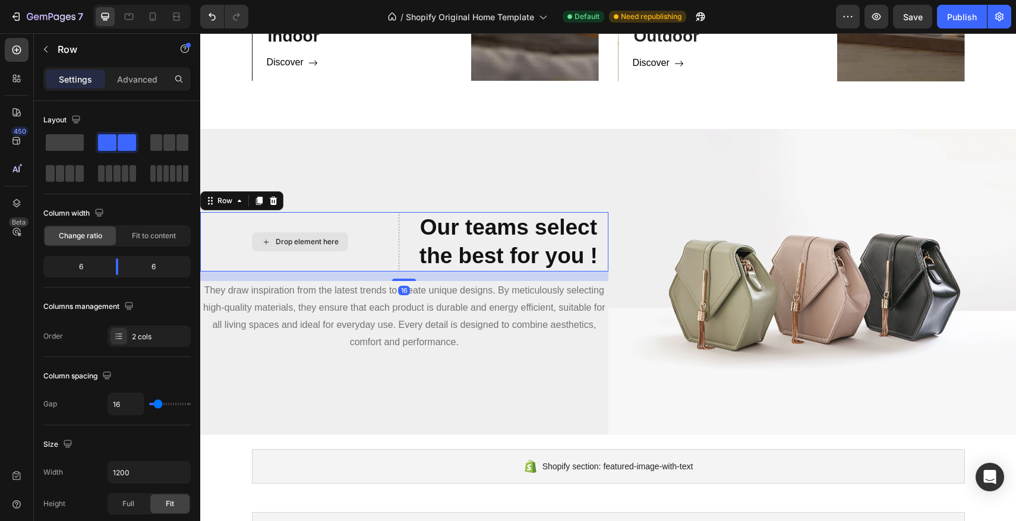
click at [354, 216] on div "Drop element here" at bounding box center [299, 241] width 199 height 59
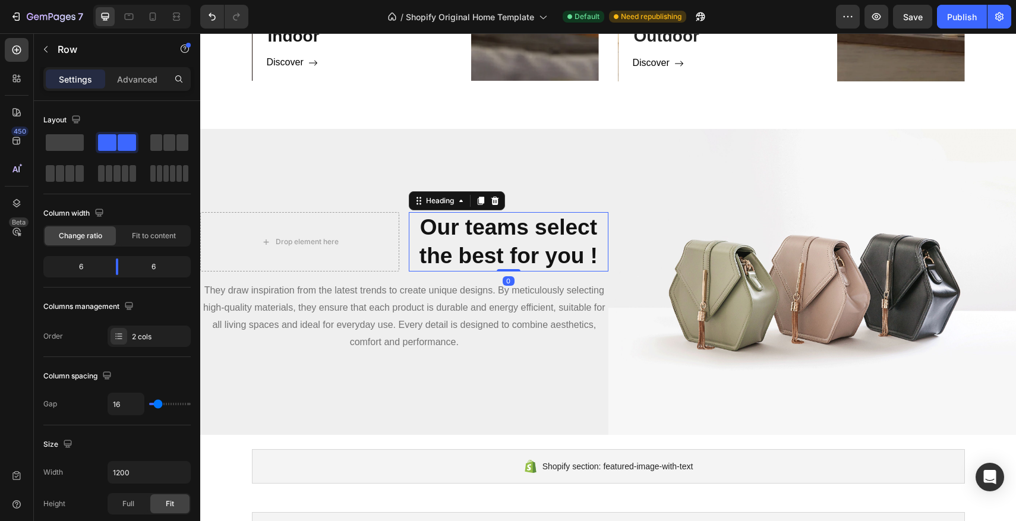
click at [477, 229] on strong "Our teams select the best for you !" at bounding box center [509, 241] width 178 height 53
click at [298, 182] on div "Drop element here Our teams select the best for you ! Heading 0 Row They draw i…" at bounding box center [404, 282] width 408 height 306
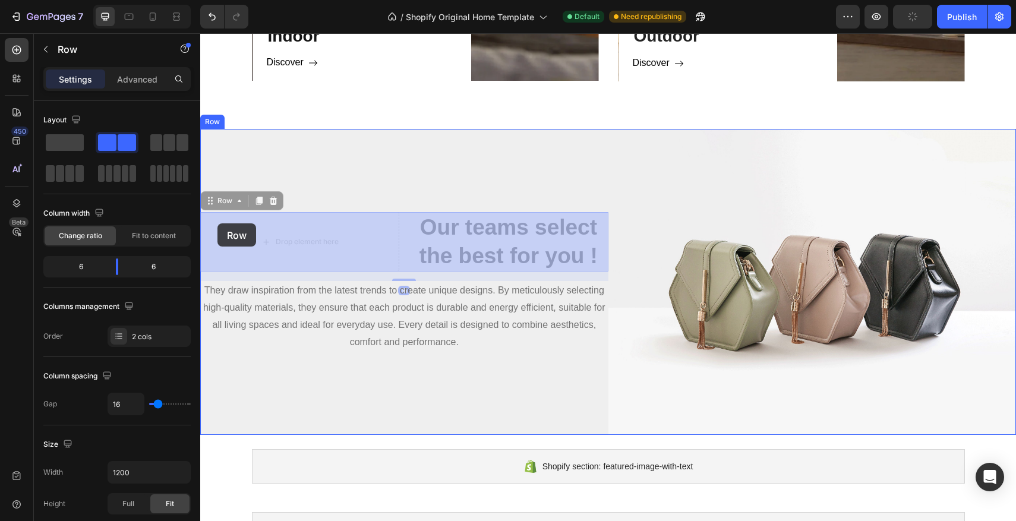
drag, startPoint x: 214, startPoint y: 207, endPoint x: 218, endPoint y: 225, distance: 18.2
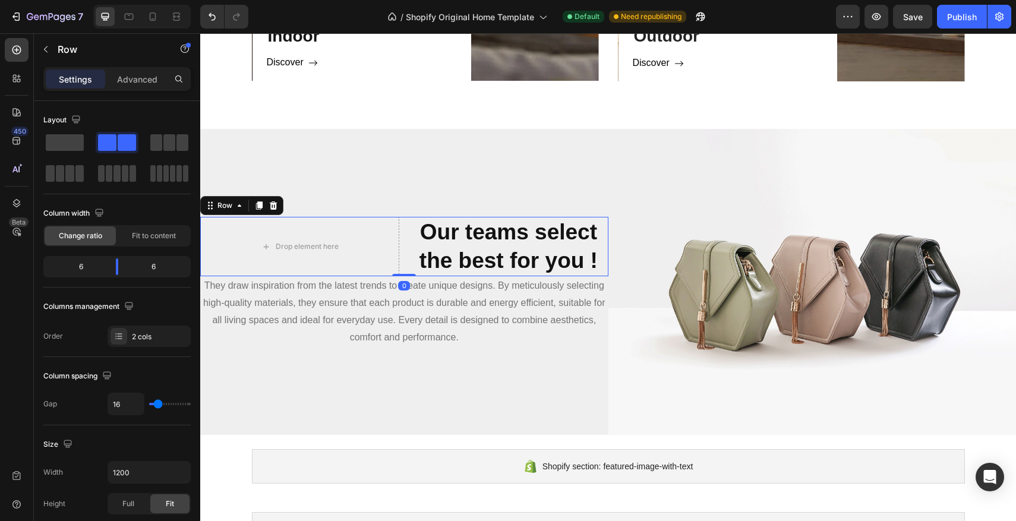
drag, startPoint x: 411, startPoint y: 279, endPoint x: 408, endPoint y: 267, distance: 12.1
click at [408, 267] on div "Drop element here Our teams select the best for you ! Heading Row 0" at bounding box center [404, 246] width 408 height 59
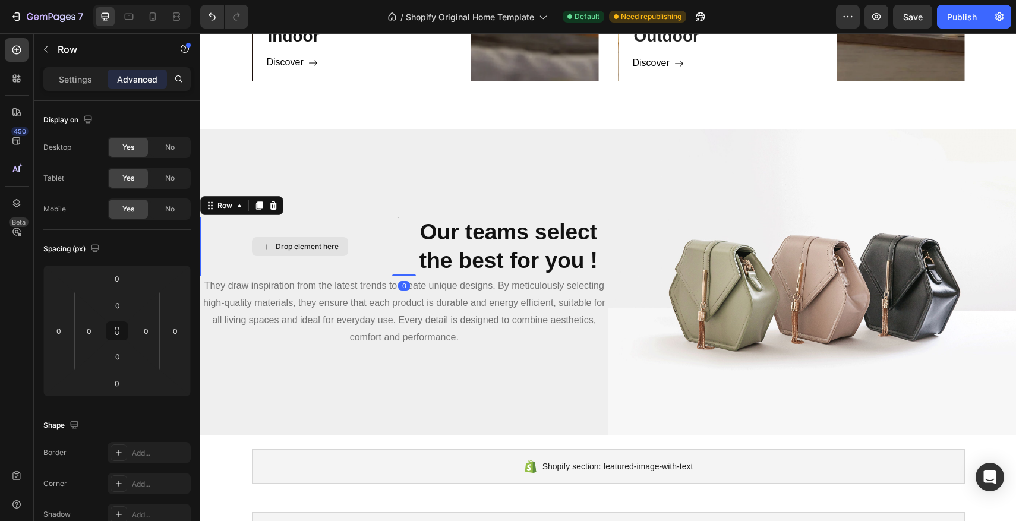
click at [358, 258] on div "Drop element here" at bounding box center [299, 246] width 199 height 59
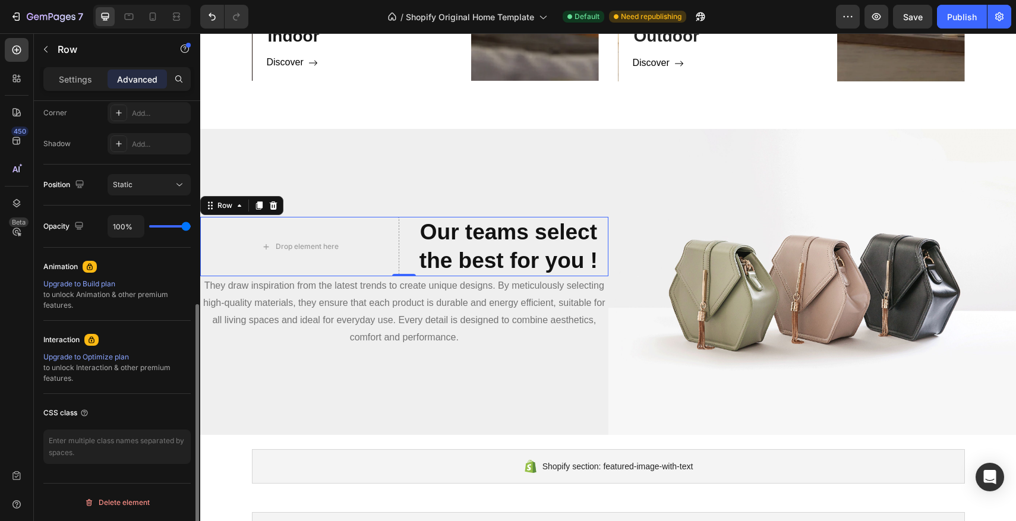
scroll to position [0, 0]
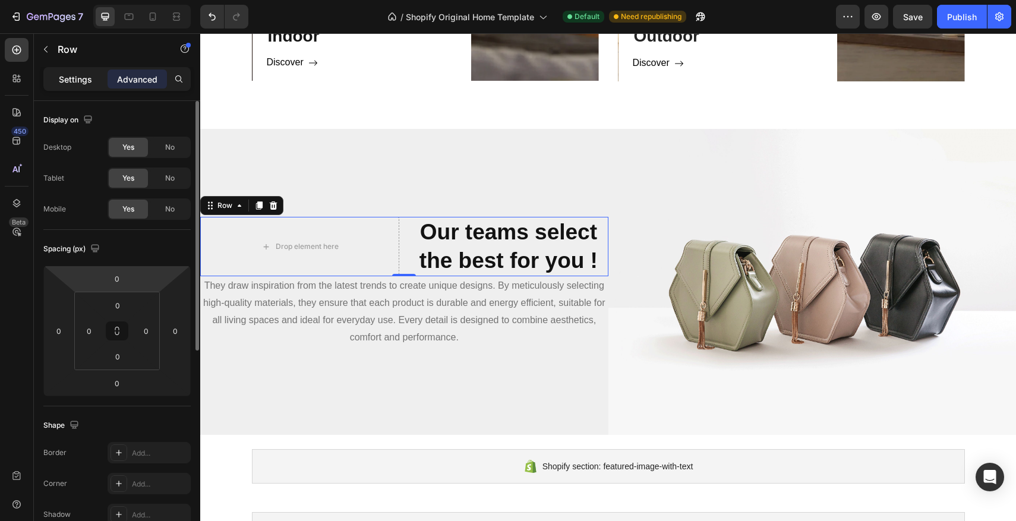
click at [63, 71] on div "Settings" at bounding box center [75, 79] width 59 height 19
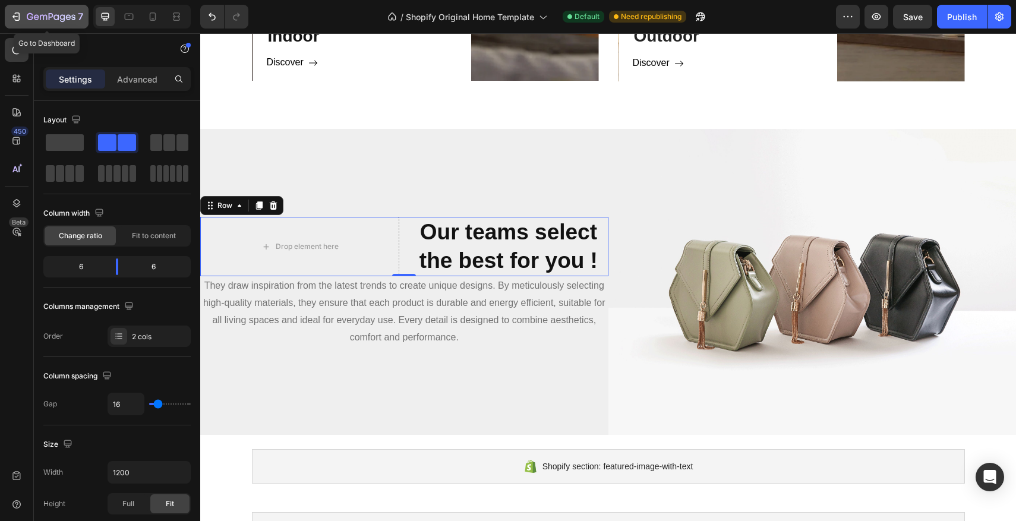
click at [12, 11] on icon "button" at bounding box center [16, 17] width 12 height 12
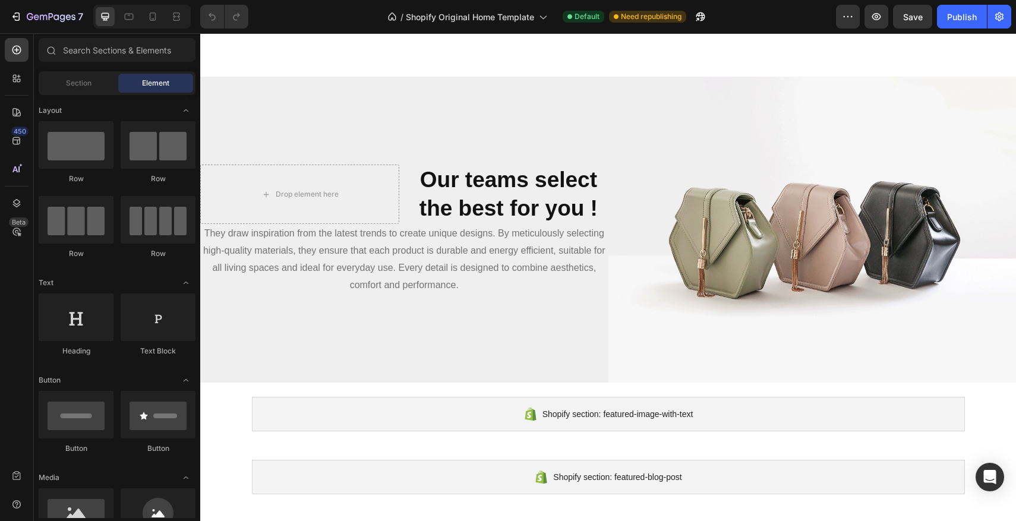
scroll to position [1060, 0]
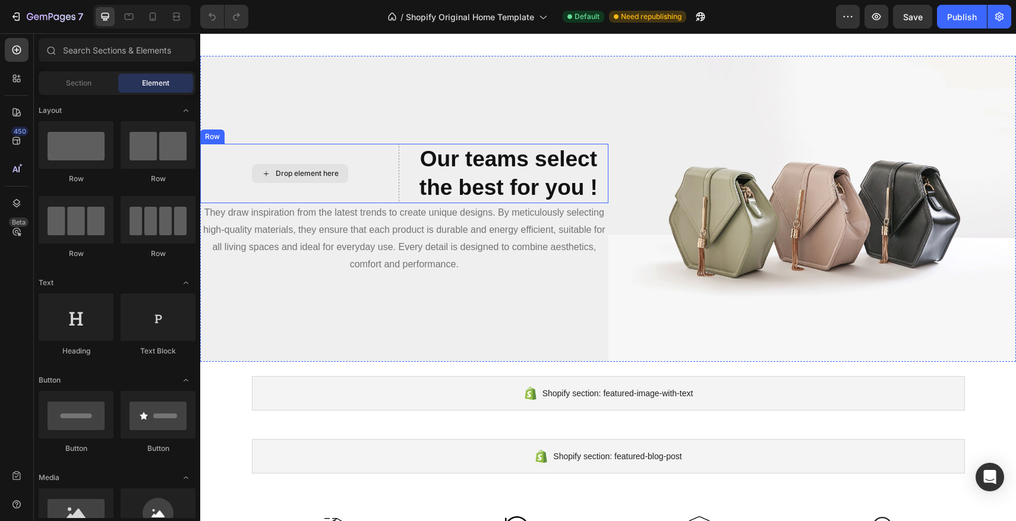
click at [349, 167] on div "Drop element here" at bounding box center [299, 173] width 199 height 59
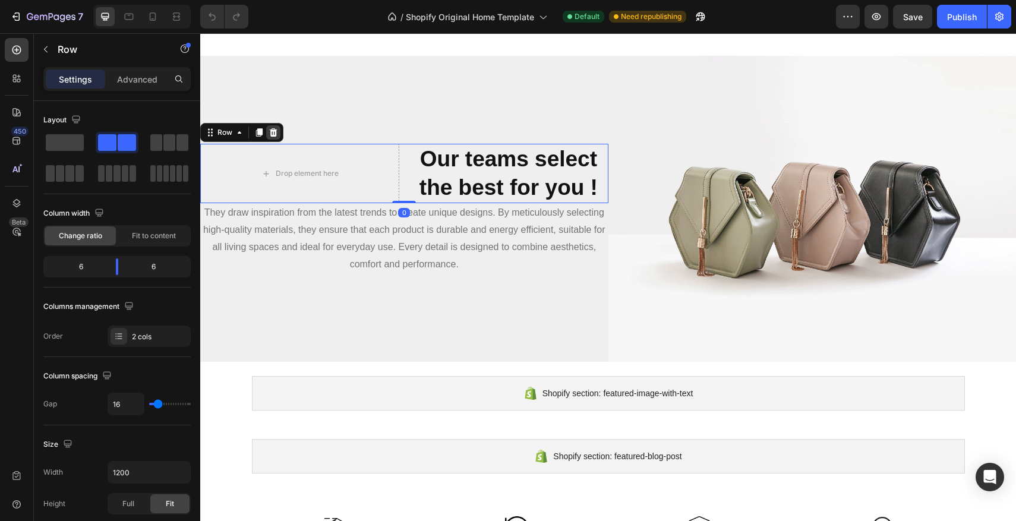
click at [271, 133] on icon at bounding box center [274, 132] width 8 height 8
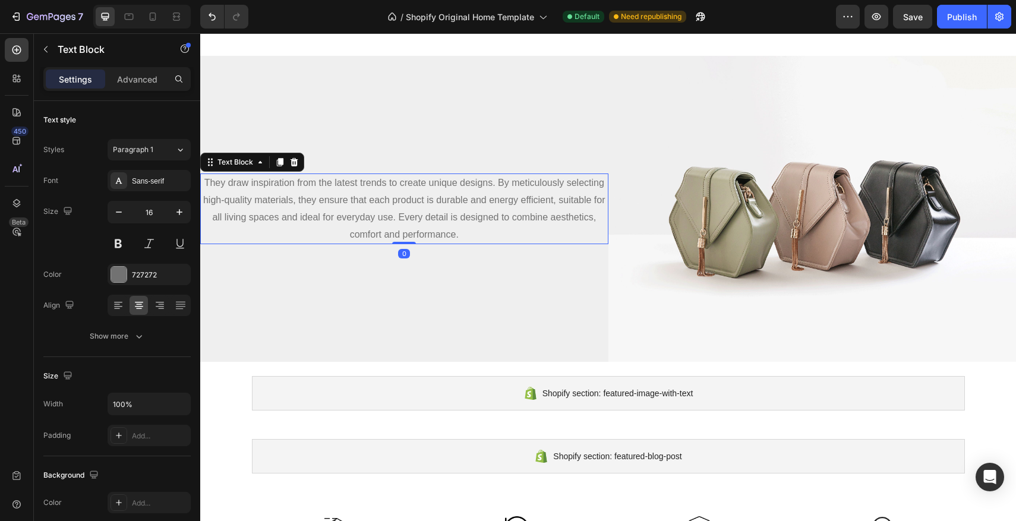
click at [402, 182] on p "They draw inspiration from the latest trends to create unique designs. By metic…" at bounding box center [404, 209] width 406 height 68
click at [119, 74] on p "Advanced" at bounding box center [137, 79] width 40 height 12
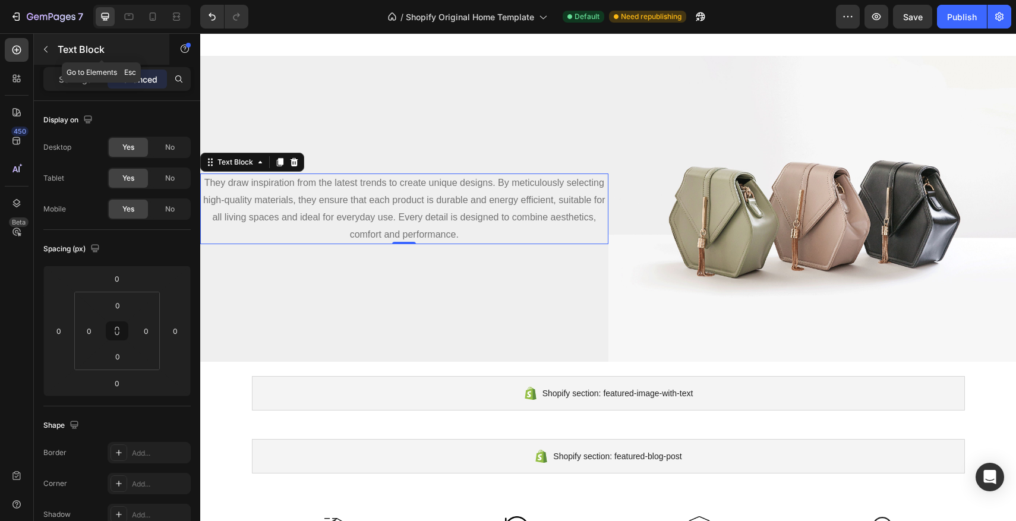
click at [36, 52] on button "button" at bounding box center [45, 49] width 19 height 19
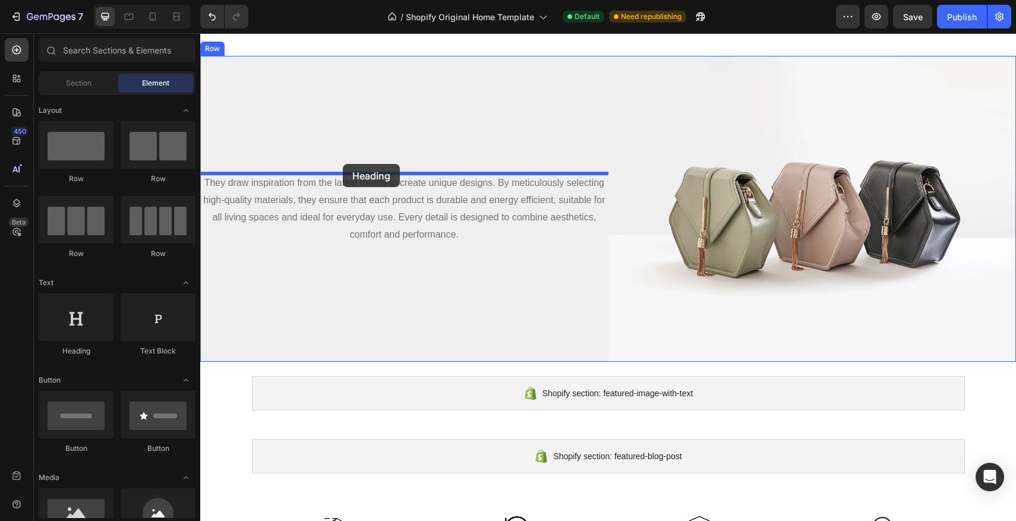
drag, startPoint x: 282, startPoint y: 358, endPoint x: 343, endPoint y: 164, distance: 203.2
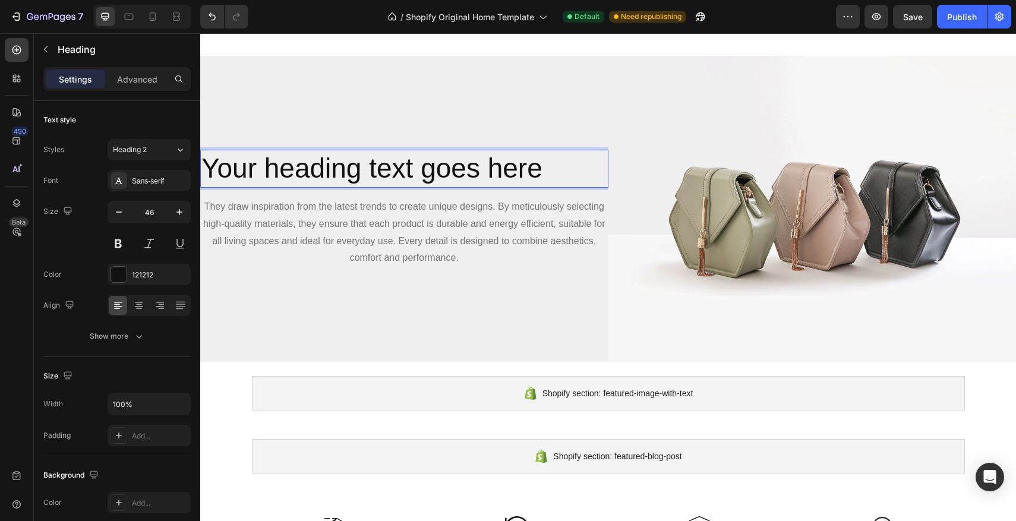
click at [541, 161] on h2 "Your heading text goes here" at bounding box center [404, 169] width 408 height 38
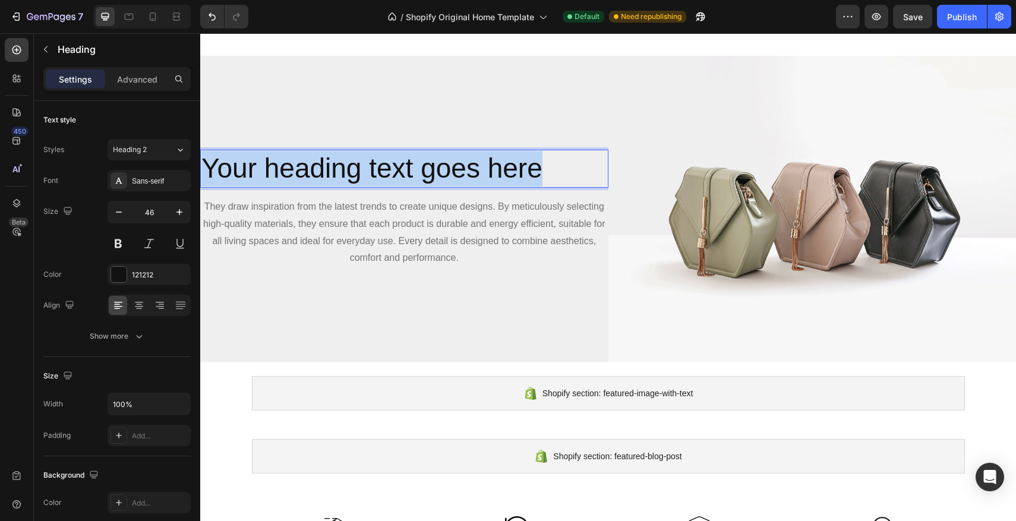
drag, startPoint x: 547, startPoint y: 169, endPoint x: 208, endPoint y: 165, distance: 339.4
click at [208, 165] on p "Your heading text goes here" at bounding box center [404, 169] width 406 height 36
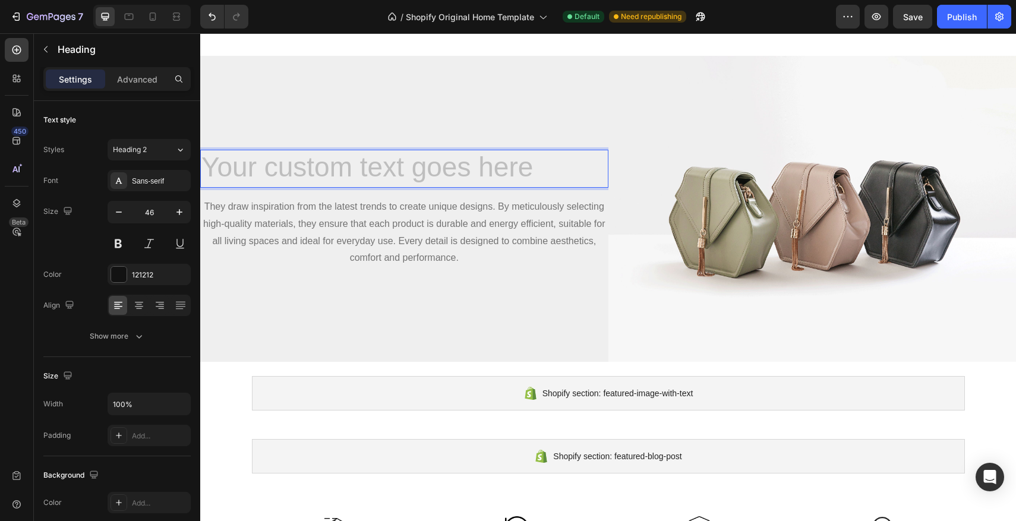
click at [332, 171] on h2 "Rich Text Editor. Editing area: main" at bounding box center [404, 169] width 408 height 38
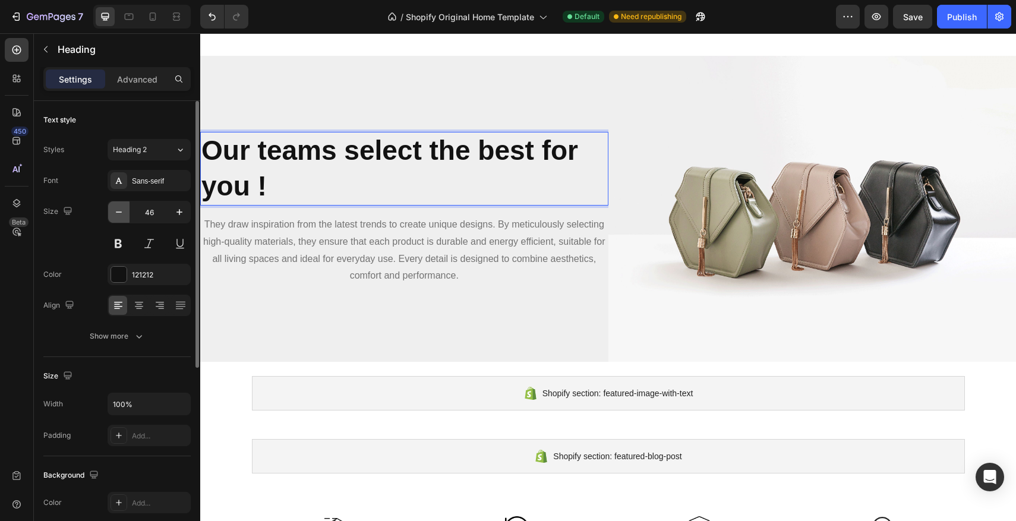
click at [116, 211] on icon "button" at bounding box center [119, 212] width 12 height 12
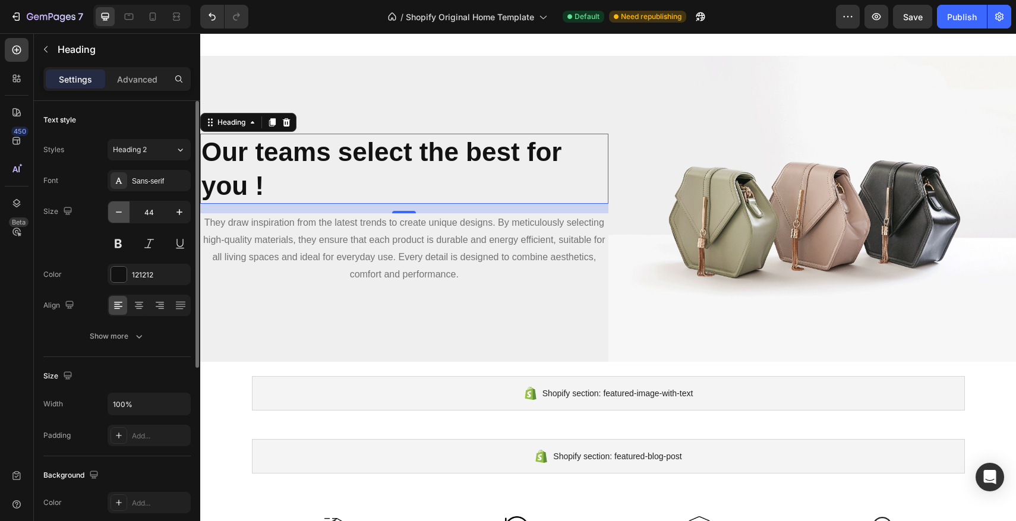
click at [116, 211] on icon "button" at bounding box center [119, 212] width 12 height 12
click at [116, 211] on icon "button" at bounding box center [119, 210] width 12 height 12
type input "41"
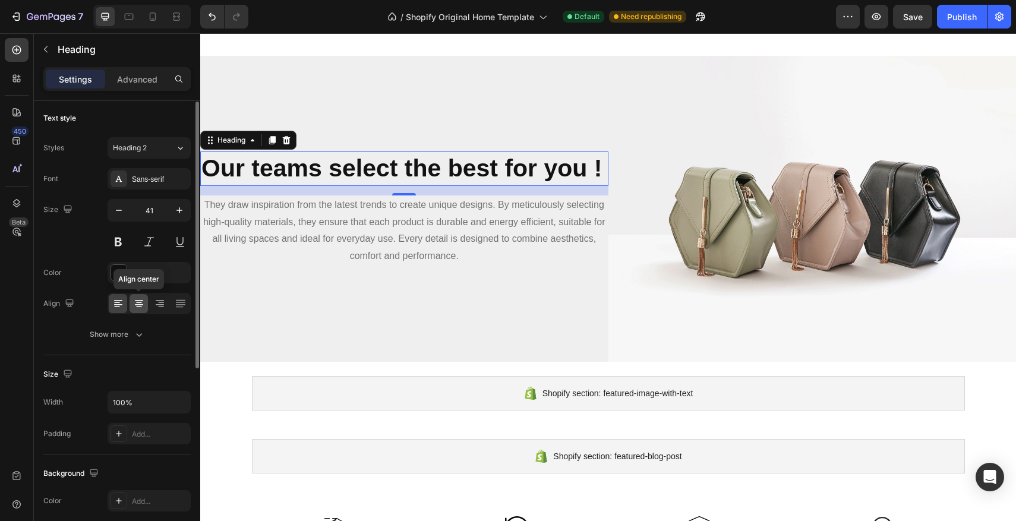
click at [137, 298] on icon at bounding box center [139, 304] width 12 height 12
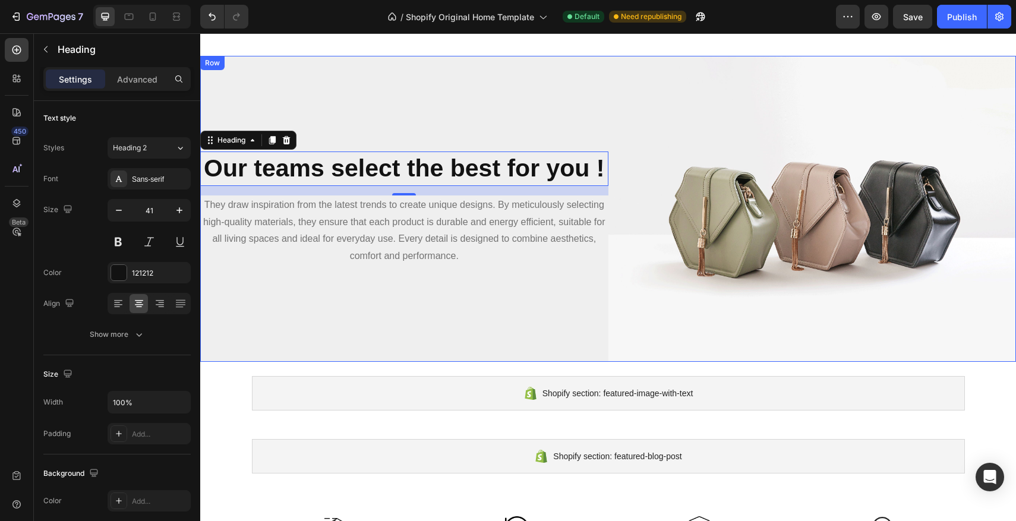
click at [393, 130] on div "Our teams select the best for you ! Heading 16 They draw inspiration from the l…" at bounding box center [404, 209] width 408 height 306
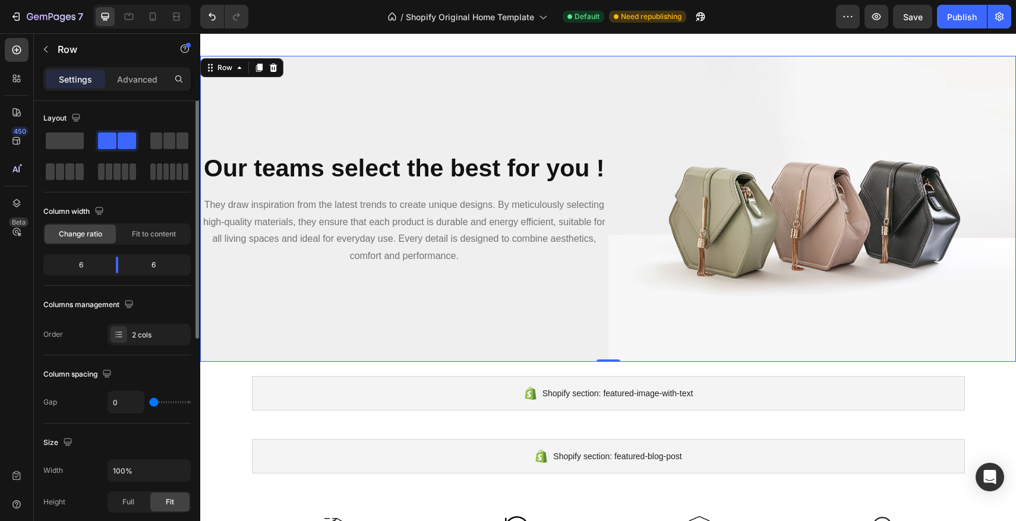
scroll to position [0, 0]
click at [385, 162] on strong "Our teams select the best for you !" at bounding box center [404, 168] width 401 height 27
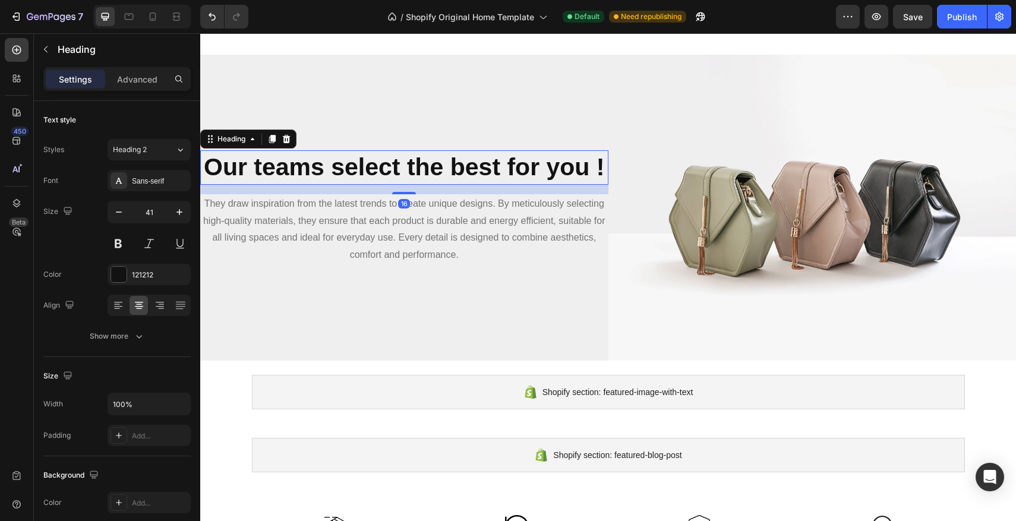
click at [402, 191] on div "16" at bounding box center [404, 190] width 408 height 10
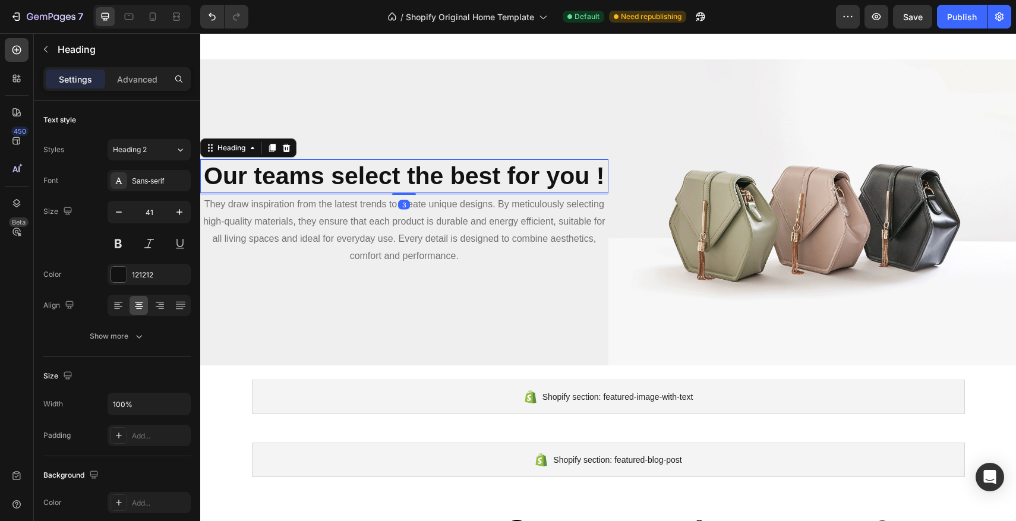
drag, startPoint x: 404, startPoint y: 197, endPoint x: 405, endPoint y: 177, distance: 20.2
click at [402, 190] on div "Our teams select the best for you ! Heading 3" at bounding box center [404, 176] width 408 height 34
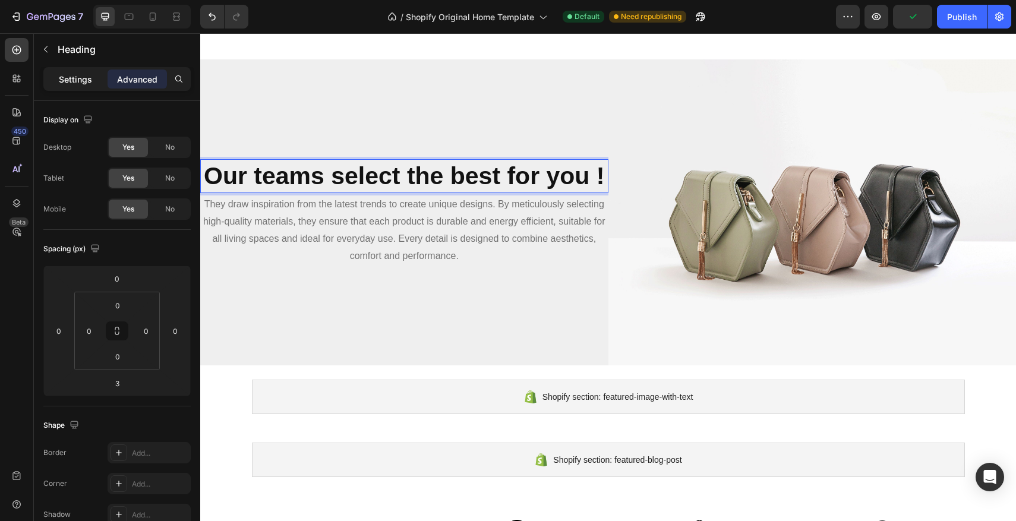
click at [83, 78] on p "Settings" at bounding box center [75, 79] width 33 height 12
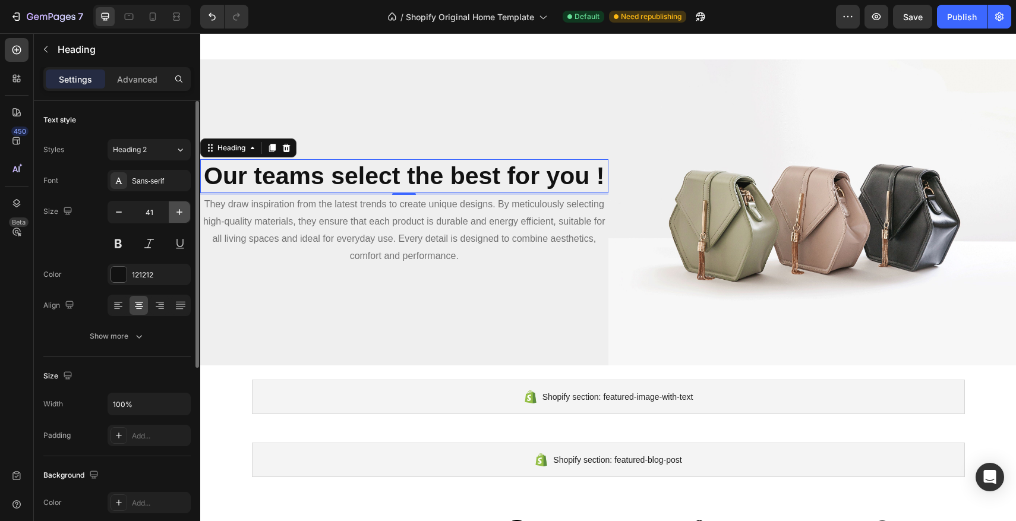
click at [178, 217] on icon "button" at bounding box center [180, 212] width 12 height 12
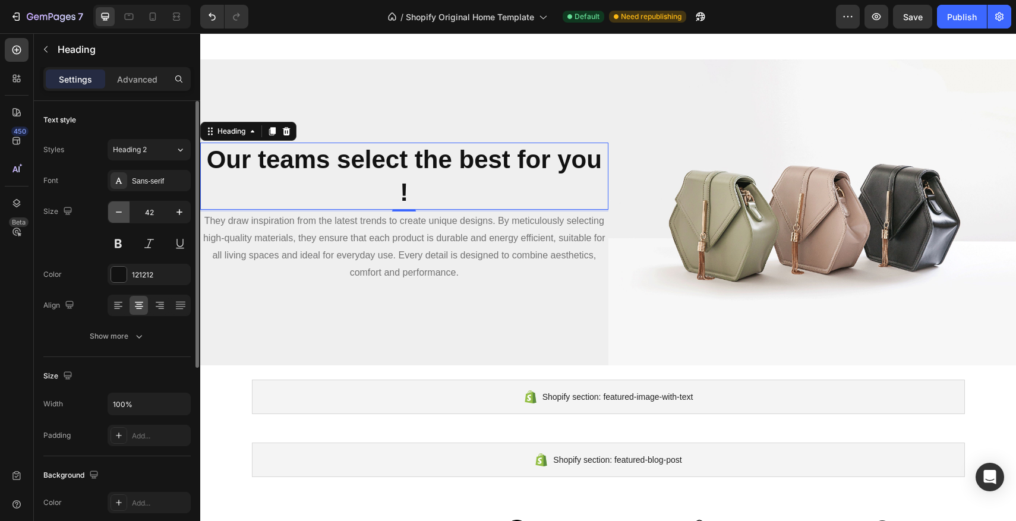
click at [118, 213] on icon "button" at bounding box center [119, 212] width 12 height 12
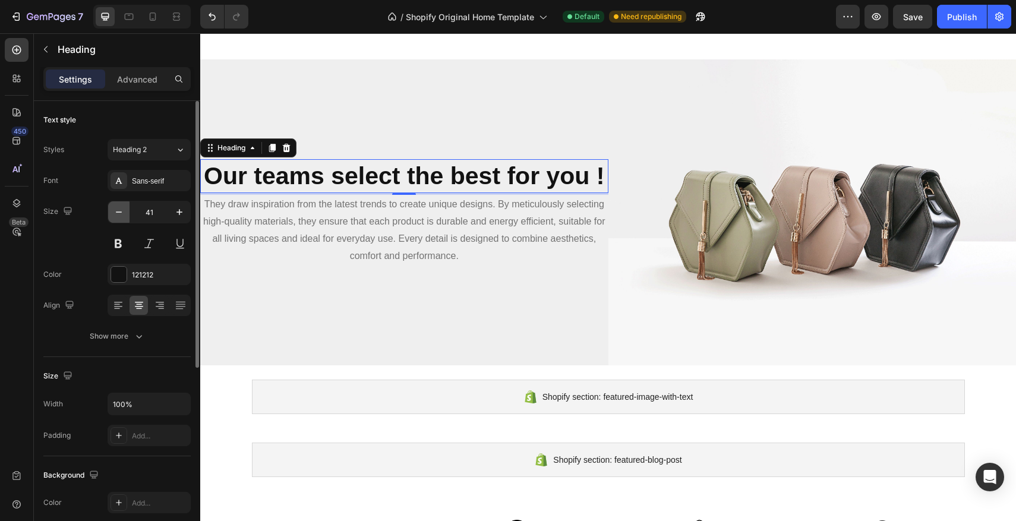
click at [117, 213] on icon "button" at bounding box center [119, 212] width 12 height 12
type input "38"
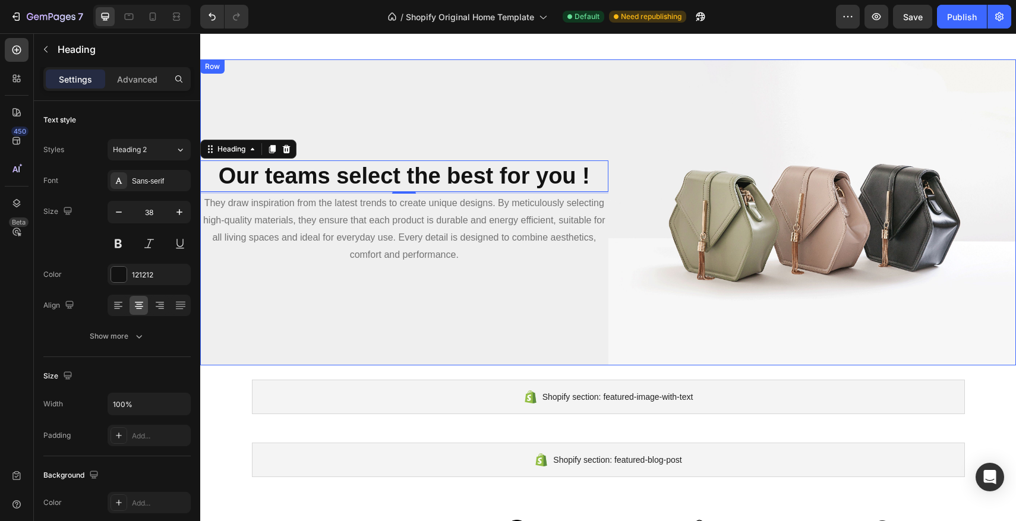
click at [477, 100] on div "⁠⁠⁠⁠⁠⁠⁠ Our teams select the best for you ! Heading 3 They draw inspiration fro…" at bounding box center [404, 212] width 408 height 306
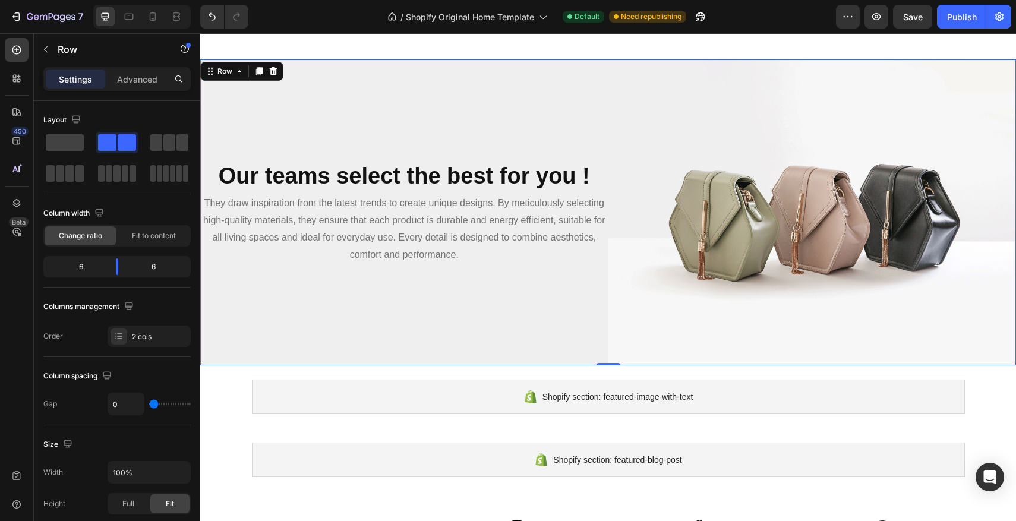
click at [468, 105] on div "⁠⁠⁠⁠⁠⁠⁠ Our teams select the best for you ! Heading They draw inspiration from …" at bounding box center [404, 212] width 408 height 306
click at [704, 99] on img at bounding box center [813, 212] width 408 height 306
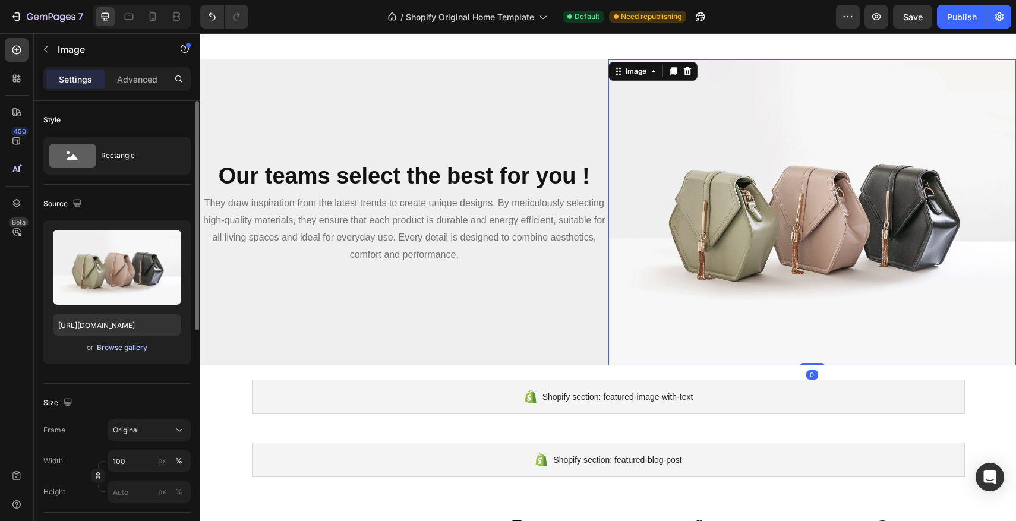
click at [97, 346] on div "Browse gallery" at bounding box center [122, 347] width 51 height 11
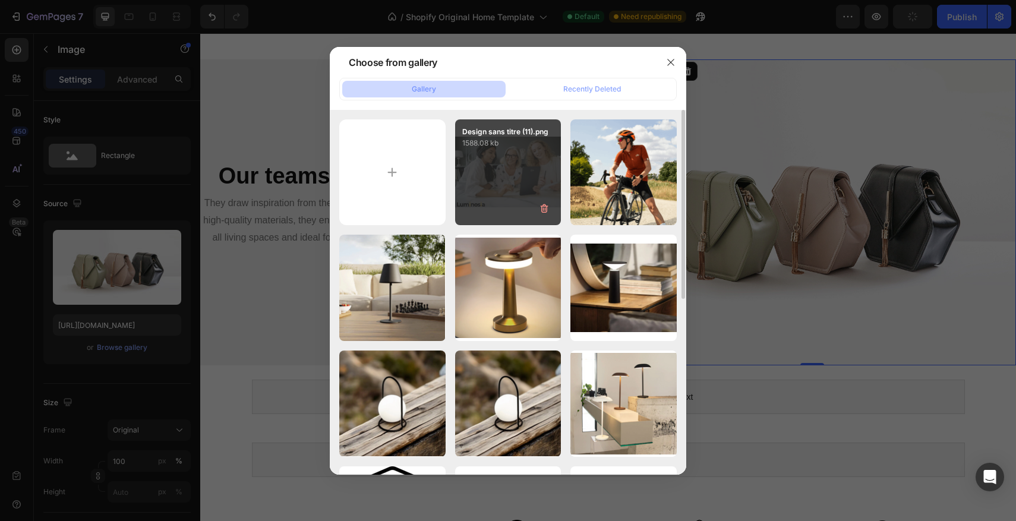
click at [481, 170] on div "Design sans titre (11).png 1588.08 kb" at bounding box center [508, 172] width 106 height 106
type input "[URL][DOMAIN_NAME]"
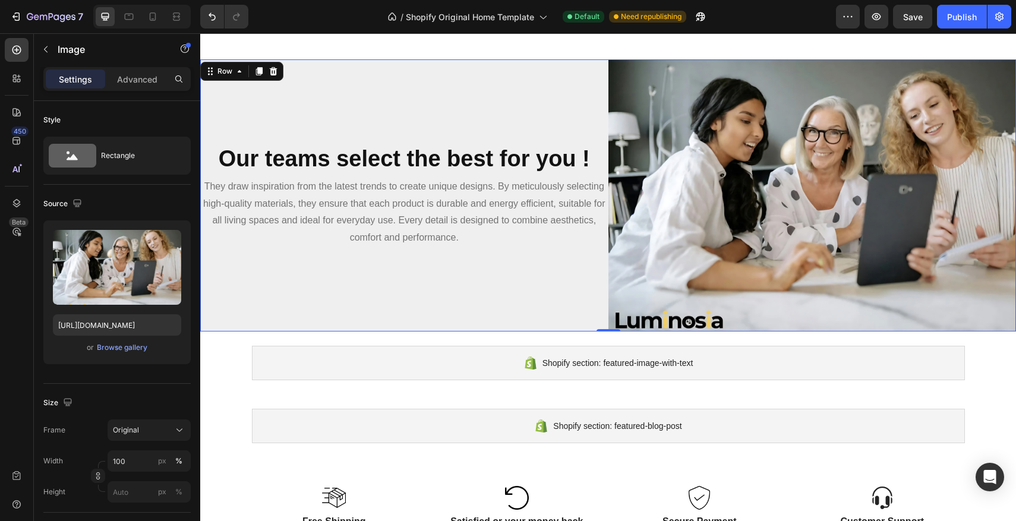
click at [543, 118] on div "⁠⁠⁠⁠⁠⁠⁠ Our teams select the best for you ! Heading They draw inspiration from …" at bounding box center [404, 195] width 408 height 272
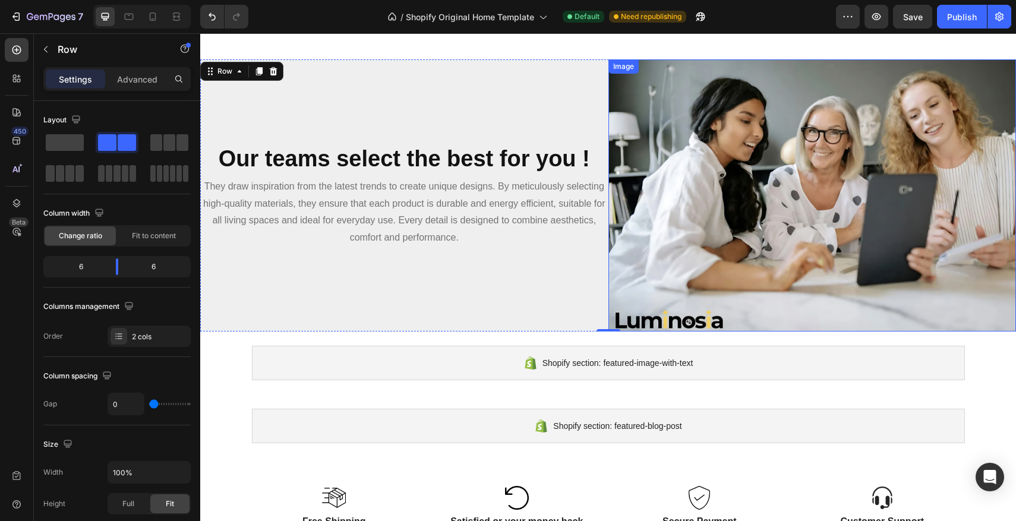
click at [749, 201] on img at bounding box center [813, 195] width 408 height 272
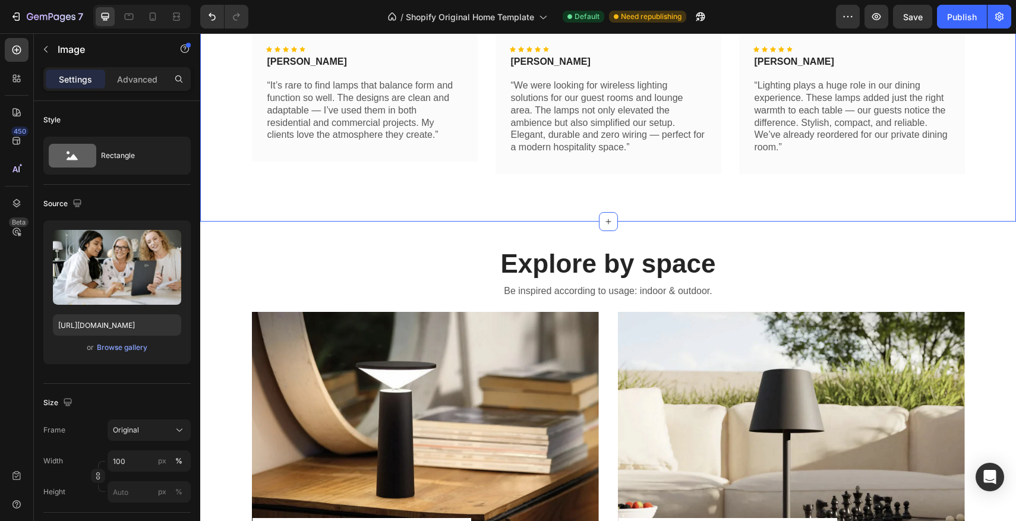
scroll to position [483, 0]
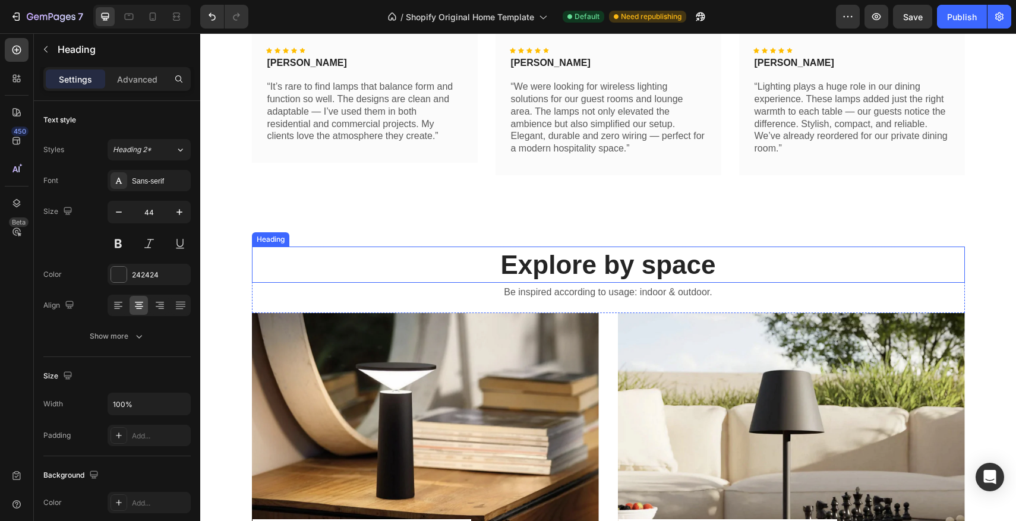
click at [636, 262] on h2 "Explore by space" at bounding box center [608, 265] width 713 height 36
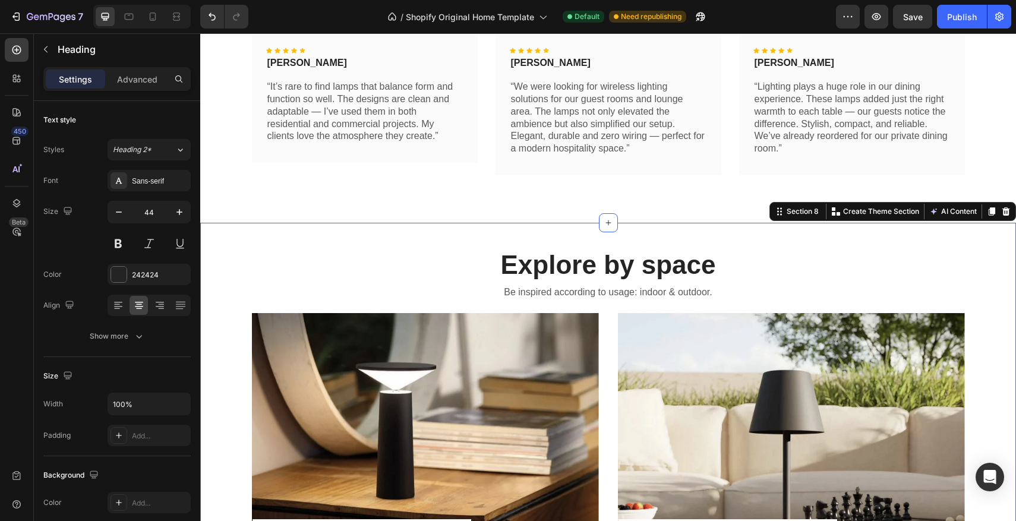
click at [635, 238] on div "Explore by space Heading Be inspired according to usage: indoor & outdoor. Text…" at bounding box center [608, 428] width 816 height 411
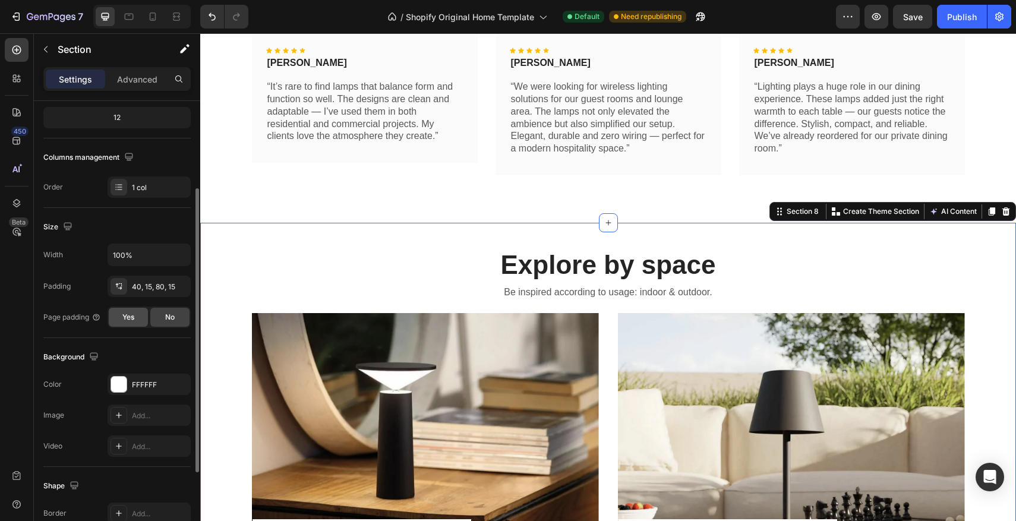
scroll to position [156, 0]
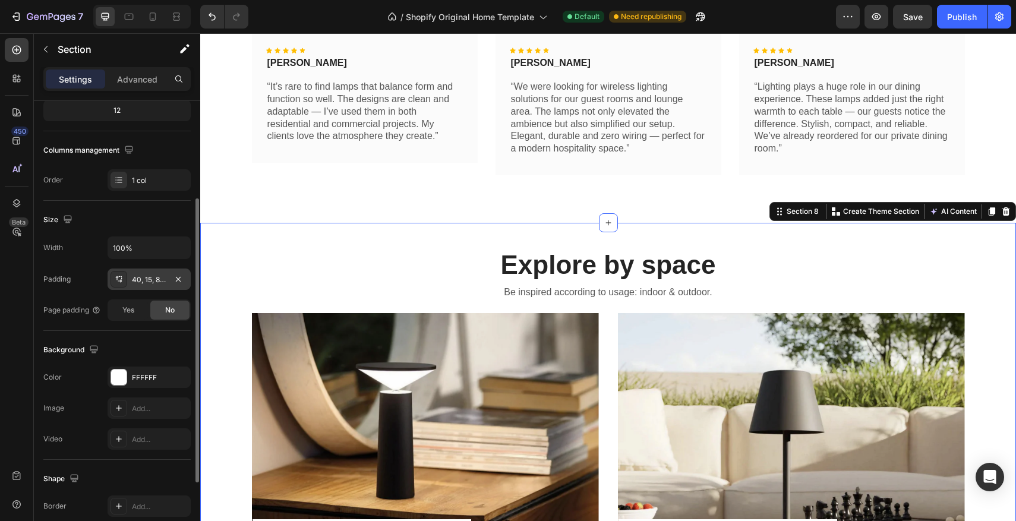
click at [137, 283] on div "40, 15, 80, 15" at bounding box center [149, 280] width 34 height 11
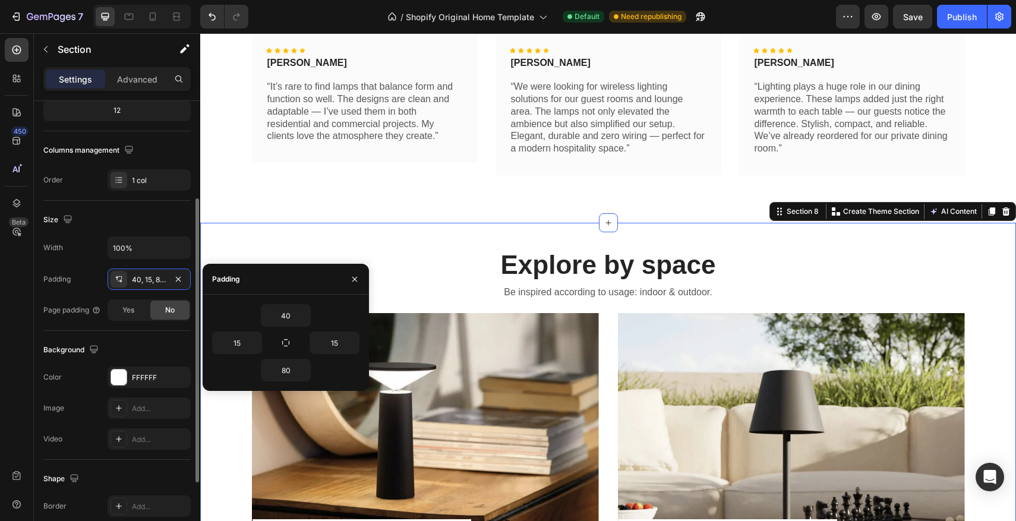
scroll to position [156, 0]
click at [247, 238] on div "Explore by space Heading Be inspired according to usage: indoor & outdoor. Text…" at bounding box center [608, 428] width 816 height 411
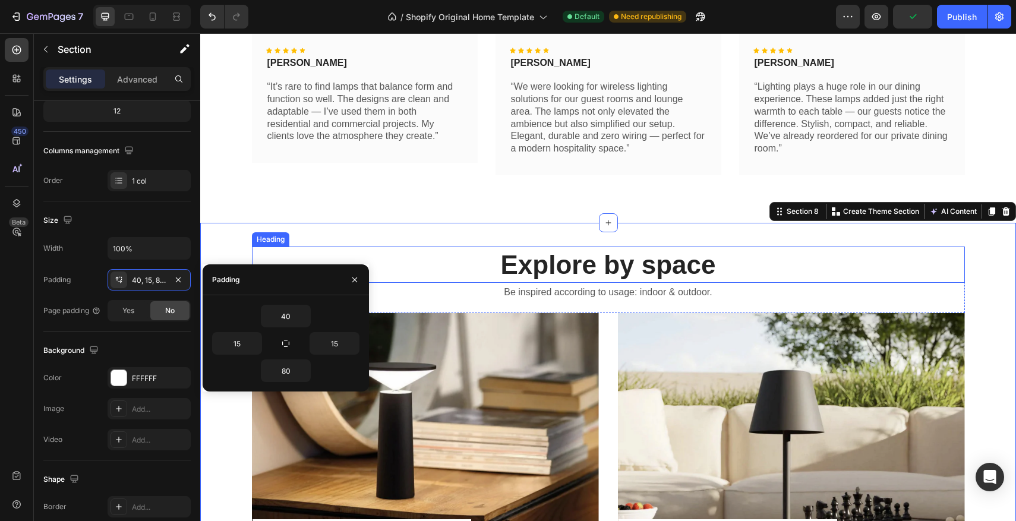
click at [453, 262] on h2 "Explore by space" at bounding box center [608, 265] width 713 height 36
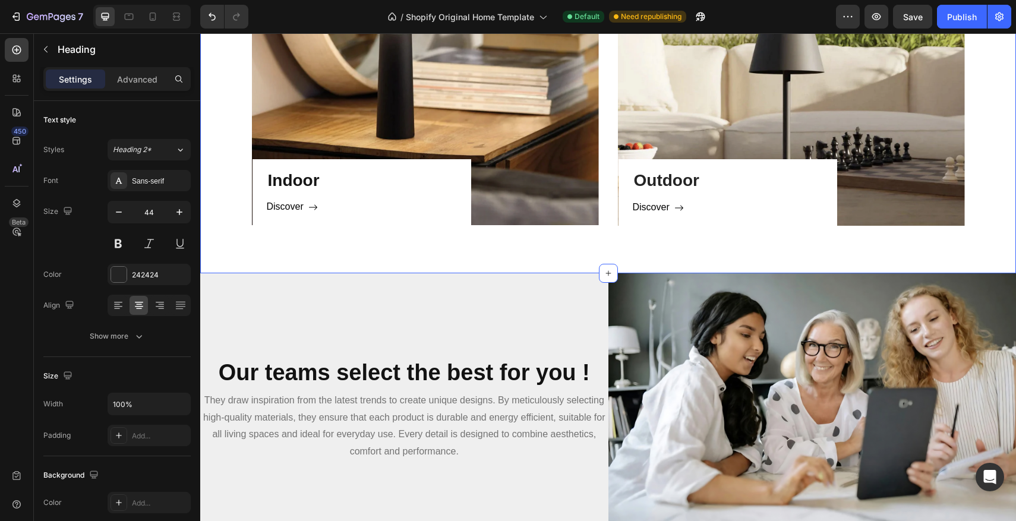
scroll to position [845, 0]
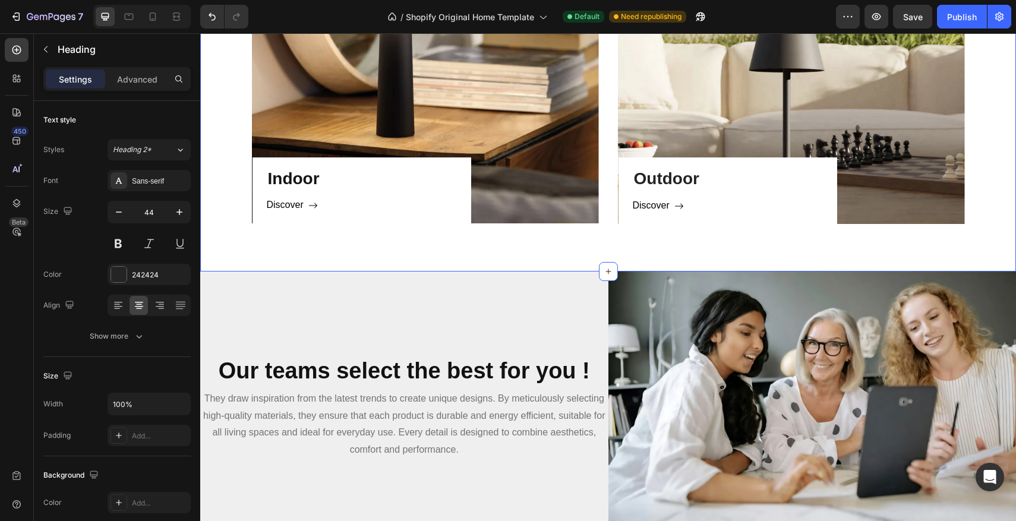
click at [535, 245] on div "Explore by space Heading 0 Be inspired according to usage: indoor & outdoor. Te…" at bounding box center [608, 66] width 816 height 411
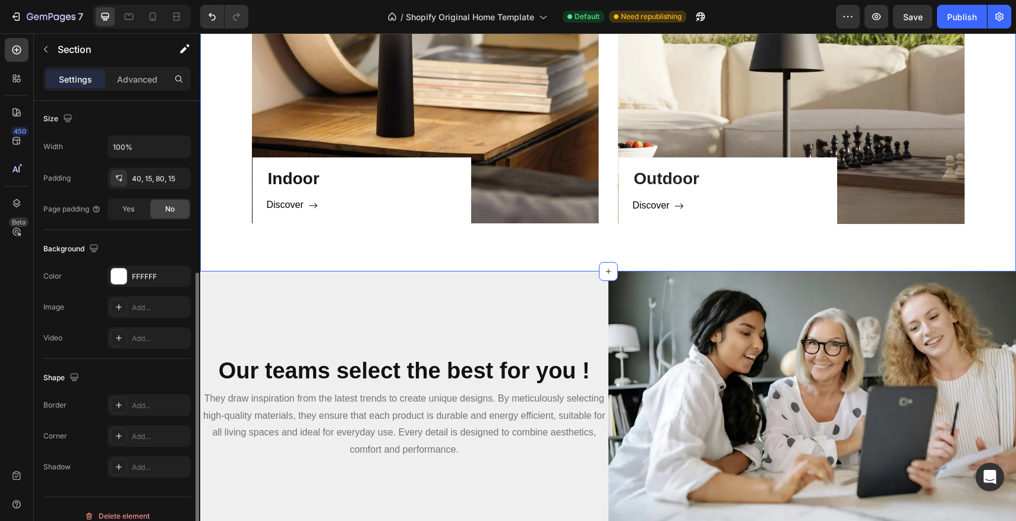
scroll to position [271, 0]
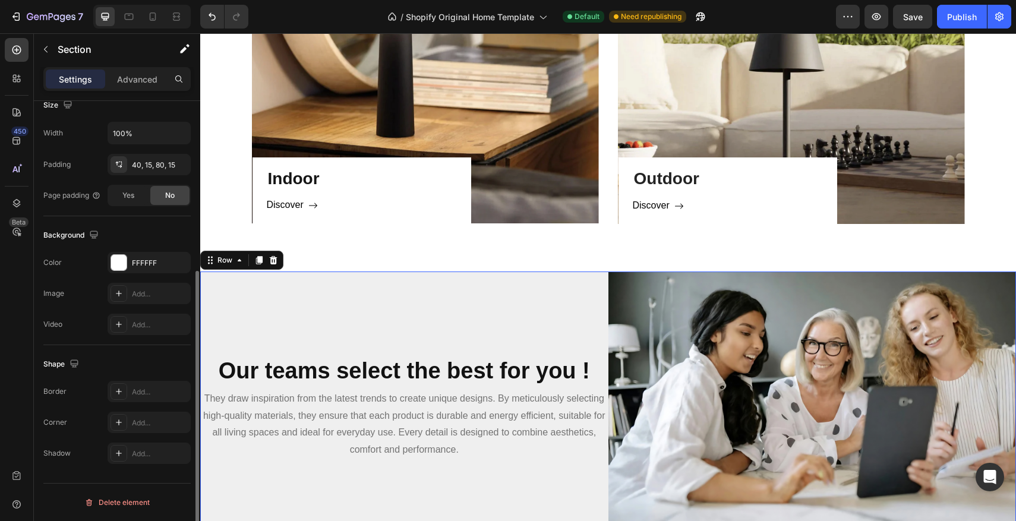
click at [592, 346] on div "Our teams select the best for you ! Heading They draw inspiration from the late…" at bounding box center [404, 408] width 408 height 272
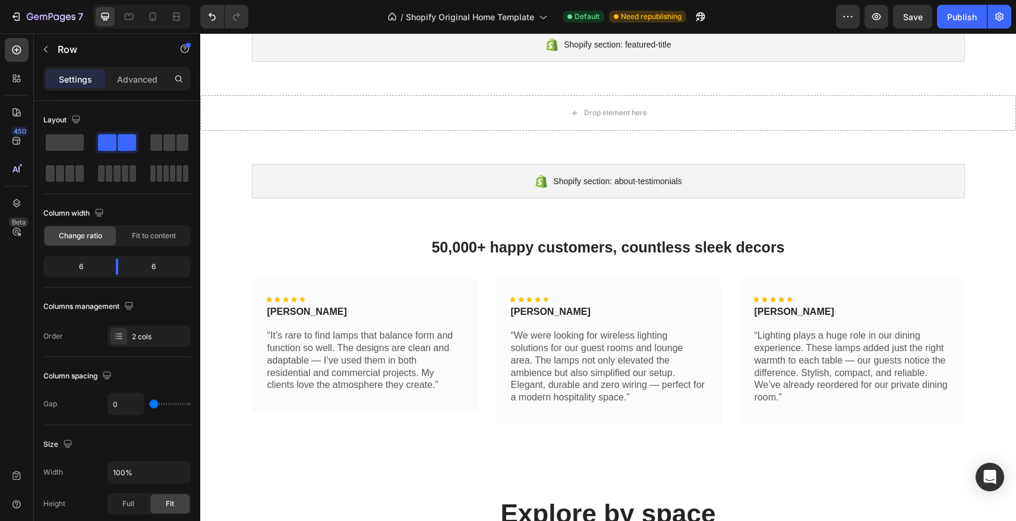
scroll to position [294, 0]
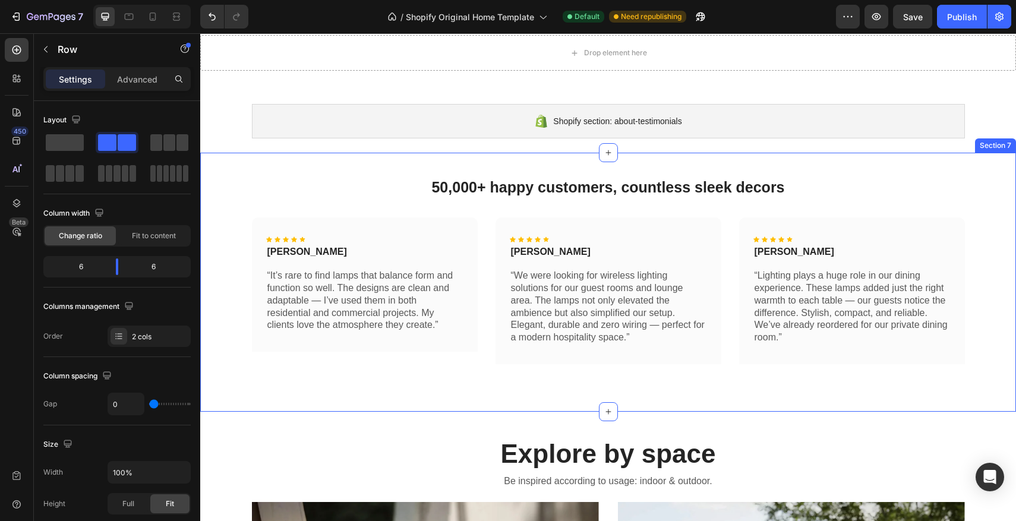
click at [581, 167] on div "50,000+ happy customers, countless sleek decors Heading Row Icon Icon Icon Icon…" at bounding box center [608, 282] width 816 height 259
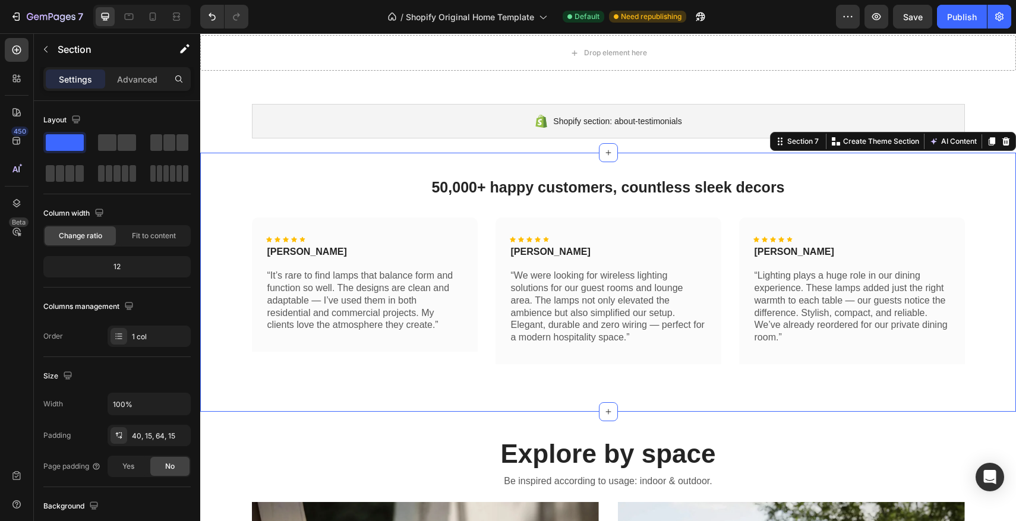
click at [486, 370] on div "Icon Icon Icon Icon Icon Icon List Caroline Bennett Text Block “It’s rare to fi…" at bounding box center [608, 296] width 798 height 157
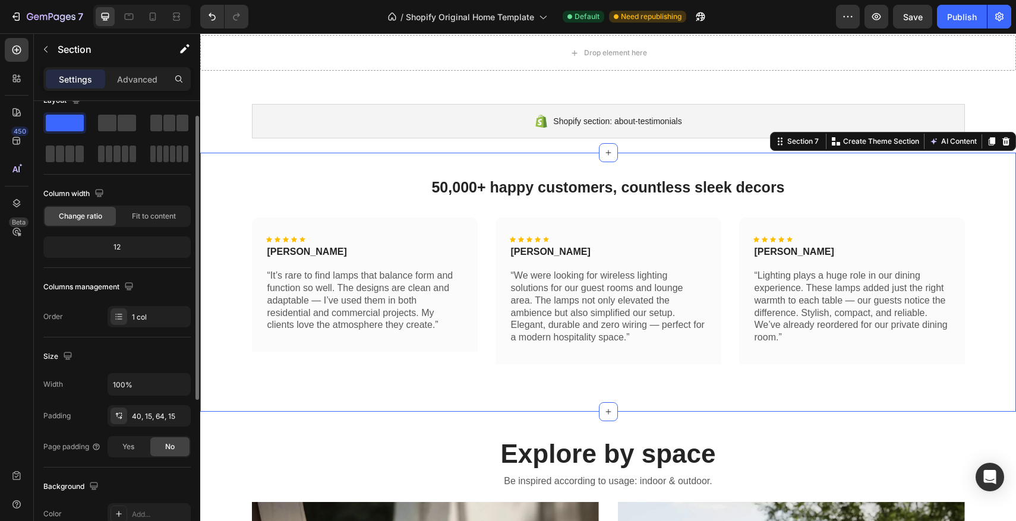
scroll to position [21, 0]
click at [122, 420] on div at bounding box center [119, 414] width 17 height 17
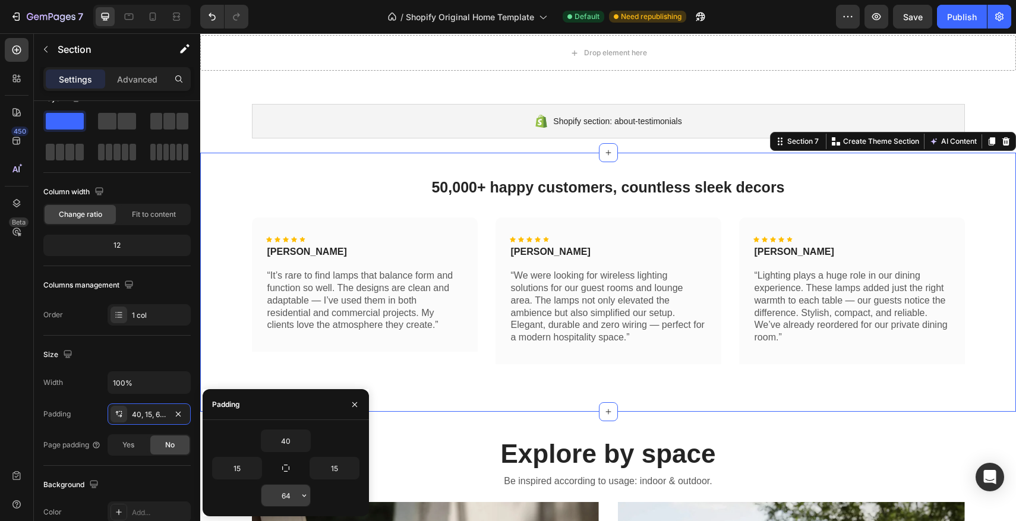
click at [289, 495] on input "64" at bounding box center [286, 495] width 49 height 21
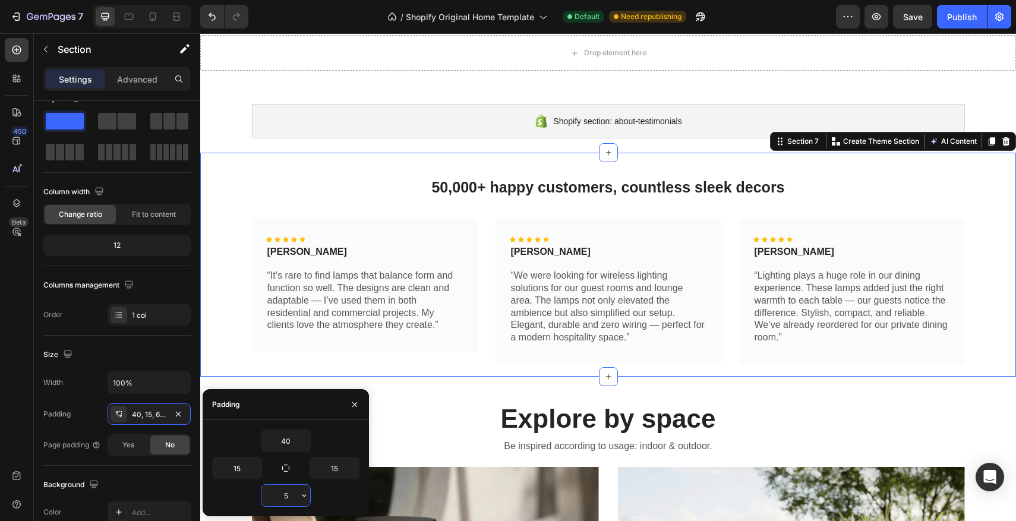
type input "55"
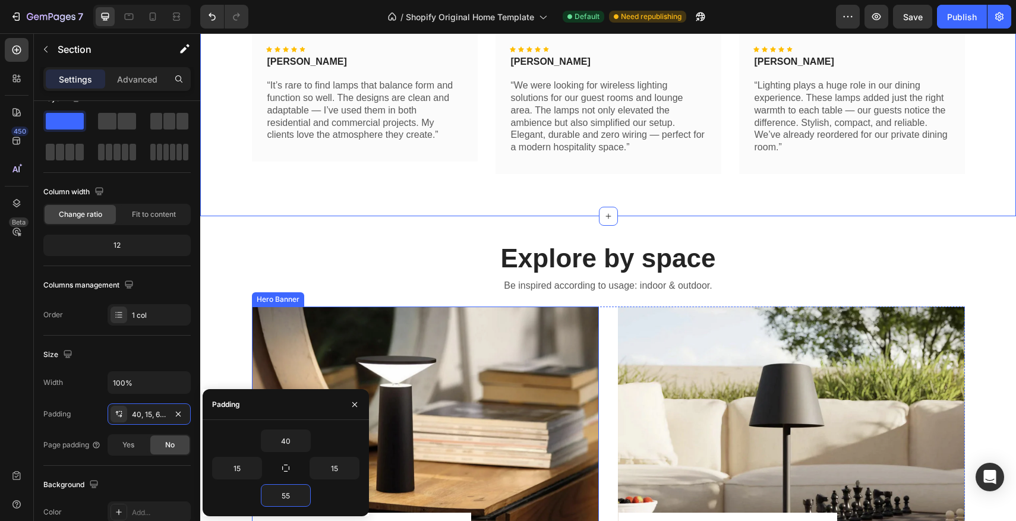
scroll to position [489, 0]
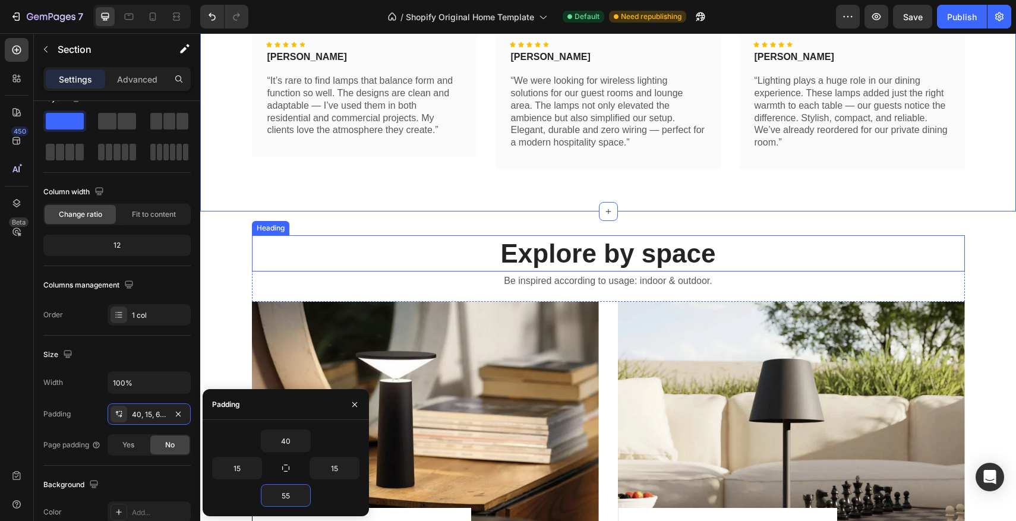
click at [569, 239] on h2 "Explore by space" at bounding box center [608, 253] width 713 height 36
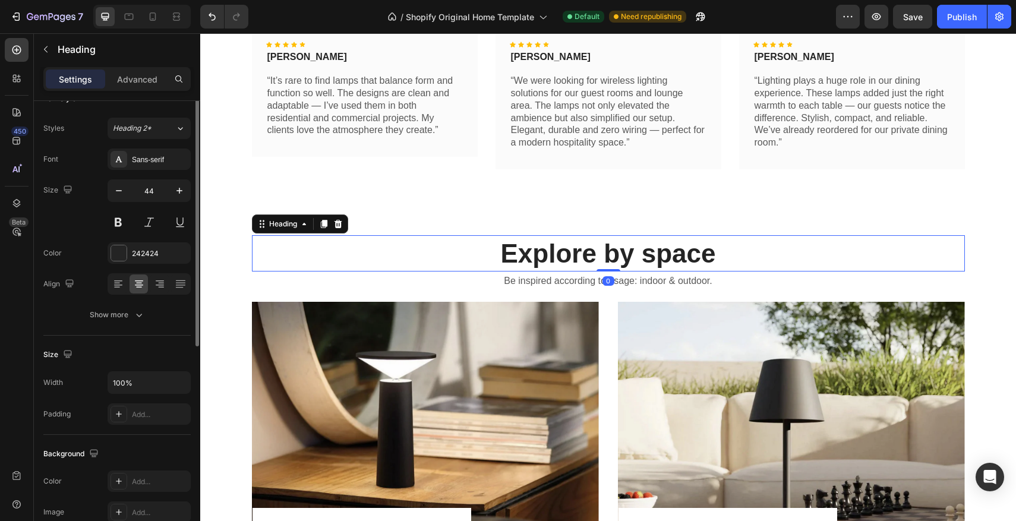
scroll to position [0, 0]
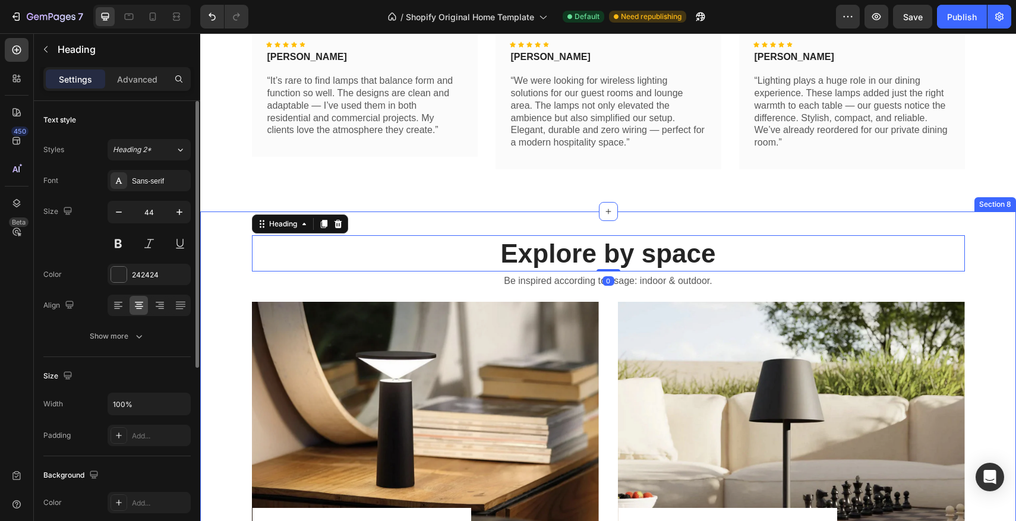
click at [521, 224] on div "Explore by space Heading 0 Be inspired according to usage: indoor & outdoor. Te…" at bounding box center [608, 417] width 816 height 411
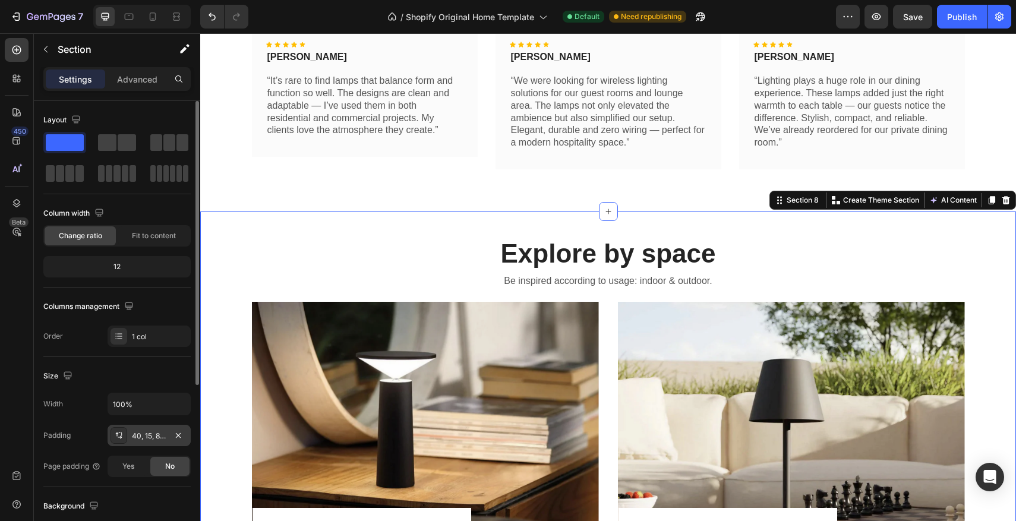
click at [133, 439] on div "40, 15, 80, 15" at bounding box center [149, 436] width 34 height 11
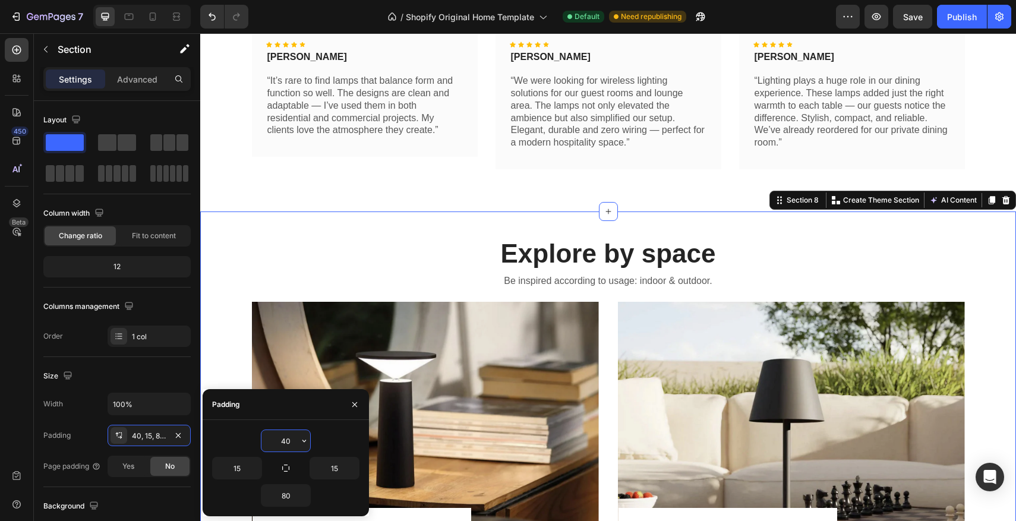
click at [286, 443] on input "40" at bounding box center [286, 440] width 49 height 21
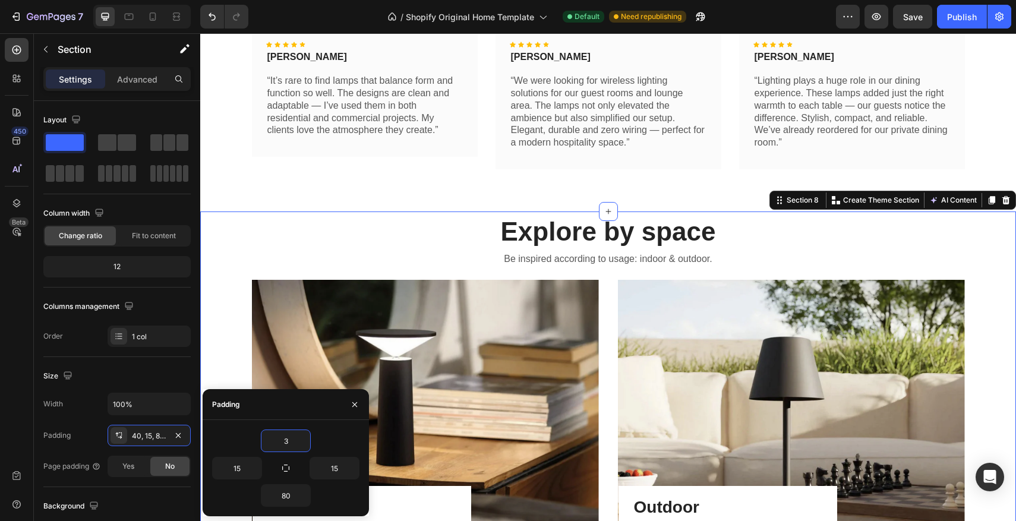
type input "30"
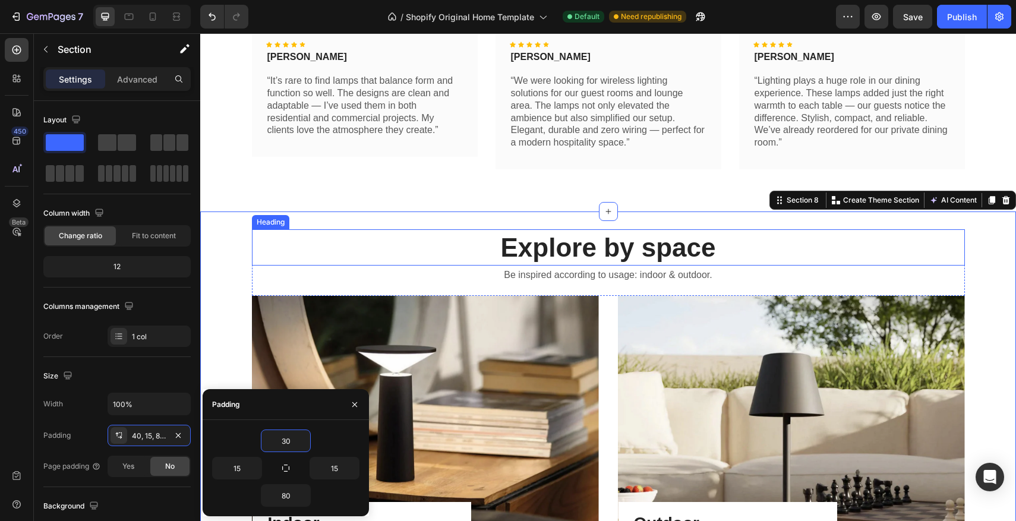
click at [301, 253] on h2 "Explore by space" at bounding box center [608, 247] width 713 height 36
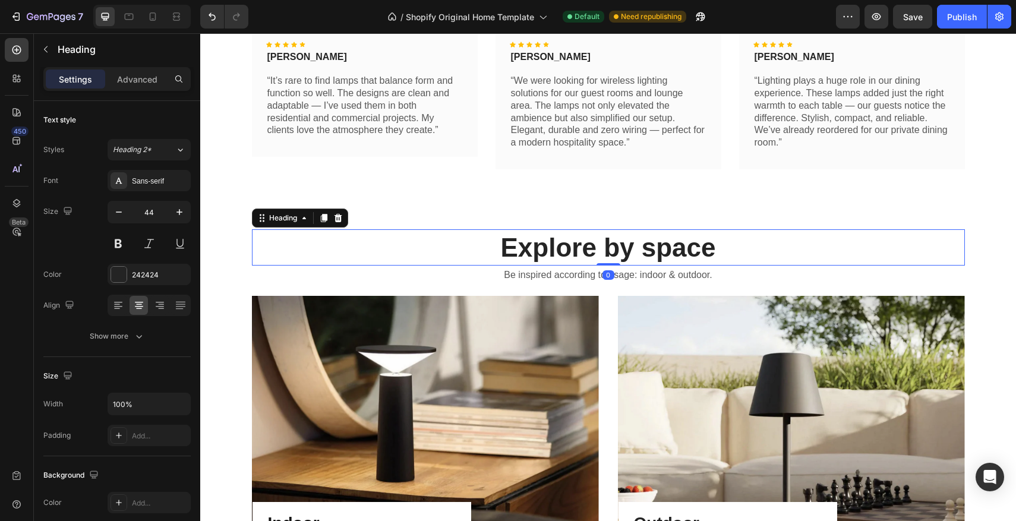
click at [399, 238] on h2 "Explore by space" at bounding box center [608, 247] width 713 height 36
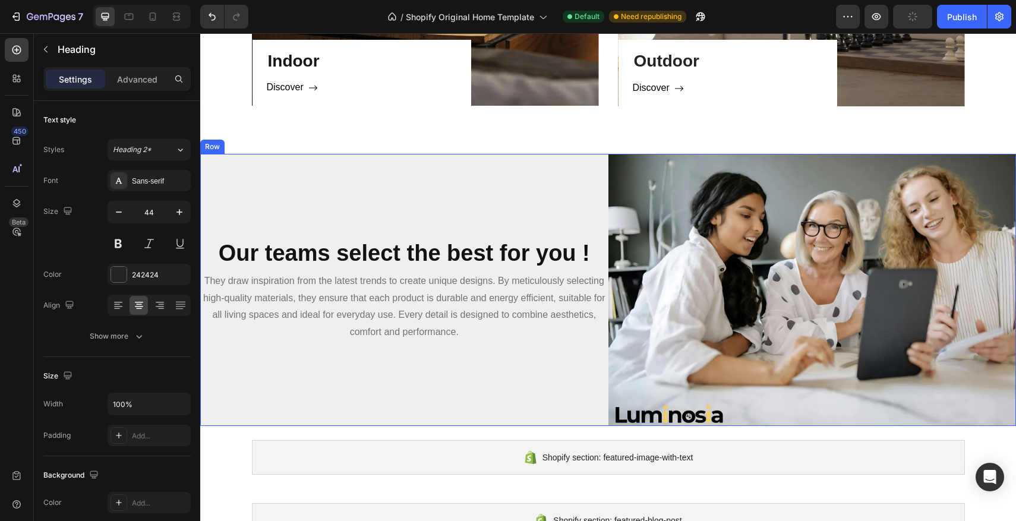
scroll to position [952, 0]
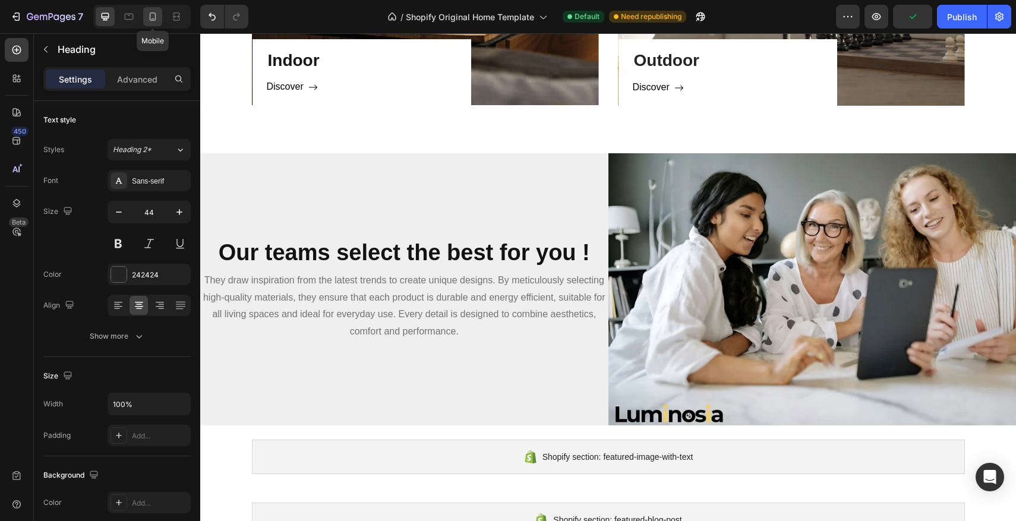
click at [149, 19] on icon at bounding box center [153, 17] width 12 height 12
type input "42"
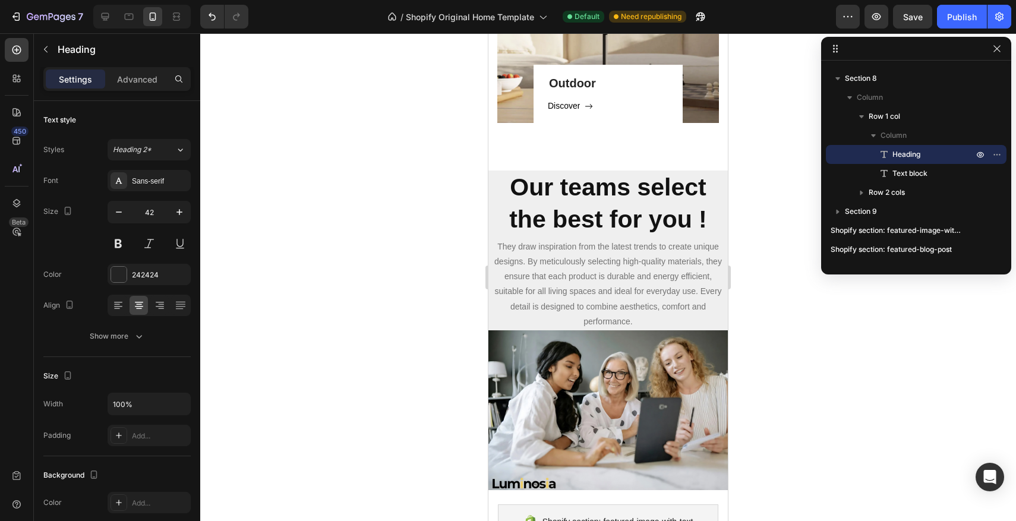
scroll to position [1016, 0]
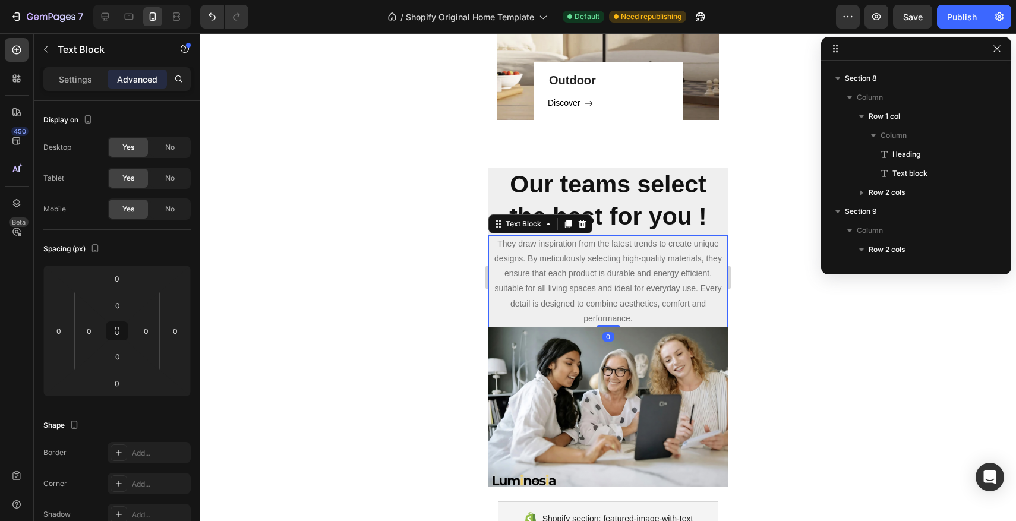
click at [596, 240] on p "They draw inspiration from the latest trends to create unique designs. By metic…" at bounding box center [608, 282] width 237 height 90
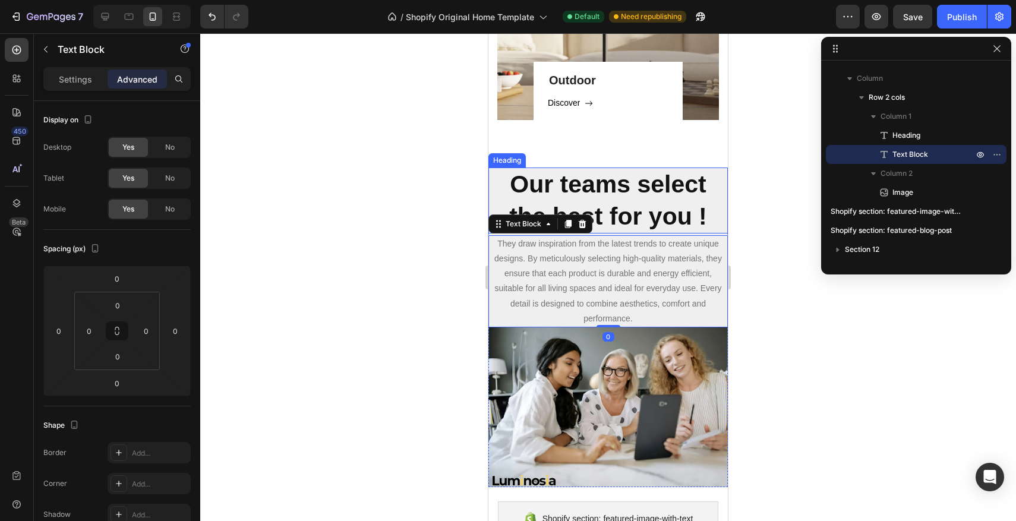
click at [500, 184] on h2 "Our teams select the best for you !" at bounding box center [609, 201] width 240 height 66
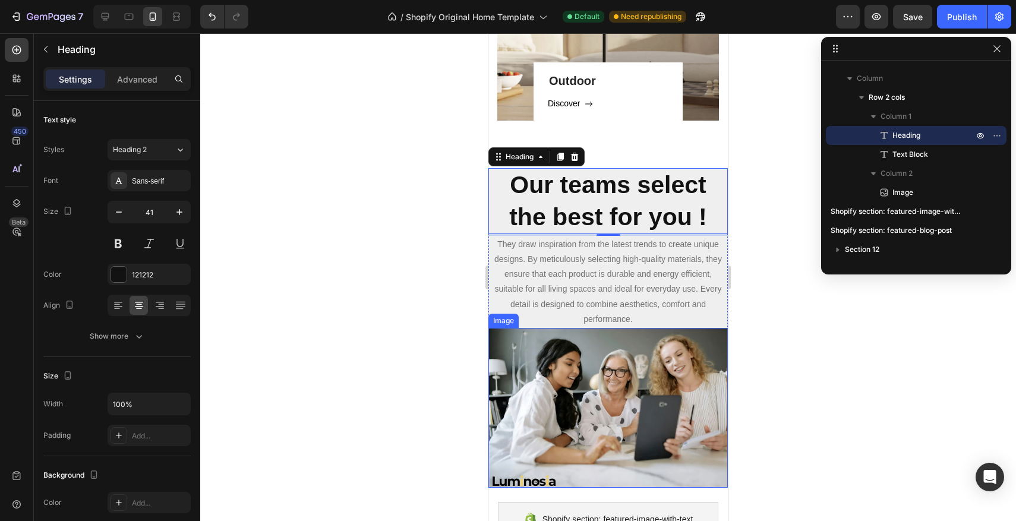
click at [517, 410] on img at bounding box center [609, 408] width 240 height 160
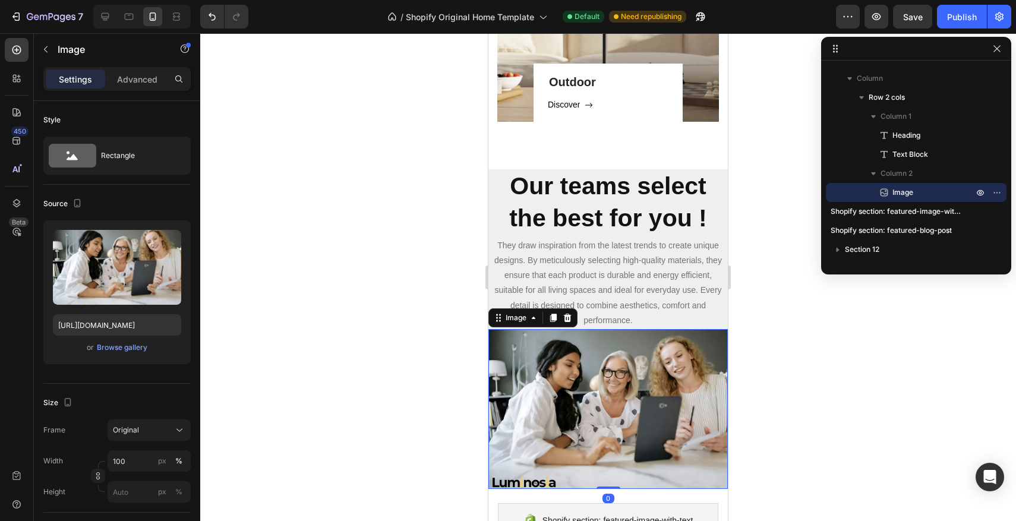
scroll to position [1013, 0]
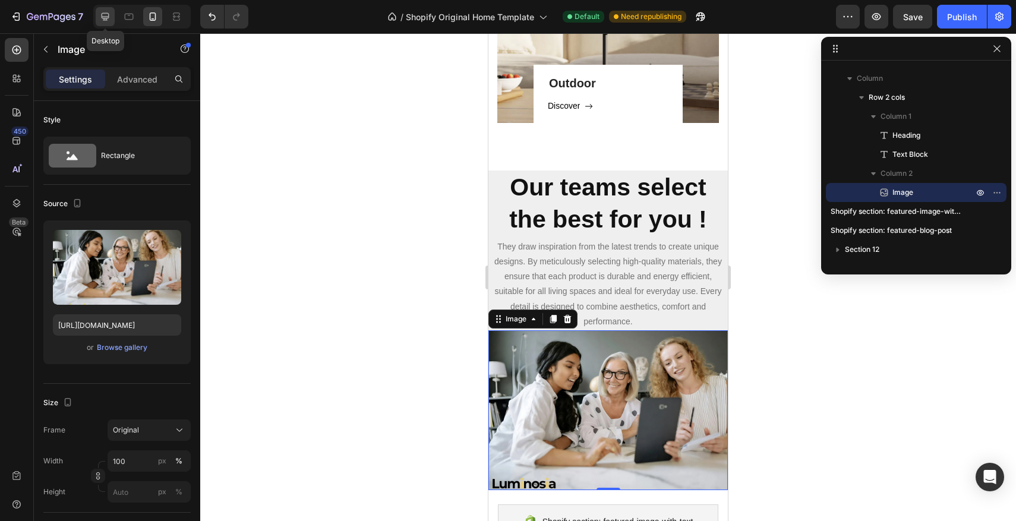
click at [106, 16] on icon at bounding box center [105, 17] width 12 height 12
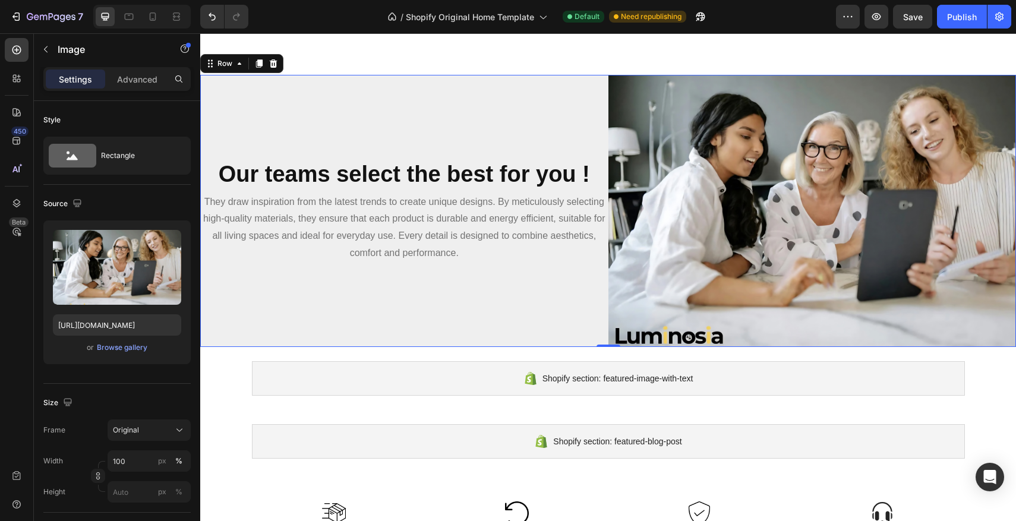
click at [468, 136] on div "Our teams select the best for you ! Heading They draw inspiration from the late…" at bounding box center [404, 211] width 408 height 272
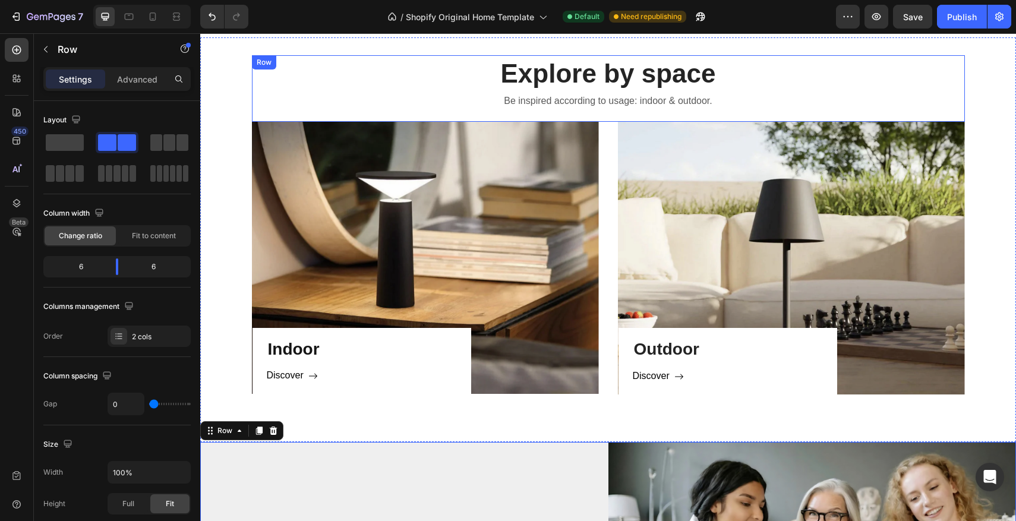
scroll to position [660, 0]
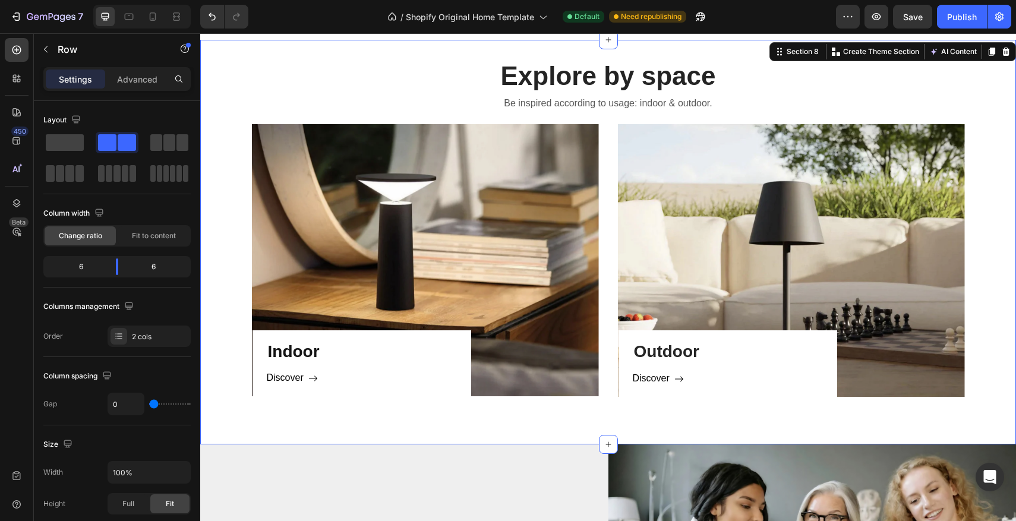
click at [235, 177] on div "Explore by space Heading Be inspired according to usage: indoor & outdoor. Text…" at bounding box center [608, 227] width 798 height 339
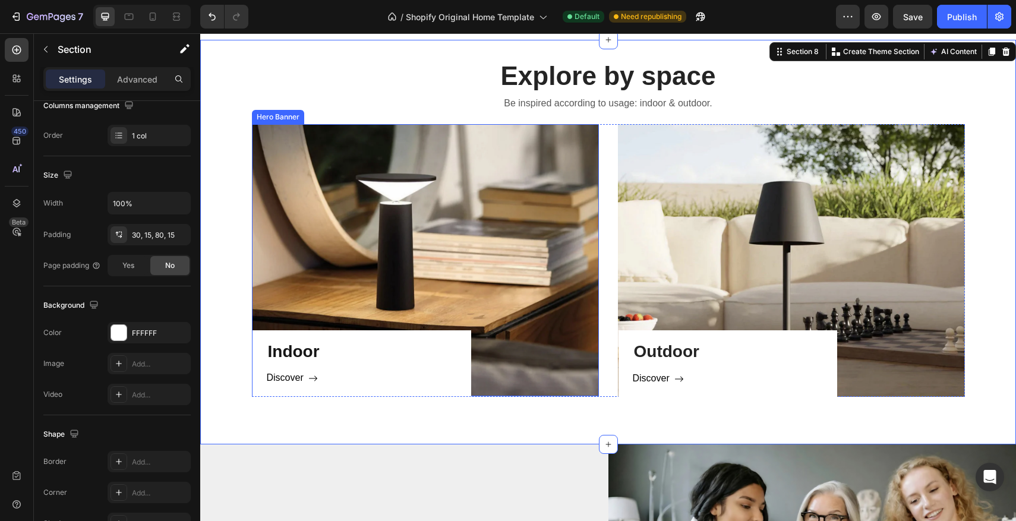
scroll to position [902, 0]
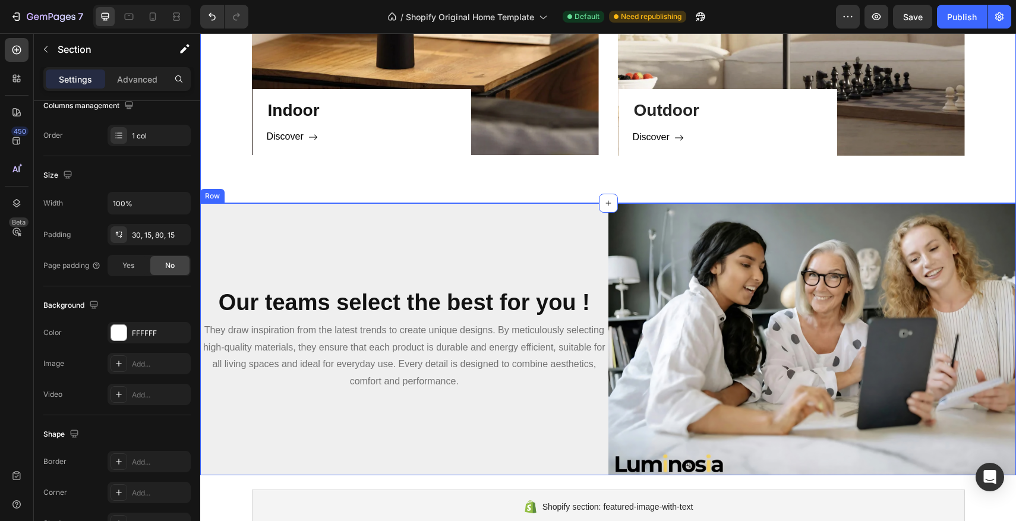
click at [348, 243] on div "Our teams select the best for you ! Heading They draw inspiration from the late…" at bounding box center [404, 339] width 408 height 272
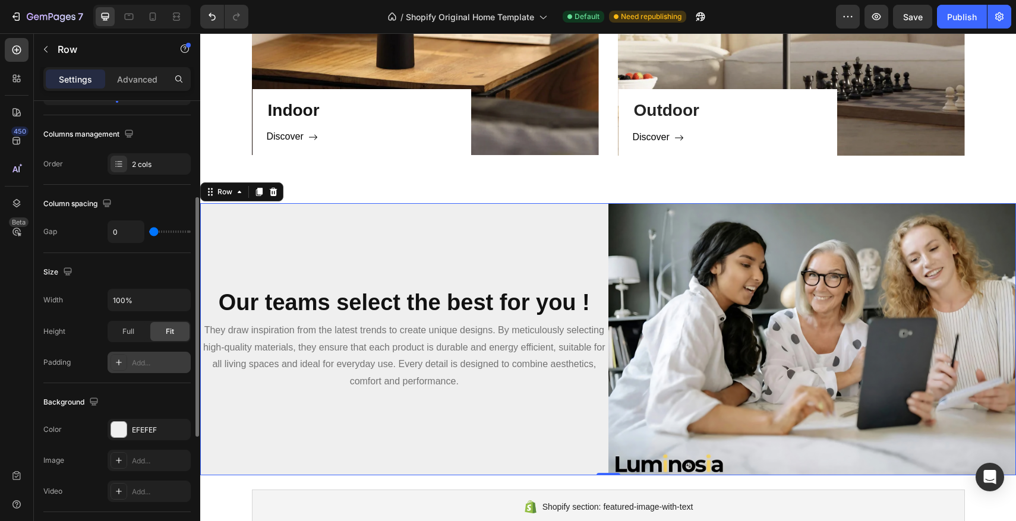
scroll to position [178, 0]
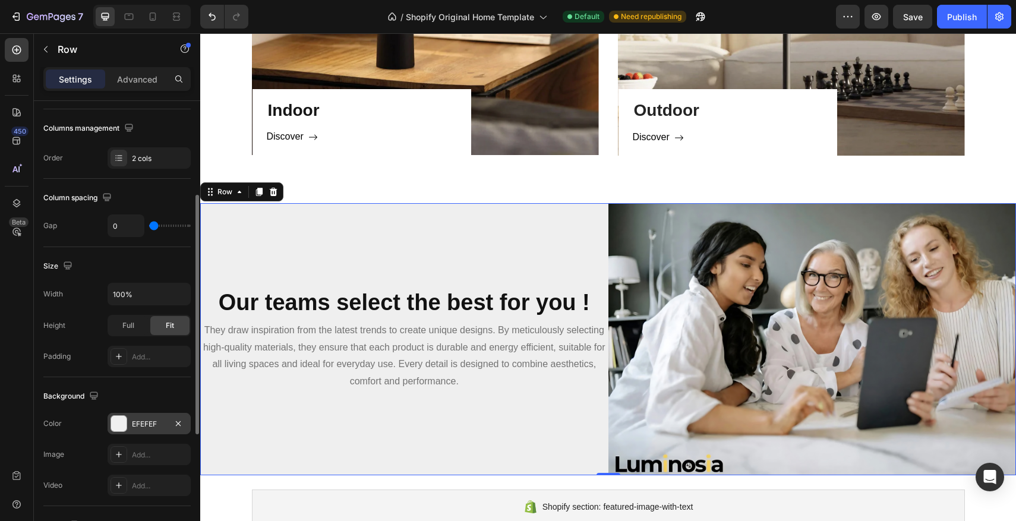
click at [121, 420] on div at bounding box center [118, 423] width 15 height 15
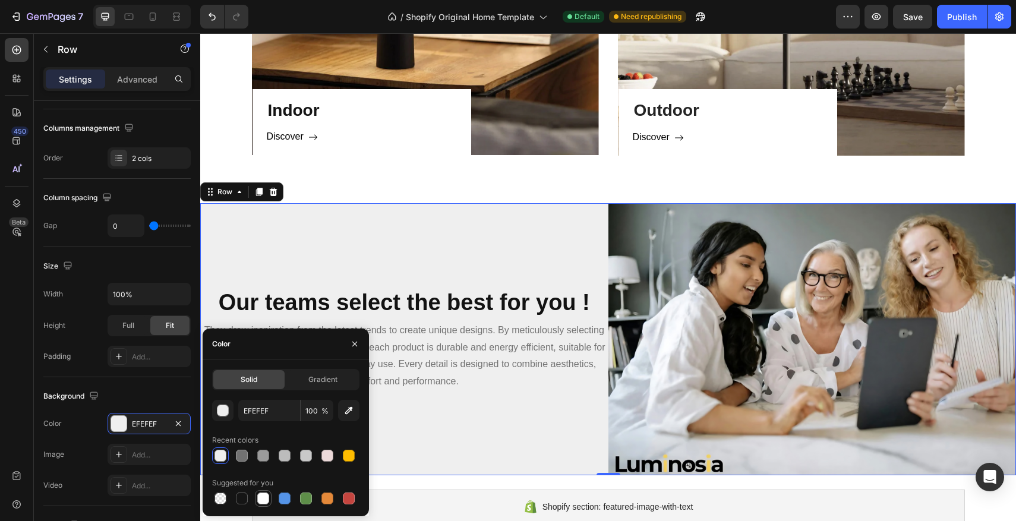
click at [257, 501] on div at bounding box center [263, 499] width 12 height 12
type input "FFFFFF"
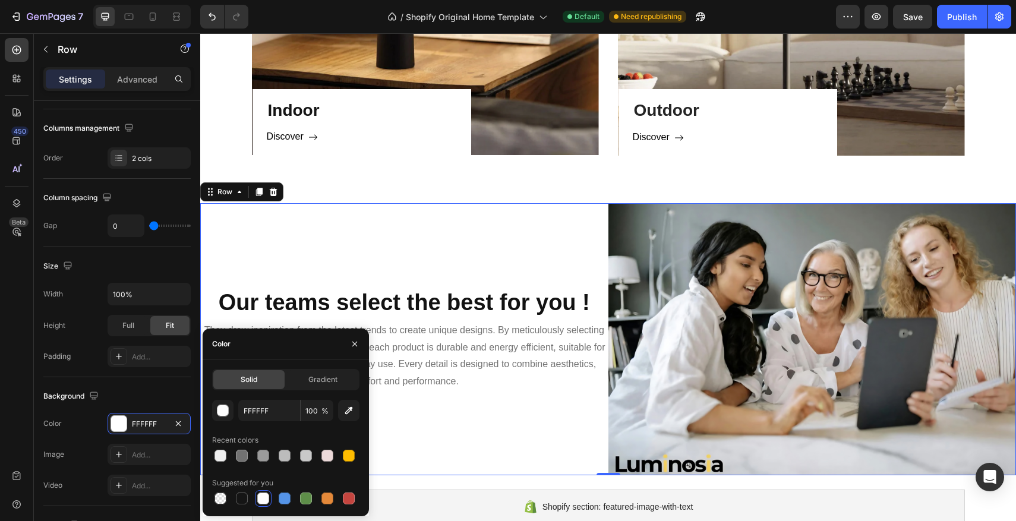
click at [418, 226] on div "Our teams select the best for you ! Heading They draw inspiration from the late…" at bounding box center [404, 339] width 408 height 272
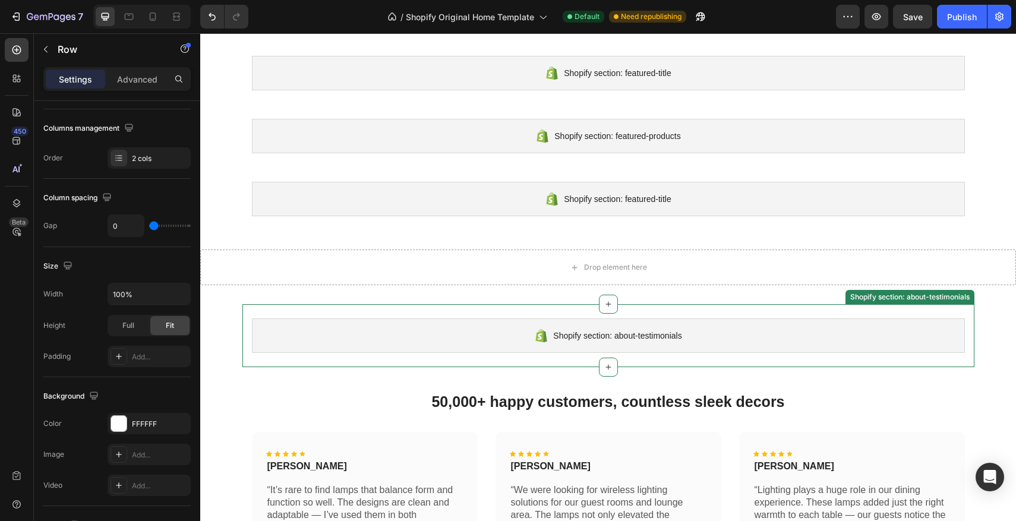
scroll to position [75, 0]
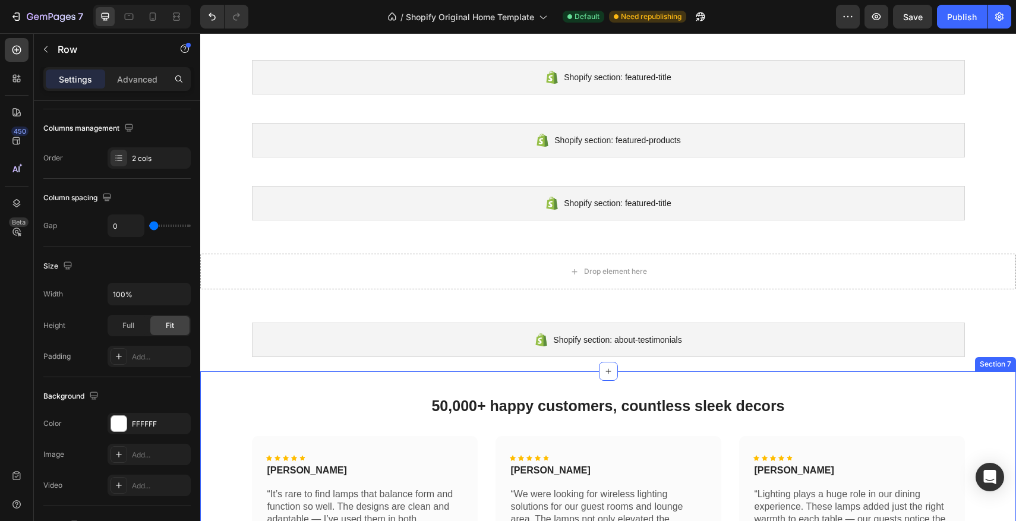
click at [367, 377] on div "50,000+ happy customers, countless sleek decors Heading Row Icon Icon Icon Icon…" at bounding box center [608, 498] width 816 height 254
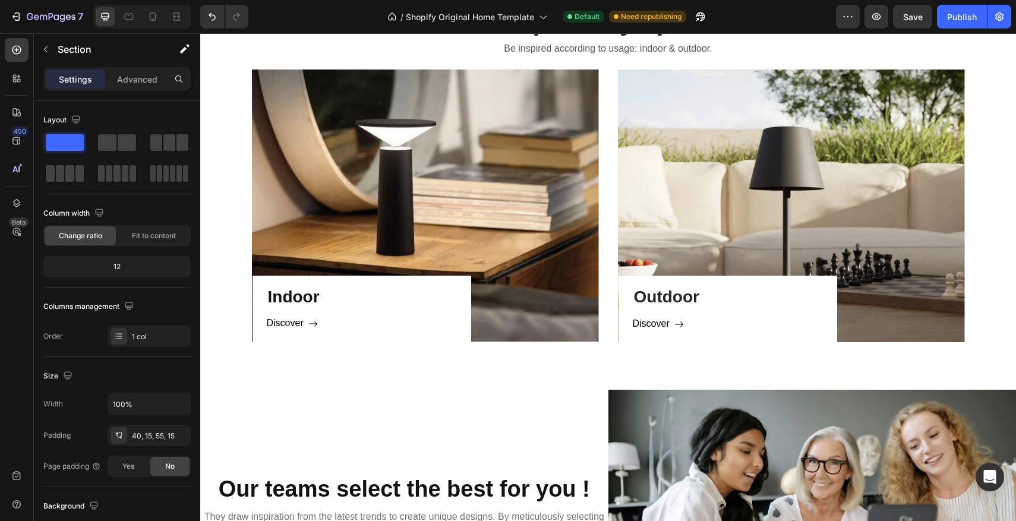
scroll to position [713, 0]
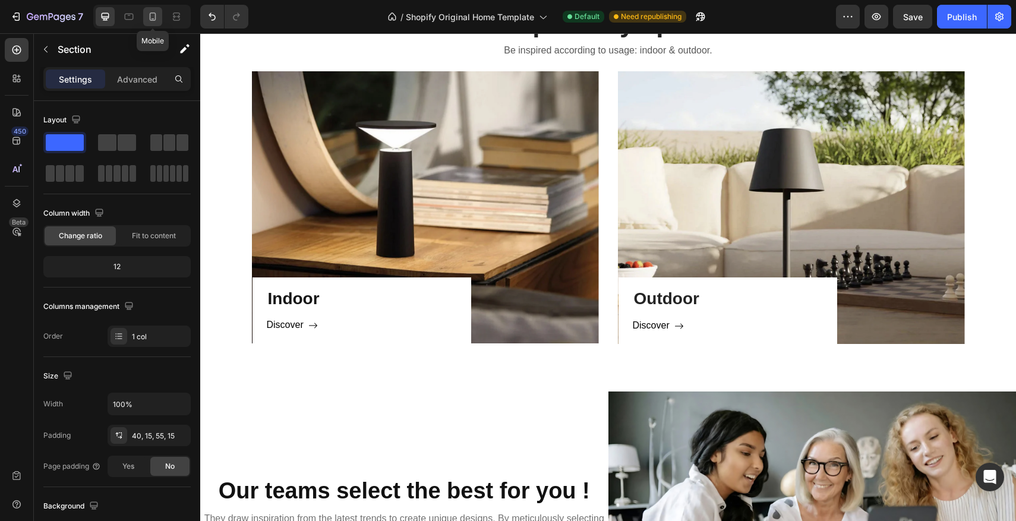
click at [147, 12] on icon at bounding box center [153, 17] width 12 height 12
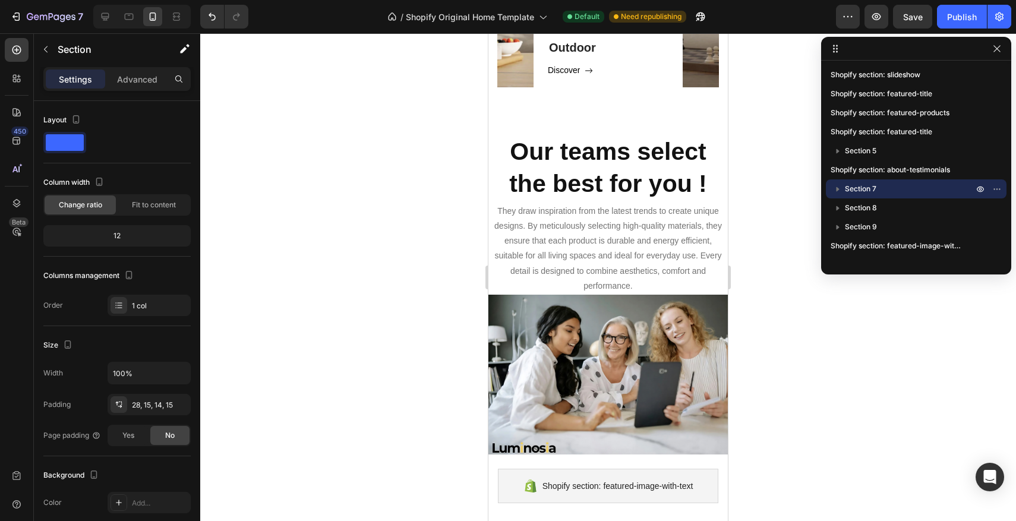
scroll to position [1075, 0]
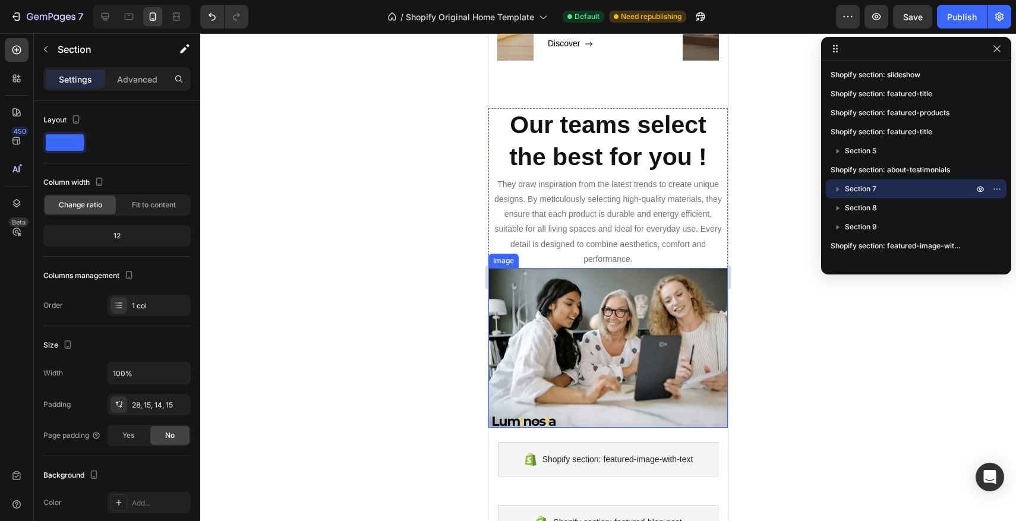
click at [563, 303] on img at bounding box center [609, 348] width 240 height 160
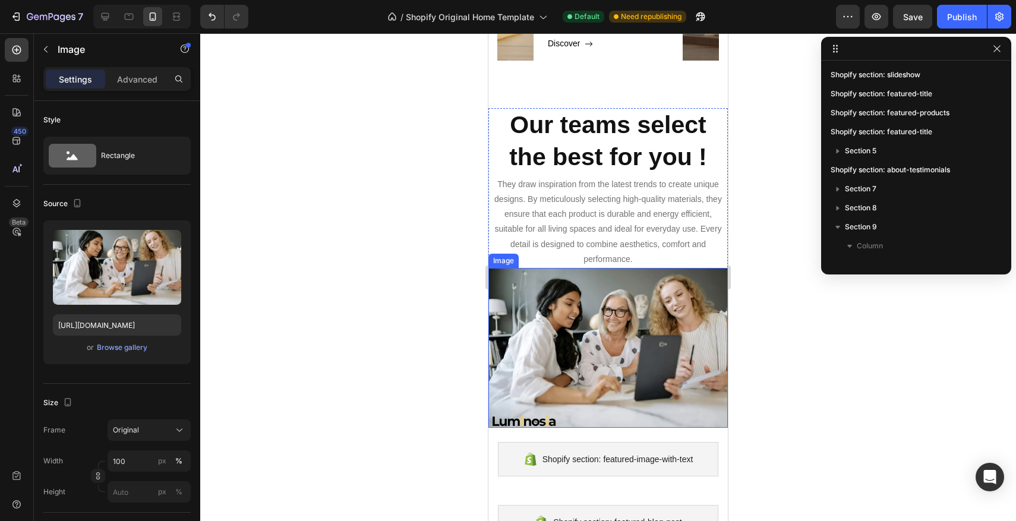
scroll to position [184, 0]
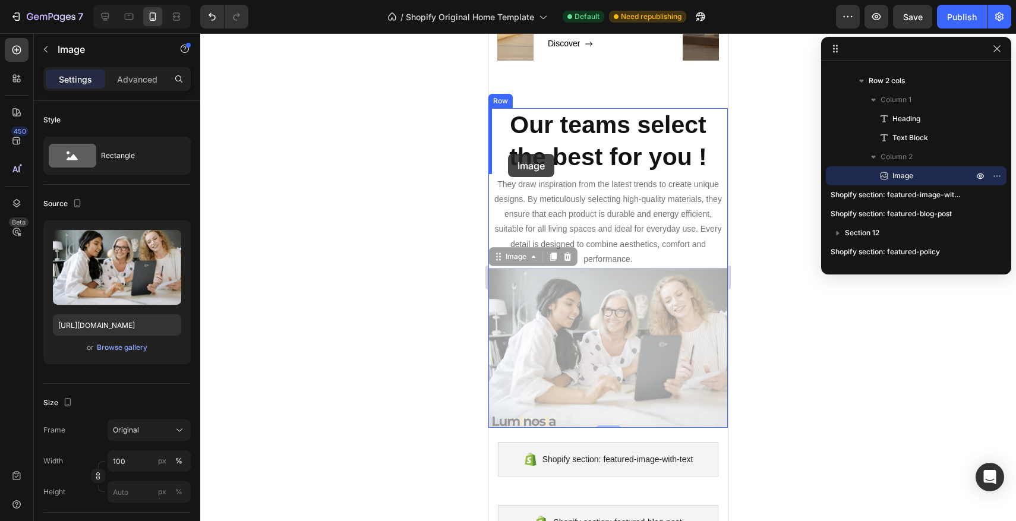
drag, startPoint x: 510, startPoint y: 348, endPoint x: 508, endPoint y: 154, distance: 194.4
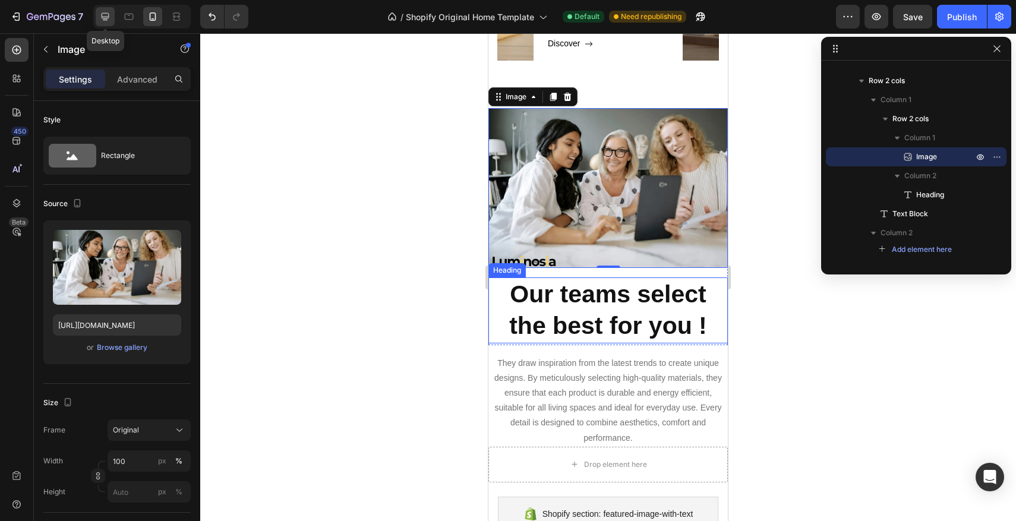
click at [109, 20] on icon at bounding box center [105, 17] width 12 height 12
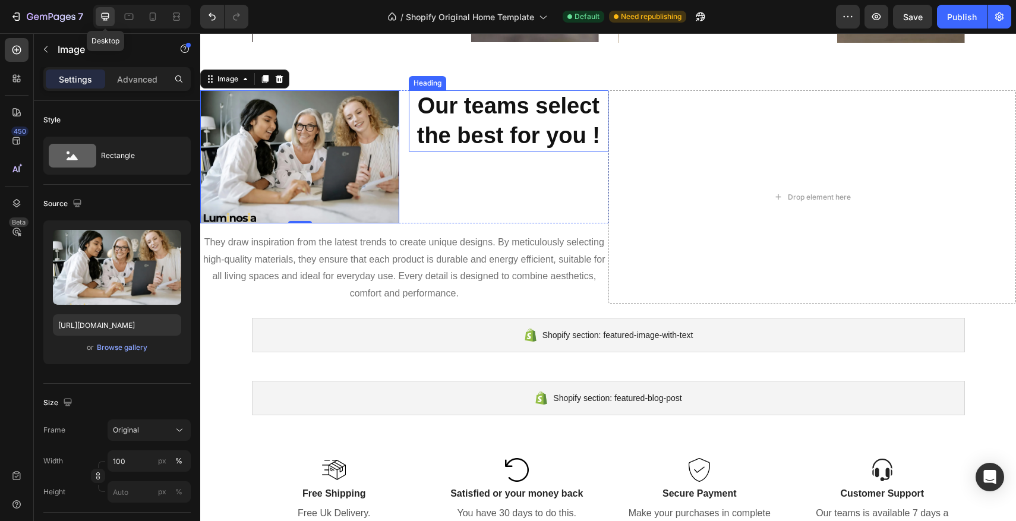
scroll to position [1035, 0]
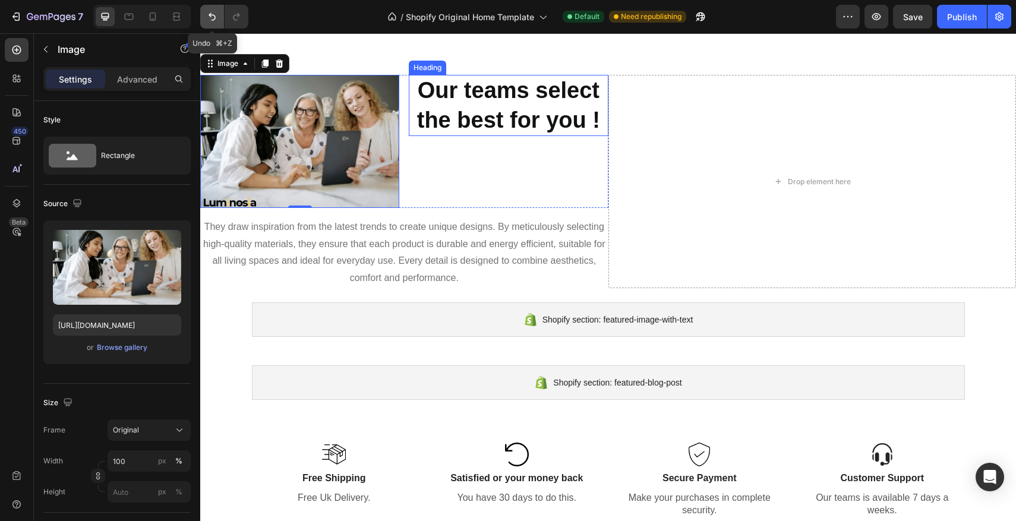
click at [208, 18] on icon "Undo/Redo" at bounding box center [212, 17] width 12 height 12
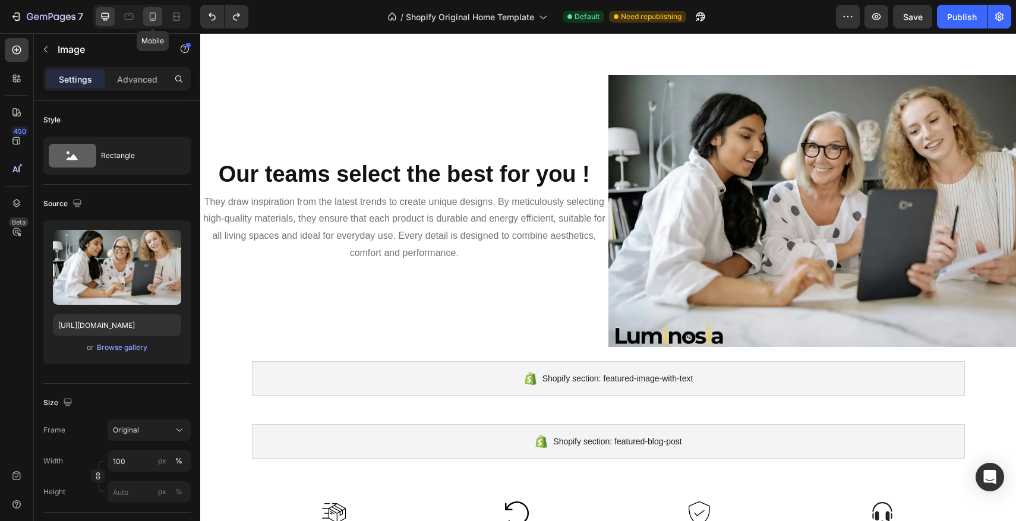
click at [157, 18] on icon at bounding box center [153, 17] width 12 height 12
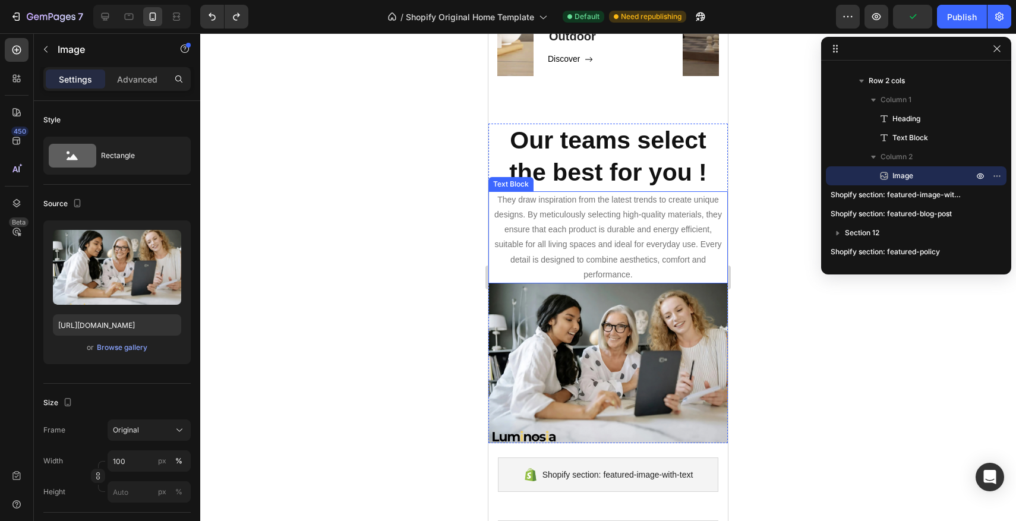
scroll to position [1057, 0]
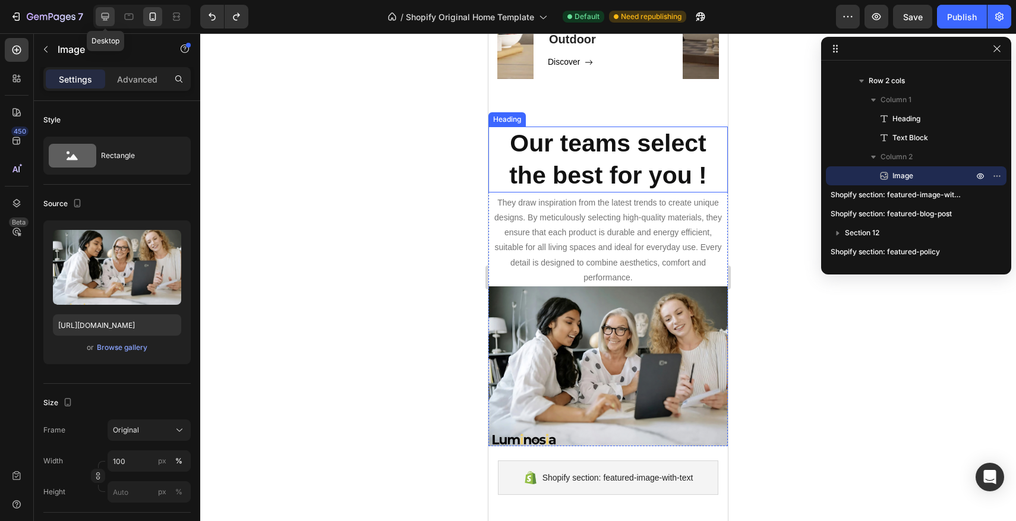
click at [103, 12] on icon at bounding box center [105, 17] width 12 height 12
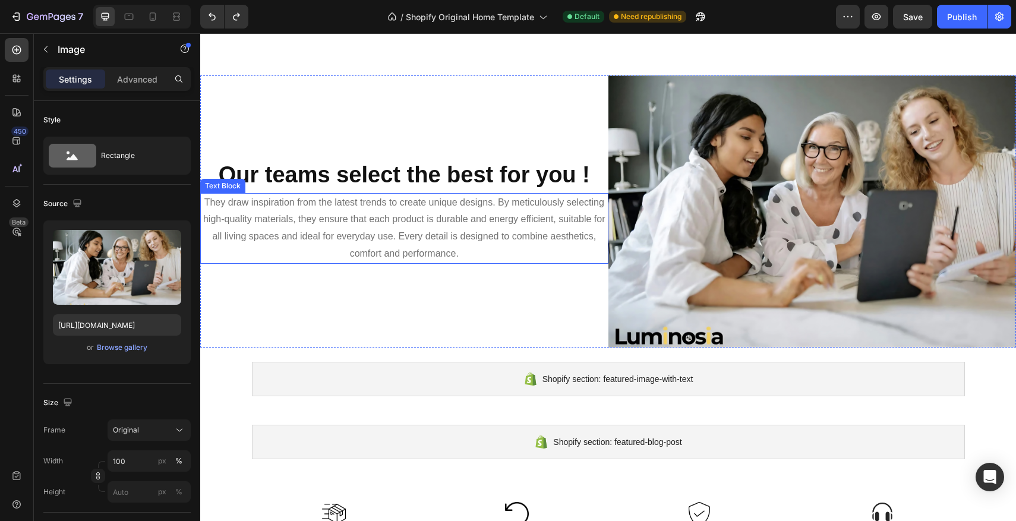
scroll to position [1035, 0]
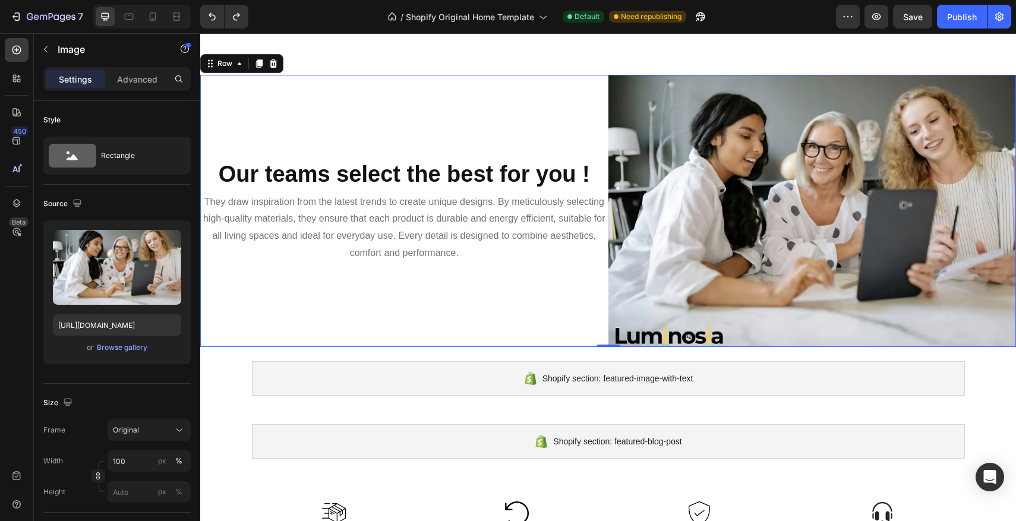
click at [439, 133] on div "Our teams select the best for you ! Heading They draw inspiration from the late…" at bounding box center [404, 211] width 408 height 272
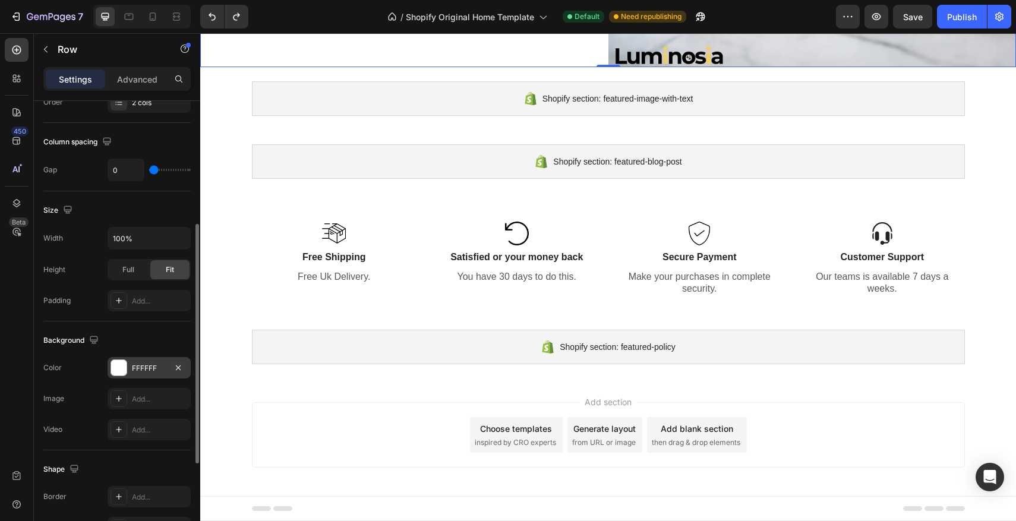
scroll to position [238, 0]
click at [126, 369] on div at bounding box center [118, 364] width 15 height 15
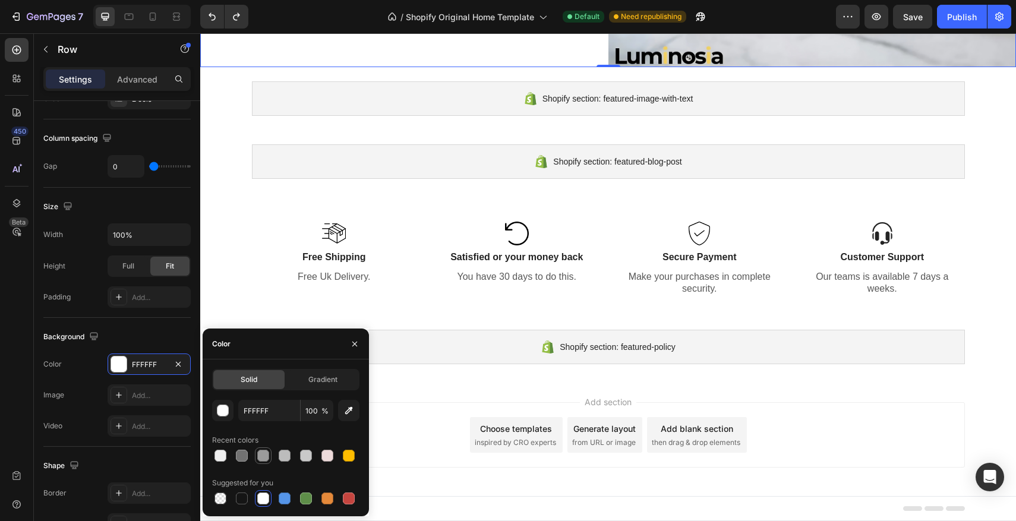
click at [262, 461] on div at bounding box center [263, 456] width 12 height 12
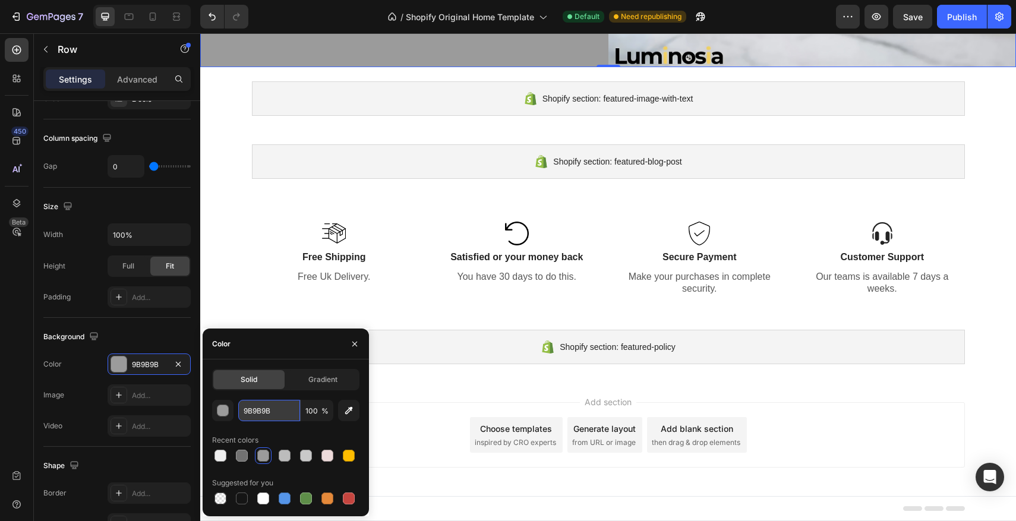
drag, startPoint x: 283, startPoint y: 409, endPoint x: 273, endPoint y: 412, distance: 10.5
click at [273, 412] on input "9B9B9B" at bounding box center [269, 410] width 62 height 21
type input "e"
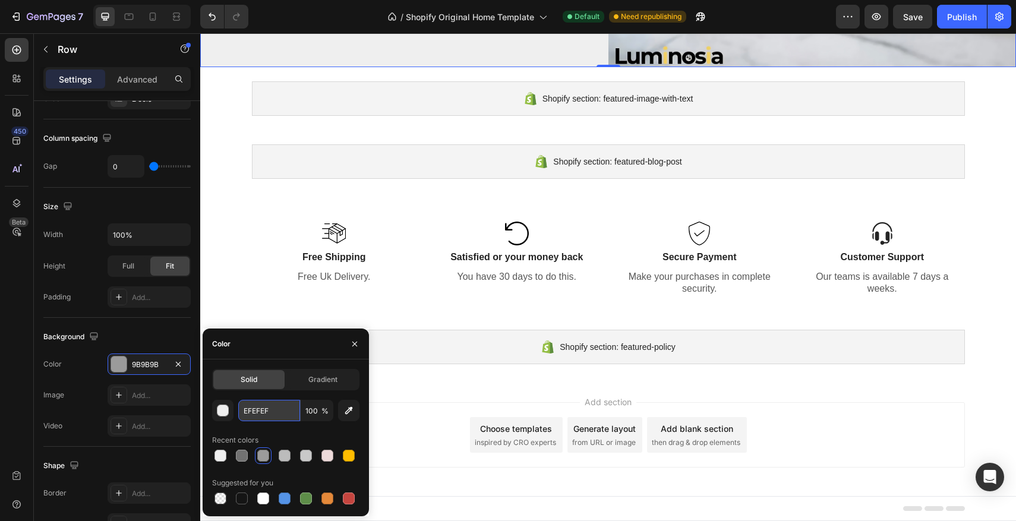
type input "EFEFEF"
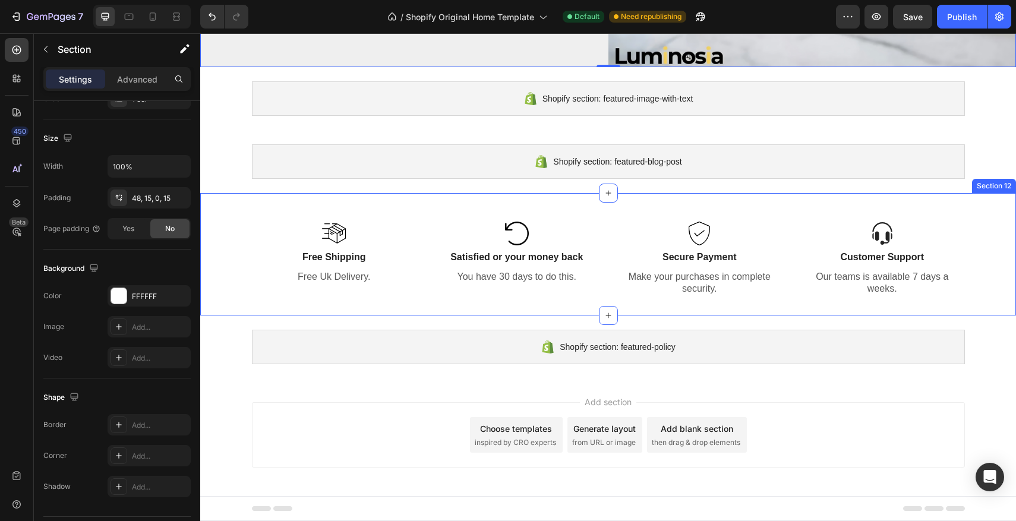
click at [245, 283] on div "Image Free Shipping Text Block Free Uk Delivery. Text Block Image Satisfied or …" at bounding box center [608, 269] width 798 height 94
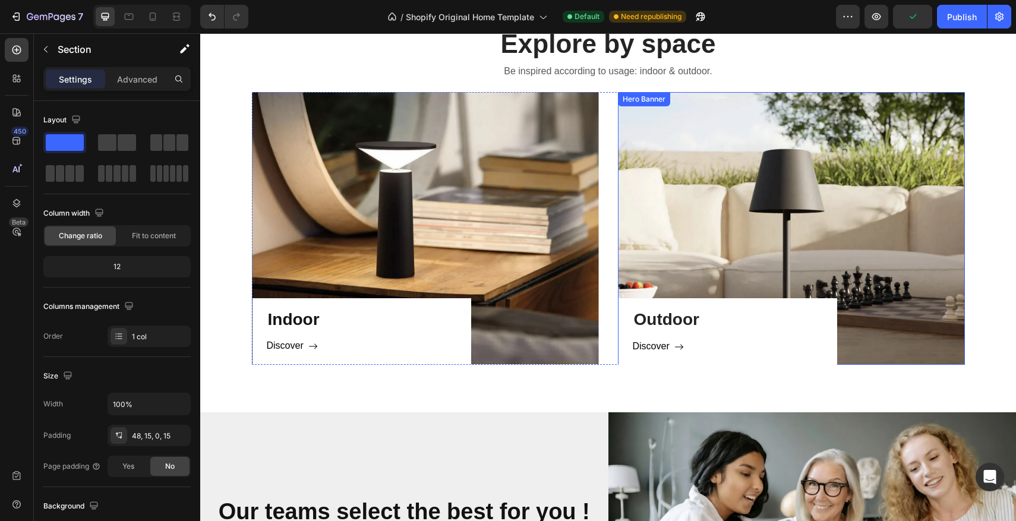
scroll to position [686, 0]
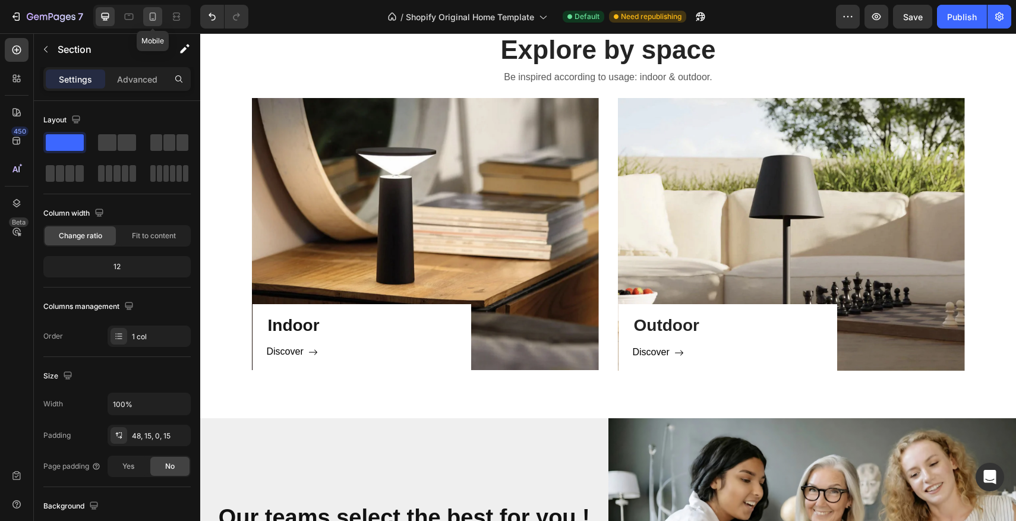
click at [154, 17] on icon at bounding box center [153, 17] width 12 height 12
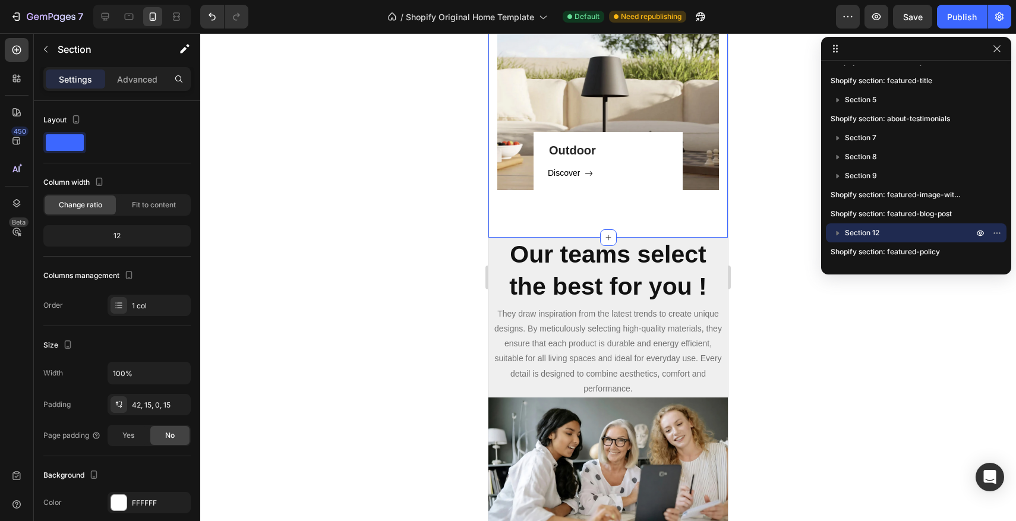
scroll to position [945, 0]
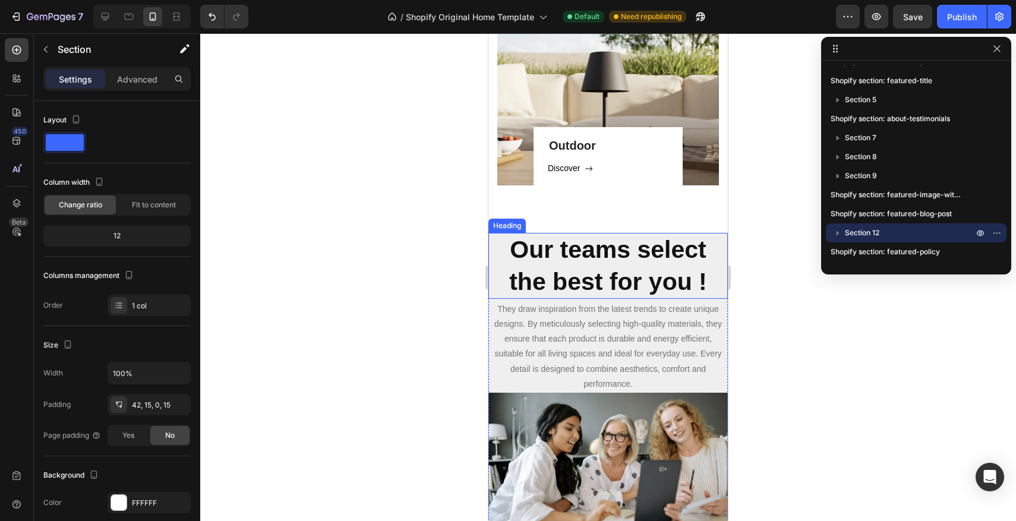
click at [625, 270] on strong "Our teams select the best for you !" at bounding box center [608, 265] width 198 height 59
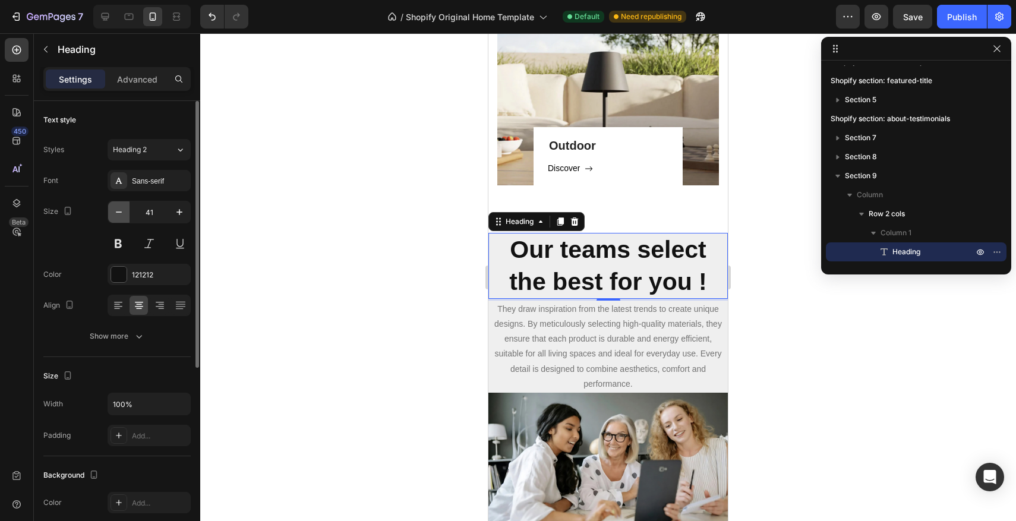
click at [122, 215] on icon "button" at bounding box center [119, 212] width 12 height 12
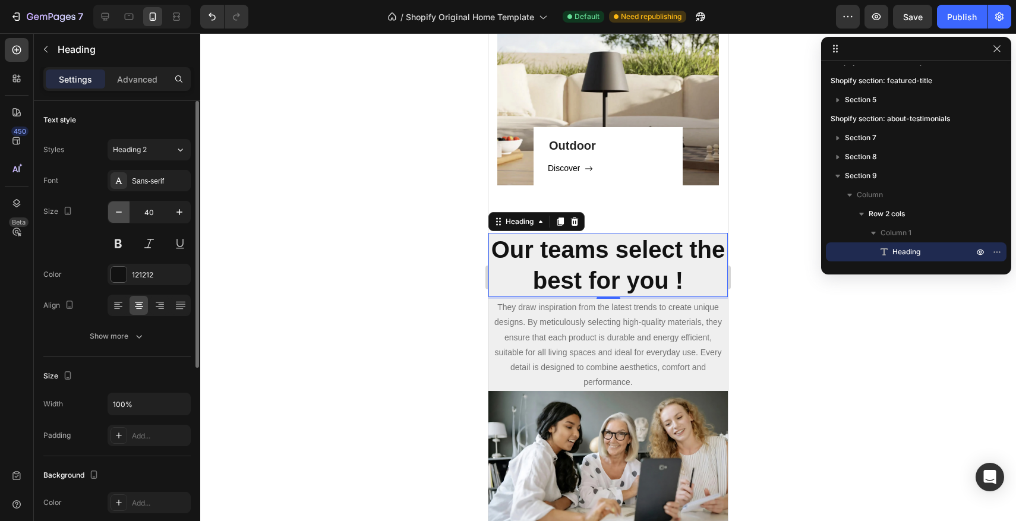
click at [122, 215] on icon "button" at bounding box center [119, 212] width 12 height 12
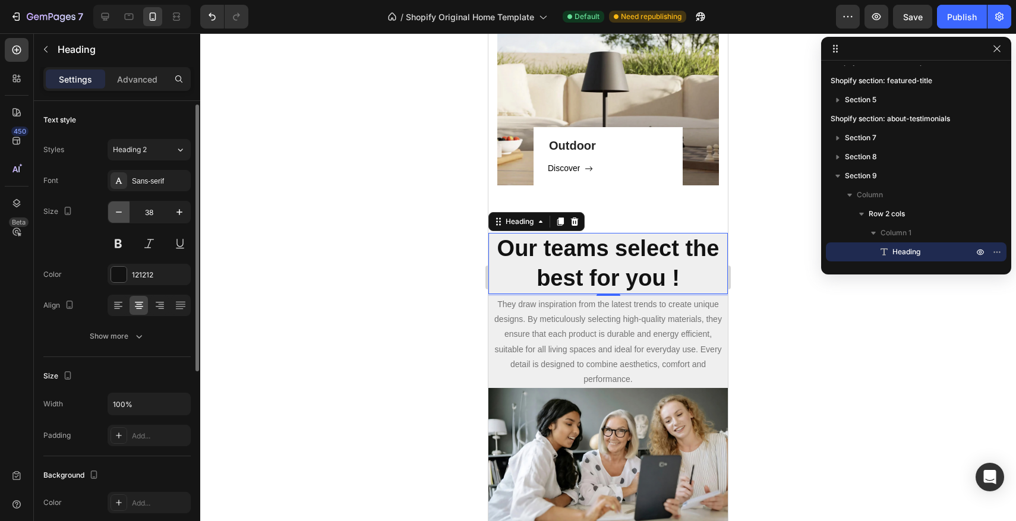
click at [122, 215] on icon "button" at bounding box center [119, 212] width 12 height 12
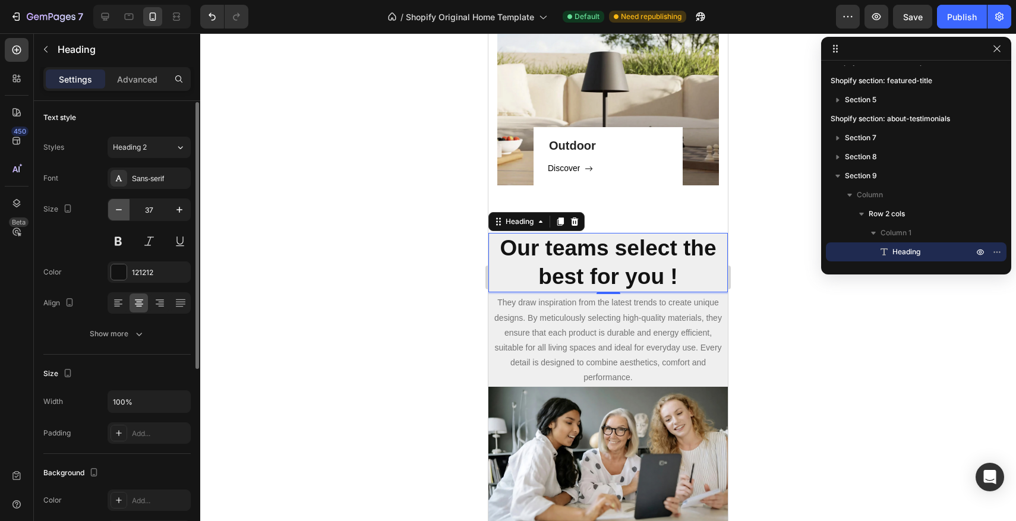
click at [122, 215] on icon "button" at bounding box center [119, 210] width 12 height 12
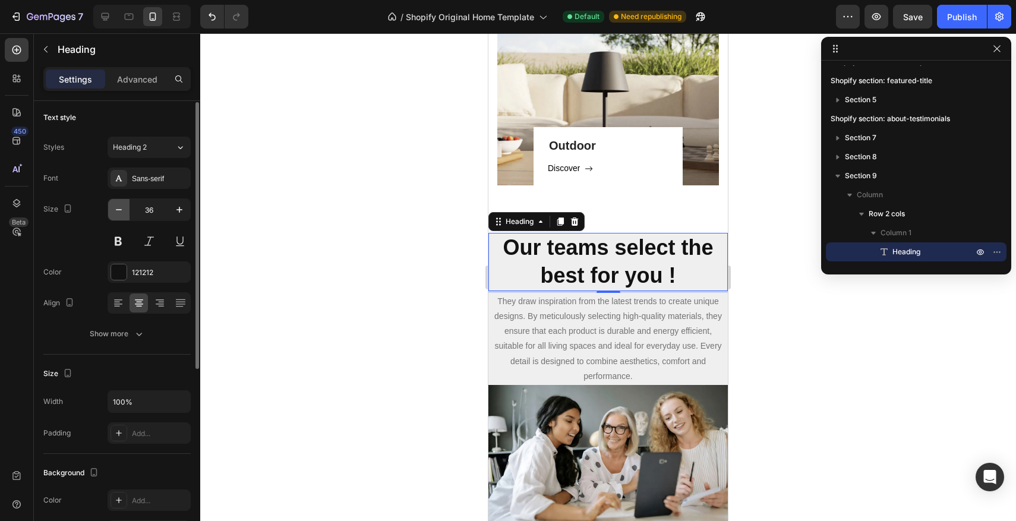
click at [122, 215] on icon "button" at bounding box center [119, 210] width 12 height 12
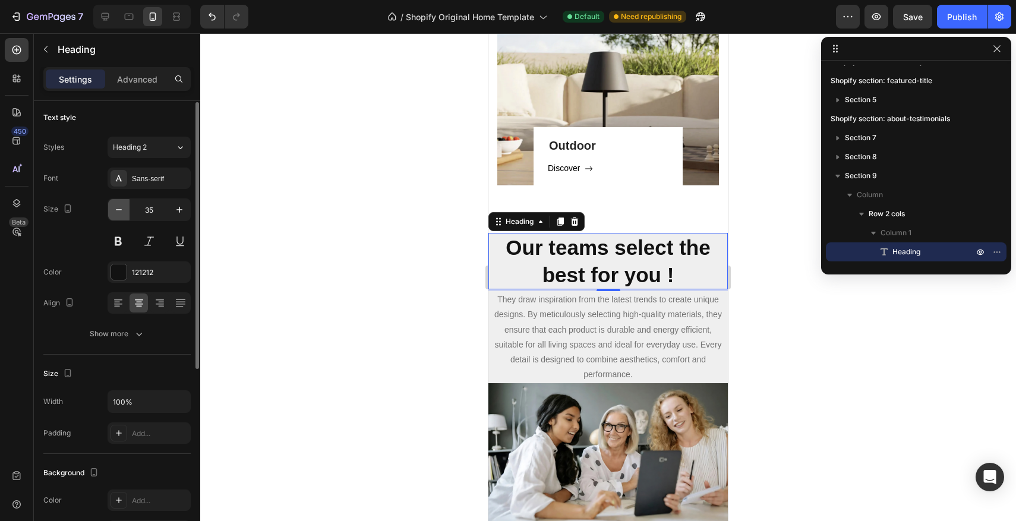
click at [122, 215] on button "button" at bounding box center [118, 209] width 21 height 21
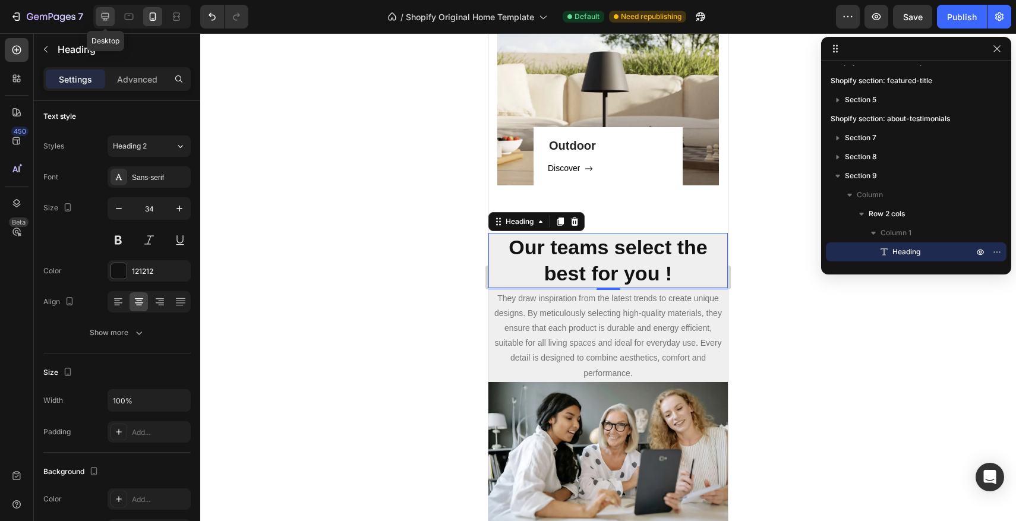
click at [111, 13] on div at bounding box center [105, 16] width 19 height 19
type input "38"
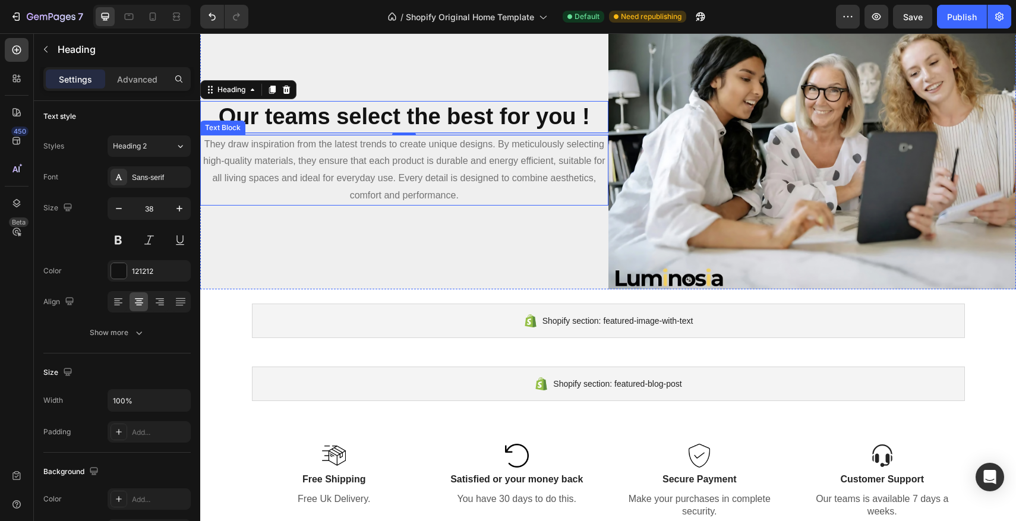
scroll to position [1114, 0]
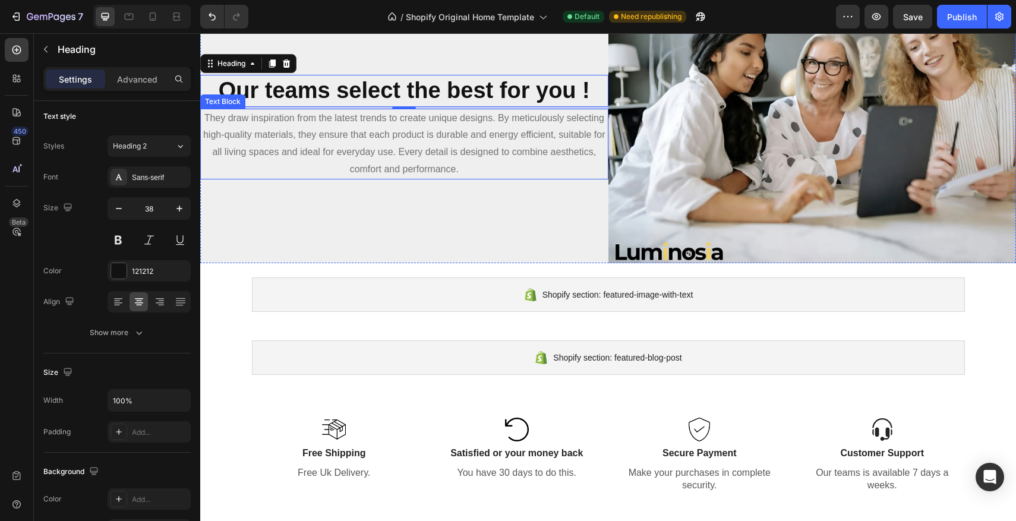
click at [320, 173] on p "They draw inspiration from the latest trends to create unique designs. By metic…" at bounding box center [404, 144] width 406 height 68
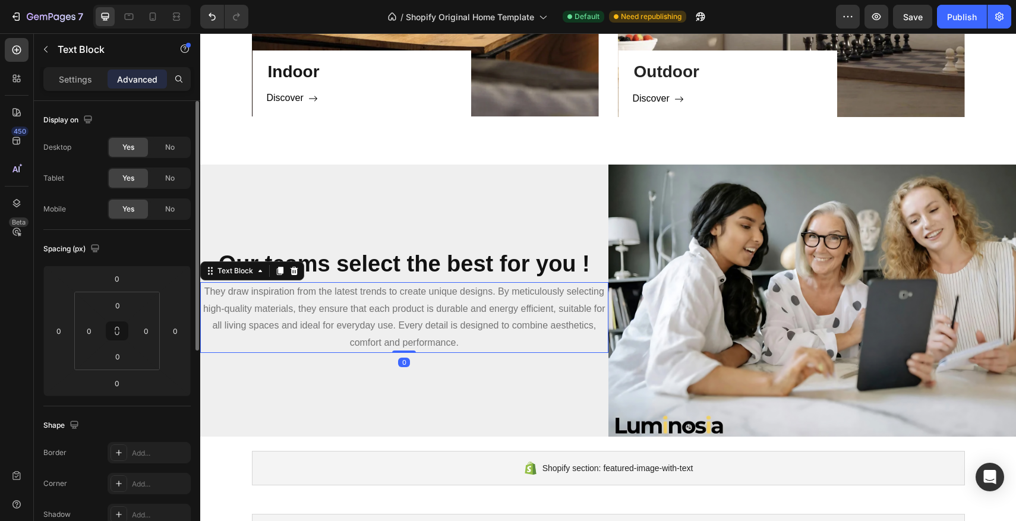
scroll to position [925, 0]
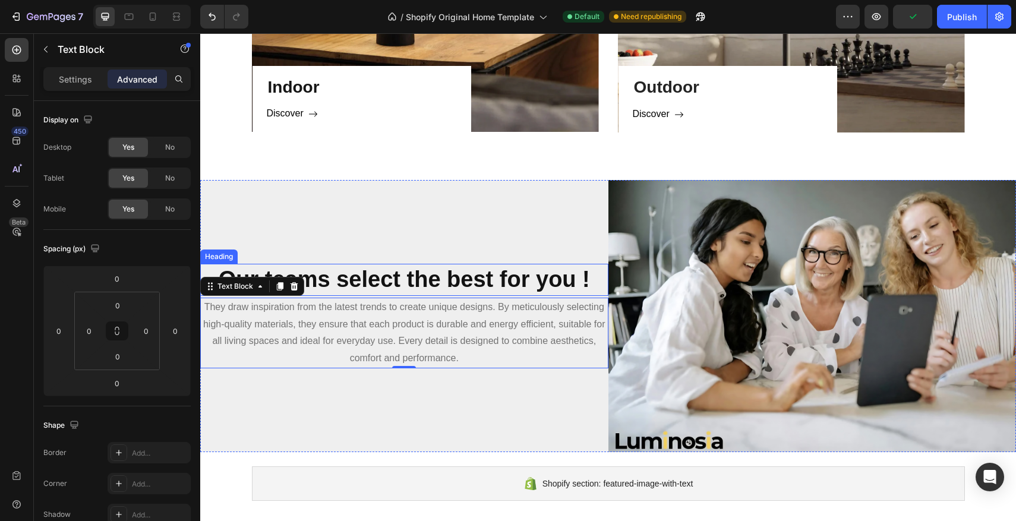
click at [431, 267] on strong "Our teams select the best for you !" at bounding box center [404, 279] width 371 height 25
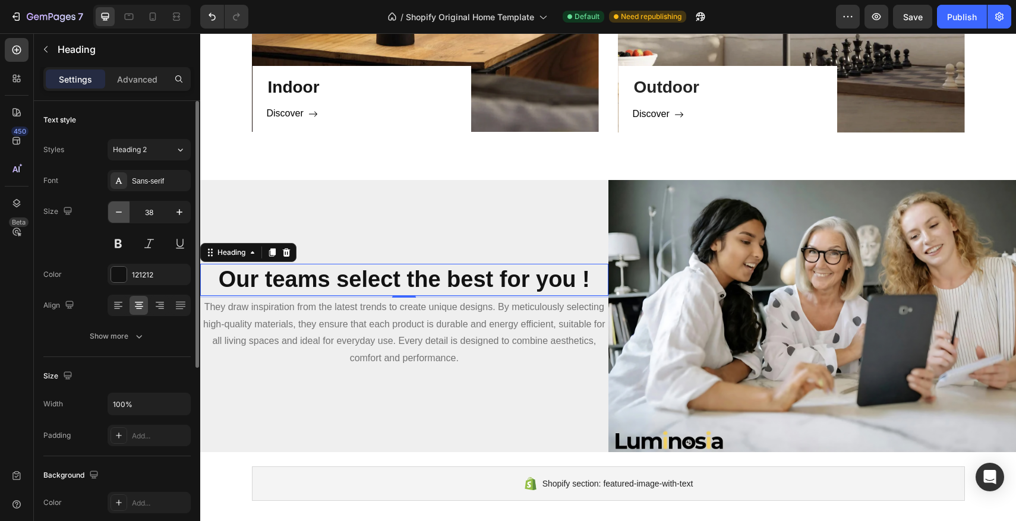
click at [123, 214] on icon "button" at bounding box center [119, 212] width 12 height 12
type input "35"
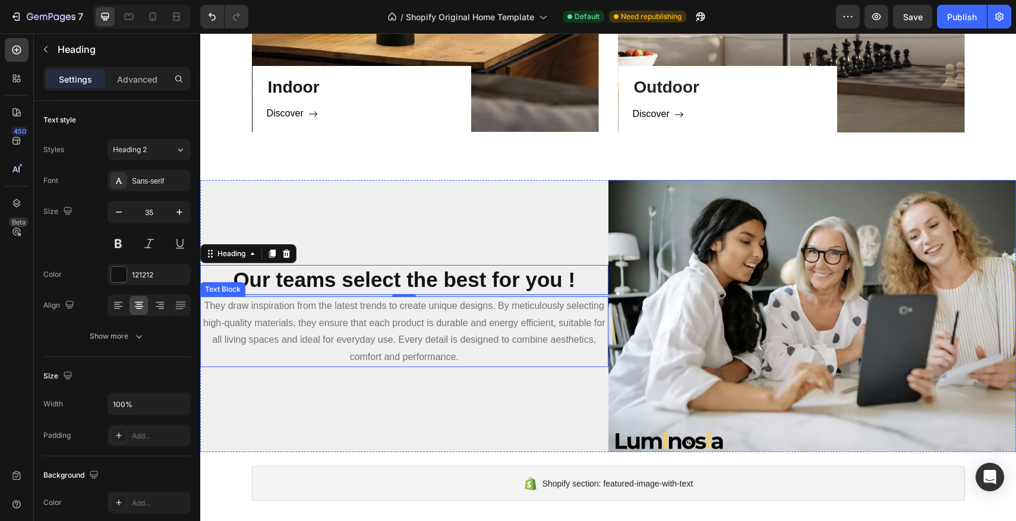
click at [387, 348] on p "They draw inspiration from the latest trends to create unique designs. By metic…" at bounding box center [404, 332] width 406 height 68
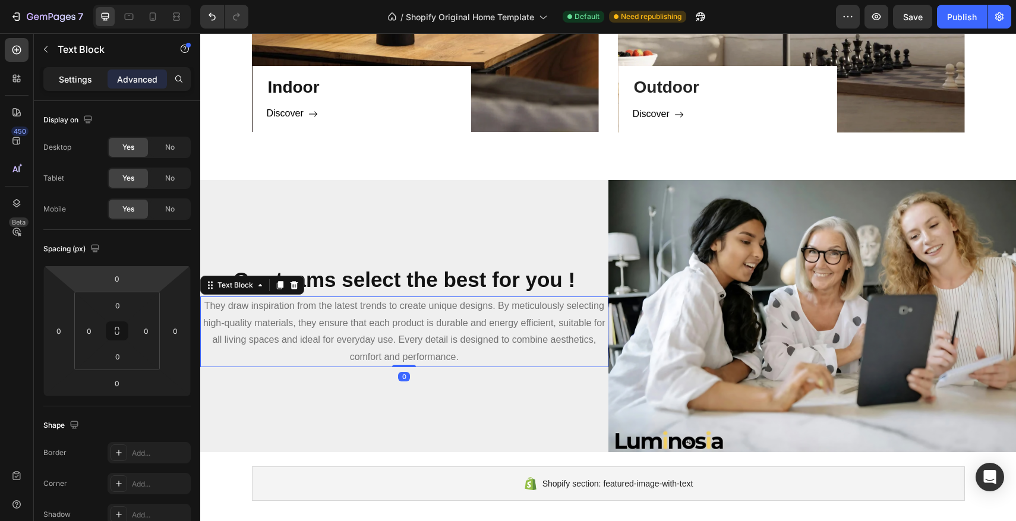
click at [87, 81] on p "Settings" at bounding box center [75, 79] width 33 height 12
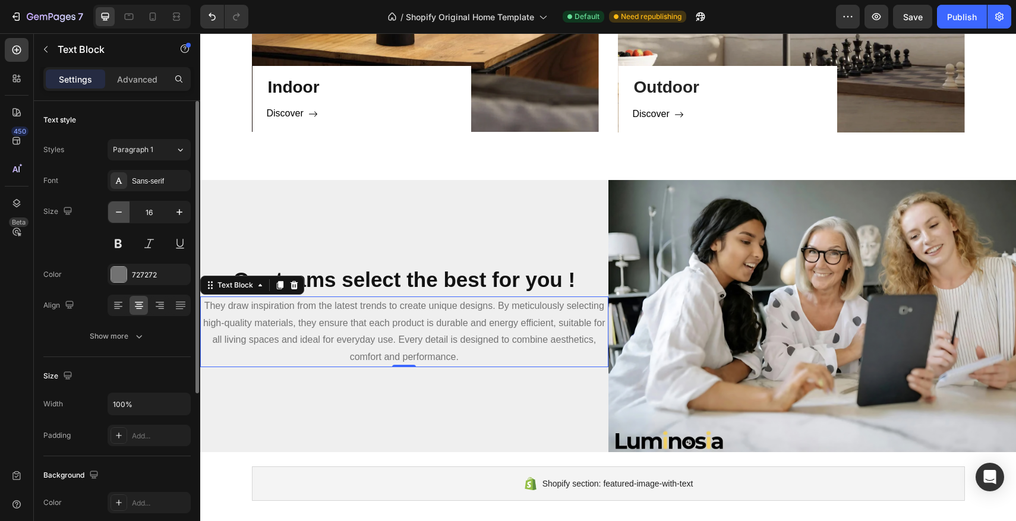
click at [114, 215] on icon "button" at bounding box center [119, 212] width 12 height 12
type input "15"
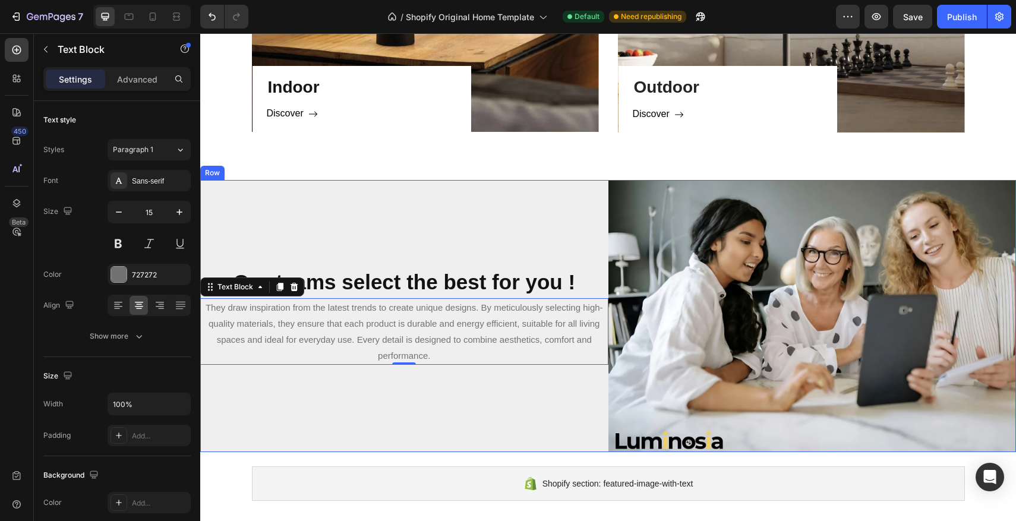
click at [381, 250] on div "Our teams select the best for you ! Heading They draw inspiration from the late…" at bounding box center [404, 316] width 408 height 272
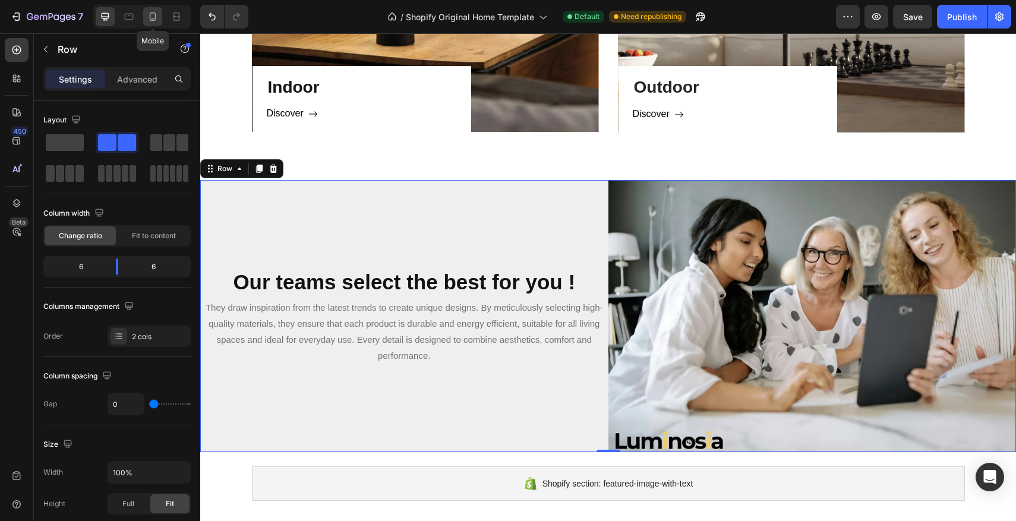
click at [150, 15] on icon at bounding box center [153, 16] width 7 height 8
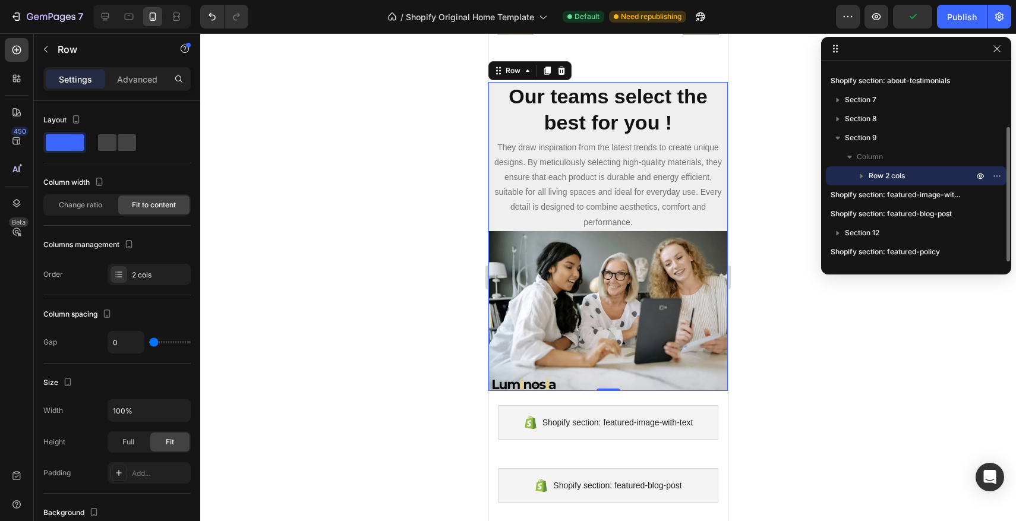
scroll to position [1103, 0]
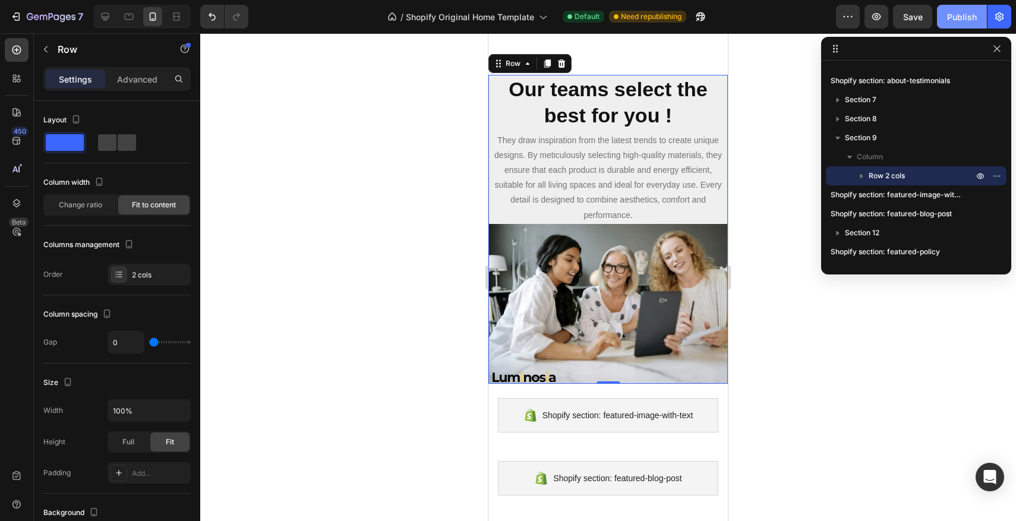
click at [972, 11] on div "Publish" at bounding box center [962, 17] width 30 height 12
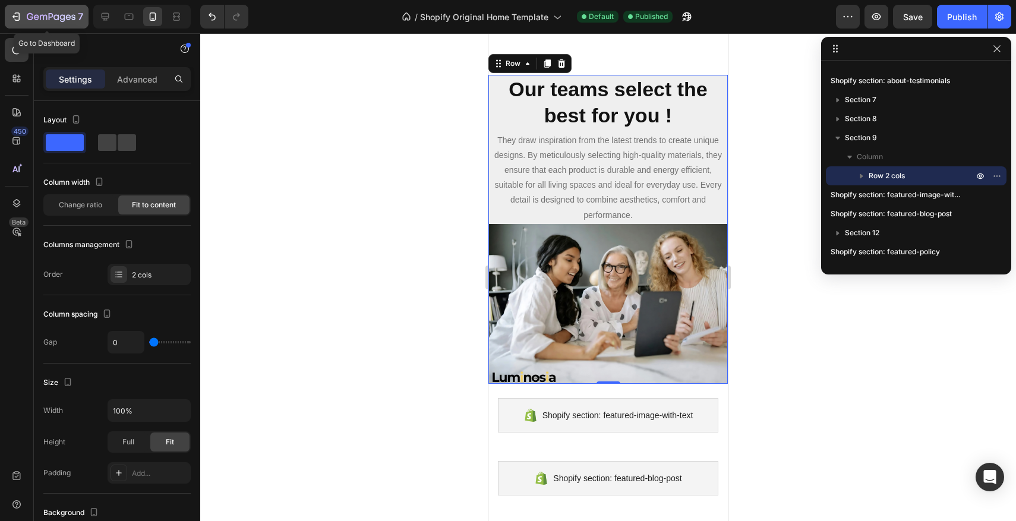
click at [49, 19] on icon "button" at bounding box center [51, 16] width 5 height 7
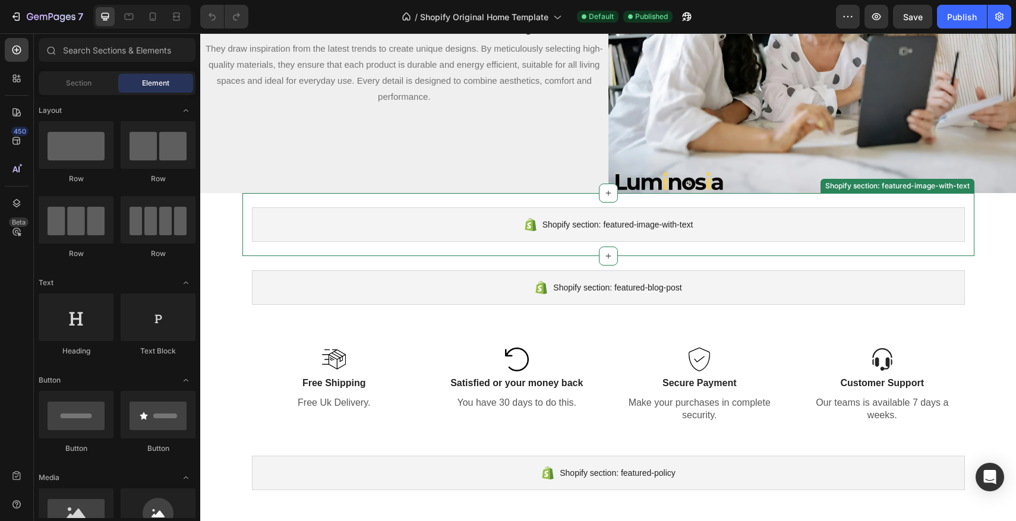
scroll to position [1186, 0]
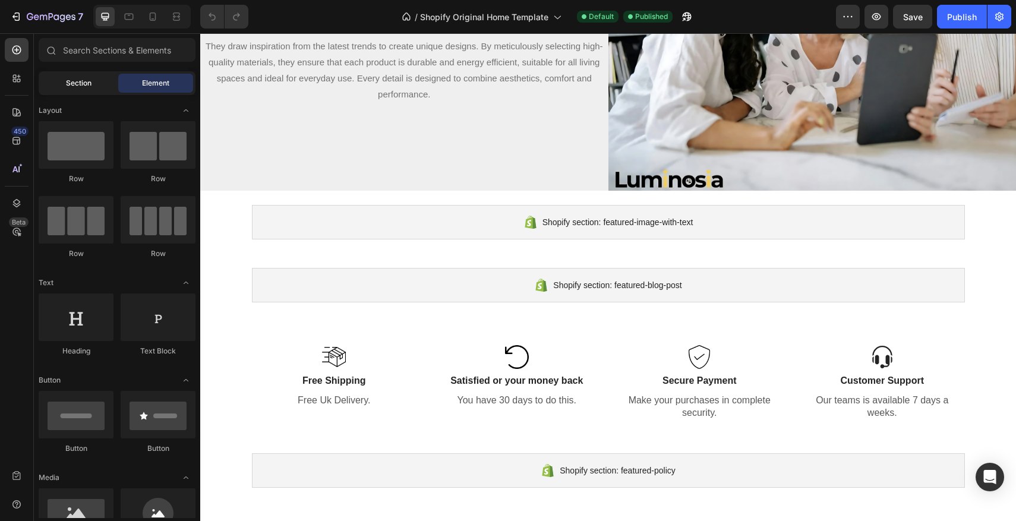
click at [61, 78] on div "Section" at bounding box center [78, 83] width 75 height 19
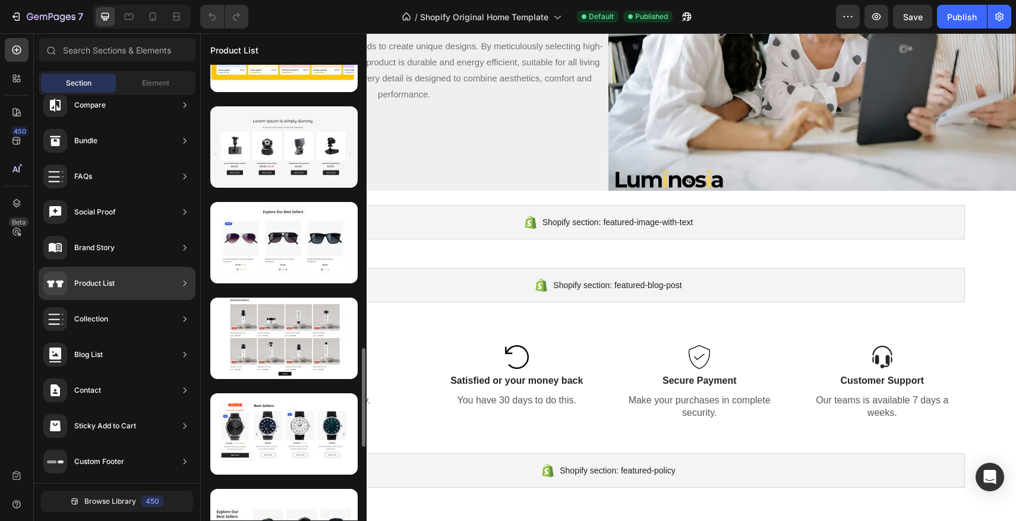
scroll to position [0, 0]
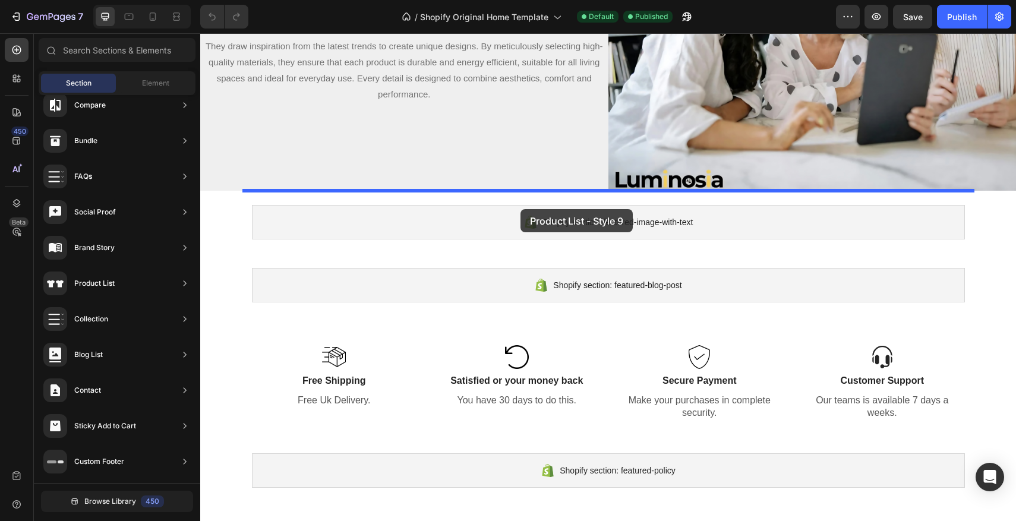
drag, startPoint x: 499, startPoint y: 260, endPoint x: 521, endPoint y: 209, distance: 55.4
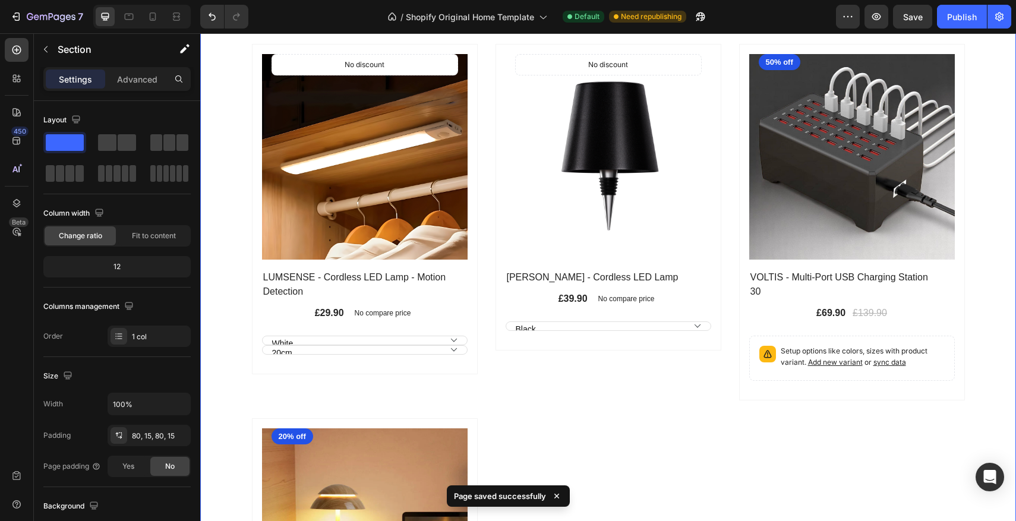
scroll to position [1261, 0]
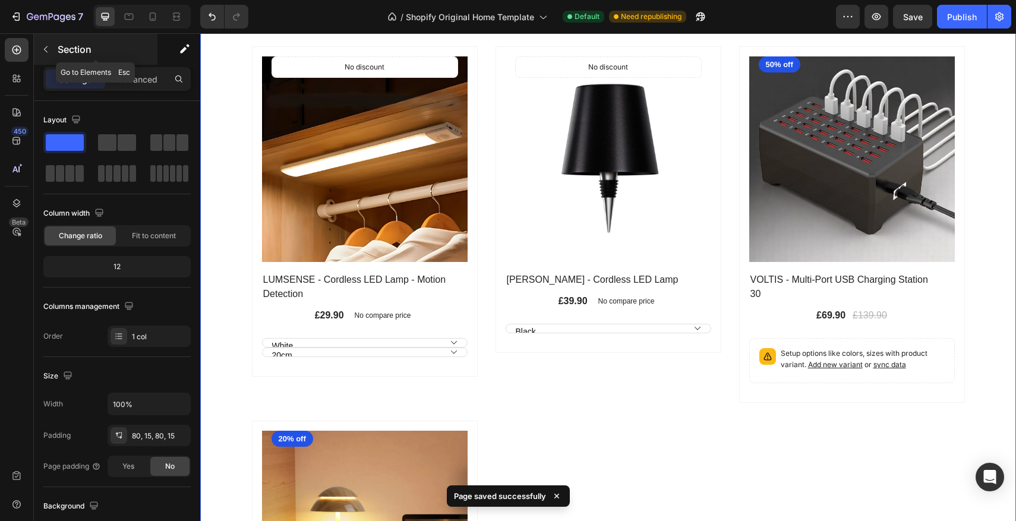
click at [43, 51] on icon "button" at bounding box center [46, 50] width 10 height 10
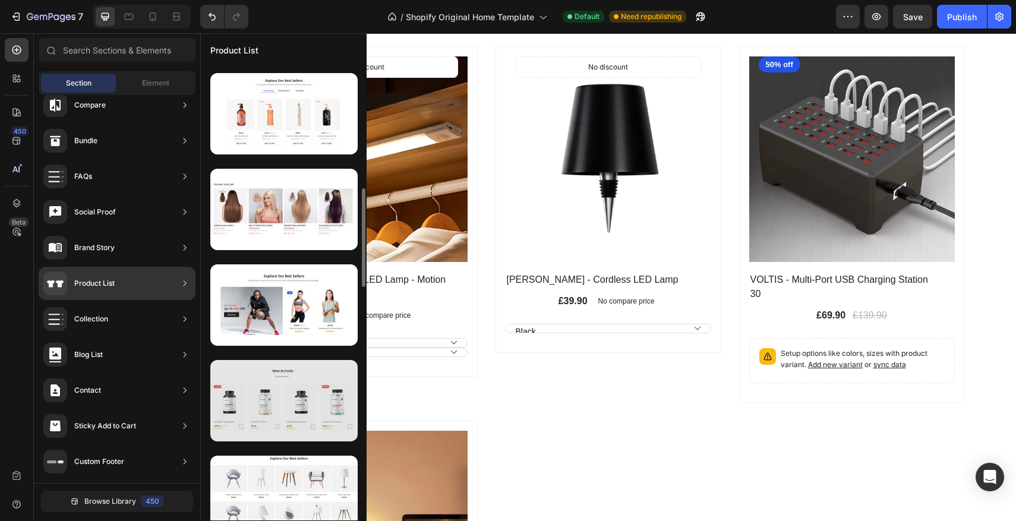
scroll to position [574, 0]
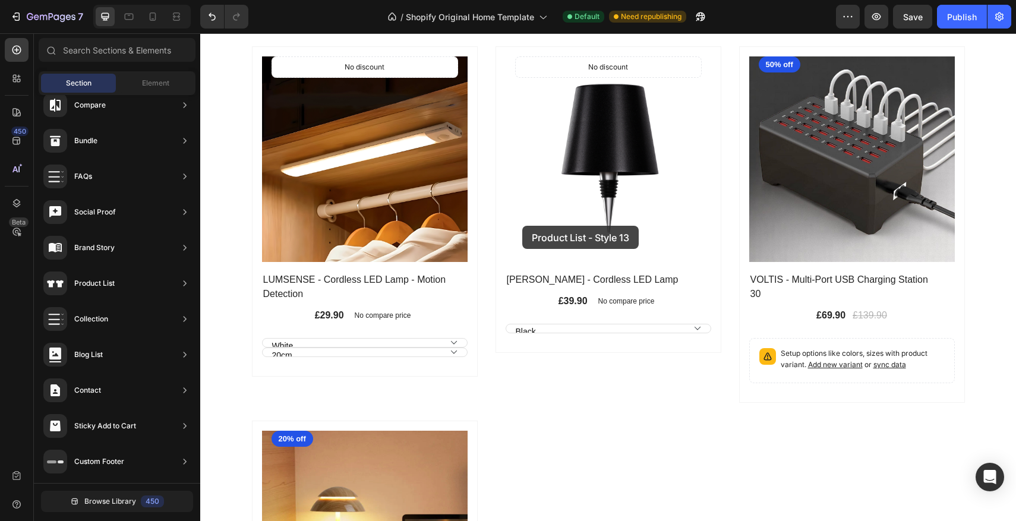
drag, startPoint x: 464, startPoint y: 410, endPoint x: 527, endPoint y: 224, distance: 196.2
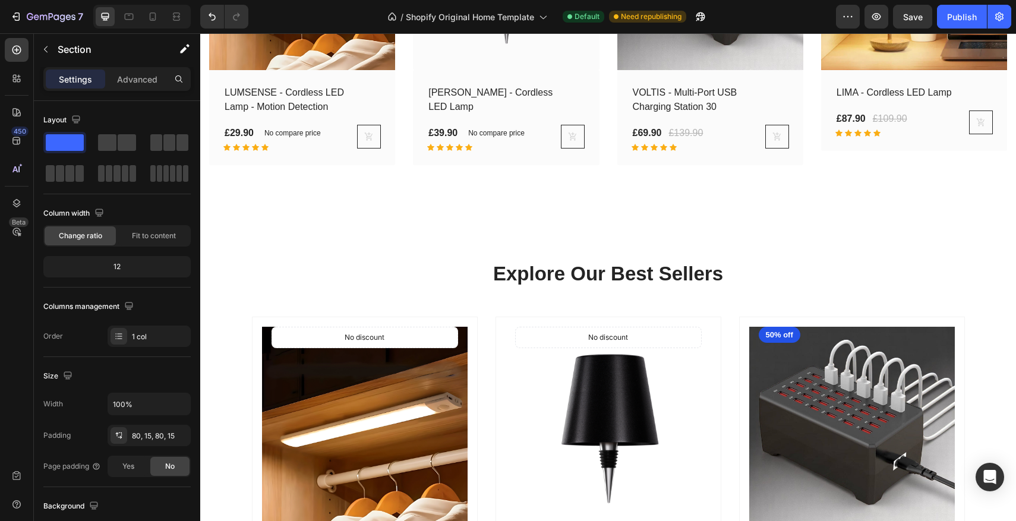
scroll to position [1632, 0]
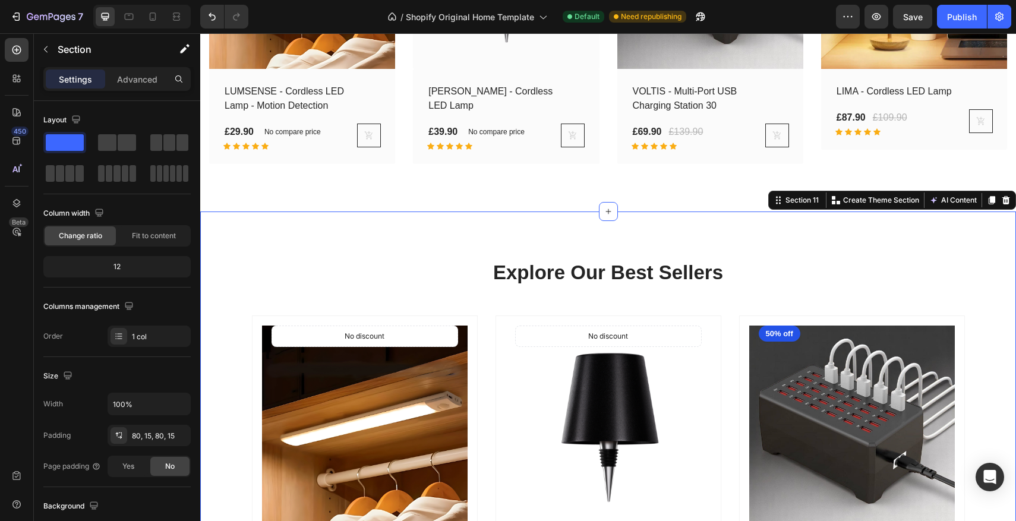
click at [1012, 202] on div at bounding box center [1006, 200] width 14 height 14
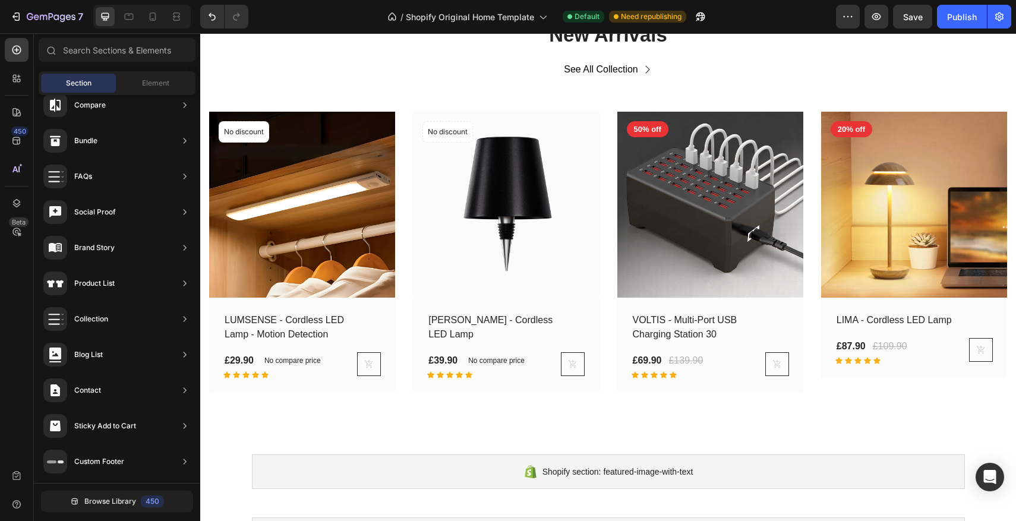
scroll to position [1402, 0]
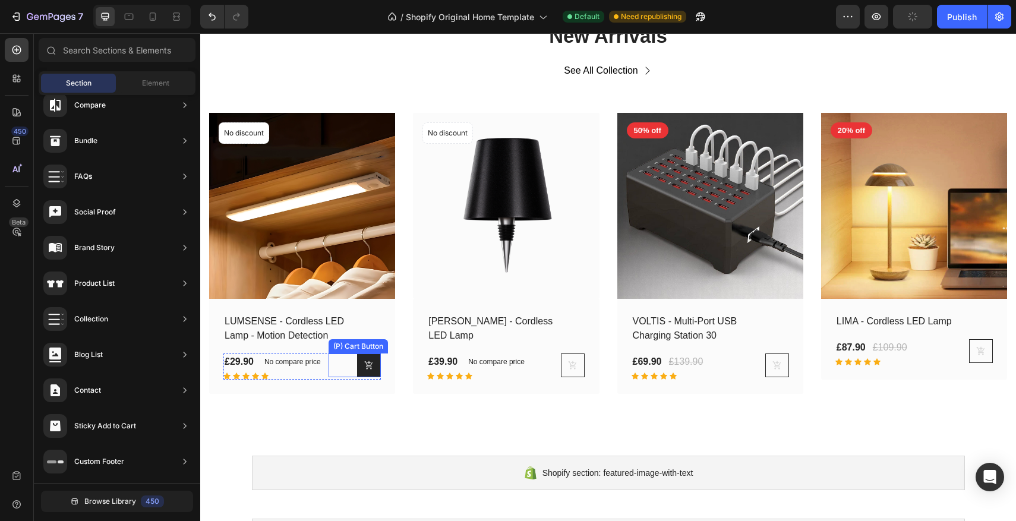
click at [363, 367] on button at bounding box center [369, 366] width 24 height 24
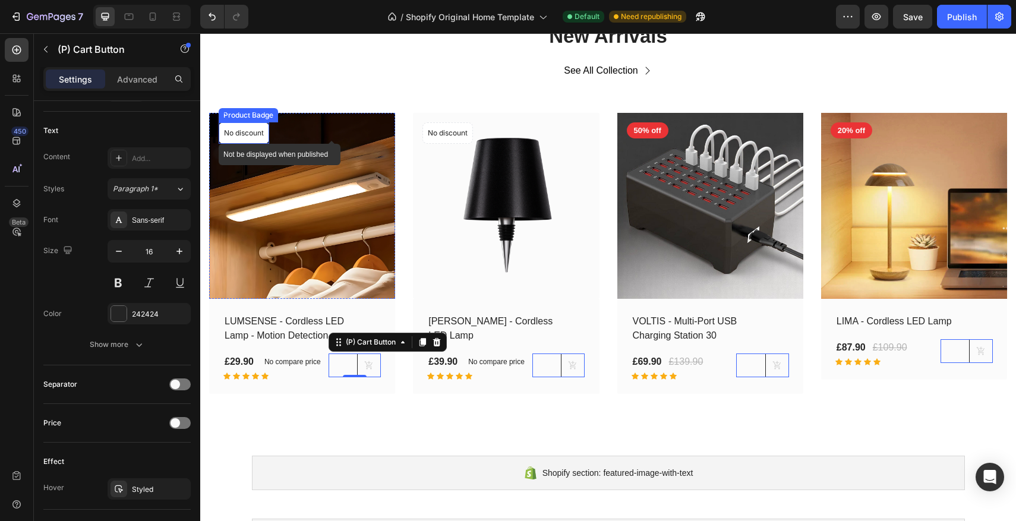
scroll to position [1403, 0]
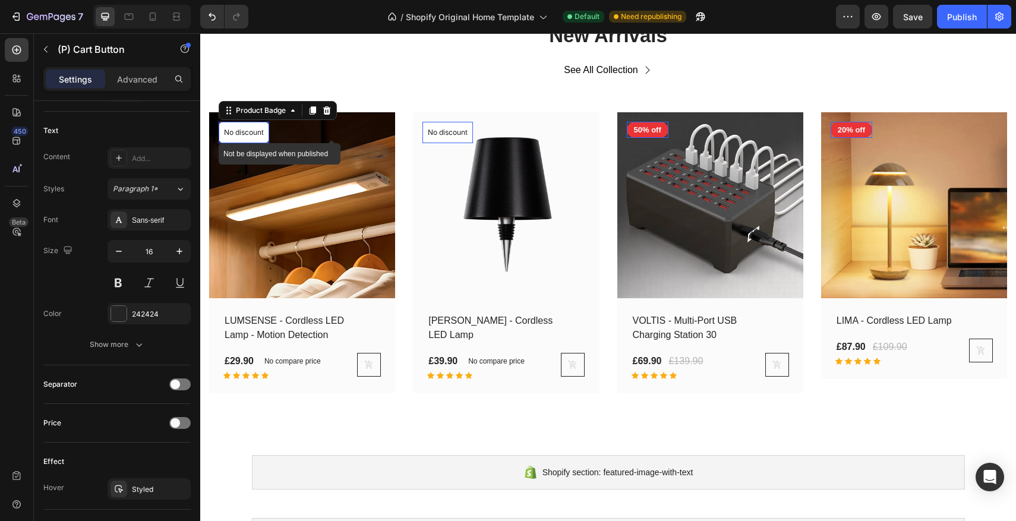
click at [260, 137] on p "No discount" at bounding box center [244, 132] width 40 height 11
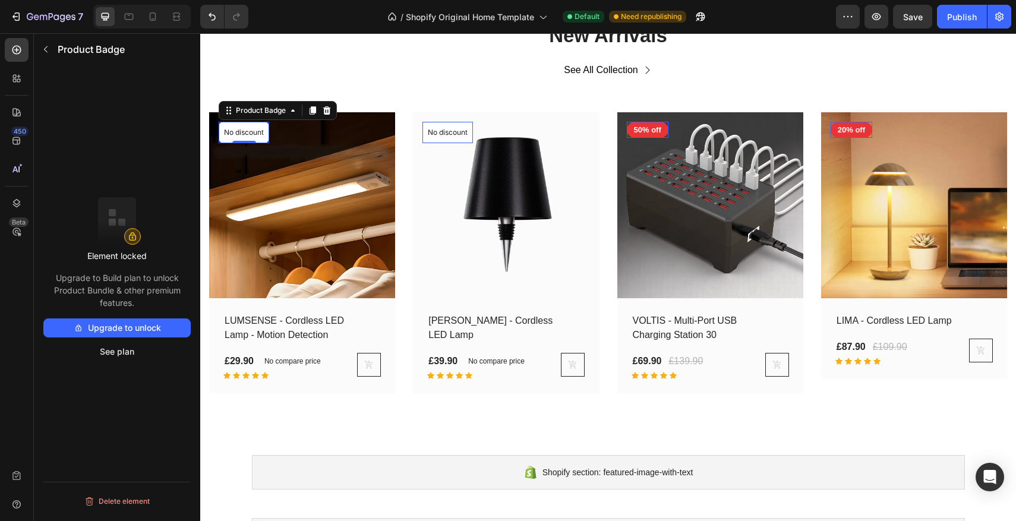
click at [128, 330] on button "Upgrade to unlock" at bounding box center [116, 328] width 147 height 19
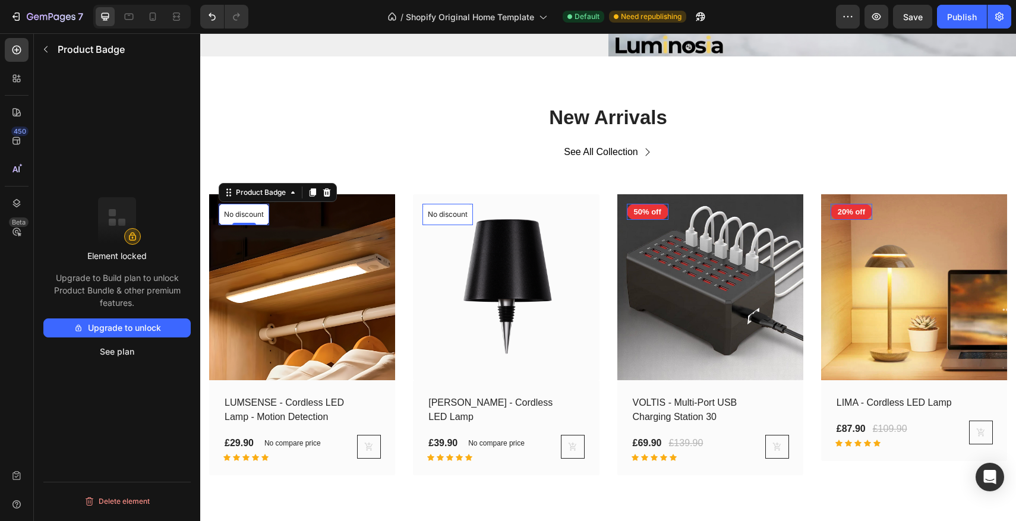
scroll to position [1312, 0]
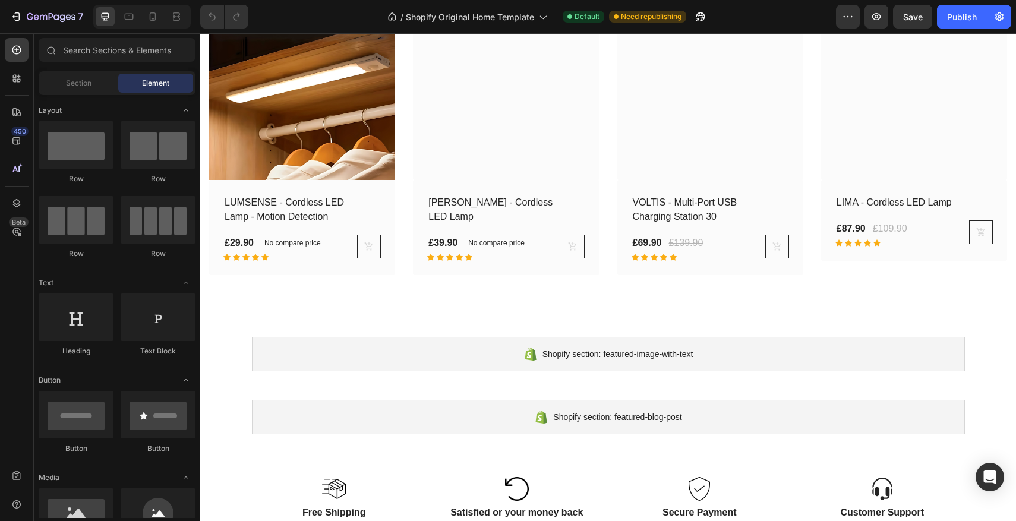
scroll to position [1532, 0]
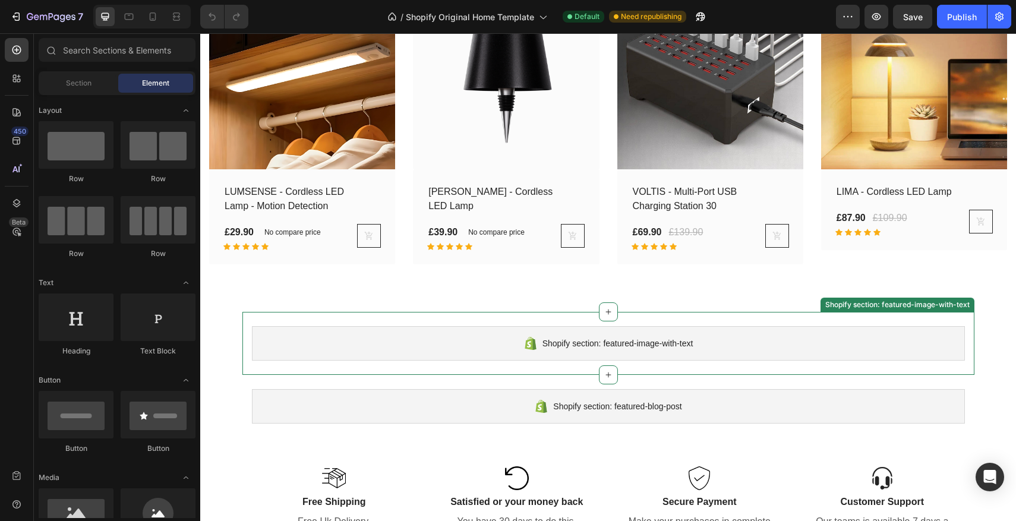
click at [491, 341] on div "Shopify section: featured-image-with-text" at bounding box center [608, 343] width 713 height 34
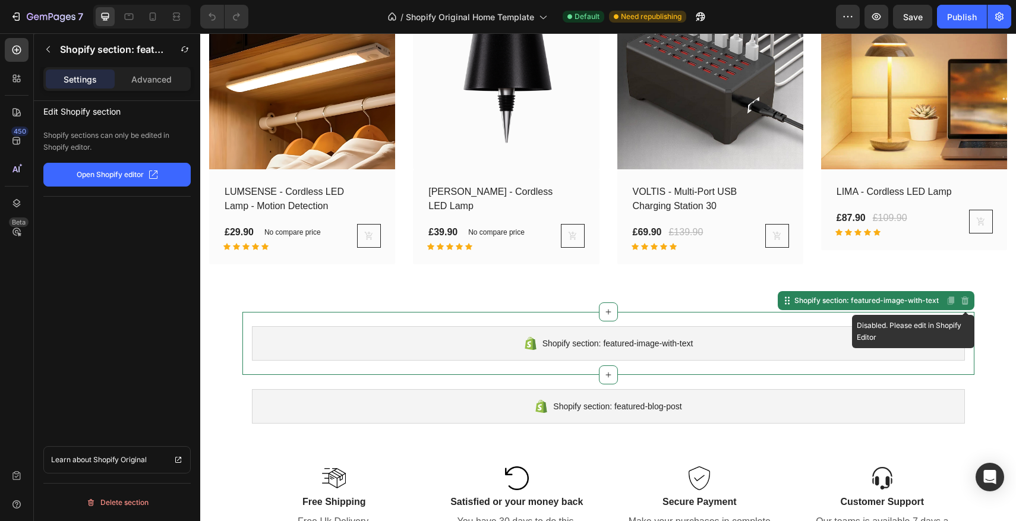
click at [966, 306] on div "Disabled. Please edit in Shopify Editor" at bounding box center [965, 301] width 14 height 14
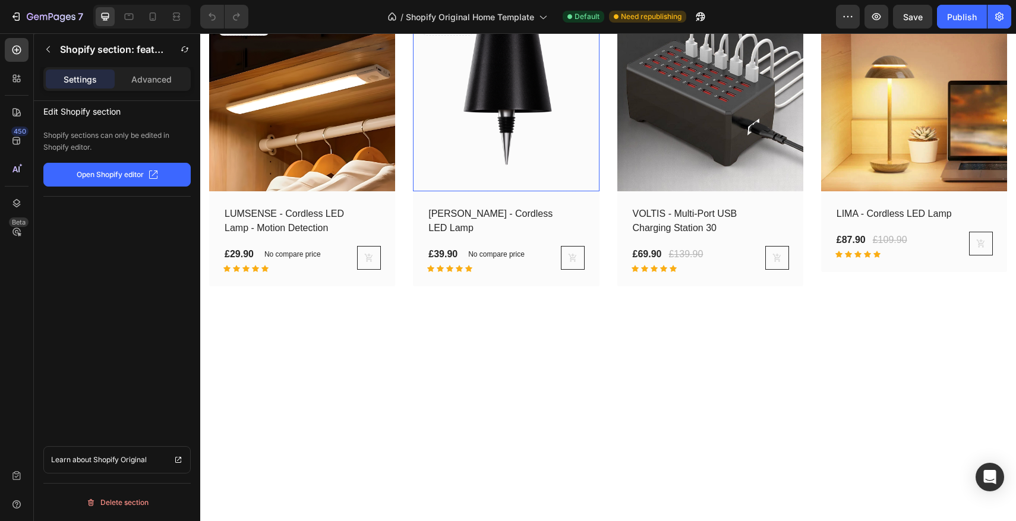
scroll to position [1312, 0]
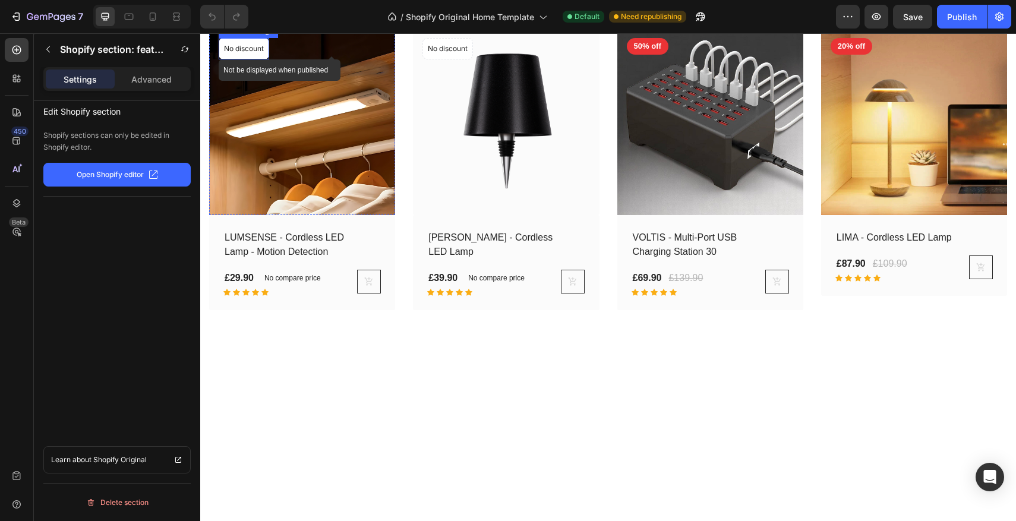
click at [232, 59] on div "No discount" at bounding box center [243, 49] width 49 height 20
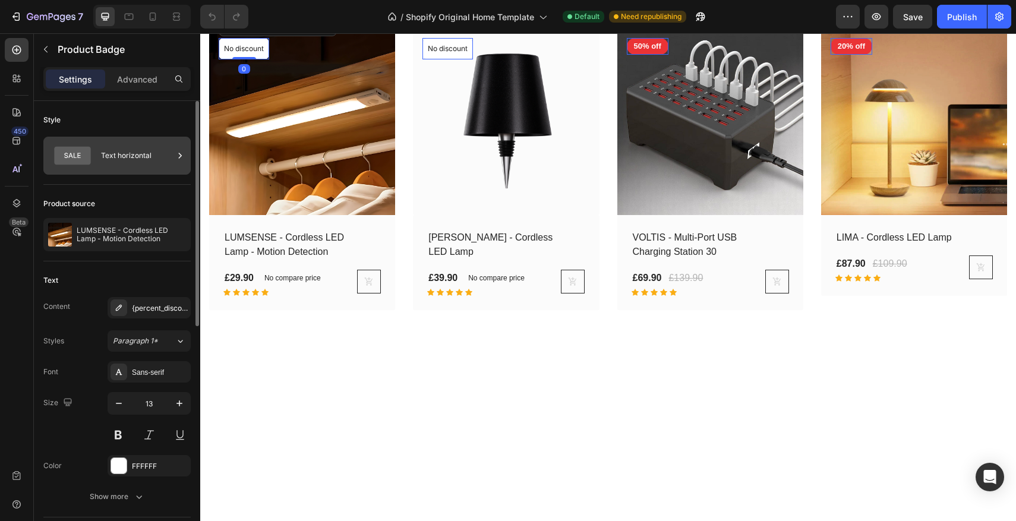
click at [115, 165] on div "Text horizontal" at bounding box center [137, 155] width 73 height 27
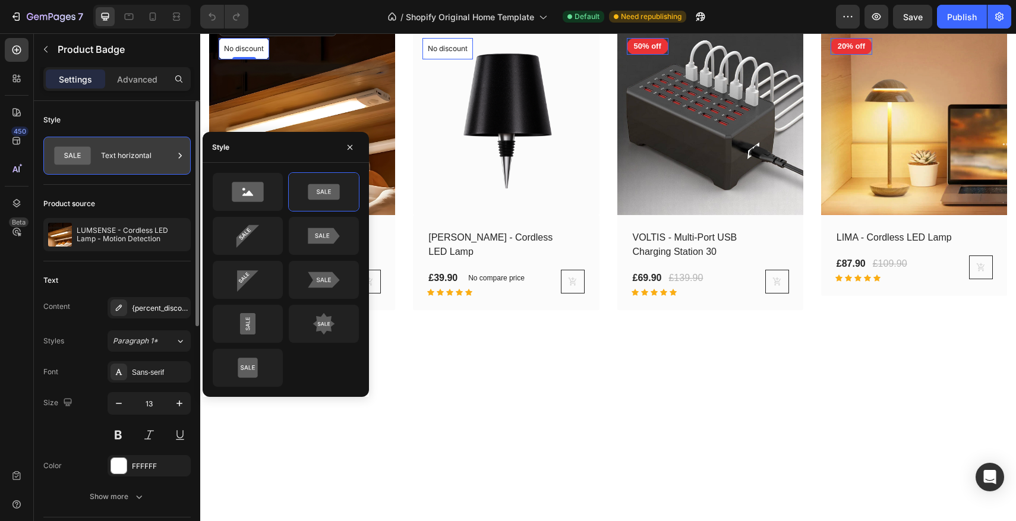
scroll to position [4, 0]
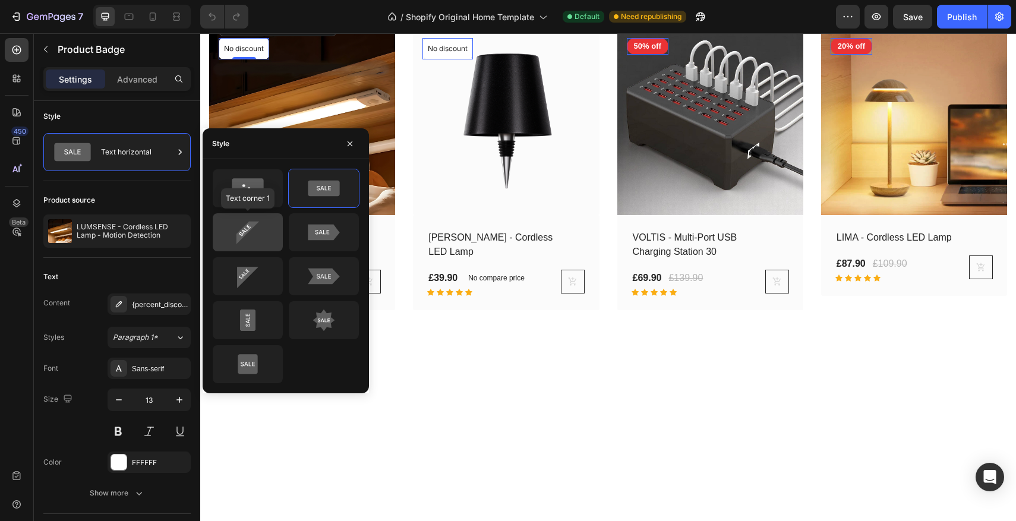
click at [264, 231] on icon at bounding box center [248, 233] width 56 height 24
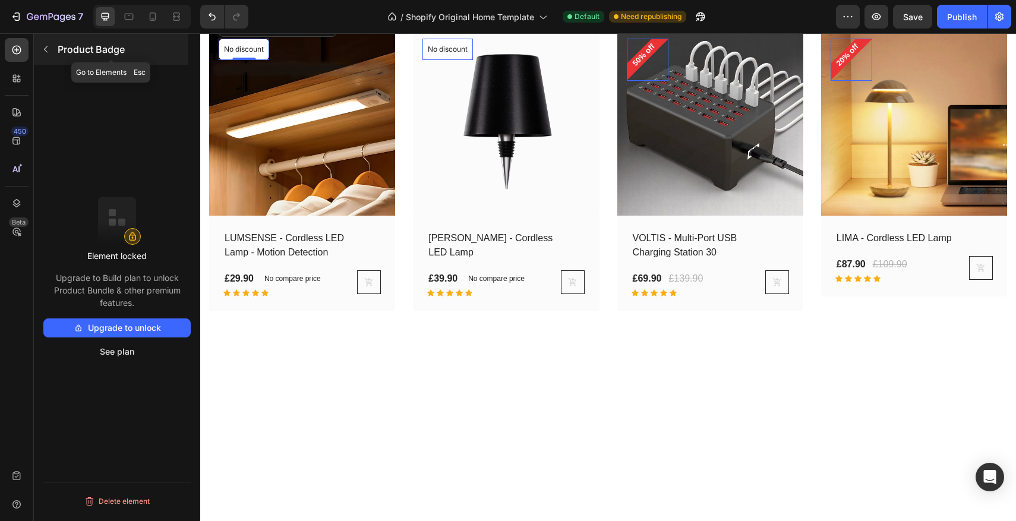
click at [46, 55] on button "button" at bounding box center [45, 49] width 19 height 19
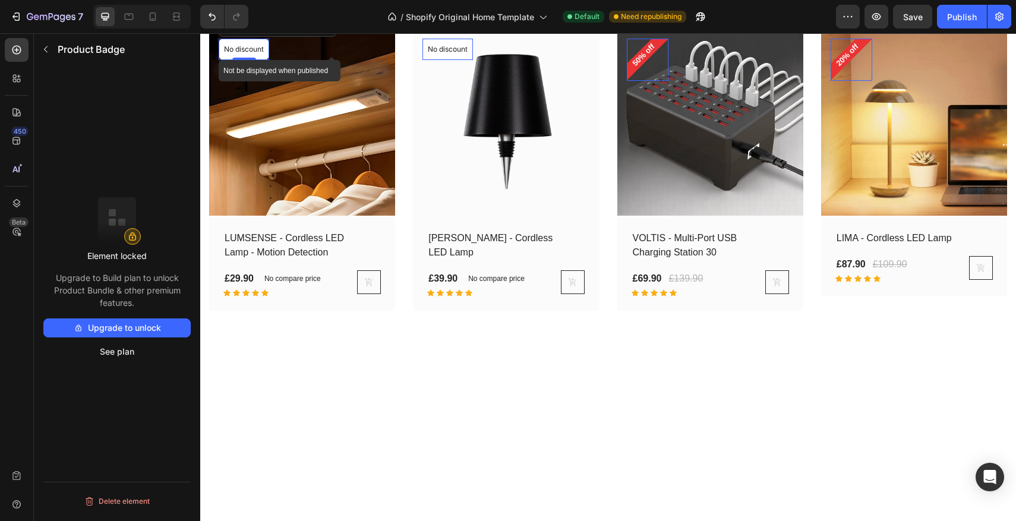
click at [236, 55] on p "No discount" at bounding box center [244, 49] width 40 height 11
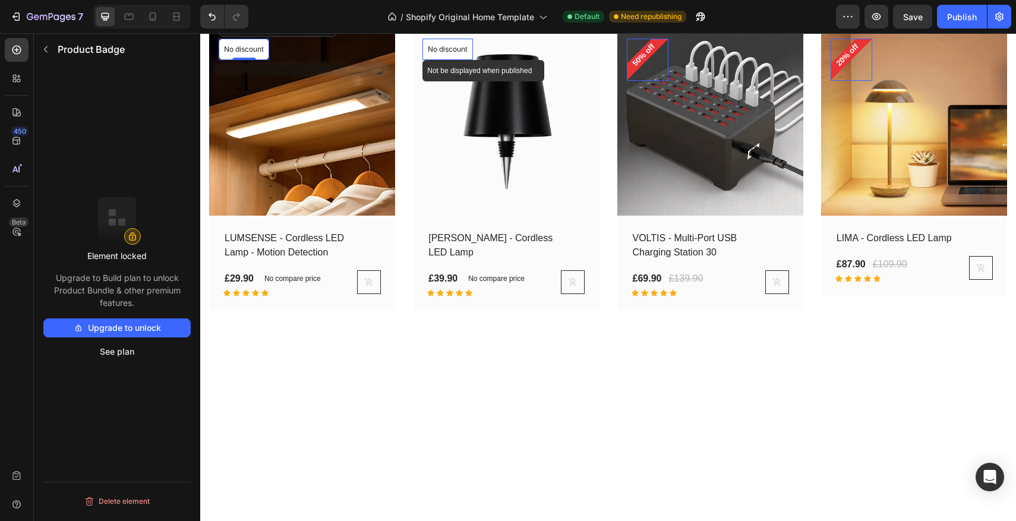
click at [269, 59] on div "No discount" at bounding box center [243, 49] width 49 height 20
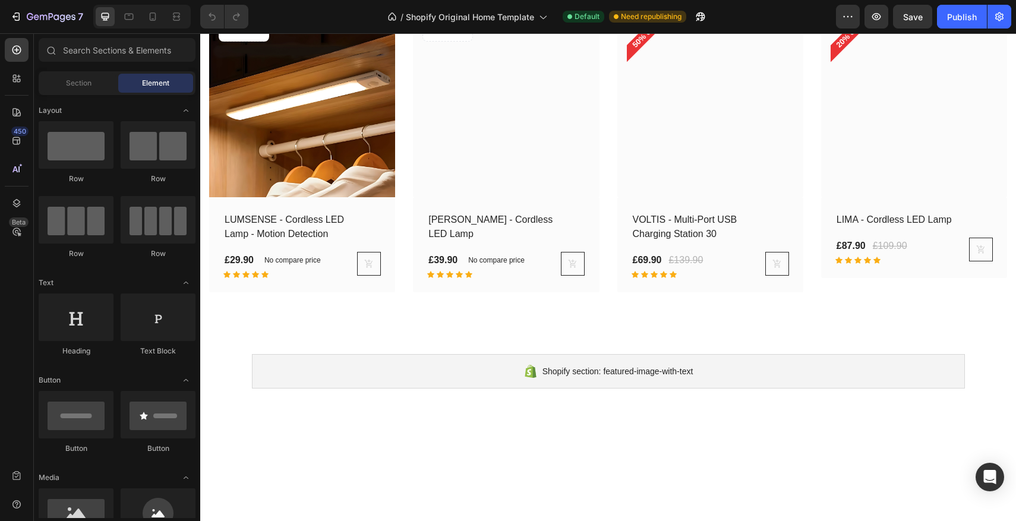
scroll to position [1336, 0]
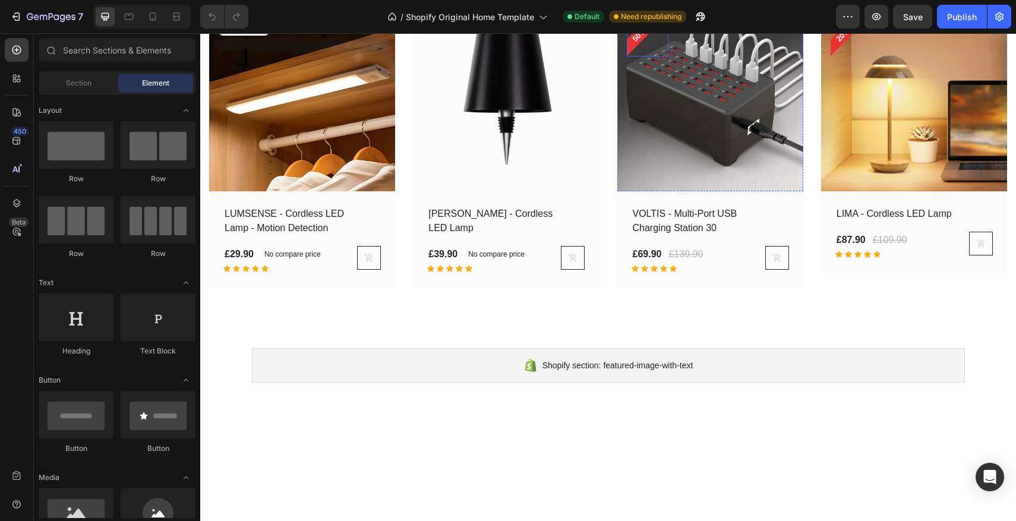
click at [640, 51] on pre "50% off" at bounding box center [643, 30] width 41 height 41
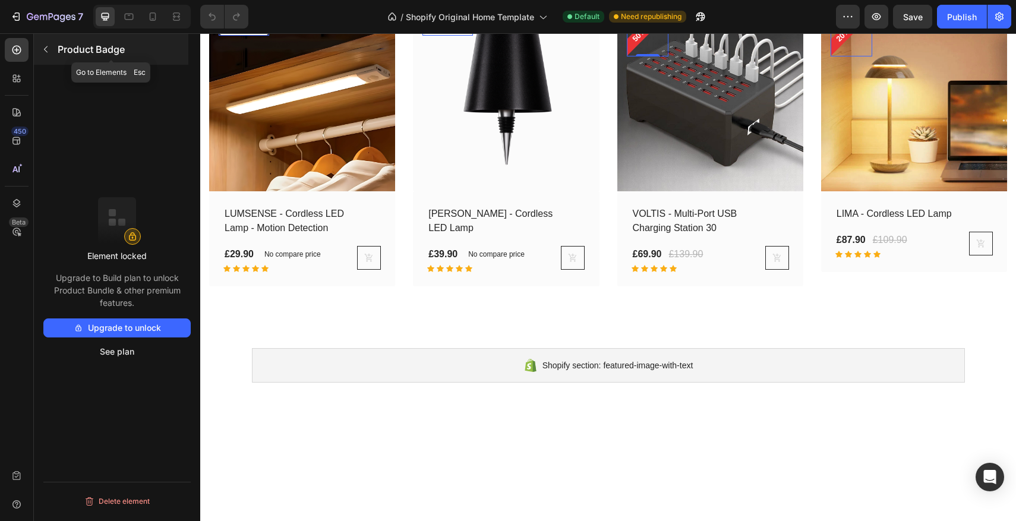
click at [48, 48] on icon "button" at bounding box center [46, 50] width 10 height 10
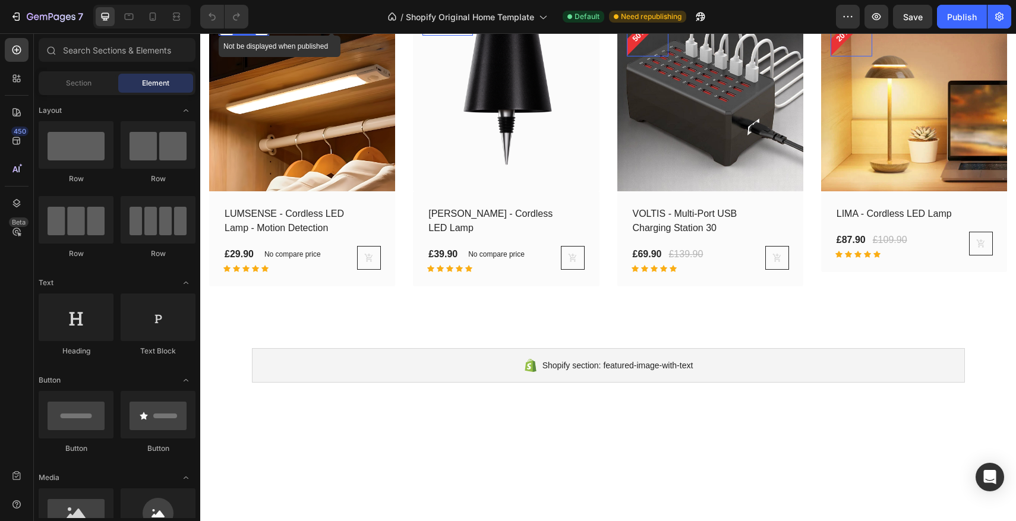
click at [250, 30] on p "No discount" at bounding box center [244, 25] width 40 height 11
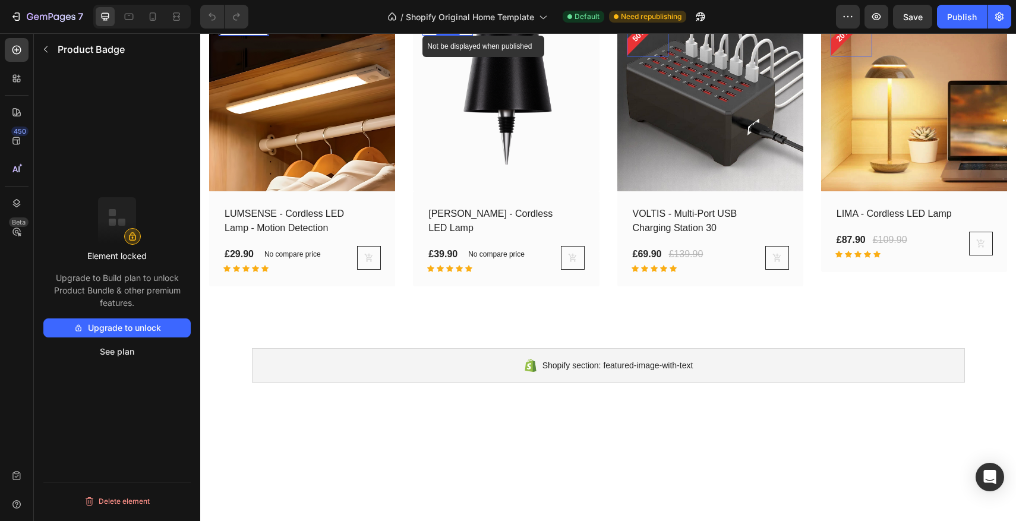
click at [264, 30] on p "No discount" at bounding box center [244, 25] width 40 height 11
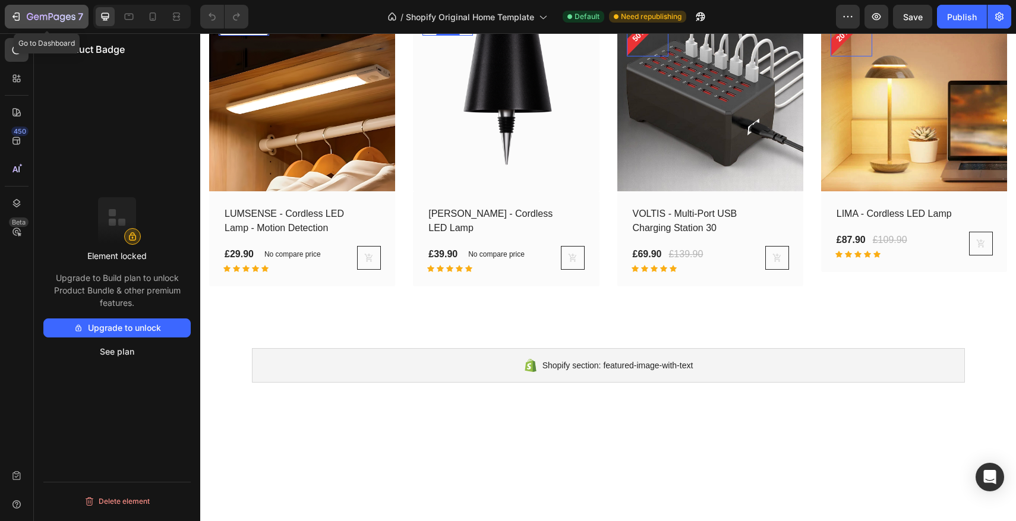
click at [39, 18] on icon "button" at bounding box center [51, 17] width 49 height 10
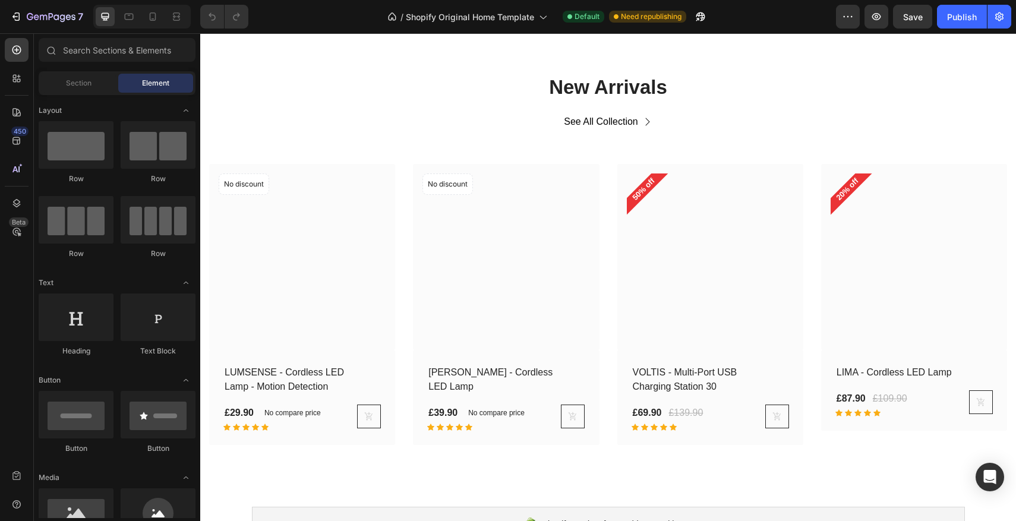
scroll to position [1353, 0]
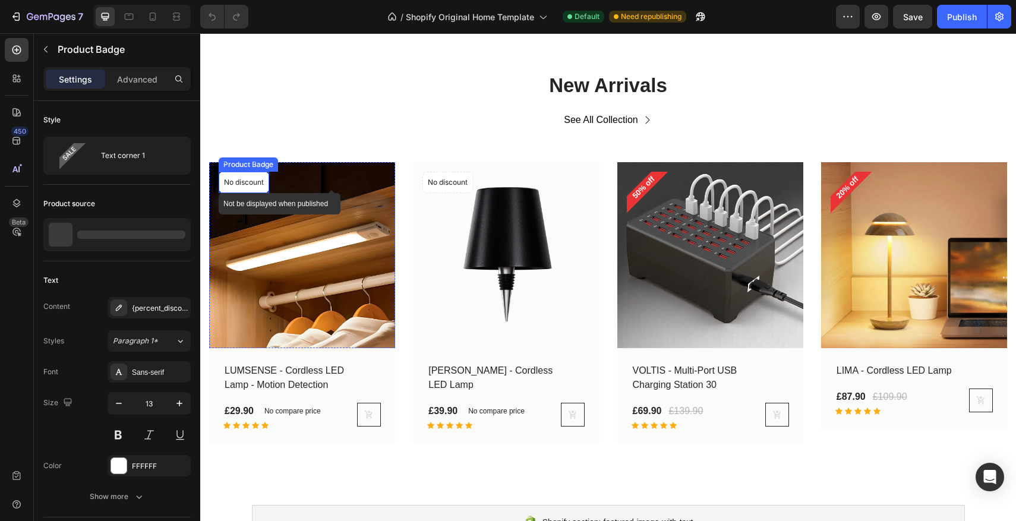
click at [251, 181] on p "No discount" at bounding box center [244, 182] width 40 height 11
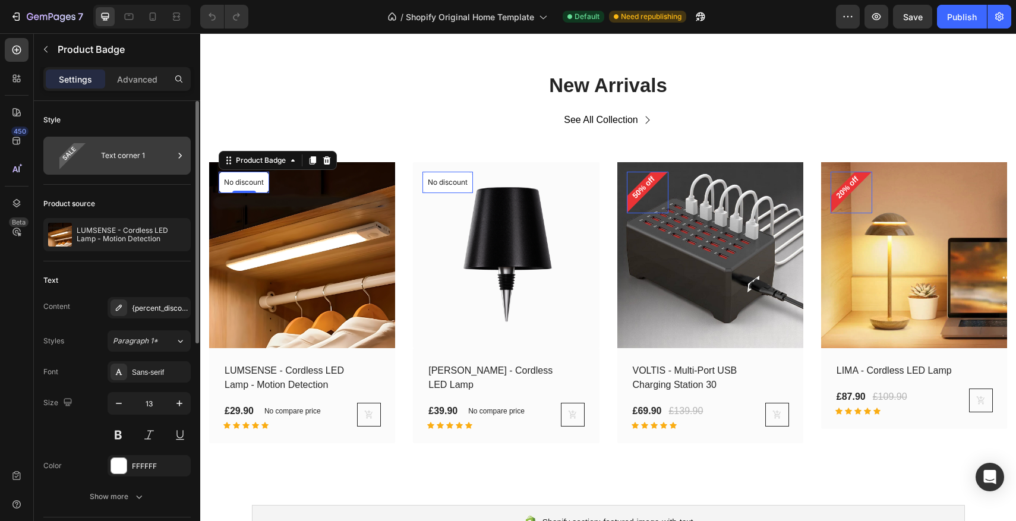
click at [98, 160] on div "Text corner 1" at bounding box center [116, 156] width 147 height 38
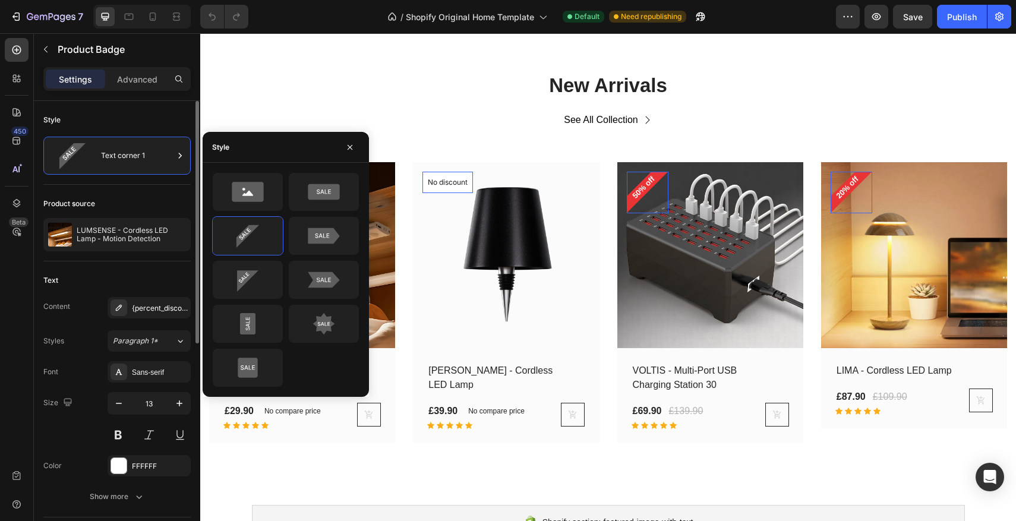
click at [170, 200] on div "Product source" at bounding box center [116, 203] width 147 height 19
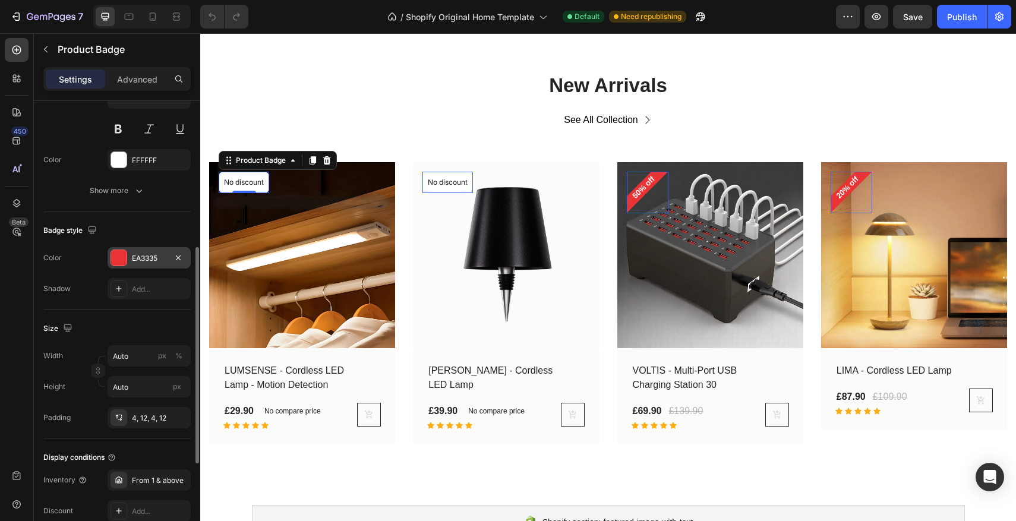
scroll to position [308, 0]
click at [121, 256] on div at bounding box center [118, 255] width 15 height 15
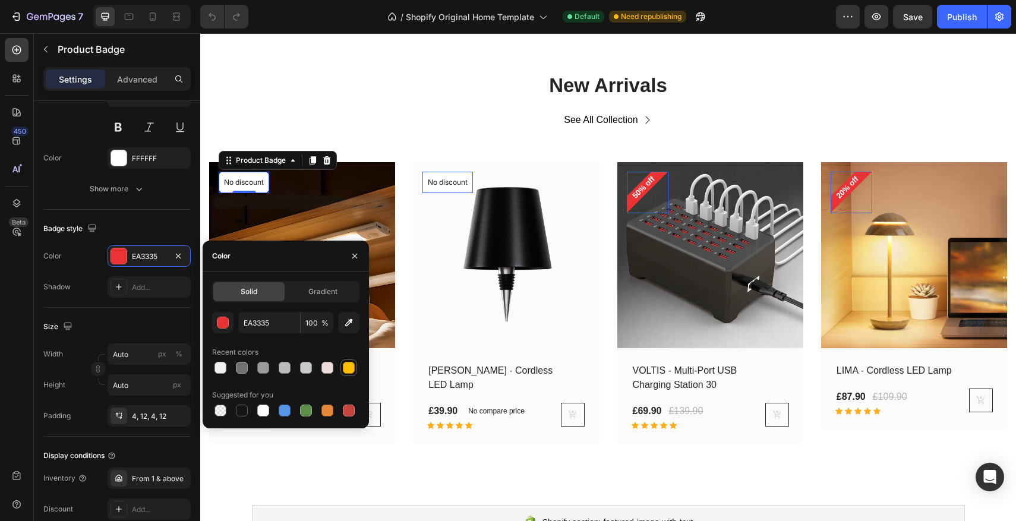
click at [348, 367] on div at bounding box center [349, 368] width 12 height 12
type input "FFBD00"
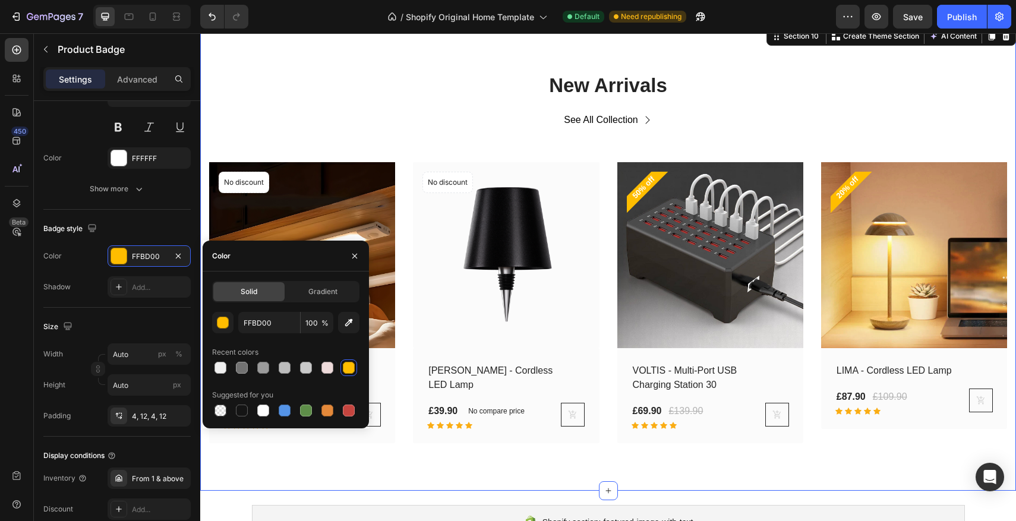
click at [224, 120] on div "New Arrivals Heading See All Collection Button Row (P) Images No discount Not b…" at bounding box center [608, 257] width 798 height 371
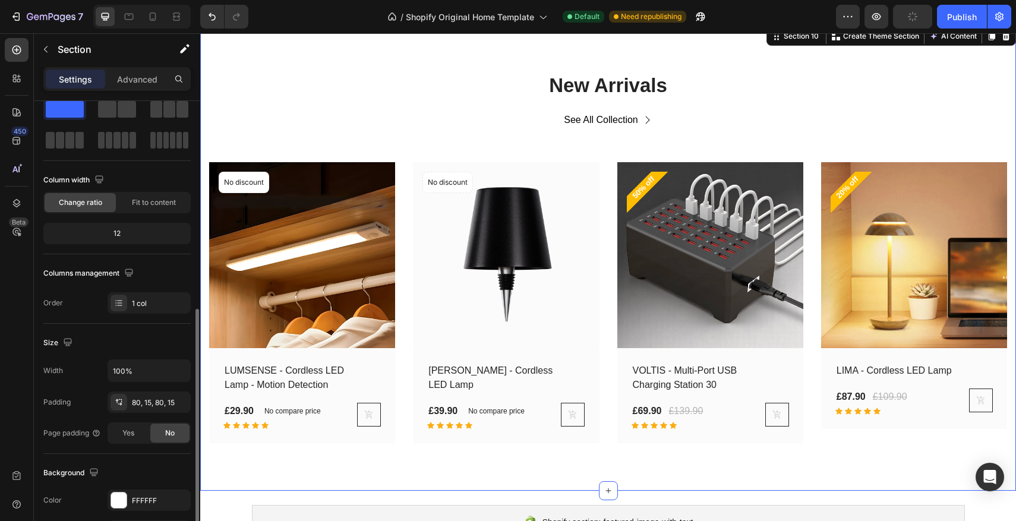
scroll to position [0, 0]
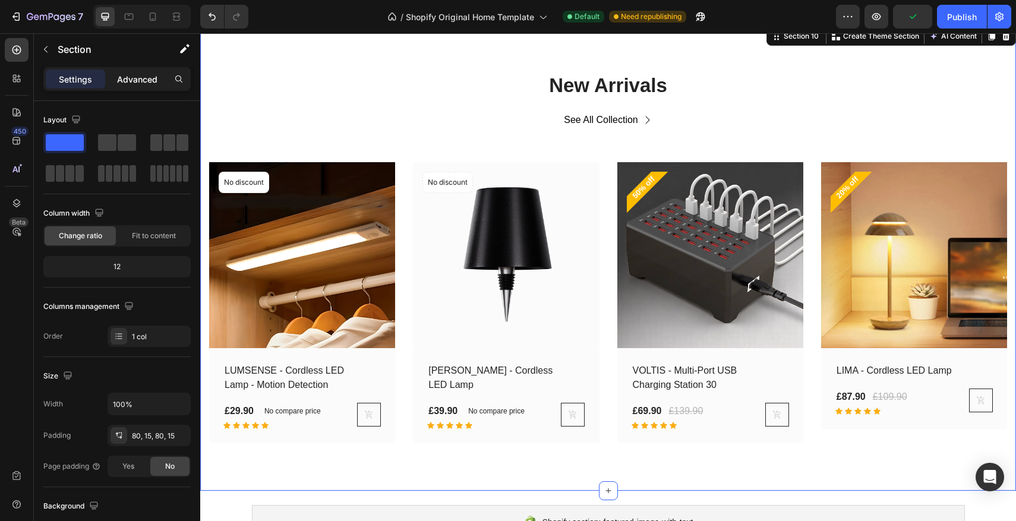
click at [144, 80] on p "Advanced" at bounding box center [137, 79] width 40 height 12
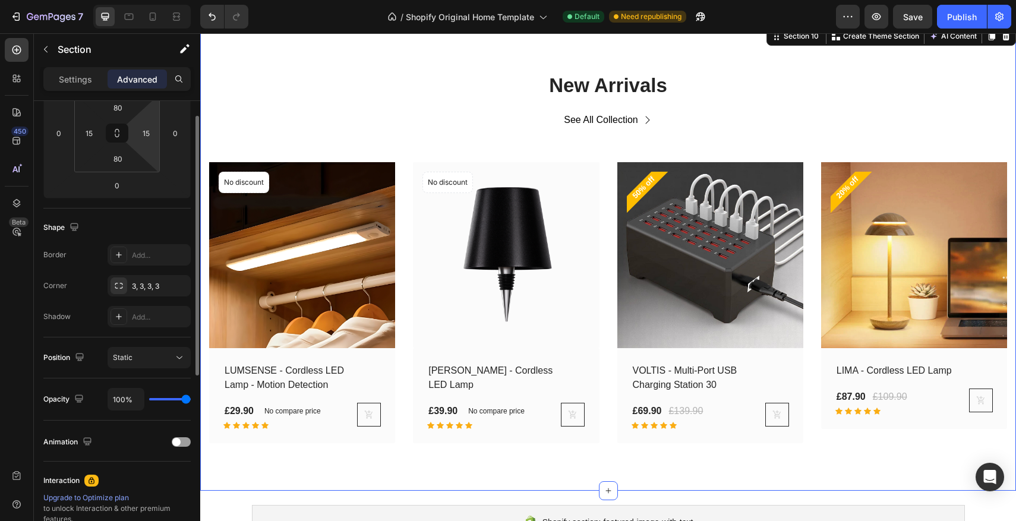
scroll to position [313, 0]
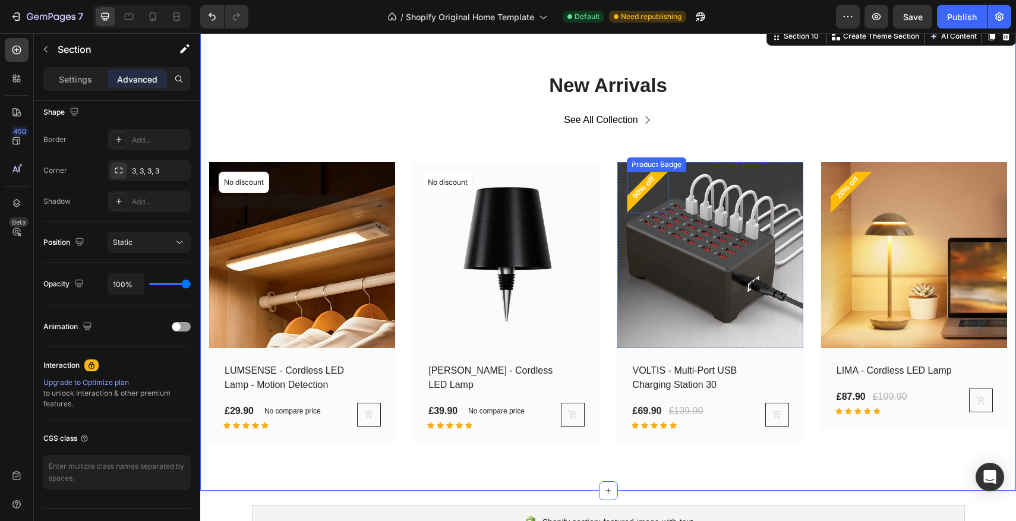
click at [647, 194] on div "50% off" at bounding box center [648, 193] width 42 height 42
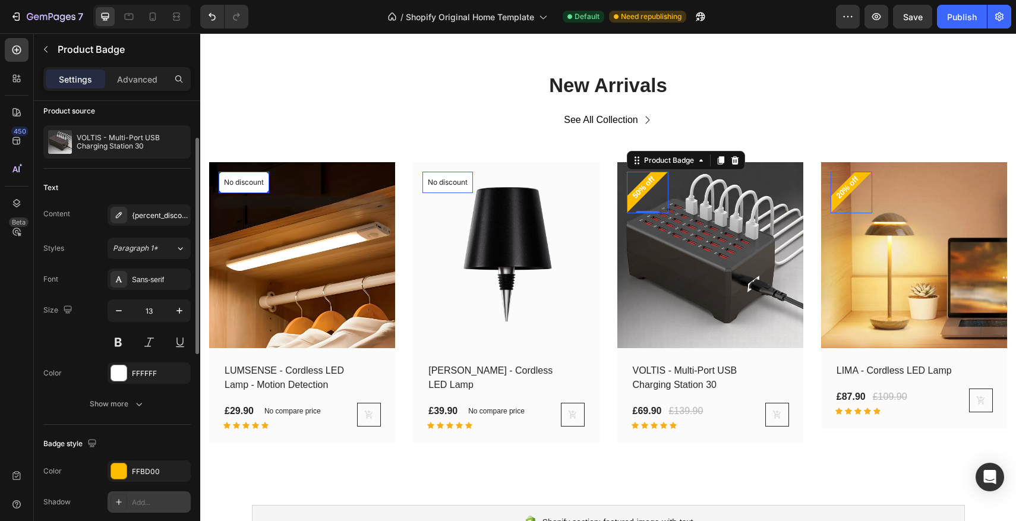
scroll to position [87, 0]
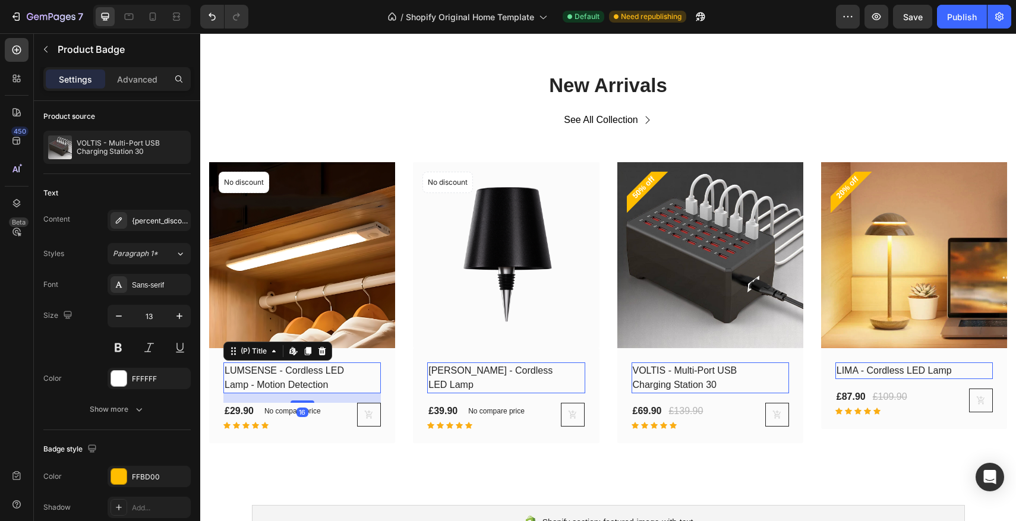
click at [262, 380] on h2 "LUMSENSE - Cordless LED Lamp - Motion Detection" at bounding box center [292, 378] width 138 height 31
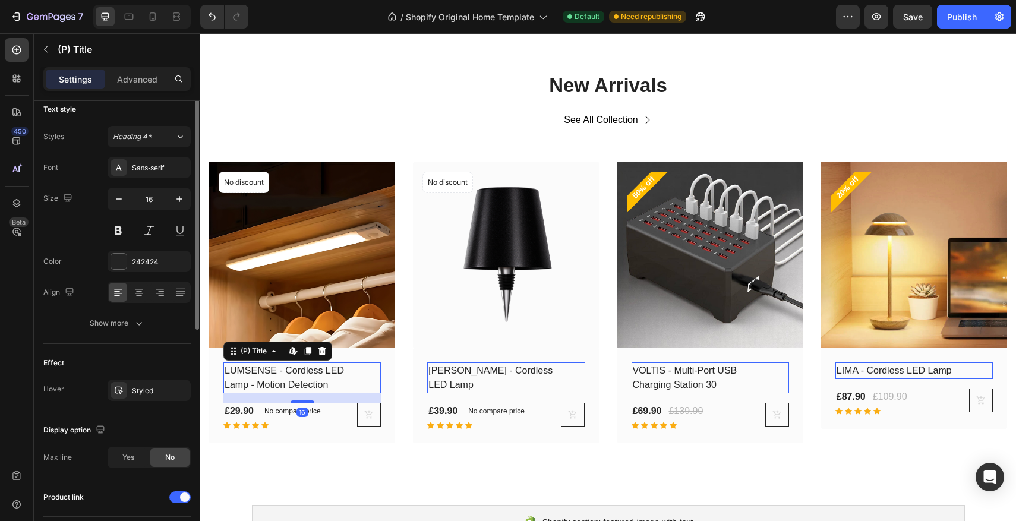
scroll to position [0, 0]
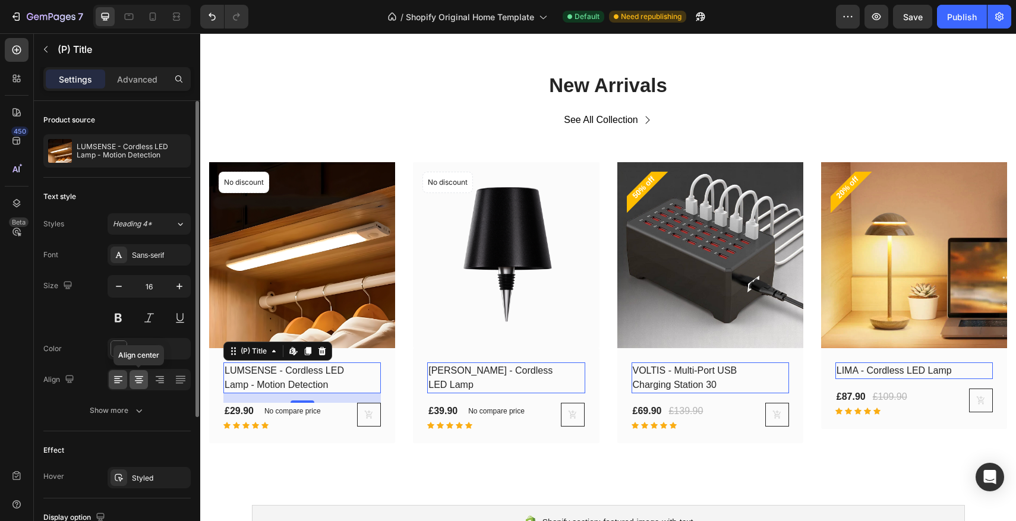
click at [144, 376] on icon at bounding box center [139, 380] width 12 height 12
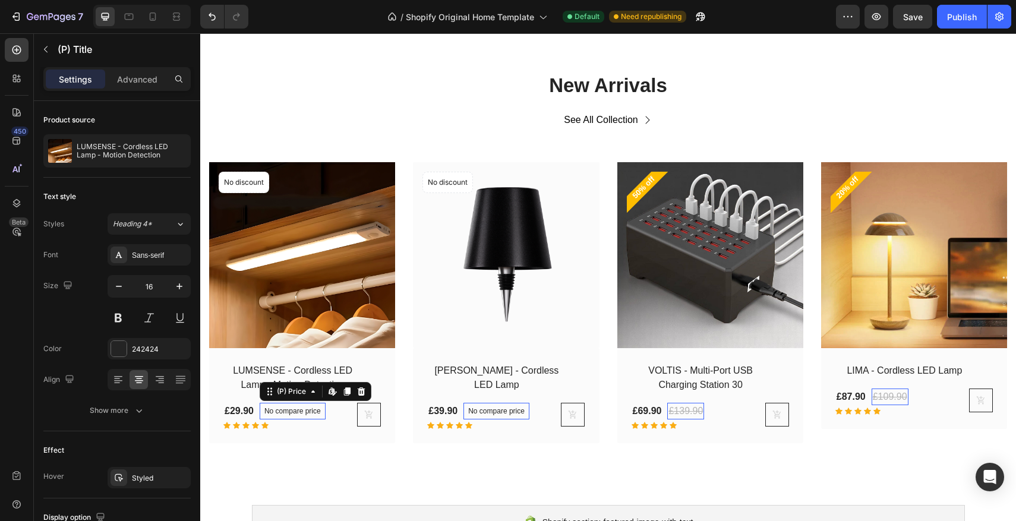
click at [281, 412] on p "No compare price" at bounding box center [292, 411] width 56 height 7
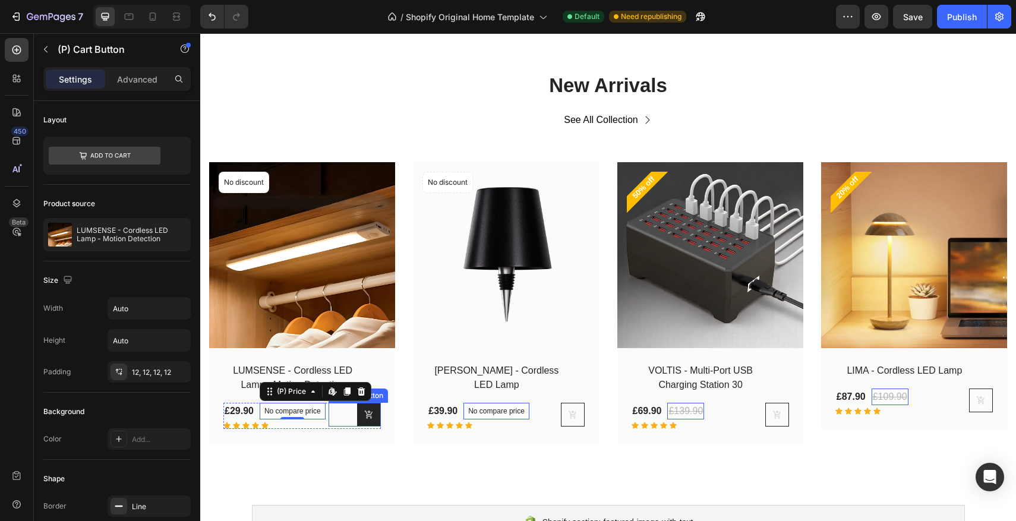
click at [372, 418] on icon at bounding box center [369, 415] width 10 height 10
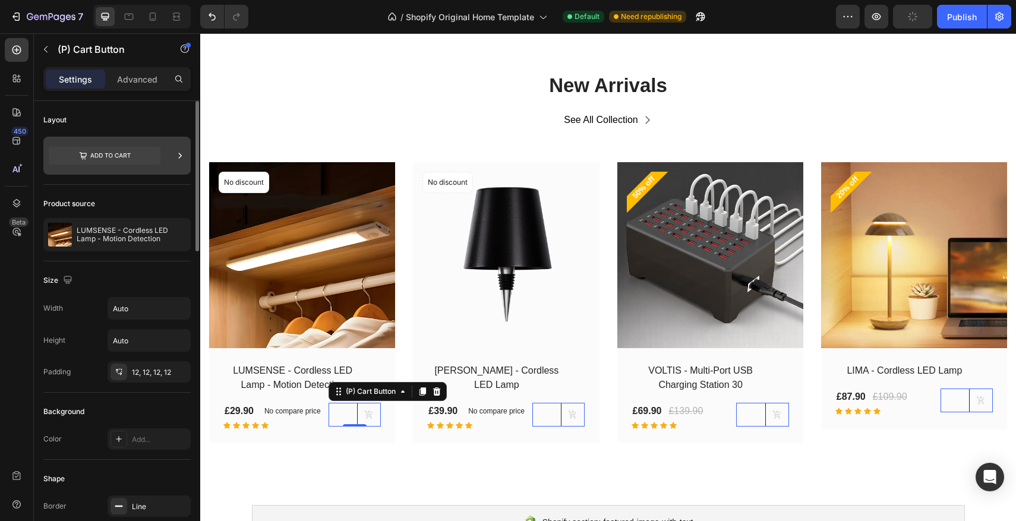
click at [131, 162] on icon at bounding box center [105, 156] width 112 height 18
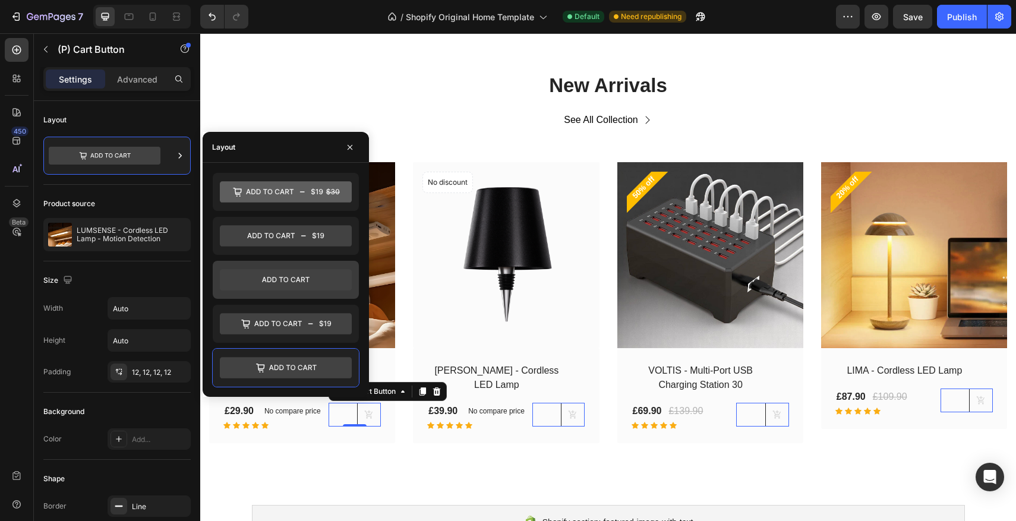
click at [296, 286] on icon at bounding box center [286, 279] width 132 height 21
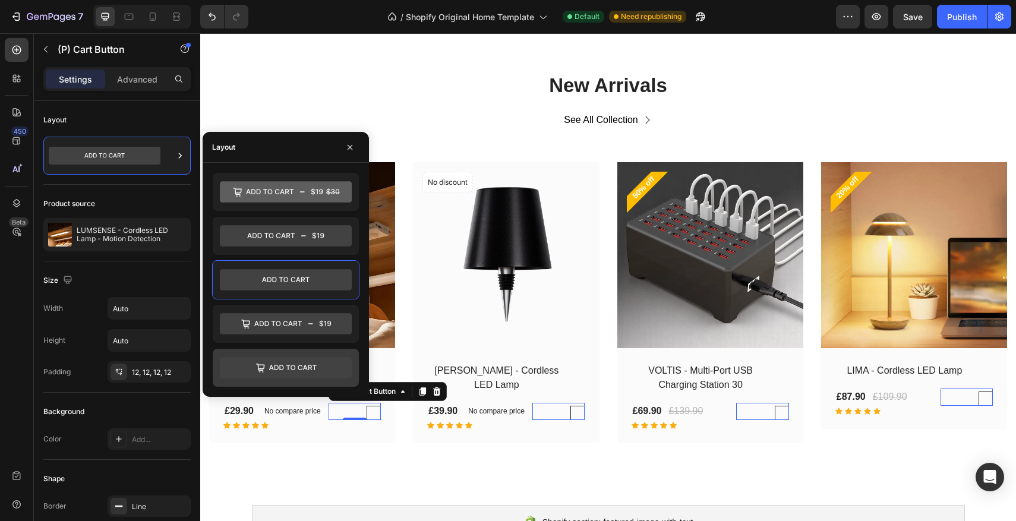
click at [291, 375] on icon at bounding box center [286, 367] width 132 height 21
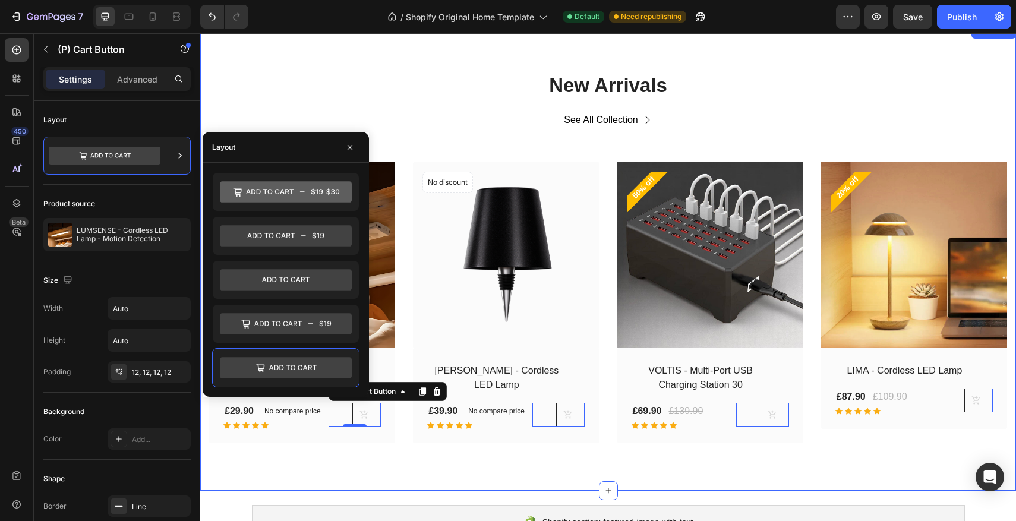
click at [306, 443] on div "New Arrivals Heading See All Collection Button Row (P) Images No discount Not b…" at bounding box center [608, 257] width 816 height 467
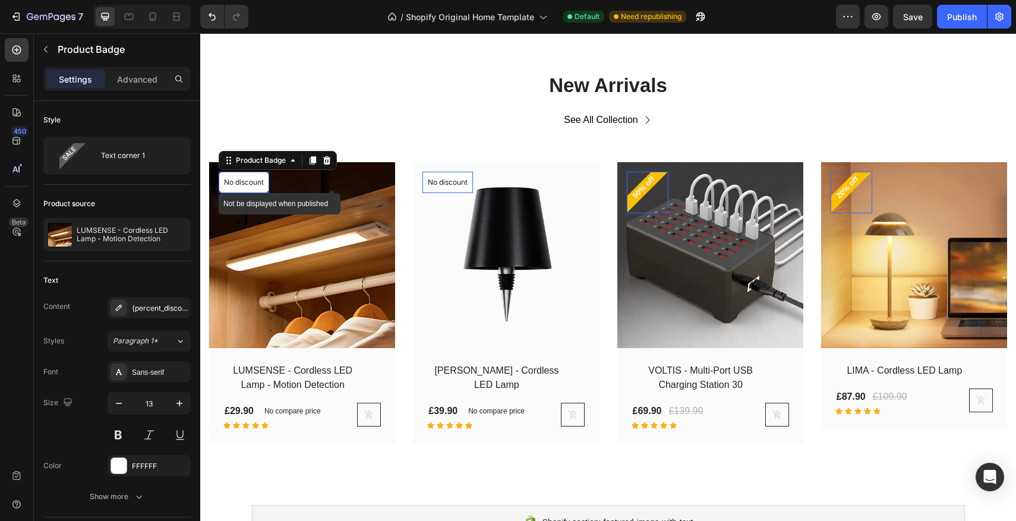
click at [236, 181] on p "No discount" at bounding box center [244, 182] width 40 height 11
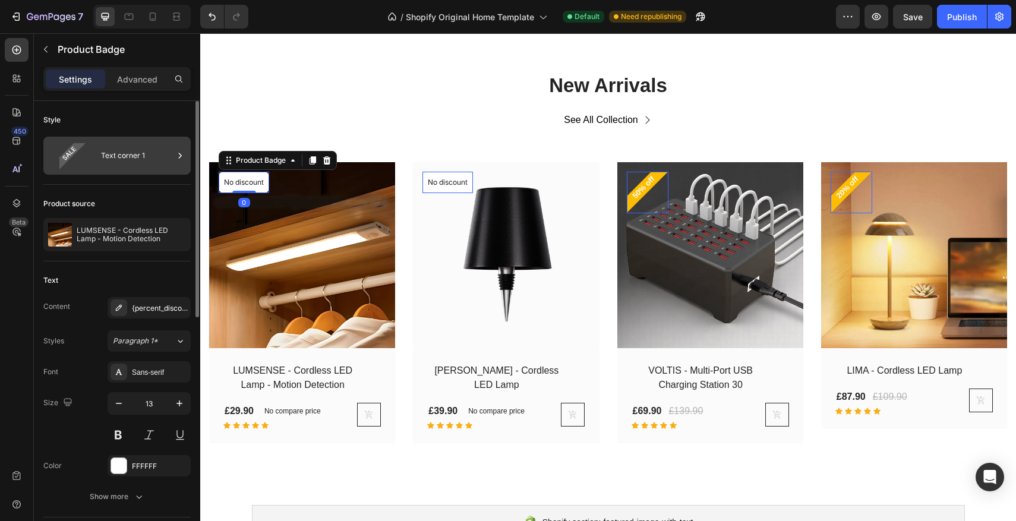
click at [98, 146] on div "Text corner 1" at bounding box center [116, 156] width 147 height 38
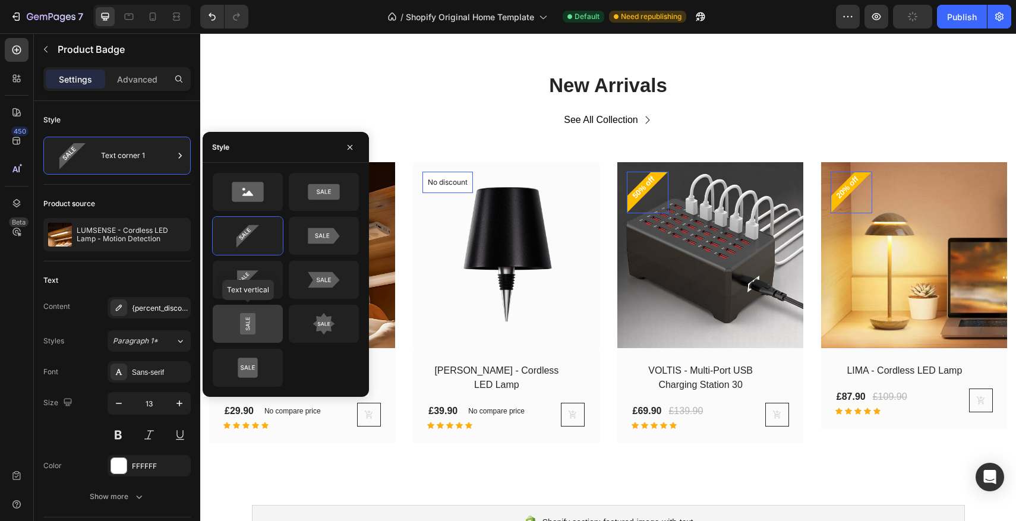
click at [233, 315] on icon at bounding box center [248, 324] width 56 height 24
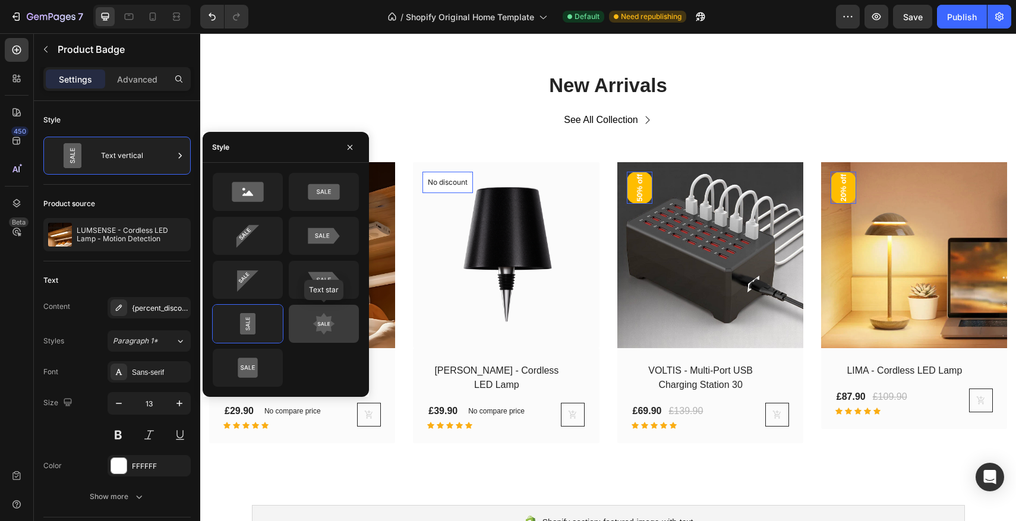
click at [305, 316] on icon at bounding box center [324, 324] width 56 height 24
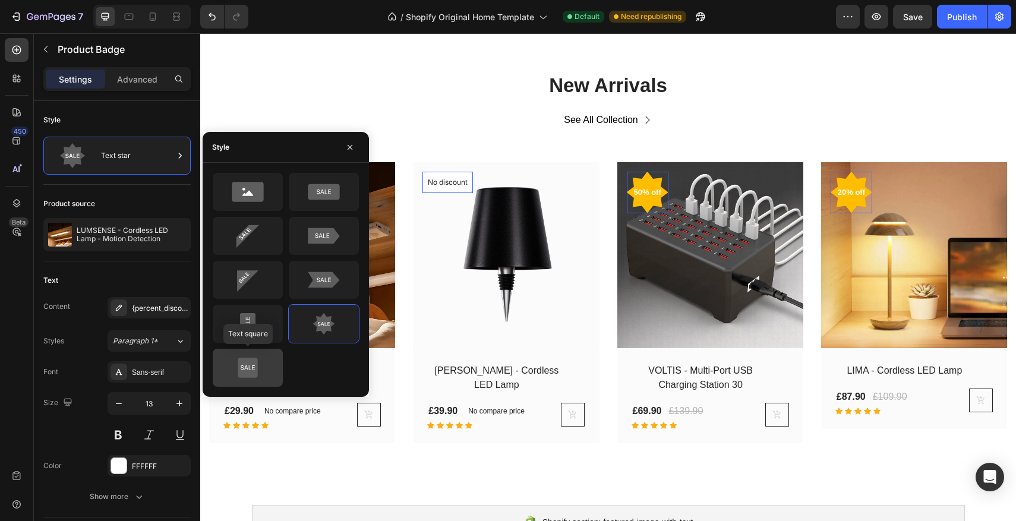
click at [270, 354] on div at bounding box center [248, 368] width 70 height 38
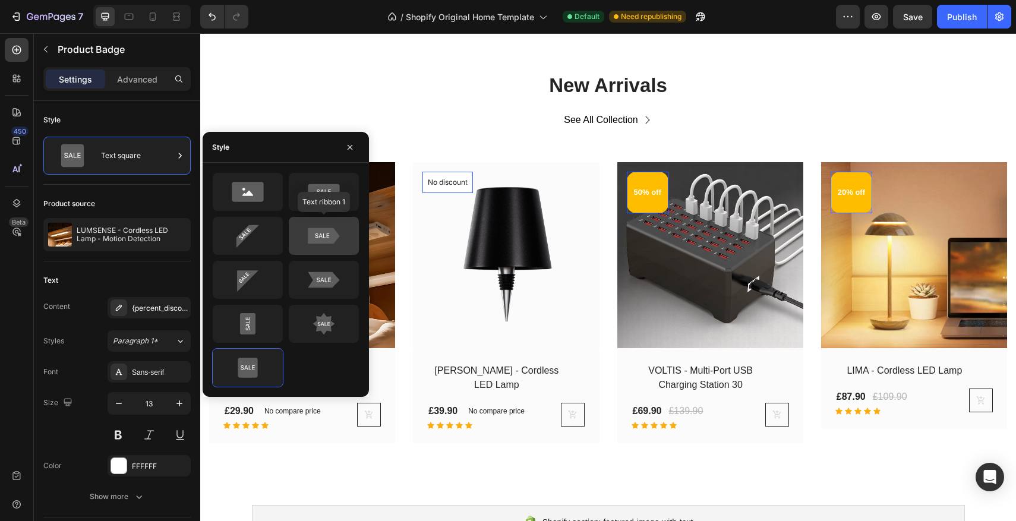
click at [295, 240] on div at bounding box center [324, 236] width 70 height 38
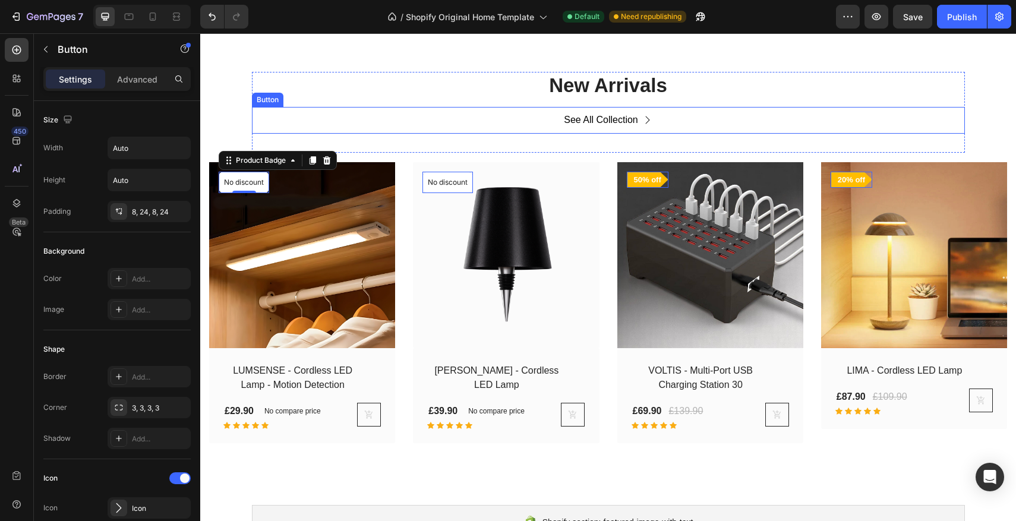
click at [329, 122] on div "See All Collection Button" at bounding box center [608, 120] width 713 height 27
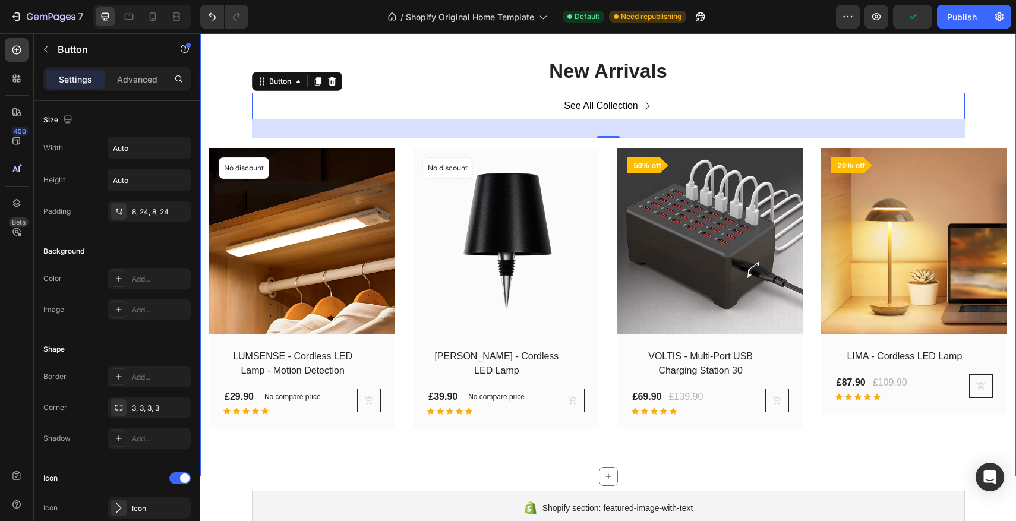
scroll to position [1377, 0]
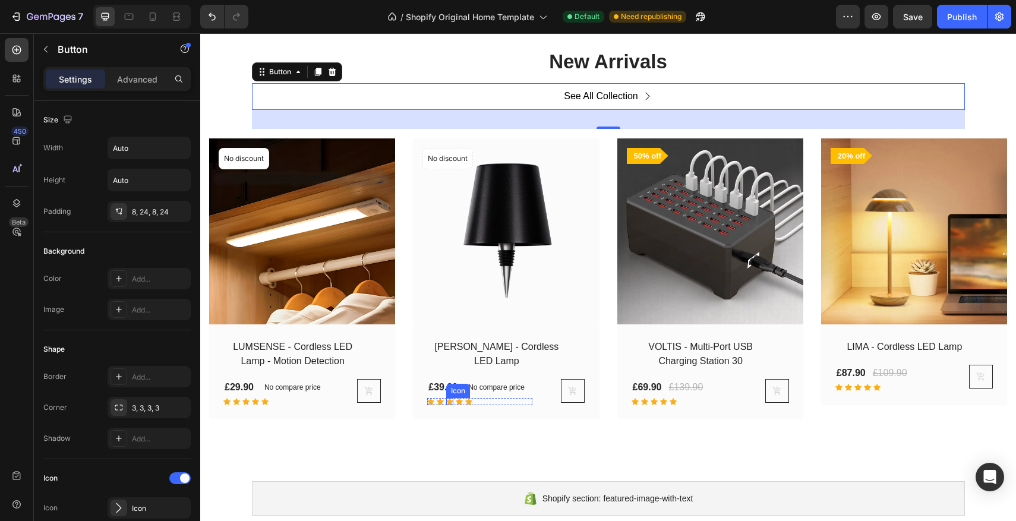
click at [250, 398] on div "Icon" at bounding box center [246, 401] width 7 height 7
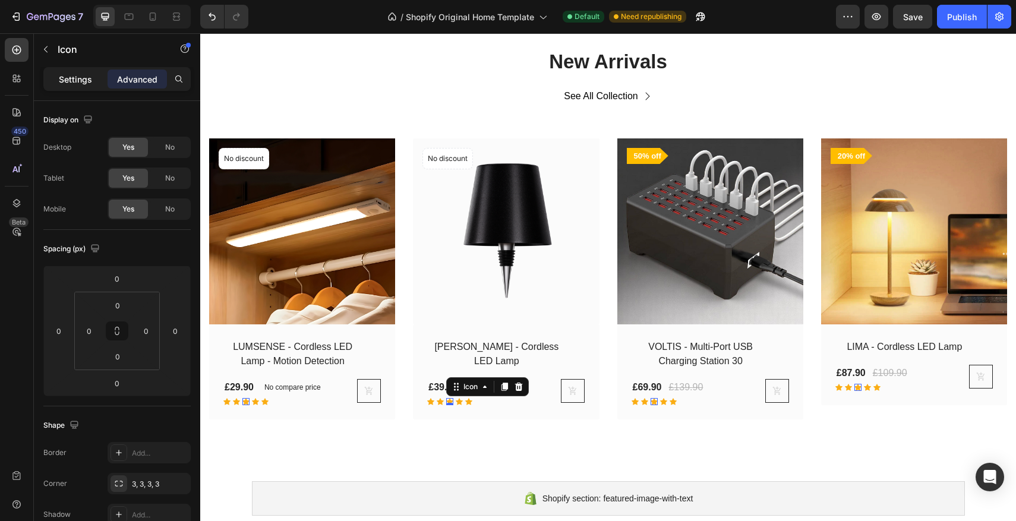
click at [77, 73] on p "Settings" at bounding box center [75, 79] width 33 height 12
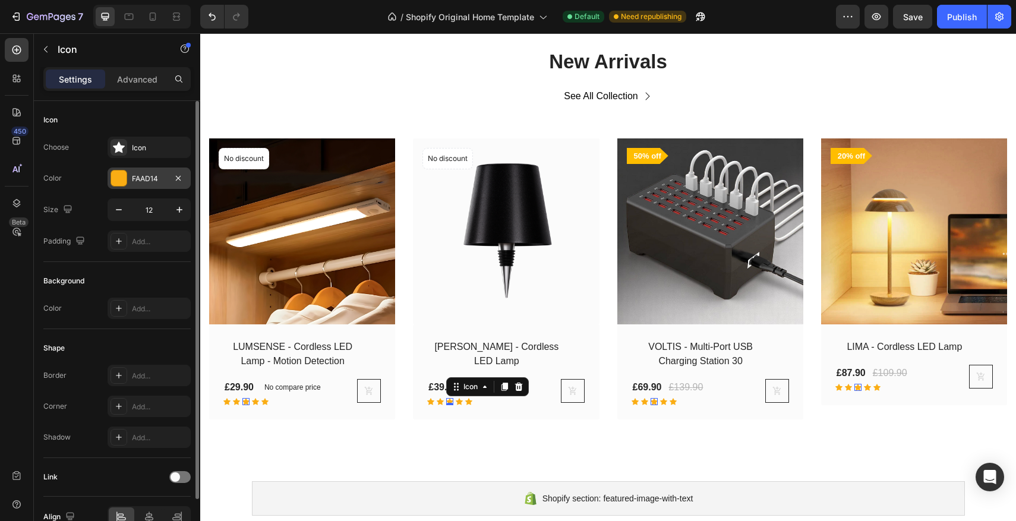
click at [124, 180] on div at bounding box center [118, 178] width 15 height 15
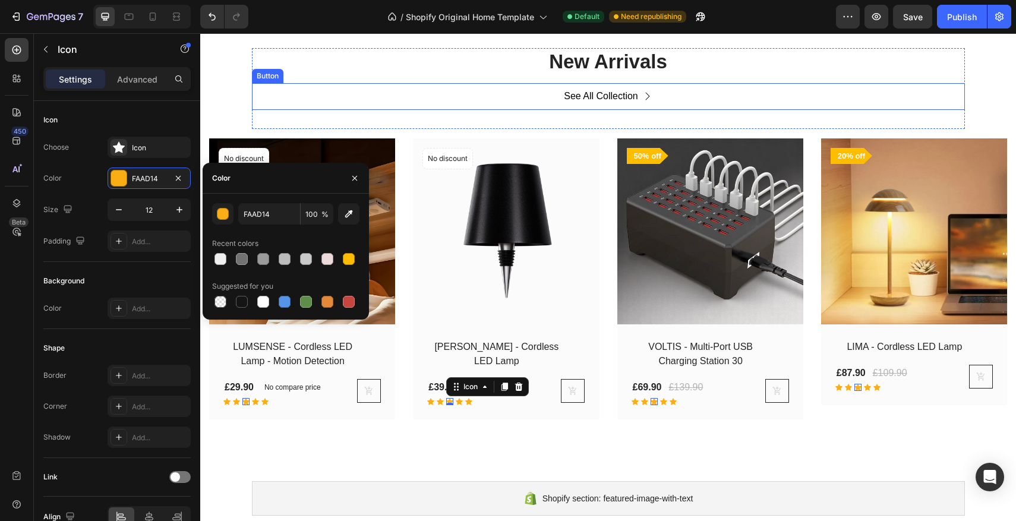
click at [353, 108] on div "See All Collection Button" at bounding box center [608, 96] width 713 height 27
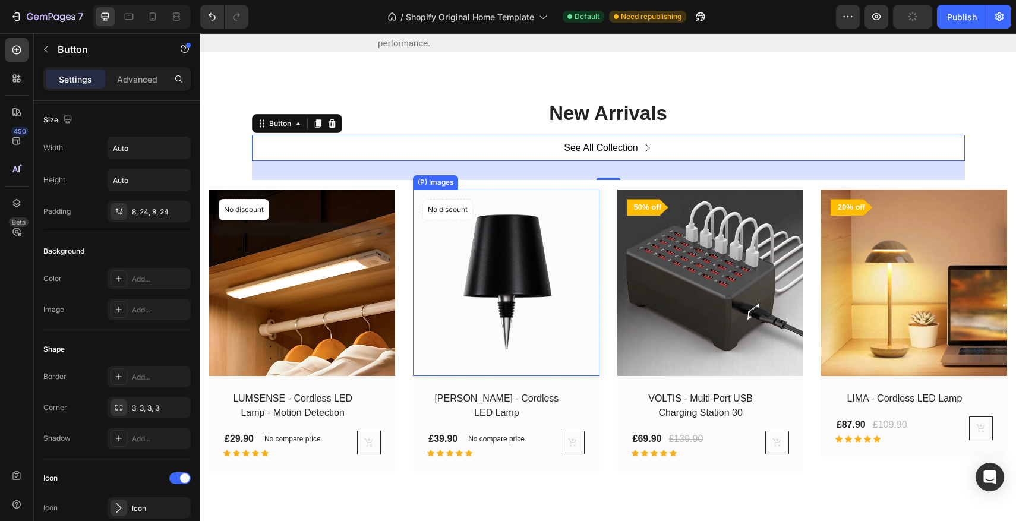
scroll to position [1151, 0]
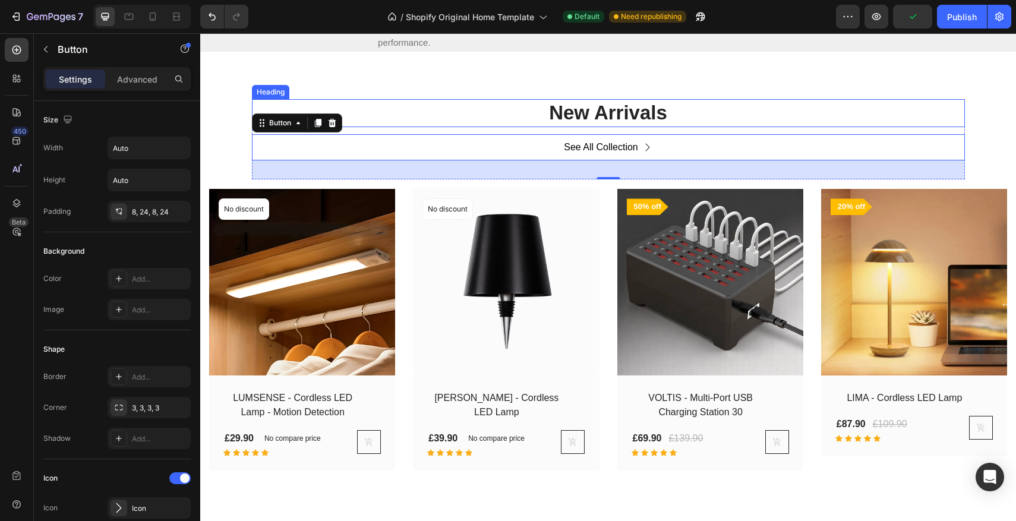
click at [653, 126] on p "New Arrivals" at bounding box center [608, 113] width 711 height 26
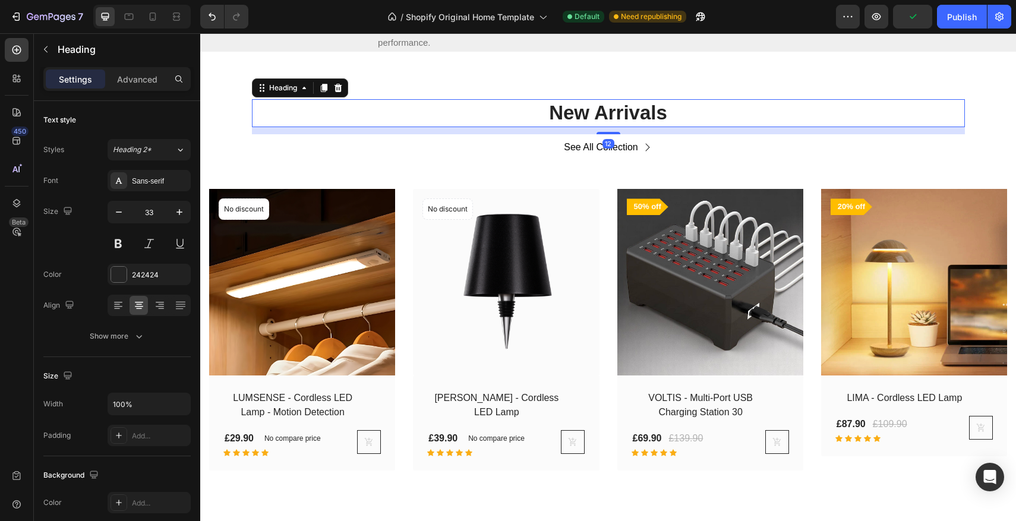
click at [666, 126] on p "New Arrivals" at bounding box center [608, 113] width 711 height 26
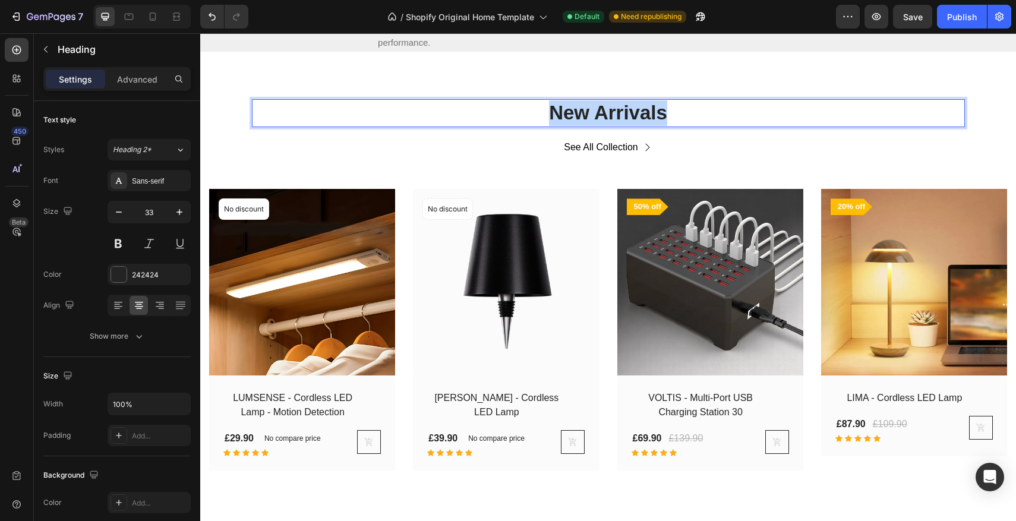
drag, startPoint x: 669, startPoint y: 289, endPoint x: 549, endPoint y: 282, distance: 120.3
click at [549, 126] on p "New Arrivals" at bounding box center [608, 113] width 711 height 26
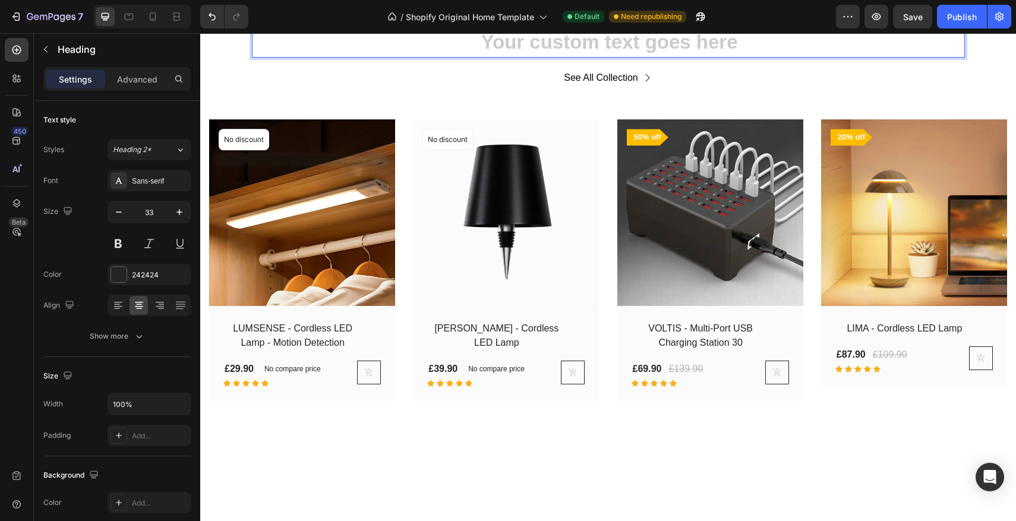
scroll to position [1251, 0]
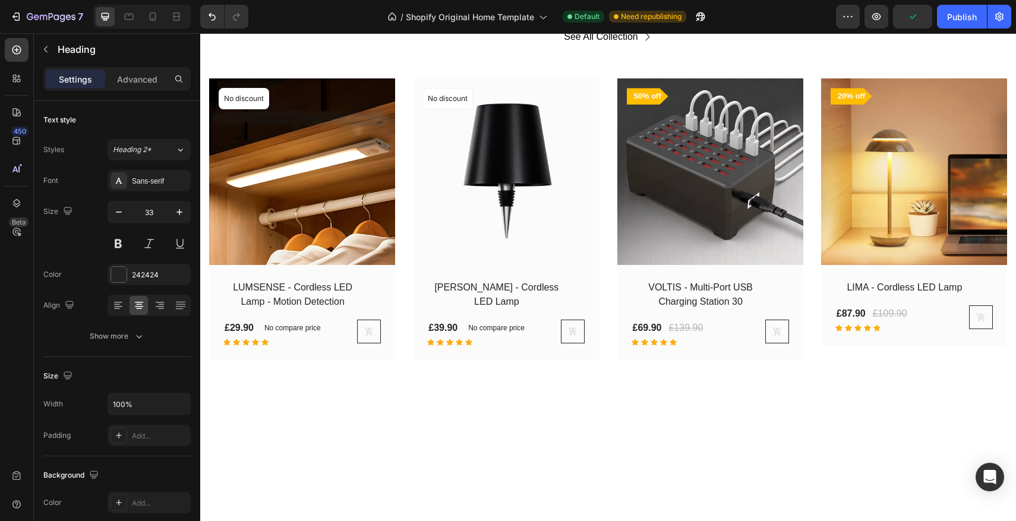
click at [509, 70] on div "Heading 12 See All Collection Button" at bounding box center [608, 29] width 713 height 81
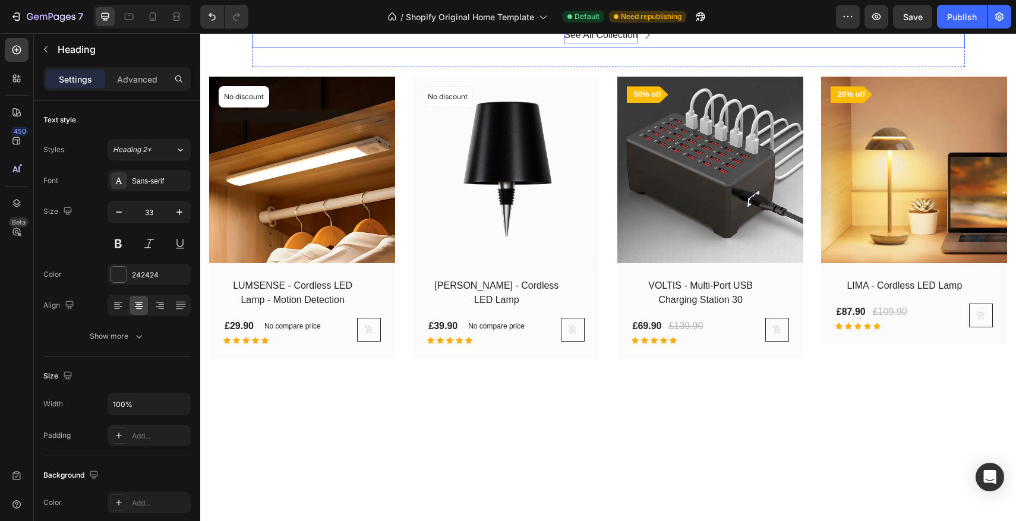
click at [591, 44] on div "See All Collection" at bounding box center [601, 35] width 74 height 17
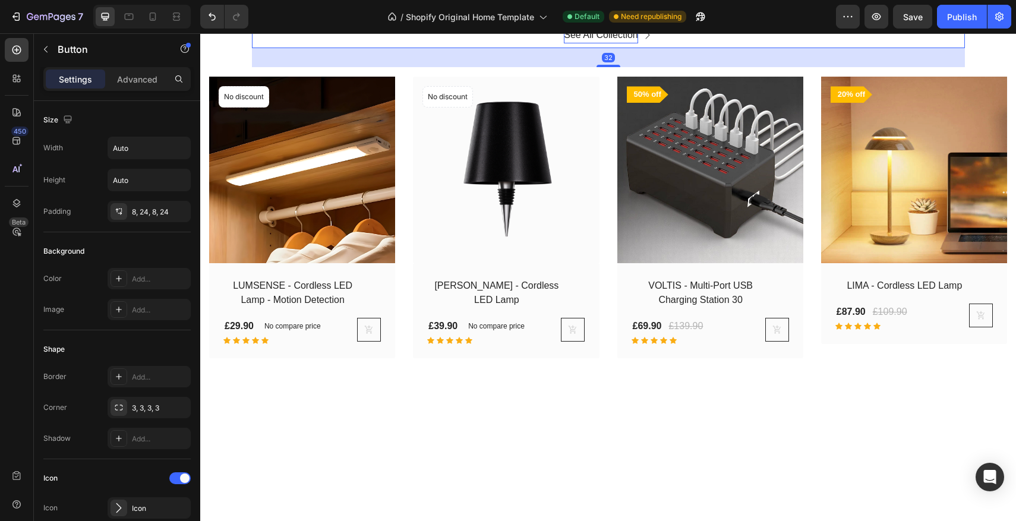
click at [607, 44] on div "See All Collection" at bounding box center [601, 35] width 74 height 17
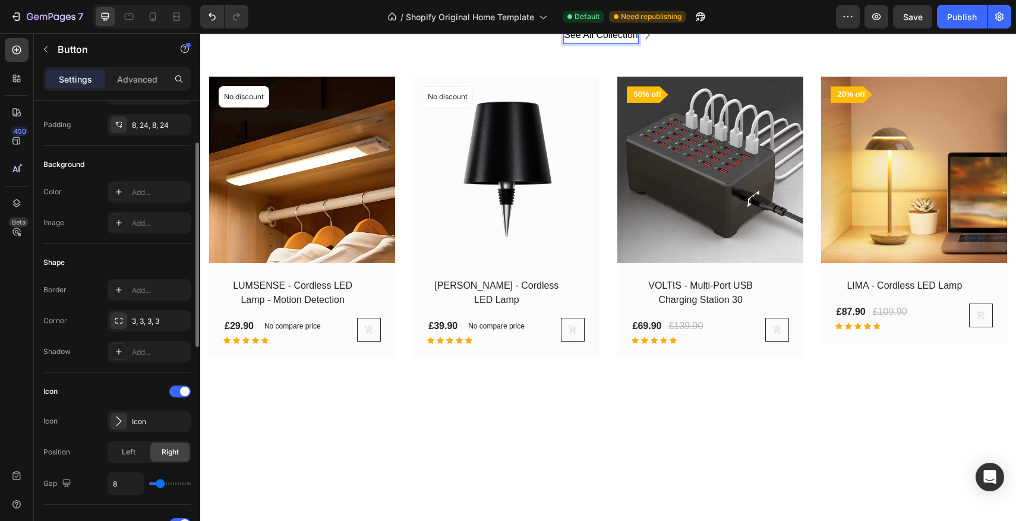
scroll to position [89, 0]
click at [376, 14] on p "The selection of the moment" at bounding box center [608, 1] width 711 height 26
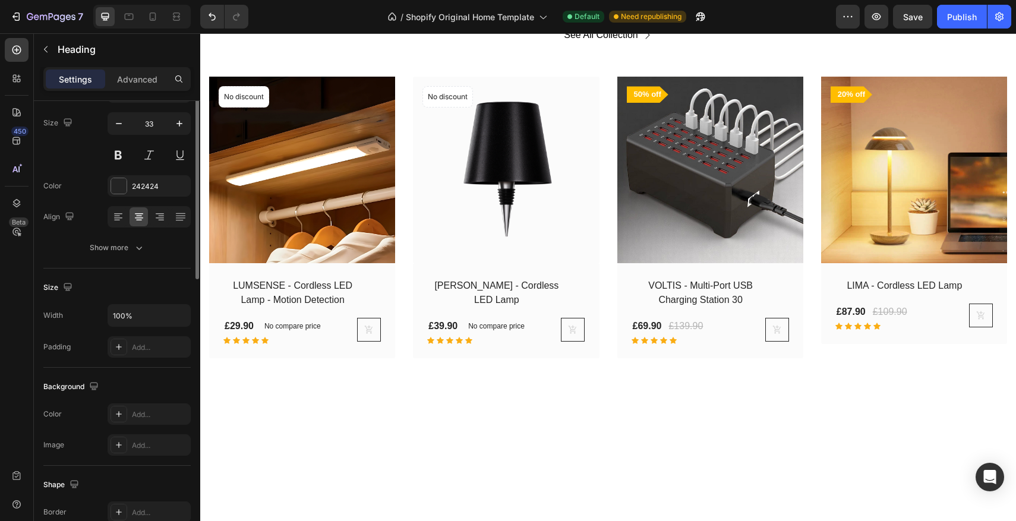
scroll to position [0, 0]
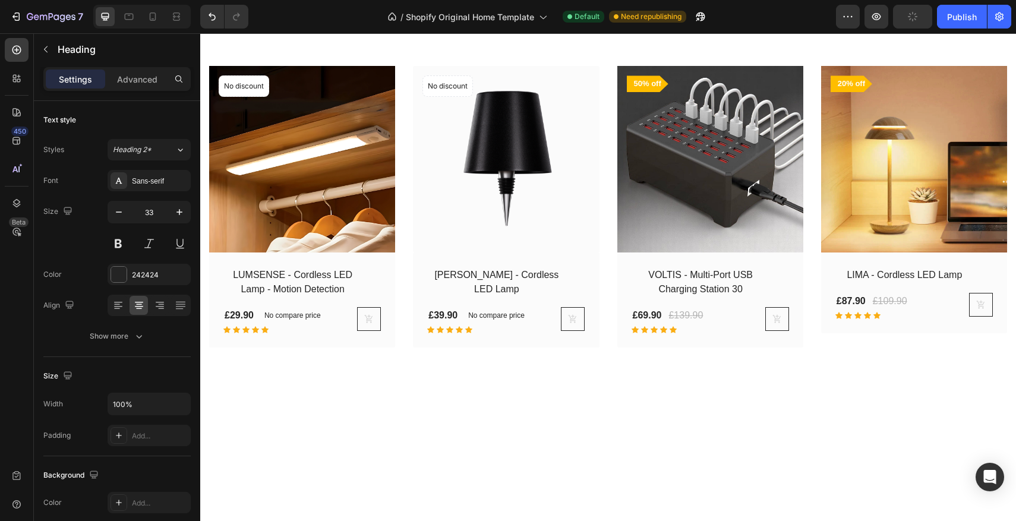
drag, startPoint x: 613, startPoint y: 196, endPoint x: 612, endPoint y: 184, distance: 12.0
click at [613, 11] on div at bounding box center [609, 10] width 24 height 4
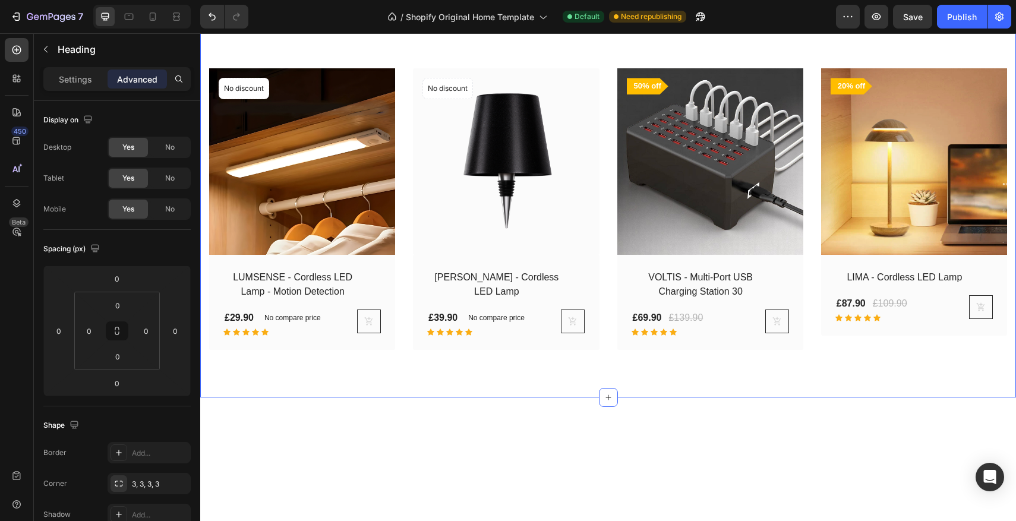
click at [480, 127] on div "The selection of the moment Heading See All Collection Button Row (P) Images No…" at bounding box center [608, 167] width 816 height 459
click at [423, 12] on p "The selection of the moment" at bounding box center [608, 0] width 711 height 26
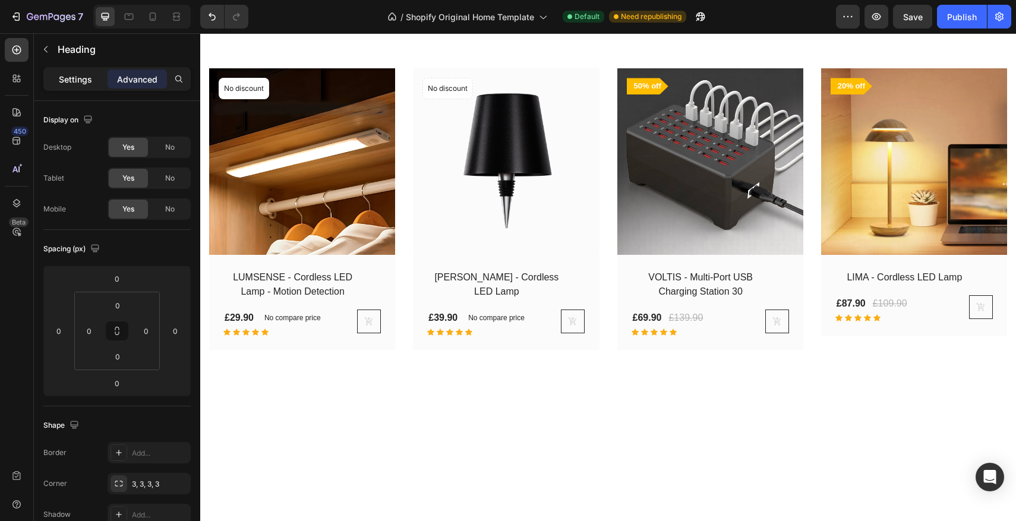
click at [67, 78] on p "Settings" at bounding box center [75, 79] width 33 height 12
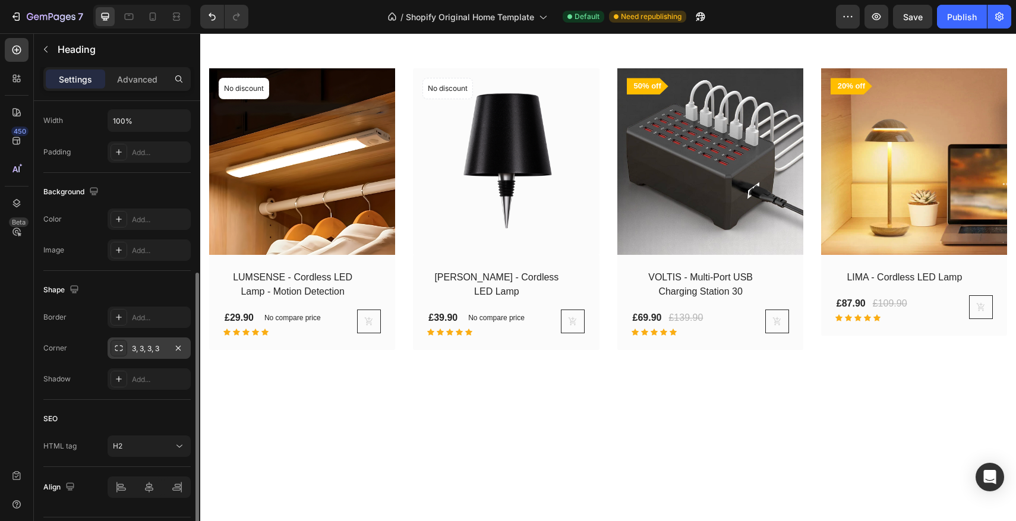
scroll to position [289, 0]
click at [144, 342] on div "3, 3, 3, 3" at bounding box center [149, 344] width 34 height 11
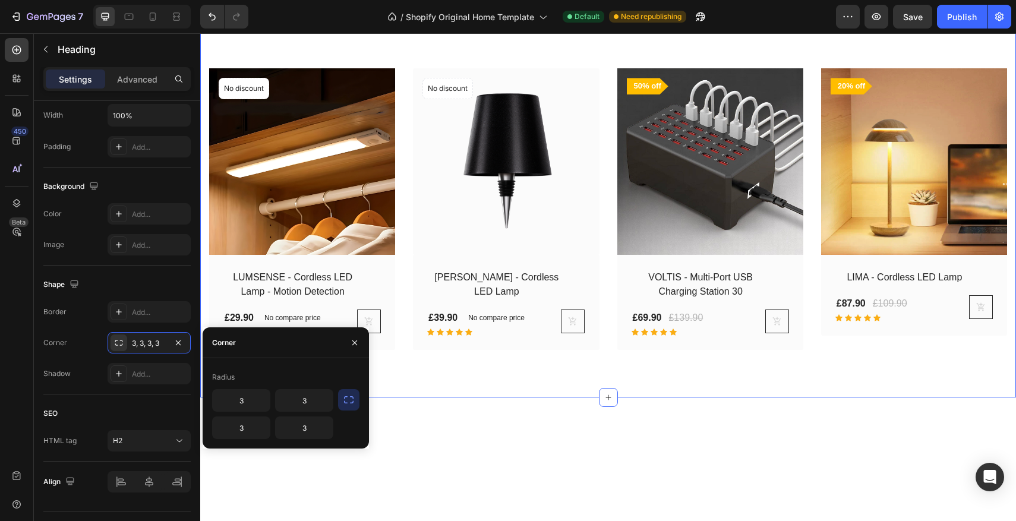
click at [581, 140] on div "The selection of the moment Heading 0 See All Collection Button Row (P) Images …" at bounding box center [608, 167] width 816 height 459
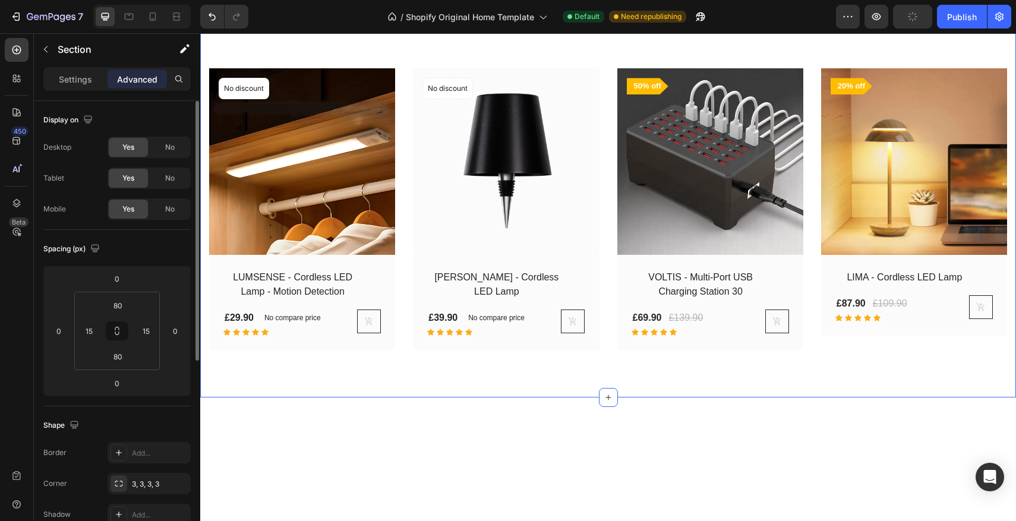
scroll to position [1263, 0]
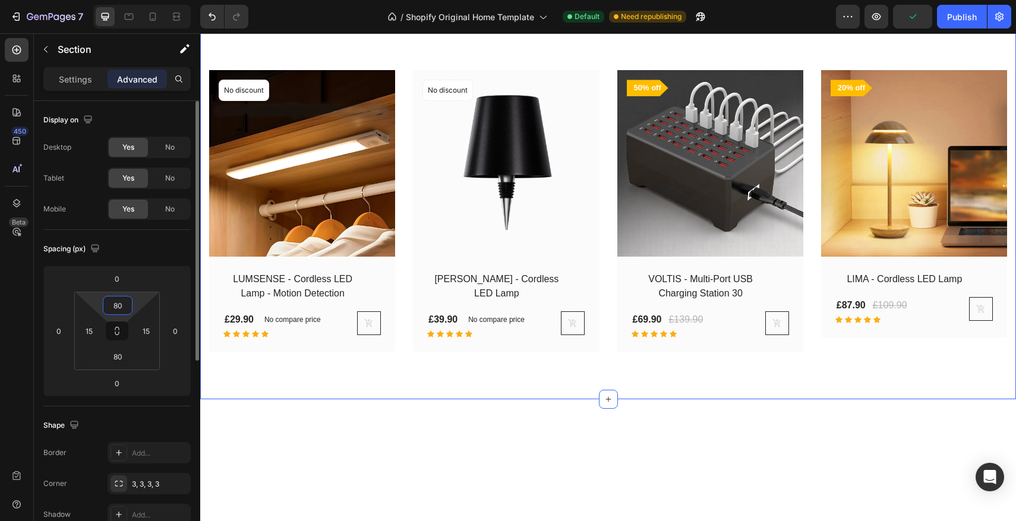
click at [116, 307] on input "80" at bounding box center [118, 306] width 24 height 18
click at [113, 309] on input "80" at bounding box center [118, 306] width 24 height 18
click at [115, 307] on input "80" at bounding box center [118, 306] width 24 height 18
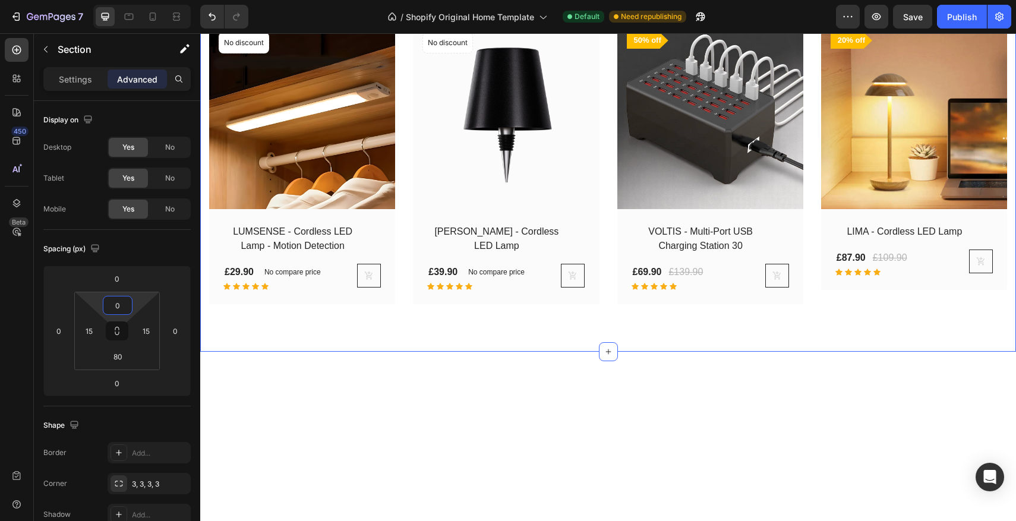
type input "40"
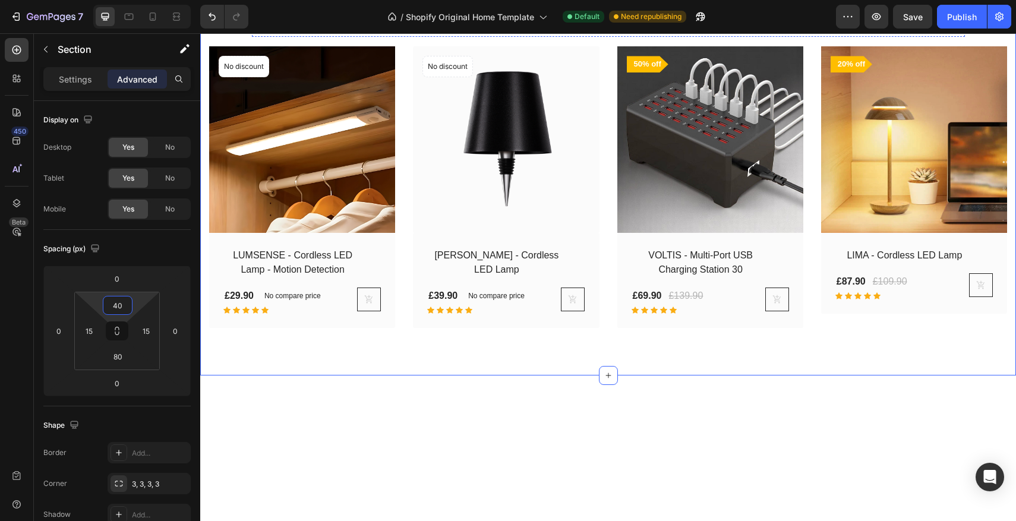
click at [480, 18] on div "See All Collection Button" at bounding box center [608, 5] width 713 height 27
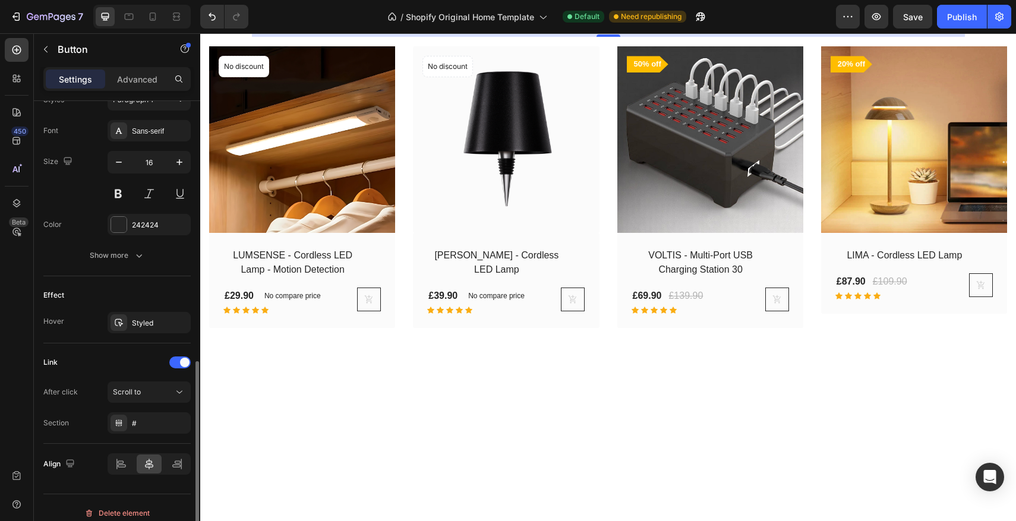
scroll to position [554, 0]
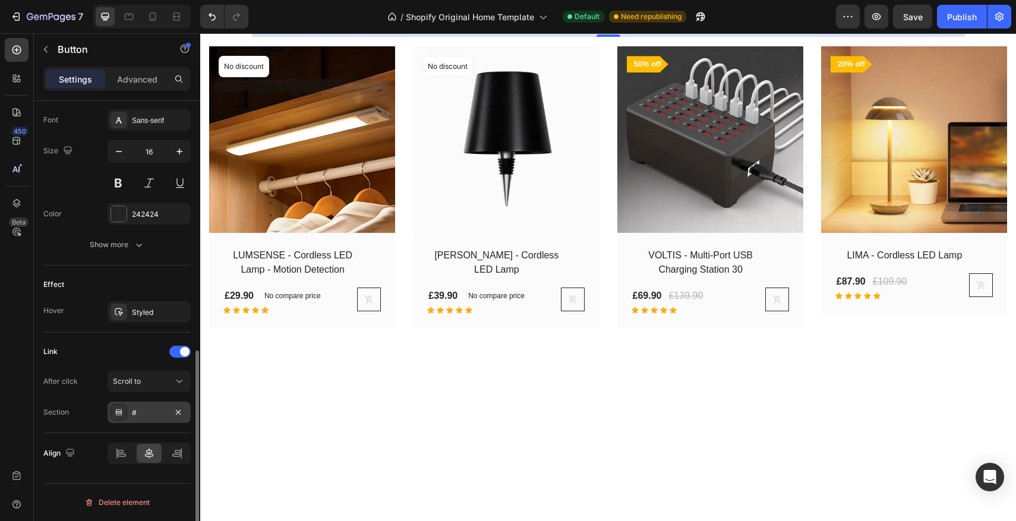
click at [135, 411] on div "#" at bounding box center [149, 413] width 34 height 11
click at [87, 339] on div "Link After click Scroll to Section #" at bounding box center [116, 383] width 147 height 100
click at [134, 315] on div "Styled" at bounding box center [149, 312] width 34 height 11
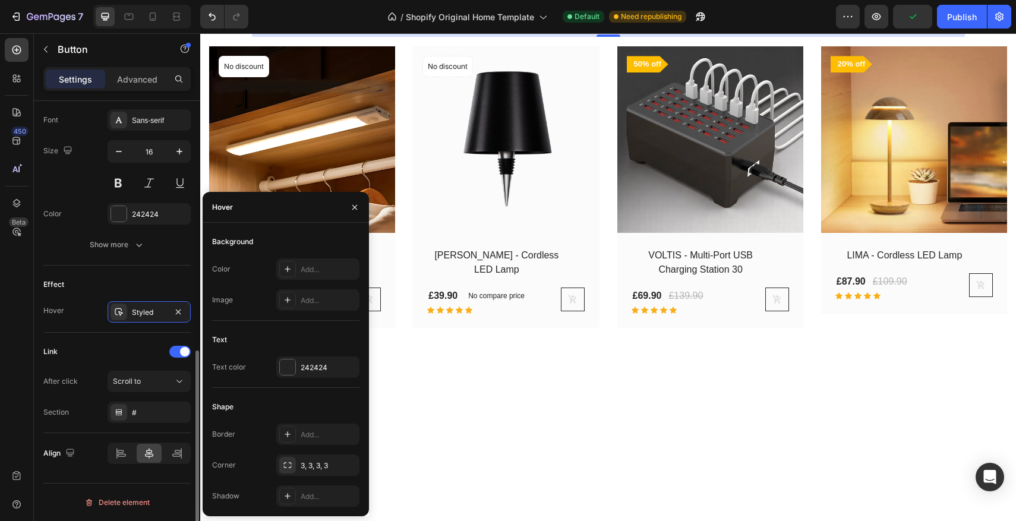
click at [77, 281] on div "Effect" at bounding box center [116, 284] width 147 height 19
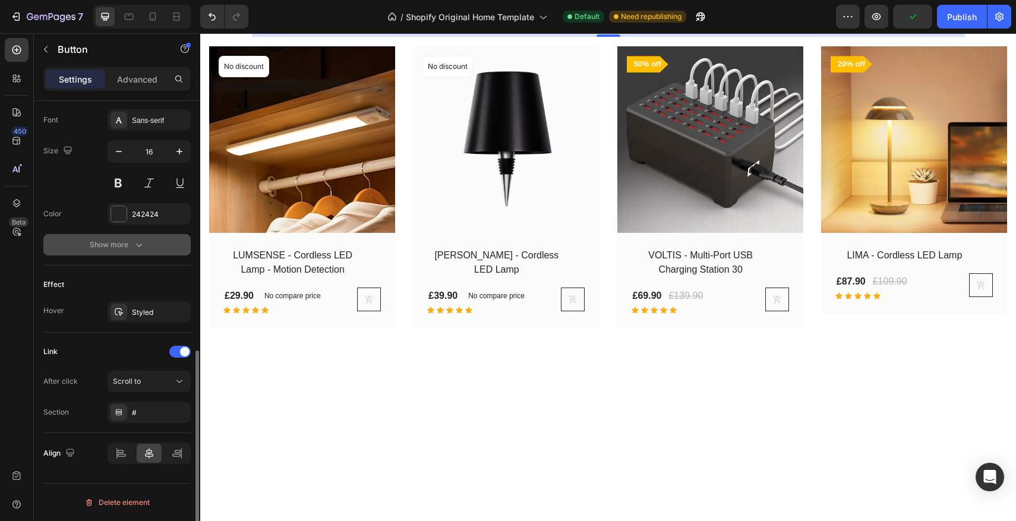
click at [111, 248] on div "Show more" at bounding box center [117, 245] width 55 height 12
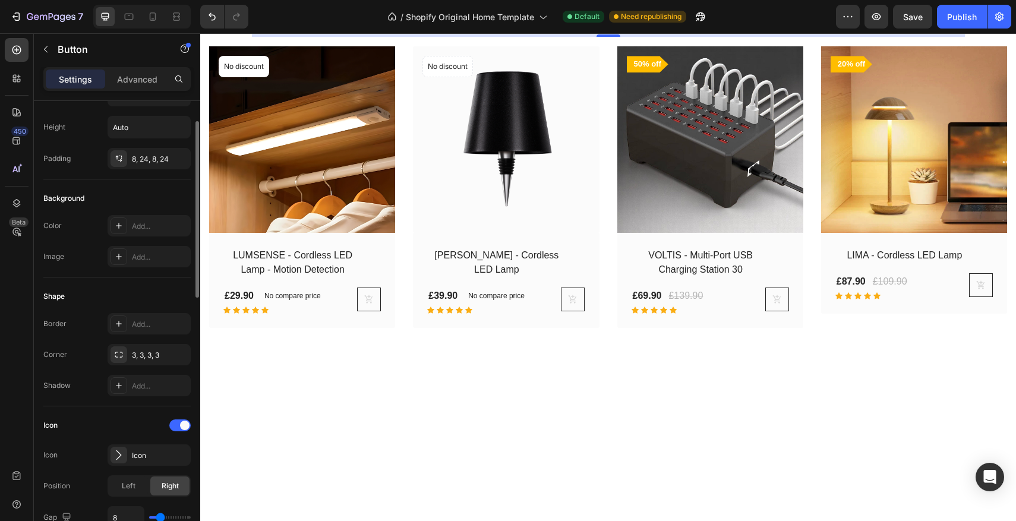
scroll to position [1230, 0]
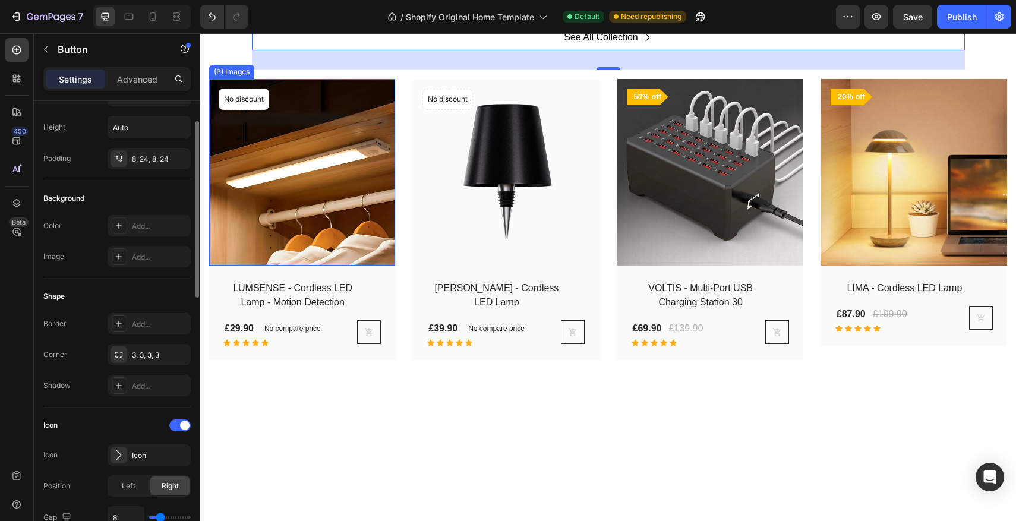
click at [390, 265] on img at bounding box center [302, 172] width 186 height 186
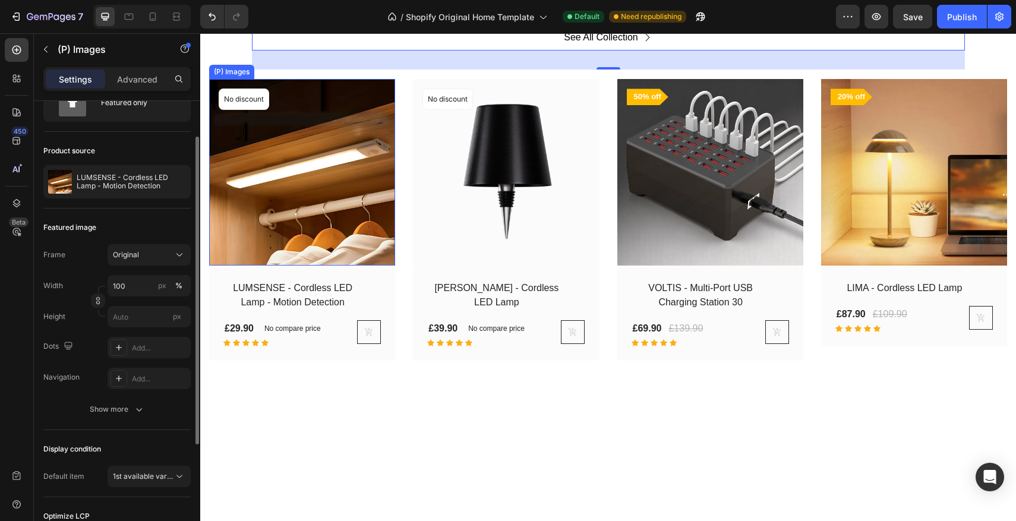
scroll to position [0, 0]
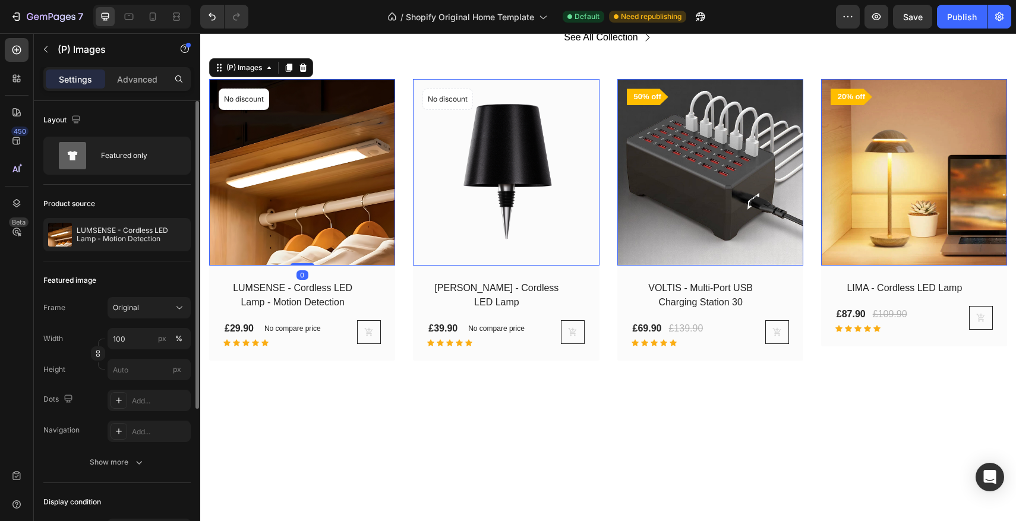
click at [357, 265] on img at bounding box center [302, 172] width 186 height 186
click at [182, 232] on icon "button" at bounding box center [179, 235] width 10 height 10
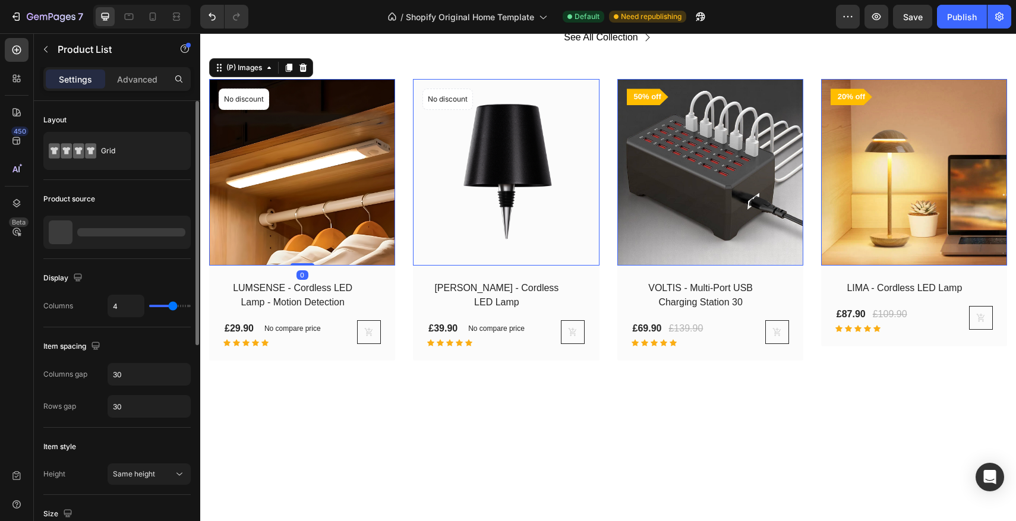
click at [344, 265] on img at bounding box center [302, 172] width 186 height 186
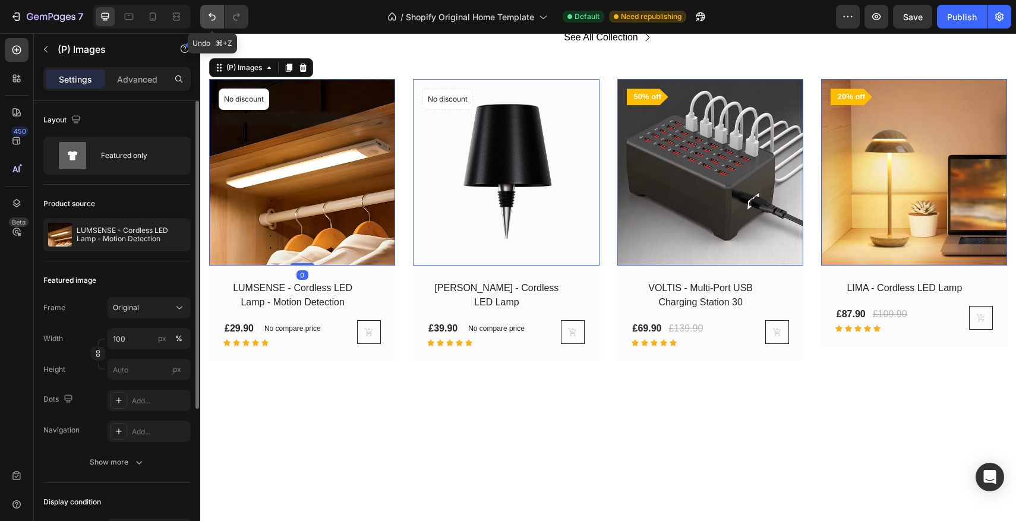
click at [214, 20] on icon "Undo/Redo" at bounding box center [212, 17] width 12 height 12
click at [254, 265] on img at bounding box center [302, 172] width 186 height 186
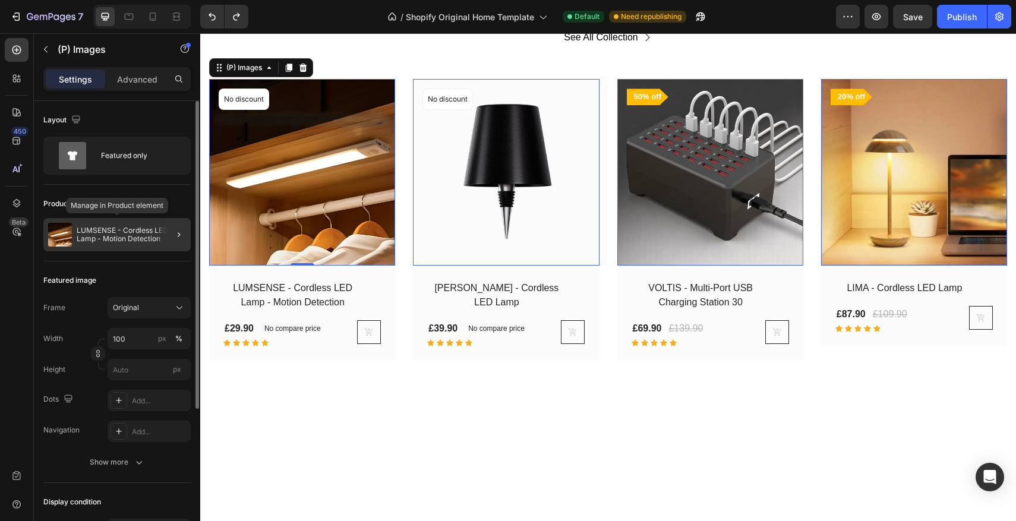
click at [124, 234] on p "LUMSENSE - Cordless LED Lamp - Motion Detection" at bounding box center [131, 234] width 109 height 17
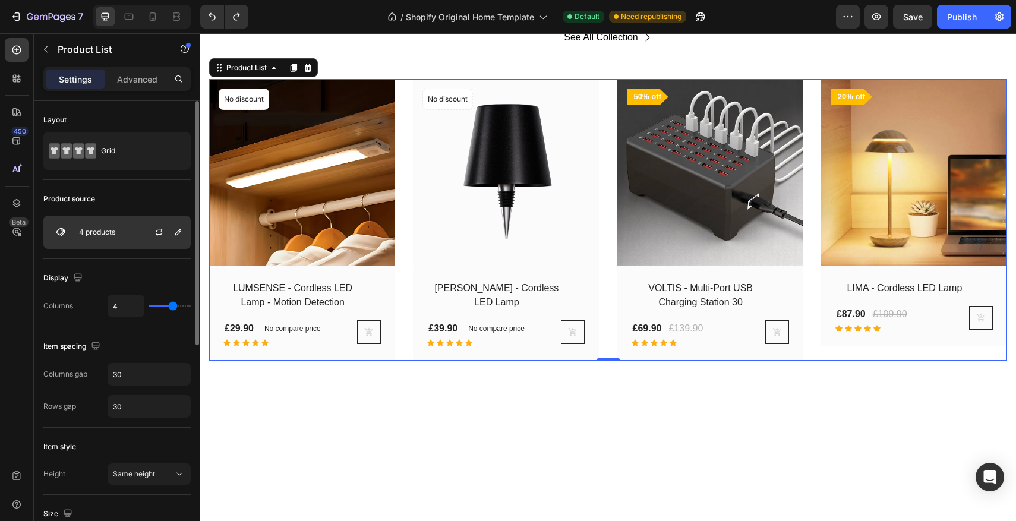
click at [119, 233] on div "4 products" at bounding box center [116, 232] width 147 height 33
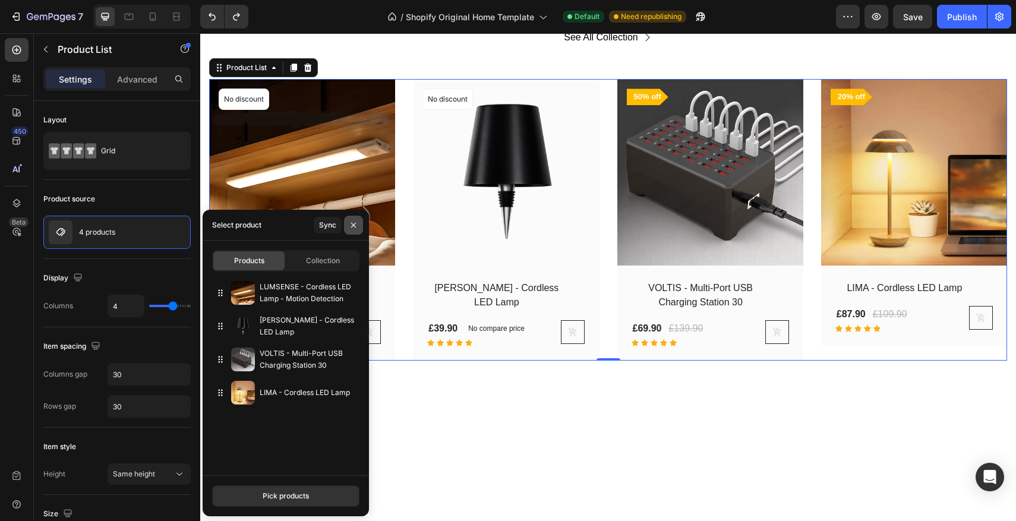
click at [355, 231] on button "button" at bounding box center [353, 225] width 19 height 19
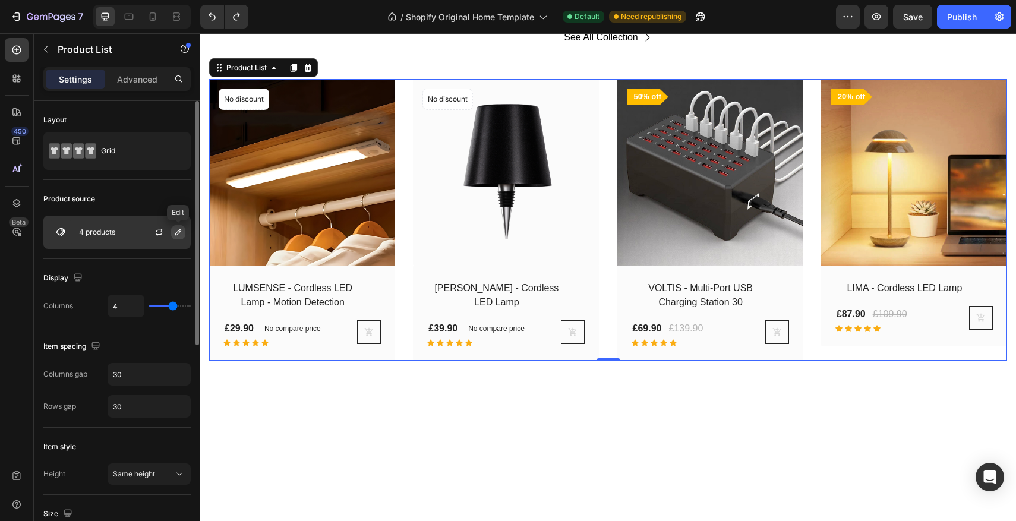
click at [177, 234] on icon "button" at bounding box center [178, 232] width 6 height 6
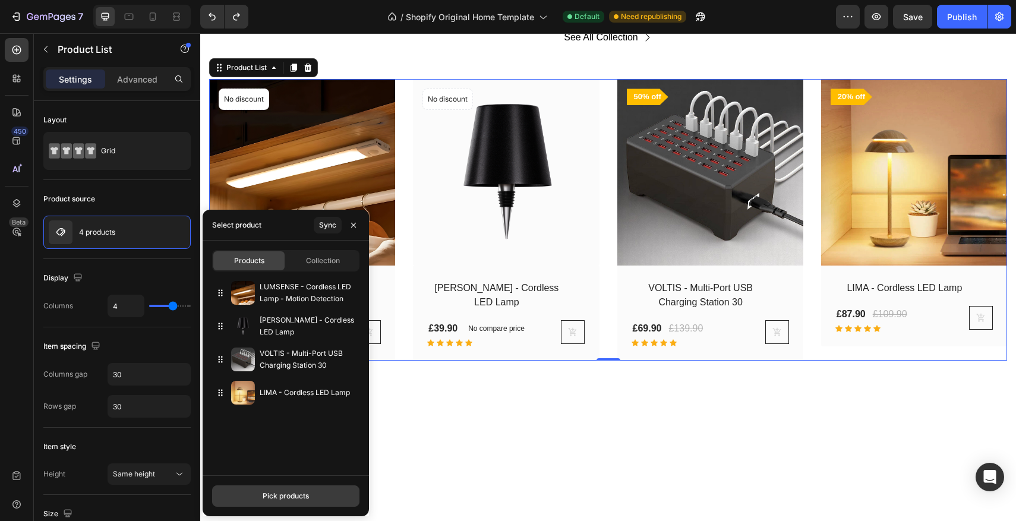
click at [251, 487] on button "Pick products" at bounding box center [285, 496] width 147 height 21
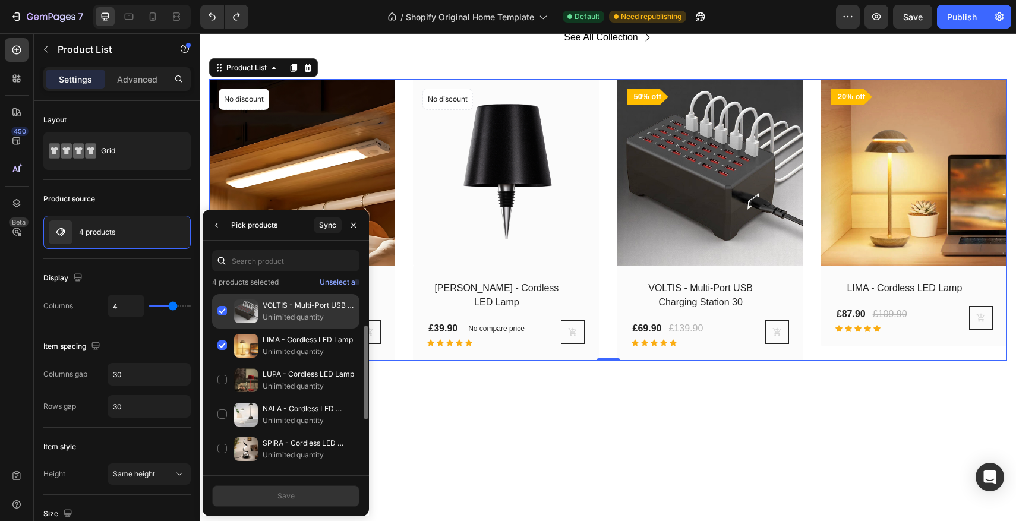
scroll to position [103, 0]
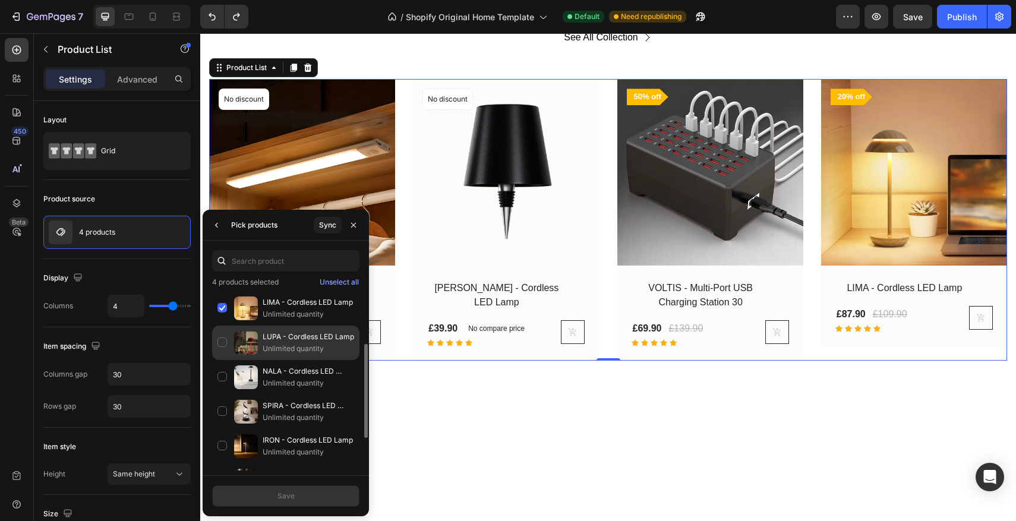
click at [226, 360] on div "LUPA - Cordless LED Lamp Unlimited quantity" at bounding box center [285, 377] width 147 height 34
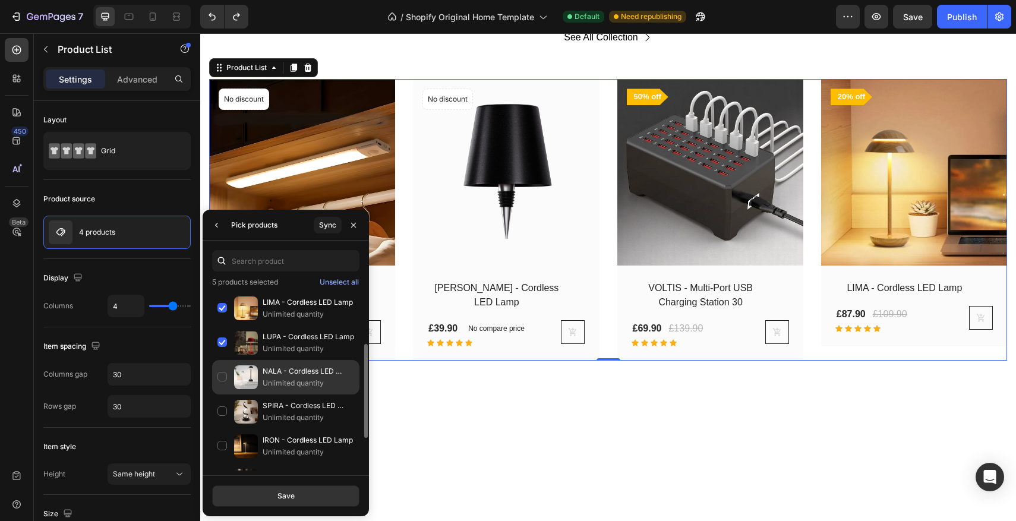
click at [227, 395] on div "NALA - Cordless LED Lamp Unlimited quantity" at bounding box center [285, 412] width 147 height 34
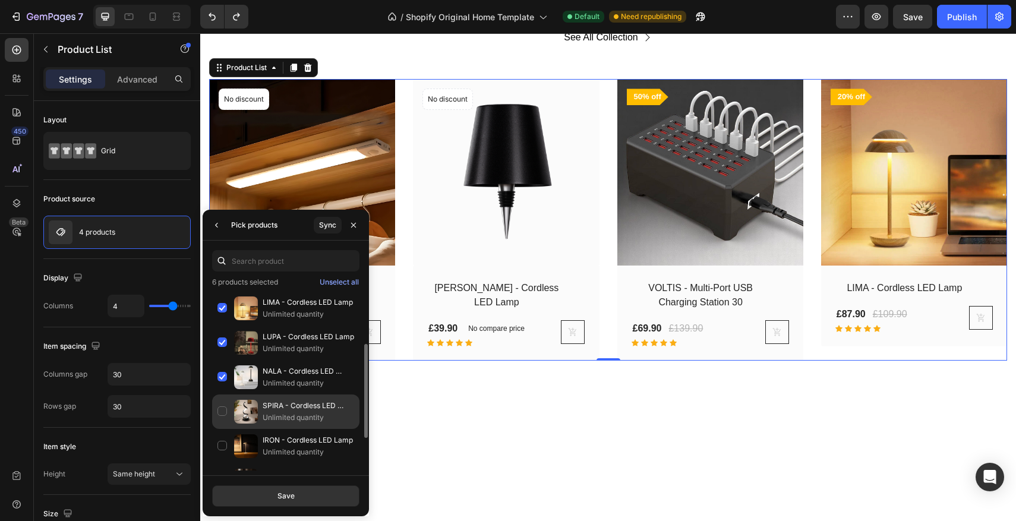
click at [225, 429] on div "SPIRA - Cordless LED Lamp Unlimited quantity" at bounding box center [285, 446] width 147 height 34
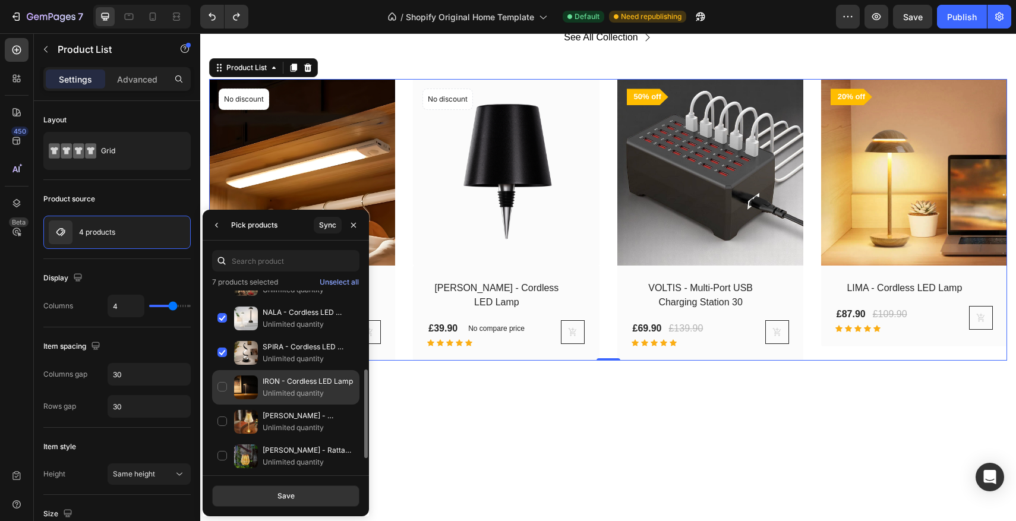
scroll to position [161, 0]
click at [224, 405] on div "IRON - Cordless LED Lamp Unlimited quantity" at bounding box center [285, 422] width 147 height 34
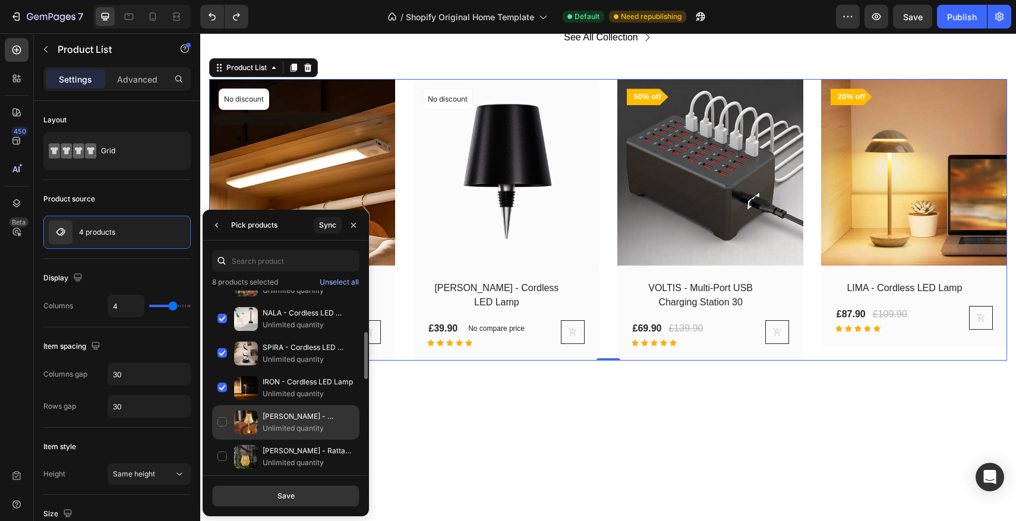
click at [225, 440] on div "NOLA - Cordless LED Lamp Unlimited quantity" at bounding box center [285, 457] width 147 height 34
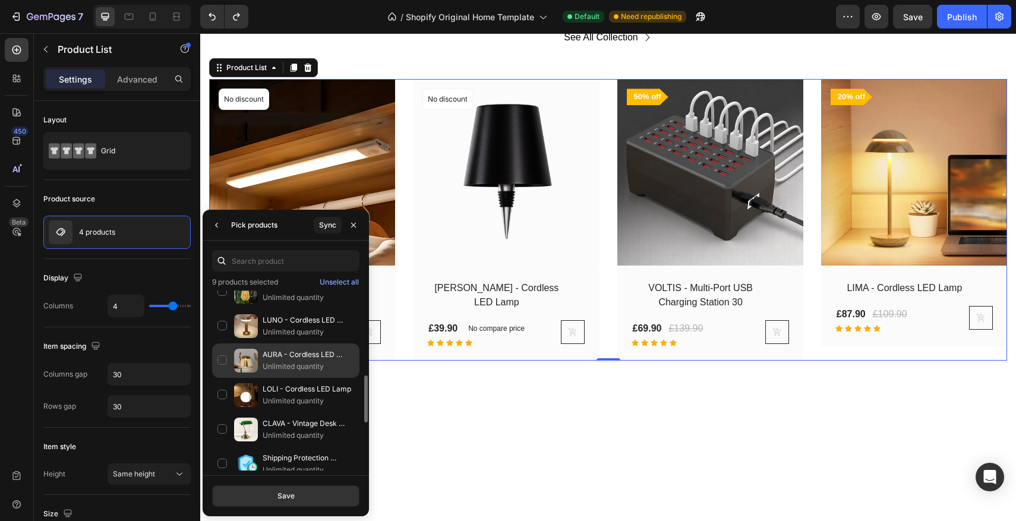
click at [225, 378] on div "AURA - Cordless LED Lamp Unlimited quantity" at bounding box center [285, 395] width 147 height 34
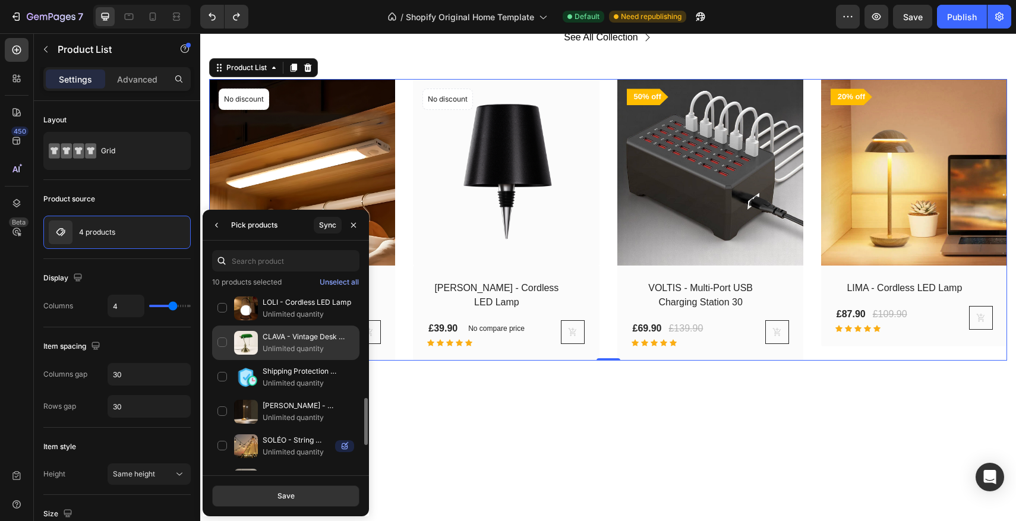
click at [225, 360] on div "CLAVA - Vintage Desk Lamp Unlimited quantity" at bounding box center [285, 377] width 147 height 34
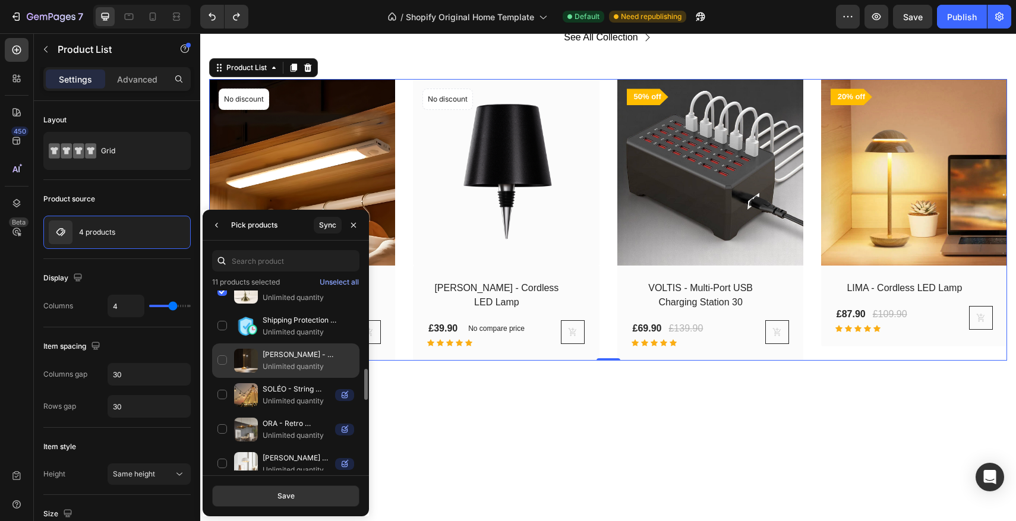
click at [227, 378] on div "LINA - Cordless LED Lamp Unlimited quantity" at bounding box center [285, 395] width 147 height 34
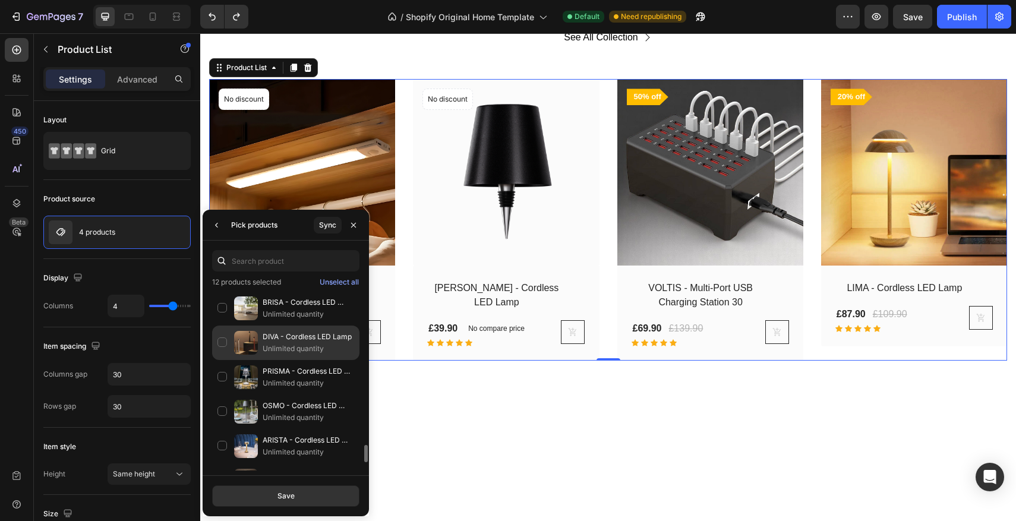
scroll to position [1583, 0]
click at [218, 363] on div "DIVA - Cordless LED Lamp Unlimited quantity" at bounding box center [285, 380] width 147 height 34
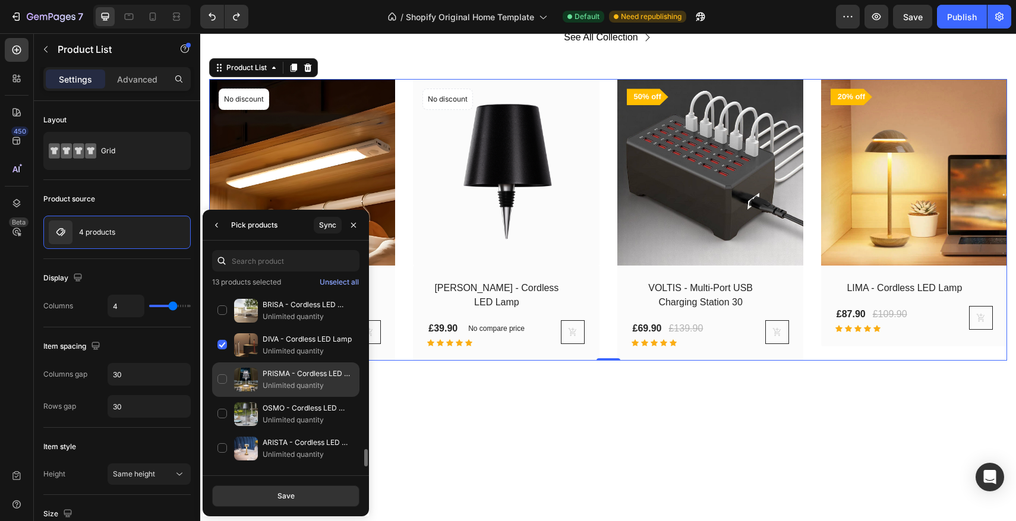
scroll to position [1647, 0]
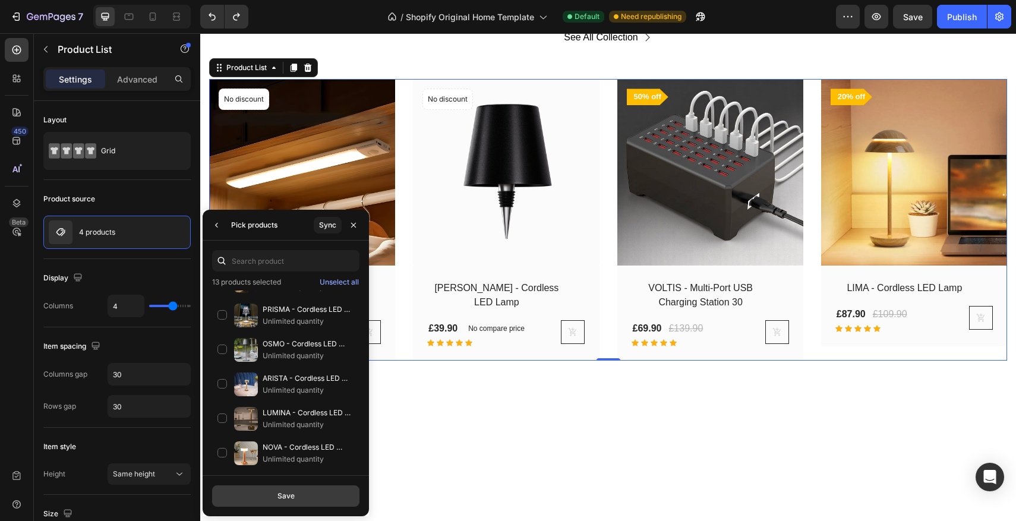
click at [253, 499] on button "Save" at bounding box center [285, 496] width 147 height 21
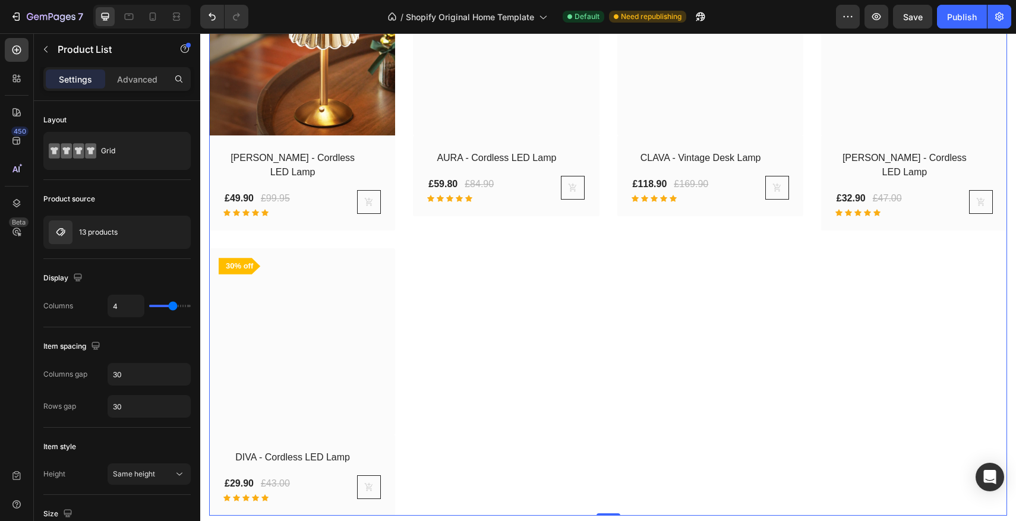
scroll to position [2096, 0]
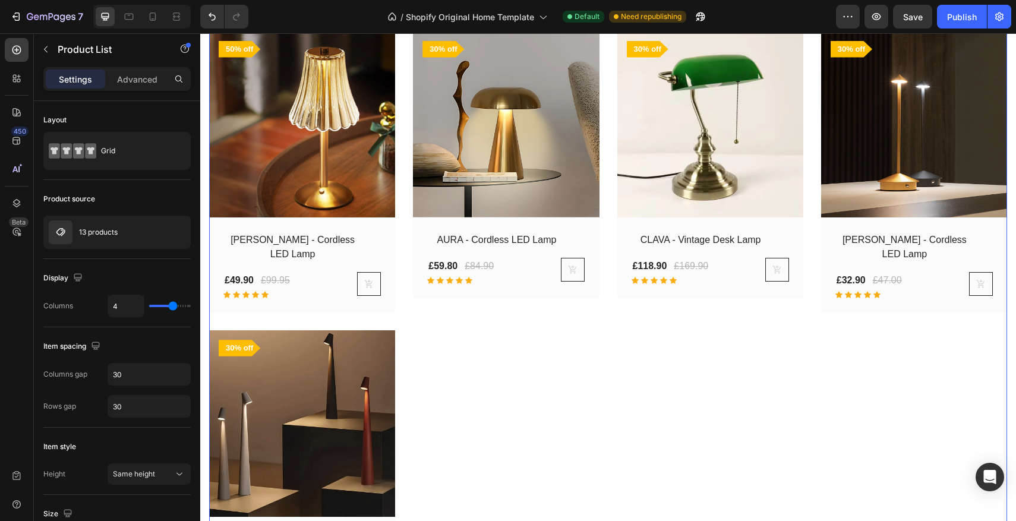
scroll to position [1992, 0]
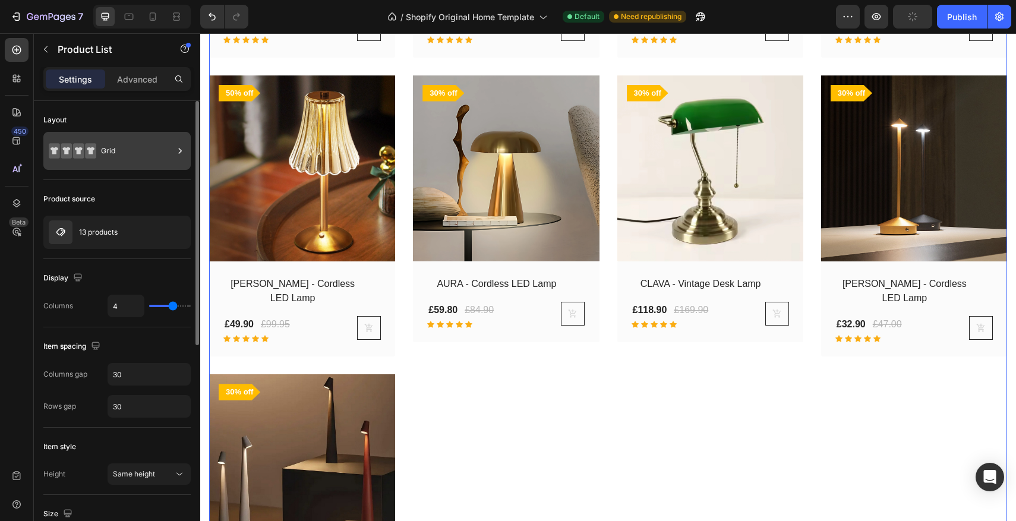
click at [138, 165] on div "Grid" at bounding box center [116, 151] width 147 height 38
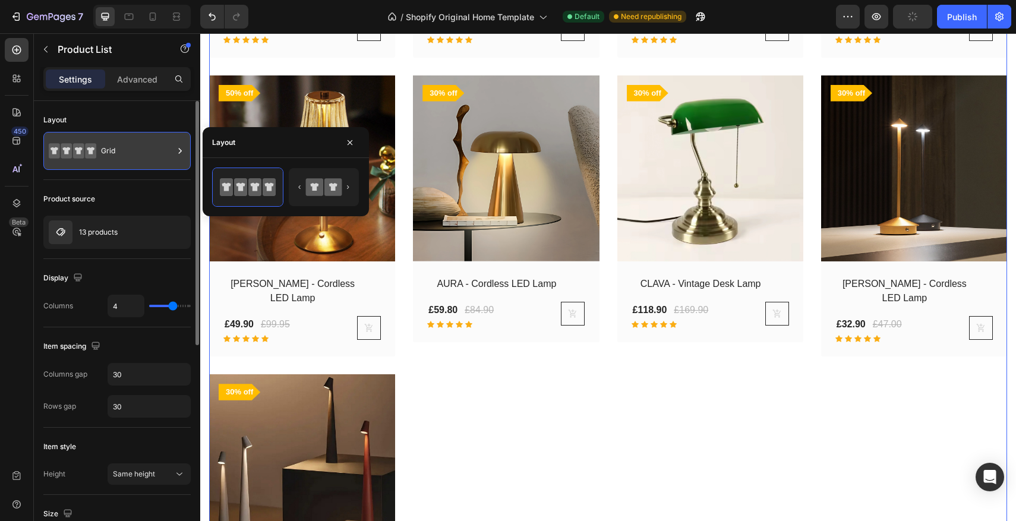
scroll to position [1, 0]
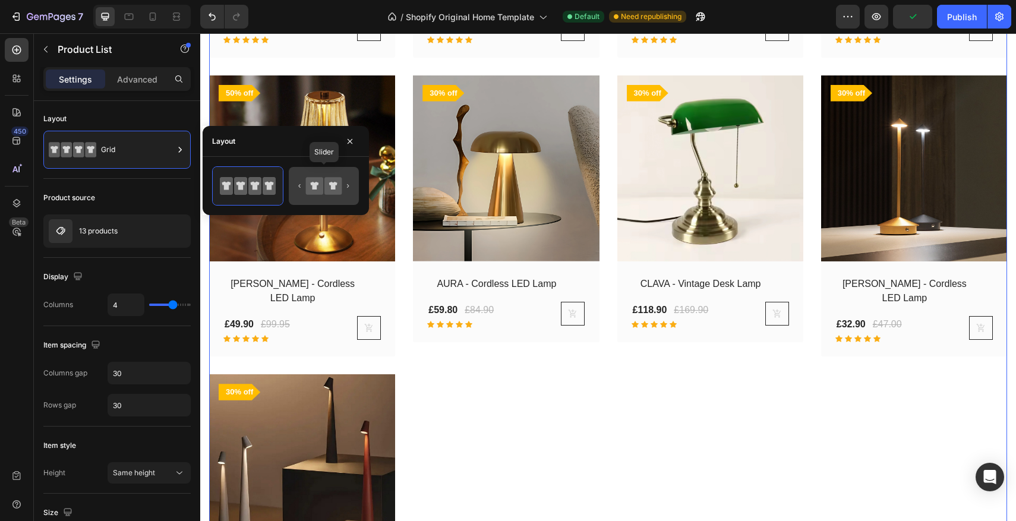
click at [314, 199] on div at bounding box center [324, 186] width 70 height 38
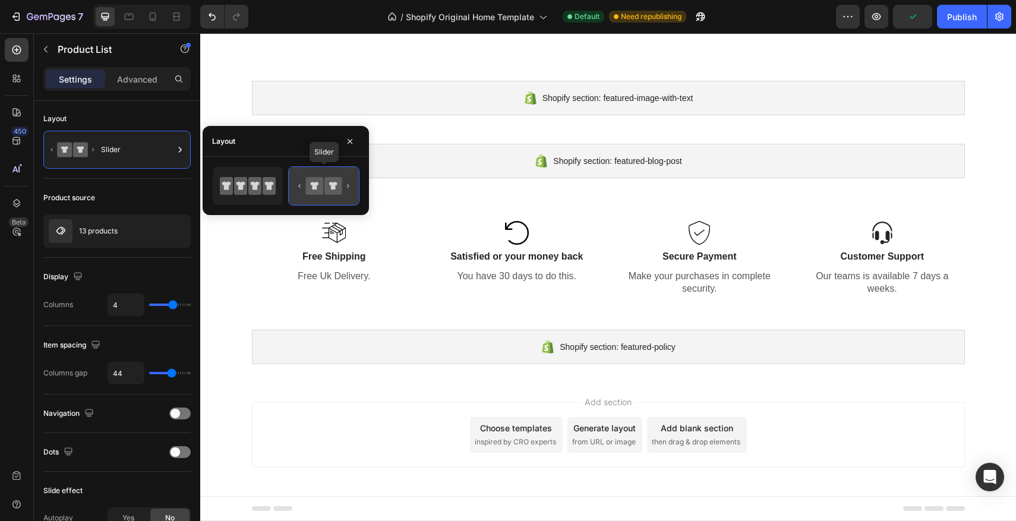
scroll to position [1747, 0]
click at [254, 191] on icon at bounding box center [254, 186] width 13 height 18
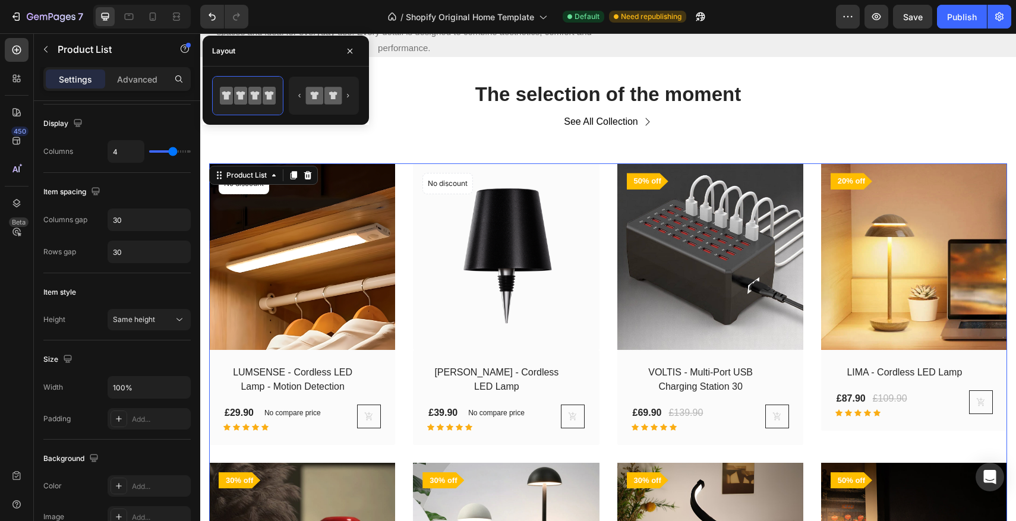
scroll to position [1149, 0]
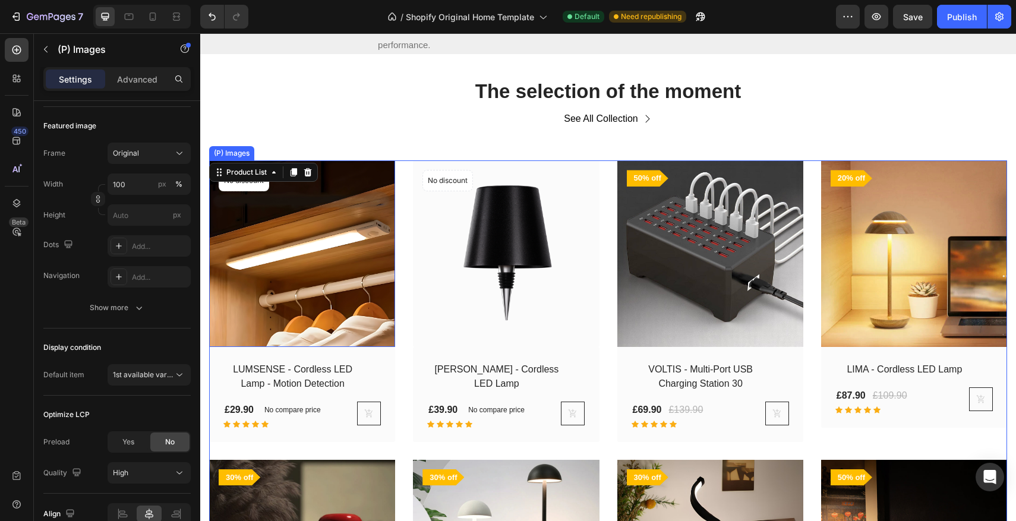
click at [297, 347] on img at bounding box center [302, 253] width 186 height 186
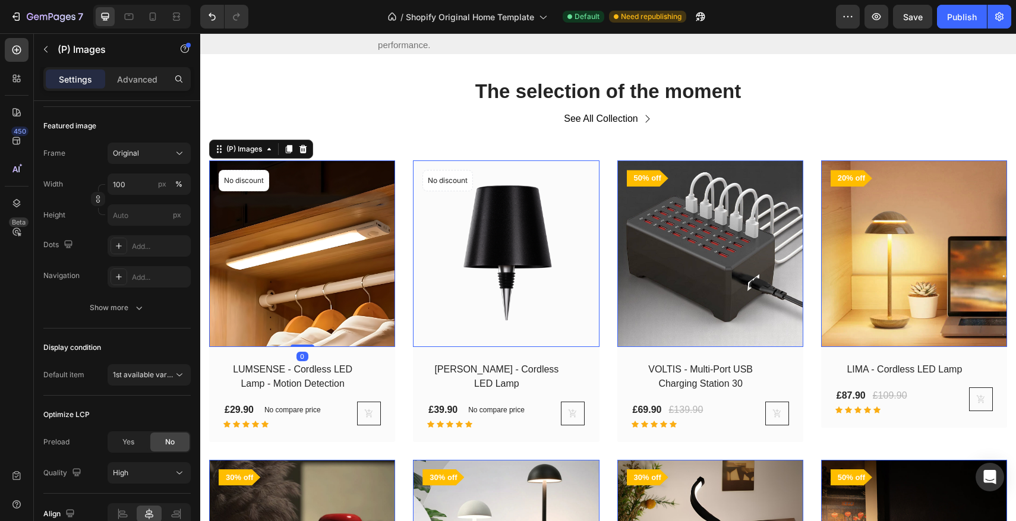
scroll to position [0, 0]
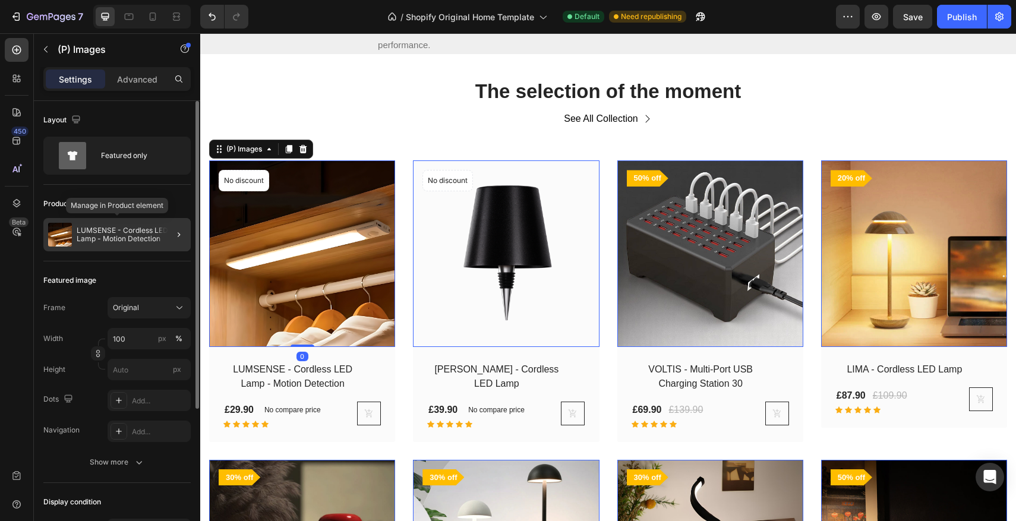
click at [114, 239] on p "LUMSENSE - Cordless LED Lamp - Motion Detection" at bounding box center [131, 234] width 109 height 17
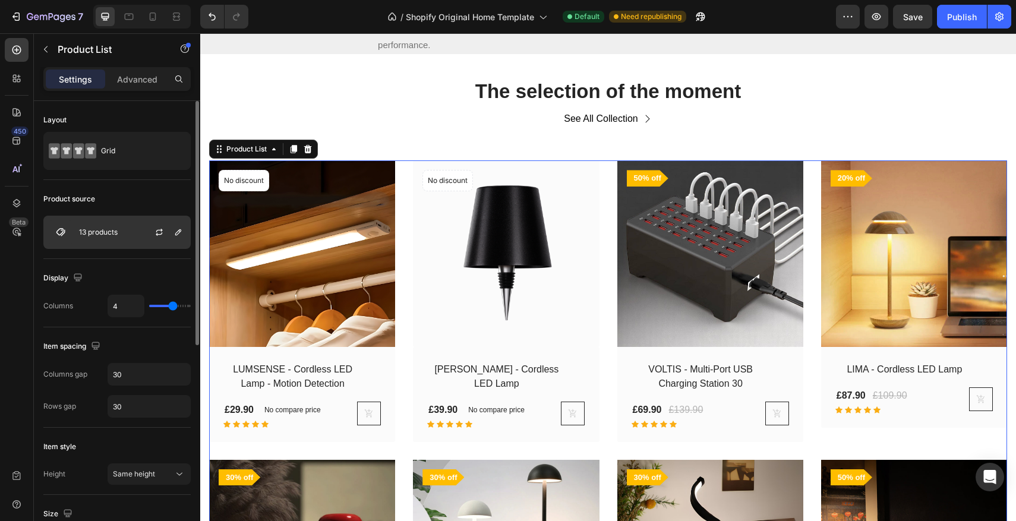
click at [116, 226] on div "13 products" at bounding box center [116, 232] width 147 height 33
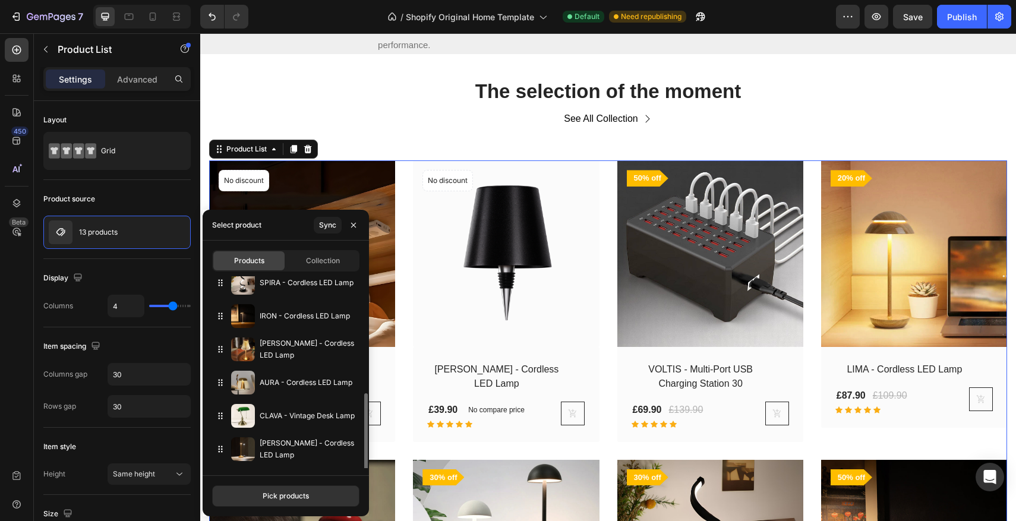
scroll to position [241, 0]
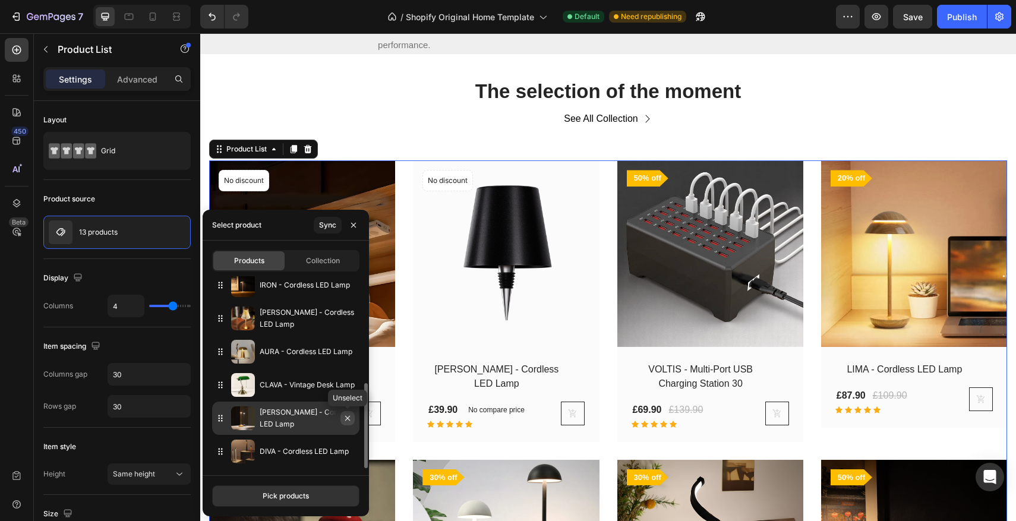
click at [347, 417] on icon "button" at bounding box center [348, 419] width 10 height 10
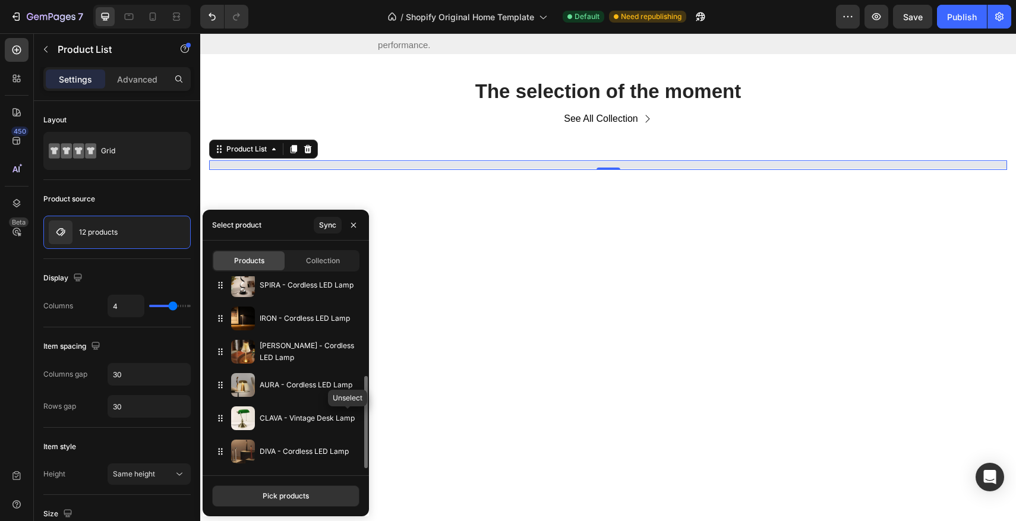
scroll to position [207, 0]
click at [349, 383] on icon "button" at bounding box center [347, 385] width 5 height 5
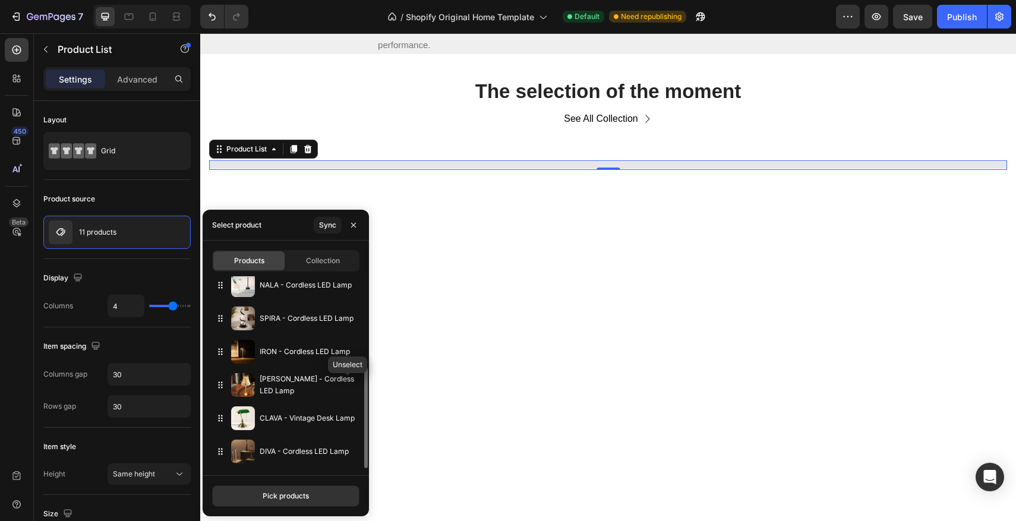
scroll to position [174, 0]
click at [349, 386] on icon "button" at bounding box center [348, 385] width 10 height 10
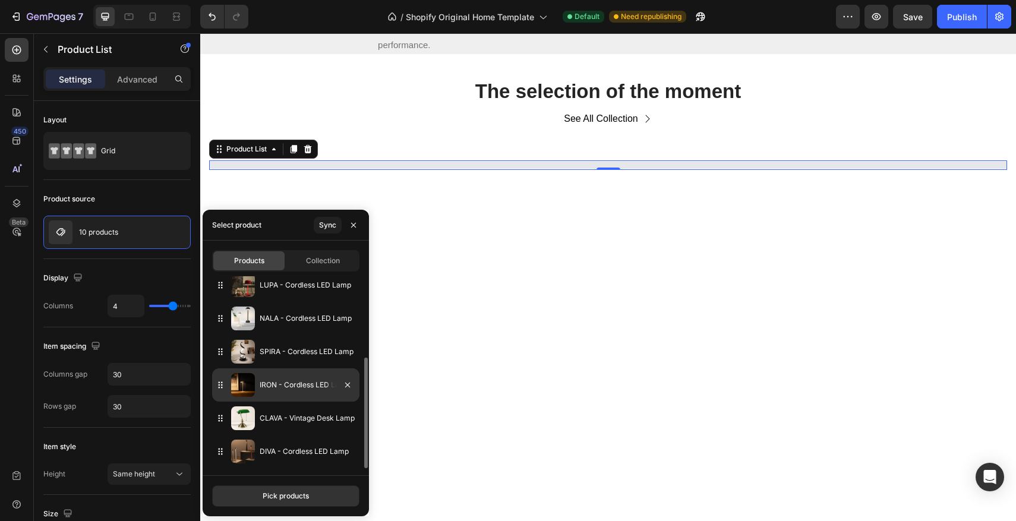
scroll to position [141, 0]
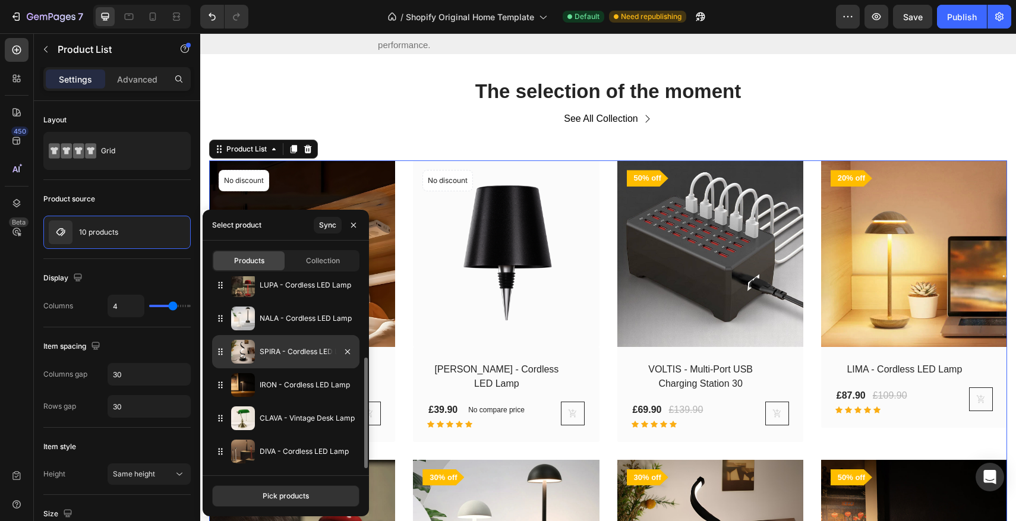
click at [351, 361] on div at bounding box center [342, 351] width 33 height 33
click at [348, 357] on button "button" at bounding box center [348, 352] width 14 height 14
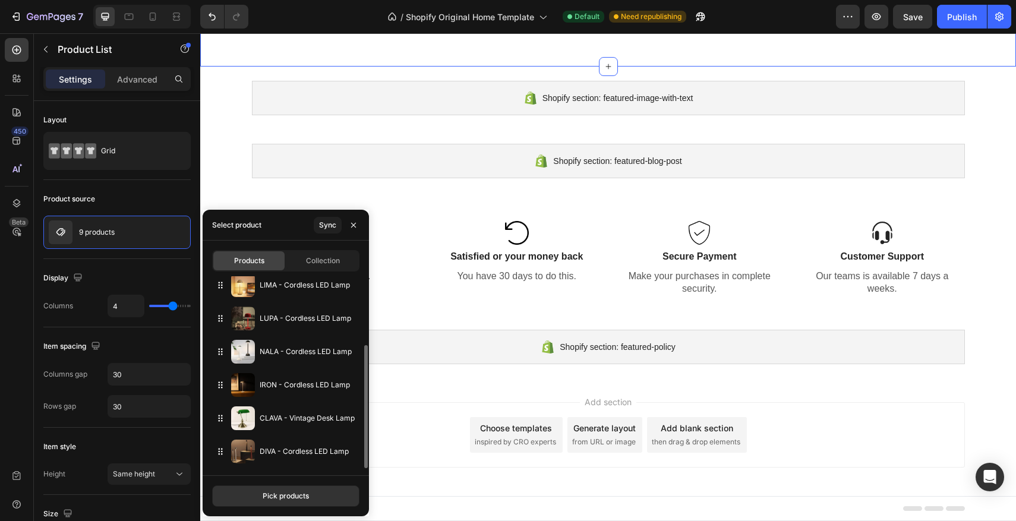
scroll to position [1367, 0]
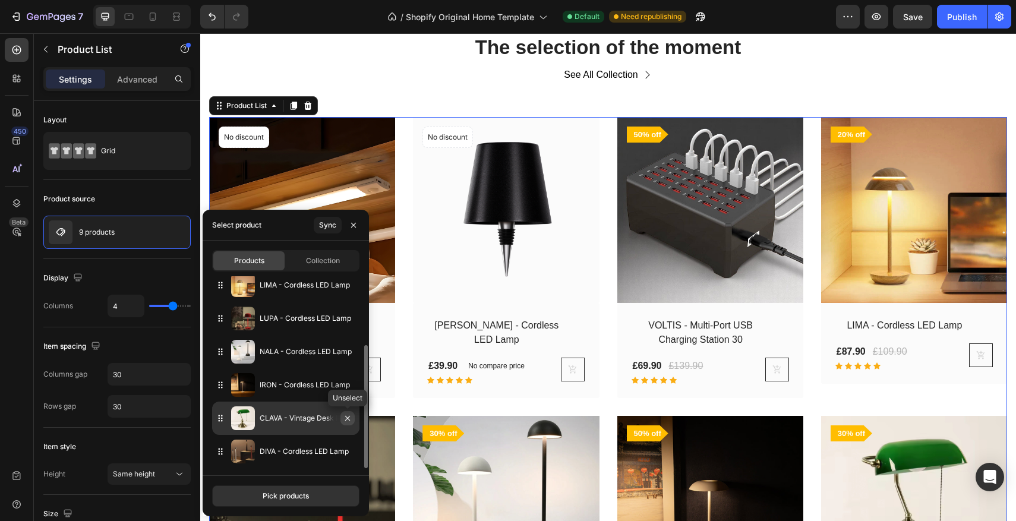
click at [346, 416] on icon "button" at bounding box center [348, 419] width 10 height 10
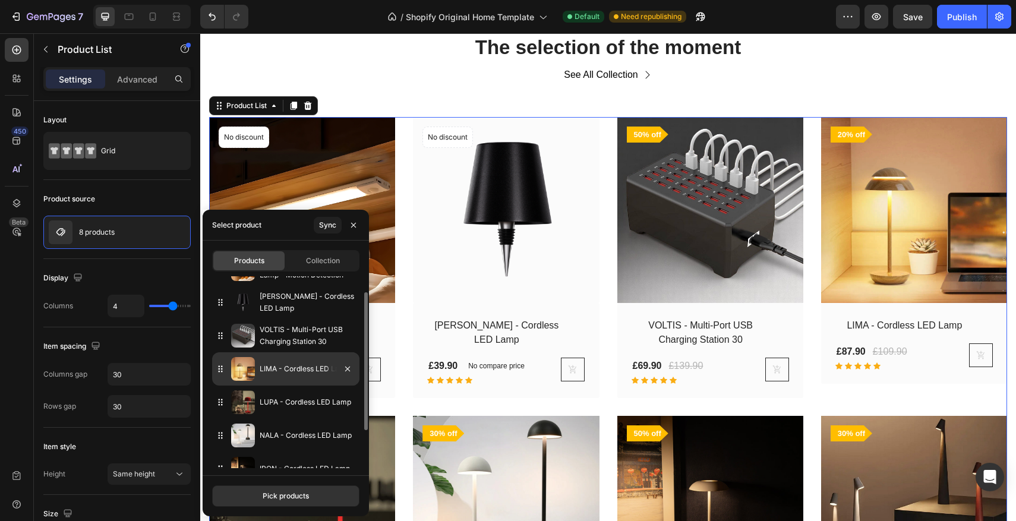
scroll to position [22, 0]
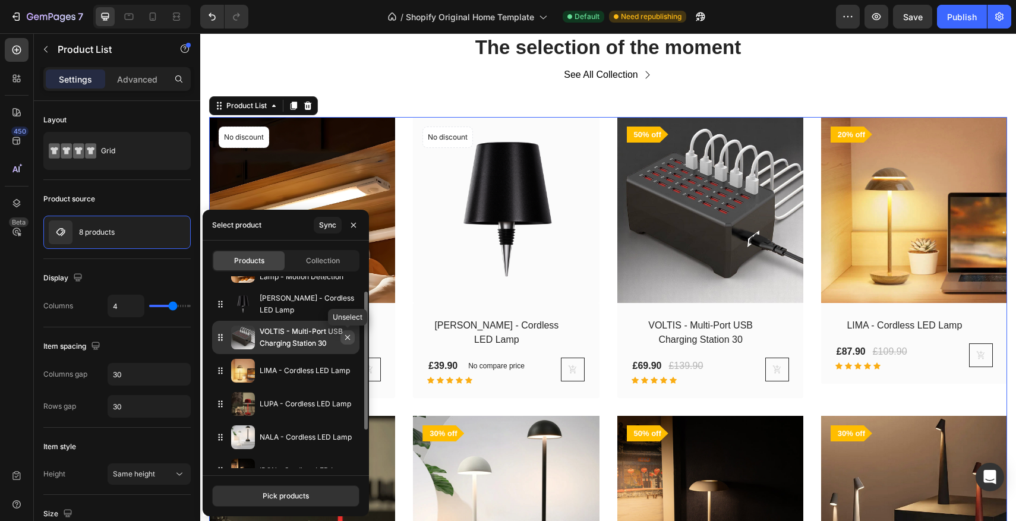
click at [347, 340] on icon "button" at bounding box center [348, 338] width 10 height 10
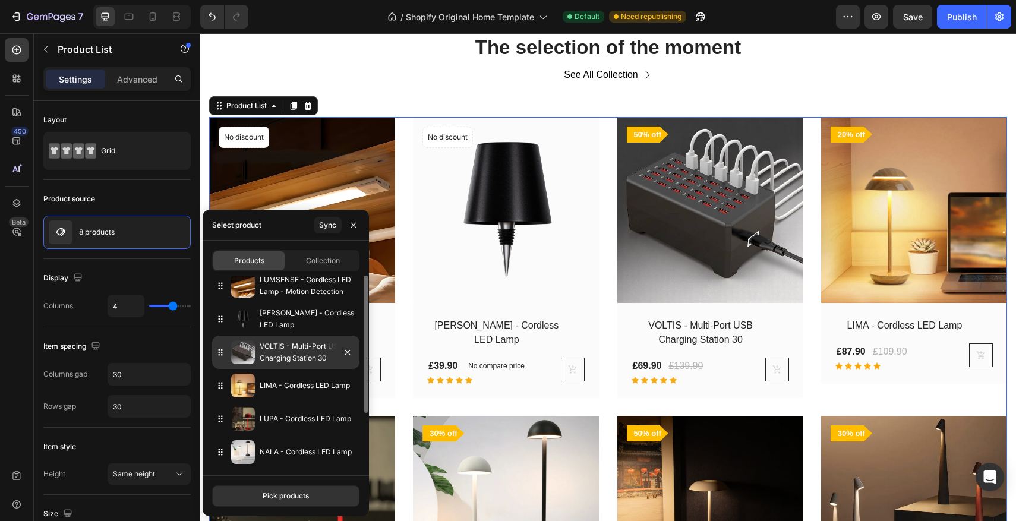
scroll to position [4, 0]
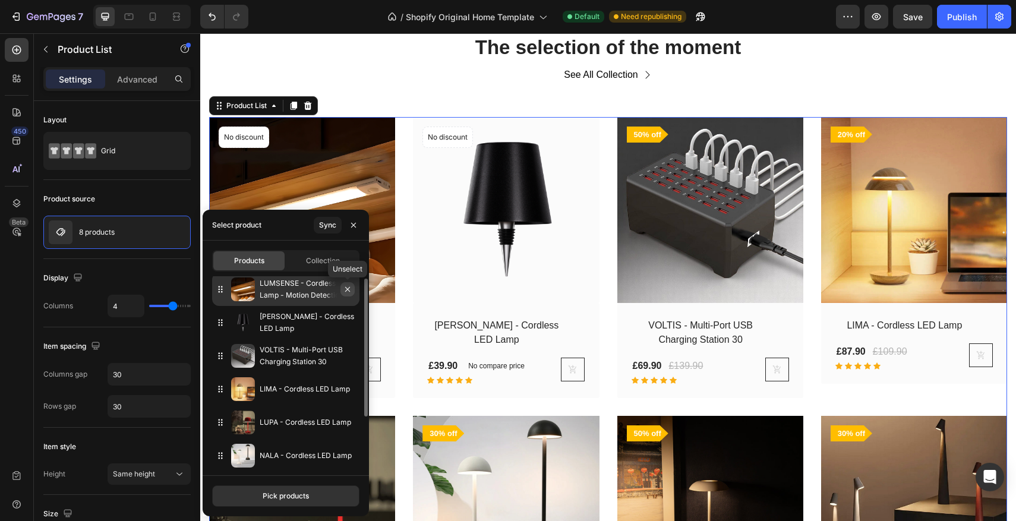
click at [344, 292] on icon "button" at bounding box center [348, 290] width 10 height 10
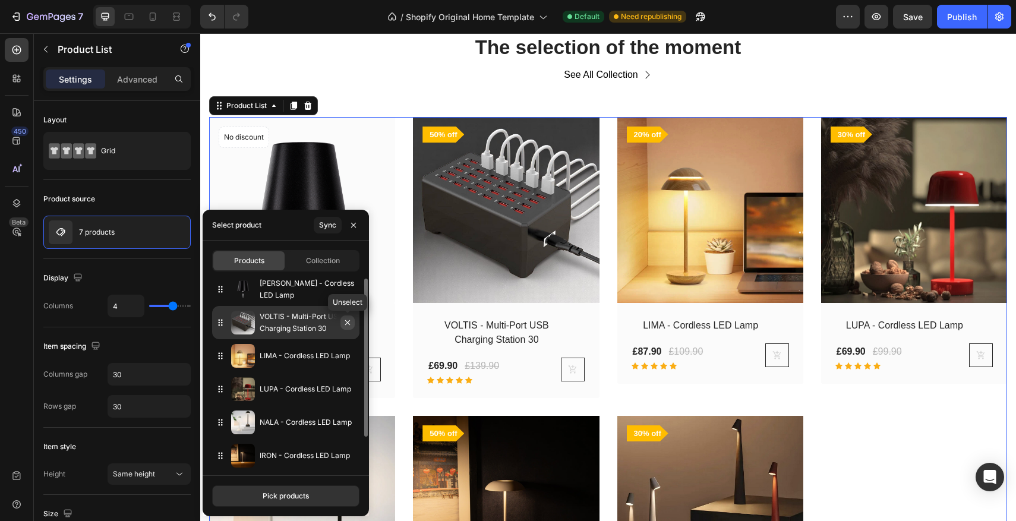
click at [348, 325] on icon "button" at bounding box center [348, 323] width 10 height 10
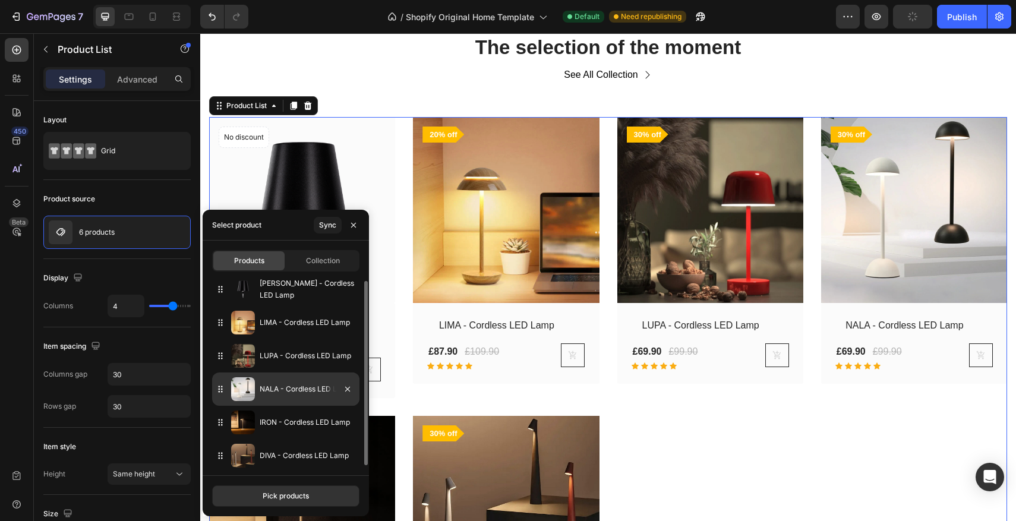
scroll to position [8, 0]
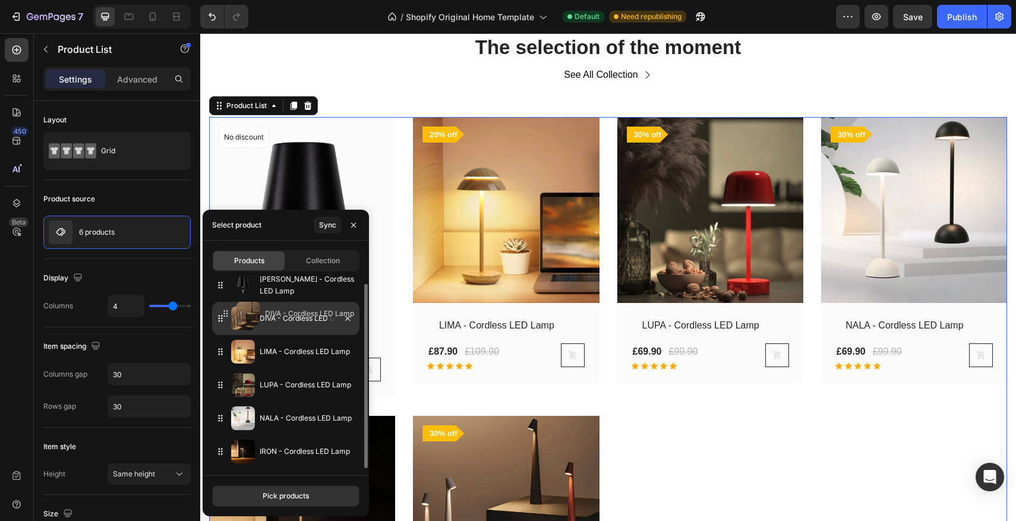
drag, startPoint x: 223, startPoint y: 452, endPoint x: 228, endPoint y: 314, distance: 138.0
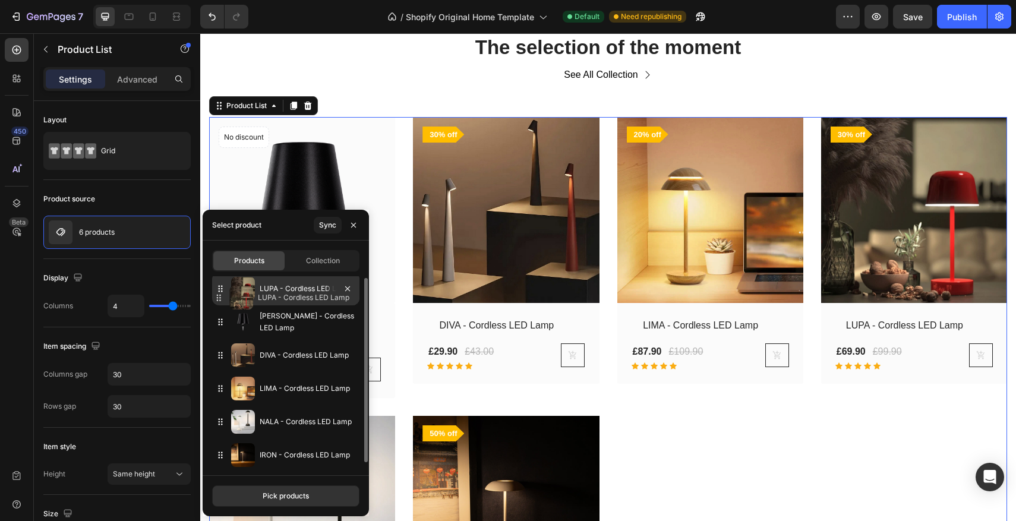
scroll to position [0, 0]
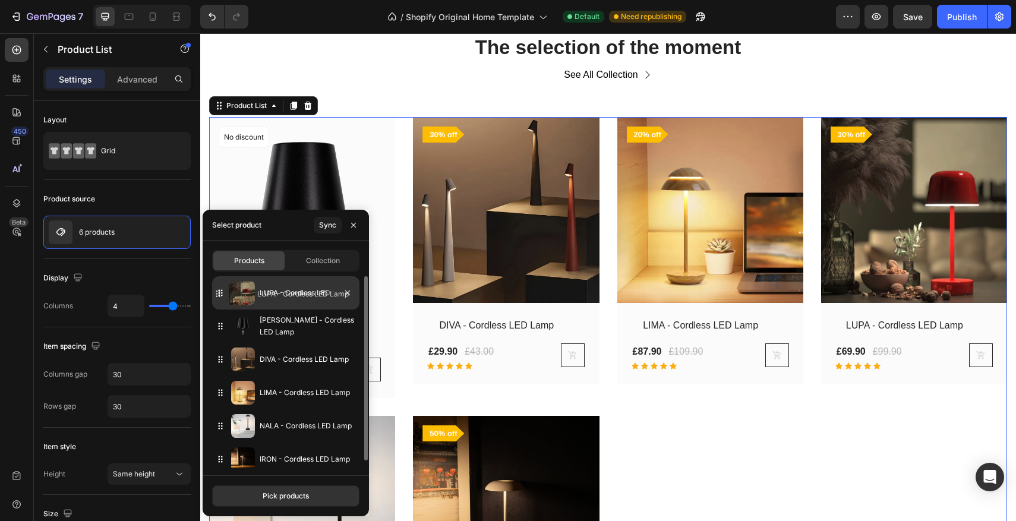
drag, startPoint x: 221, startPoint y: 397, endPoint x: 219, endPoint y: 300, distance: 96.9
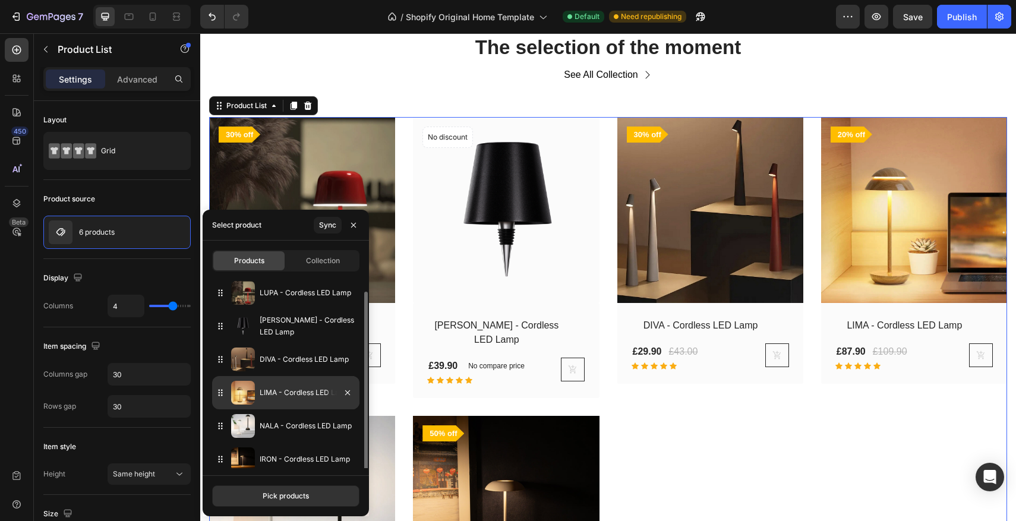
scroll to position [8, 0]
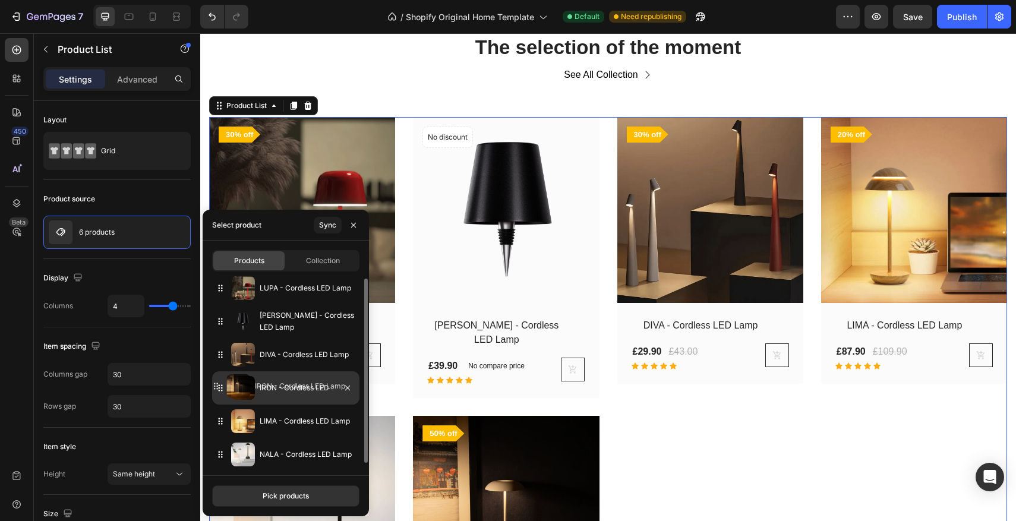
drag, startPoint x: 223, startPoint y: 453, endPoint x: 219, endPoint y: 388, distance: 65.6
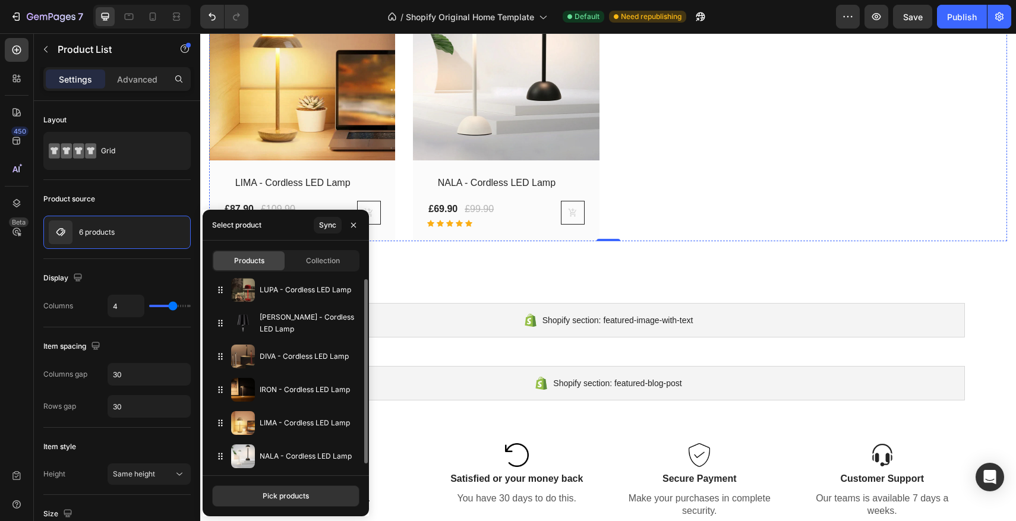
scroll to position [1762, 0]
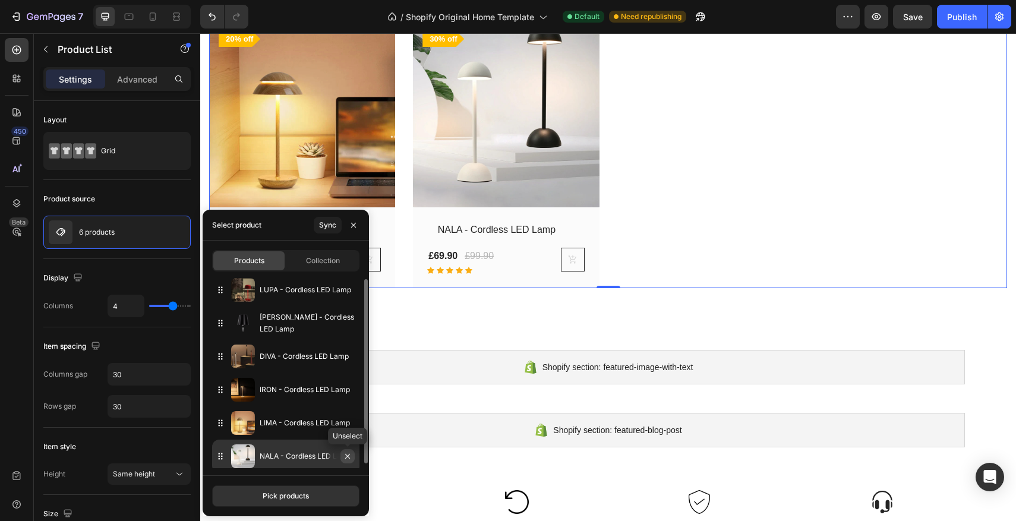
click at [347, 458] on icon "button" at bounding box center [347, 456] width 5 height 5
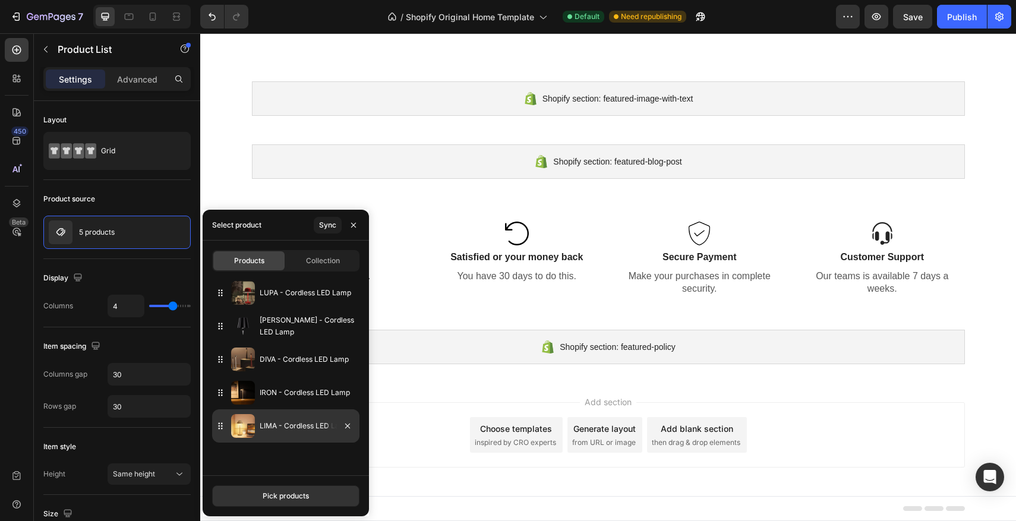
scroll to position [1474, 0]
click at [348, 427] on icon "button" at bounding box center [347, 426] width 5 height 5
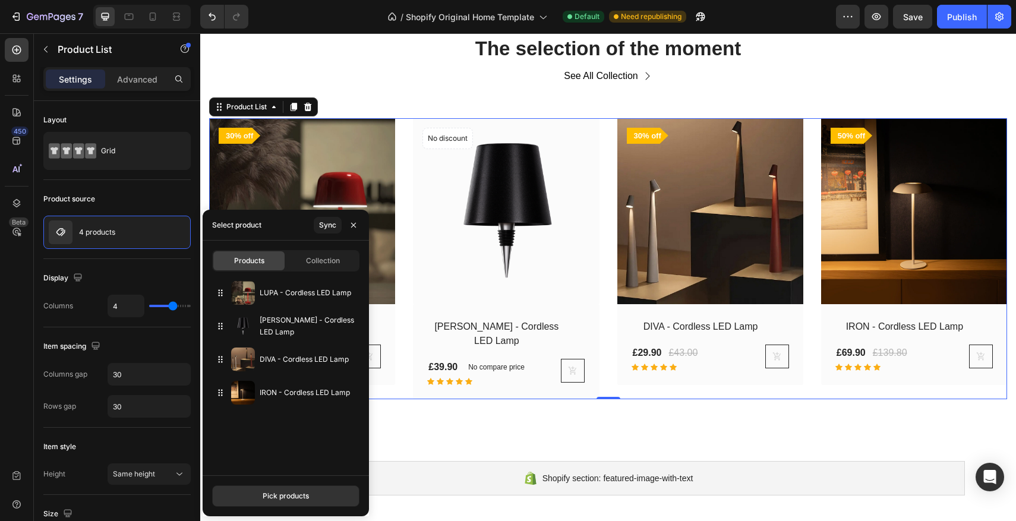
scroll to position [1363, 0]
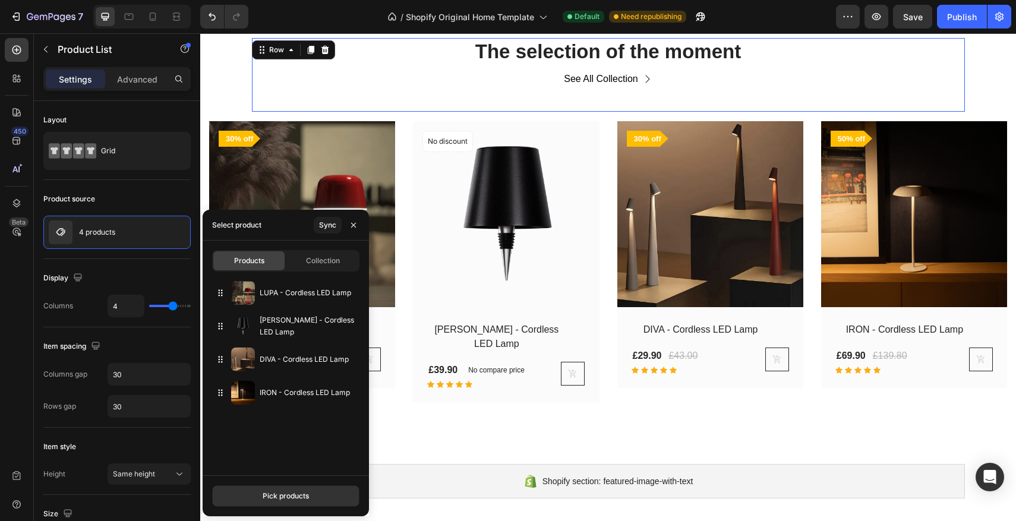
click at [600, 107] on div "See All Collection Button" at bounding box center [608, 89] width 713 height 46
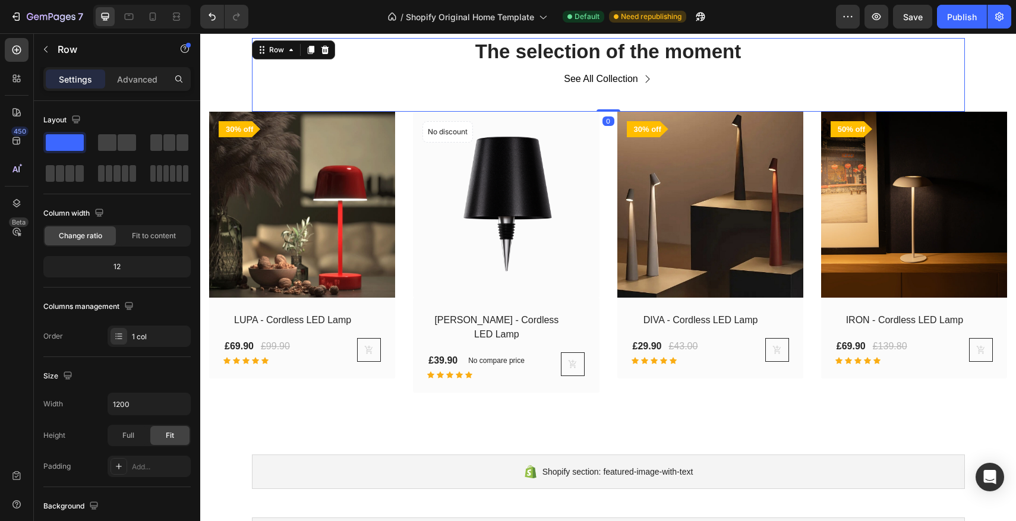
drag, startPoint x: 601, startPoint y: 119, endPoint x: 601, endPoint y: 96, distance: 23.2
click at [599, 97] on div "The selection of the moment Heading See All Collection Button Row 0" at bounding box center [608, 75] width 713 height 74
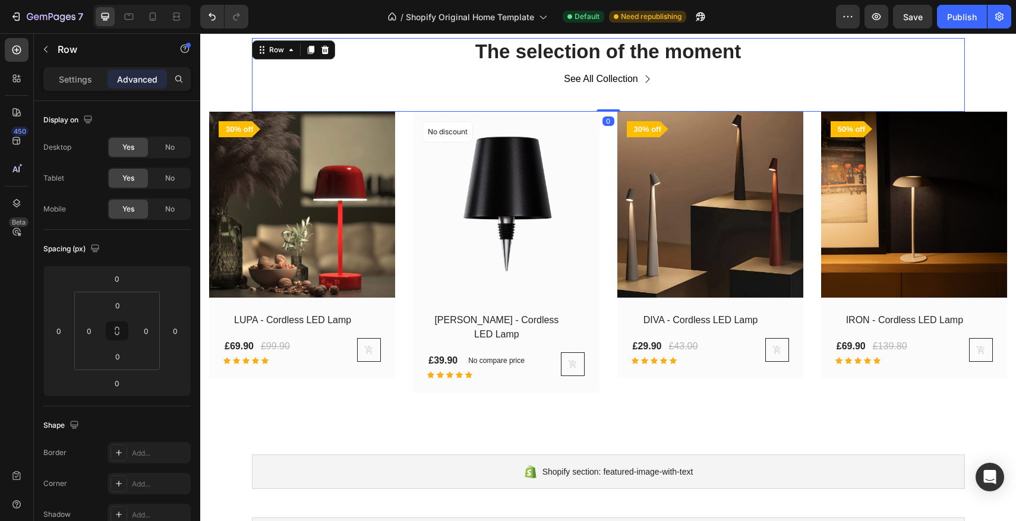
click at [601, 96] on div "See All Collection Button" at bounding box center [608, 89] width 713 height 46
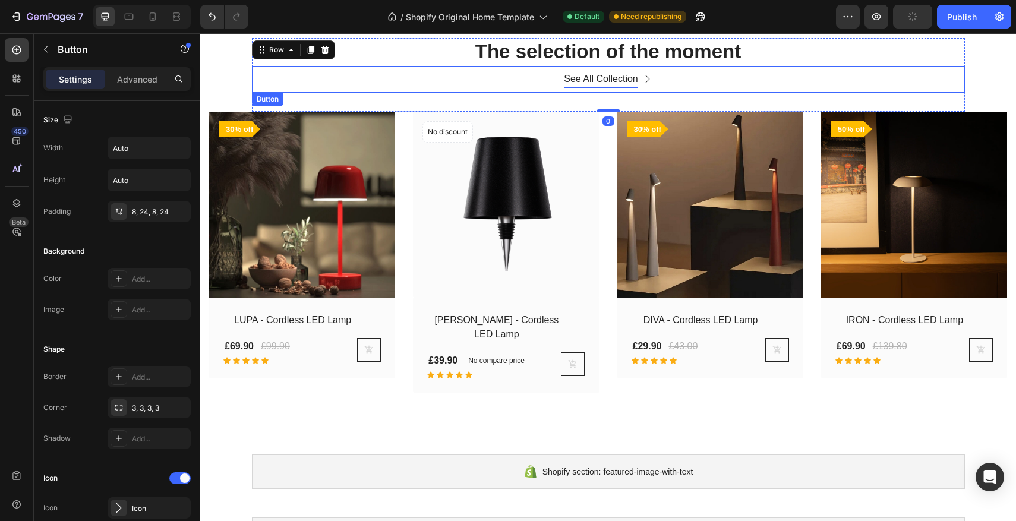
click at [603, 80] on p "See All Collection" at bounding box center [601, 79] width 74 height 17
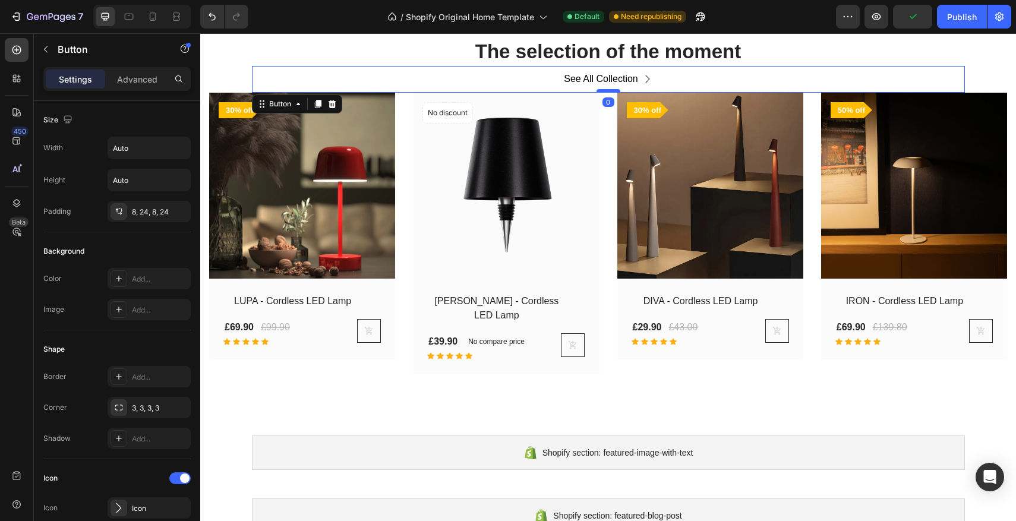
drag, startPoint x: 609, startPoint y: 109, endPoint x: 604, endPoint y: 89, distance: 20.6
click at [604, 89] on div at bounding box center [609, 91] width 24 height 4
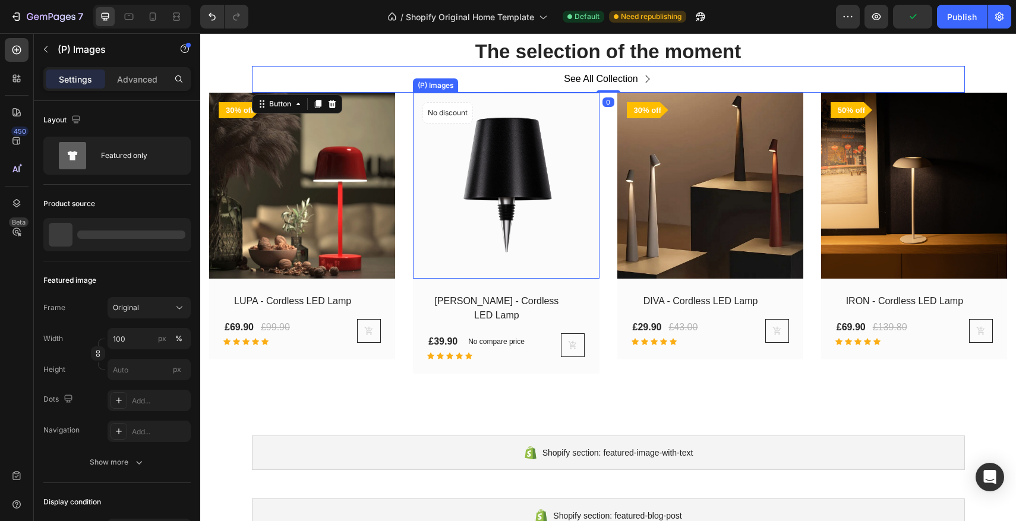
click at [530, 121] on img at bounding box center [506, 186] width 186 height 186
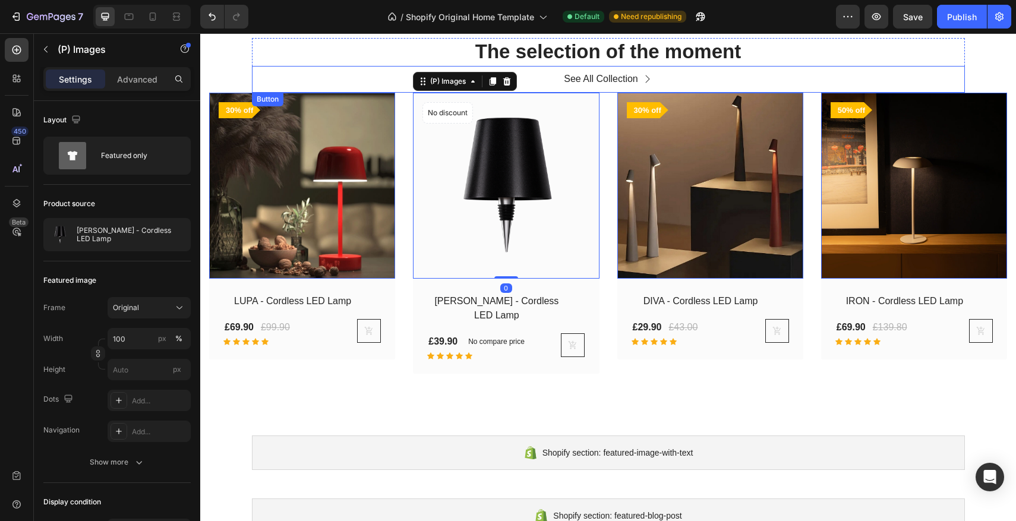
click at [612, 90] on link "See All Collection" at bounding box center [608, 79] width 117 height 27
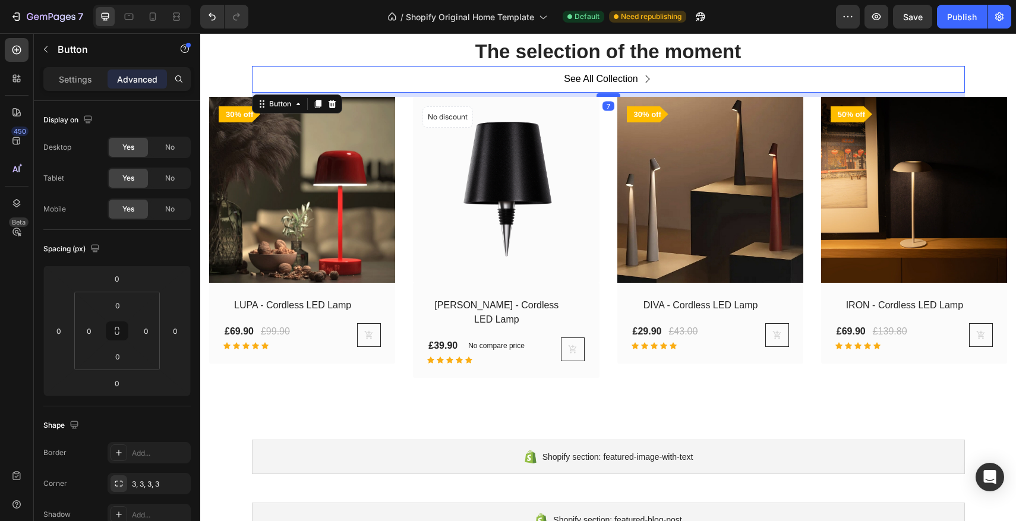
click at [611, 95] on div at bounding box center [609, 95] width 24 height 4
type input "7"
click at [543, 87] on div "See All Collection Button 7" at bounding box center [608, 79] width 713 height 27
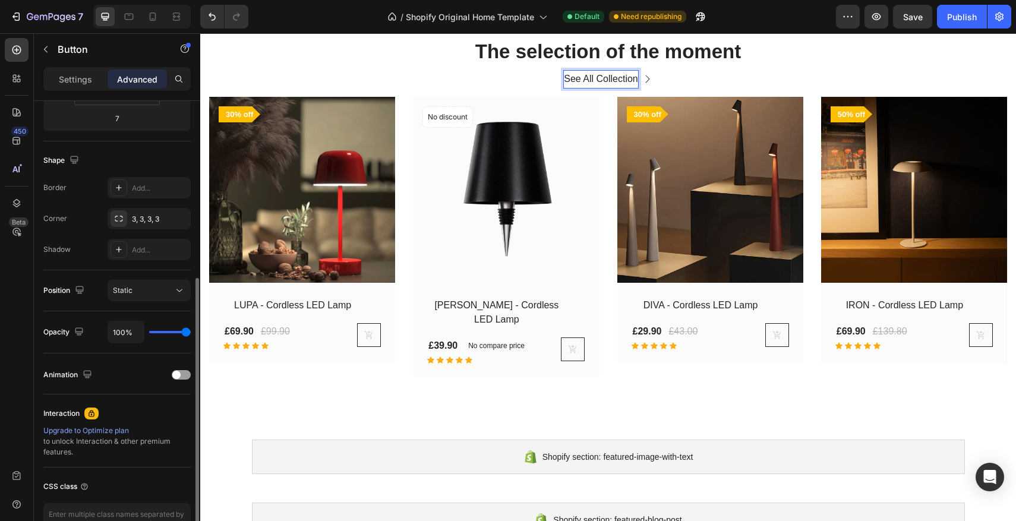
scroll to position [282, 0]
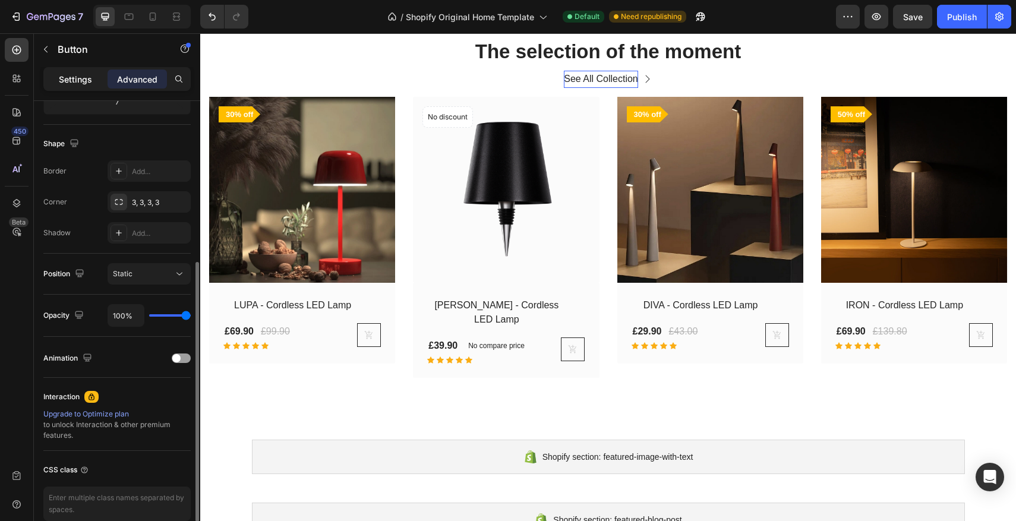
click at [75, 83] on p "Settings" at bounding box center [75, 79] width 33 height 12
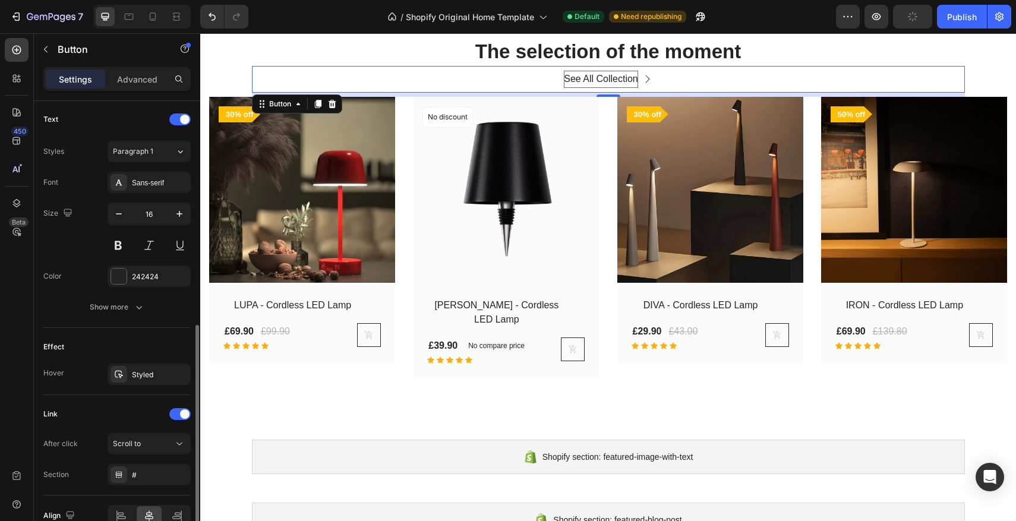
scroll to position [554, 0]
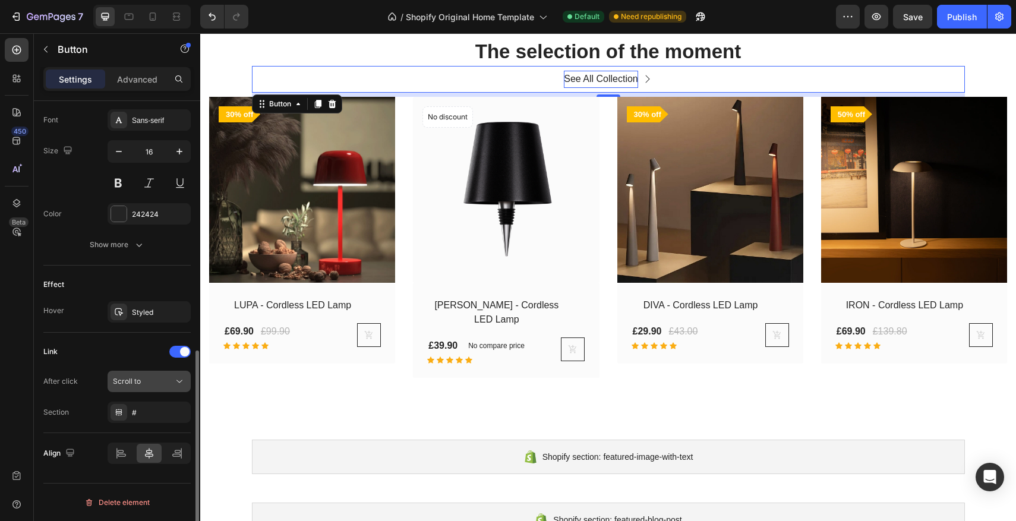
click at [140, 385] on span "Scroll to" at bounding box center [127, 381] width 28 height 9
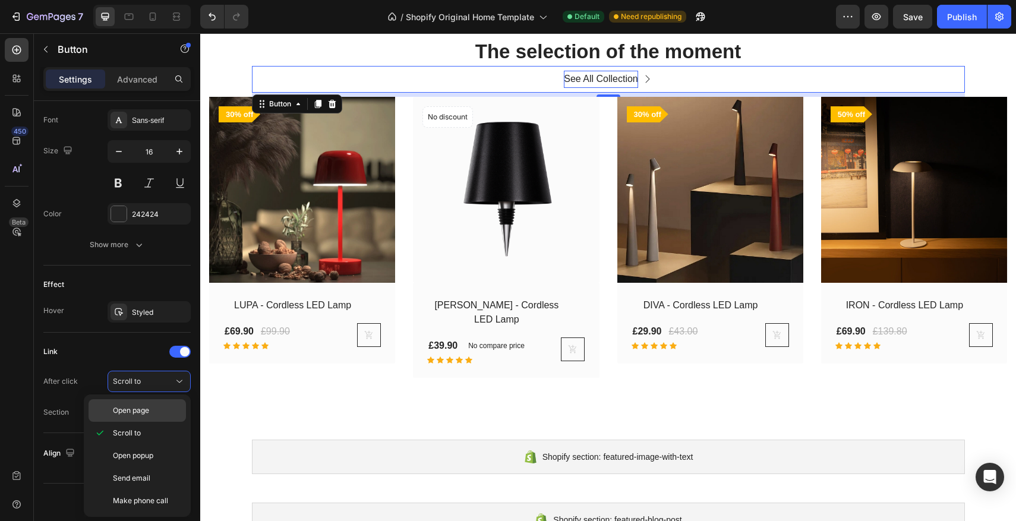
click at [137, 407] on span "Open page" at bounding box center [131, 410] width 36 height 11
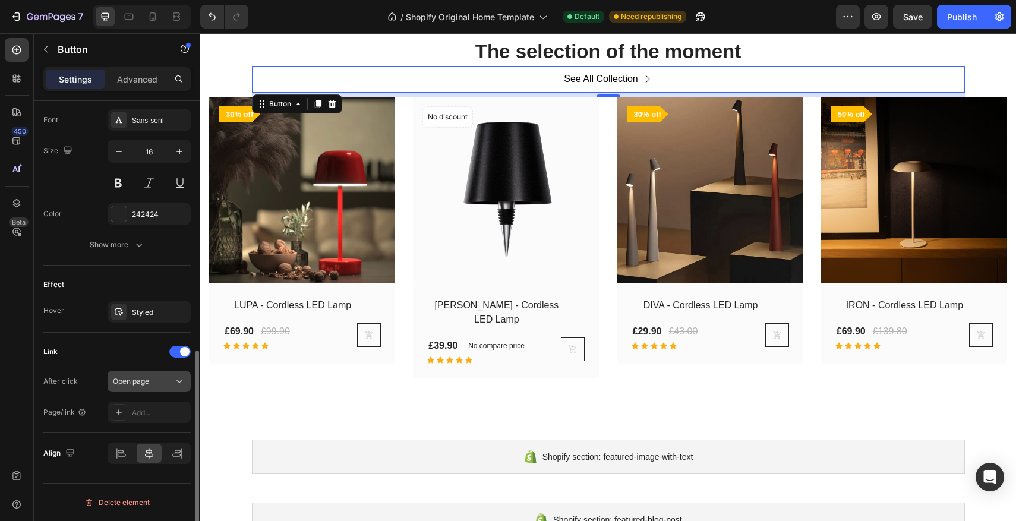
click at [172, 384] on div "Open page" at bounding box center [143, 381] width 61 height 11
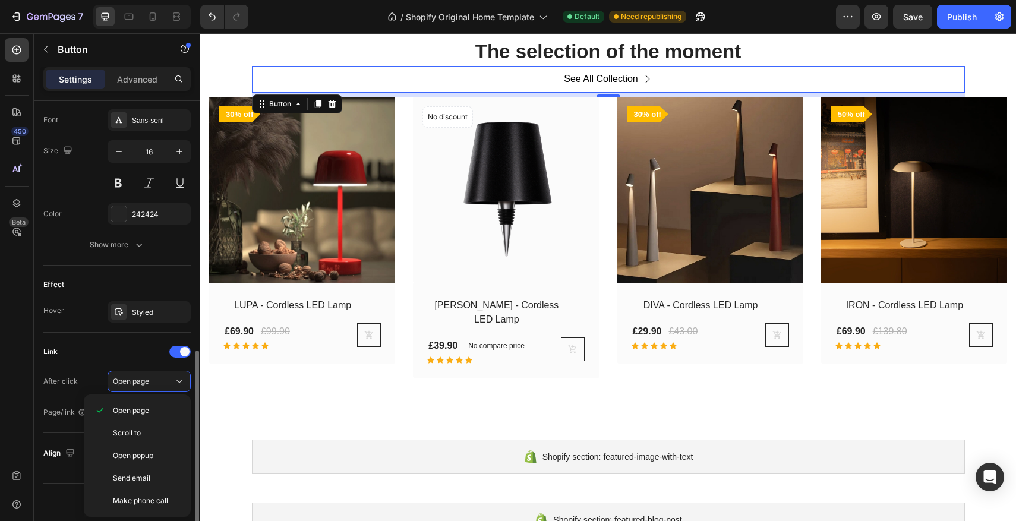
click at [91, 364] on div "Link After click Open page Page/link Add..." at bounding box center [116, 382] width 147 height 81
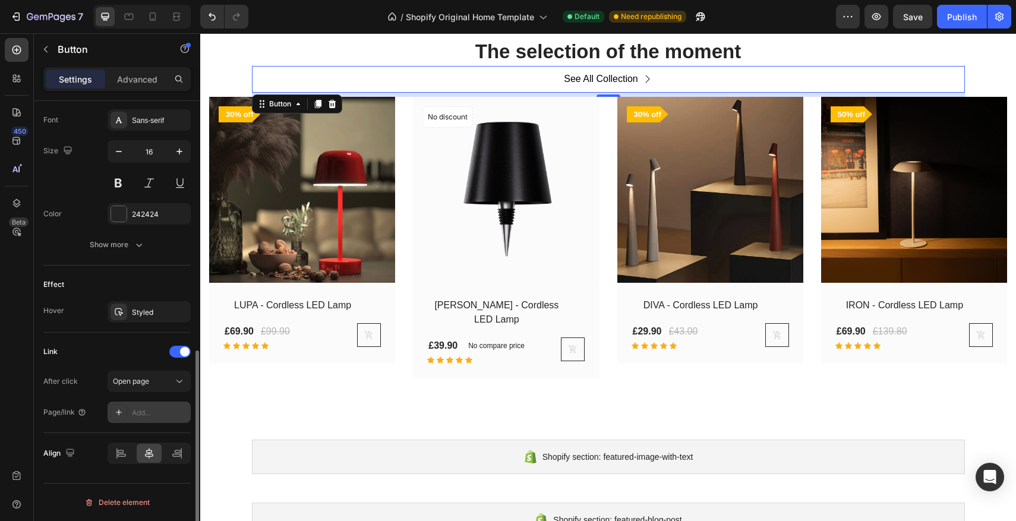
click at [140, 415] on div "Add..." at bounding box center [160, 413] width 56 height 11
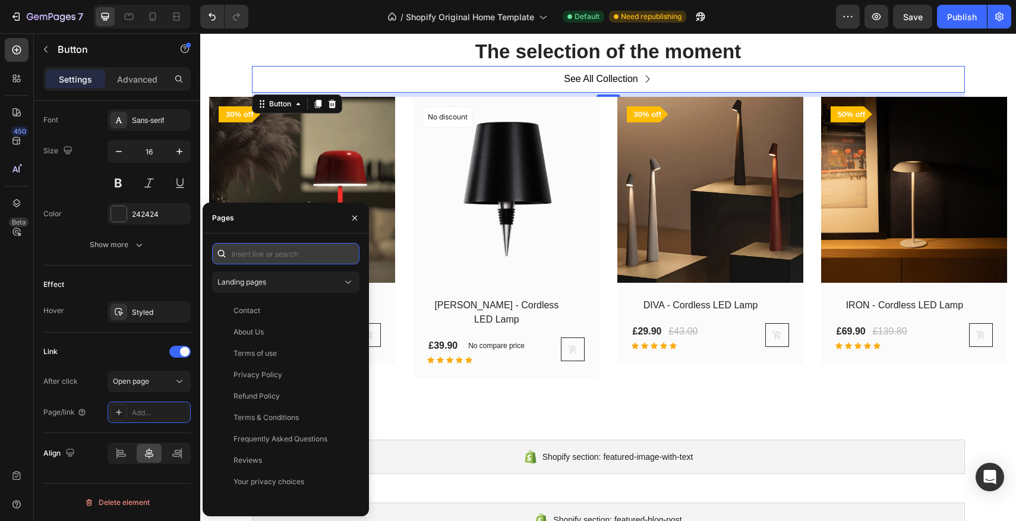
click at [271, 254] on input "text" at bounding box center [285, 253] width 147 height 21
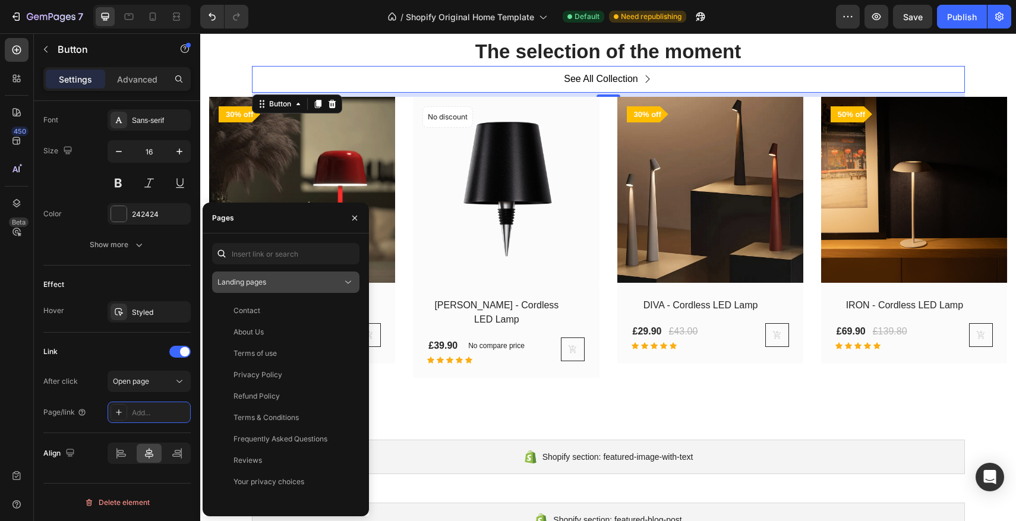
click at [285, 279] on div "Landing pages" at bounding box center [280, 282] width 125 height 11
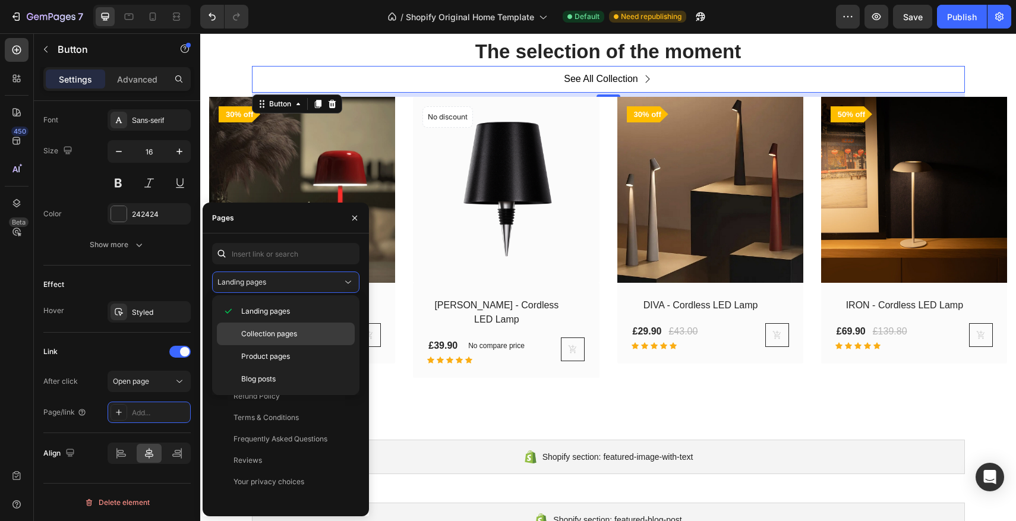
click at [286, 329] on span "Collection pages" at bounding box center [269, 334] width 56 height 11
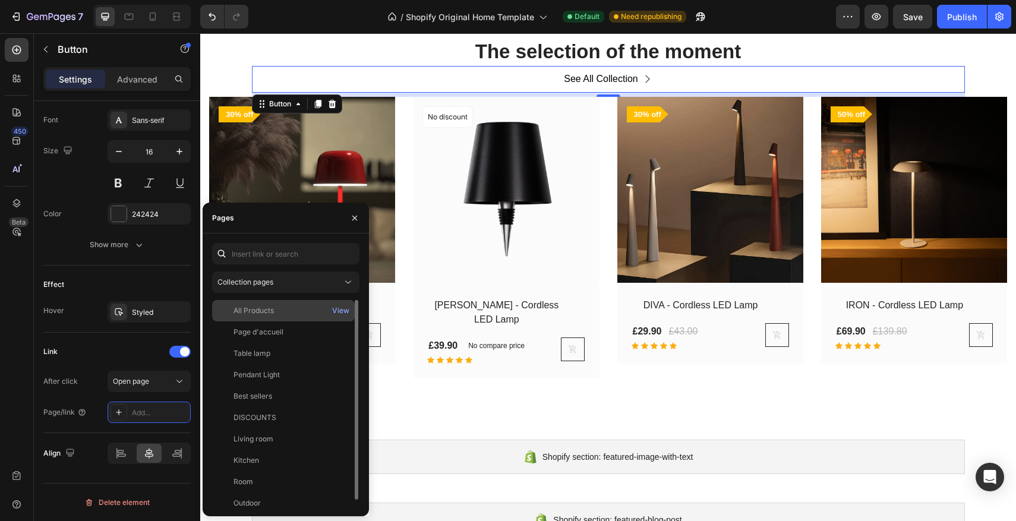
click at [256, 311] on div "All Products" at bounding box center [254, 311] width 40 height 11
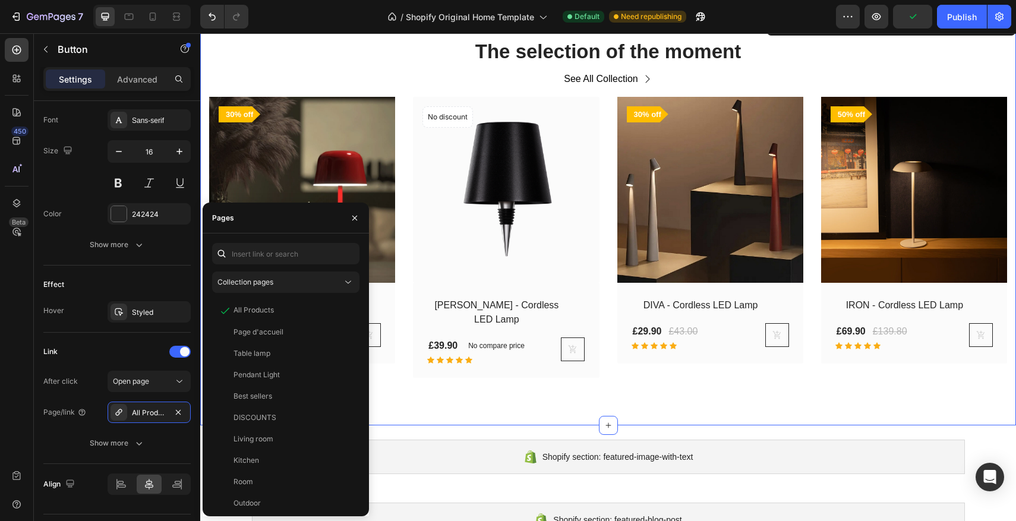
click at [428, 370] on div "The selection of the moment Heading See All Collection Button Row (P) Images 30…" at bounding box center [608, 219] width 816 height 411
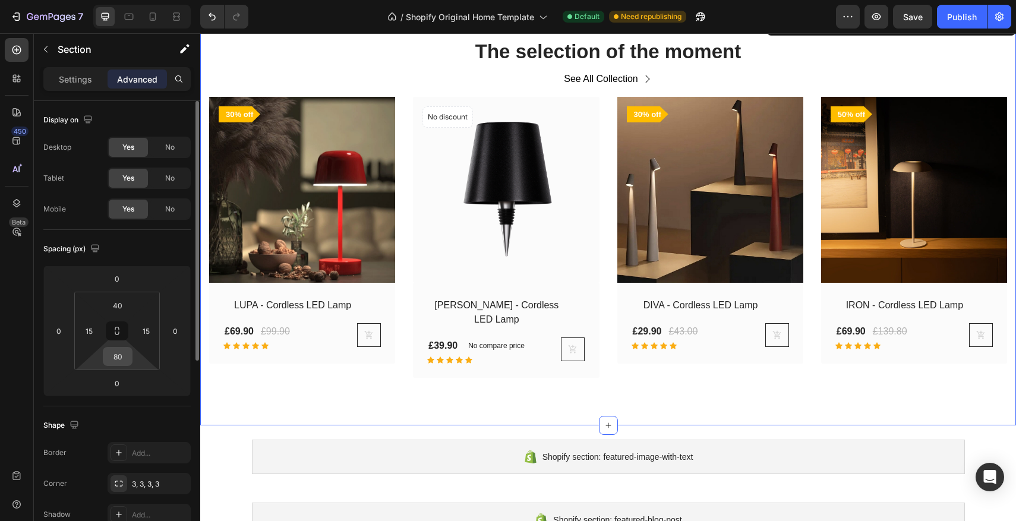
click at [110, 364] on input "80" at bounding box center [118, 357] width 24 height 18
click at [118, 358] on input "80" at bounding box center [118, 357] width 24 height 18
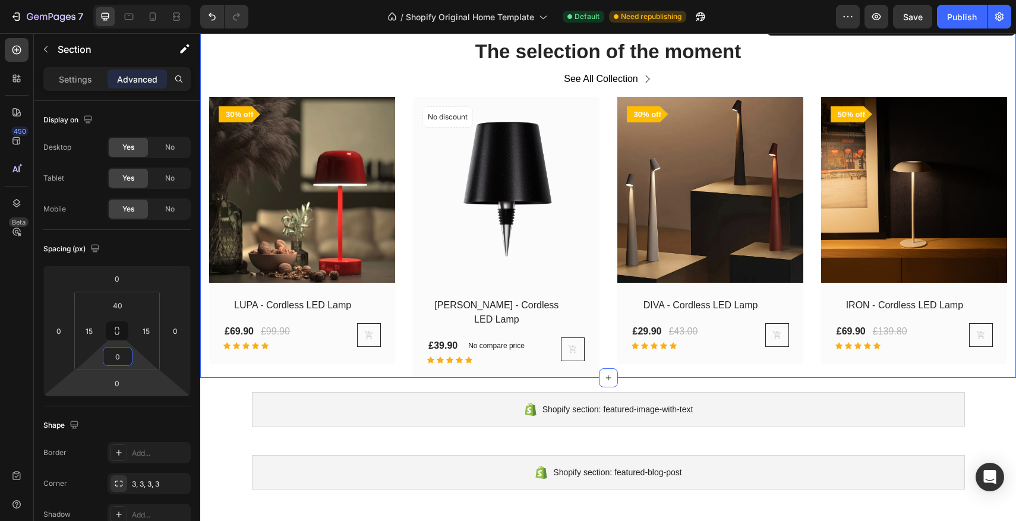
type input "20"
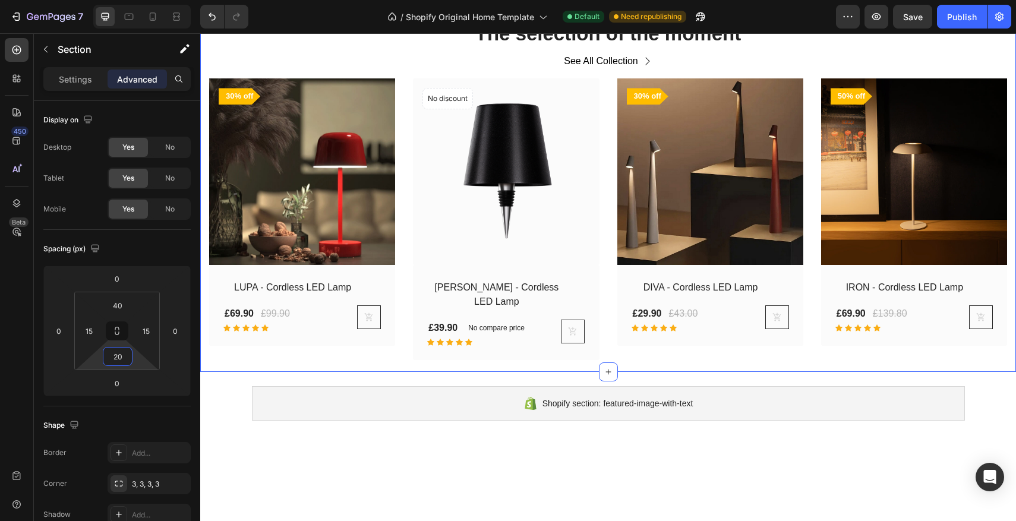
scroll to position [1196, 0]
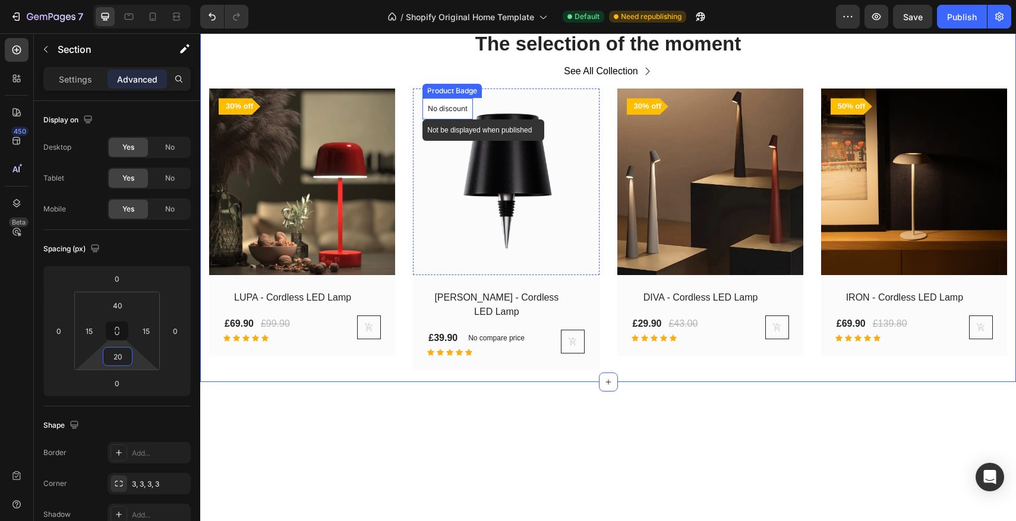
click at [453, 114] on p "No discount" at bounding box center [448, 108] width 40 height 11
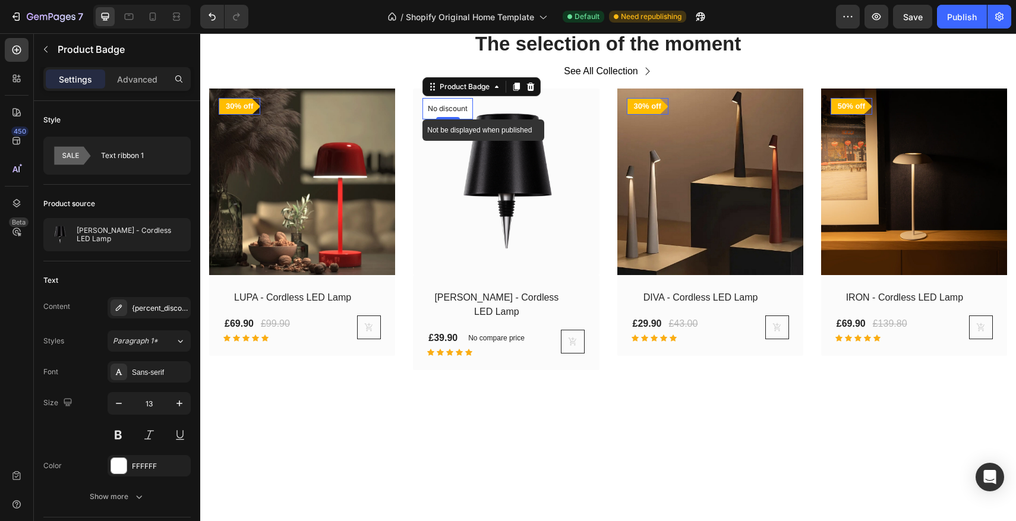
scroll to position [1296, 0]
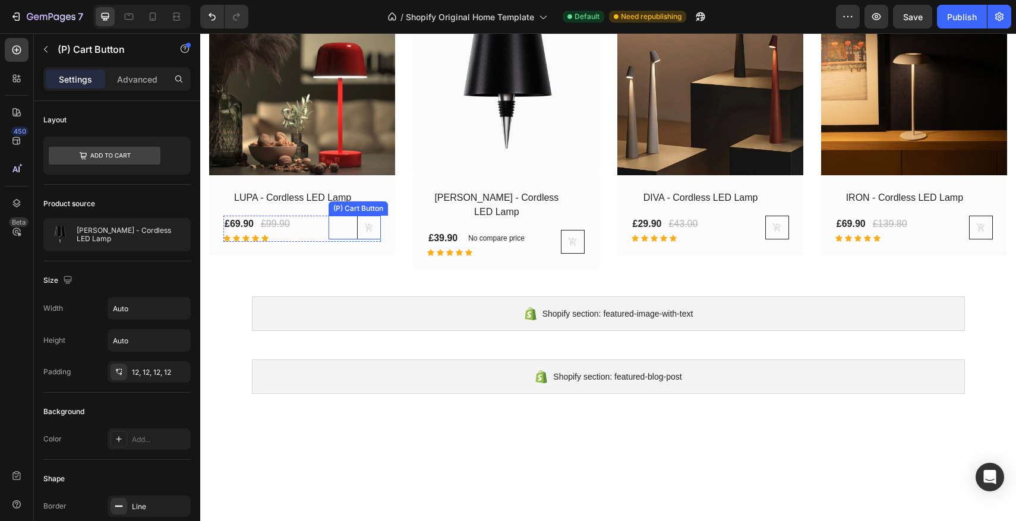
click at [351, 240] on div "(P) Cart Button" at bounding box center [355, 228] width 52 height 24
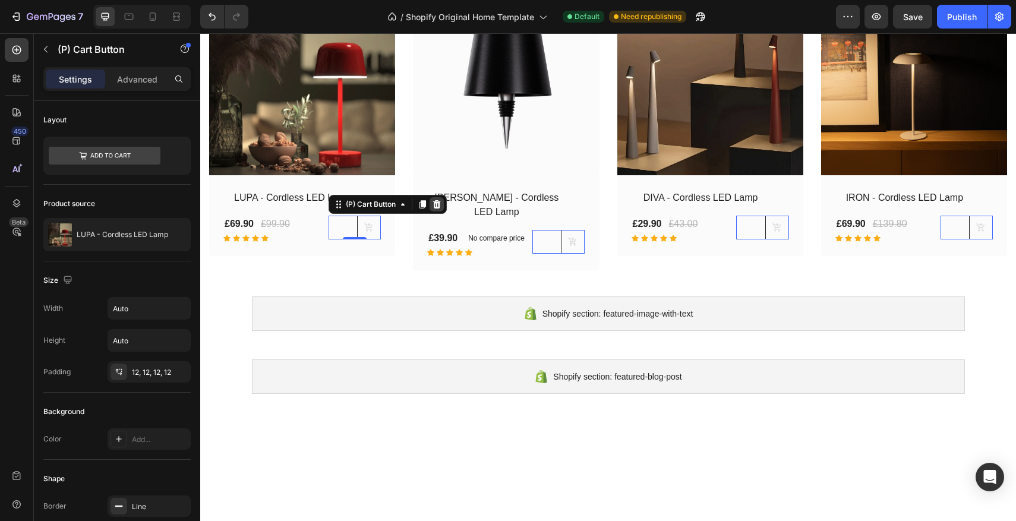
click at [442, 209] on icon at bounding box center [437, 205] width 10 height 10
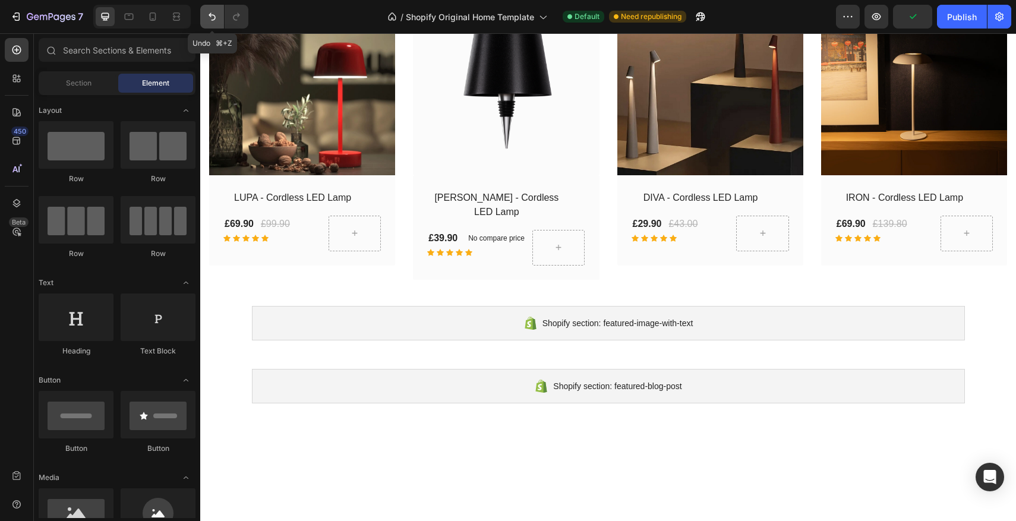
click at [214, 19] on icon "Undo/Redo" at bounding box center [212, 17] width 7 height 8
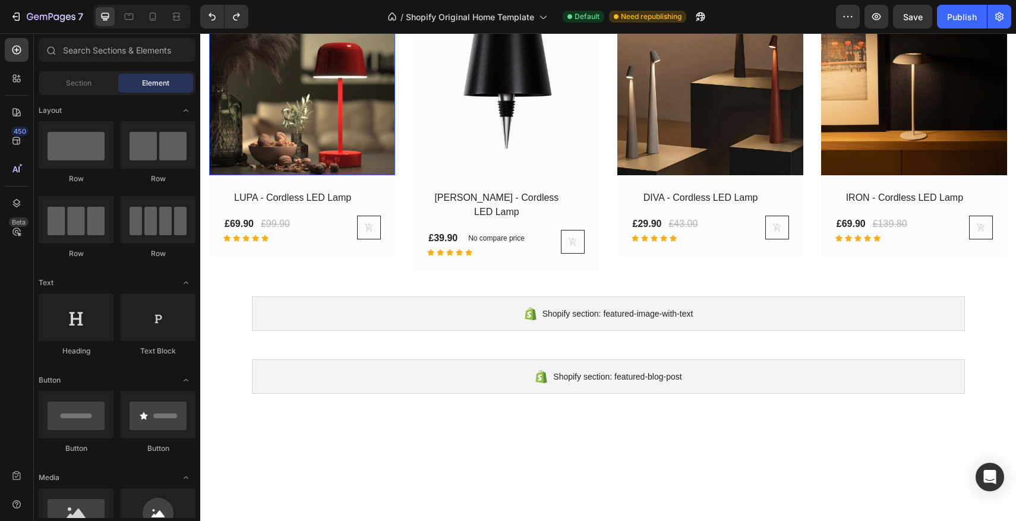
click at [292, 175] on img at bounding box center [302, 82] width 186 height 186
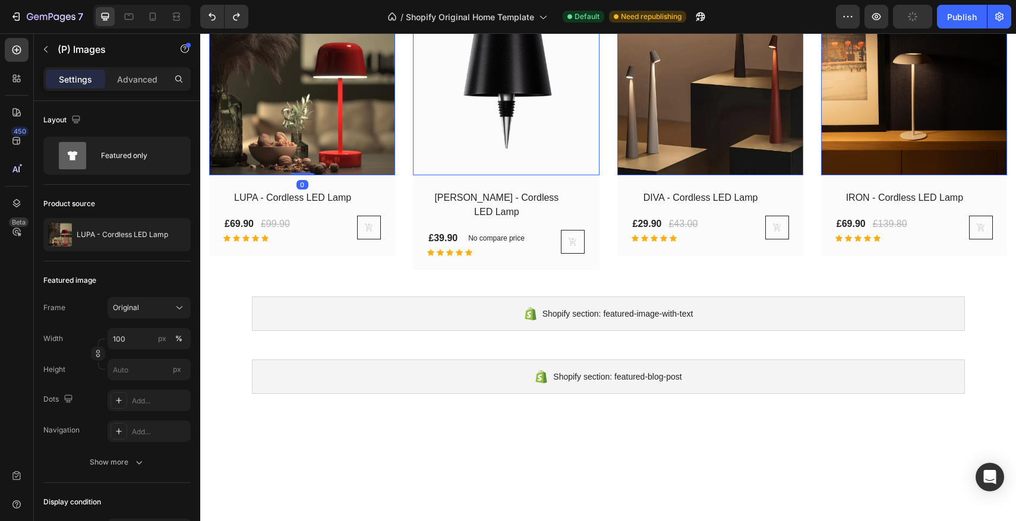
click at [476, 175] on img at bounding box center [506, 82] width 186 height 186
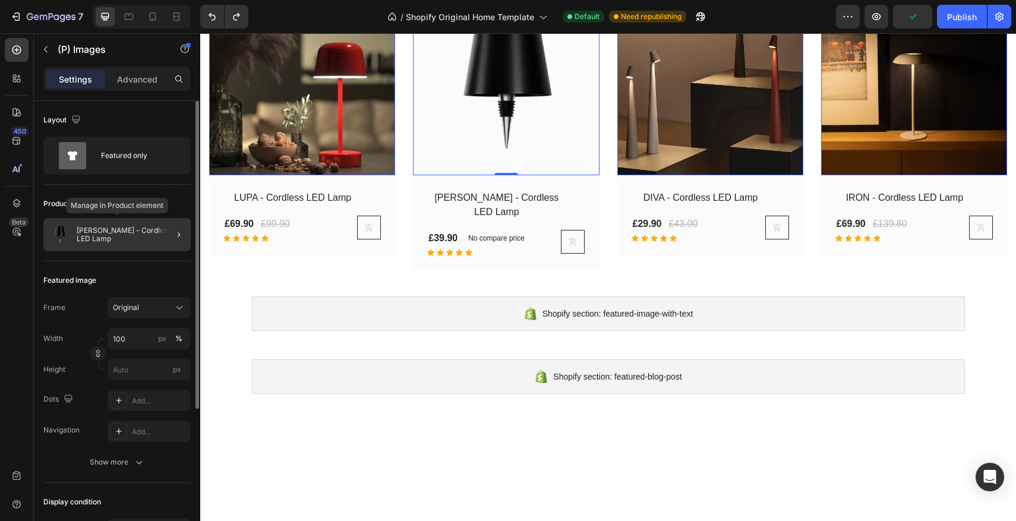
click at [73, 235] on div "BOTTA - Cordless LED Lamp" at bounding box center [116, 234] width 147 height 33
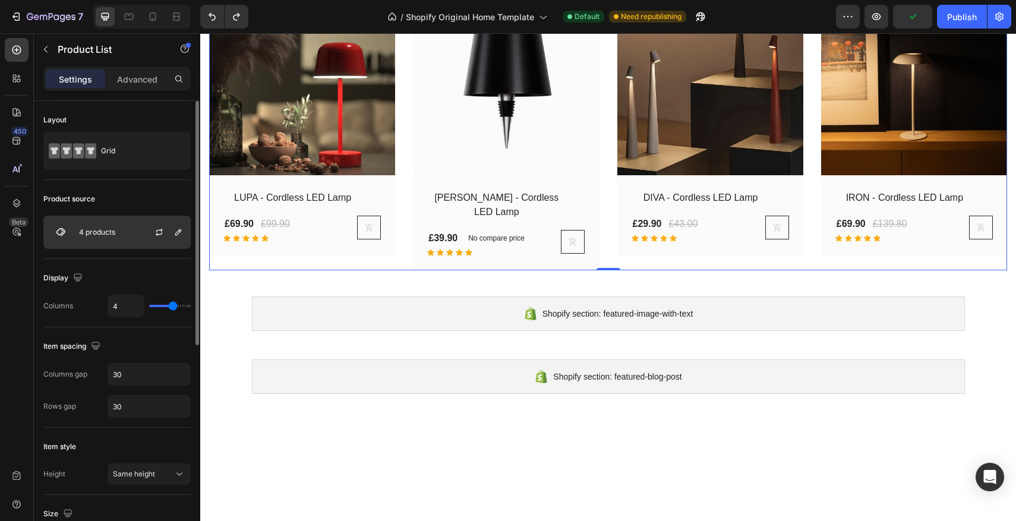
click at [83, 228] on p "4 products" at bounding box center [97, 232] width 36 height 8
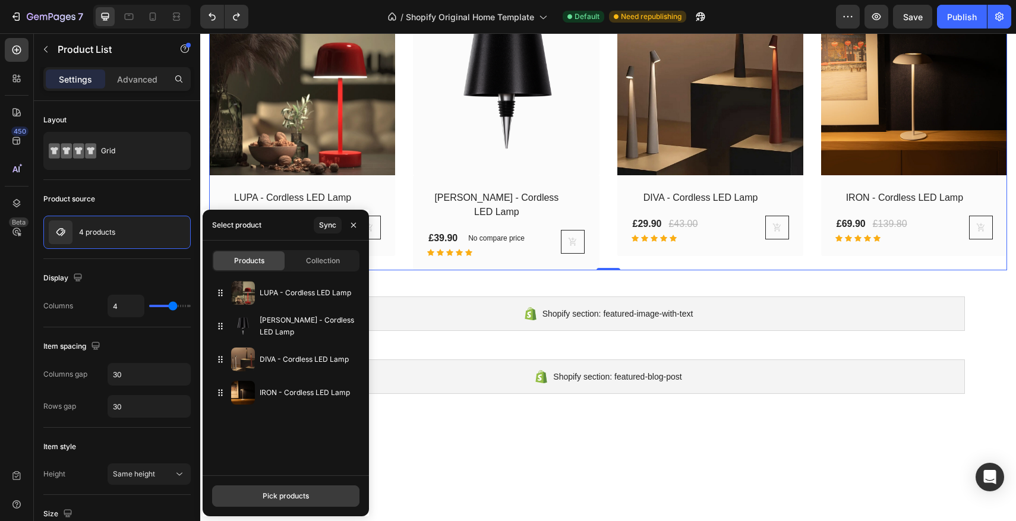
click at [285, 497] on div "Pick products" at bounding box center [286, 496] width 46 height 11
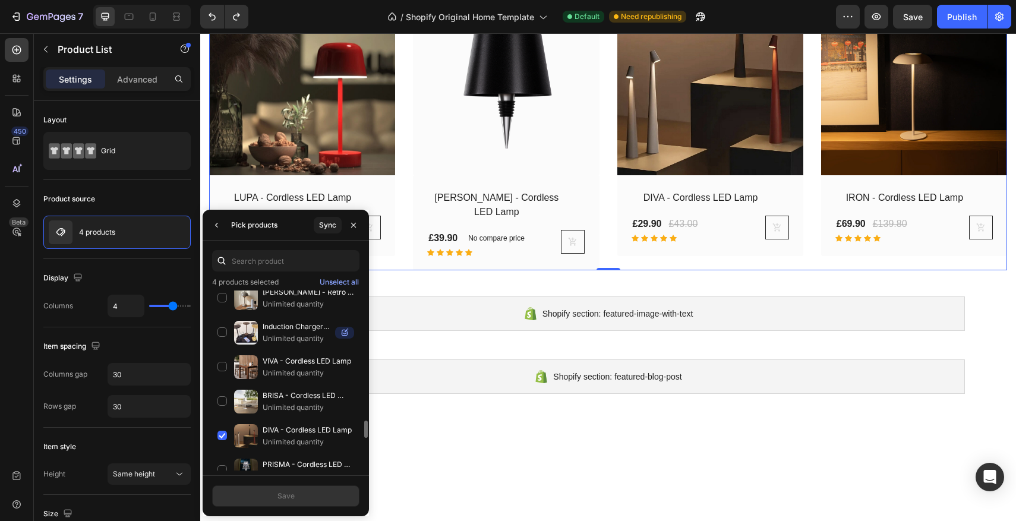
scroll to position [1503, 0]
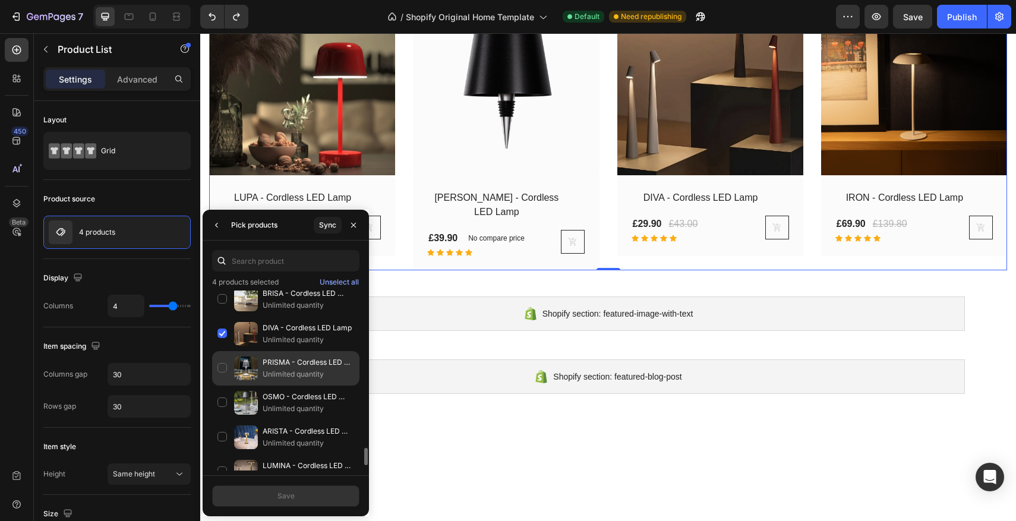
click at [256, 369] on img at bounding box center [246, 369] width 24 height 24
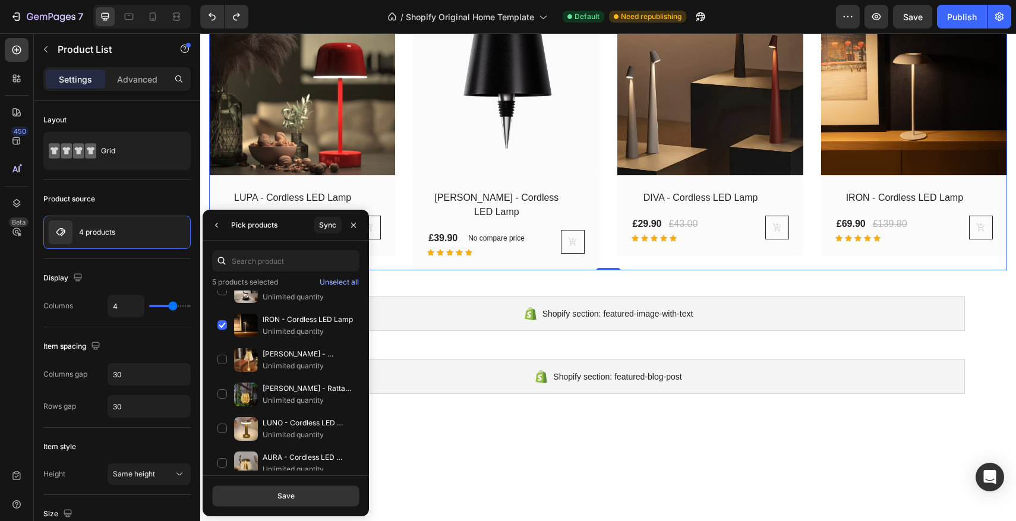
scroll to position [0, 0]
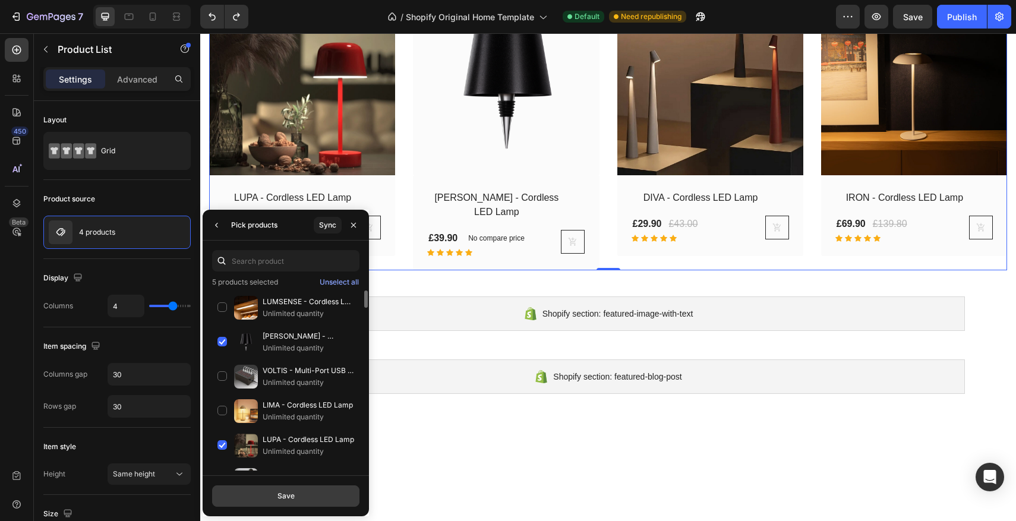
click at [303, 500] on button "Save" at bounding box center [285, 496] width 147 height 21
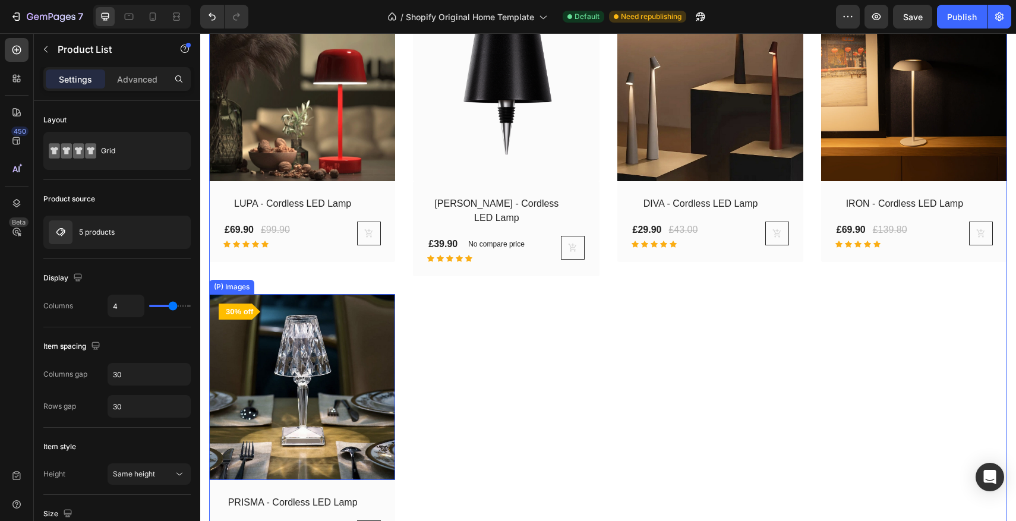
scroll to position [1462, 0]
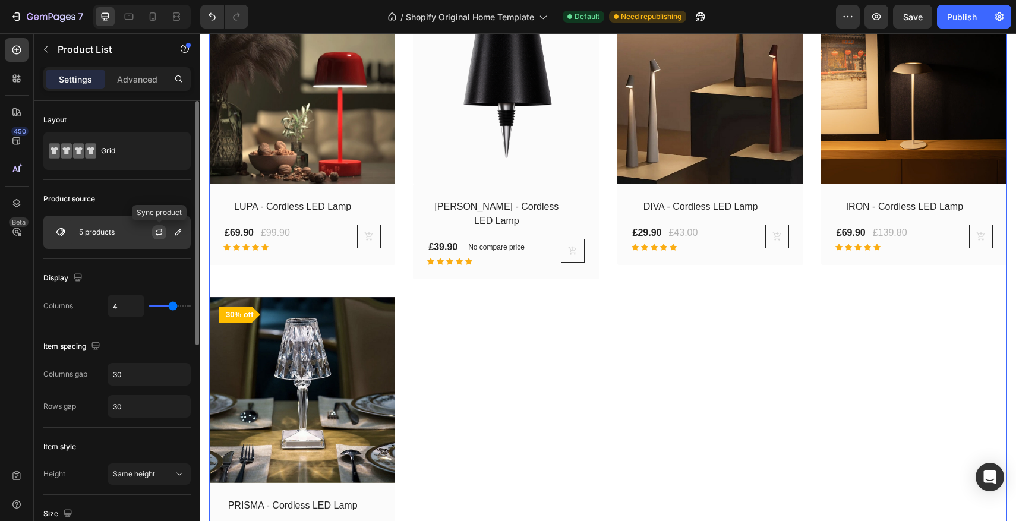
click at [165, 238] on button "button" at bounding box center [159, 232] width 14 height 14
click at [129, 232] on div "5 products" at bounding box center [116, 232] width 147 height 33
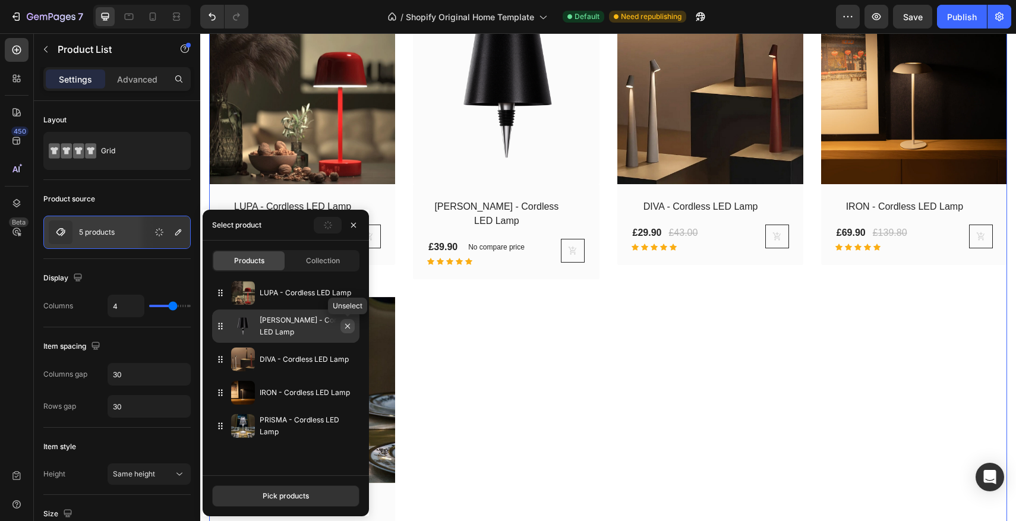
click at [350, 323] on icon "button" at bounding box center [348, 327] width 10 height 10
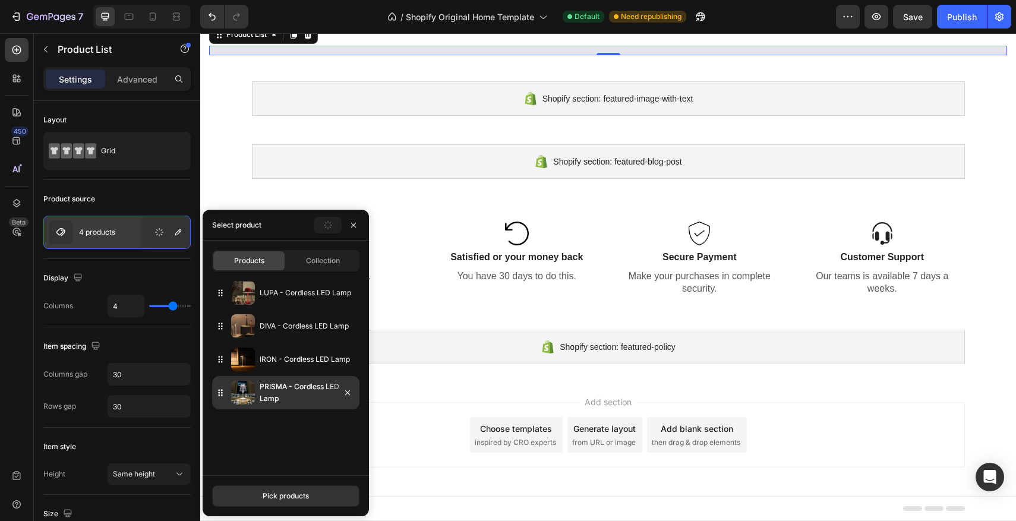
scroll to position [1462, 0]
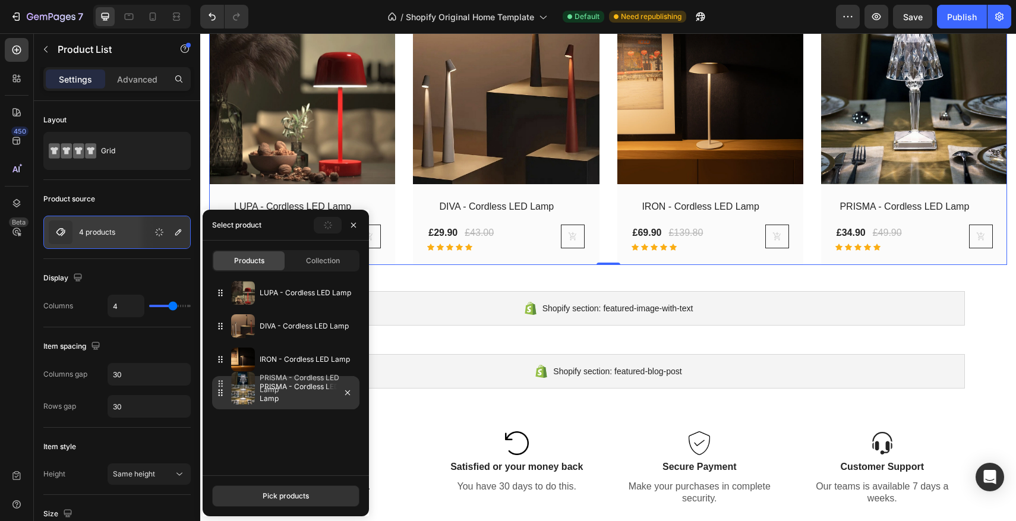
drag, startPoint x: 223, startPoint y: 392, endPoint x: 223, endPoint y: 384, distance: 8.3
click at [223, 384] on div "PRISMA - Cordless LED Lamp" at bounding box center [285, 392] width 147 height 33
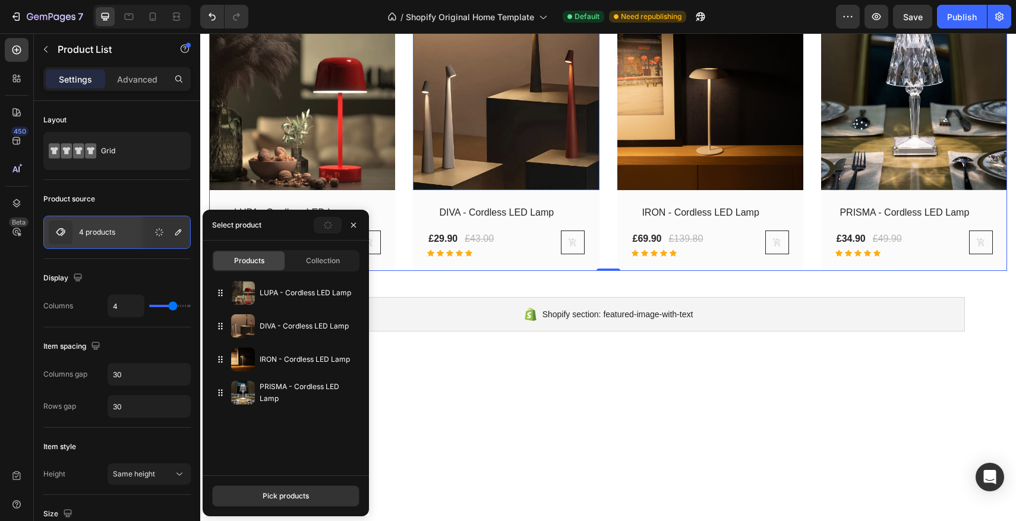
scroll to position [1278, 0]
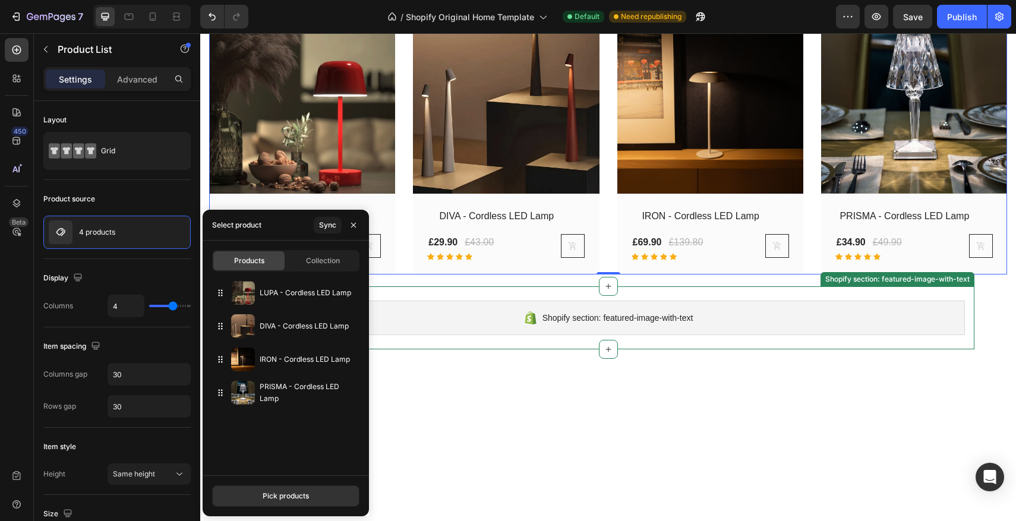
click at [417, 349] on div "Shopify section: featured-image-with-text Shopify section: featured-image-with-…" at bounding box center [609, 317] width 732 height 63
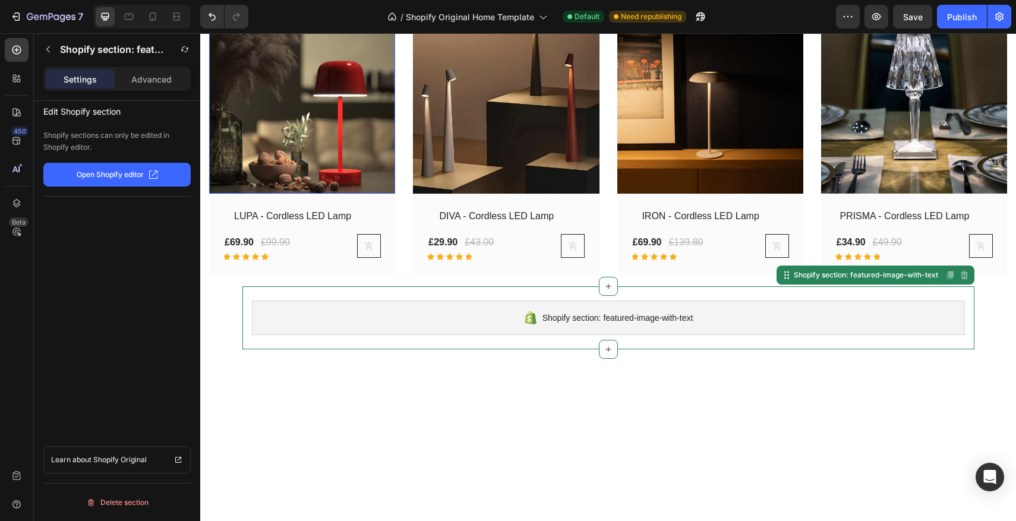
click at [270, 193] on img at bounding box center [302, 100] width 186 height 186
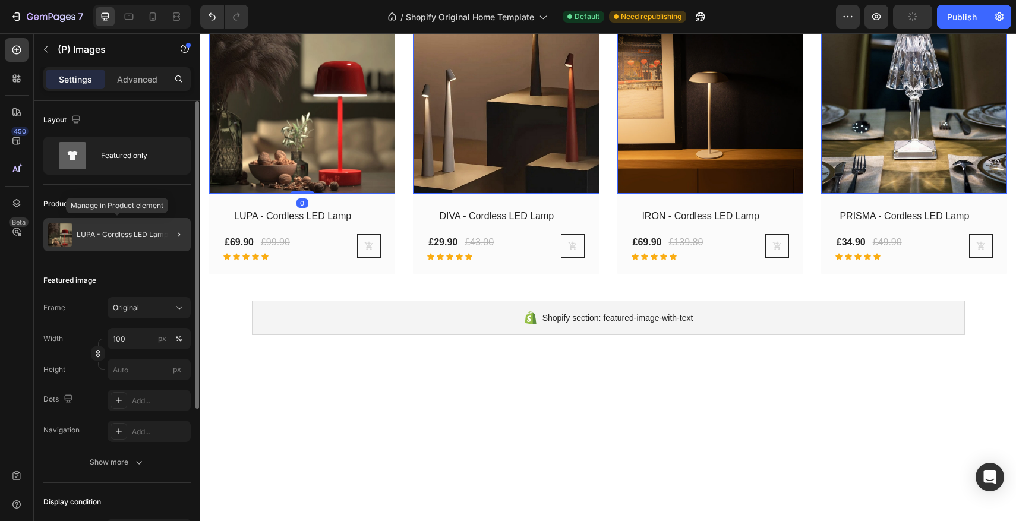
click at [120, 232] on p "LUPA - Cordless LED Lamp" at bounding box center [123, 235] width 92 height 8
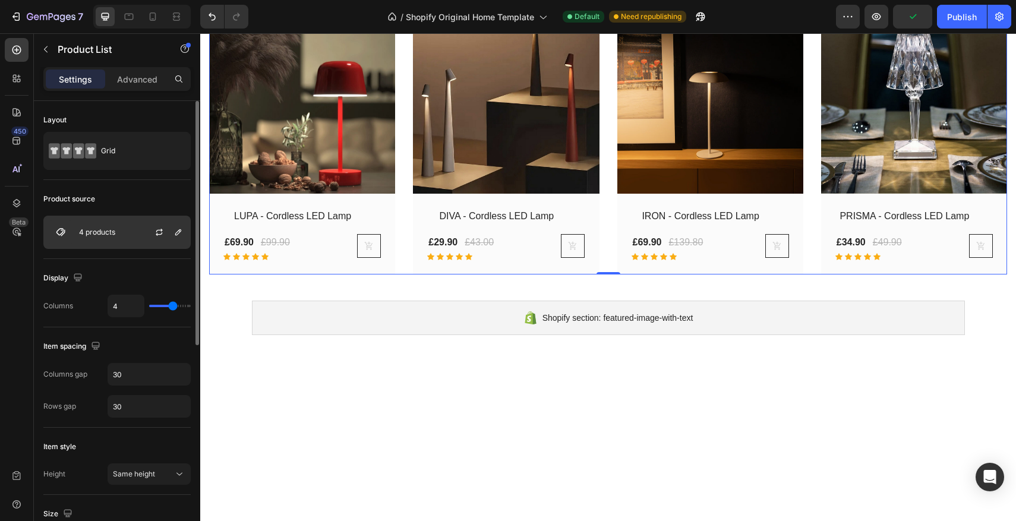
click at [111, 221] on div "4 products" at bounding box center [116, 232] width 147 height 33
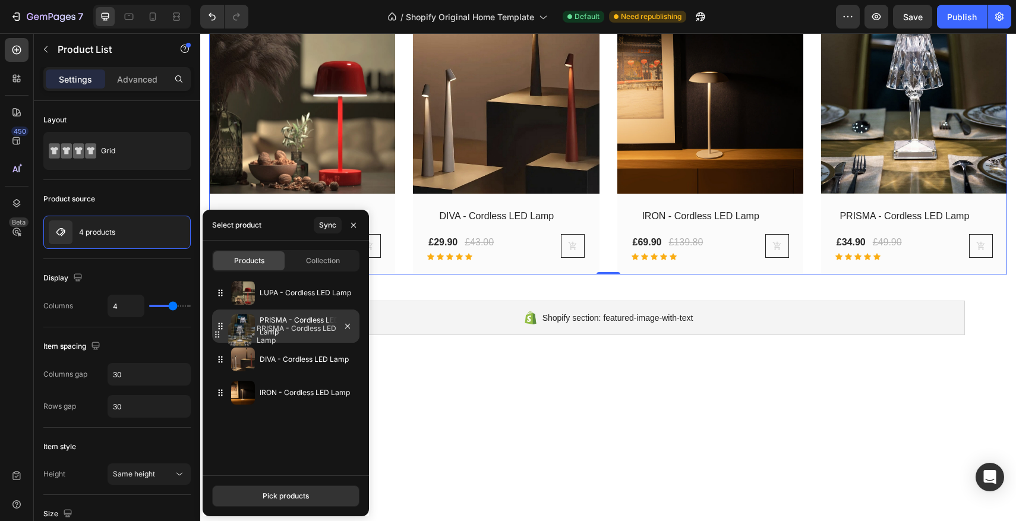
drag, startPoint x: 220, startPoint y: 390, endPoint x: 217, endPoint y: 332, distance: 58.3
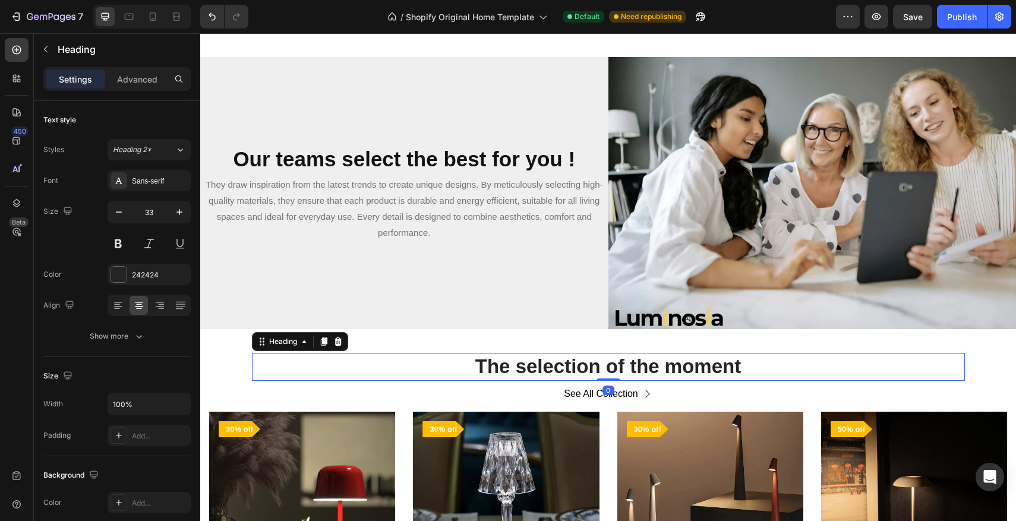
scroll to position [1045, 0]
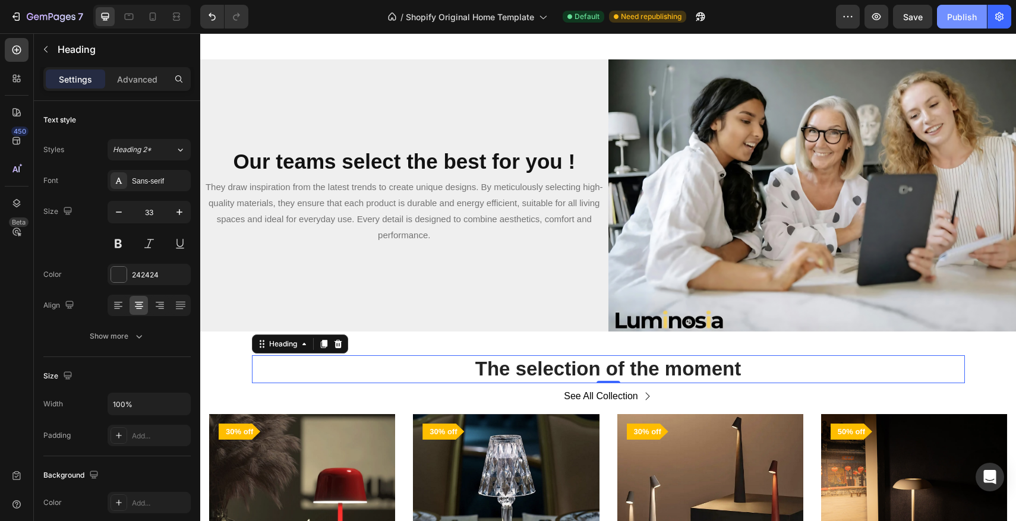
click at [947, 16] on button "Publish" at bounding box center [962, 17] width 50 height 24
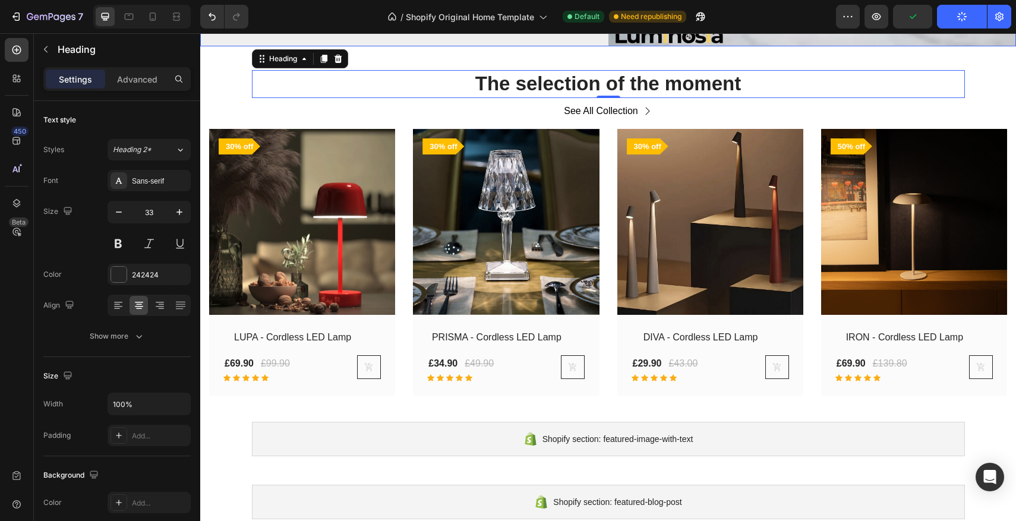
scroll to position [1334, 0]
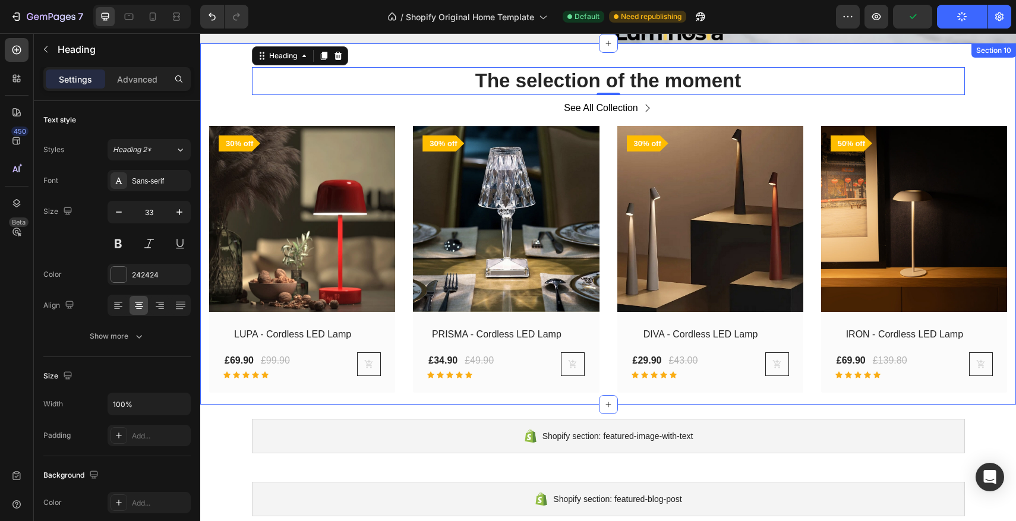
click at [642, 57] on div "The selection of the moment Heading 0 See All Collection Button Row (P) Images …" at bounding box center [608, 223] width 816 height 361
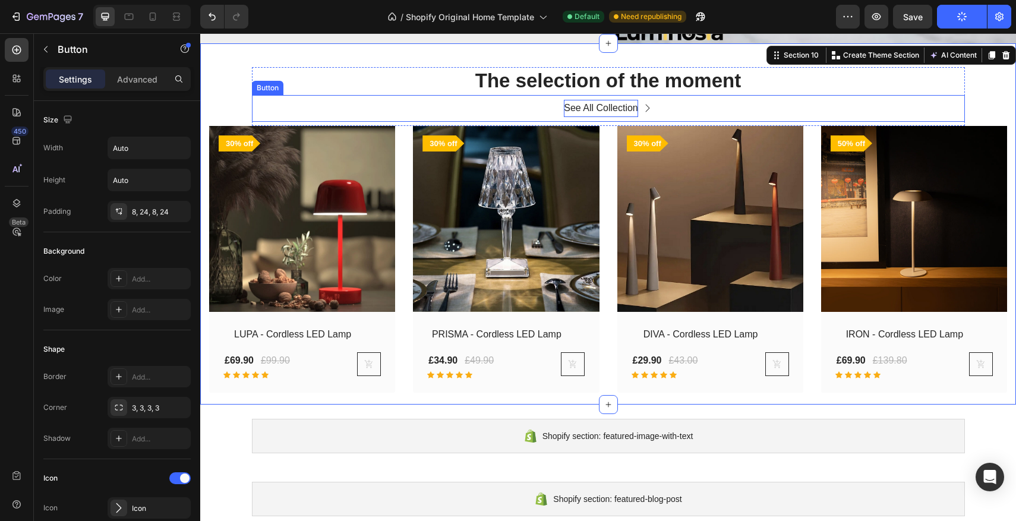
click at [603, 109] on div "See All Collection" at bounding box center [601, 108] width 74 height 17
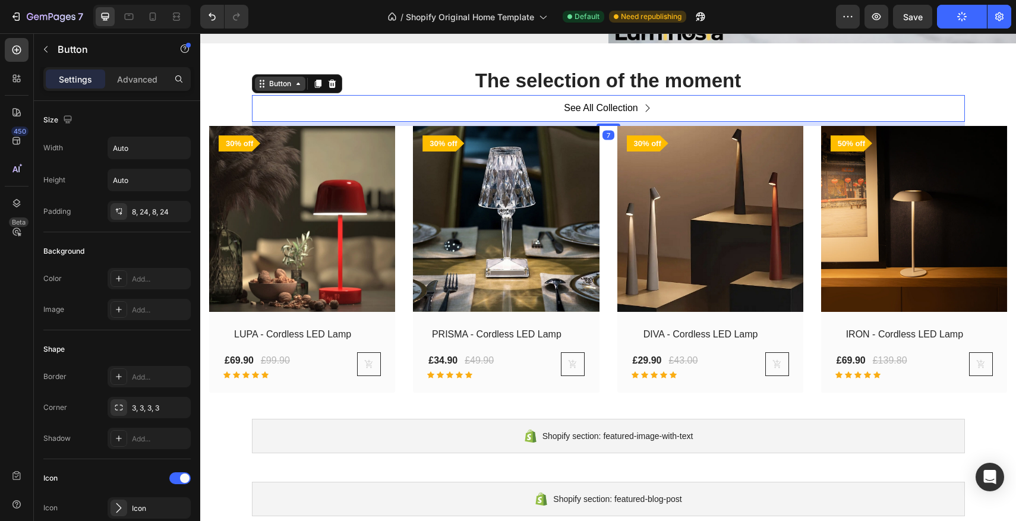
click at [279, 90] on div "Button" at bounding box center [280, 84] width 51 height 14
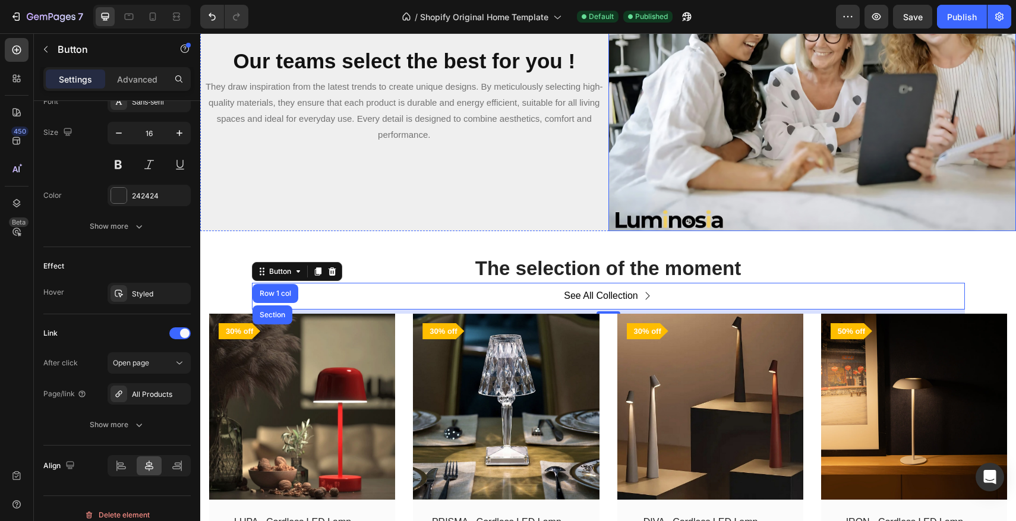
scroll to position [1145, 0]
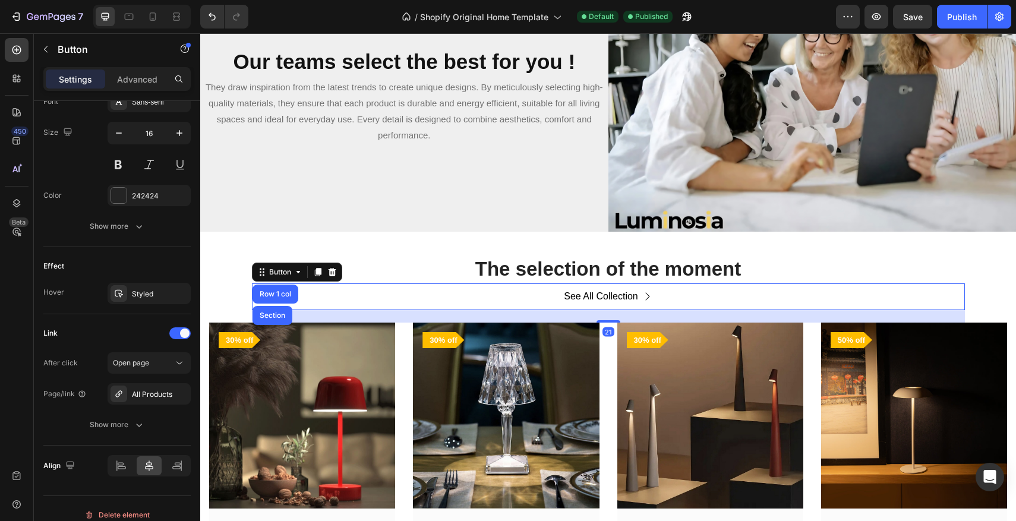
drag, startPoint x: 606, startPoint y: 311, endPoint x: 596, endPoint y: 315, distance: 10.2
click at [605, 320] on div at bounding box center [609, 321] width 24 height 2
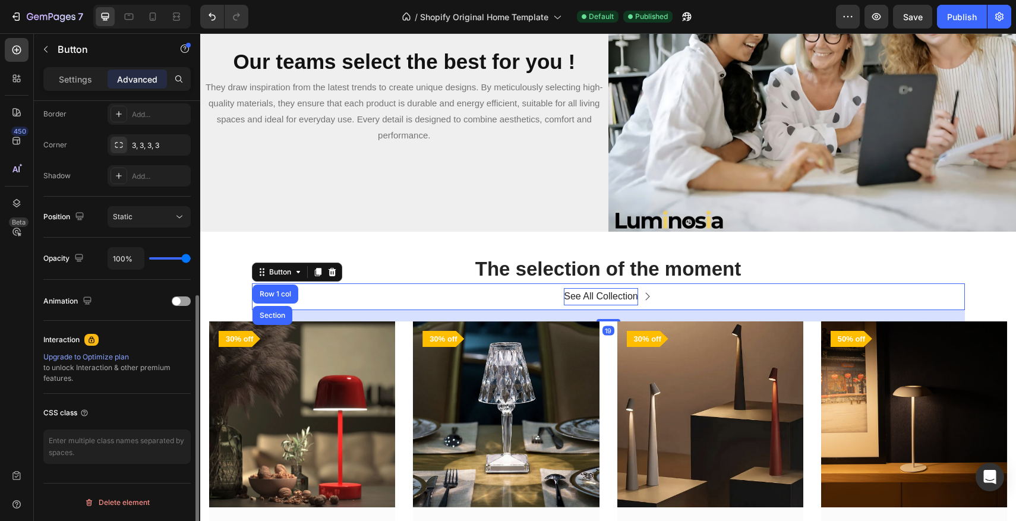
scroll to position [339, 0]
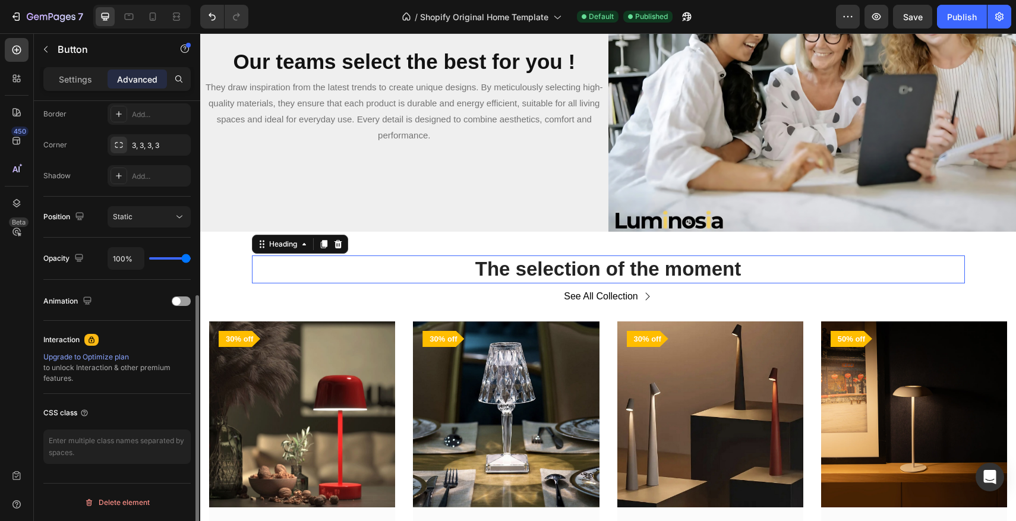
click at [593, 257] on p "The selection of the moment" at bounding box center [608, 270] width 711 height 26
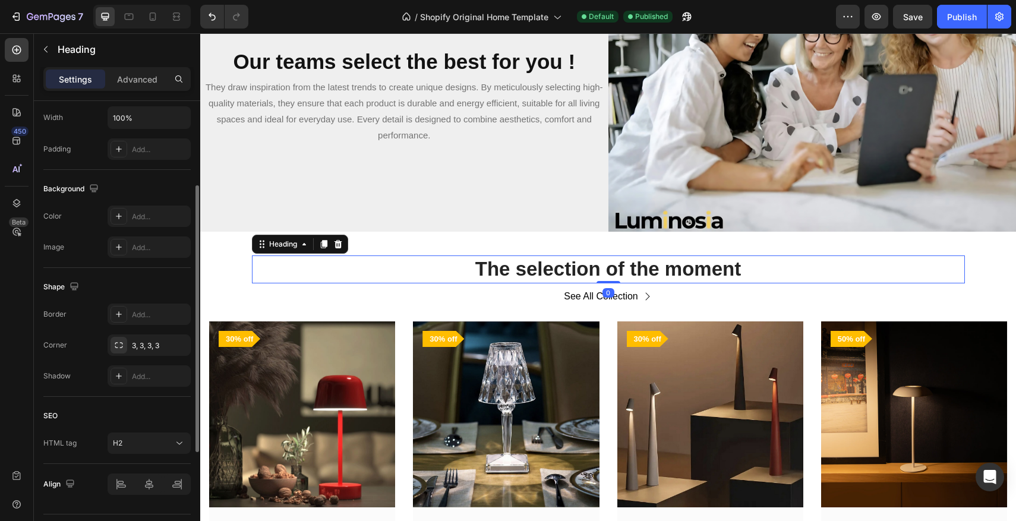
scroll to position [317, 0]
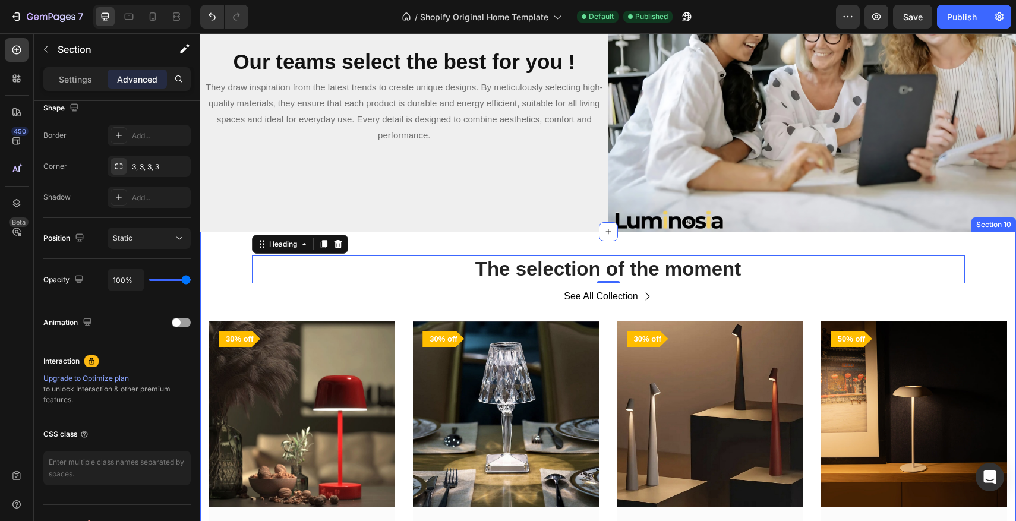
click at [477, 245] on div "The selection of the moment Heading 0 See All Collection Button Row (P) Images …" at bounding box center [608, 416] width 816 height 369
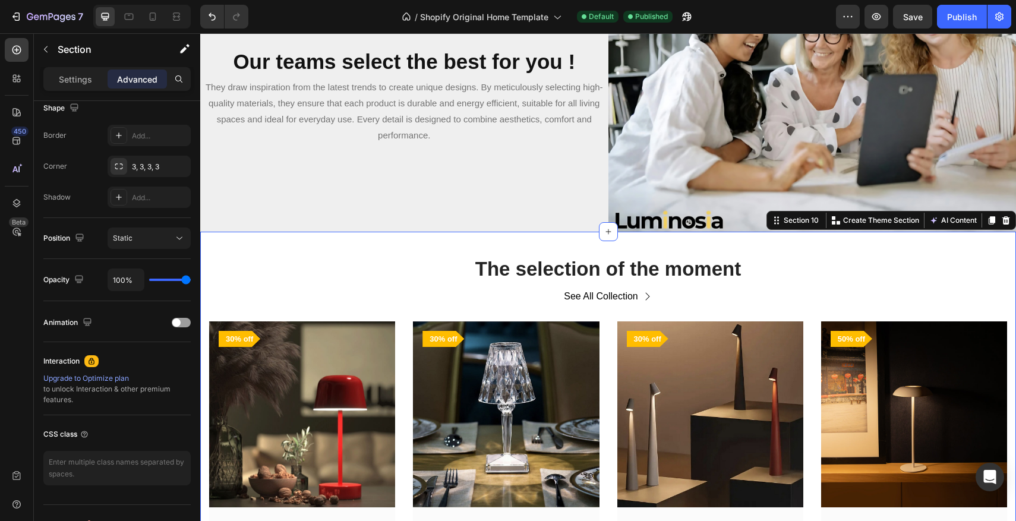
scroll to position [0, 0]
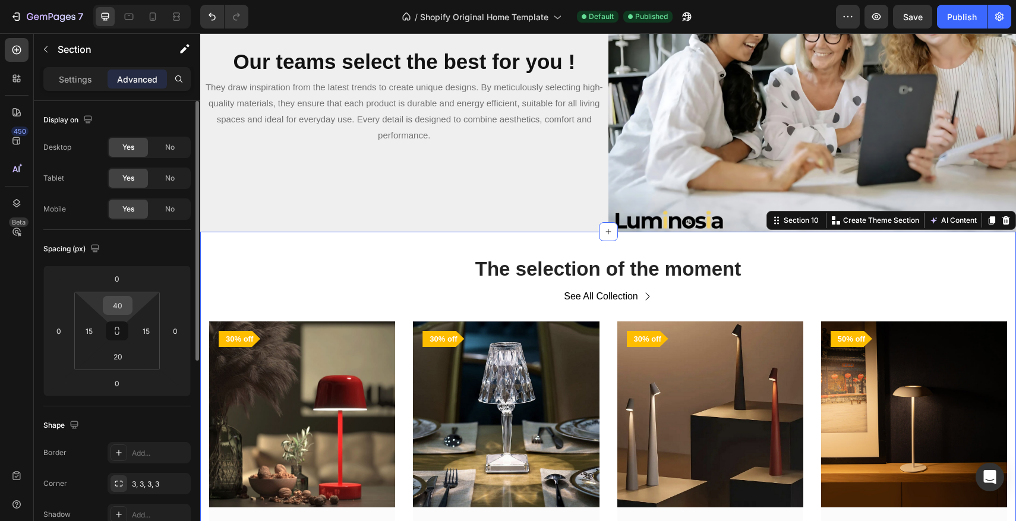
click at [118, 304] on input "40" at bounding box center [118, 306] width 24 height 18
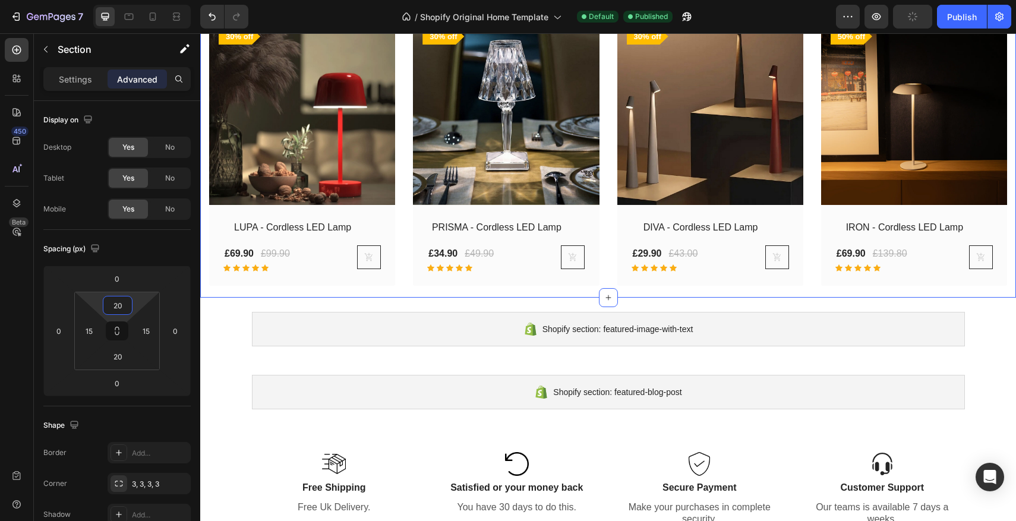
scroll to position [1437, 0]
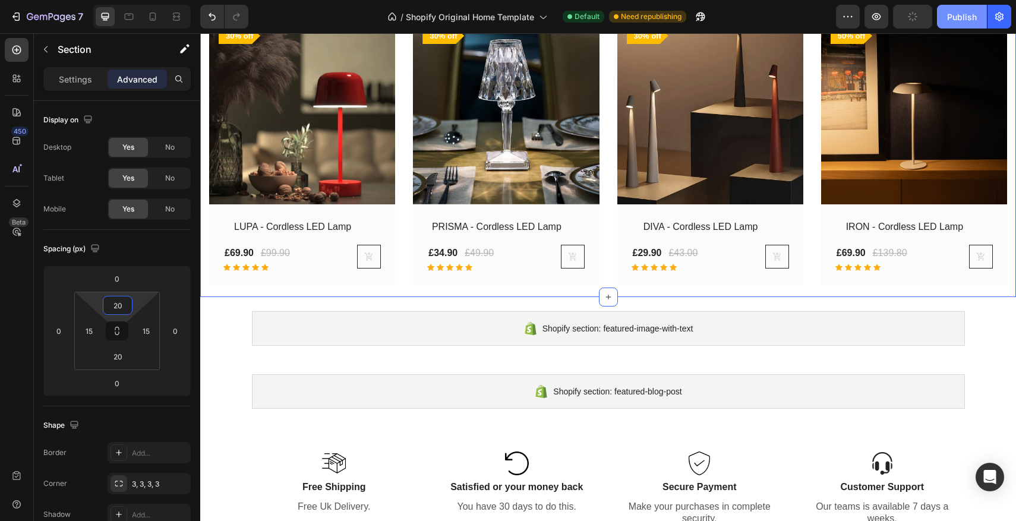
type input "20"
click at [944, 10] on button "Publish" at bounding box center [962, 17] width 50 height 24
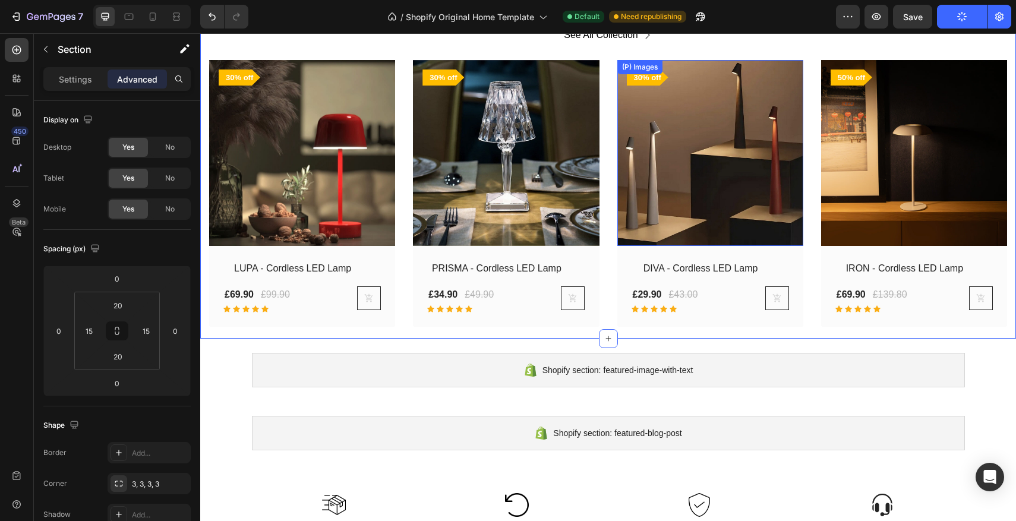
scroll to position [1390, 0]
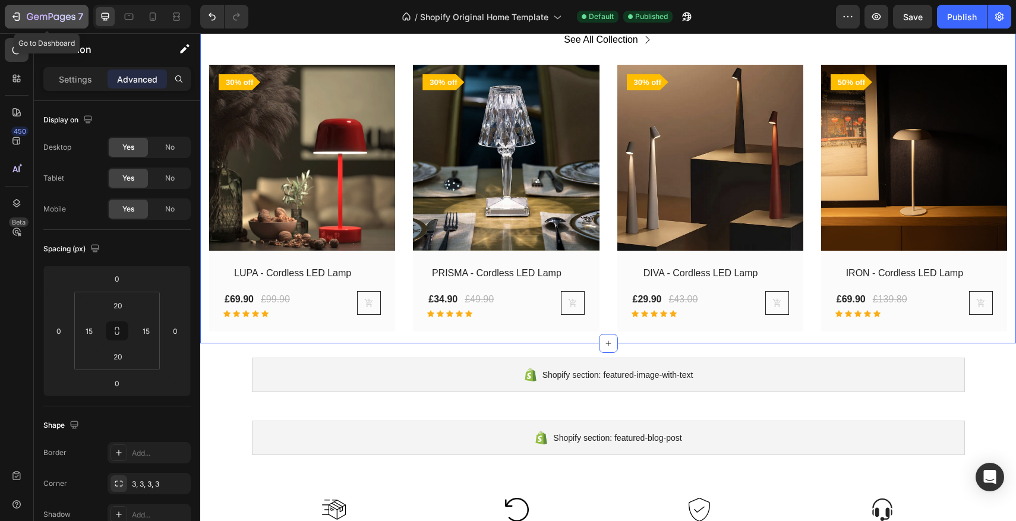
click at [17, 18] on icon "button" at bounding box center [16, 17] width 12 height 12
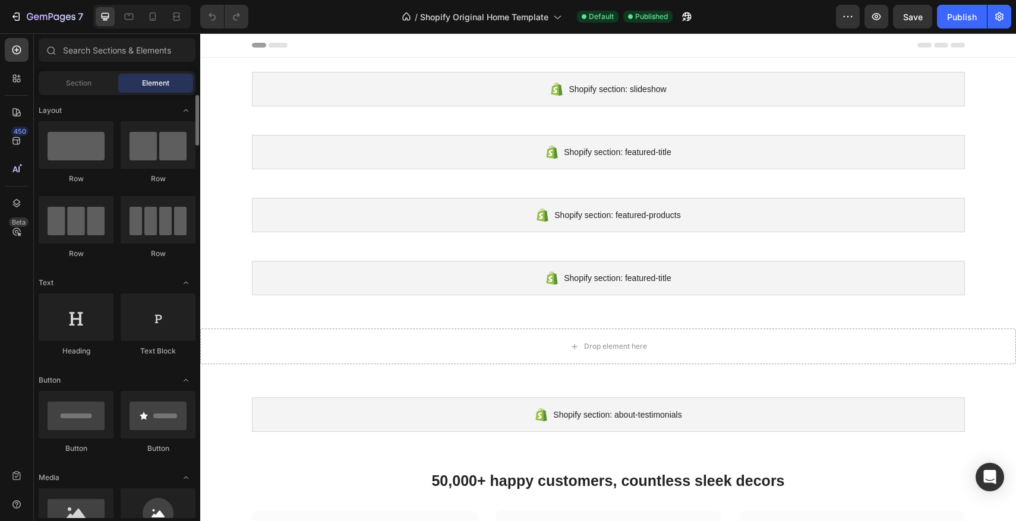
click at [90, 90] on div "Section" at bounding box center [78, 83] width 75 height 19
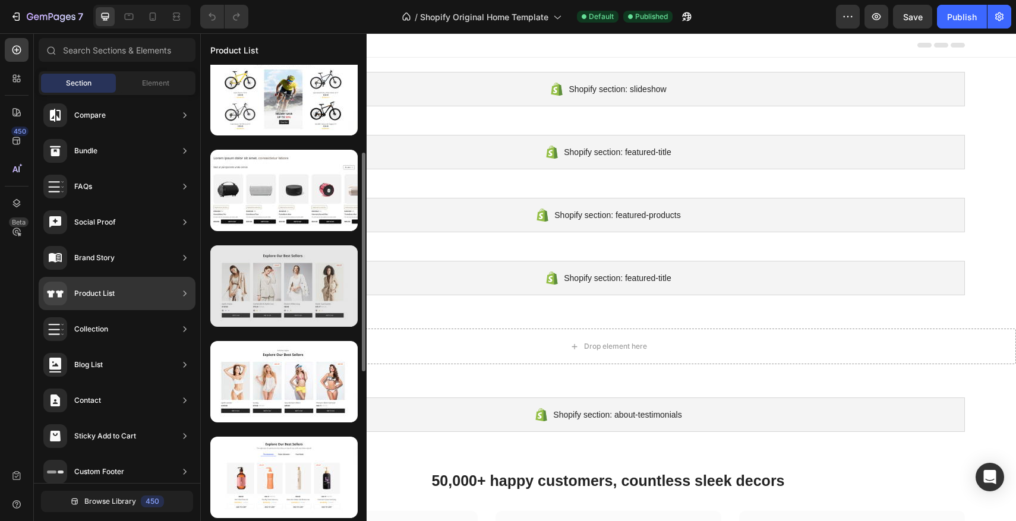
scroll to position [208, 0]
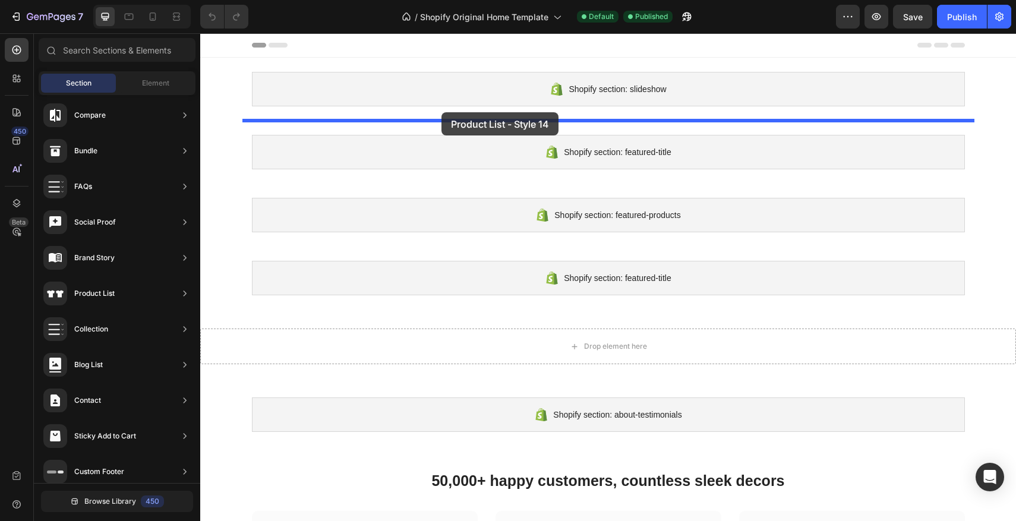
drag, startPoint x: 470, startPoint y: 290, endPoint x: 442, endPoint y: 112, distance: 179.9
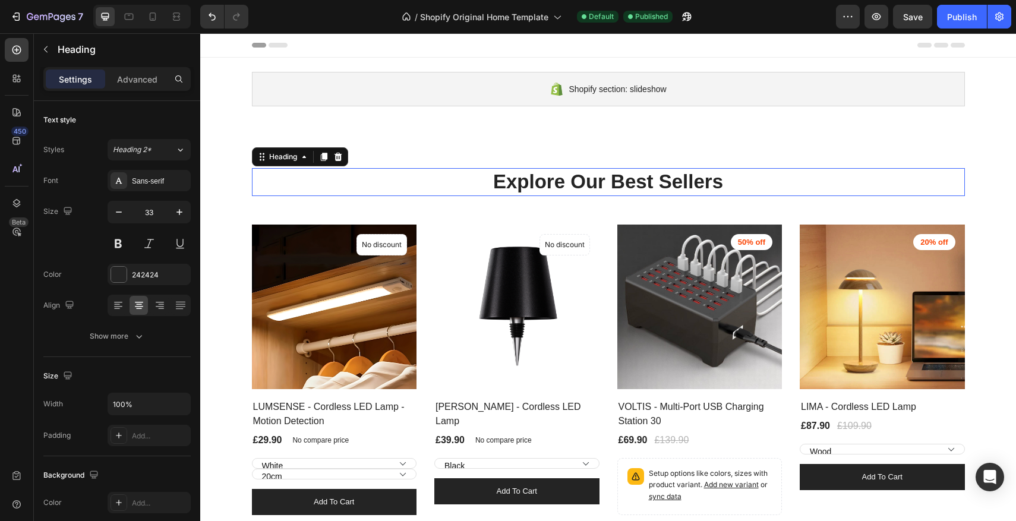
click at [662, 179] on p "Explore Our Best Sellers" at bounding box center [608, 182] width 711 height 26
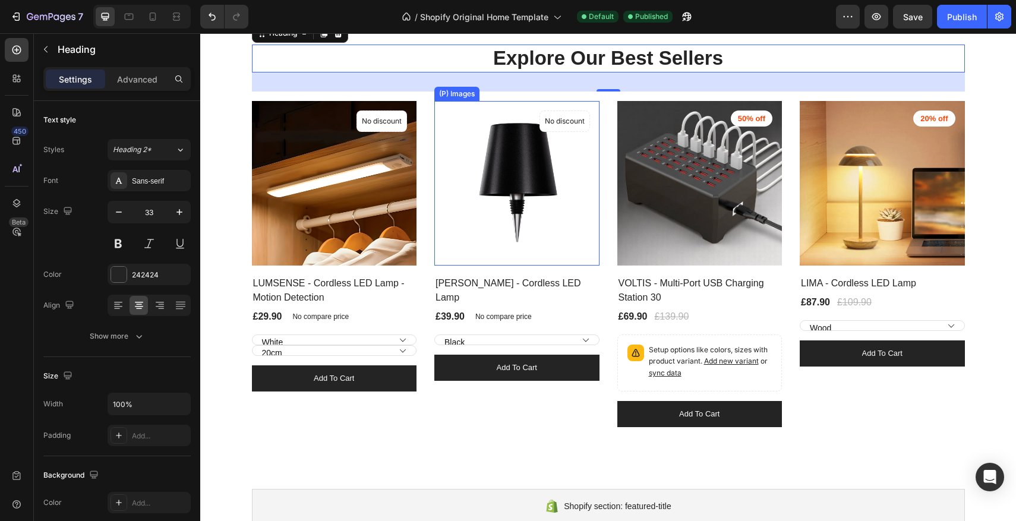
scroll to position [152, 0]
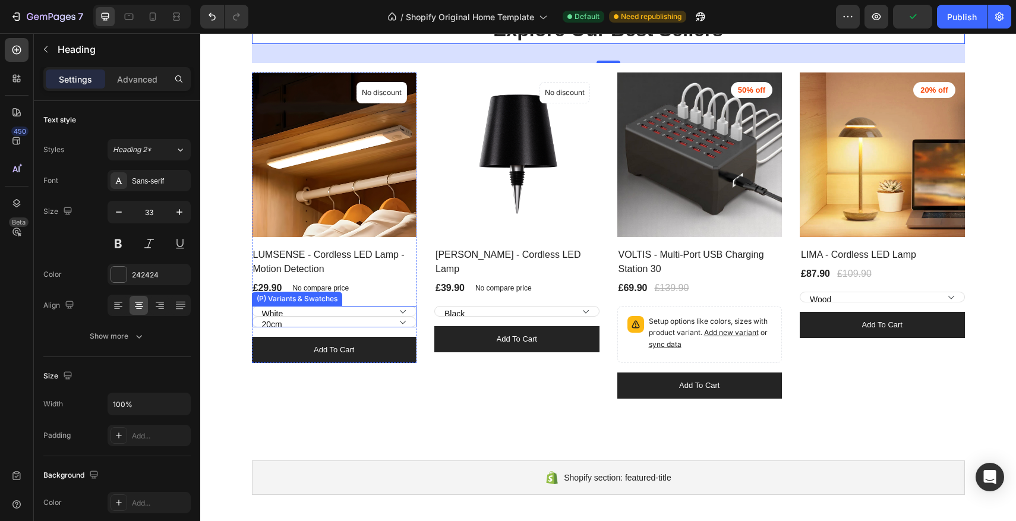
click at [345, 306] on select "White Black" at bounding box center [334, 311] width 165 height 11
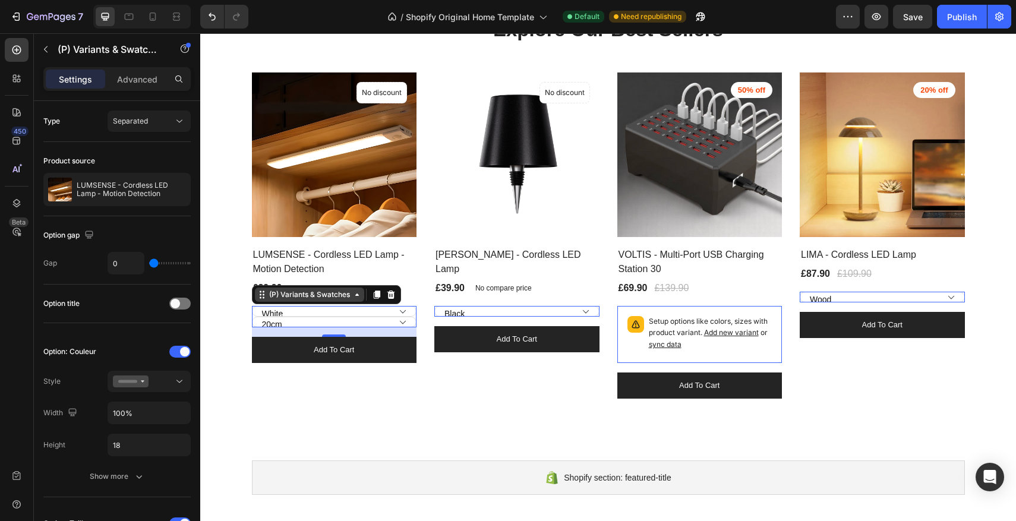
click at [326, 292] on div "(P) Variants & Swatches" at bounding box center [310, 294] width 86 height 11
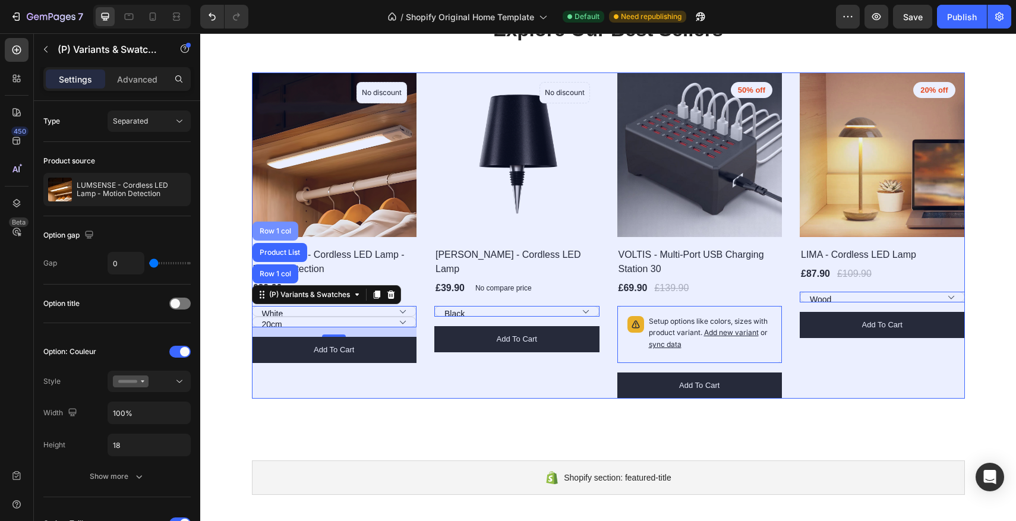
click at [281, 229] on div "Row 1 col" at bounding box center [275, 231] width 36 height 7
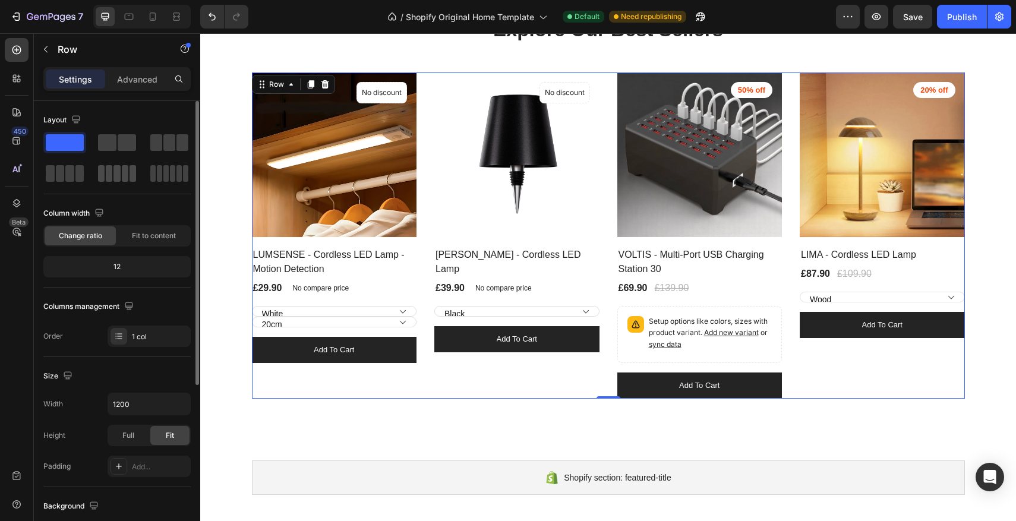
click at [114, 178] on span at bounding box center [117, 173] width 7 height 17
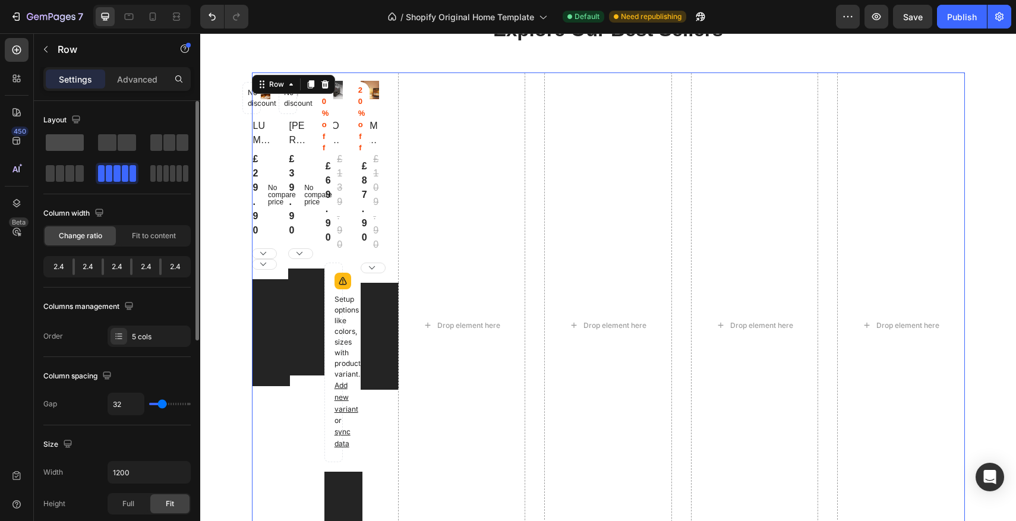
click at [78, 146] on span at bounding box center [65, 142] width 38 height 17
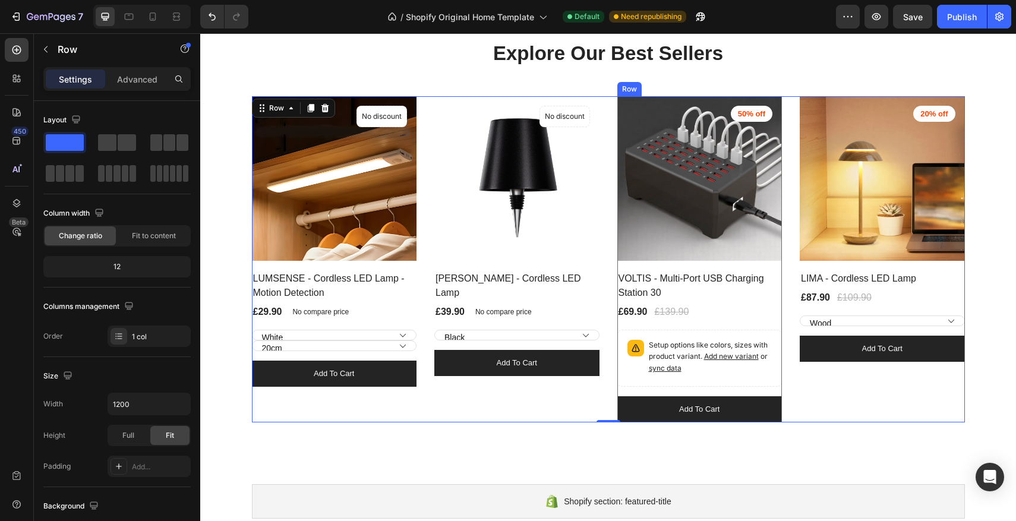
scroll to position [0, 0]
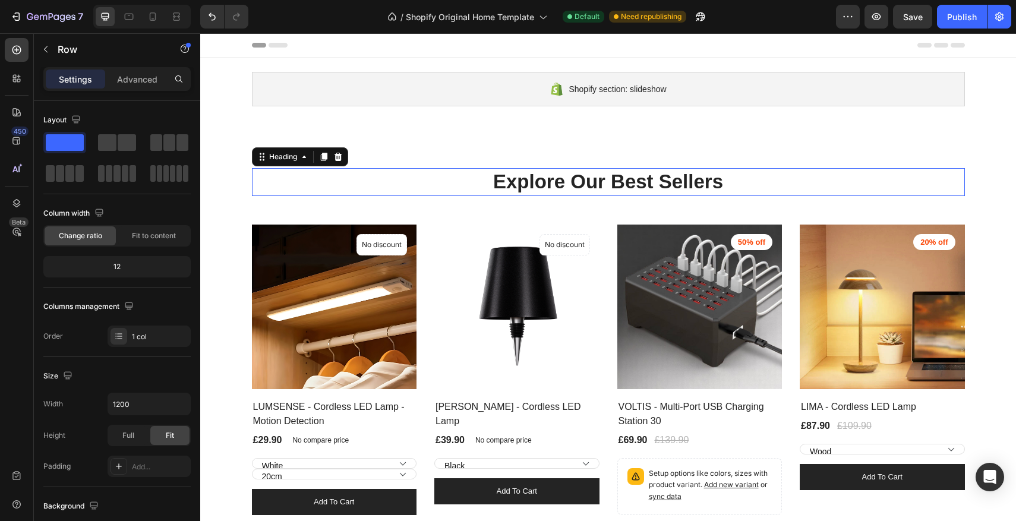
click at [909, 185] on p "Explore Our Best Sellers" at bounding box center [608, 182] width 711 height 26
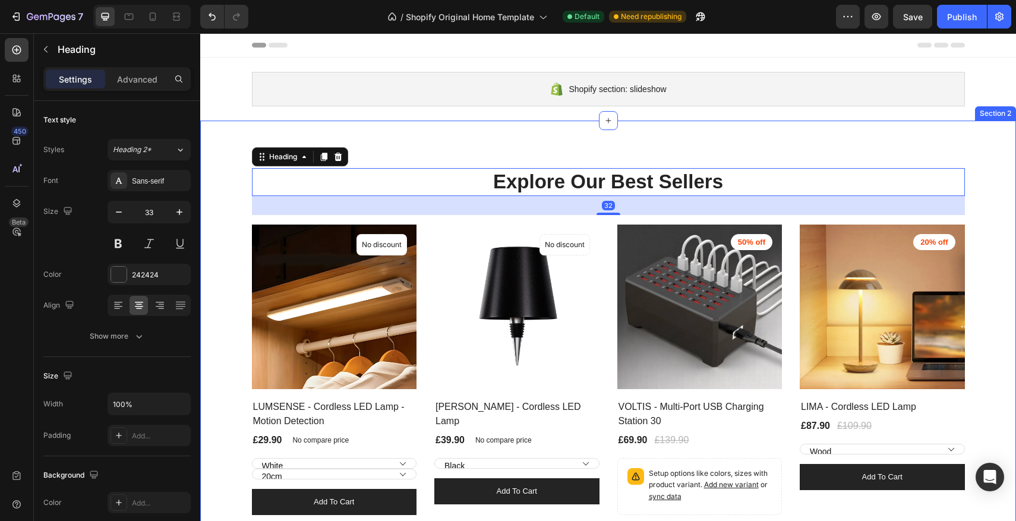
click at [906, 158] on div "Explore Our Best Sellers Heading 32 Row (P) Images No discount Not be displayed…" at bounding box center [608, 360] width 816 height 478
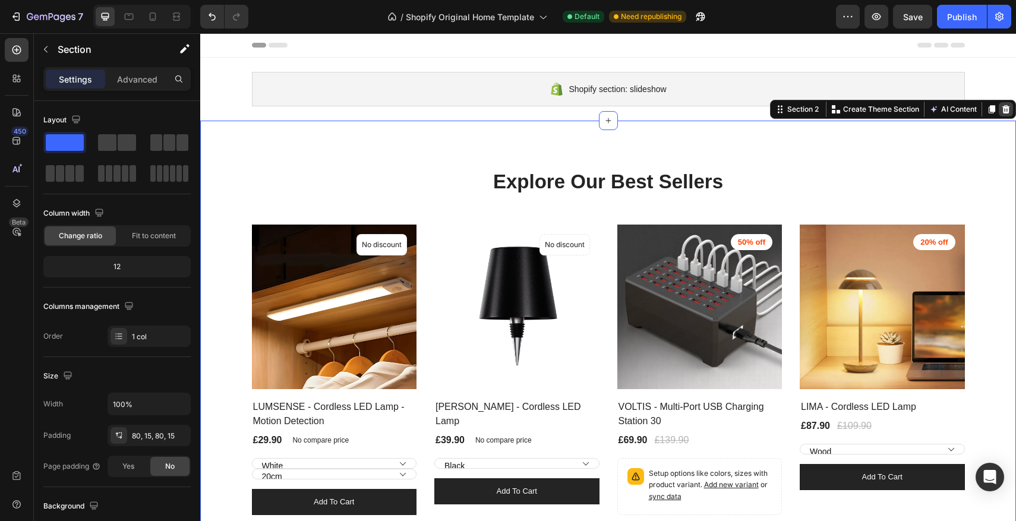
click at [1007, 111] on icon at bounding box center [1007, 110] width 10 height 10
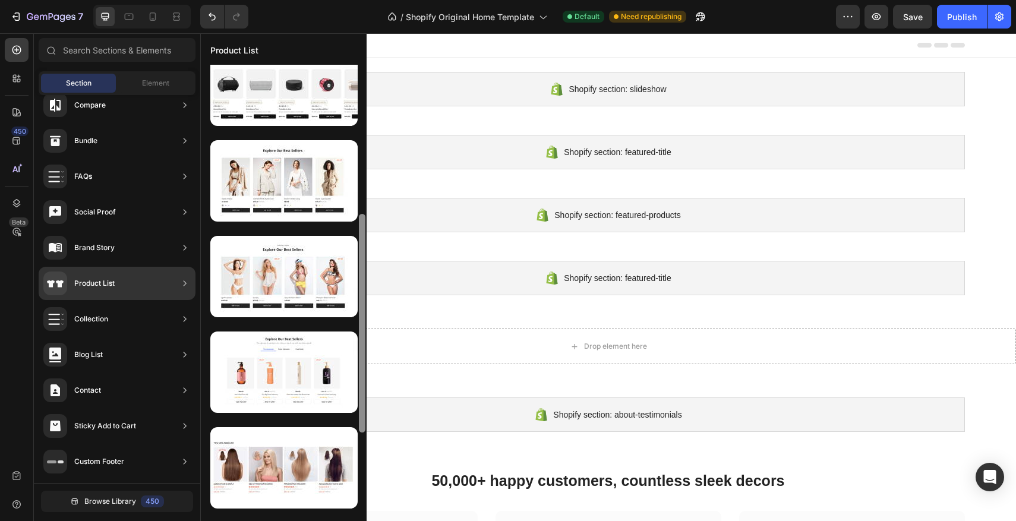
scroll to position [313, 0]
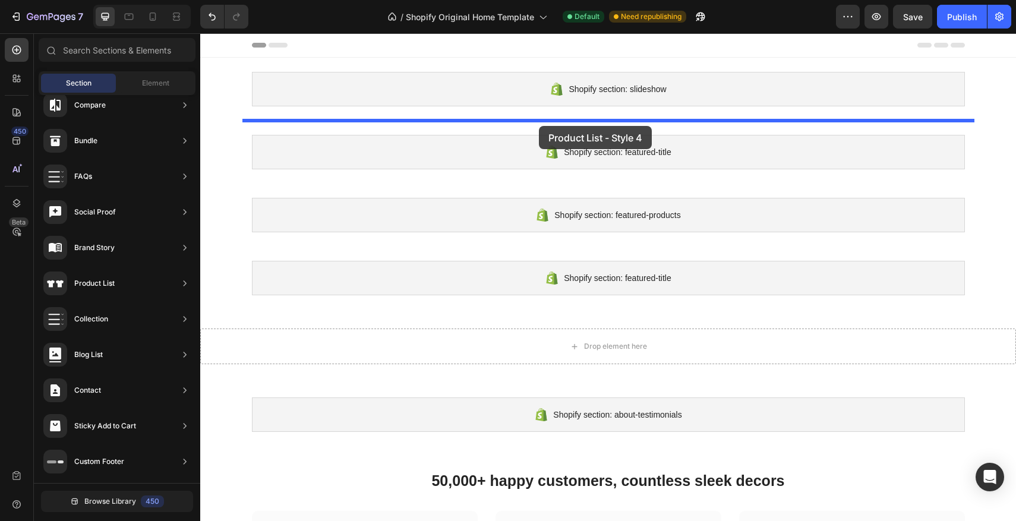
drag, startPoint x: 490, startPoint y: 288, endPoint x: 539, endPoint y: 126, distance: 169.6
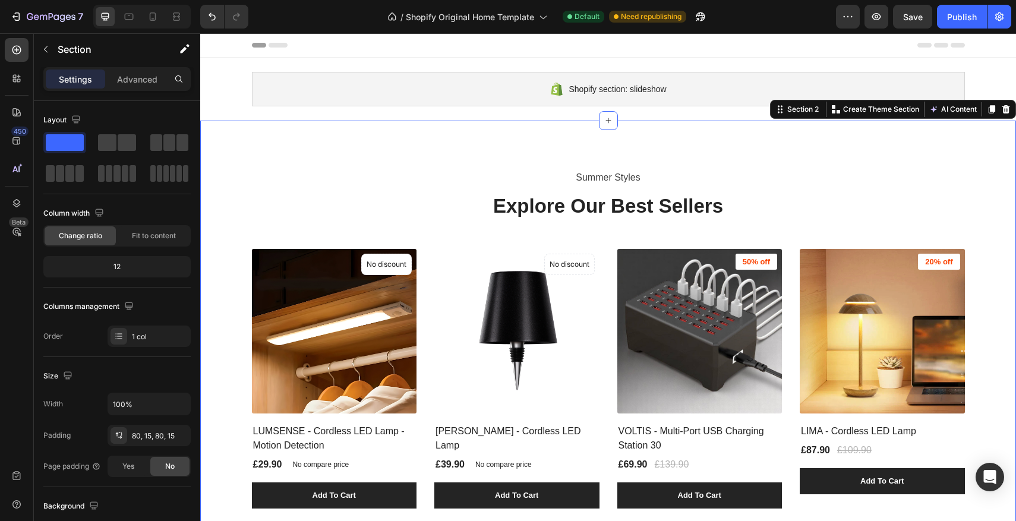
scroll to position [49, 0]
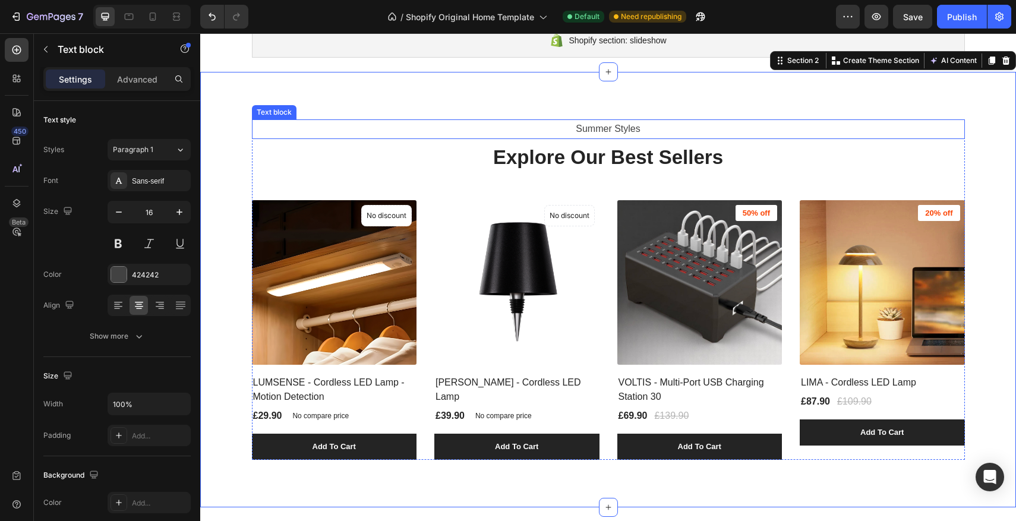
click at [643, 127] on p "Summer Styles" at bounding box center [608, 129] width 711 height 17
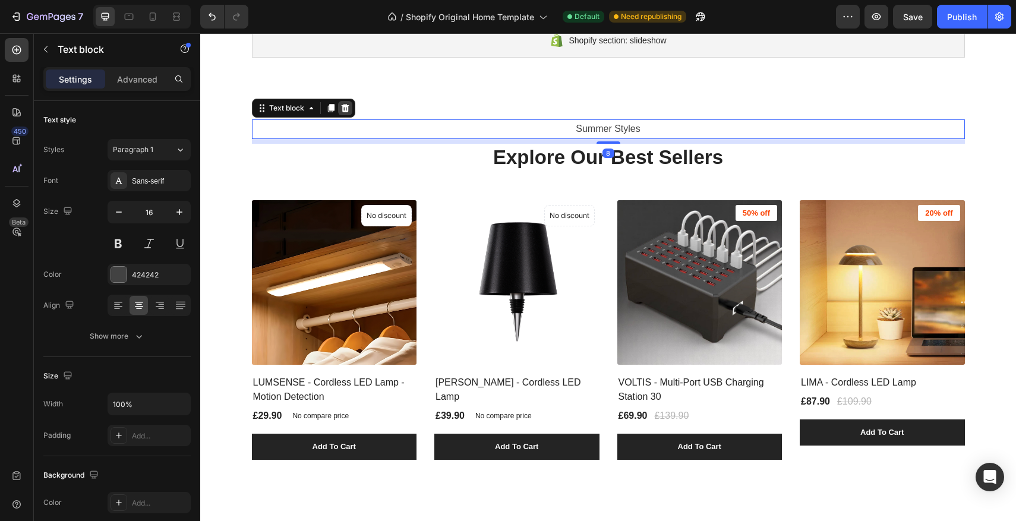
click at [343, 111] on icon at bounding box center [345, 108] width 8 height 8
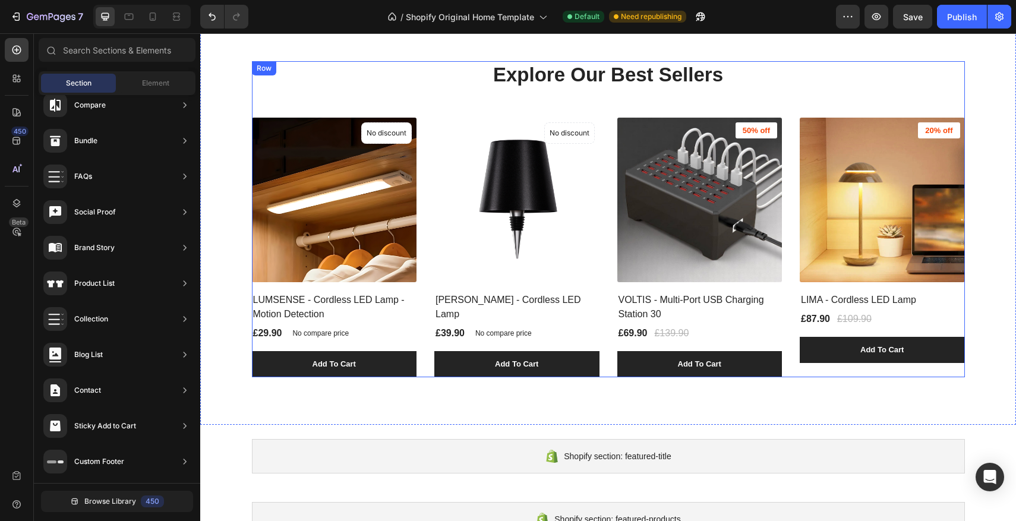
scroll to position [108, 0]
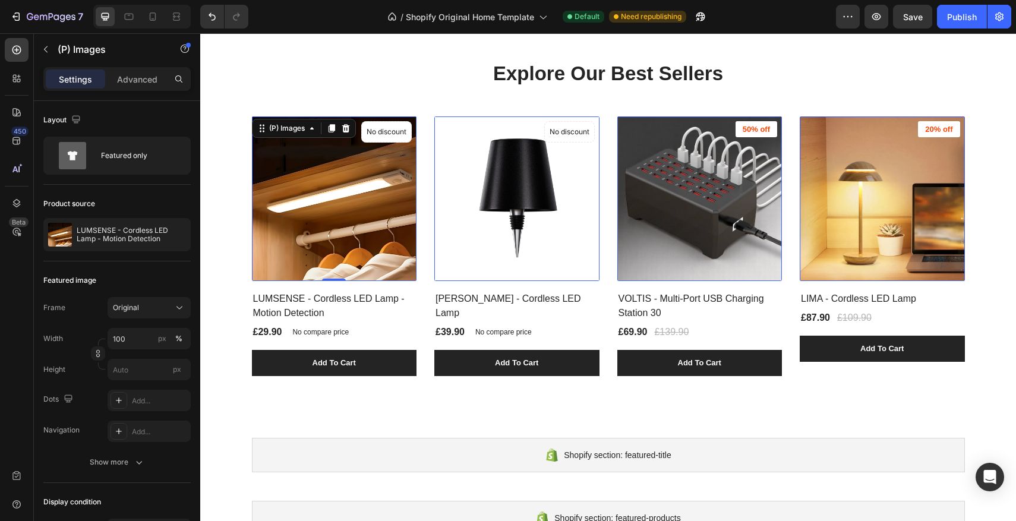
click at [367, 244] on img at bounding box center [334, 198] width 165 height 165
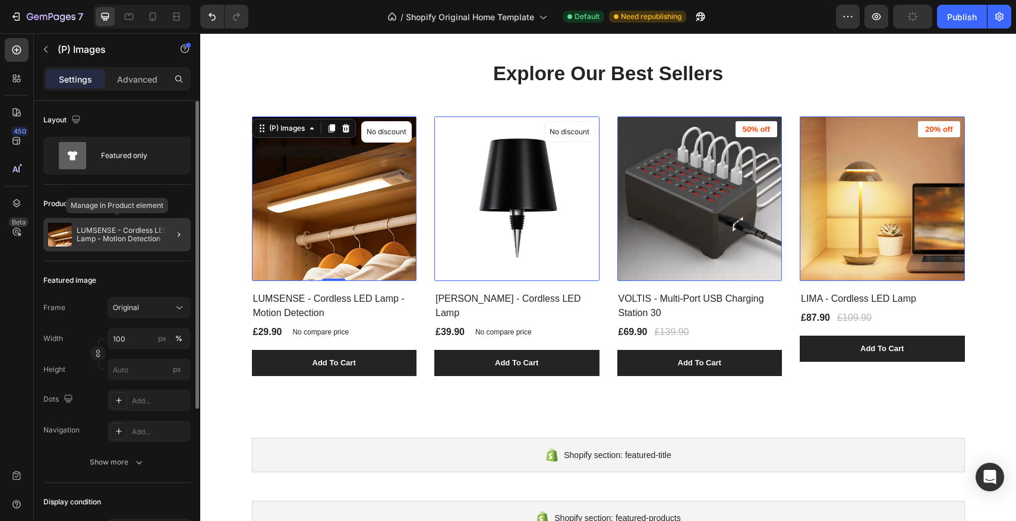
click at [107, 222] on div "LUMSENSE - Cordless LED Lamp - Motion Detection" at bounding box center [116, 234] width 147 height 33
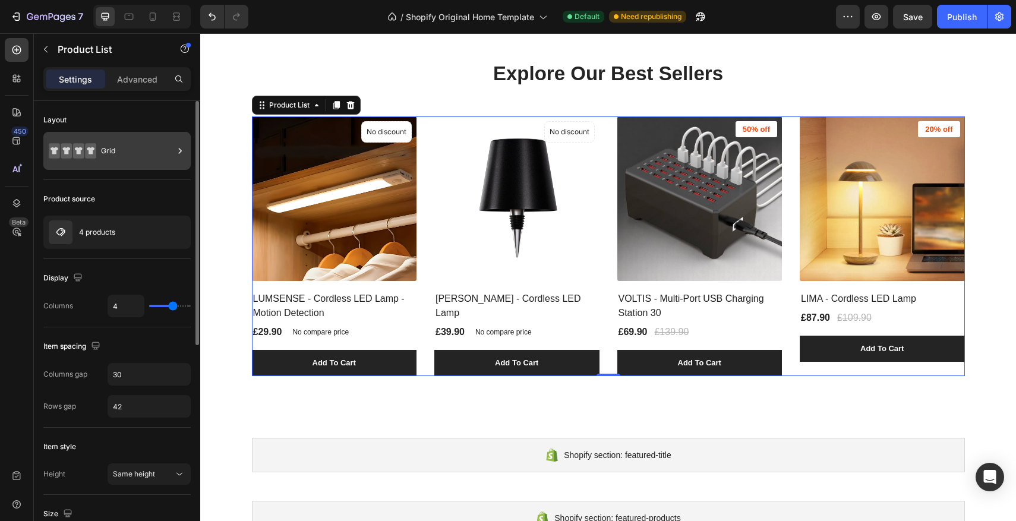
click at [134, 158] on div "Grid" at bounding box center [137, 150] width 73 height 27
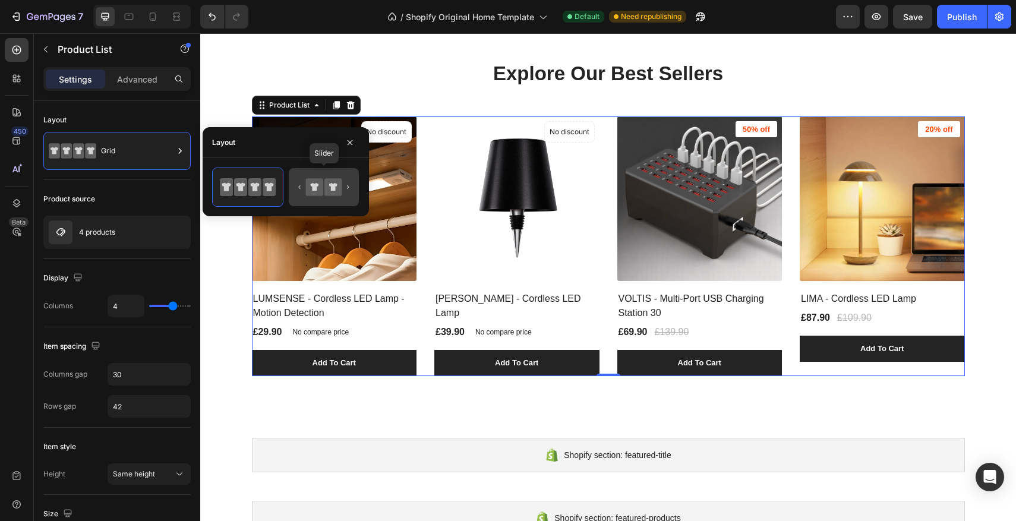
click at [347, 188] on icon at bounding box center [324, 187] width 56 height 24
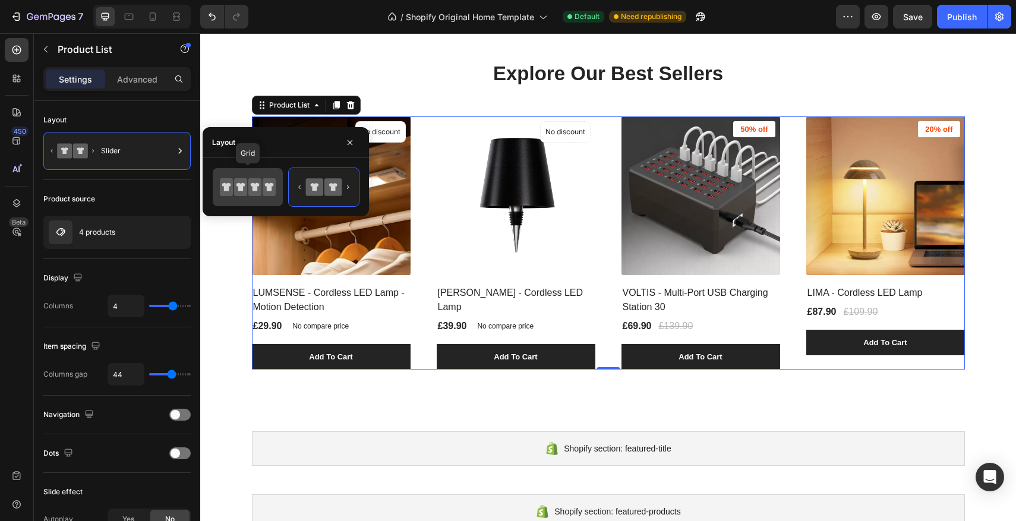
click at [267, 183] on icon at bounding box center [269, 187] width 9 height 8
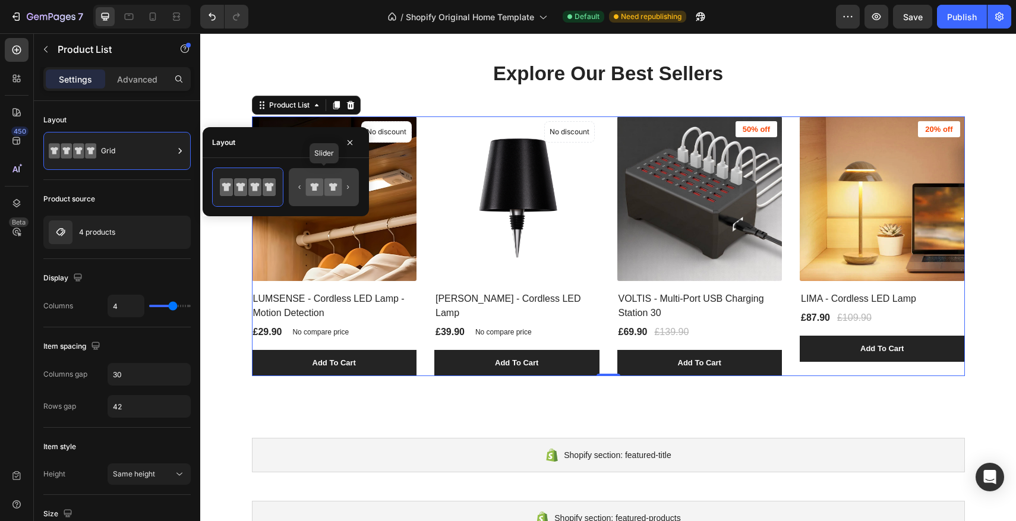
click at [341, 186] on icon at bounding box center [333, 186] width 17 height 17
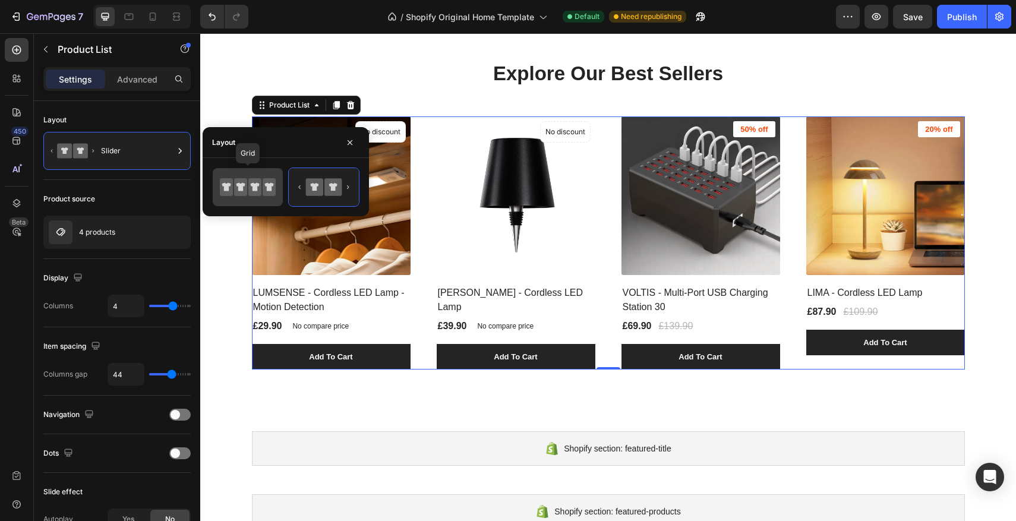
click at [231, 183] on icon at bounding box center [226, 187] width 13 height 18
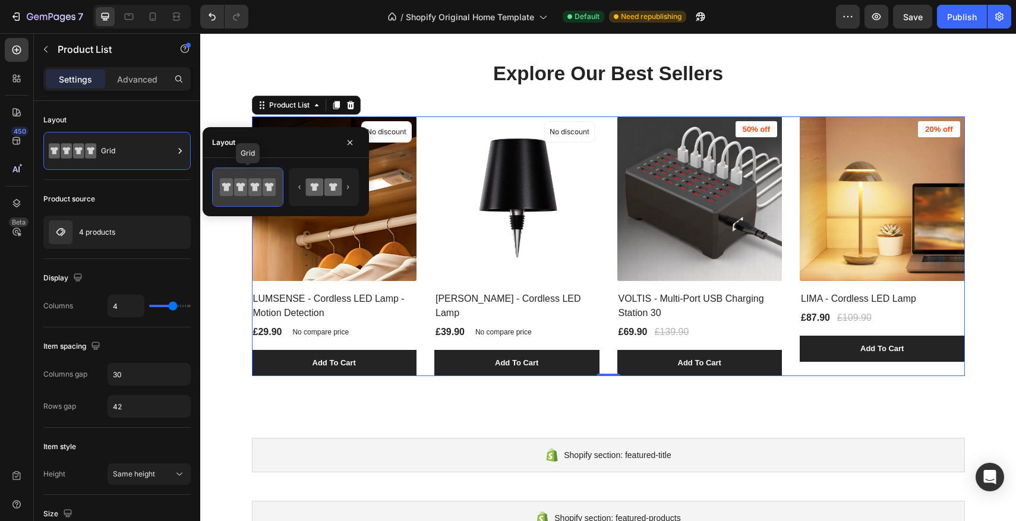
click at [270, 183] on icon at bounding box center [269, 187] width 9 height 8
click at [313, 184] on icon at bounding box center [314, 187] width 8 height 8
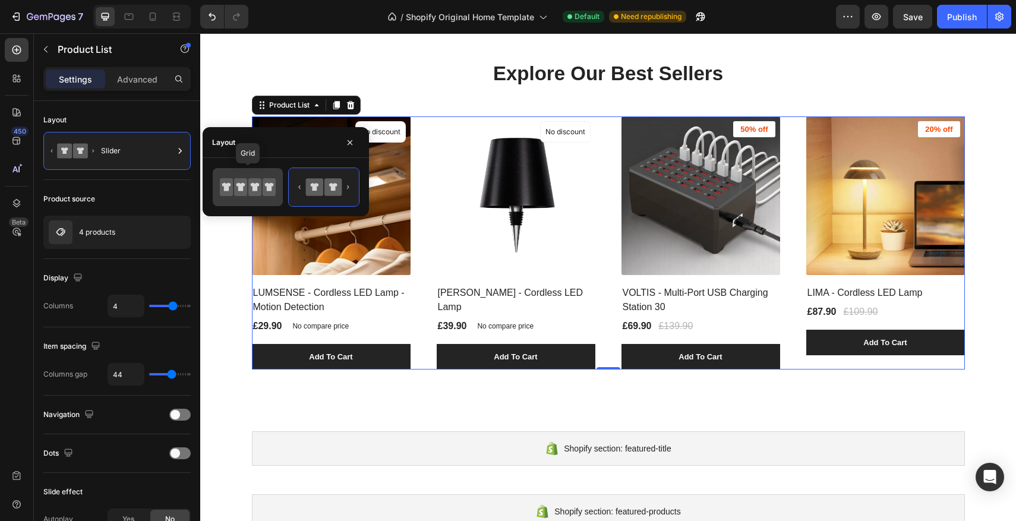
click at [257, 185] on icon at bounding box center [255, 187] width 9 height 8
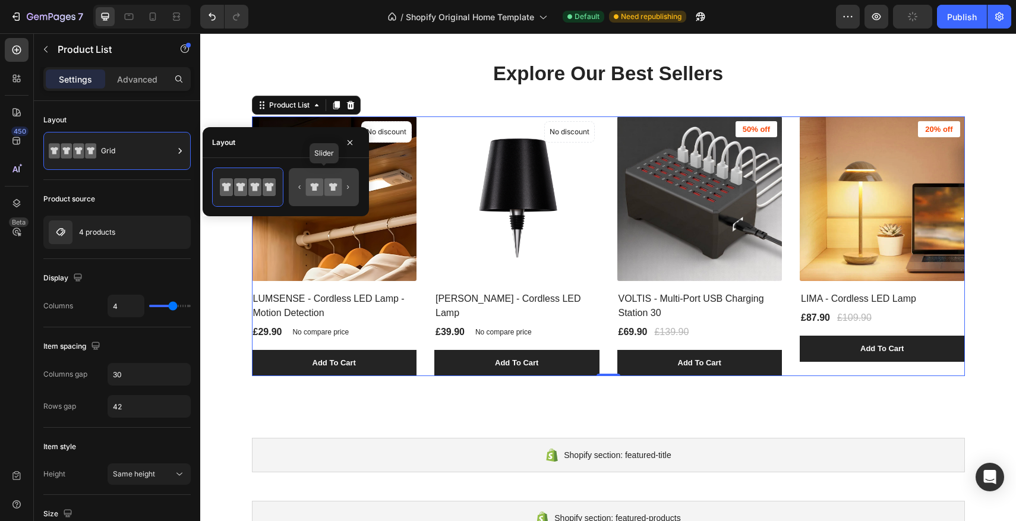
click at [333, 187] on icon at bounding box center [333, 187] width 8 height 8
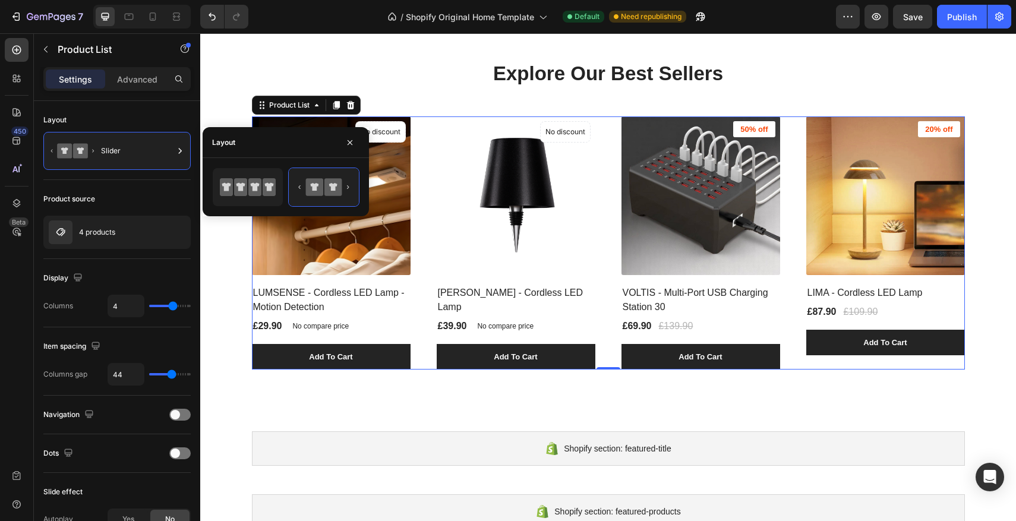
click at [288, 188] on div at bounding box center [323, 187] width 71 height 39
click at [276, 188] on div at bounding box center [248, 187] width 70 height 38
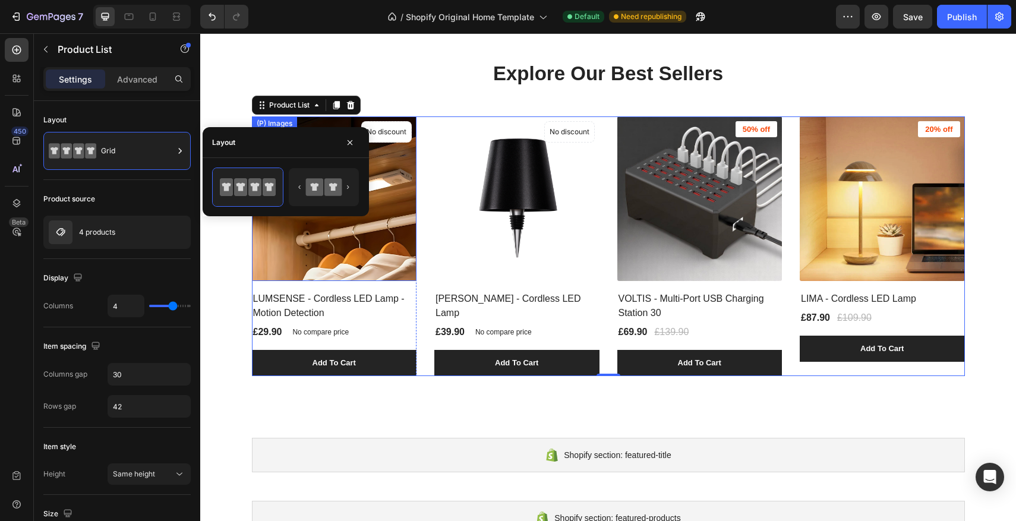
click at [314, 247] on img at bounding box center [334, 198] width 165 height 165
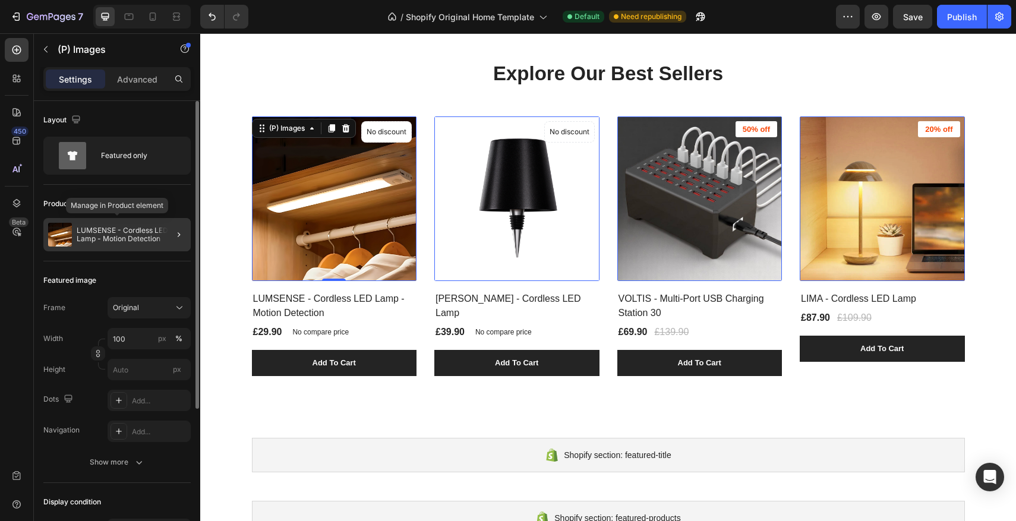
click at [102, 234] on p "LUMSENSE - Cordless LED Lamp - Motion Detection" at bounding box center [131, 234] width 109 height 17
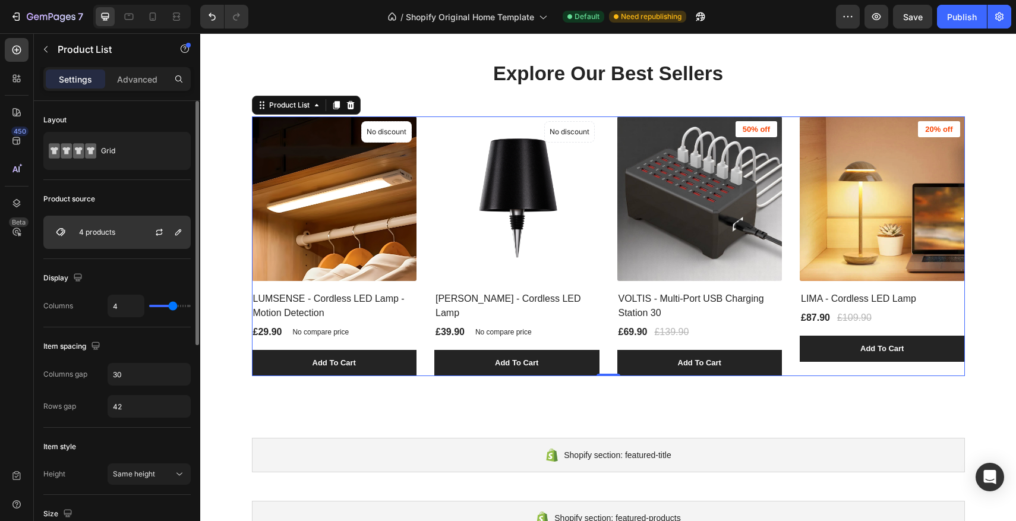
click at [106, 232] on p "4 products" at bounding box center [97, 232] width 36 height 8
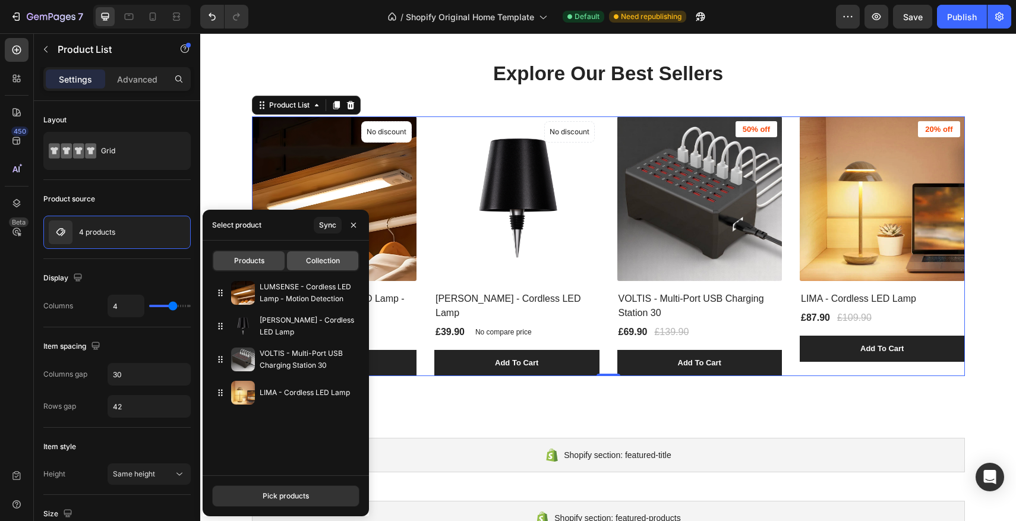
click at [314, 265] on span "Collection" at bounding box center [323, 261] width 34 height 11
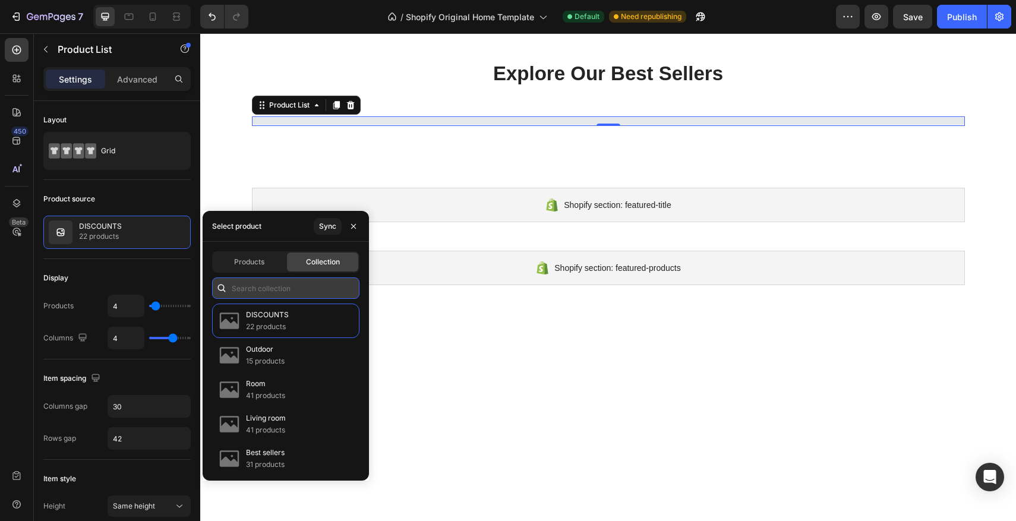
click at [273, 286] on input "text" at bounding box center [285, 288] width 147 height 21
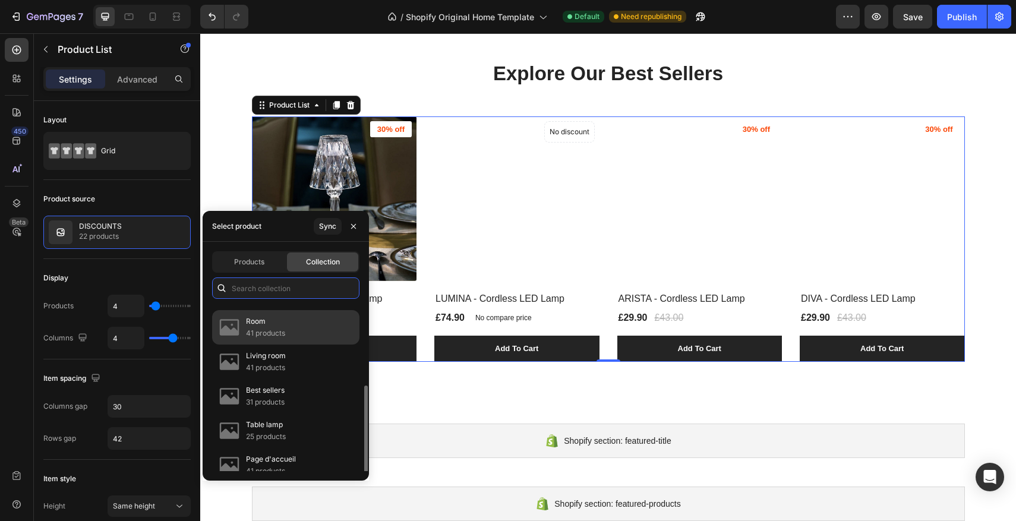
scroll to position [136, 0]
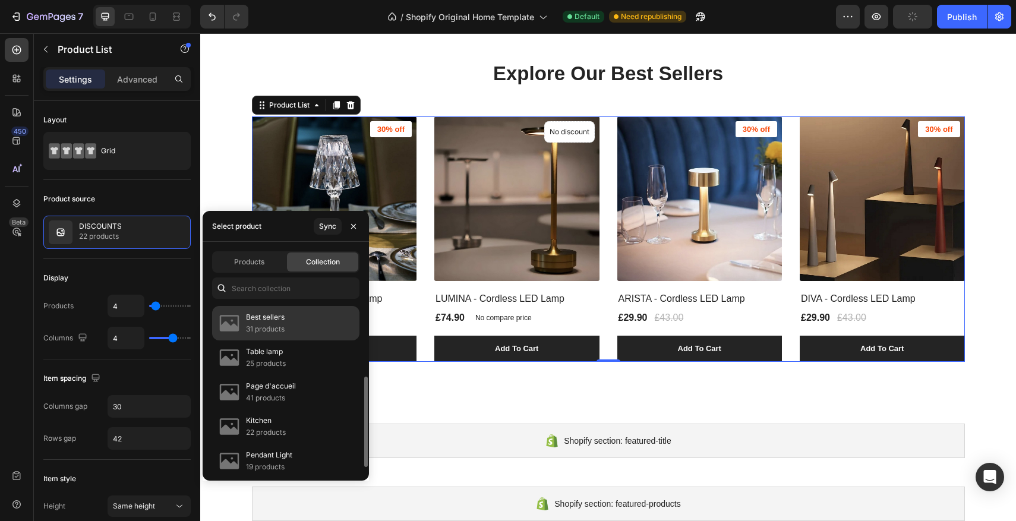
click at [275, 332] on p "31 products" at bounding box center [265, 329] width 39 height 12
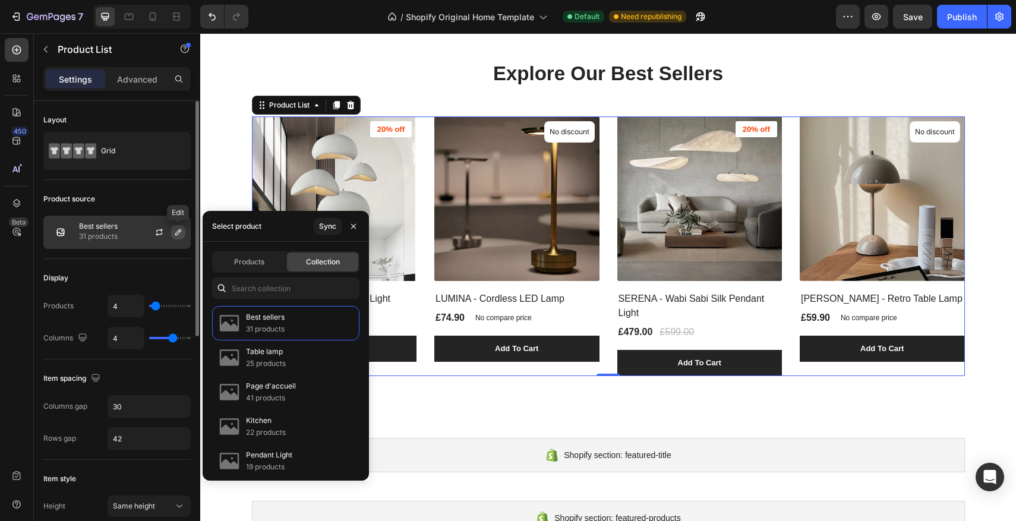
click at [180, 231] on icon "button" at bounding box center [179, 233] width 10 height 10
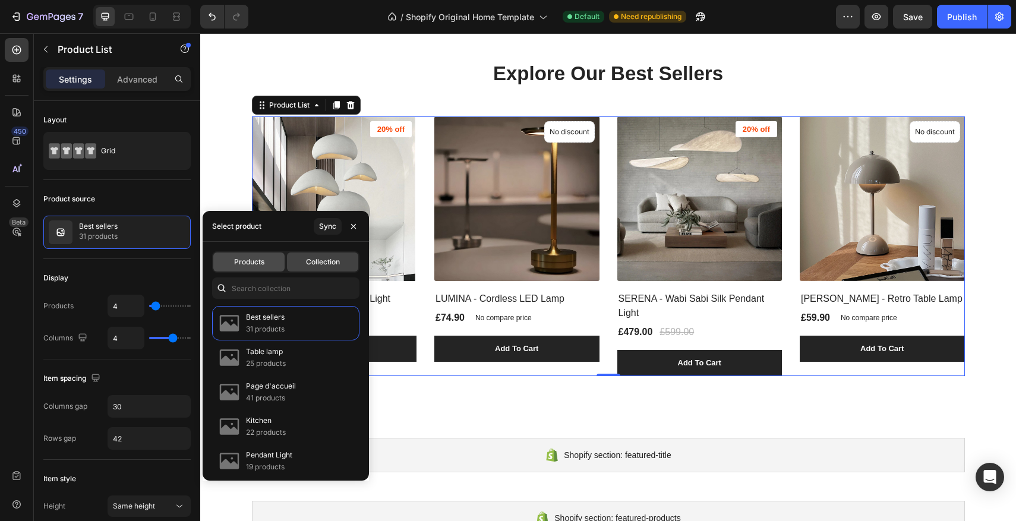
click at [248, 270] on div "Products" at bounding box center [248, 262] width 71 height 19
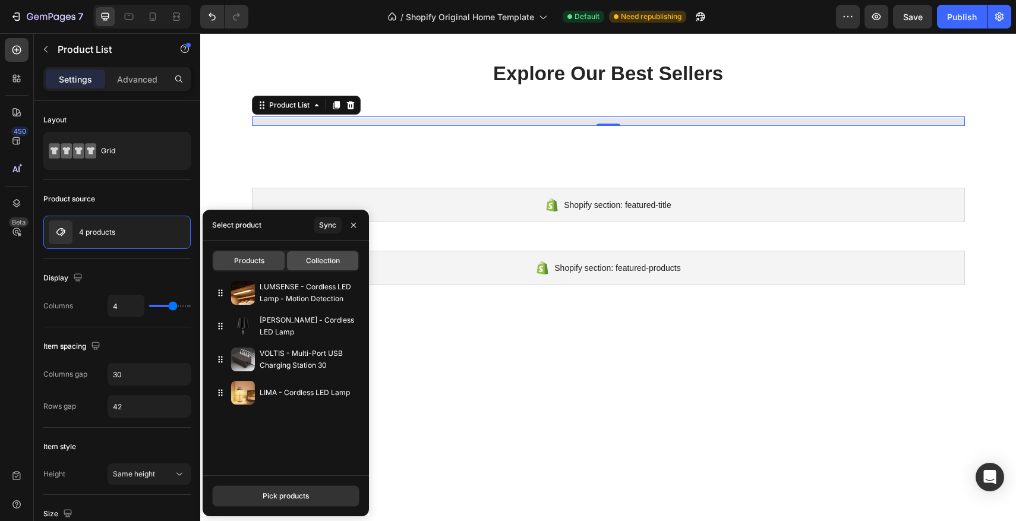
click at [326, 267] on div "Collection" at bounding box center [322, 260] width 71 height 19
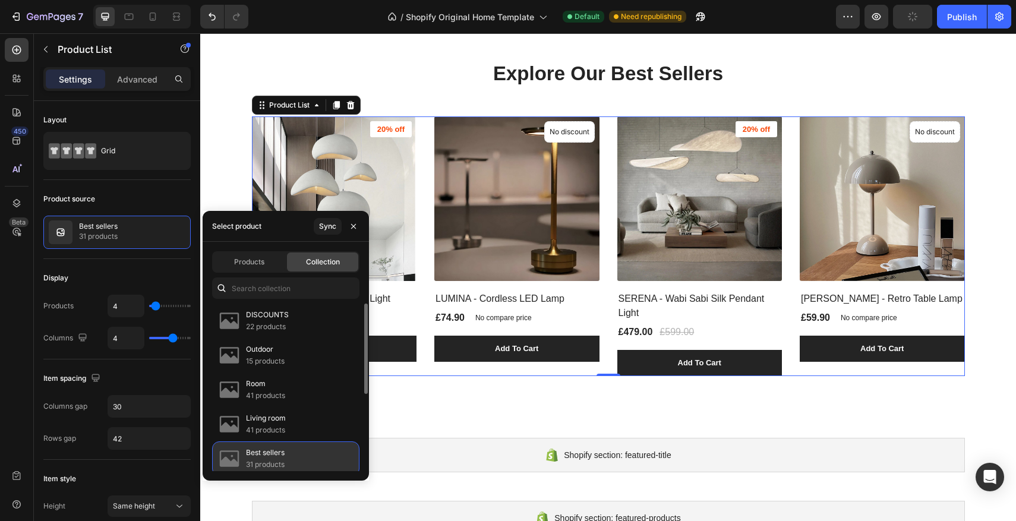
click at [263, 458] on p "Best sellers" at bounding box center [265, 453] width 39 height 12
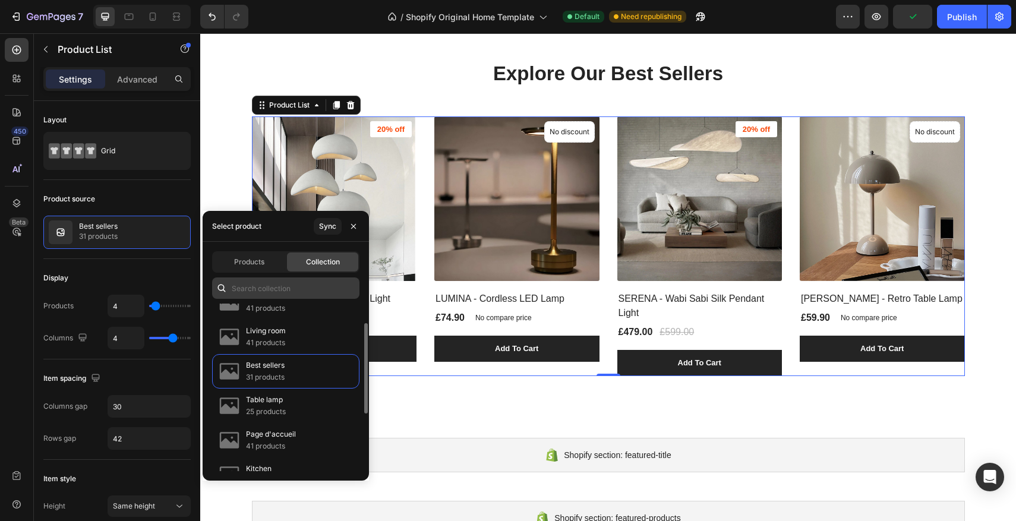
scroll to position [89, 0]
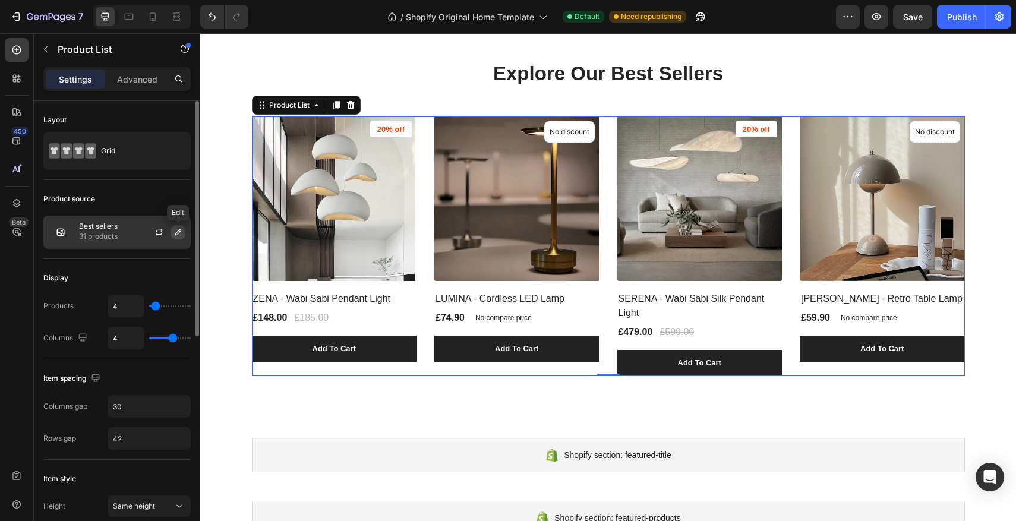
click at [171, 230] on button "button" at bounding box center [178, 232] width 14 height 14
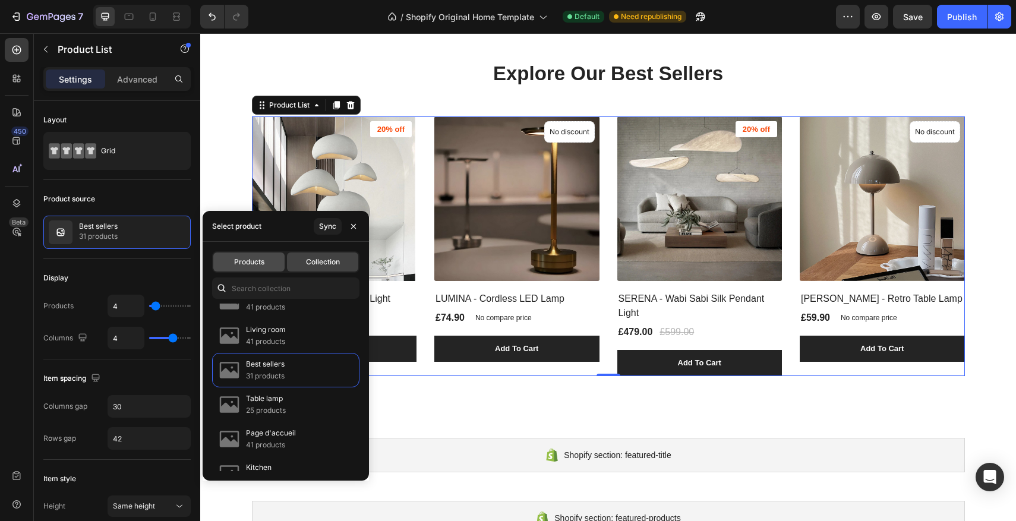
click at [258, 263] on span "Products" at bounding box center [249, 262] width 30 height 11
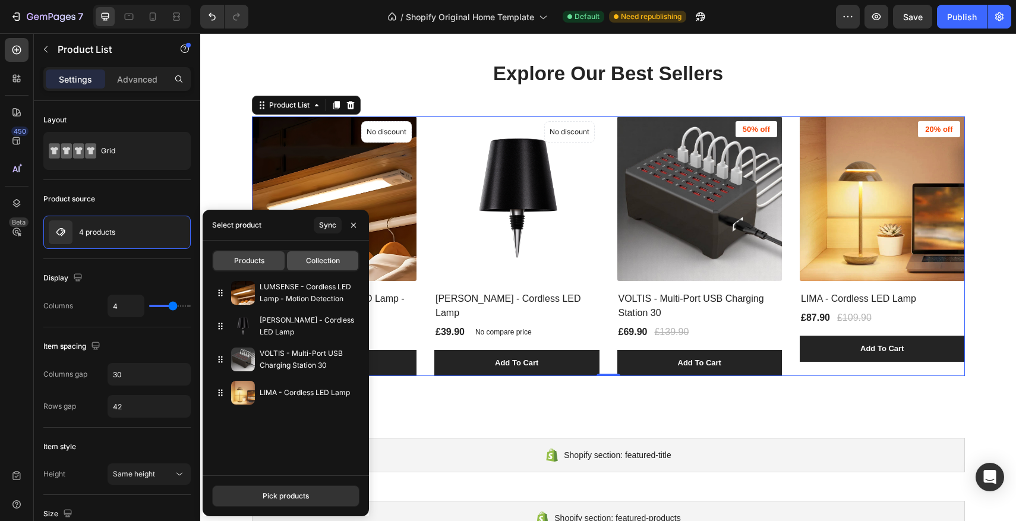
click at [313, 262] on span "Collection" at bounding box center [323, 261] width 34 height 11
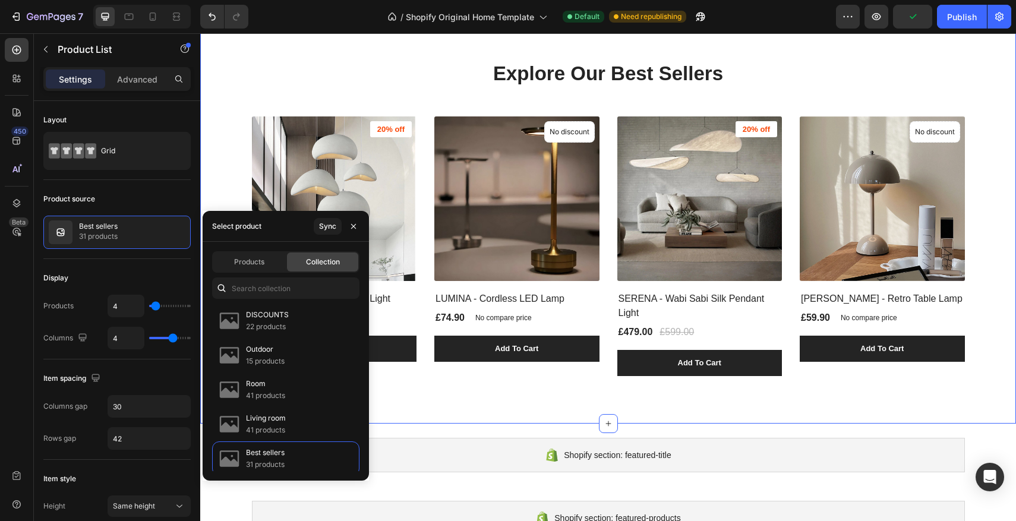
click at [979, 207] on div "Explore Our Best Sellers Heading (P) Images 20% off Product Badge ZENA - Wabi S…" at bounding box center [608, 218] width 798 height 316
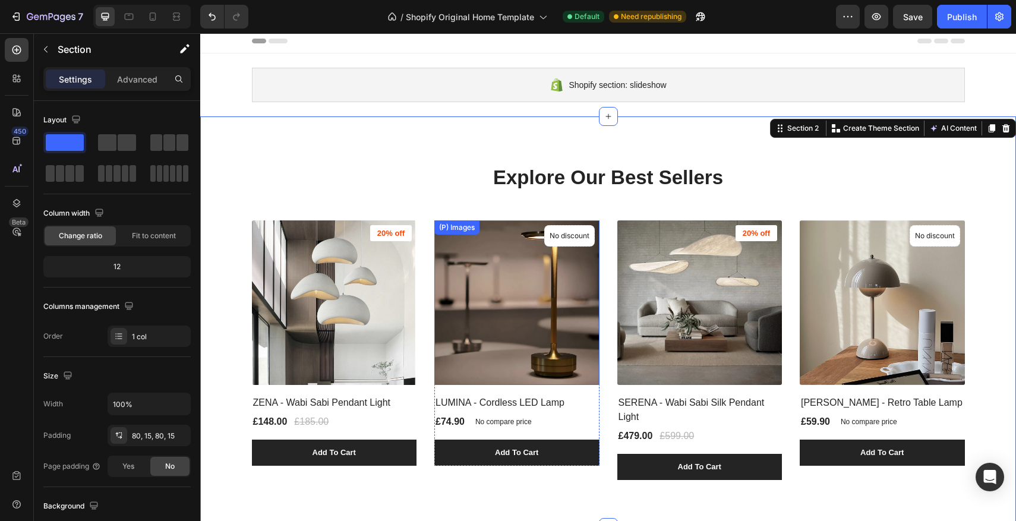
scroll to position [0, 0]
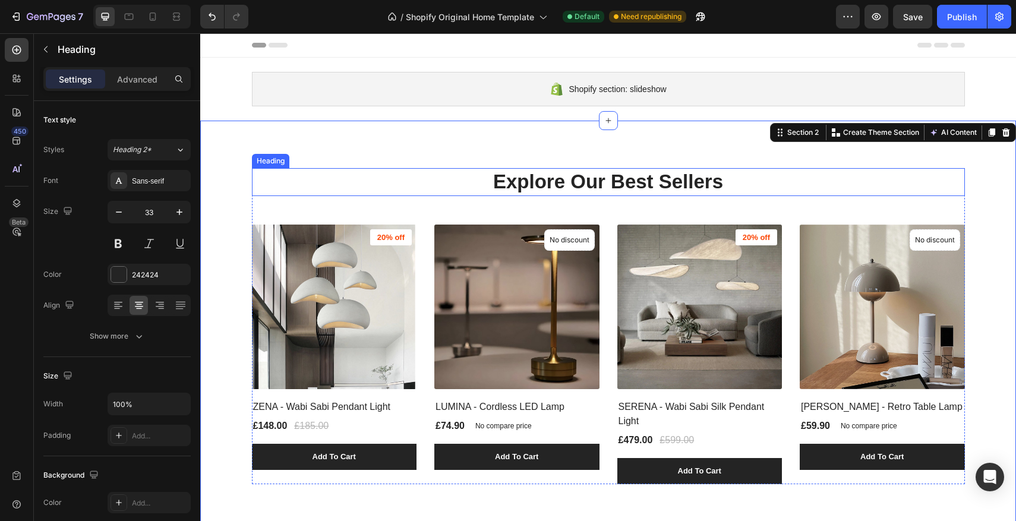
click at [559, 181] on p "Explore Our Best Sellers" at bounding box center [608, 182] width 711 height 26
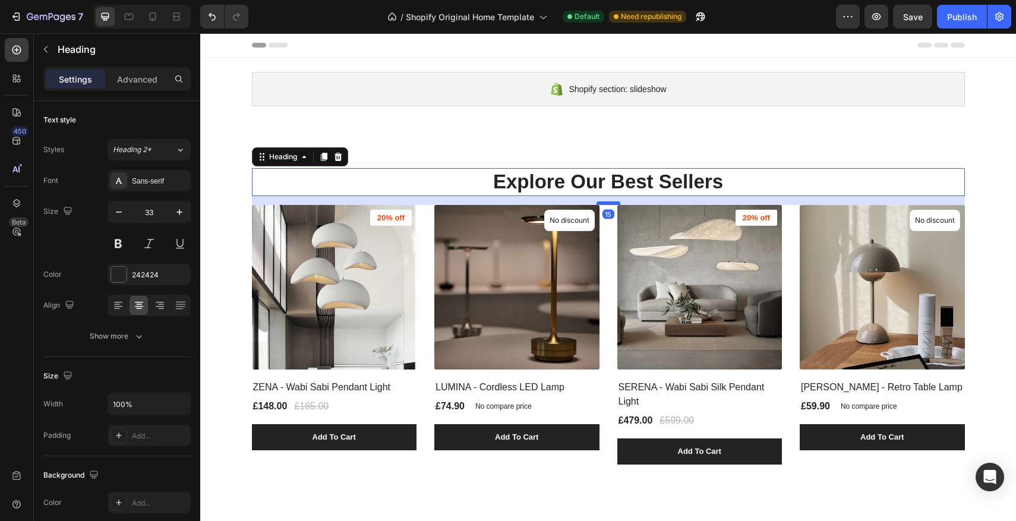
drag, startPoint x: 611, startPoint y: 223, endPoint x: 611, endPoint y: 203, distance: 19.6
click at [611, 203] on div at bounding box center [609, 203] width 24 height 4
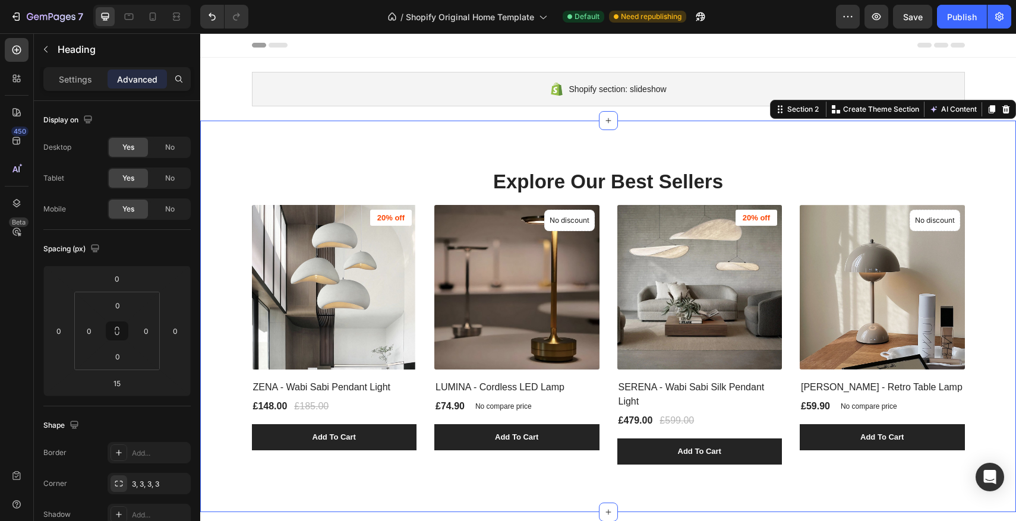
scroll to position [1, 0]
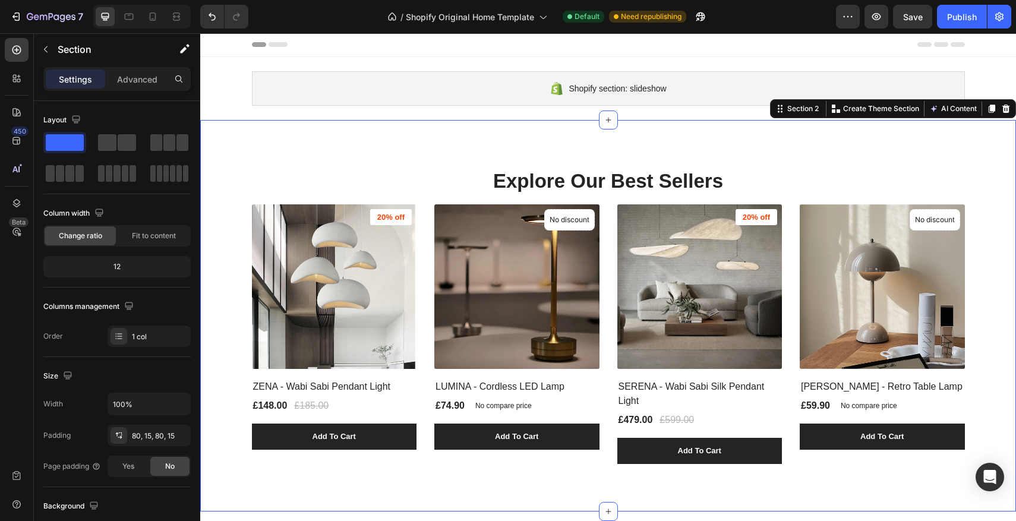
click at [616, 163] on div "Explore Our Best Sellers Heading (P) Images 20% off Product Badge ZENA - Wabi S…" at bounding box center [608, 316] width 816 height 392
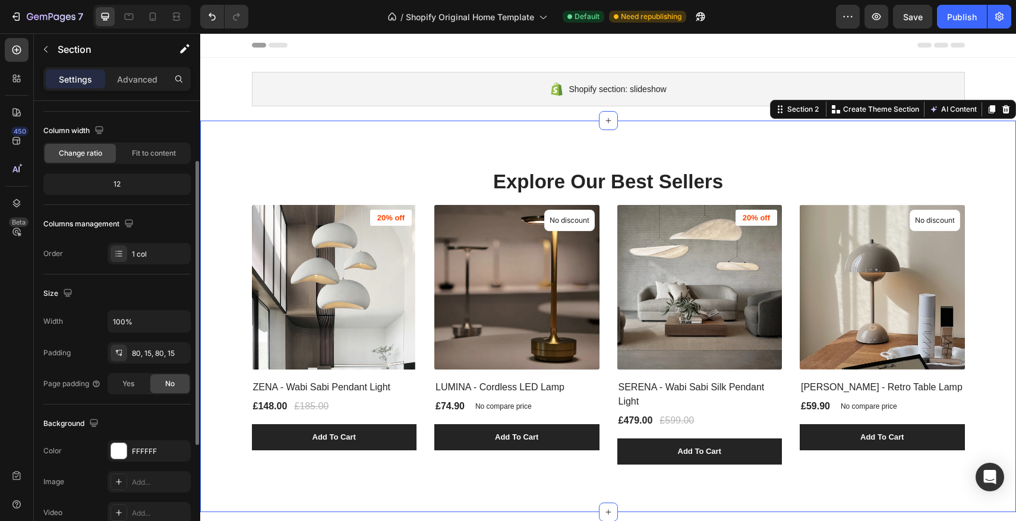
scroll to position [83, 0]
click at [136, 350] on div "80, 15, 80, 15" at bounding box center [149, 353] width 34 height 11
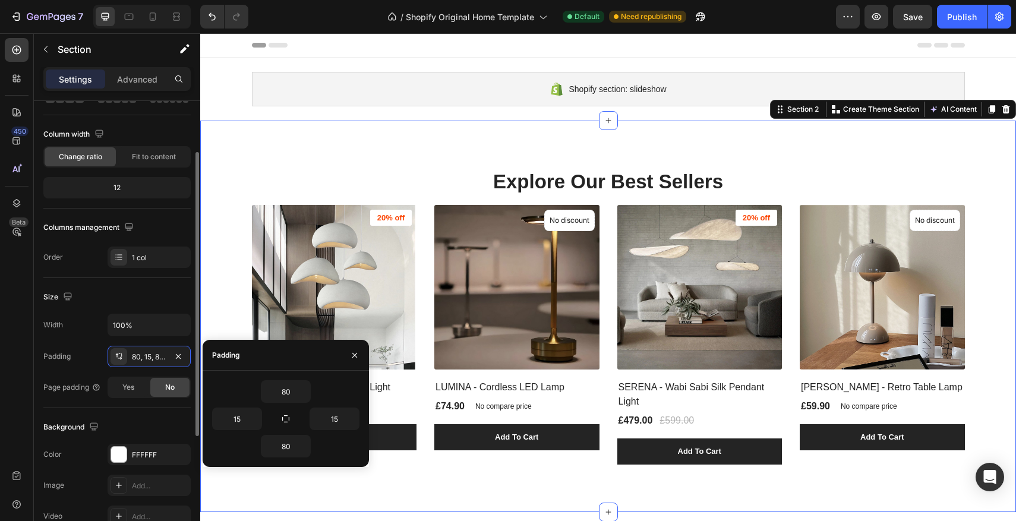
scroll to position [78, 0]
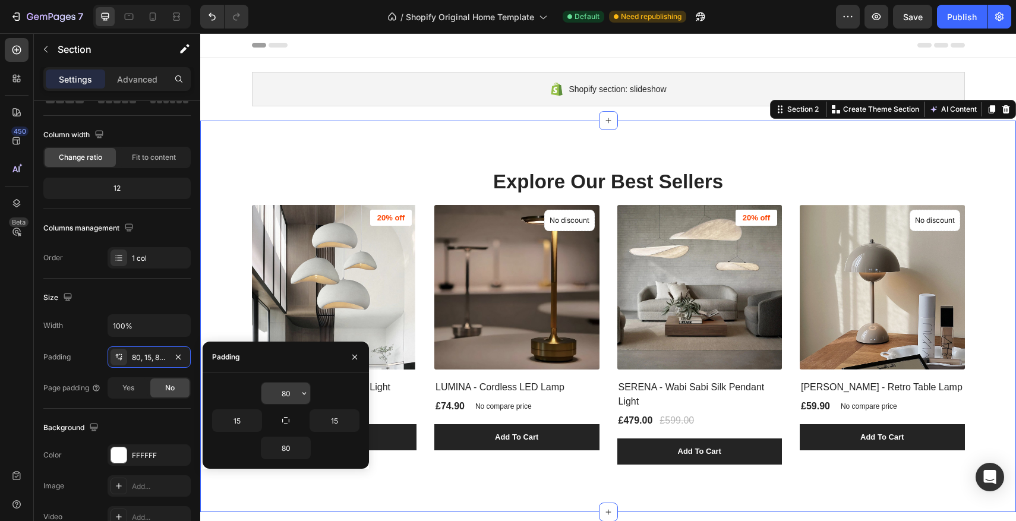
click at [284, 393] on input "80" at bounding box center [286, 393] width 49 height 21
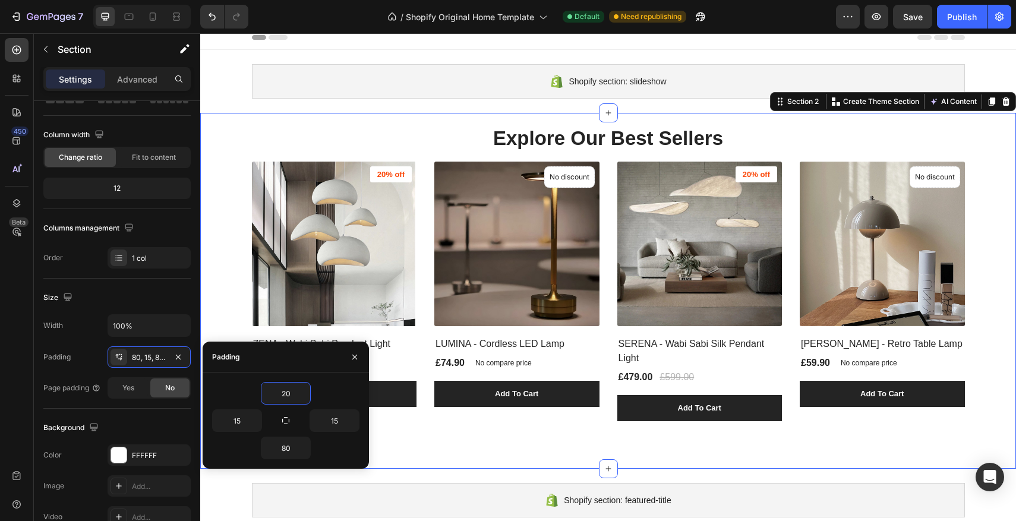
scroll to position [11, 0]
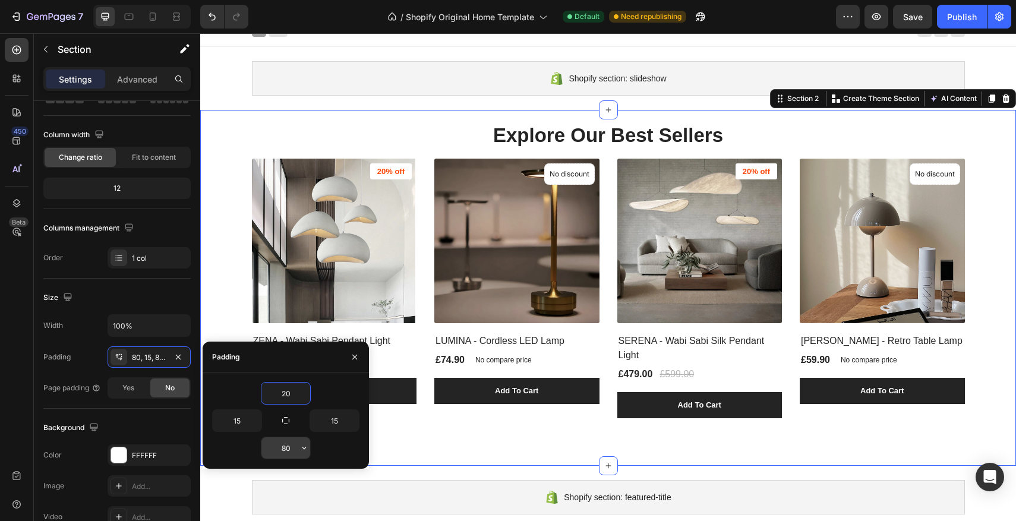
type input "20"
click at [286, 449] on input "80" at bounding box center [286, 447] width 49 height 21
click at [286, 451] on input "80" at bounding box center [286, 447] width 49 height 21
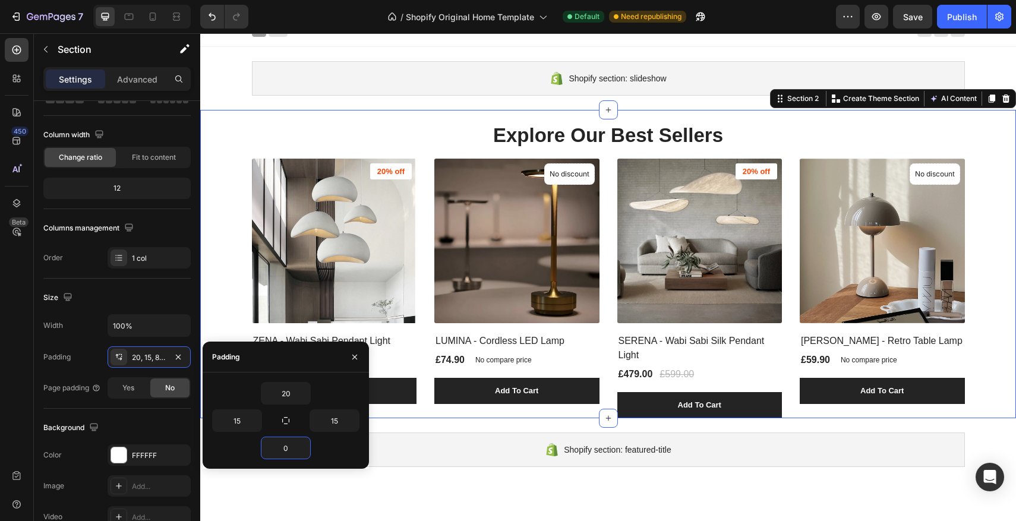
type input "20"
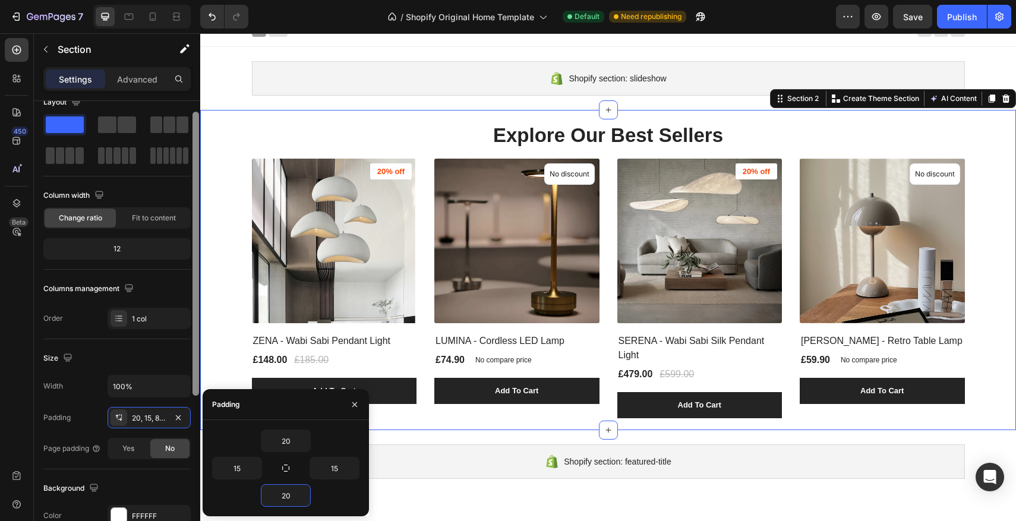
scroll to position [0, 0]
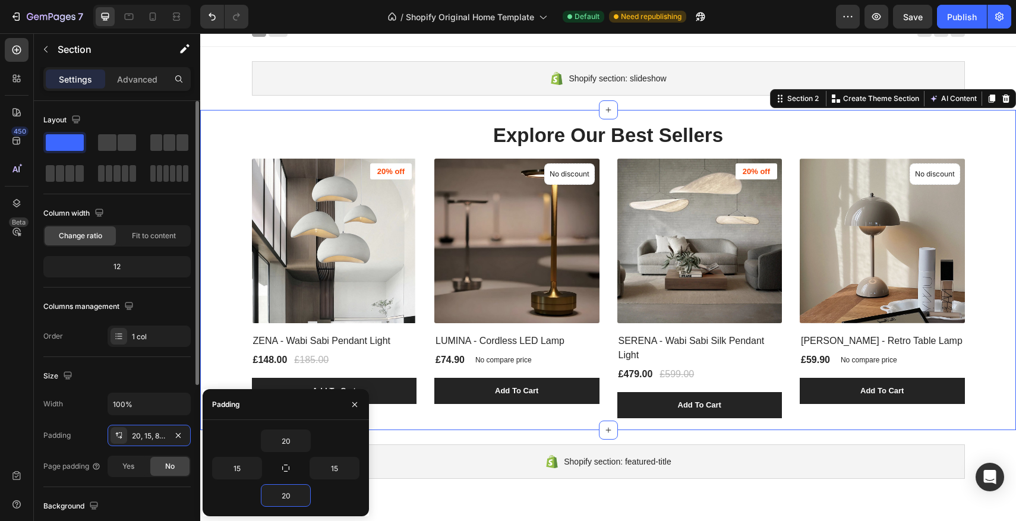
click at [295, 200] on img at bounding box center [334, 241] width 165 height 165
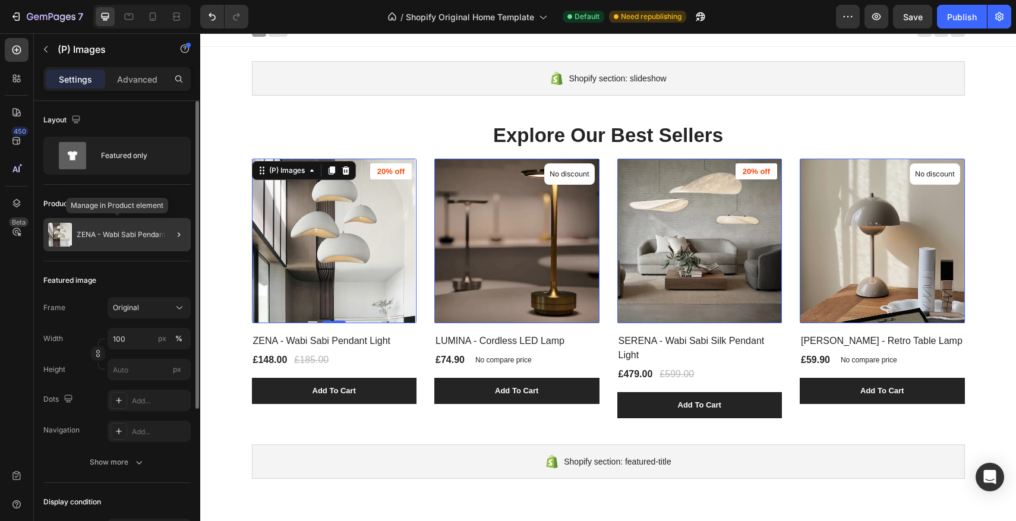
click at [121, 243] on div "ZENA - Wabi Sabi Pendant Light" at bounding box center [116, 234] width 147 height 33
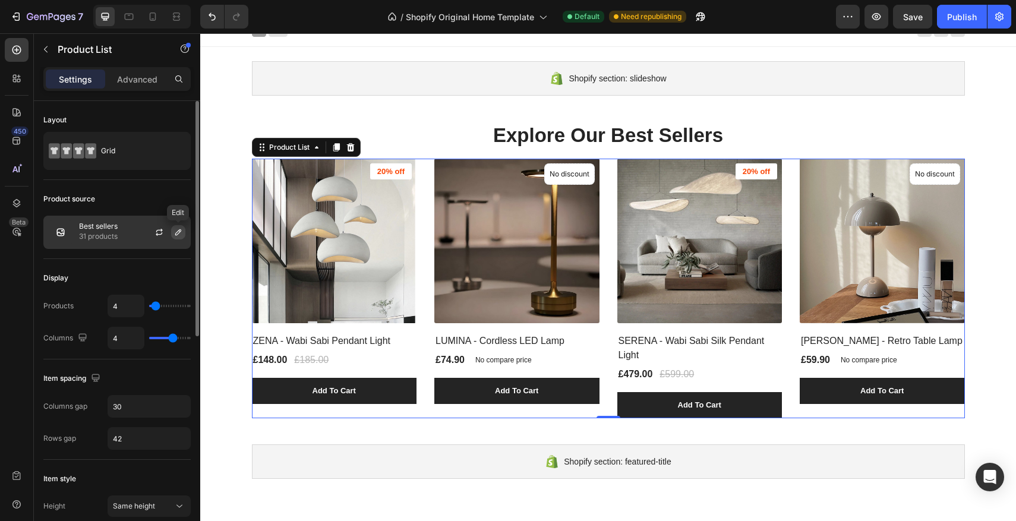
click at [173, 234] on button "button" at bounding box center [178, 232] width 14 height 14
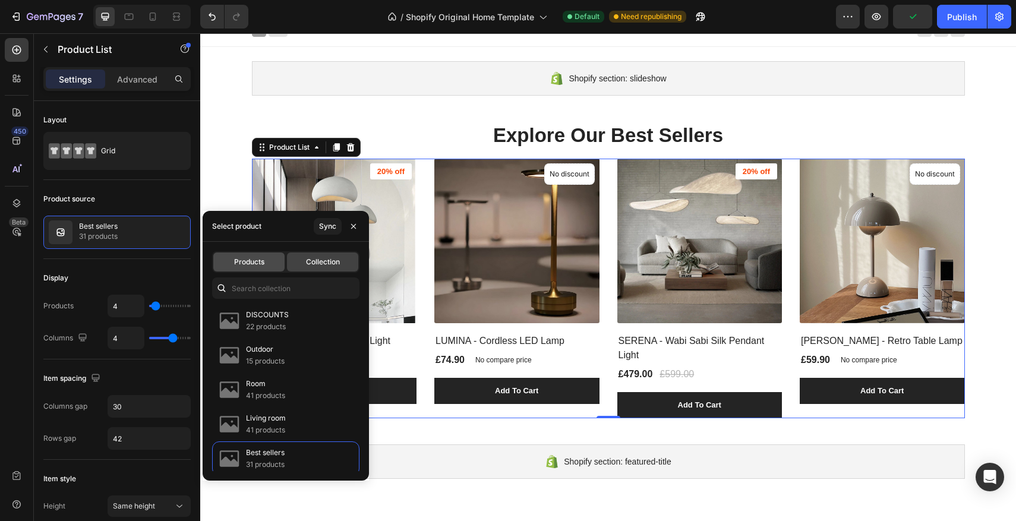
click at [260, 261] on span "Products" at bounding box center [249, 262] width 30 height 11
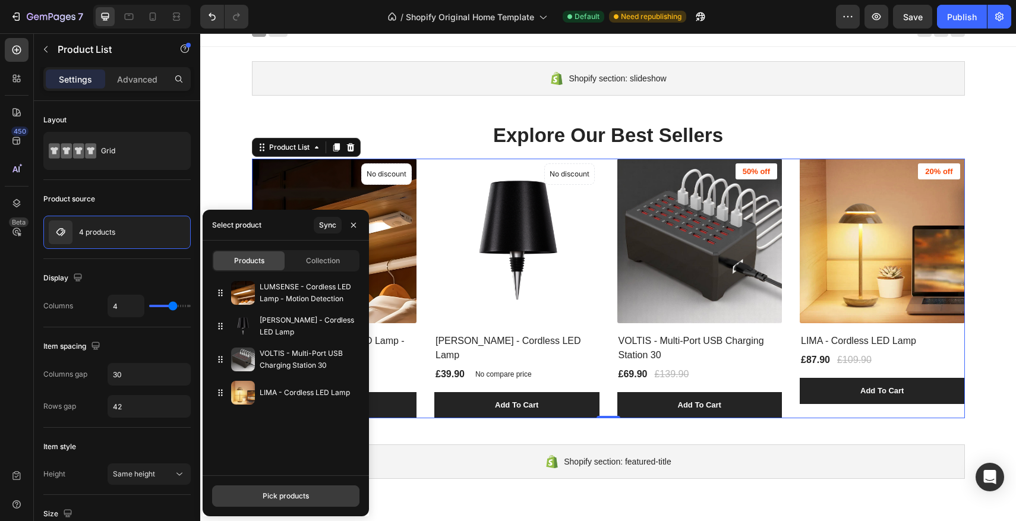
click at [311, 489] on button "Pick products" at bounding box center [285, 496] width 147 height 21
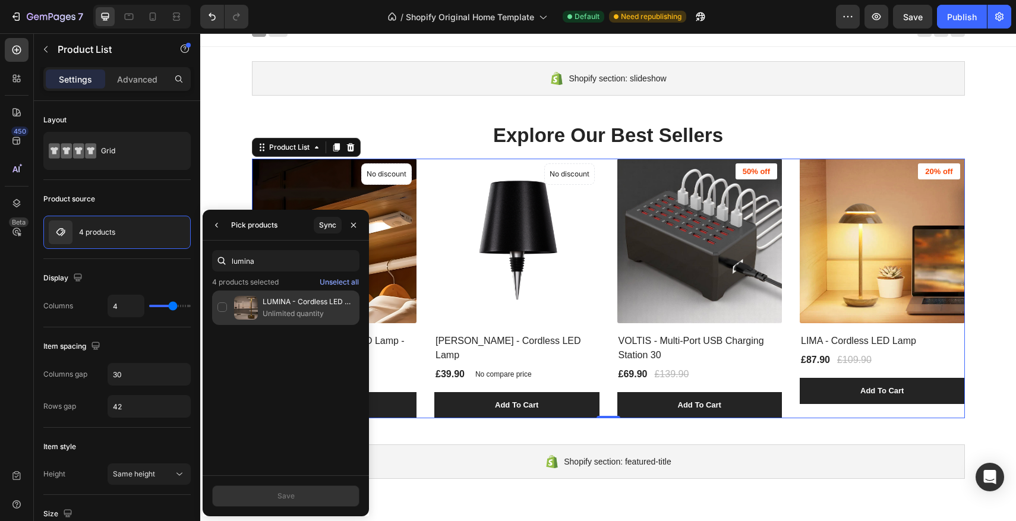
click at [283, 306] on p "LUMINA - Cordless LED Lamp" at bounding box center [309, 302] width 92 height 12
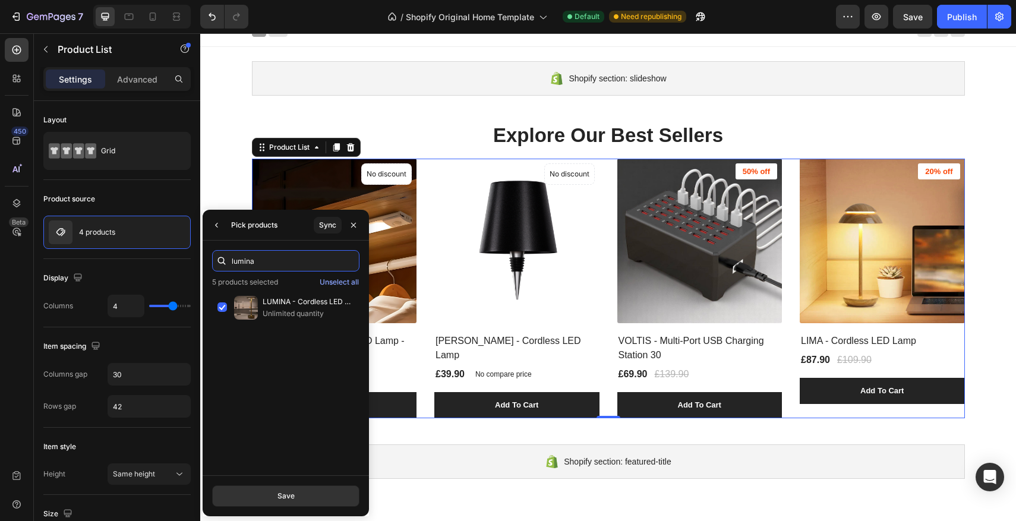
drag, startPoint x: 297, startPoint y: 260, endPoint x: 222, endPoint y: 257, distance: 74.9
click at [222, 257] on div "lumina" at bounding box center [285, 260] width 147 height 21
drag, startPoint x: 272, startPoint y: 259, endPoint x: 230, endPoint y: 258, distance: 42.2
click at [230, 258] on div "lumina" at bounding box center [285, 260] width 147 height 21
type input "Nina"
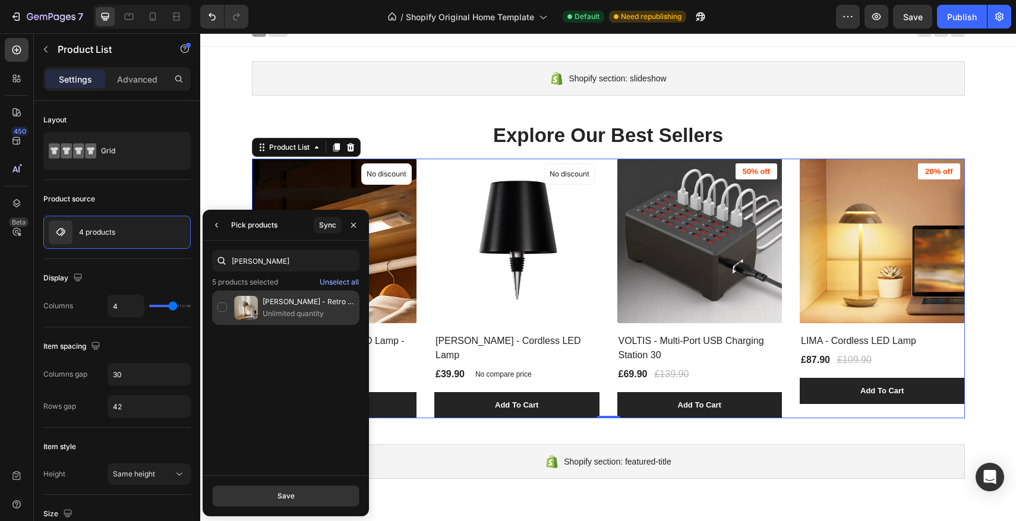
click at [276, 313] on p "Unlimited quantity" at bounding box center [309, 314] width 92 height 12
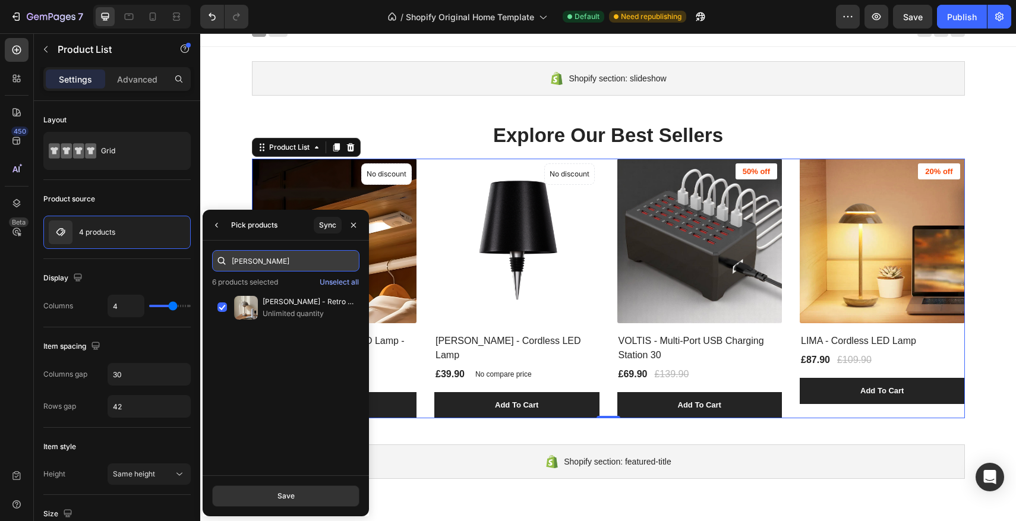
drag, startPoint x: 279, startPoint y: 270, endPoint x: 240, endPoint y: 264, distance: 40.3
click at [240, 264] on input "Nina" at bounding box center [285, 260] width 147 height 21
click at [234, 264] on input "Nina" at bounding box center [285, 260] width 147 height 21
drag, startPoint x: 259, startPoint y: 262, endPoint x: 230, endPoint y: 260, distance: 28.6
click at [230, 260] on div "Nina" at bounding box center [285, 260] width 147 height 21
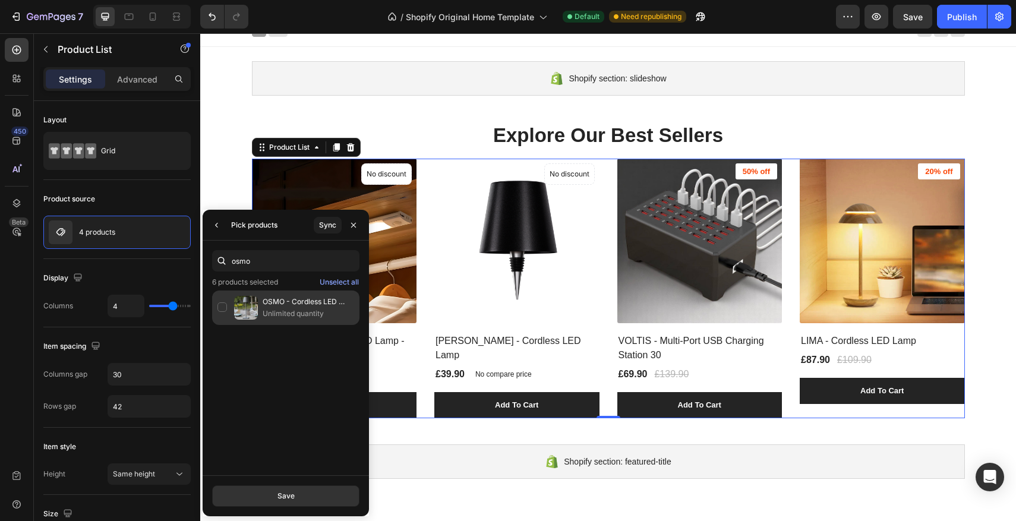
click at [299, 303] on p "OSMO - Cordless LED Lamp" at bounding box center [309, 302] width 92 height 12
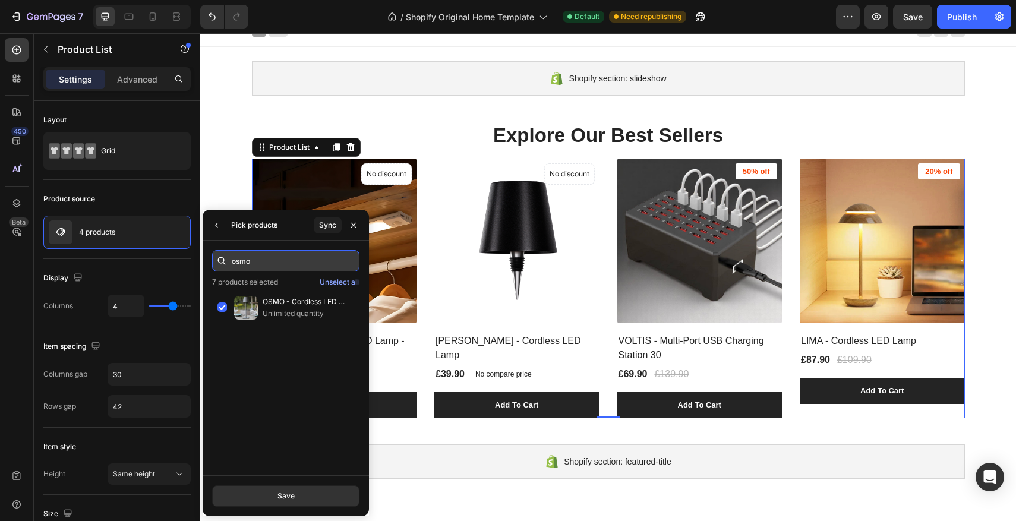
drag, startPoint x: 279, startPoint y: 263, endPoint x: 267, endPoint y: 262, distance: 11.9
click at [267, 262] on input "osmo" at bounding box center [285, 260] width 147 height 21
type input "o"
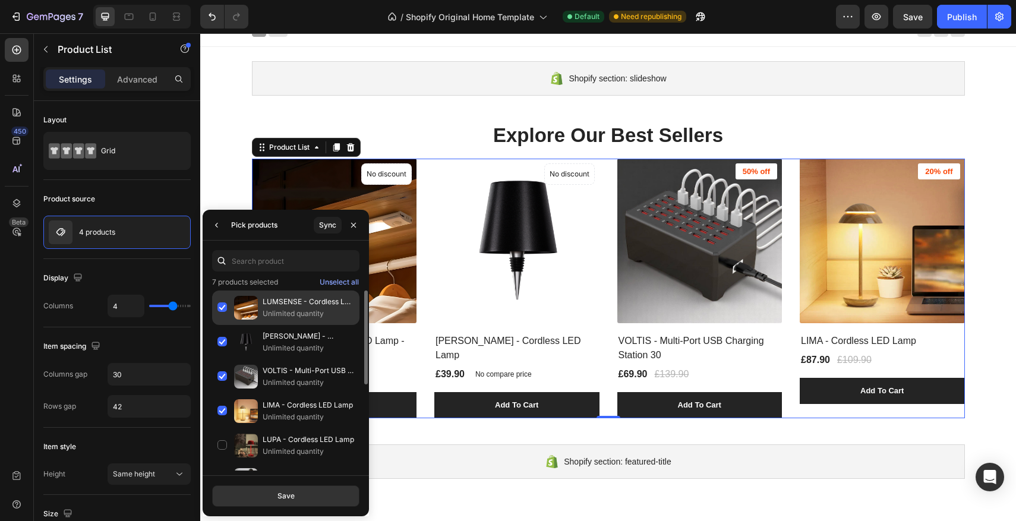
click at [225, 325] on div "LUMSENSE - Cordless LED Lamp - Motion Detection Unlimited quantity" at bounding box center [285, 342] width 147 height 34
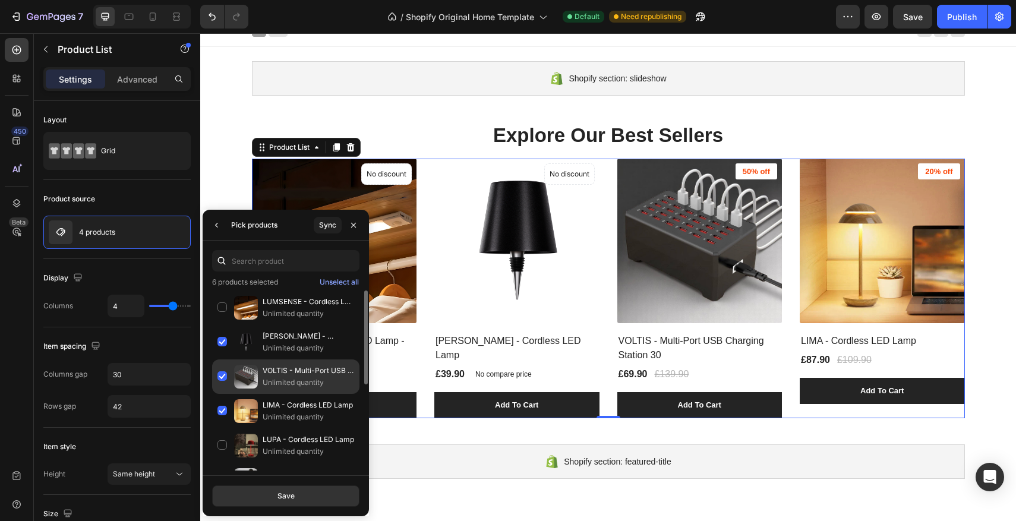
click at [224, 394] on div "VOLTIS - Multi-Port USB Charging Station 30 Unlimited quantity" at bounding box center [285, 411] width 147 height 34
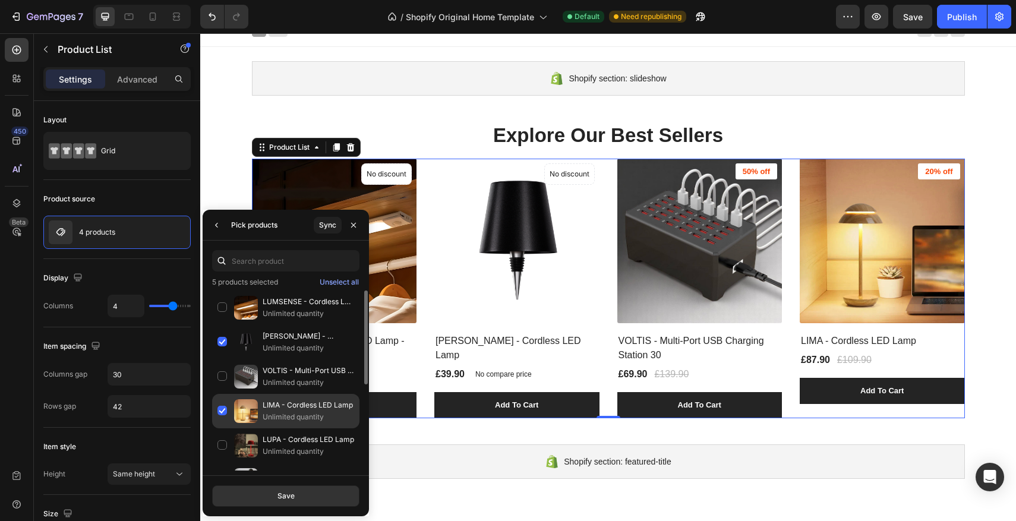
click at [221, 429] on div "LIMA - Cordless LED Lamp Unlimited quantity" at bounding box center [285, 446] width 147 height 34
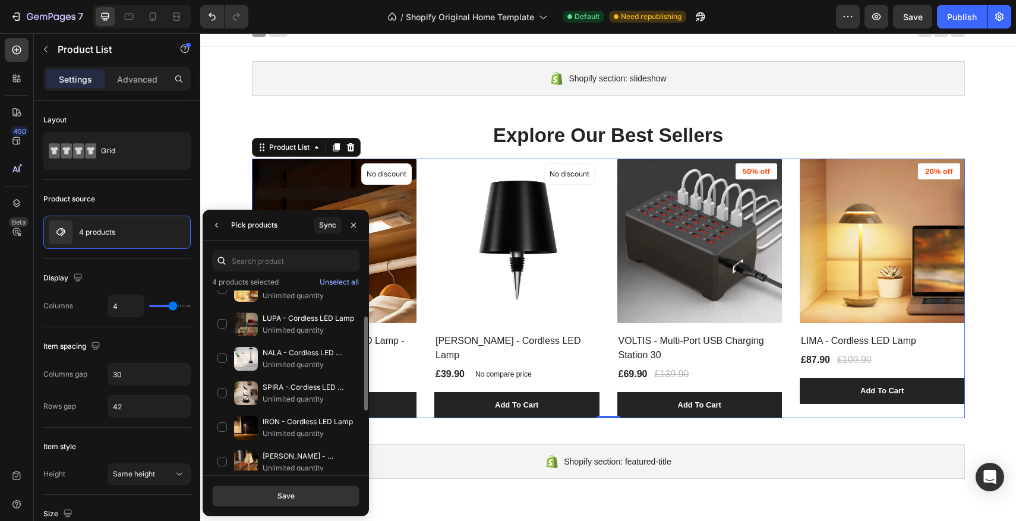
scroll to position [186, 0]
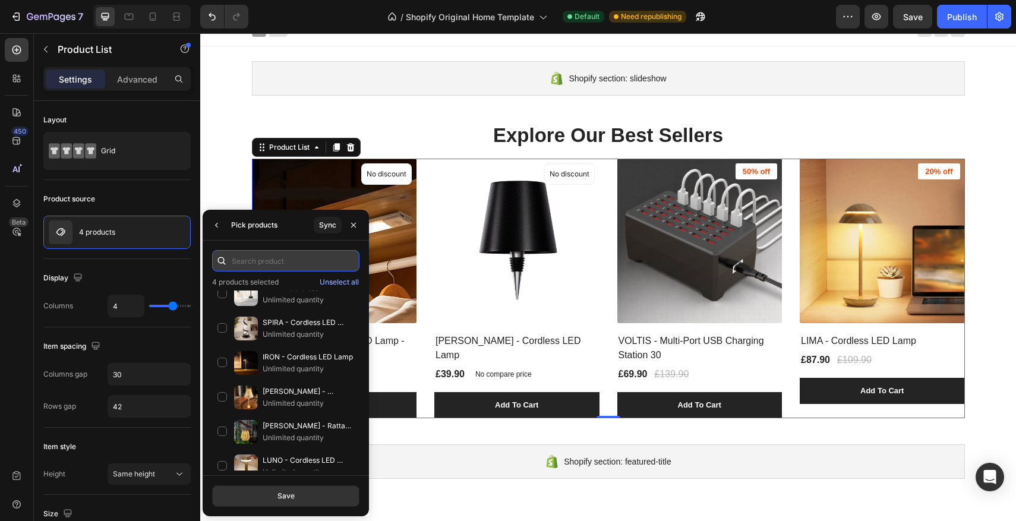
click at [273, 262] on input "text" at bounding box center [285, 260] width 147 height 21
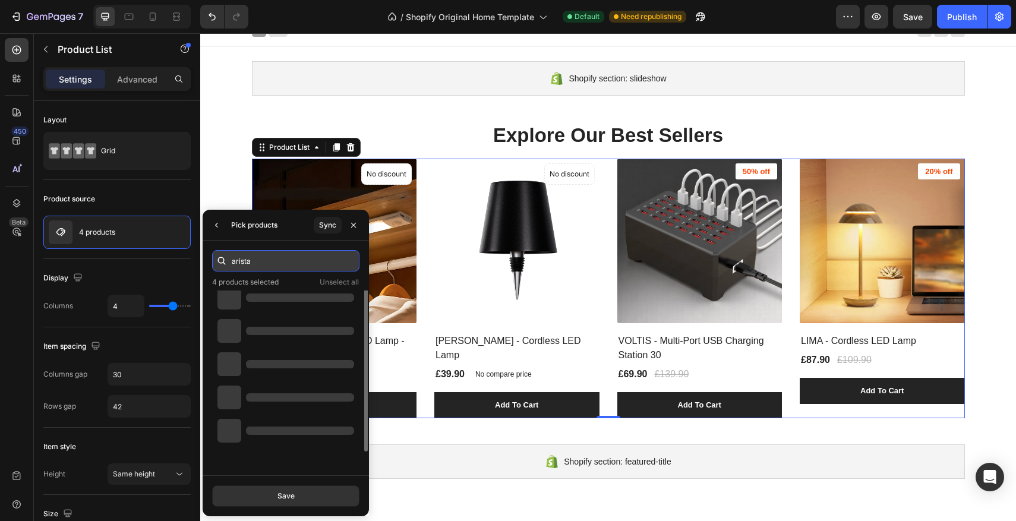
scroll to position [0, 0]
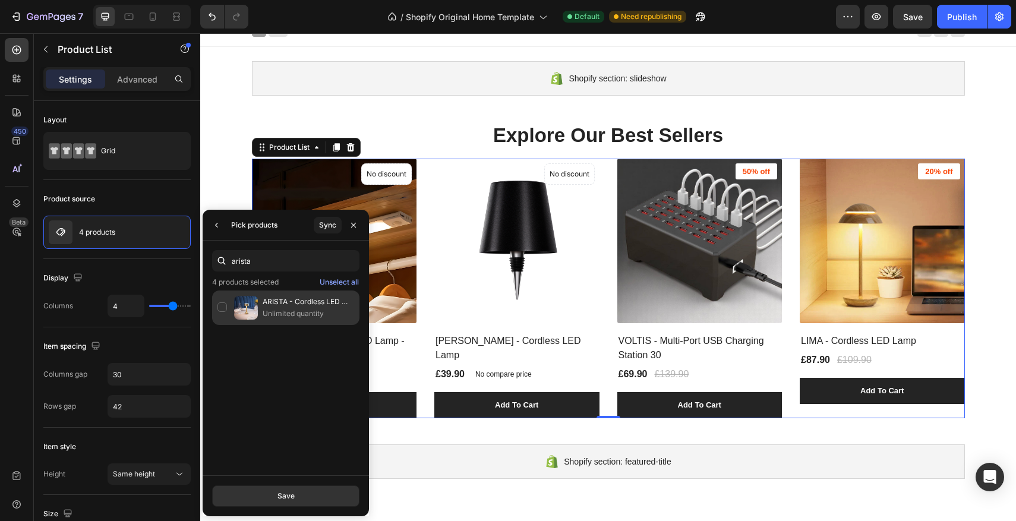
click at [221, 307] on div "ARISTA - Cordless LED Lamp Unlimited quantity" at bounding box center [285, 308] width 147 height 34
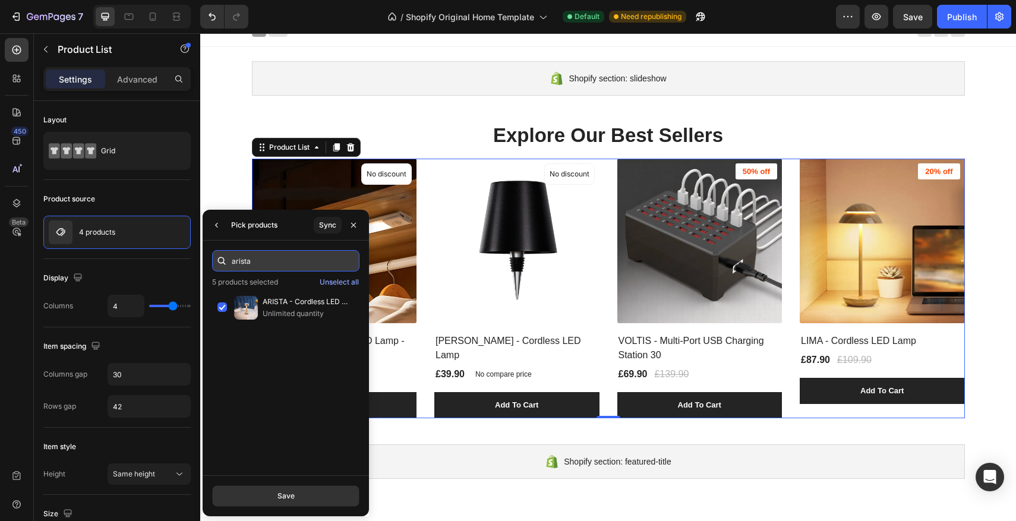
drag, startPoint x: 269, startPoint y: 266, endPoint x: 254, endPoint y: 264, distance: 15.0
click at [254, 264] on input "arista" at bounding box center [285, 260] width 147 height 21
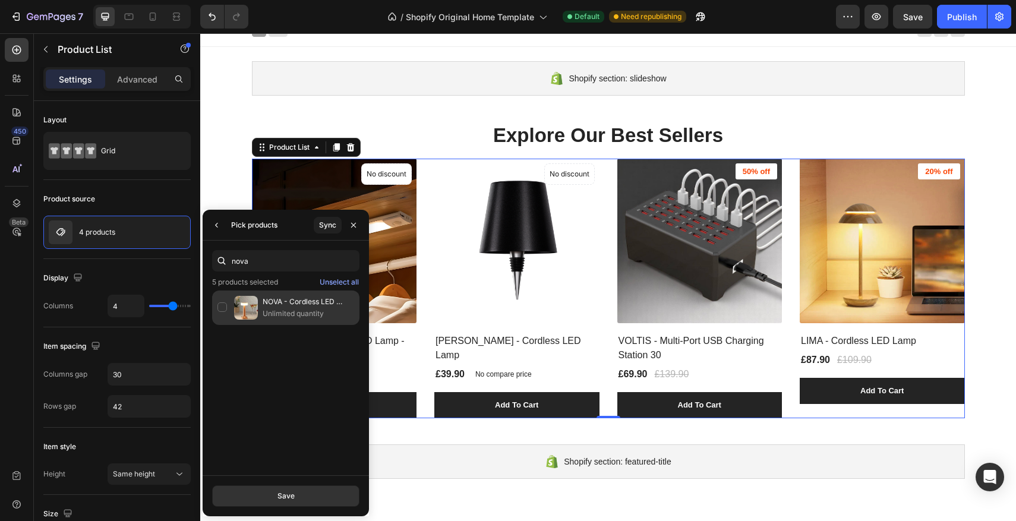
click at [263, 302] on p "NOVA - Cordless LED Lamp" at bounding box center [309, 302] width 92 height 12
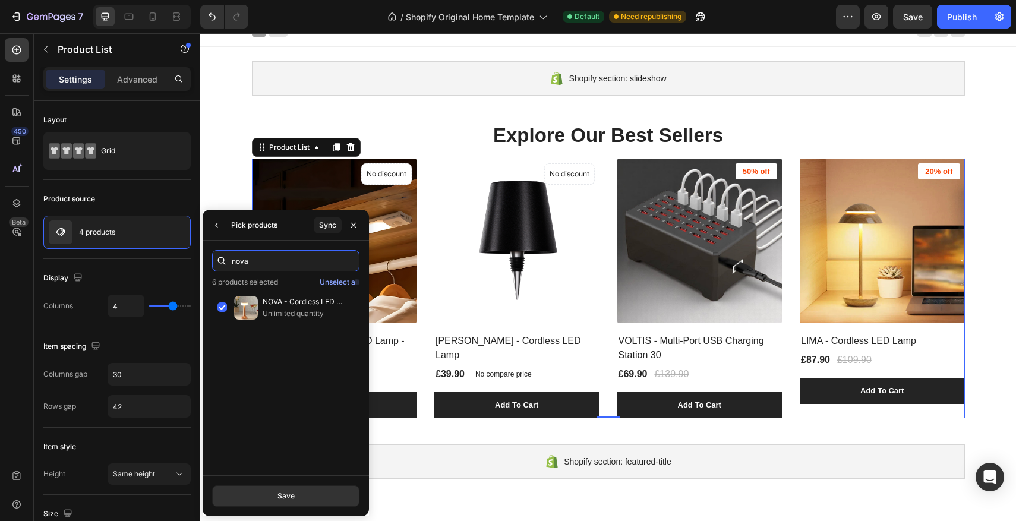
drag, startPoint x: 301, startPoint y: 263, endPoint x: 216, endPoint y: 254, distance: 84.9
click at [216, 254] on div "nova" at bounding box center [285, 260] width 147 height 21
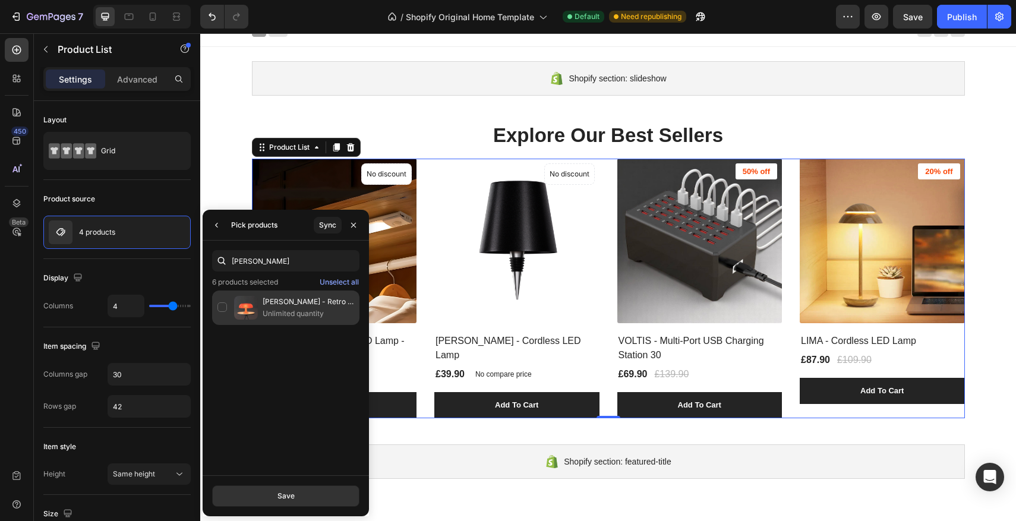
click at [279, 311] on p "Unlimited quantity" at bounding box center [309, 314] width 92 height 12
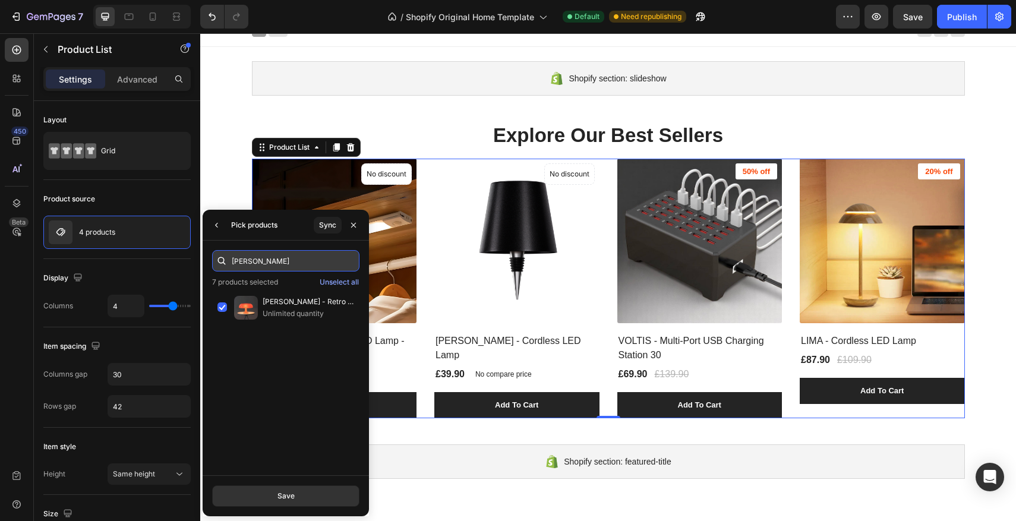
drag, startPoint x: 273, startPoint y: 263, endPoint x: 266, endPoint y: 262, distance: 7.8
click at [266, 262] on input "elena" at bounding box center [285, 260] width 147 height 21
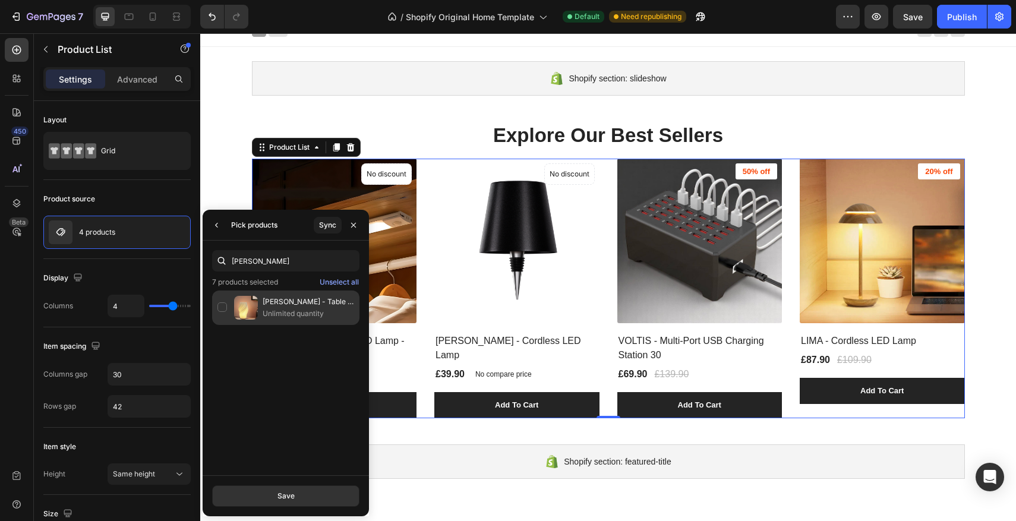
click at [301, 314] on p "Unlimited quantity" at bounding box center [309, 314] width 92 height 12
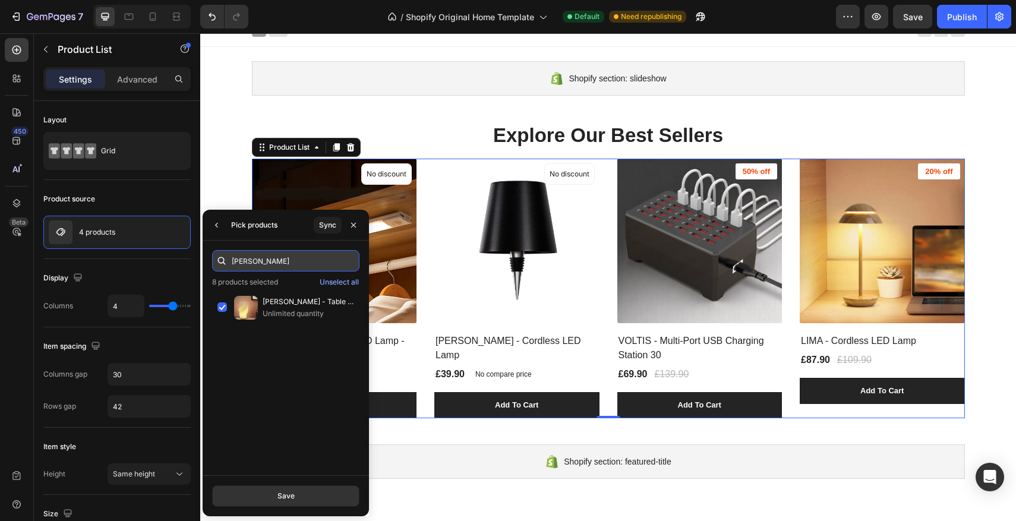
click at [264, 262] on input "vela" at bounding box center [285, 260] width 147 height 21
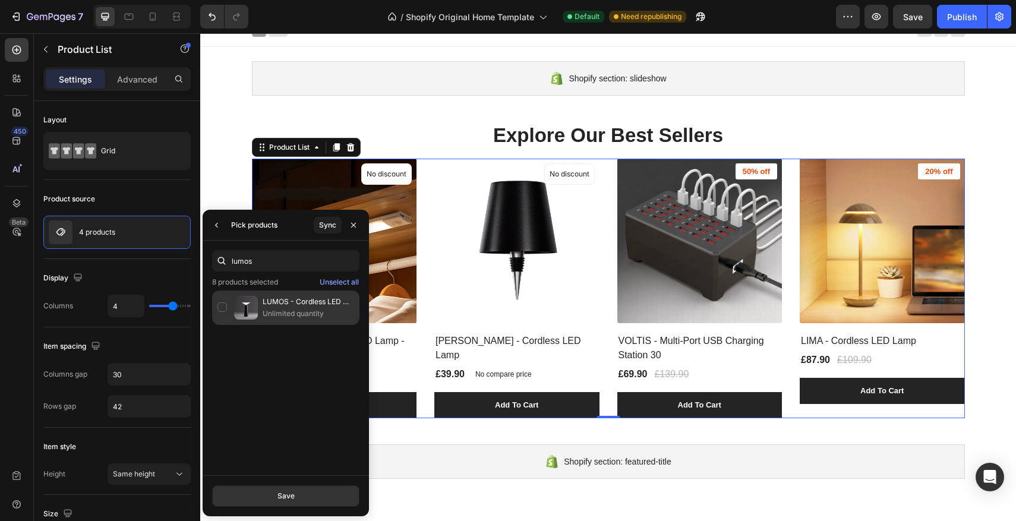
click at [261, 296] on div "LUMOS - Cordless LED Lamp Unlimited quantity" at bounding box center [285, 308] width 147 height 34
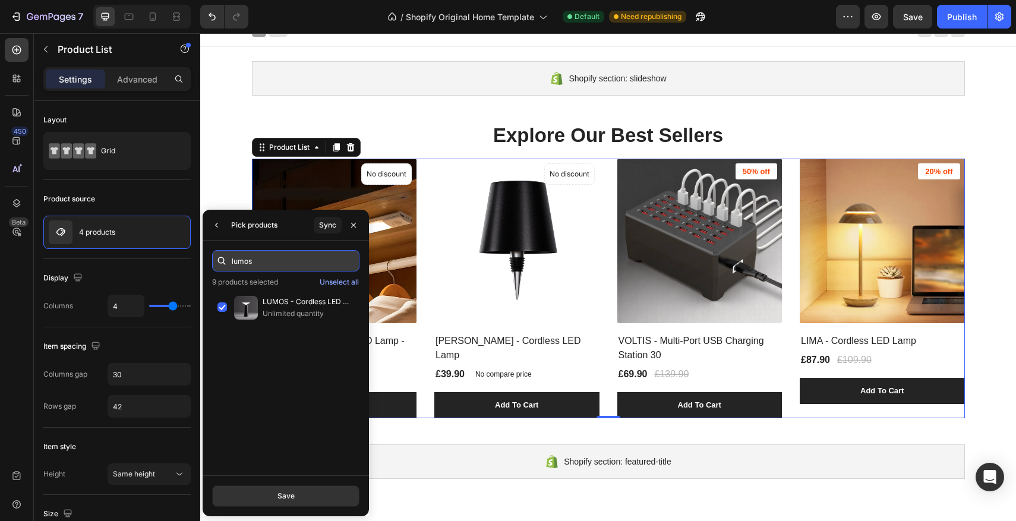
click at [273, 258] on input "lumos" at bounding box center [285, 260] width 147 height 21
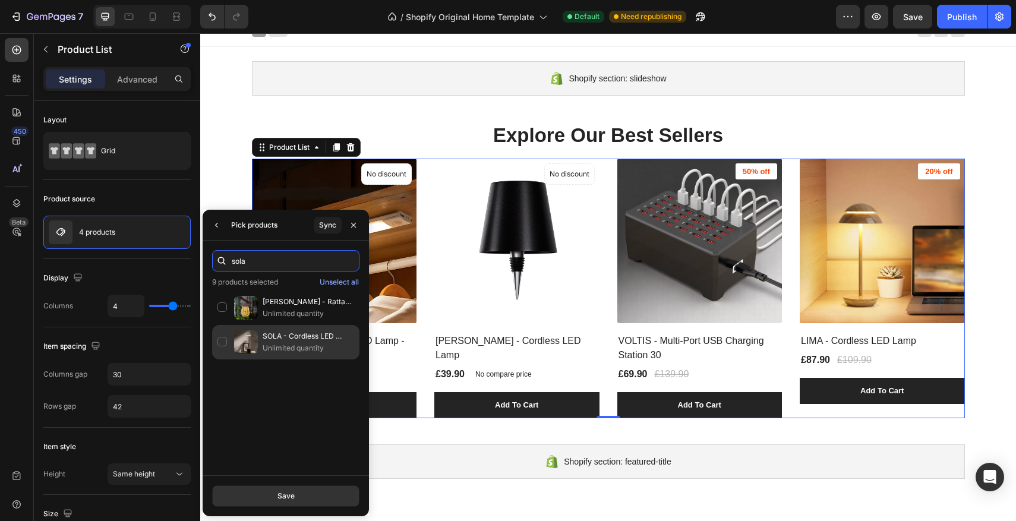
type input "sola"
click at [263, 345] on p "Unlimited quantity" at bounding box center [309, 348] width 92 height 12
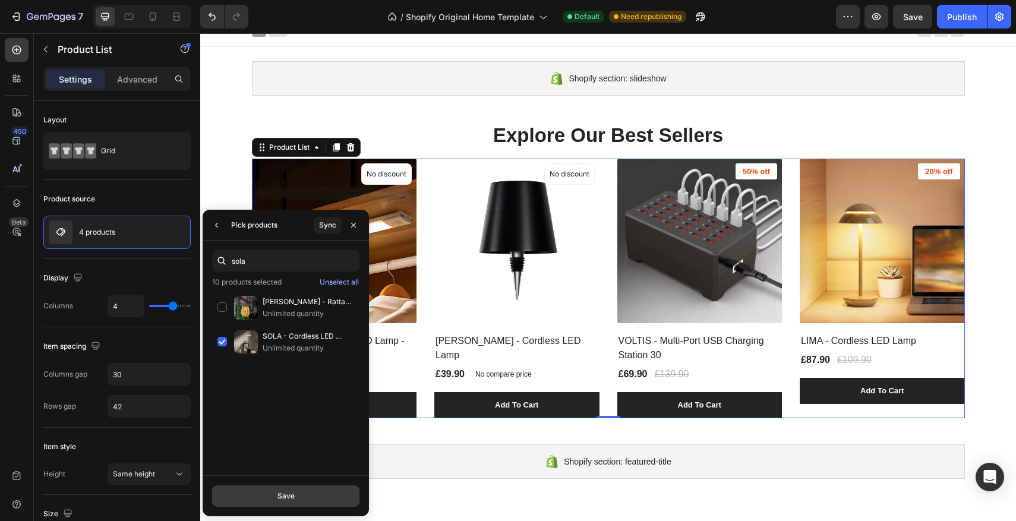
click at [295, 490] on button "Save" at bounding box center [285, 496] width 147 height 21
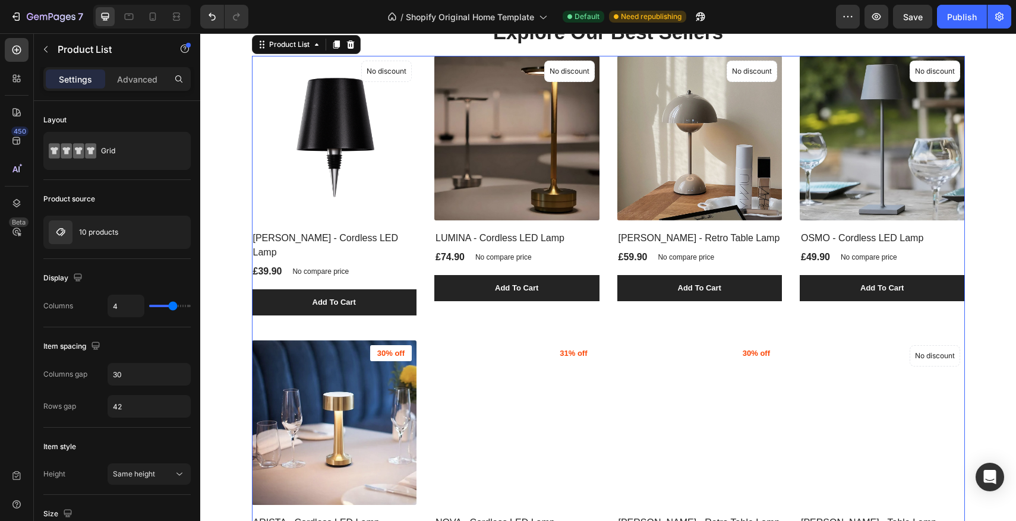
scroll to position [45, 0]
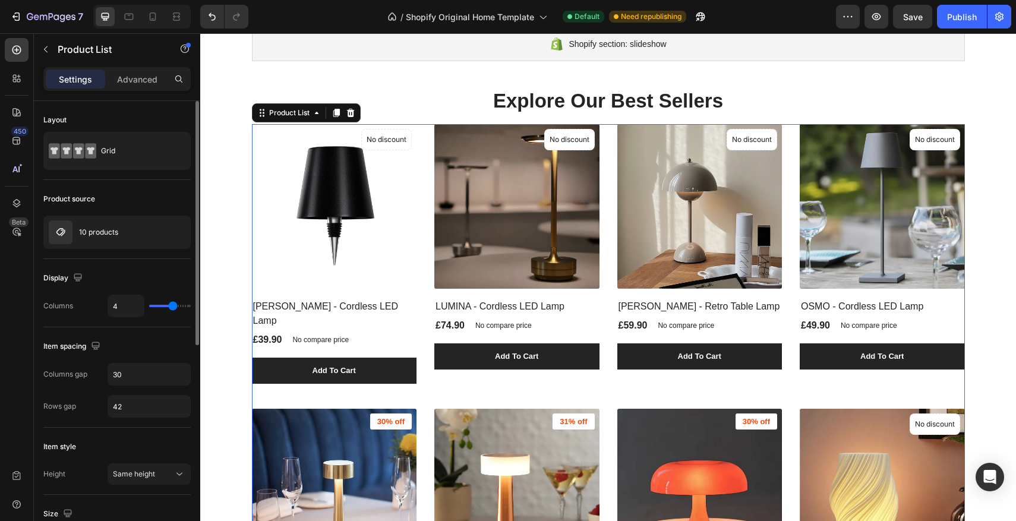
type input "3"
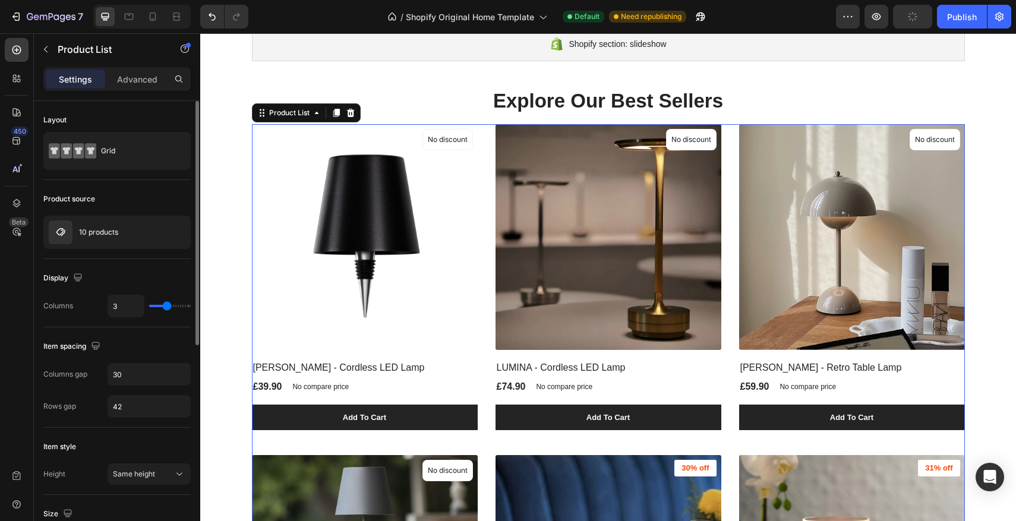
type input "4"
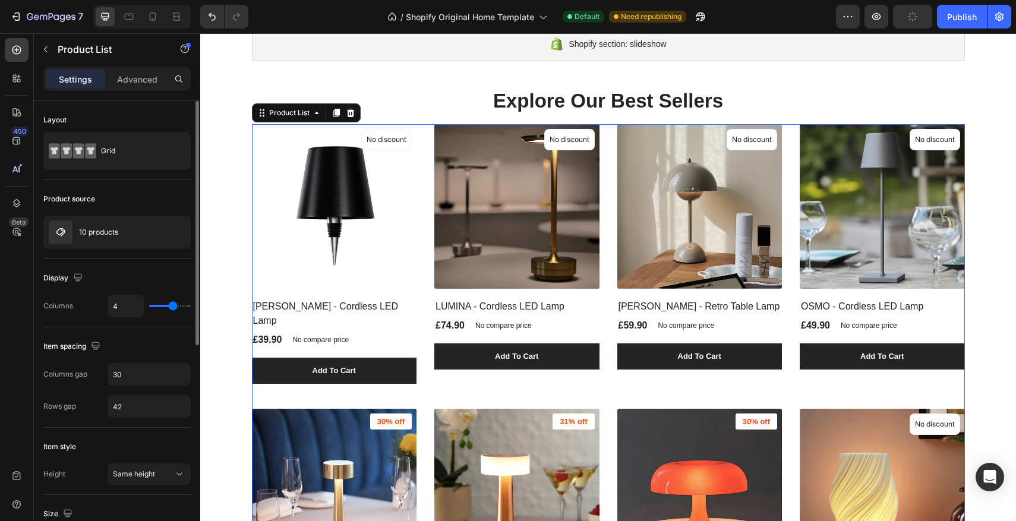
type input "5"
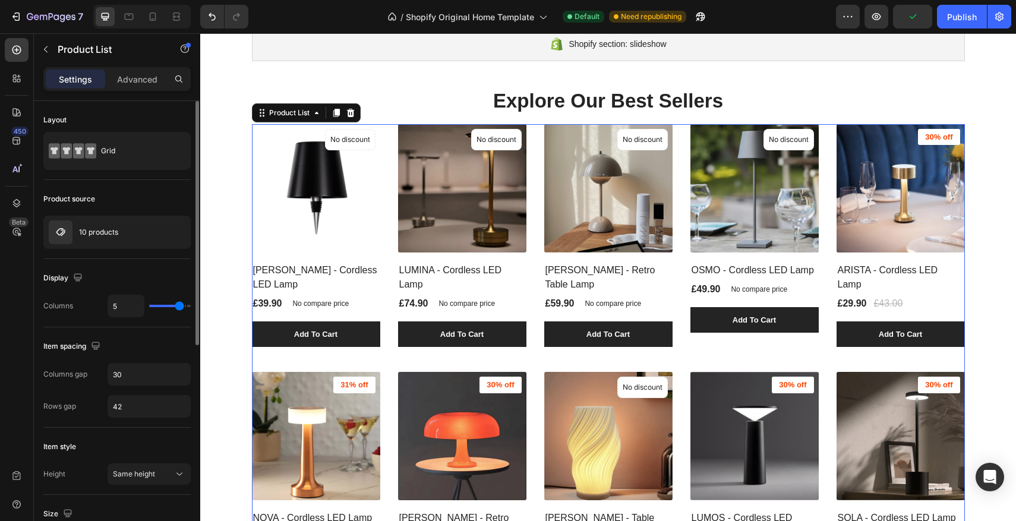
type input "6"
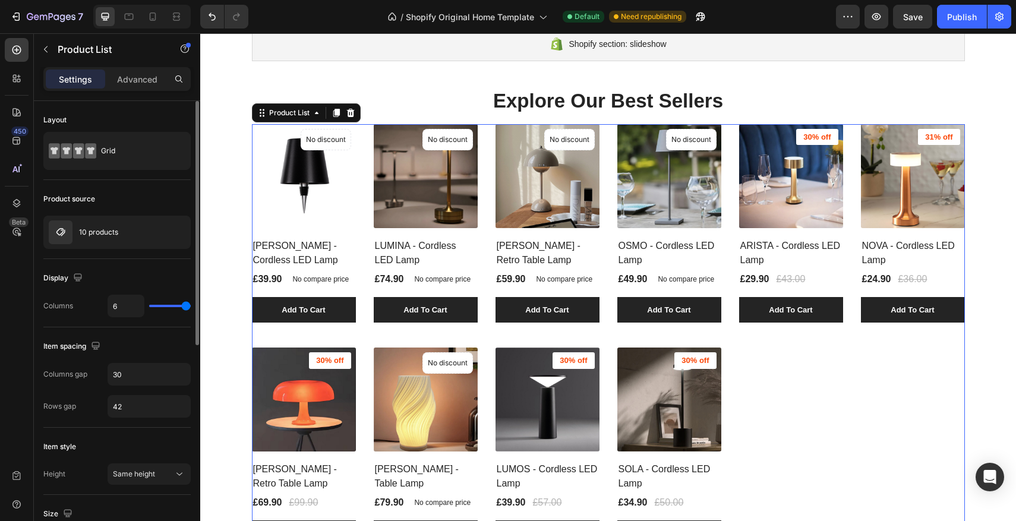
type input "5"
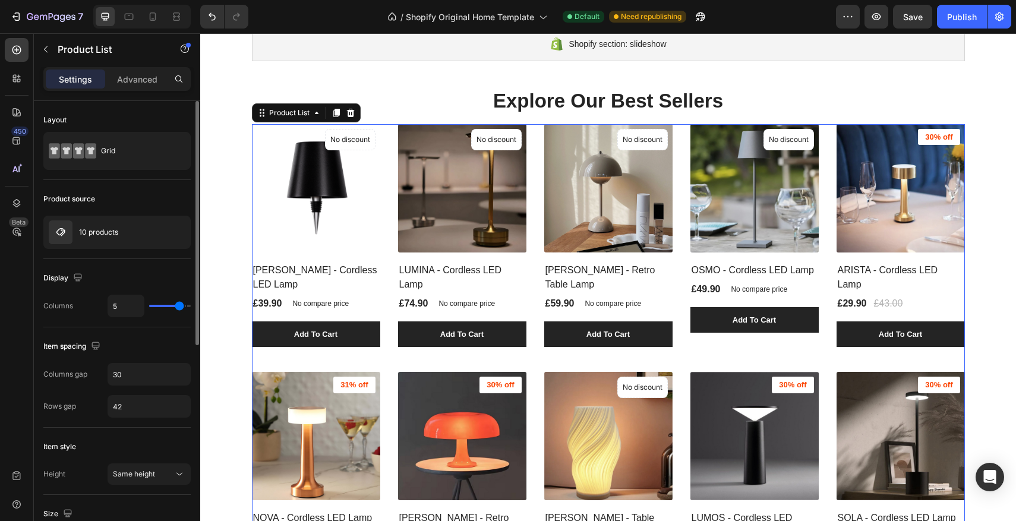
type input "4"
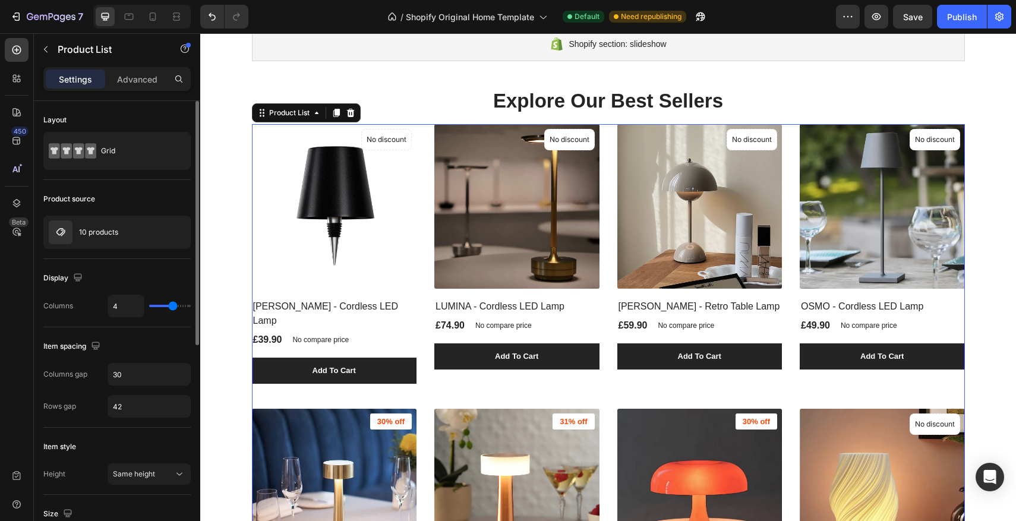
click at [173, 307] on input "range" at bounding box center [170, 306] width 42 height 2
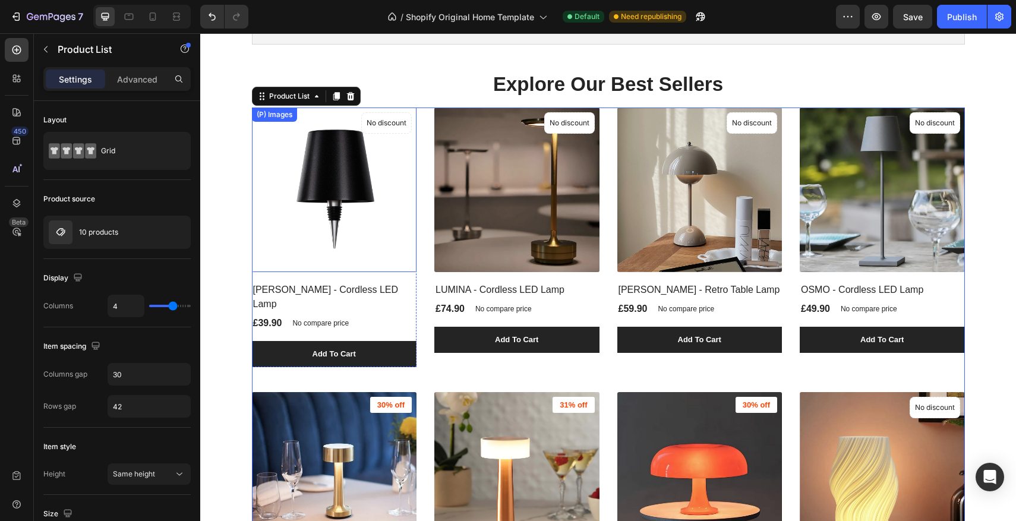
scroll to position [61, 0]
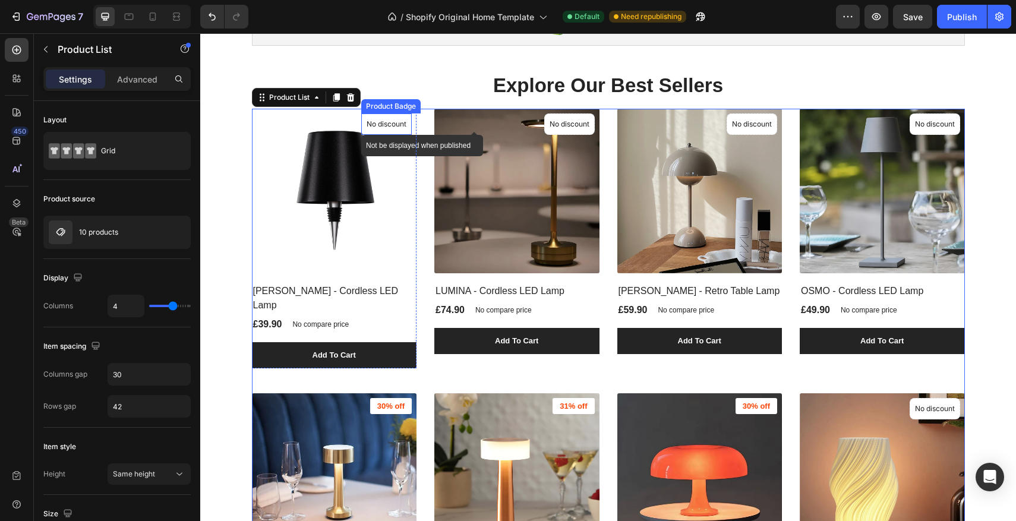
click at [383, 127] on p "No discount" at bounding box center [387, 124] width 40 height 11
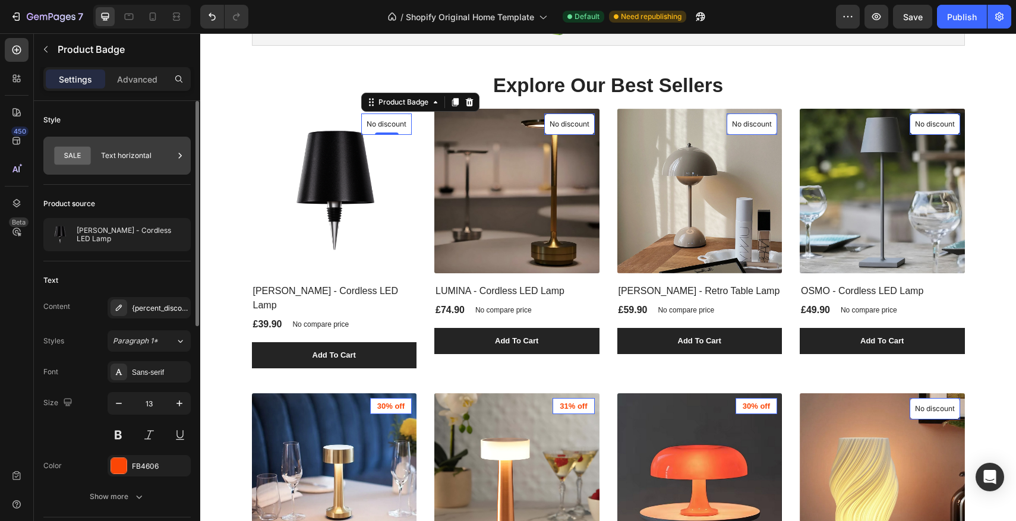
click at [94, 155] on icon at bounding box center [73, 155] width 48 height 27
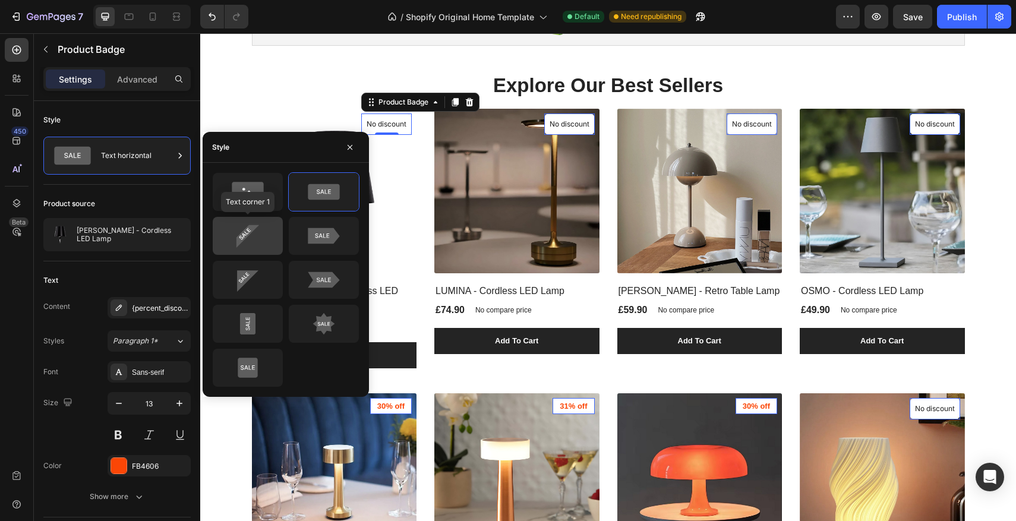
click at [234, 234] on icon at bounding box center [248, 236] width 56 height 24
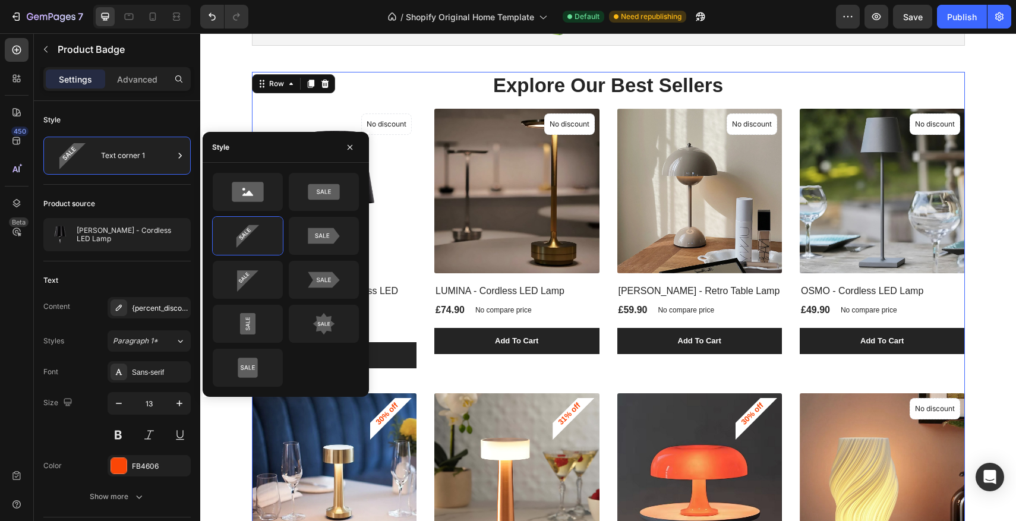
click at [297, 105] on div "Explore Our Best Sellers Heading (P) Images No discount Not be displayed when p…" at bounding box center [608, 490] width 713 height 837
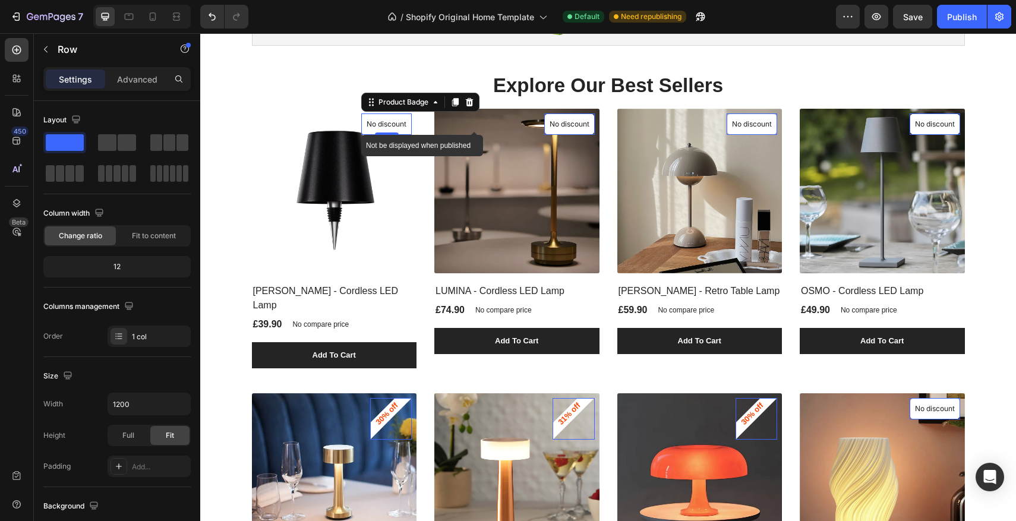
click at [405, 125] on p "No discount" at bounding box center [387, 124] width 40 height 11
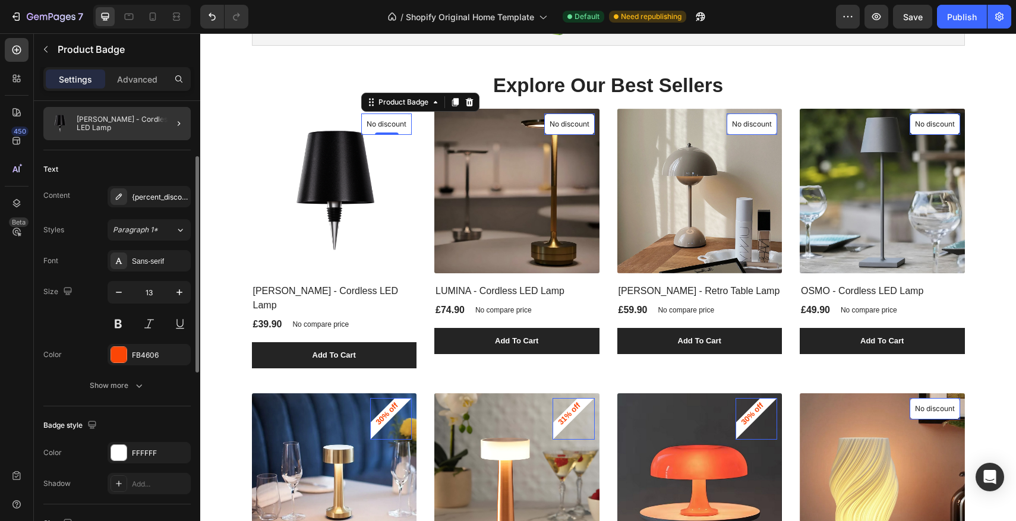
scroll to position [113, 0]
click at [122, 348] on div at bounding box center [118, 352] width 15 height 15
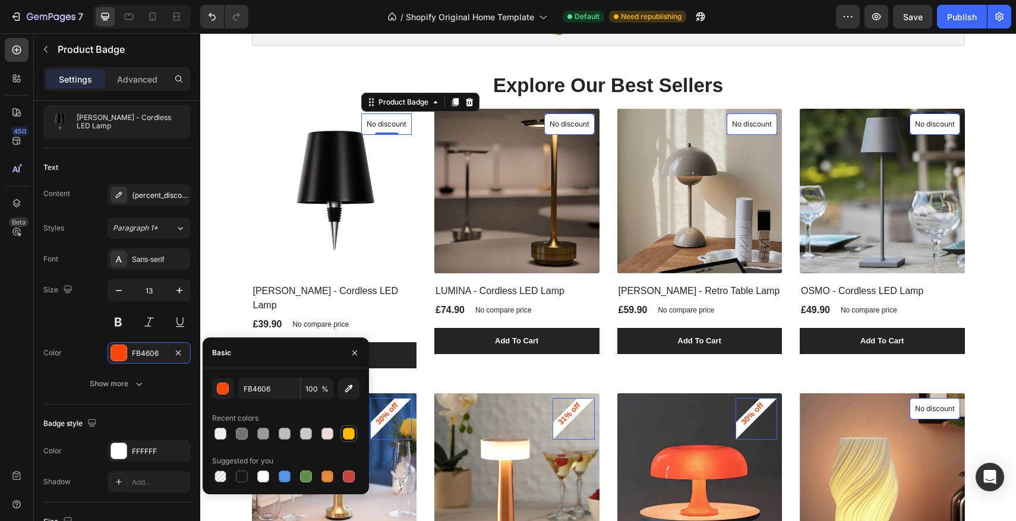
click at [343, 433] on div at bounding box center [349, 434] width 12 height 12
type input "FFBD00"
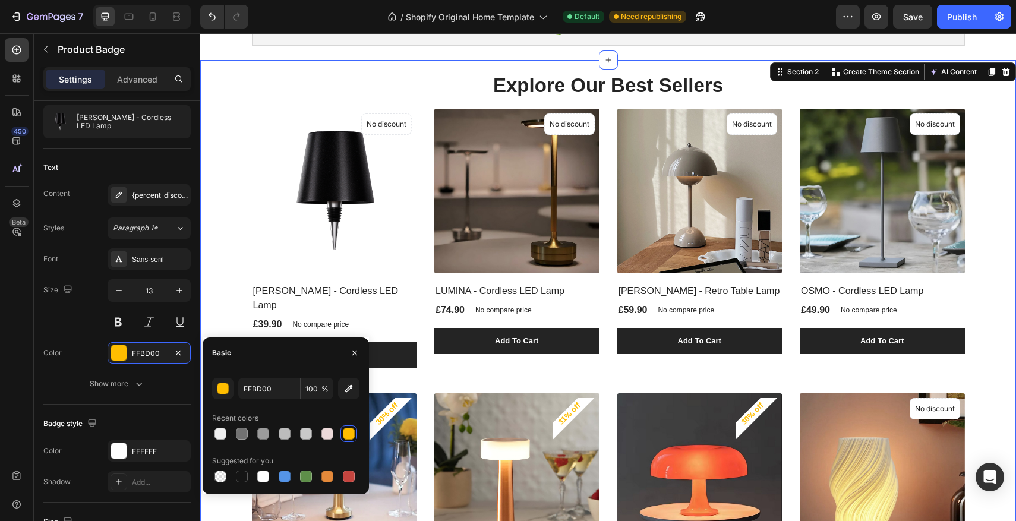
click at [203, 260] on div "Explore Our Best Sellers Heading (P) Images No discount Not be displayed when p…" at bounding box center [608, 490] width 816 height 861
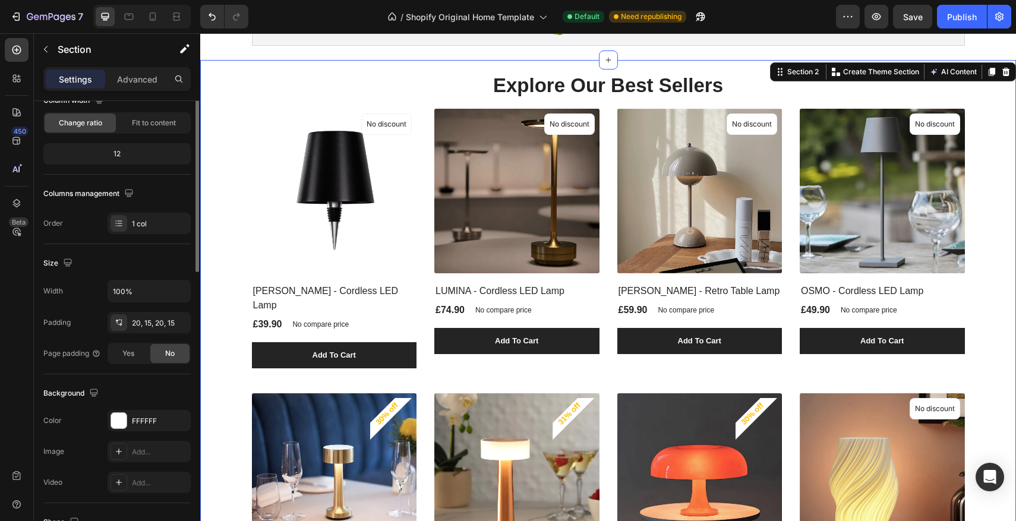
scroll to position [0, 0]
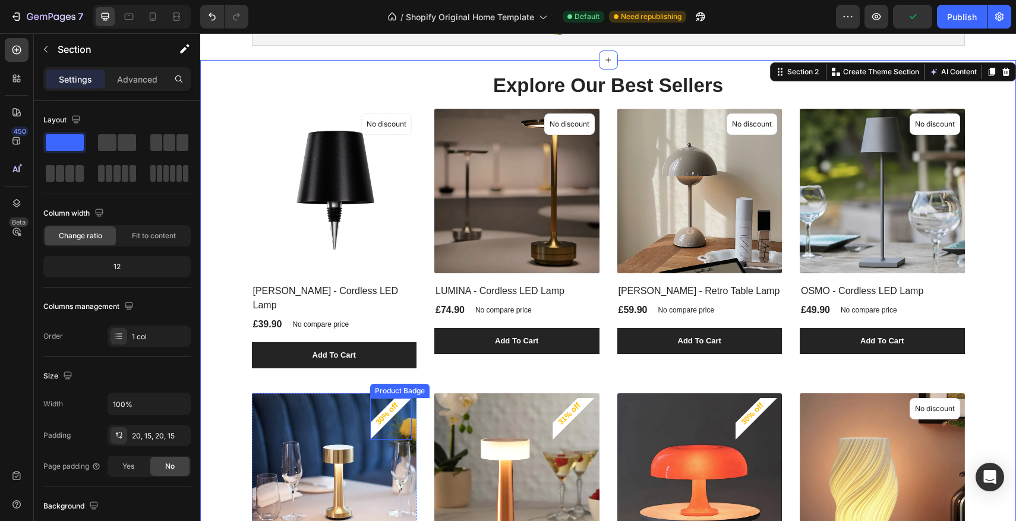
click at [379, 404] on pre "30% off" at bounding box center [386, 413] width 41 height 41
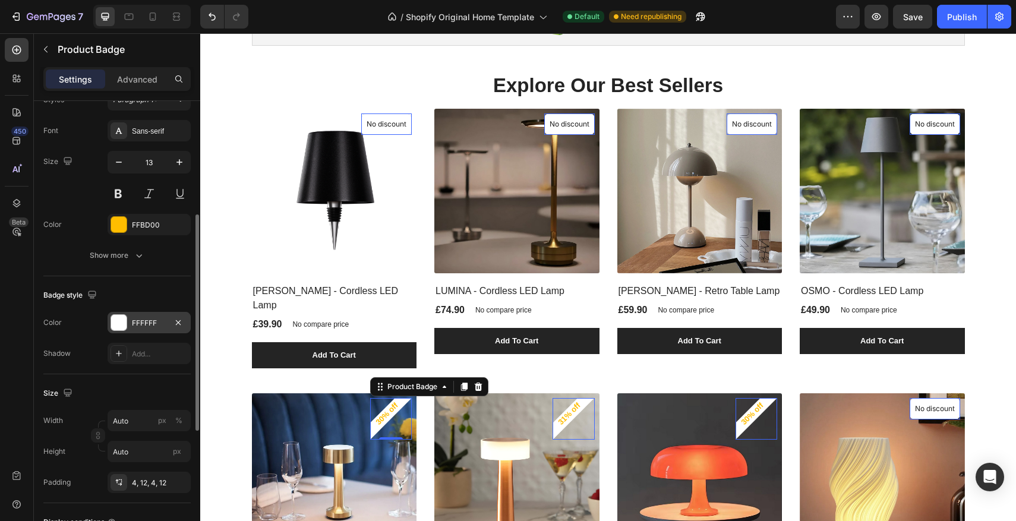
scroll to position [244, 0]
click at [114, 317] on div at bounding box center [118, 320] width 15 height 15
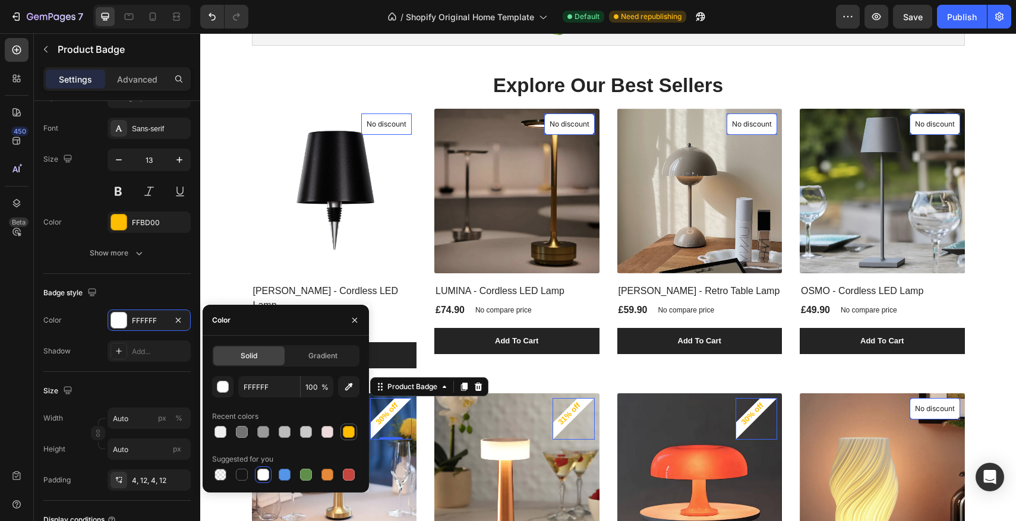
click at [344, 437] on div at bounding box center [349, 432] width 12 height 12
type input "FFBD00"
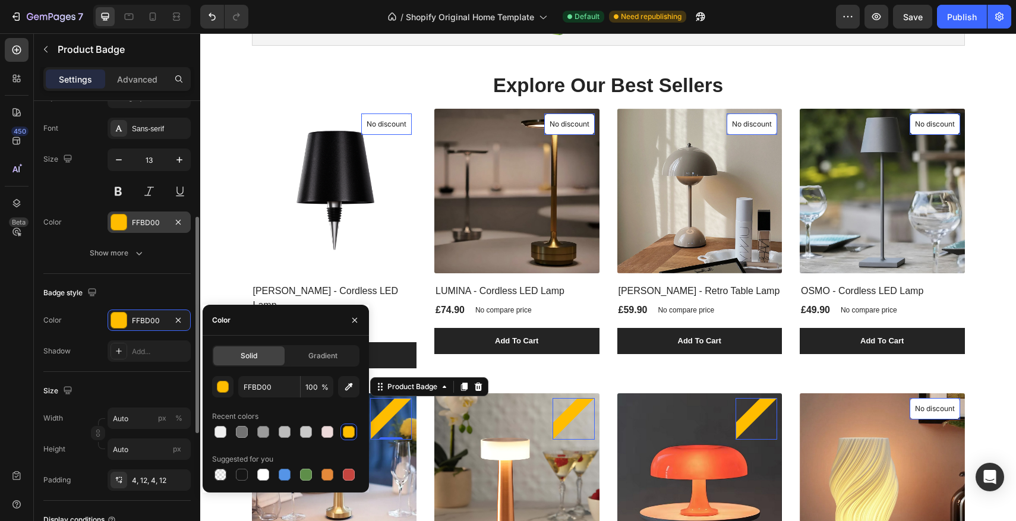
click at [119, 223] on div at bounding box center [118, 222] width 15 height 15
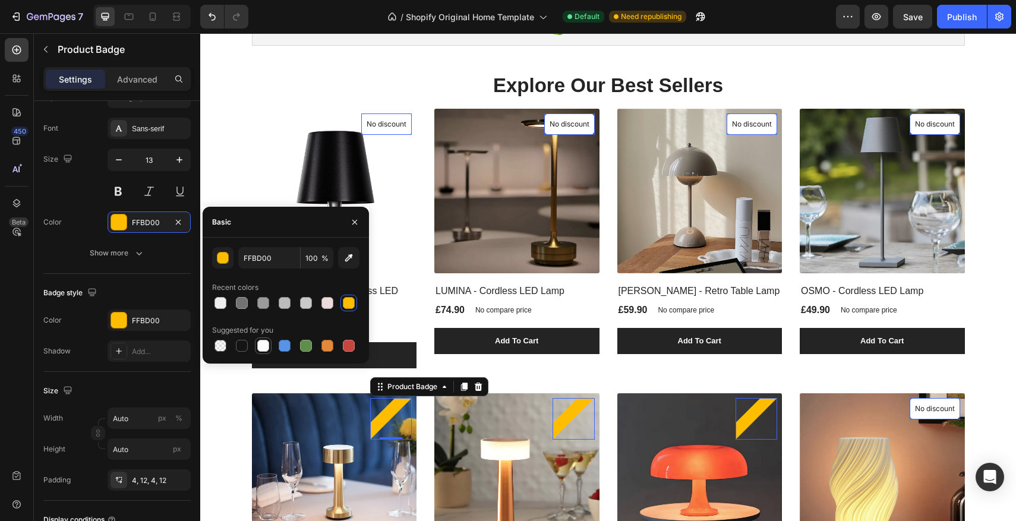
click at [260, 342] on div at bounding box center [263, 346] width 12 height 12
type input "FFFFFF"
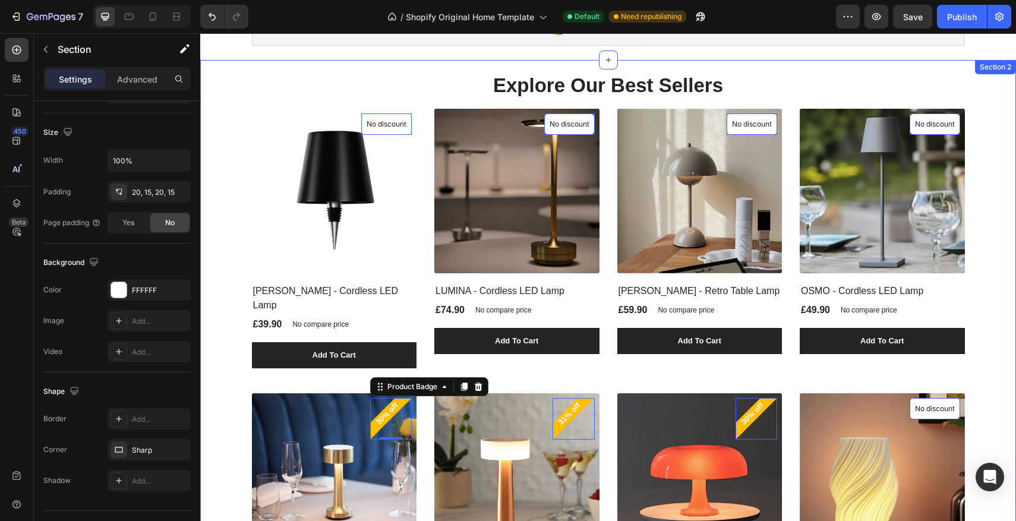
click at [232, 169] on div "Explore Our Best Sellers Heading (P) Images No discount Not be displayed when p…" at bounding box center [608, 490] width 798 height 837
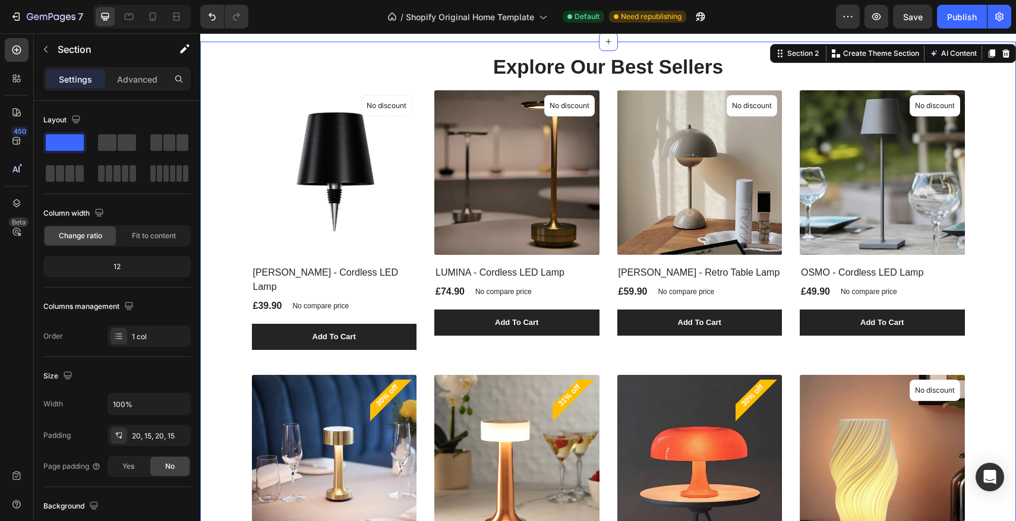
scroll to position [77, 0]
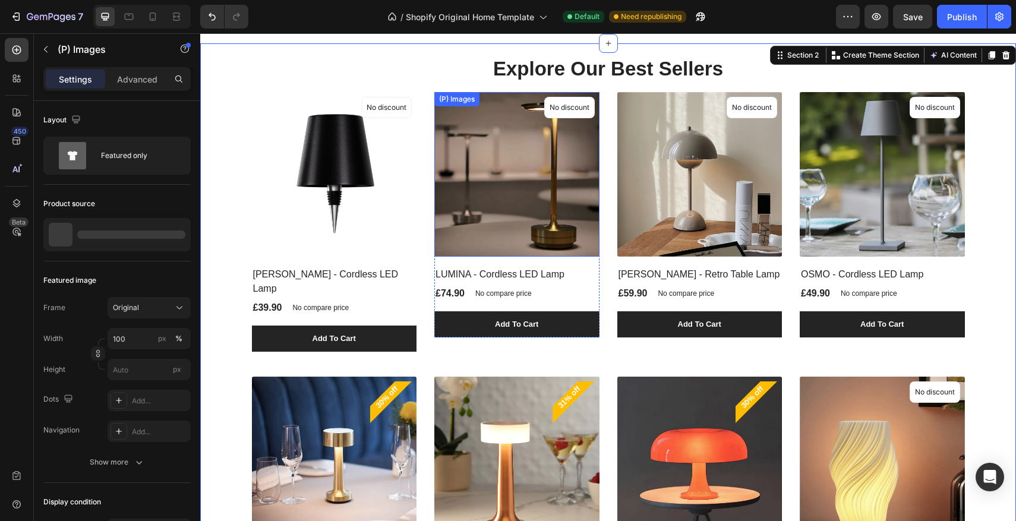
click at [521, 160] on img at bounding box center [516, 174] width 165 height 165
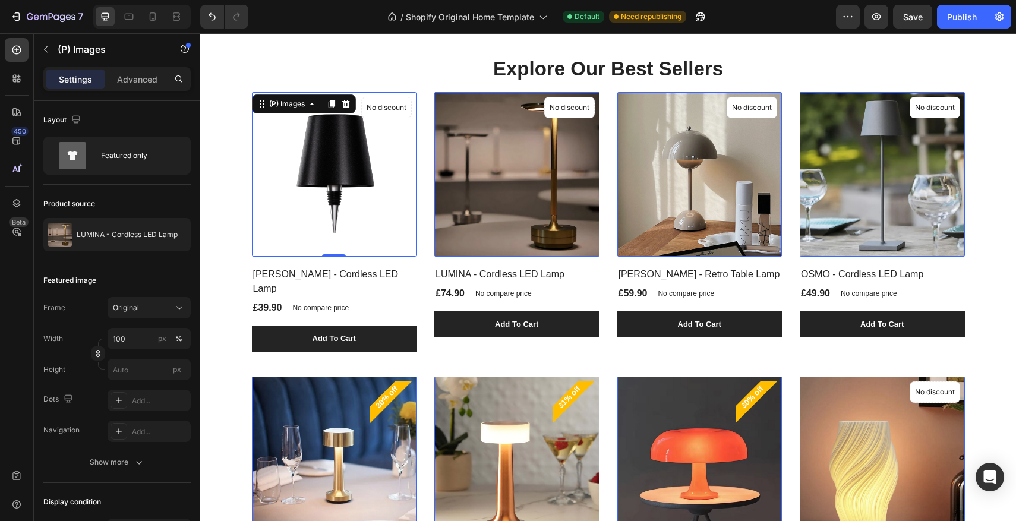
click at [344, 184] on img at bounding box center [334, 174] width 165 height 165
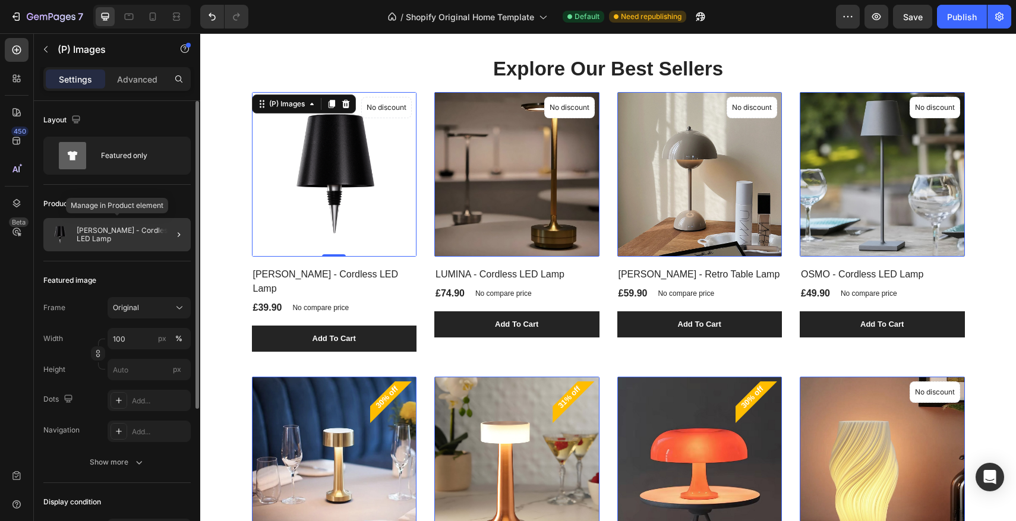
click at [149, 234] on p "BOTTA - Cordless LED Lamp" at bounding box center [131, 234] width 109 height 17
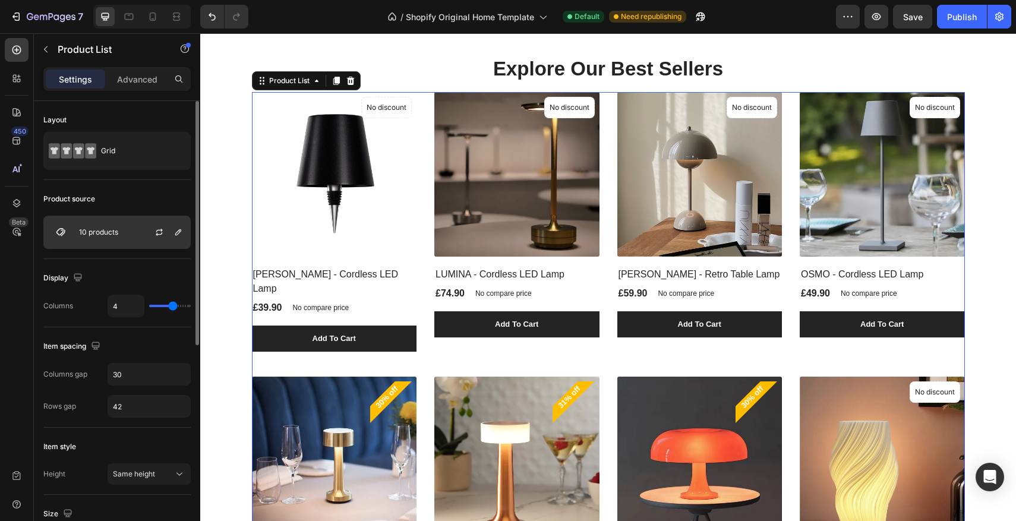
click at [135, 232] on div "10 products" at bounding box center [116, 232] width 147 height 33
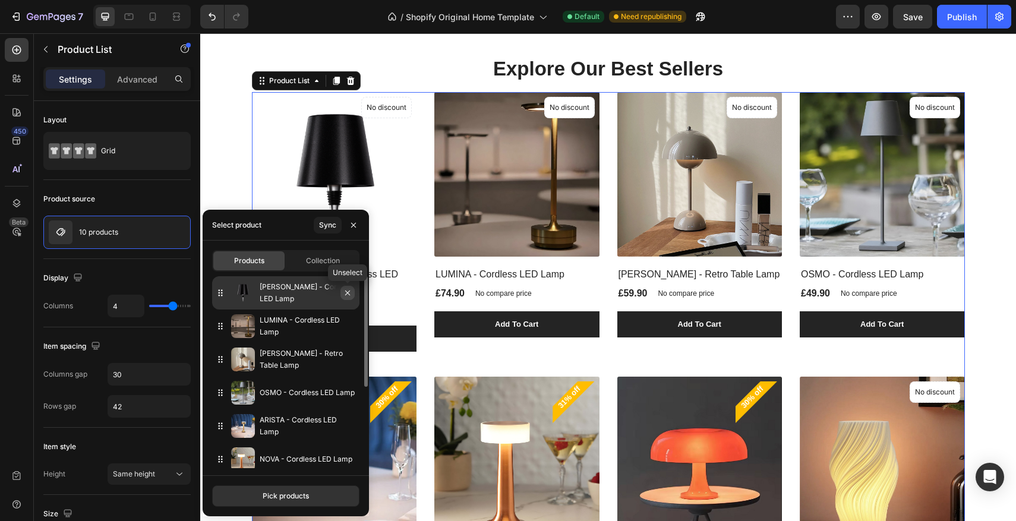
click at [343, 295] on icon "button" at bounding box center [348, 293] width 10 height 10
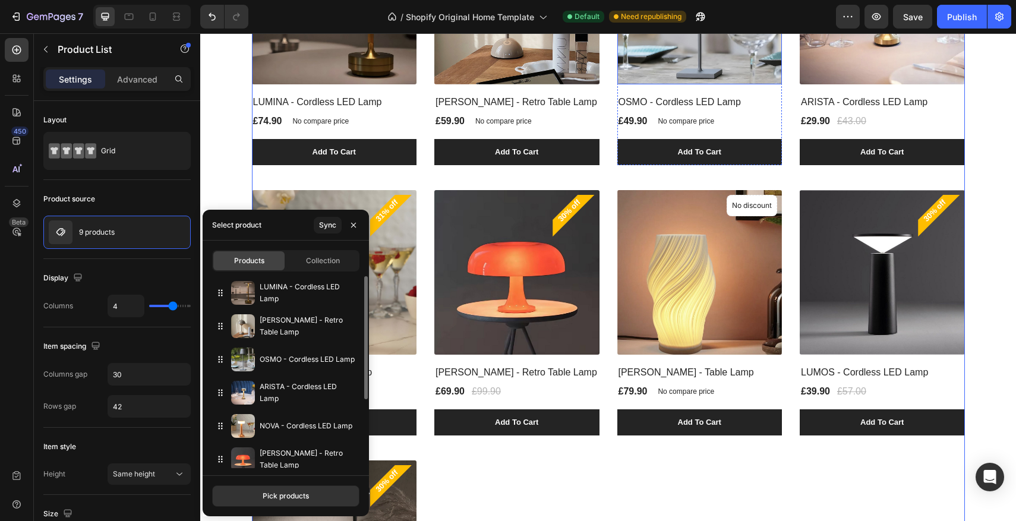
scroll to position [254, 0]
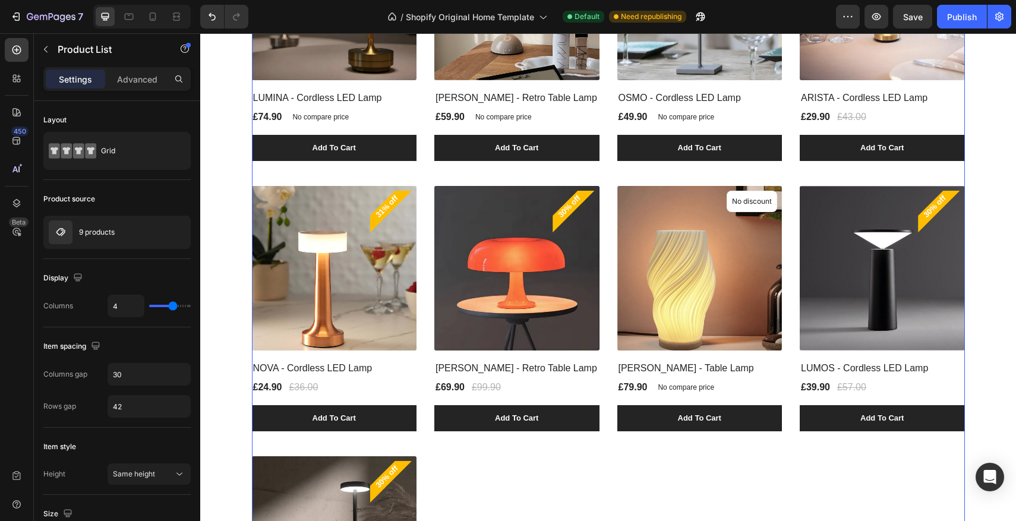
click at [537, 478] on div "(P) Images No discount Not be displayed when published Product Badge LUMINA - C…" at bounding box center [608, 309] width 713 height 786
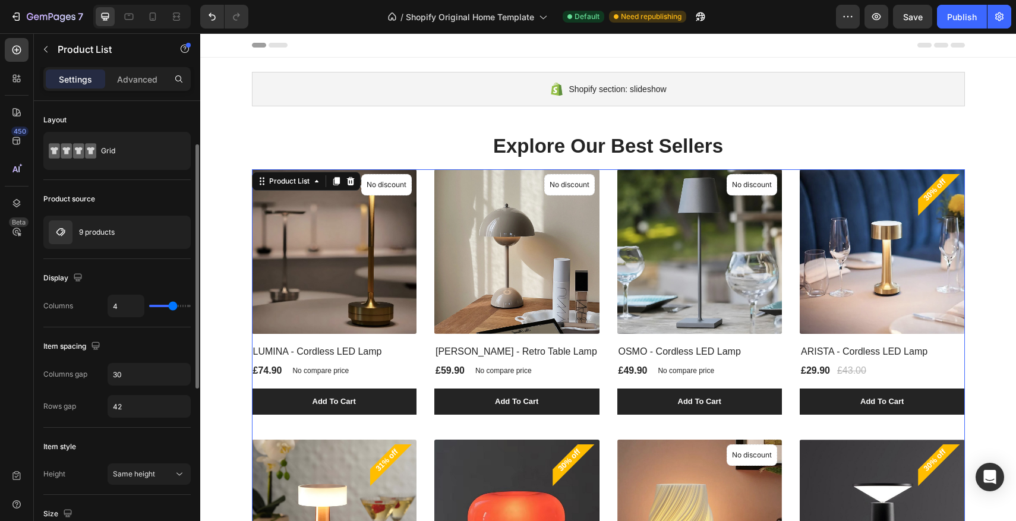
scroll to position [63, 0]
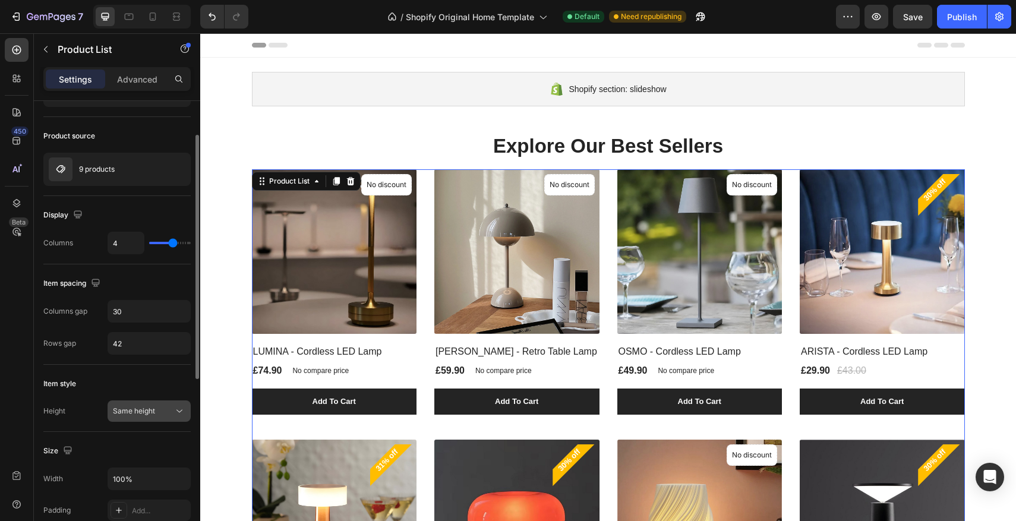
click at [119, 410] on span "Same height" at bounding box center [134, 411] width 42 height 9
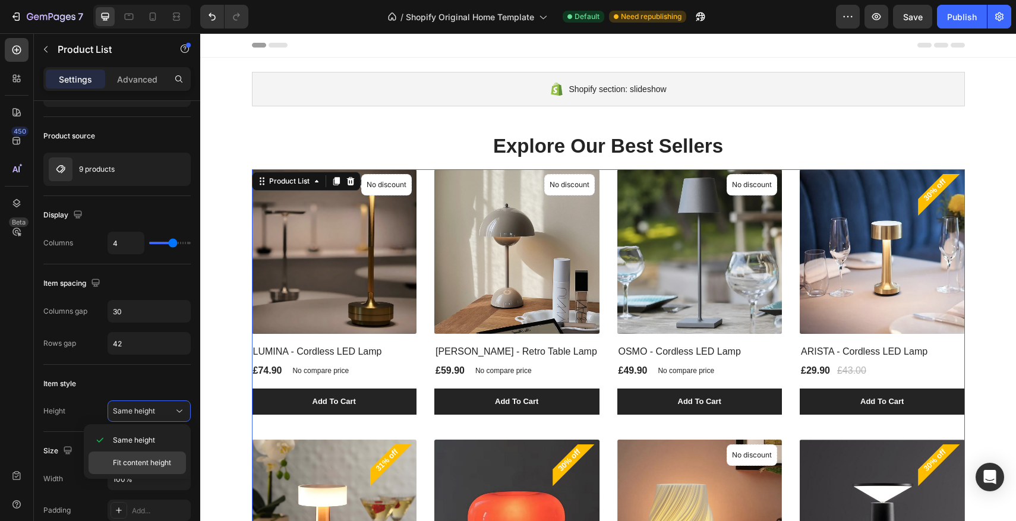
click at [140, 461] on span "Fit content height" at bounding box center [142, 463] width 58 height 11
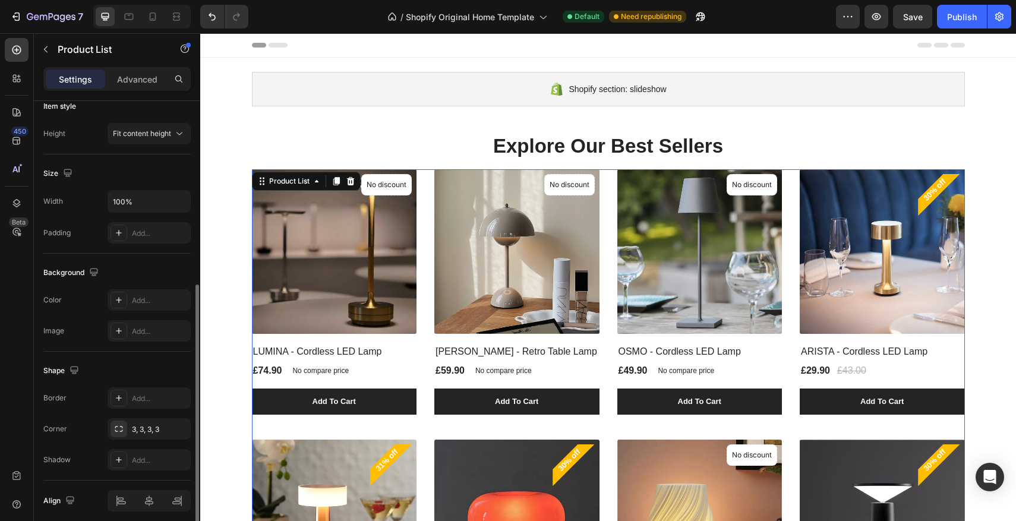
scroll to position [388, 0]
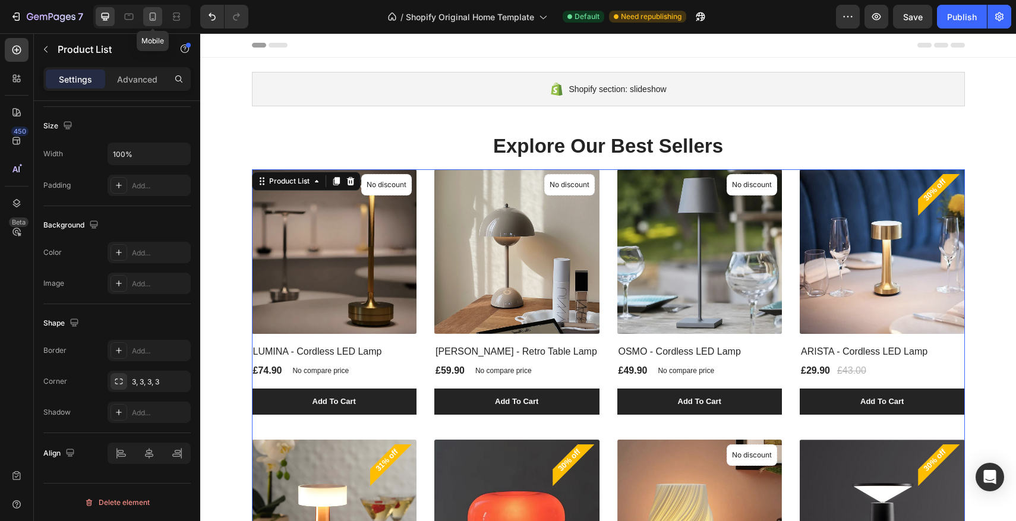
click at [156, 8] on div at bounding box center [152, 16] width 19 height 19
type input "2"
type input "24"
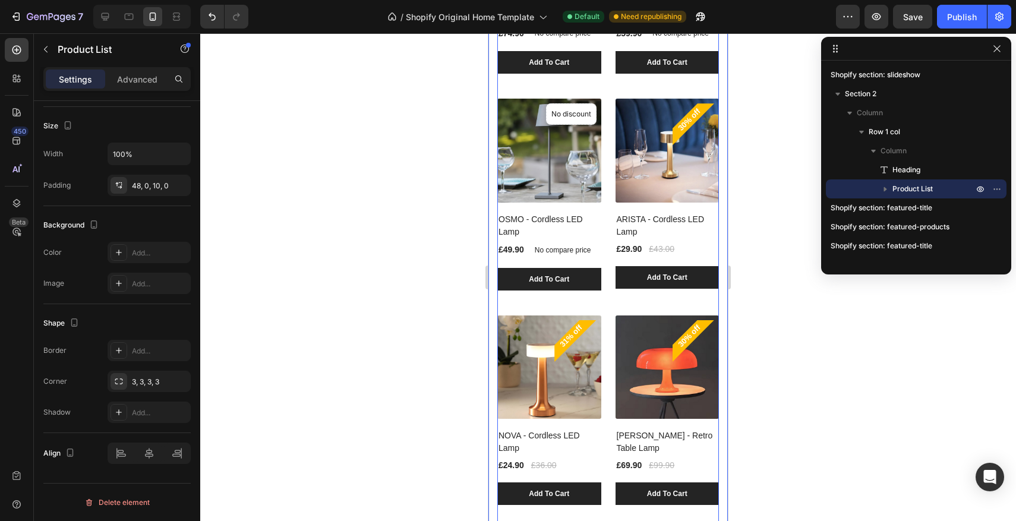
scroll to position [343, 0]
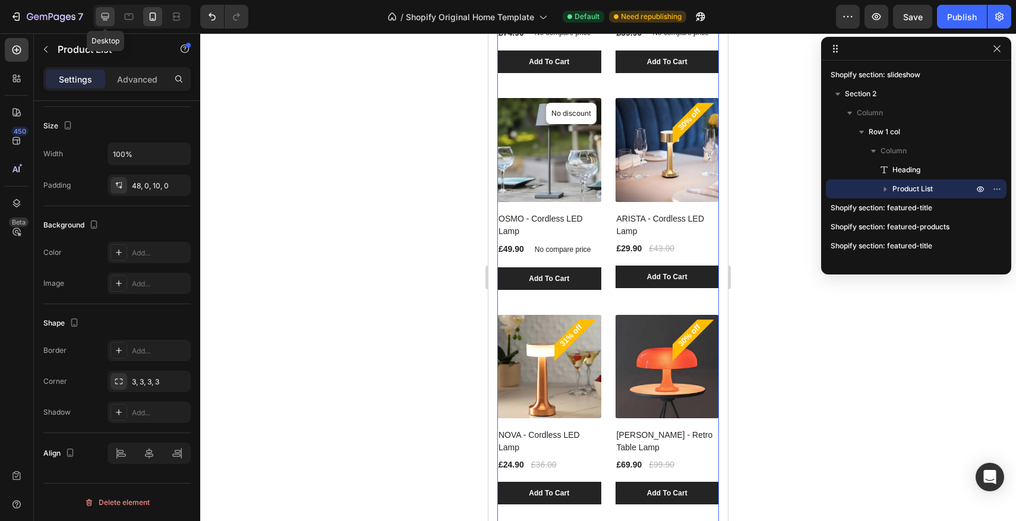
click at [110, 20] on icon at bounding box center [105, 17] width 12 height 12
type input "4"
type input "30"
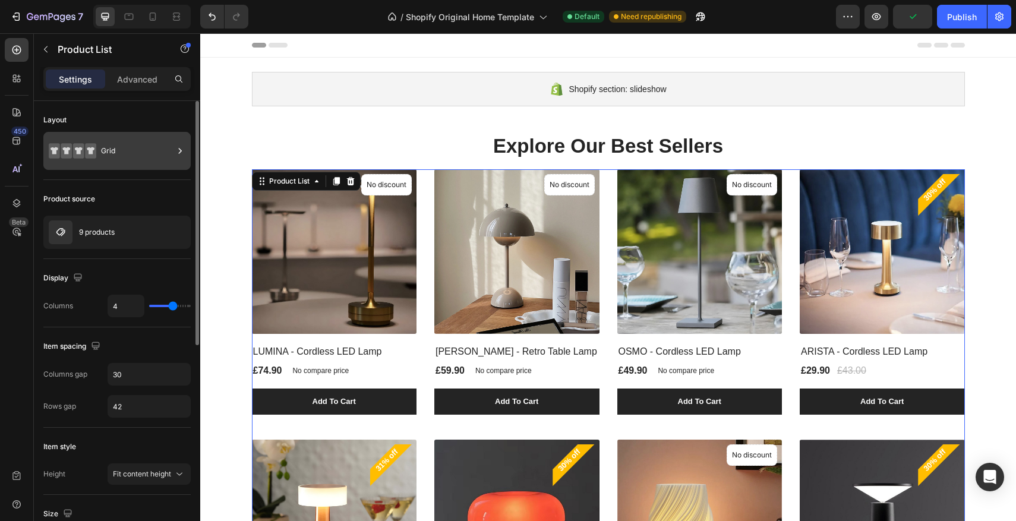
click at [126, 155] on div "Grid" at bounding box center [137, 150] width 73 height 27
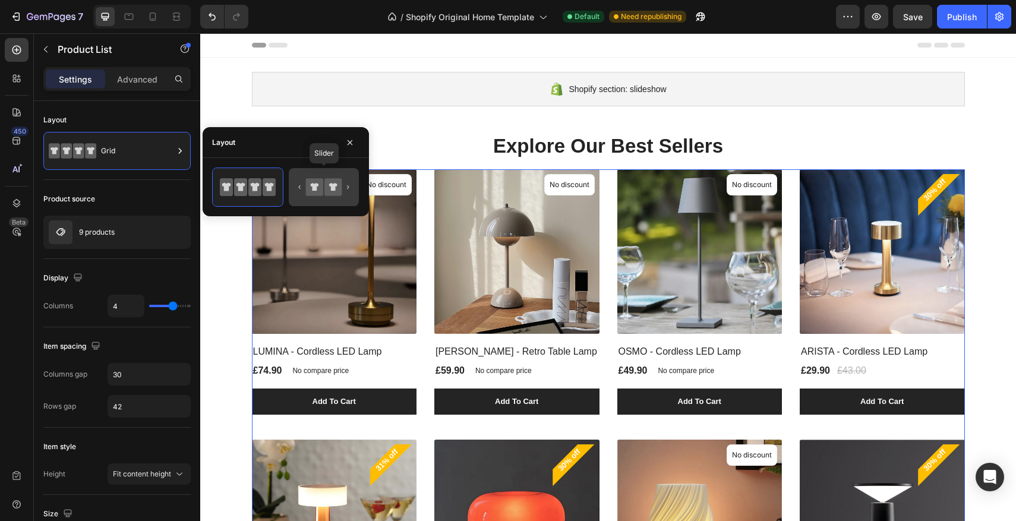
click at [322, 197] on icon at bounding box center [324, 187] width 56 height 24
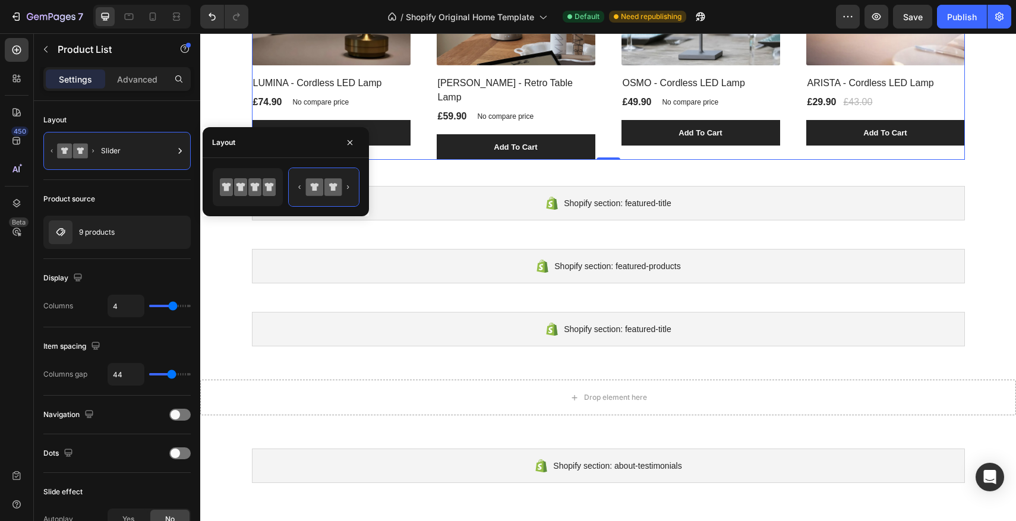
scroll to position [42, 0]
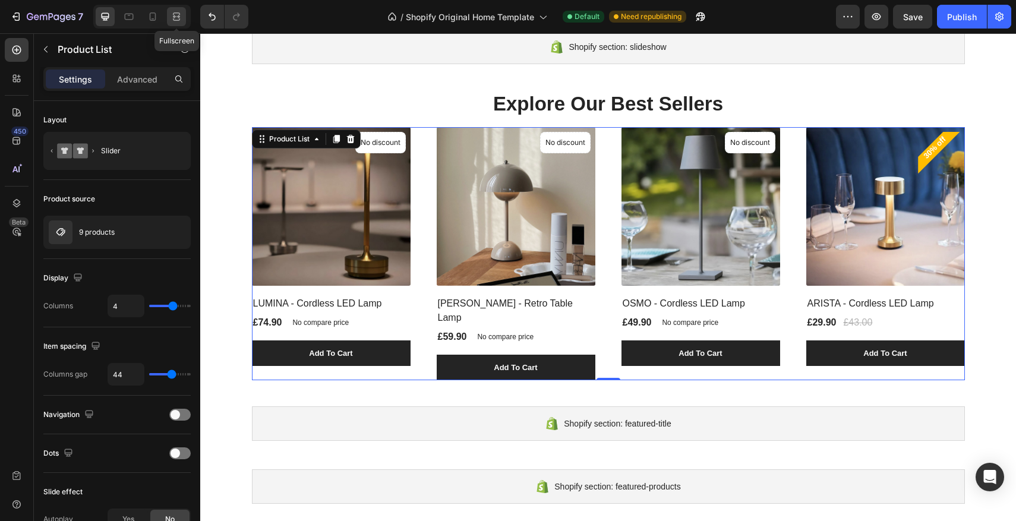
click at [177, 18] on icon at bounding box center [175, 16] width 4 height 3
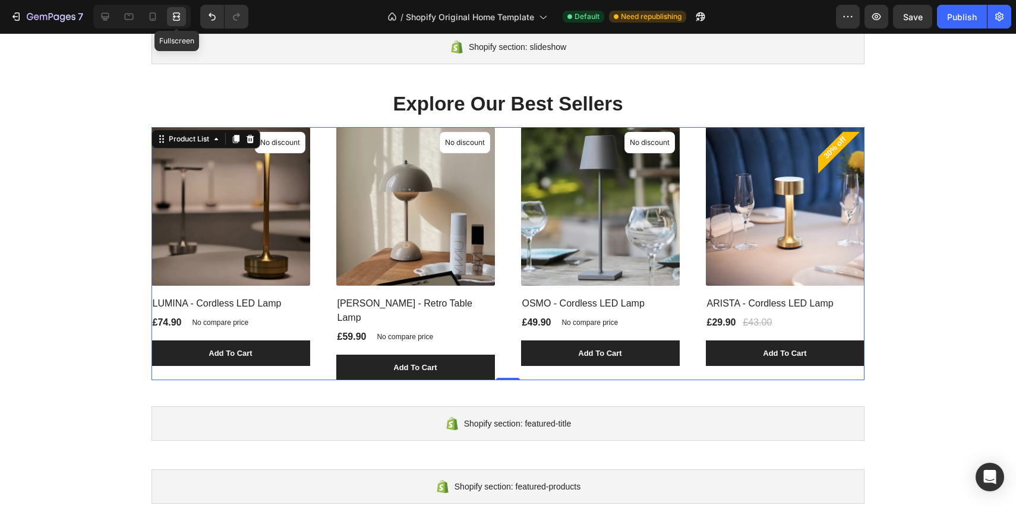
click at [178, 18] on icon at bounding box center [179, 16] width 4 height 3
click at [150, 15] on icon at bounding box center [153, 16] width 7 height 8
type input "2"
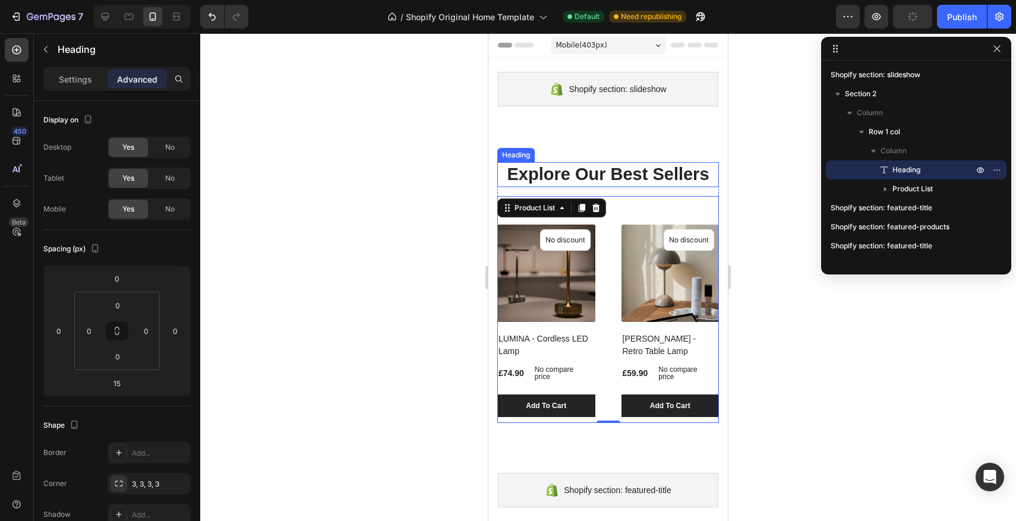
click at [636, 170] on p "Explore Our Best Sellers" at bounding box center [608, 174] width 219 height 23
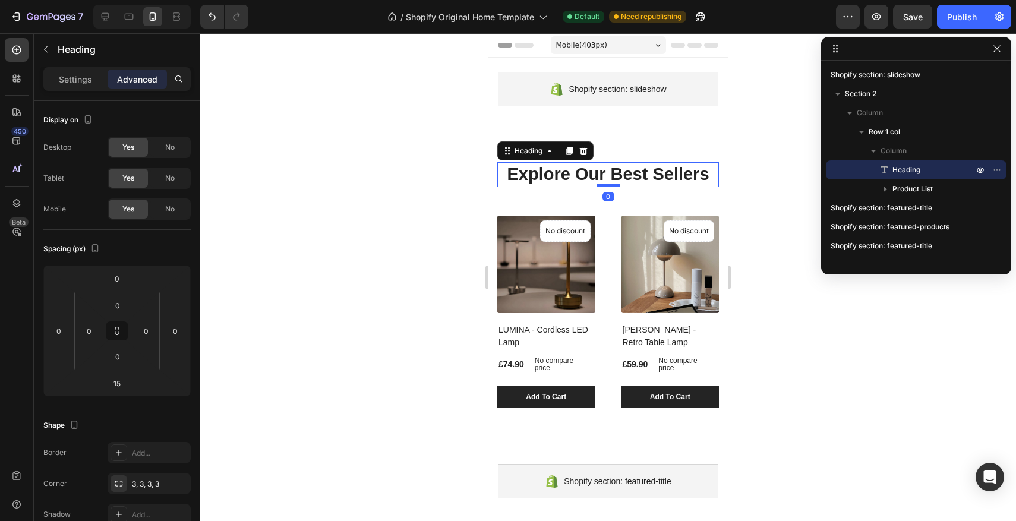
drag, startPoint x: 611, startPoint y: 194, endPoint x: 612, endPoint y: 185, distance: 8.4
click at [612, 185] on div at bounding box center [609, 186] width 24 height 4
type input "0"
click at [77, 74] on p "Settings" at bounding box center [75, 79] width 33 height 12
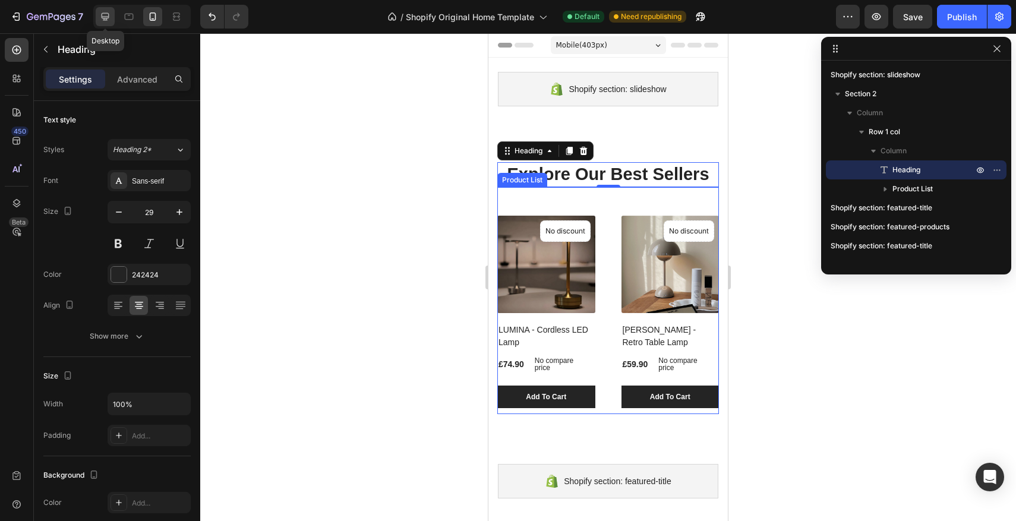
click at [112, 17] on div at bounding box center [105, 16] width 19 height 19
type input "33"
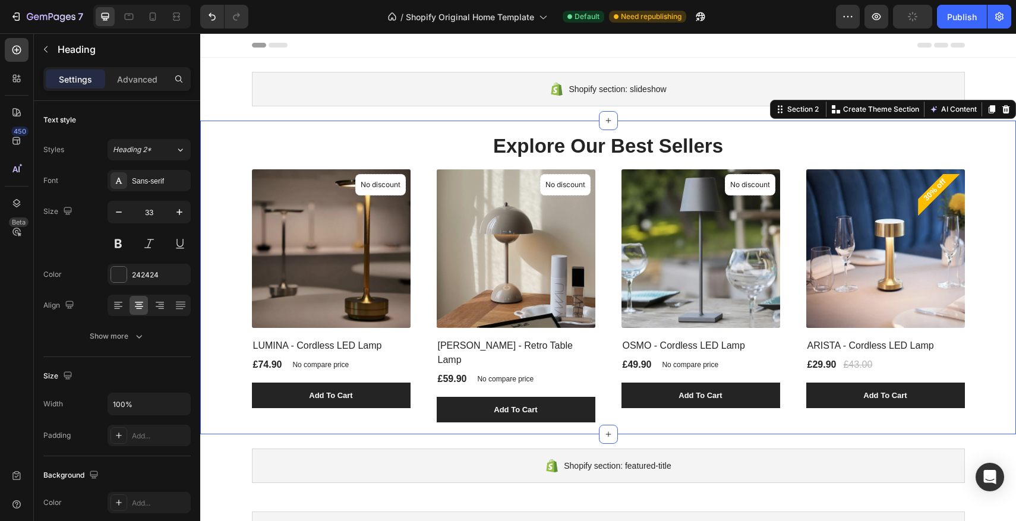
click at [660, 125] on div "Explore Our Best Sellers Heading (P) Images No discount Not be displayed when p…" at bounding box center [608, 278] width 816 height 314
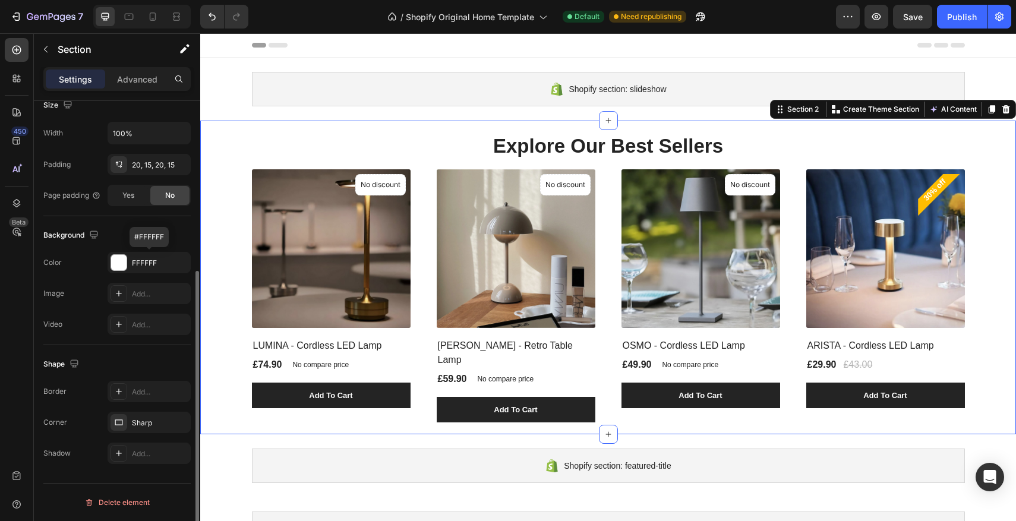
scroll to position [270, 0]
click at [949, 17] on div "Publish" at bounding box center [962, 17] width 30 height 12
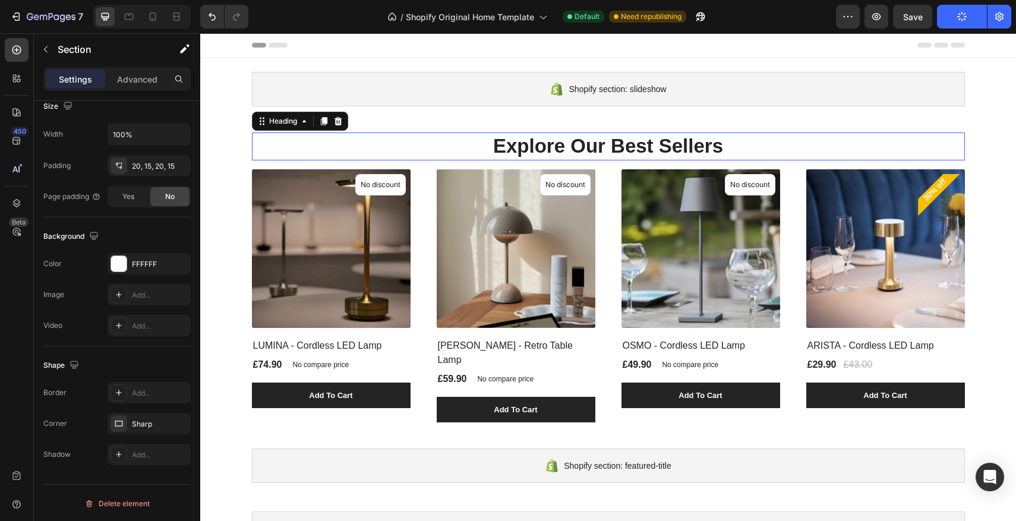
click at [570, 146] on p "Explore Our Best Sellers" at bounding box center [608, 147] width 711 height 26
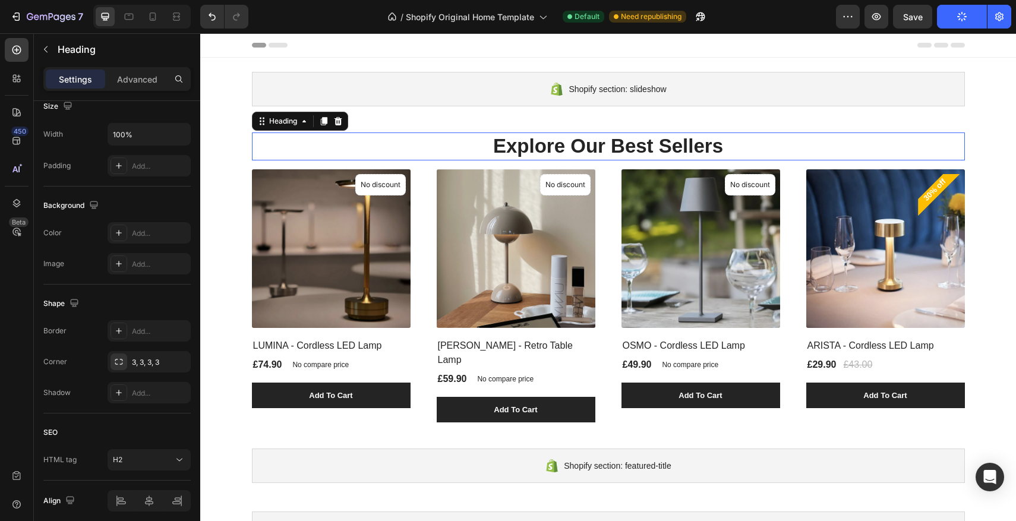
scroll to position [0, 0]
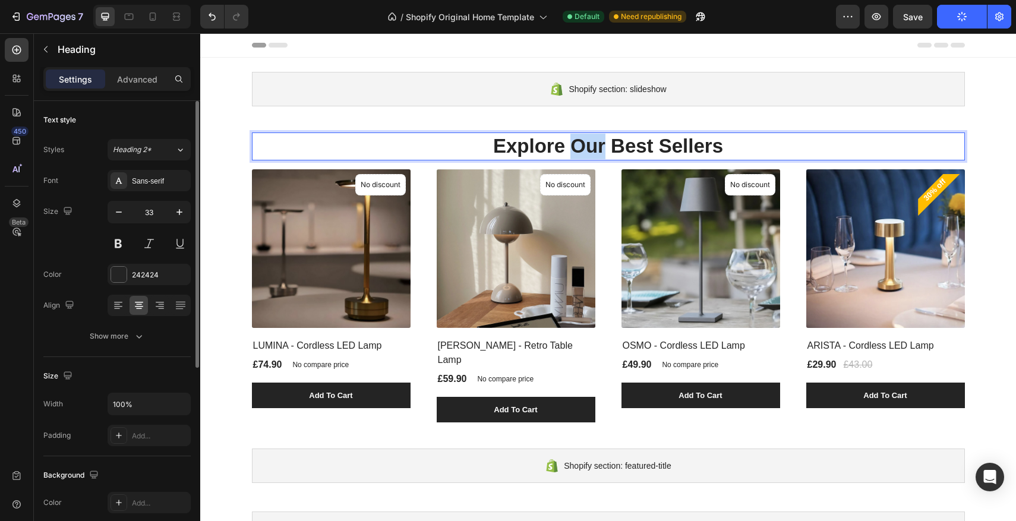
click at [570, 146] on p "Explore Our Best Sellers" at bounding box center [608, 147] width 711 height 26
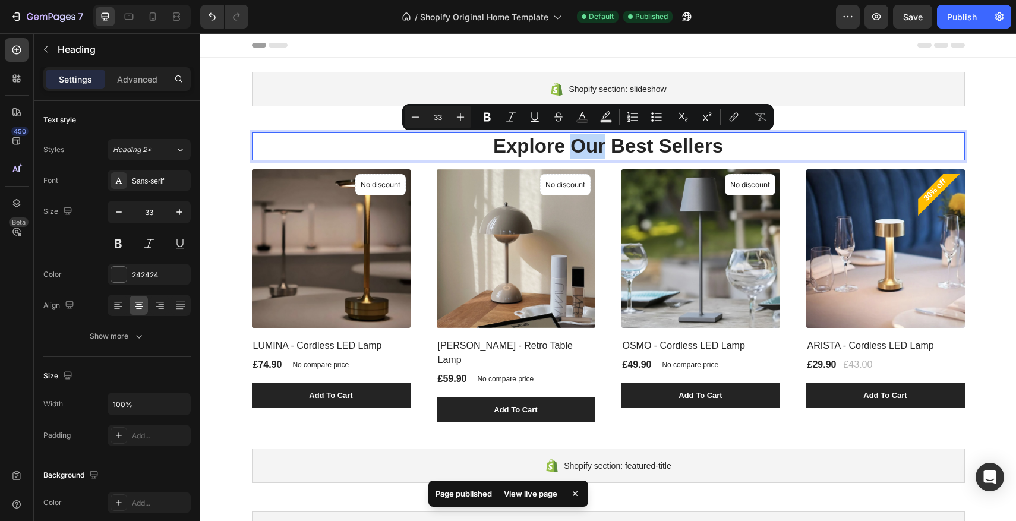
click at [570, 146] on p "Explore Our Best Sellers" at bounding box center [608, 147] width 711 height 26
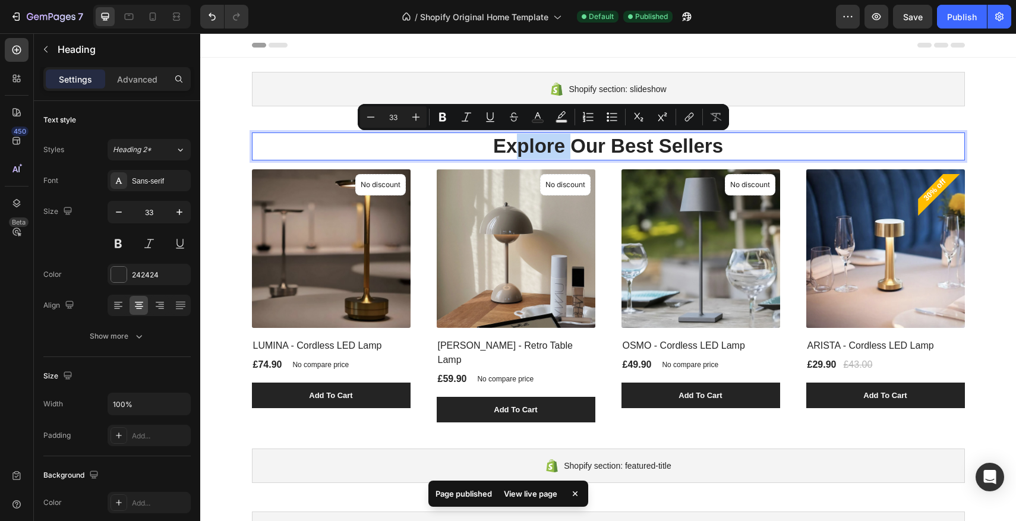
drag, startPoint x: 570, startPoint y: 146, endPoint x: 518, endPoint y: 156, distance: 53.3
click at [517, 155] on p "Explore Our Best Sellers" at bounding box center [608, 147] width 711 height 26
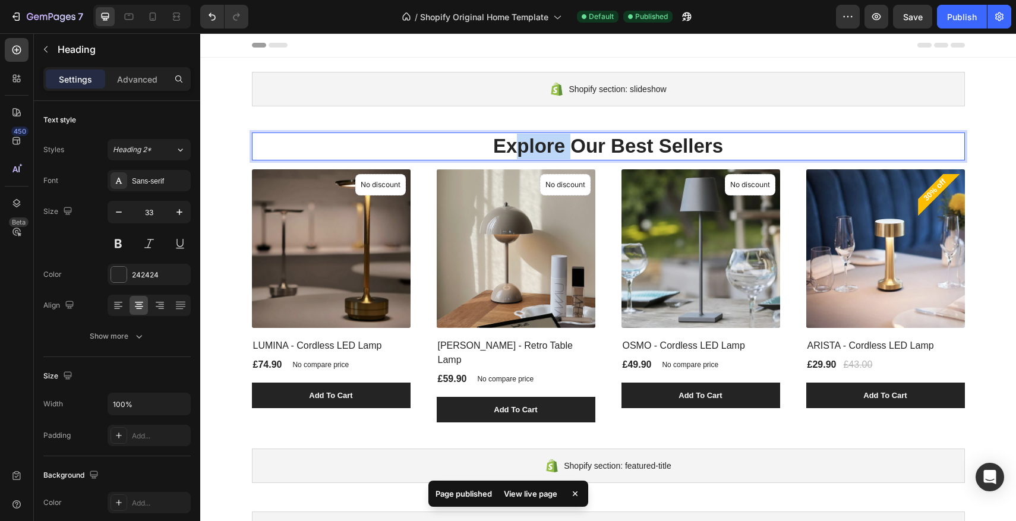
click at [518, 156] on p "Explore Our Best Sellers" at bounding box center [608, 147] width 711 height 26
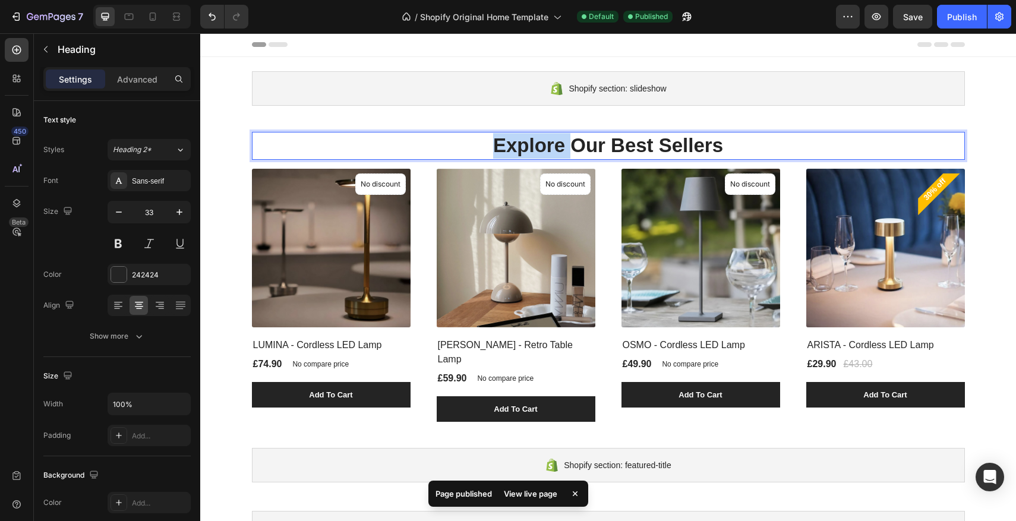
drag, startPoint x: 572, startPoint y: 146, endPoint x: 487, endPoint y: 145, distance: 85.6
click at [487, 145] on p "Explore Our Best Sellers" at bounding box center [608, 146] width 711 height 26
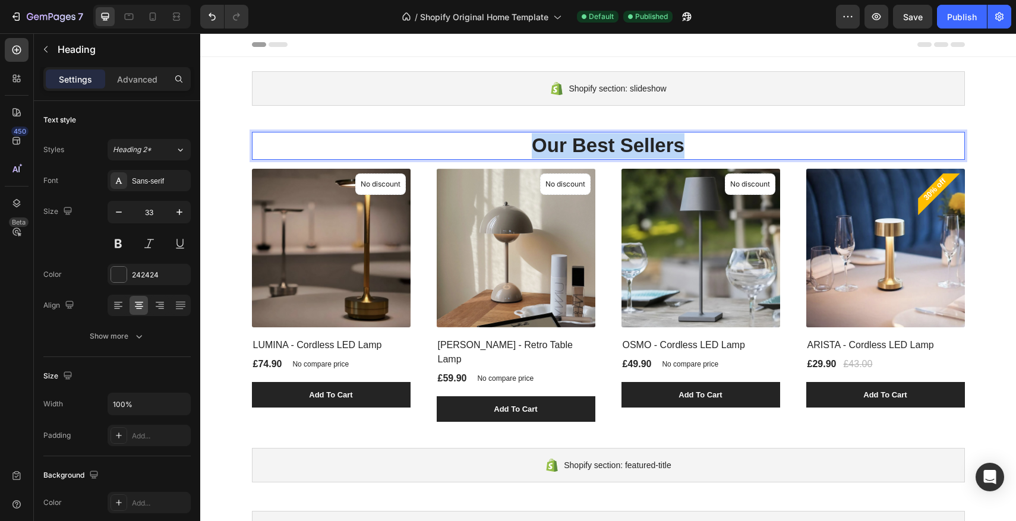
drag, startPoint x: 700, startPoint y: 143, endPoint x: 519, endPoint y: 136, distance: 180.9
click at [519, 136] on p "Our Best Sellers" at bounding box center [608, 146] width 711 height 26
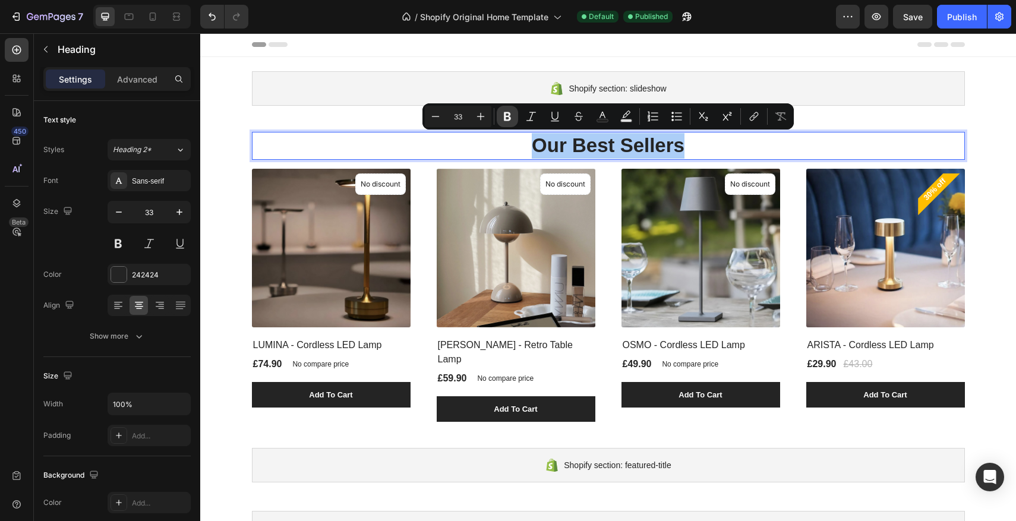
click at [511, 120] on icon "Editor contextual toolbar" at bounding box center [508, 117] width 12 height 12
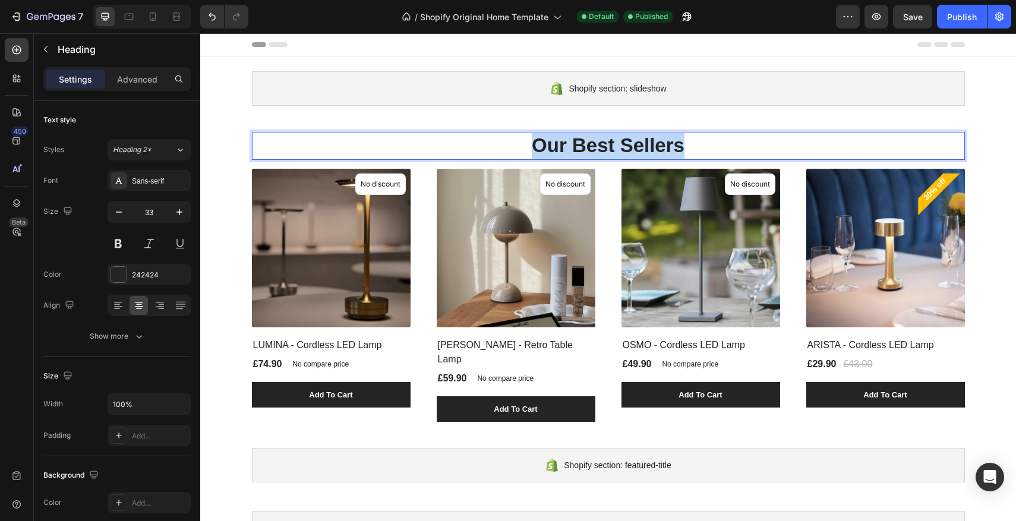
drag, startPoint x: 701, startPoint y: 149, endPoint x: 514, endPoint y: 138, distance: 187.5
click at [514, 138] on p "Our Best Sellers" at bounding box center [608, 146] width 711 height 26
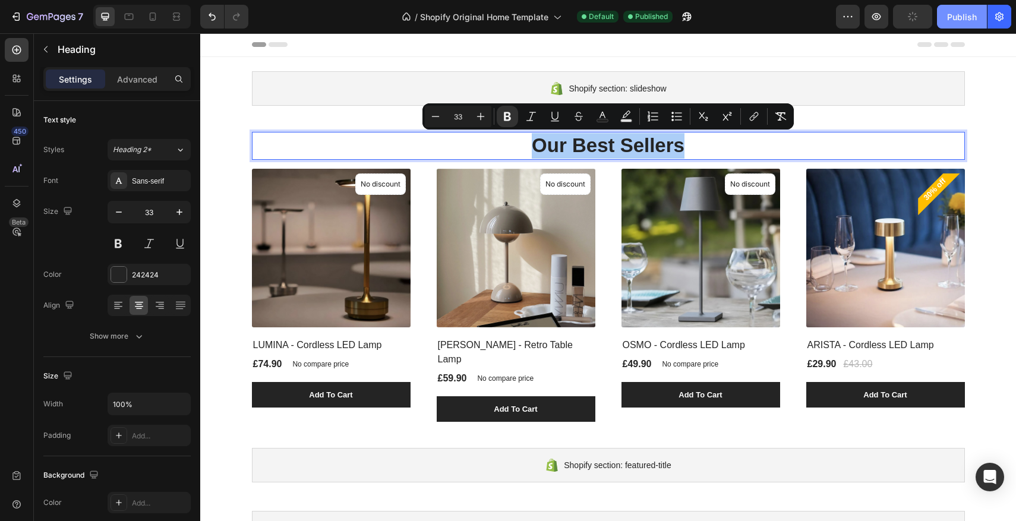
click at [957, 26] on button "Publish" at bounding box center [962, 17] width 50 height 24
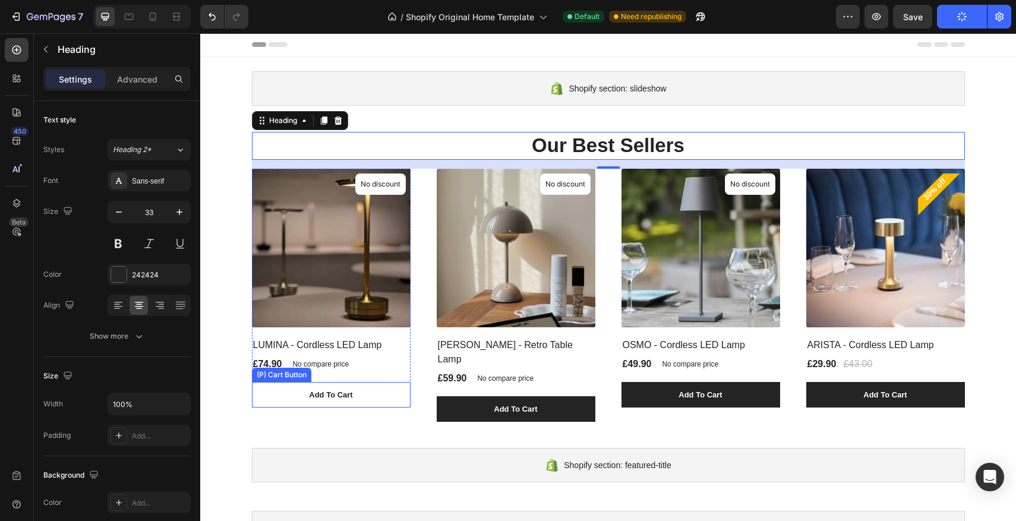
click at [388, 390] on button "Add To Cart" at bounding box center [331, 395] width 159 height 26
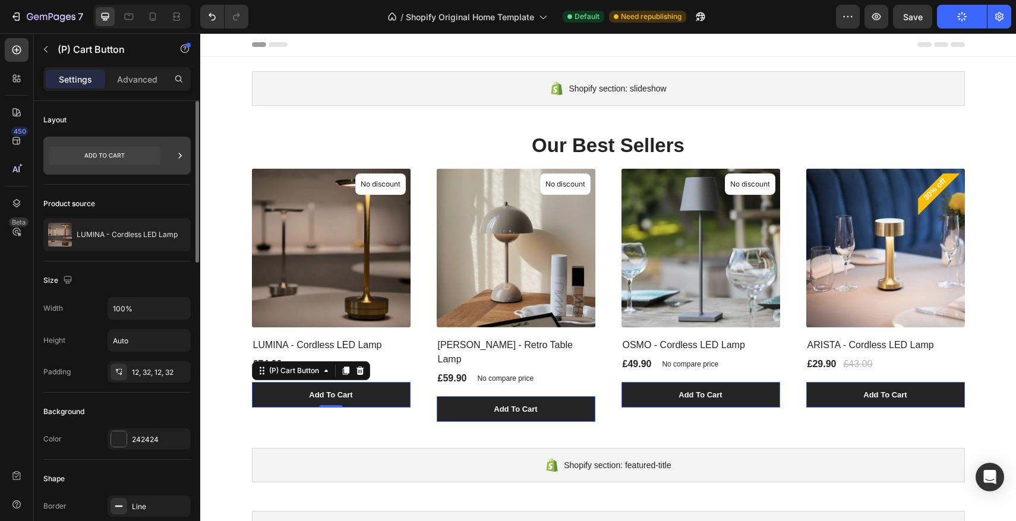
click at [155, 159] on icon at bounding box center [105, 156] width 112 height 18
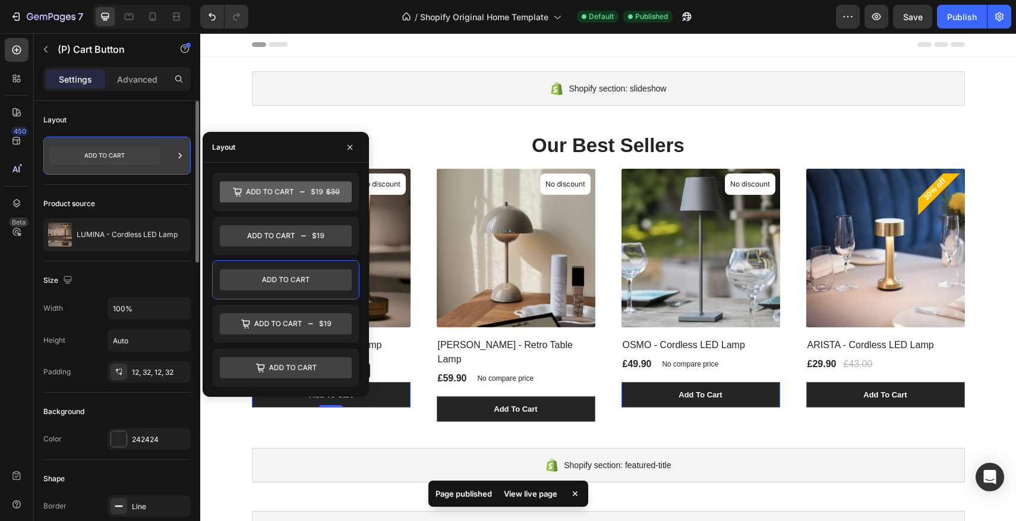
click at [180, 156] on icon at bounding box center [180, 155] width 3 height 5
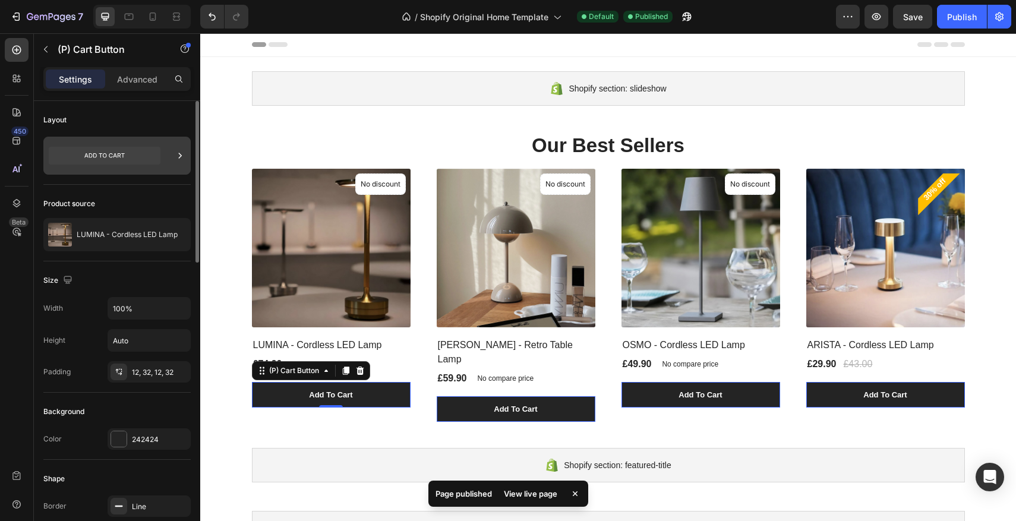
scroll to position [2, 0]
click at [180, 156] on icon at bounding box center [180, 153] width 12 height 12
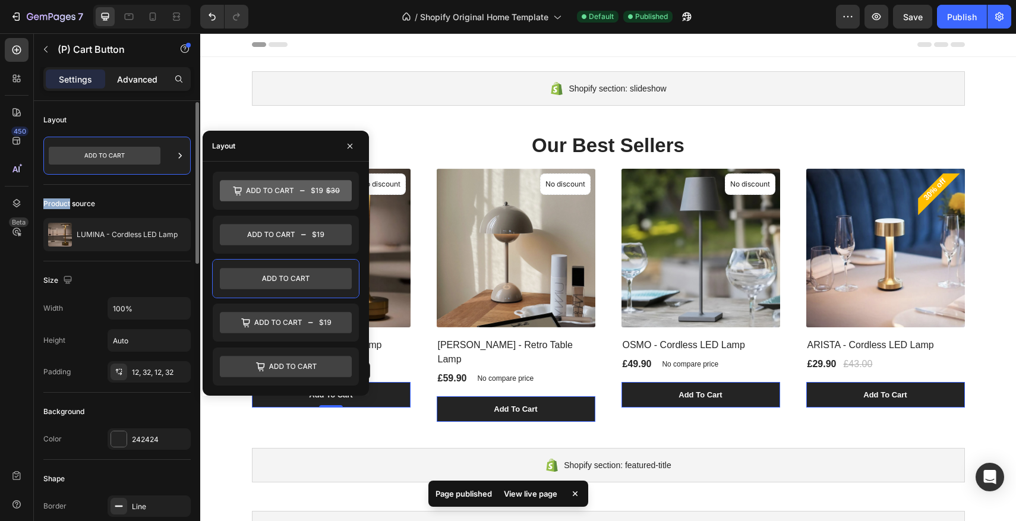
scroll to position [5, 0]
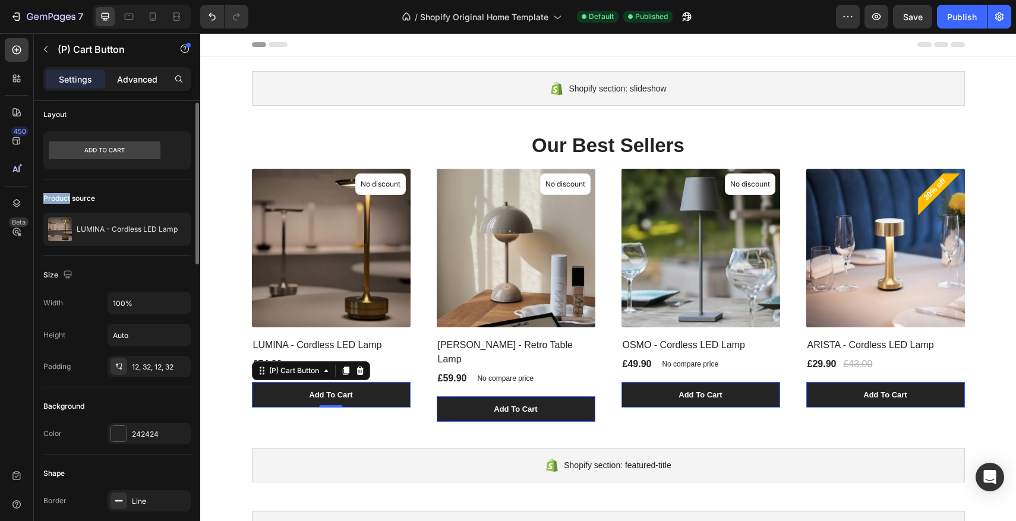
click at [155, 84] on p "Advanced" at bounding box center [137, 79] width 40 height 12
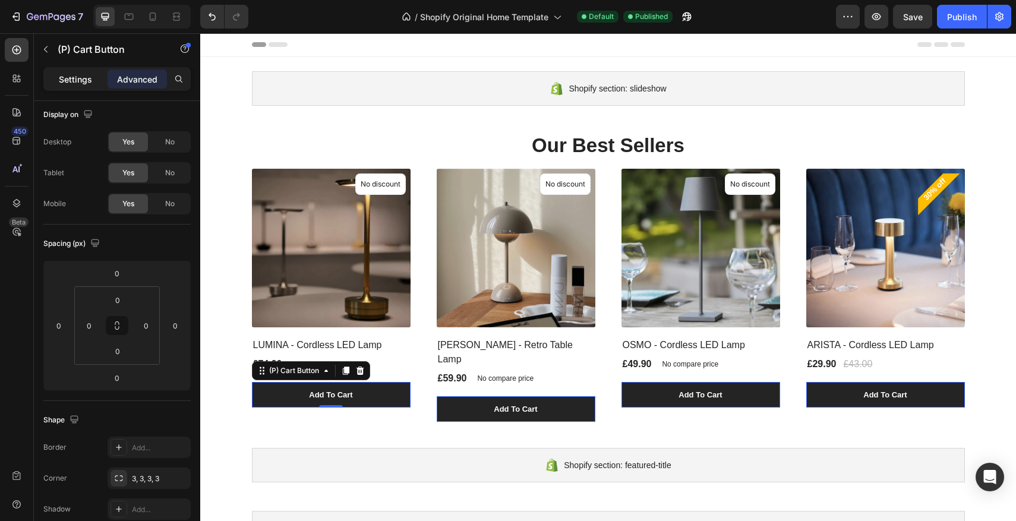
click at [80, 84] on p "Settings" at bounding box center [75, 79] width 33 height 12
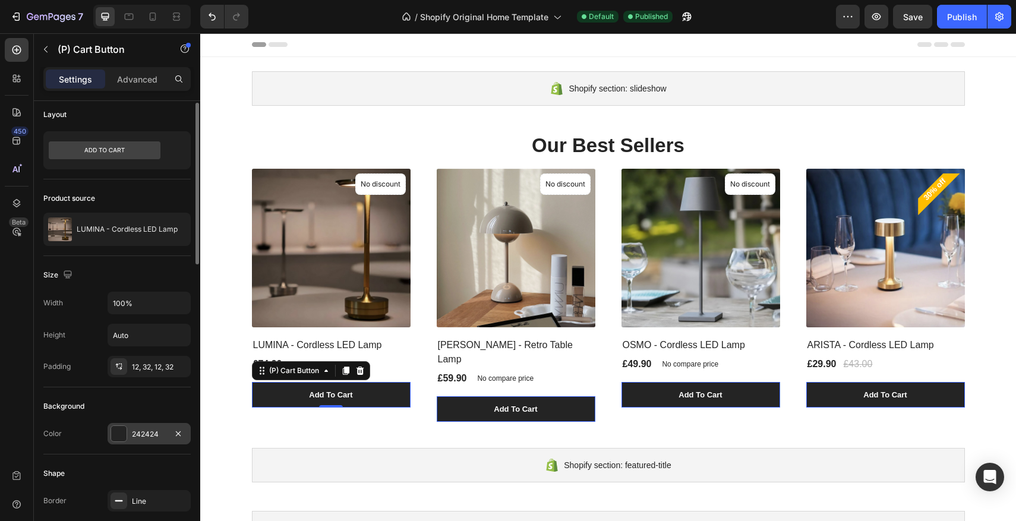
click at [130, 435] on div "242424" at bounding box center [149, 433] width 83 height 21
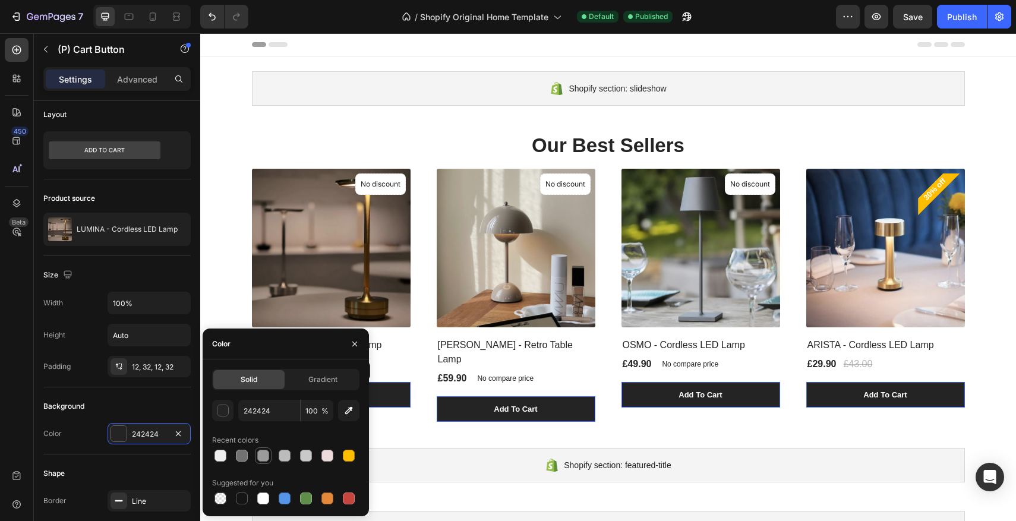
click at [269, 455] on div at bounding box center [263, 456] width 14 height 14
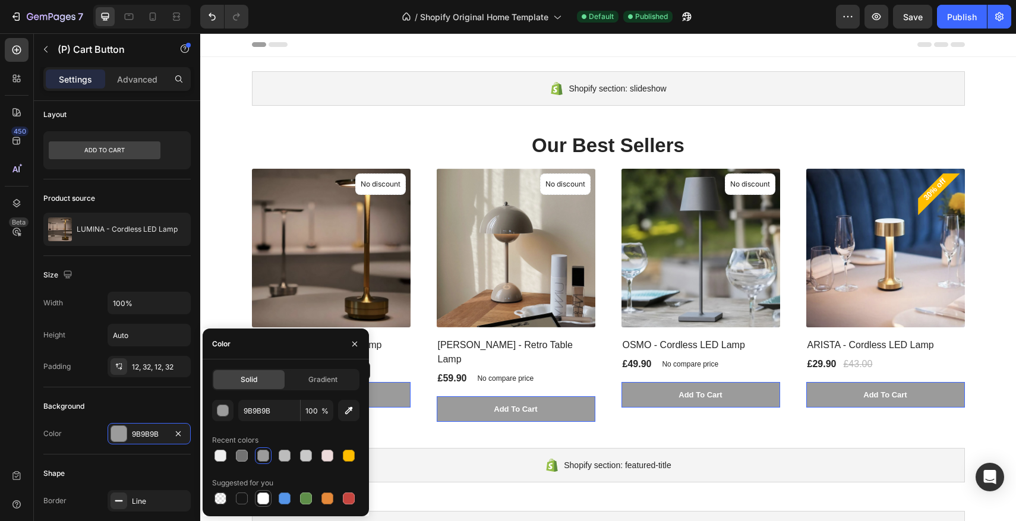
click at [268, 496] on div at bounding box center [263, 499] width 12 height 12
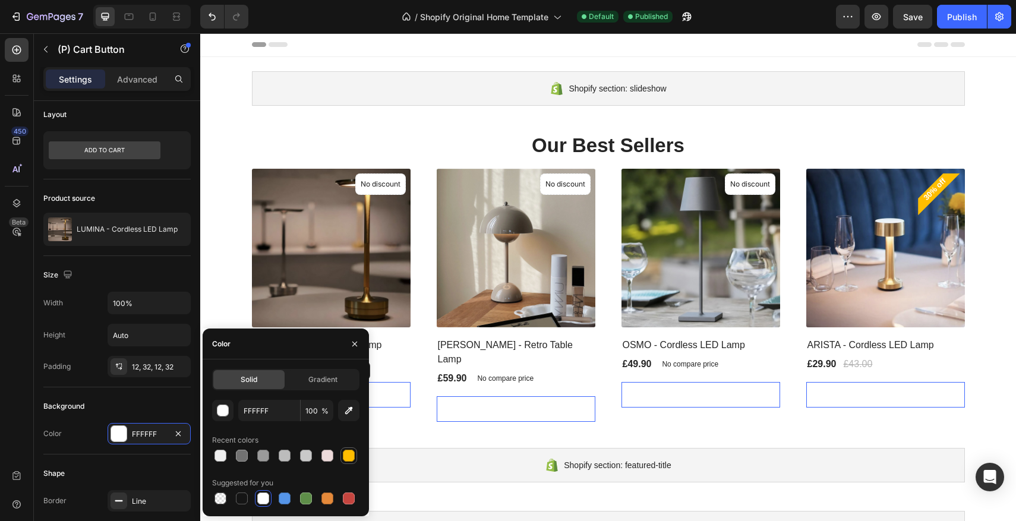
click at [355, 455] on div at bounding box center [349, 456] width 14 height 14
type input "FFBD00"
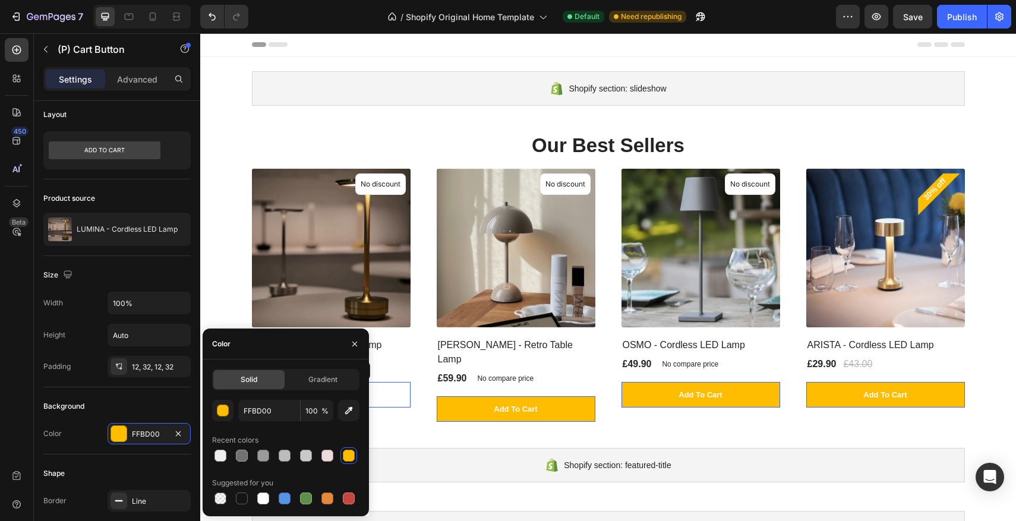
click at [399, 388] on button "Add To Cart" at bounding box center [331, 395] width 159 height 26
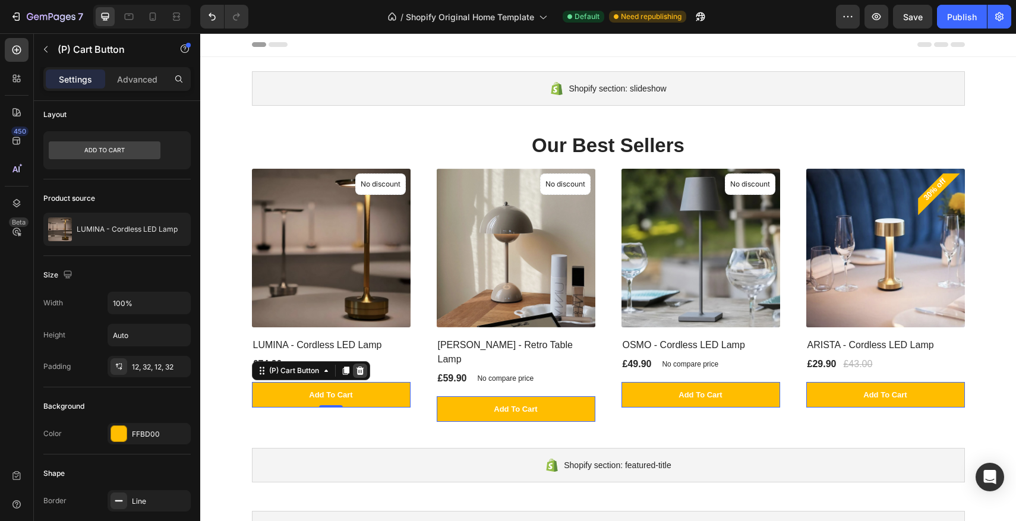
click at [366, 374] on div at bounding box center [360, 371] width 14 height 14
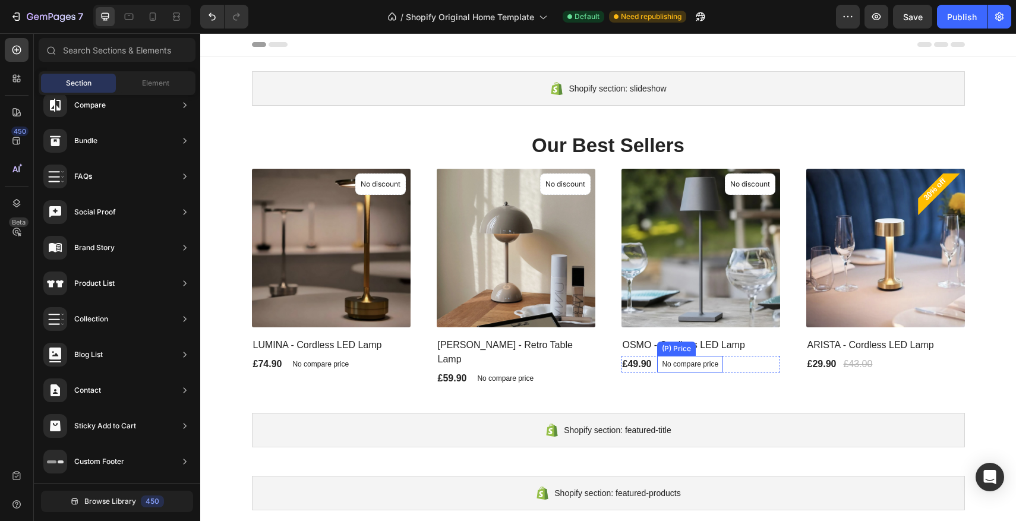
click at [349, 363] on p "No compare price" at bounding box center [320, 364] width 56 height 7
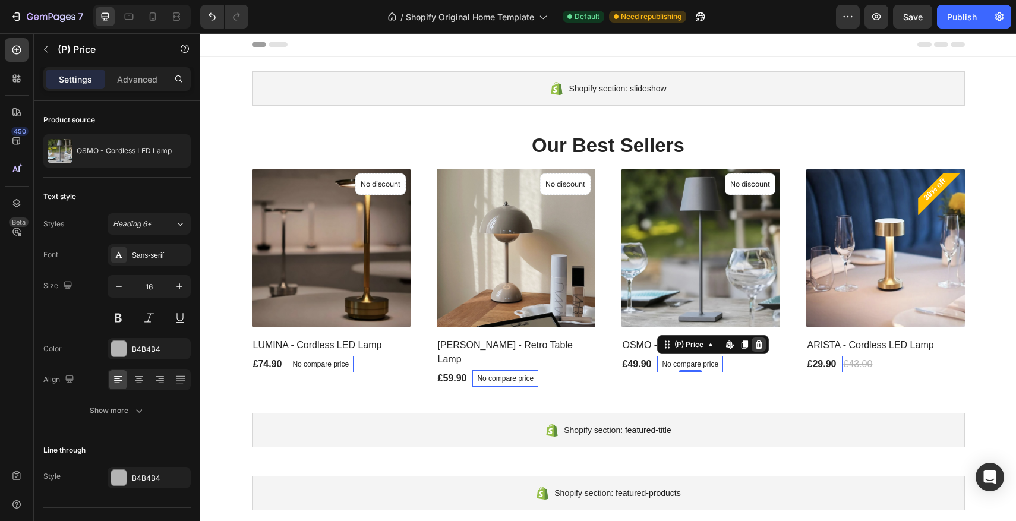
click at [200, 33] on icon at bounding box center [200, 33] width 0 height 0
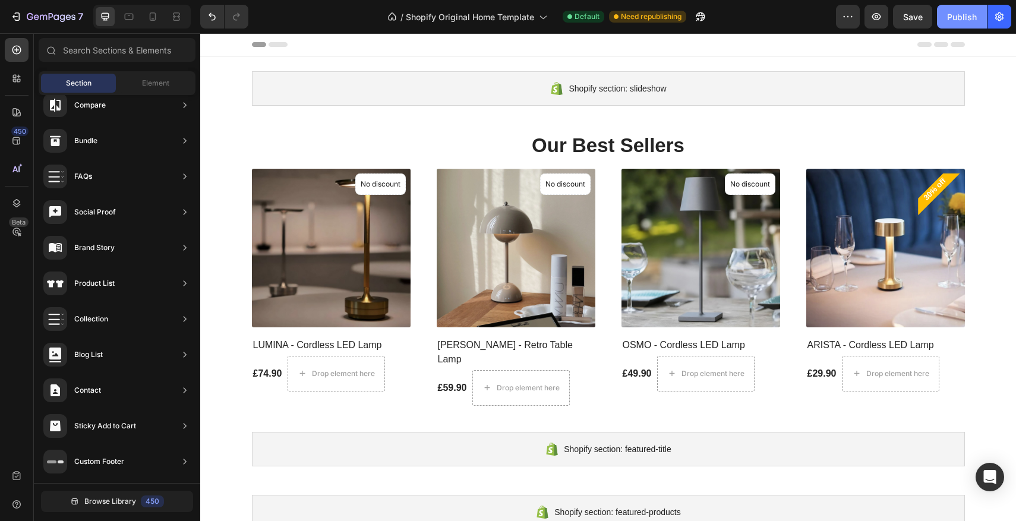
click at [942, 11] on button "Publish" at bounding box center [962, 17] width 50 height 24
click at [401, 184] on p "No discount" at bounding box center [381, 184] width 40 height 11
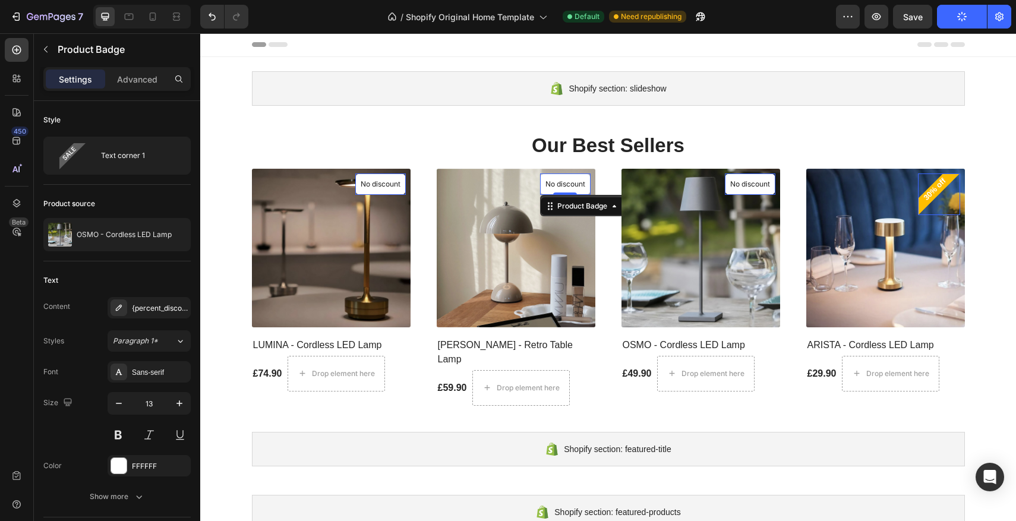
click at [401, 187] on p "No discount" at bounding box center [381, 184] width 40 height 11
click at [413, 172] on div "Product Badge" at bounding box center [385, 166] width 55 height 11
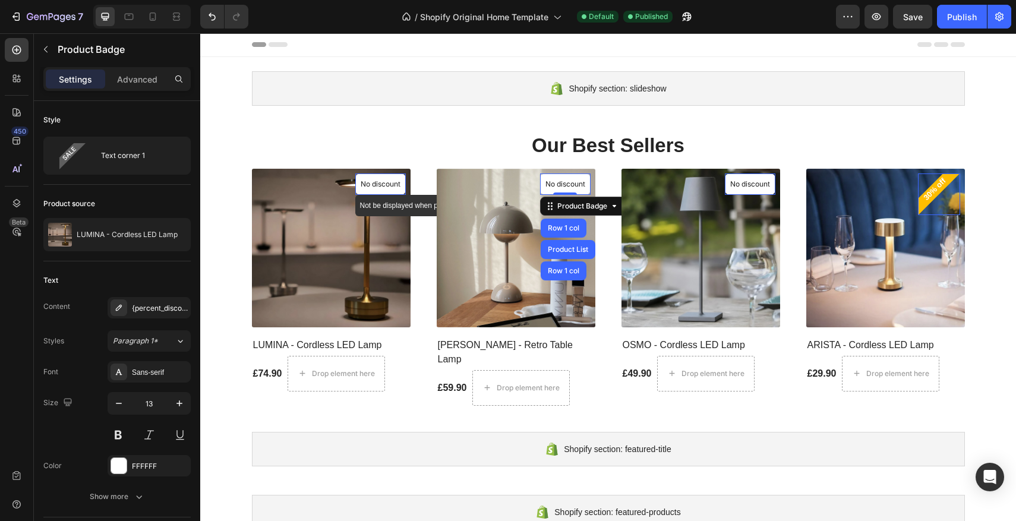
click at [388, 185] on p "No discount" at bounding box center [381, 184] width 40 height 11
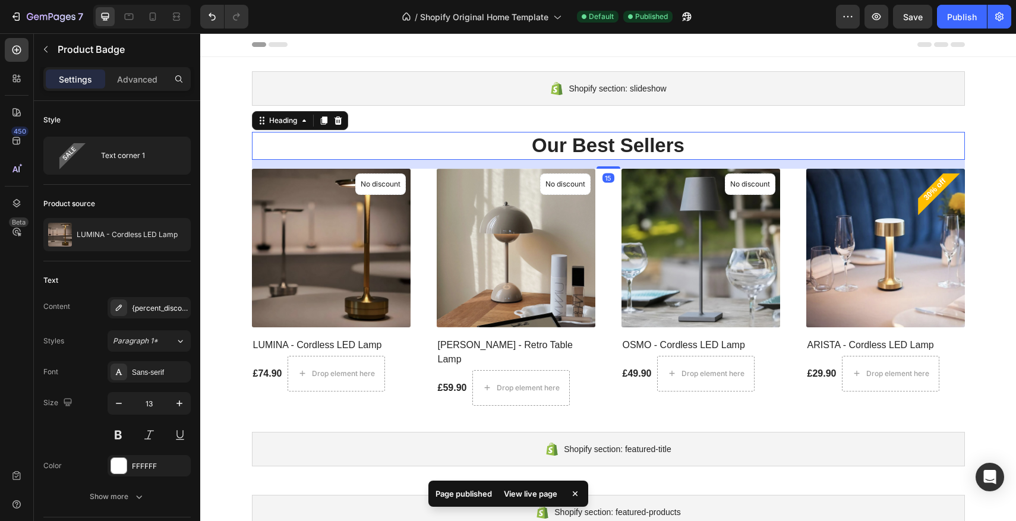
click at [316, 142] on p "⁠⁠⁠⁠⁠⁠⁠ Our Best Sellers" at bounding box center [608, 146] width 711 height 26
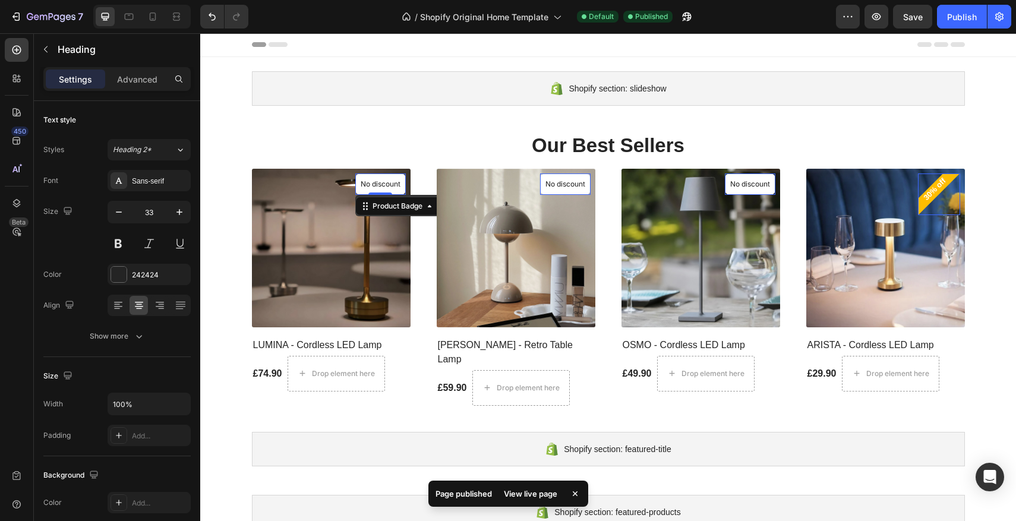
click at [397, 184] on p "No discount" at bounding box center [381, 184] width 40 height 11
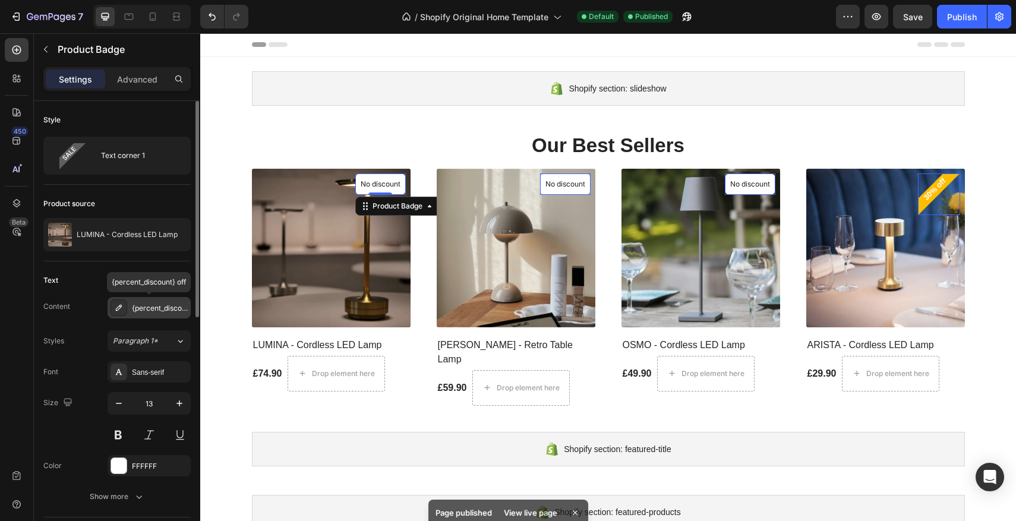
click at [136, 313] on div "{percent_discount} off" at bounding box center [160, 308] width 56 height 11
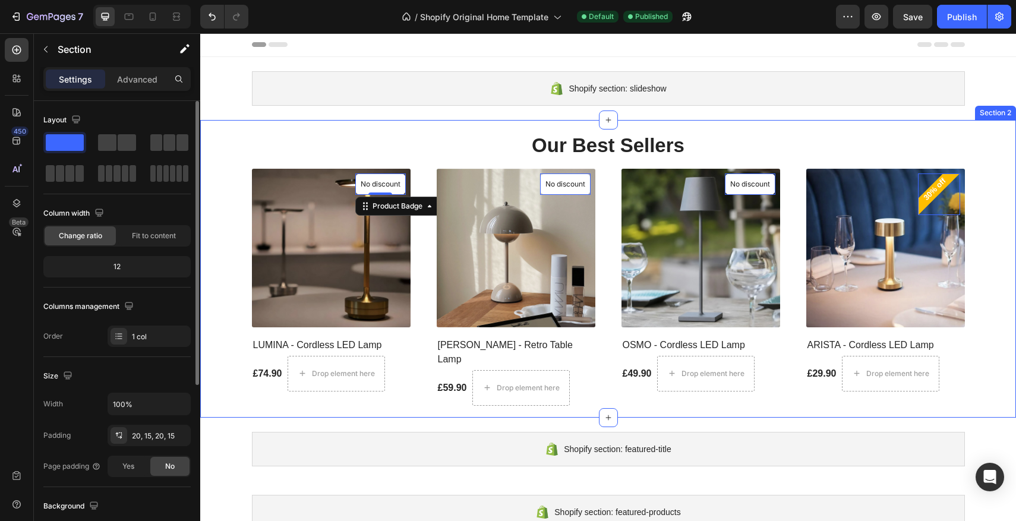
click at [207, 248] on div "⁠⁠⁠⁠⁠⁠⁠ Our Best Sellers Heading (P) Images No discount Not be displayed when p…" at bounding box center [608, 269] width 816 height 298
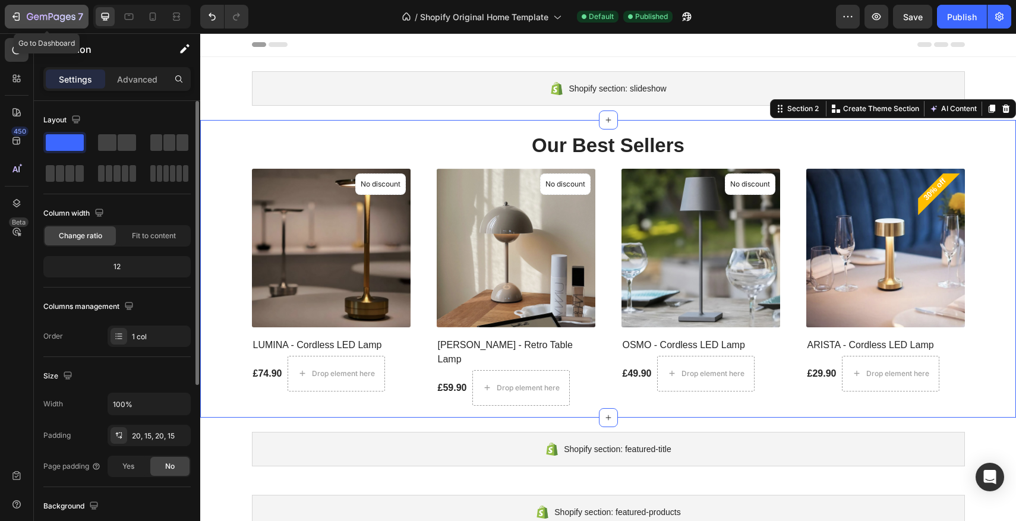
click at [20, 17] on icon "button" at bounding box center [16, 17] width 12 height 12
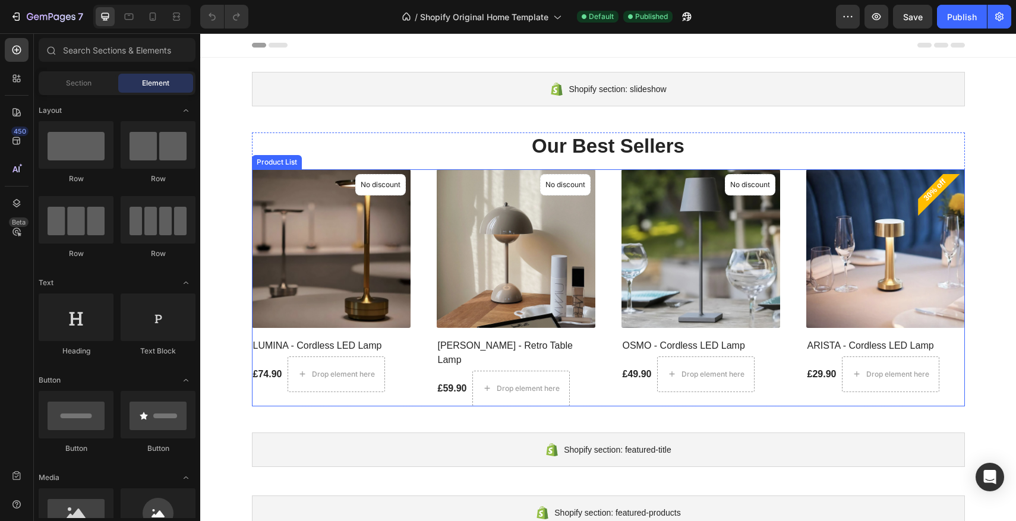
click at [420, 233] on div "(P) Images No discount Not be displayed when published Product Badge LUMINA - C…" at bounding box center [608, 287] width 713 height 237
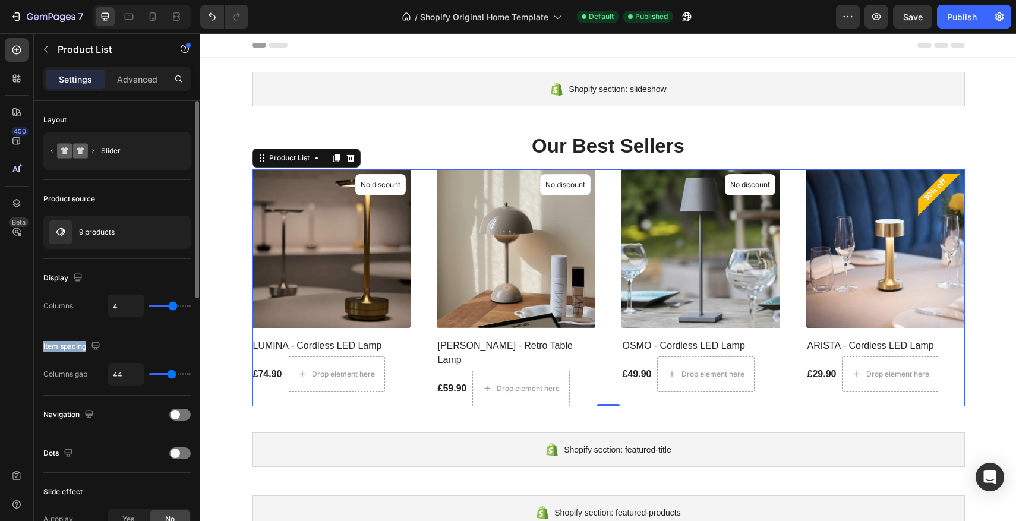
drag, startPoint x: 108, startPoint y: 348, endPoint x: 45, endPoint y: 345, distance: 63.6
click at [44, 346] on div "Item spacing" at bounding box center [116, 346] width 147 height 19
drag, startPoint x: 79, startPoint y: 413, endPoint x: 45, endPoint y: 415, distance: 33.9
click at [45, 415] on div "Navigation" at bounding box center [69, 415] width 53 height 16
click at [136, 420] on div "Navigation" at bounding box center [116, 414] width 147 height 19
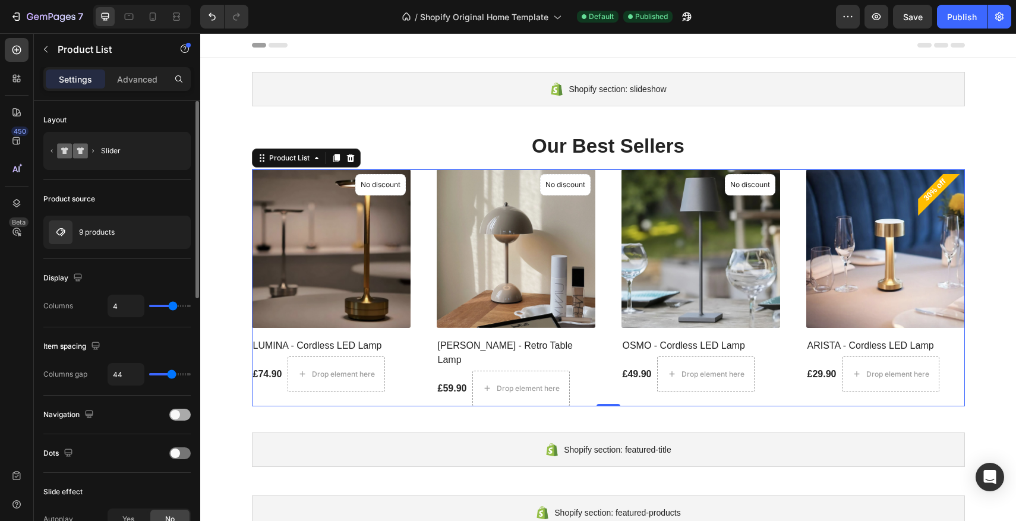
click at [174, 417] on span at bounding box center [176, 415] width 10 height 10
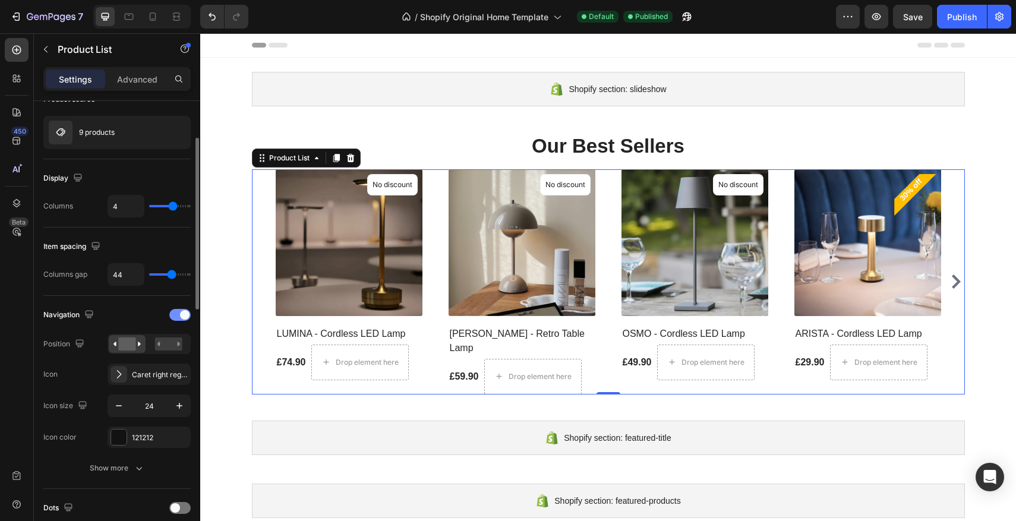
scroll to position [97, 0]
click at [180, 319] on span at bounding box center [185, 318] width 10 height 10
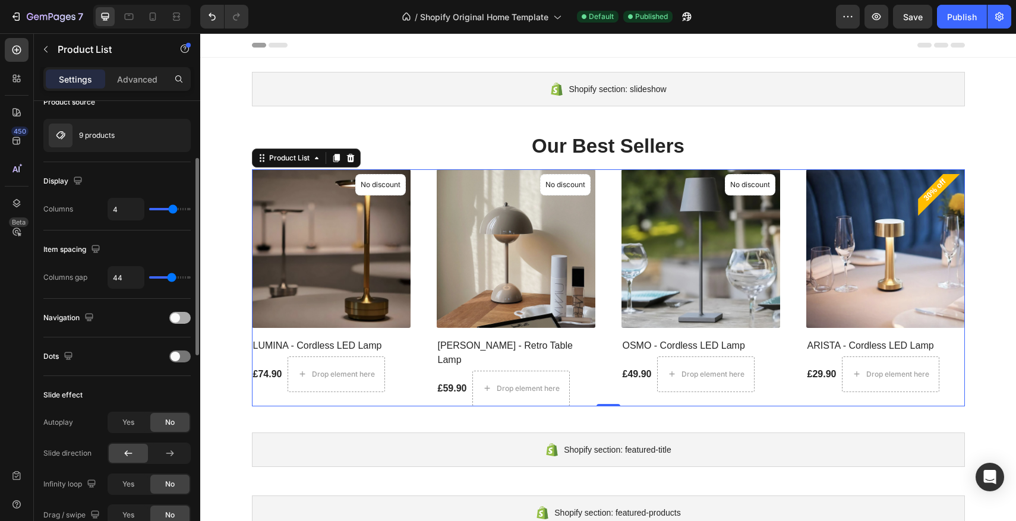
scroll to position [153, 0]
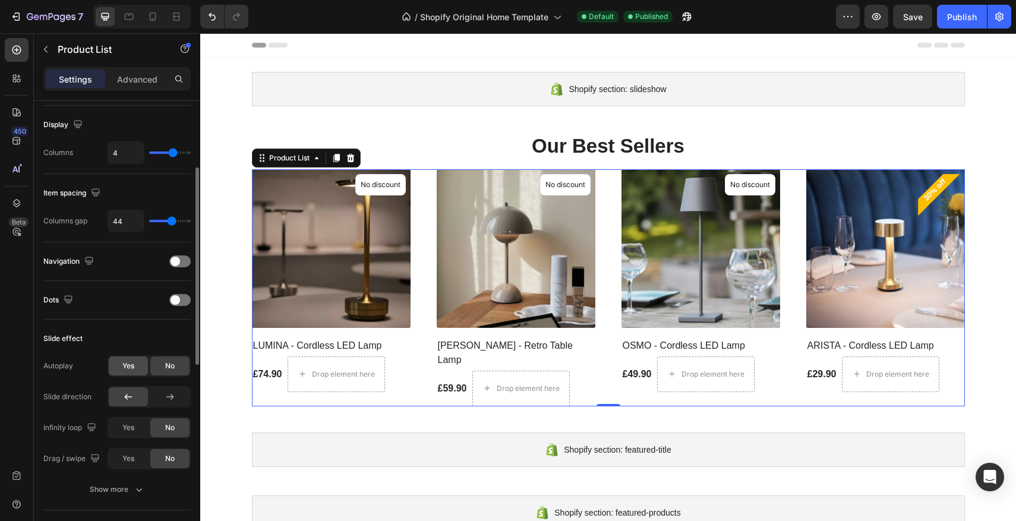
click at [125, 363] on span "Yes" at bounding box center [128, 366] width 12 height 11
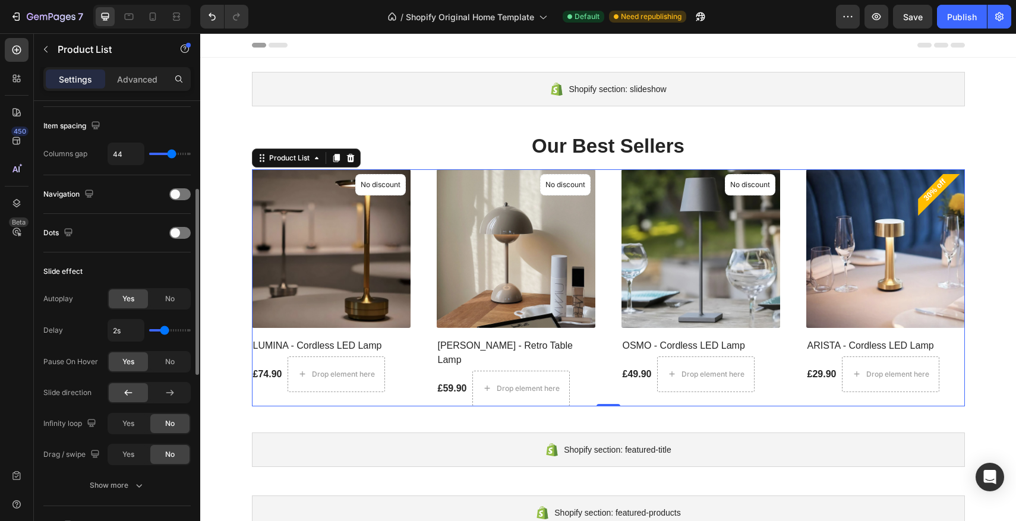
scroll to position [221, 0]
click at [171, 396] on icon at bounding box center [170, 392] width 12 height 12
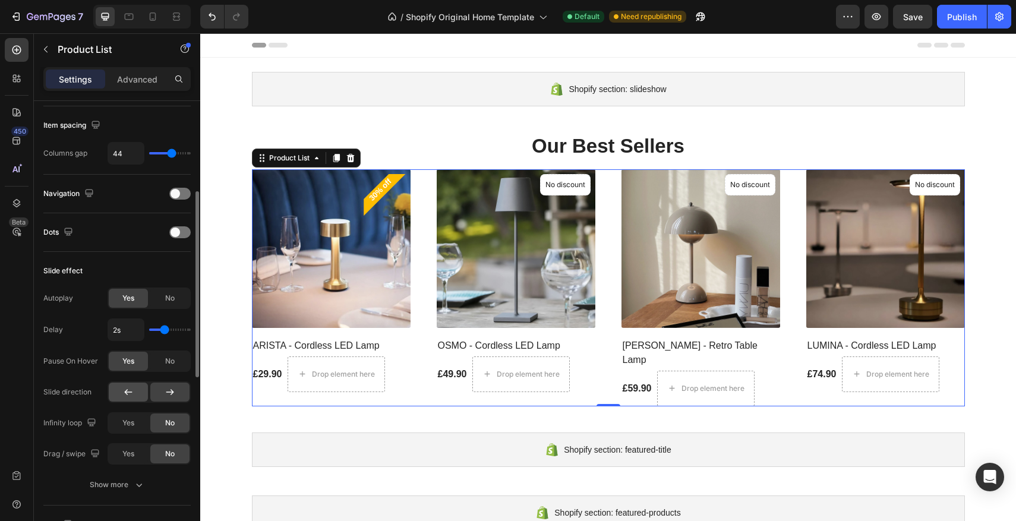
click at [134, 389] on icon at bounding box center [128, 392] width 12 height 12
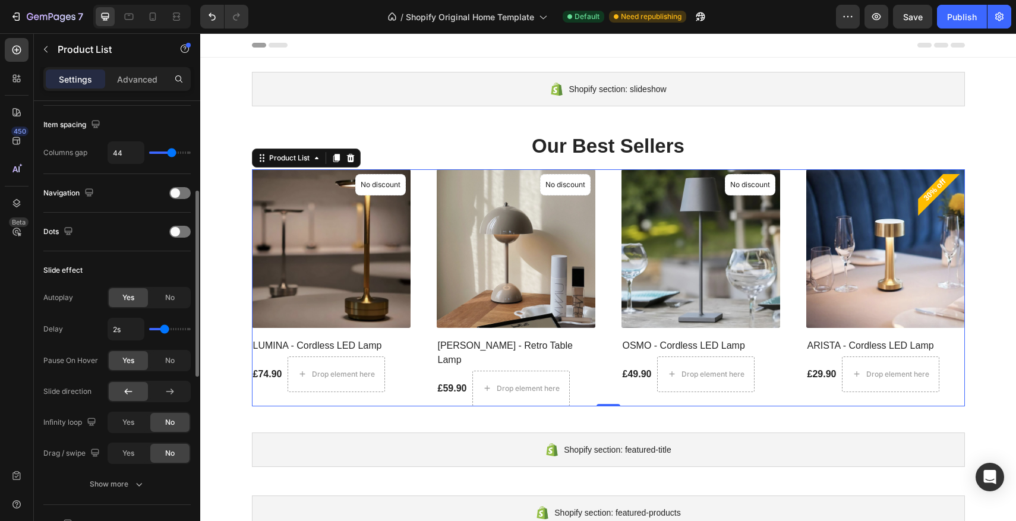
scroll to position [218, 0]
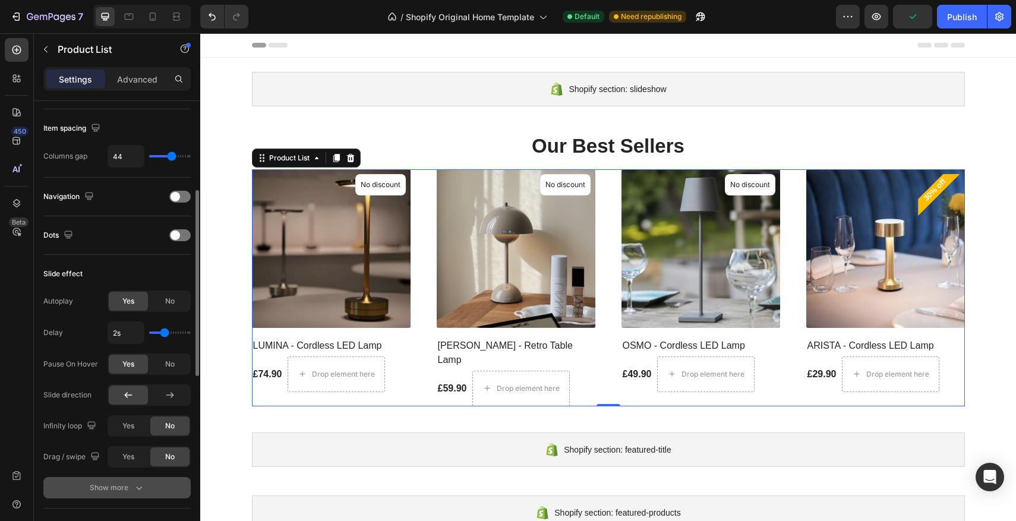
click at [121, 487] on div "Show more" at bounding box center [117, 488] width 55 height 12
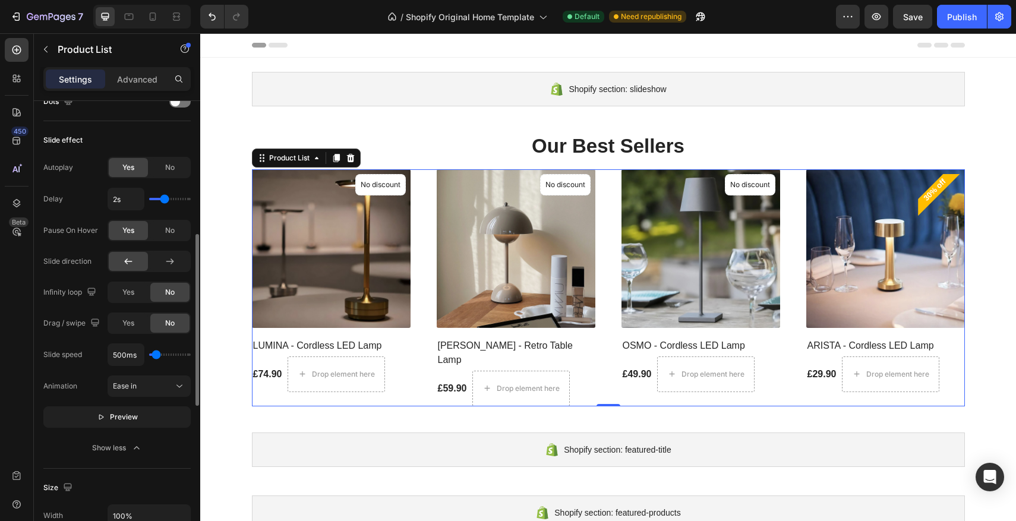
scroll to position [355, 0]
click at [141, 390] on button "Ease in" at bounding box center [149, 383] width 83 height 21
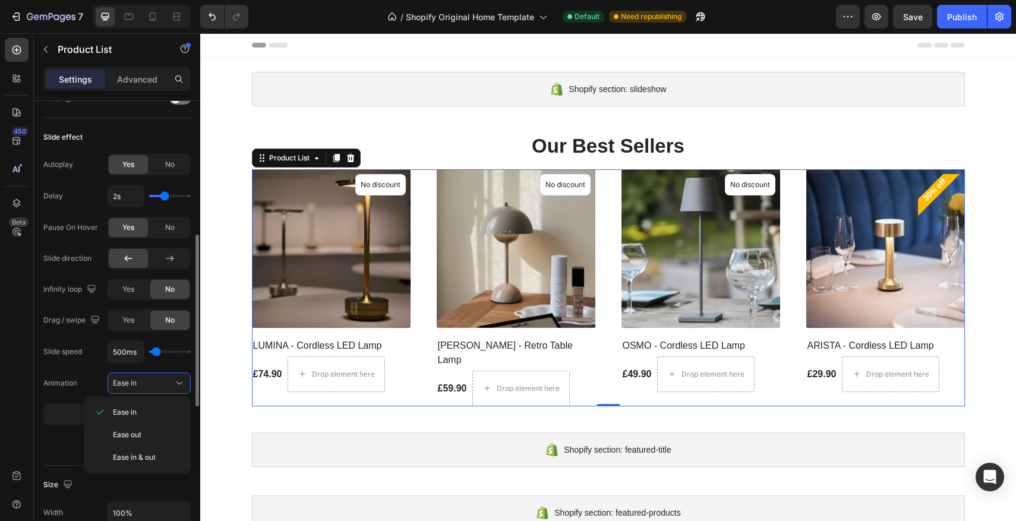
click at [78, 379] on div "Animation Ease in" at bounding box center [116, 383] width 147 height 21
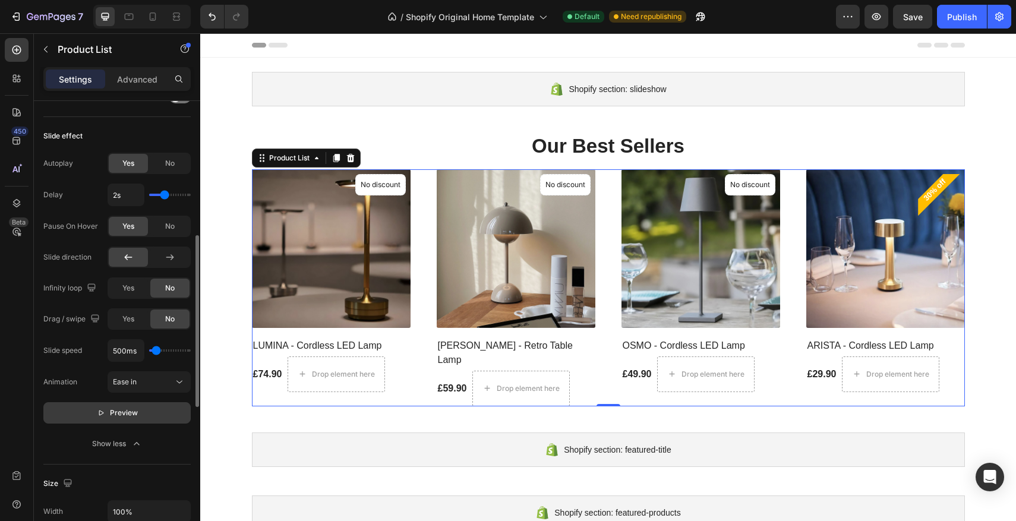
click at [92, 411] on button "Preview" at bounding box center [116, 412] width 147 height 21
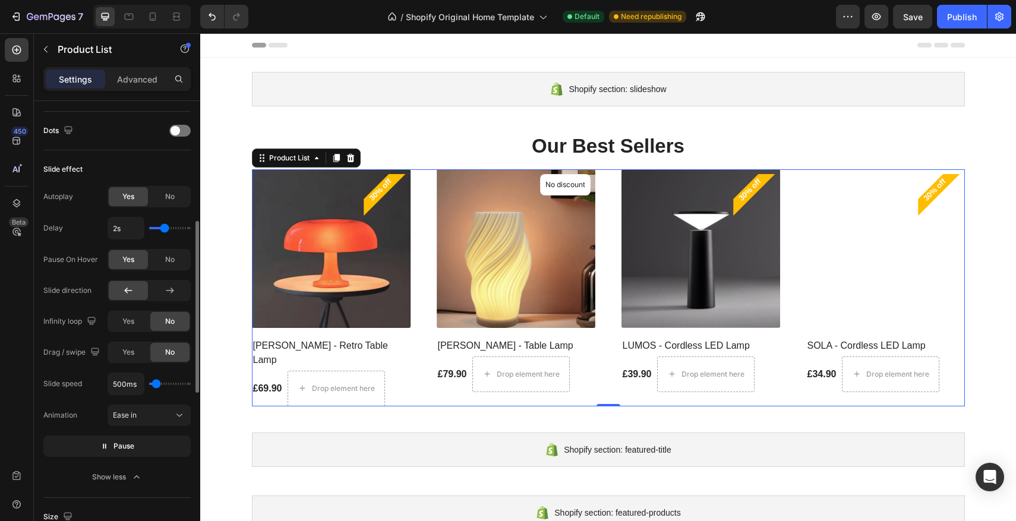
scroll to position [322, 0]
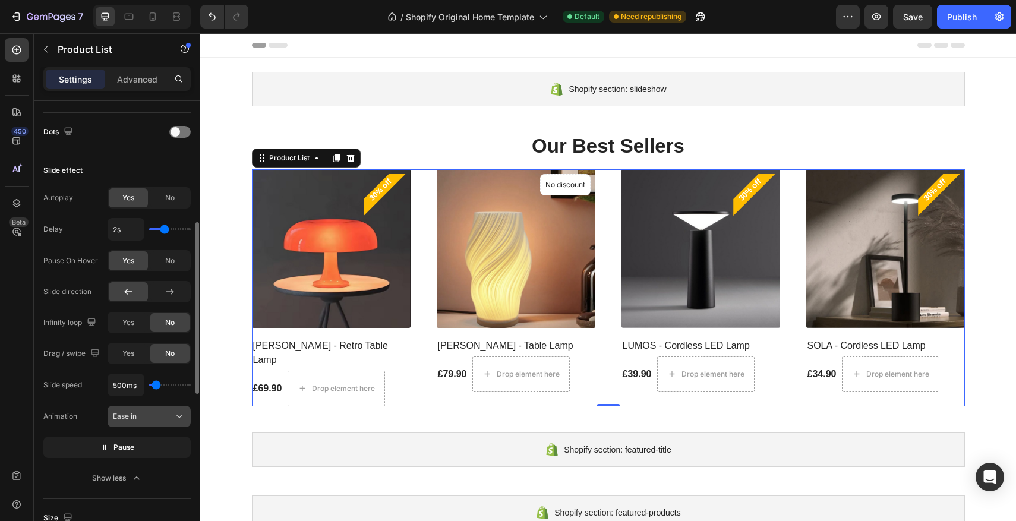
click at [153, 421] on div "Ease in" at bounding box center [143, 416] width 61 height 11
drag, startPoint x: 83, startPoint y: 418, endPoint x: 86, endPoint y: 410, distance: 8.8
click at [105, 420] on div "Animation Ease in" at bounding box center [116, 416] width 147 height 21
click at [81, 405] on div "Slide speed 500ms Animation Ease in Pause" at bounding box center [116, 416] width 147 height 84
click at [123, 323] on span "Yes" at bounding box center [128, 322] width 12 height 11
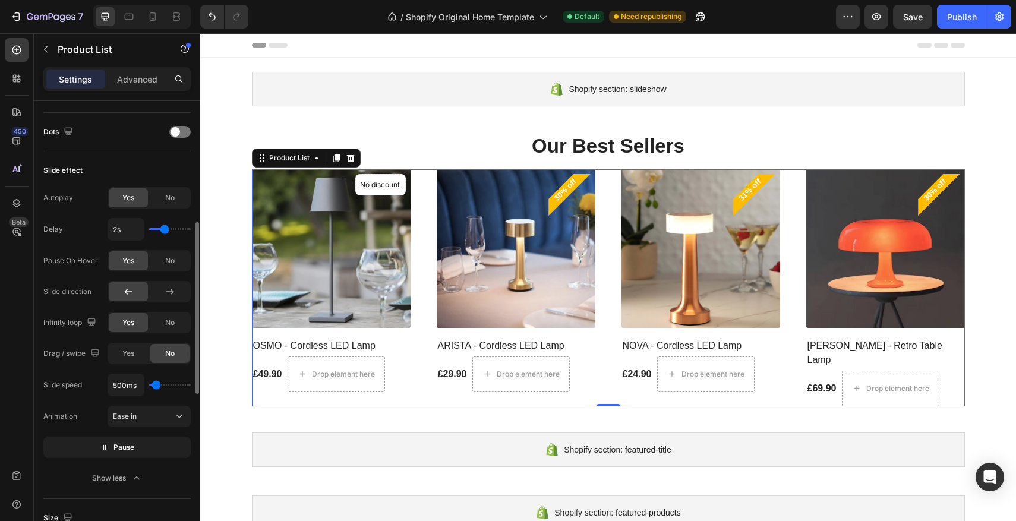
type input "1.9s"
type input "1.9"
type input "2s"
type input "2"
type input "2.1s"
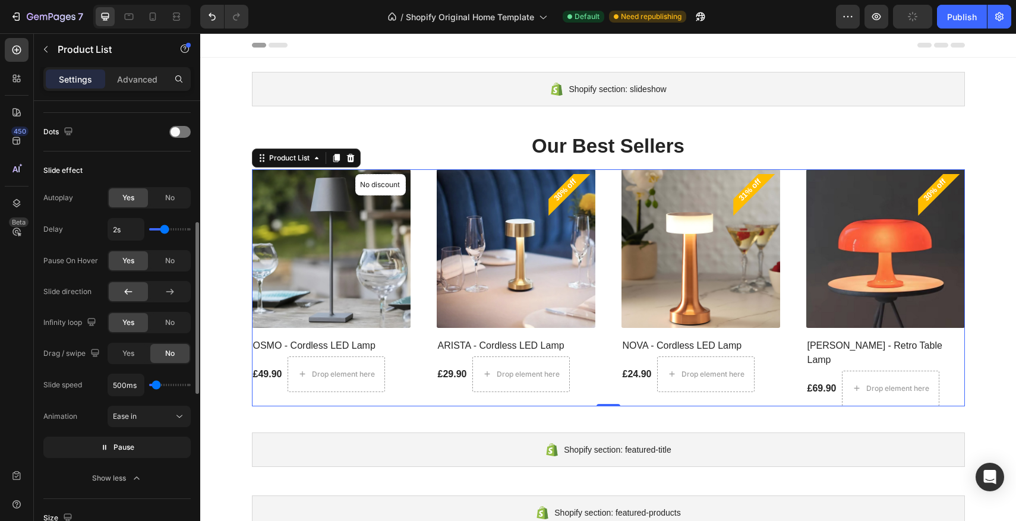
type input "2.1"
type input "2.2s"
type input "2.2"
type input "2.3s"
type input "2.3"
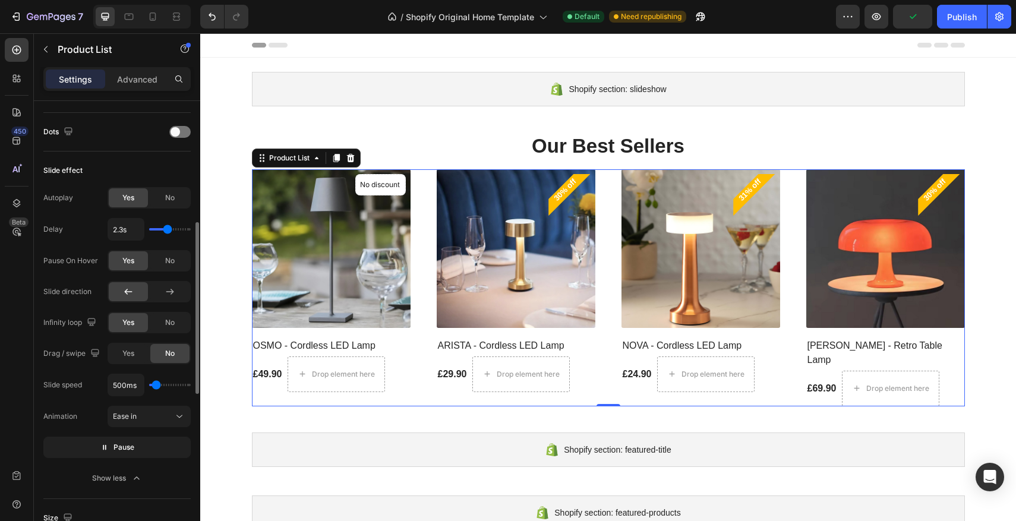
type input "2.5s"
drag, startPoint x: 163, startPoint y: 227, endPoint x: 169, endPoint y: 226, distance: 6.0
type input "2.5"
click at [169, 228] on input "range" at bounding box center [170, 229] width 42 height 2
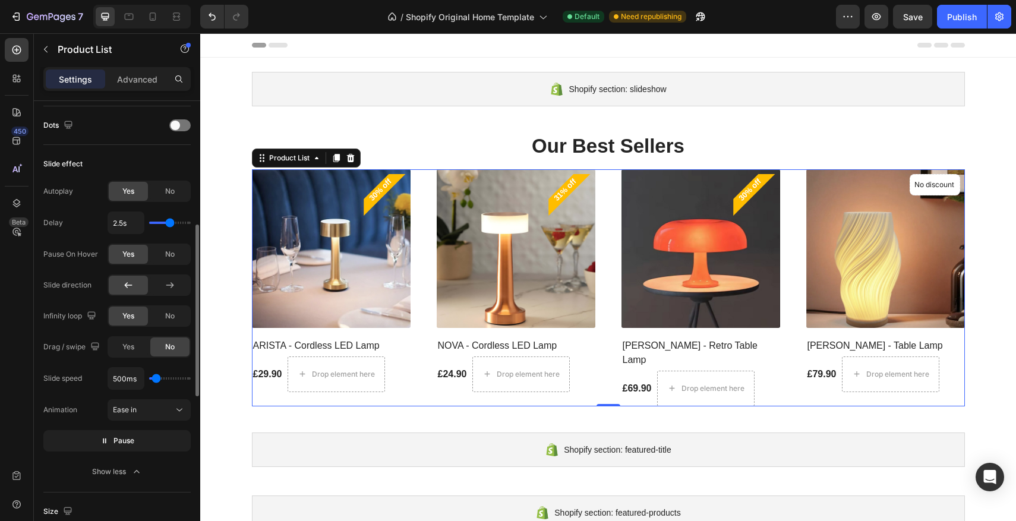
scroll to position [329, 0]
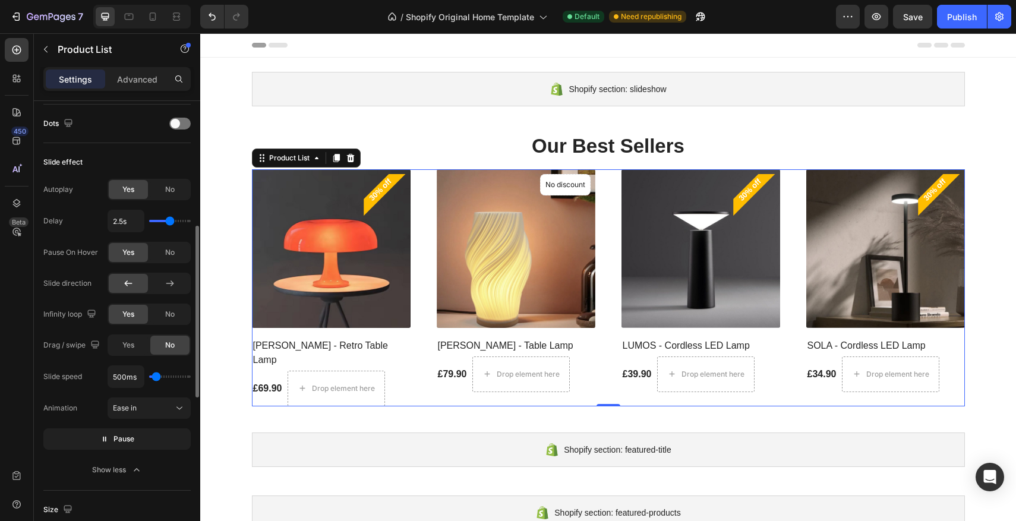
type input "2.4s"
type input "2.4"
type input "2.3s"
type input "2.3"
type input "2.2s"
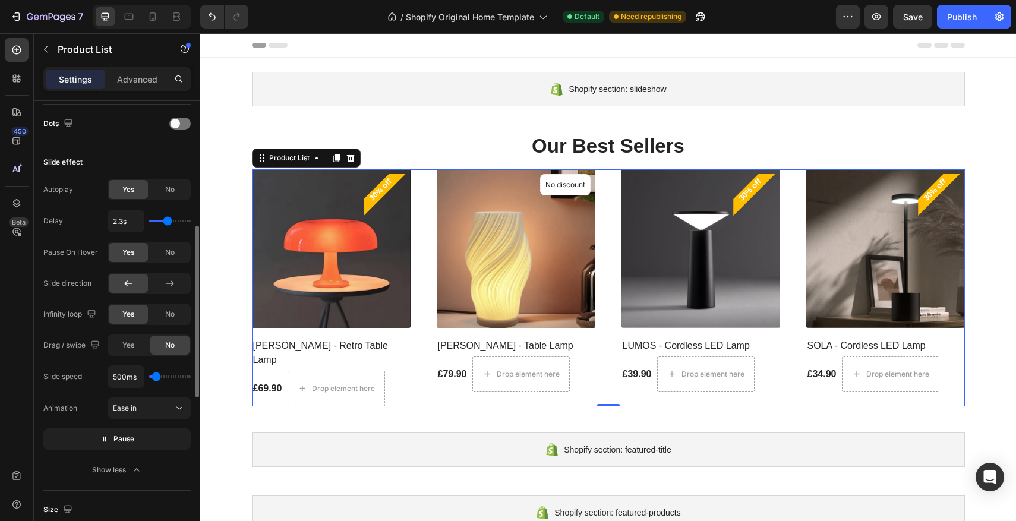
type input "2.2"
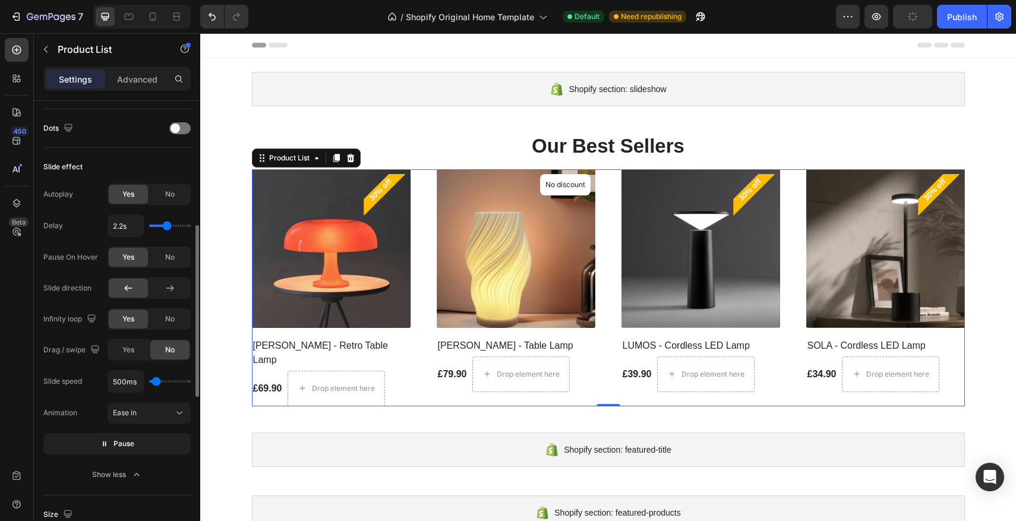
type input "2.1s"
type input "2.1"
type input "2s"
type input "2"
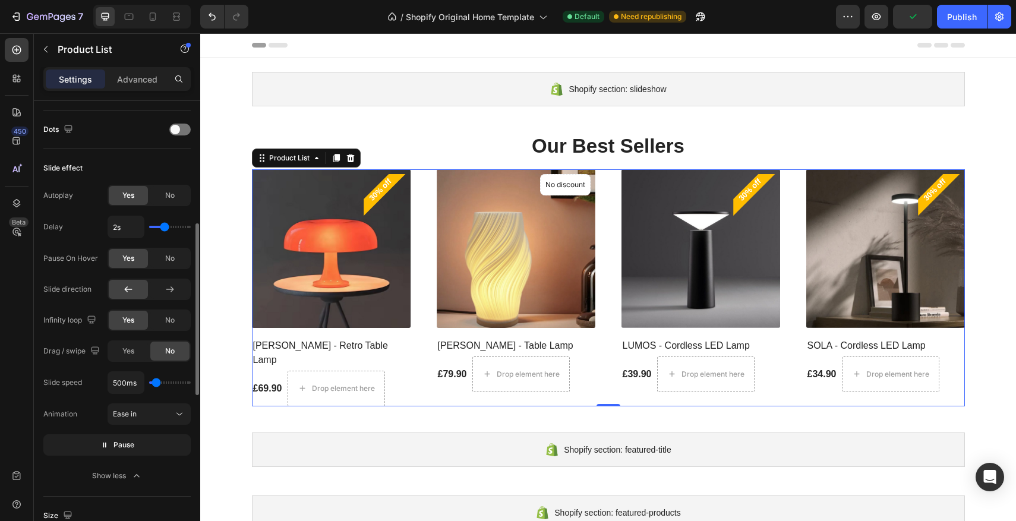
click at [164, 226] on input "range" at bounding box center [170, 227] width 42 height 2
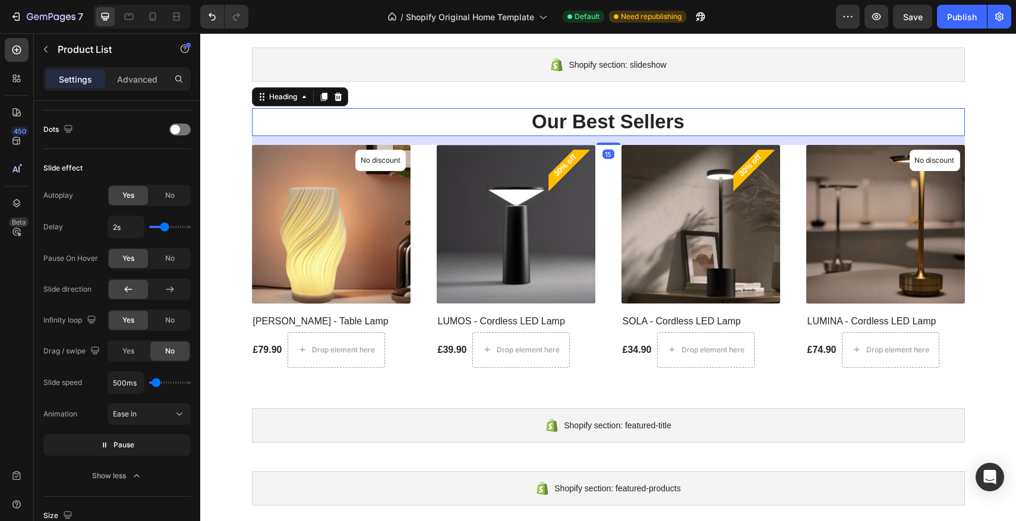
click at [288, 107] on div "Our Best Sellers Heading 15 (P) Images No discount Not be displayed when publis…" at bounding box center [608, 245] width 816 height 298
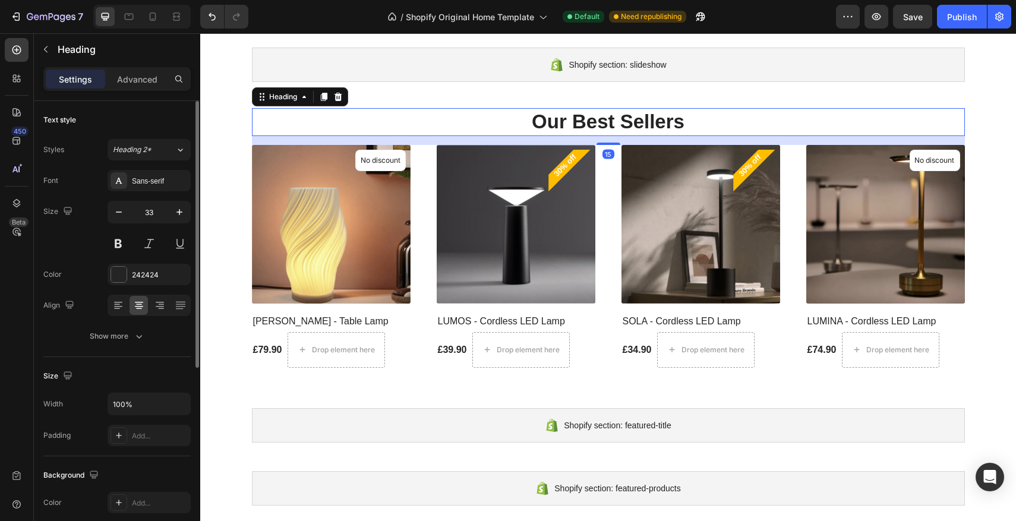
scroll to position [29, 0]
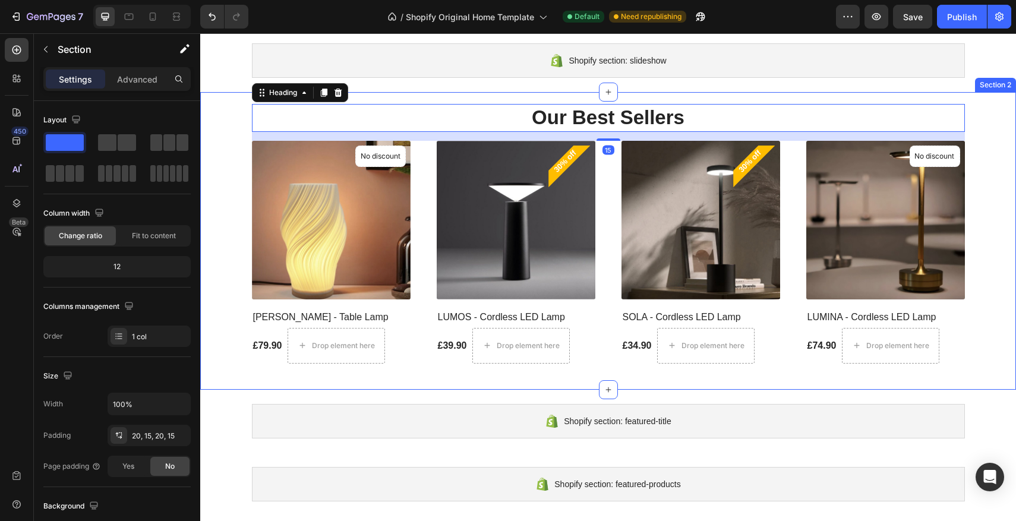
click at [250, 187] on div "Our Best Sellers Heading 15 (P) Images No discount Not be displayed when publis…" at bounding box center [608, 241] width 798 height 274
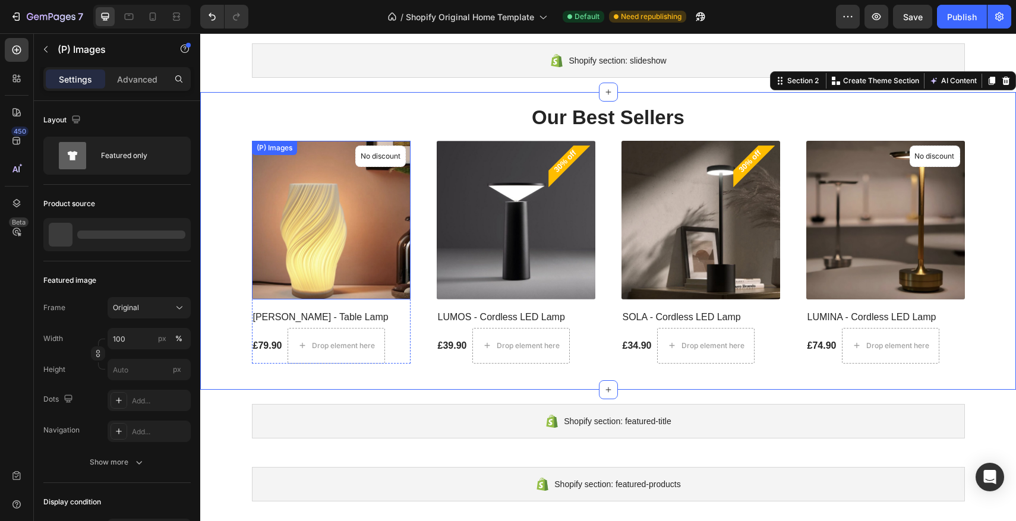
click at [283, 191] on img at bounding box center [331, 220] width 159 height 159
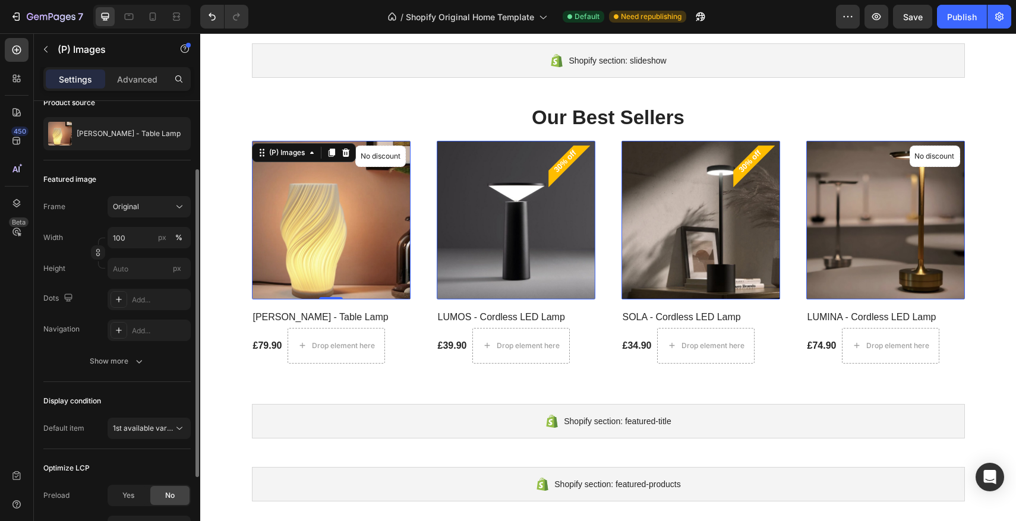
scroll to position [215, 0]
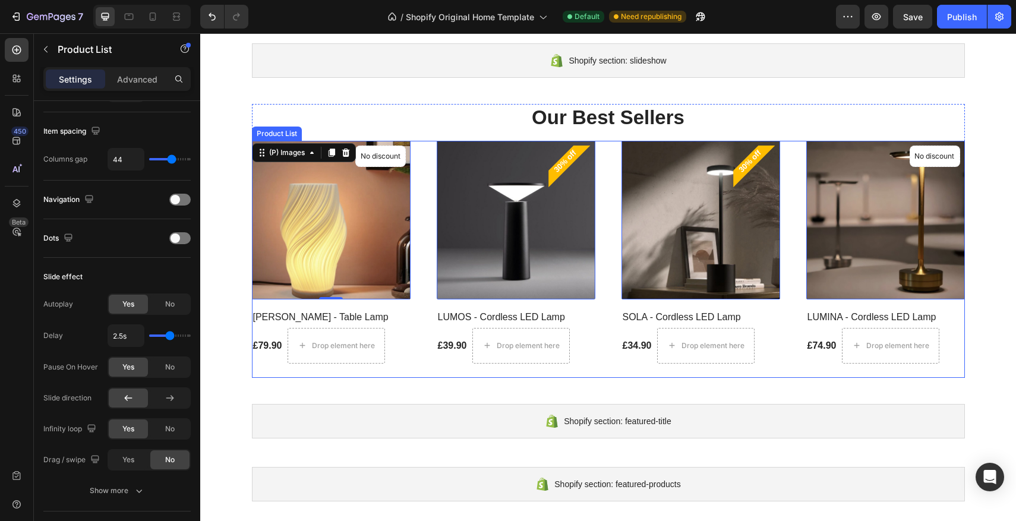
click at [426, 194] on div "(P) Images 0 No discount Not be displayed when published Product Badge LUMINA -…" at bounding box center [608, 259] width 713 height 237
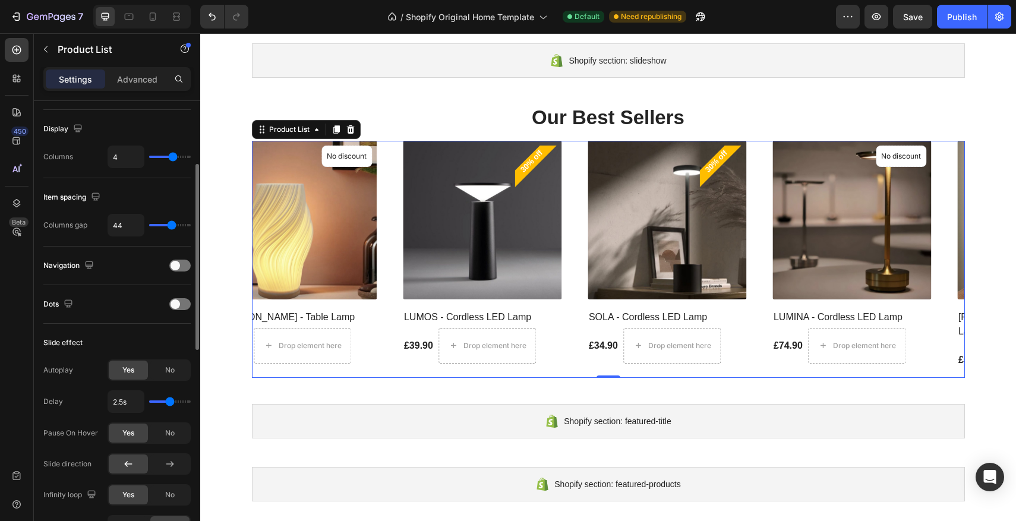
scroll to position [151, 0]
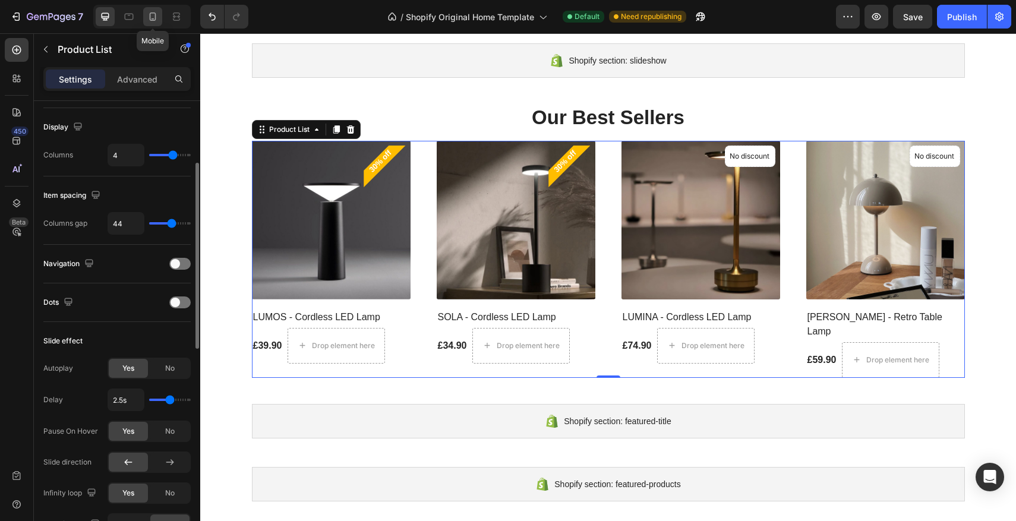
click at [152, 24] on div at bounding box center [152, 16] width 19 height 19
type input "2"
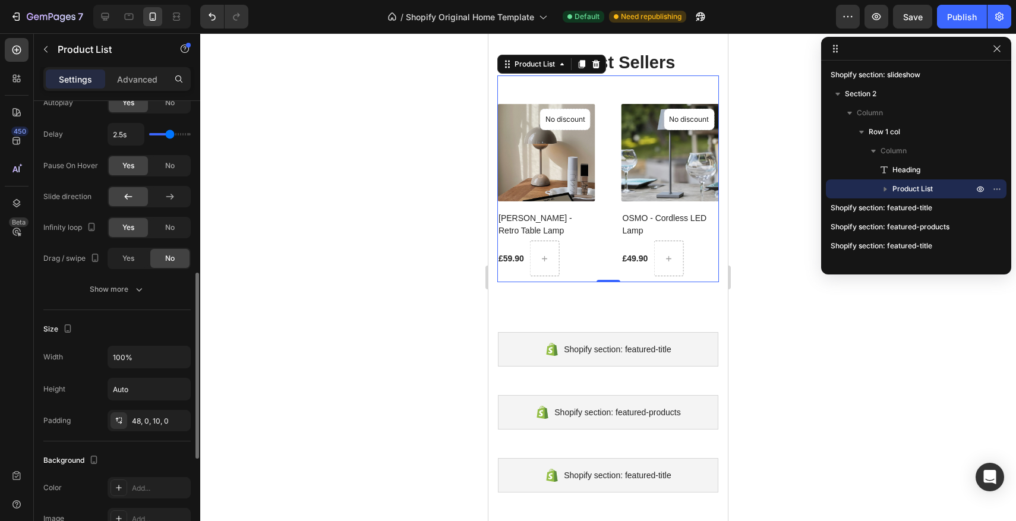
scroll to position [417, 0]
click at [974, 11] on div "Publish" at bounding box center [962, 17] width 30 height 12
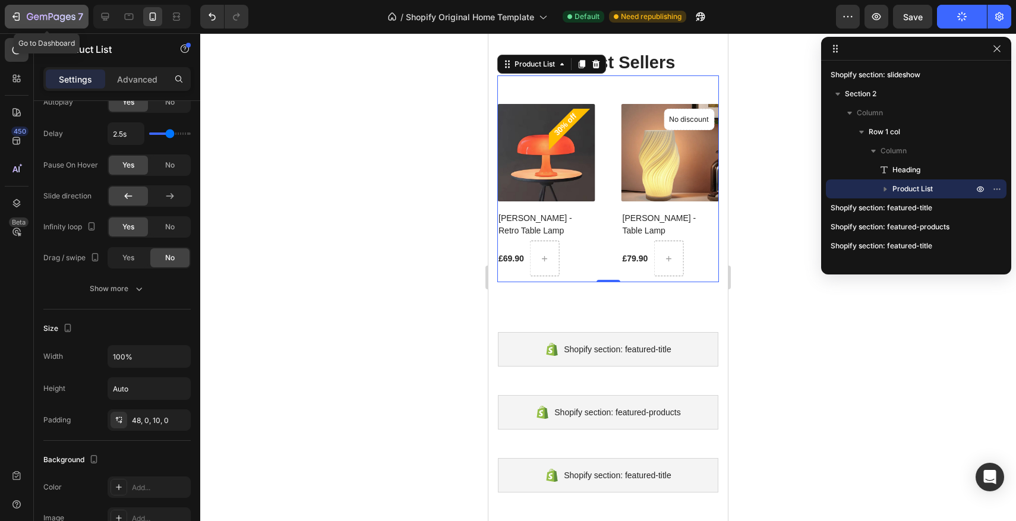
click at [18, 17] on icon "button" at bounding box center [16, 17] width 12 height 12
